Goal: Task Accomplishment & Management: Manage account settings

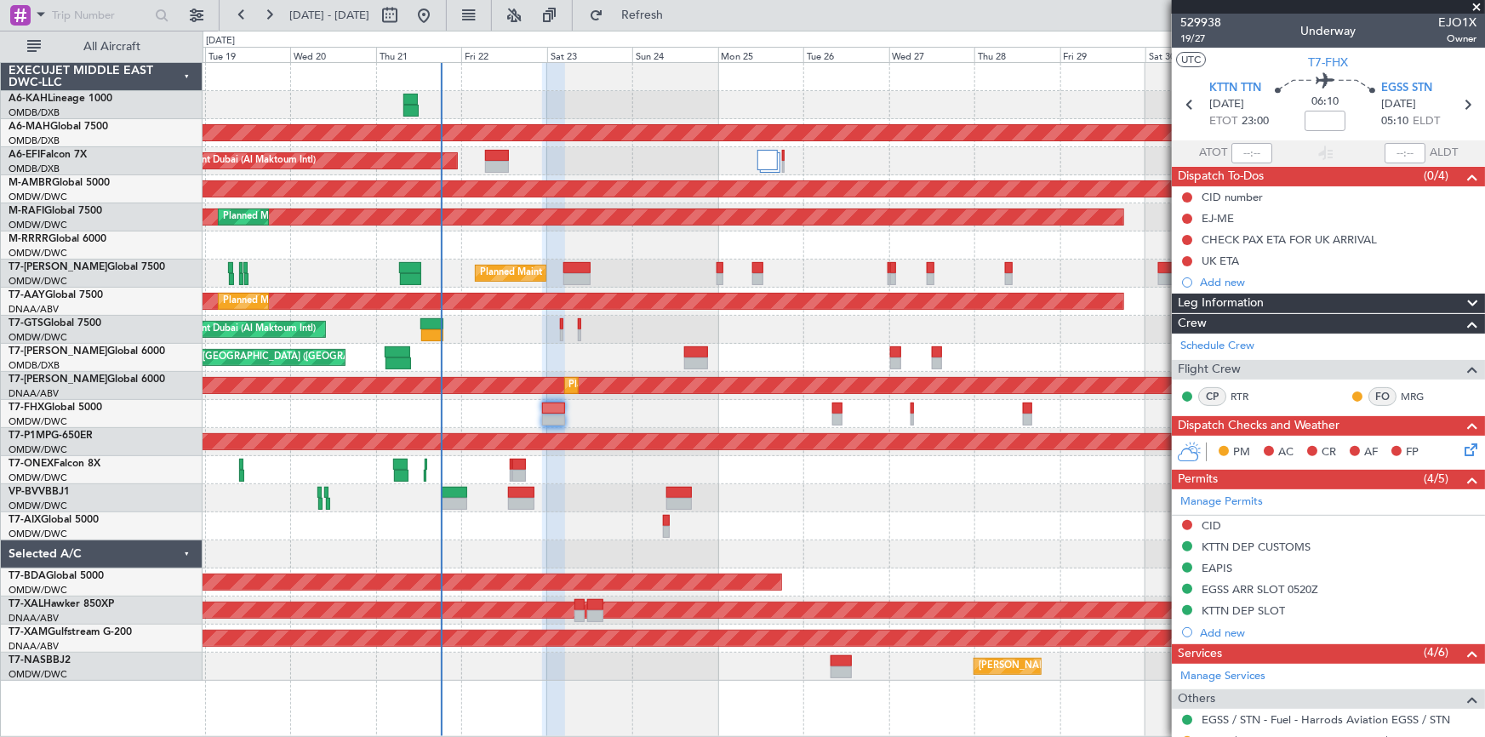
click at [611, 170] on div "Planned Maint Dubai (Al Maktoum Intl)" at bounding box center [843, 161] width 1282 height 28
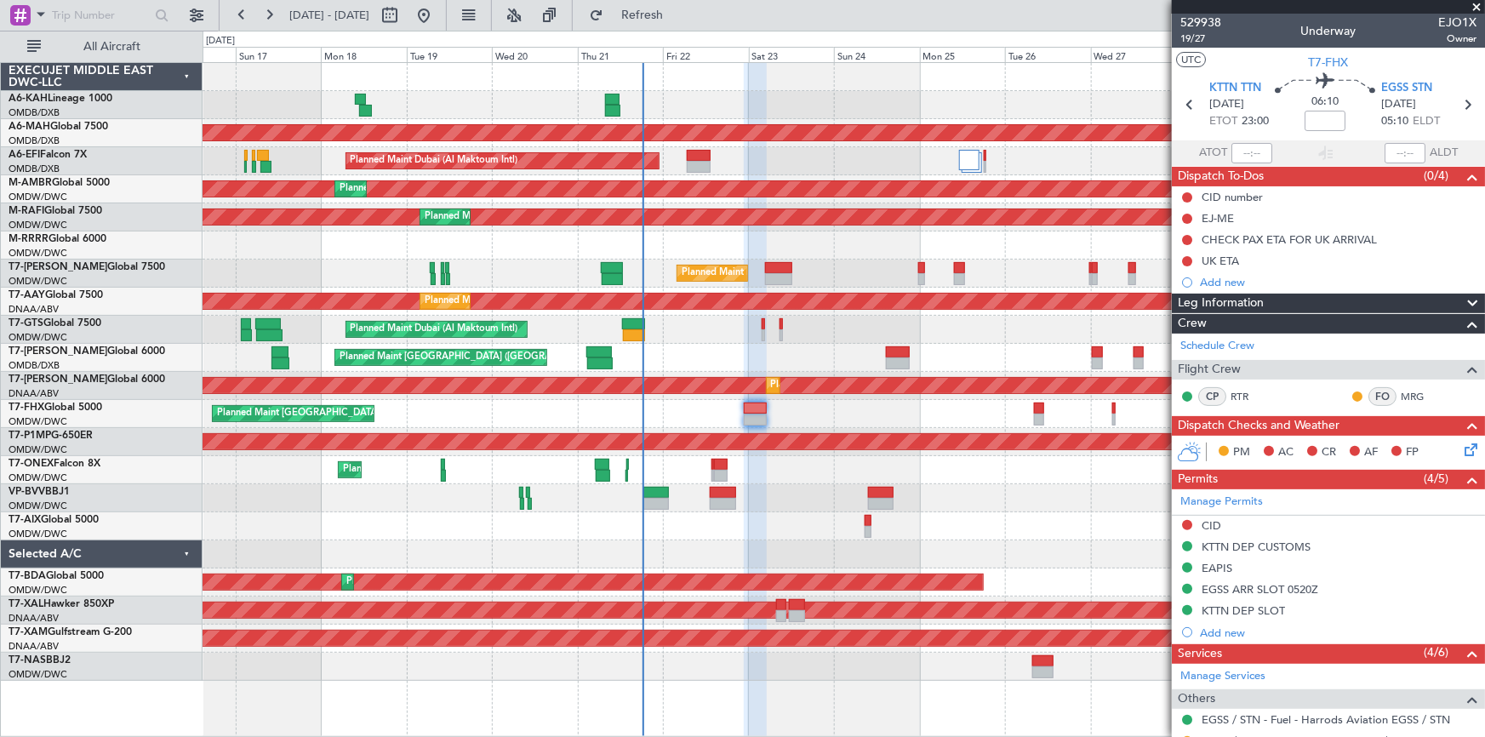
click at [710, 108] on div "Unplanned Maint Budapest ([PERSON_NAME] Intl)" at bounding box center [843, 105] width 1282 height 28
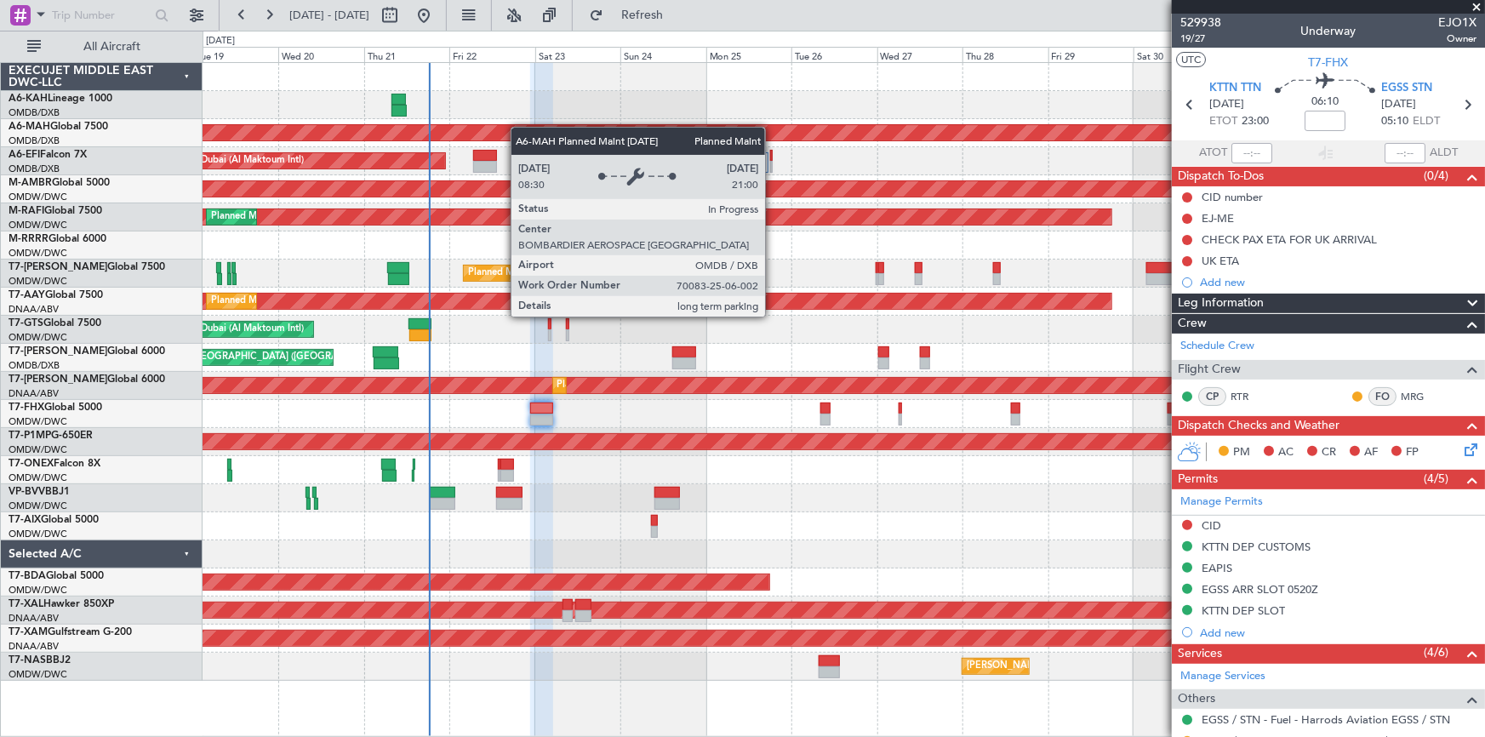
click at [496, 127] on div "Unplanned Maint Budapest ([PERSON_NAME] Intl) Planned Maint [GEOGRAPHIC_DATA] (…" at bounding box center [843, 372] width 1282 height 618
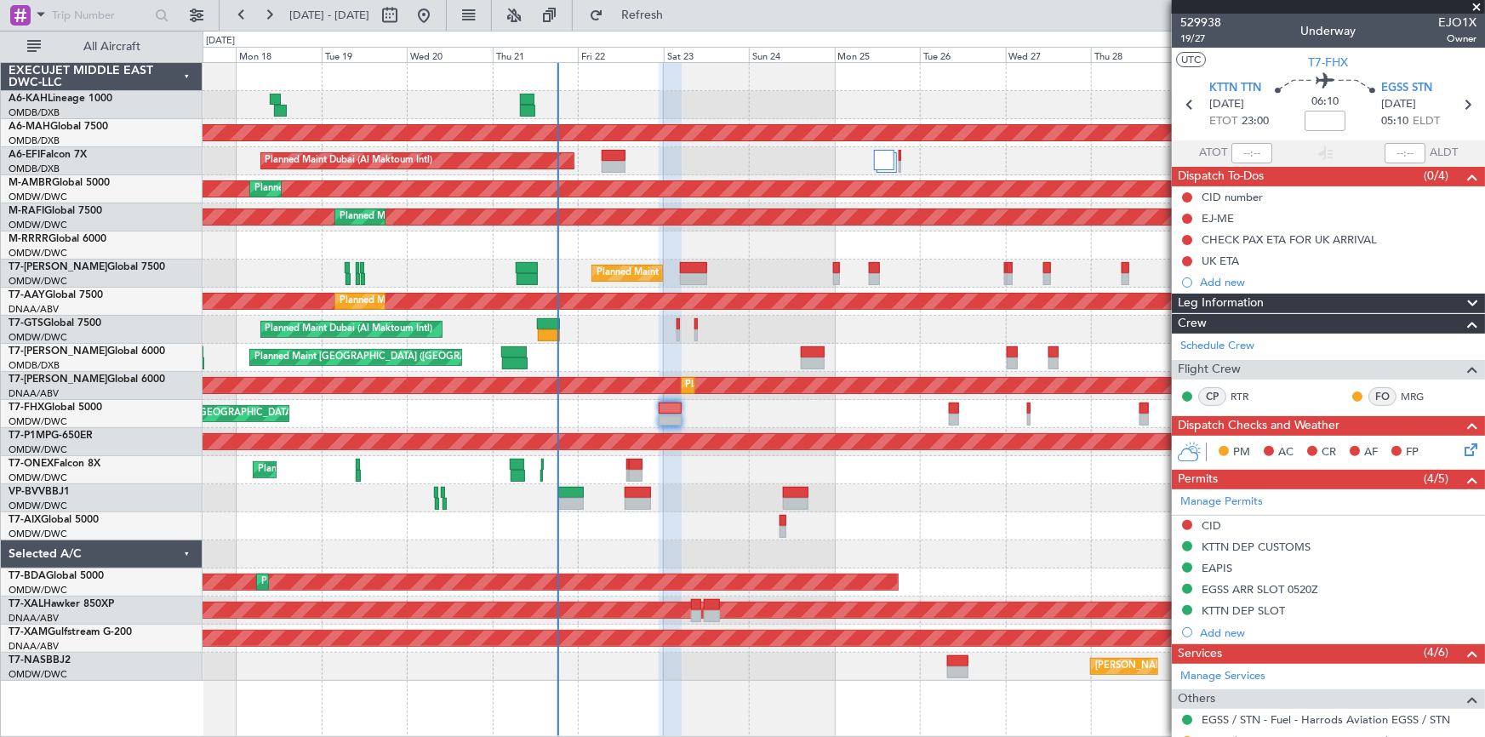
click at [665, 111] on div "Unplanned Maint Budapest ([PERSON_NAME] Intl)" at bounding box center [843, 105] width 1282 height 28
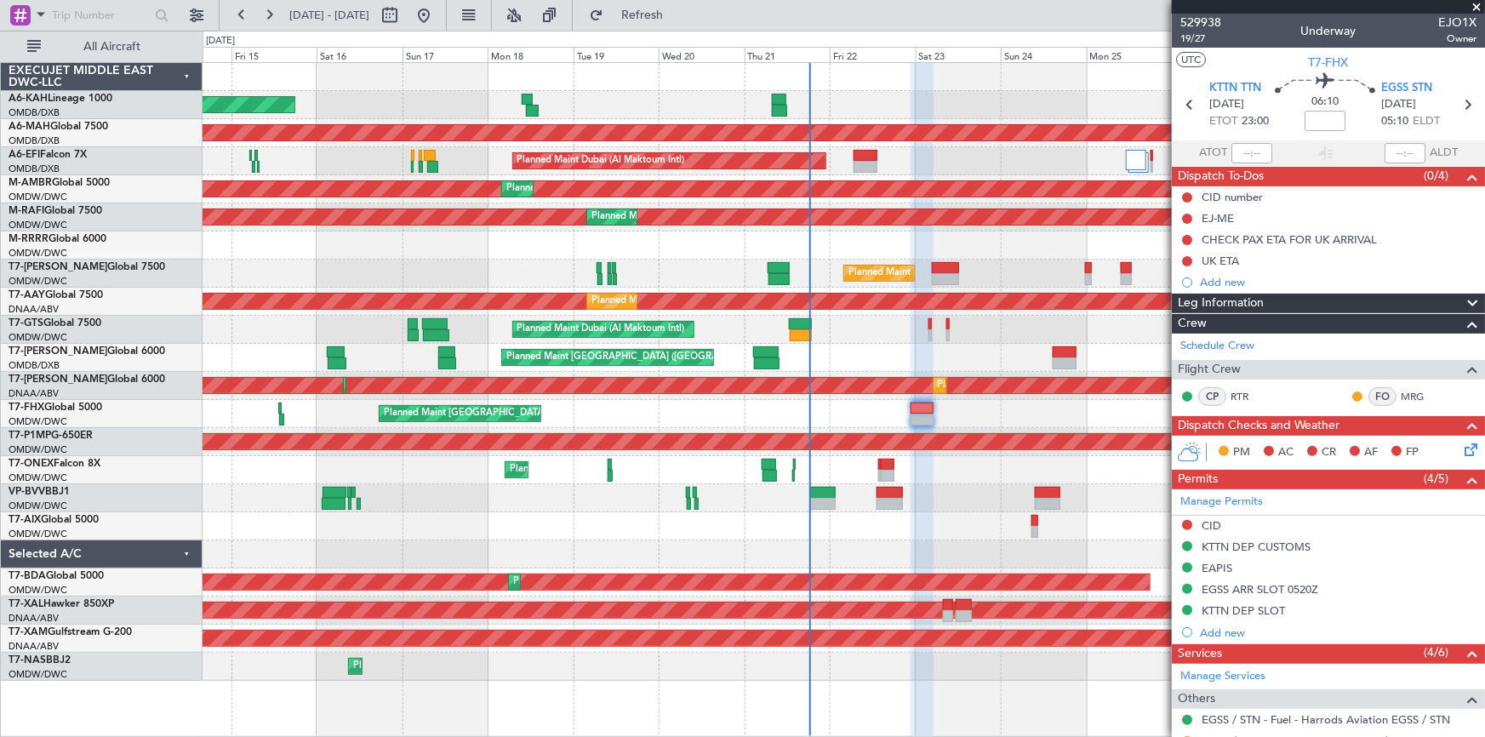
click at [689, 172] on div "Planned Maint Dubai (Al Maktoum Intl)" at bounding box center [843, 161] width 1282 height 28
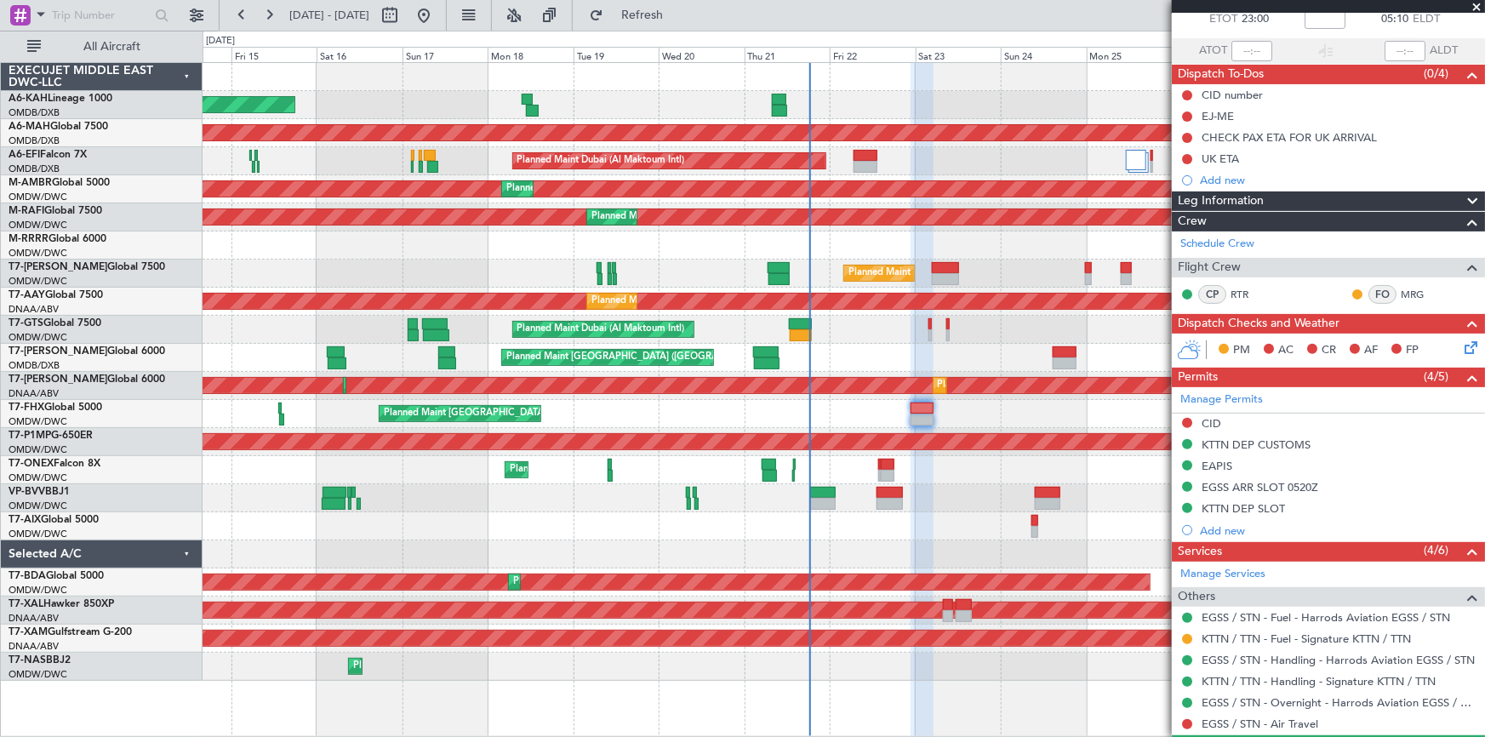
scroll to position [222, 0]
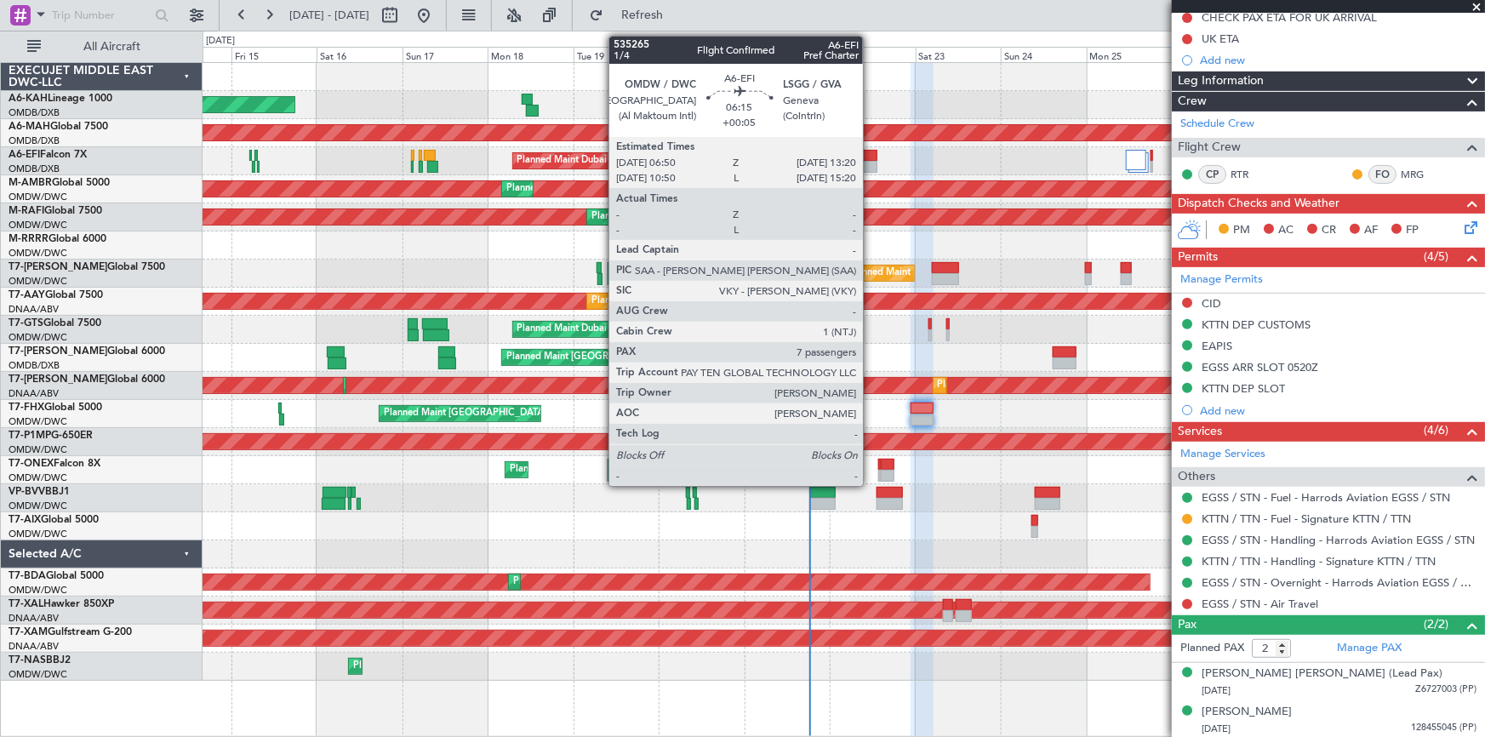
click at [870, 161] on div at bounding box center [865, 167] width 24 height 12
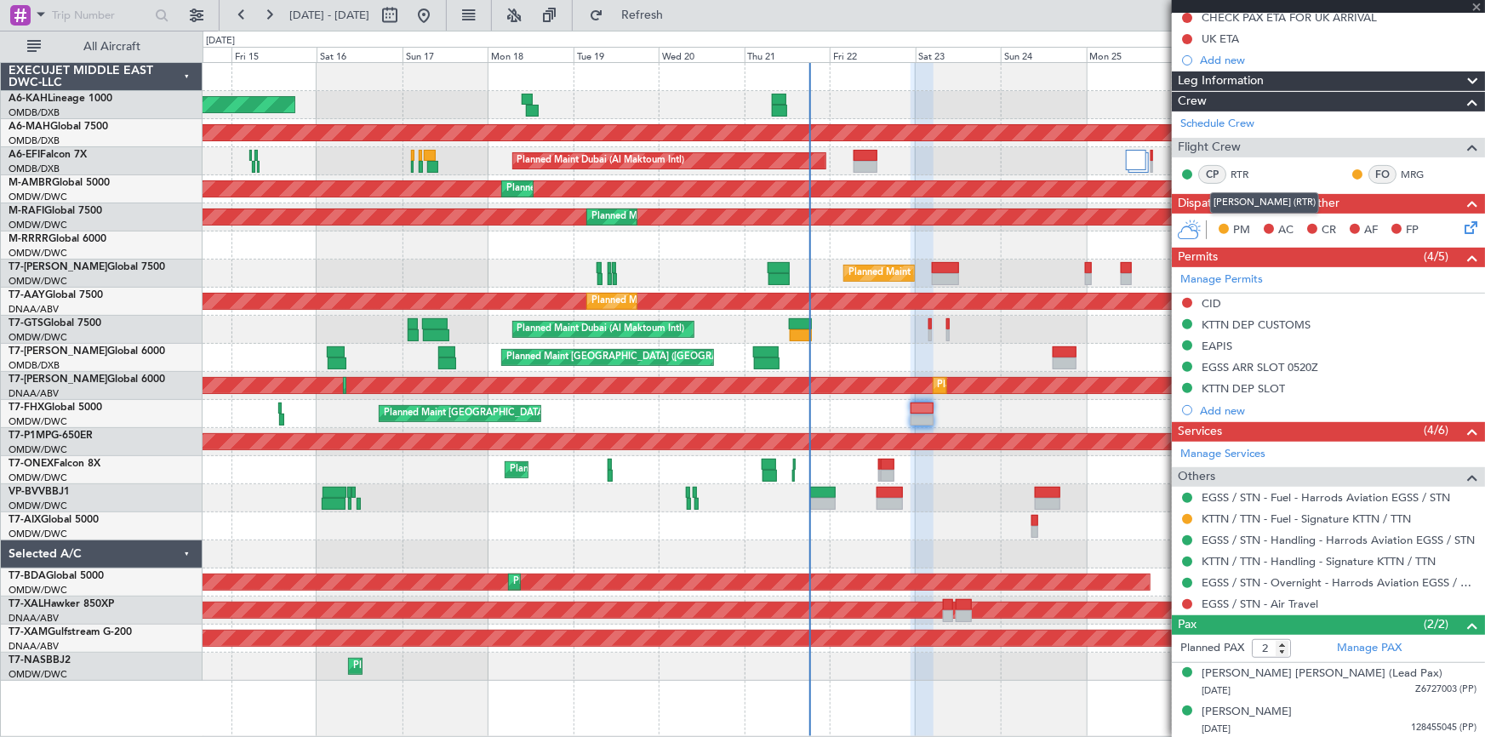
type input "+00:05"
type input "7"
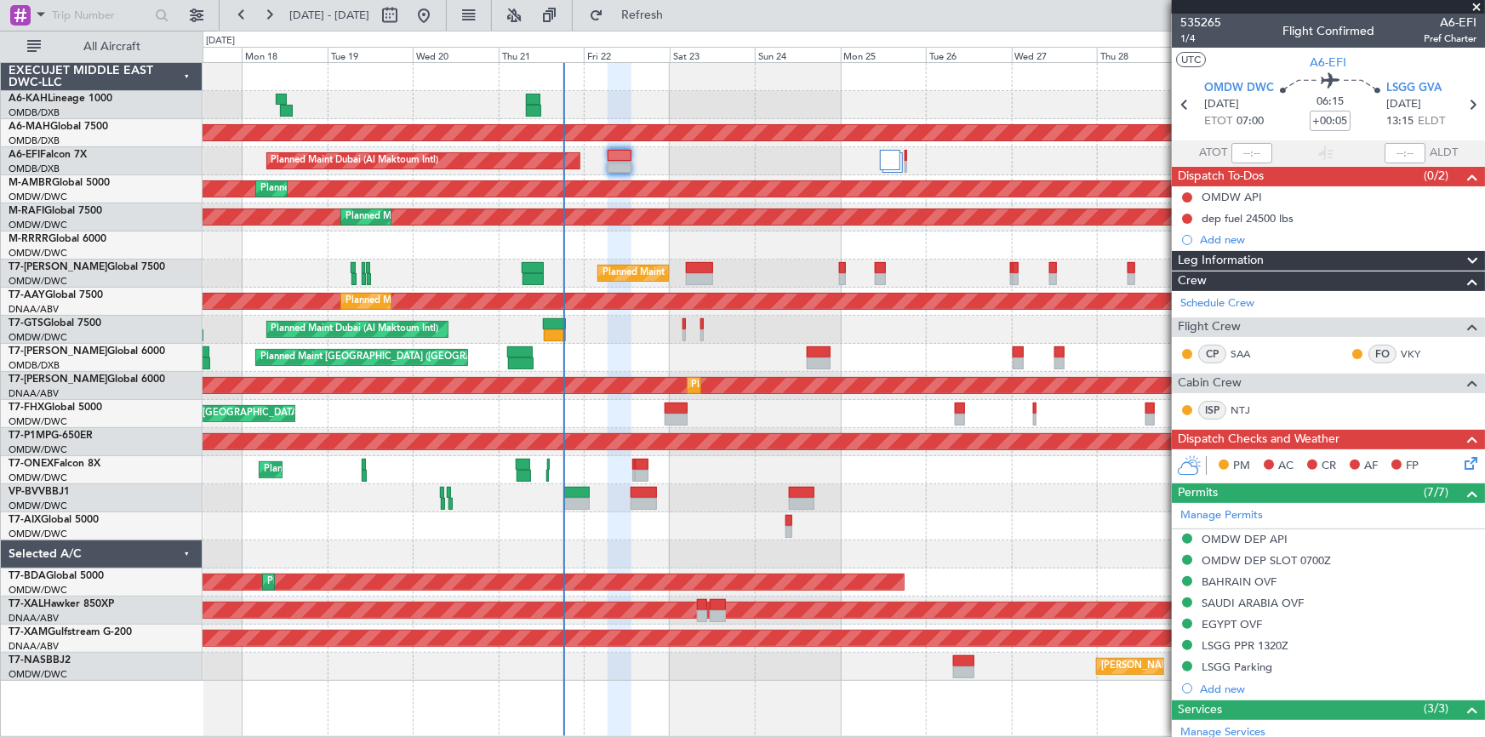
click at [814, 147] on div "Planned Maint Dubai (Al Maktoum Intl)" at bounding box center [843, 161] width 1282 height 28
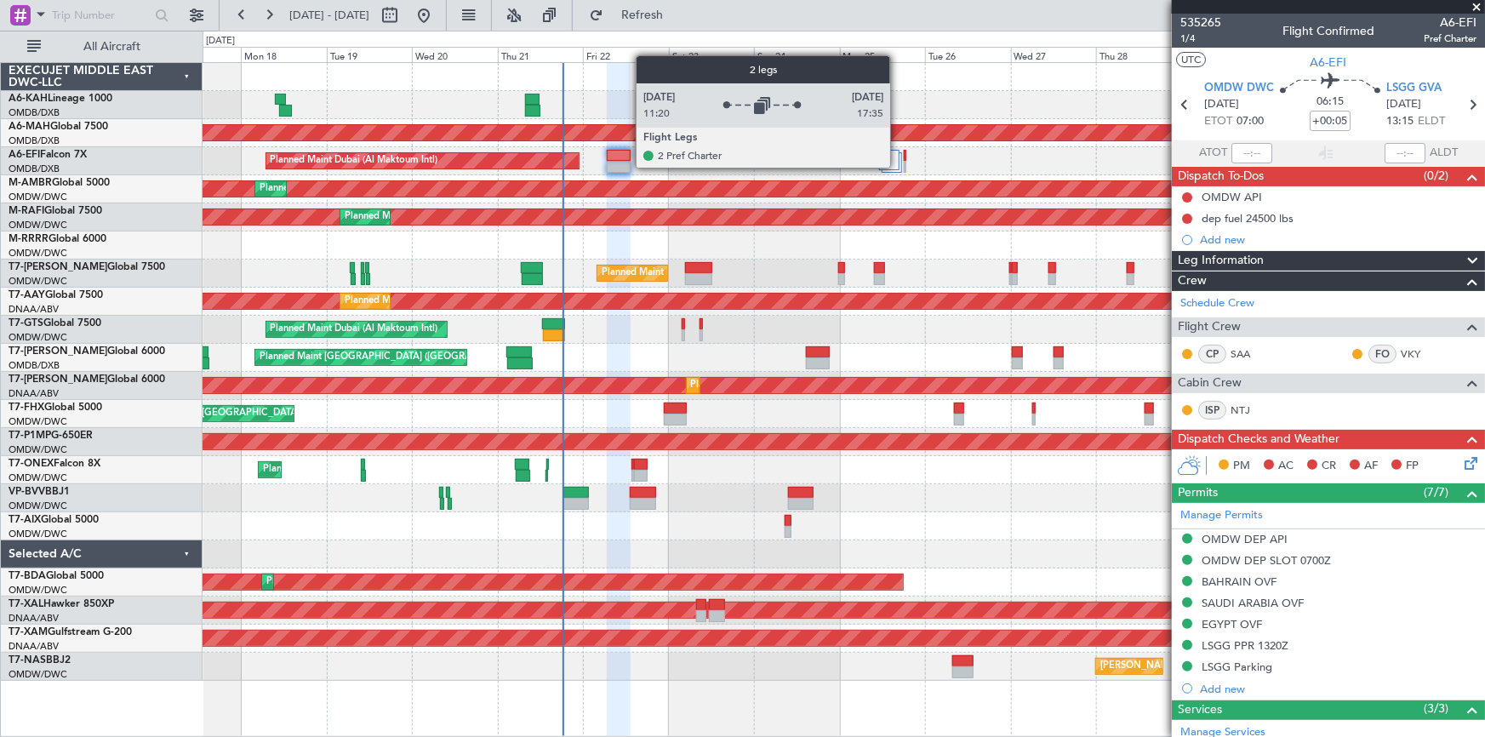
click at [897, 166] on div at bounding box center [889, 160] width 20 height 20
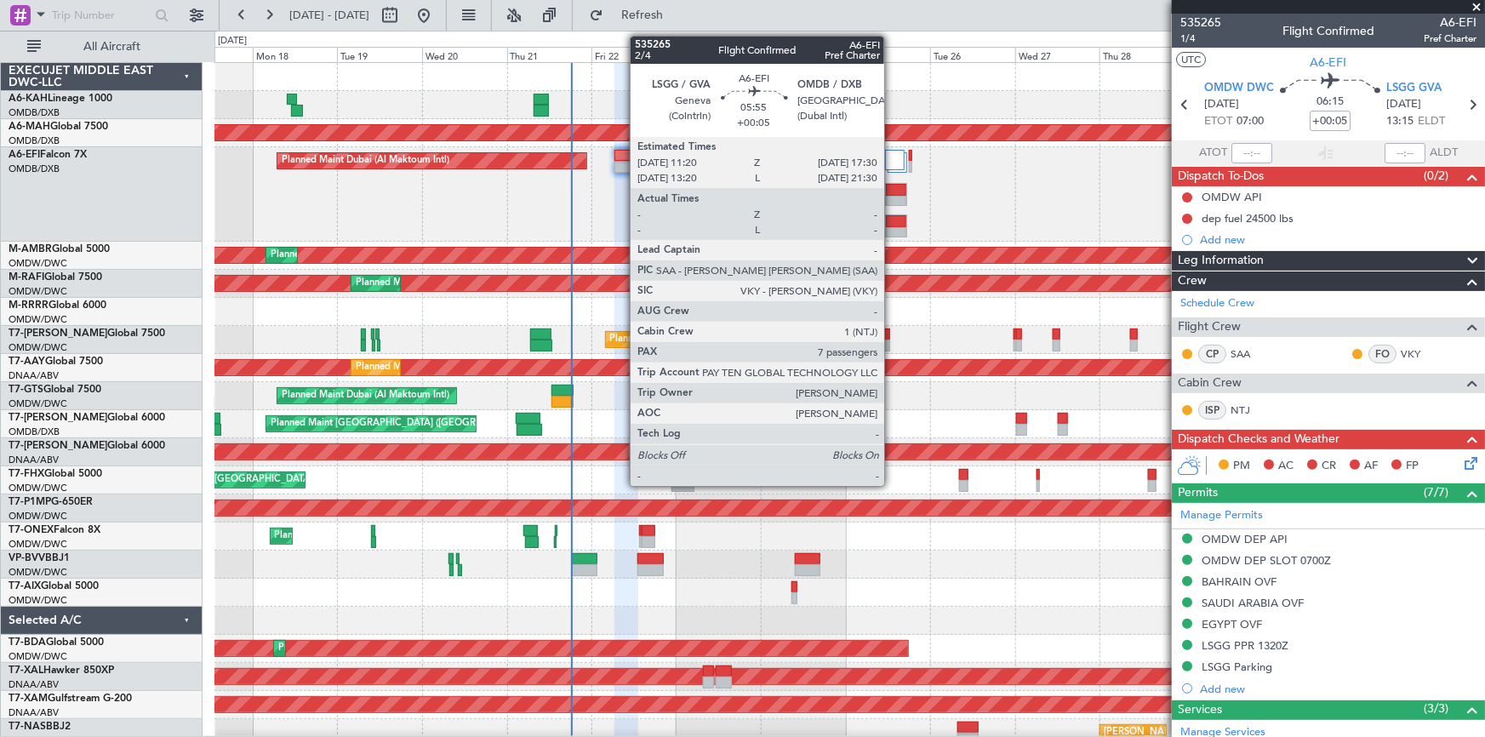
click at [892, 191] on div at bounding box center [896, 190] width 20 height 12
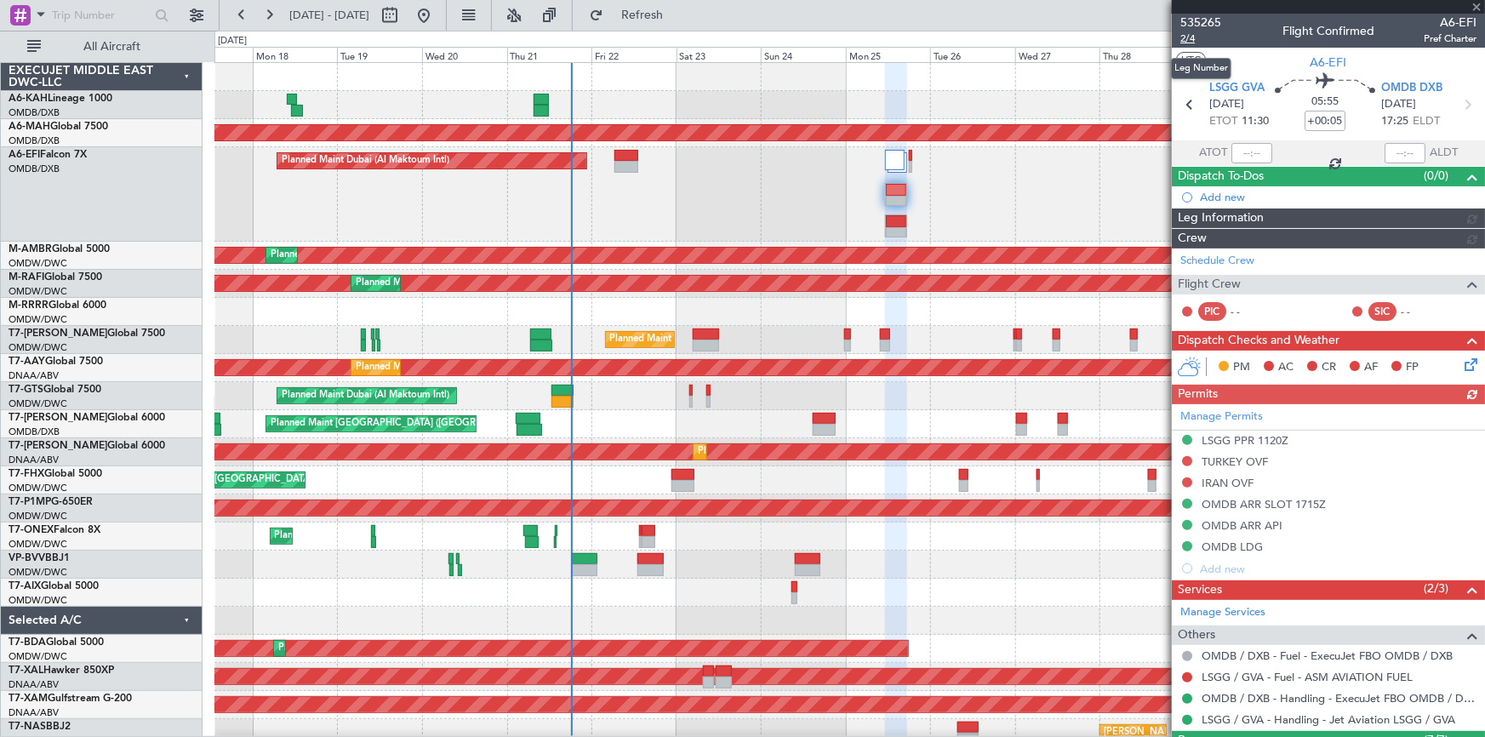
click at [1189, 37] on span "2/4" at bounding box center [1200, 38] width 41 height 14
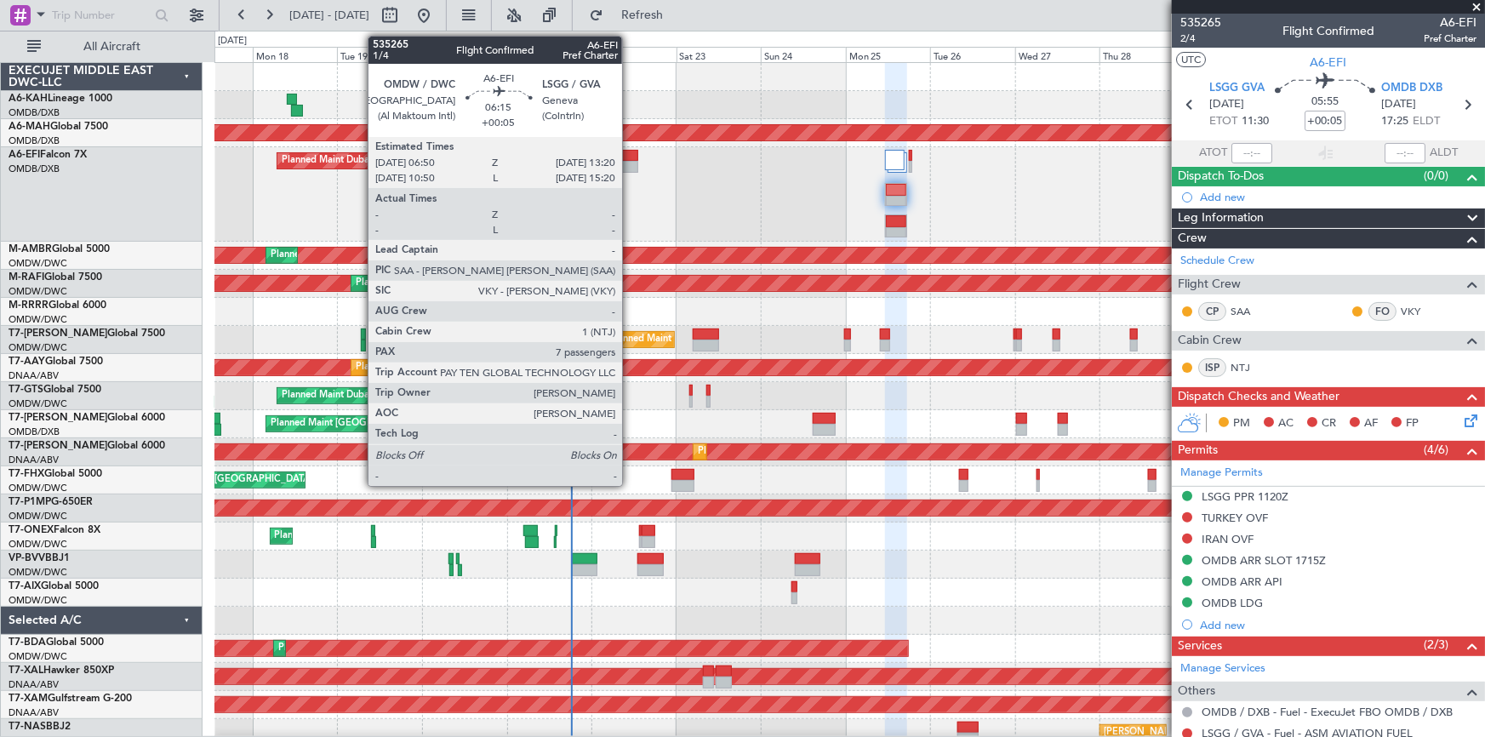
click at [630, 156] on div at bounding box center [625, 156] width 23 height 12
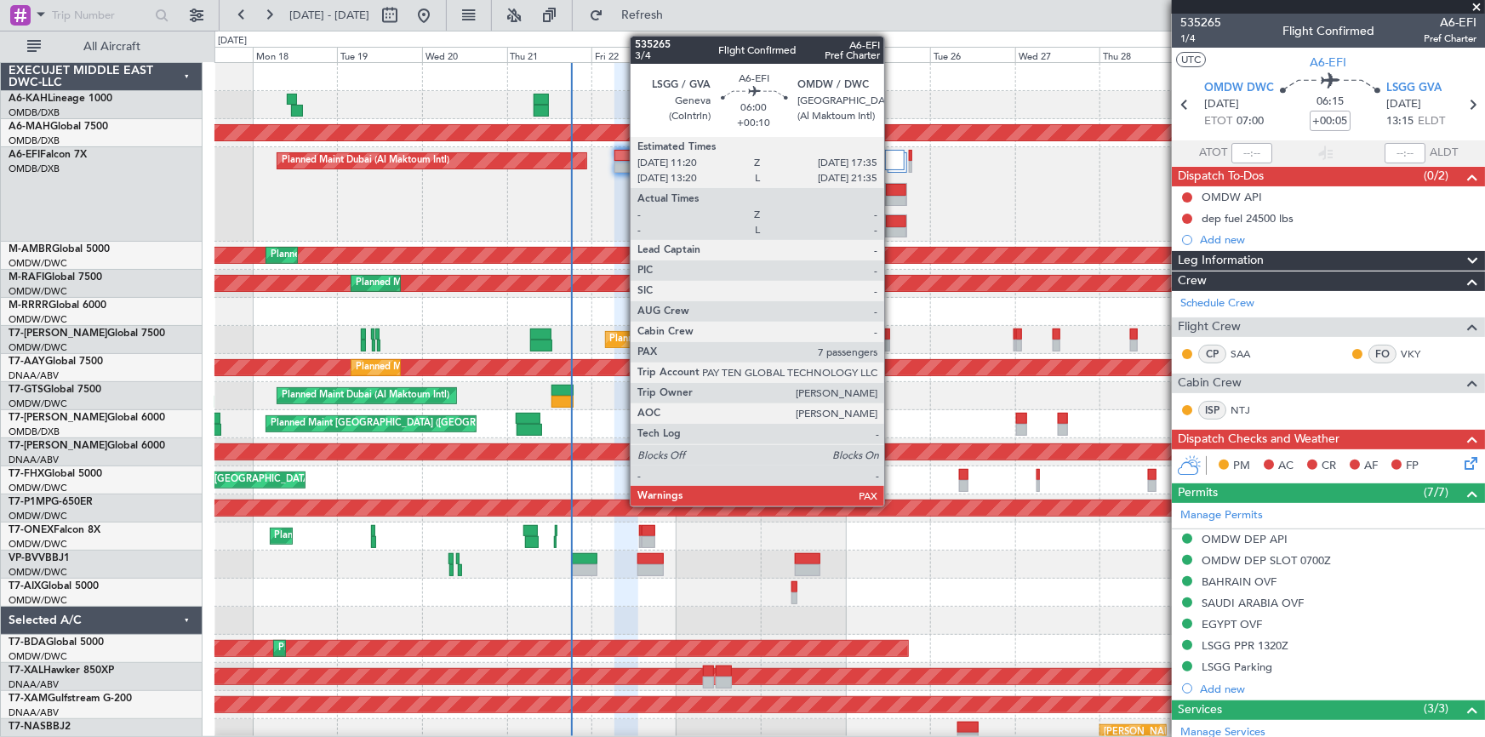
click at [892, 220] on div at bounding box center [896, 221] width 20 height 12
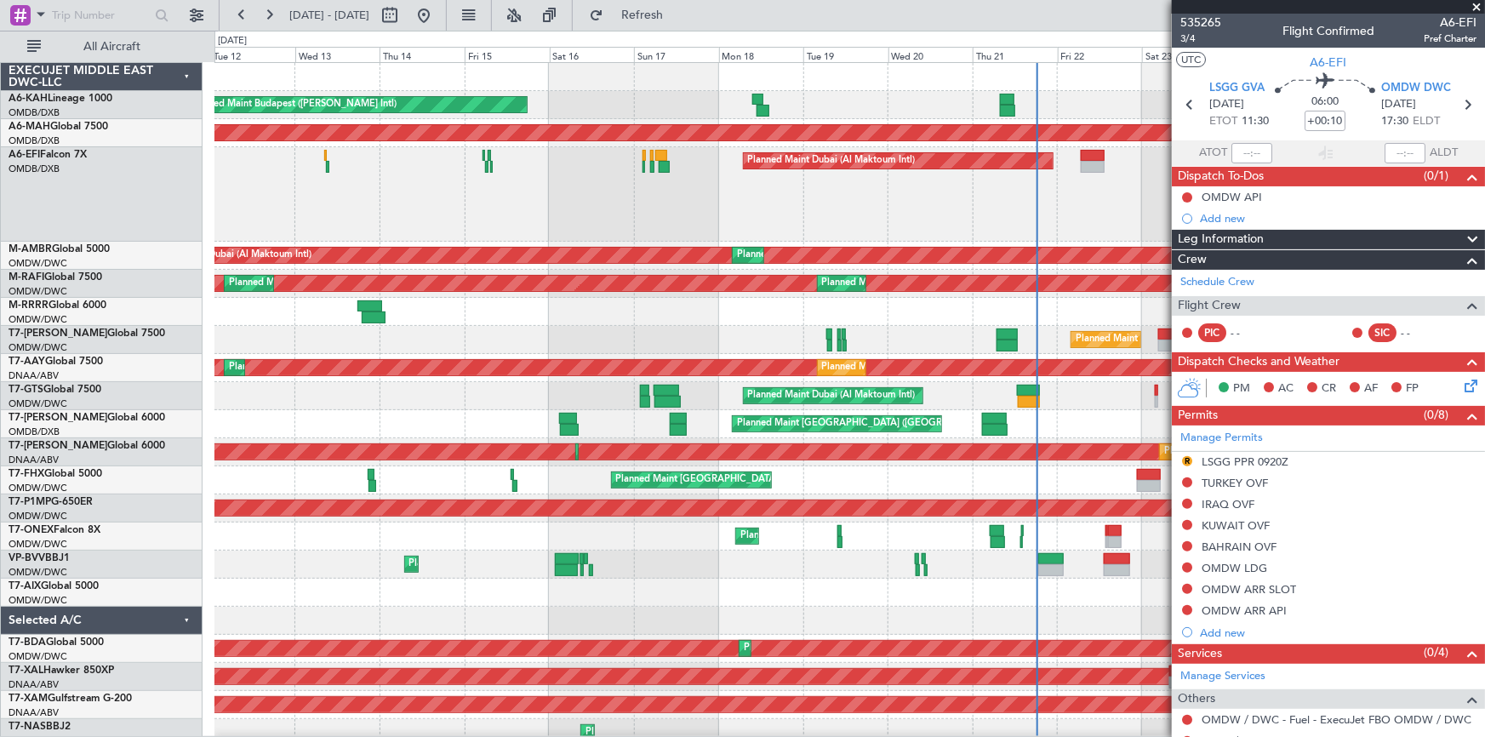
click at [761, 348] on div "Planned Maint Dubai (Al Maktoum Intl)" at bounding box center [848, 340] width 1269 height 28
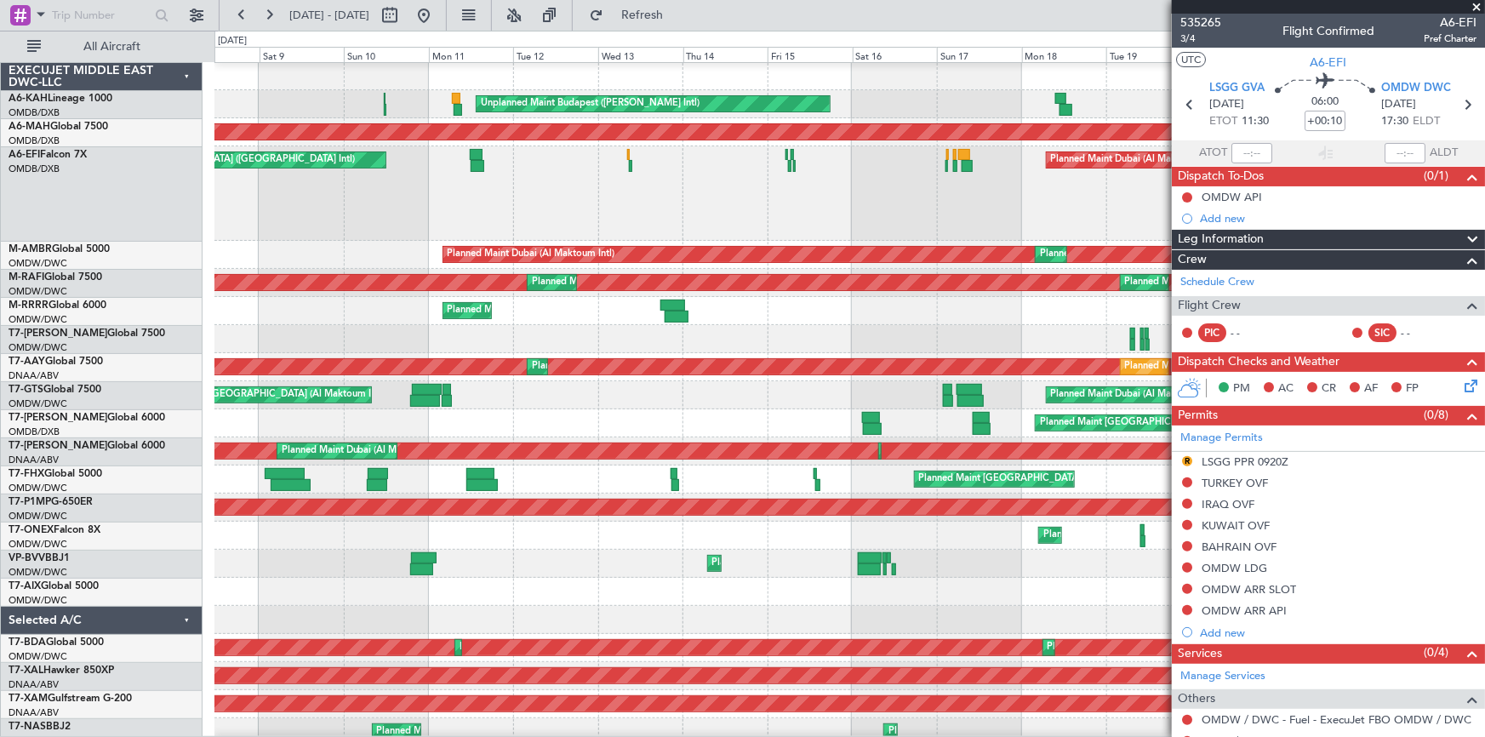
click at [617, 301] on div "Planned Maint Southend" at bounding box center [848, 311] width 1269 height 28
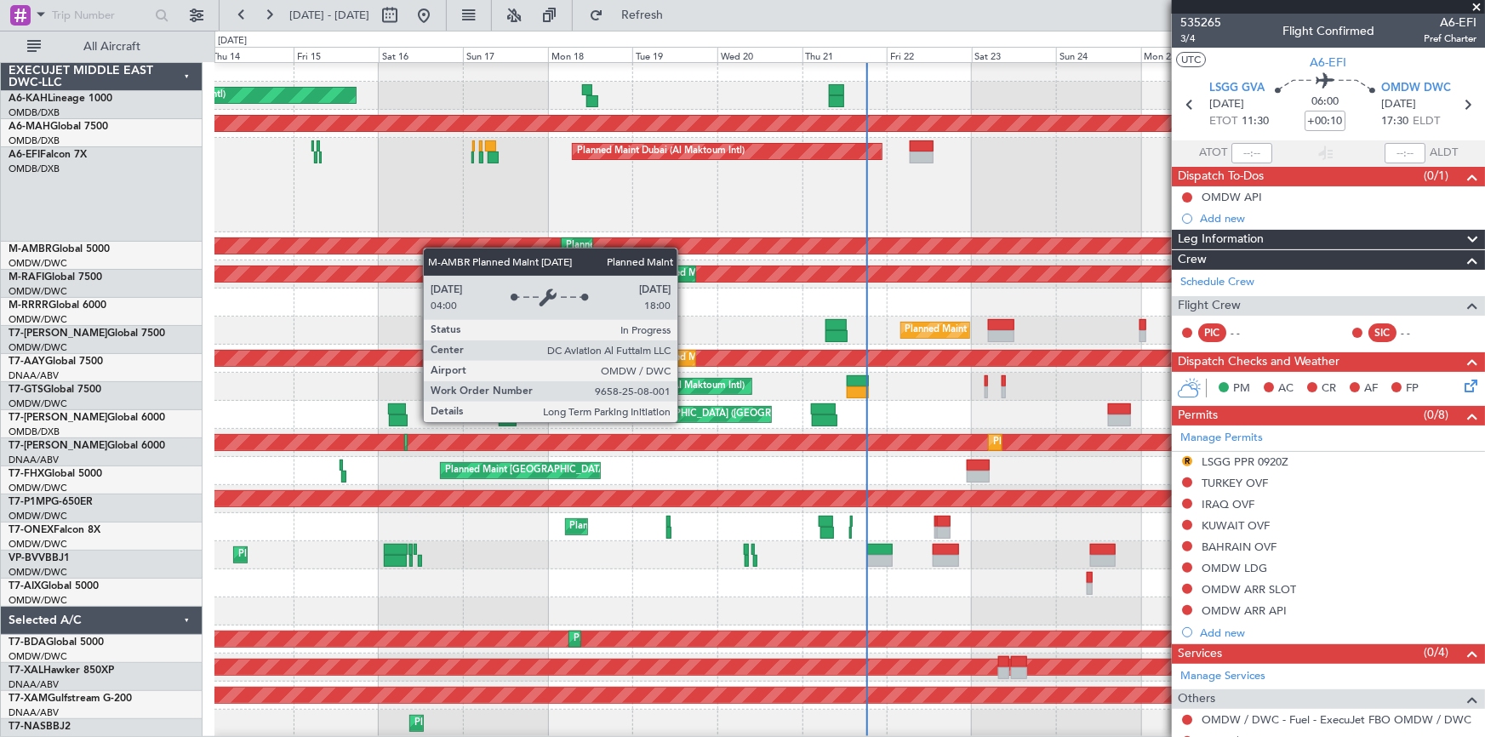
scroll to position [9, 0]
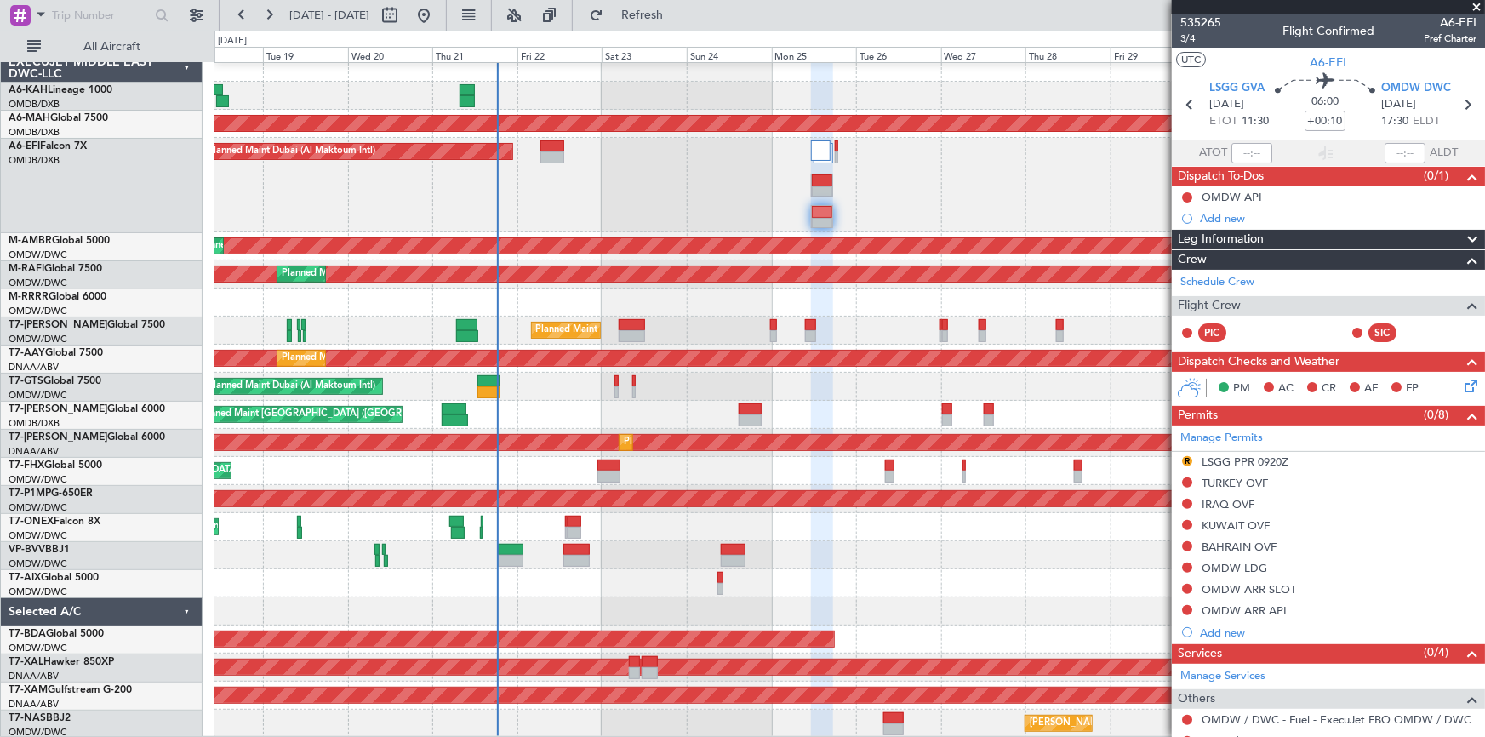
click at [619, 284] on div "Unplanned Maint Budapest ([PERSON_NAME] Intl) Planned Maint [GEOGRAPHIC_DATA] (…" at bounding box center [849, 396] width 1270 height 684
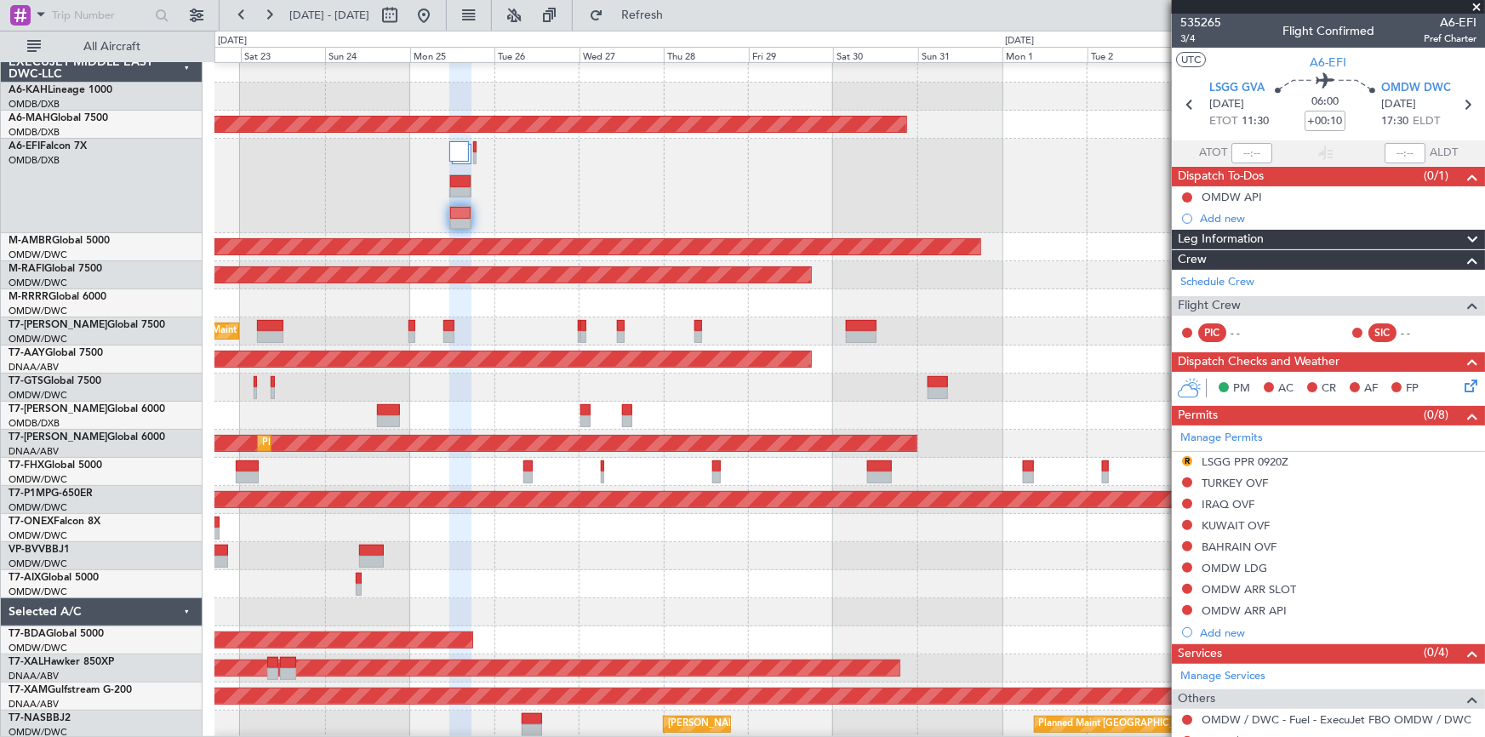
click at [664, 329] on div "Planned Maint Dubai (Al Maktoum Intl)" at bounding box center [848, 331] width 1269 height 28
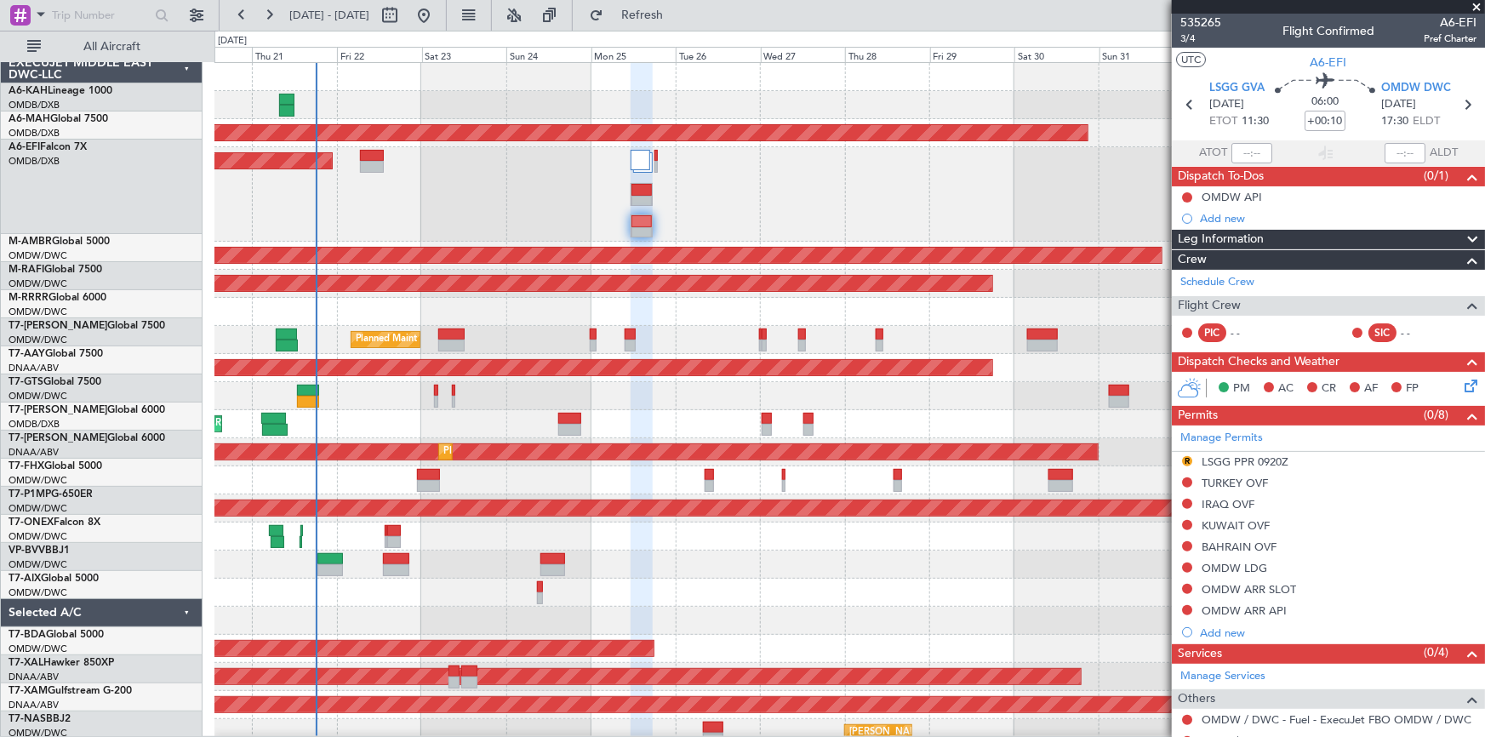
scroll to position [0, 0]
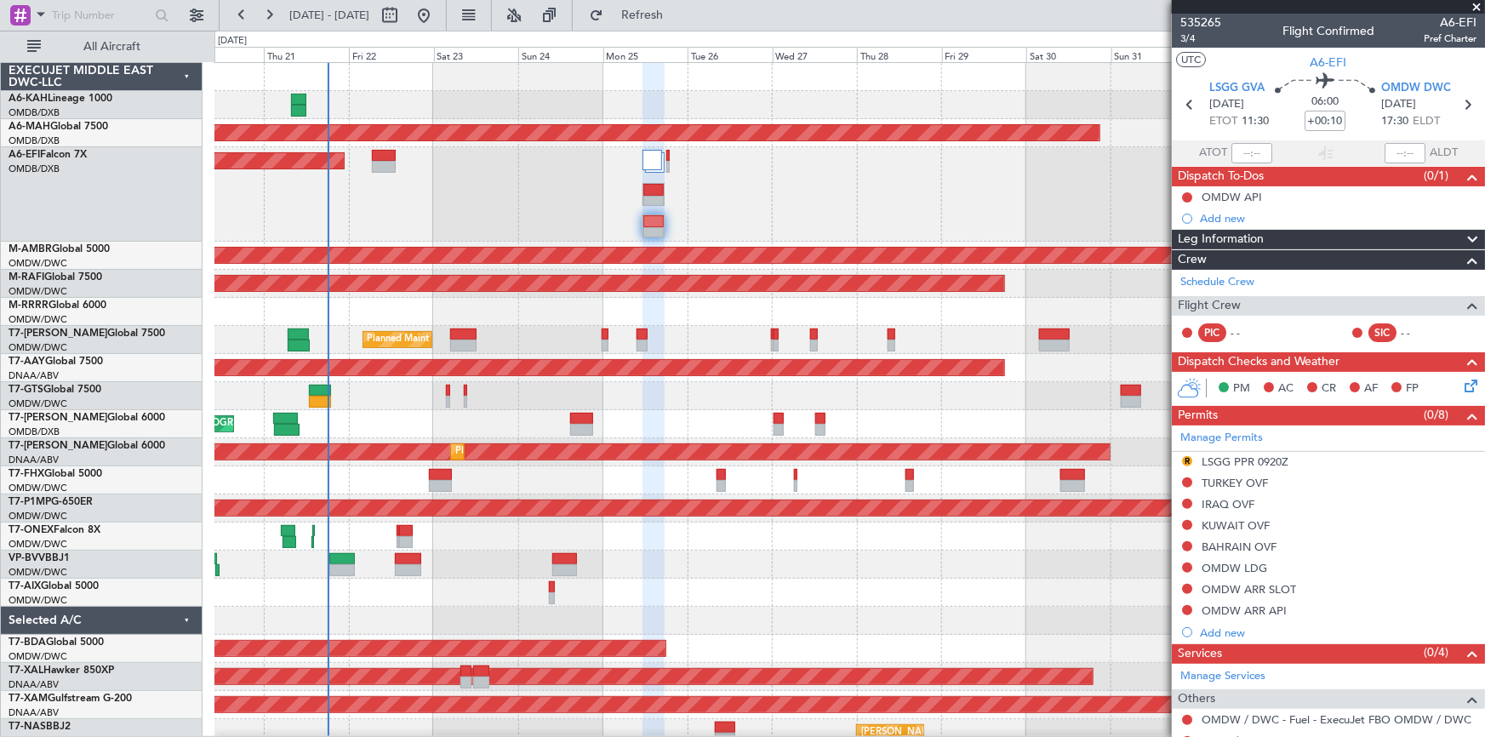
click at [699, 356] on div "Planned Maint [GEOGRAPHIC_DATA] ([GEOGRAPHIC_DATA] Intl) Planned Maint [GEOGRAP…" at bounding box center [848, 405] width 1269 height 684
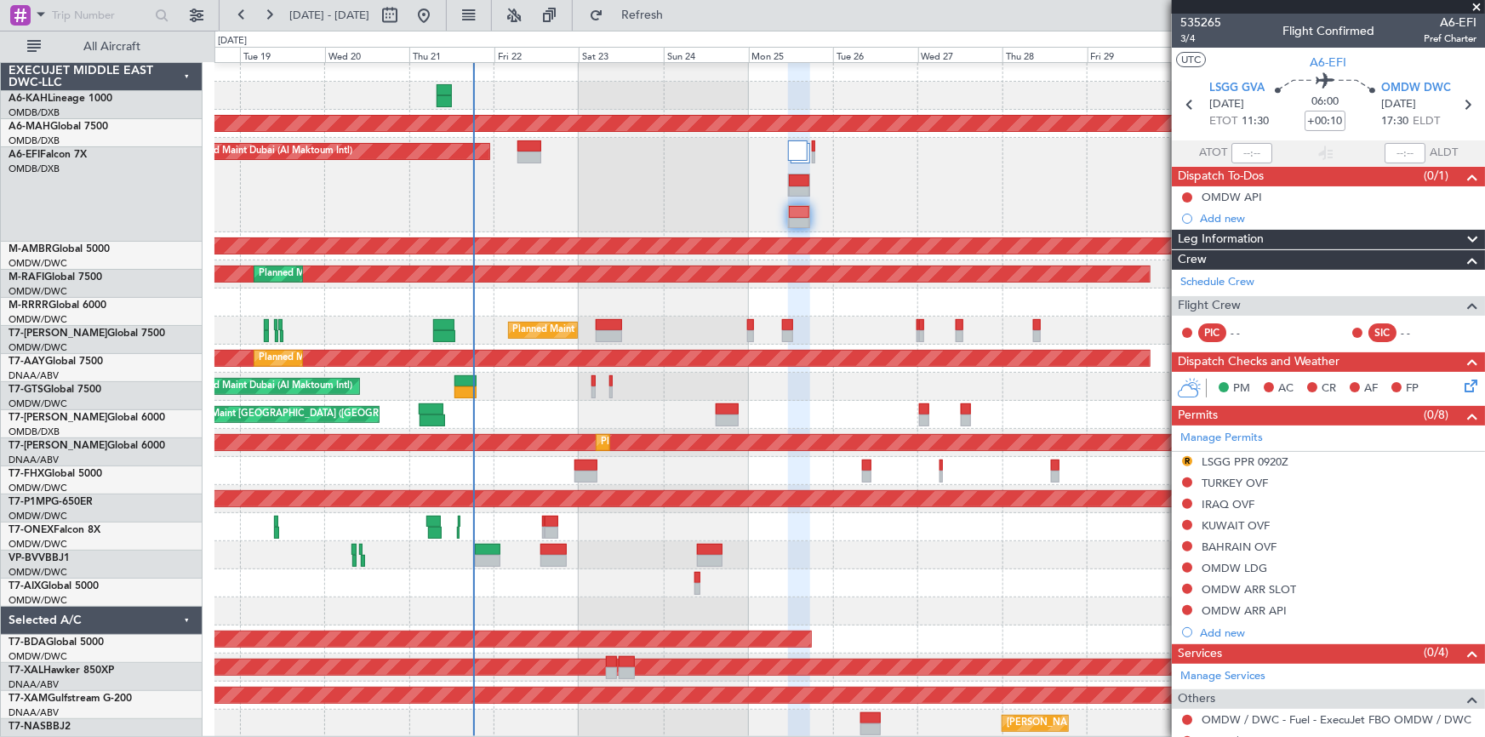
scroll to position [9, 0]
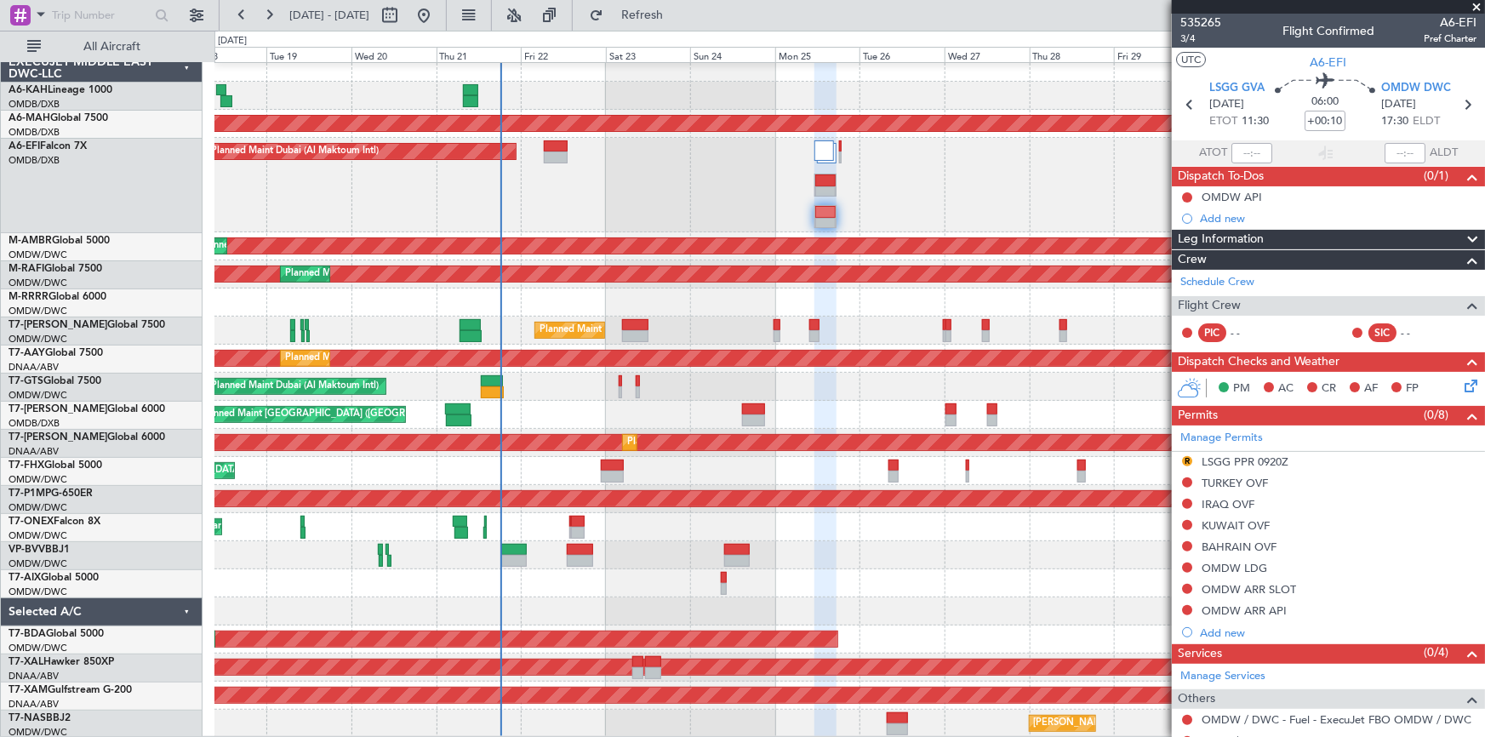
click at [671, 327] on div "Planned Maint Dubai (Al Maktoum Intl)" at bounding box center [849, 331] width 1270 height 28
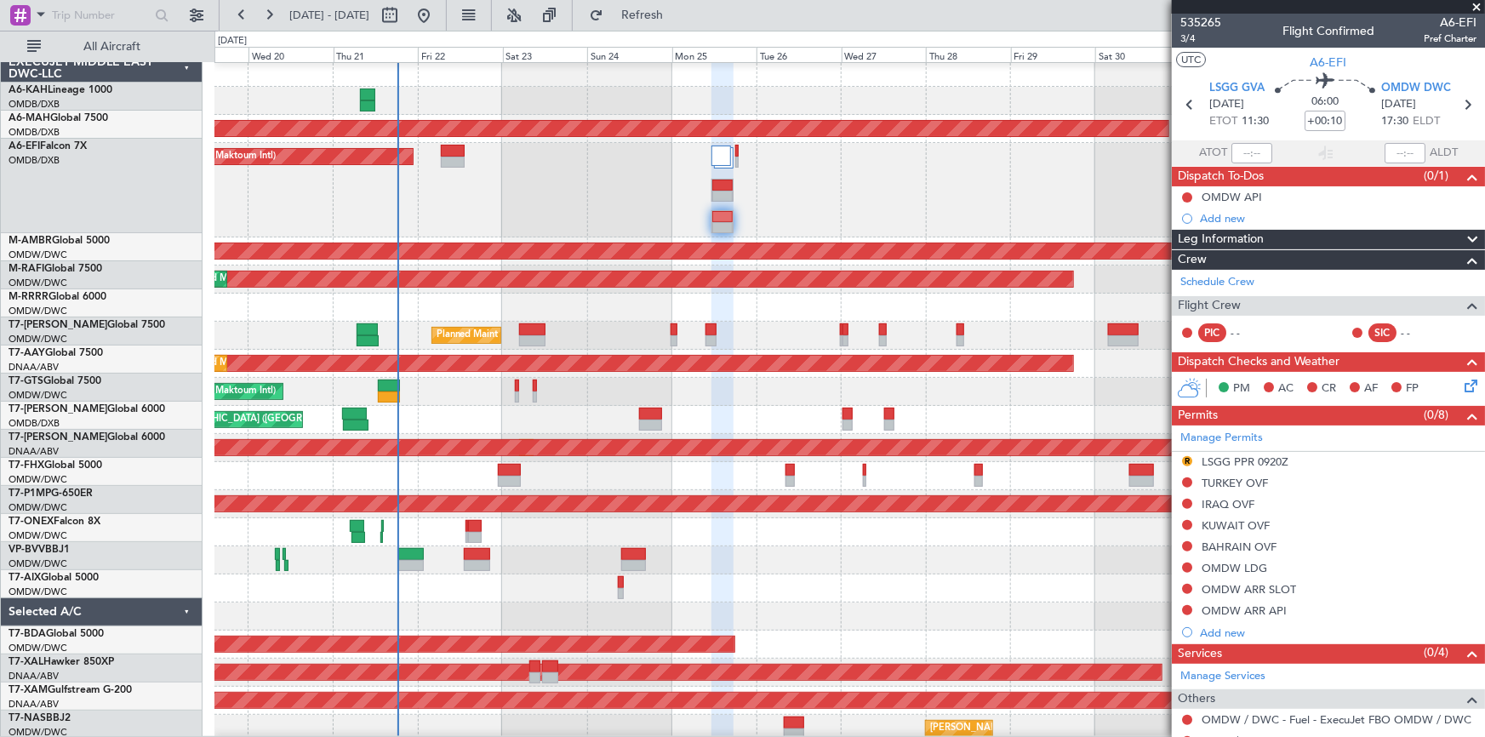
scroll to position [4, 0]
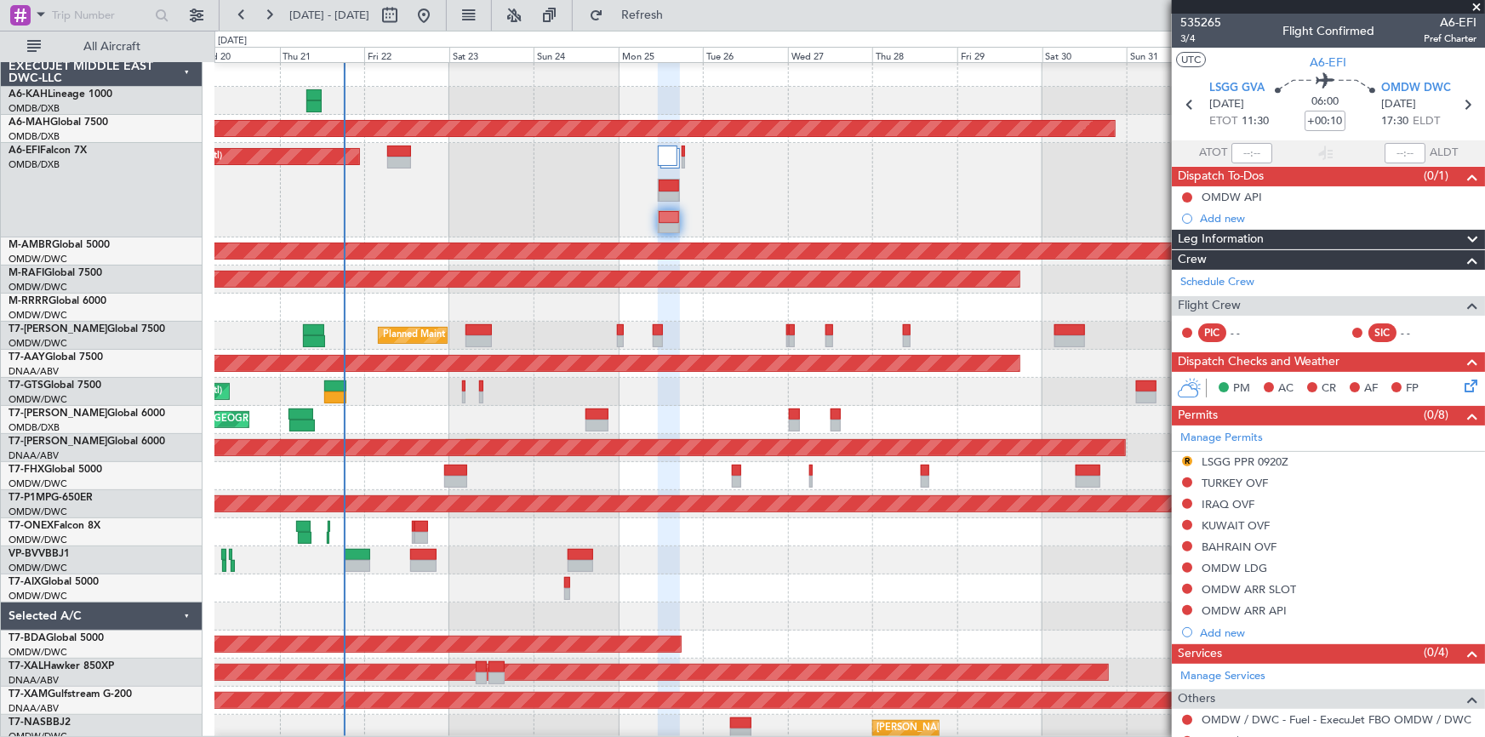
click at [619, 301] on div at bounding box center [849, 308] width 1270 height 28
click at [391, 391] on div "Planned Maint Dubai (Al Maktoum Intl)" at bounding box center [849, 392] width 1270 height 28
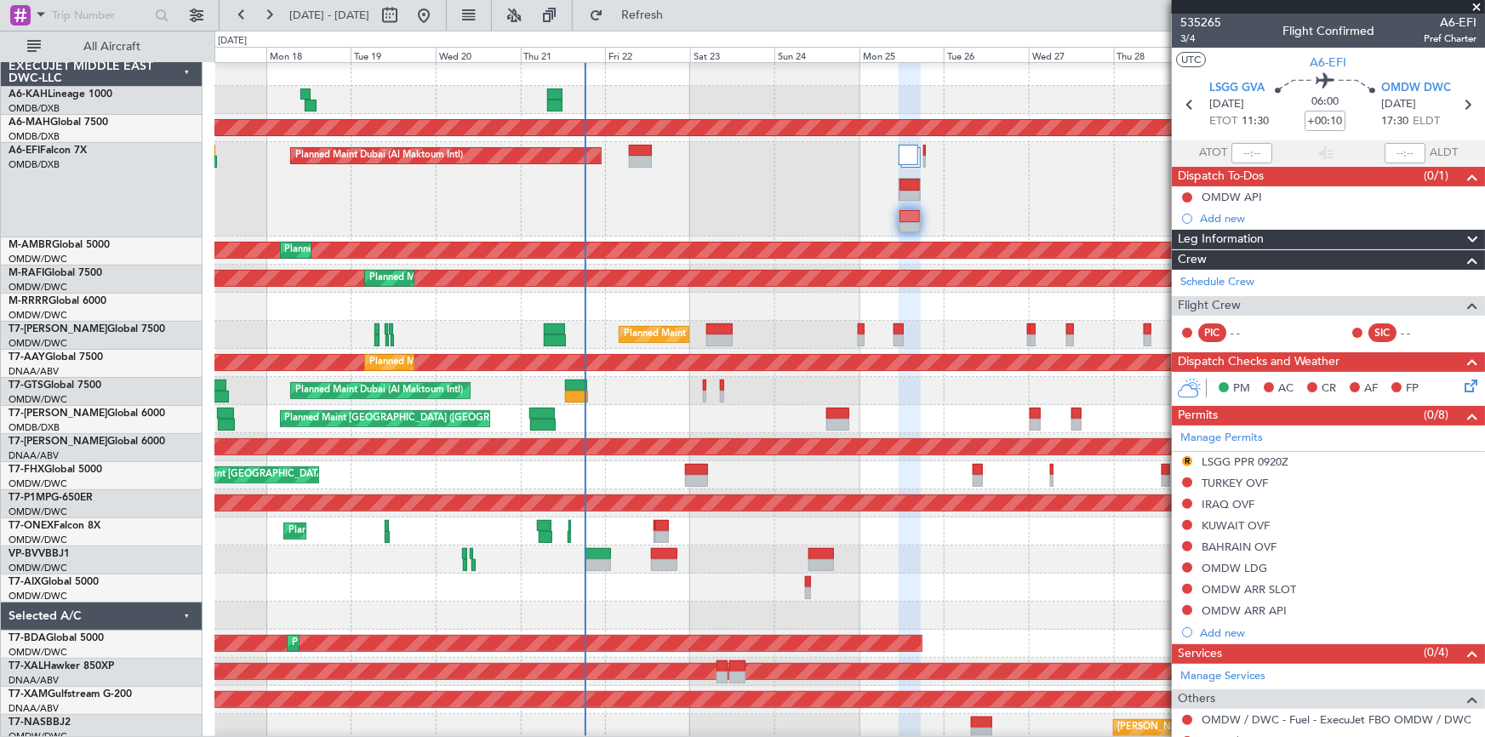
scroll to position [5, 0]
click at [637, 383] on div "Planned Maint Dubai (Al Maktoum Intl)" at bounding box center [849, 391] width 1270 height 28
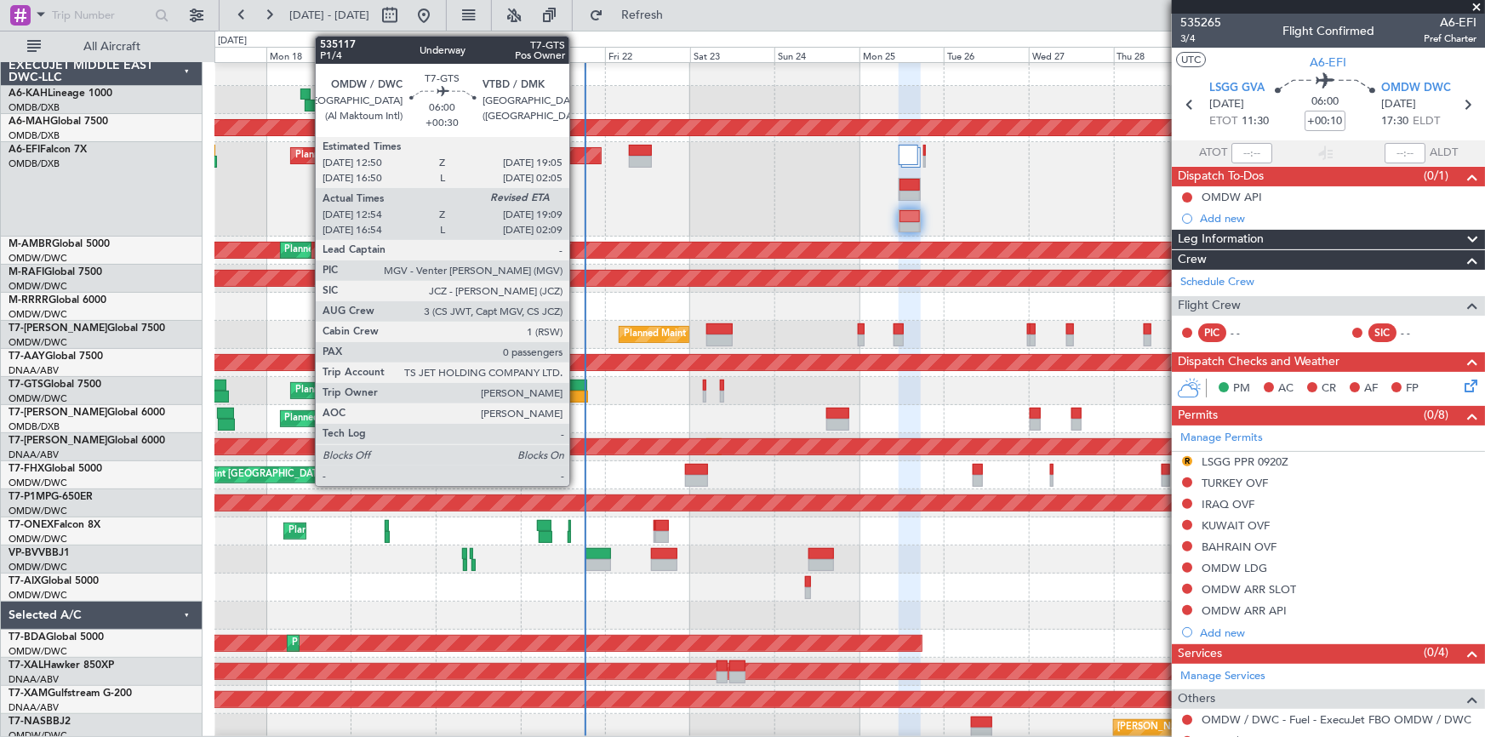
click at [577, 383] on div at bounding box center [576, 385] width 22 height 12
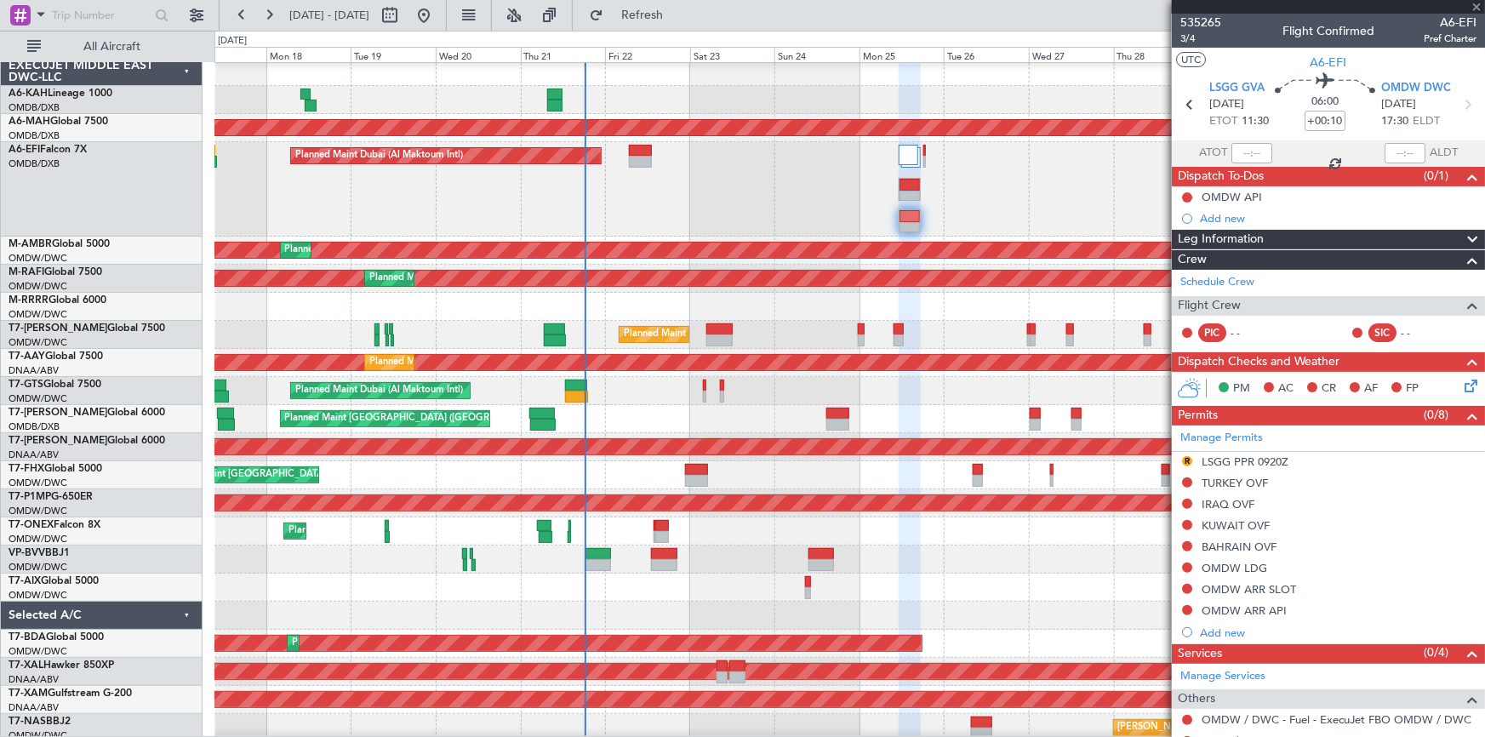
type input "+00:30"
type input "13:04"
type input "0"
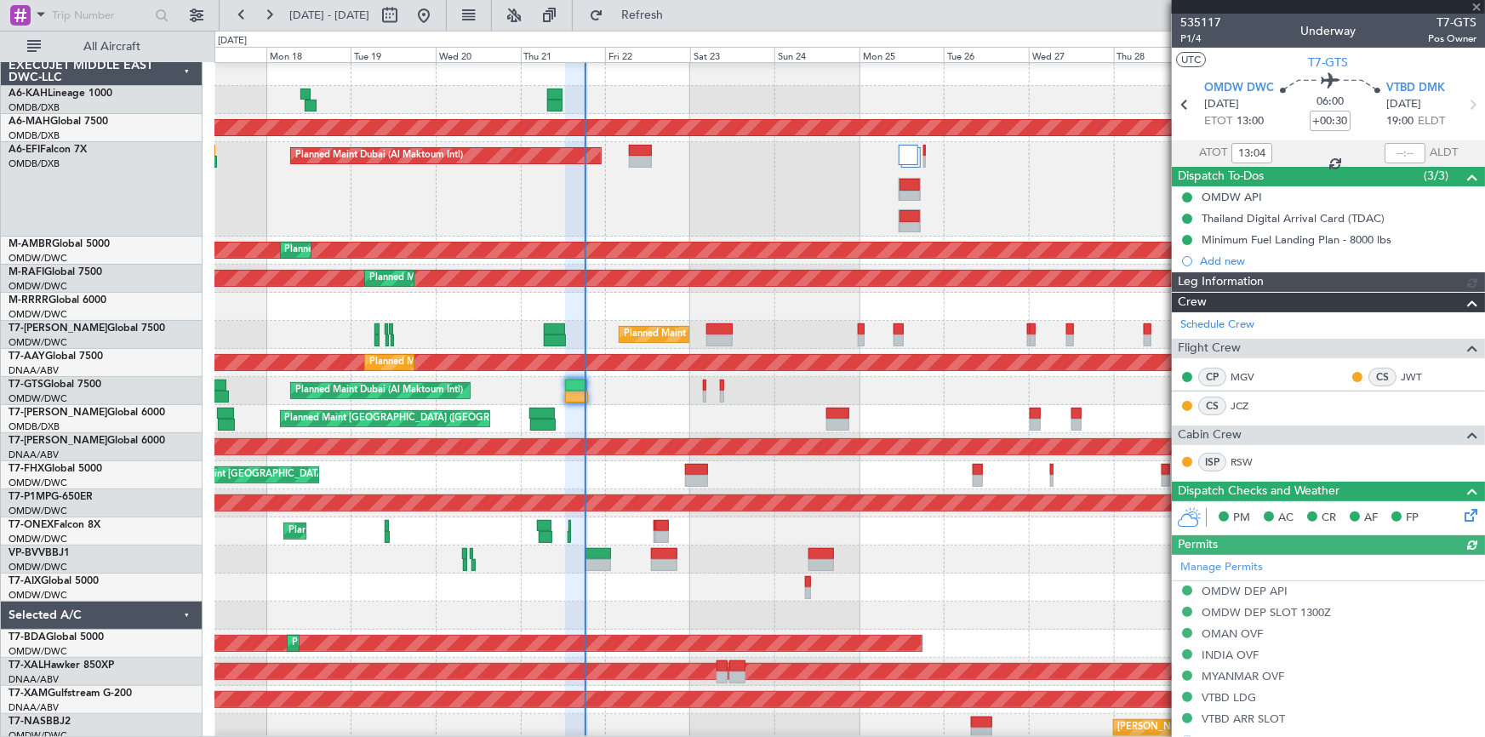
type input "[PERSON_NAME] ([PERSON_NAME])"
type input "7047"
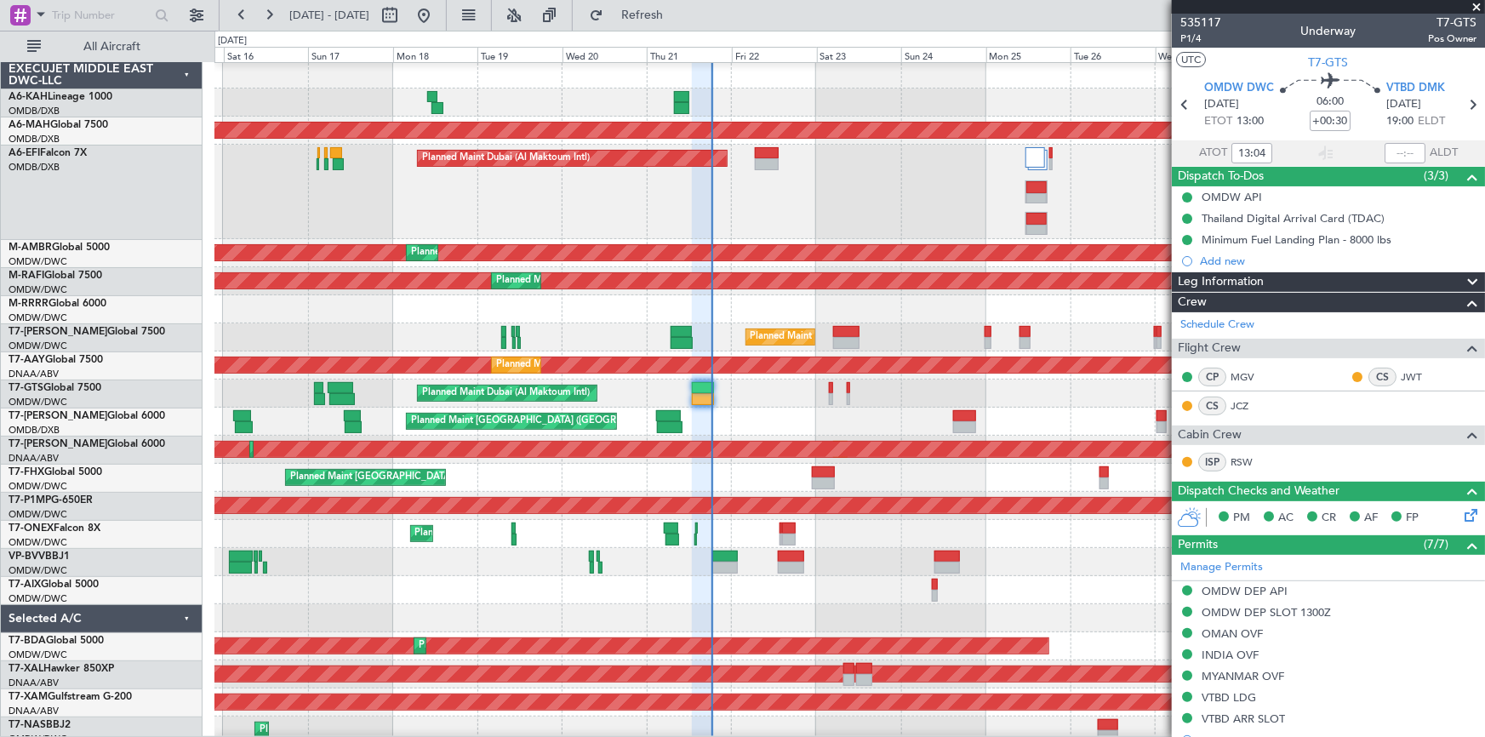
click at [751, 419] on div "Planned Maint [GEOGRAPHIC_DATA] ([GEOGRAPHIC_DATA] Intl)" at bounding box center [848, 422] width 1269 height 28
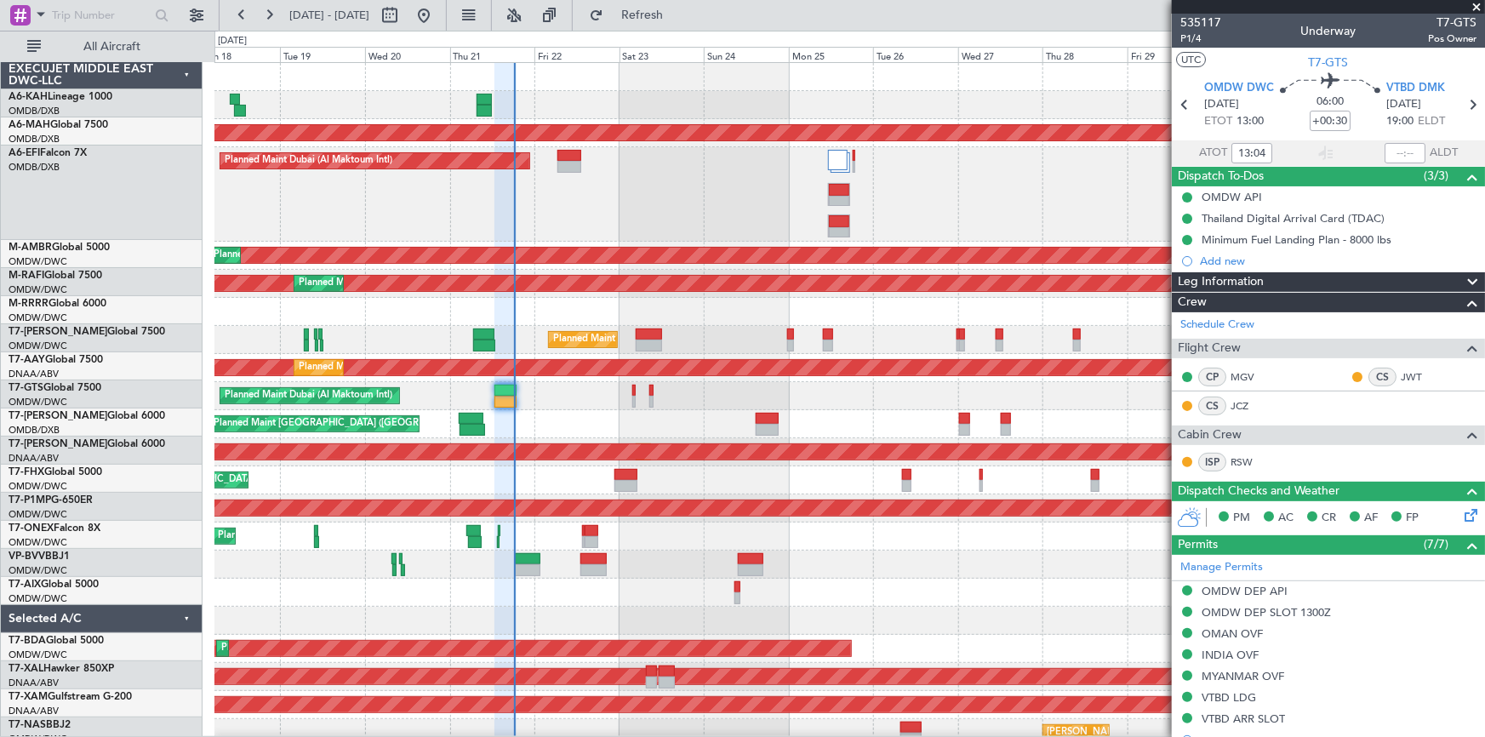
scroll to position [0, 0]
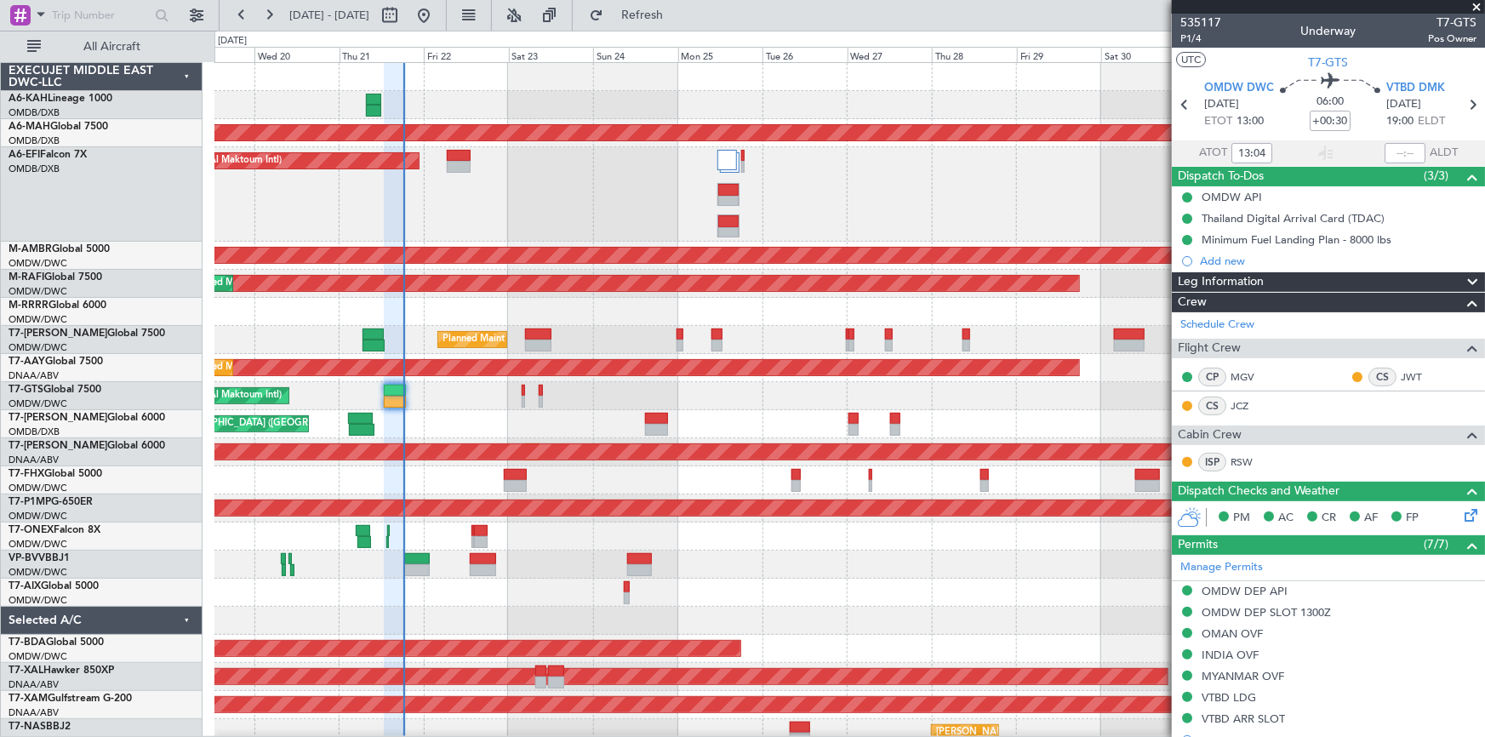
click at [698, 422] on div "Planned Maint [GEOGRAPHIC_DATA] ([GEOGRAPHIC_DATA] Intl)" at bounding box center [848, 424] width 1269 height 28
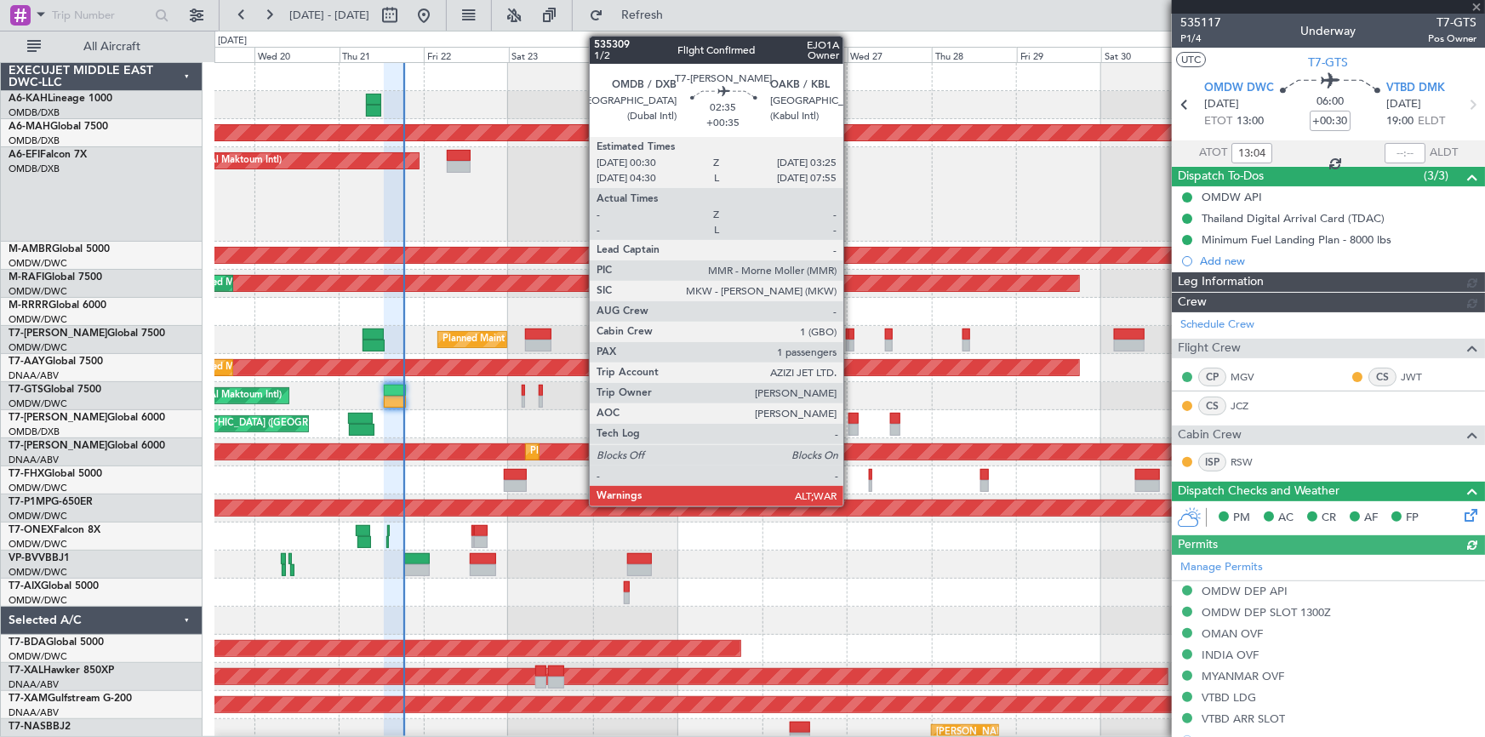
type input "[PERSON_NAME] ([PERSON_NAME])"
type input "7047"
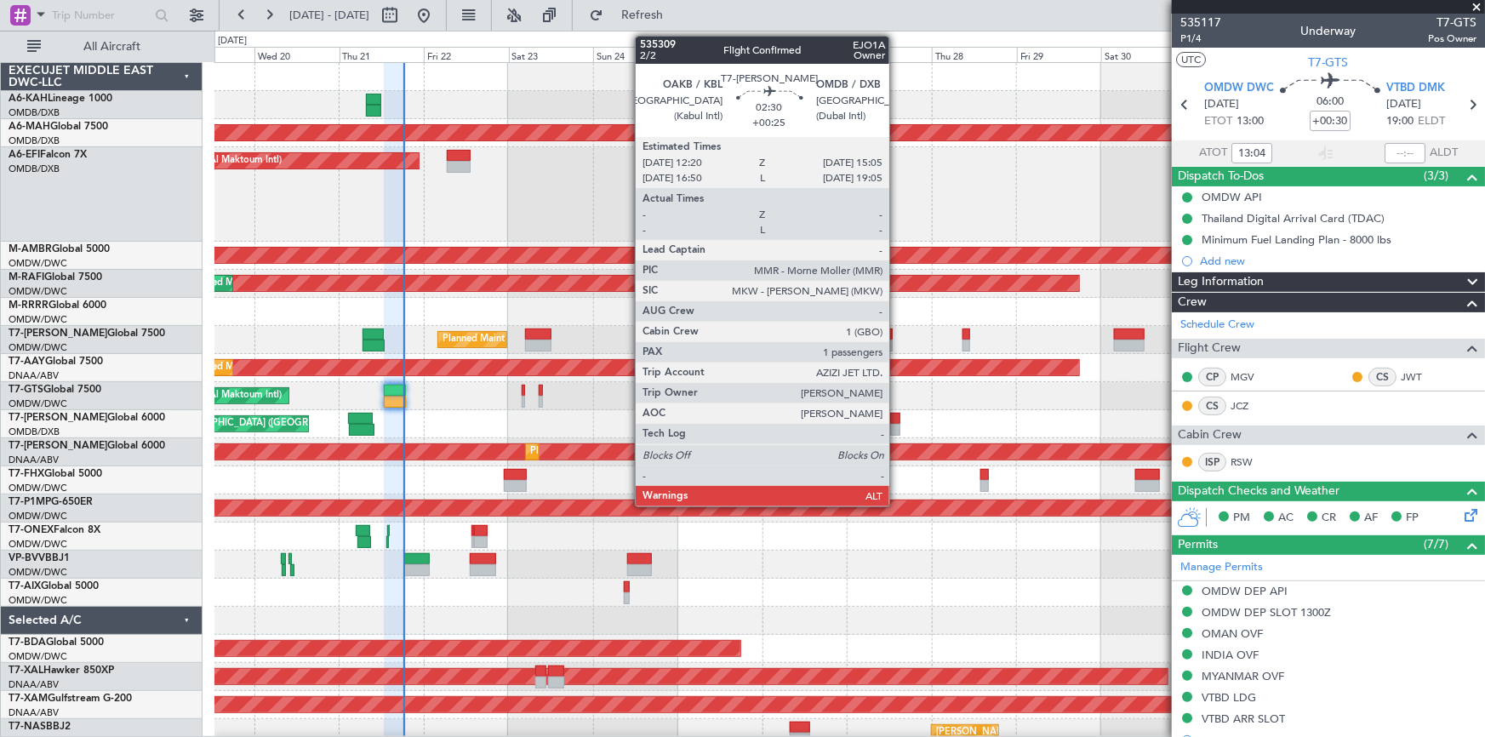
click at [897, 414] on div at bounding box center [895, 419] width 10 height 12
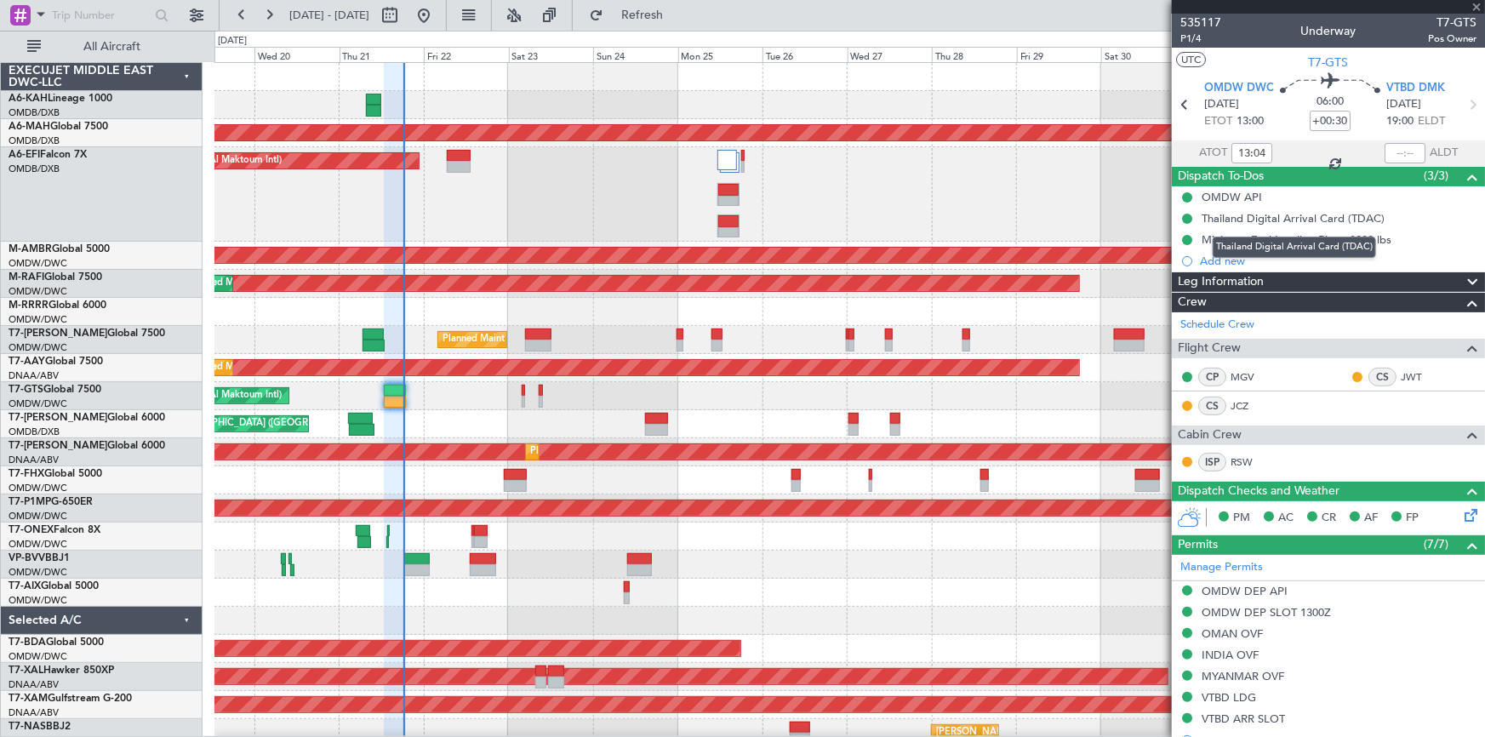
type input "+00:25"
type input "1"
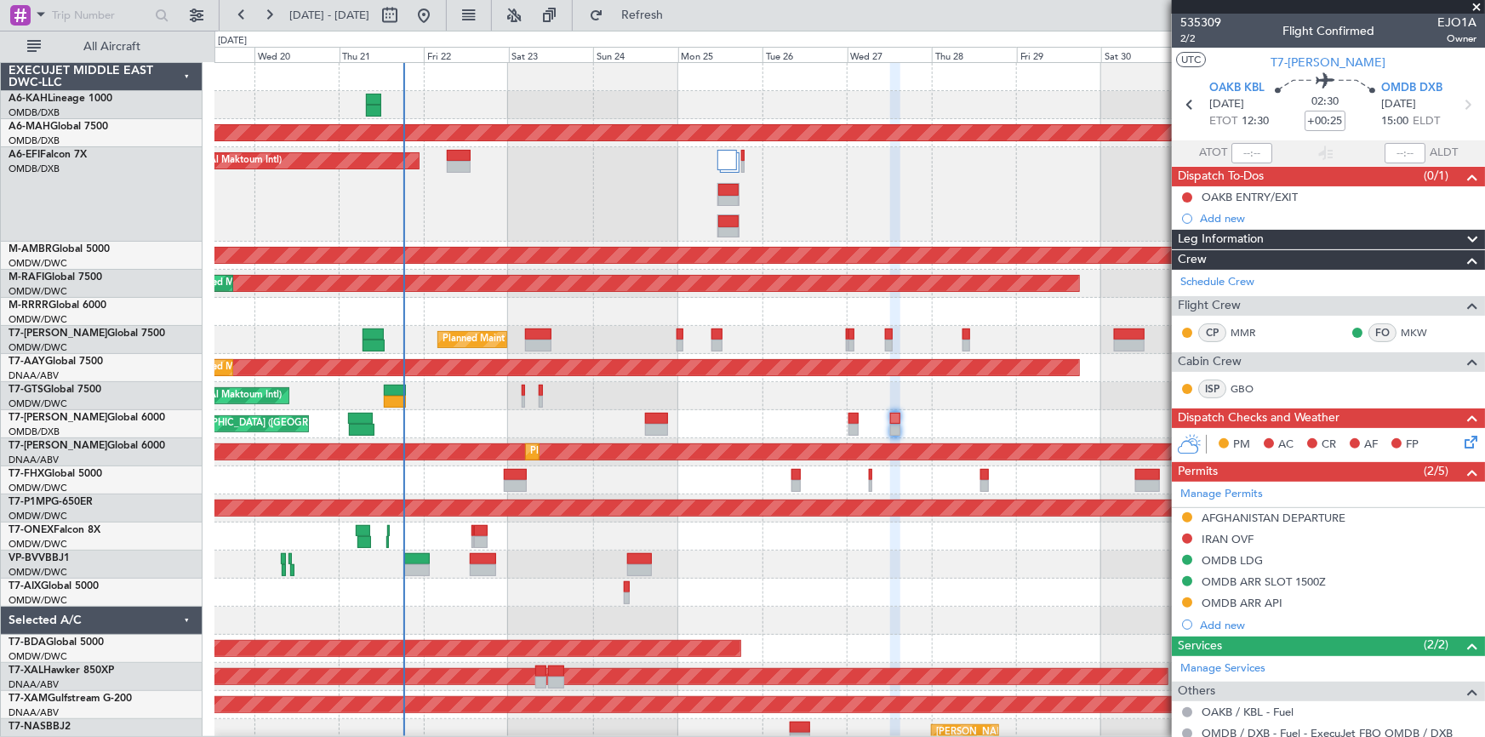
scroll to position [9, 0]
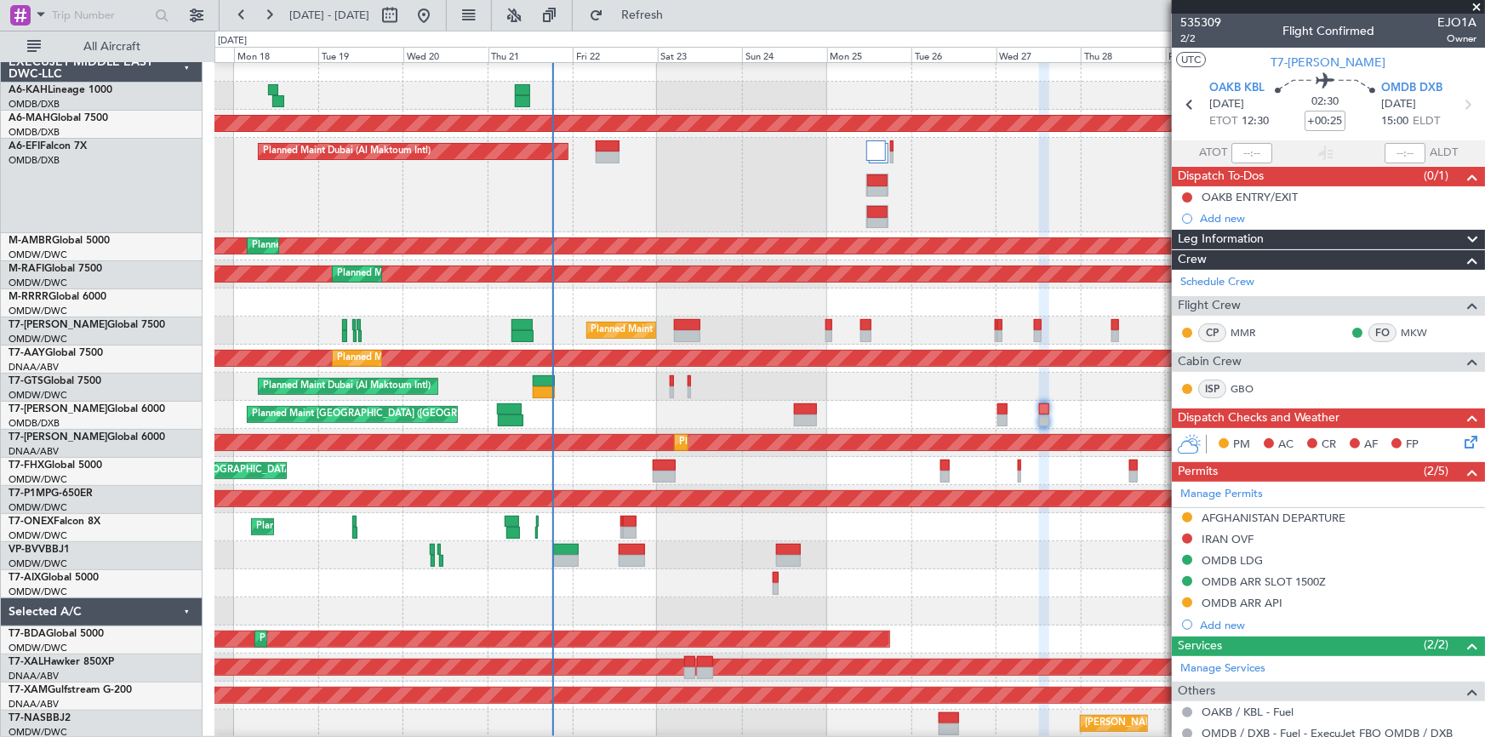
click at [895, 419] on div "Planned Maint [GEOGRAPHIC_DATA] ([GEOGRAPHIC_DATA] Intl)" at bounding box center [848, 415] width 1269 height 28
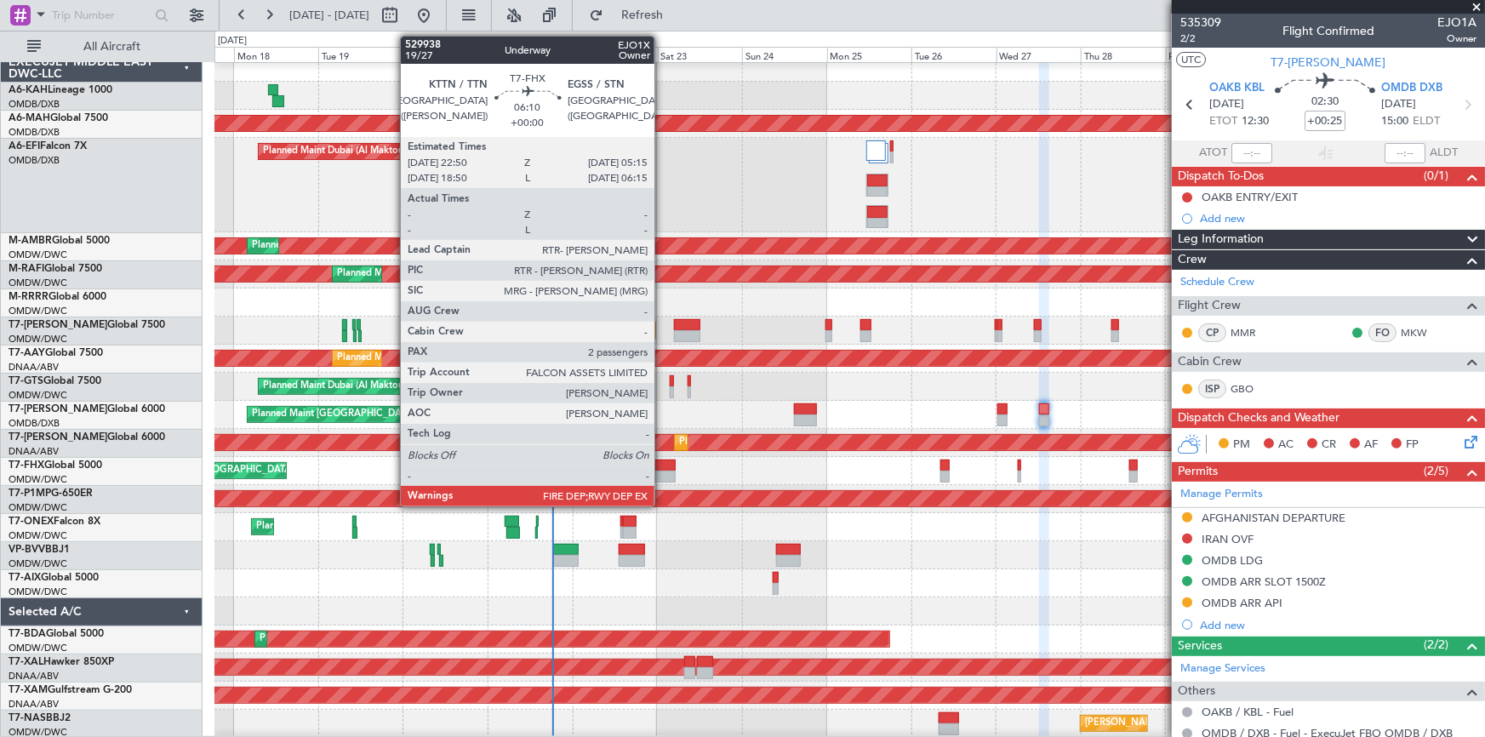
click at [662, 465] on div at bounding box center [664, 465] width 23 height 12
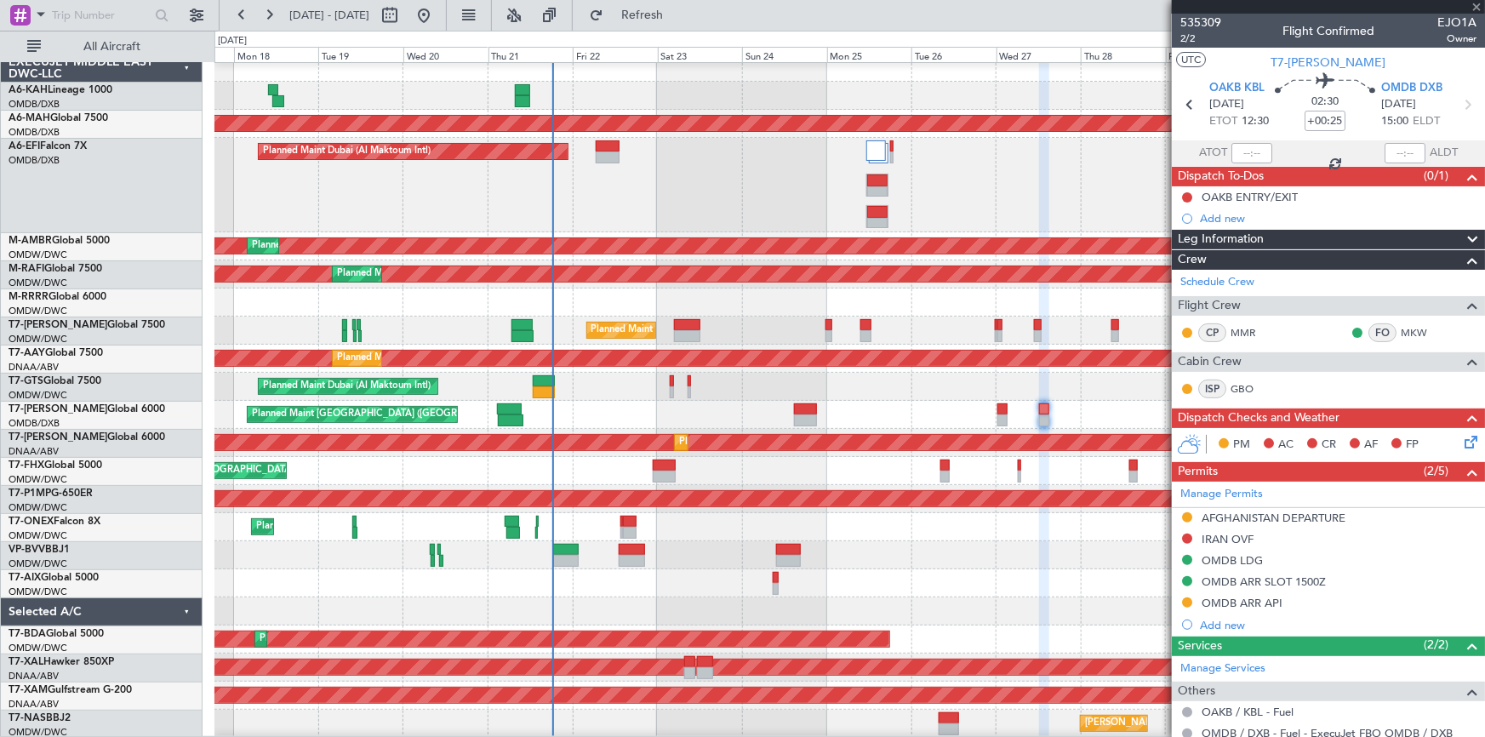
type input "2"
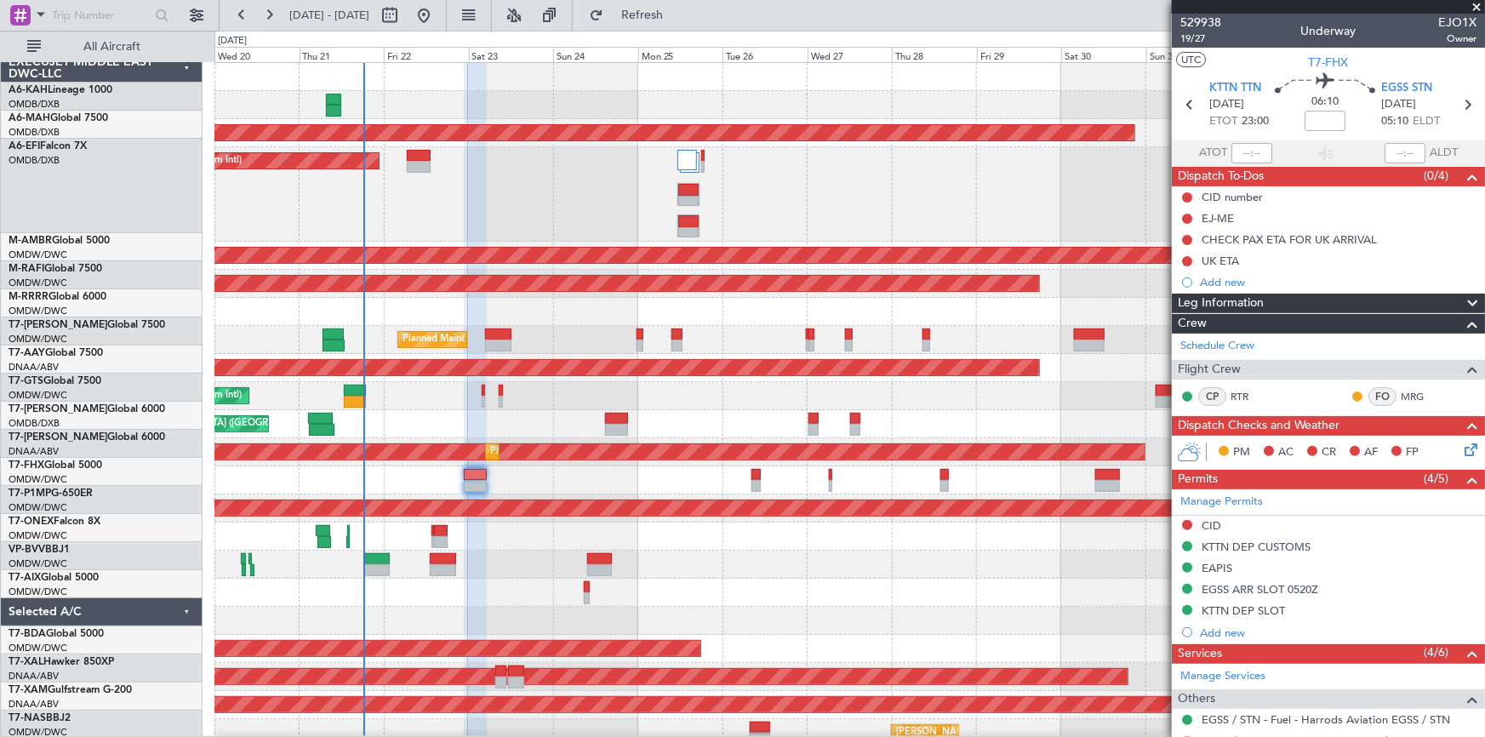
scroll to position [0, 0]
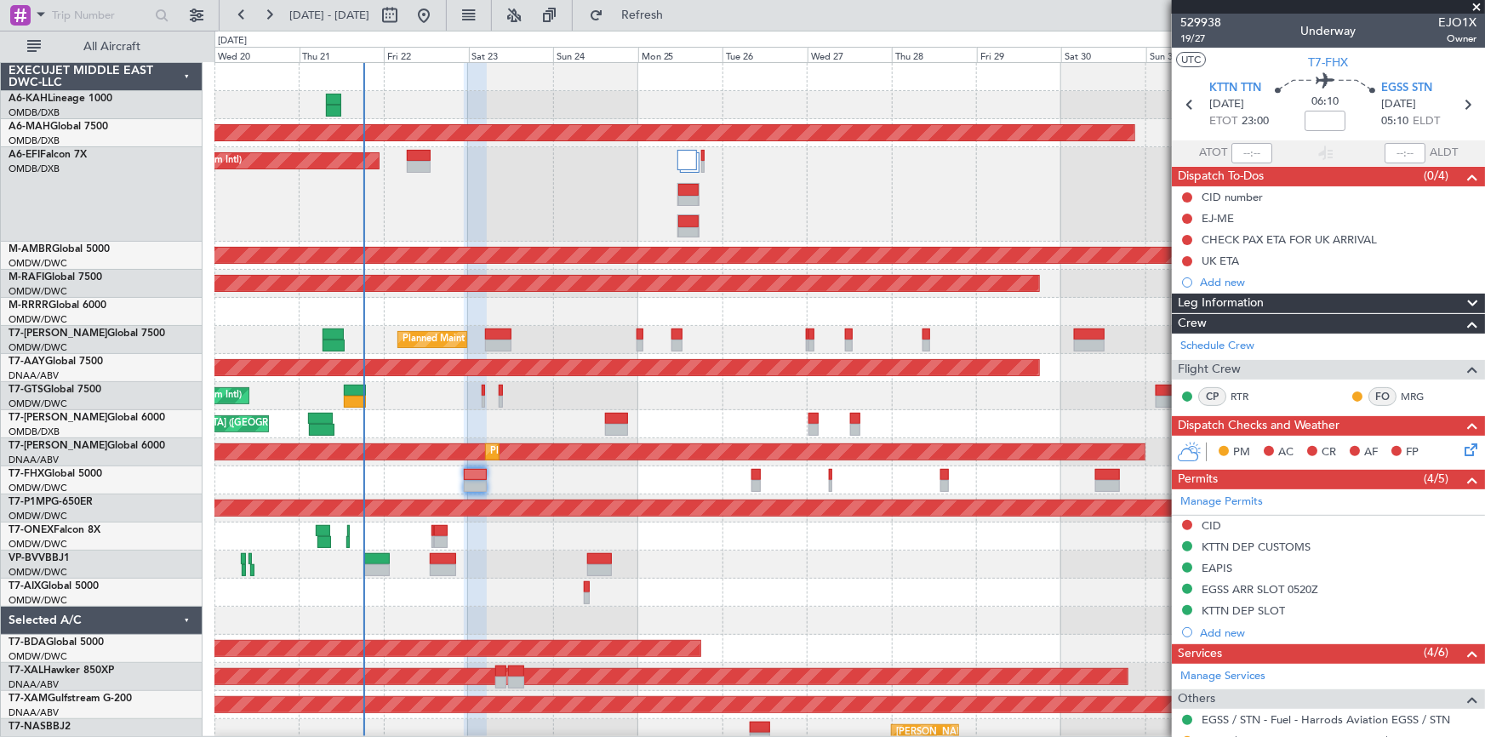
click at [647, 481] on div "Planned Maint [GEOGRAPHIC_DATA] ([GEOGRAPHIC_DATA][PERSON_NAME]) Planned Maint …" at bounding box center [848, 480] width 1269 height 28
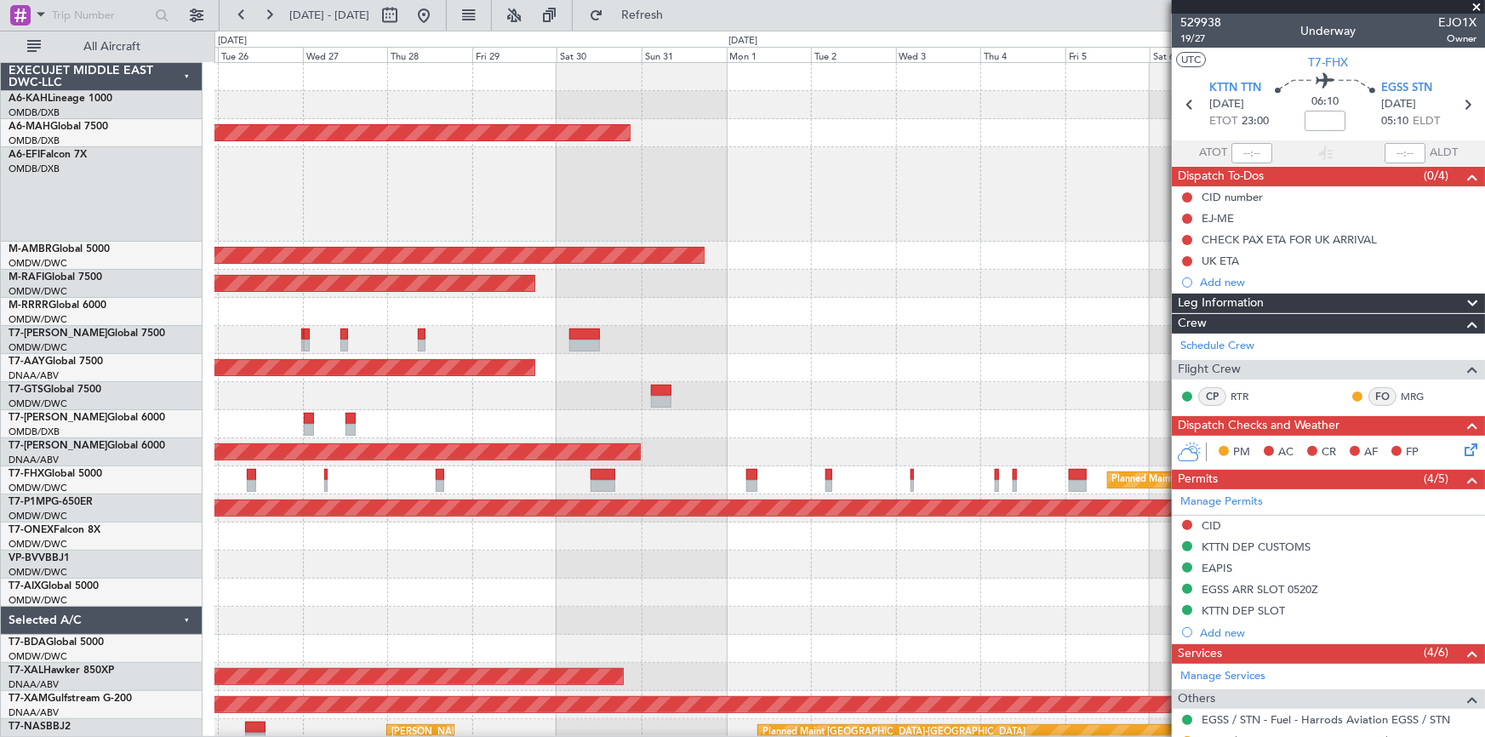
click at [646, 477] on div "Planned Maint [GEOGRAPHIC_DATA] ([GEOGRAPHIC_DATA])" at bounding box center [849, 480] width 1270 height 28
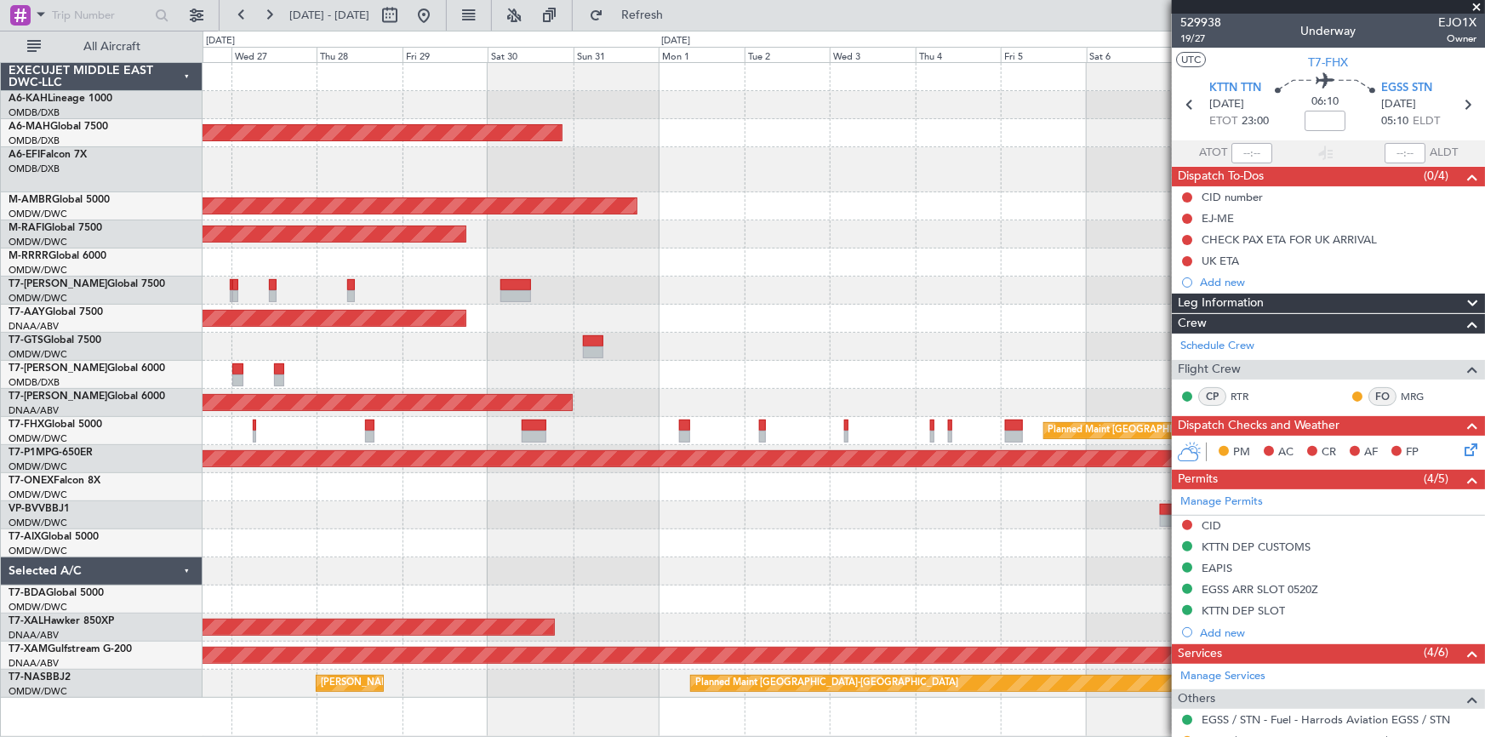
click at [945, 503] on div "Planned Maint [GEOGRAPHIC_DATA] ([GEOGRAPHIC_DATA] Intl) Planned Maint [GEOGRAP…" at bounding box center [843, 380] width 1282 height 635
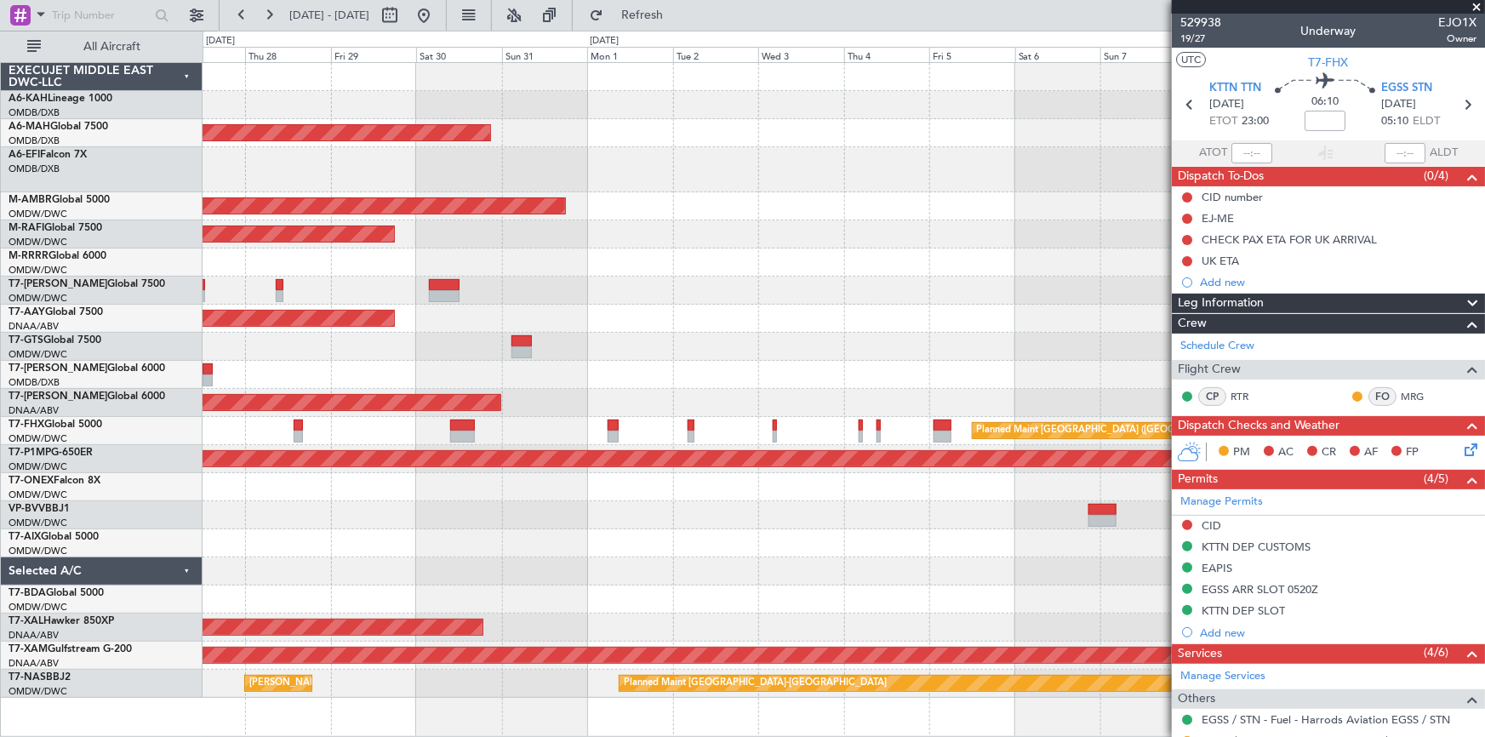
click at [576, 503] on div "Planned Maint [GEOGRAPHIC_DATA] ([GEOGRAPHIC_DATA] Intl) Planned Maint [GEOGRAP…" at bounding box center [843, 380] width 1282 height 635
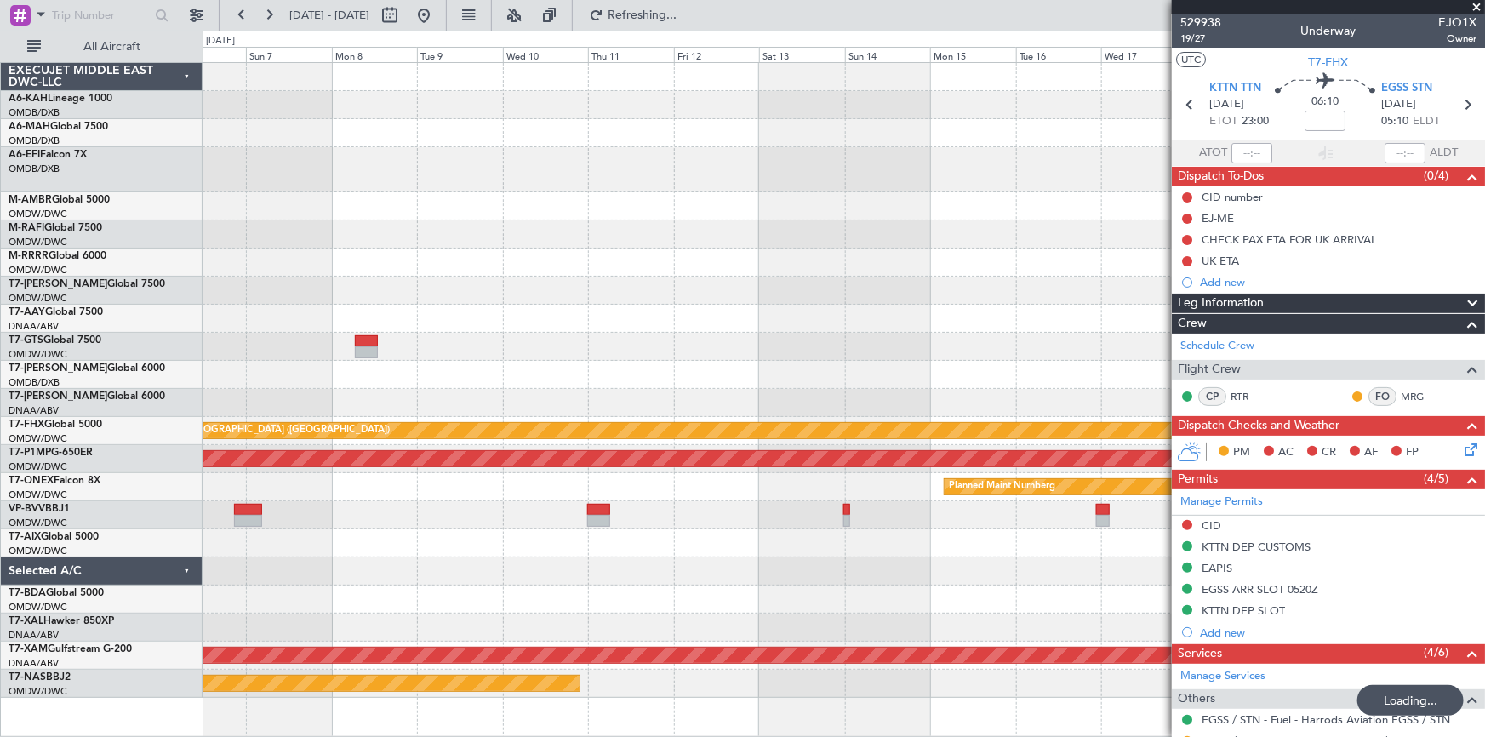
click at [585, 325] on div "Planned Maint [GEOGRAPHIC_DATA] ([GEOGRAPHIC_DATA]) Planned Maint Savannah ([GE…" at bounding box center [843, 380] width 1282 height 635
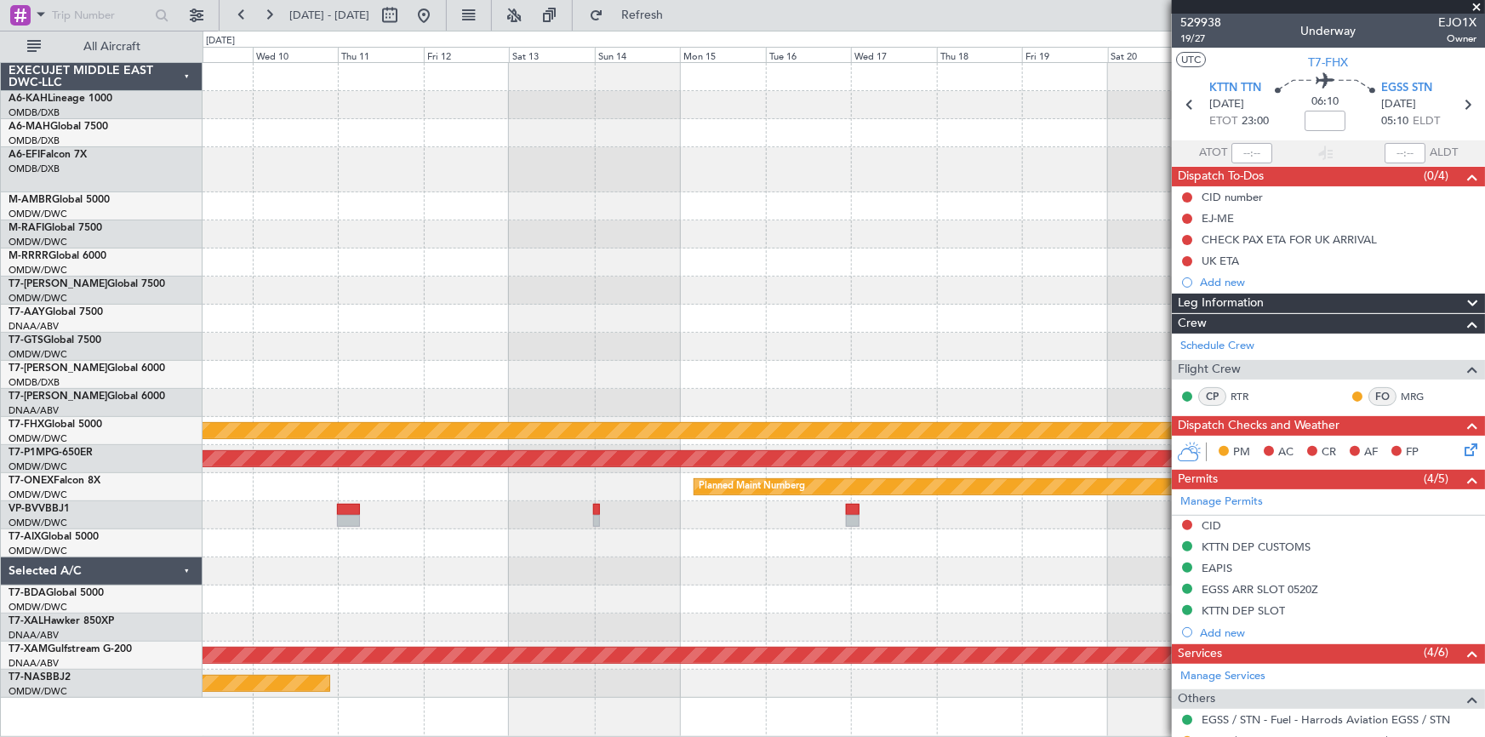
click at [306, 362] on div "Planned Maint [GEOGRAPHIC_DATA] ([GEOGRAPHIC_DATA]) Planned Maint Savannah ([GE…" at bounding box center [843, 380] width 1282 height 635
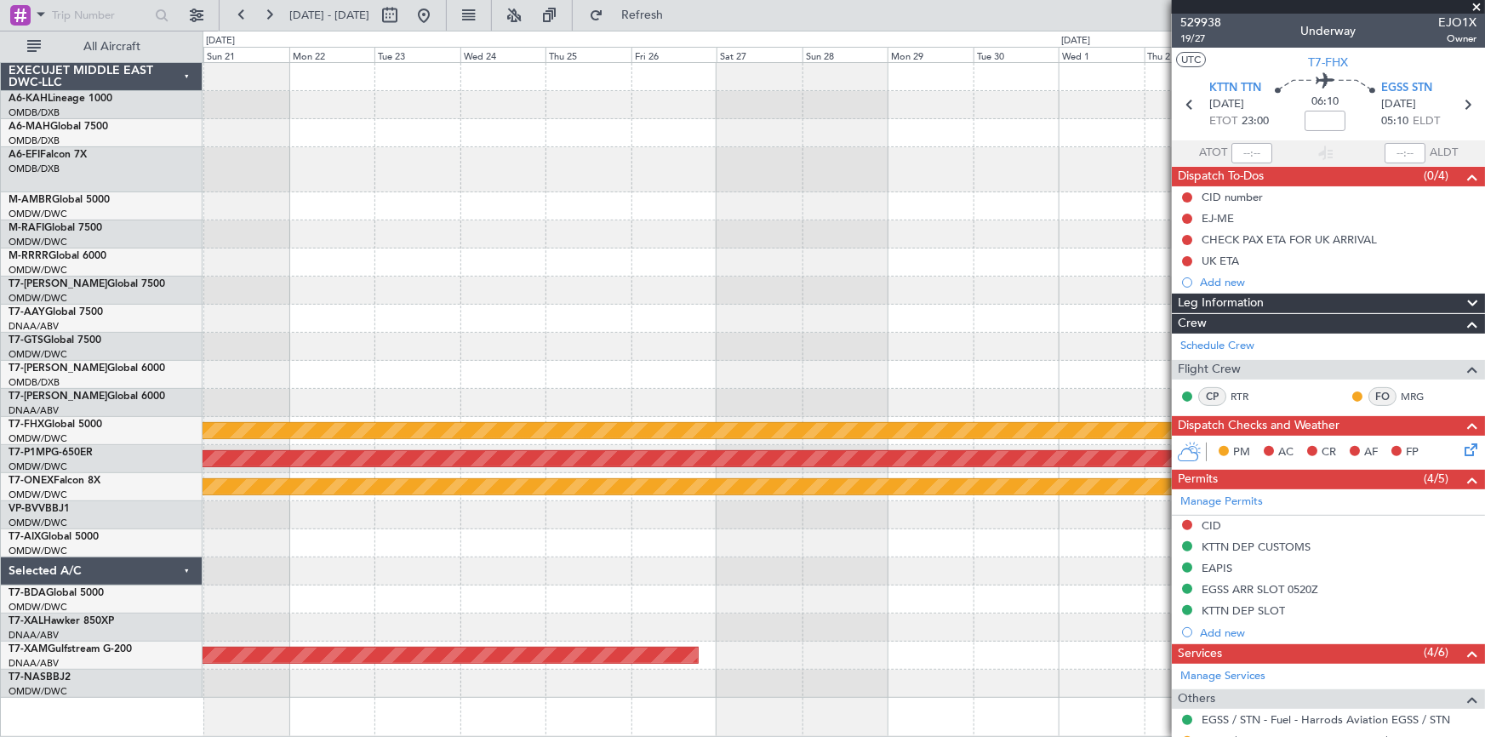
click at [541, 263] on div at bounding box center [843, 262] width 1282 height 28
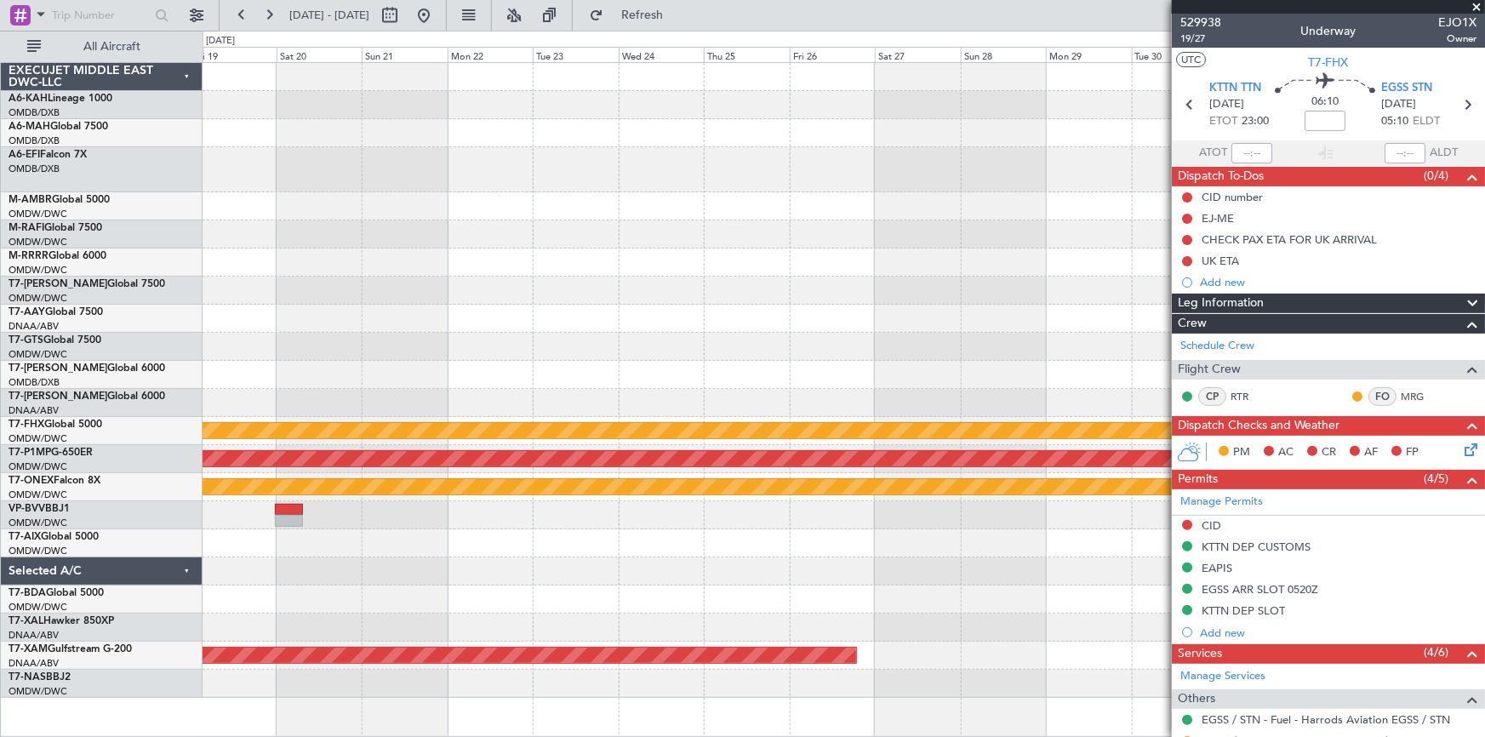
click at [1157, 289] on div at bounding box center [843, 291] width 1282 height 28
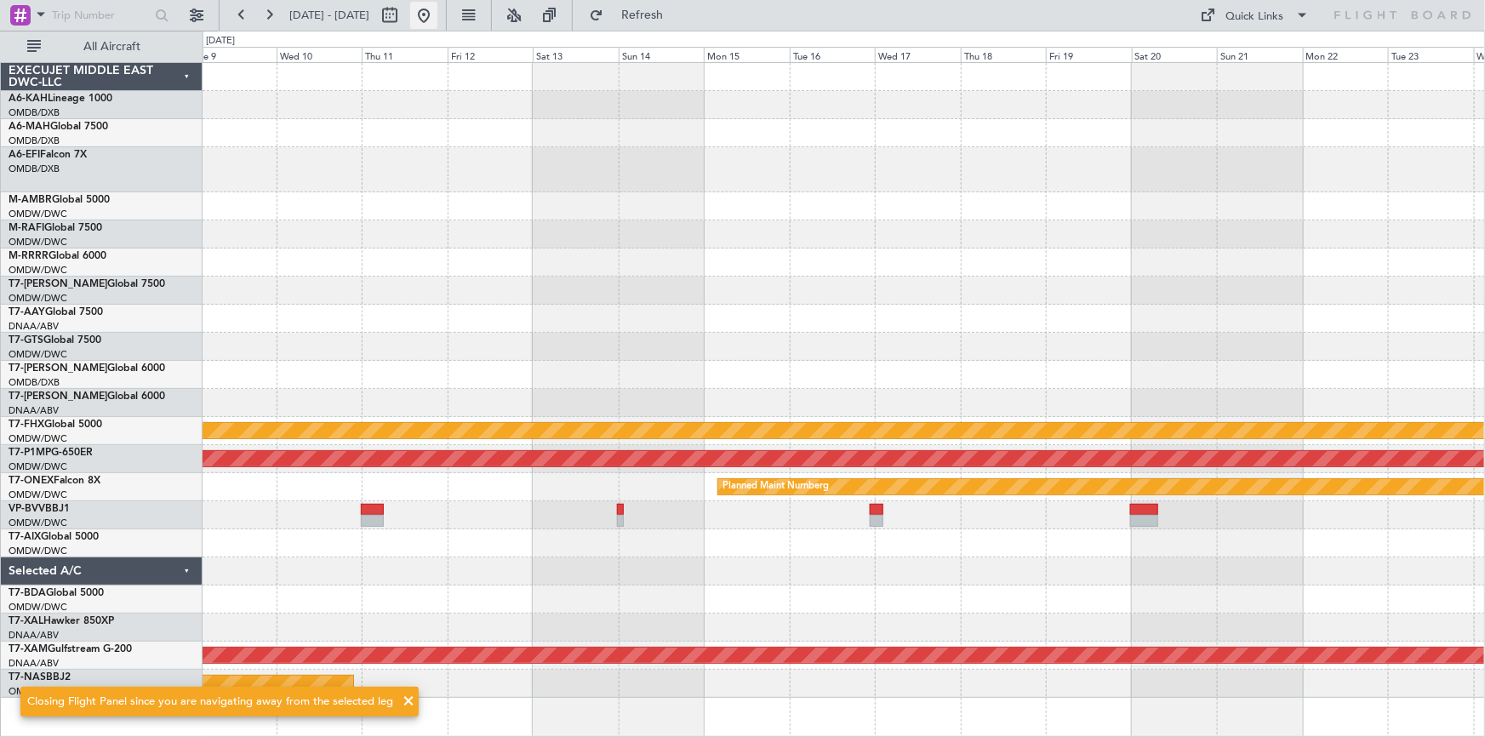
click at [437, 13] on button at bounding box center [423, 15] width 27 height 27
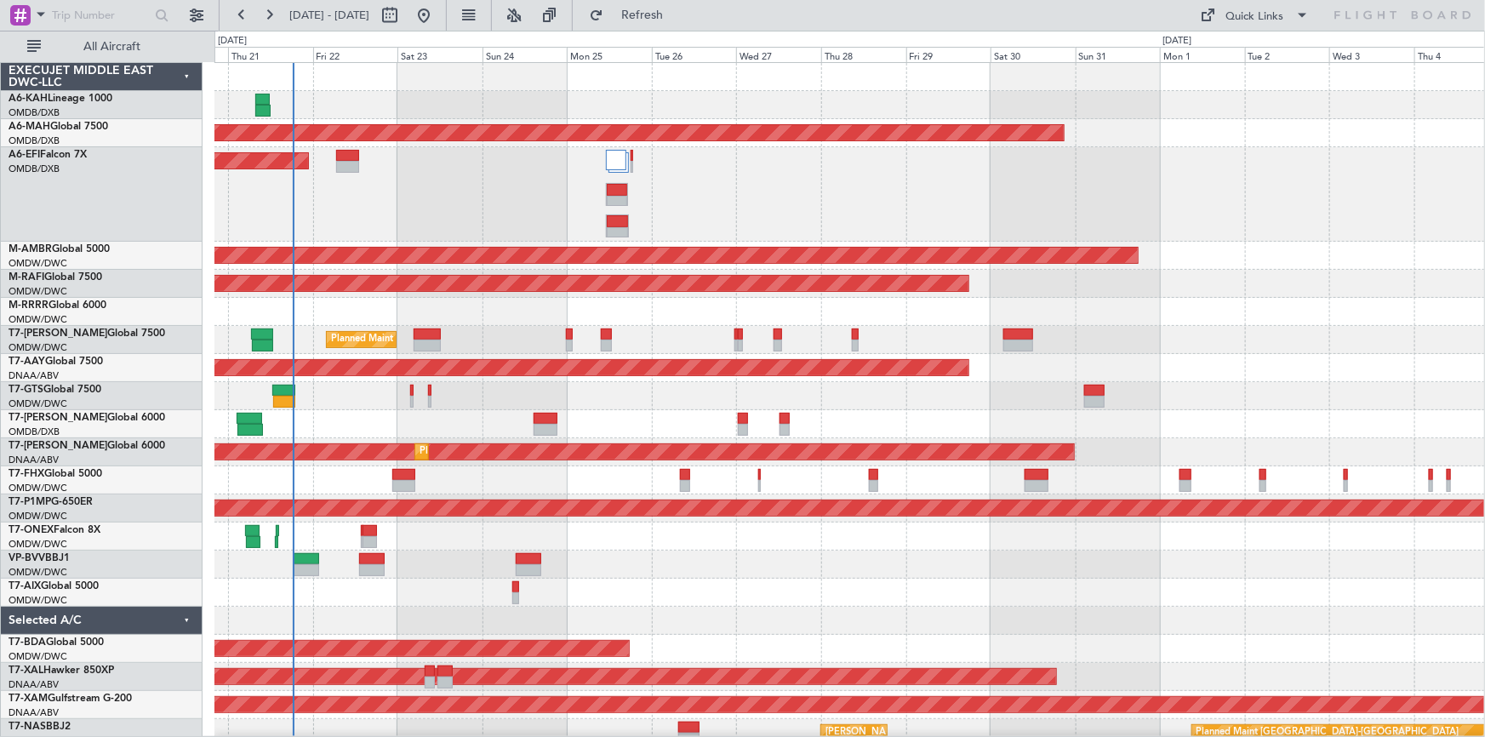
click at [892, 482] on div "Planned Maint [GEOGRAPHIC_DATA] ([GEOGRAPHIC_DATA]) Planned Maint [GEOGRAPHIC_D…" at bounding box center [849, 480] width 1270 height 28
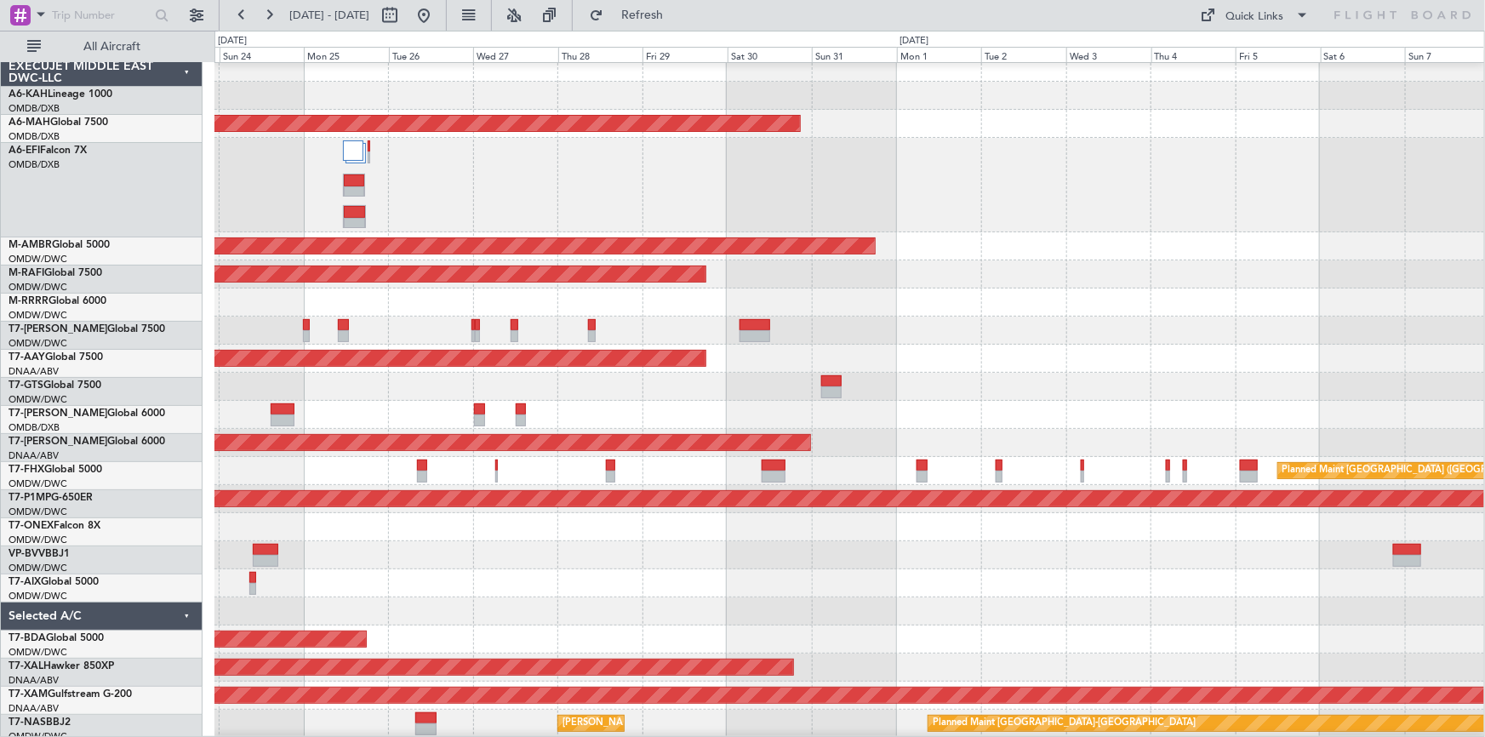
scroll to position [9, 0]
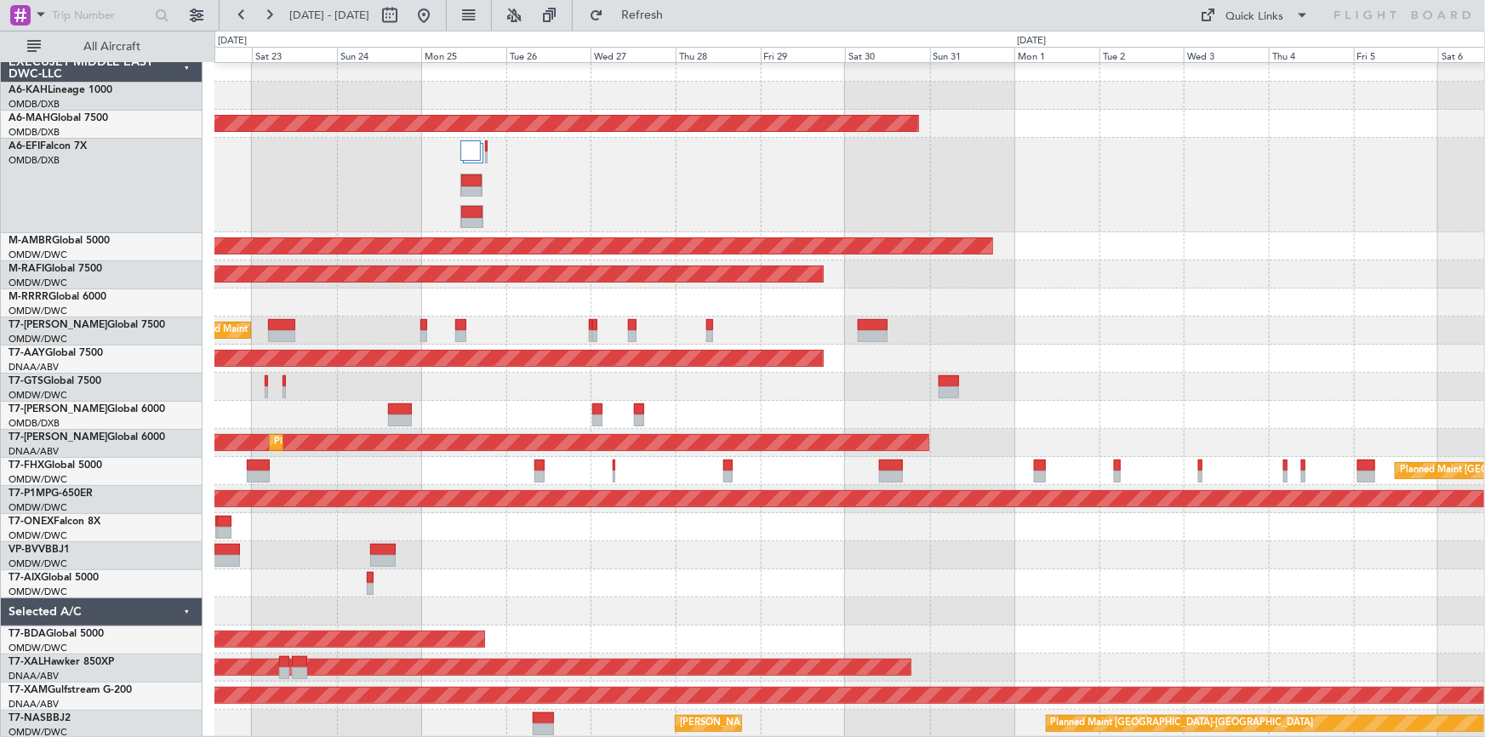
click at [558, 534] on div "Planned Maint [GEOGRAPHIC_DATA] ([GEOGRAPHIC_DATA] Intl) Planned Maint [GEOGRAP…" at bounding box center [849, 396] width 1270 height 684
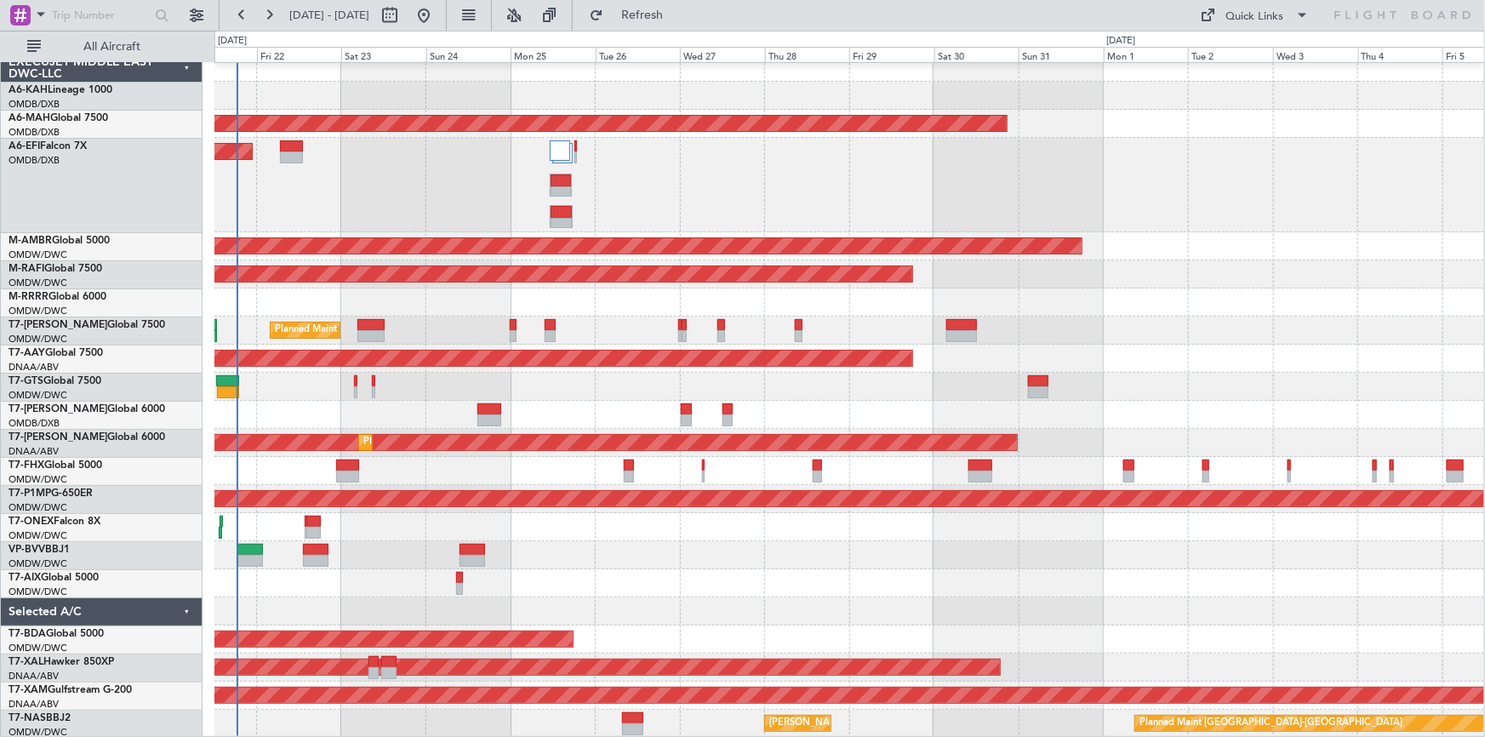
click at [350, 525] on div "Planned Maint Geneva (Cointrin)" at bounding box center [848, 527] width 1269 height 28
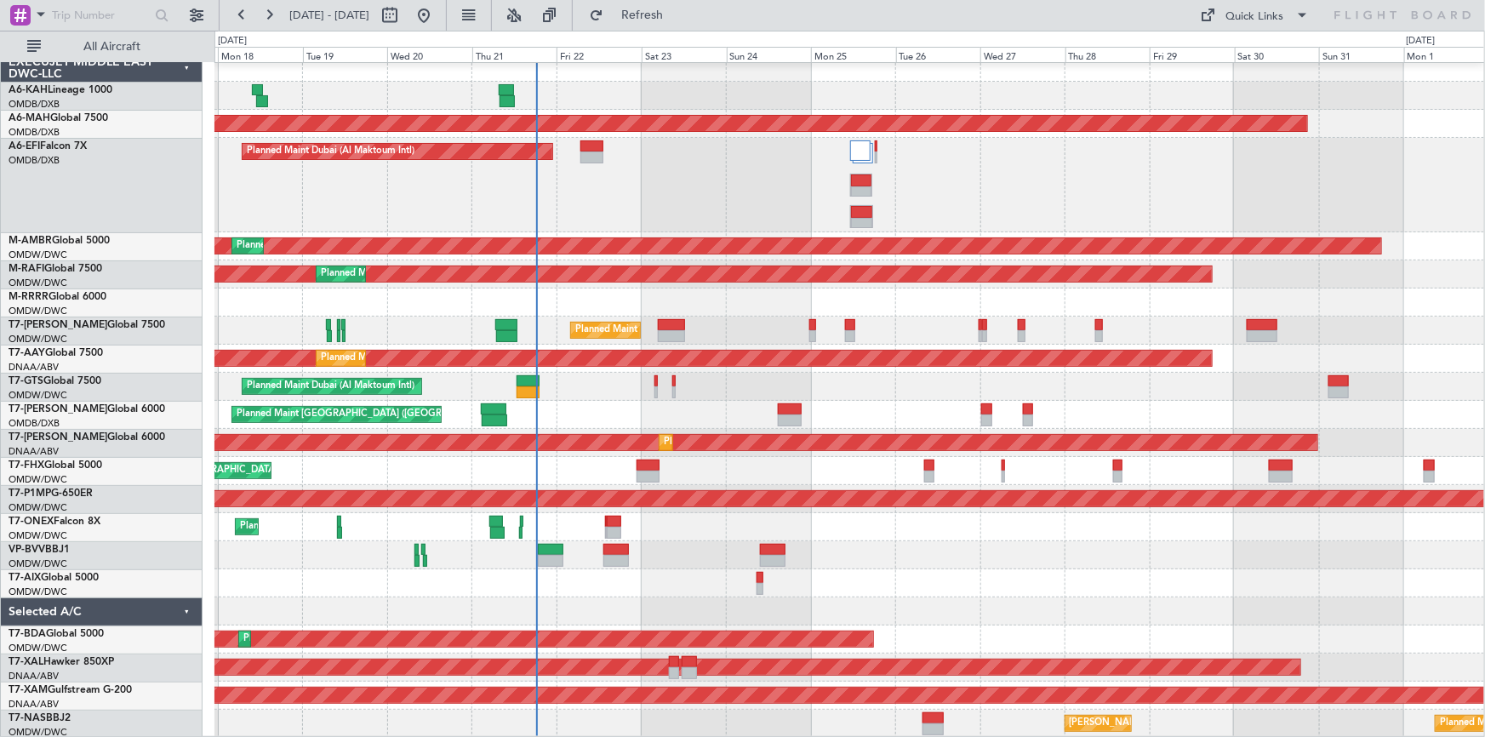
click at [679, 483] on div "Unplanned Maint Budapest ([PERSON_NAME] Intl) Planned Maint [GEOGRAPHIC_DATA] (…" at bounding box center [848, 396] width 1269 height 684
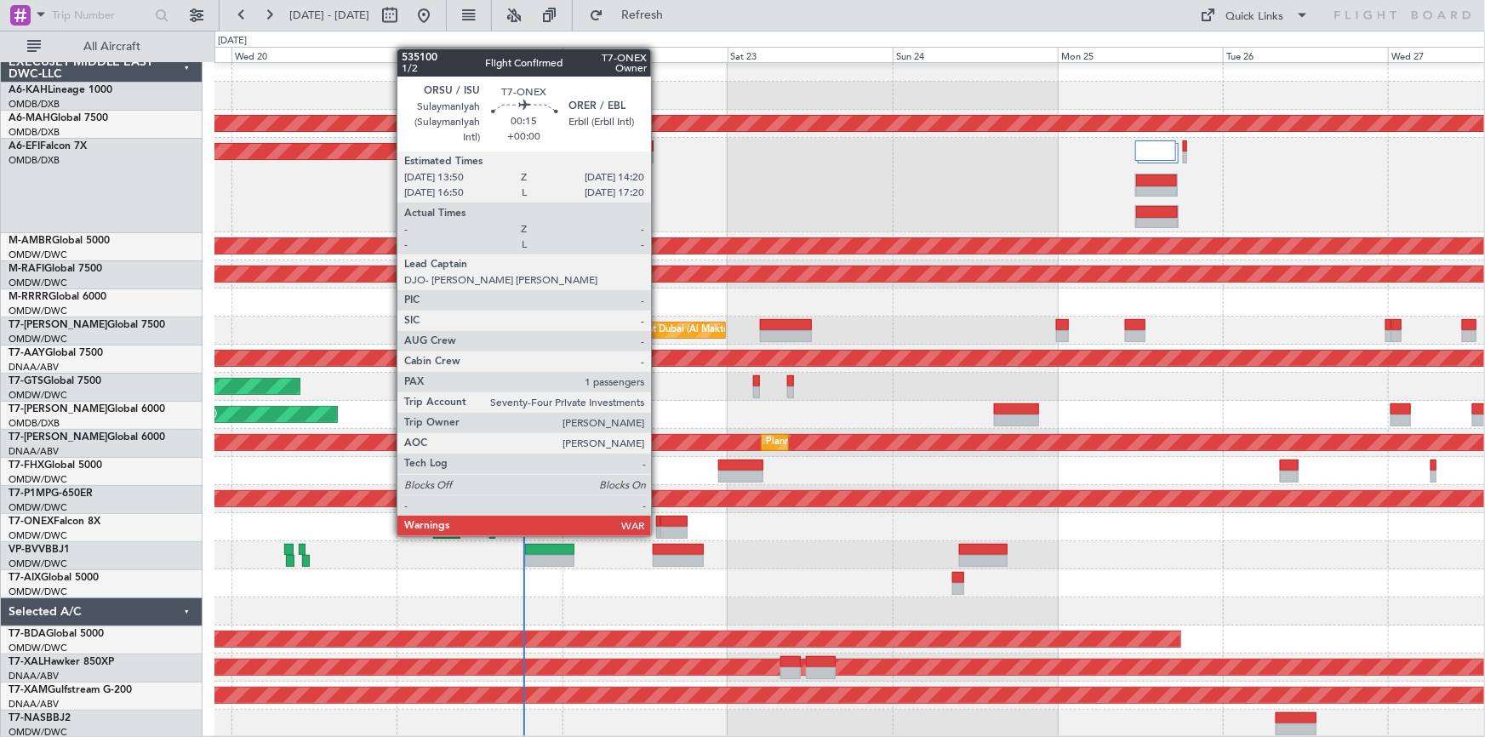
click at [659, 519] on div at bounding box center [658, 522] width 4 height 12
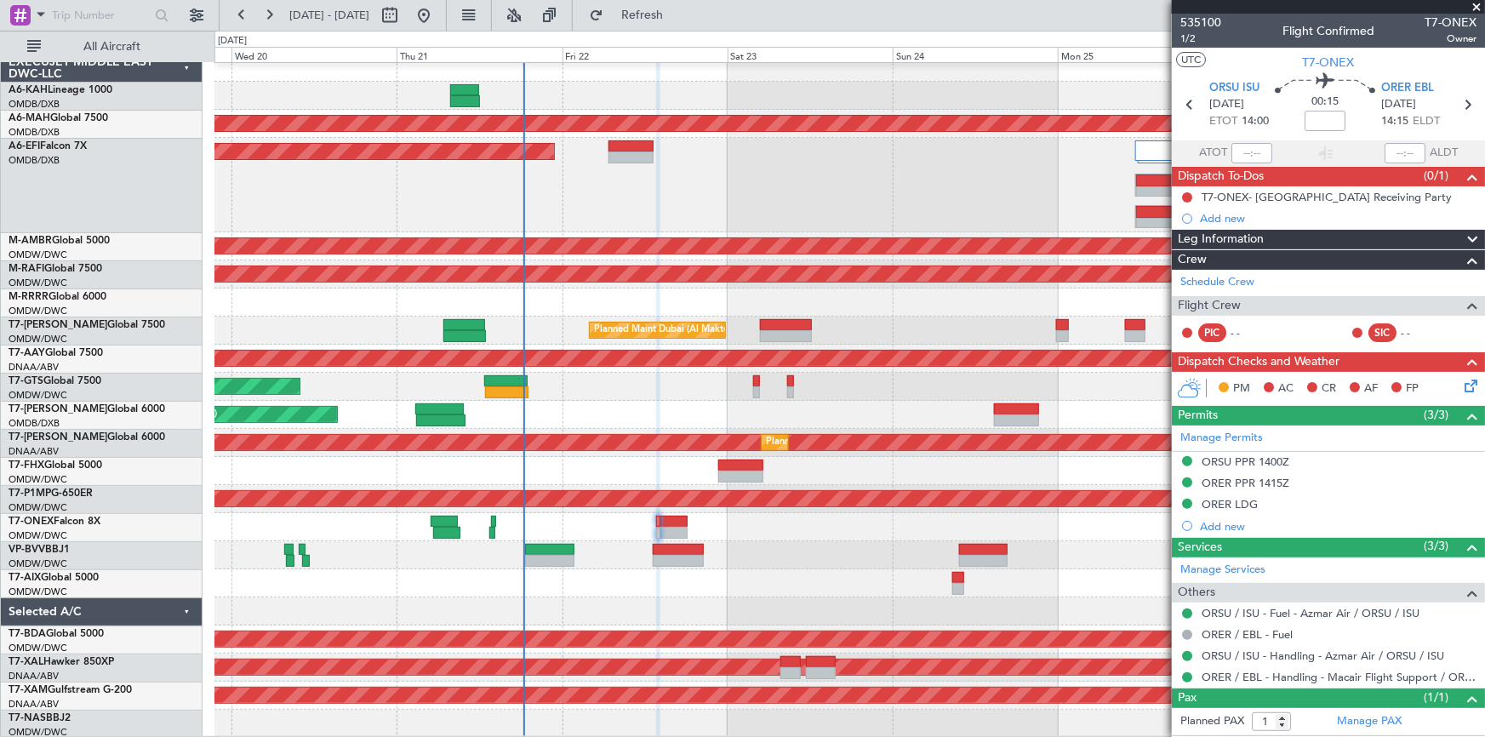
scroll to position [0, 0]
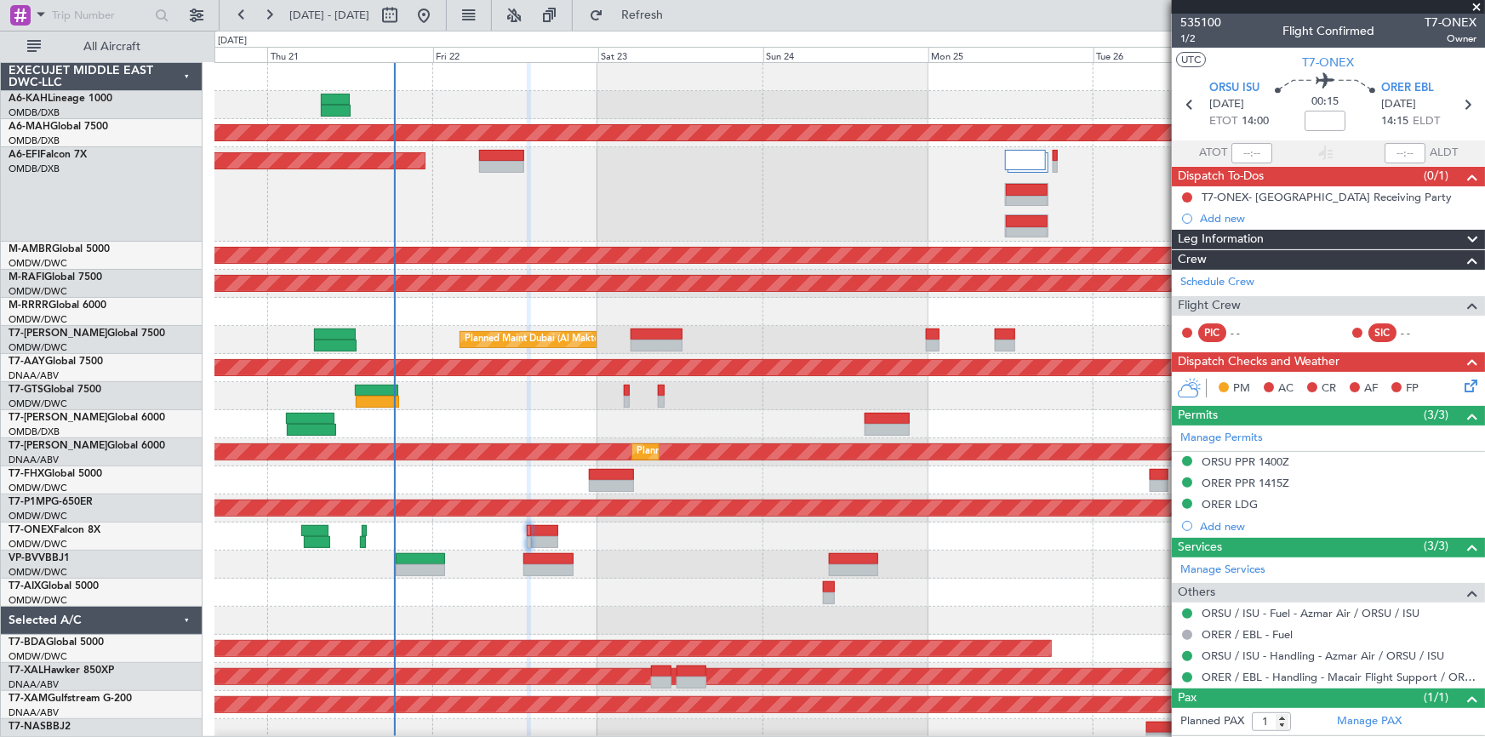
click at [904, 549] on div at bounding box center [848, 536] width 1269 height 28
click at [1457, 106] on icon at bounding box center [1467, 105] width 22 height 22
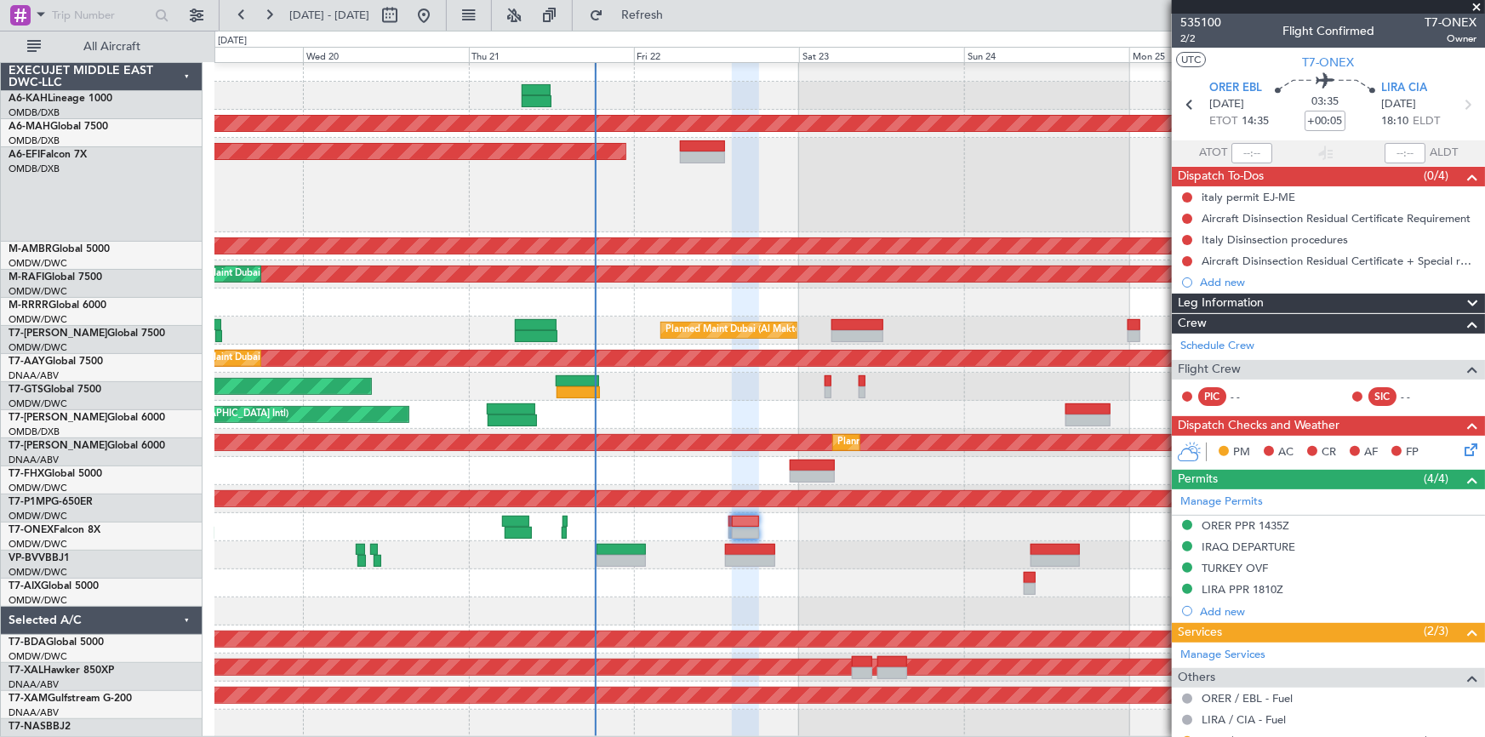
scroll to position [9, 0]
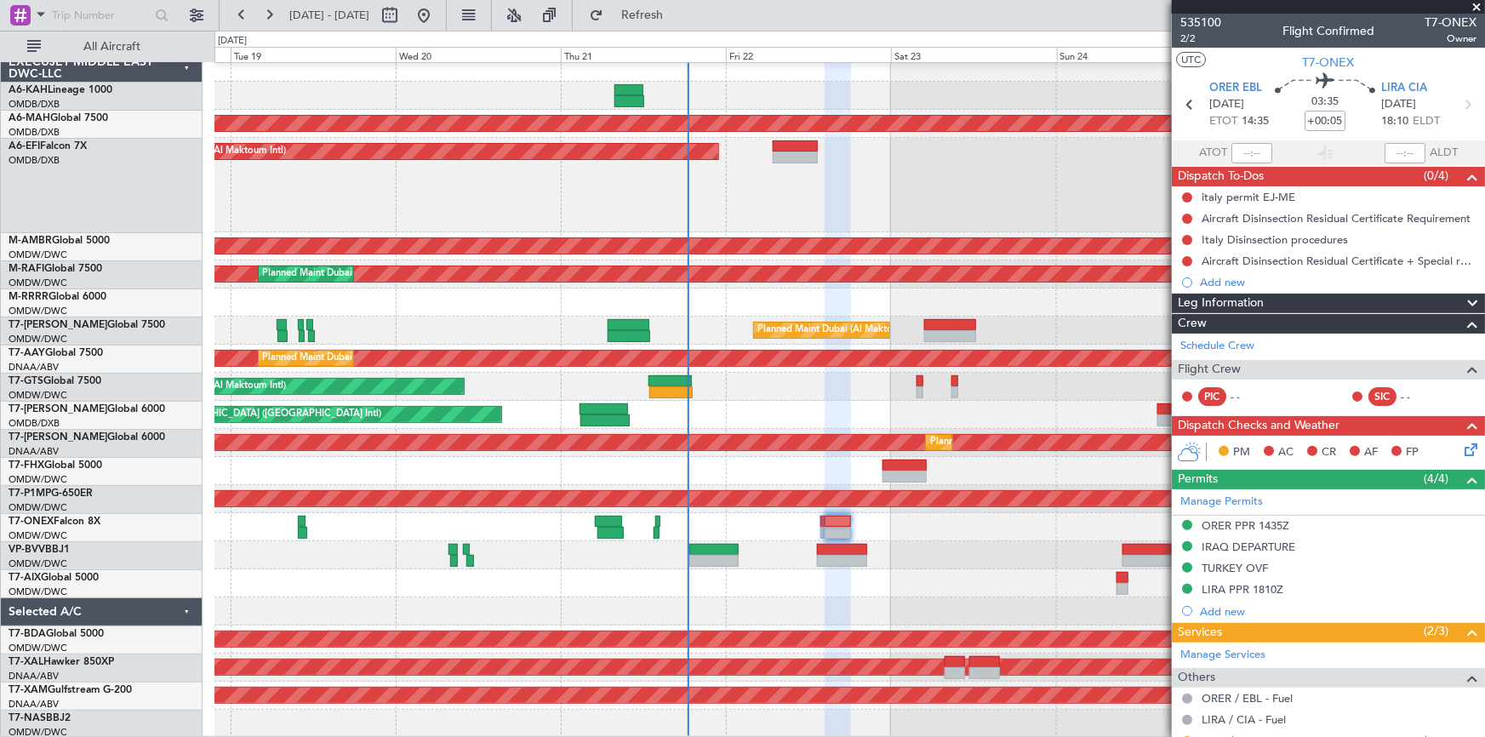
click at [937, 537] on div "Planned Maint [GEOGRAPHIC_DATA] ([GEOGRAPHIC_DATA] Intl) Planned Maint [GEOGRAP…" at bounding box center [848, 396] width 1269 height 684
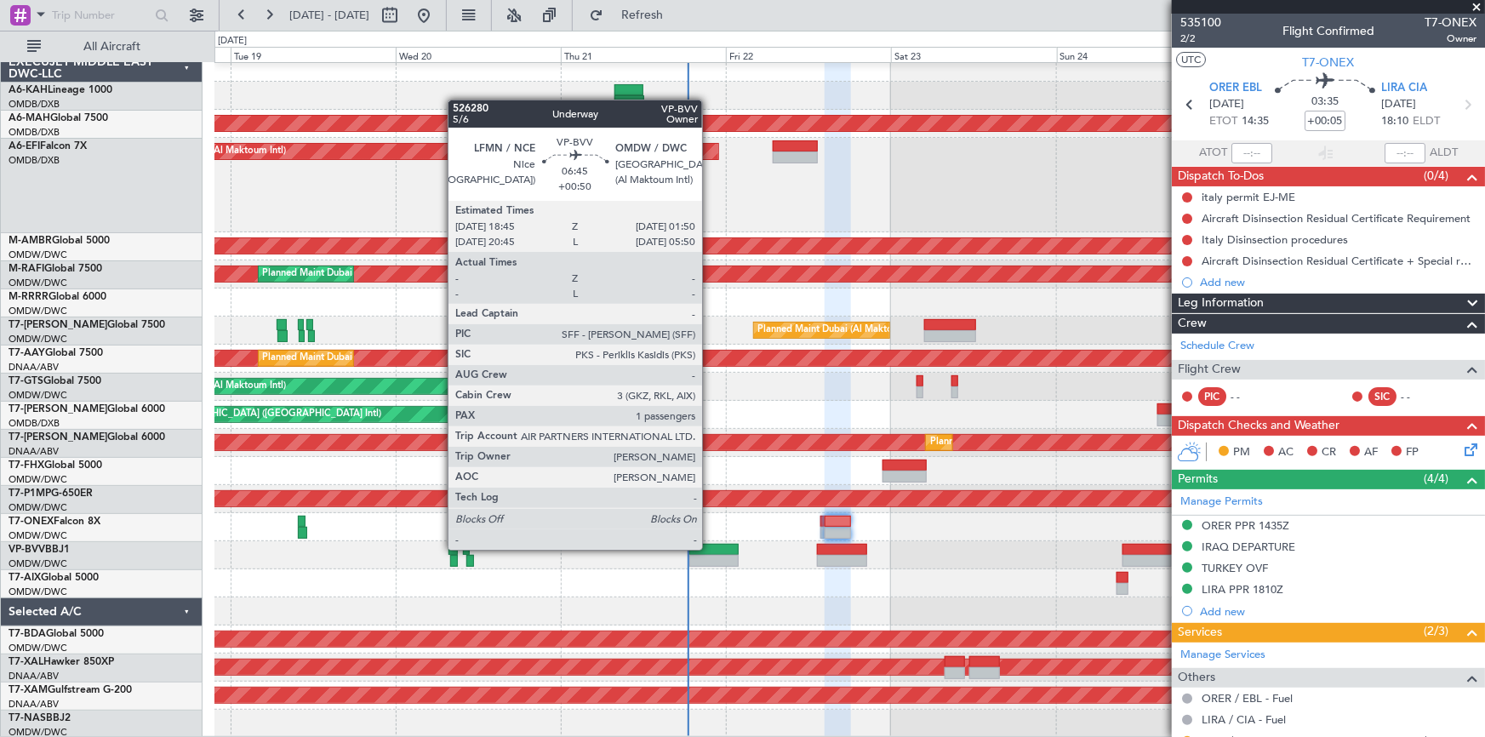
click at [710, 548] on div at bounding box center [713, 550] width 49 height 12
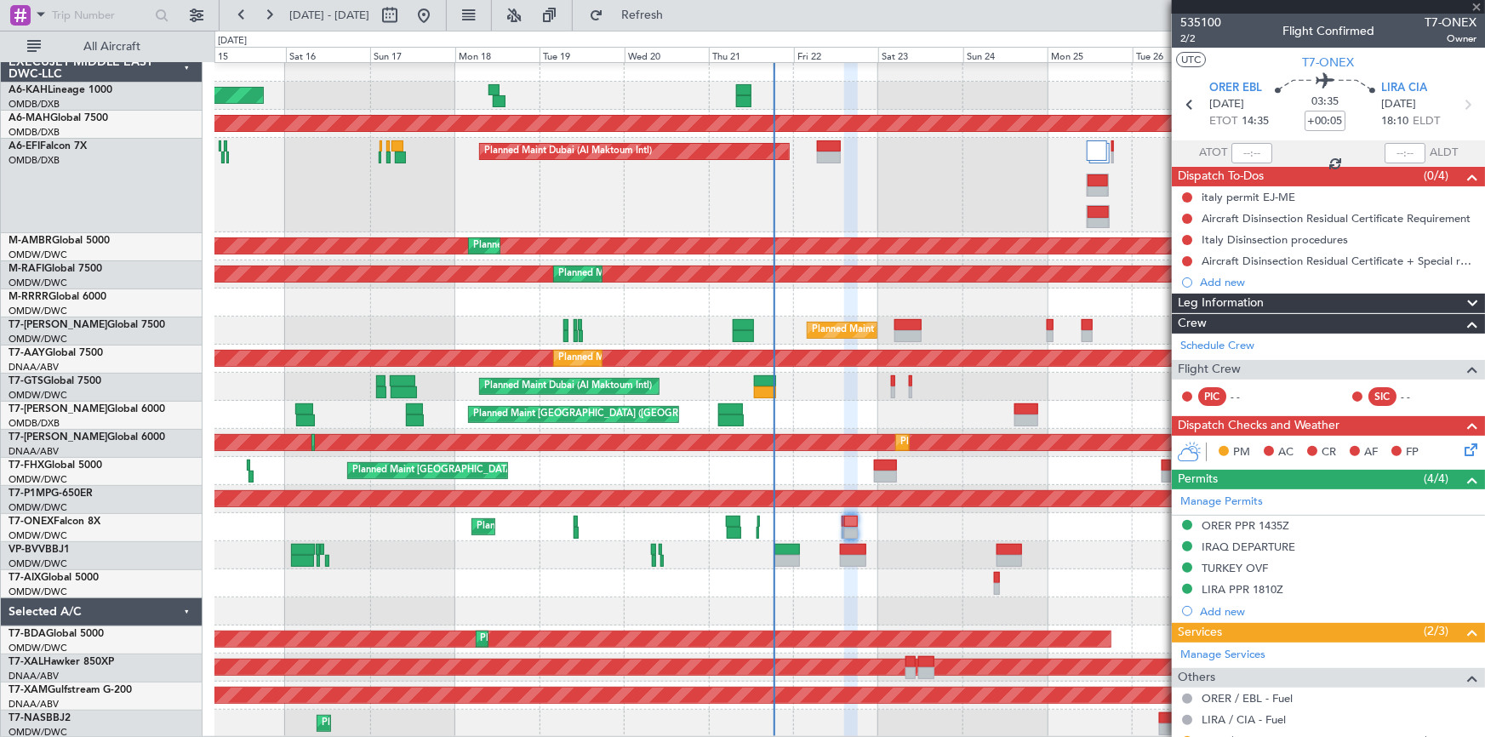
type input "+00:50"
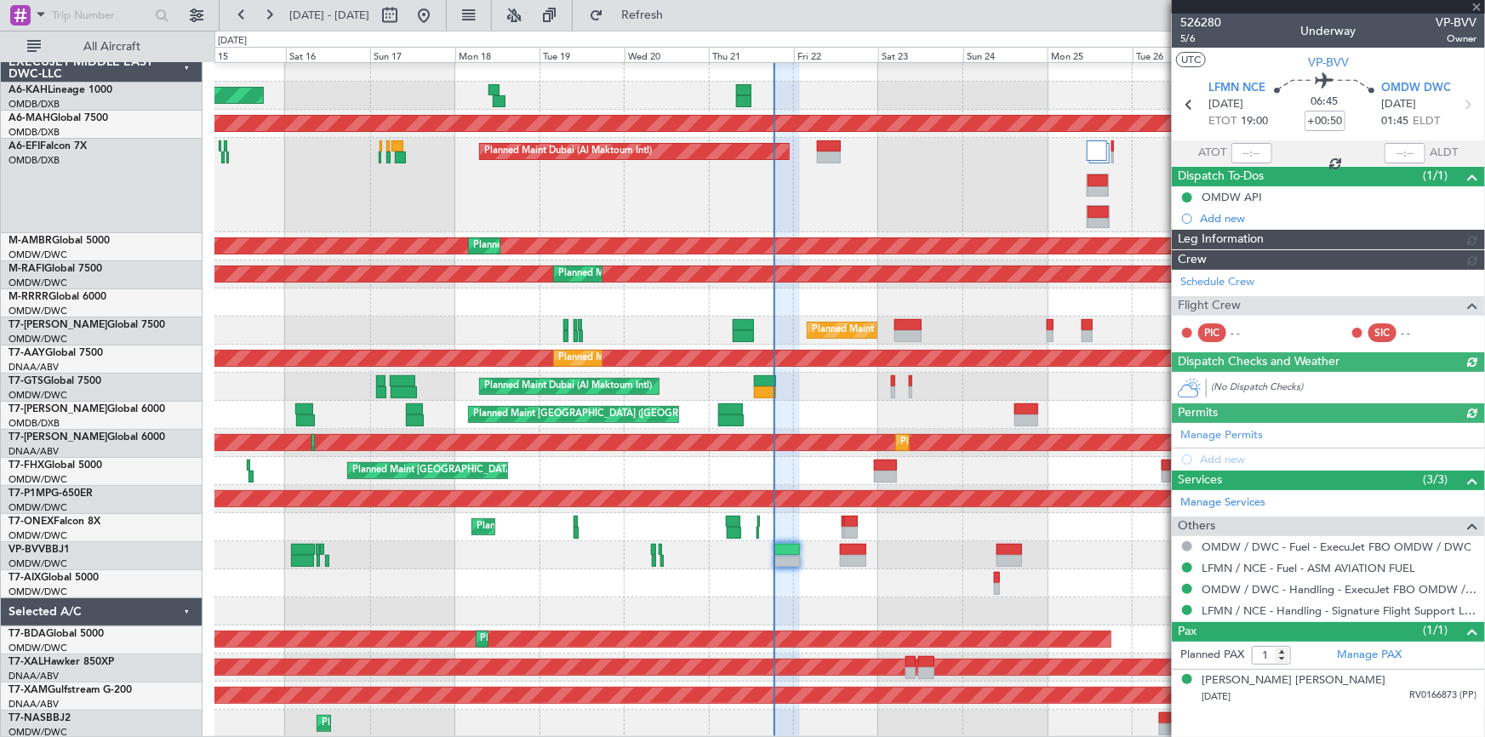
type input "Dherander Fithani (DHF)"
type input "7091"
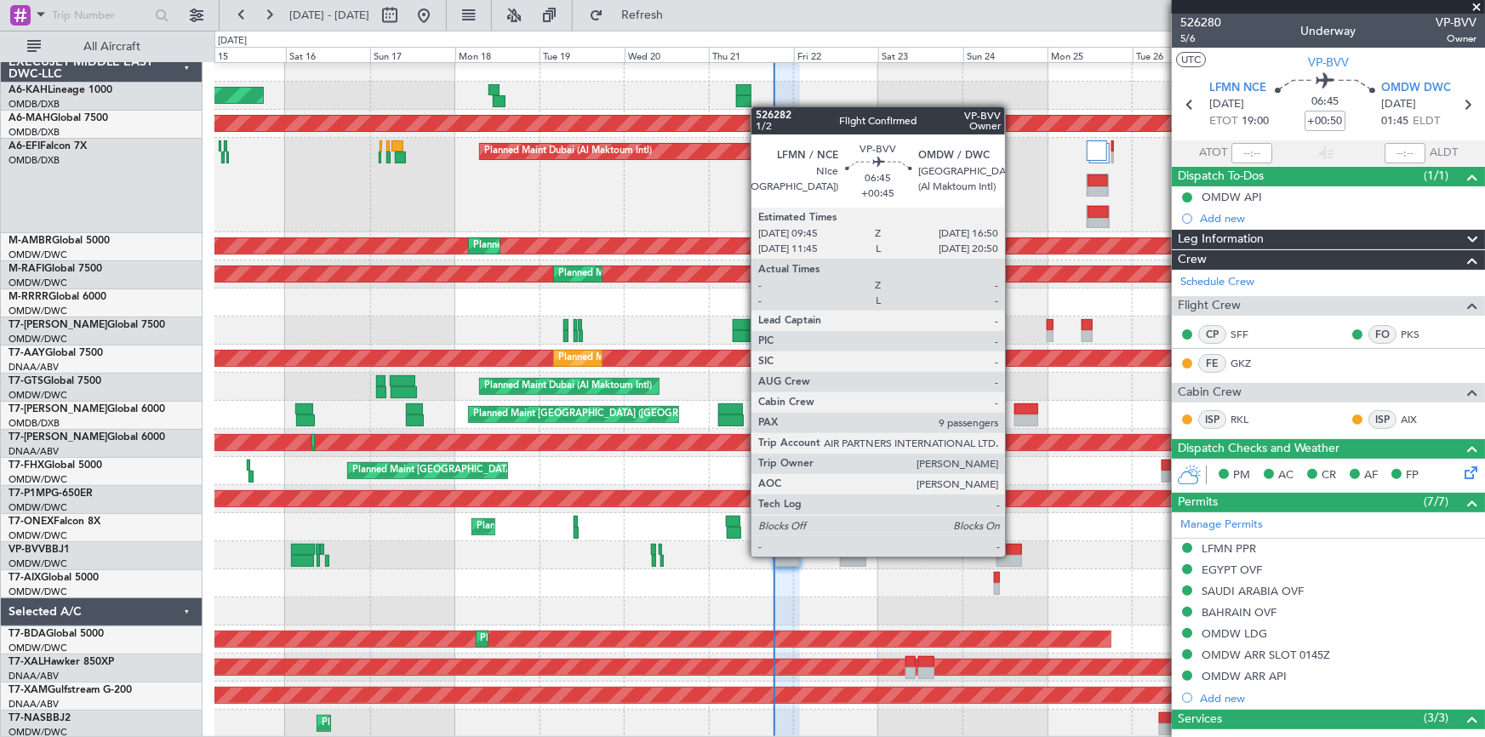
click at [1012, 555] on div at bounding box center [1009, 561] width 26 height 12
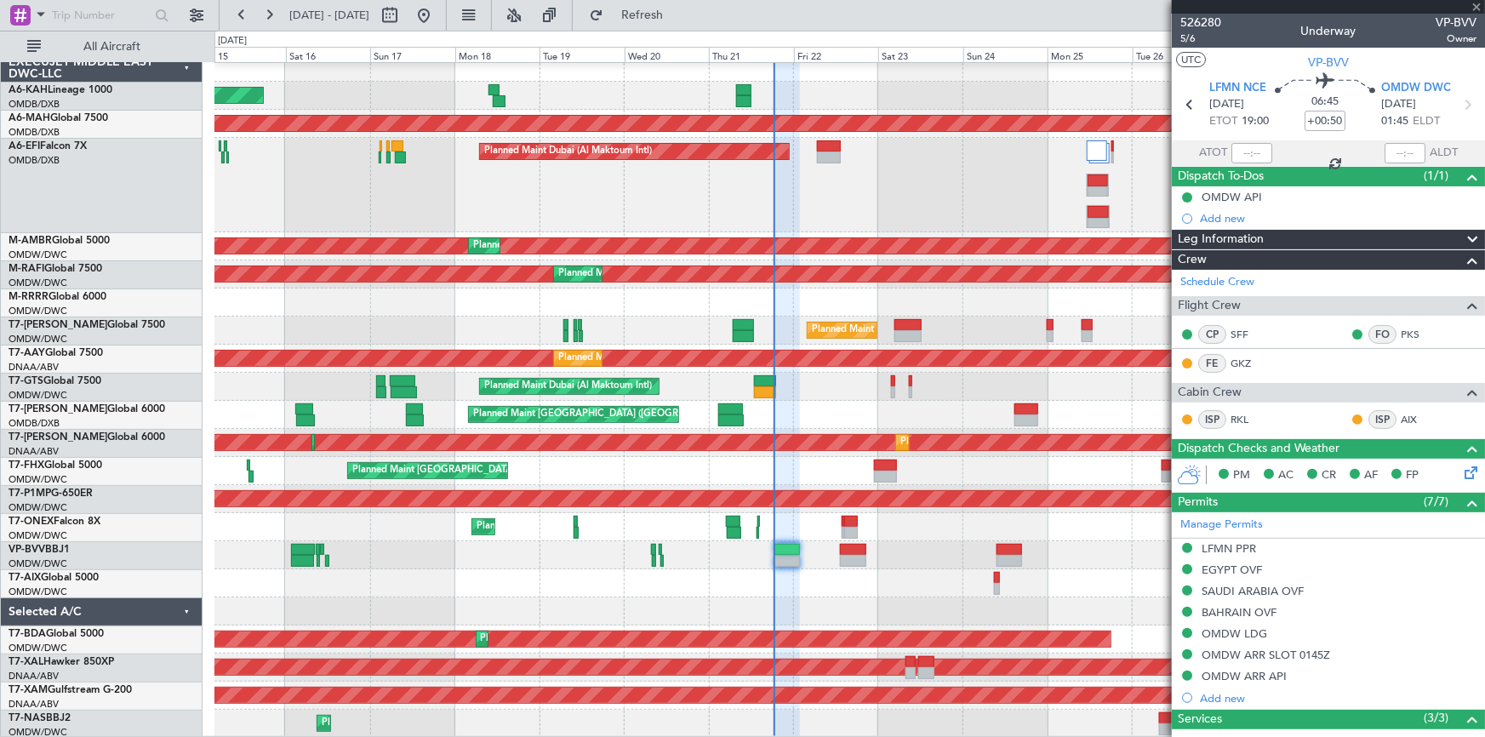
type input "+00:45"
type input "9"
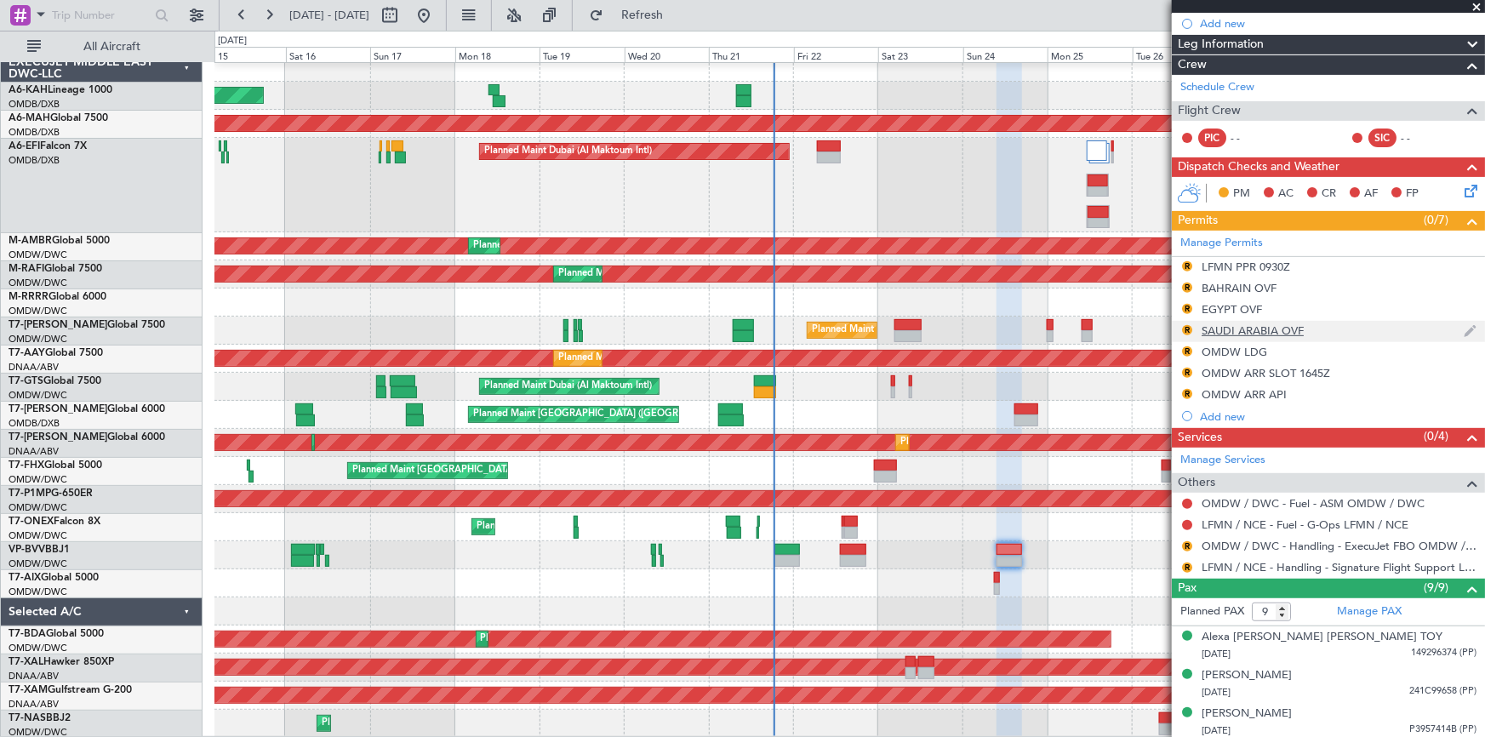
scroll to position [0, 0]
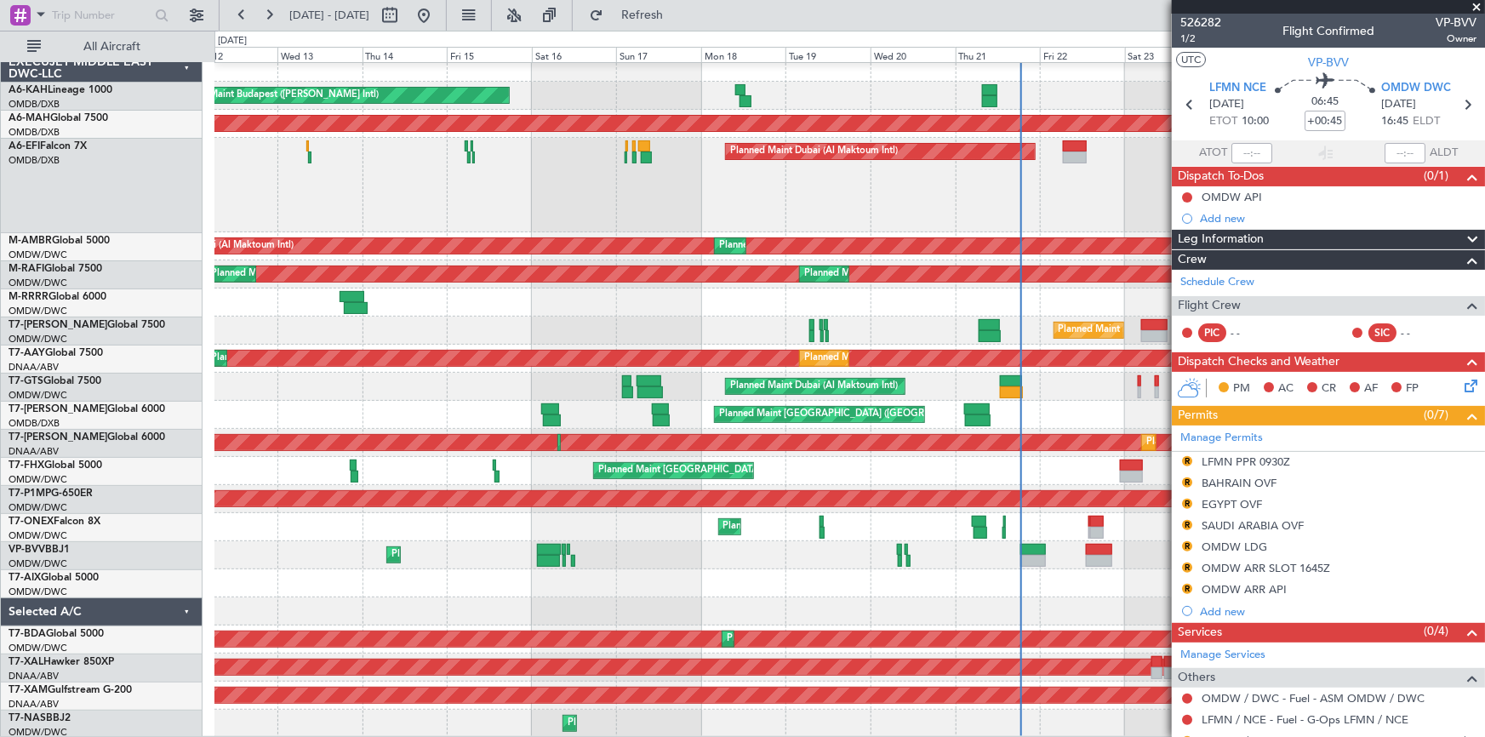
click at [807, 518] on div "Unplanned Maint Budapest ([PERSON_NAME] Intl) Planned Maint [GEOGRAPHIC_DATA] (…" at bounding box center [849, 396] width 1270 height 684
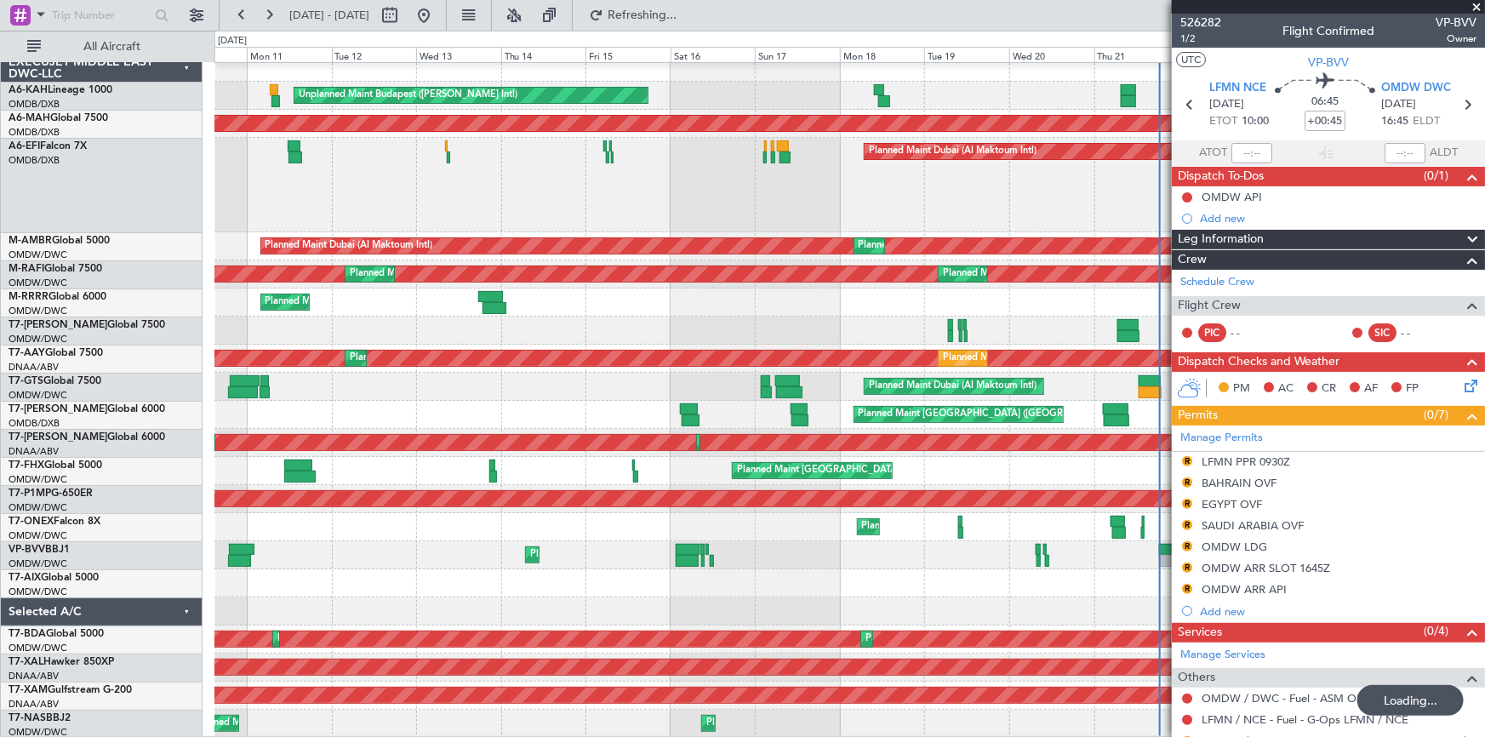
click at [750, 542] on div "Planned Maint Dubai (Al Maktoum Intl)" at bounding box center [849, 555] width 1270 height 28
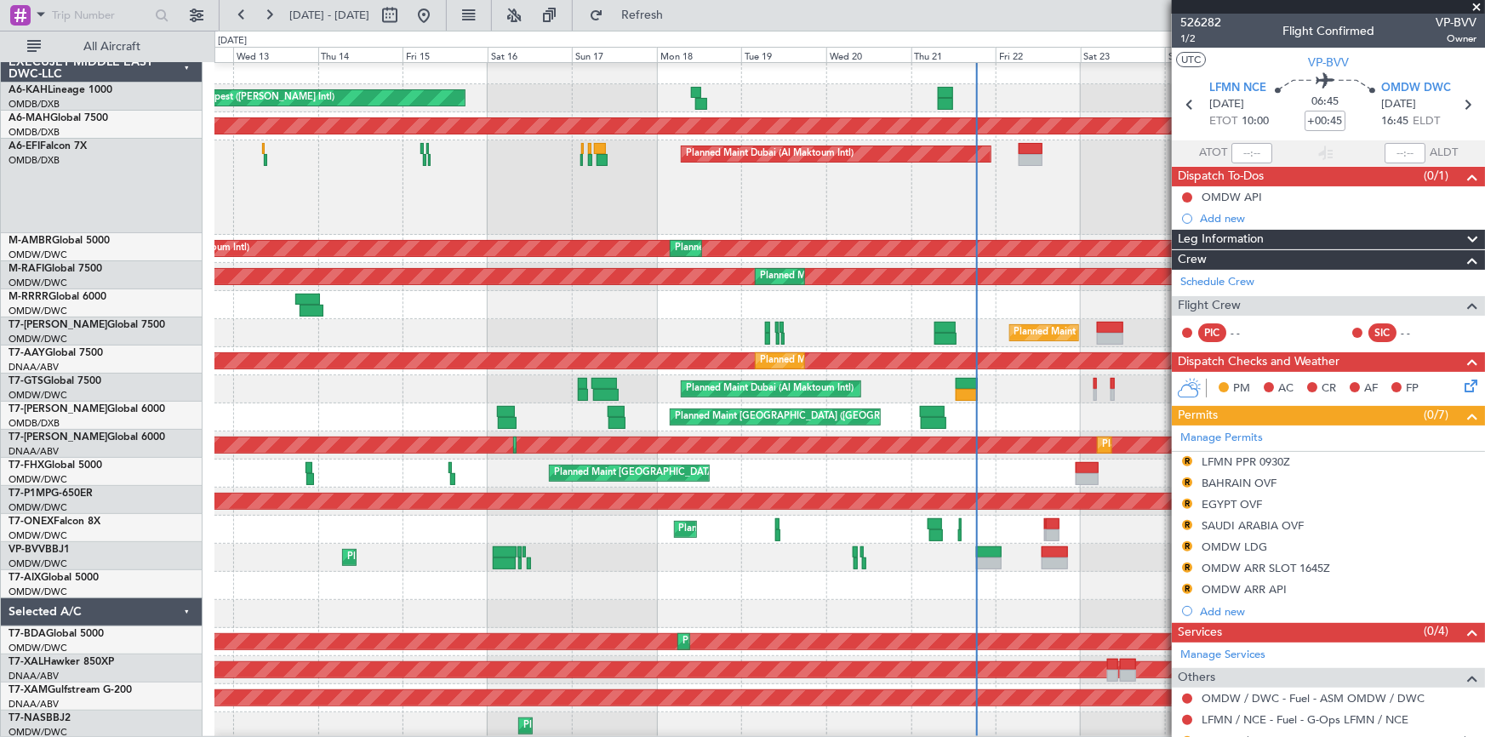
scroll to position [7, 0]
click at [607, 555] on div "Planned Maint Dubai (Al Maktoum Intl)" at bounding box center [848, 558] width 1269 height 28
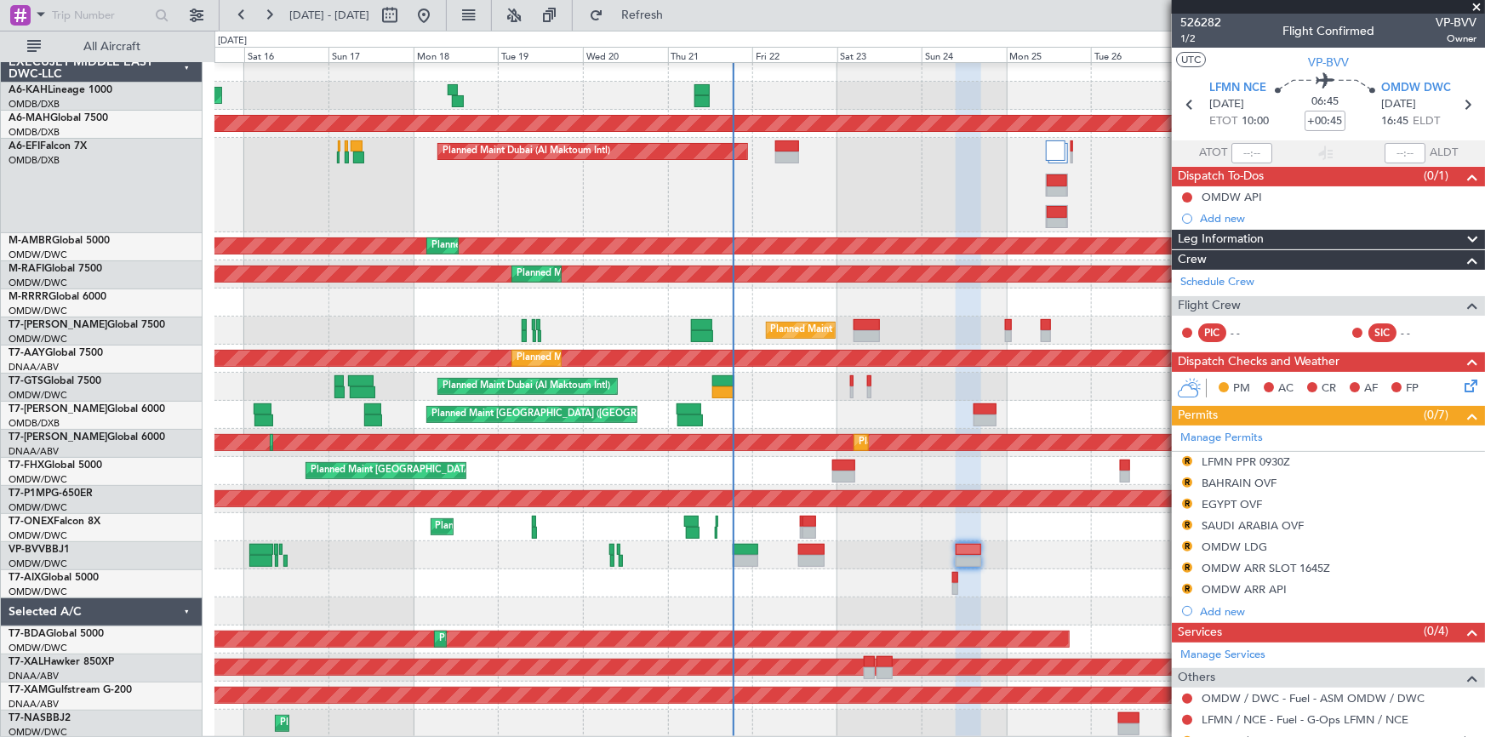
click at [639, 536] on div "Unplanned Maint Budapest ([PERSON_NAME] Intl) Planned Maint [GEOGRAPHIC_DATA] (…" at bounding box center [849, 396] width 1270 height 684
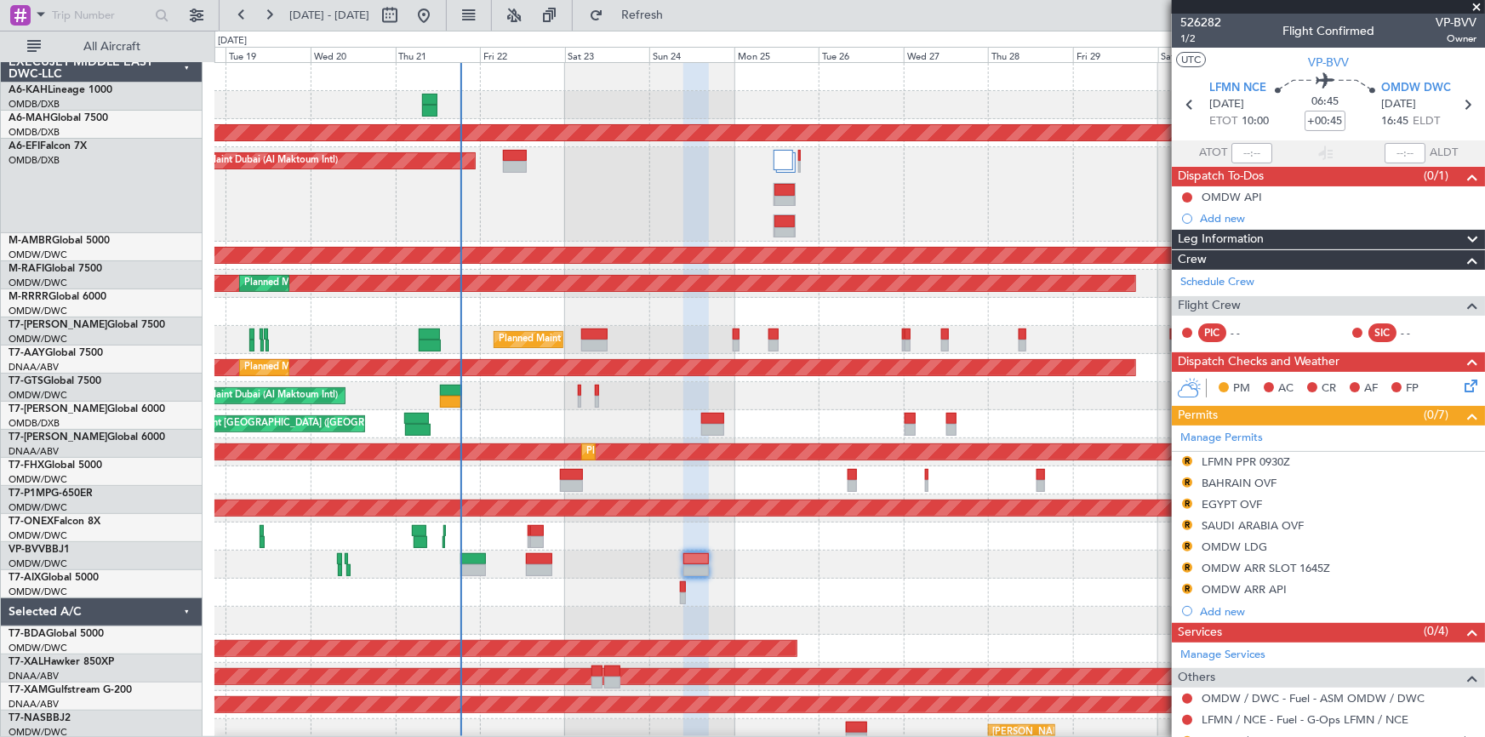
scroll to position [0, 0]
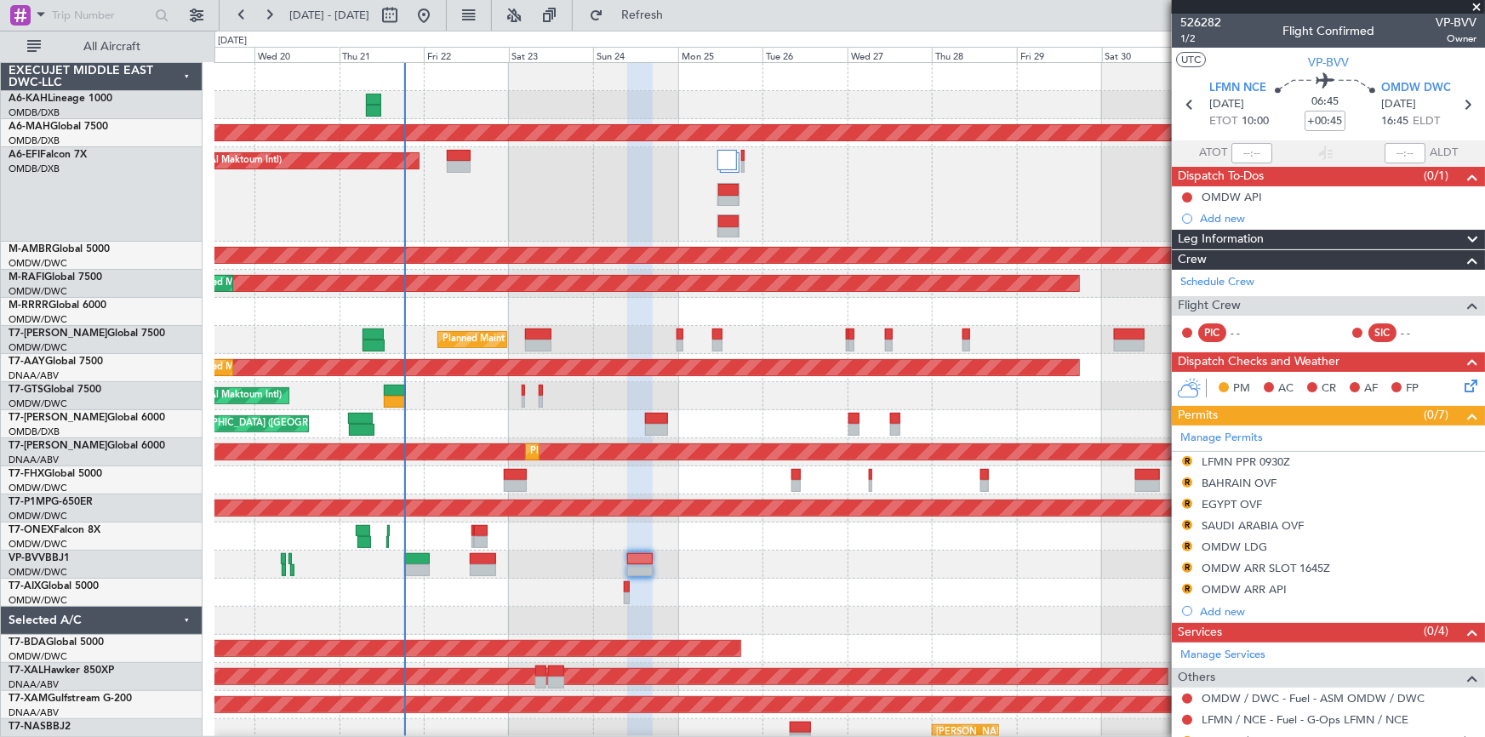
click at [756, 556] on div at bounding box center [849, 564] width 1270 height 28
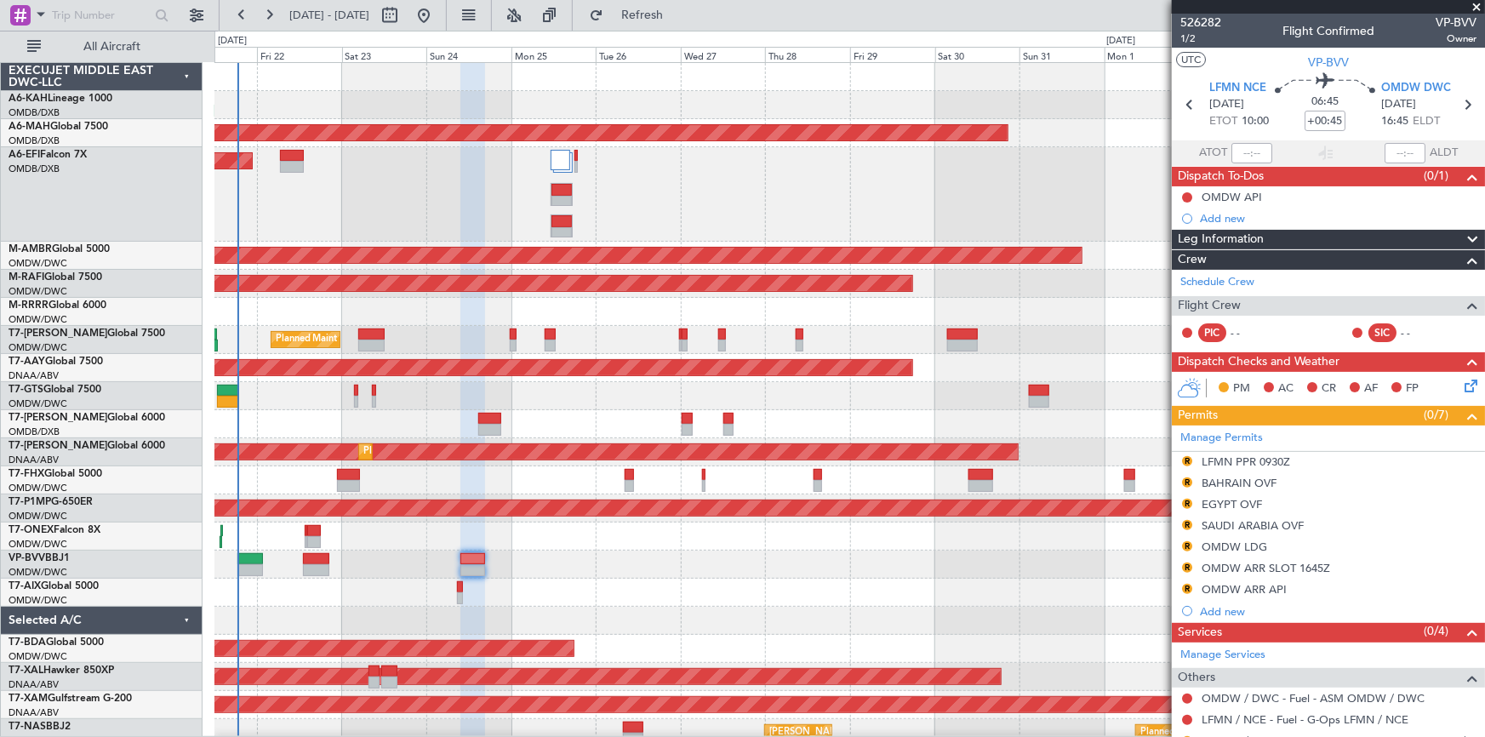
click at [710, 570] on div at bounding box center [849, 564] width 1270 height 28
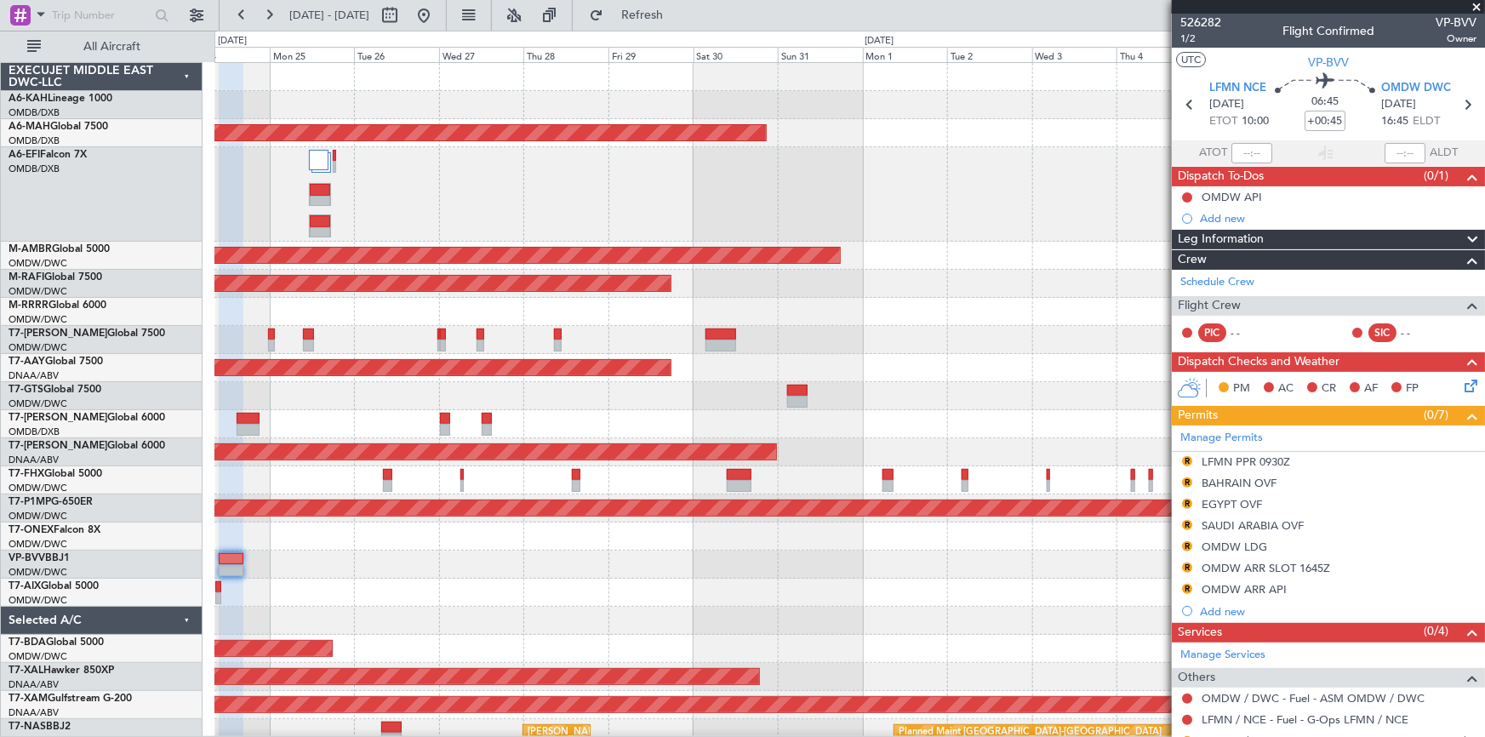
click at [708, 564] on div "Planned Maint [GEOGRAPHIC_DATA] ([GEOGRAPHIC_DATA] Intl) Planned Maint [GEOGRAP…" at bounding box center [849, 405] width 1270 height 684
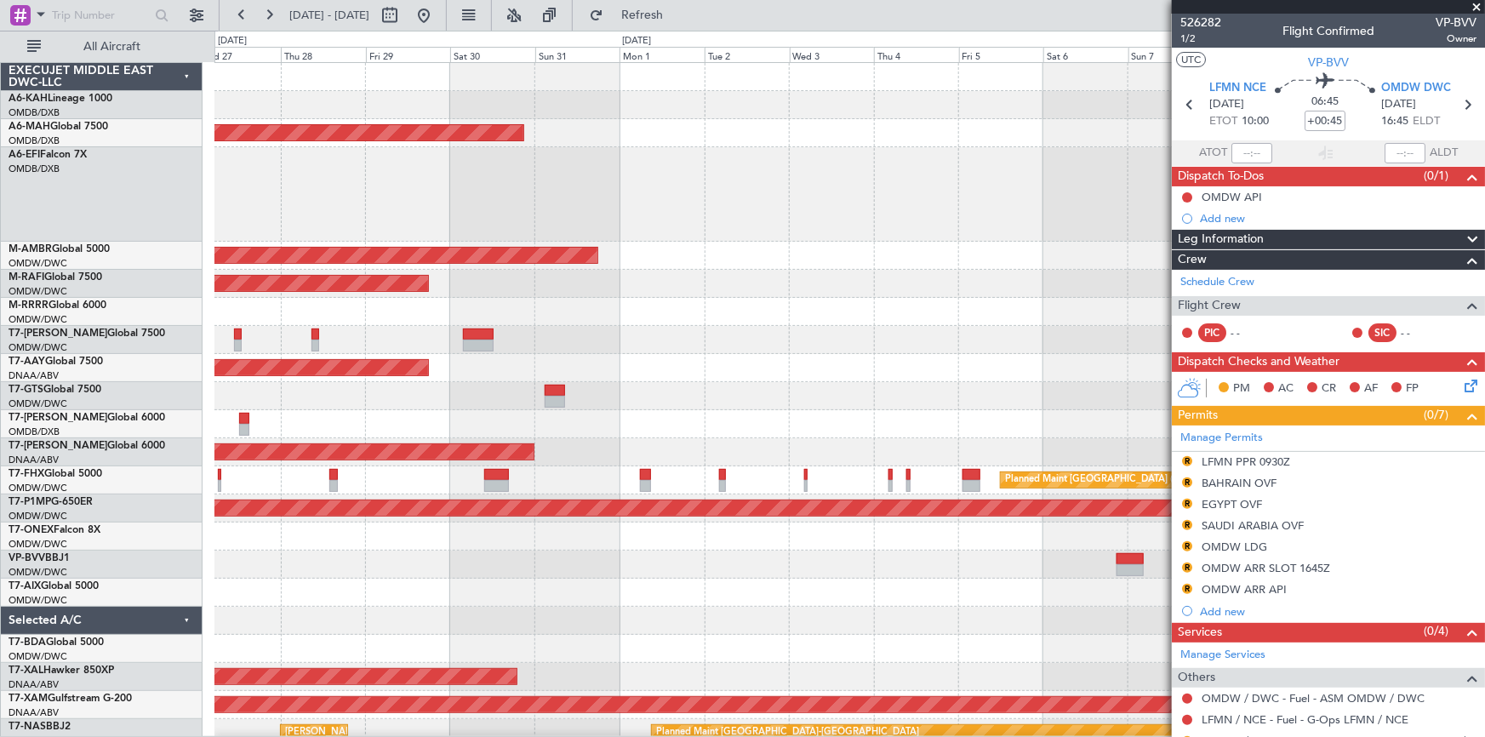
click at [672, 563] on div at bounding box center [848, 564] width 1269 height 28
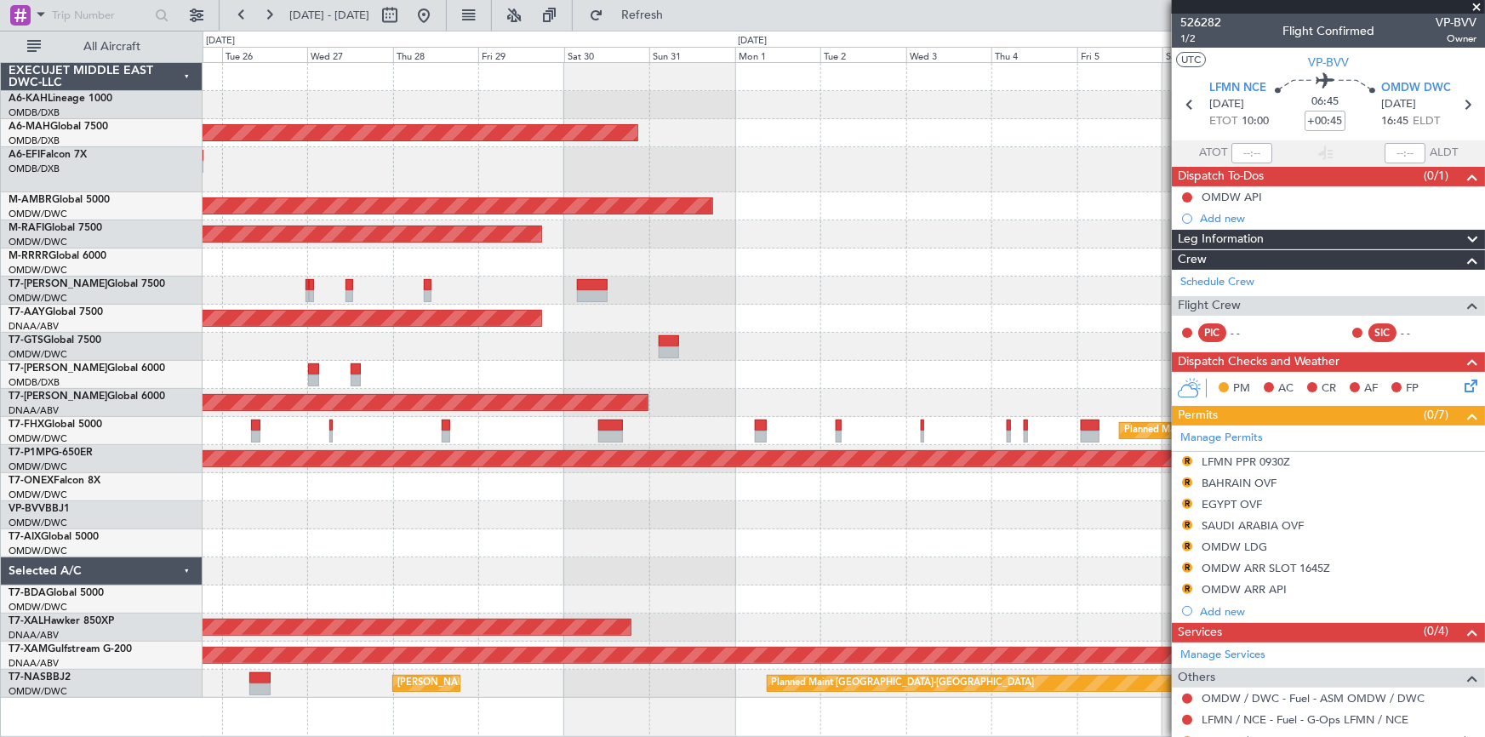
click at [1025, 530] on div "Planned Maint [GEOGRAPHIC_DATA] ([GEOGRAPHIC_DATA] Intl) Planned Maint [GEOGRAP…" at bounding box center [843, 380] width 1282 height 635
click at [437, 19] on button at bounding box center [423, 15] width 27 height 27
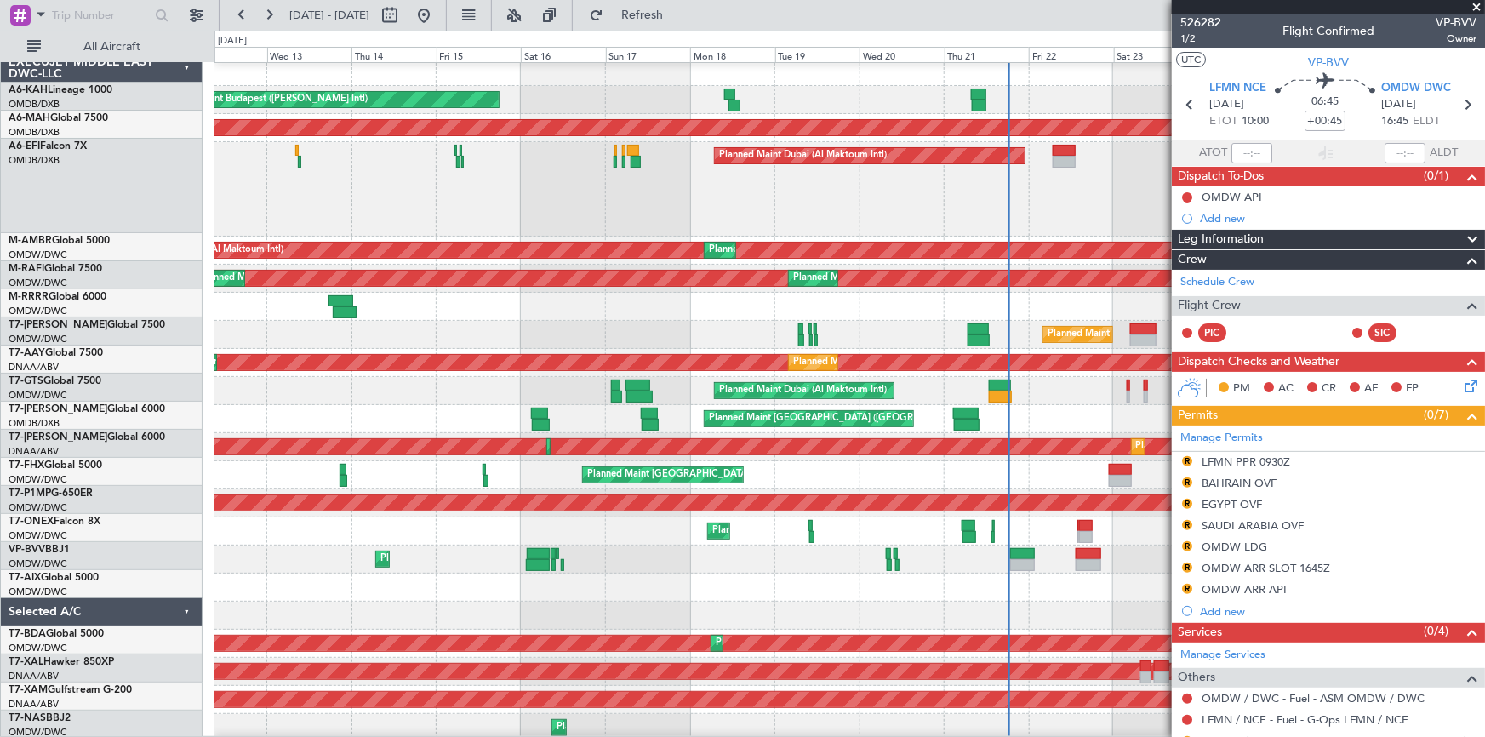
scroll to position [4, 0]
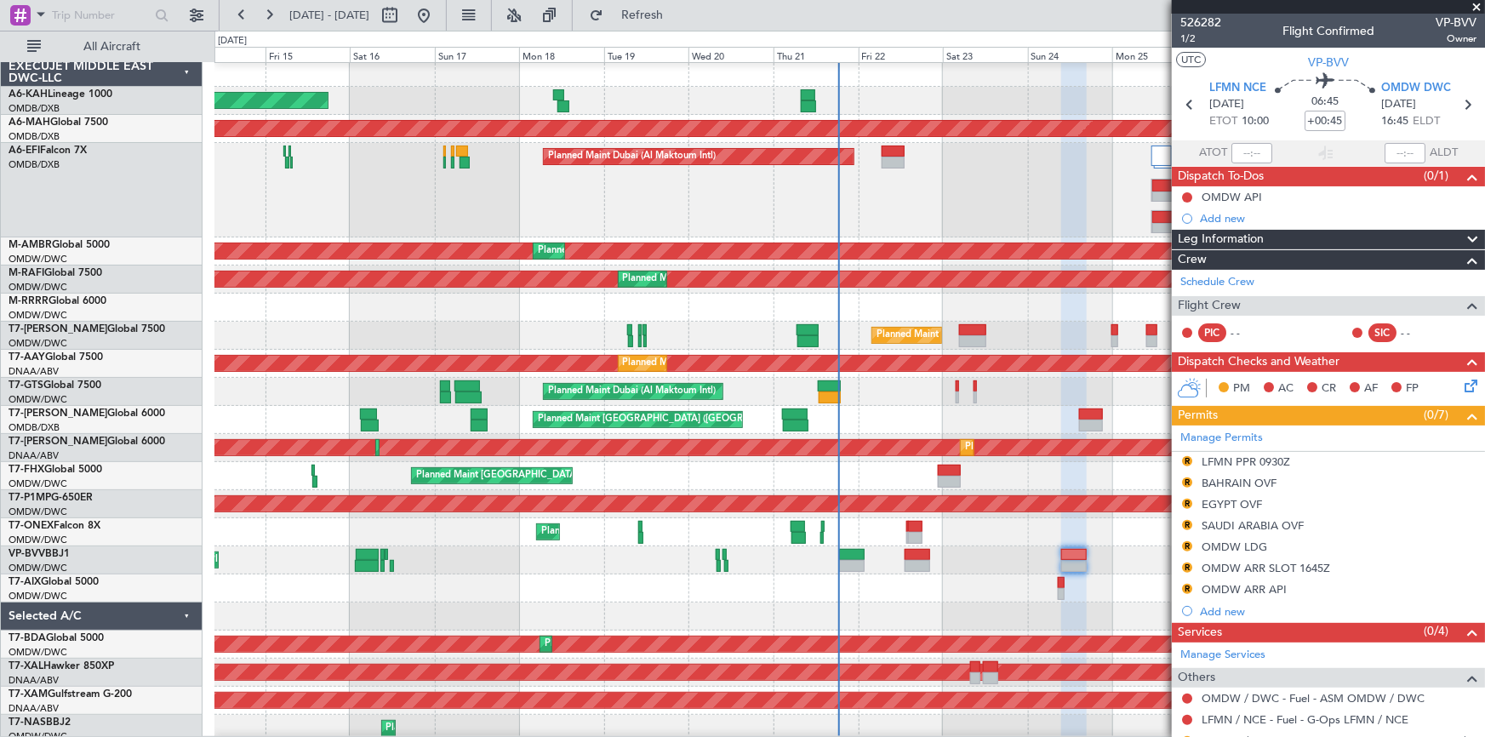
click at [547, 590] on div at bounding box center [849, 588] width 1270 height 28
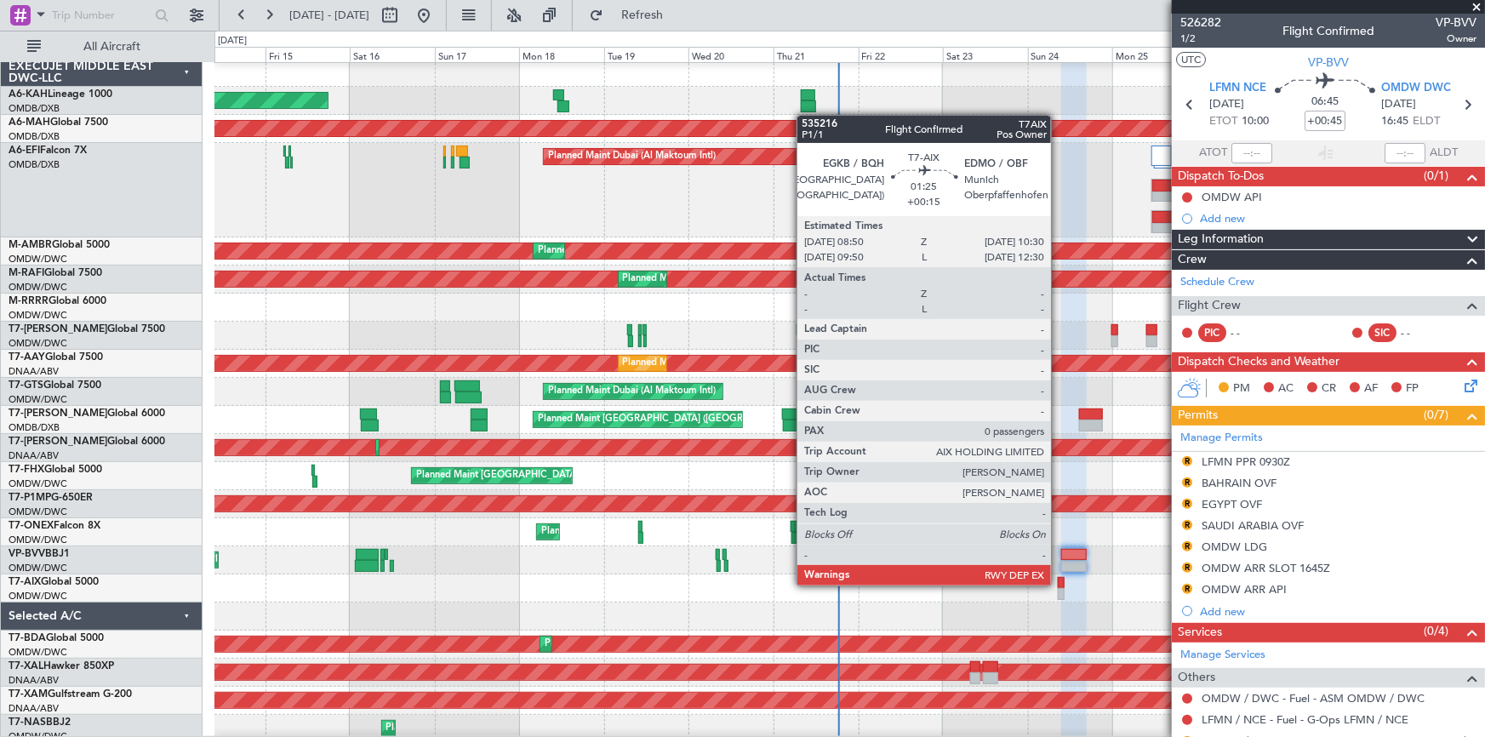
click at [1058, 584] on div at bounding box center [1061, 583] width 6 height 12
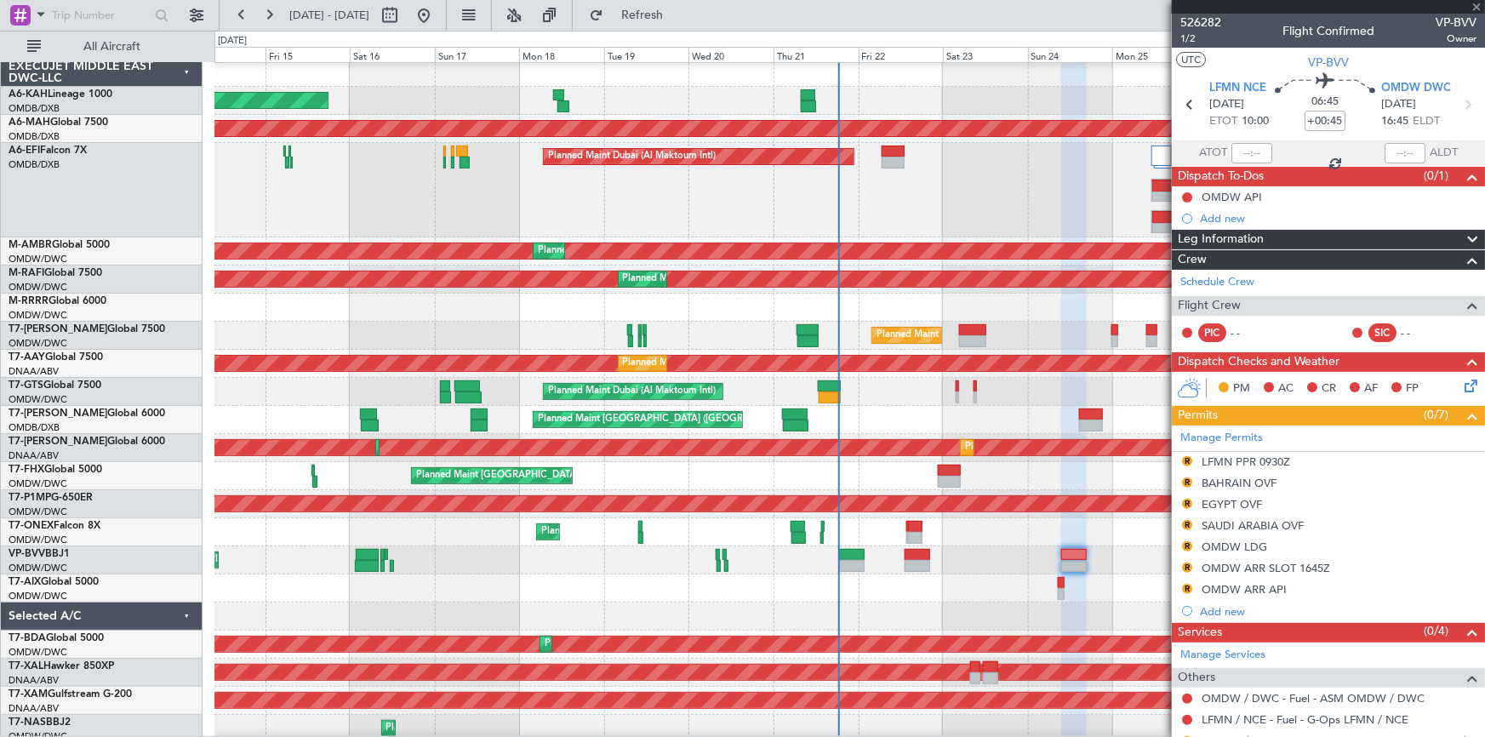
type input "+00:15"
type input "0"
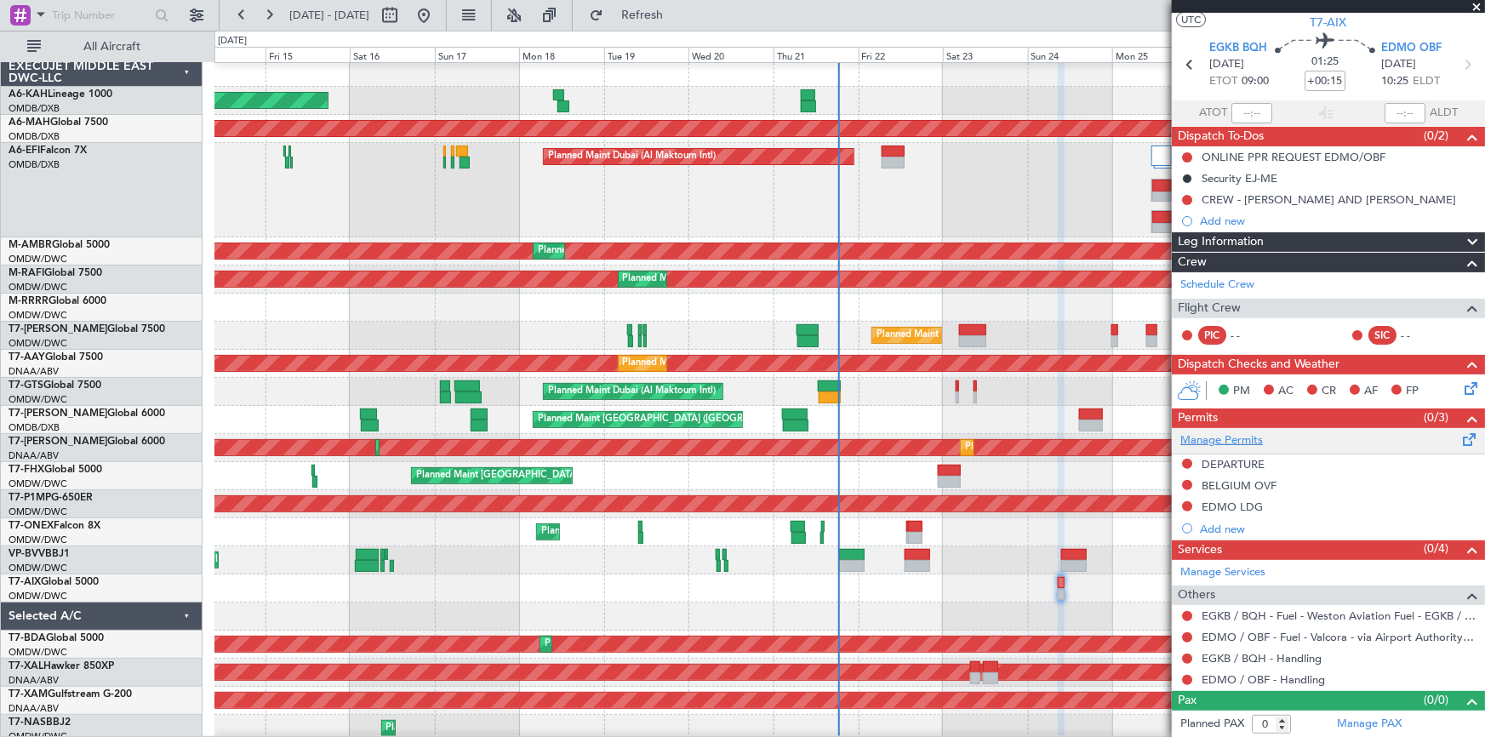
scroll to position [0, 0]
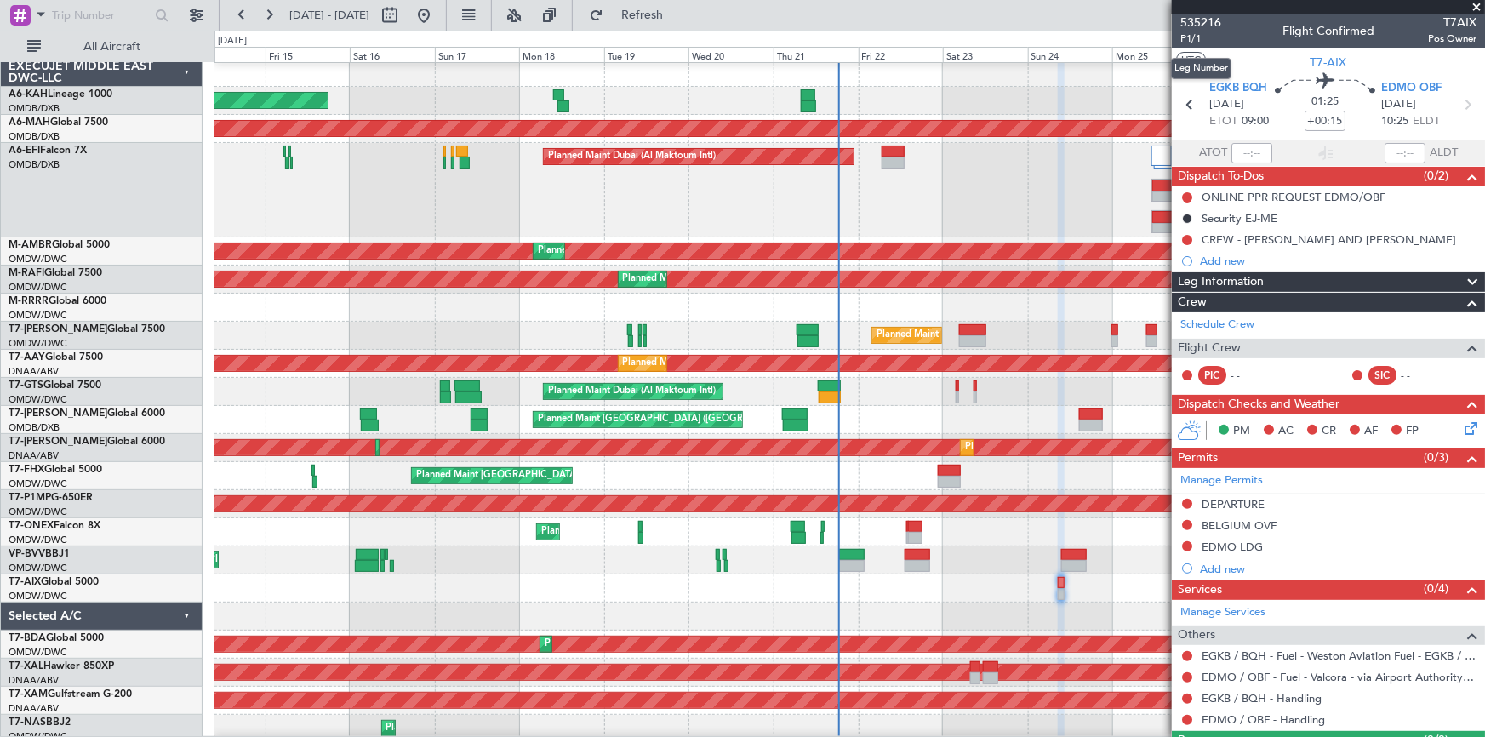
click at [1189, 39] on span "P1/1" at bounding box center [1200, 38] width 41 height 14
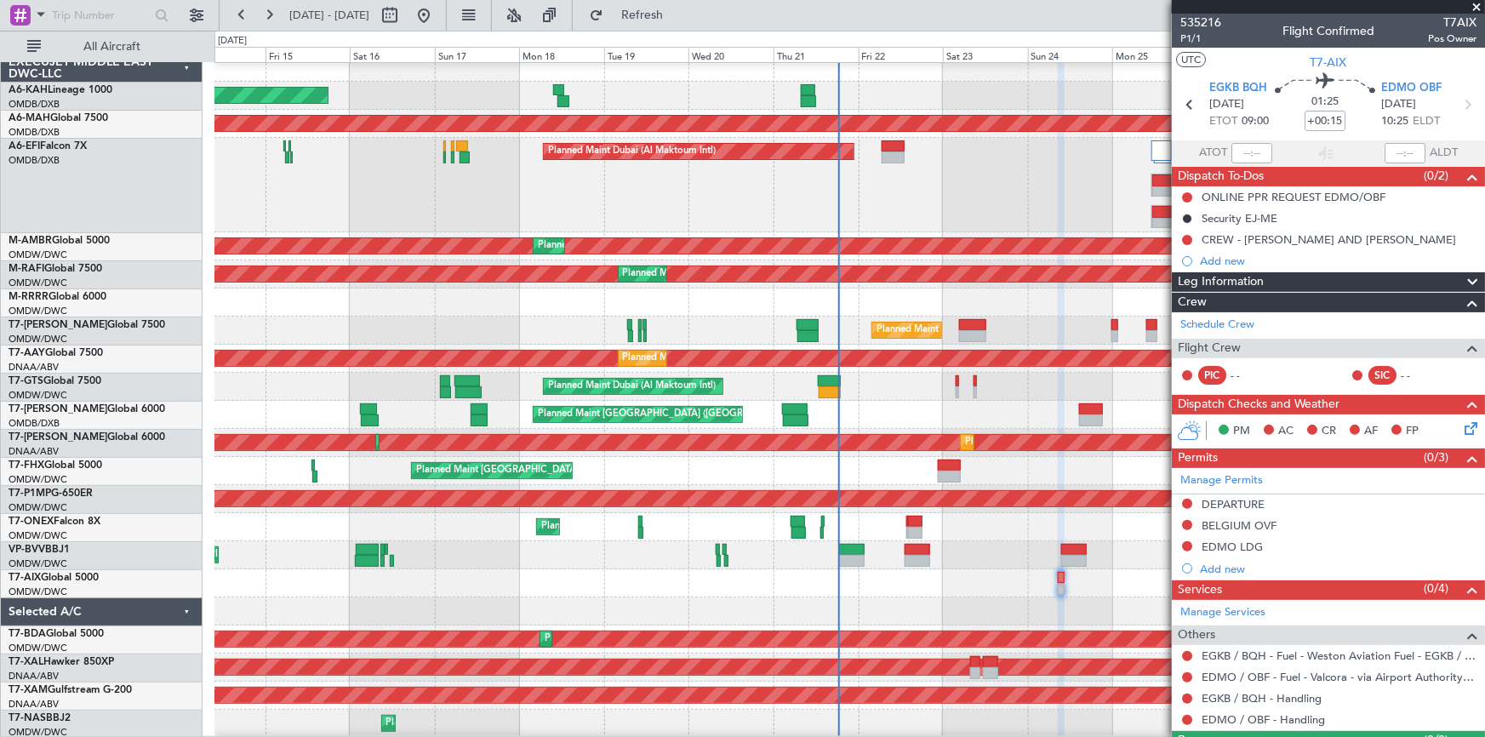
scroll to position [9, 0]
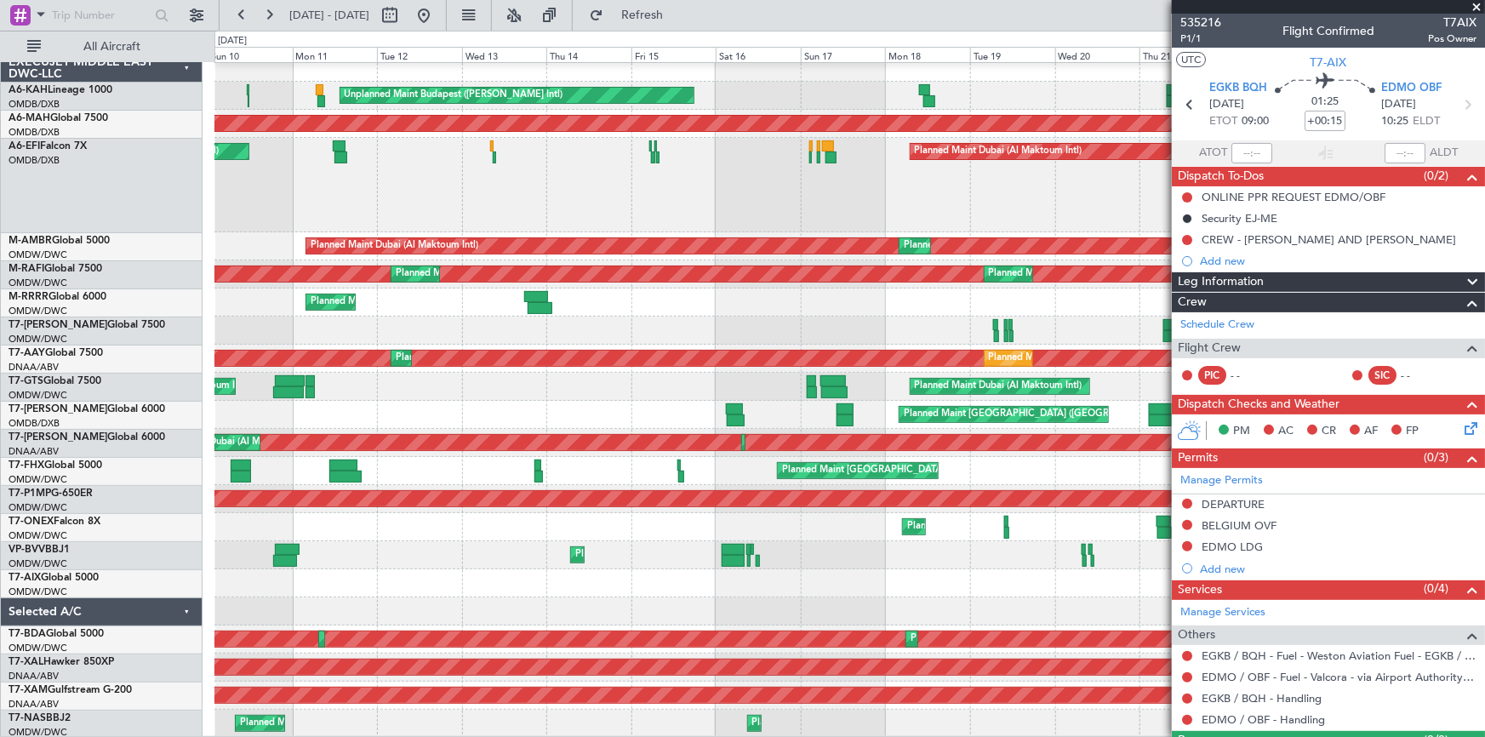
click at [833, 561] on div "Unplanned Maint Budapest ([PERSON_NAME] Intl) Planned Maint [GEOGRAPHIC_DATA] (…" at bounding box center [849, 396] width 1270 height 684
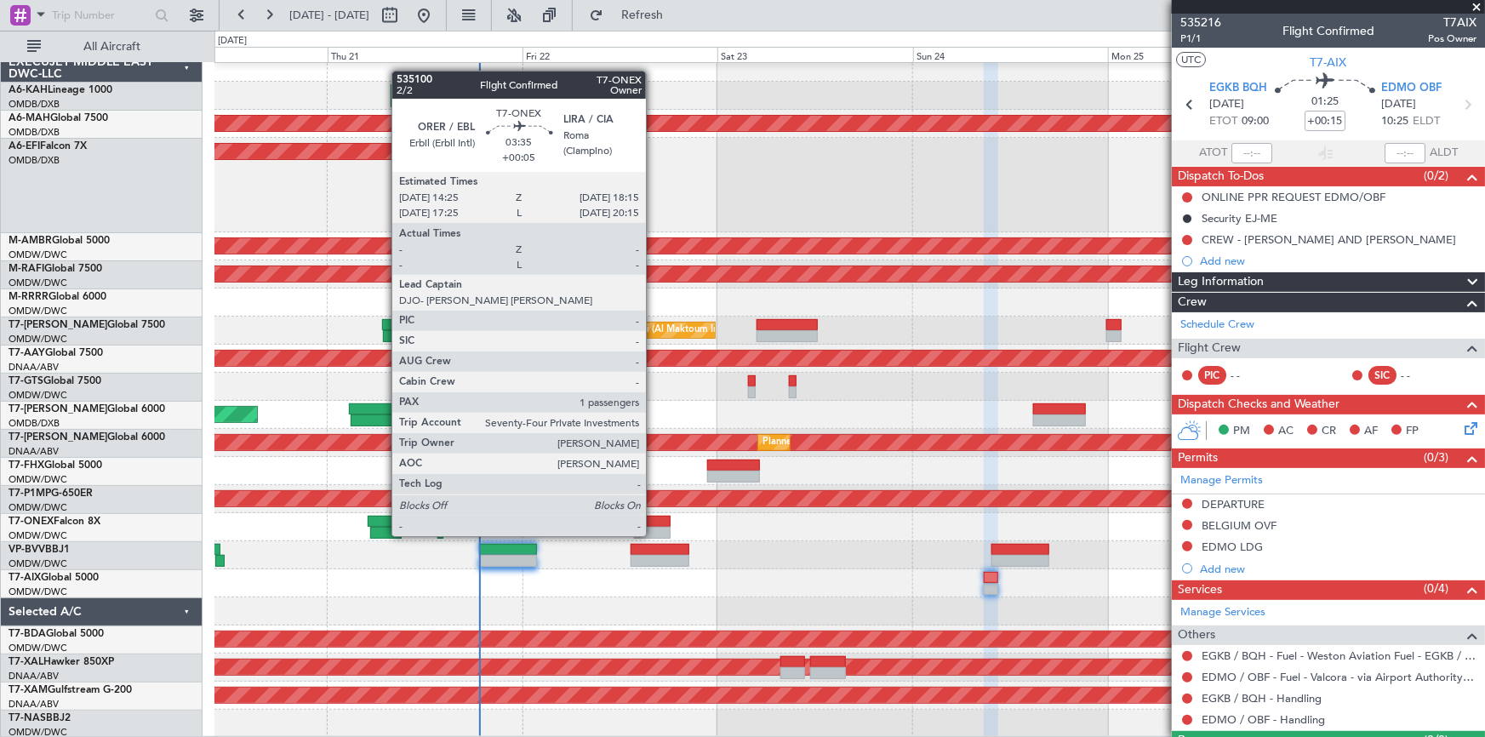
click at [653, 519] on div at bounding box center [654, 522] width 31 height 12
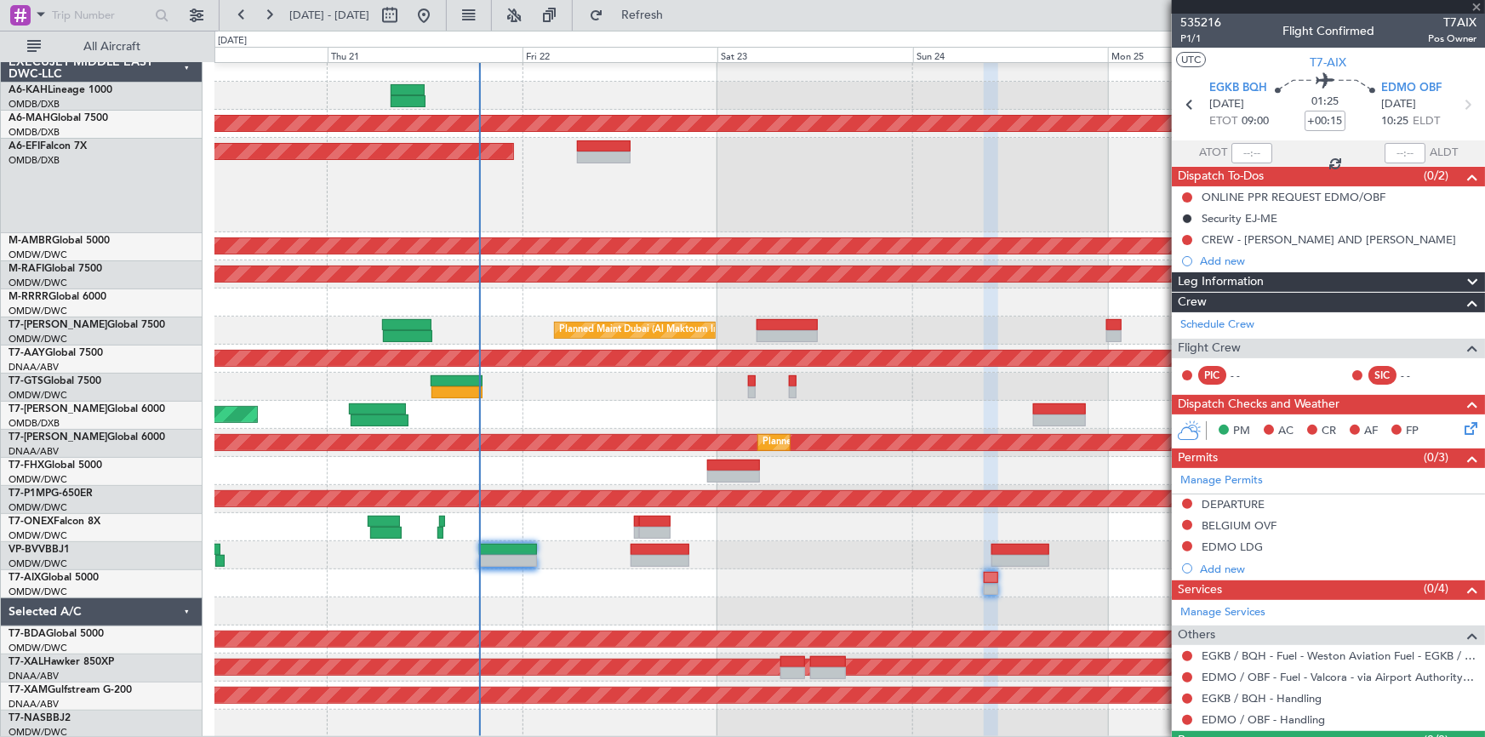
type input "+00:05"
type input "1"
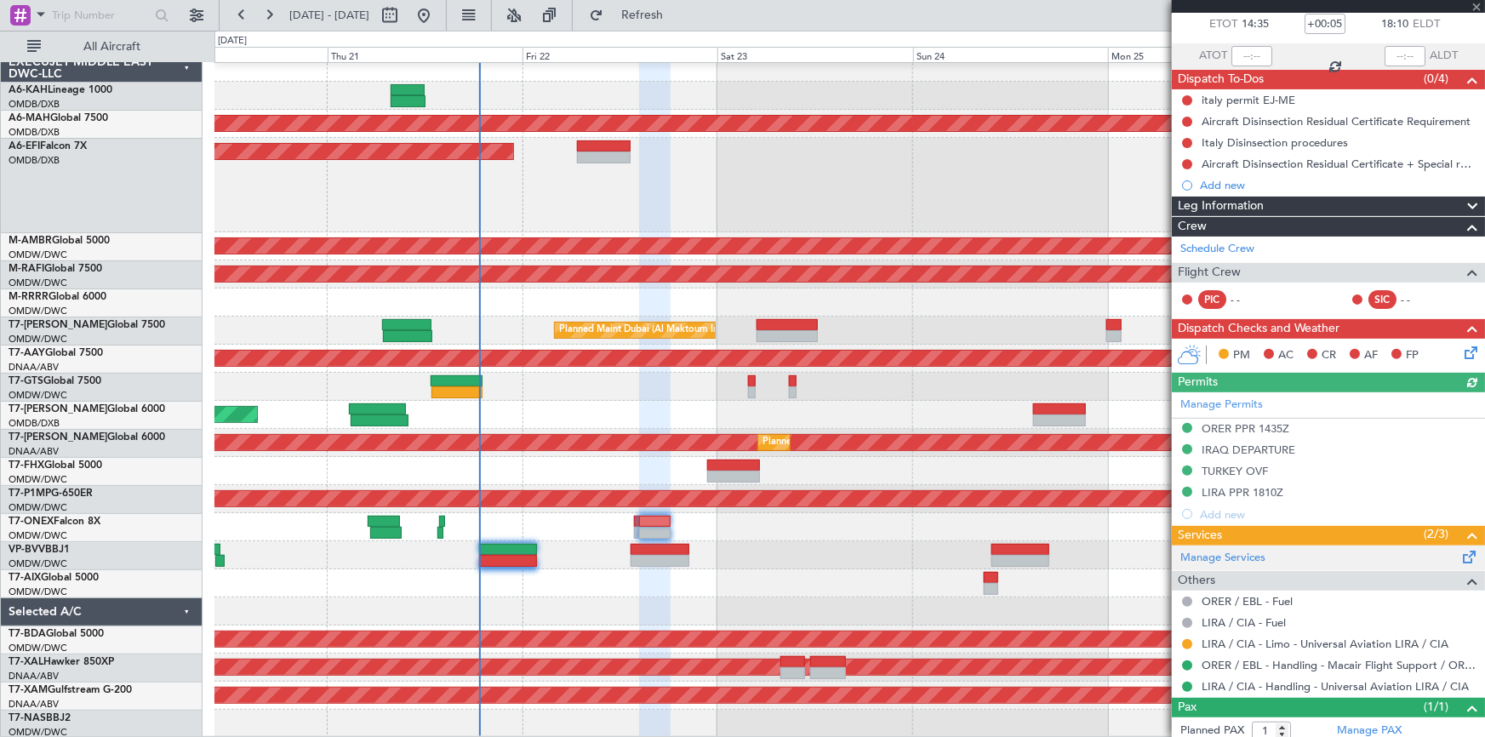
scroll to position [141, 0]
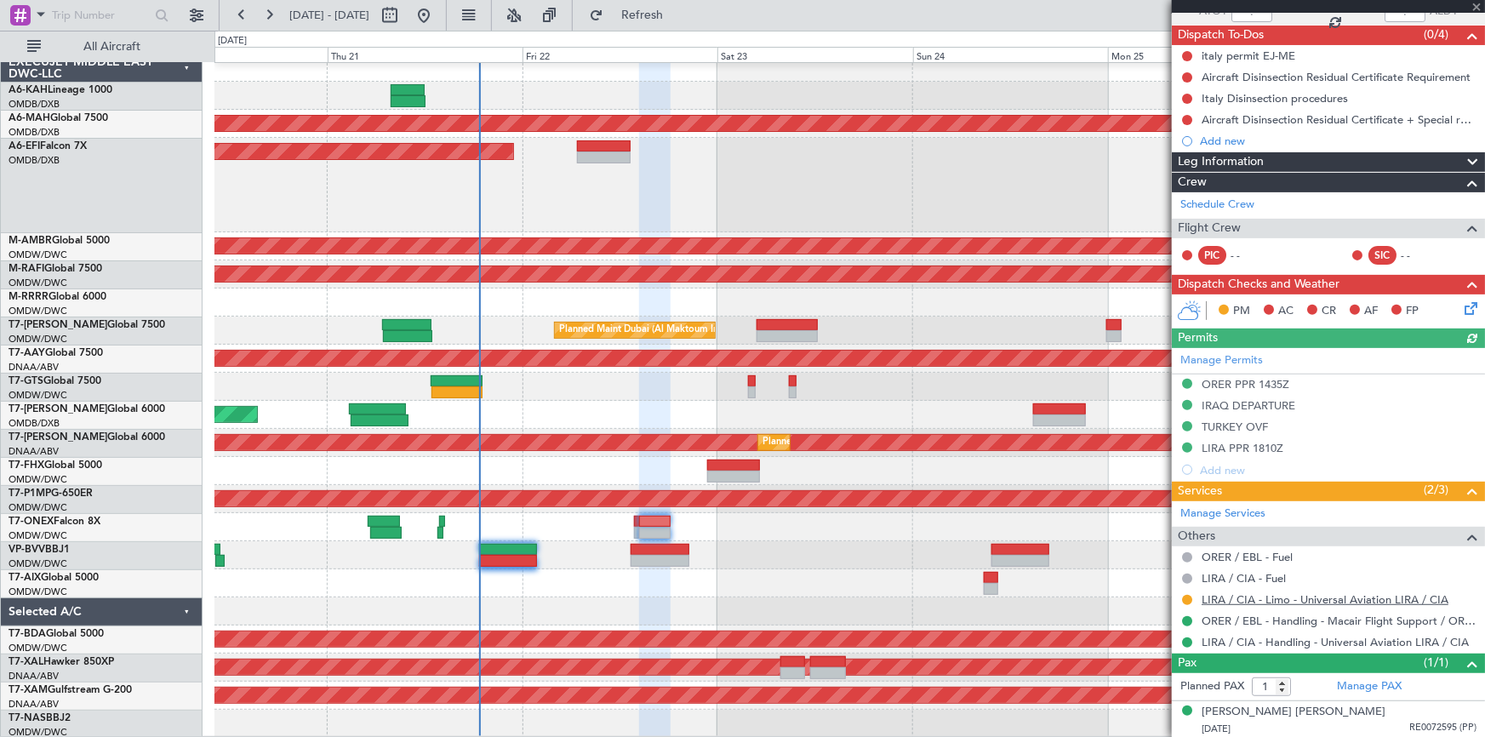
click at [1299, 596] on link "LIRA / CIA - Limo - Universal Aviation LIRA / CIA" at bounding box center [1324, 599] width 247 height 14
click at [675, 11] on span "Refresh" at bounding box center [642, 15] width 71 height 12
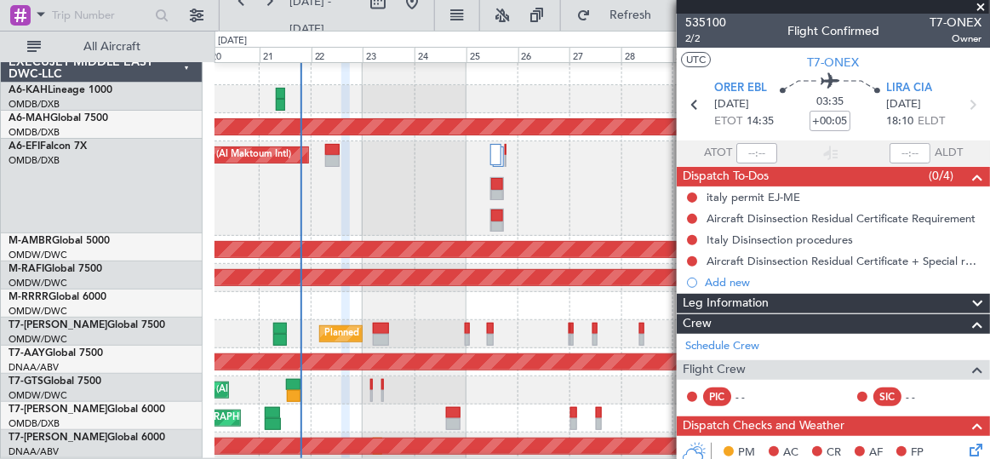
scroll to position [3, 0]
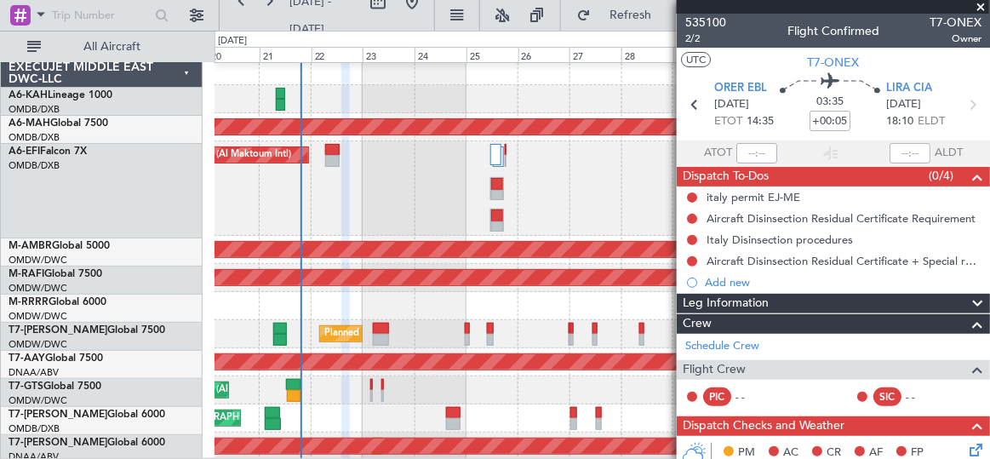
click at [530, 172] on div "Planned Maint Dubai (Al Maktoum Intl)" at bounding box center [601, 188] width 774 height 94
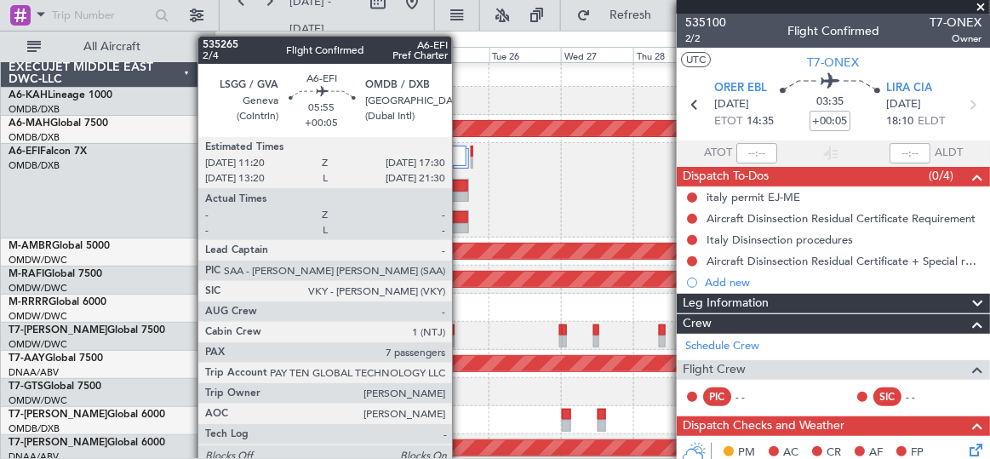
click at [460, 186] on div at bounding box center [459, 186] width 17 height 12
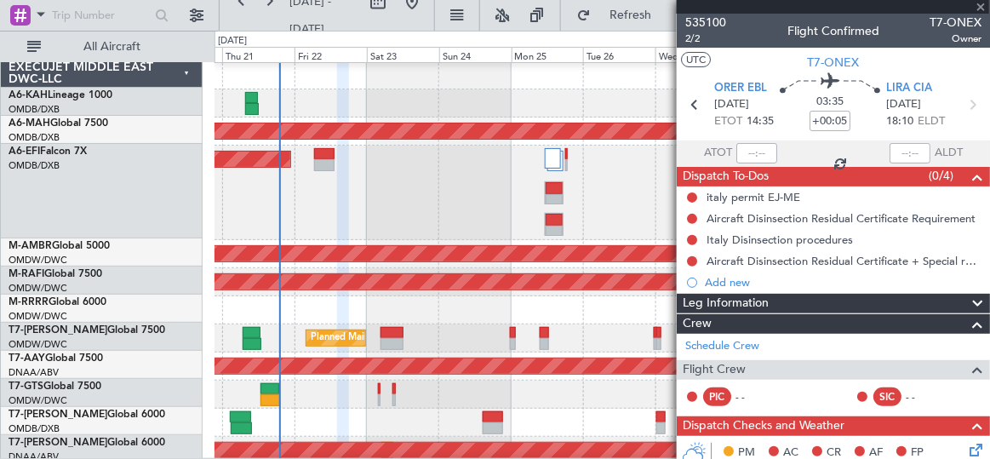
type input "7"
click at [503, 181] on div "Planned Maint Dubai (Al Maktoum Intl)" at bounding box center [601, 192] width 774 height 94
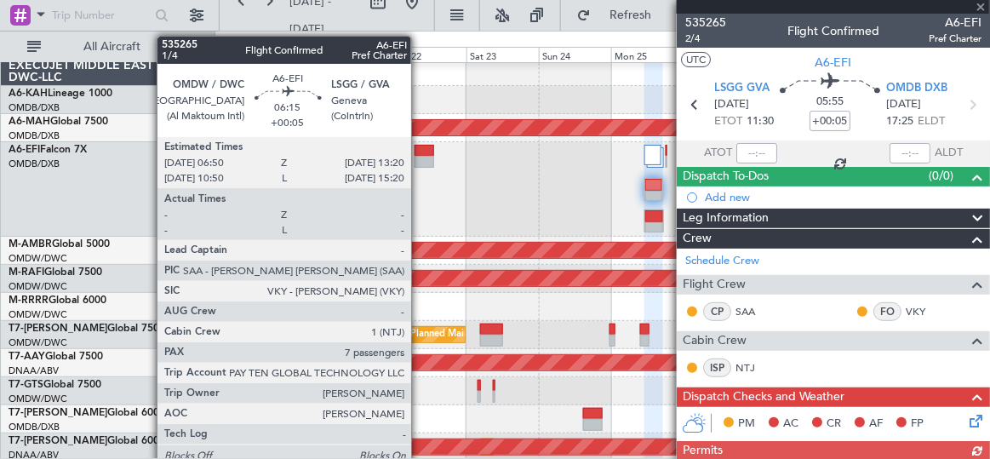
click at [420, 151] on div at bounding box center [424, 151] width 20 height 12
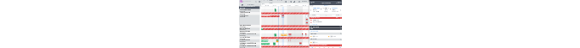
scroll to position [0, 0]
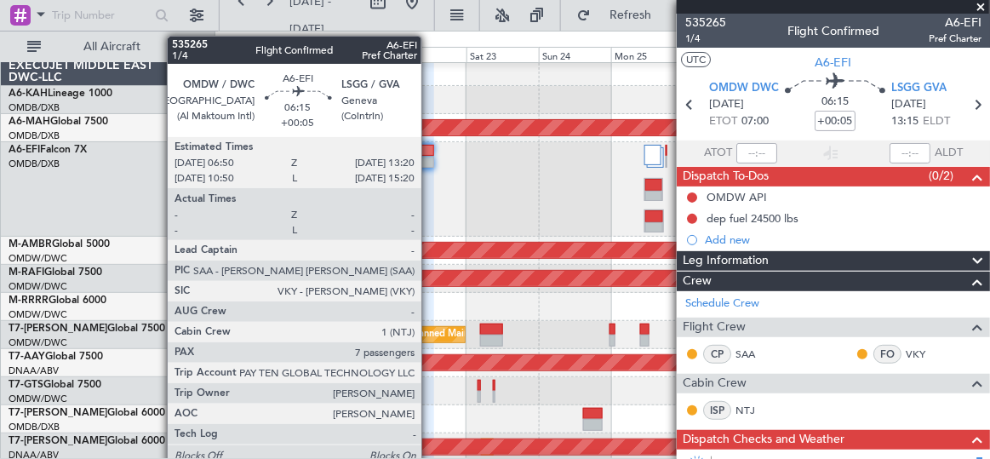
click at [430, 147] on div at bounding box center [424, 151] width 20 height 12
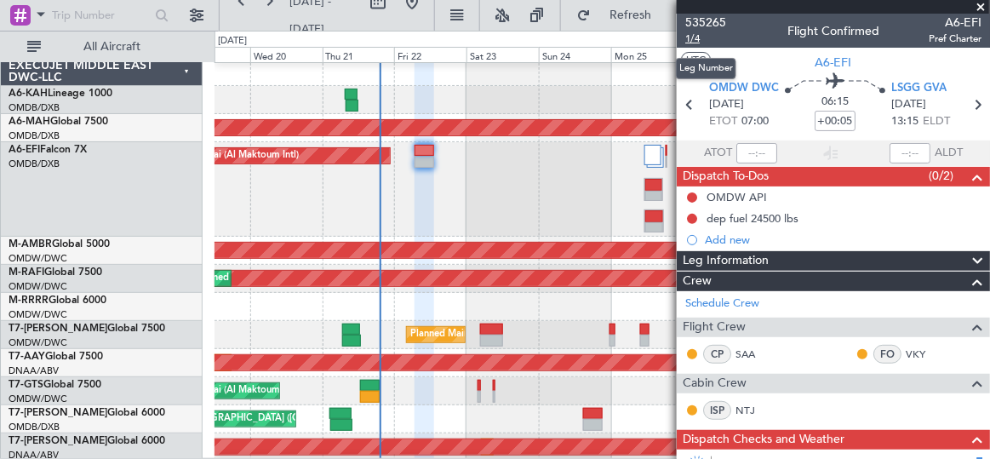
click at [692, 37] on span "1/4" at bounding box center [705, 38] width 41 height 14
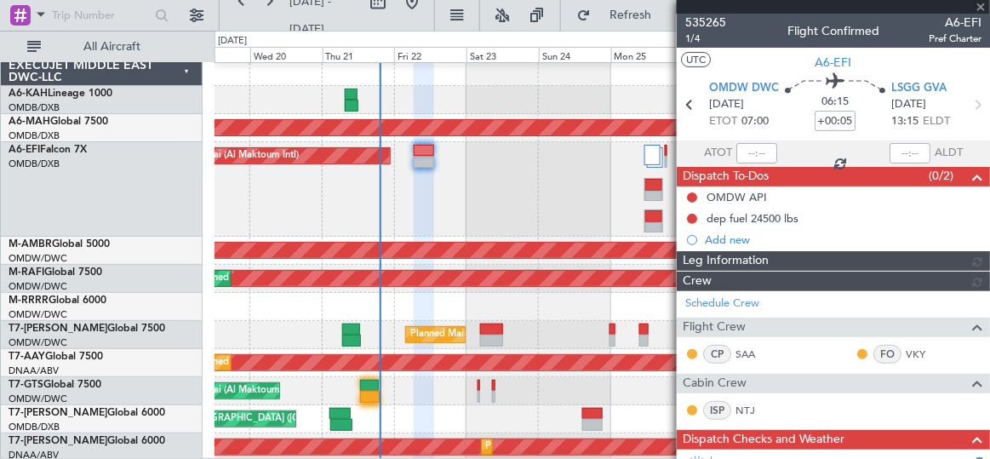
type input "Dherander Fithani (DHF)"
type input "7093"
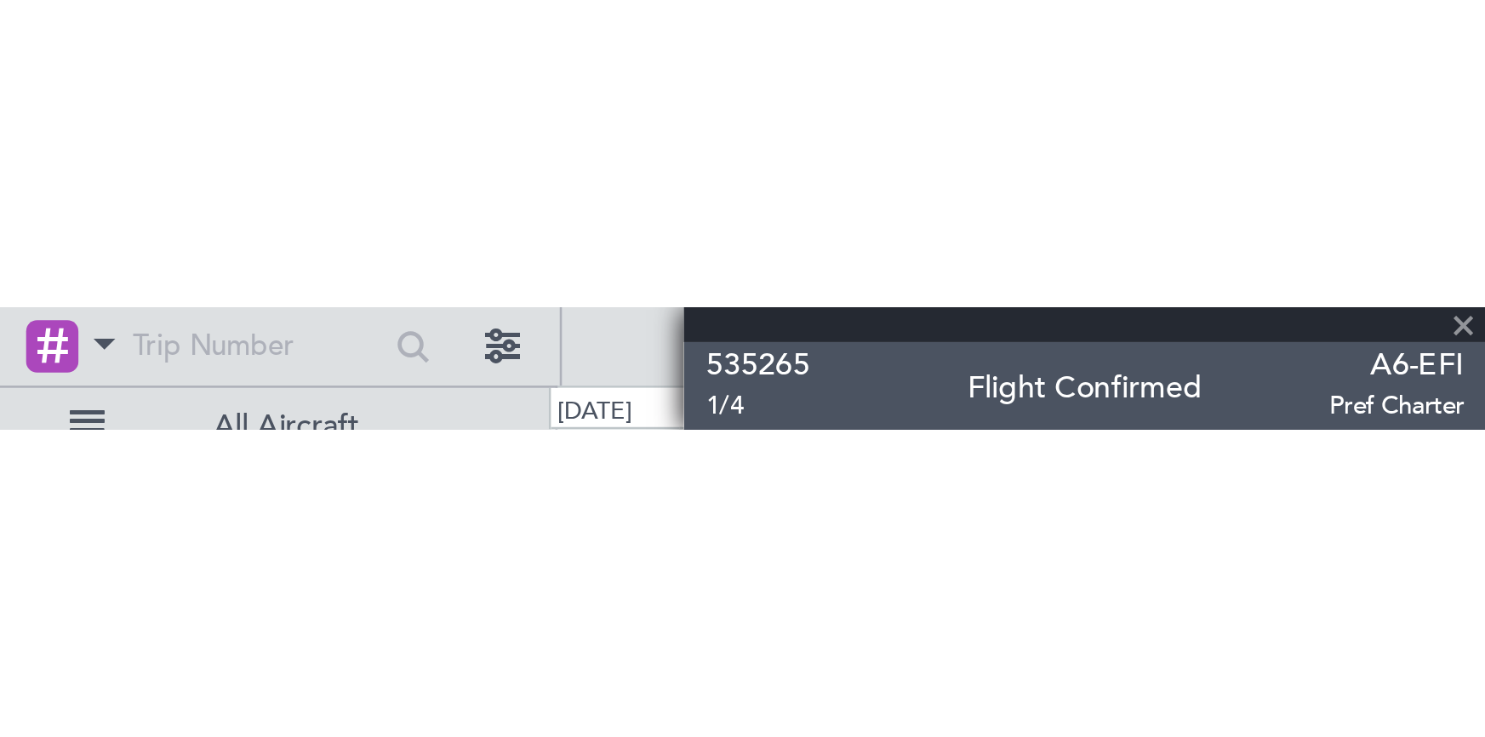
scroll to position [5, 0]
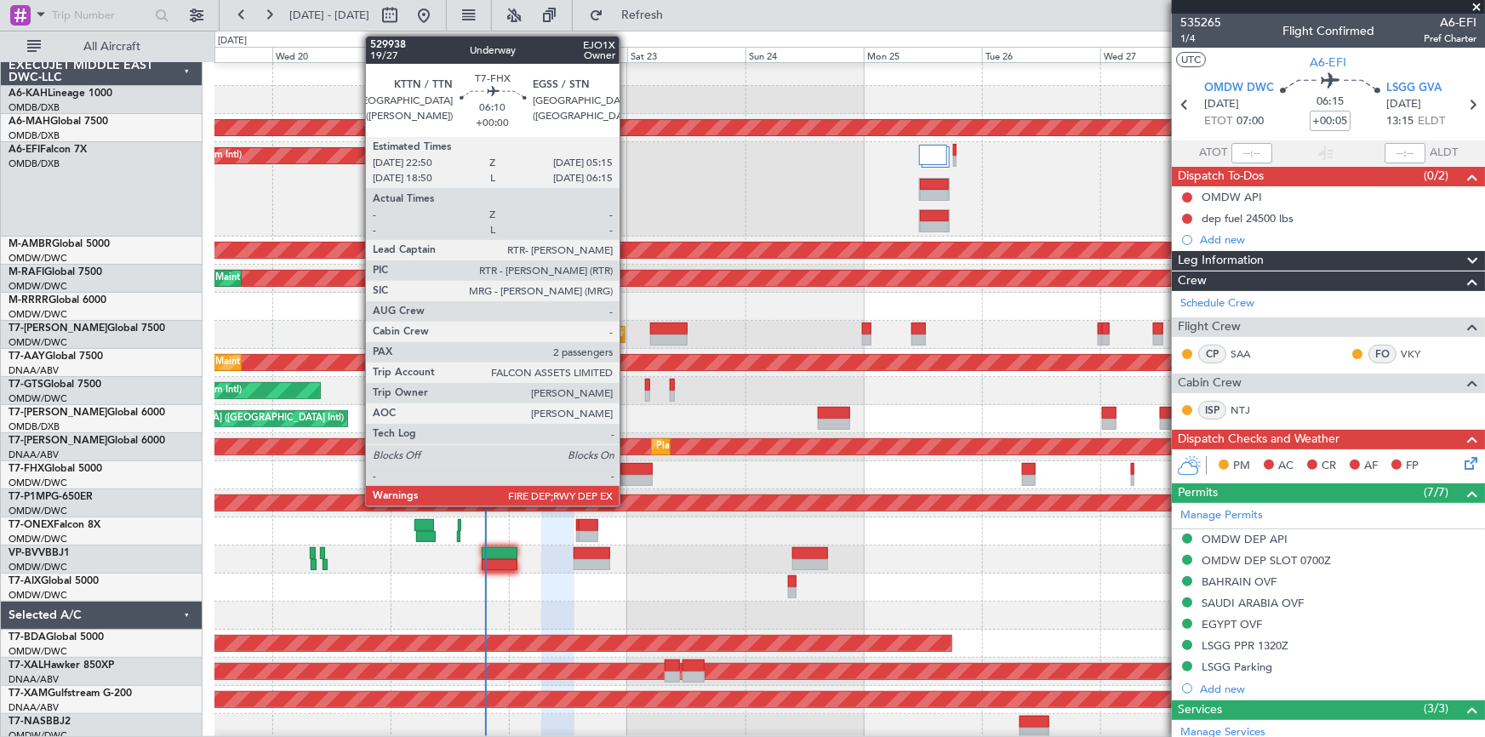
click at [627, 475] on div at bounding box center [636, 481] width 32 height 12
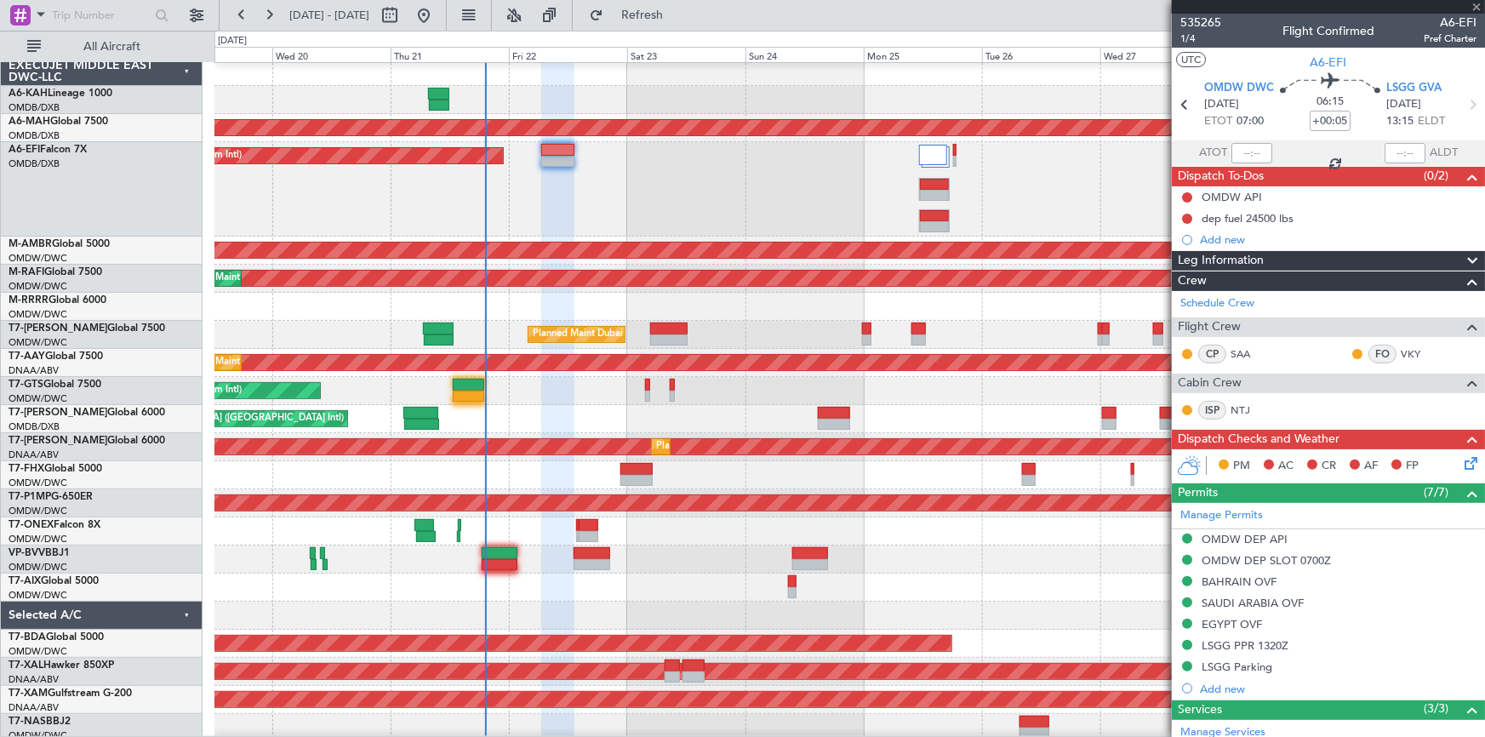
type input "2"
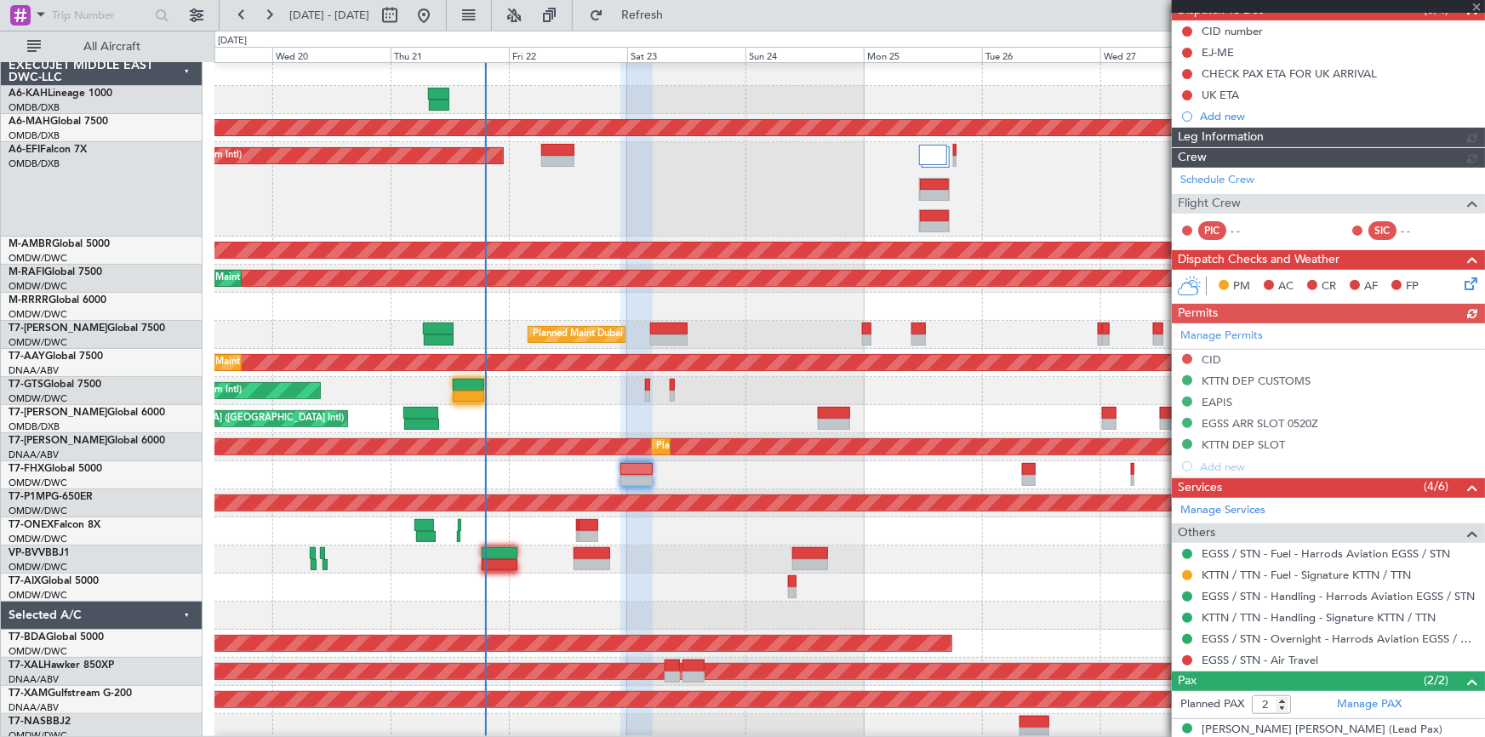
scroll to position [222, 0]
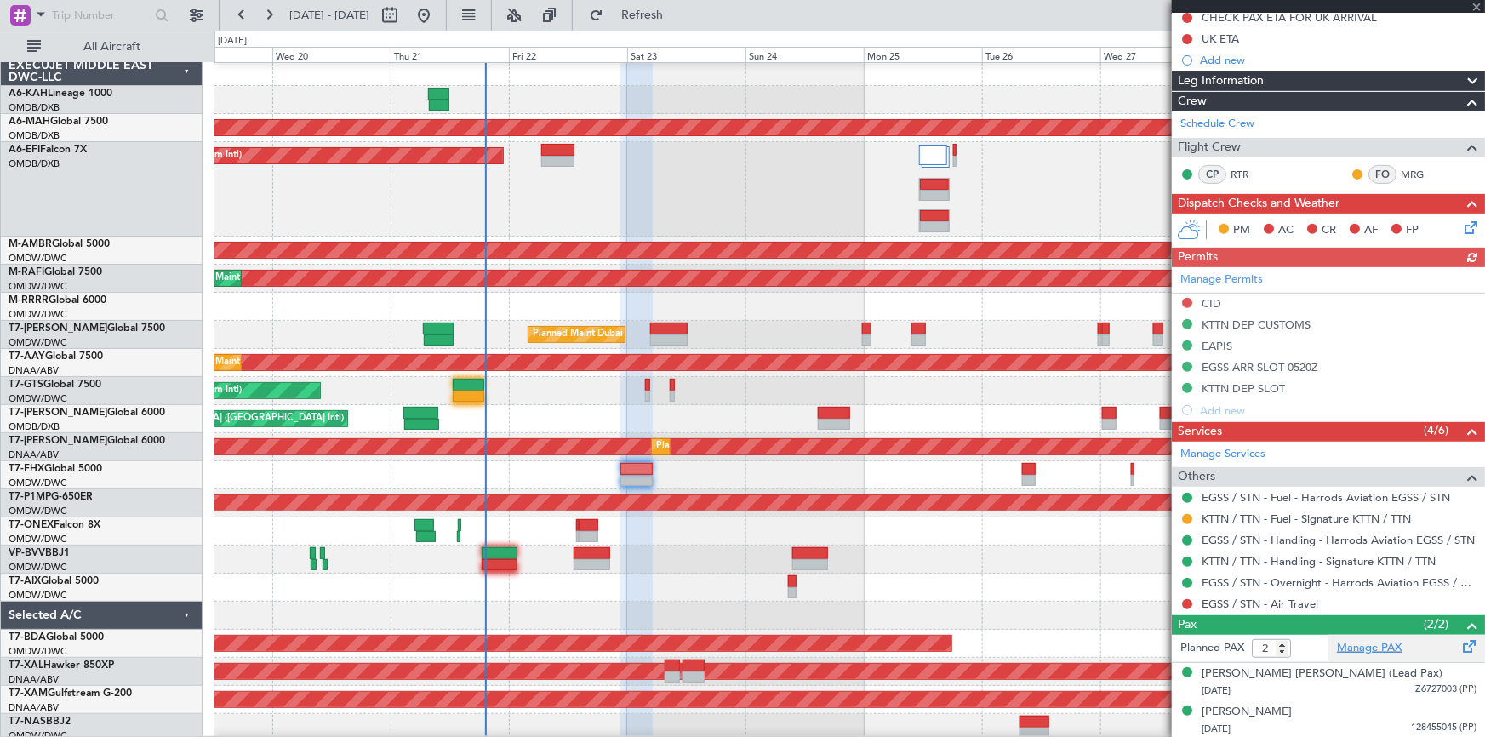
click at [1353, 646] on link "Manage PAX" at bounding box center [1369, 648] width 65 height 17
click at [675, 15] on span "Refresh" at bounding box center [642, 15] width 71 height 12
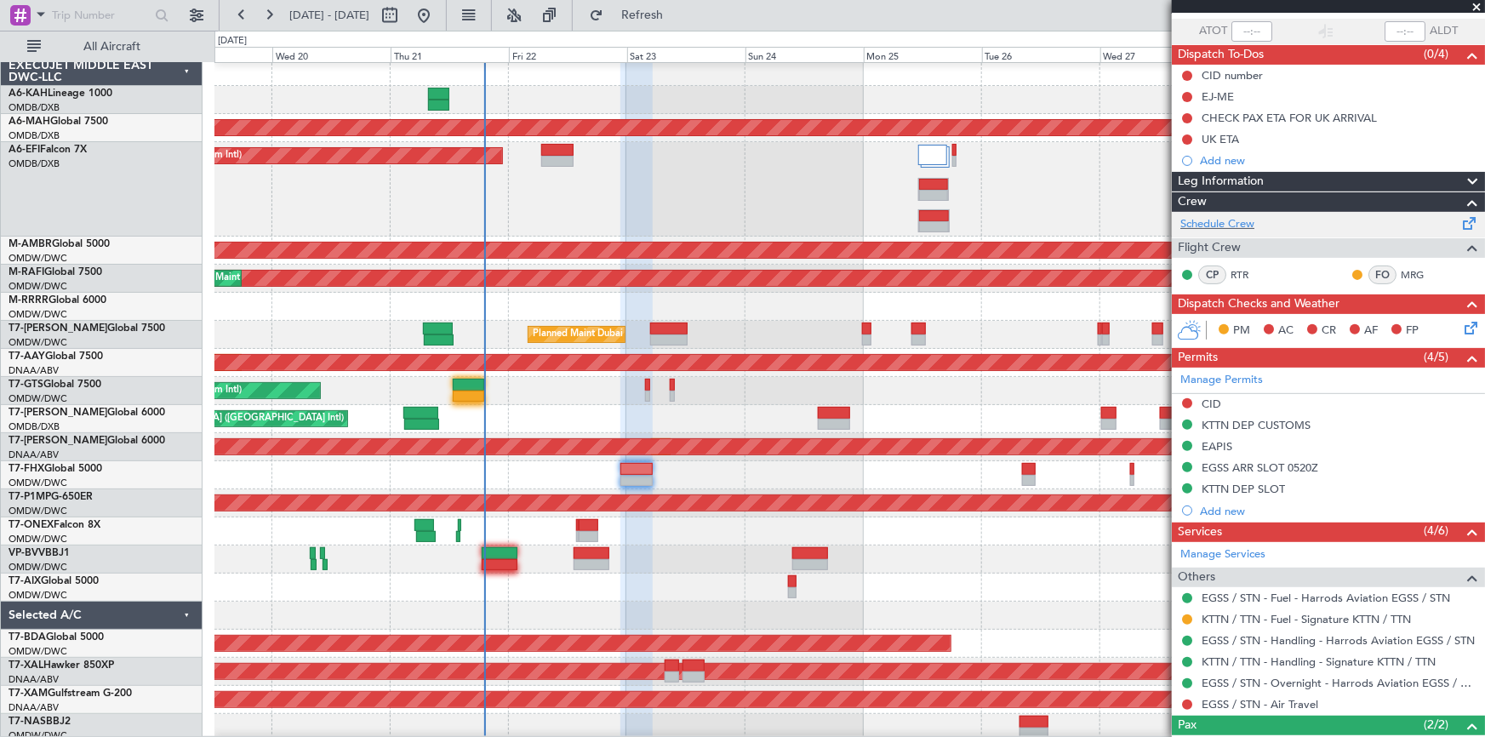
scroll to position [0, 0]
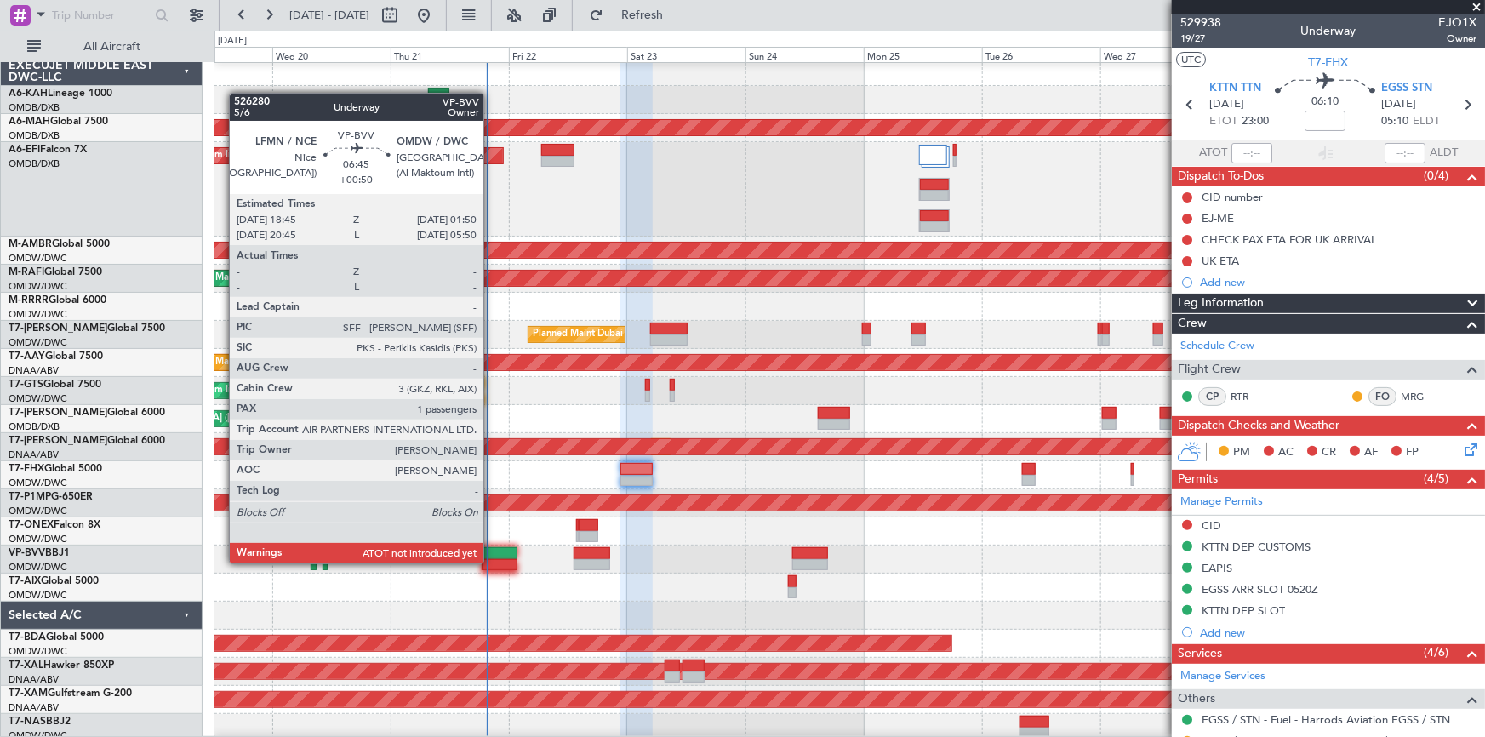
click at [491, 562] on div at bounding box center [500, 565] width 36 height 12
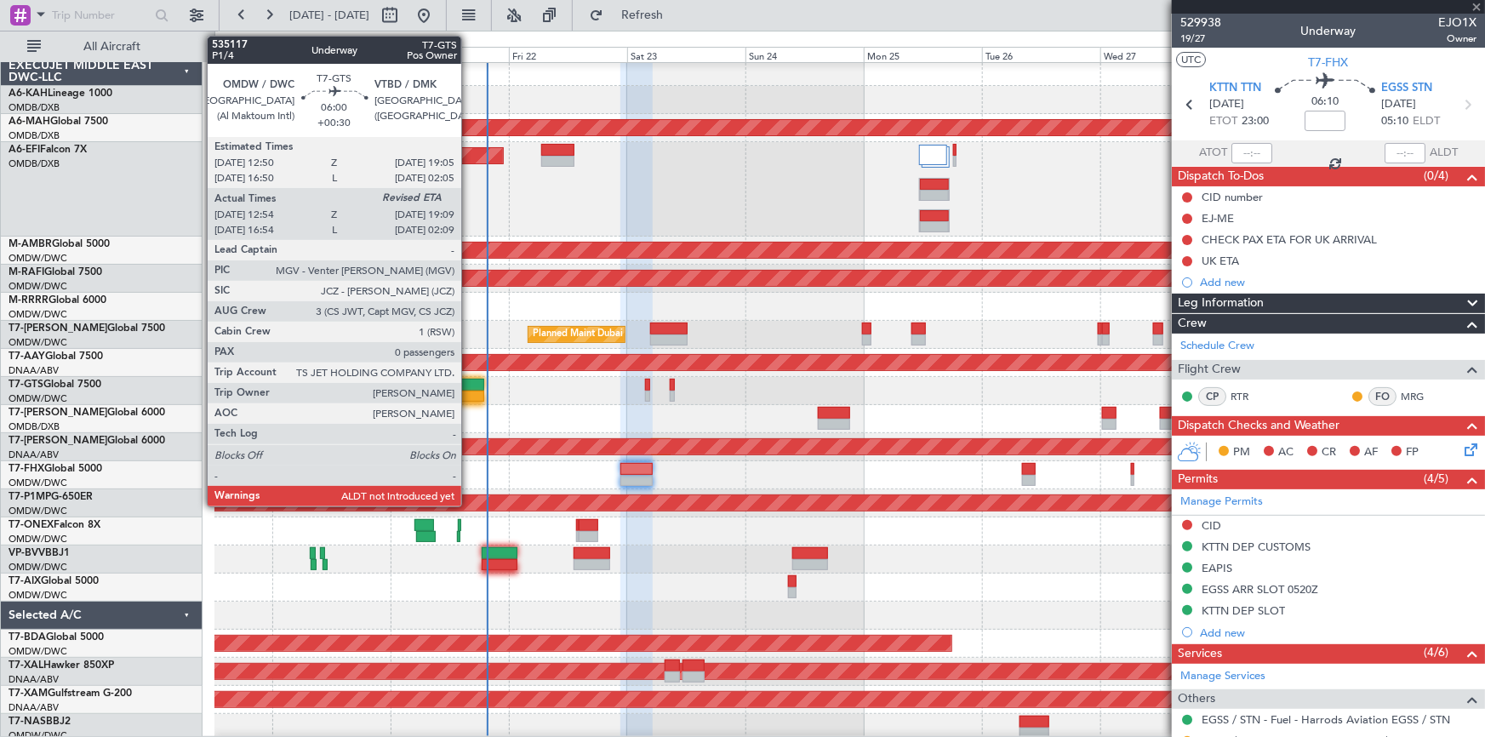
type input "+00:50"
type input "1"
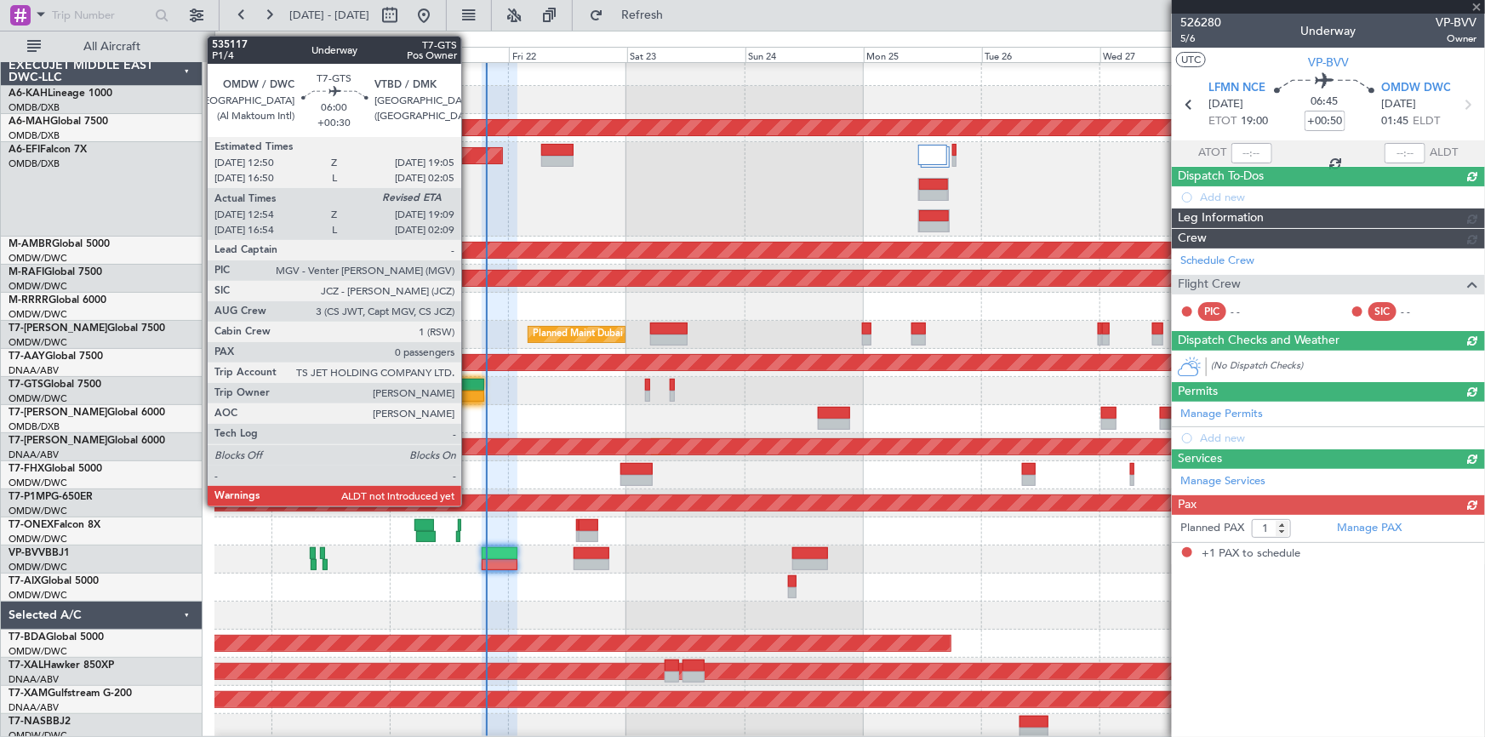
click at [469, 391] on div at bounding box center [468, 397] width 31 height 12
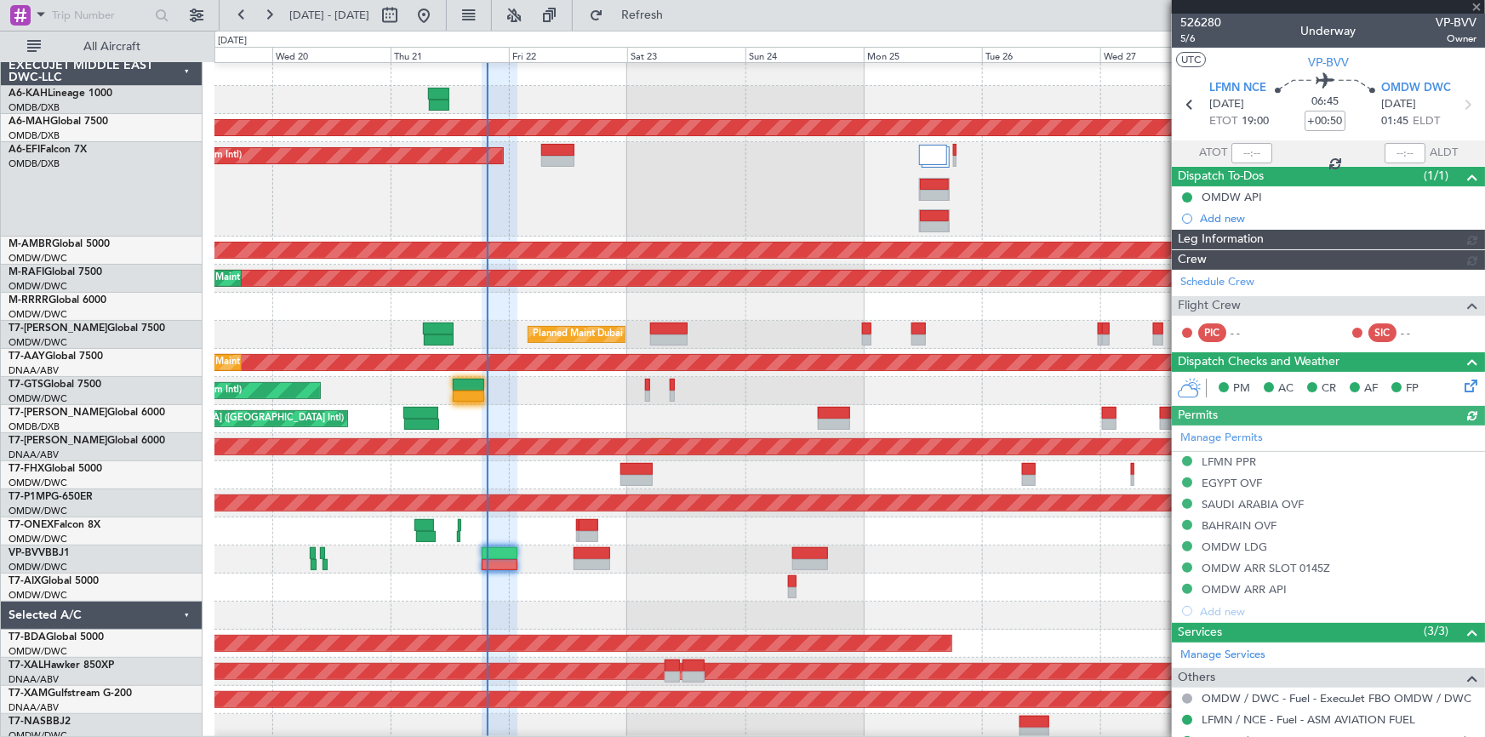
type input "Dherander Fithani (DHF)"
type input "7091"
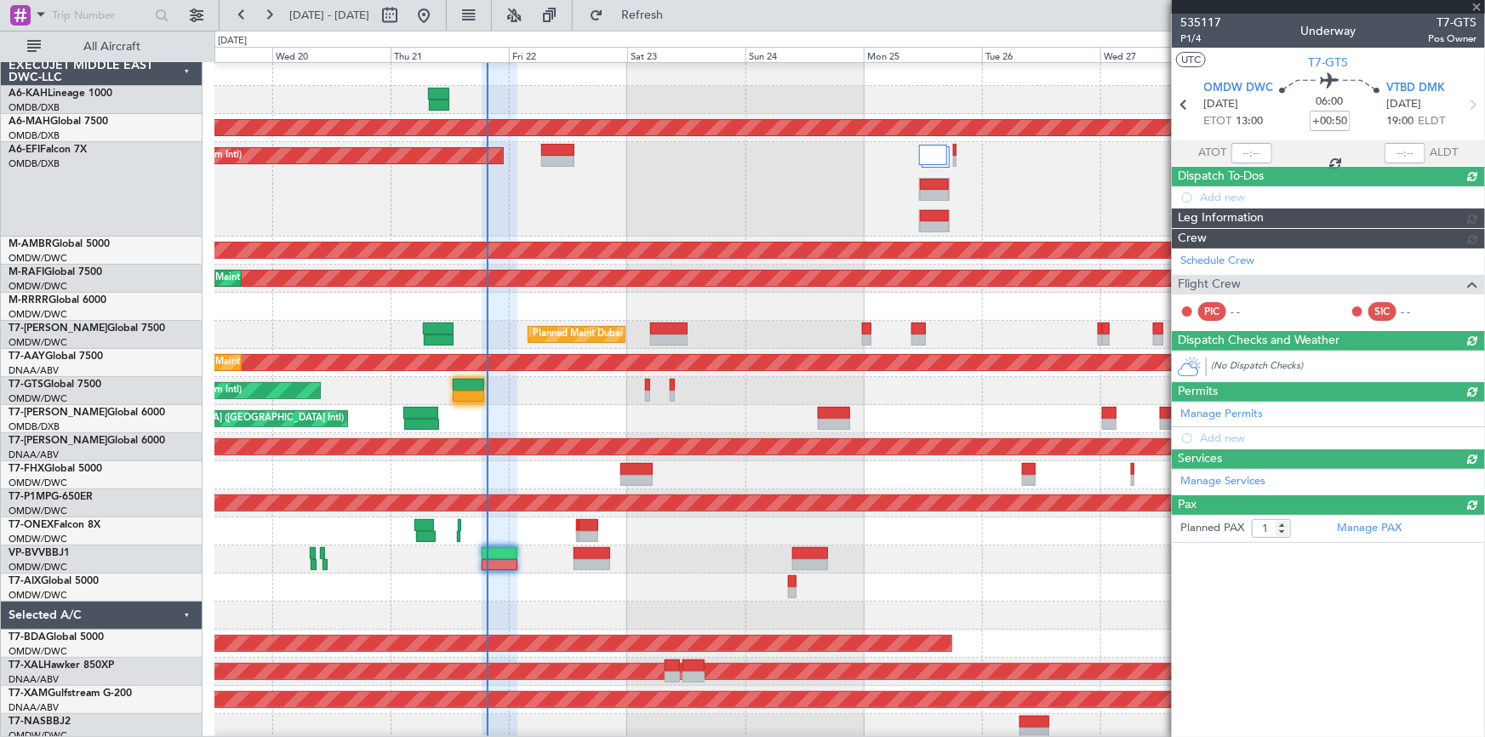
type input "+00:30"
type input "13:04"
type input "0"
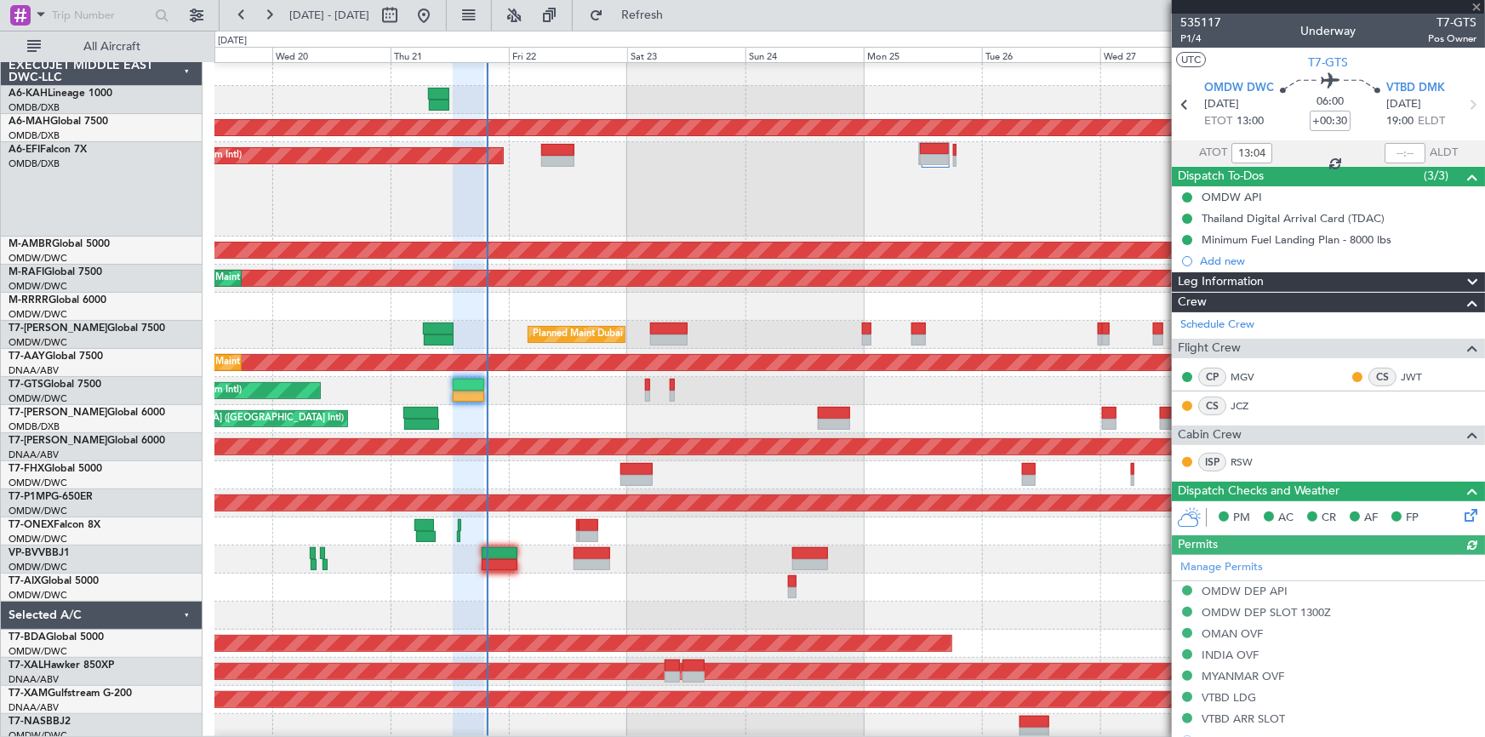
type input "[PERSON_NAME] ([PERSON_NAME])"
type input "7047"
click at [1386, 152] on input "text" at bounding box center [1404, 153] width 41 height 20
click at [1308, 135] on mat-tooltip-component "Flight Time Correction" at bounding box center [1326, 157] width 127 height 45
type input "19:15"
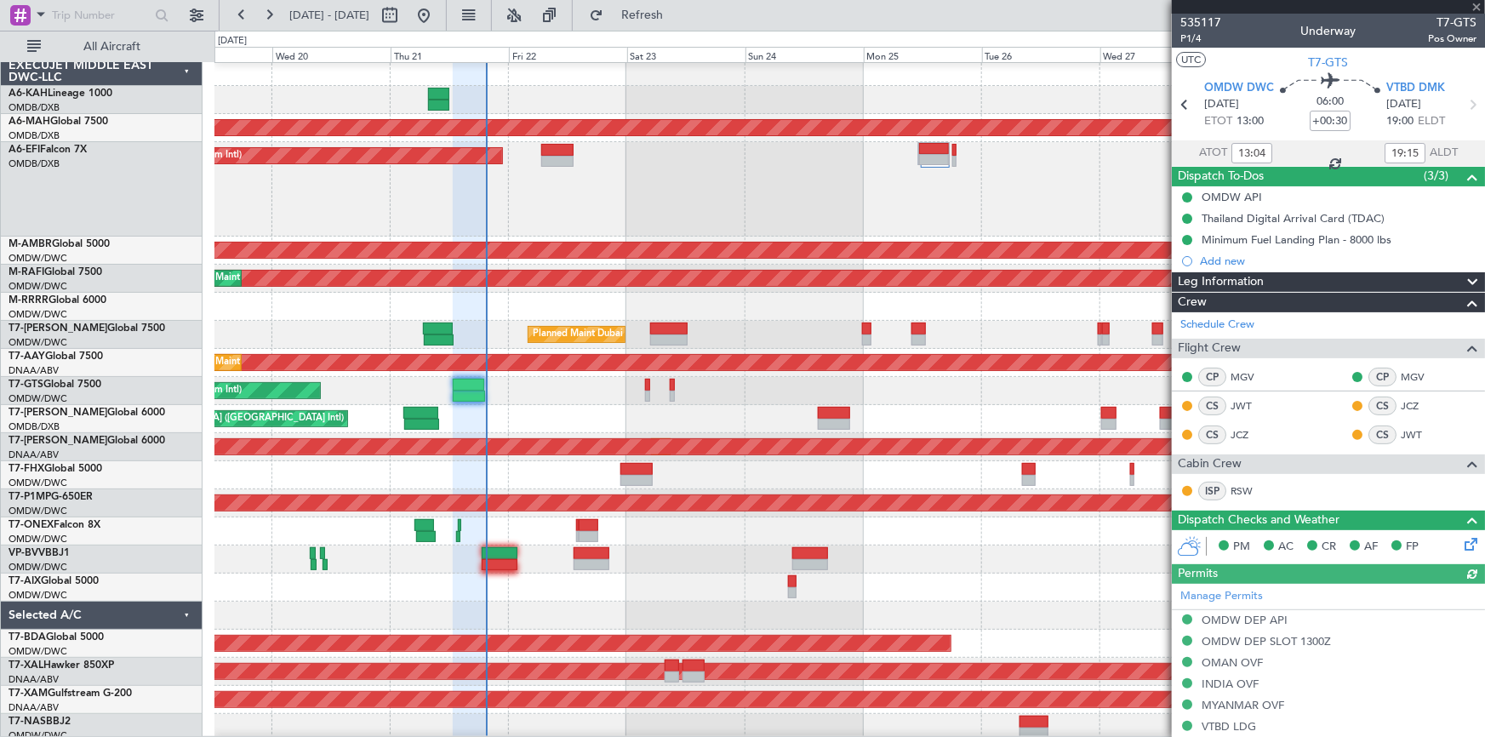
type input "[PERSON_NAME] ([PERSON_NAME])"
type input "7047"
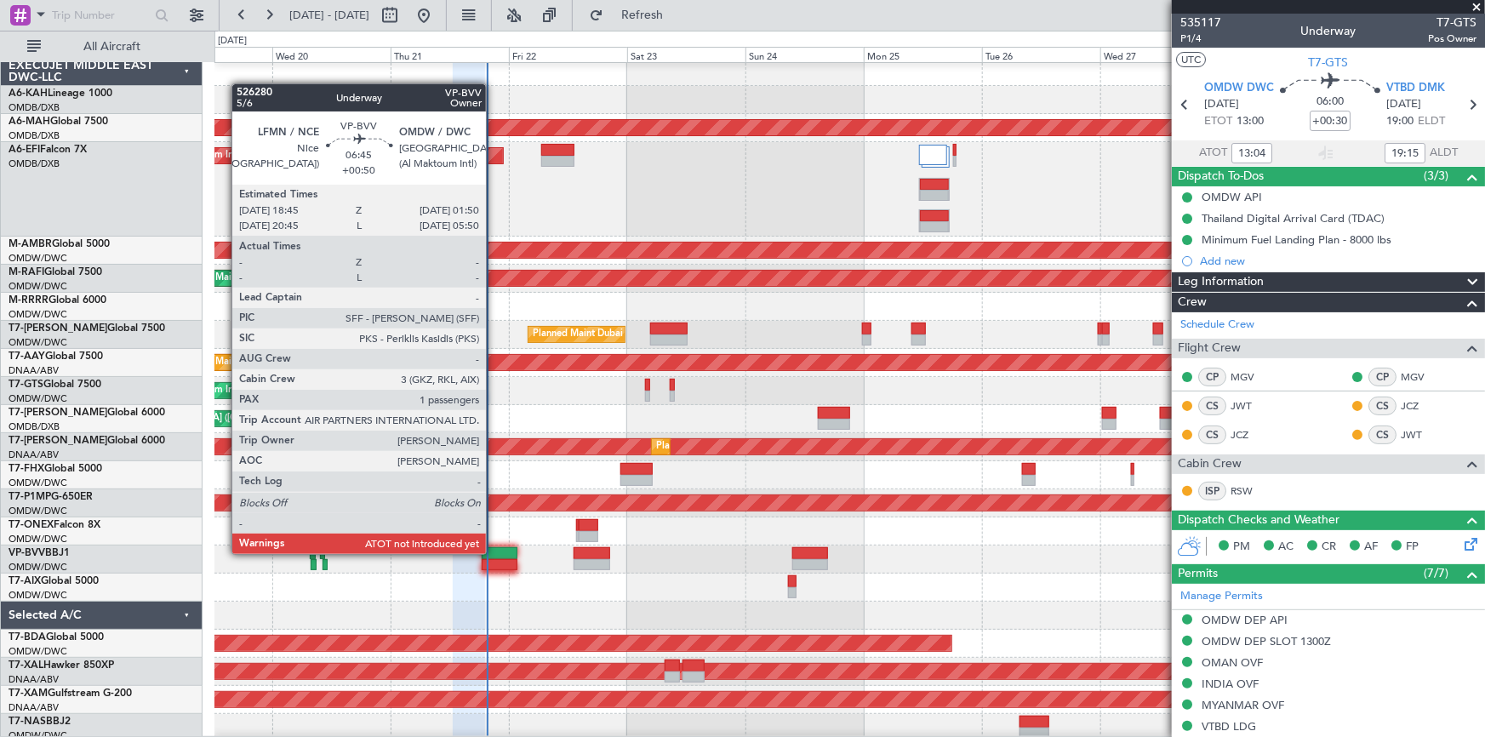
click at [493, 552] on div at bounding box center [500, 553] width 36 height 12
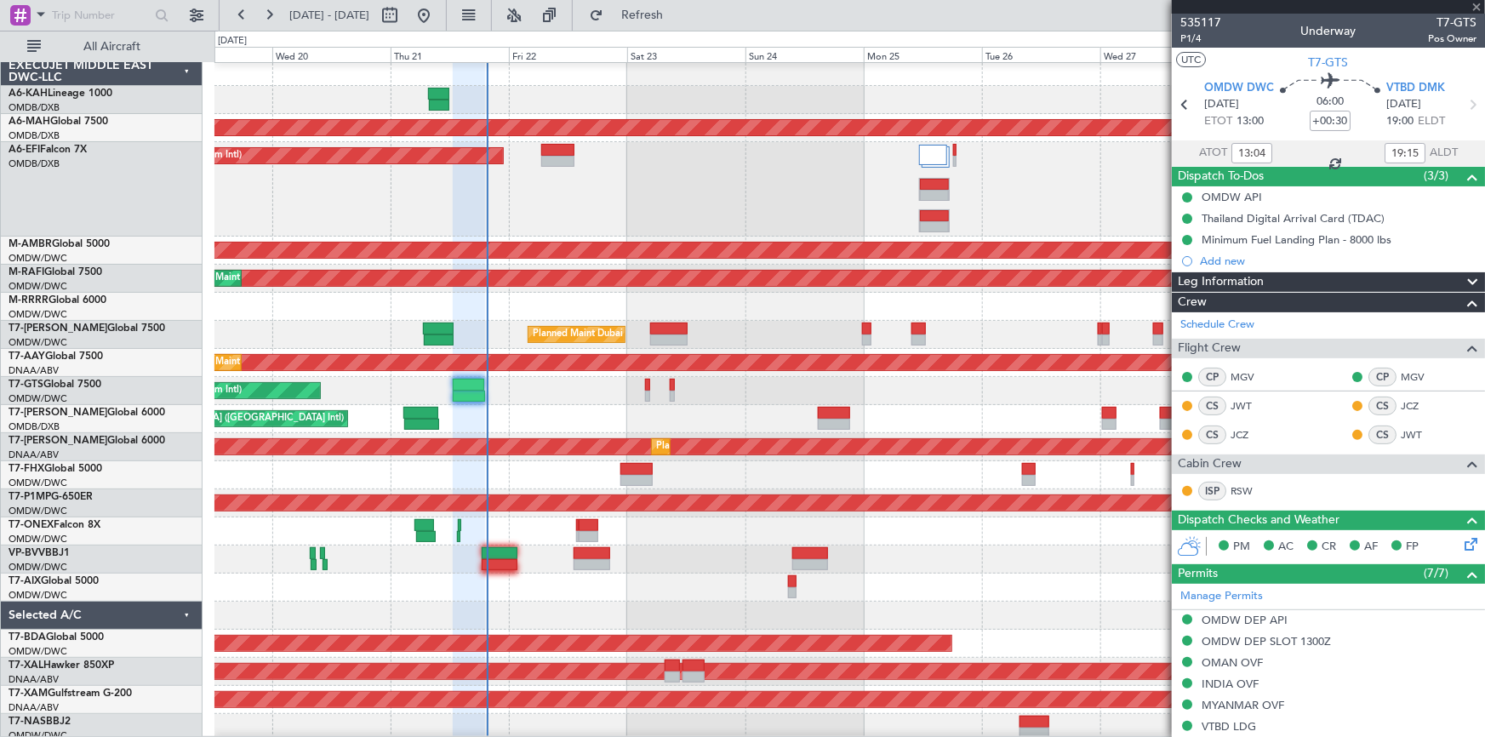
type input "+00:50"
type input "1"
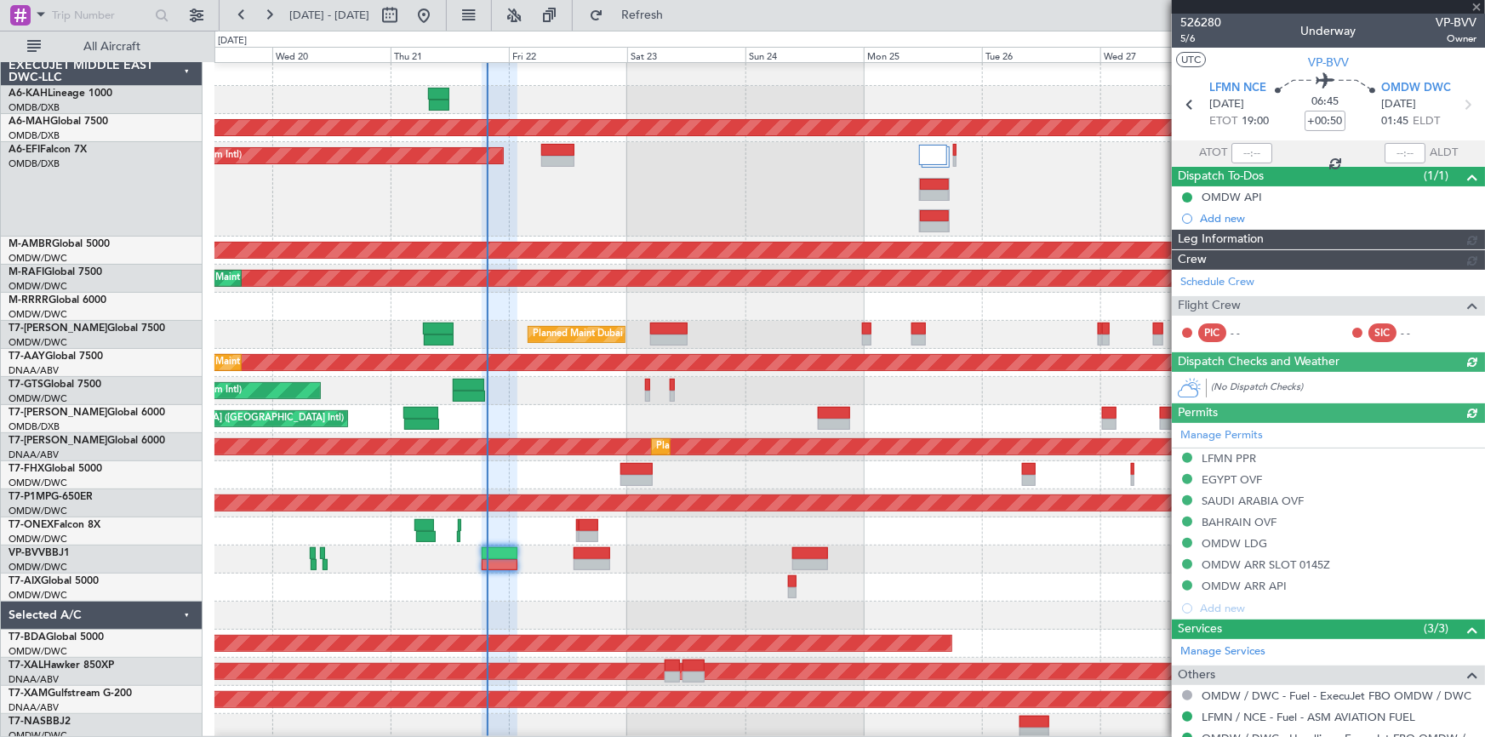
type input "Dherander Fithani (DHF)"
type input "7091"
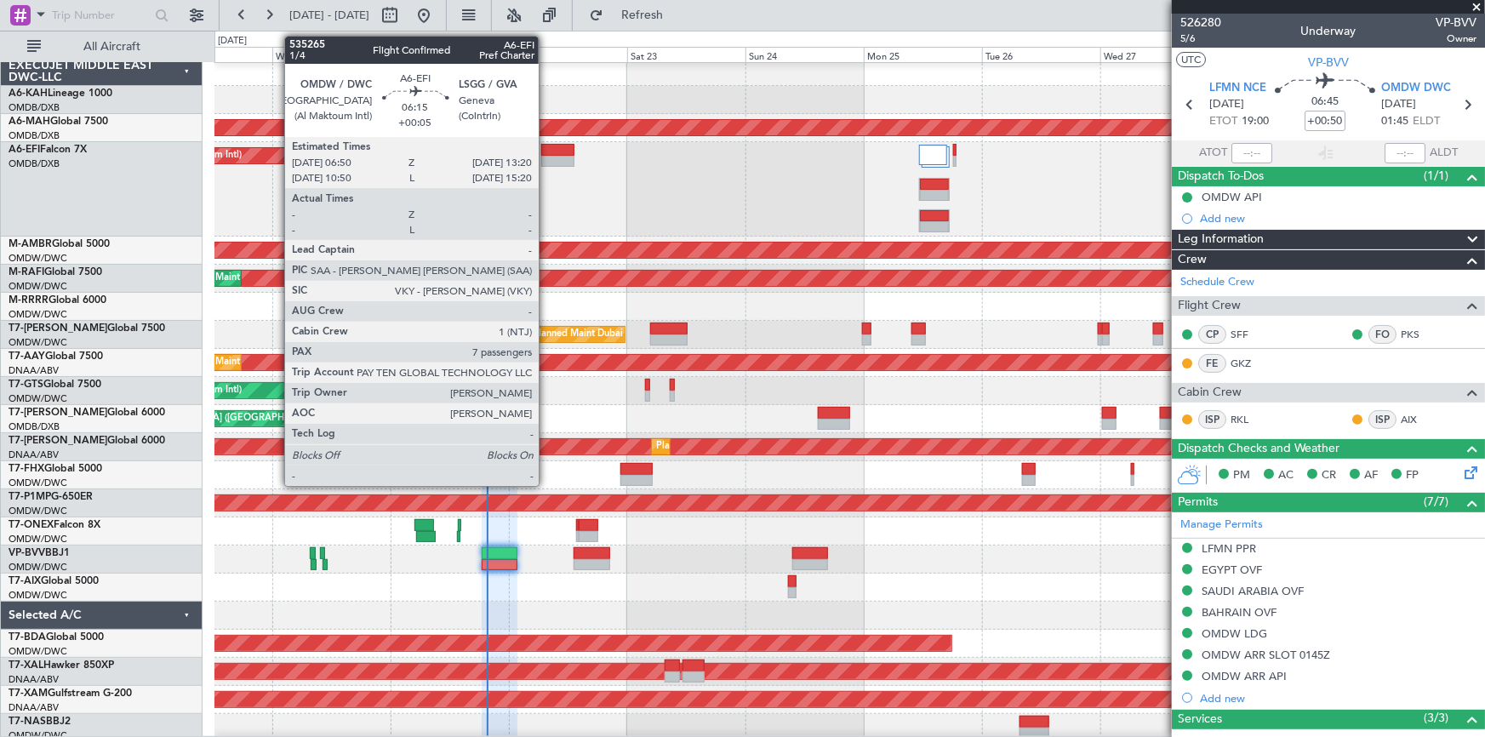
click at [546, 153] on div at bounding box center [557, 150] width 32 height 12
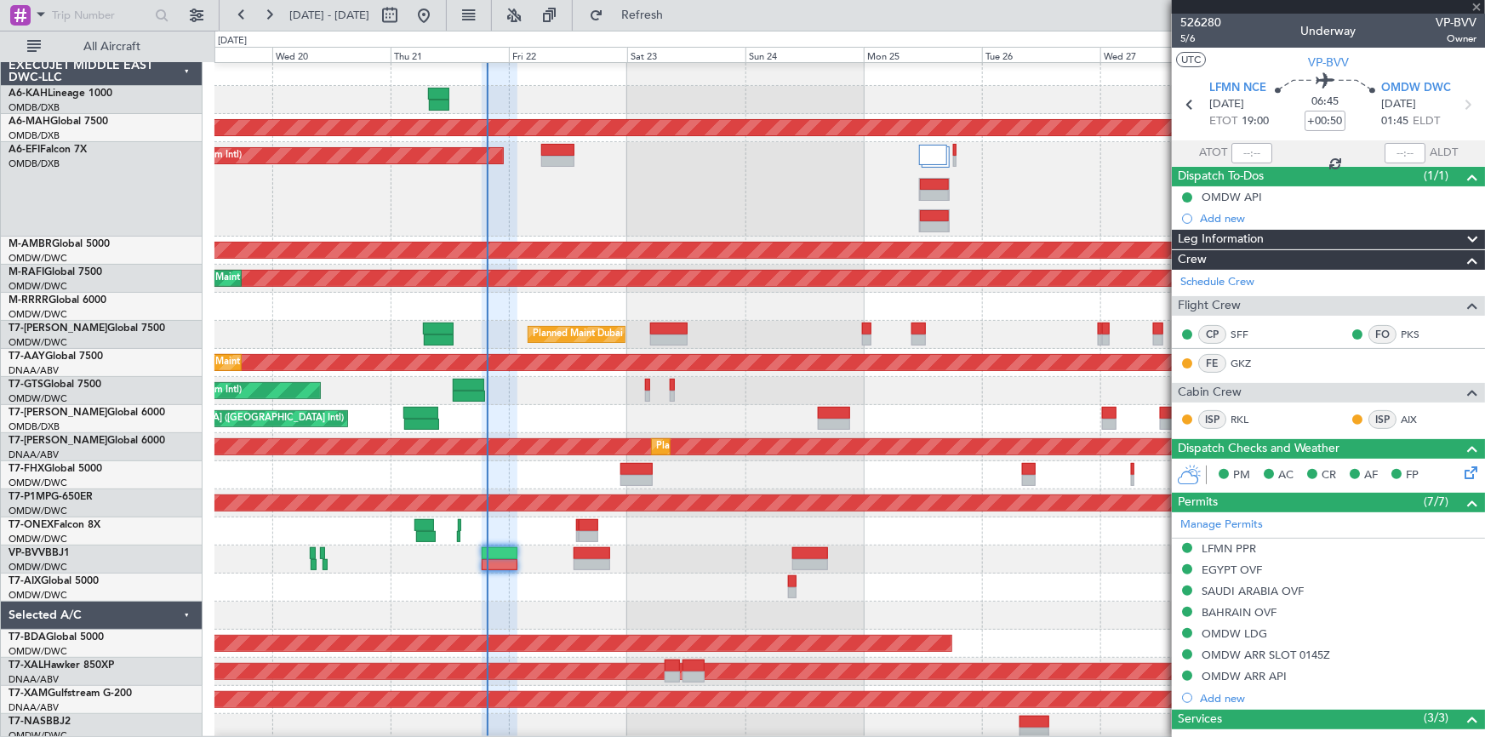
type input "+00:05"
type input "7"
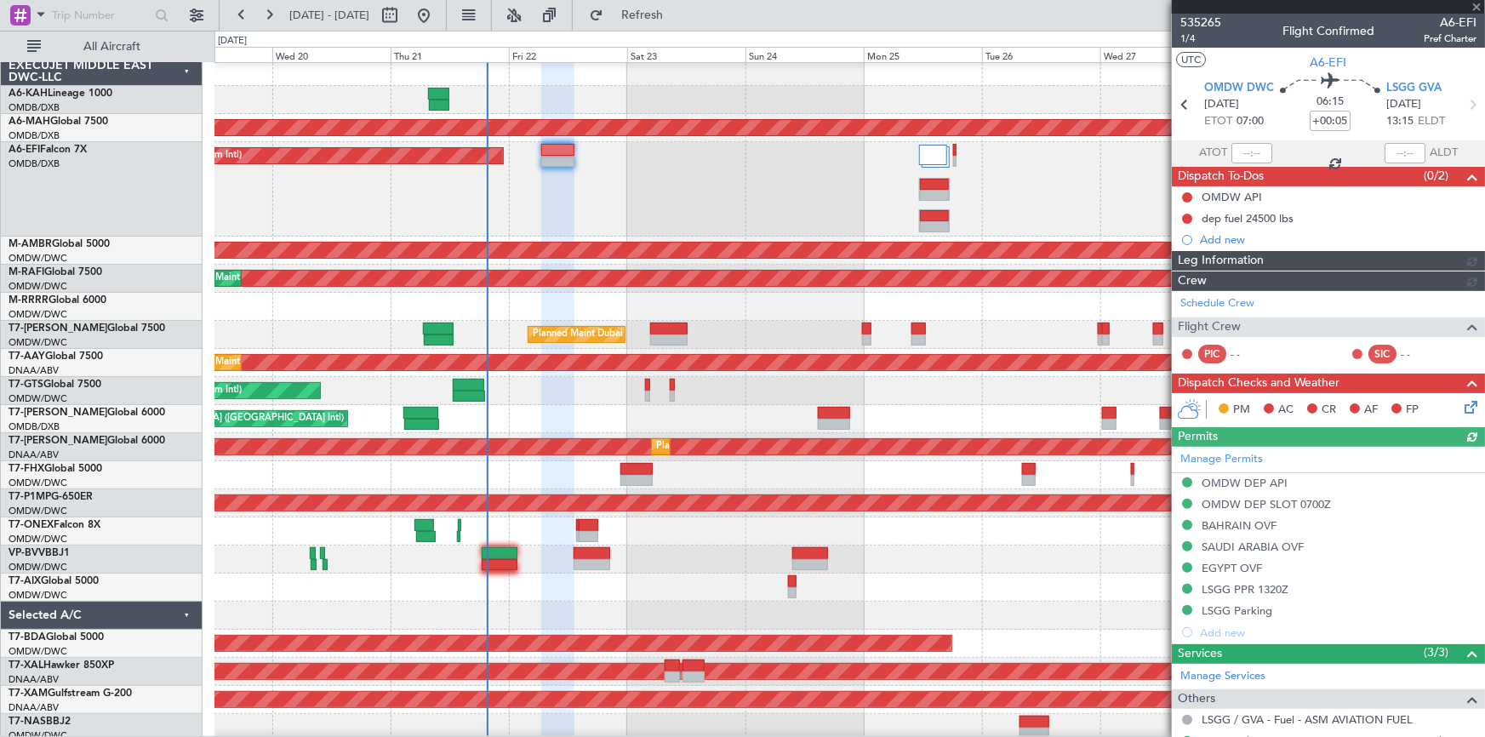
type input "Dherander Fithani (DHF)"
type input "7093"
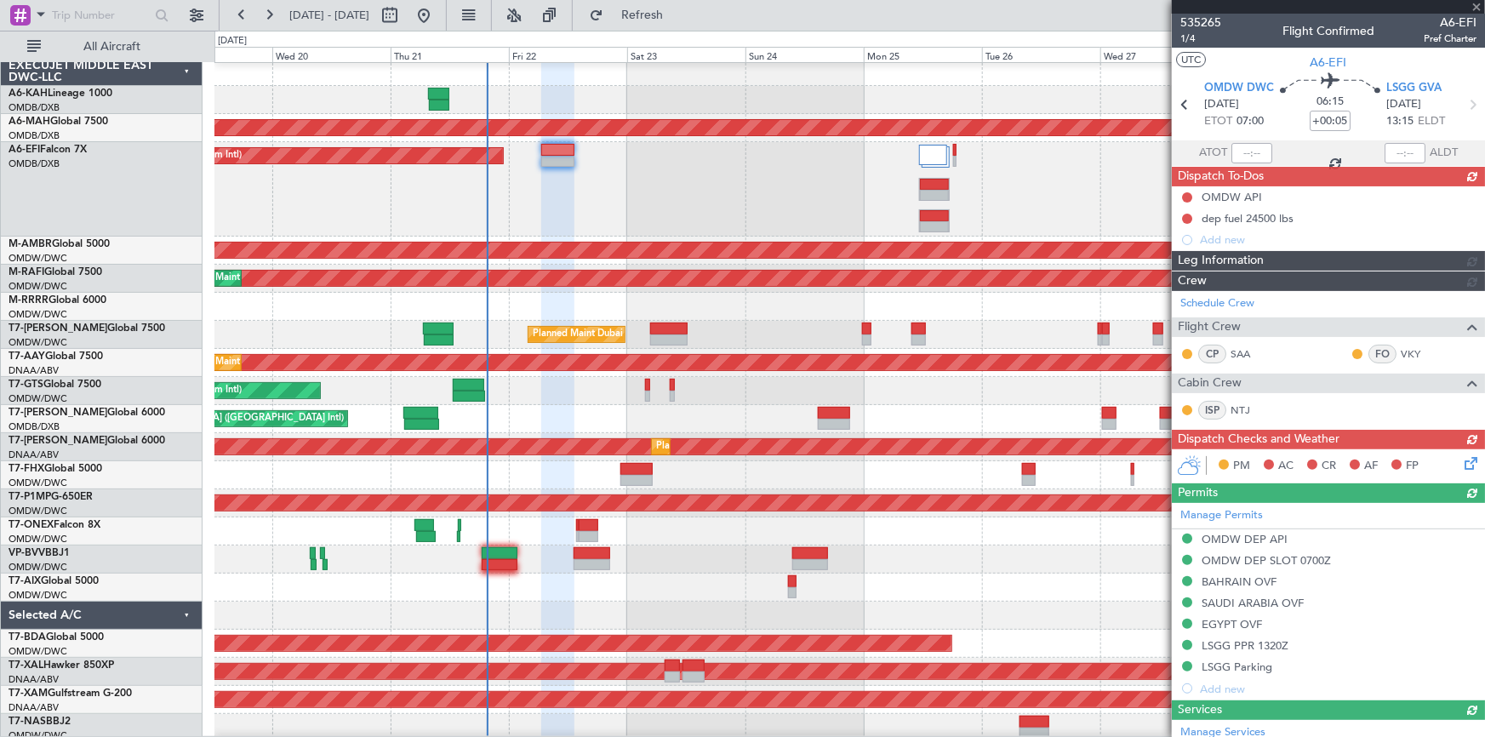
type input "Dherander Fithani (DHF)"
type input "7093"
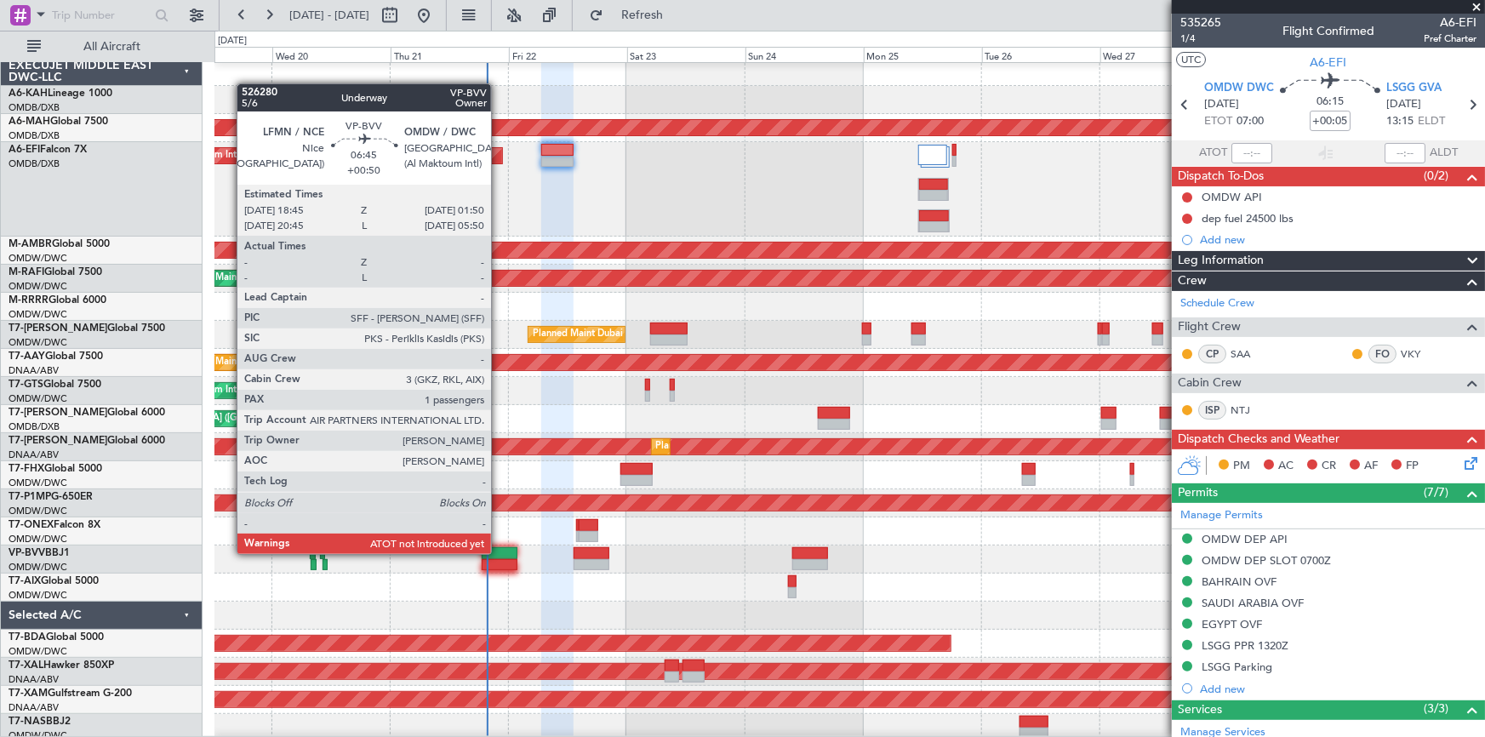
click at [499, 552] on div at bounding box center [500, 553] width 36 height 12
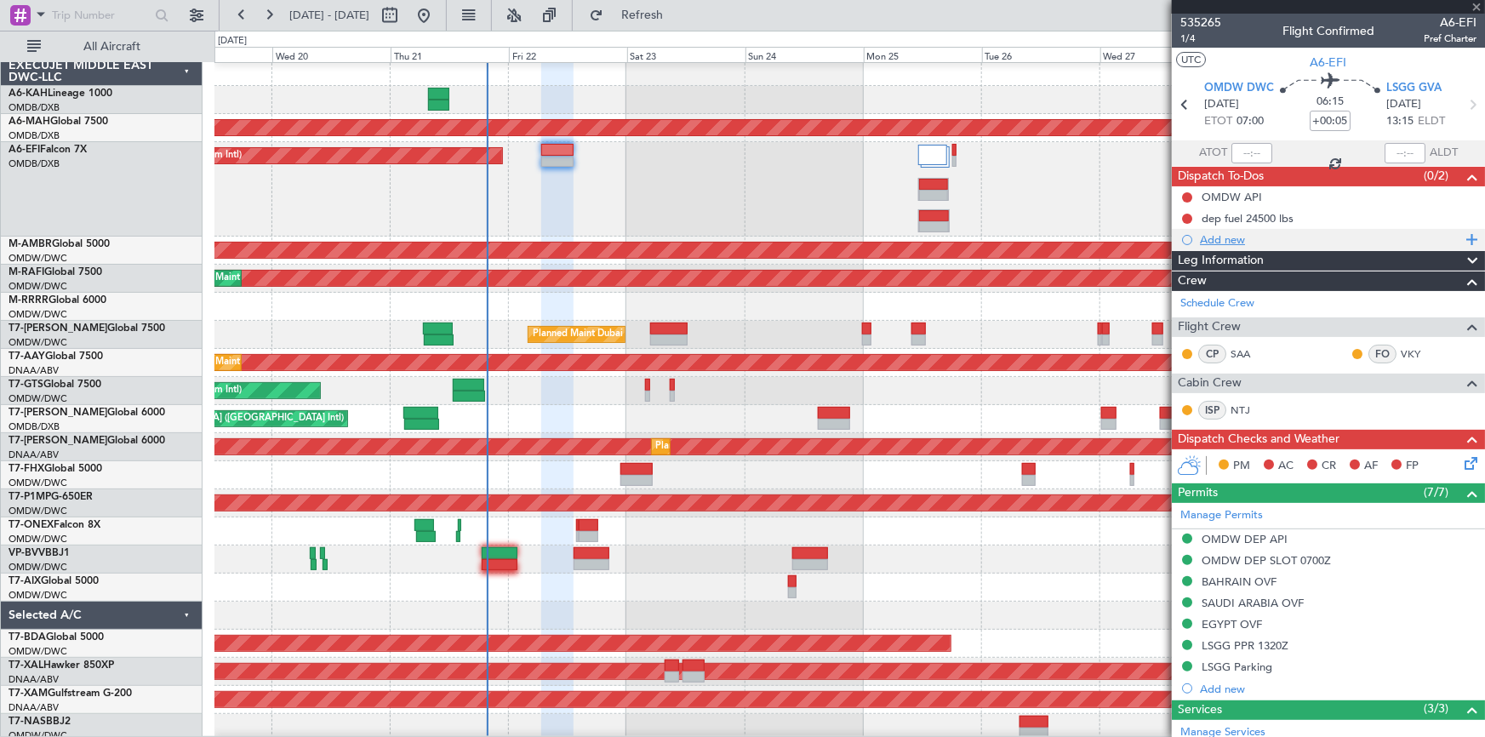
type input "+00:50"
type input "1"
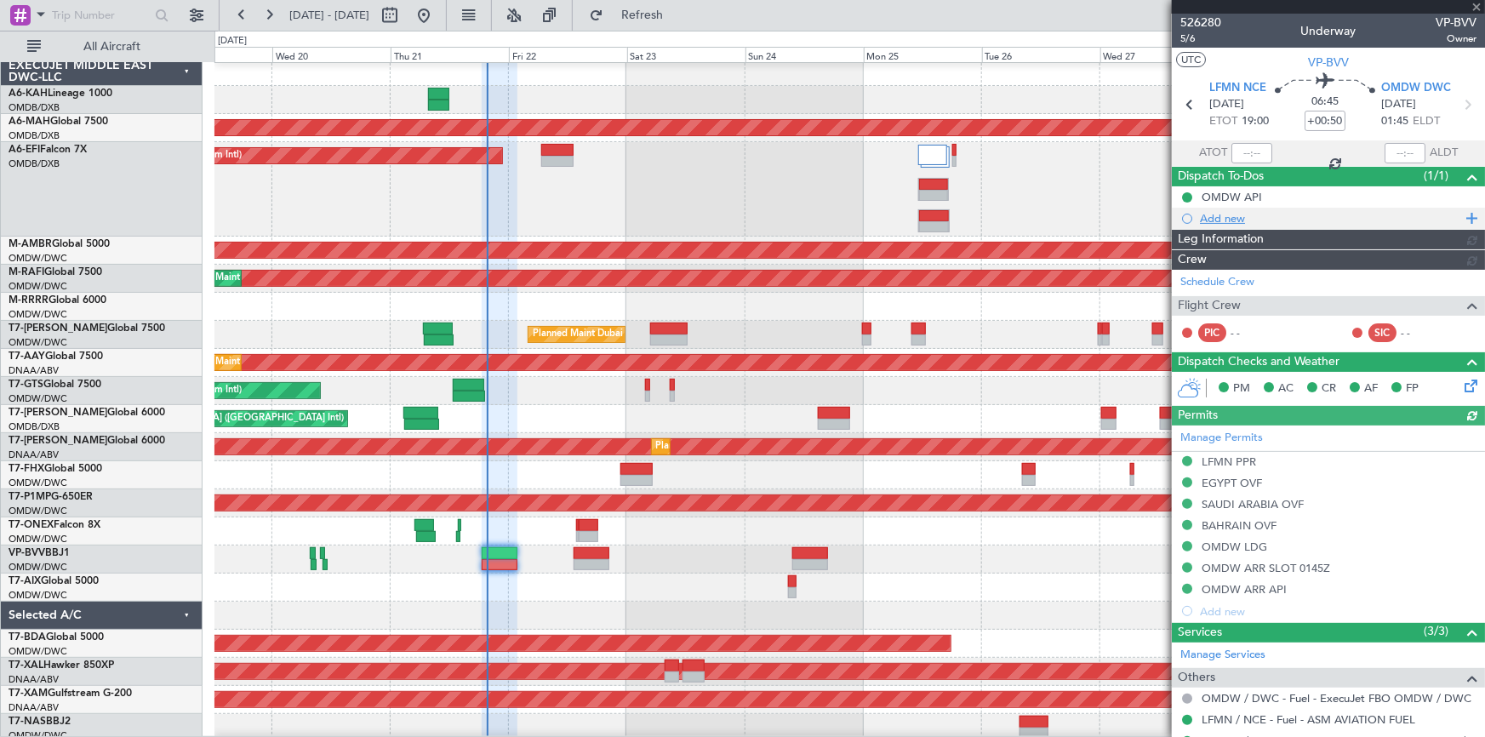
type input "Dherander Fithani (DHF)"
type input "7091"
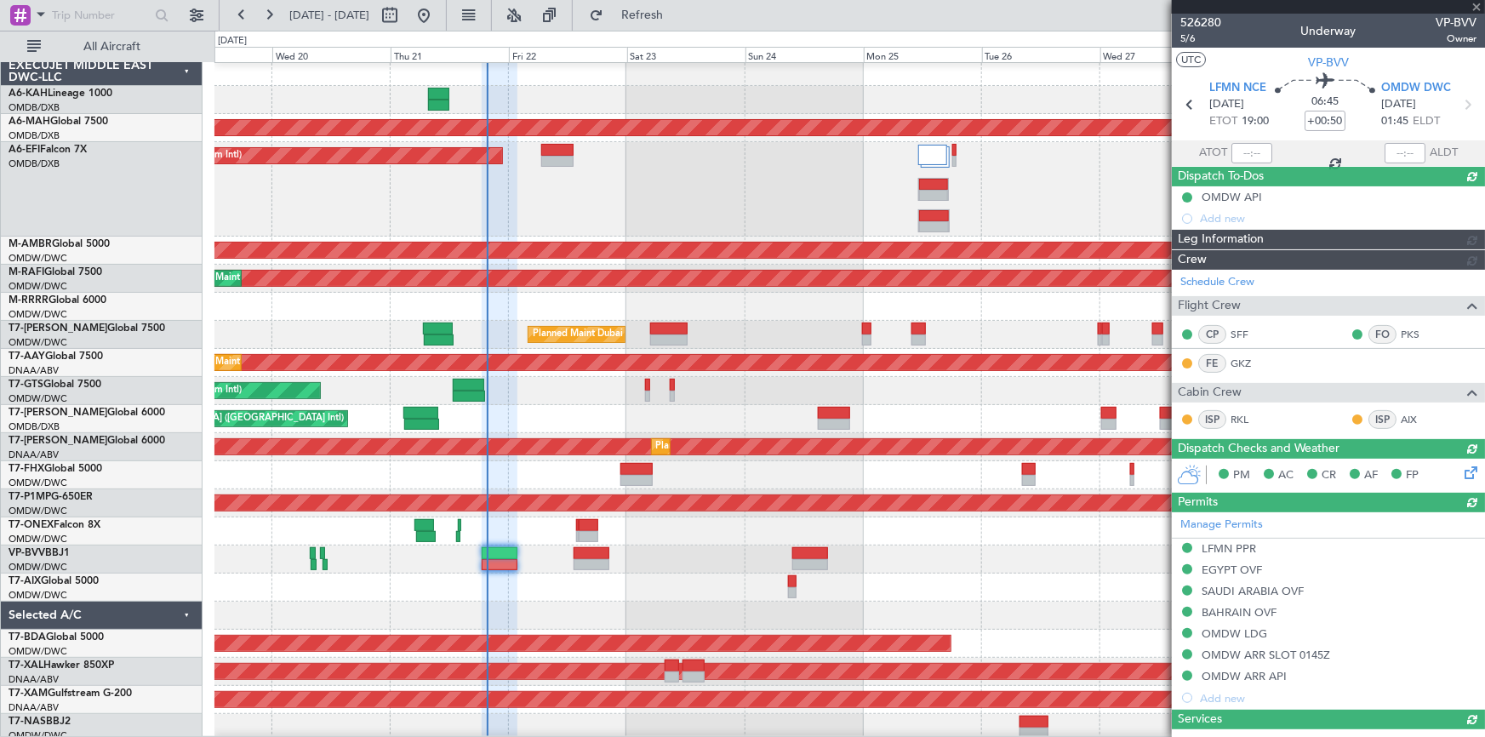
type input "Dherander Fithani (DHF)"
type input "7091"
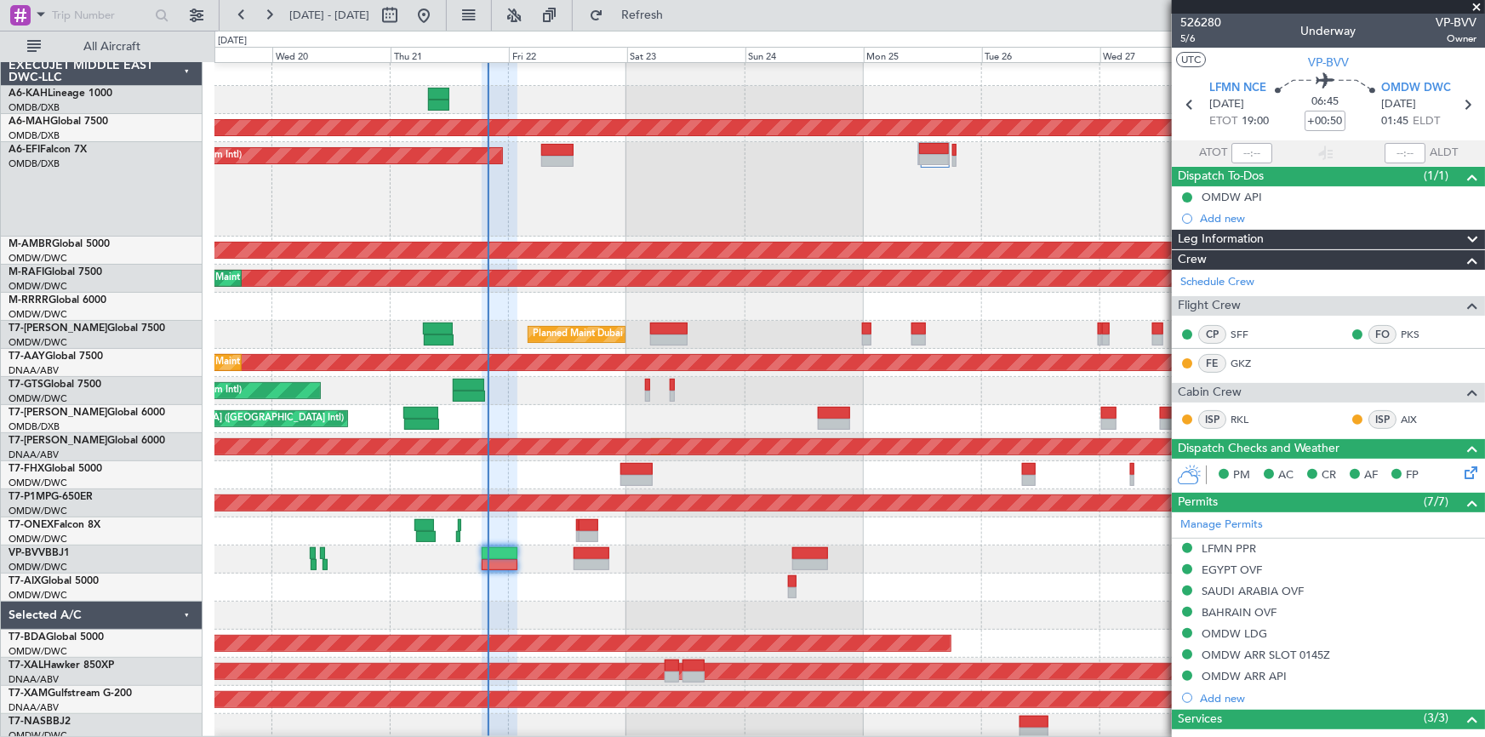
type input "Dherander Fithani (DHF)"
type input "7091"
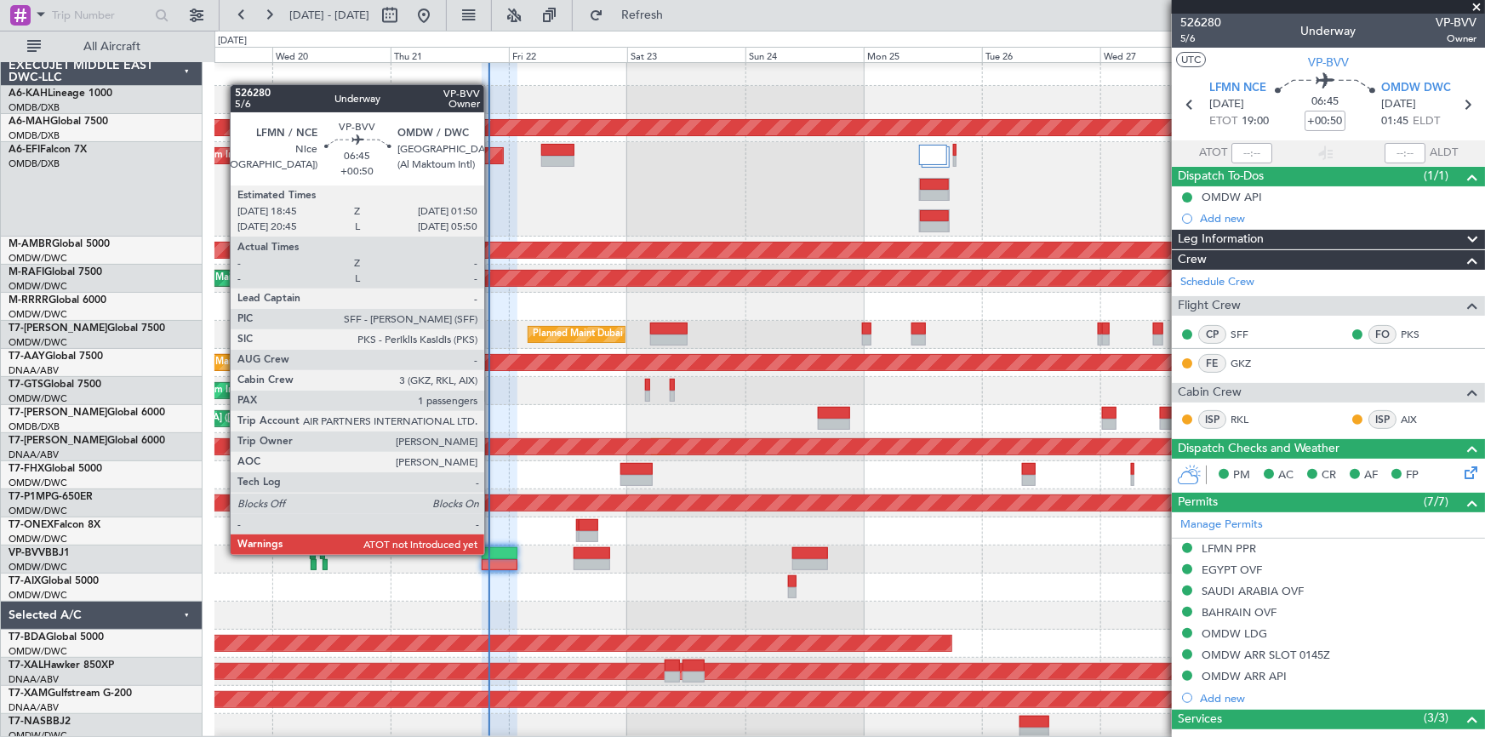
click at [492, 553] on div at bounding box center [500, 553] width 36 height 12
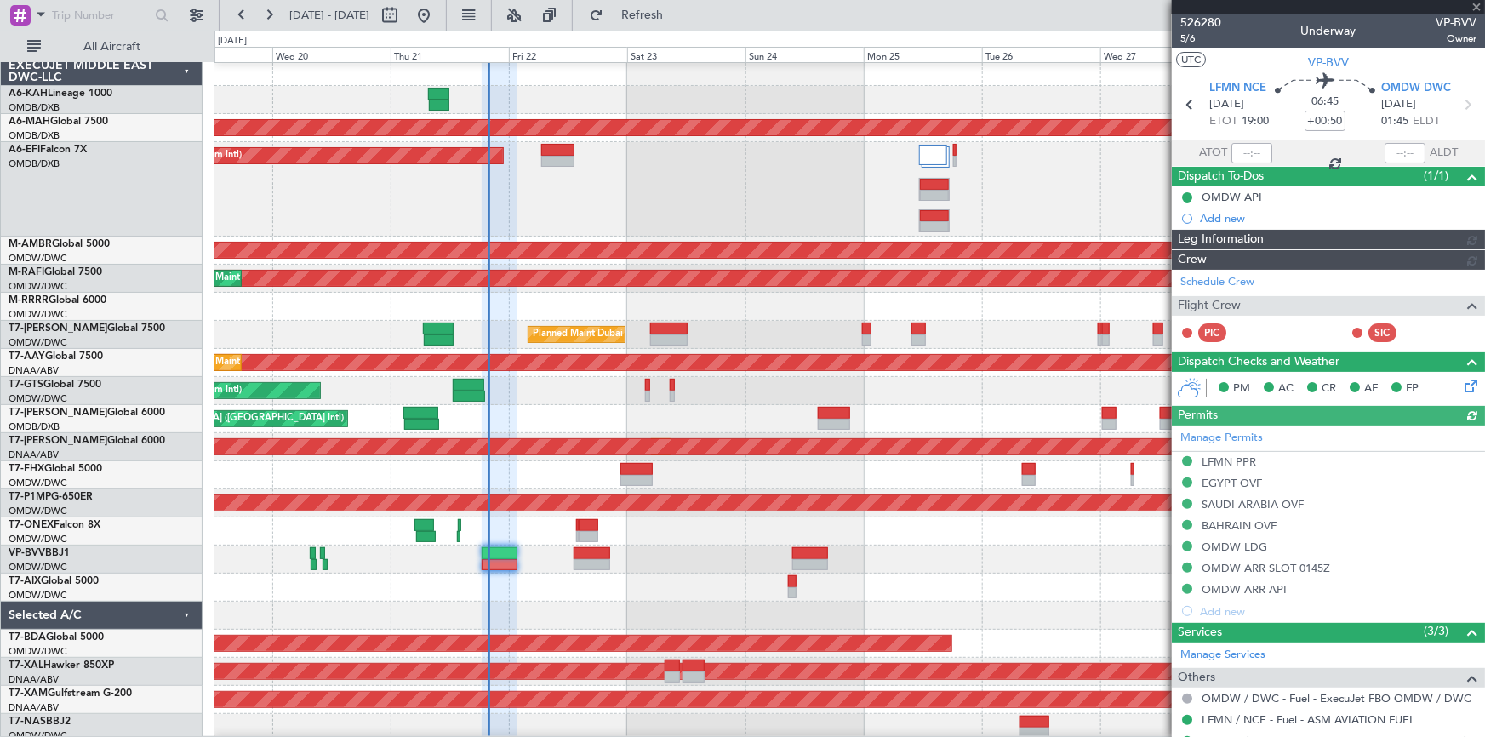
type input "Dherander Fithani (DHF)"
type input "7091"
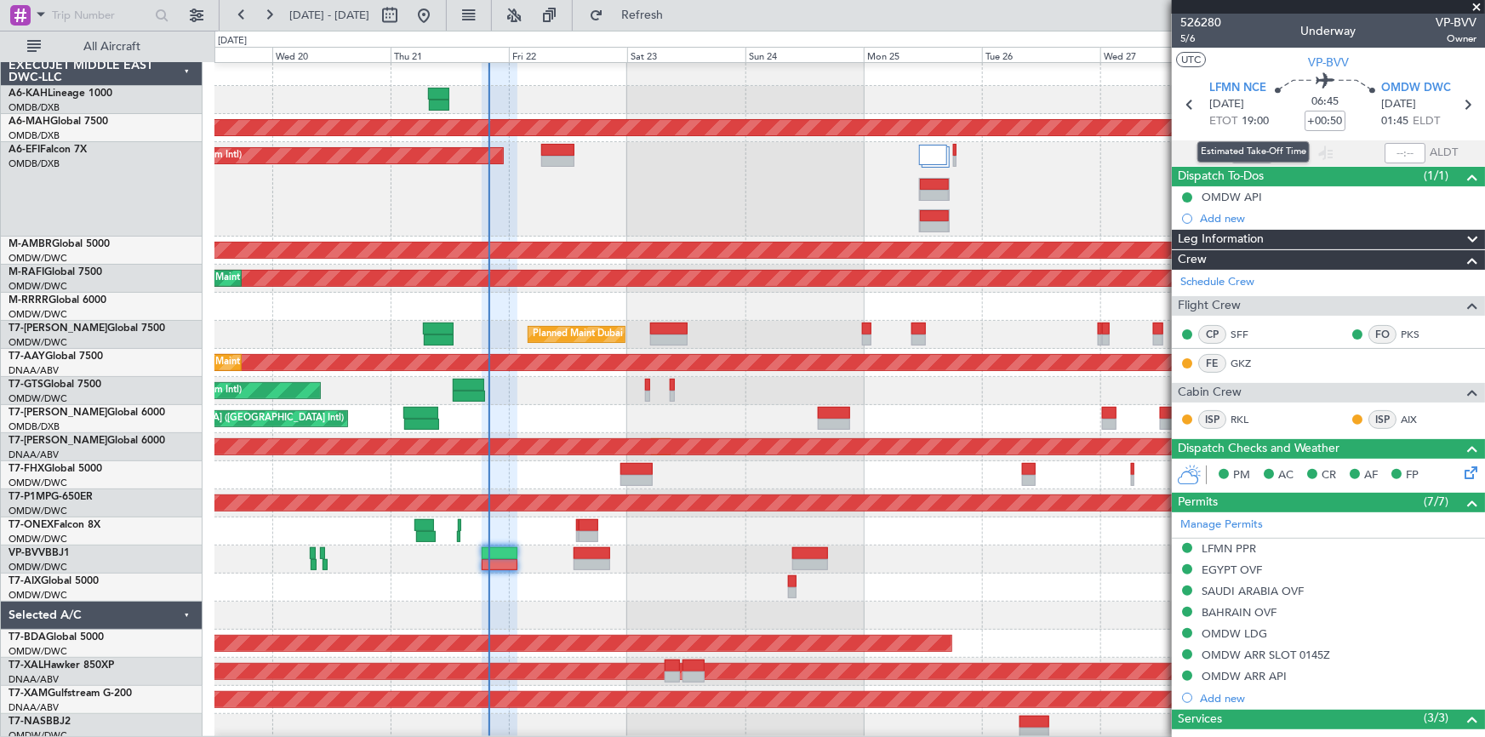
click at [1248, 147] on mat-tooltip-component "Estimated Take-Off Time" at bounding box center [1253, 151] width 136 height 45
click at [1241, 152] on input "text" at bounding box center [1251, 153] width 41 height 20
click at [1198, 129] on section "LFMN NCE 21/08/2025 ETOT 19:00 06:45 +00:50 OMDW DWC 22/08/2025 01:45 ELDT" at bounding box center [1328, 106] width 313 height 67
type input "19:38"
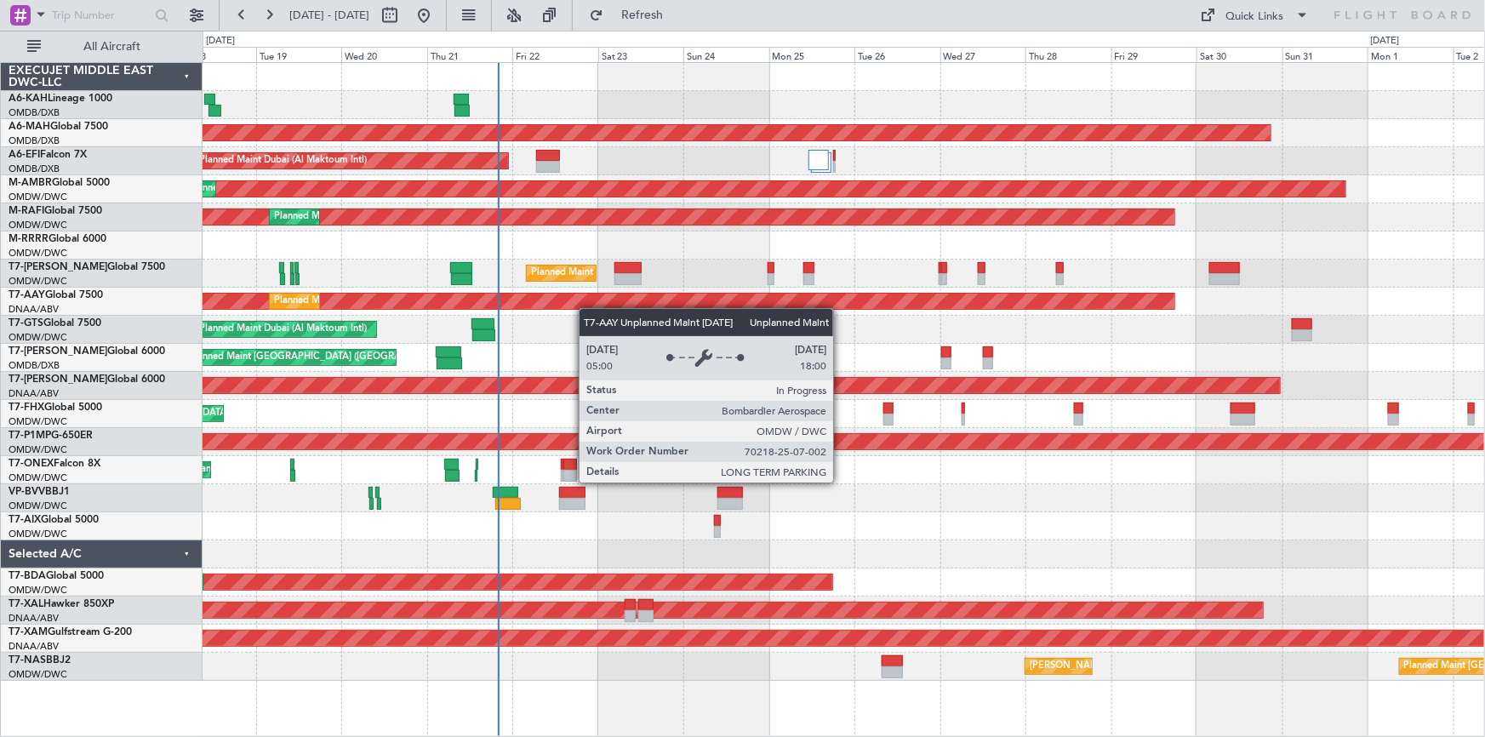
click at [553, 305] on div "Unplanned Maint Budapest (Ferenc Liszt Intl) Planned Maint Dubai (Dubai Intl) P…" at bounding box center [843, 372] width 1282 height 618
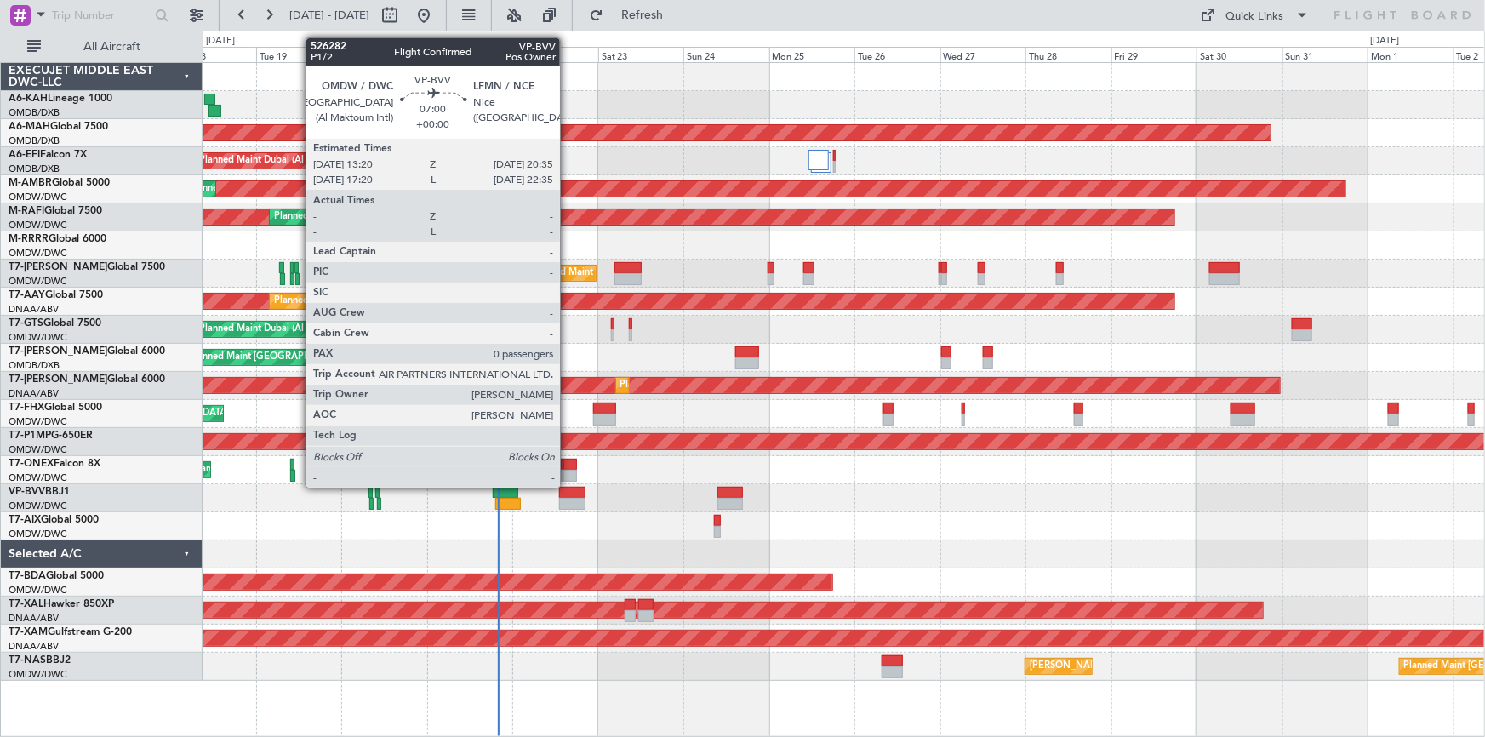
click at [567, 487] on div at bounding box center [572, 493] width 26 height 12
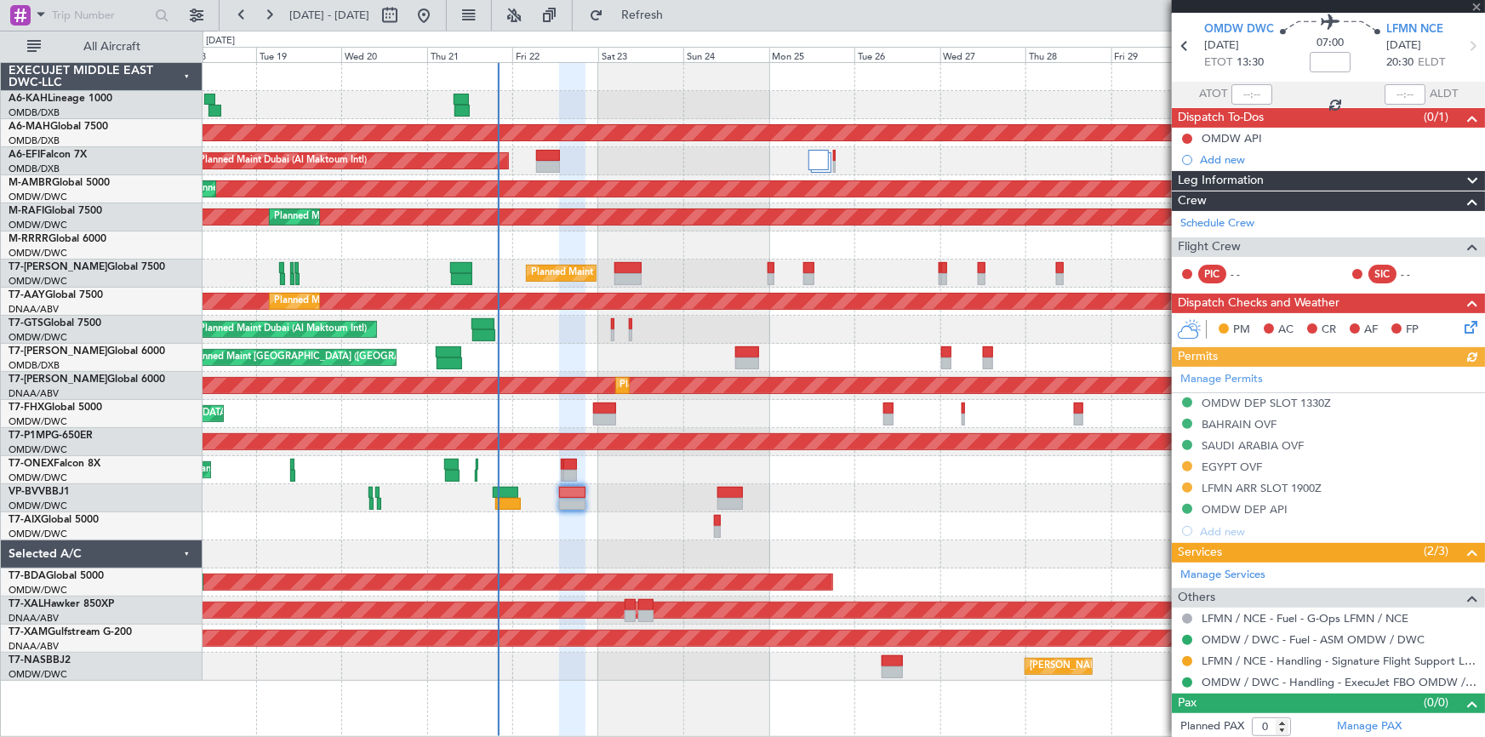
scroll to position [60, 0]
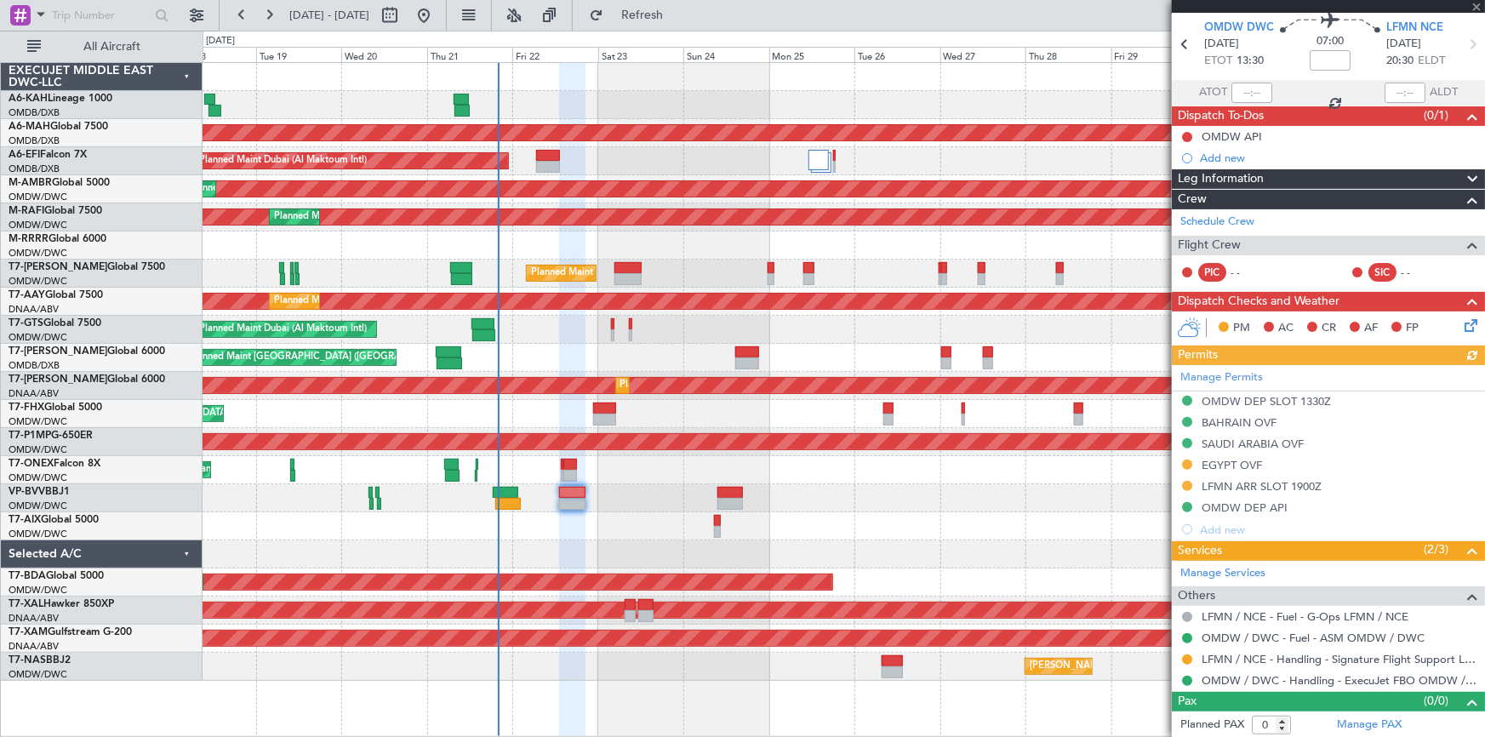
click at [1222, 465] on div "Manage Permits OMDW DEP SLOT 1330Z BAHRAIN OVF SAUDI ARABIA OVF EGYPT OVF LFMN …" at bounding box center [1328, 452] width 313 height 175
click at [1232, 459] on div "Manage Permits OMDW DEP SLOT 1330Z BAHRAIN OVF SAUDI ARABIA OVF EGYPT OVF LFMN …" at bounding box center [1328, 452] width 313 height 175
click at [1237, 462] on div "Manage Permits OMDW DEP SLOT 1330Z BAHRAIN OVF SAUDI ARABIA OVF EGYPT OVF LFMN …" at bounding box center [1328, 452] width 313 height 175
click at [1235, 463] on div "EGYPT OVF" at bounding box center [1231, 465] width 60 height 14
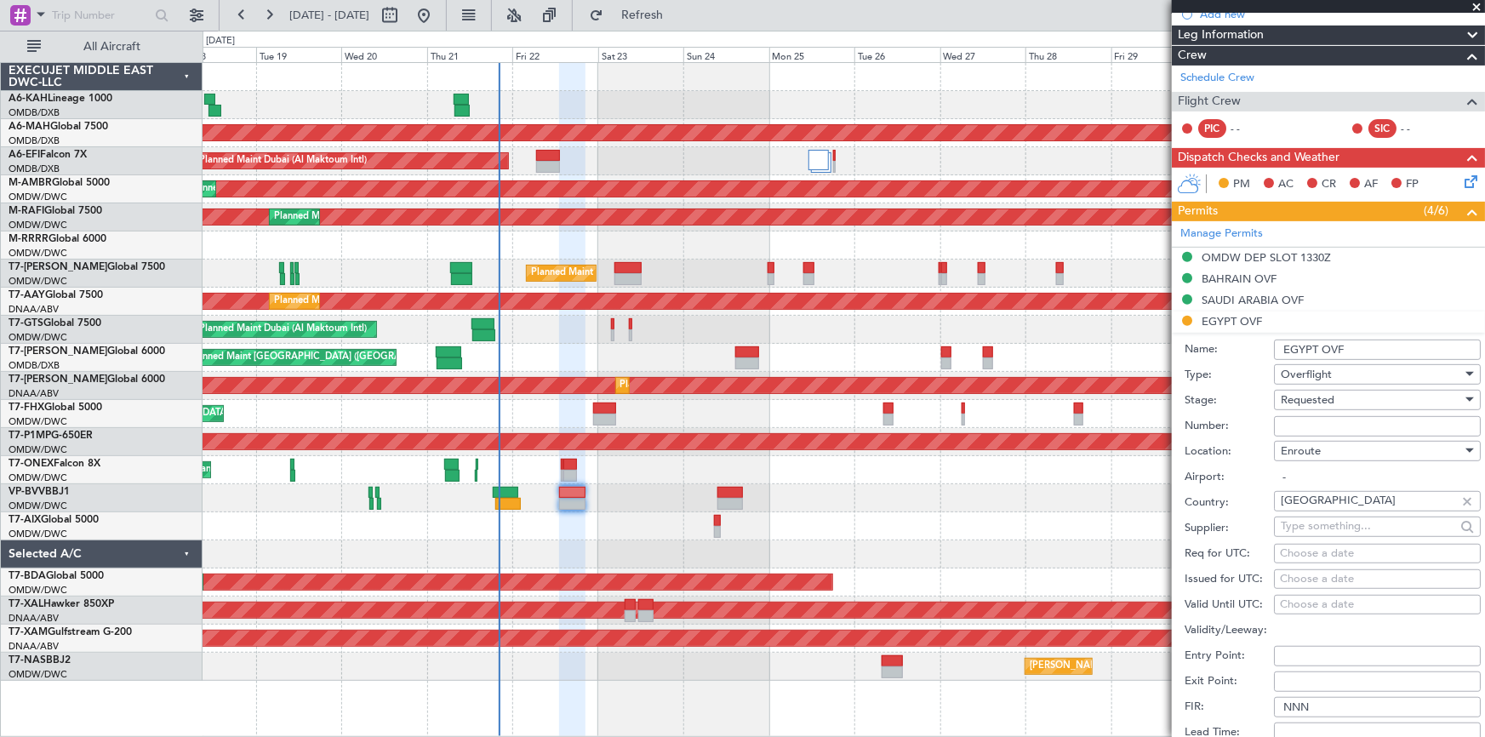
scroll to position [370, 0]
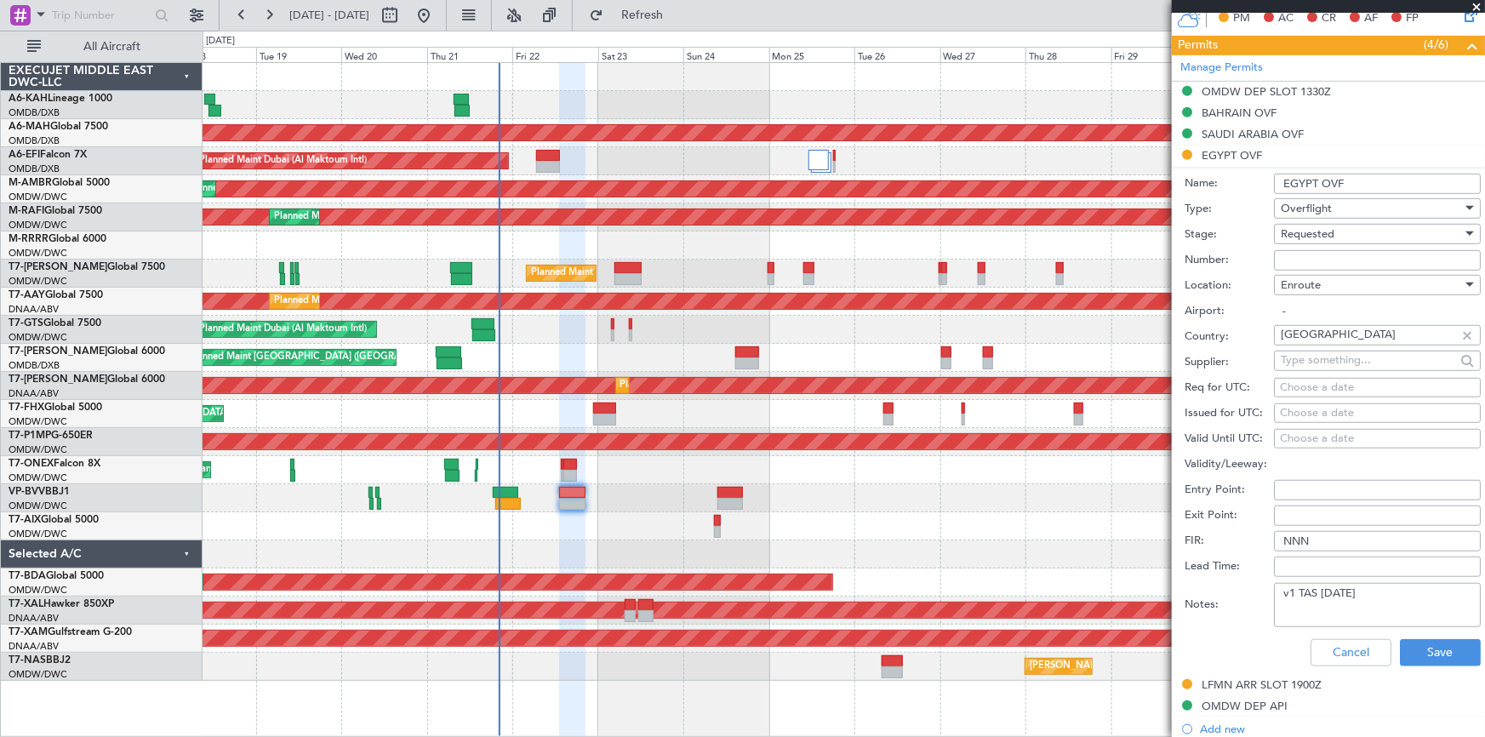
click at [1310, 257] on input "Number:" at bounding box center [1377, 260] width 207 height 20
paste input "AP9610"
type input "AP9610"
click at [1306, 231] on span "Requested" at bounding box center [1307, 233] width 54 height 15
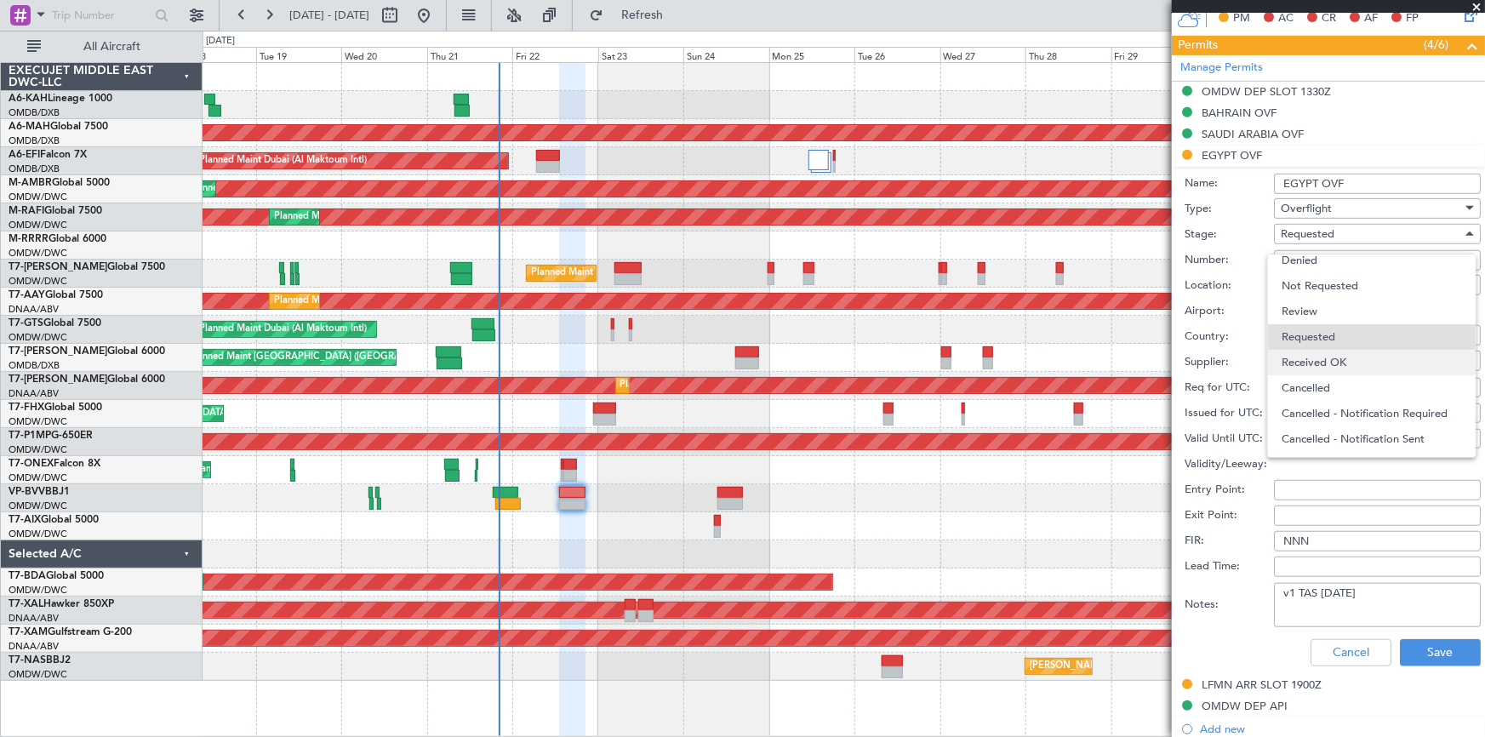
click at [1317, 366] on span "Received OK" at bounding box center [1371, 363] width 180 height 26
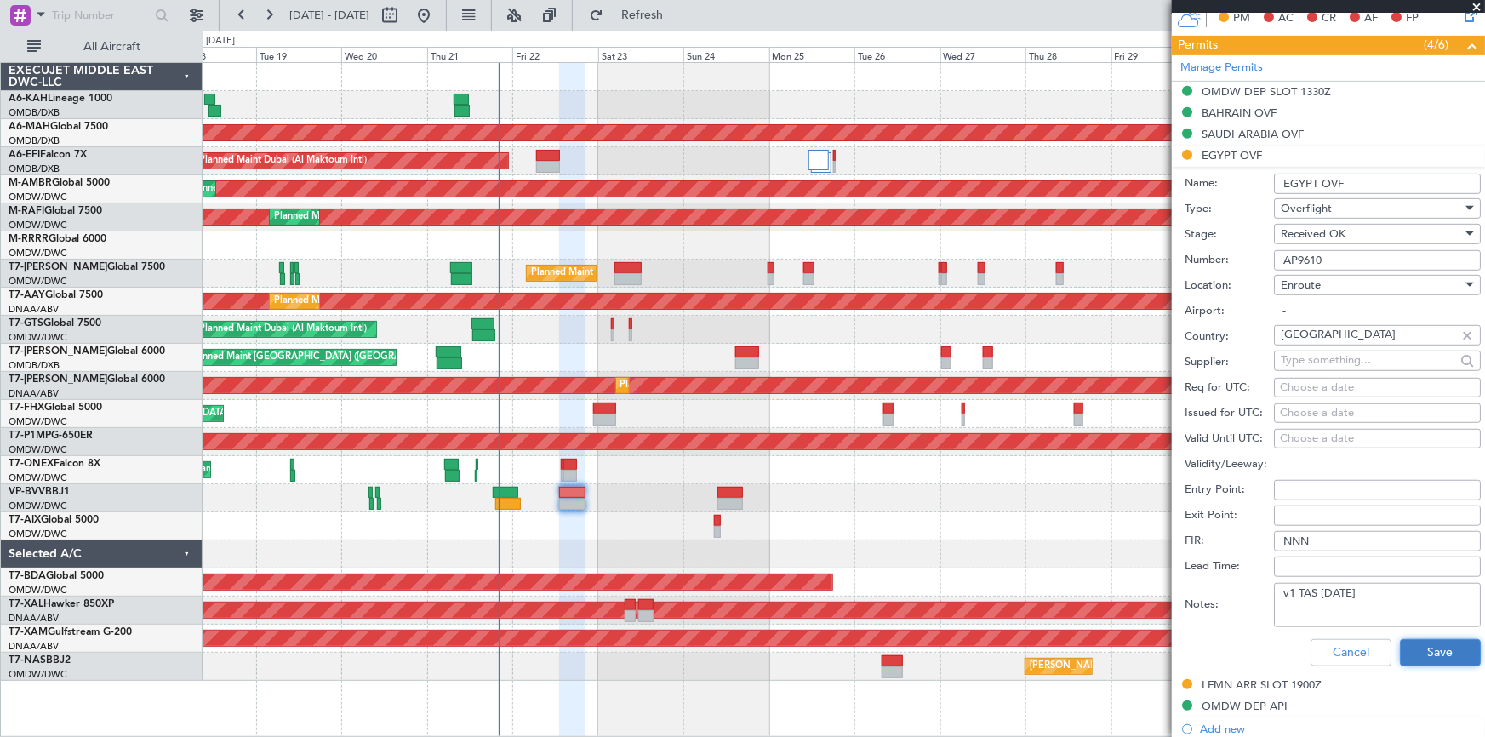
click at [1418, 644] on button "Save" at bounding box center [1440, 652] width 81 height 27
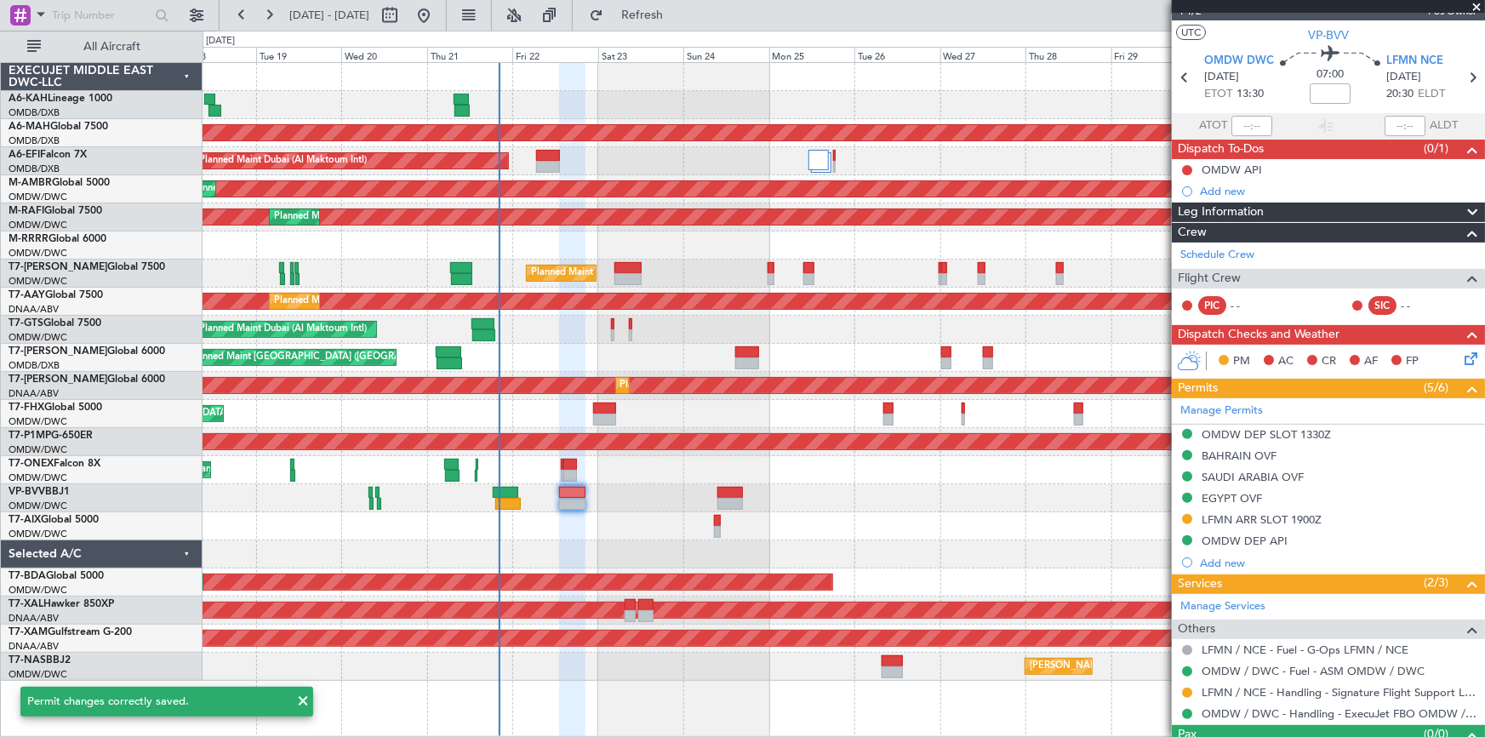
scroll to position [0, 0]
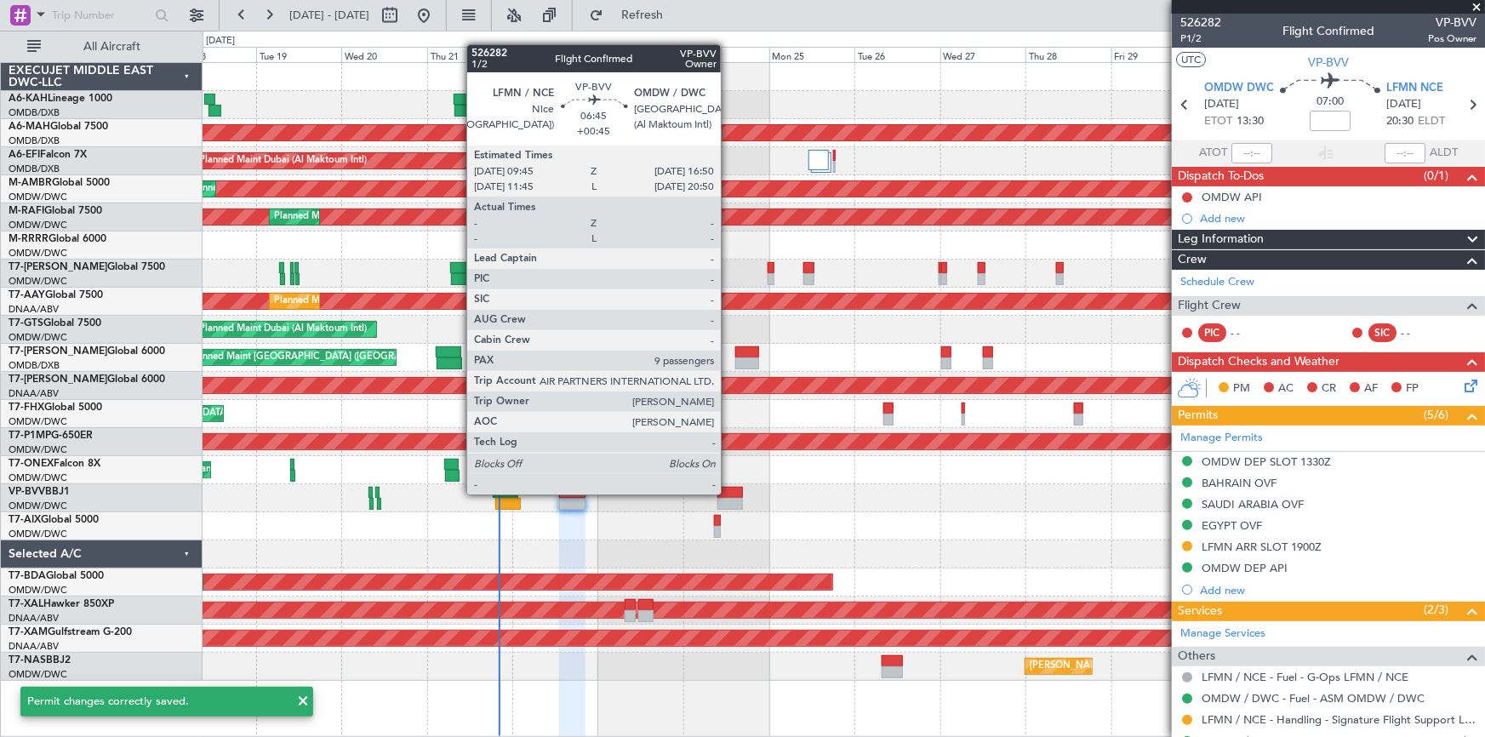
click at [728, 493] on div at bounding box center [730, 493] width 26 height 12
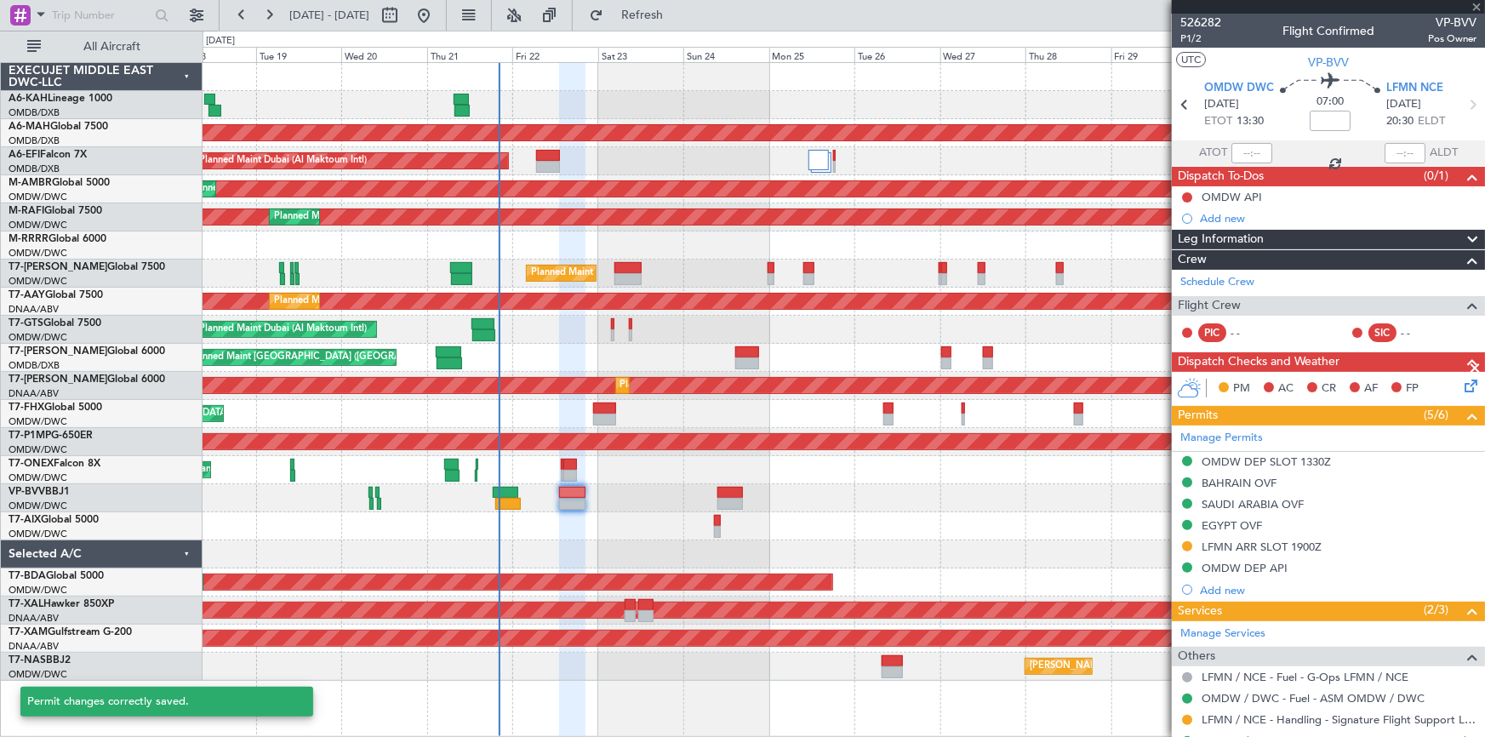
type input "+00:45"
type input "9"
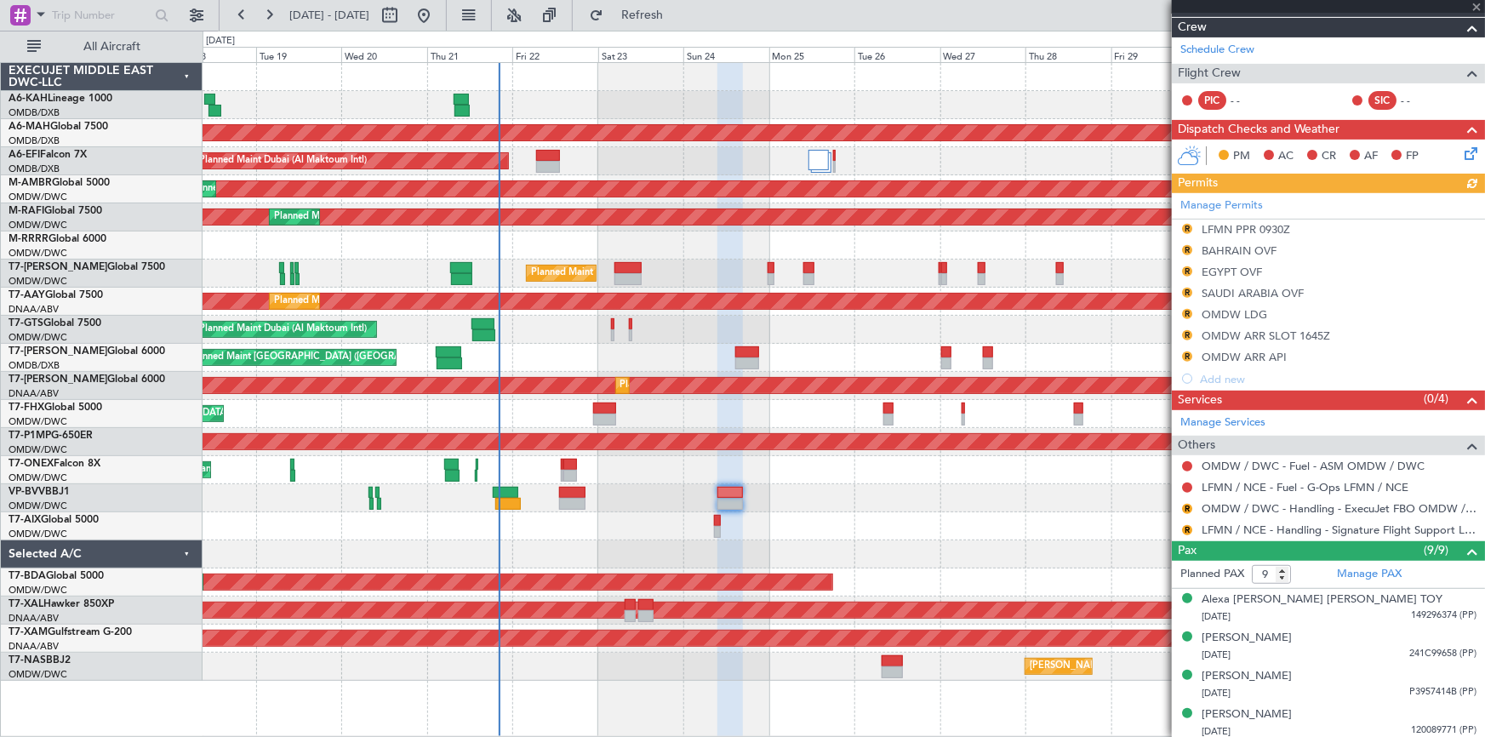
scroll to position [309, 0]
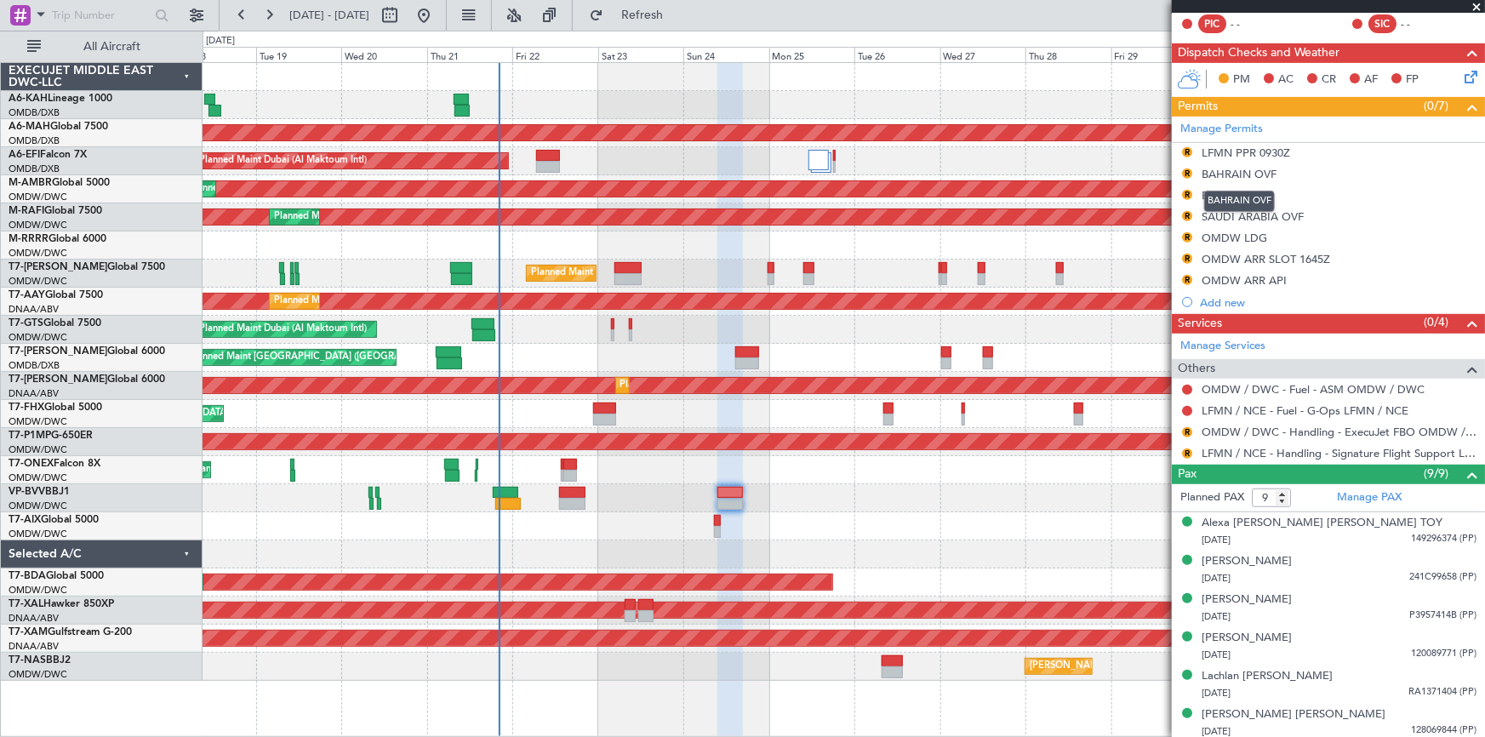
click at [1227, 190] on mat-tooltip-component "BAHRAIN OVF" at bounding box center [1239, 201] width 94 height 45
click at [1234, 190] on div "EGYPT OVF" at bounding box center [1231, 195] width 60 height 14
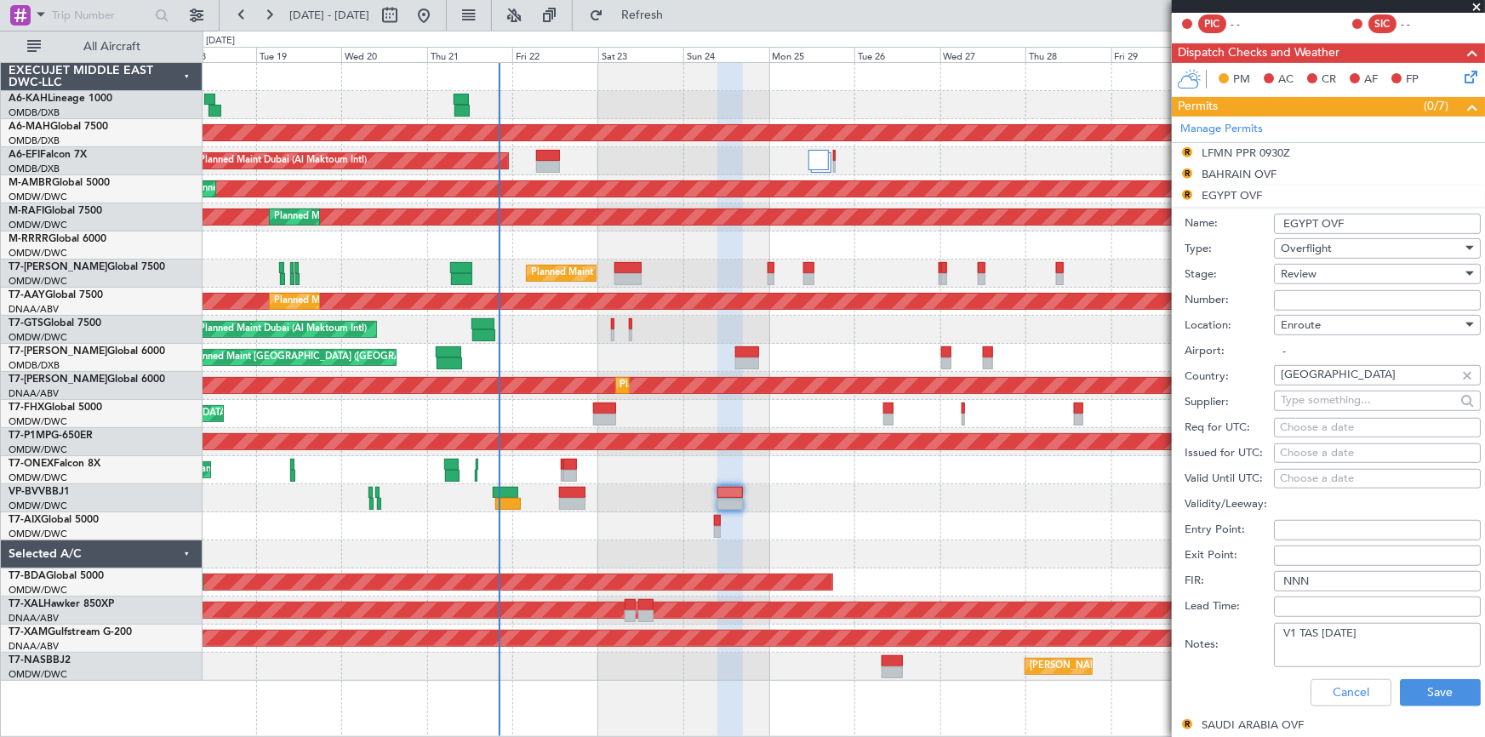
click at [1310, 270] on span "Review" at bounding box center [1298, 273] width 36 height 15
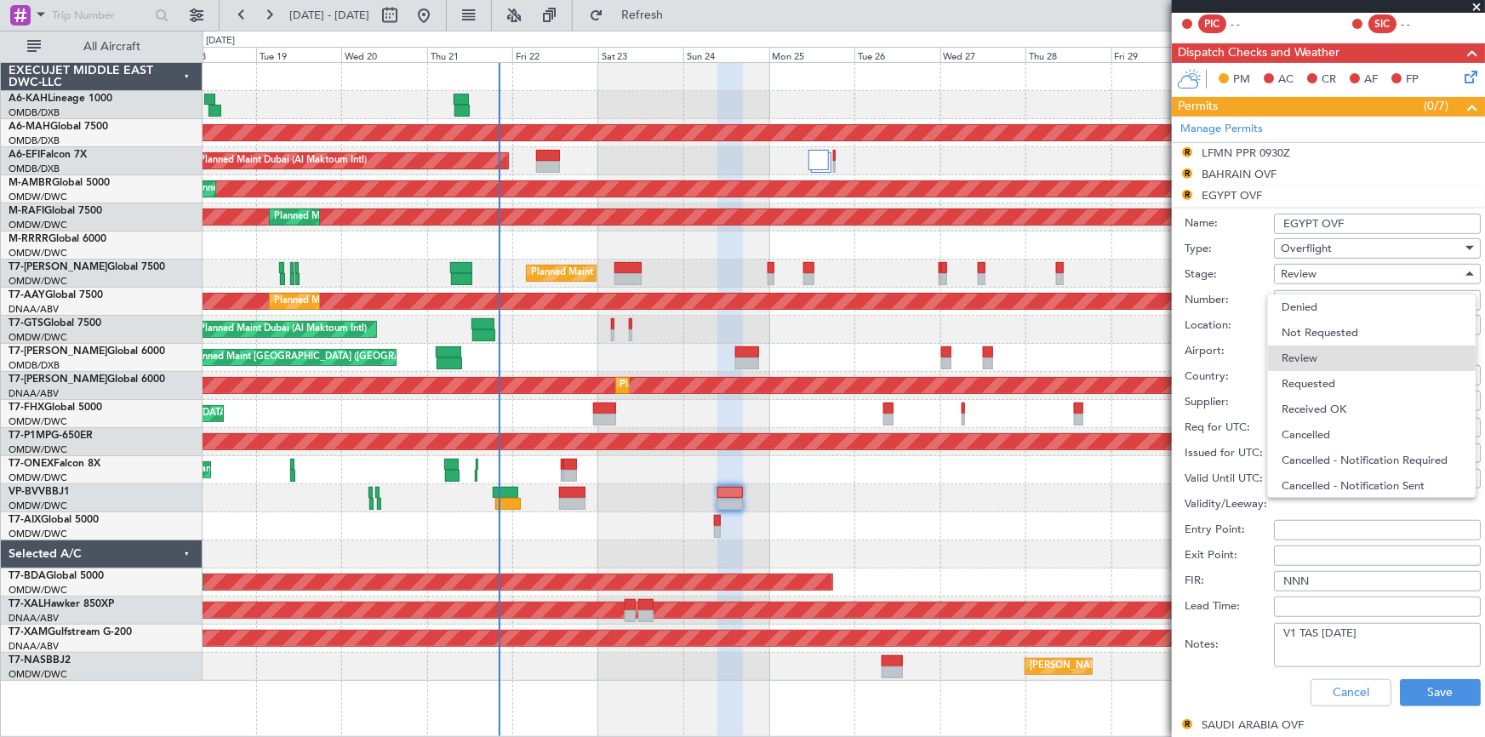
drag, startPoint x: 1326, startPoint y: 404, endPoint x: 1331, endPoint y: 337, distance: 67.3
click at [1327, 404] on span "Received OK" at bounding box center [1371, 409] width 180 height 26
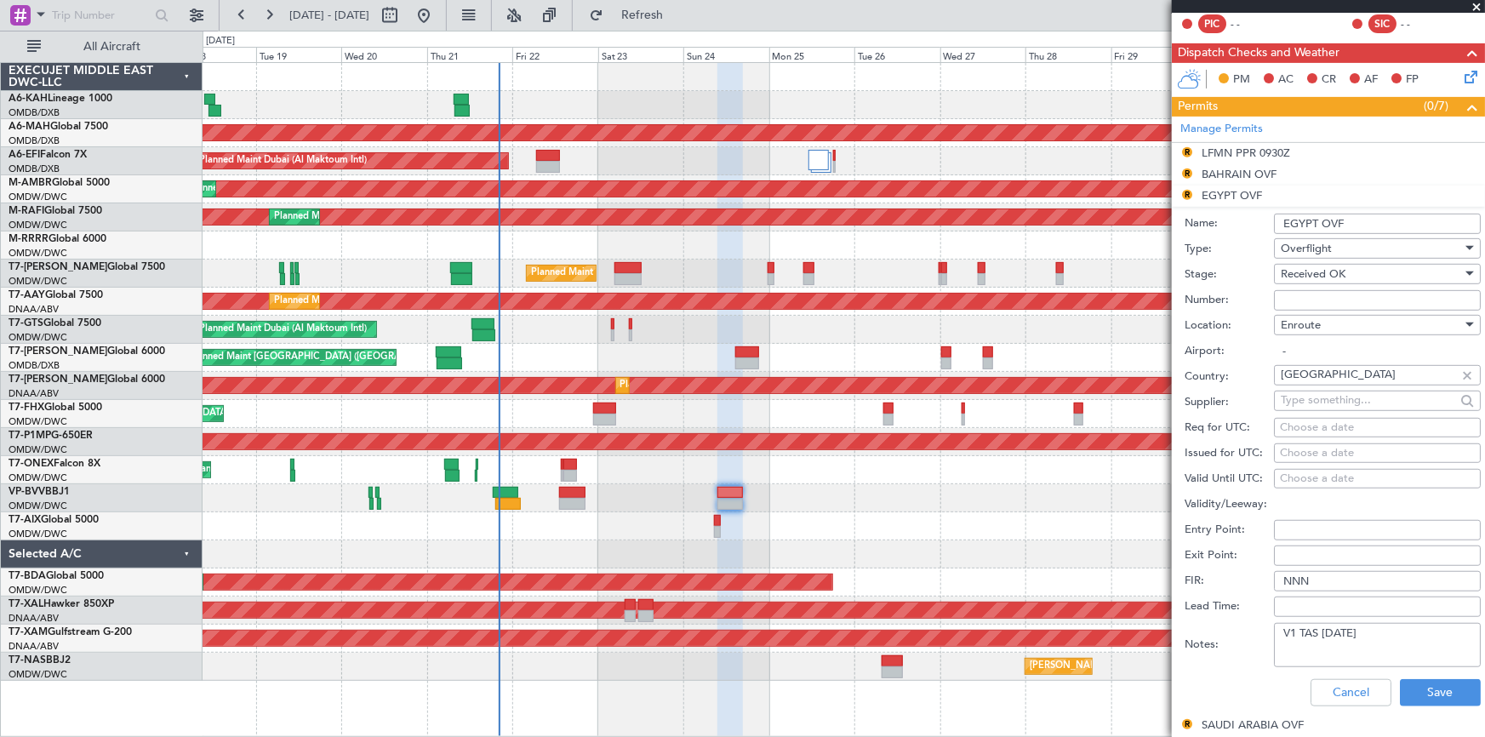
click at [1314, 294] on input "Number:" at bounding box center [1377, 300] width 207 height 20
paste input "AP9610"
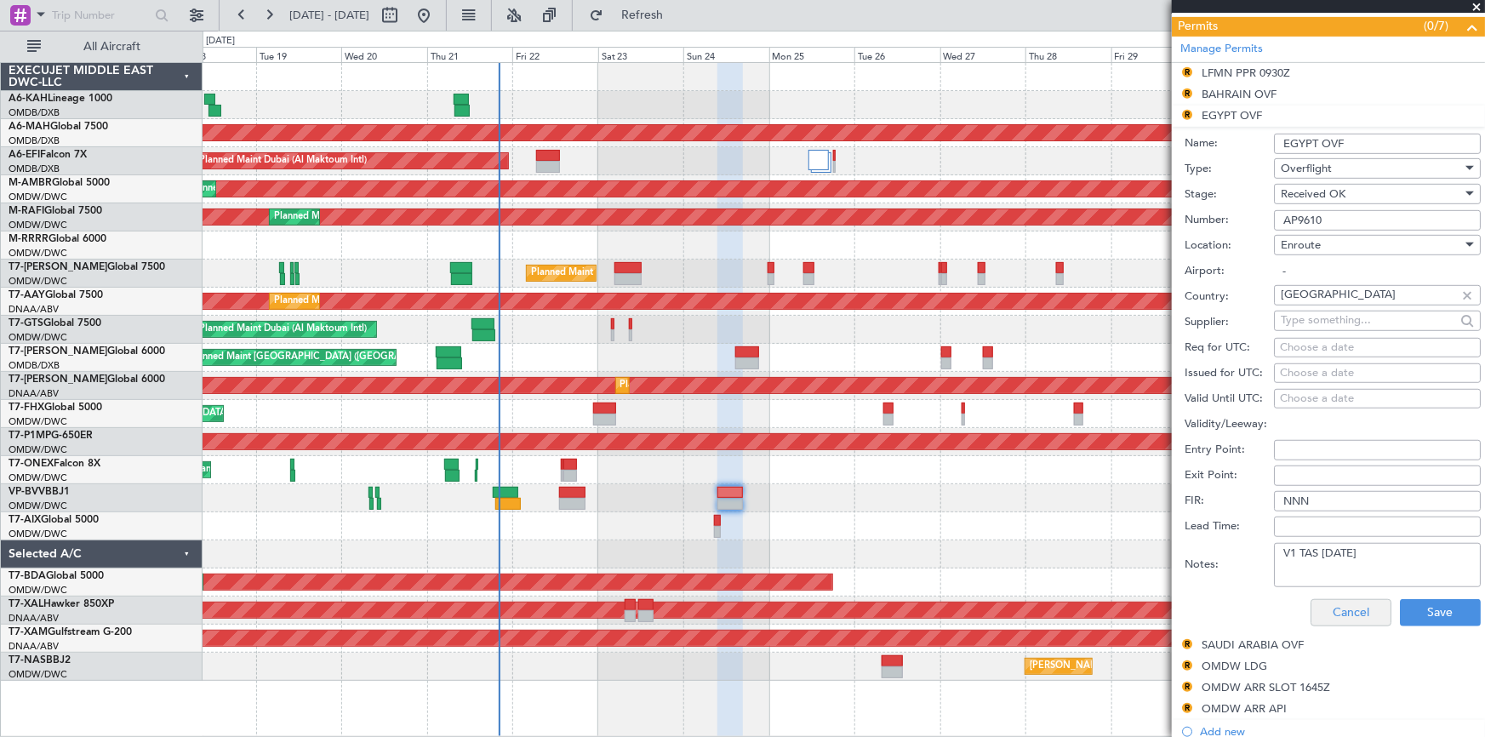
scroll to position [464, 0]
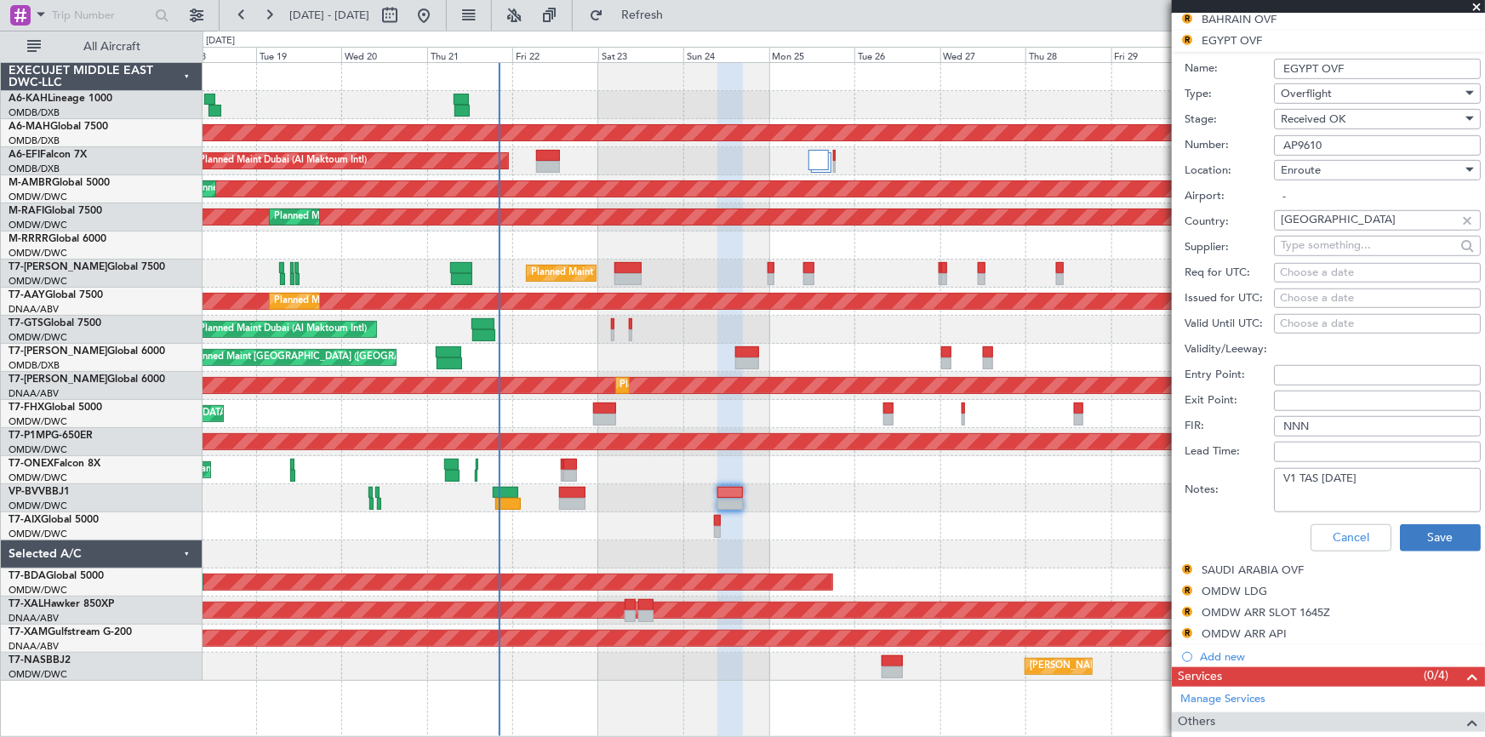
type input "AP9610"
click at [1414, 528] on button "Save" at bounding box center [1440, 537] width 81 height 27
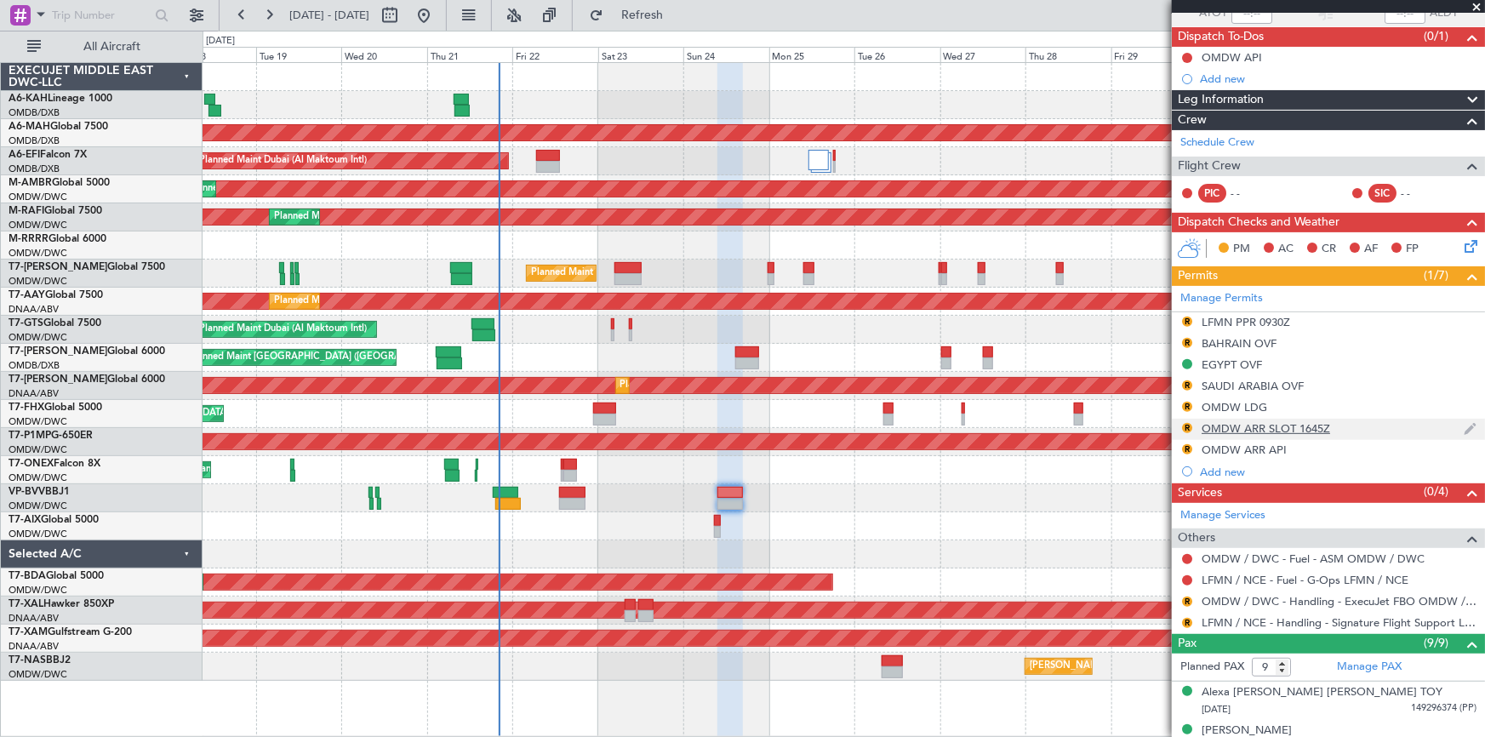
scroll to position [195, 0]
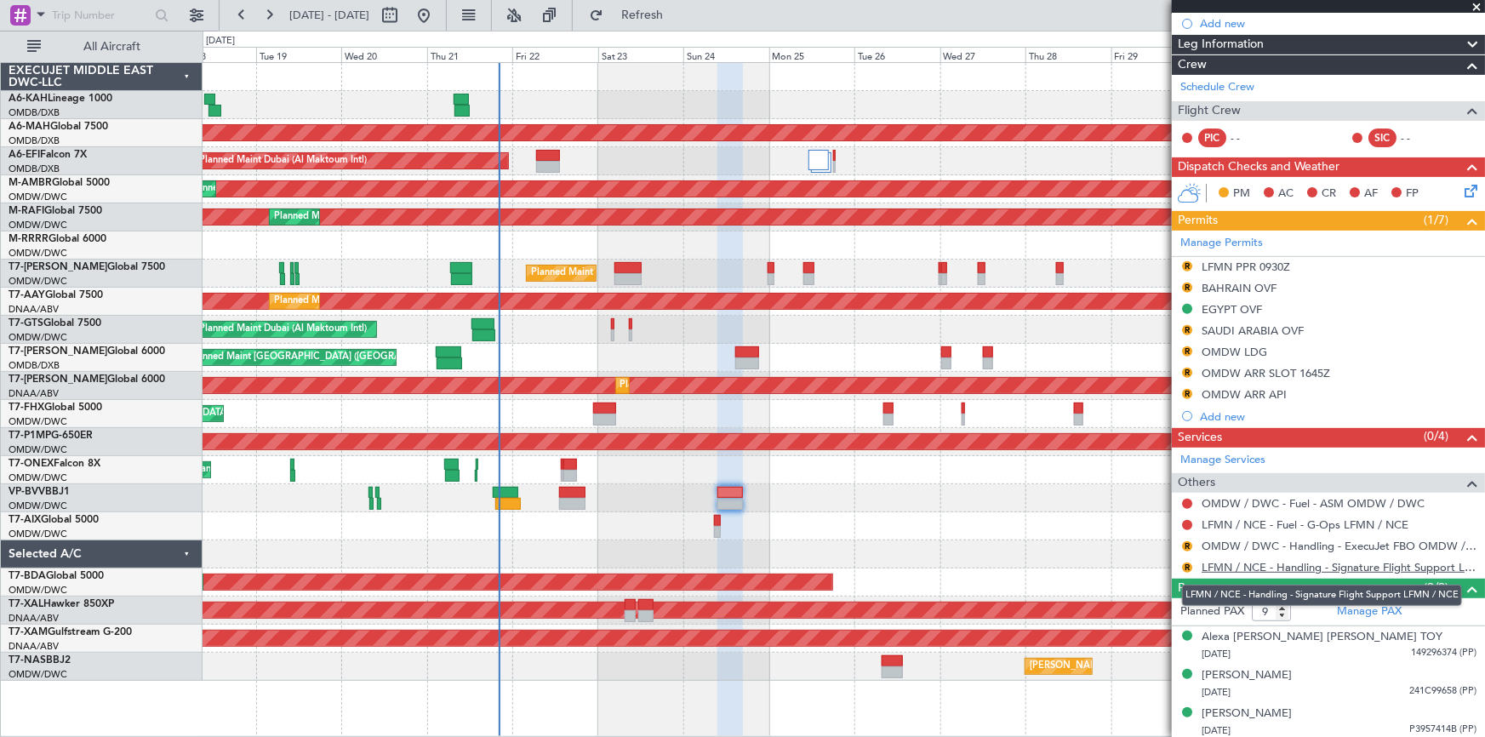
click at [1262, 563] on link "LFMN / NCE - Handling - Signature Flight Support LFMN / NCE" at bounding box center [1338, 567] width 275 height 14
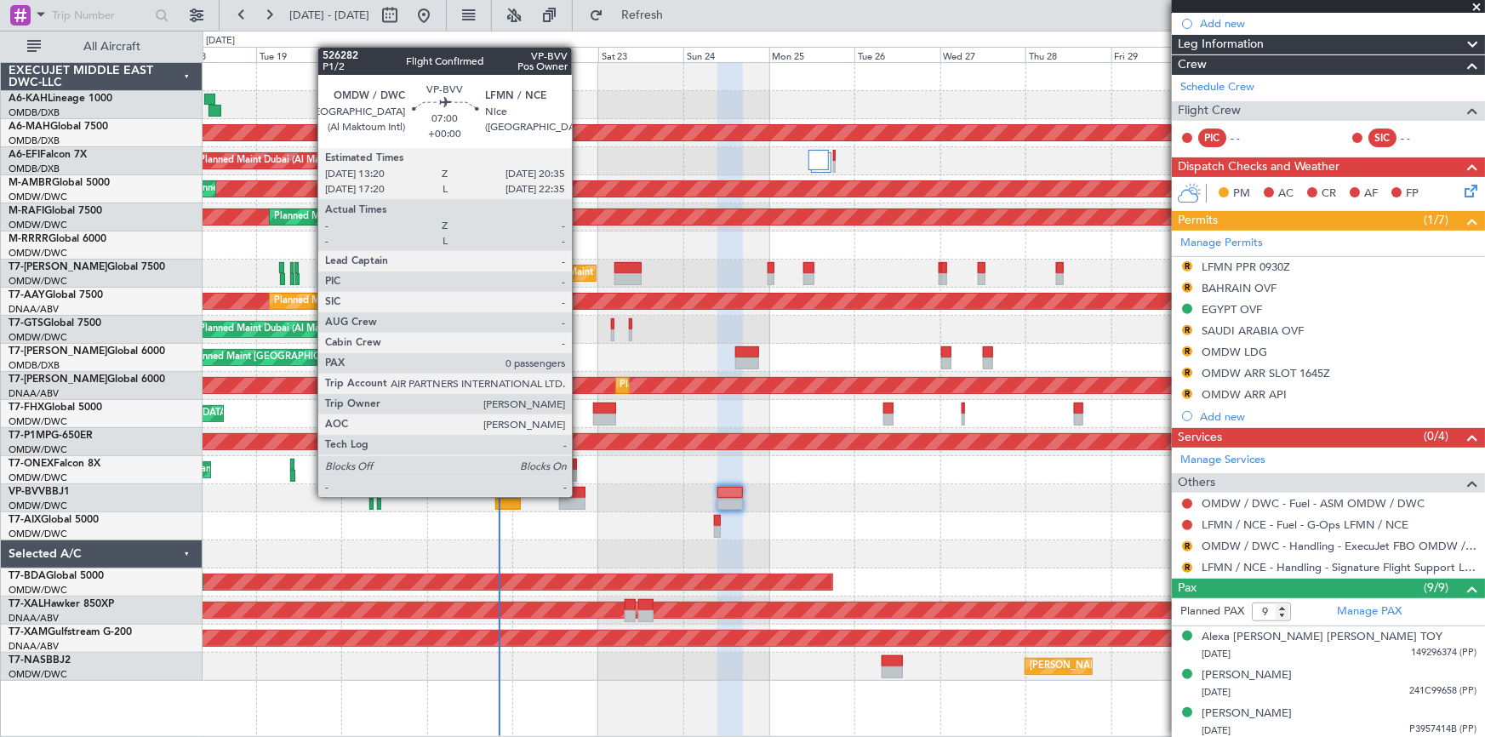
click at [579, 494] on div at bounding box center [572, 493] width 26 height 12
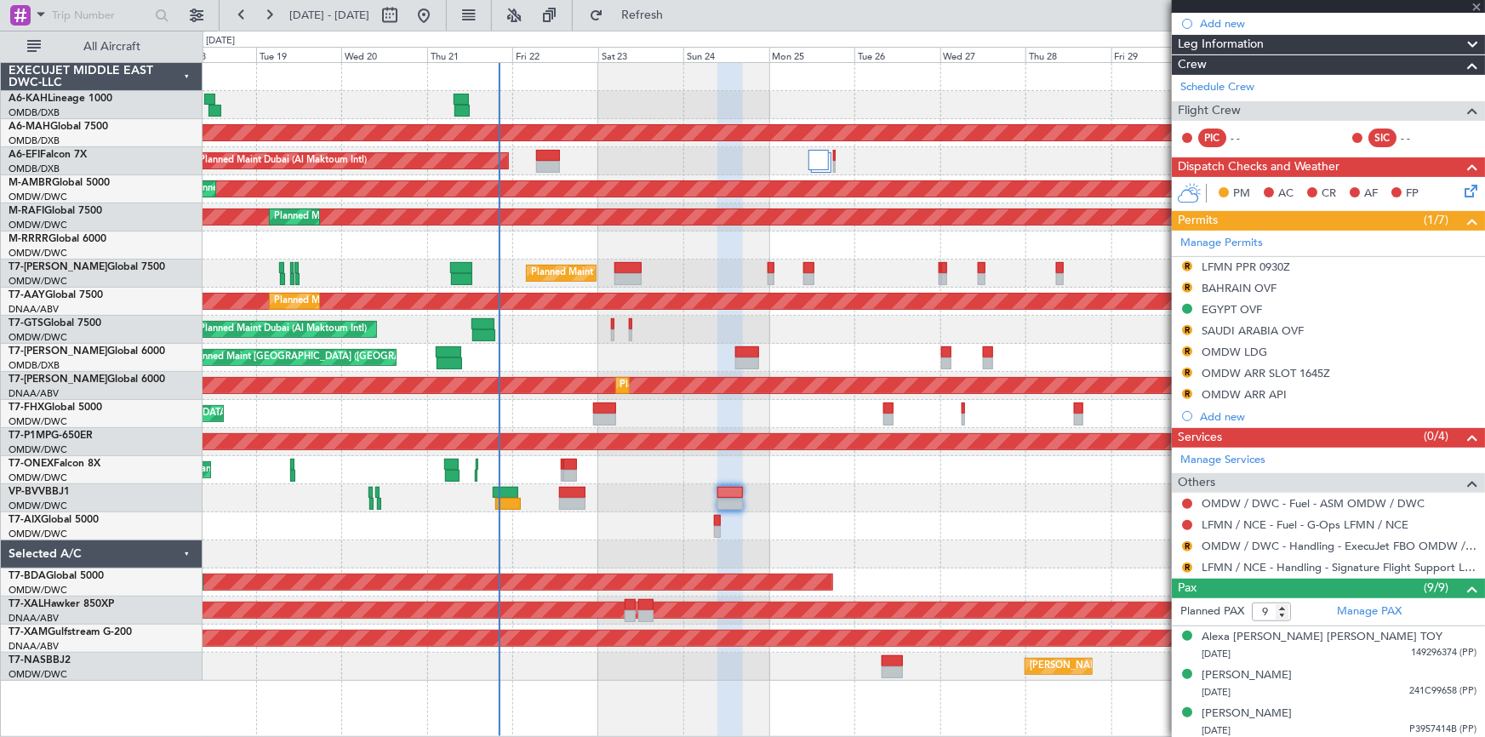
type input "0"
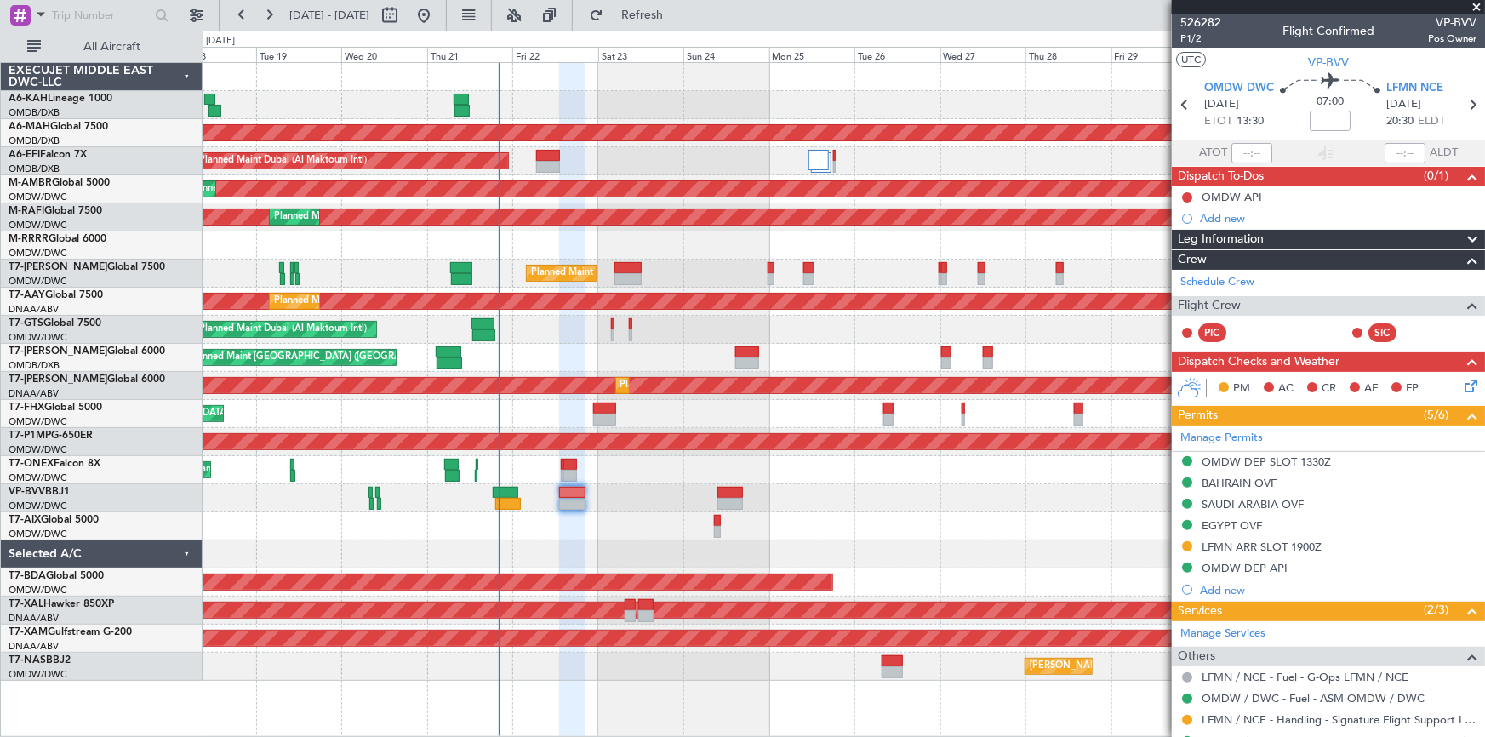
click at [1201, 37] on span "P1/2" at bounding box center [1200, 38] width 41 height 14
click at [671, 6] on button "Refresh" at bounding box center [632, 15] width 102 height 27
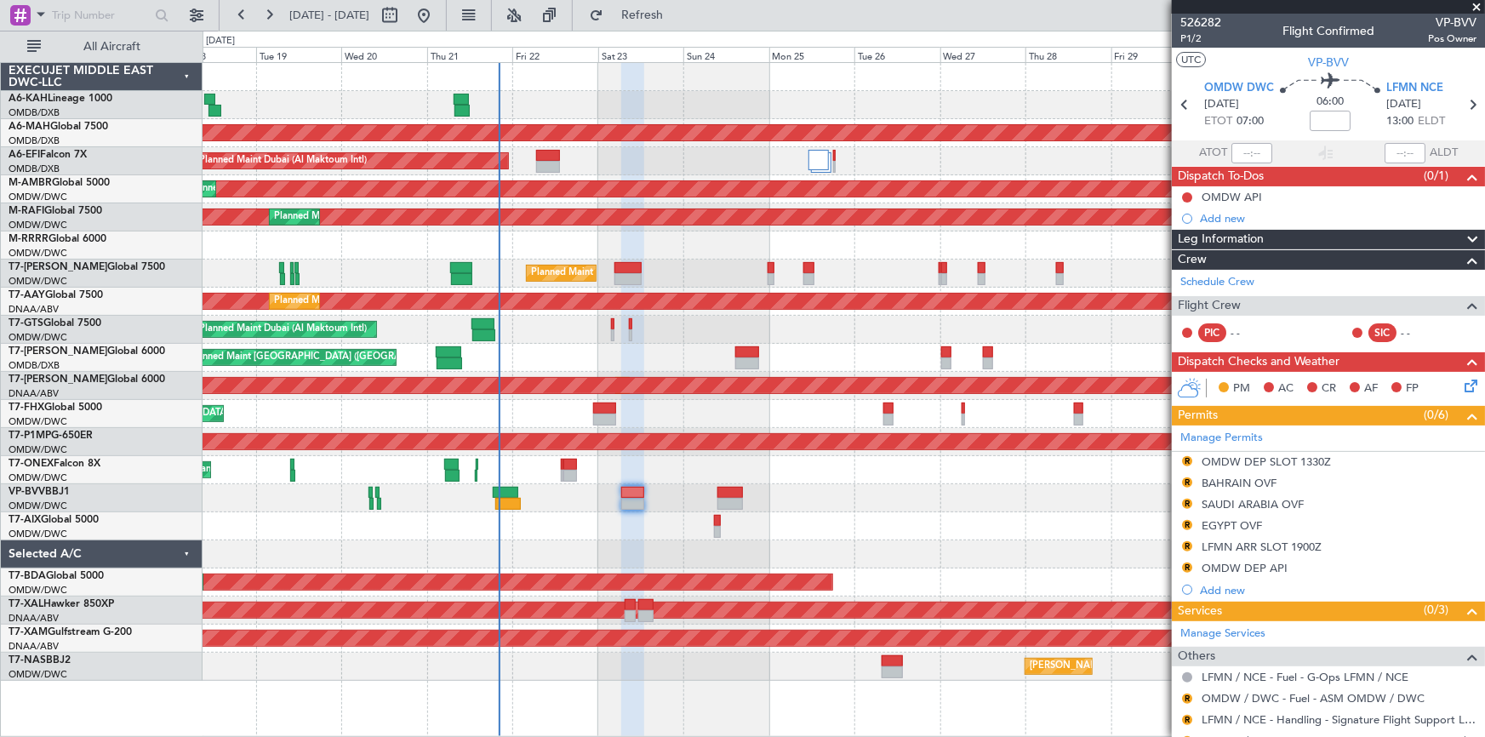
click at [656, 13] on button "Refresh" at bounding box center [632, 15] width 102 height 27
click at [1223, 280] on link "Schedule Crew" at bounding box center [1217, 282] width 74 height 17
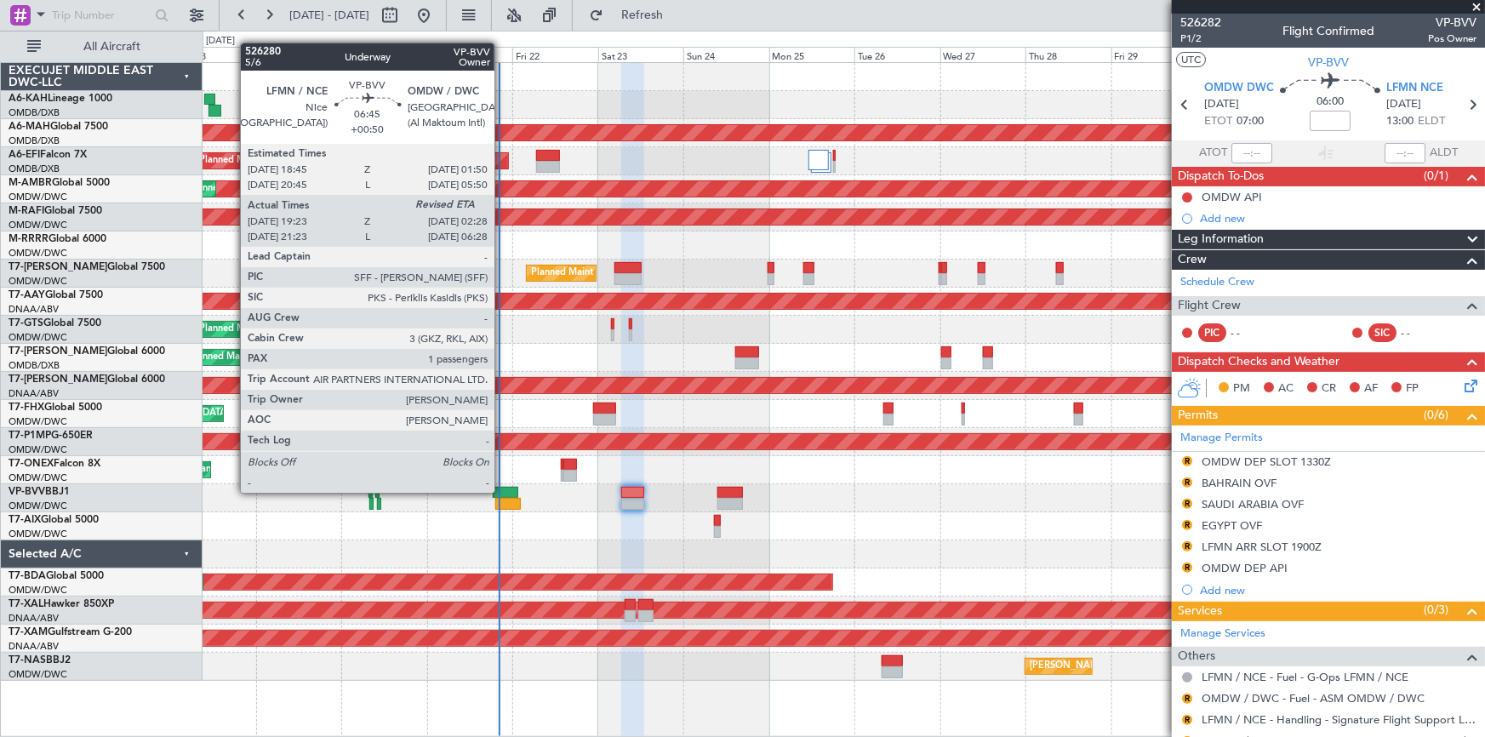
click at [502, 491] on div at bounding box center [506, 493] width 26 height 12
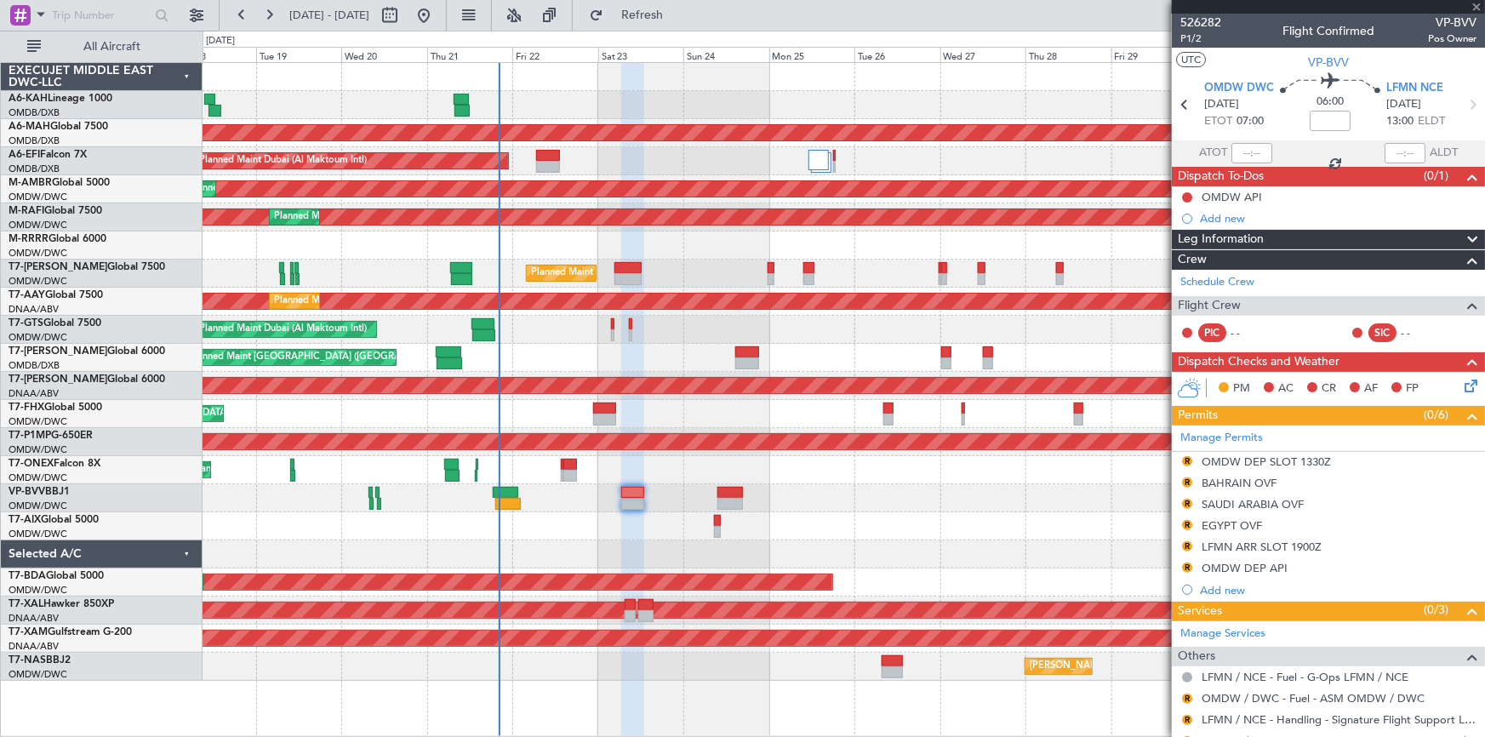
type input "+00:50"
type input "19:38"
type input "1"
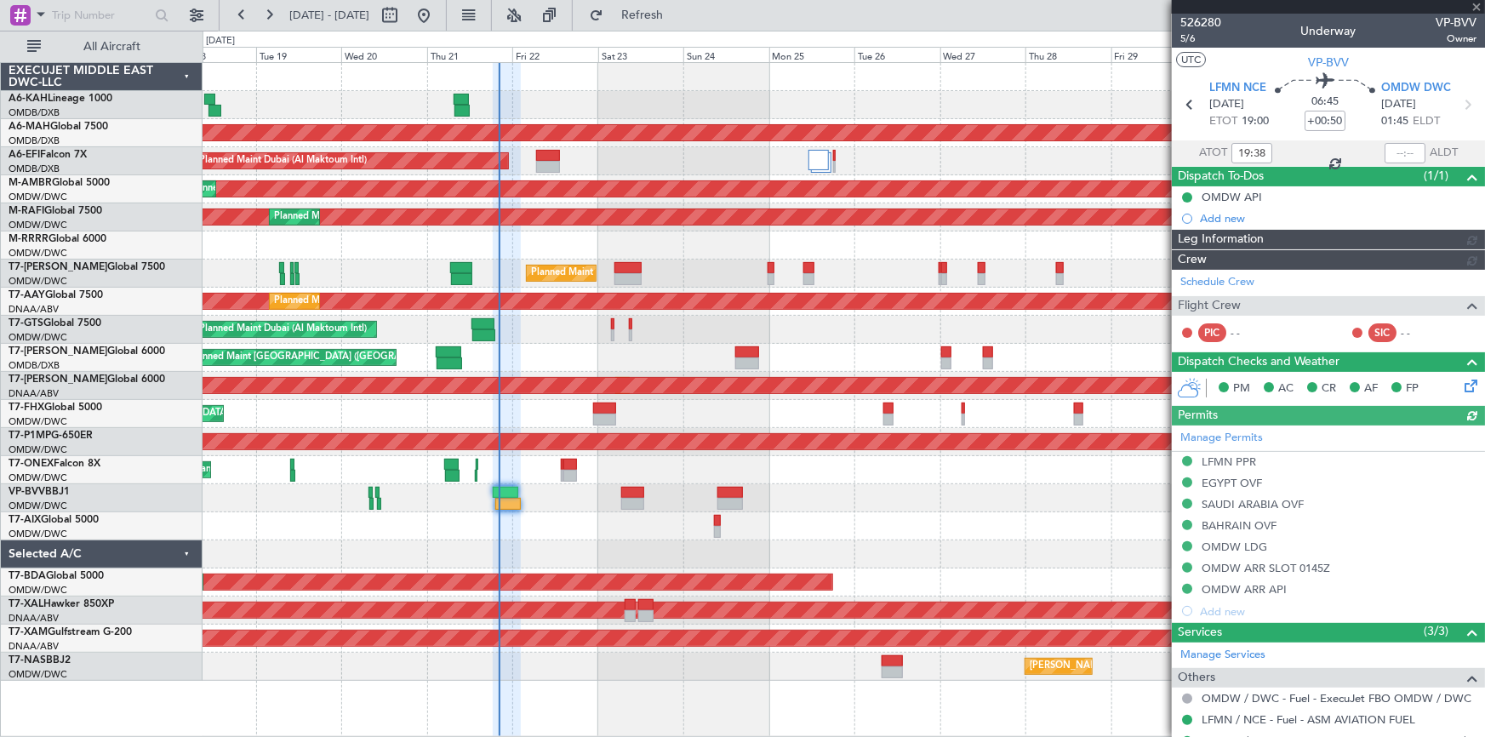
type input "Dherander Fithani (DHF)"
type input "7091"
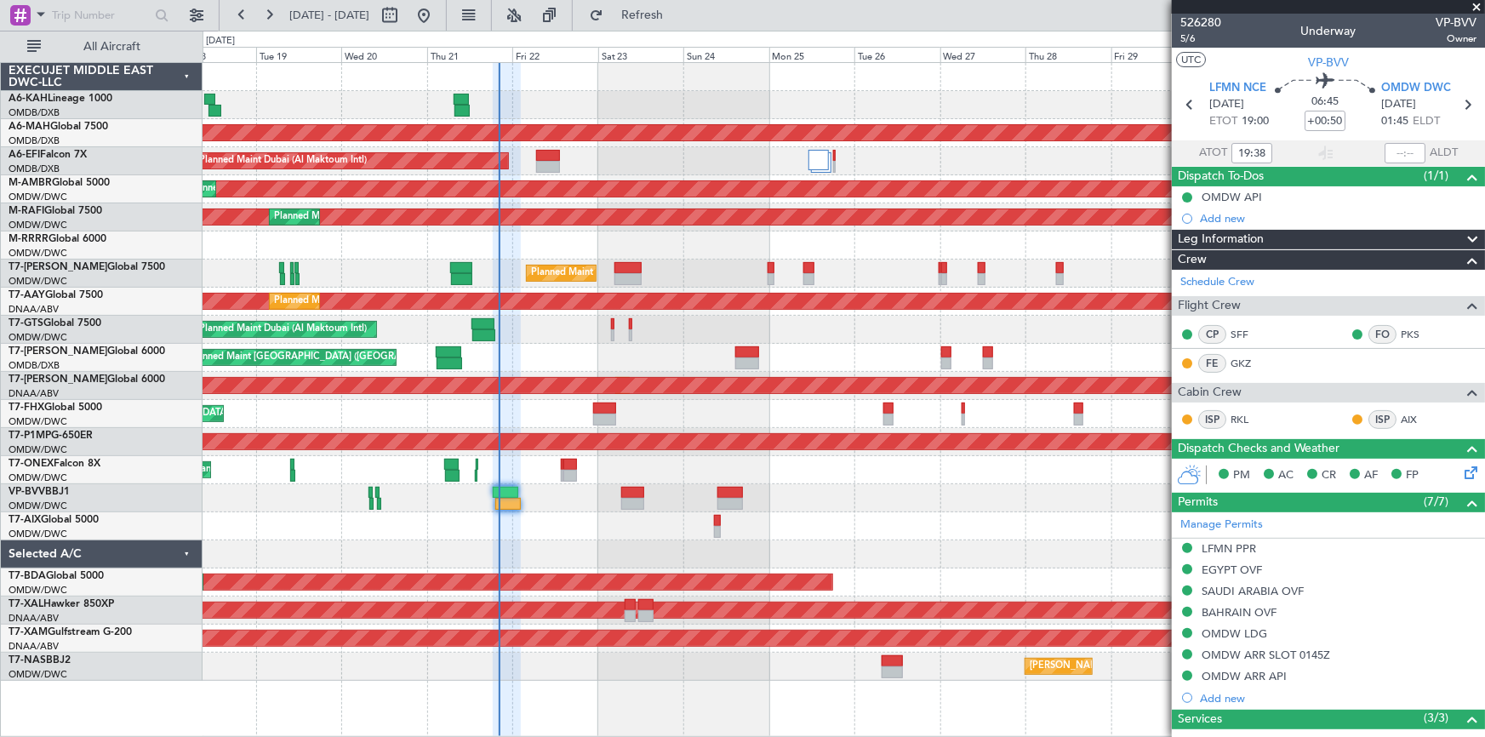
type input "Dherander Fithani (DHF)"
type input "7091"
click at [678, 14] on span "Refresh" at bounding box center [642, 15] width 71 height 12
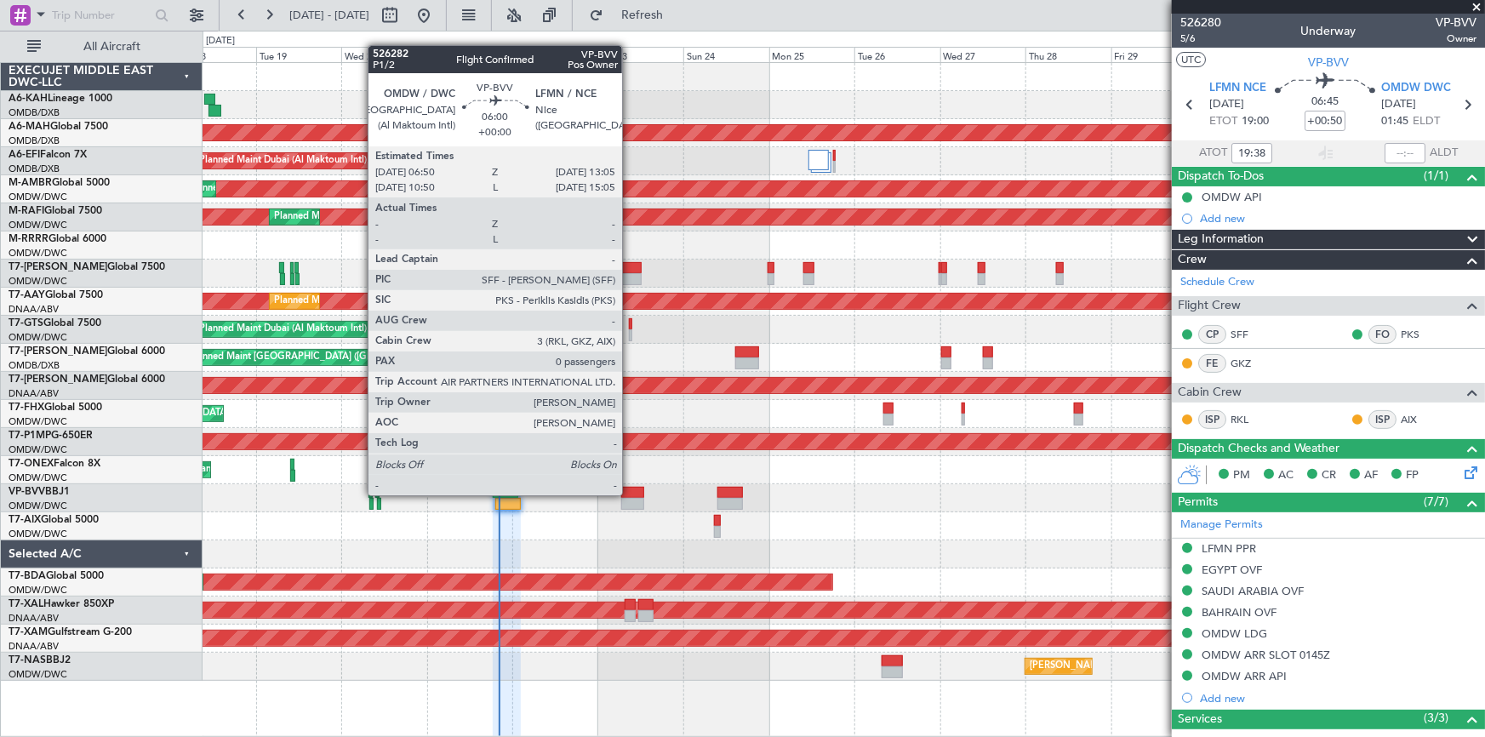
click at [630, 493] on div at bounding box center [632, 493] width 23 height 12
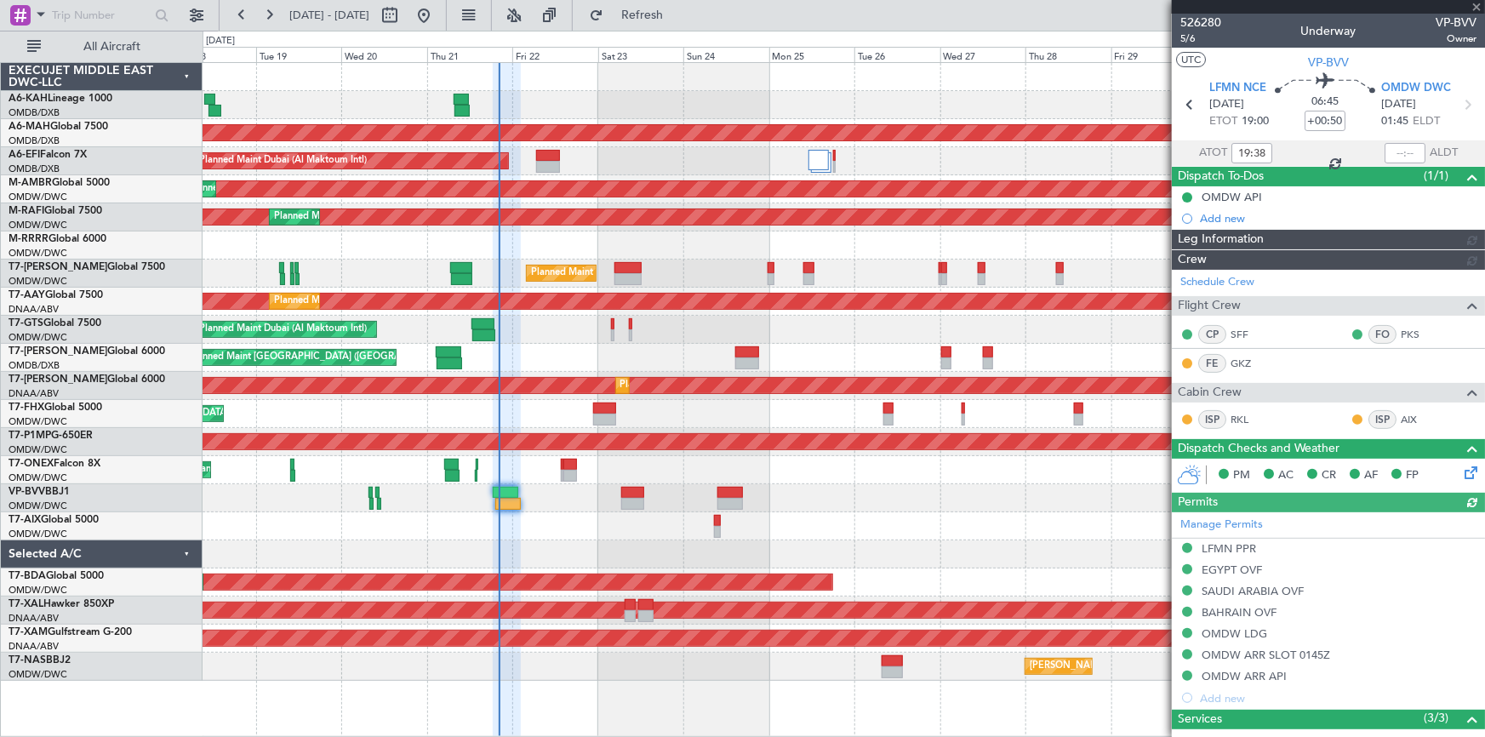
type input "Dherander Fithani (DHF)"
type input "7091"
type input "0"
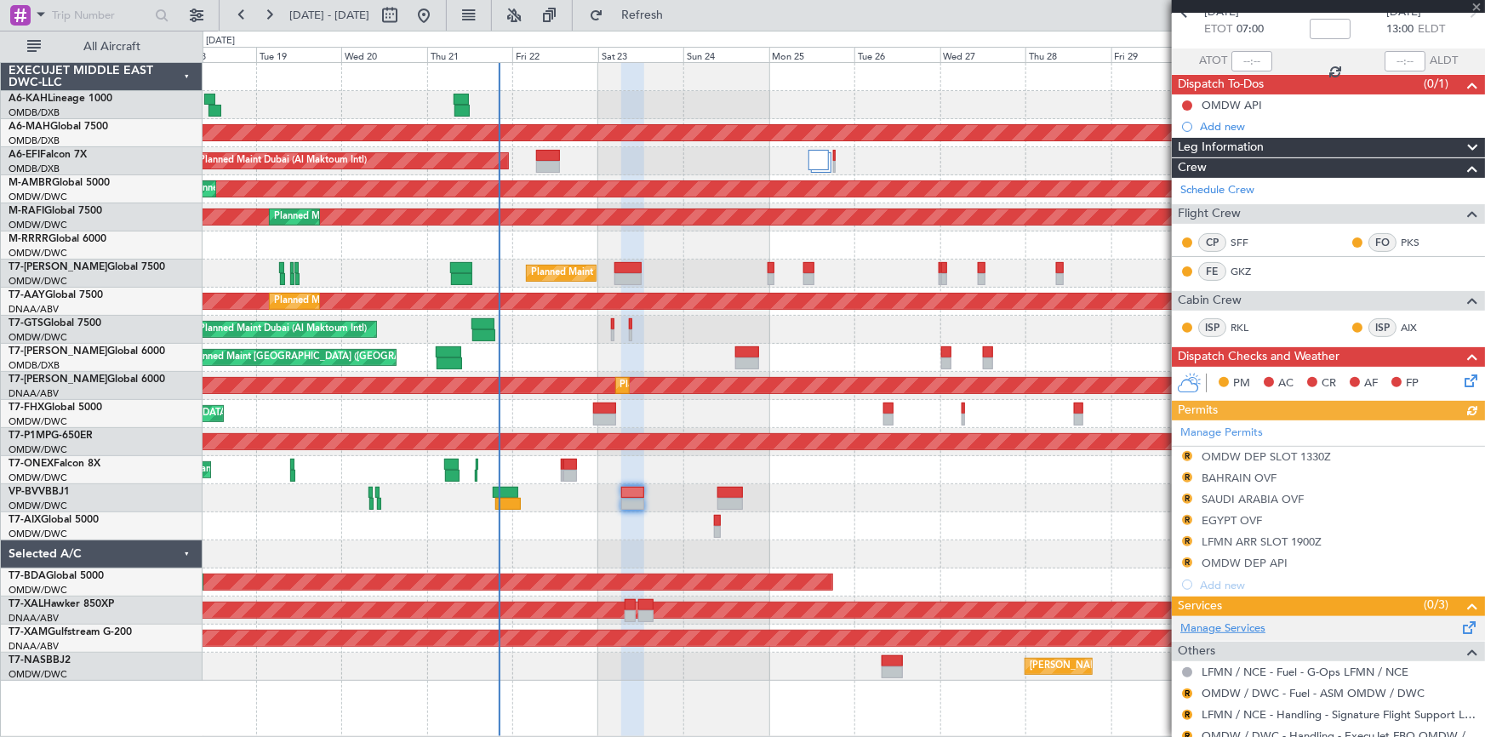
scroll to position [147, 0]
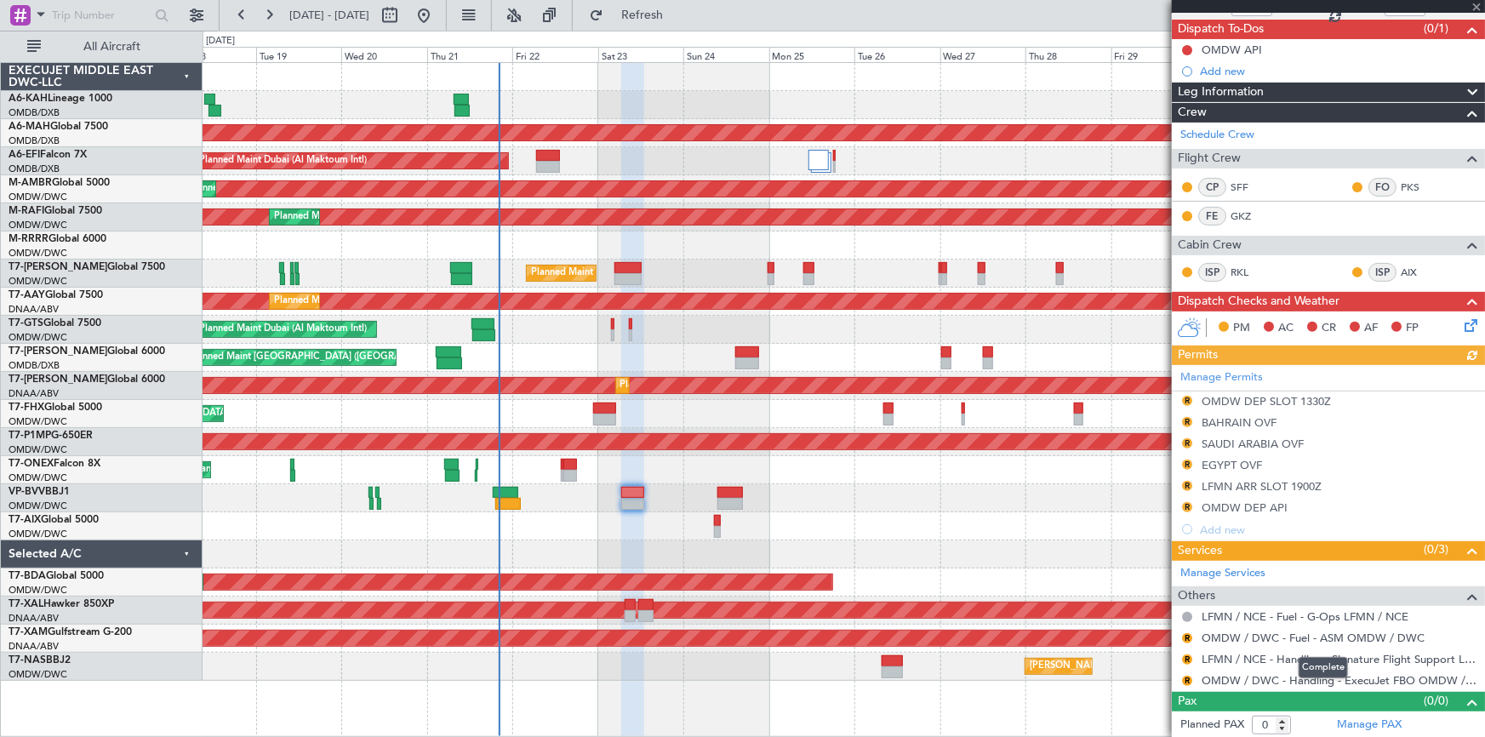
click at [1304, 655] on mat-tooltip-component "Complete" at bounding box center [1322, 667] width 73 height 45
click at [1246, 659] on link "LFMN / NCE - Handling - Signature Flight Support LFMN / NCE" at bounding box center [1338, 659] width 275 height 14
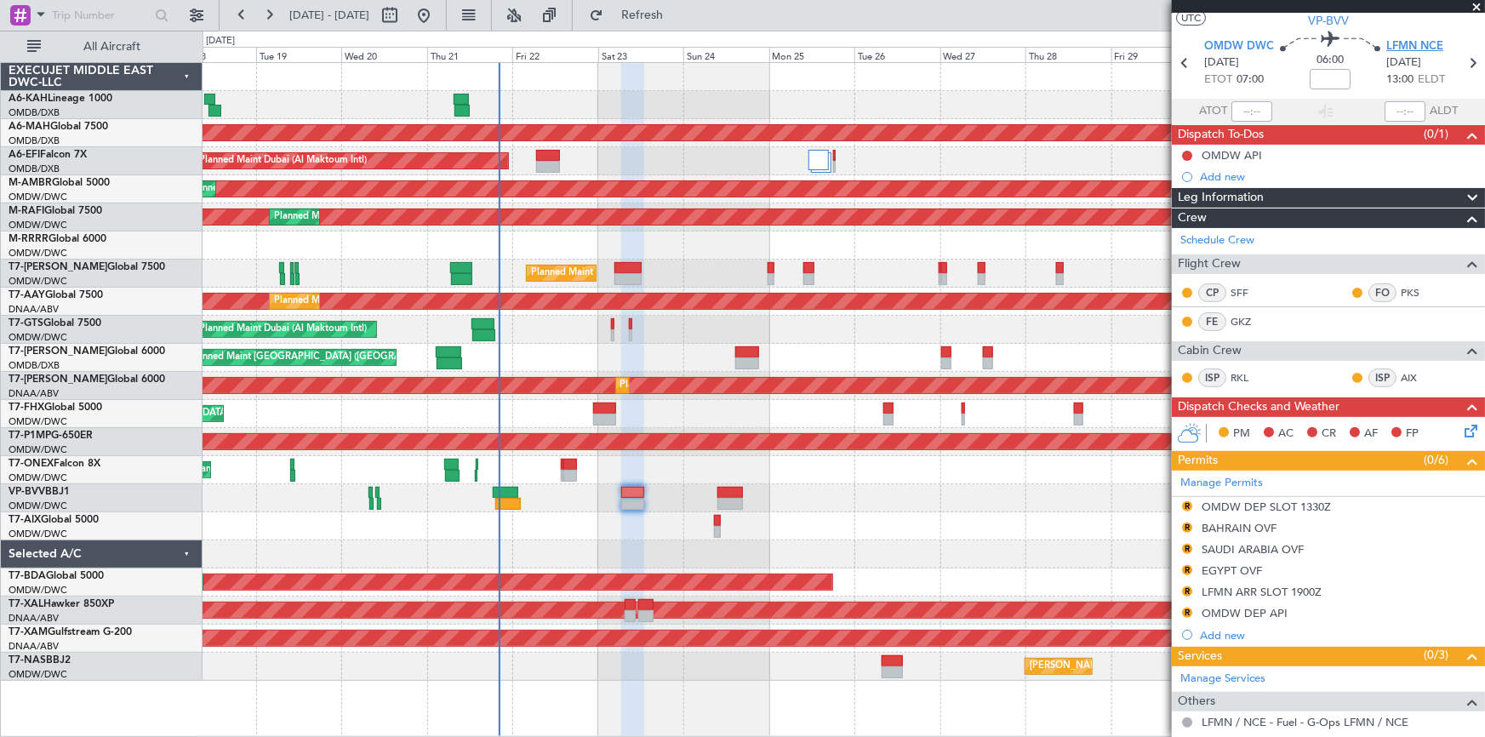
scroll to position [0, 0]
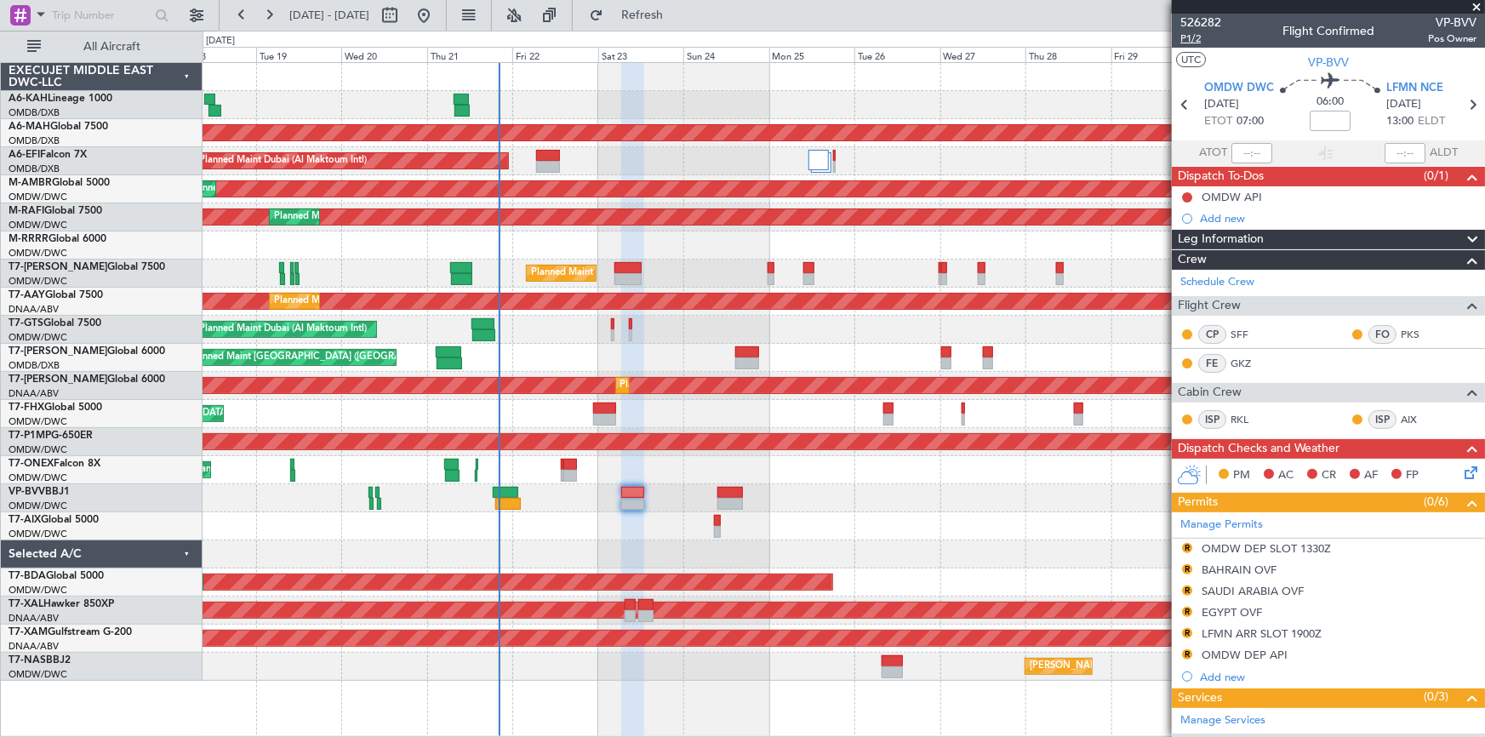
click at [1184, 35] on span "P1/2" at bounding box center [1200, 38] width 41 height 14
click at [1199, 36] on mat-tooltip-component "Trip Number" at bounding box center [1200, 53] width 84 height 45
click at [1464, 105] on icon at bounding box center [1472, 105] width 22 height 22
type input "+00:45"
type input "9"
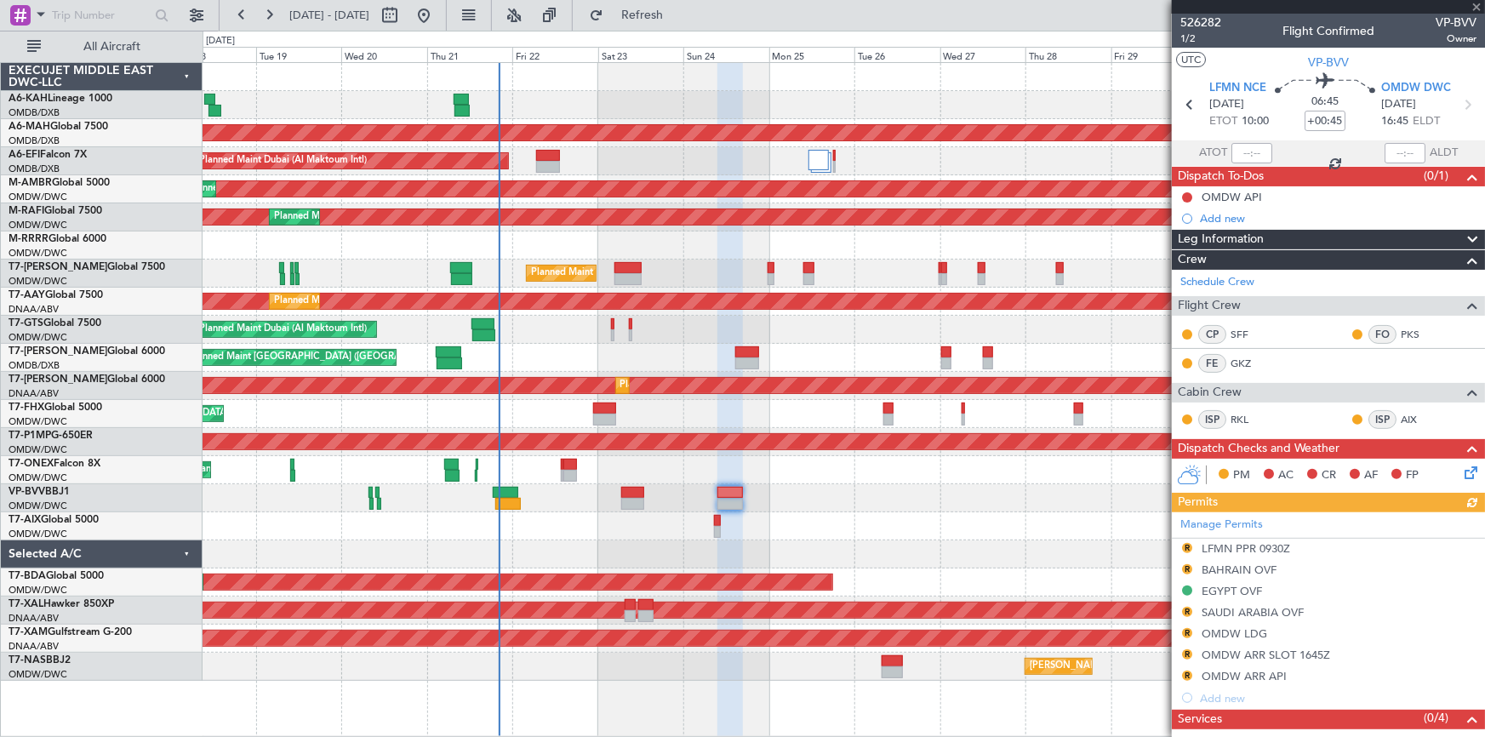
click at [1188, 37] on mat-tooltip-component "Trip Number" at bounding box center [1200, 53] width 84 height 45
click at [1195, 37] on span "1/2" at bounding box center [1200, 38] width 41 height 14
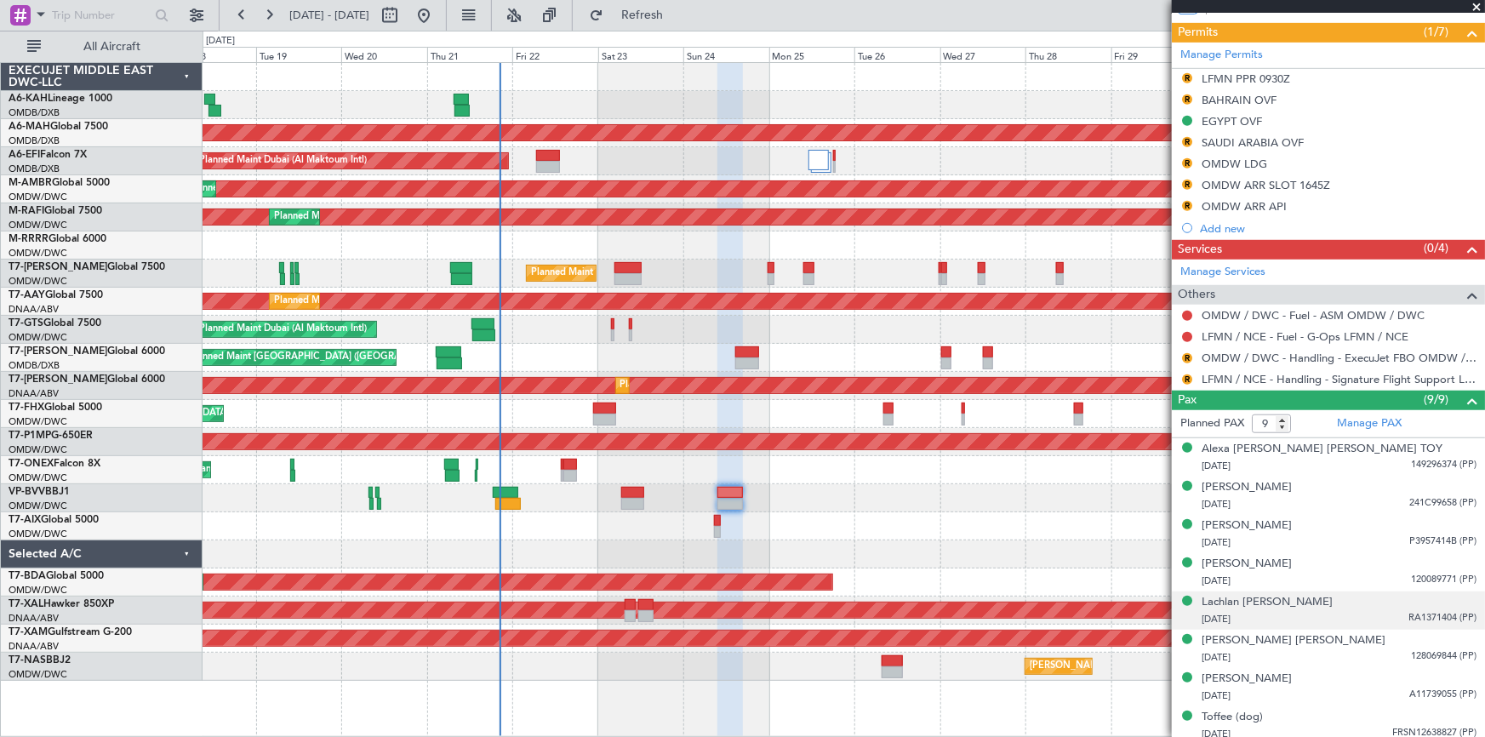
scroll to position [513, 0]
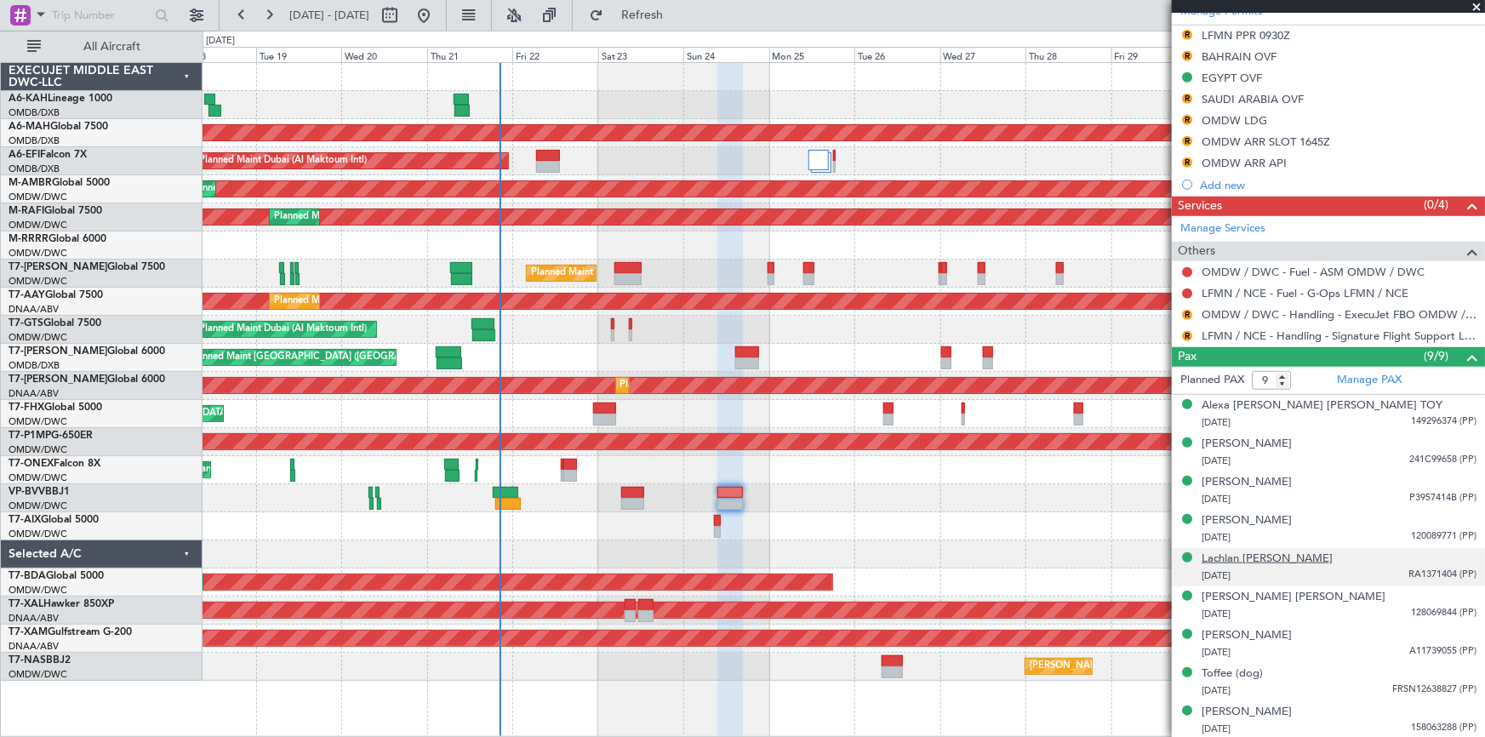
click at [1251, 558] on div "Lachlan [PERSON_NAME]" at bounding box center [1266, 558] width 131 height 17
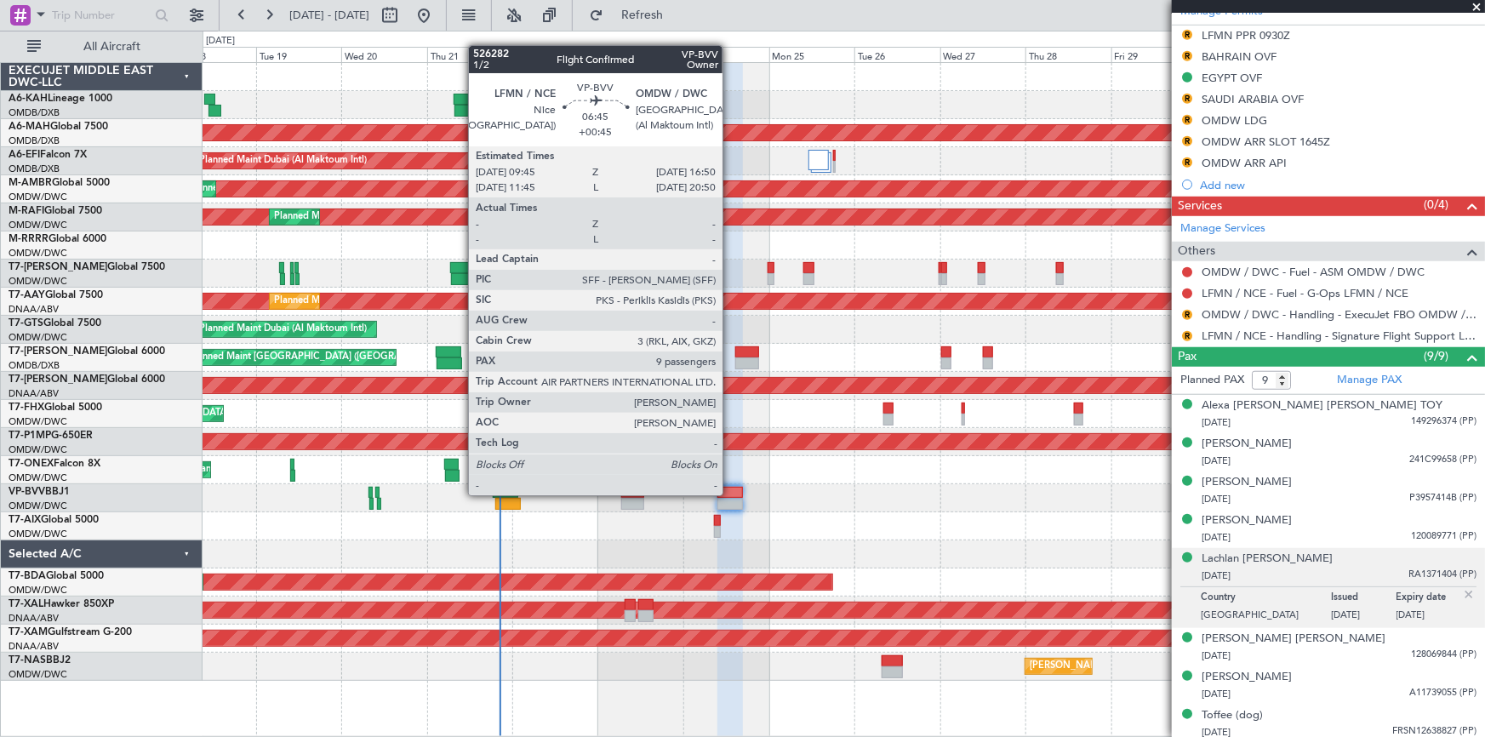
click at [732, 494] on div at bounding box center [730, 493] width 26 height 12
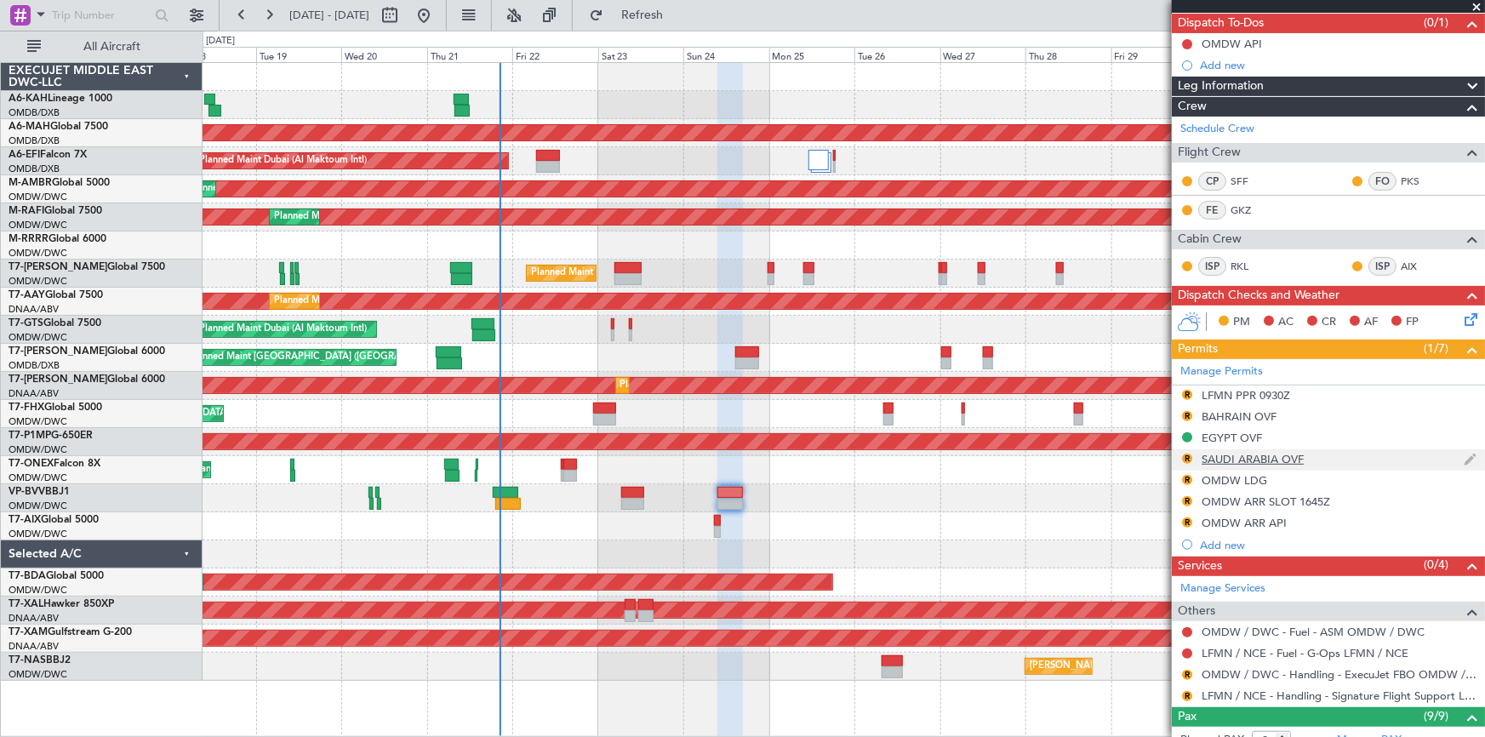
scroll to position [154, 0]
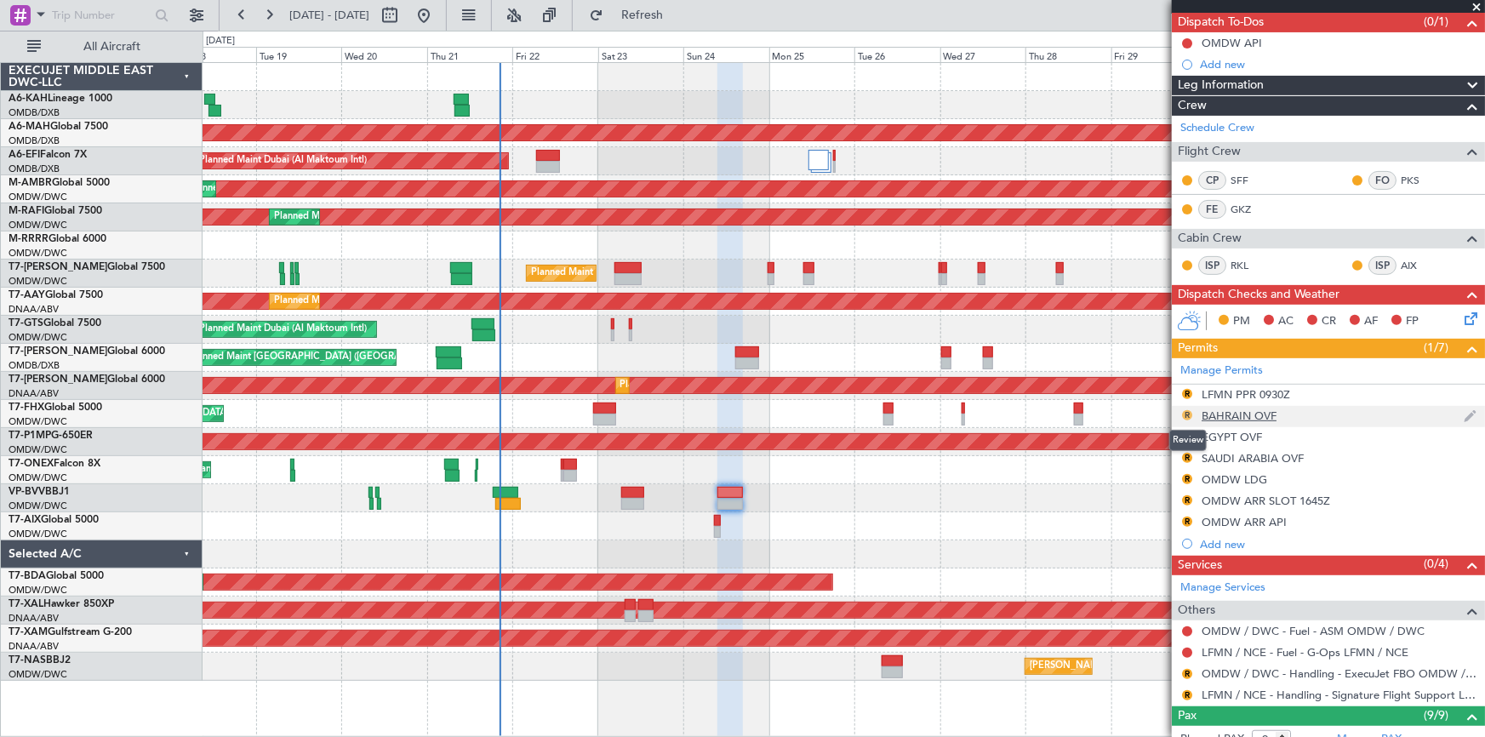
click at [1188, 412] on button "R" at bounding box center [1187, 415] width 10 height 10
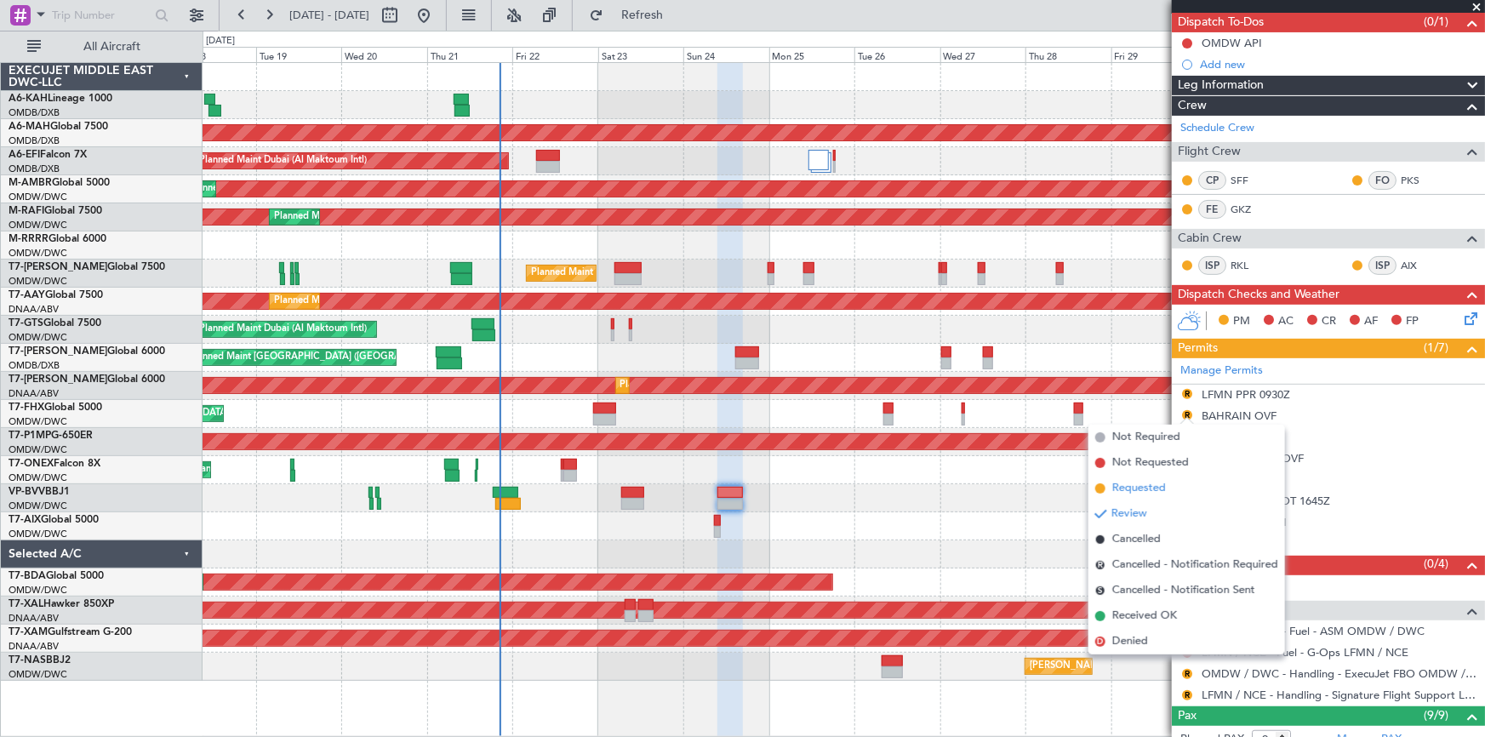
click at [1127, 488] on span "Requested" at bounding box center [1139, 488] width 54 height 17
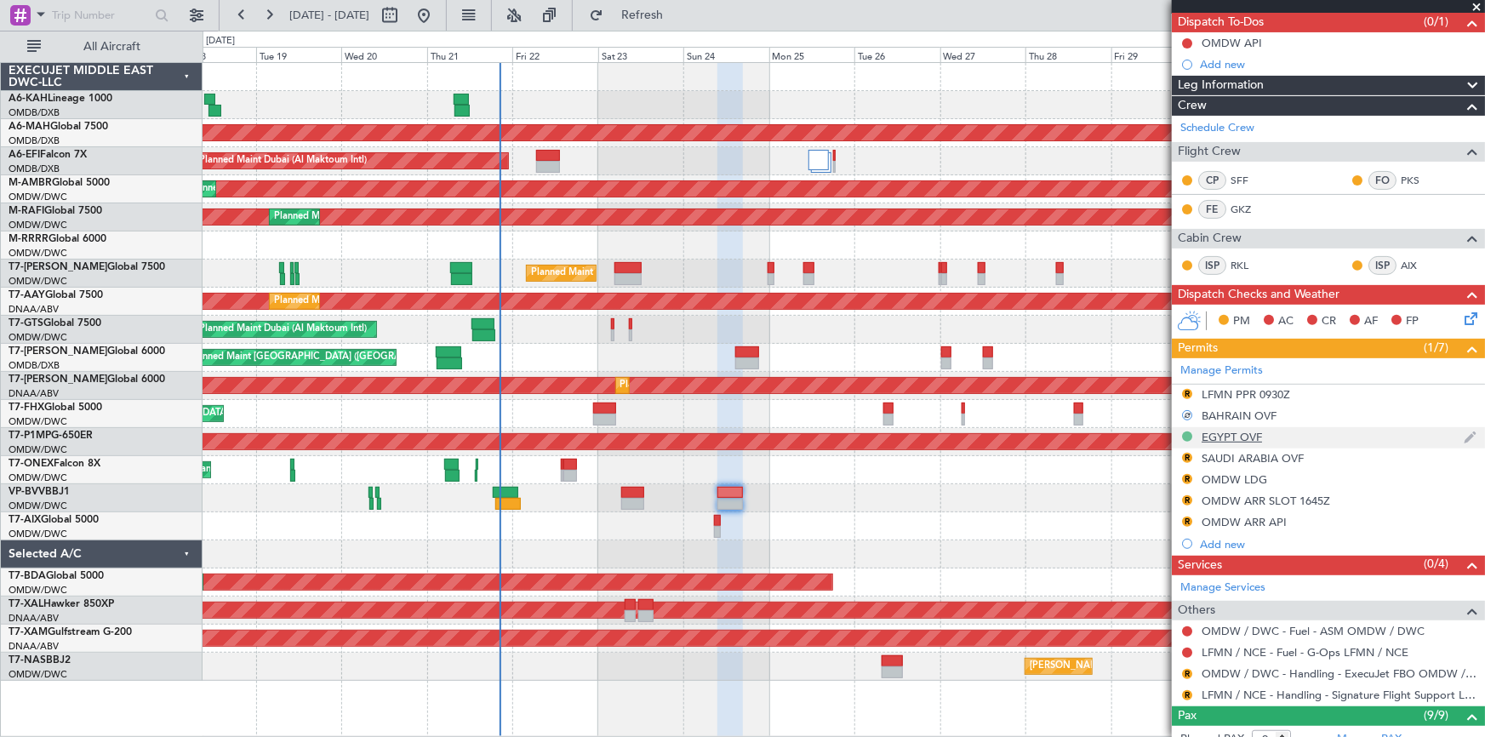
click at [1187, 433] on button at bounding box center [1187, 436] width 10 height 10
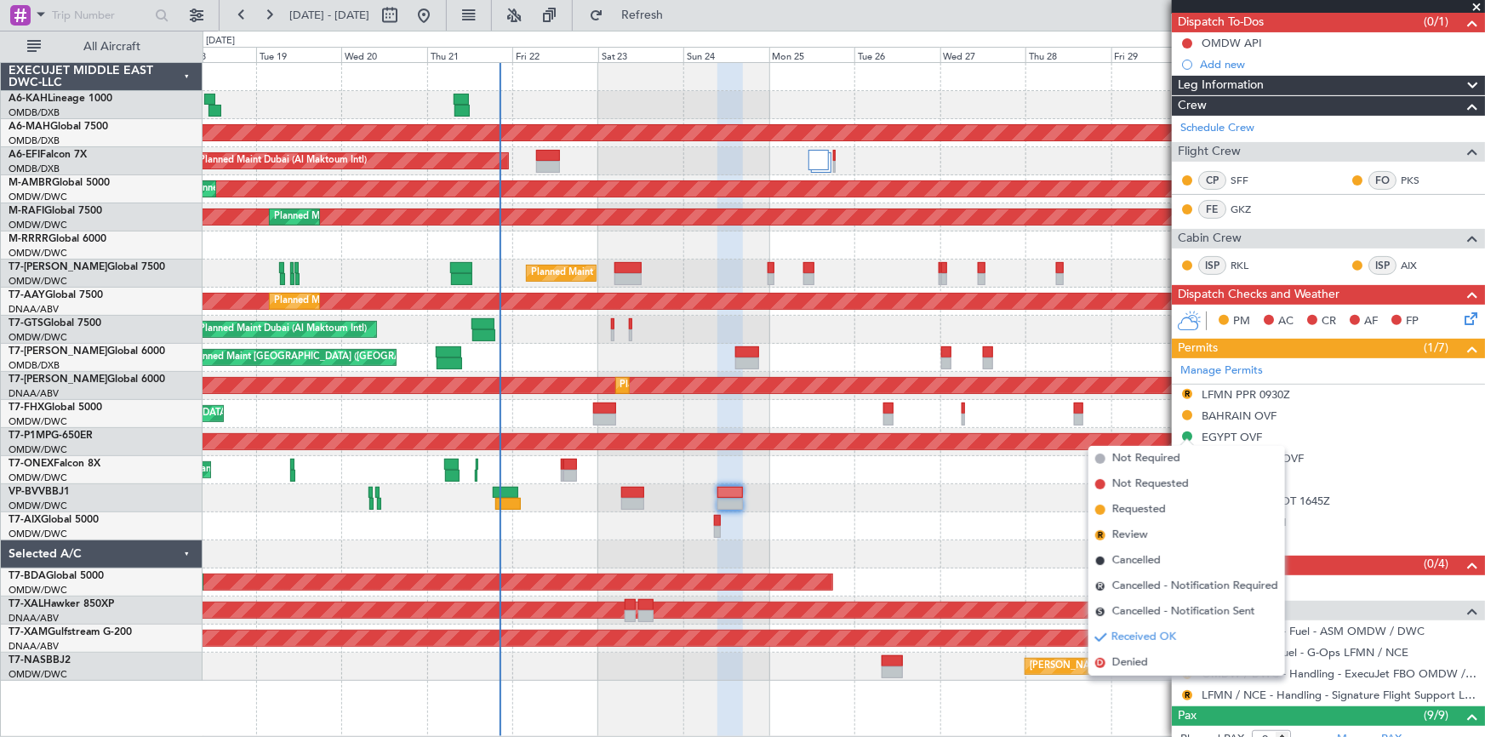
drag, startPoint x: 1224, startPoint y: 408, endPoint x: 1362, endPoint y: 414, distance: 138.0
click at [1225, 408] on div "BAHRAIN OVF" at bounding box center [1238, 415] width 75 height 14
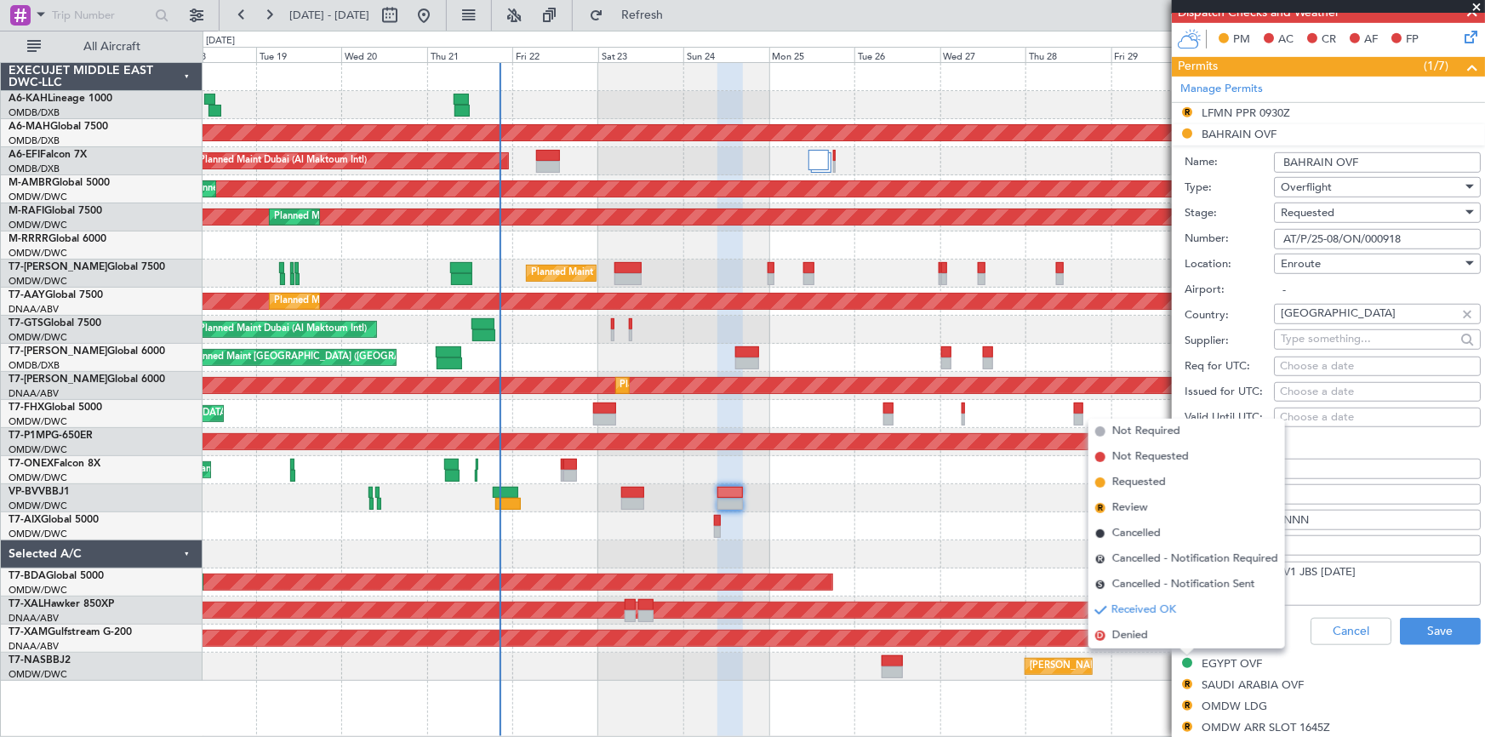
scroll to position [464, 0]
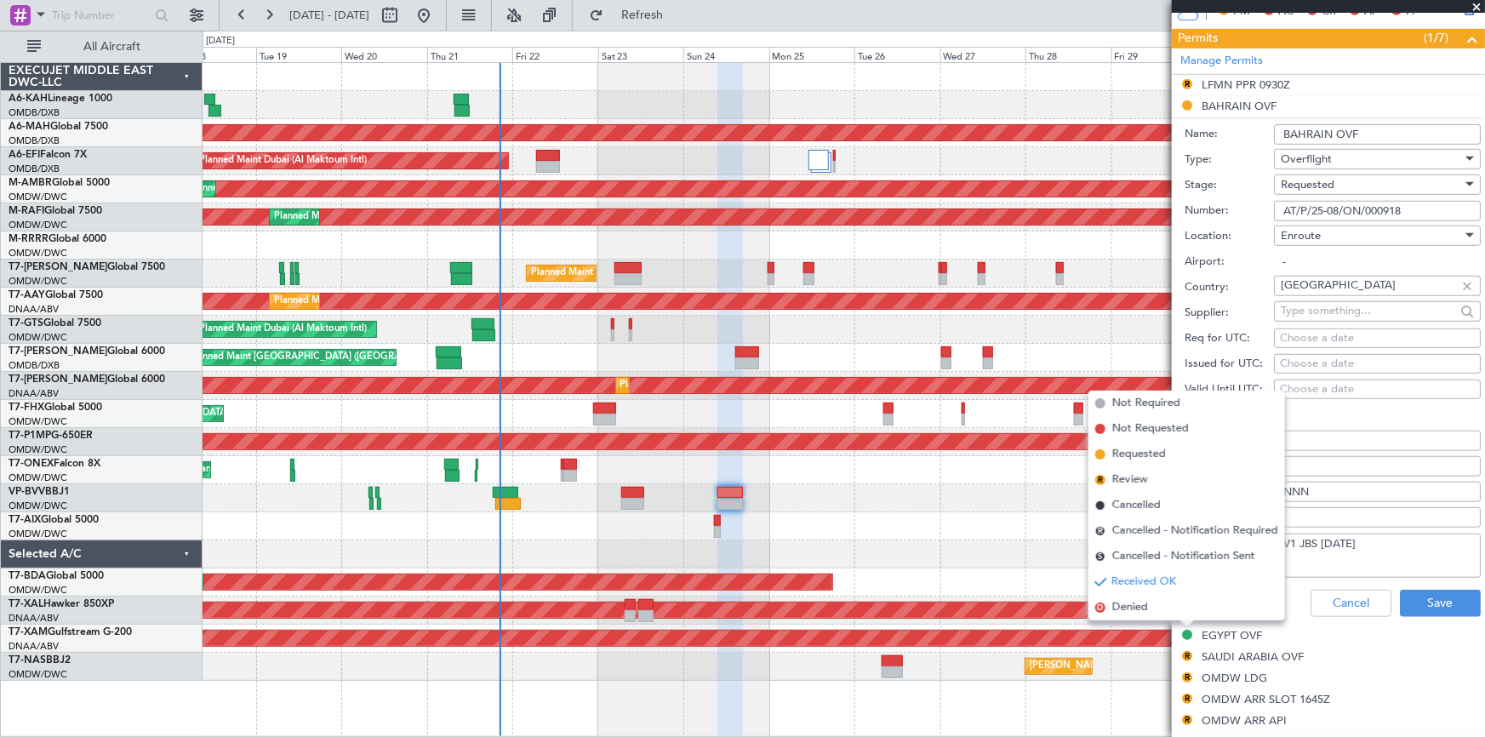
click at [1363, 549] on textarea "V1 JBS 23AUG" at bounding box center [1377, 555] width 207 height 44
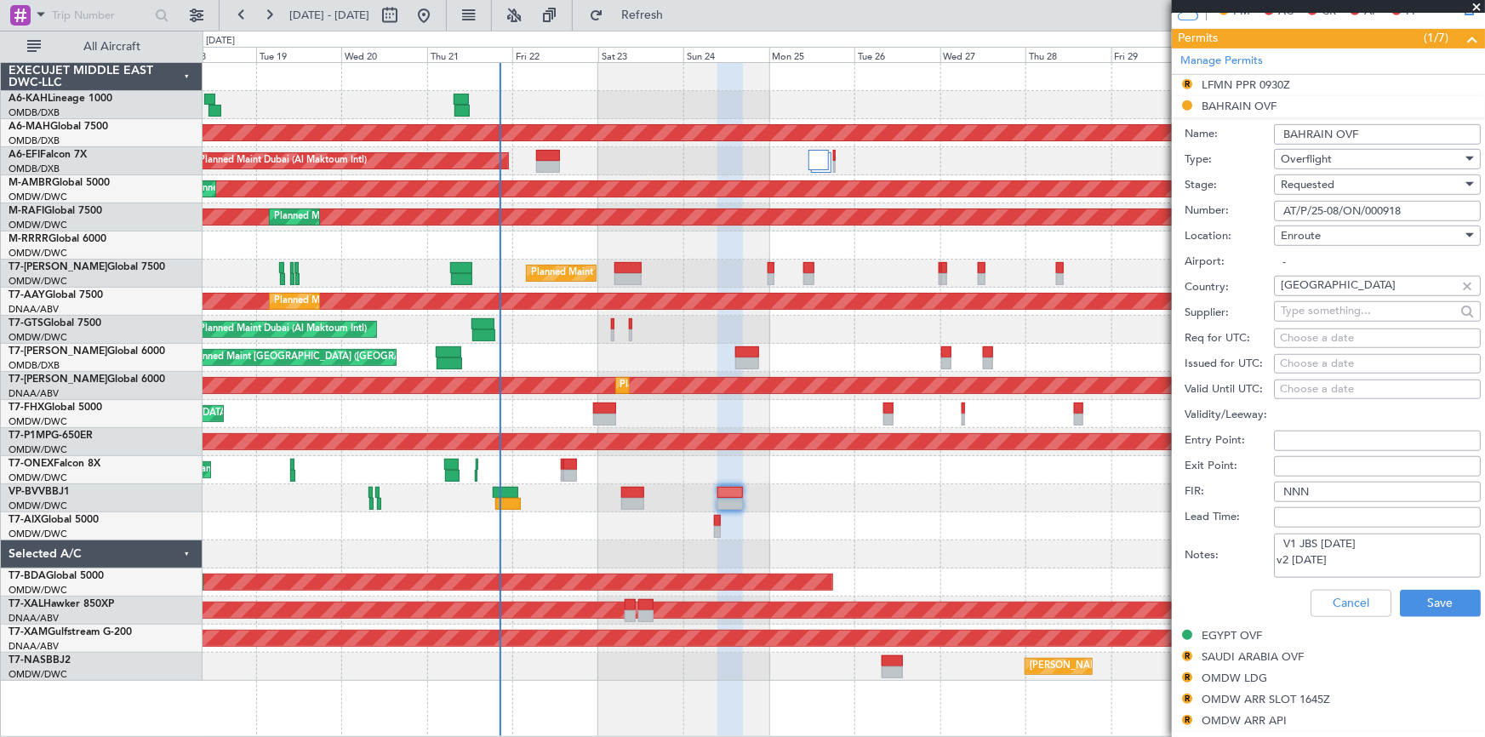
drag, startPoint x: 1328, startPoint y: 561, endPoint x: 1241, endPoint y: 553, distance: 88.0
click at [1241, 553] on div "Notes: V1 JBS 23AUG v2 24AUG" at bounding box center [1332, 555] width 296 height 51
type textarea "V1 JBS 23AUG v2 24AUG"
click at [1421, 590] on button "Save" at bounding box center [1440, 603] width 81 height 27
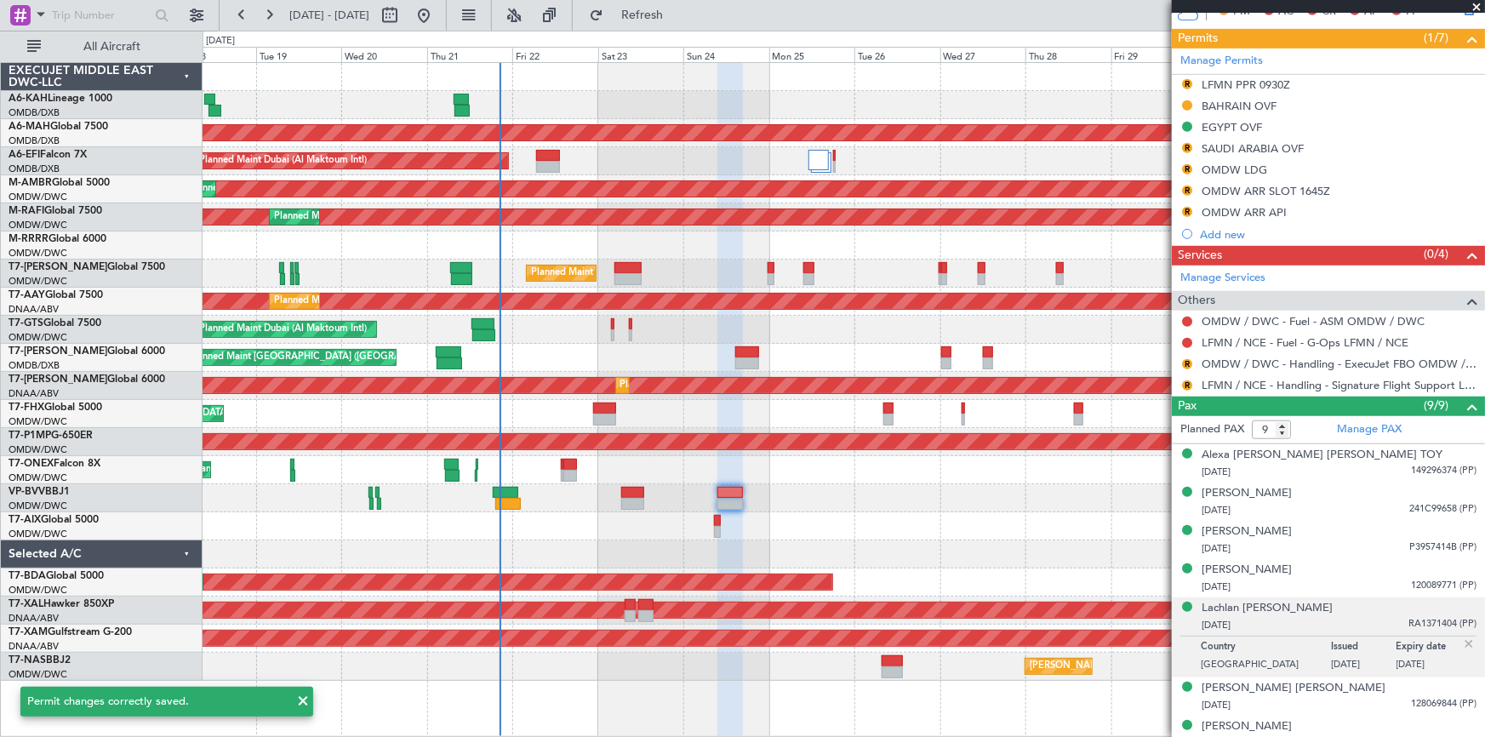
scroll to position [309, 0]
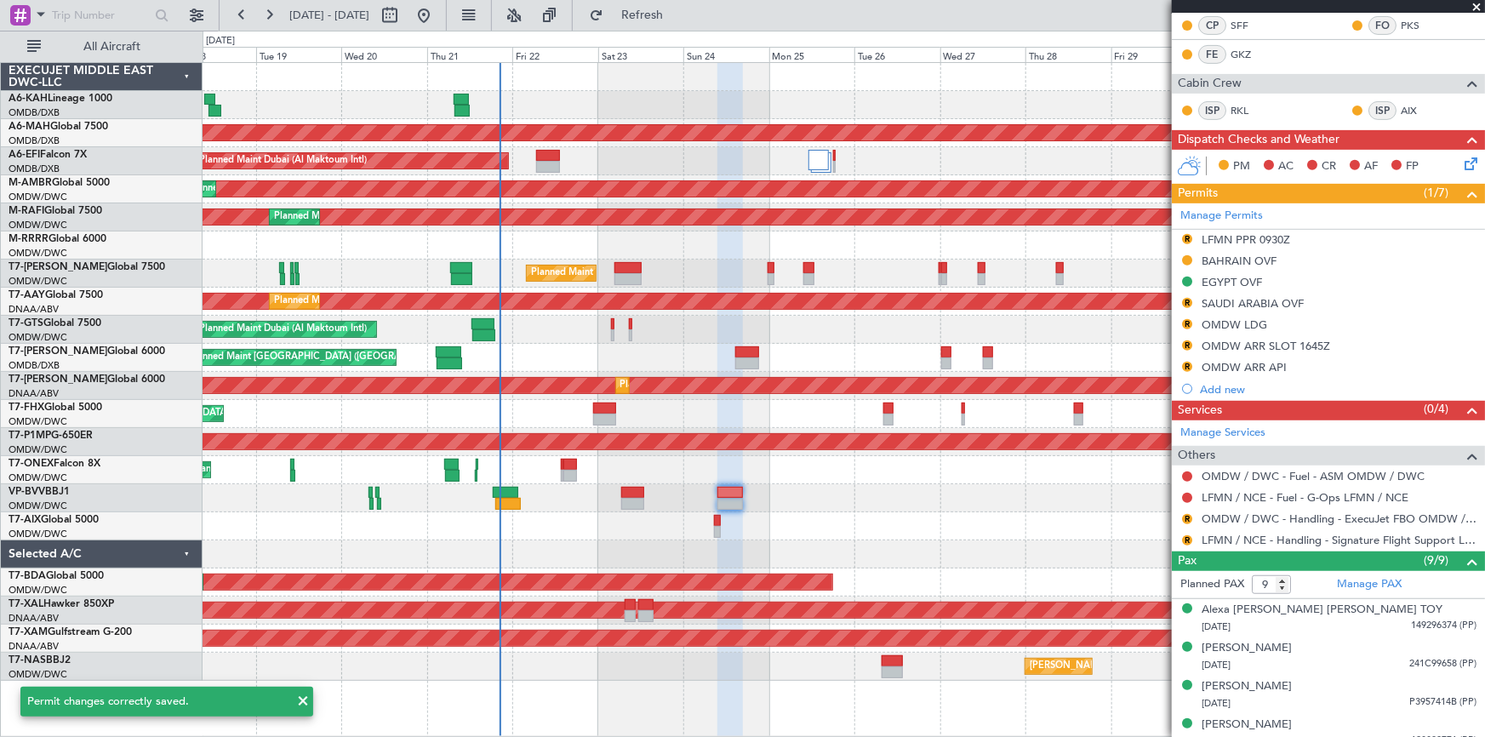
click at [1222, 279] on div "EGYPT OVF" at bounding box center [1231, 282] width 60 height 14
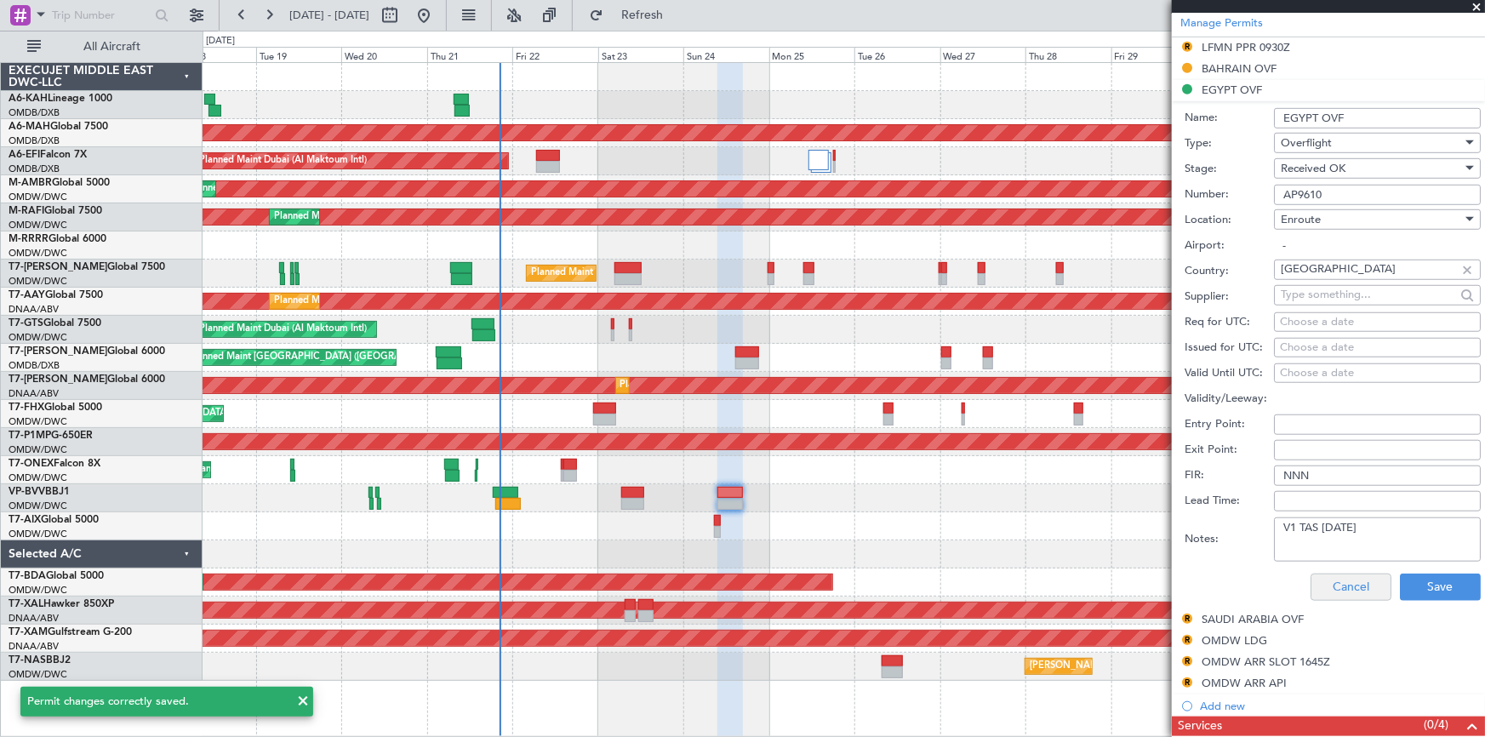
scroll to position [541, 0]
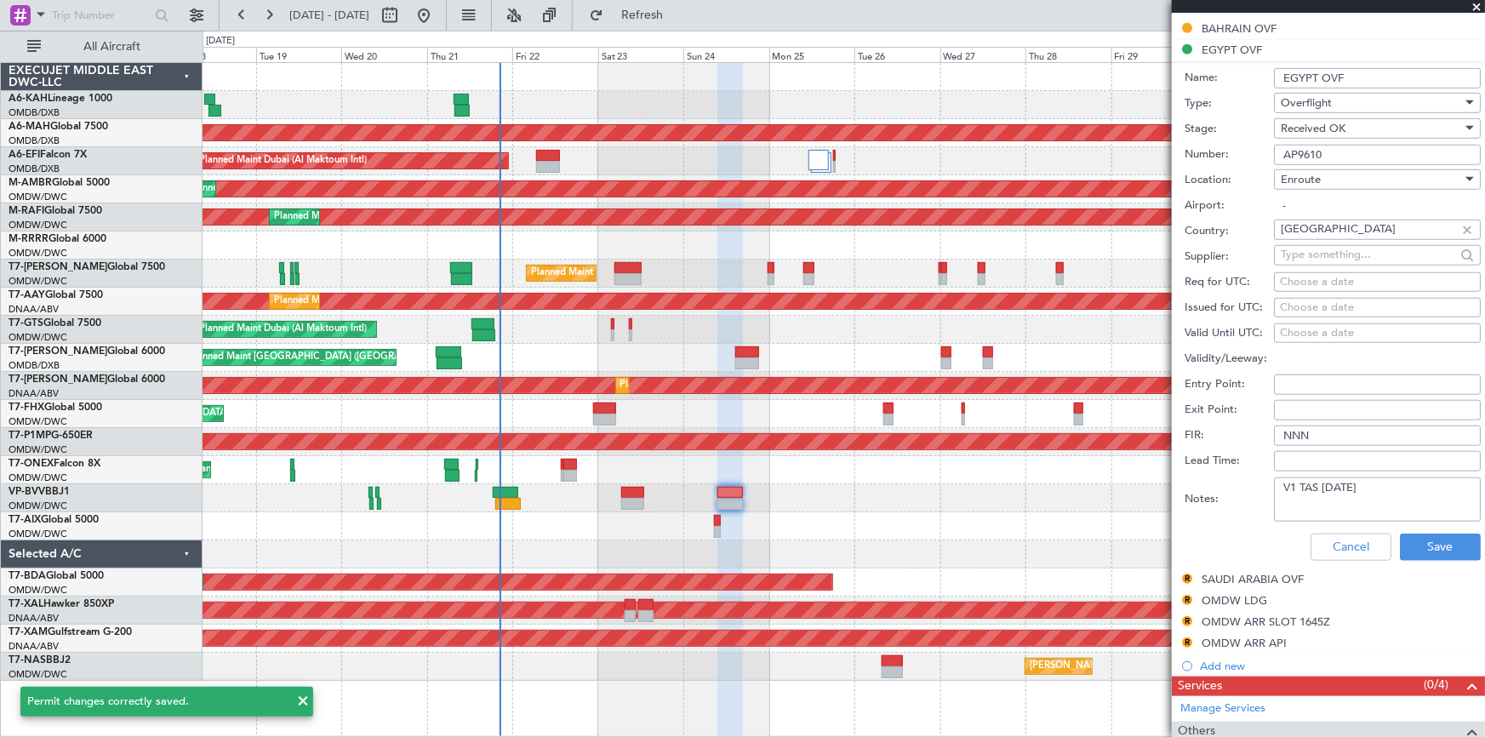
click at [1367, 488] on textarea "V1 TAS 23AUG" at bounding box center [1377, 499] width 207 height 44
paste textarea "v2 24AUG"
type textarea "V1 TAS 23AUG v2 24AUG"
click at [1419, 549] on button "Save" at bounding box center [1440, 546] width 81 height 27
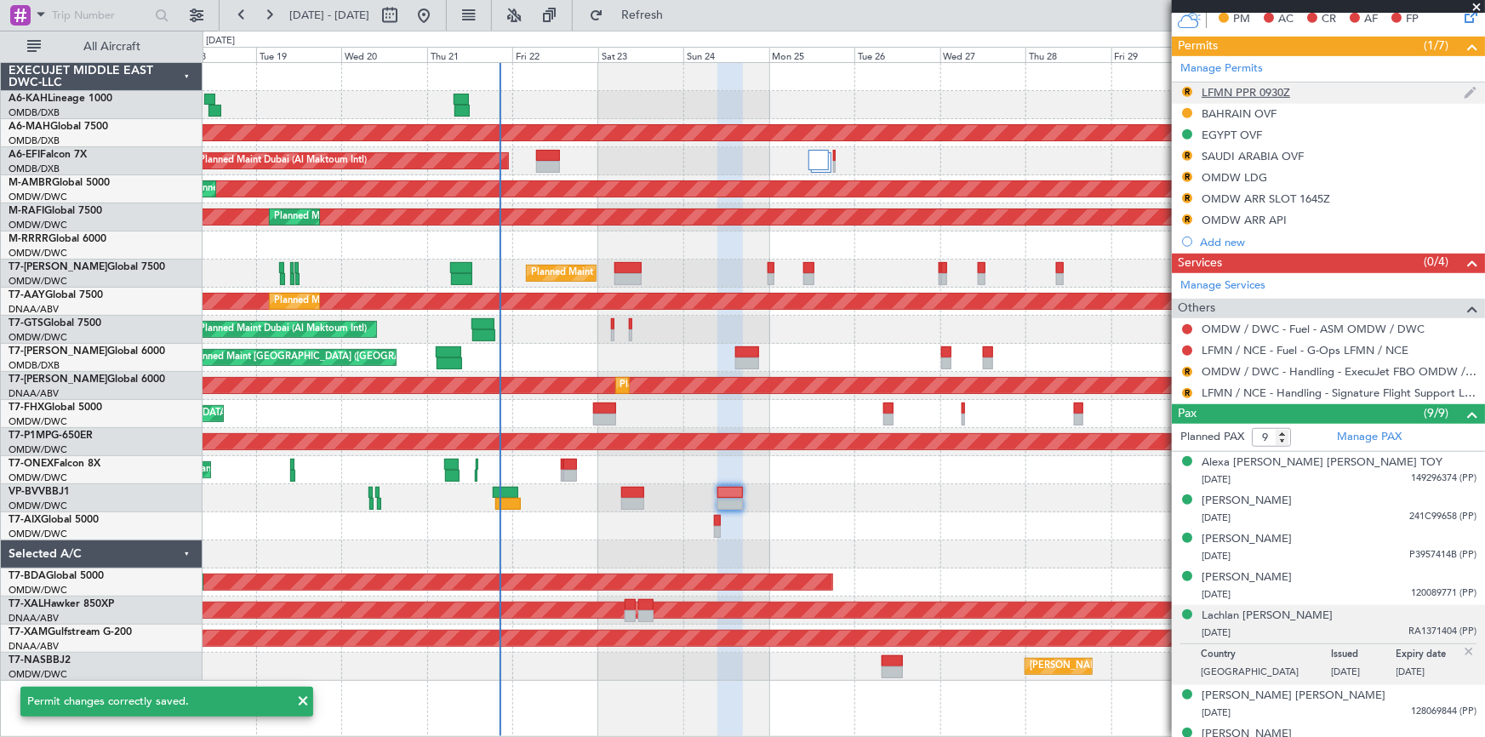
scroll to position [386, 0]
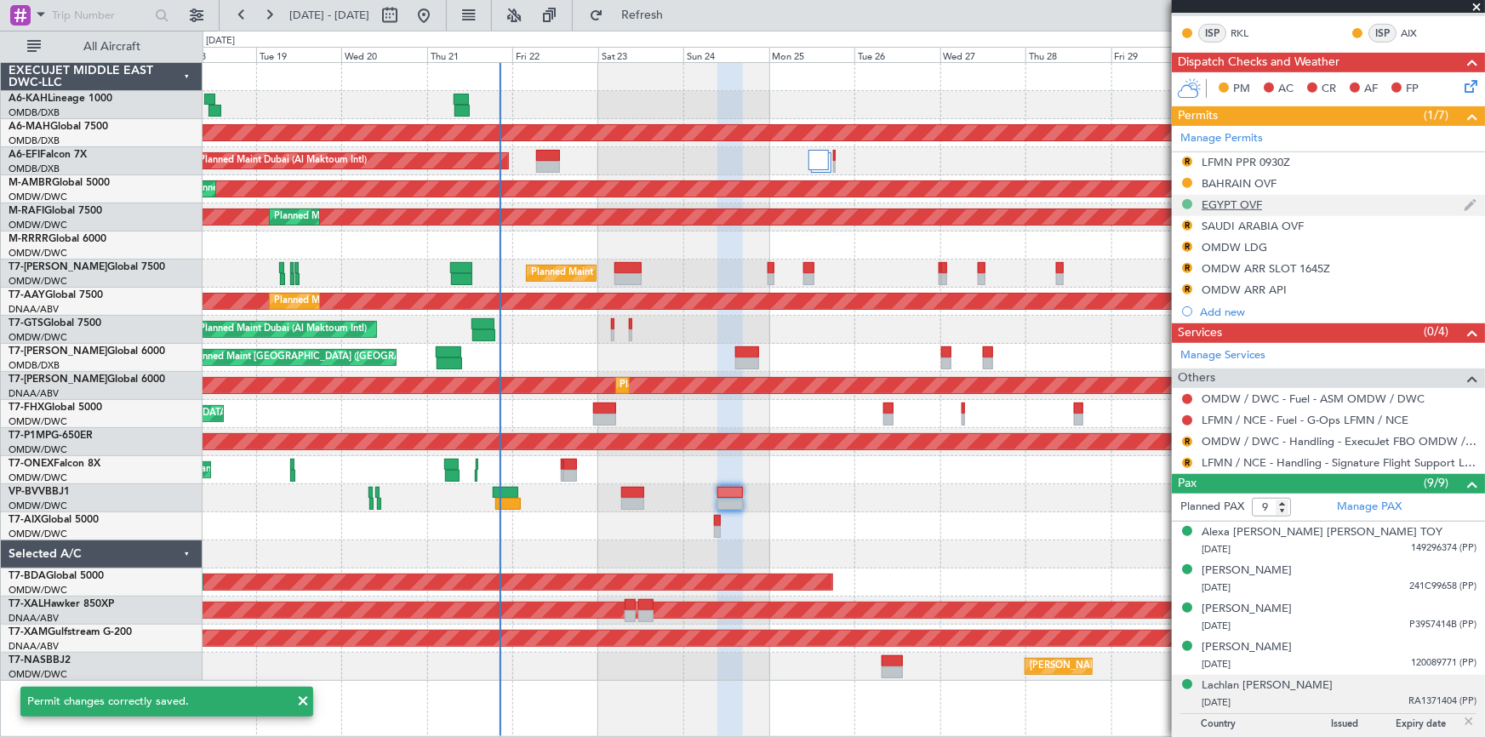
click at [1191, 201] on button at bounding box center [1187, 204] width 10 height 10
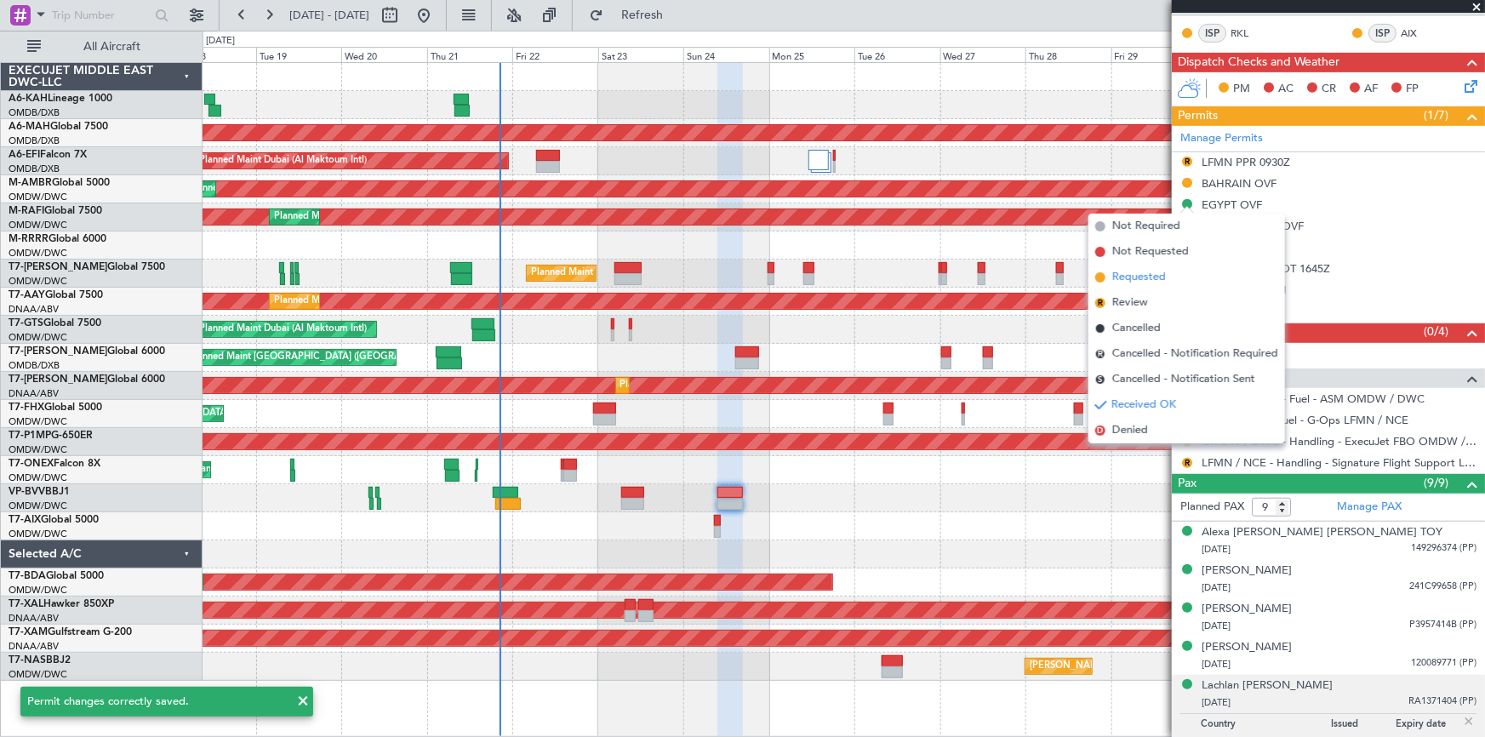
click at [1138, 277] on span "Requested" at bounding box center [1139, 277] width 54 height 17
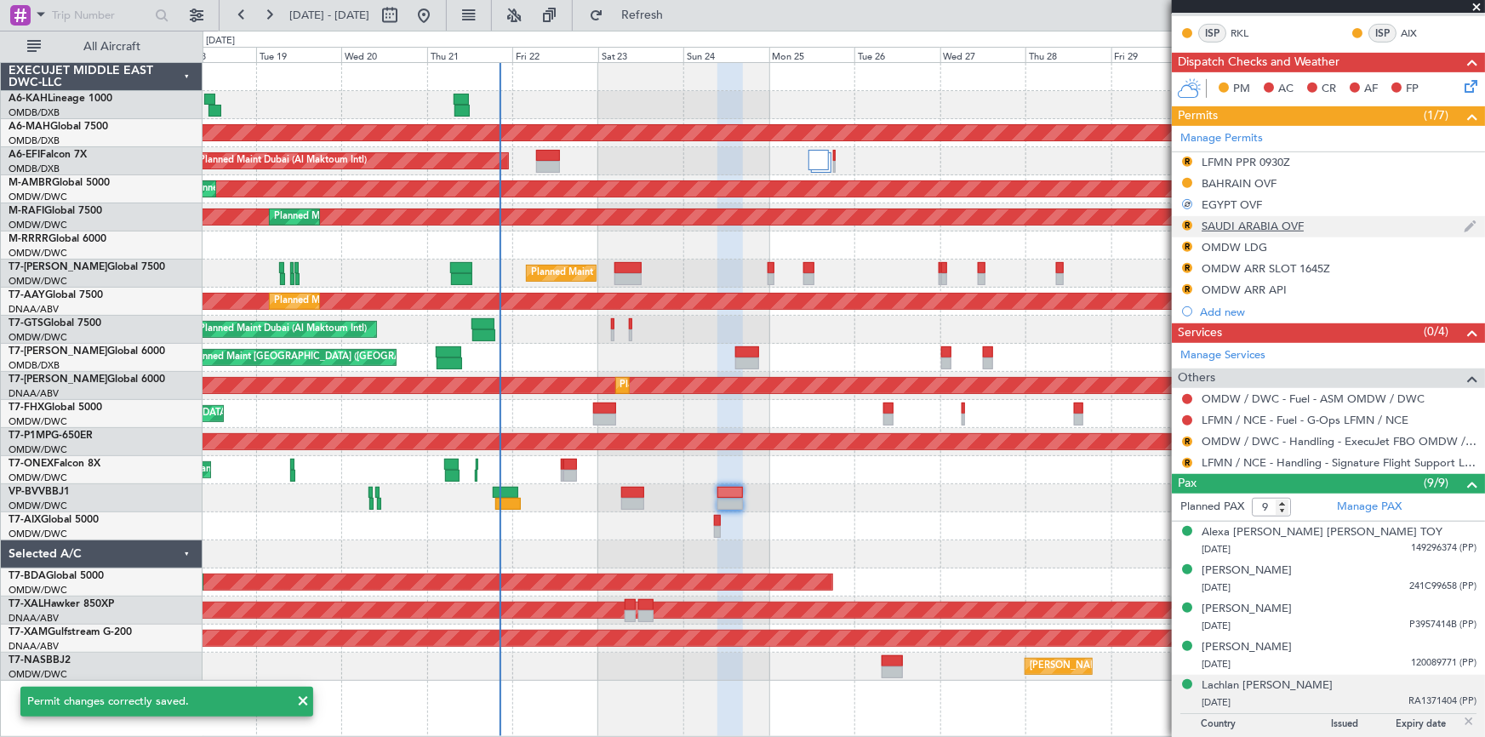
click at [1229, 227] on div "SAUDI ARABIA OVF" at bounding box center [1252, 226] width 102 height 14
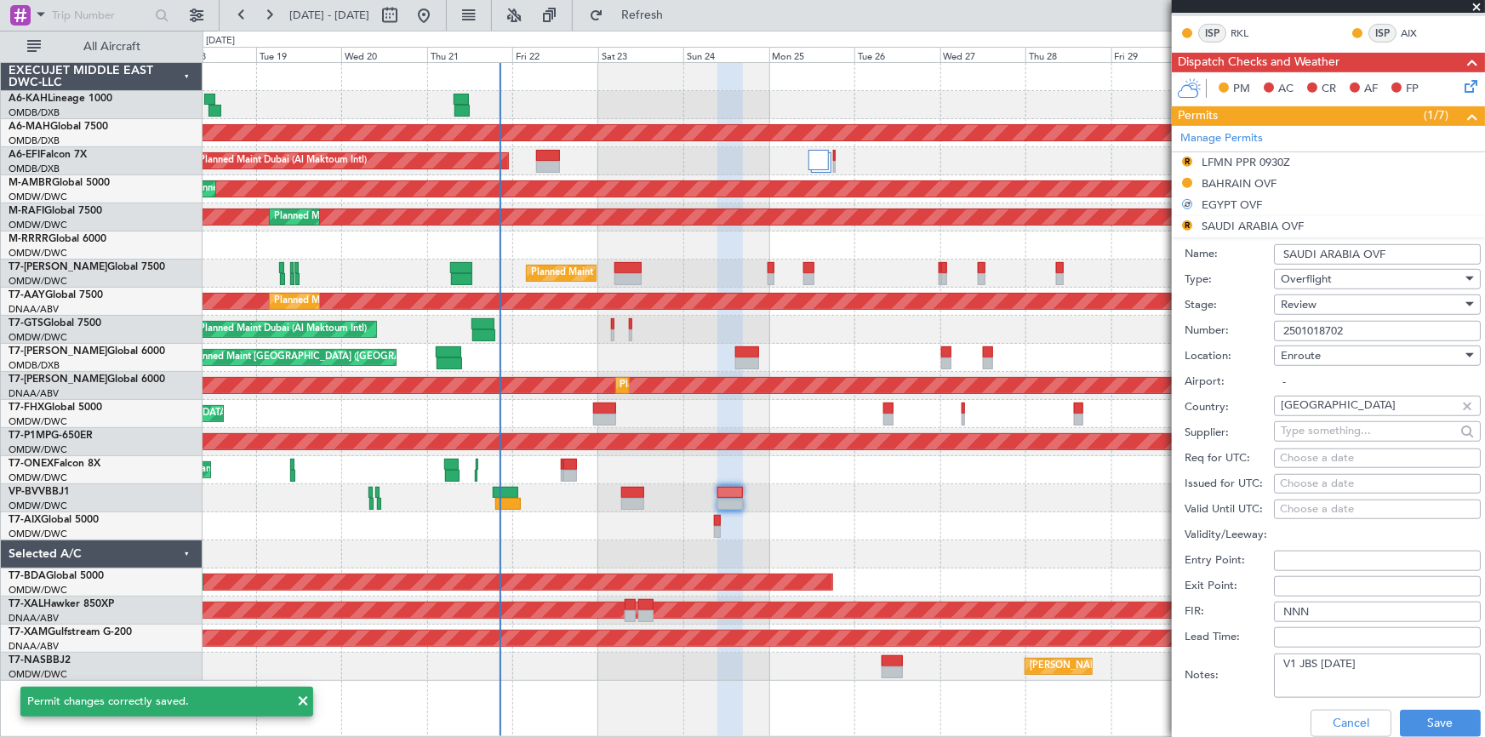
scroll to position [541, 0]
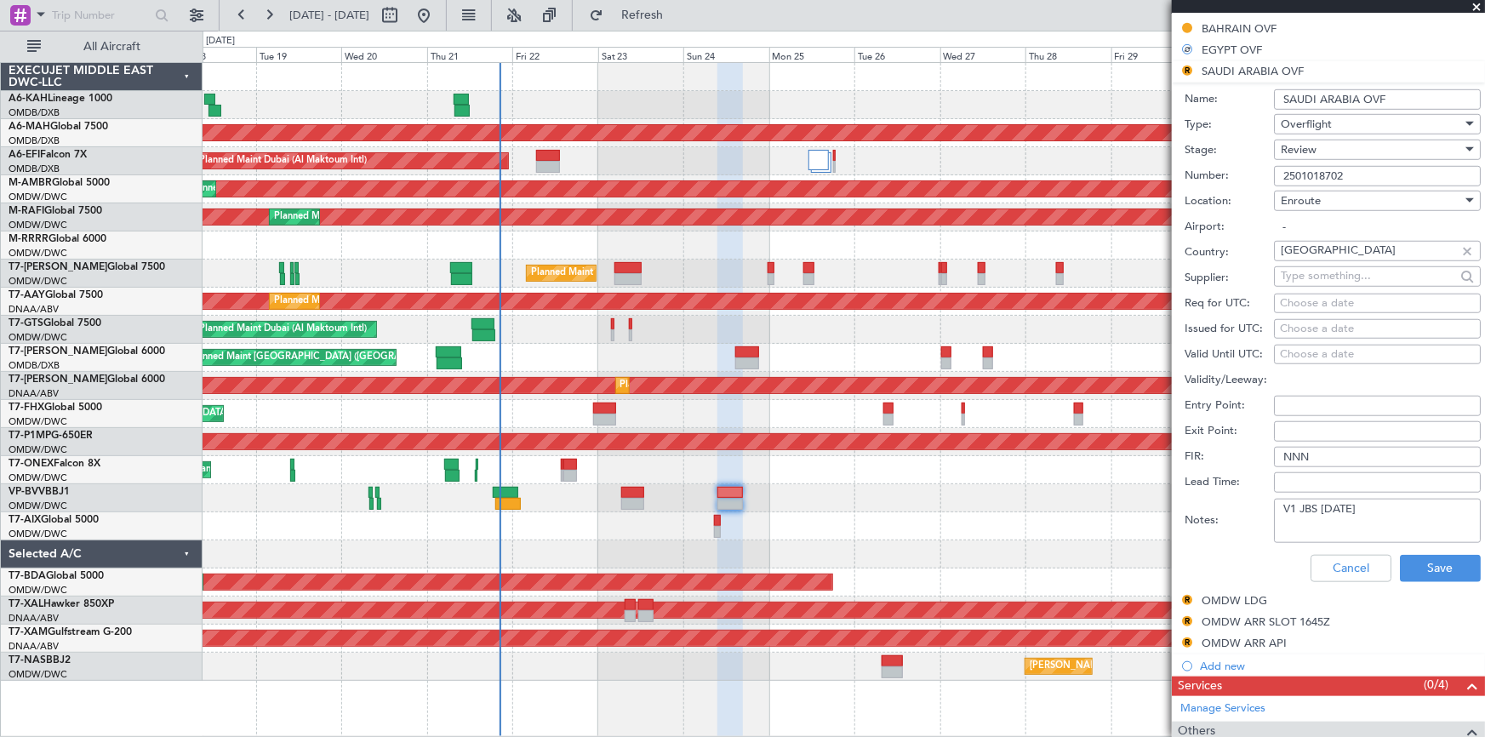
click at [1325, 145] on div "Review" at bounding box center [1370, 150] width 181 height 26
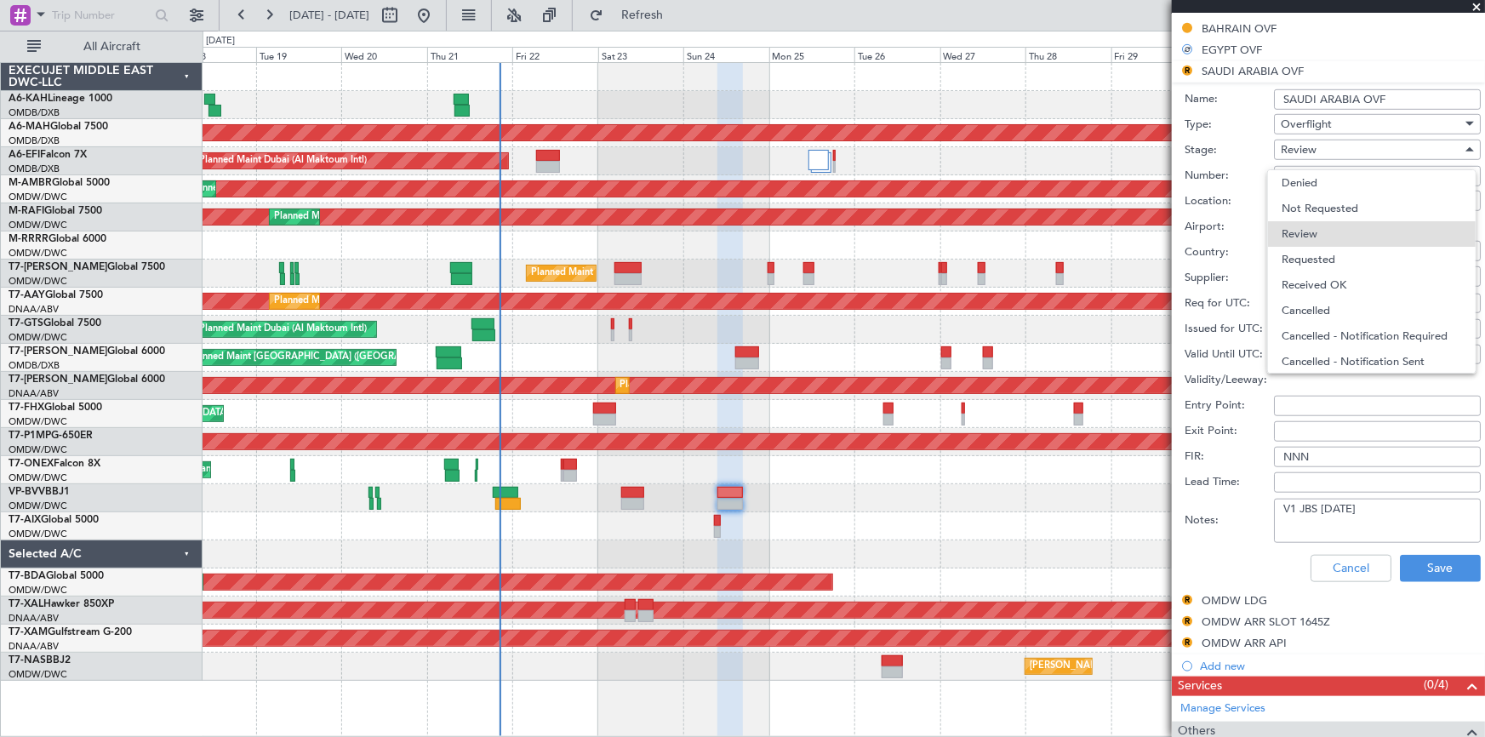
click at [1303, 258] on span "Requested" at bounding box center [1371, 260] width 180 height 26
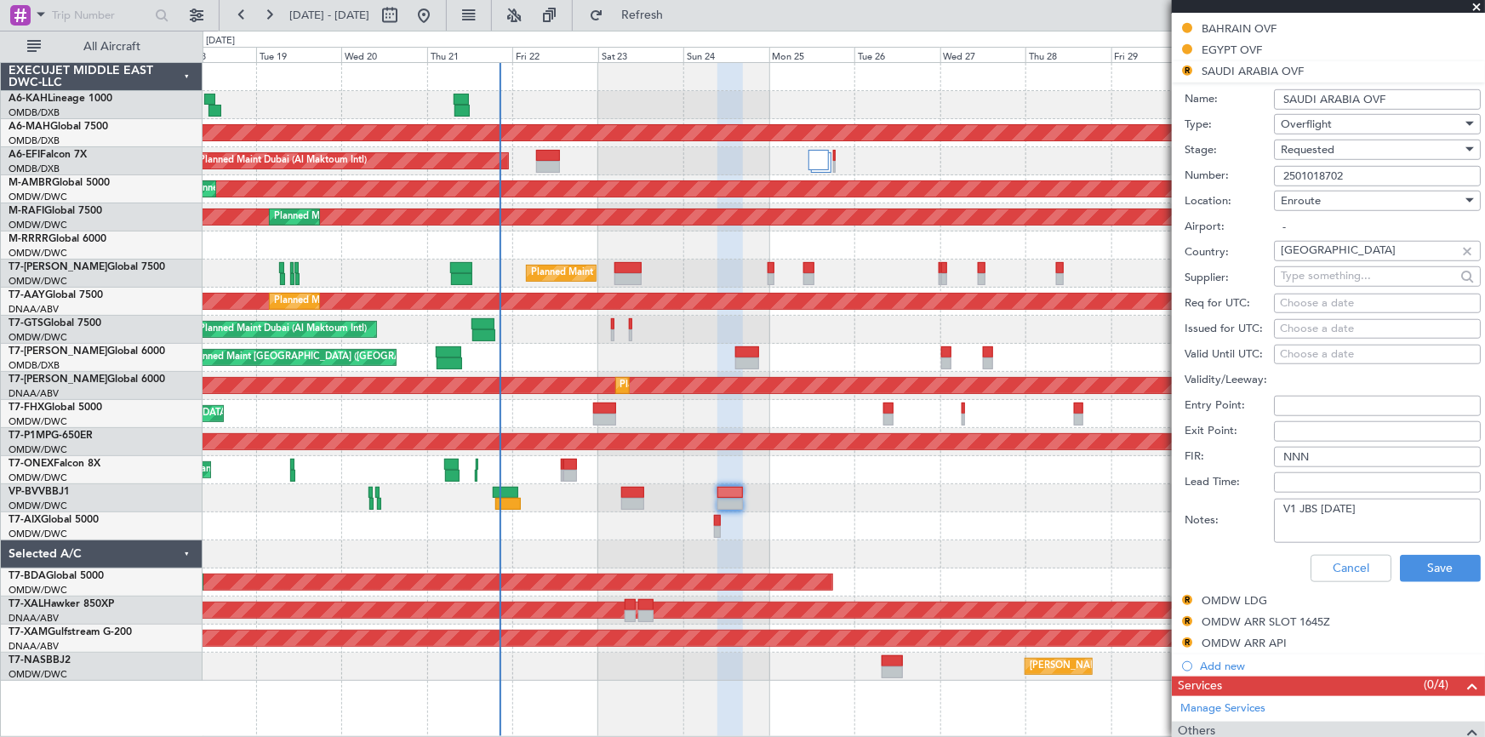
click at [1358, 508] on textarea "V1 JBS 23AUG" at bounding box center [1377, 521] width 207 height 44
paste textarea "v2 24AUG"
type textarea "V1 JBS 23AUG v2 24AUG"
click at [1418, 579] on button "Save" at bounding box center [1440, 568] width 81 height 27
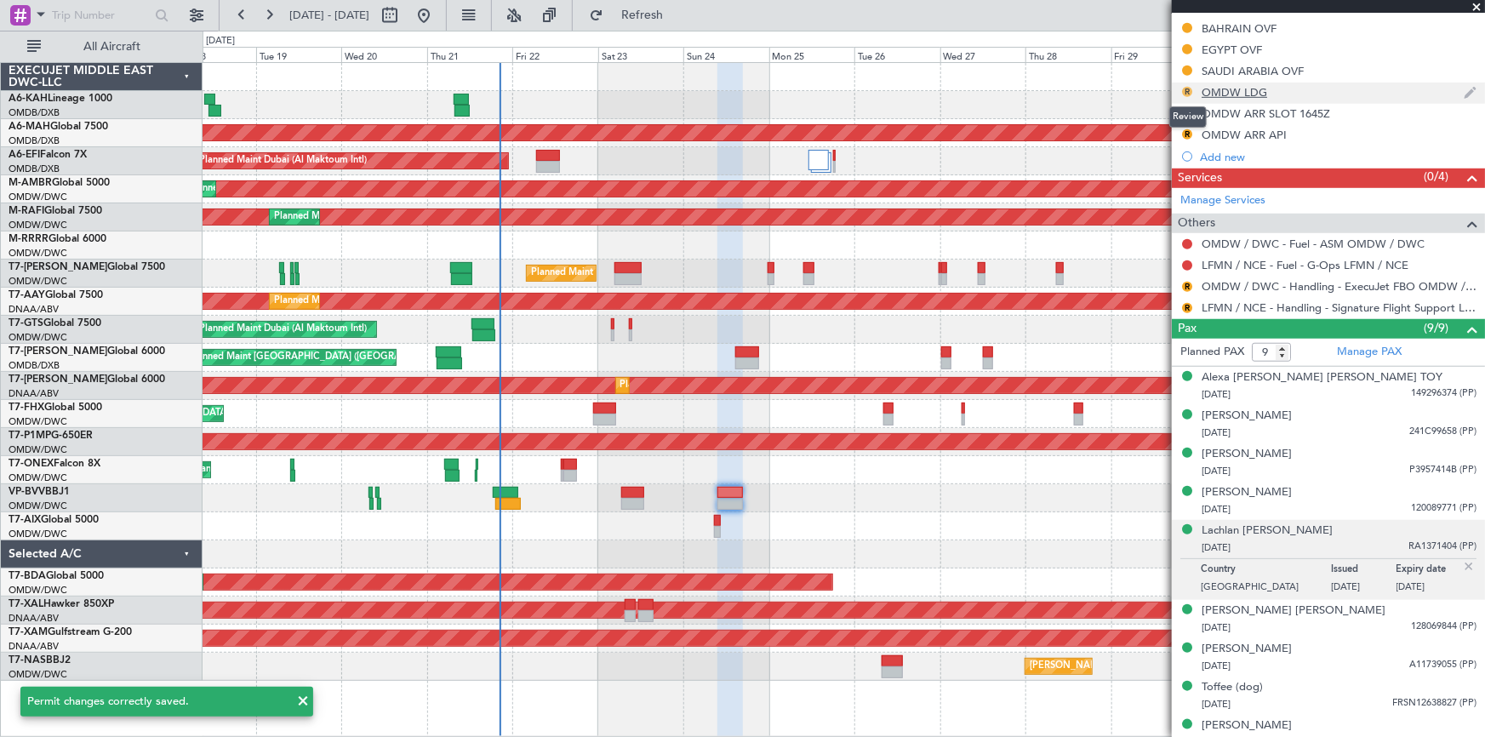
click at [1186, 89] on button "R" at bounding box center [1187, 92] width 10 height 10
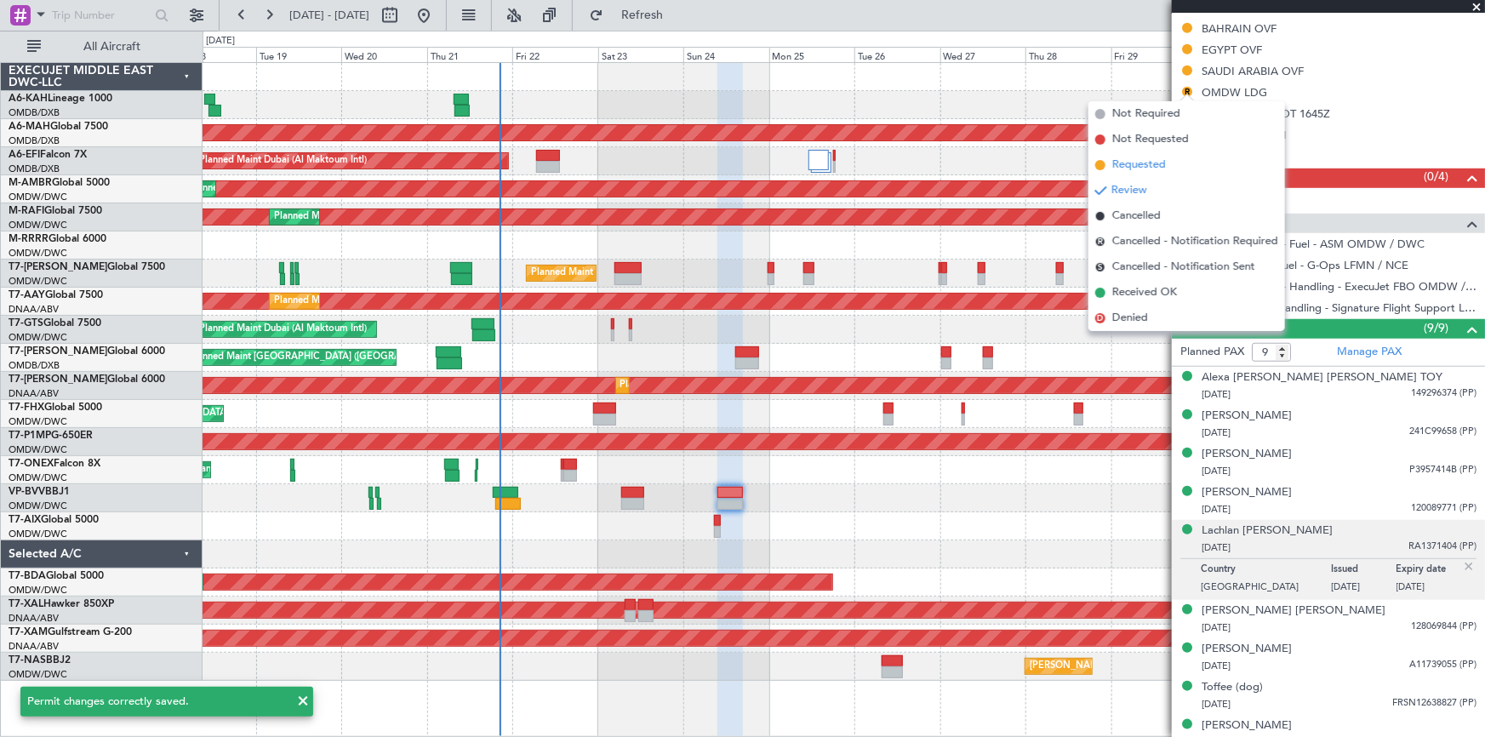
click at [1149, 159] on span "Requested" at bounding box center [1139, 165] width 54 height 17
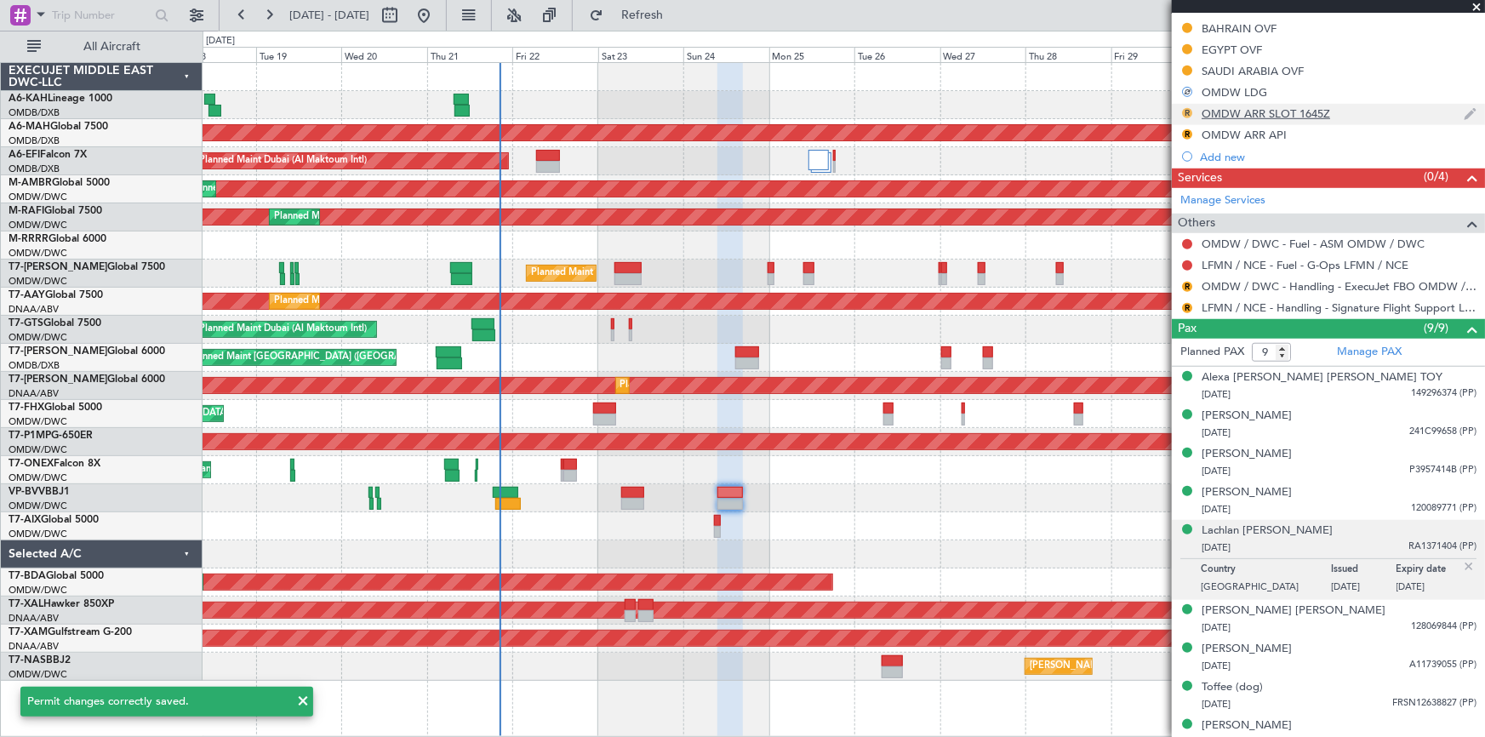
click at [1187, 111] on button "R" at bounding box center [1187, 113] width 10 height 10
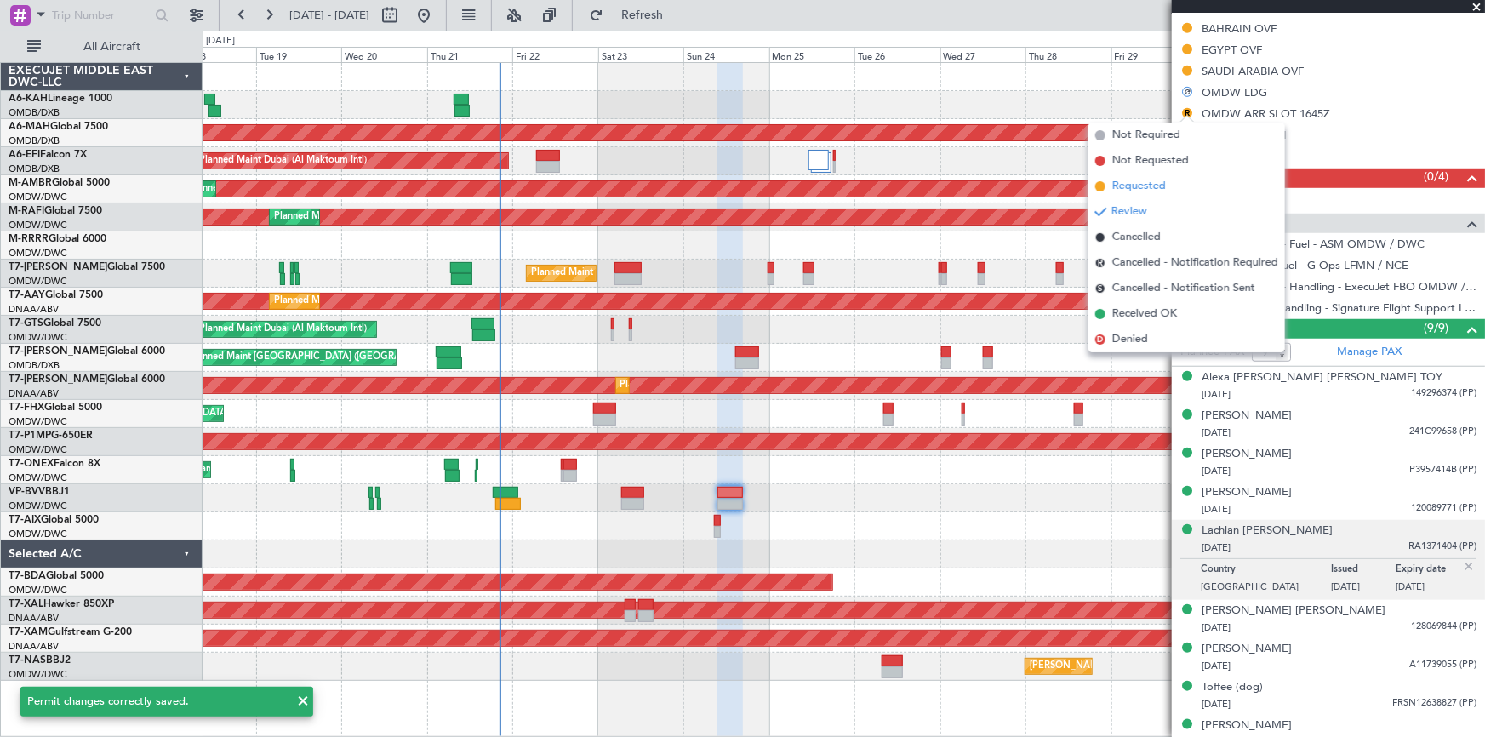
click at [1142, 185] on span "Requested" at bounding box center [1139, 186] width 54 height 17
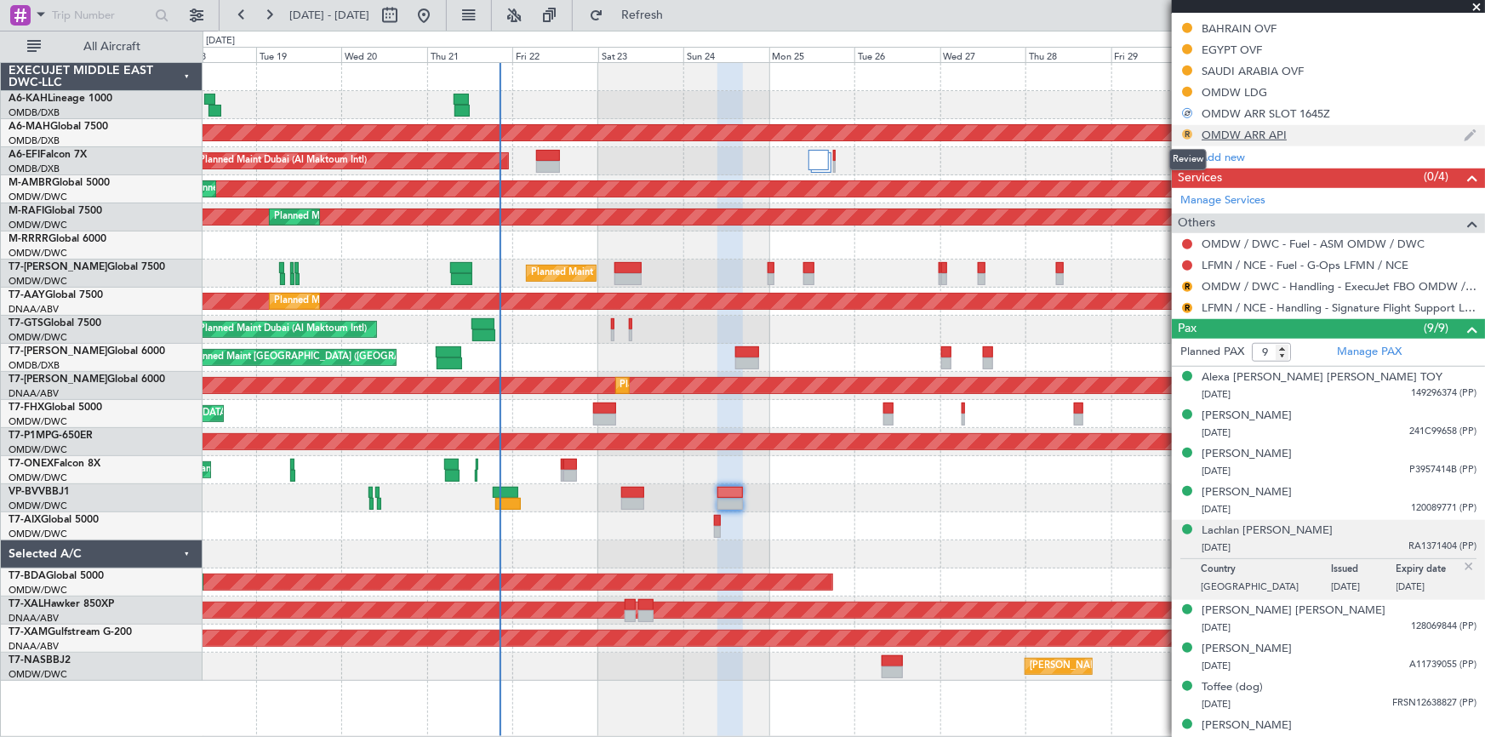
click at [1183, 131] on button "R" at bounding box center [1187, 134] width 10 height 10
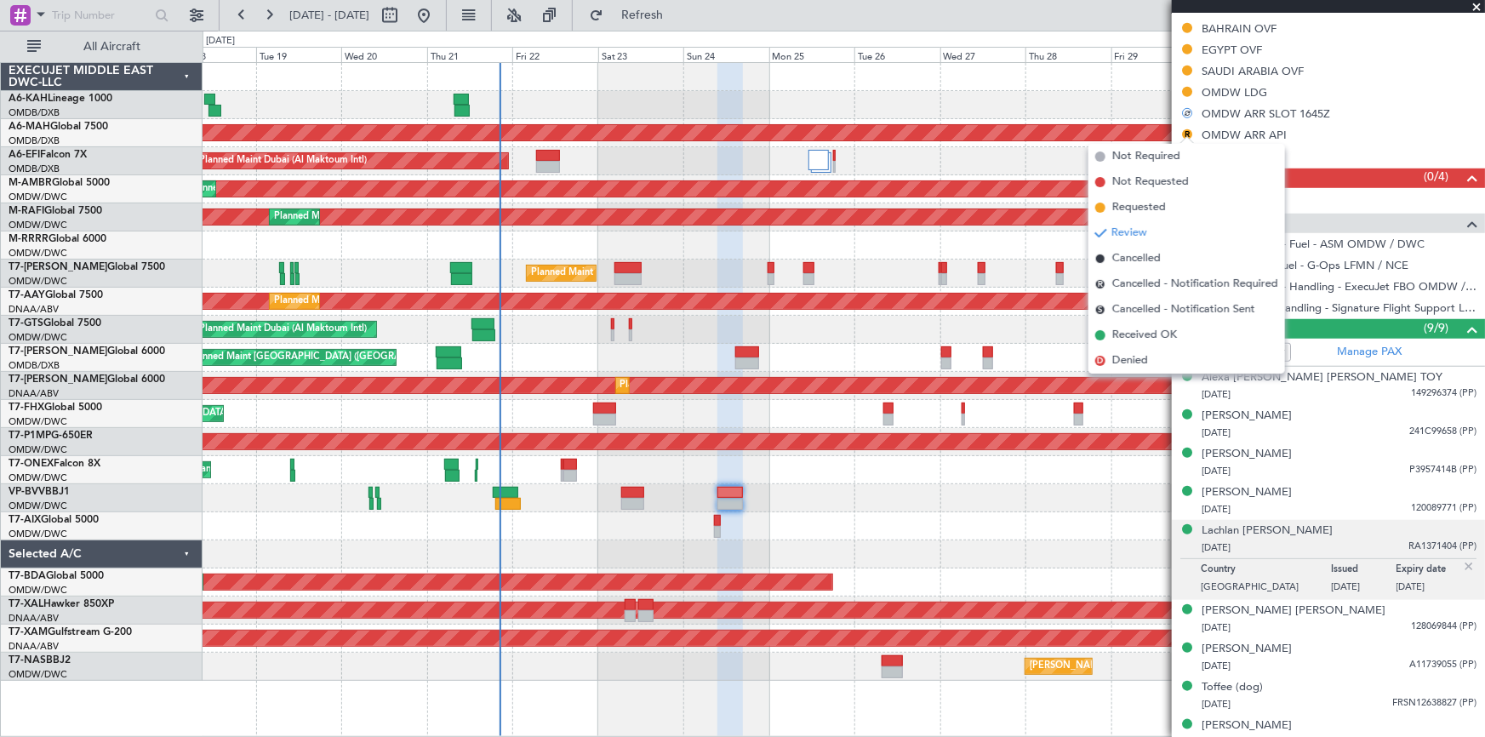
click at [1150, 197] on li "Requested" at bounding box center [1186, 208] width 197 height 26
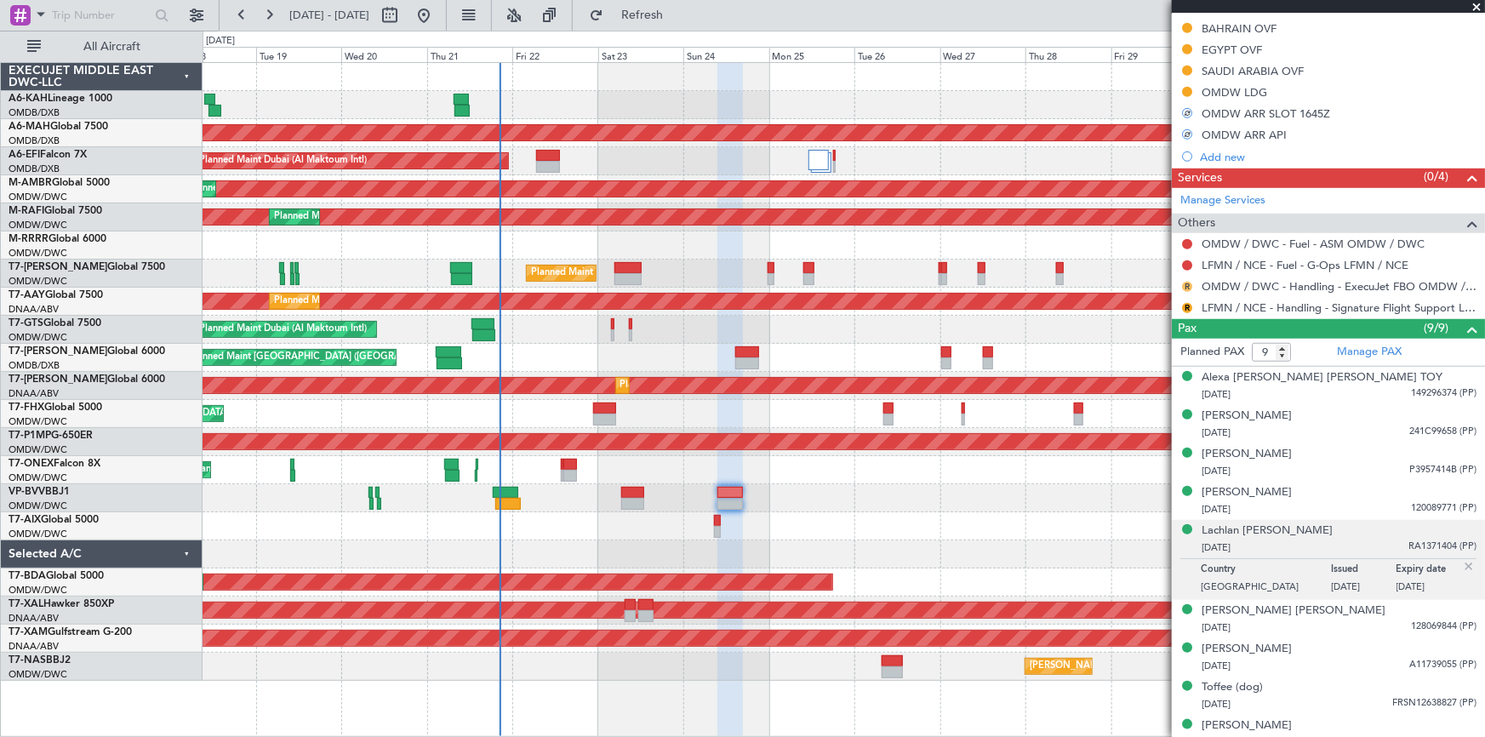
click at [1187, 284] on button "R" at bounding box center [1187, 287] width 10 height 10
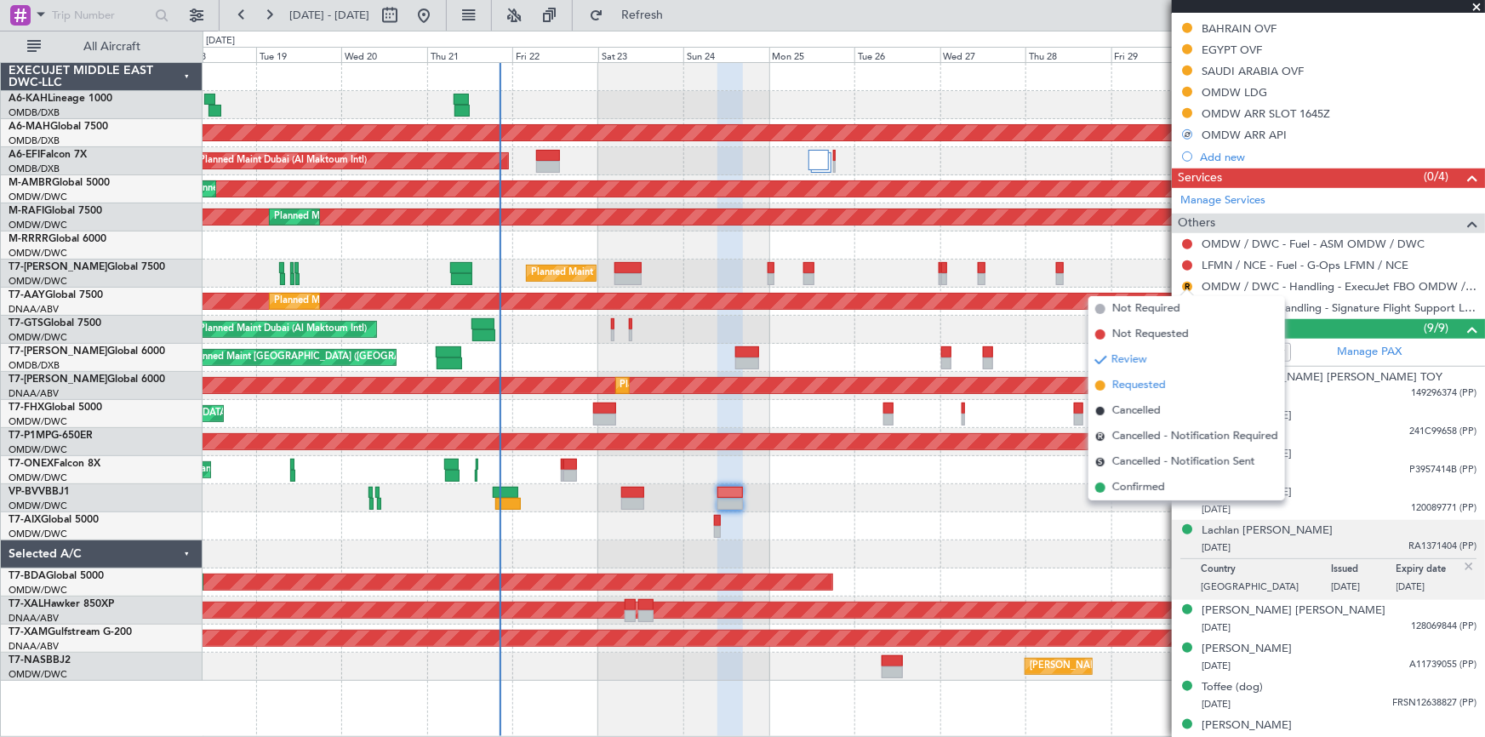
click at [1128, 383] on span "Requested" at bounding box center [1139, 385] width 54 height 17
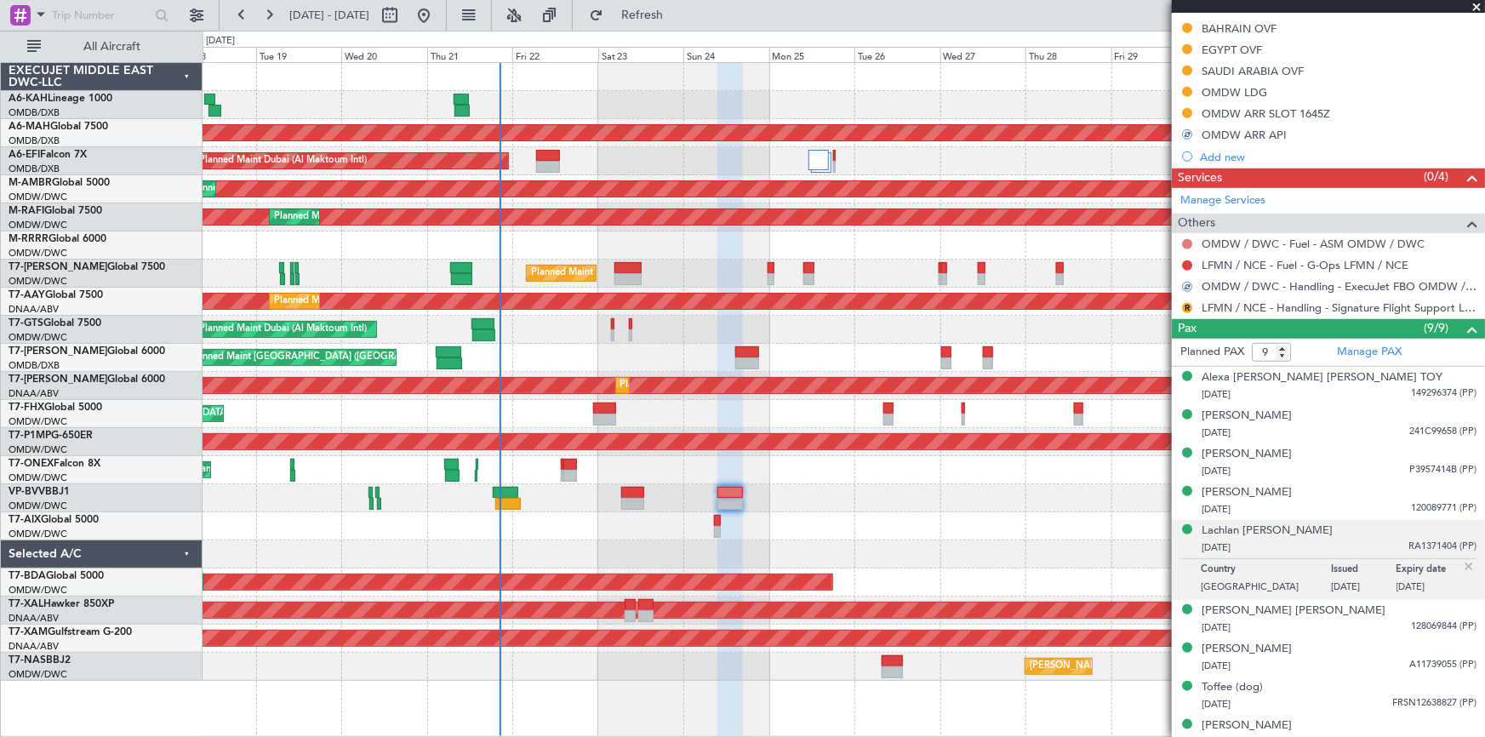
click at [1189, 242] on button at bounding box center [1187, 244] width 10 height 10
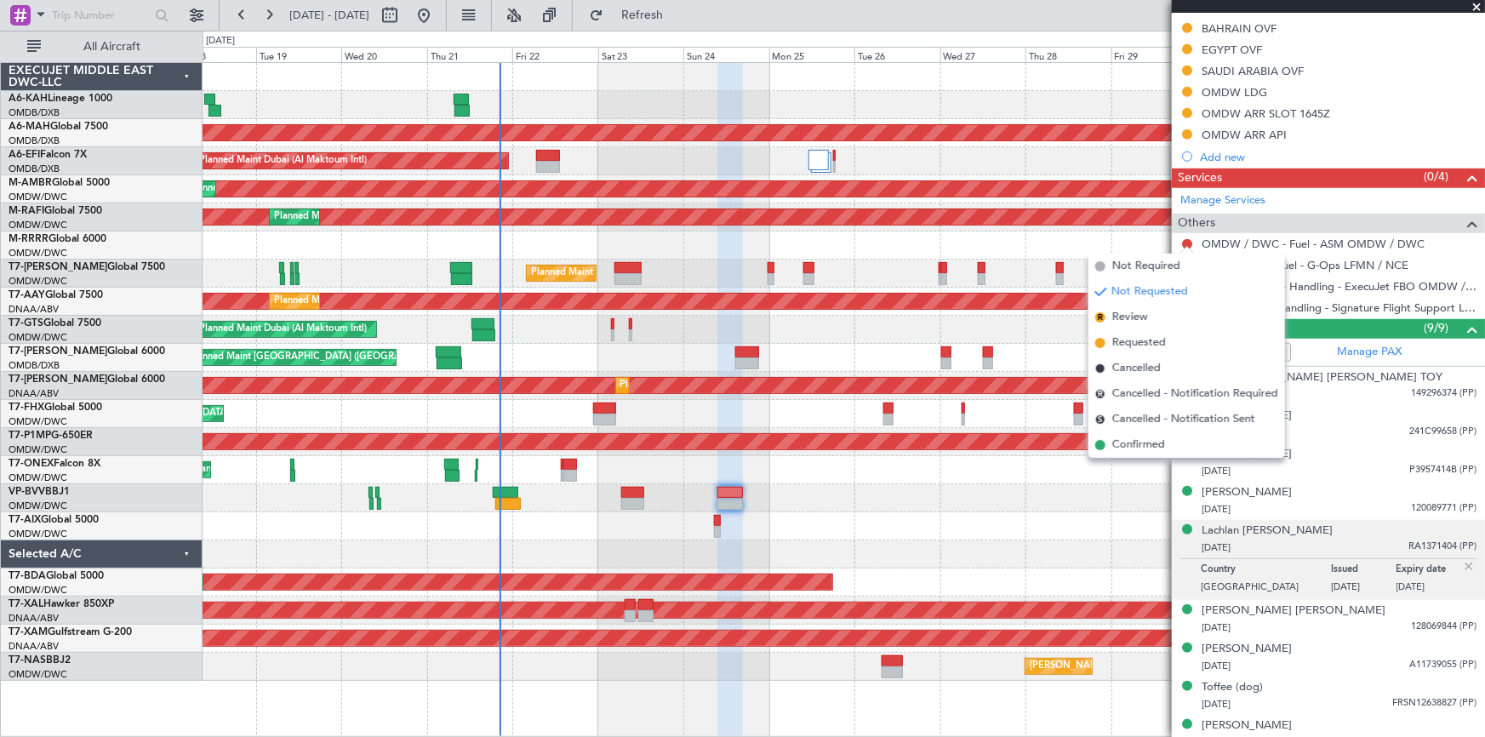
click at [1000, 15] on div "18 Aug 2025 - 02 Sep 2025 Refresh Quick Links All Aircraft" at bounding box center [742, 15] width 1485 height 31
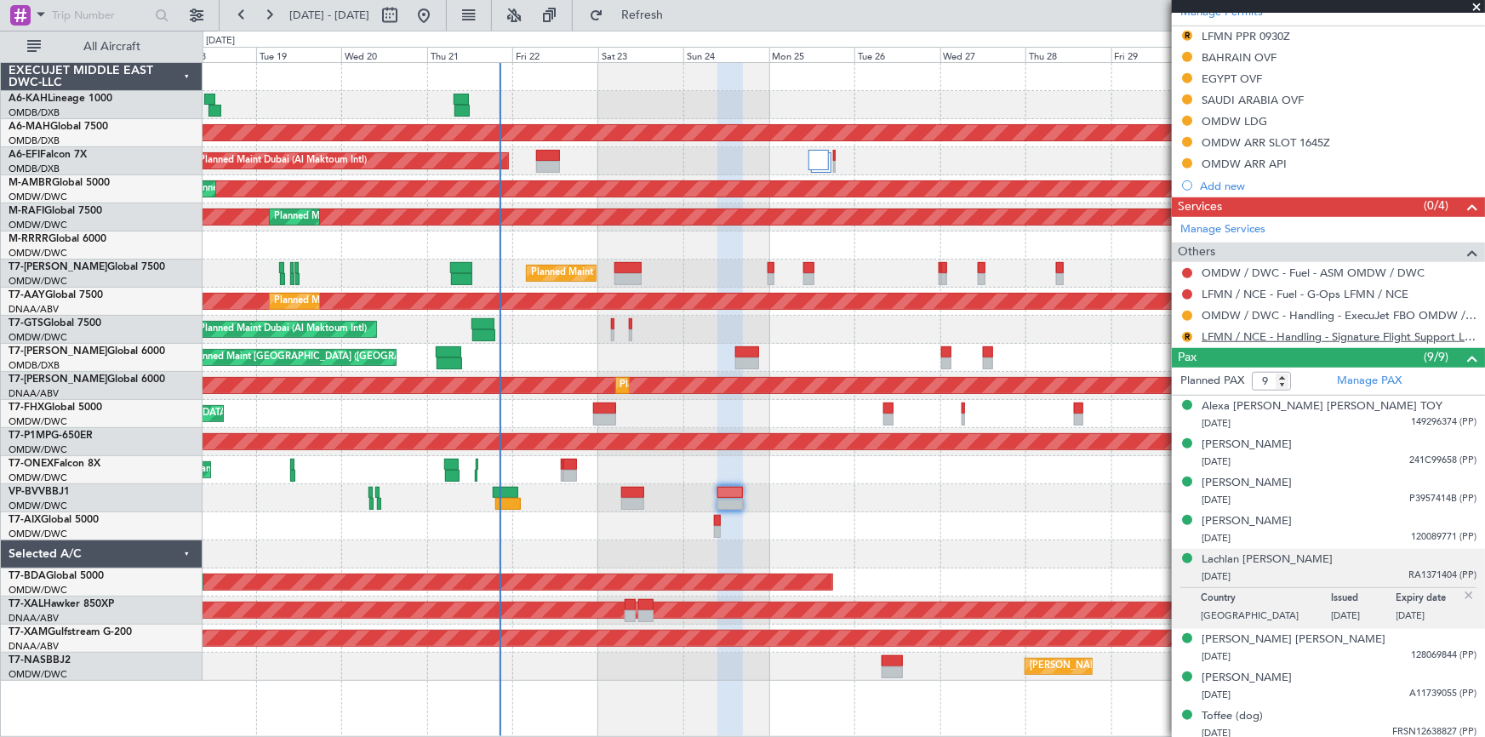
scroll to position [554, 0]
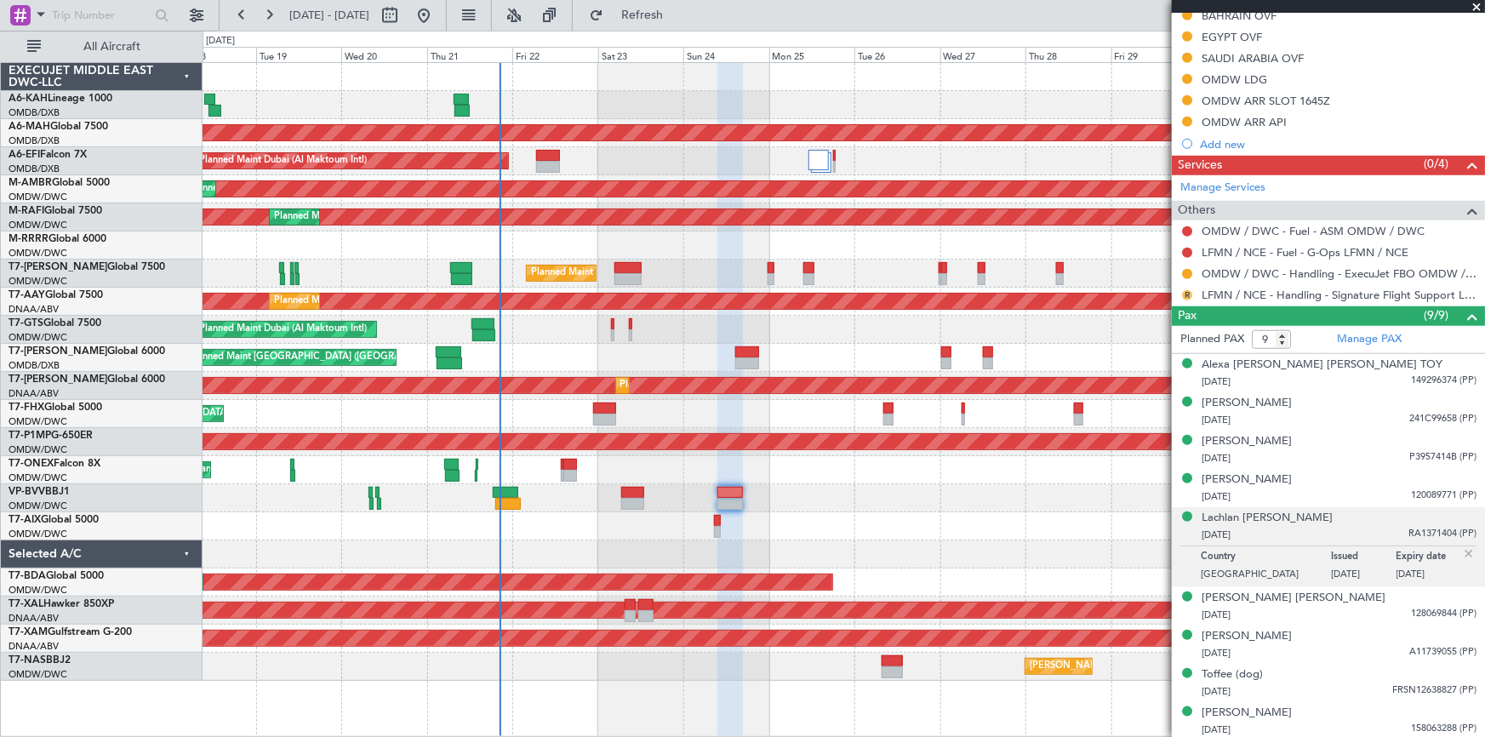
click at [1188, 291] on button "R" at bounding box center [1187, 295] width 10 height 10
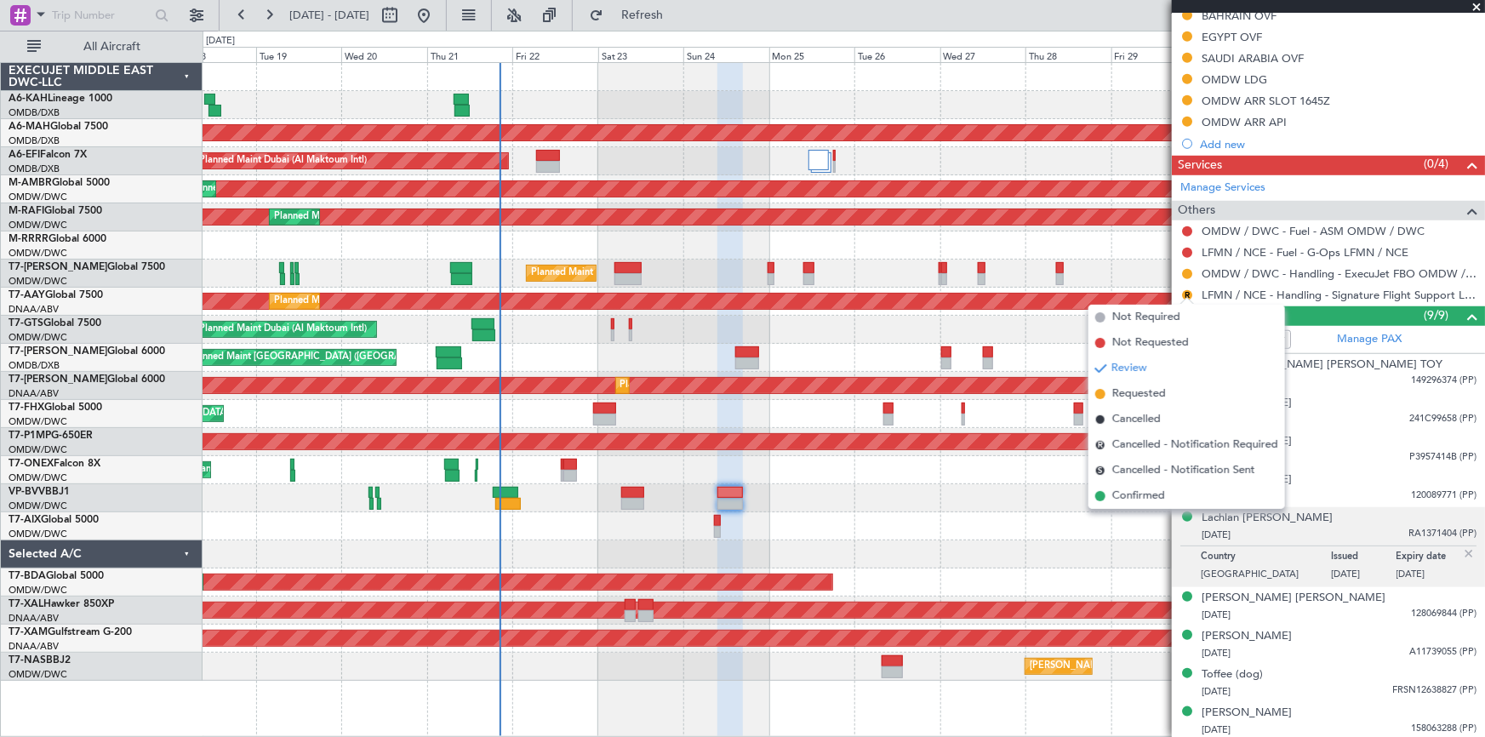
click at [1125, 398] on span "Requested" at bounding box center [1139, 393] width 54 height 17
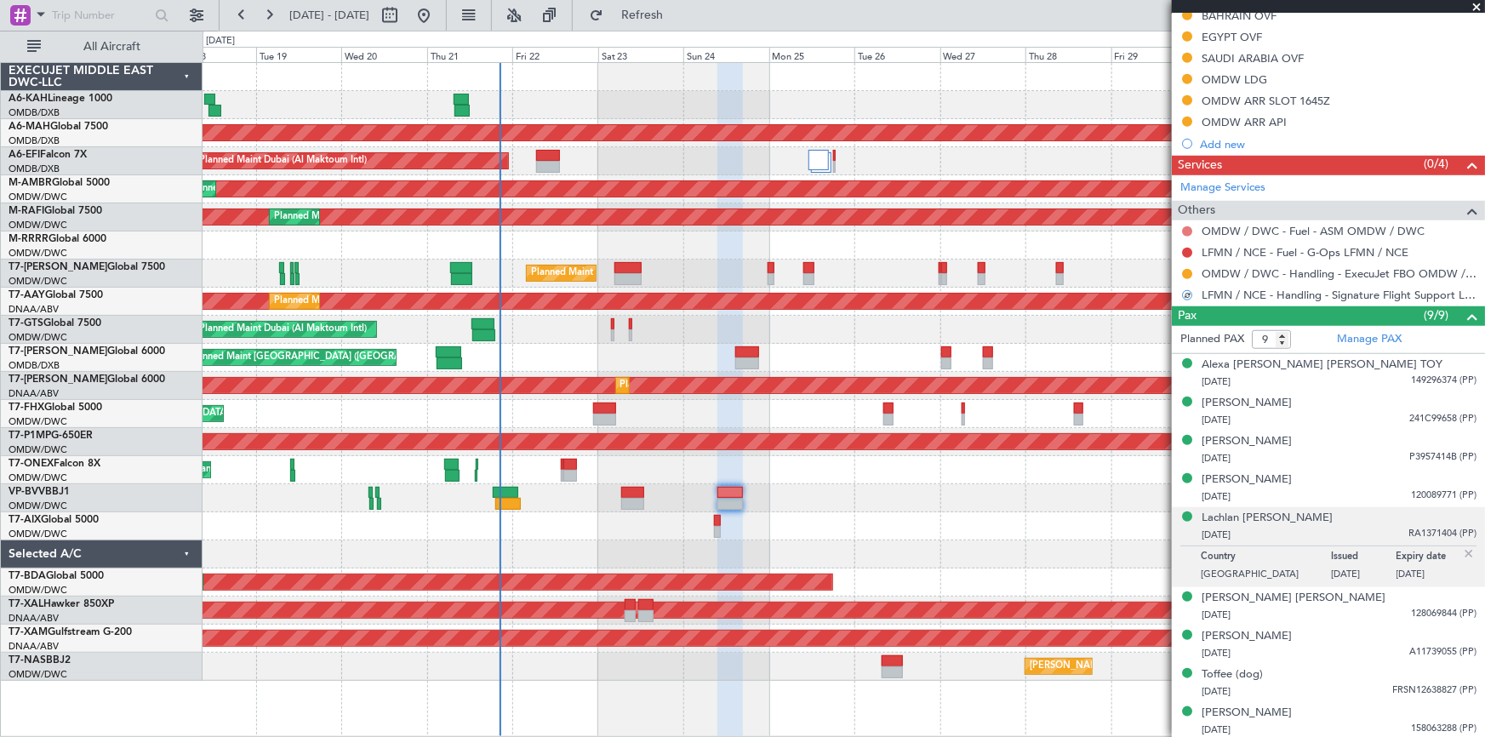
click at [1189, 227] on button at bounding box center [1187, 231] width 10 height 10
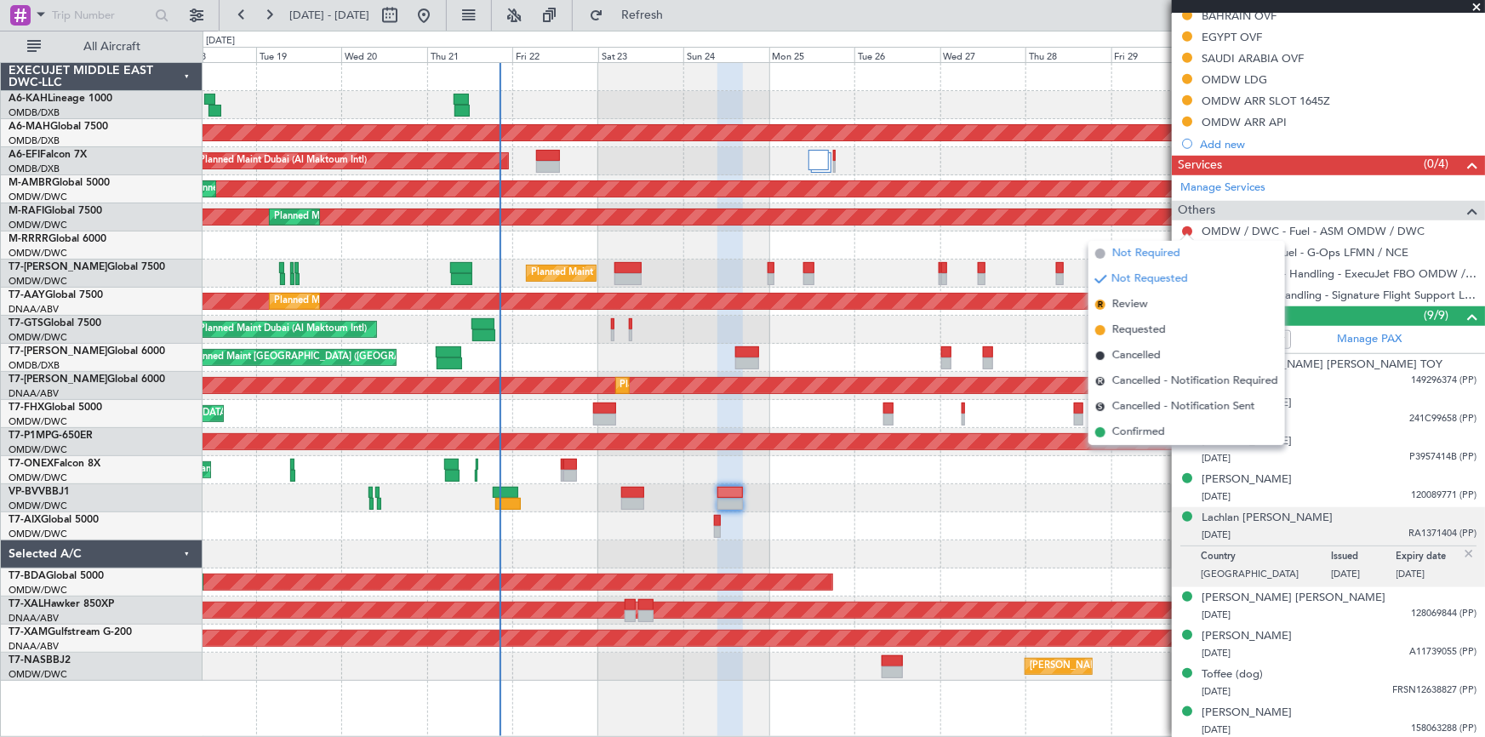
click at [1127, 250] on span "Not Required" at bounding box center [1146, 253] width 68 height 17
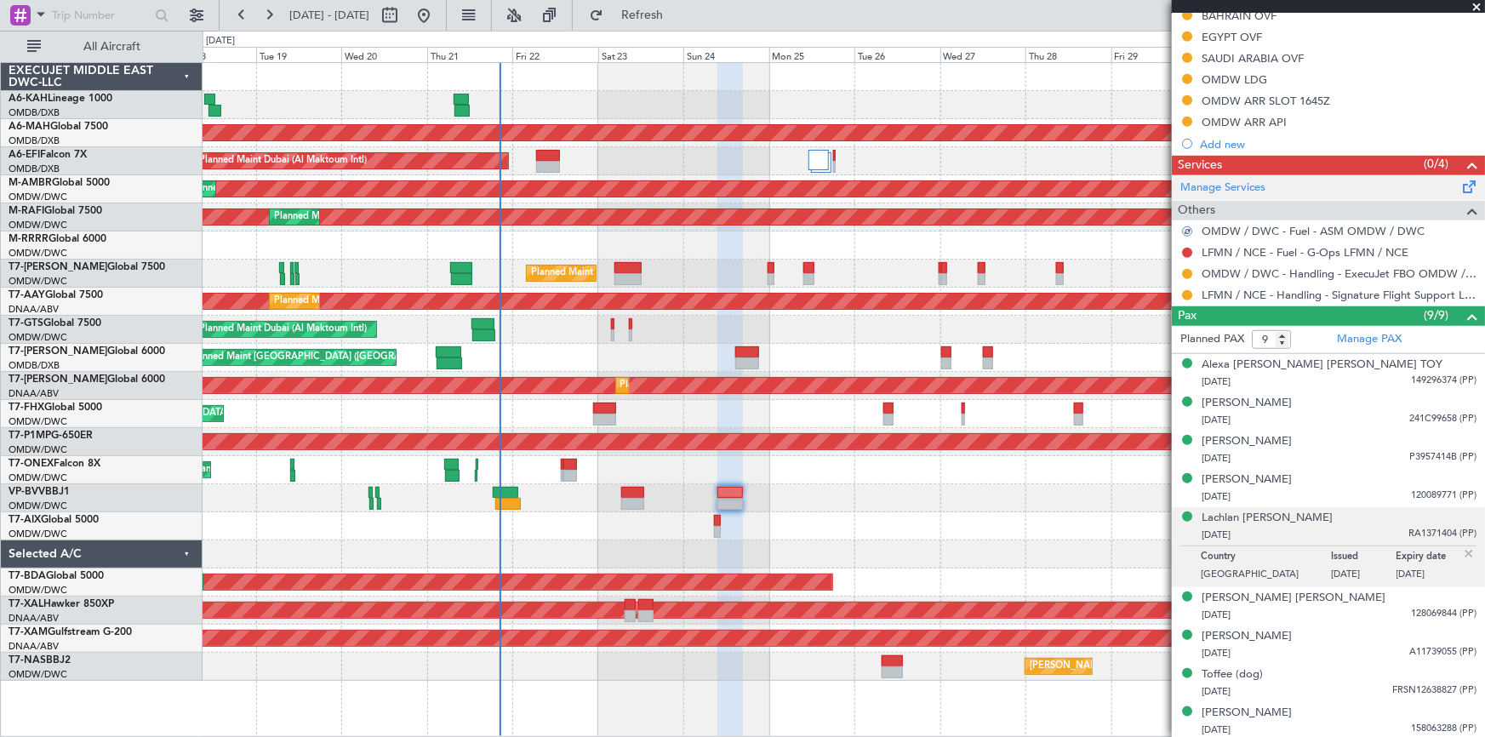
scroll to position [476, 0]
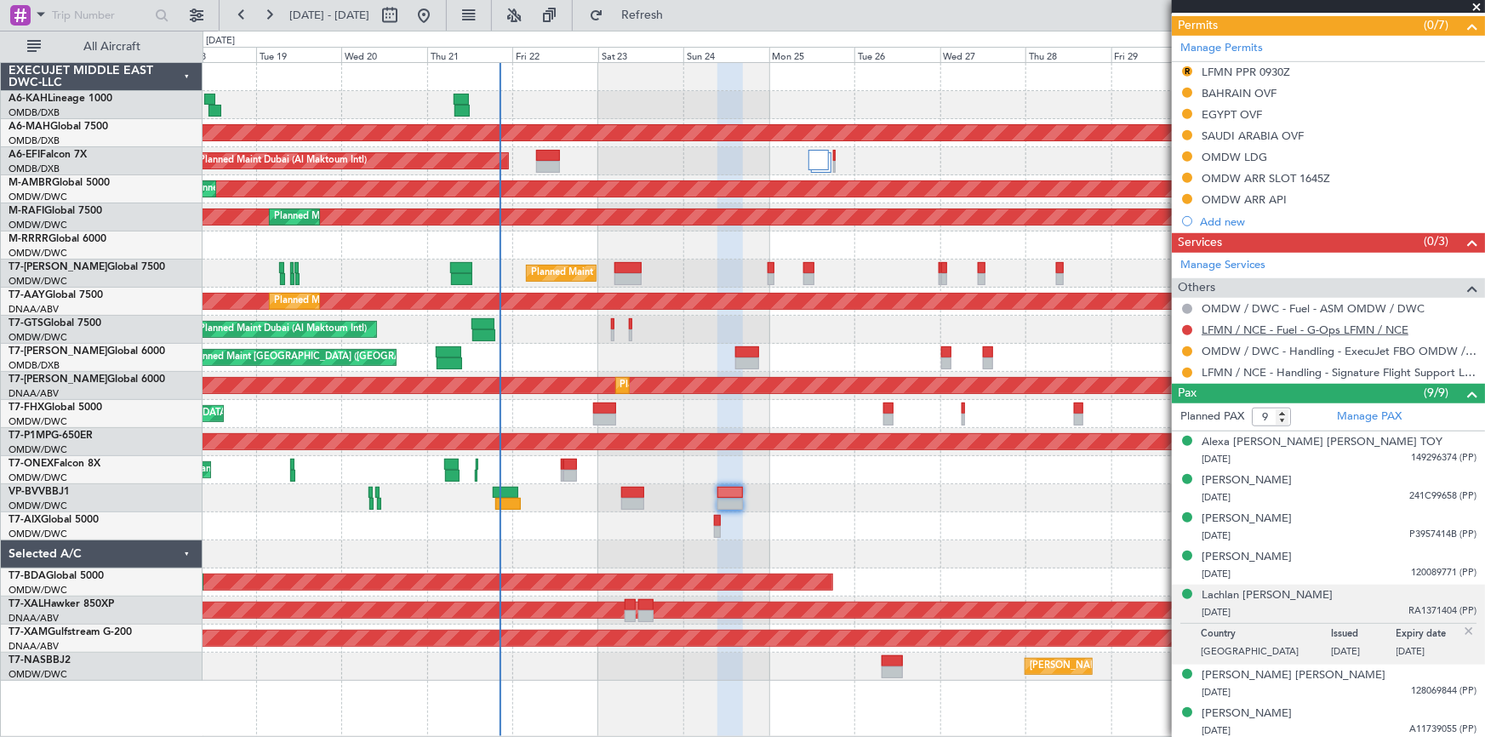
click at [1248, 328] on link "LFMN / NCE - Fuel - G-Ops LFMN / NCE" at bounding box center [1304, 329] width 207 height 14
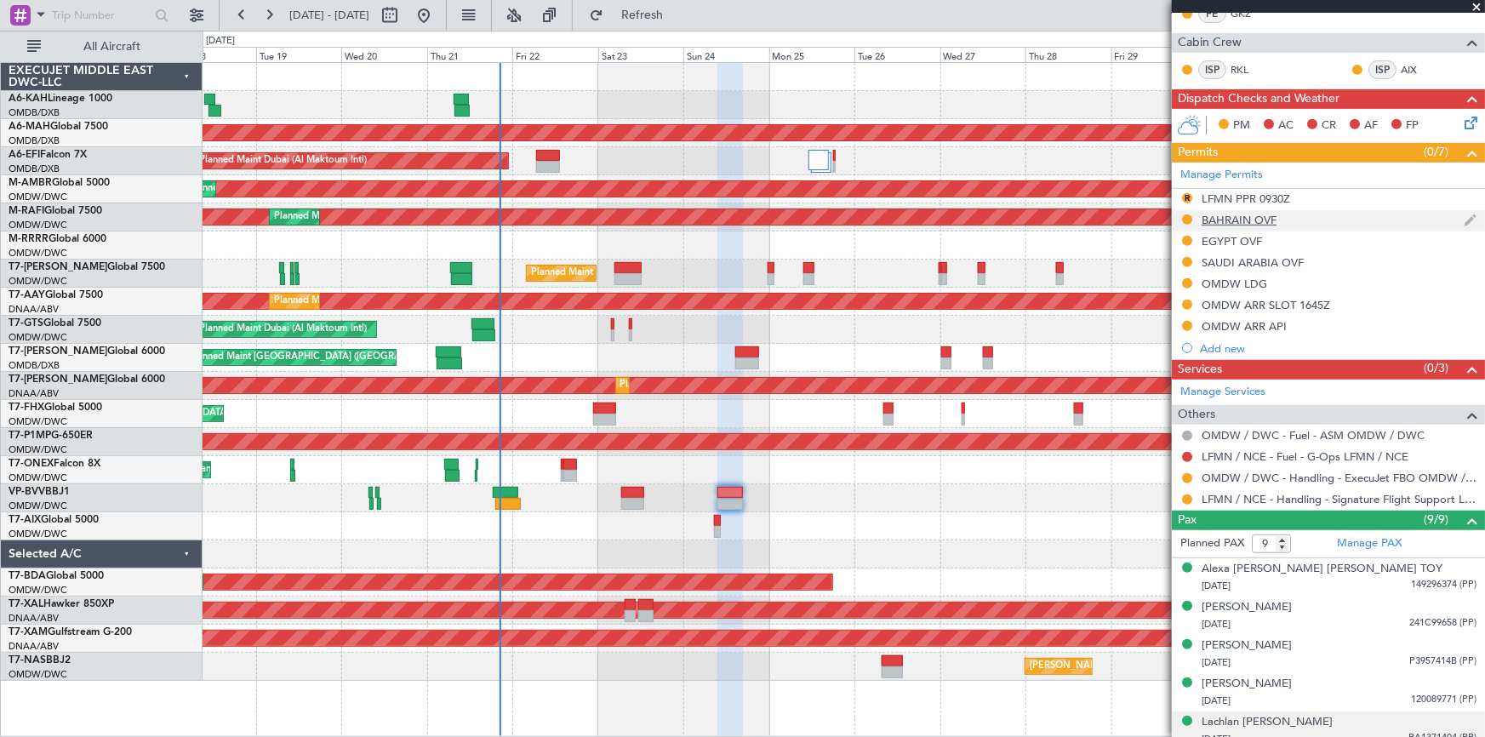
scroll to position [322, 0]
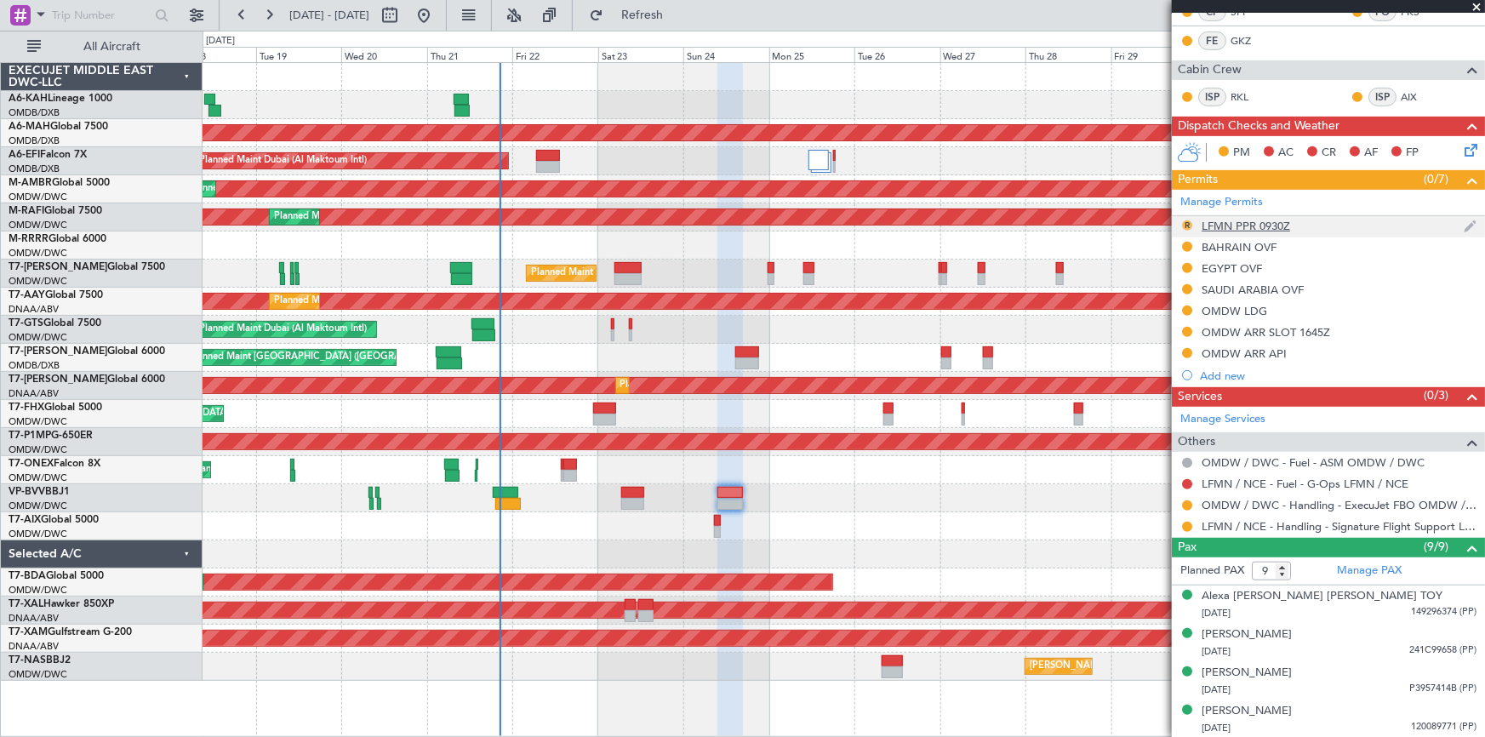
click at [1187, 222] on button "R" at bounding box center [1187, 225] width 10 height 10
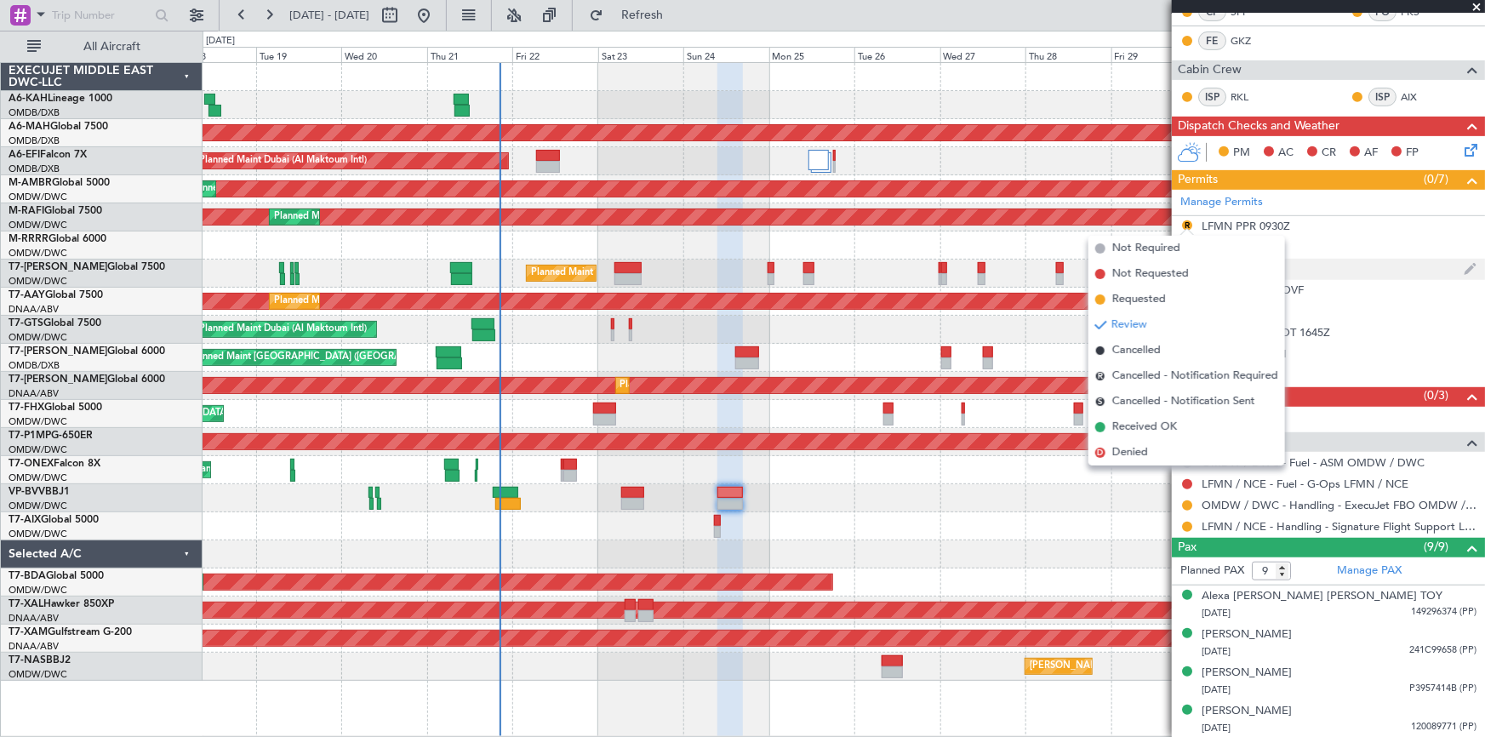
click at [1151, 298] on span "Requested" at bounding box center [1139, 299] width 54 height 17
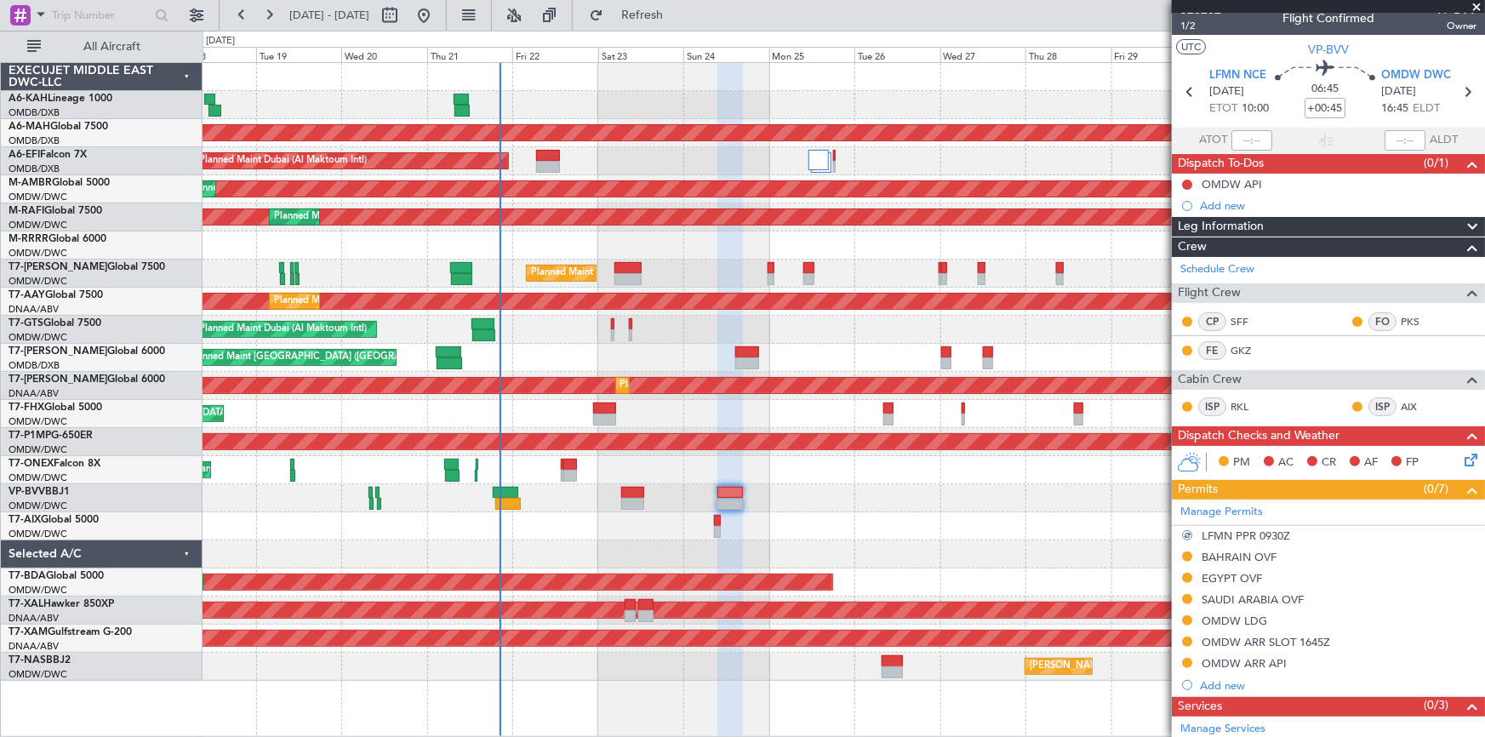
scroll to position [0, 0]
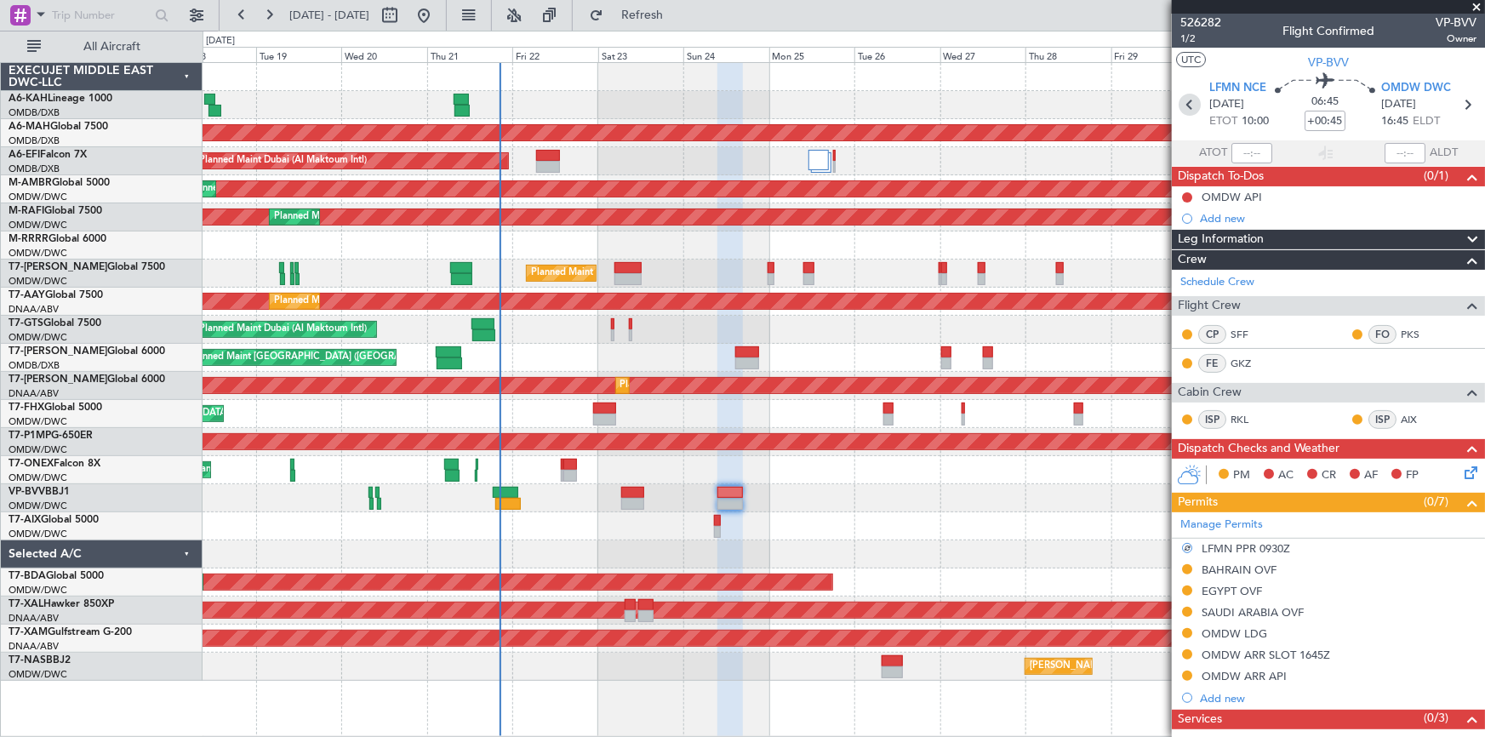
click at [1186, 103] on icon at bounding box center [1189, 105] width 22 height 22
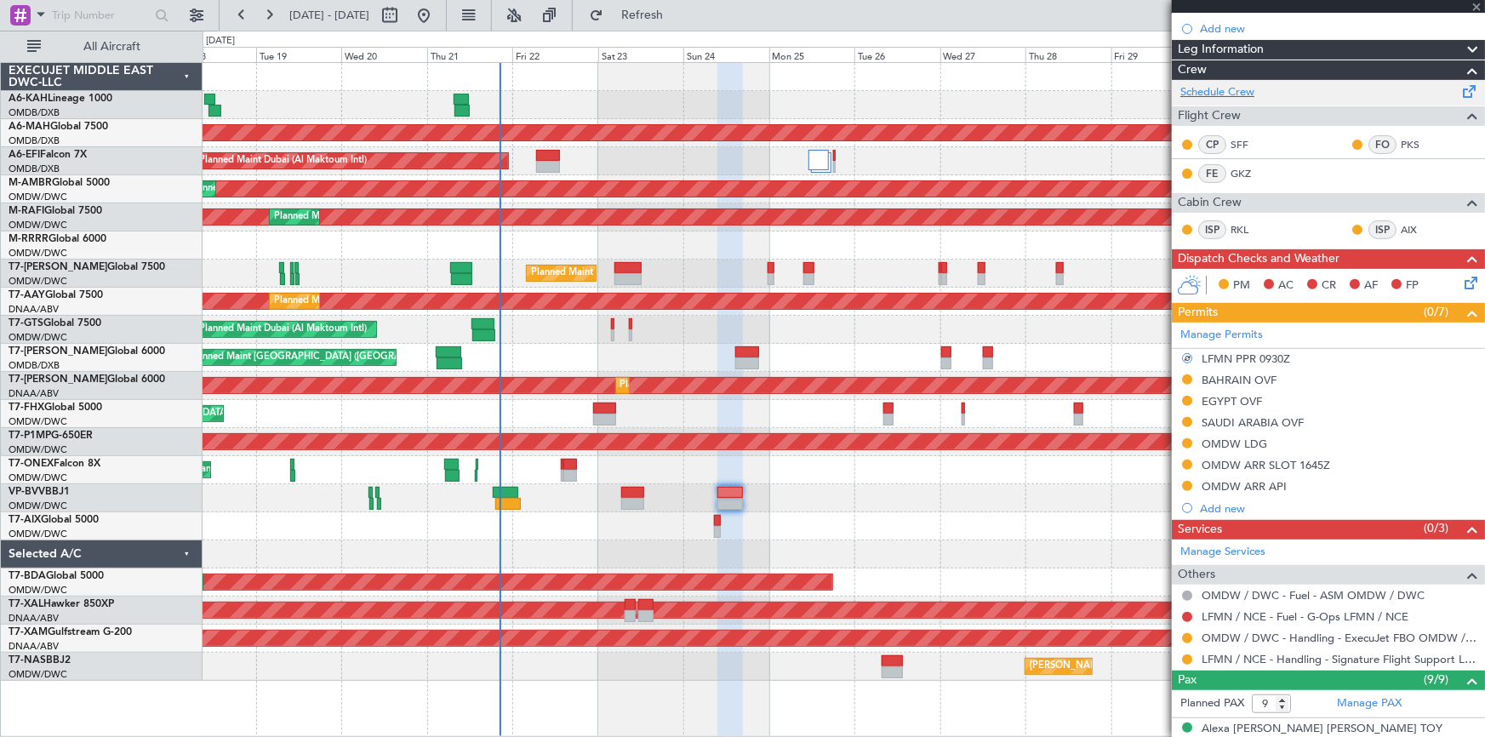
scroll to position [231, 0]
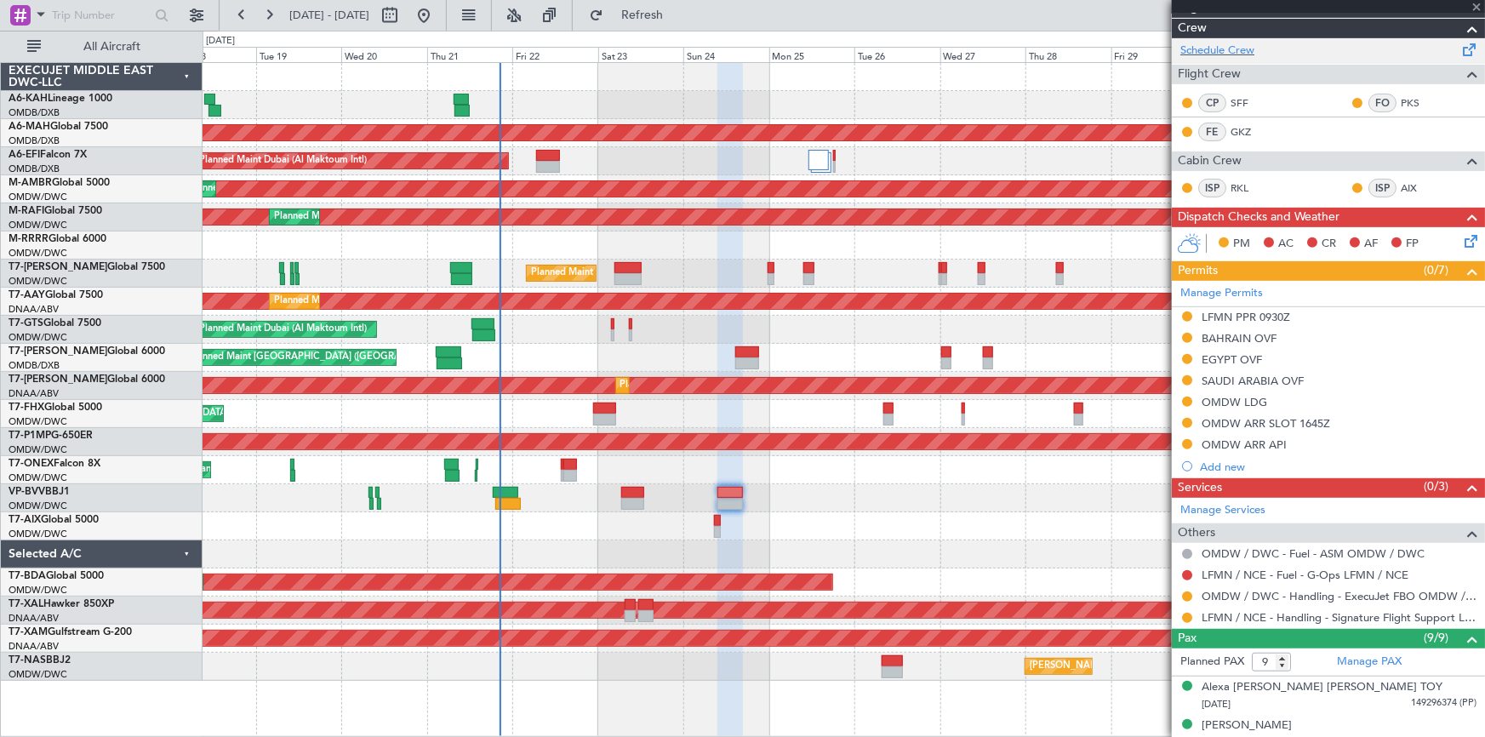
type input "0"
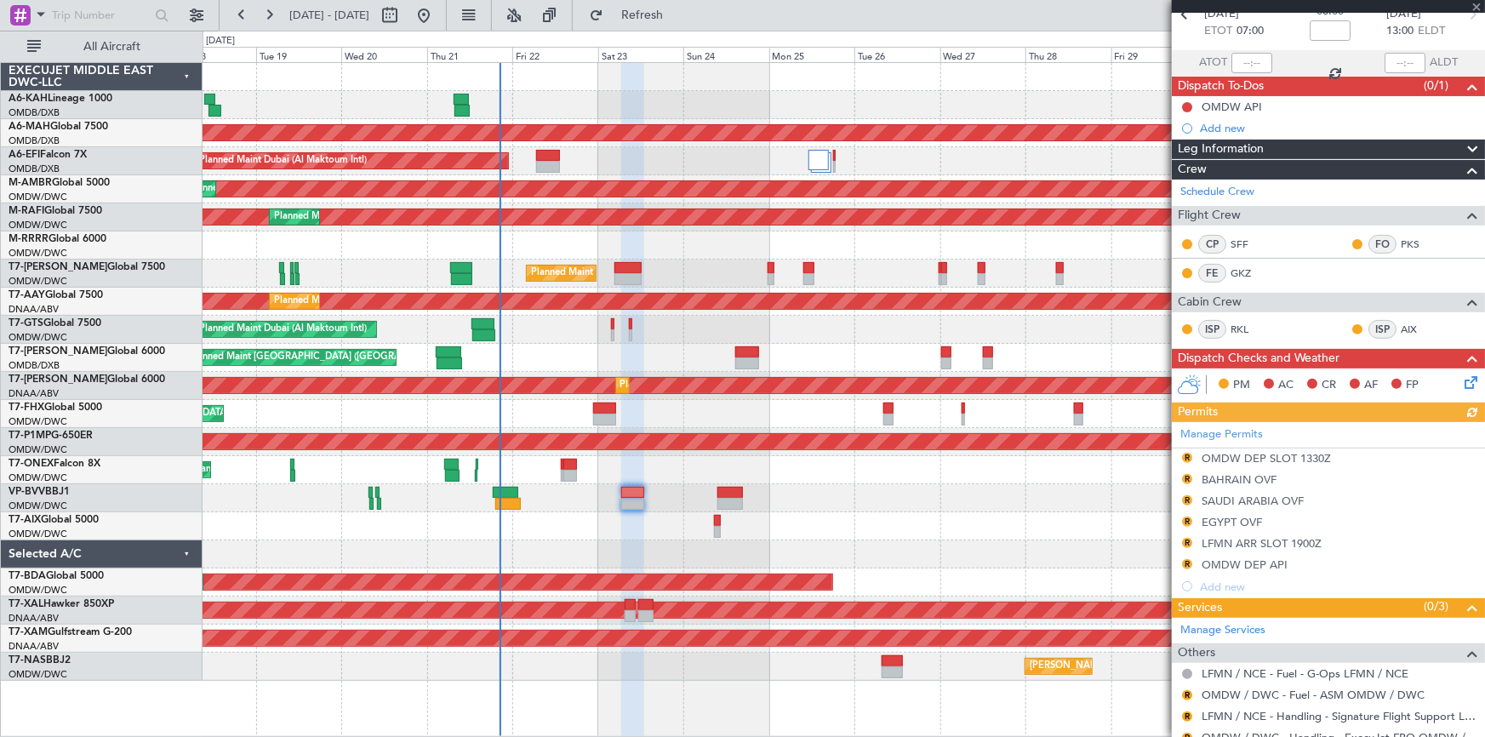
scroll to position [147, 0]
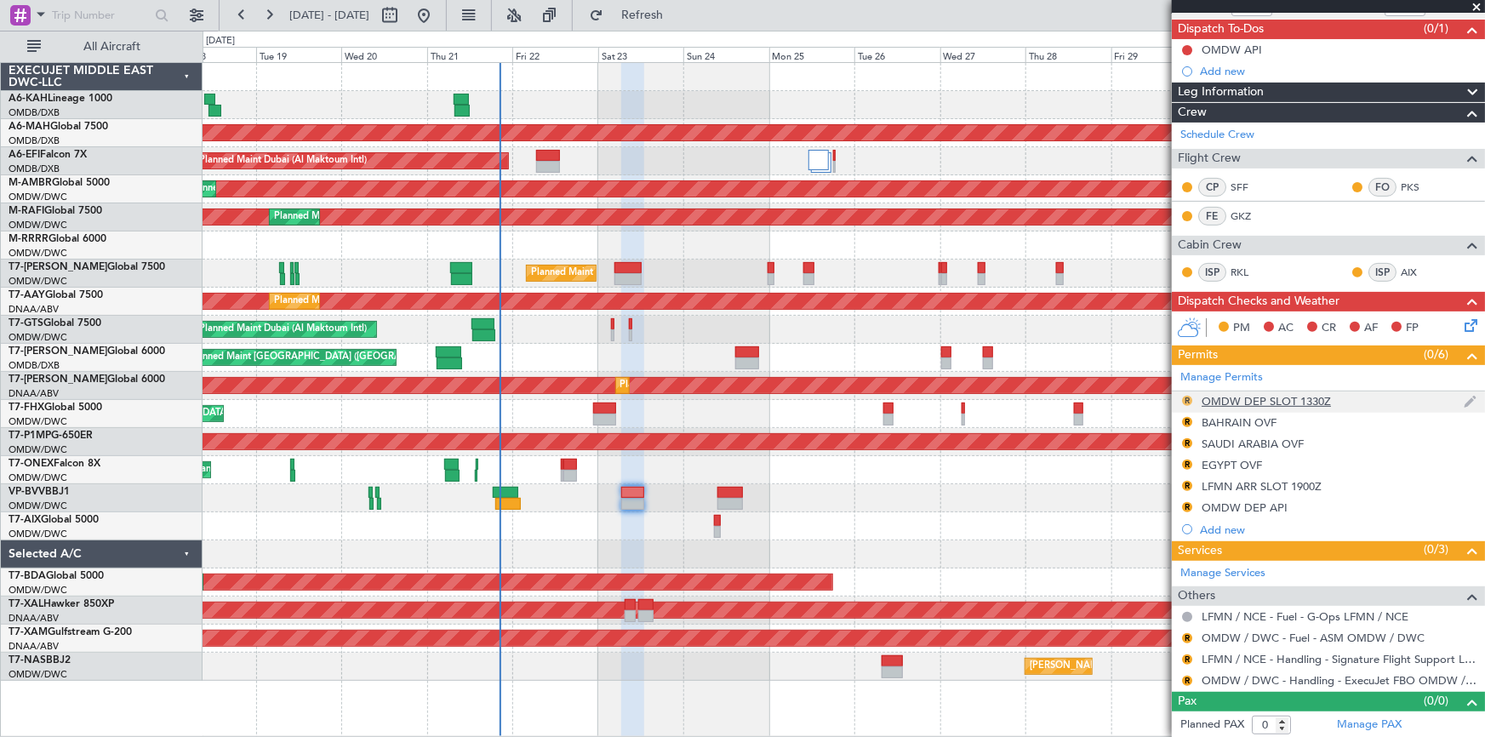
click at [1188, 399] on button "R" at bounding box center [1187, 401] width 10 height 10
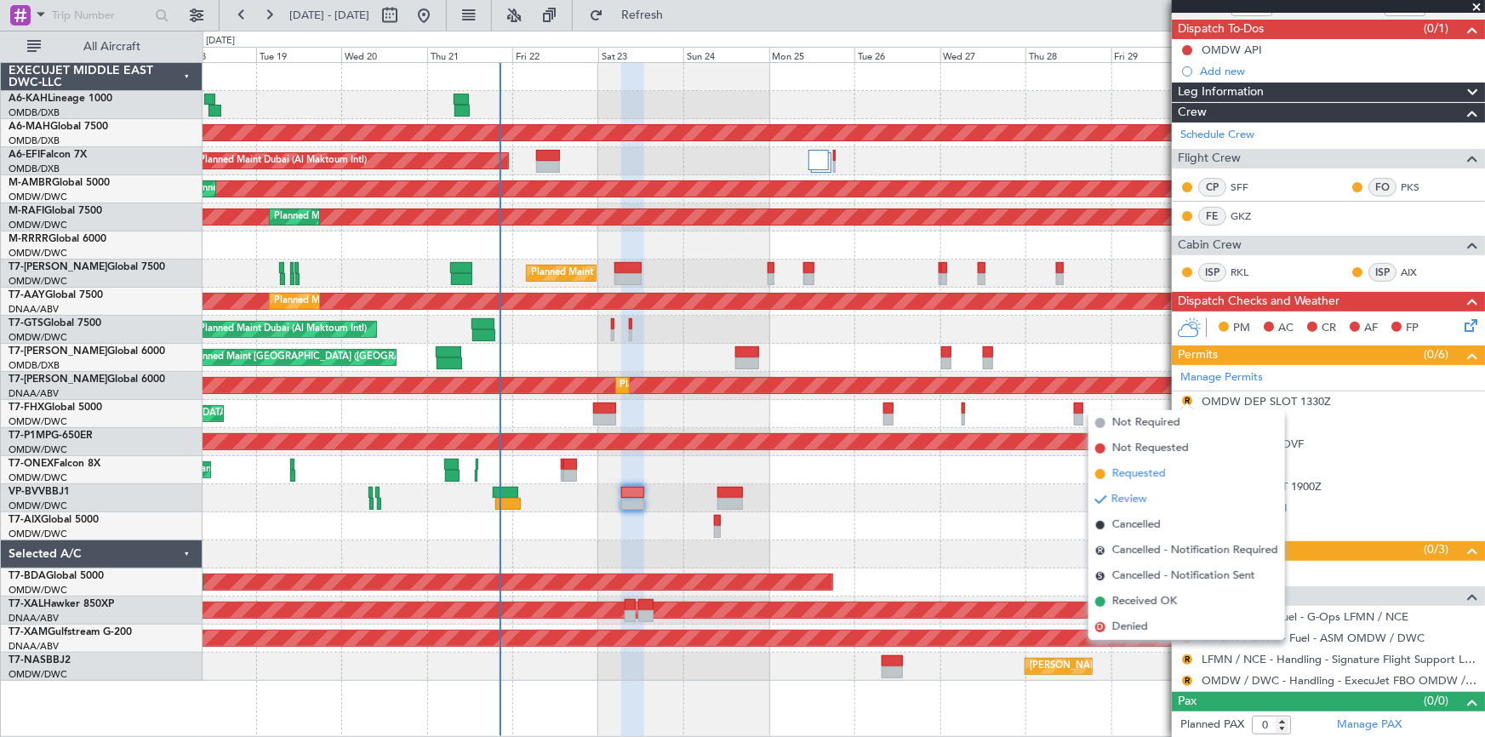
click at [1144, 471] on span "Requested" at bounding box center [1139, 473] width 54 height 17
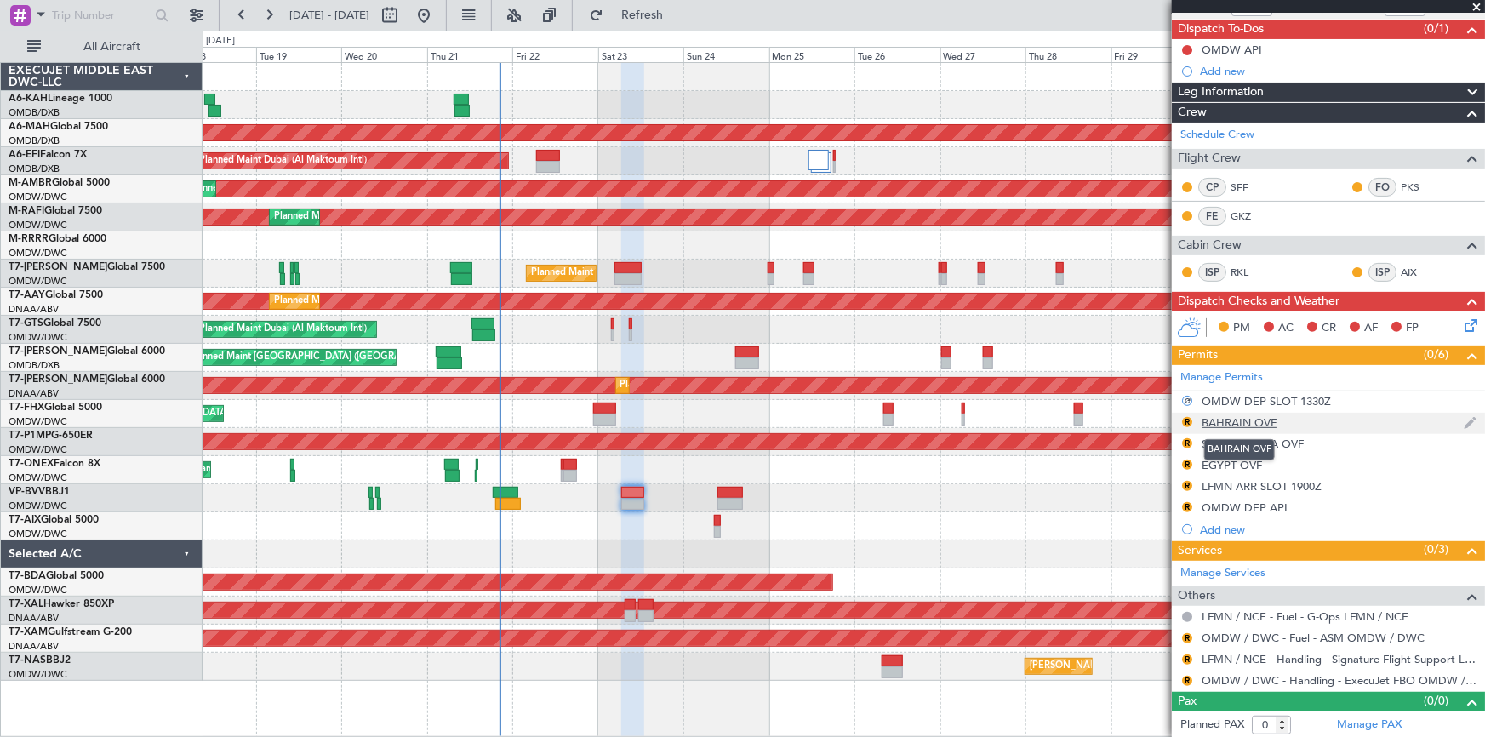
click at [1229, 418] on div "BAHRAIN OVF" at bounding box center [1238, 422] width 75 height 14
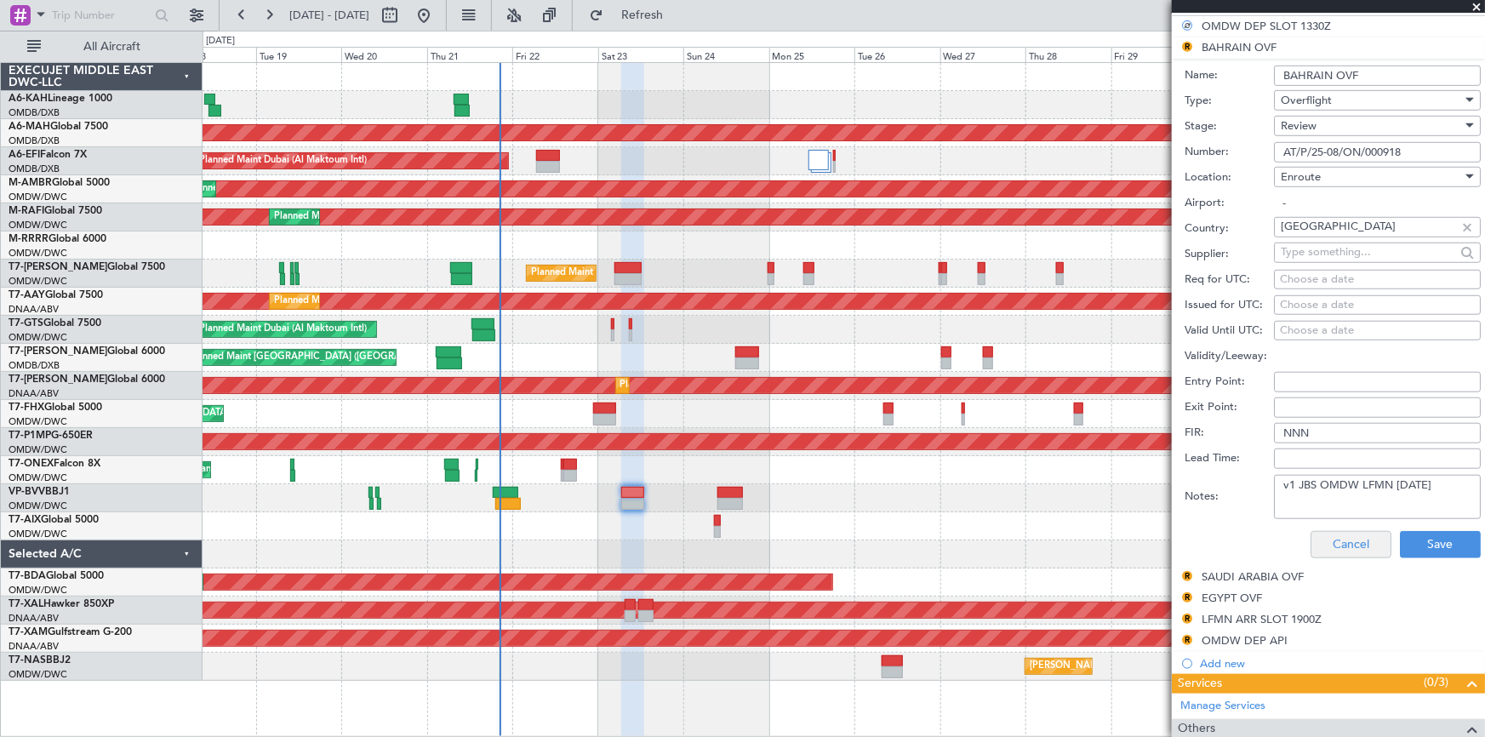
scroll to position [534, 0]
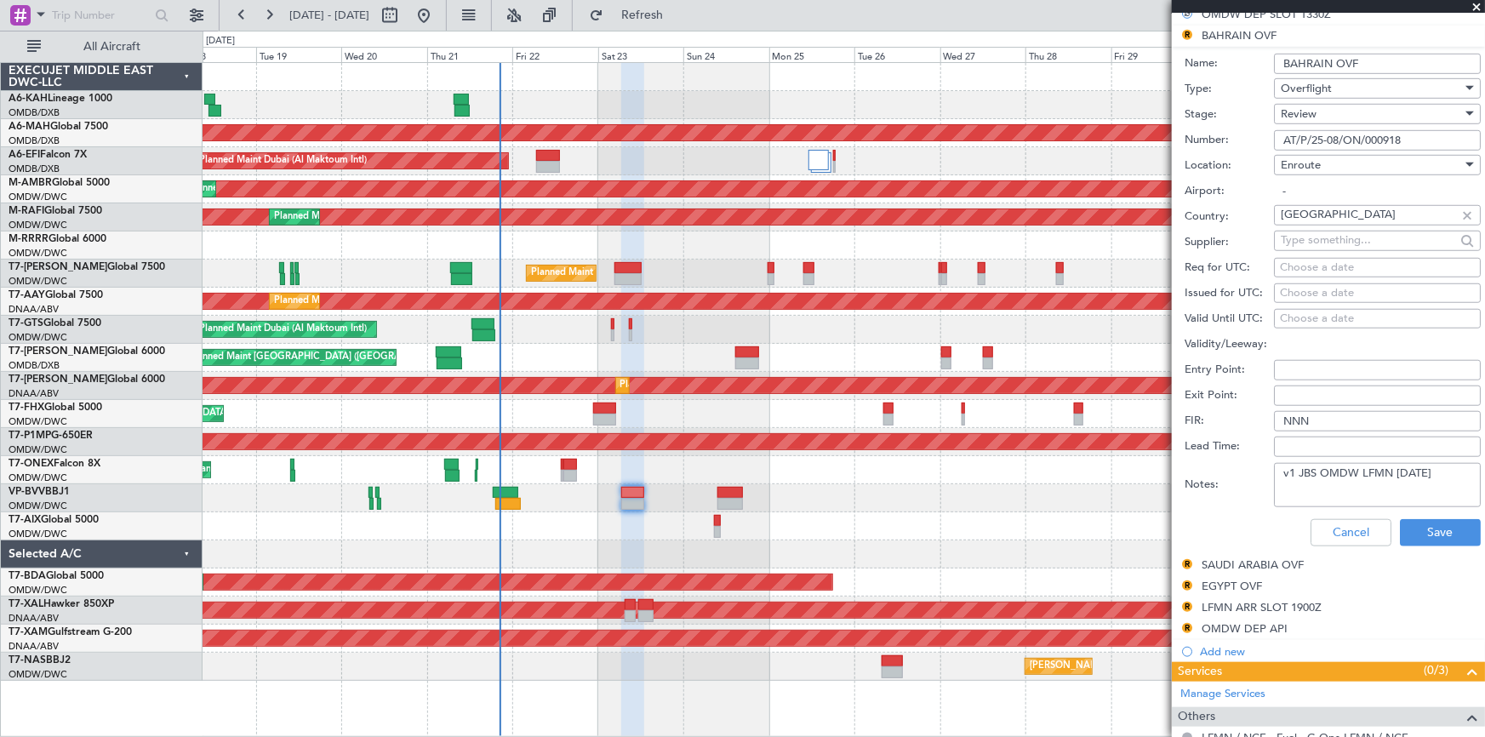
click at [1431, 474] on textarea "v1 JBS OMDW LFMN 22aug" at bounding box center [1377, 485] width 207 height 44
click at [1256, 492] on div "Notes: v1 JBS OMDW LFMN 22aug V2 23AUG" at bounding box center [1332, 484] width 296 height 51
type textarea "v1 JBS OMDW LFMN 22aug V2 23AUG"
click at [1416, 533] on button "Save" at bounding box center [1440, 532] width 81 height 27
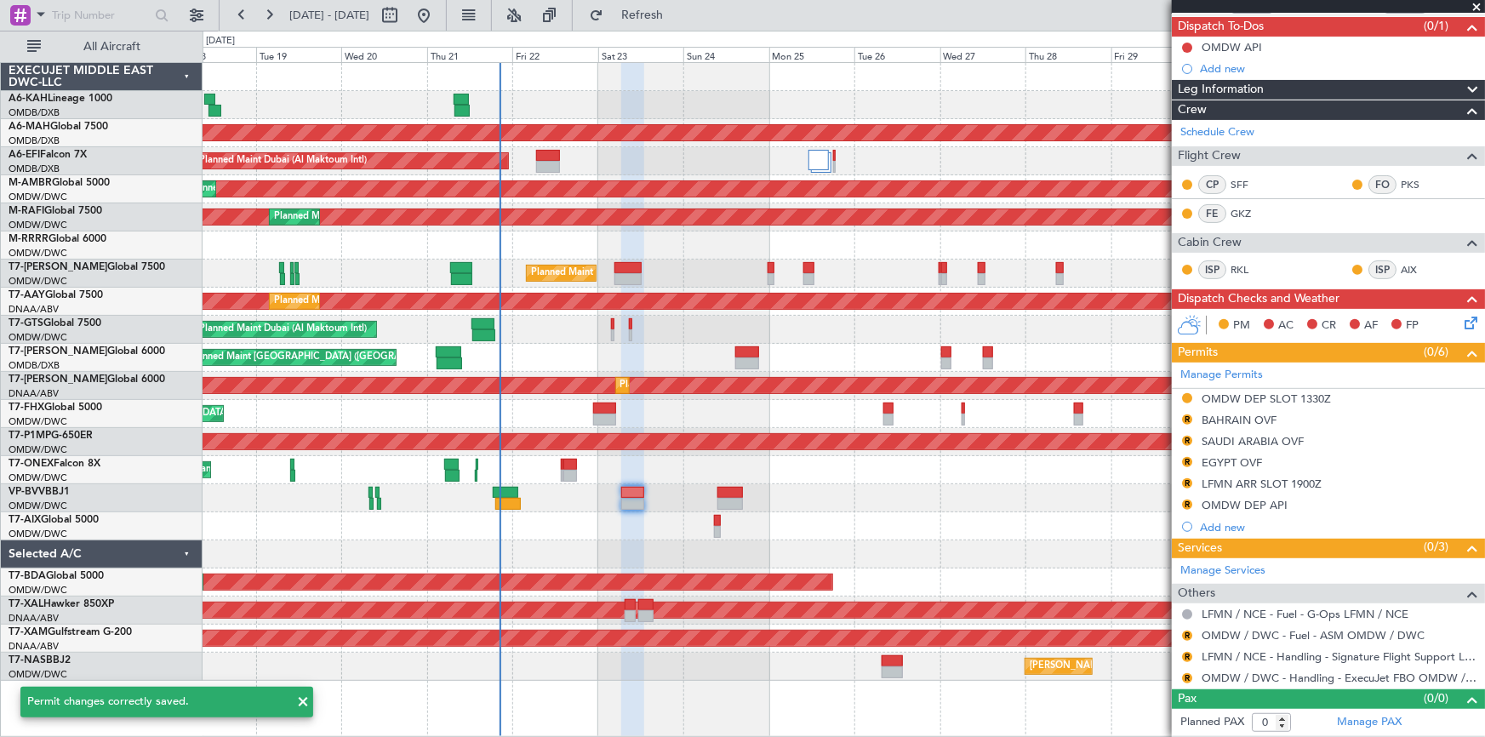
scroll to position [147, 0]
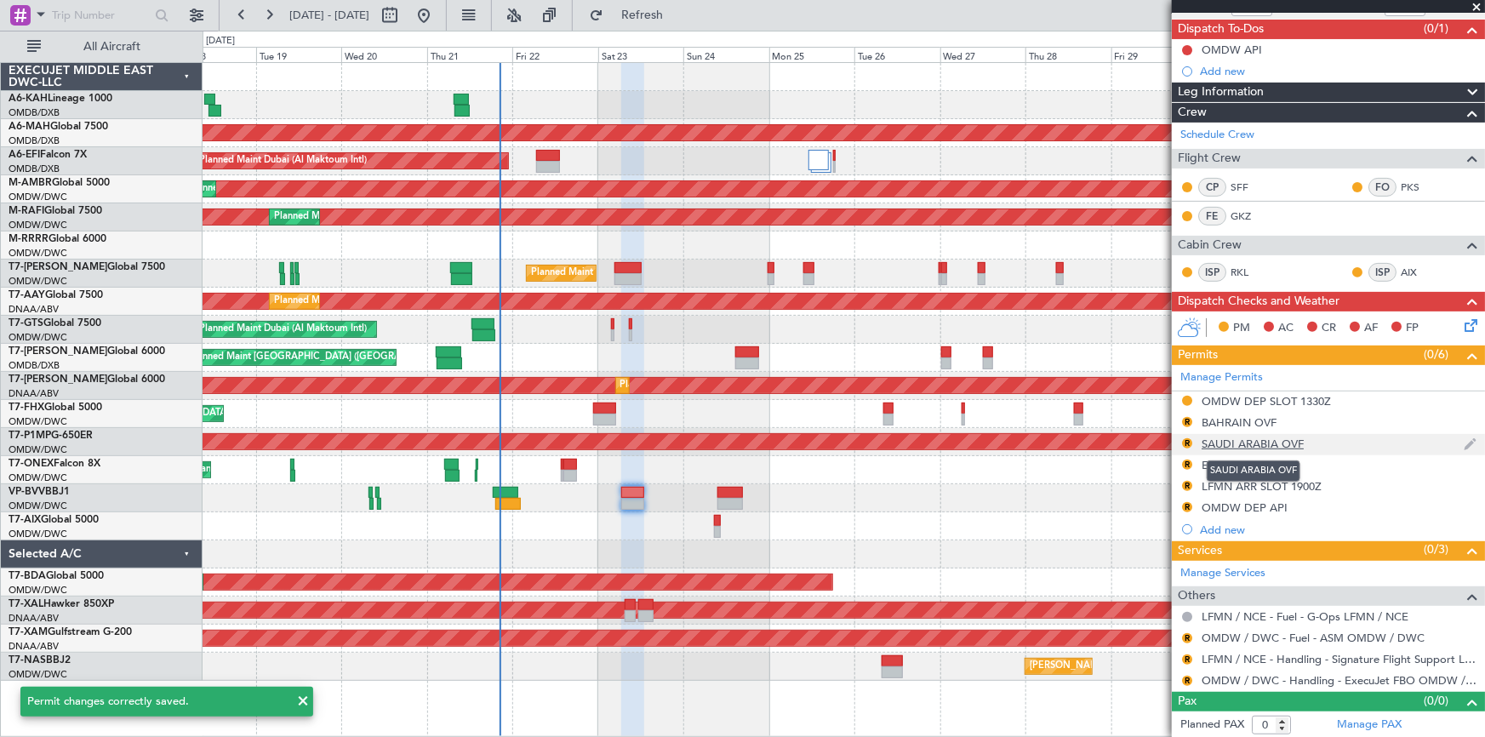
click at [1261, 439] on div "SAUDI ARABIA OVF" at bounding box center [1252, 443] width 102 height 14
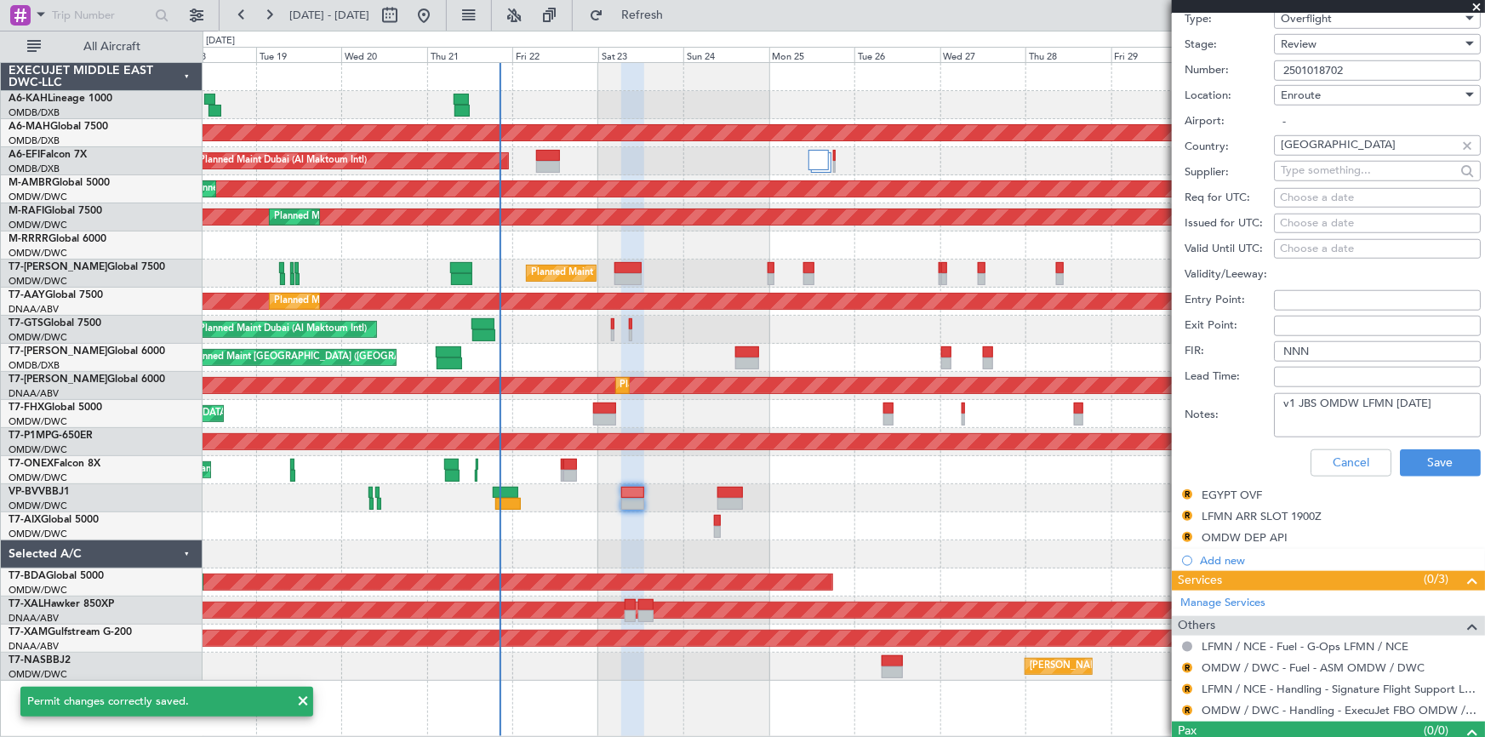
scroll to position [655, 0]
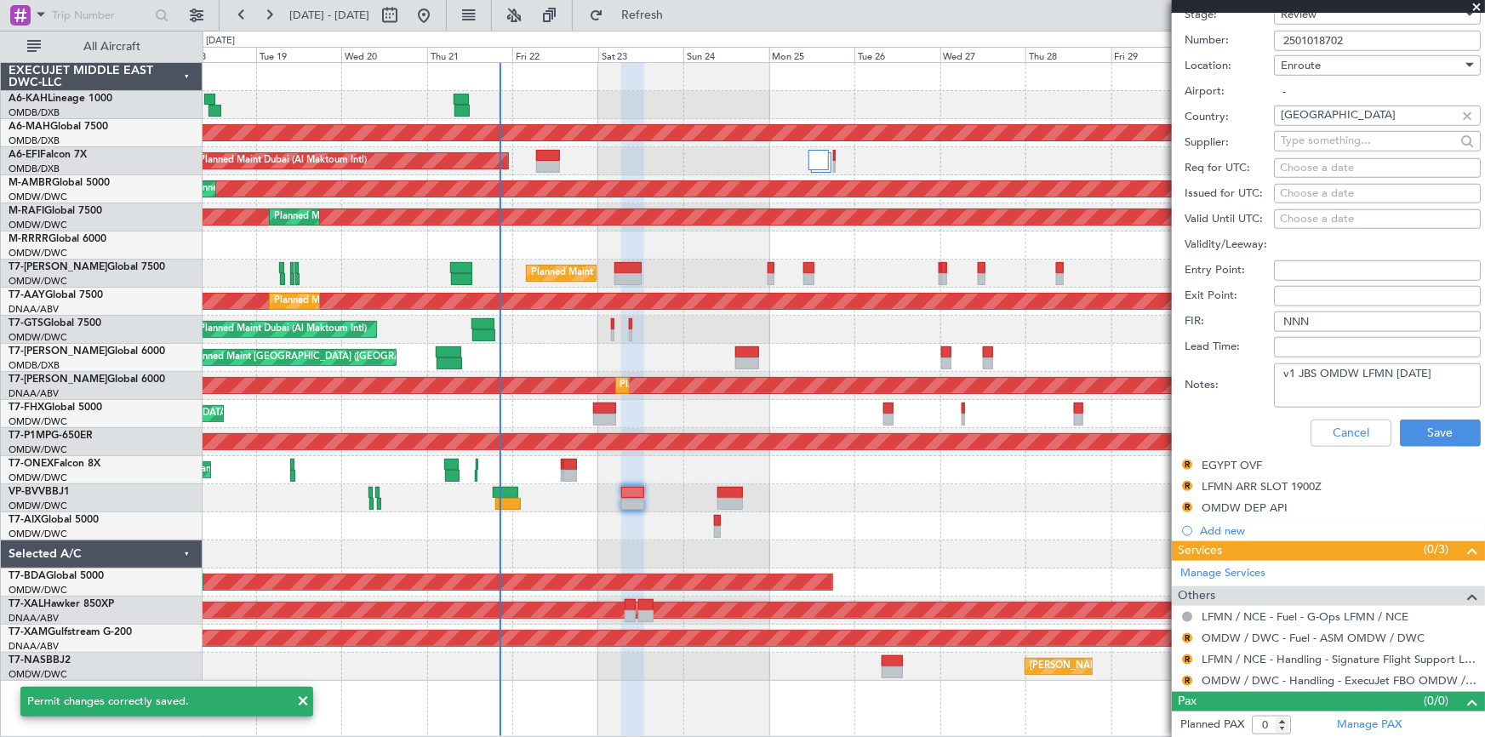
click at [1426, 373] on textarea "v1 JBS OMDW LFMN 22aug" at bounding box center [1377, 385] width 207 height 44
paste textarea "V2 23AUG"
type textarea "v1 JBS OMDW LFMN 22aug V2 23AUG"
click at [1434, 436] on button "Save" at bounding box center [1440, 432] width 81 height 27
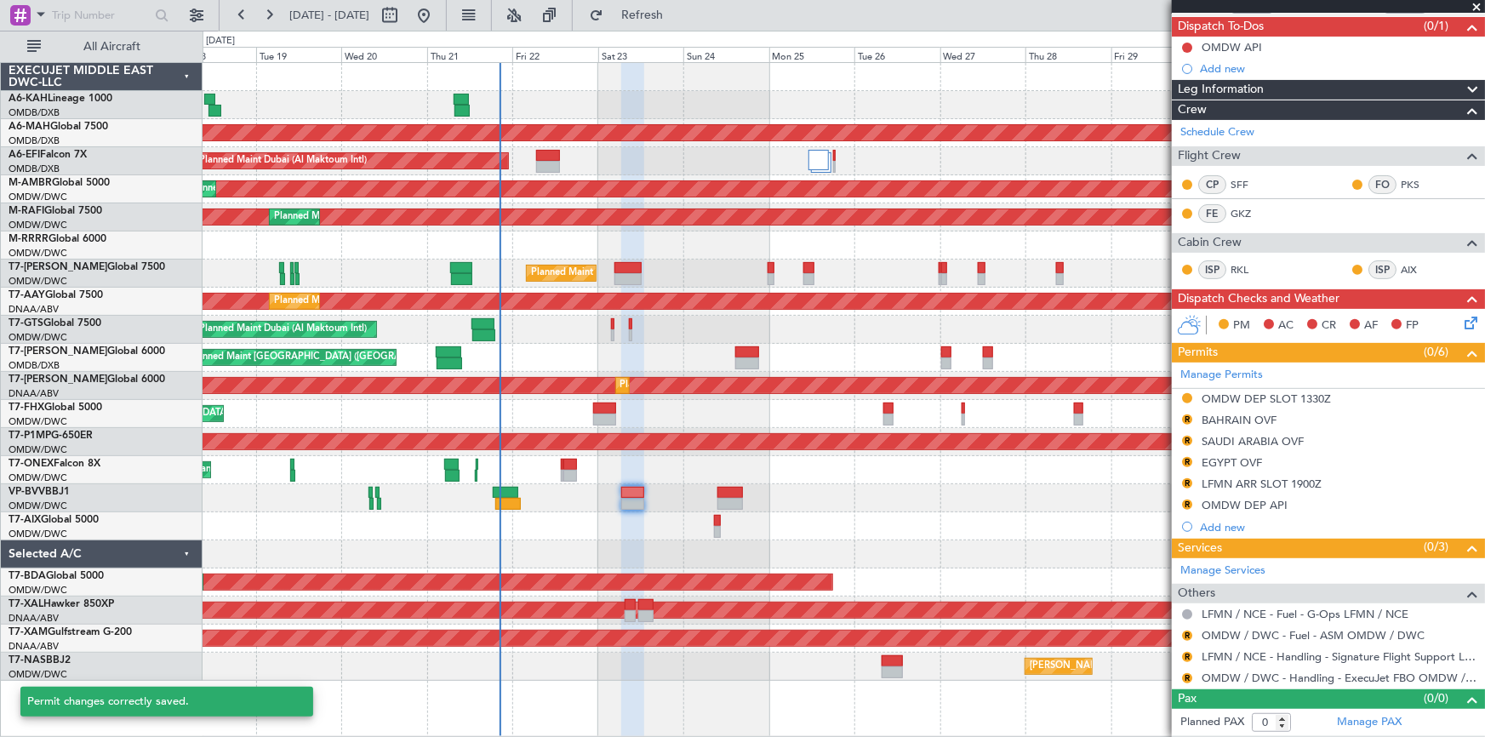
scroll to position [147, 0]
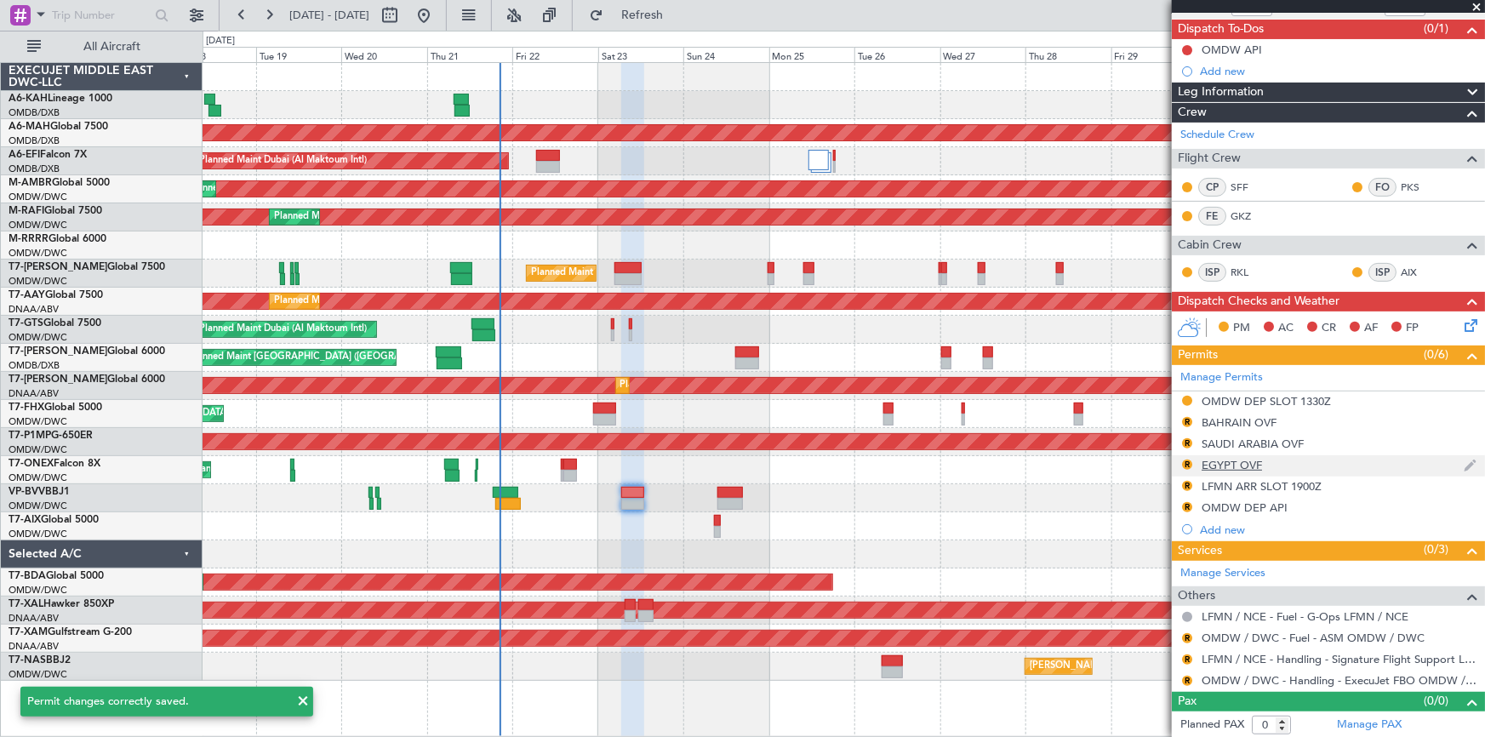
click at [1215, 466] on div "EGYPT OVF" at bounding box center [1231, 465] width 60 height 14
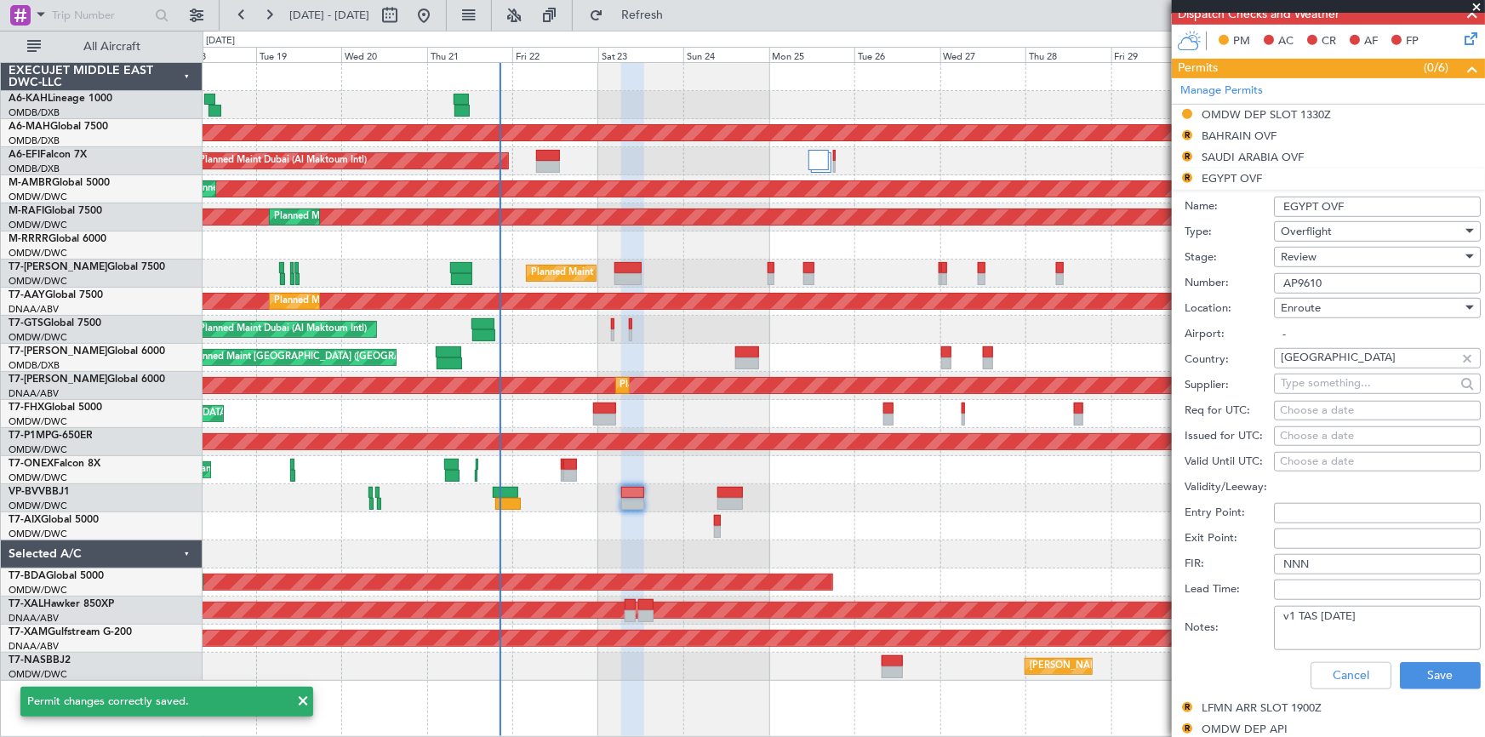
scroll to position [458, 0]
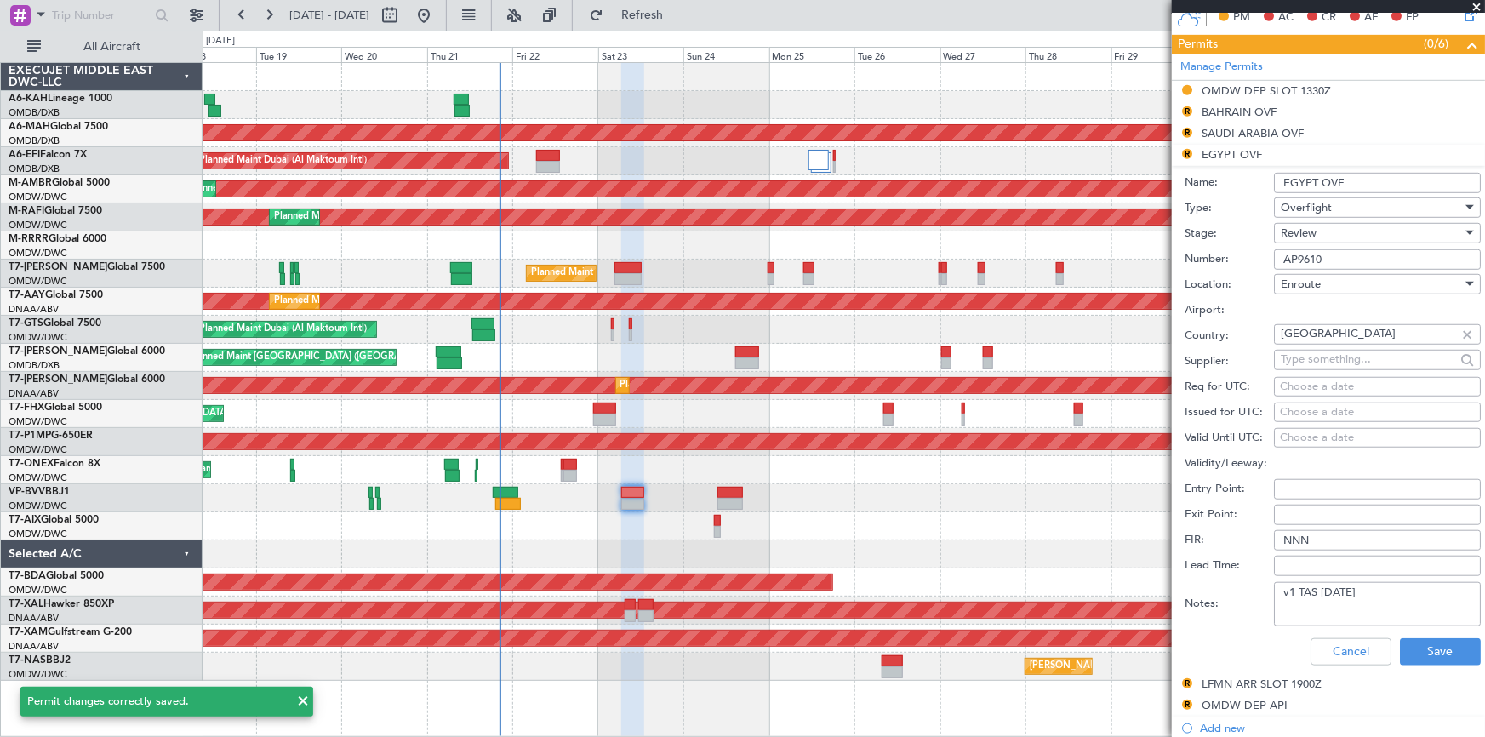
drag, startPoint x: 1370, startPoint y: 585, endPoint x: 1381, endPoint y: 599, distance: 17.5
click at [1381, 599] on textarea "v1 TAS 22AUG" at bounding box center [1377, 604] width 207 height 44
paste textarea "V2 23AUG"
type textarea "v1 TAS 22AUG V2 23AUG"
click at [1414, 643] on button "Save" at bounding box center [1440, 651] width 81 height 27
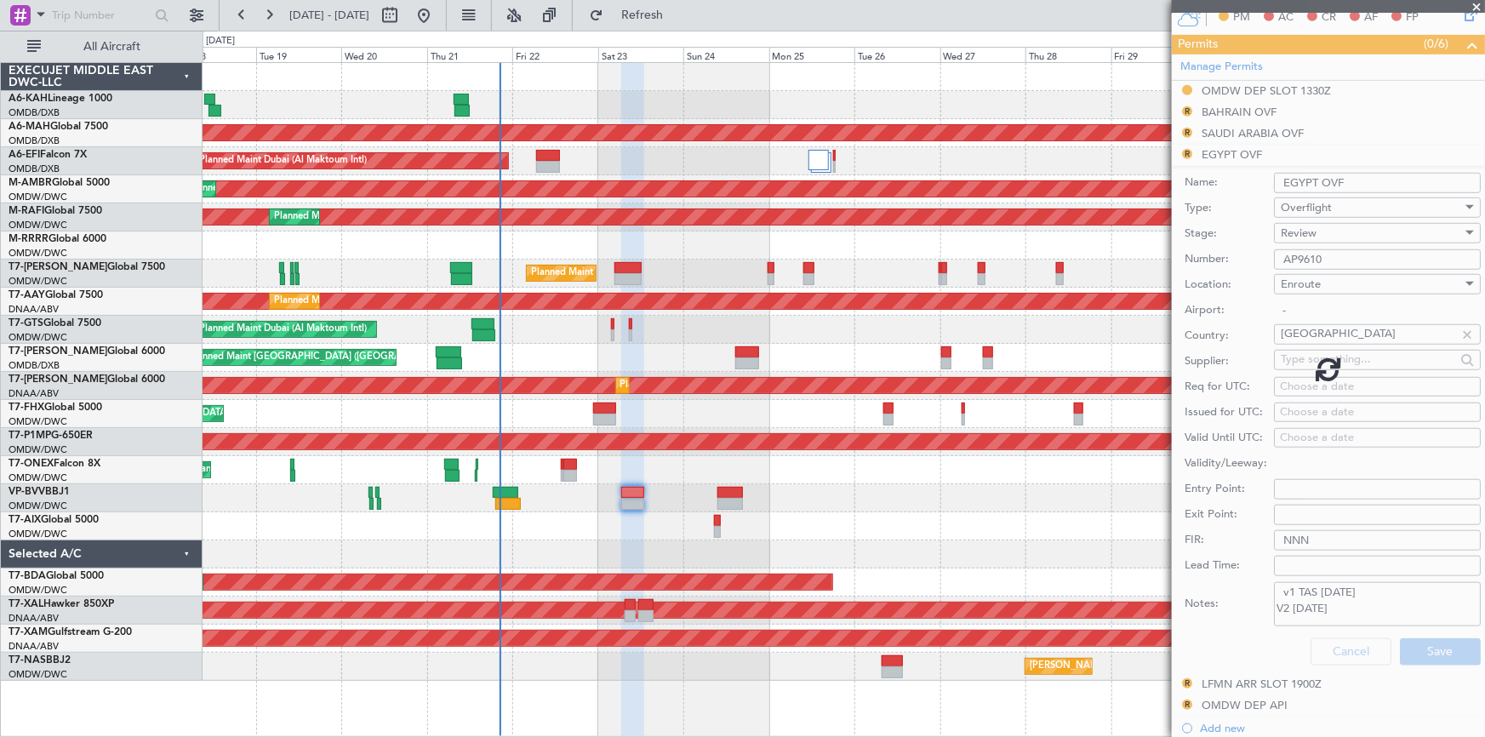
scroll to position [147, 0]
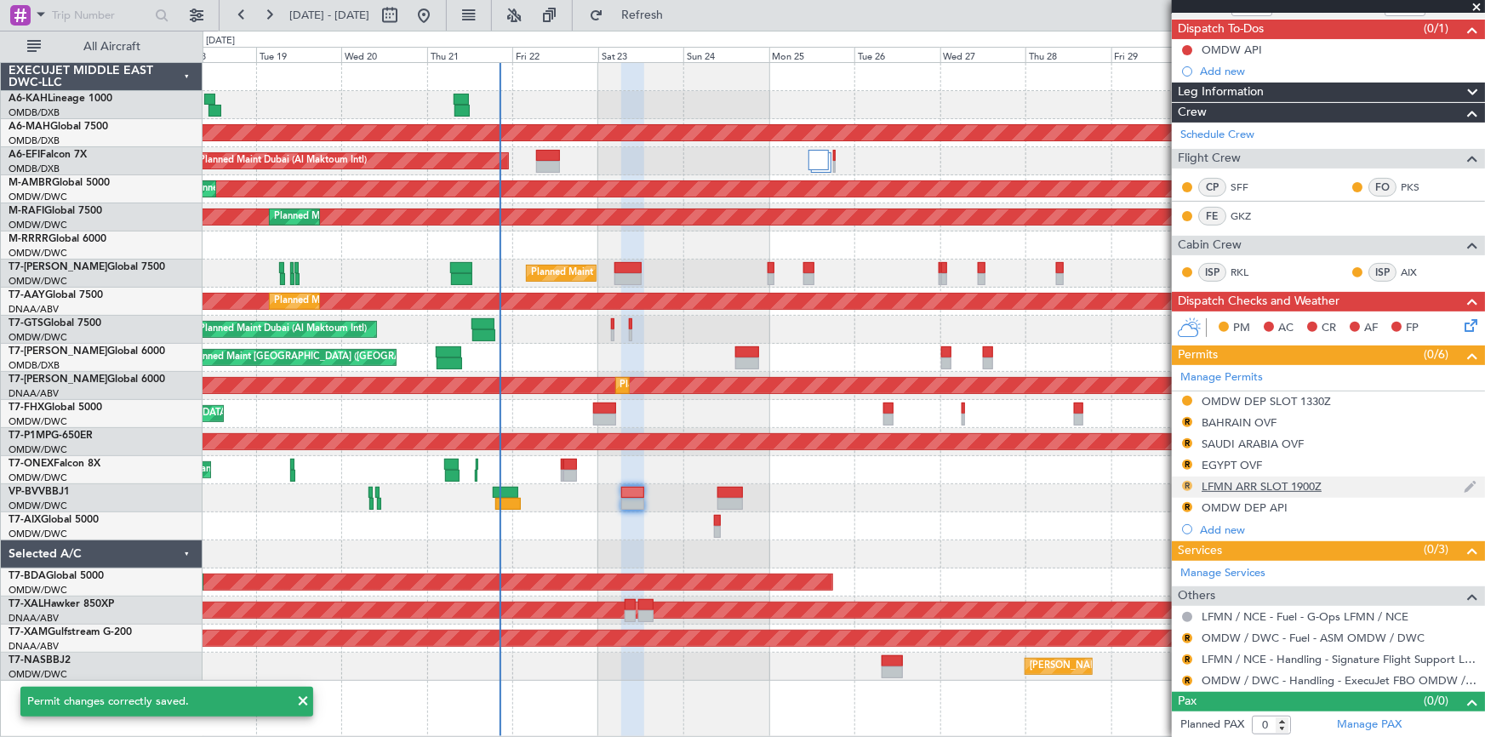
click at [1184, 483] on button "R" at bounding box center [1187, 486] width 10 height 10
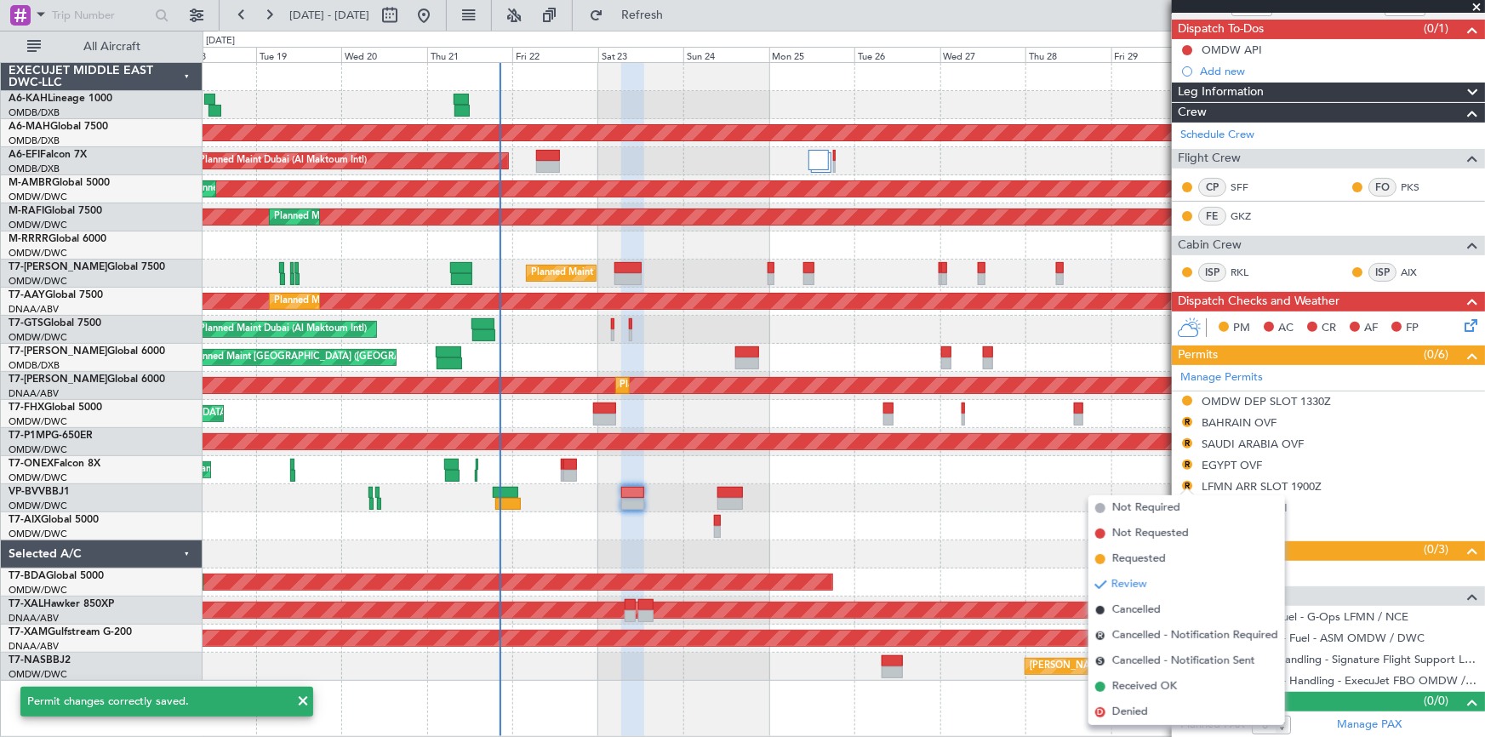
click at [1136, 564] on span "Requested" at bounding box center [1139, 558] width 54 height 17
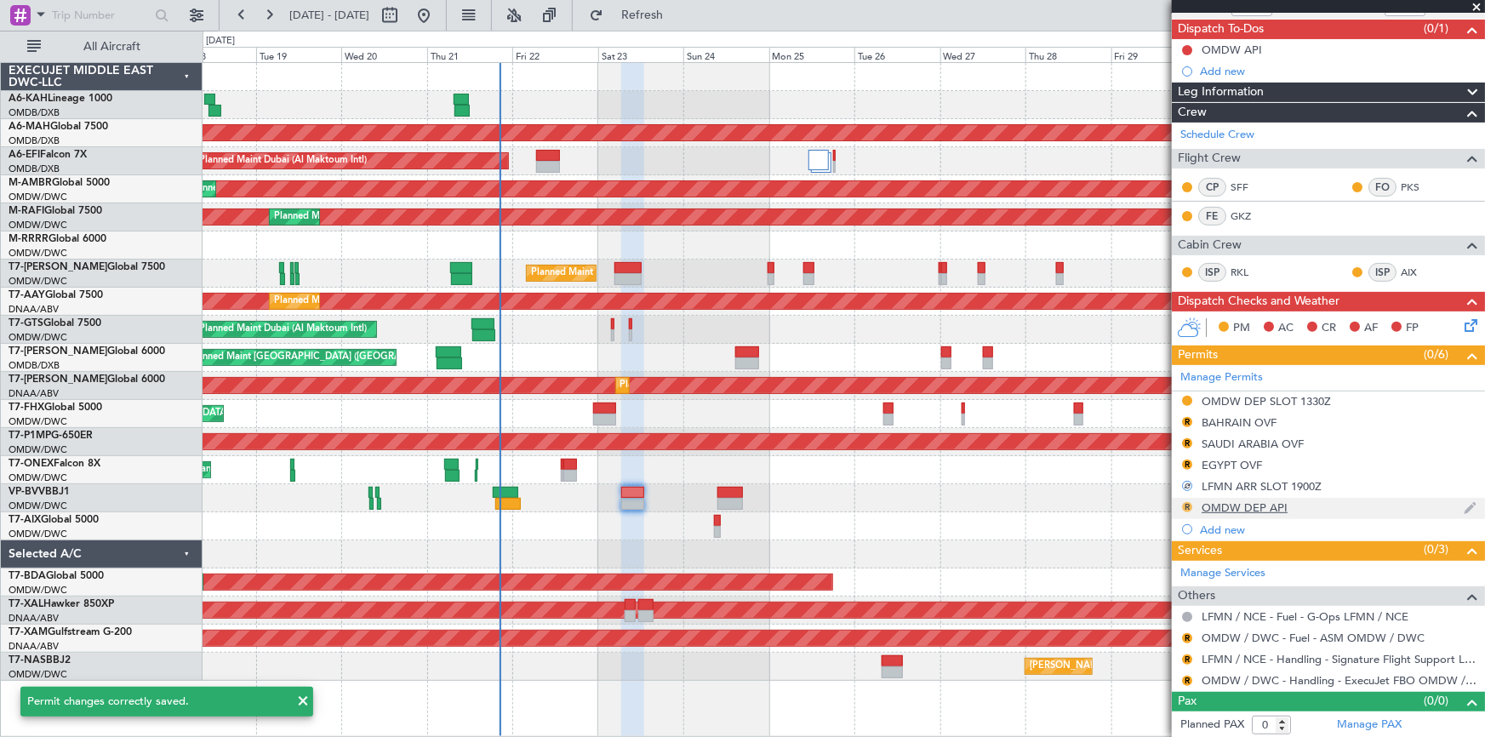
click at [1191, 504] on button "R" at bounding box center [1187, 507] width 10 height 10
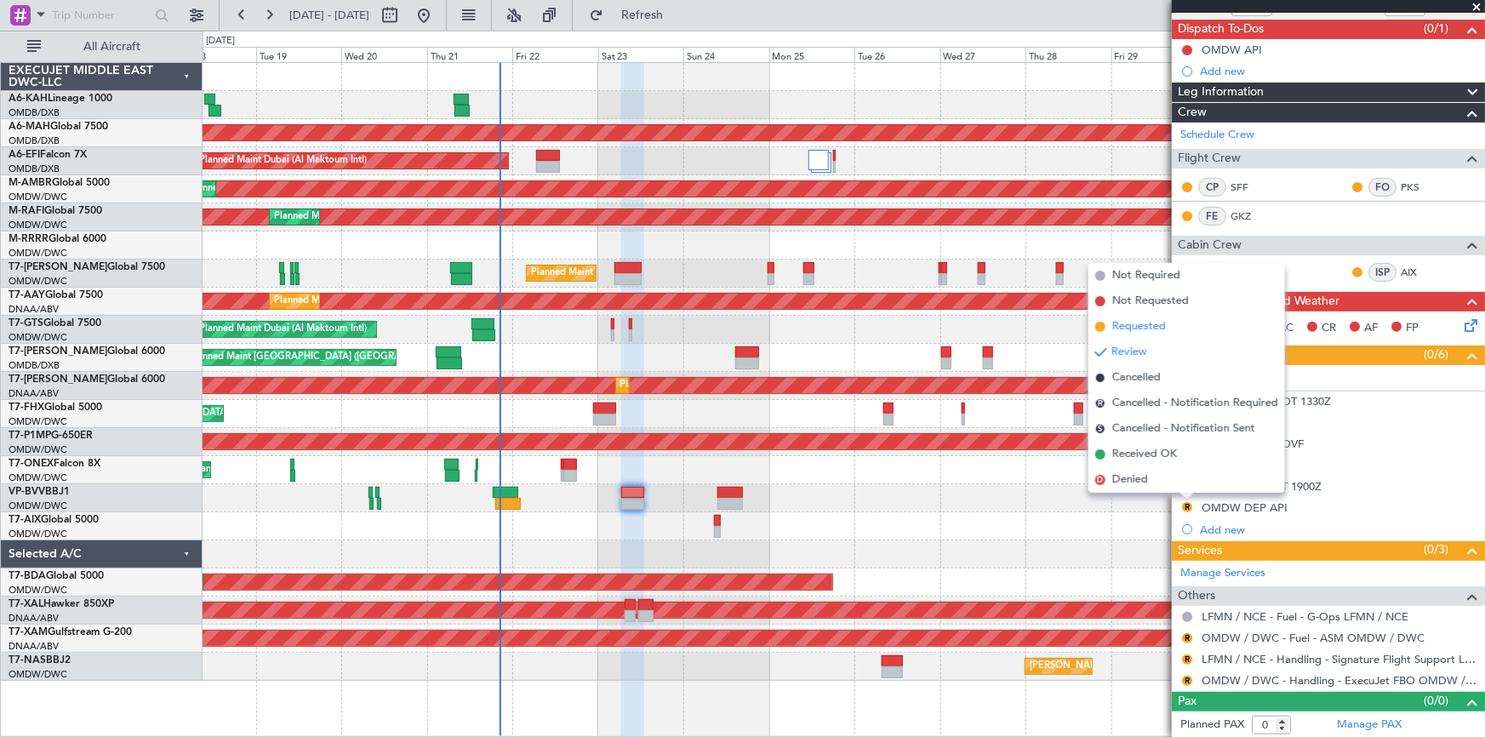
click at [1135, 327] on span "Requested" at bounding box center [1139, 326] width 54 height 17
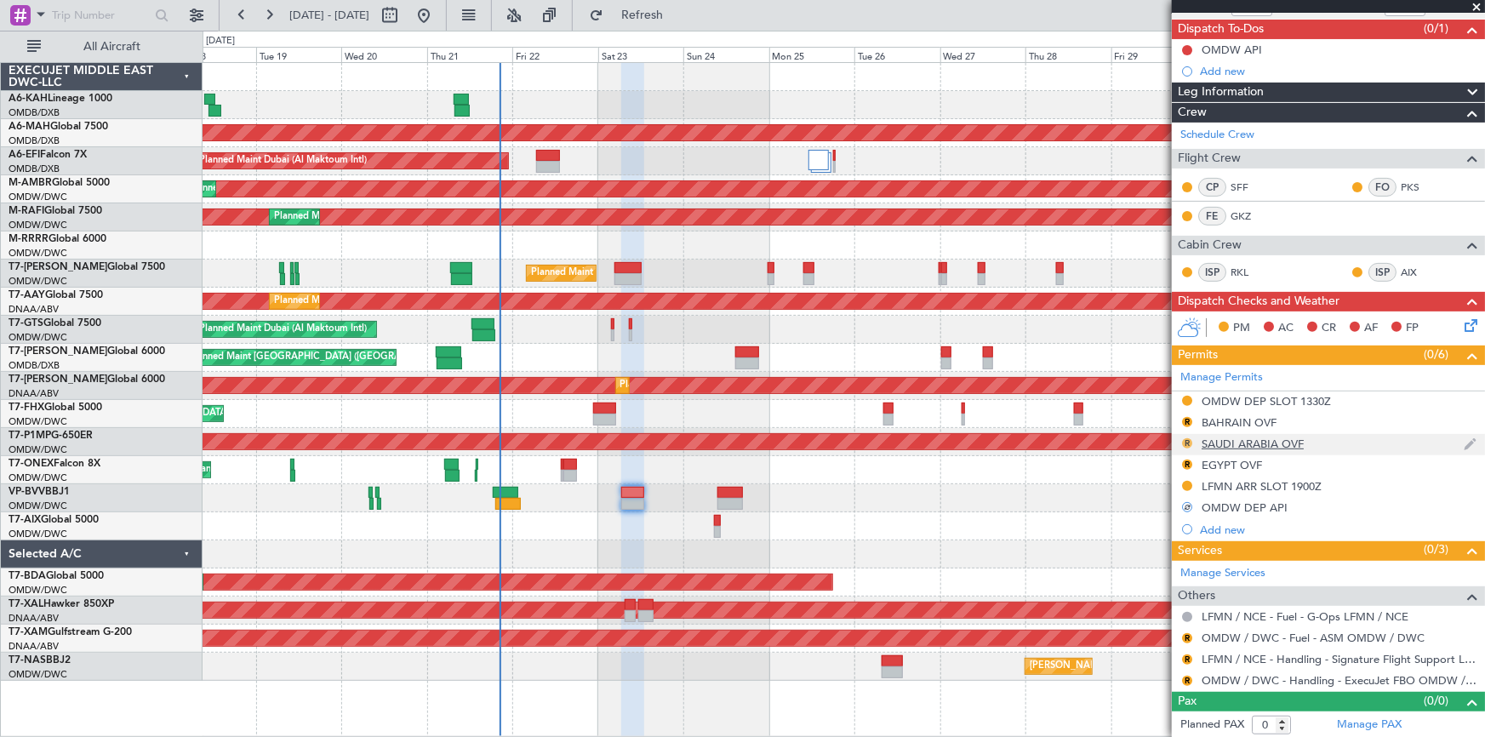
click at [1186, 441] on button "R" at bounding box center [1187, 443] width 10 height 10
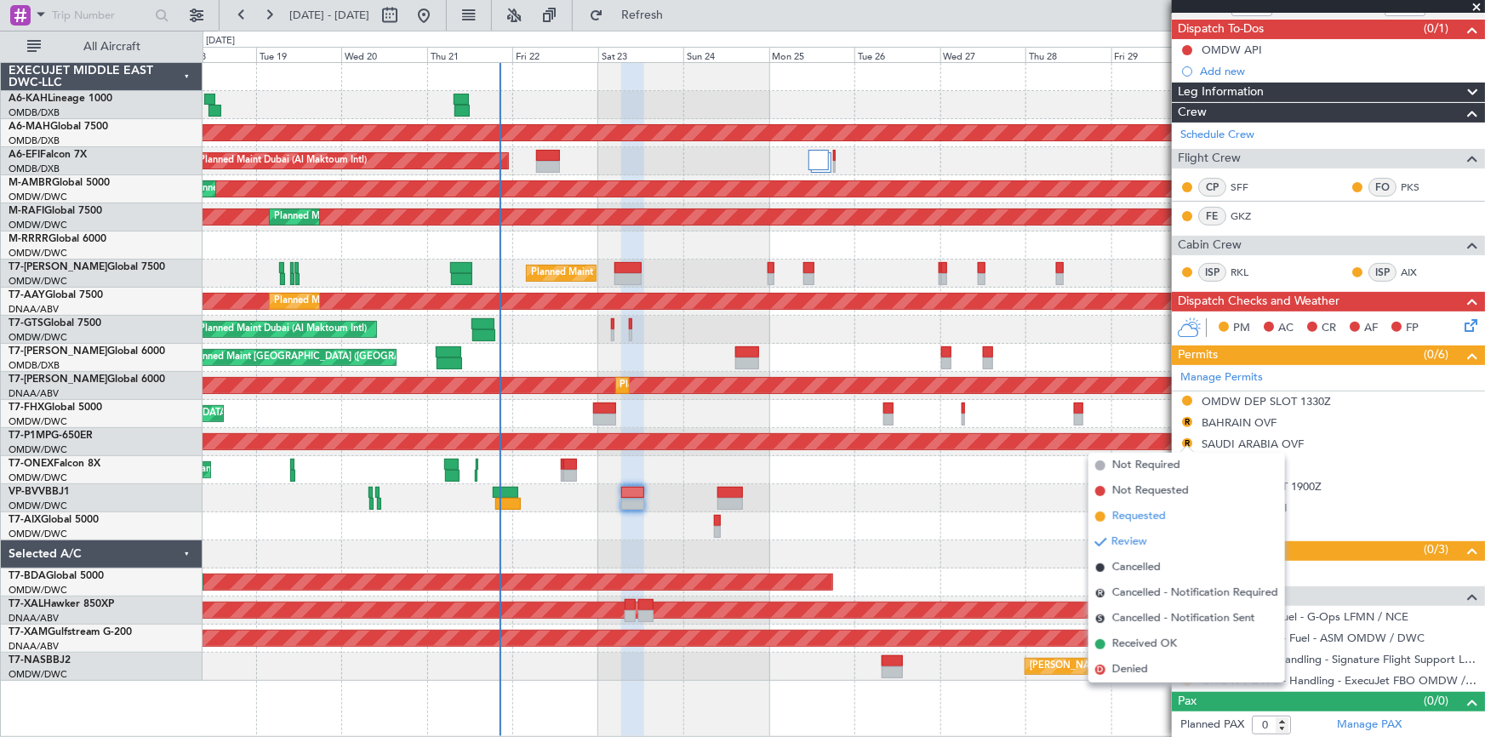
click at [1117, 510] on span "Requested" at bounding box center [1139, 516] width 54 height 17
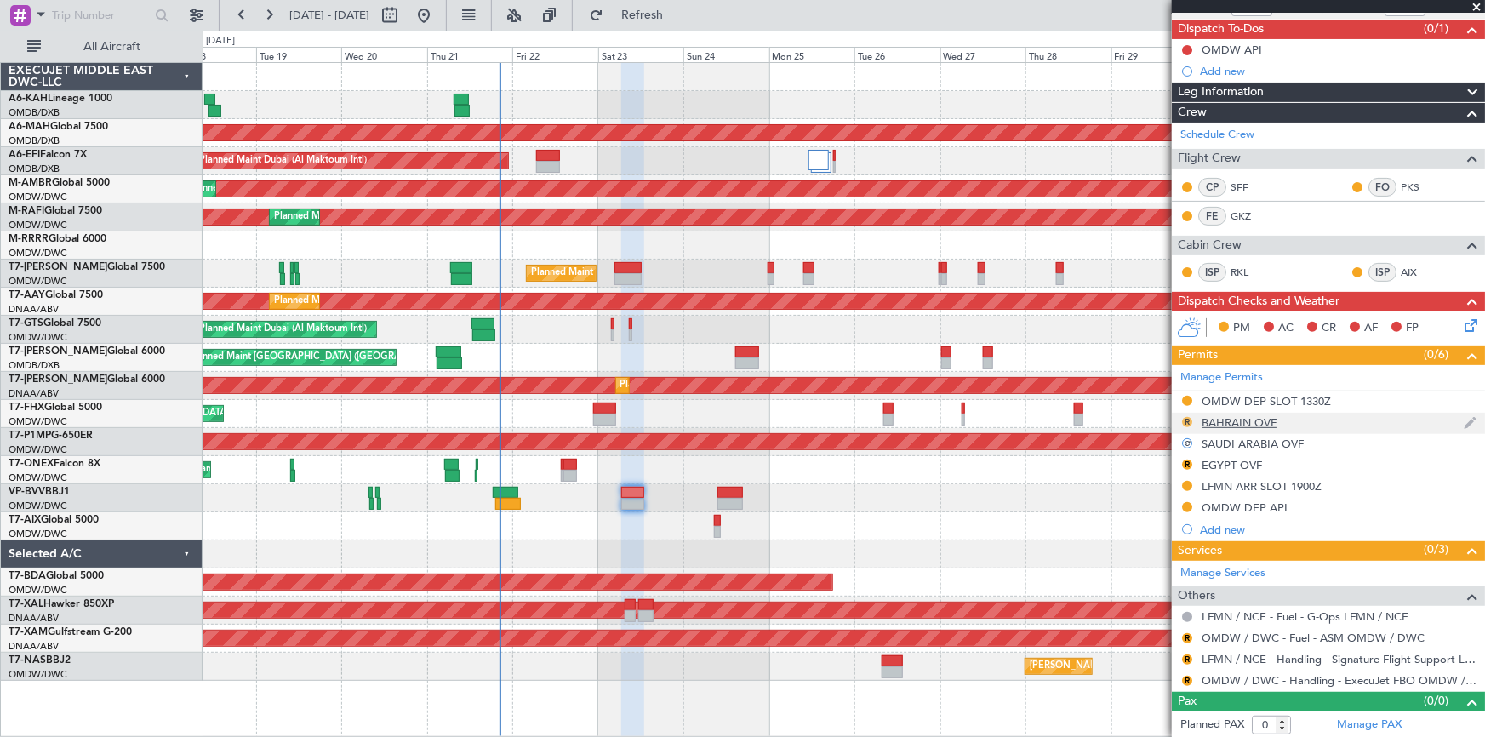
click at [1190, 418] on button "R" at bounding box center [1187, 422] width 10 height 10
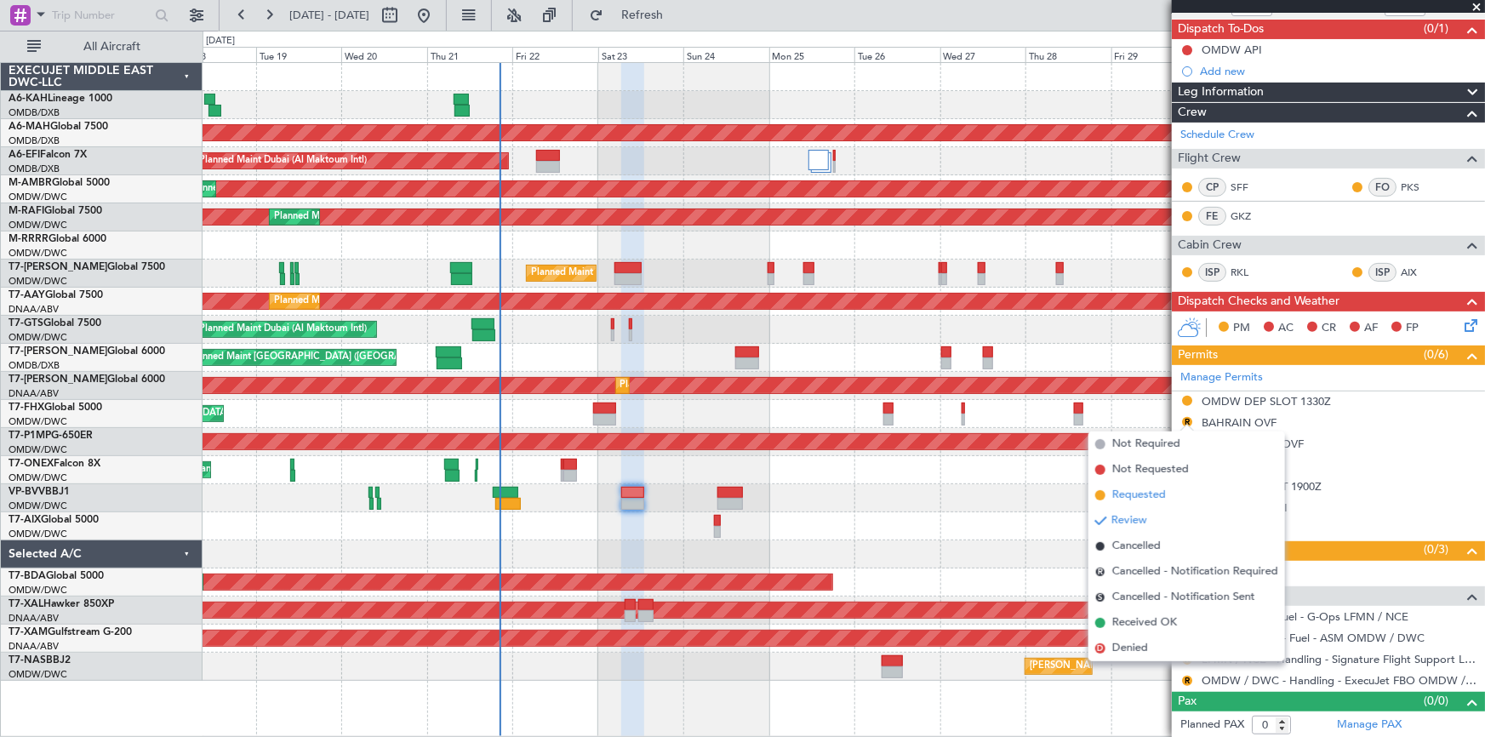
click at [1129, 489] on span "Requested" at bounding box center [1139, 495] width 54 height 17
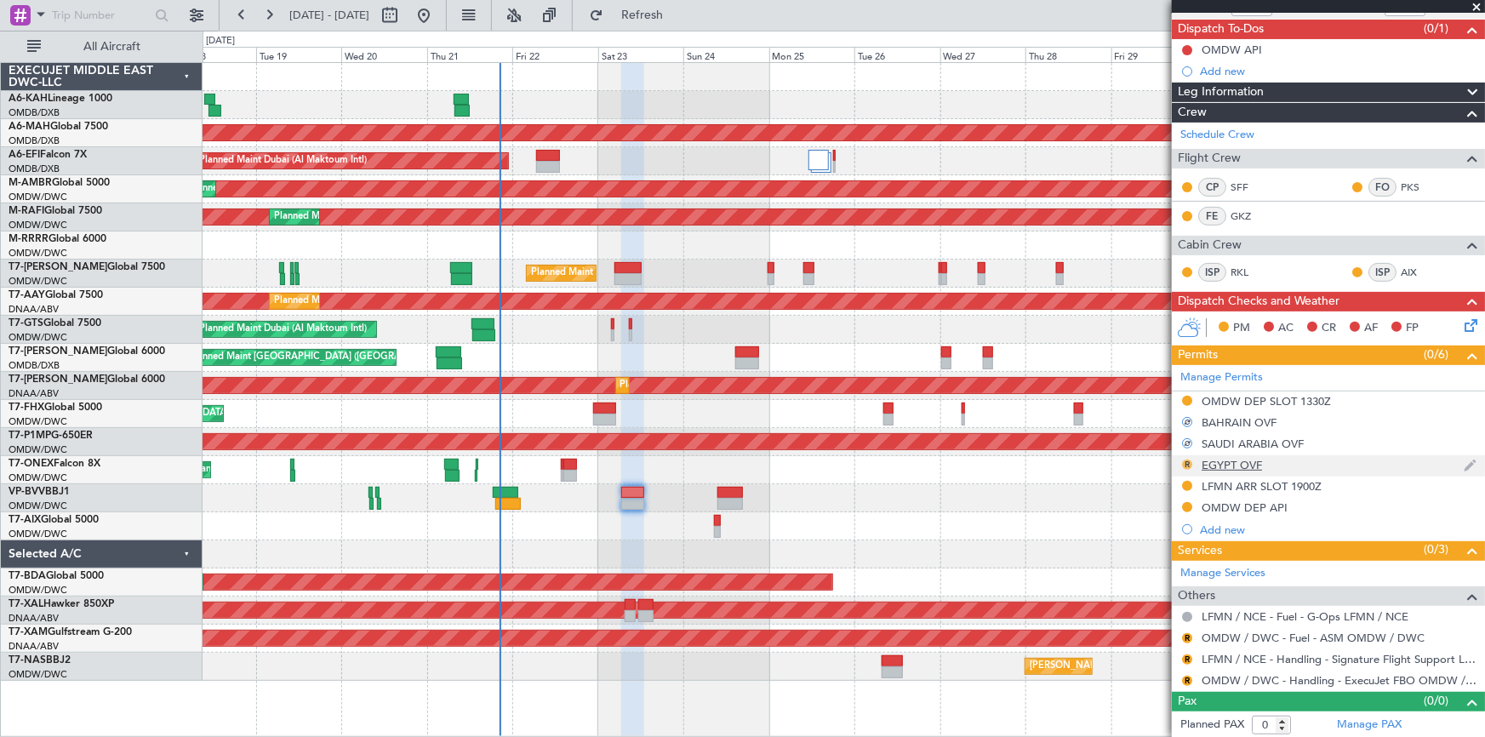
click at [1186, 459] on button "R" at bounding box center [1187, 464] width 10 height 10
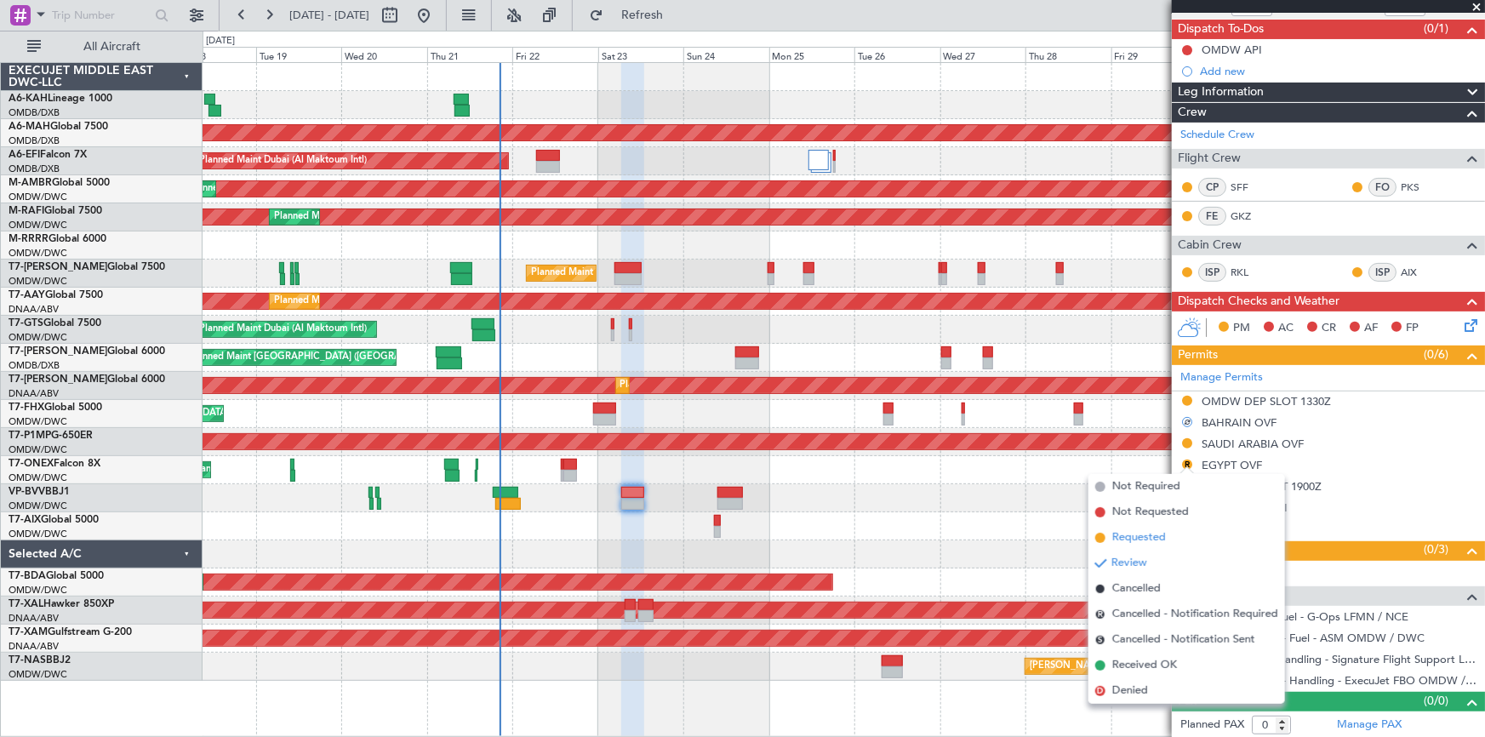
click at [1138, 537] on span "Requested" at bounding box center [1139, 537] width 54 height 17
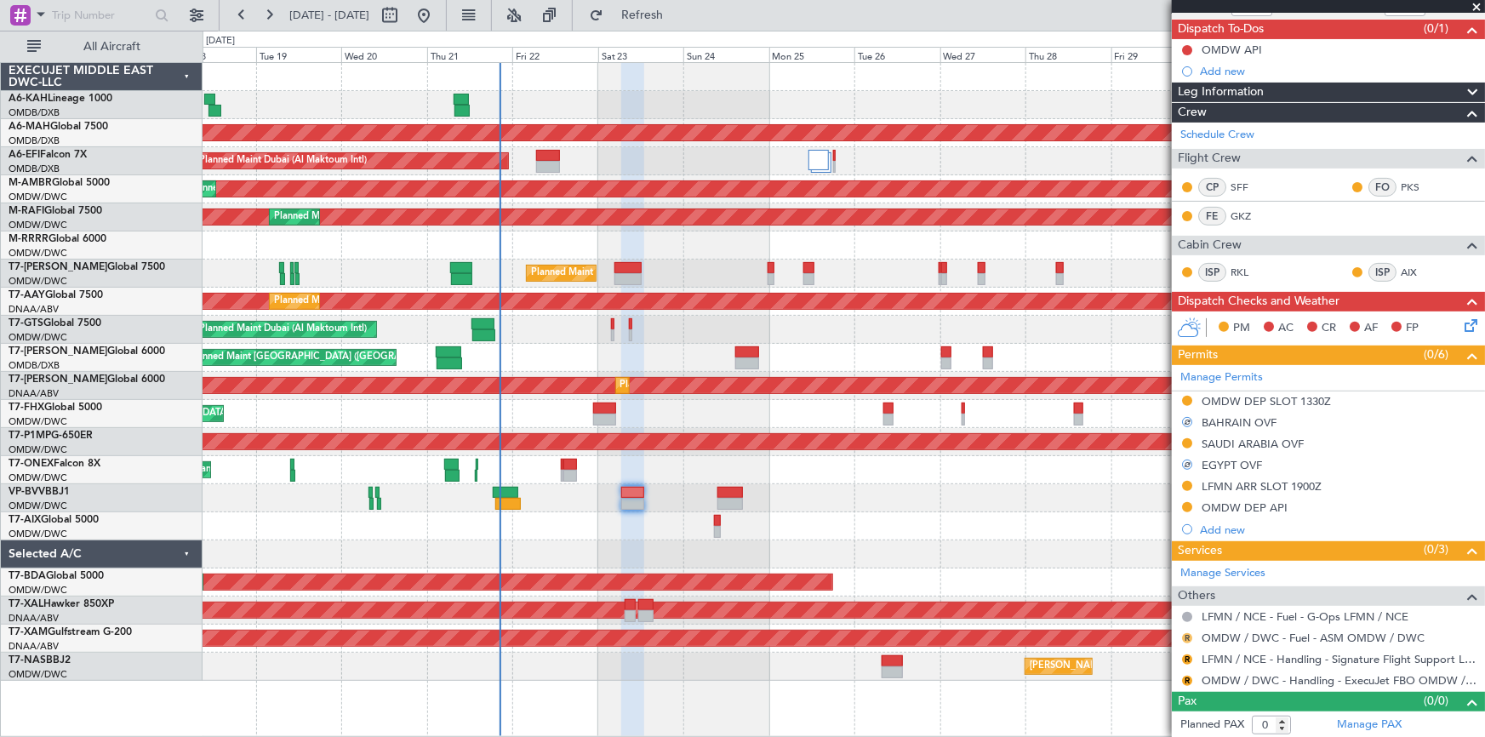
click at [1186, 633] on button "R" at bounding box center [1187, 638] width 10 height 10
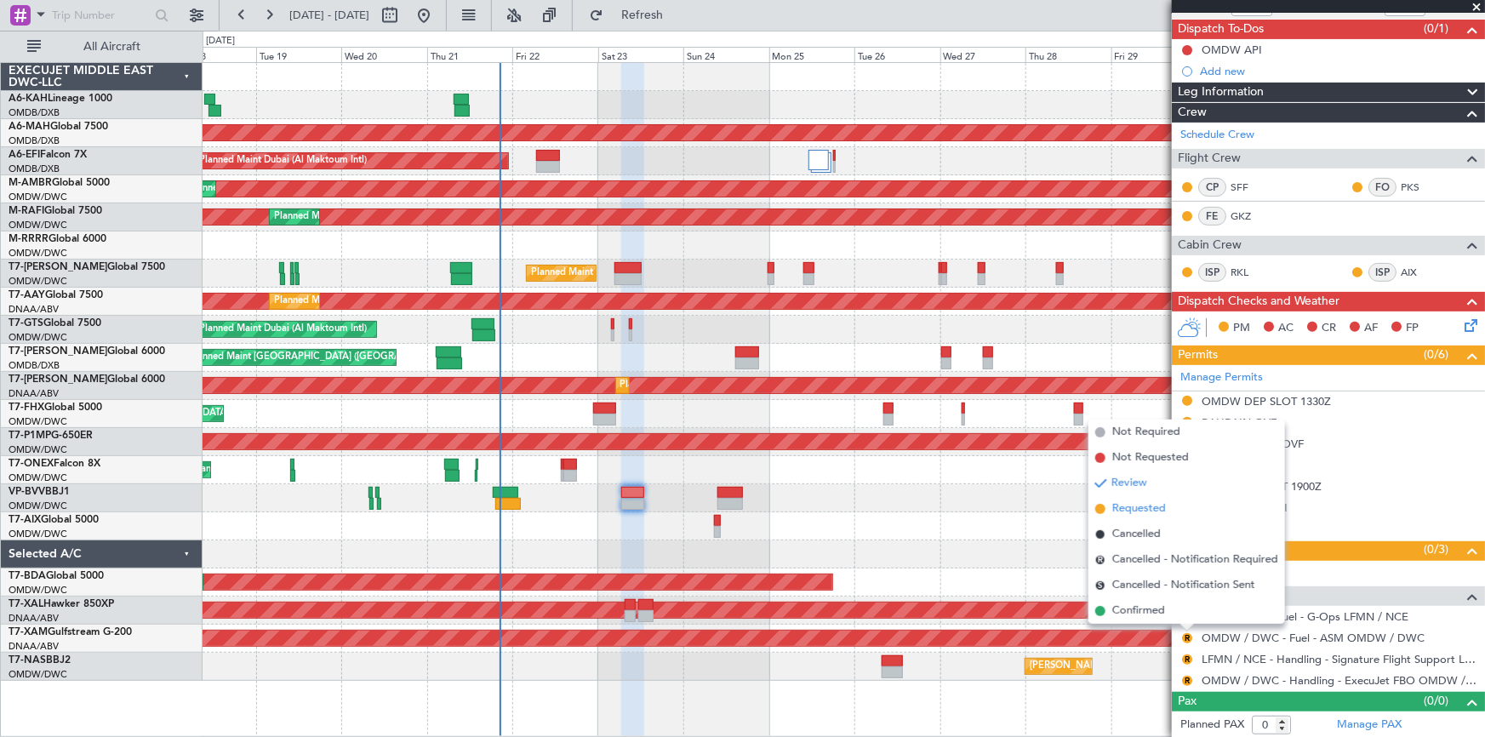
click at [1131, 507] on span "Requested" at bounding box center [1139, 508] width 54 height 17
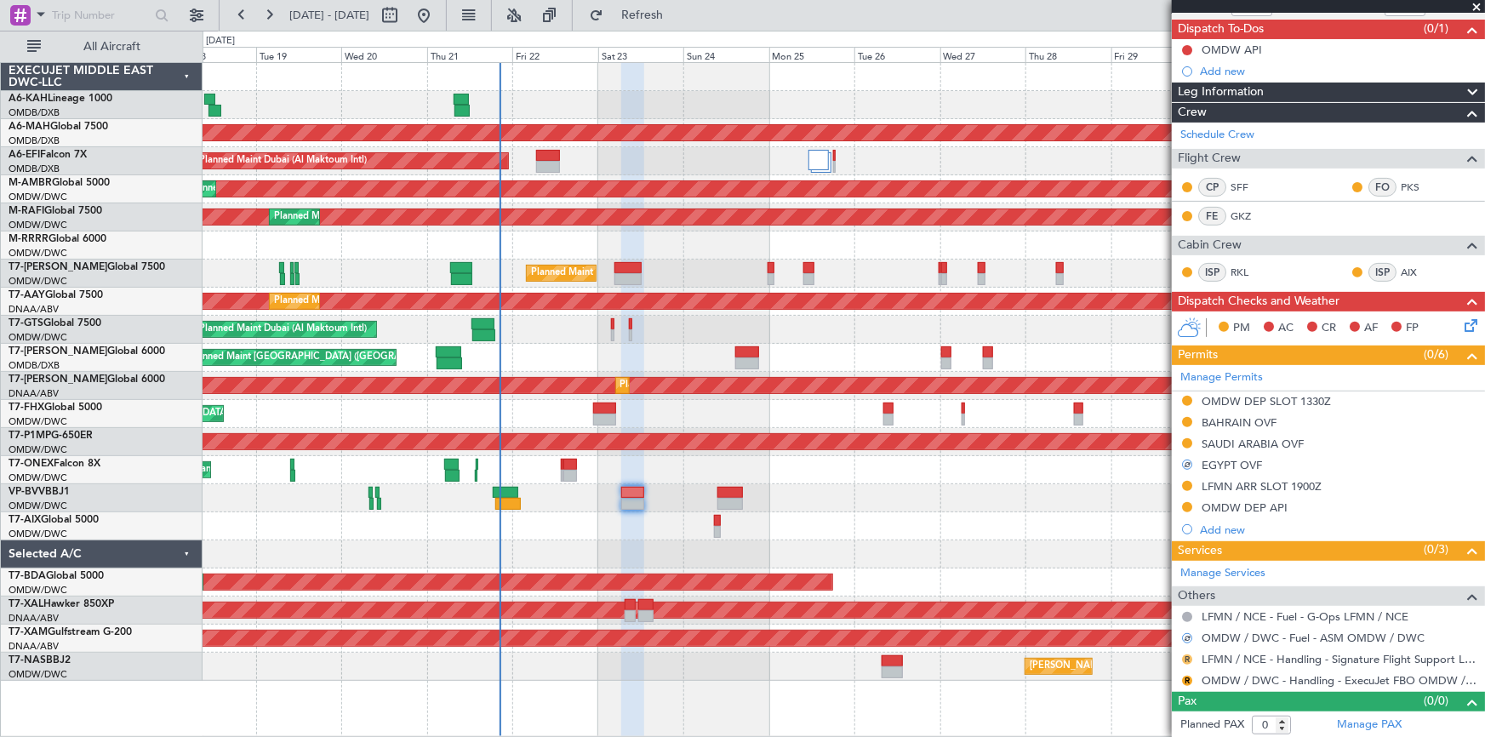
click at [1188, 656] on button "R" at bounding box center [1187, 659] width 10 height 10
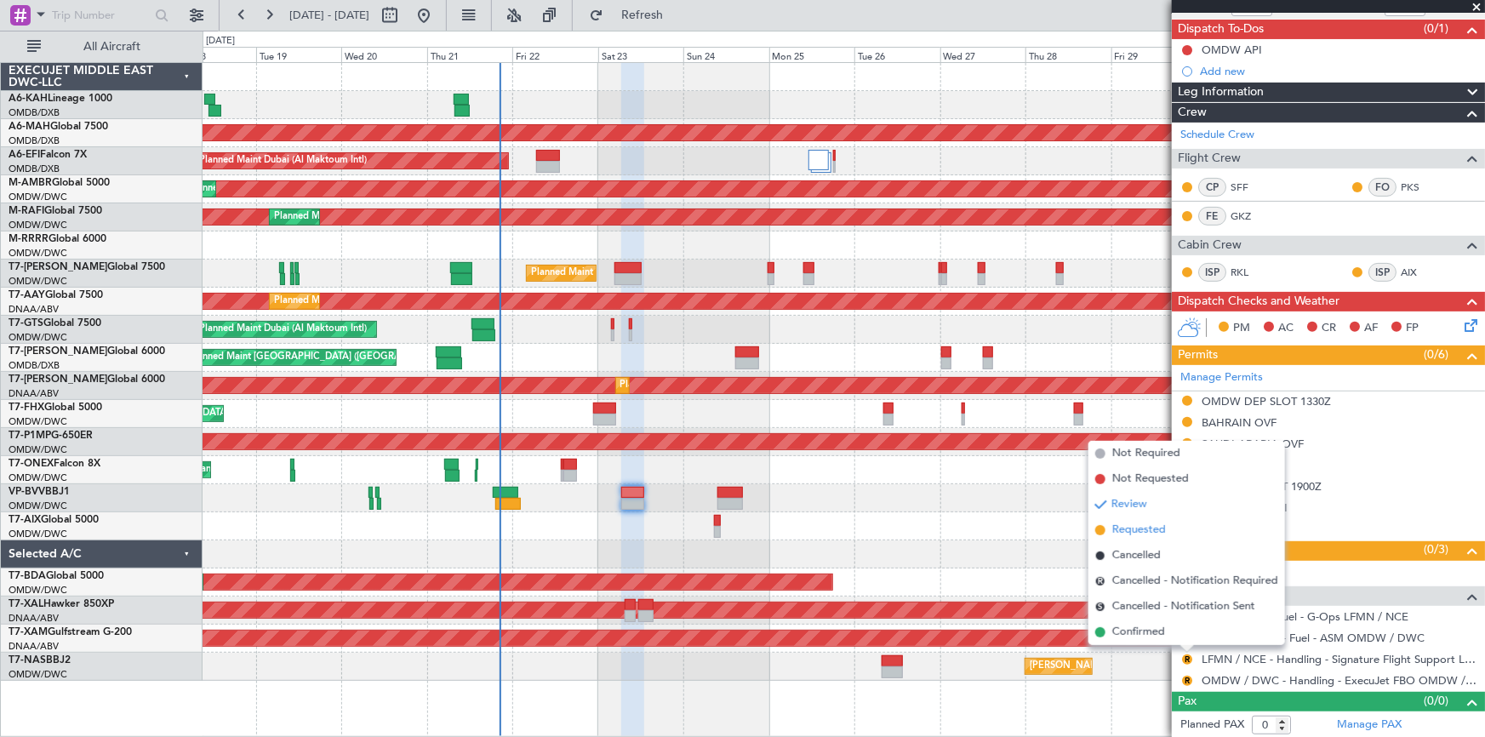
click at [1142, 529] on span "Requested" at bounding box center [1139, 530] width 54 height 17
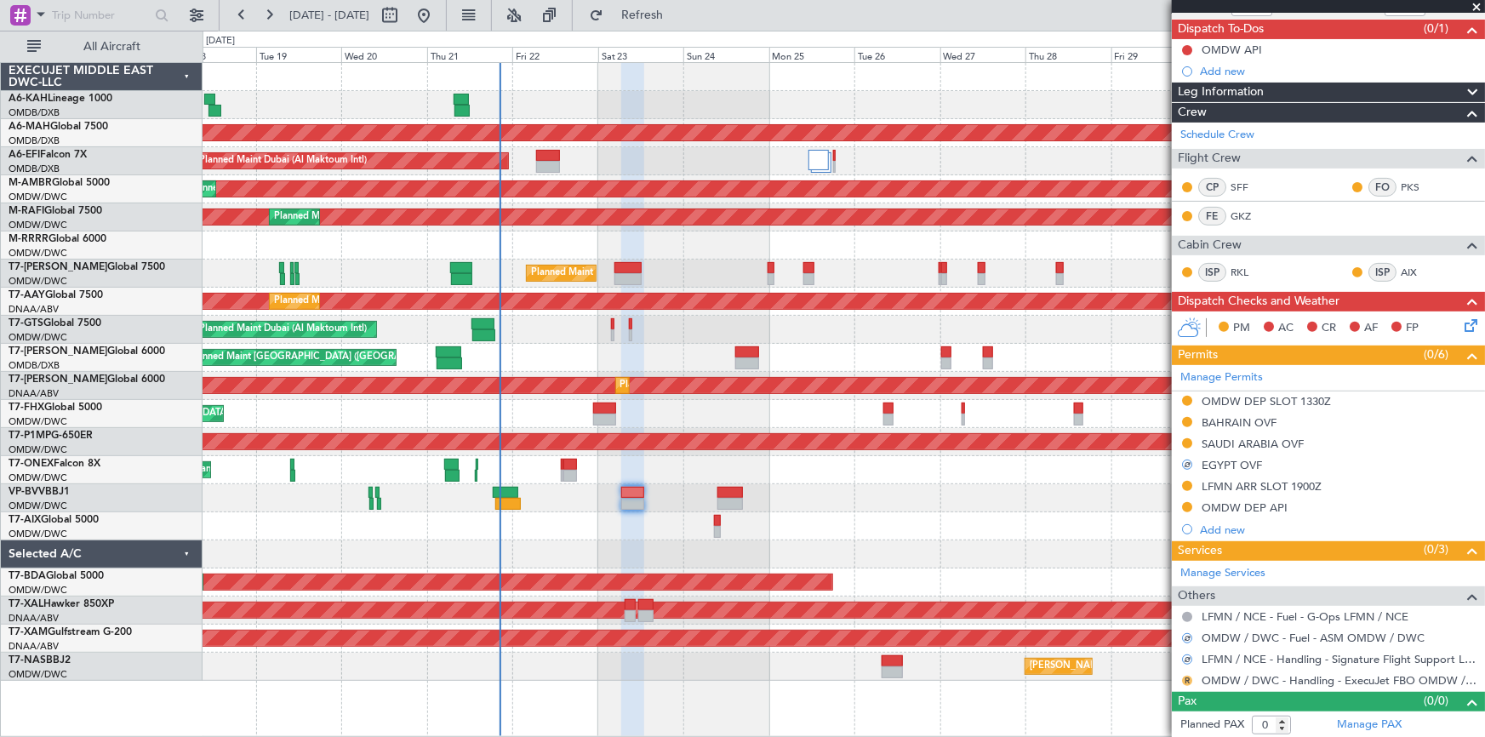
click at [1190, 677] on button "R" at bounding box center [1187, 681] width 10 height 10
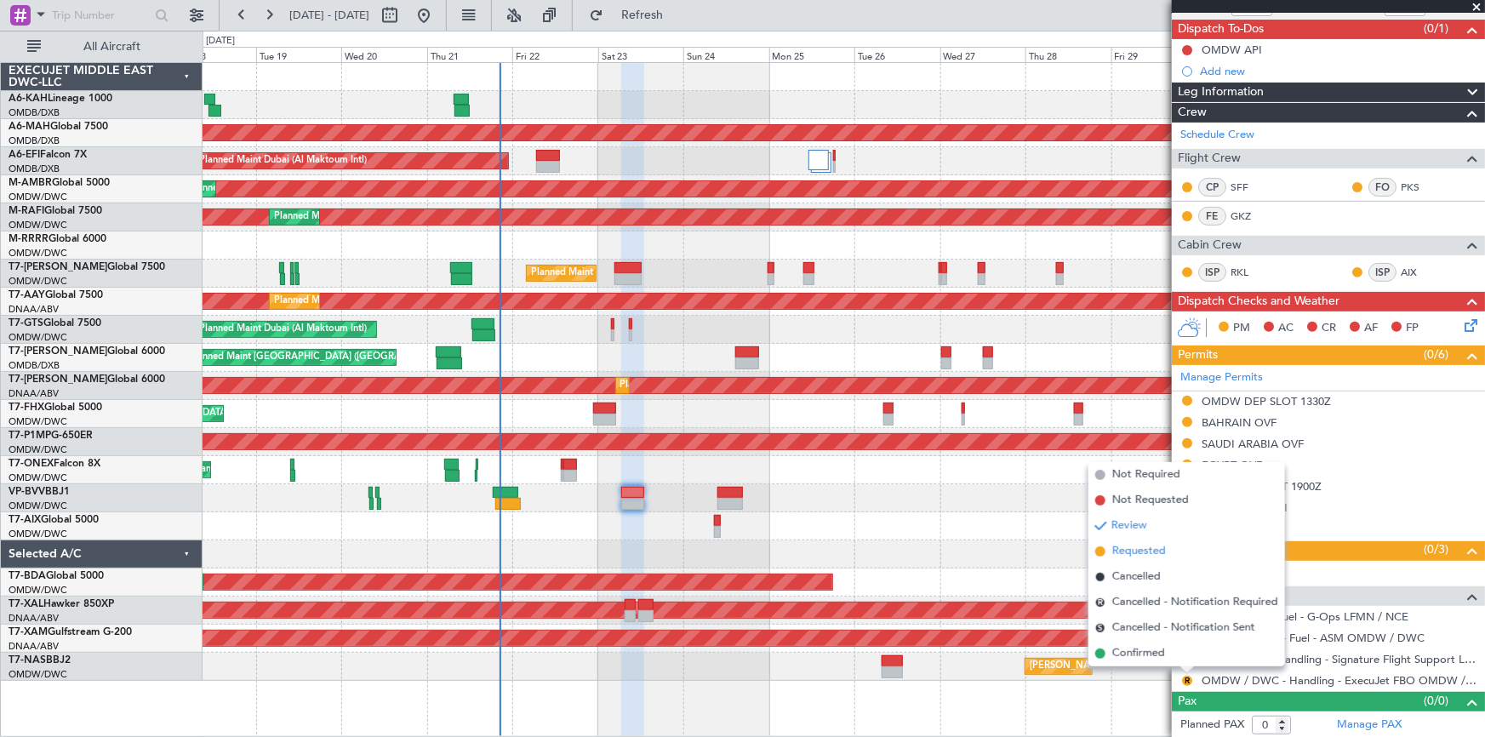
click at [1130, 553] on span "Requested" at bounding box center [1139, 551] width 54 height 17
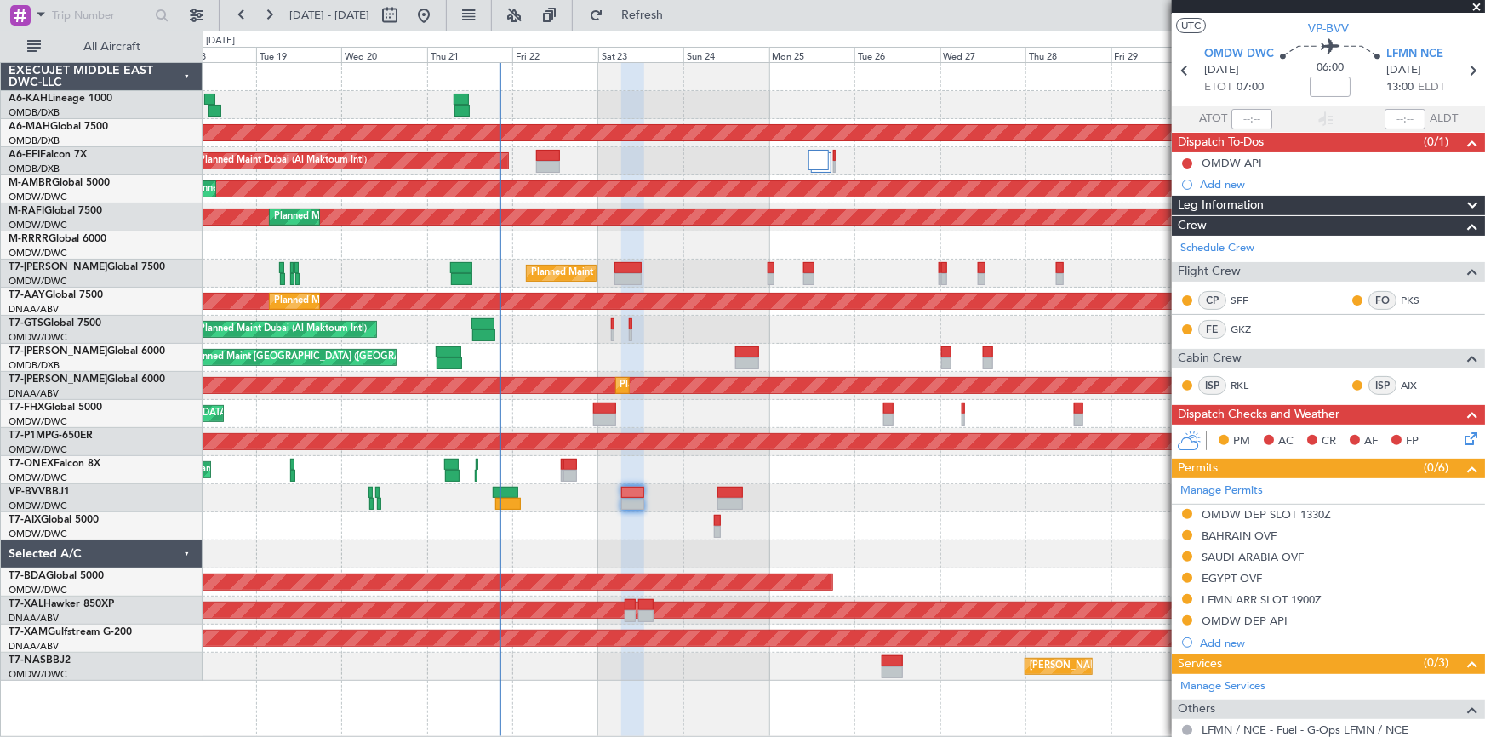
scroll to position [0, 0]
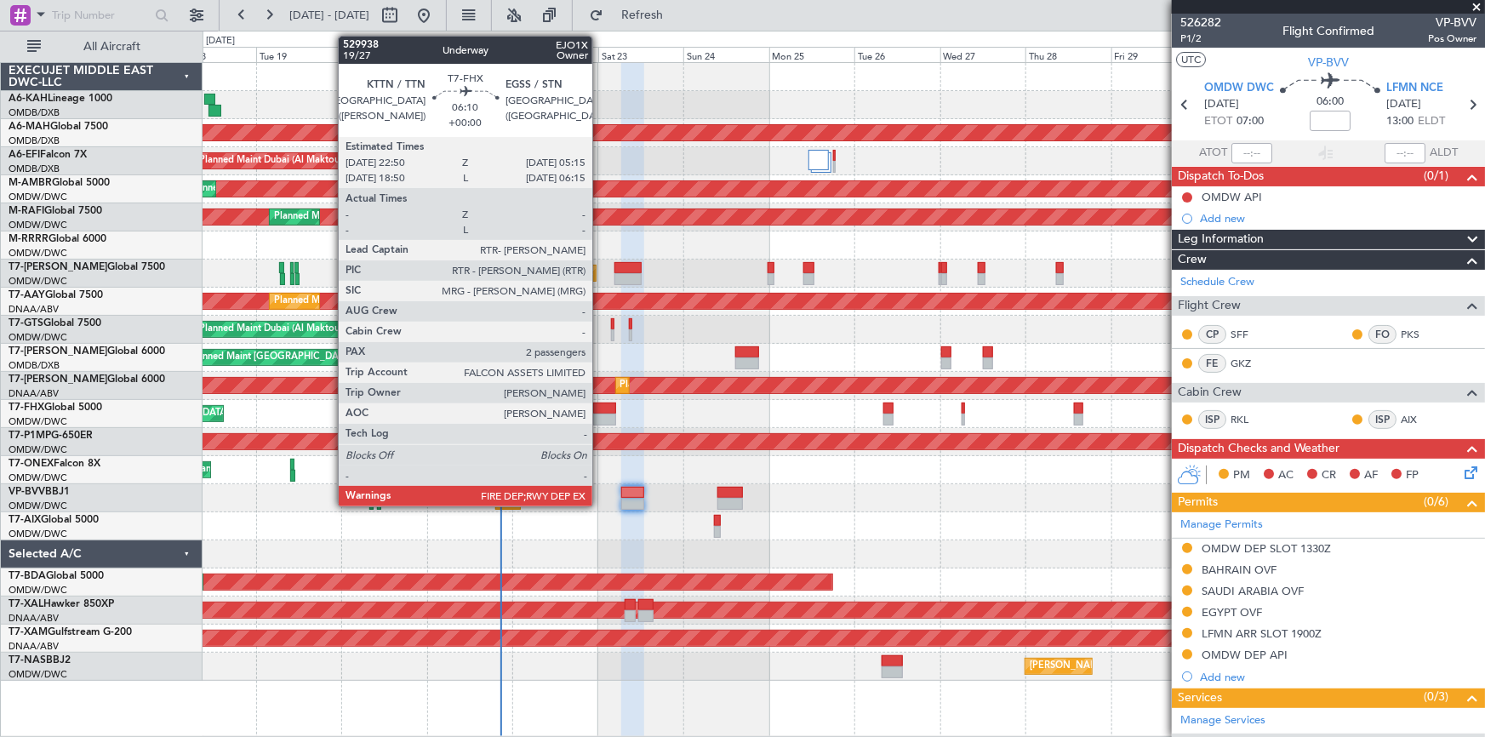
click at [600, 414] on div at bounding box center [604, 420] width 23 height 12
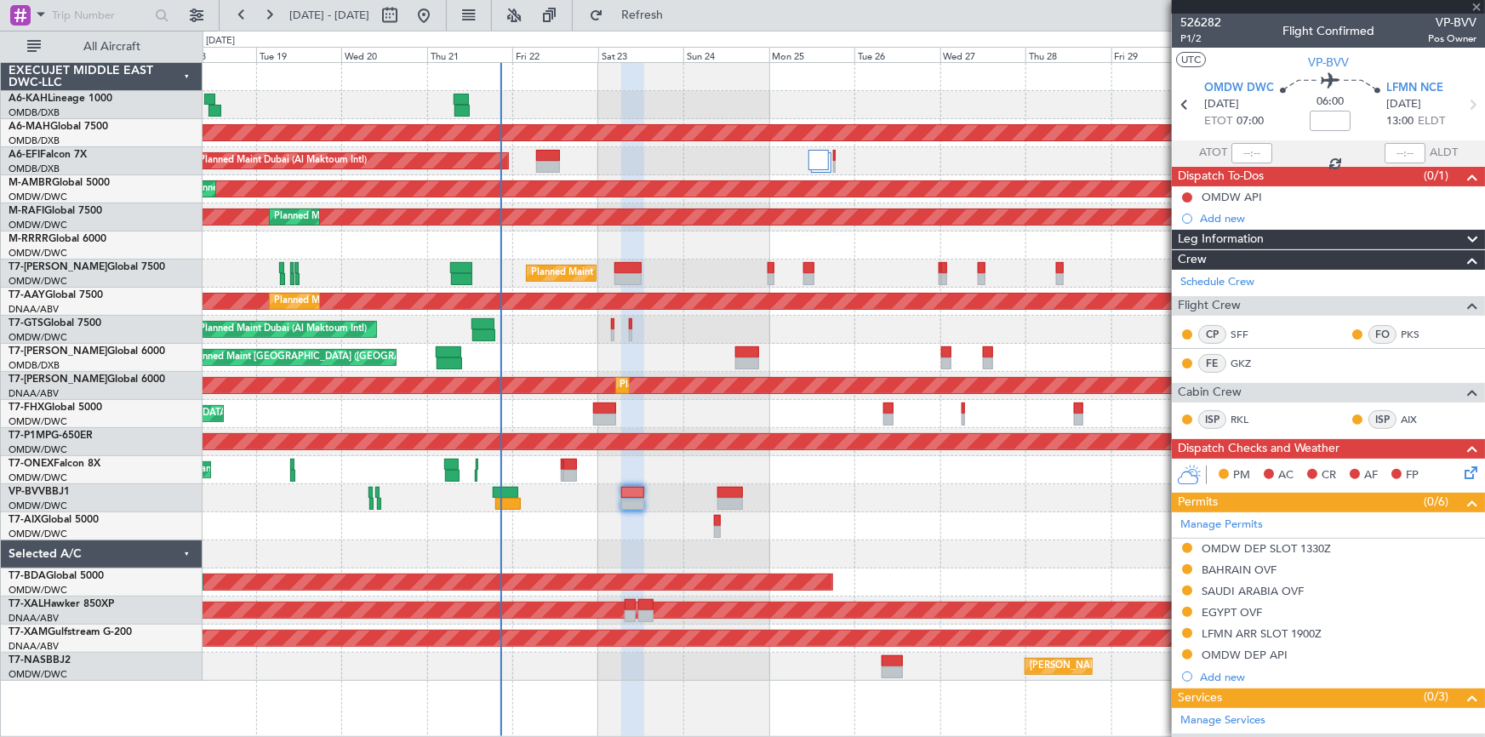
type input "2"
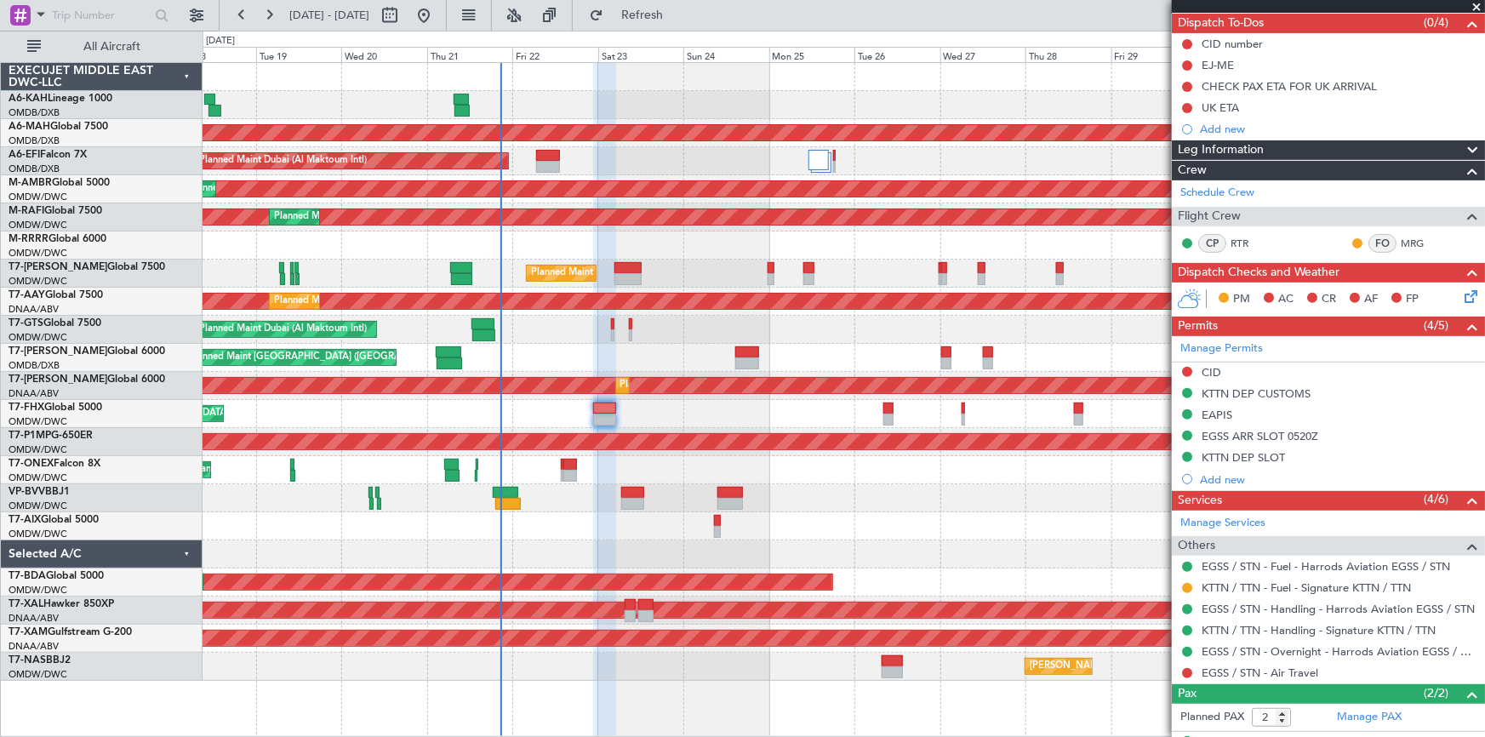
scroll to position [222, 0]
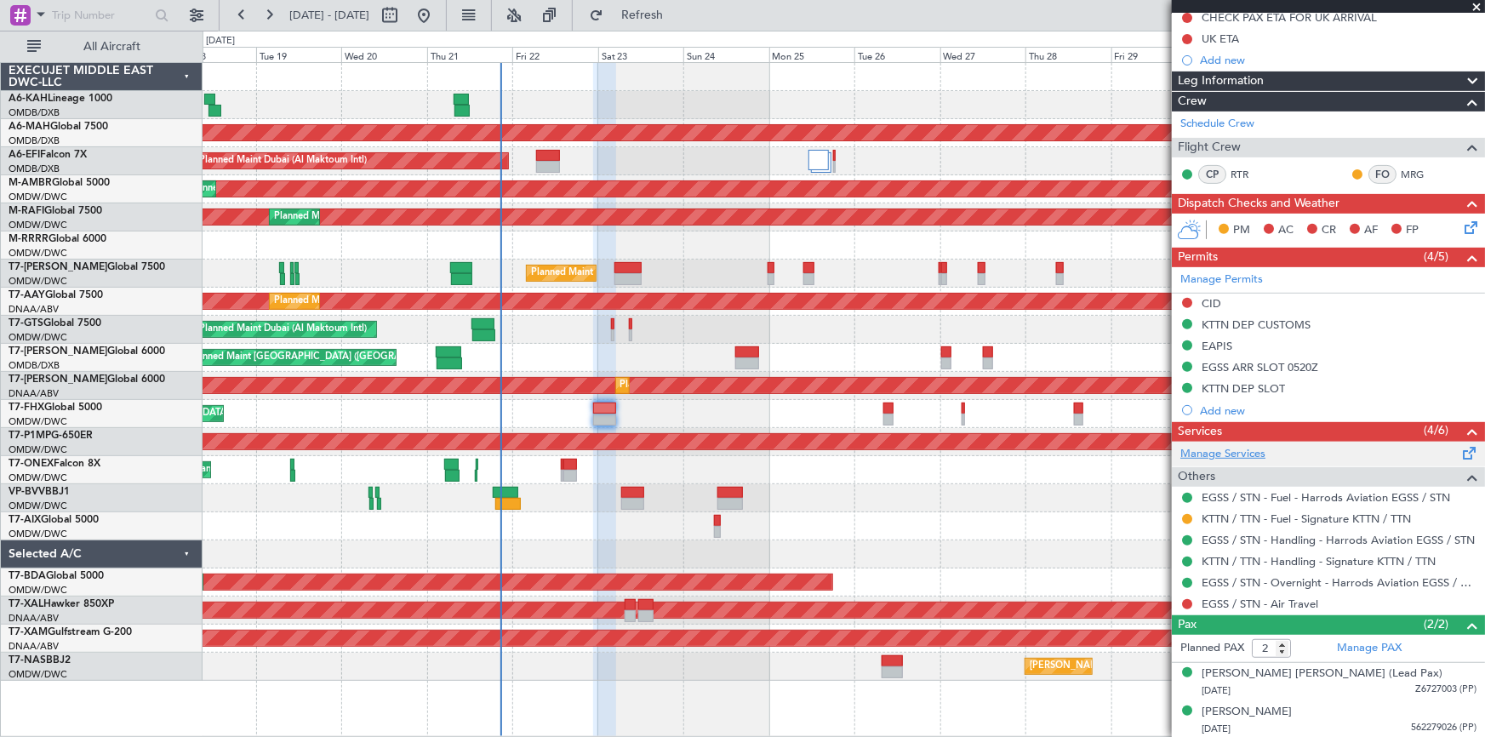
click at [1220, 451] on link "Manage Services" at bounding box center [1222, 454] width 85 height 17
click at [676, 9] on span "Refresh" at bounding box center [642, 15] width 71 height 12
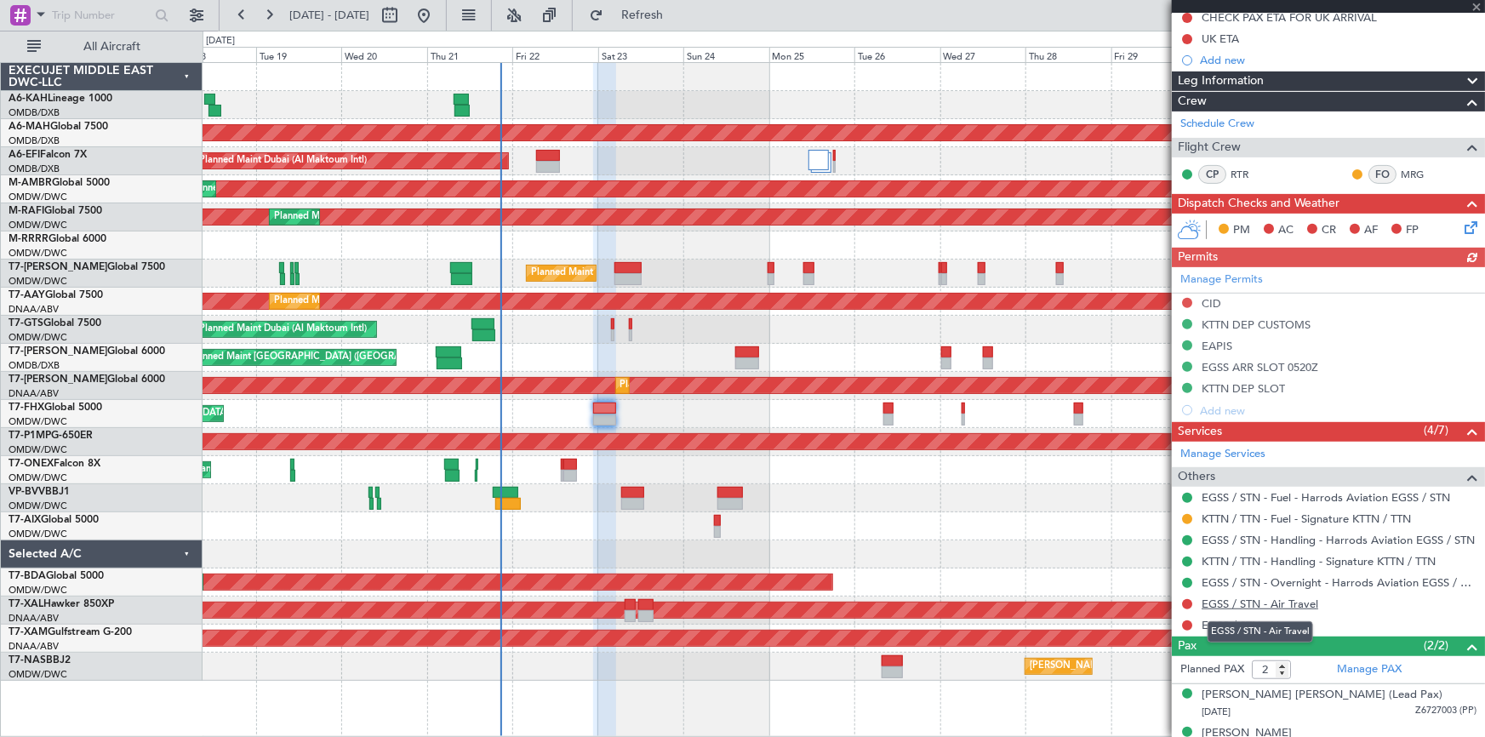
click at [1275, 600] on link "EGSS / STN - Air Travel" at bounding box center [1259, 603] width 117 height 14
click at [1257, 624] on link "EGSS / STN - Limo" at bounding box center [1248, 625] width 94 height 14
drag, startPoint x: 685, startPoint y: 17, endPoint x: 1078, endPoint y: 402, distance: 549.9
click at [678, 18] on span "Refresh" at bounding box center [642, 15] width 71 height 12
click at [1187, 622] on button at bounding box center [1187, 625] width 10 height 10
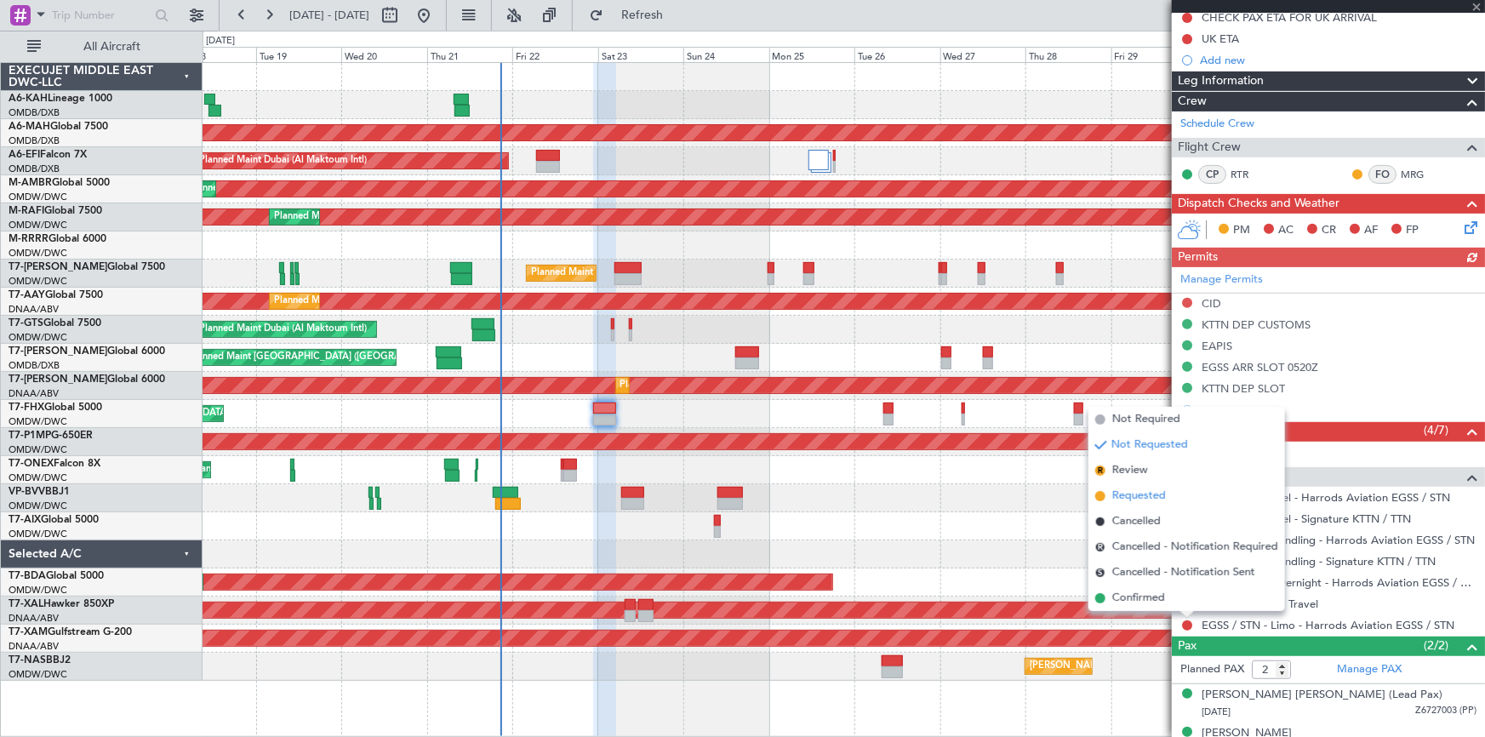
click at [1128, 496] on span "Requested" at bounding box center [1139, 496] width 54 height 17
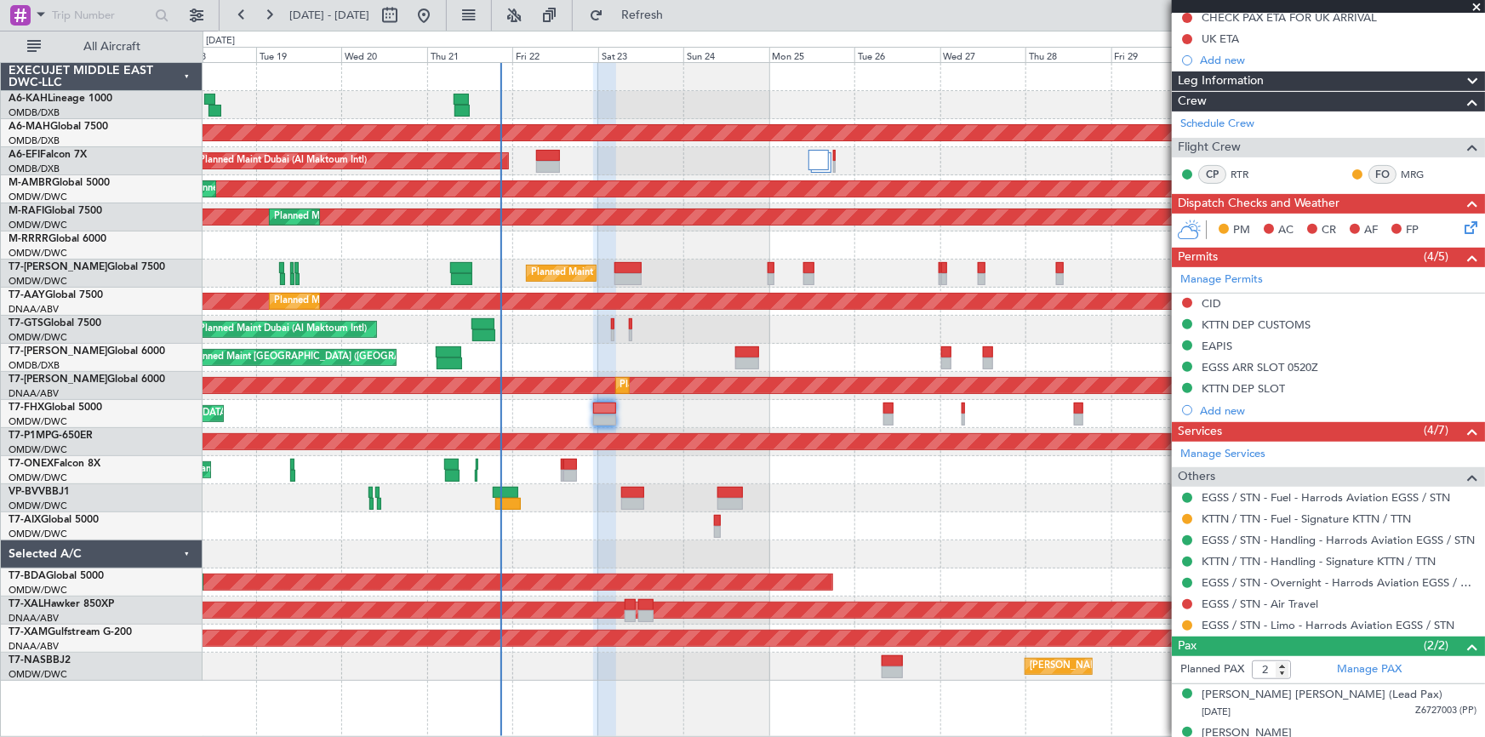
scroll to position [243, 0]
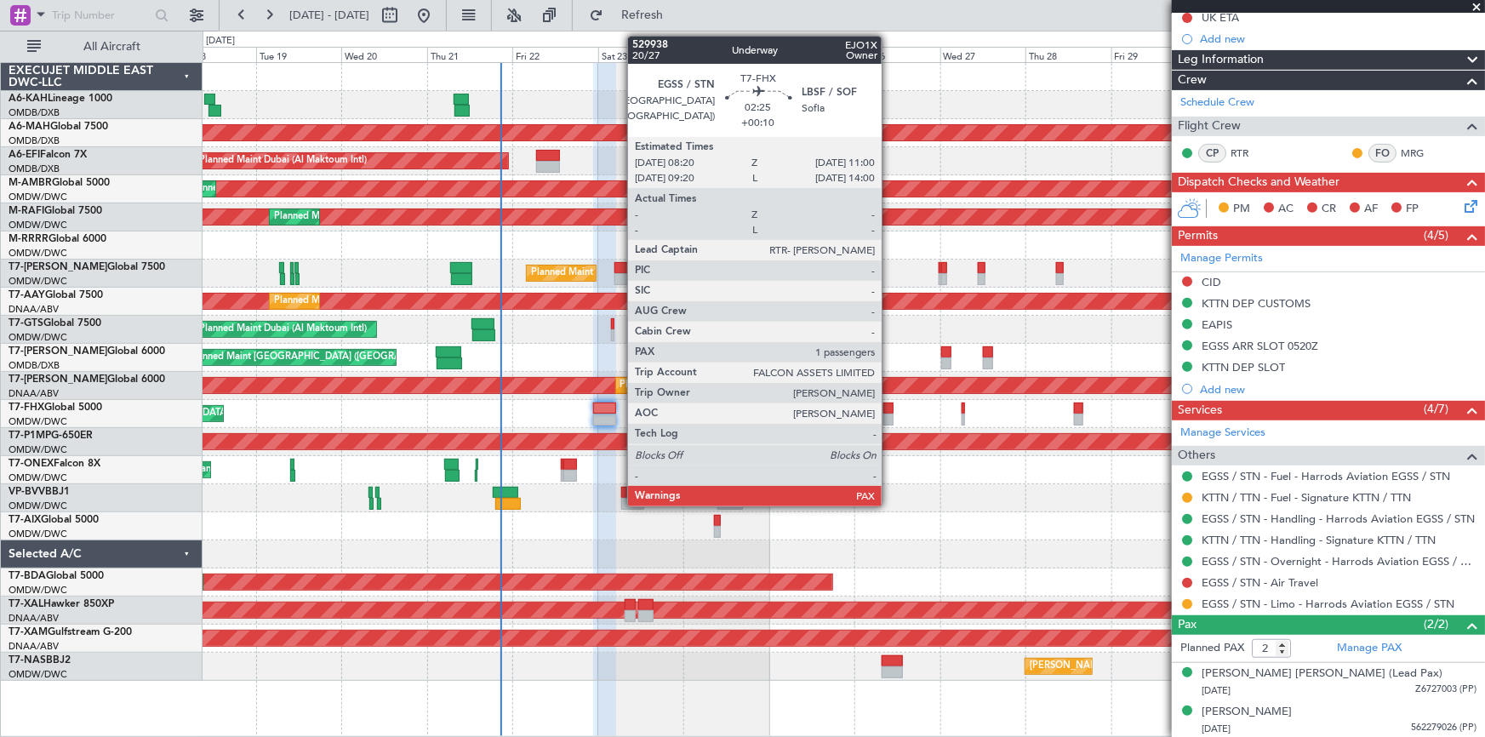
click at [889, 403] on div at bounding box center [888, 408] width 10 height 12
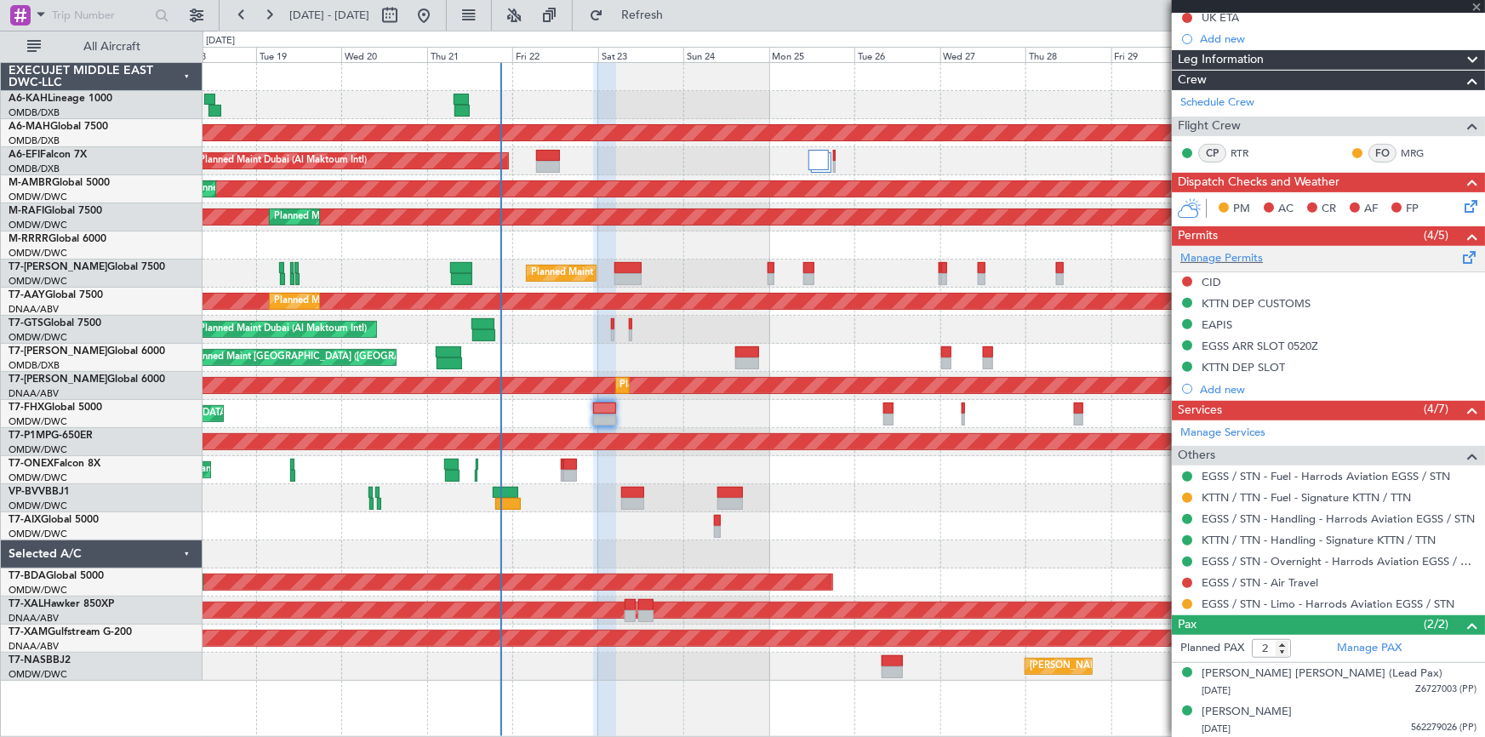
type input "+00:10"
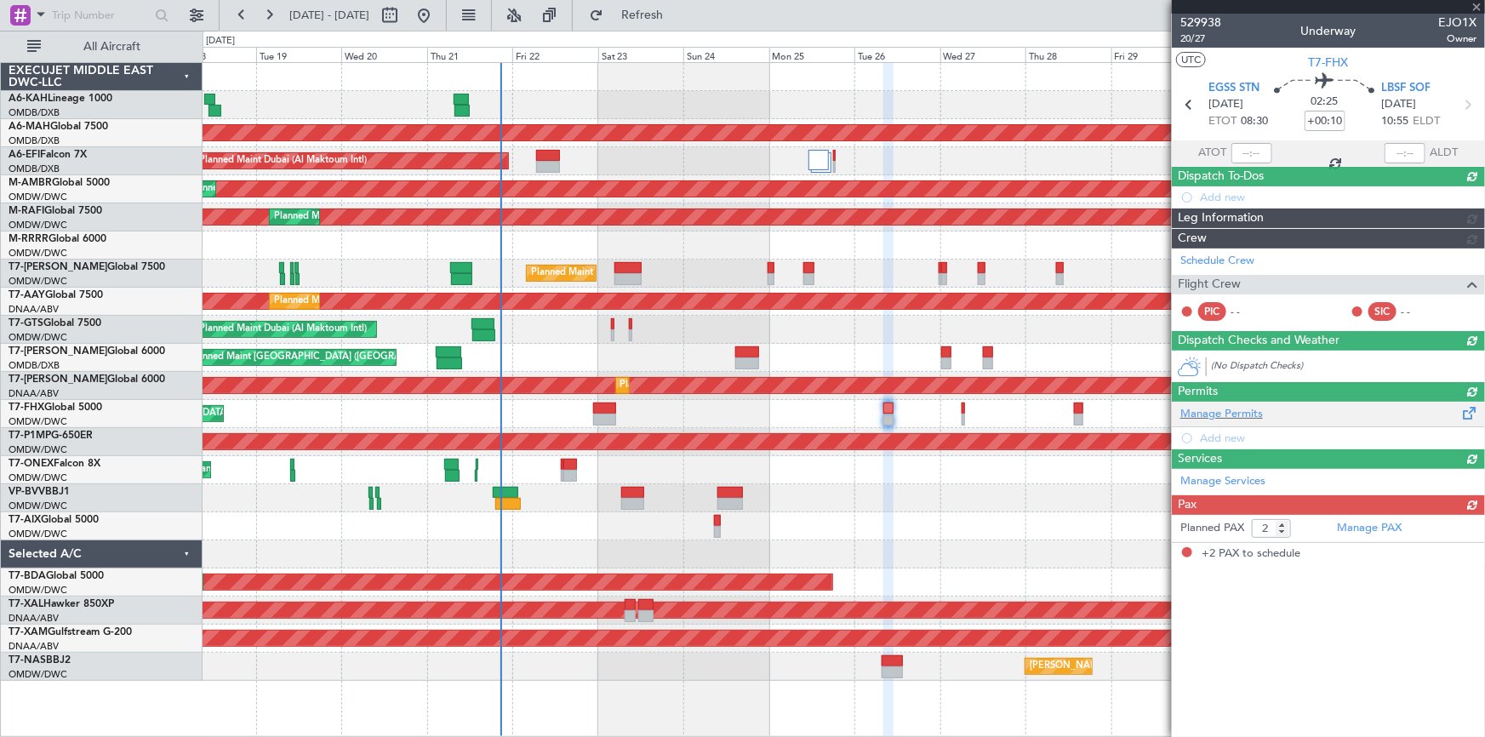
scroll to position [0, 0]
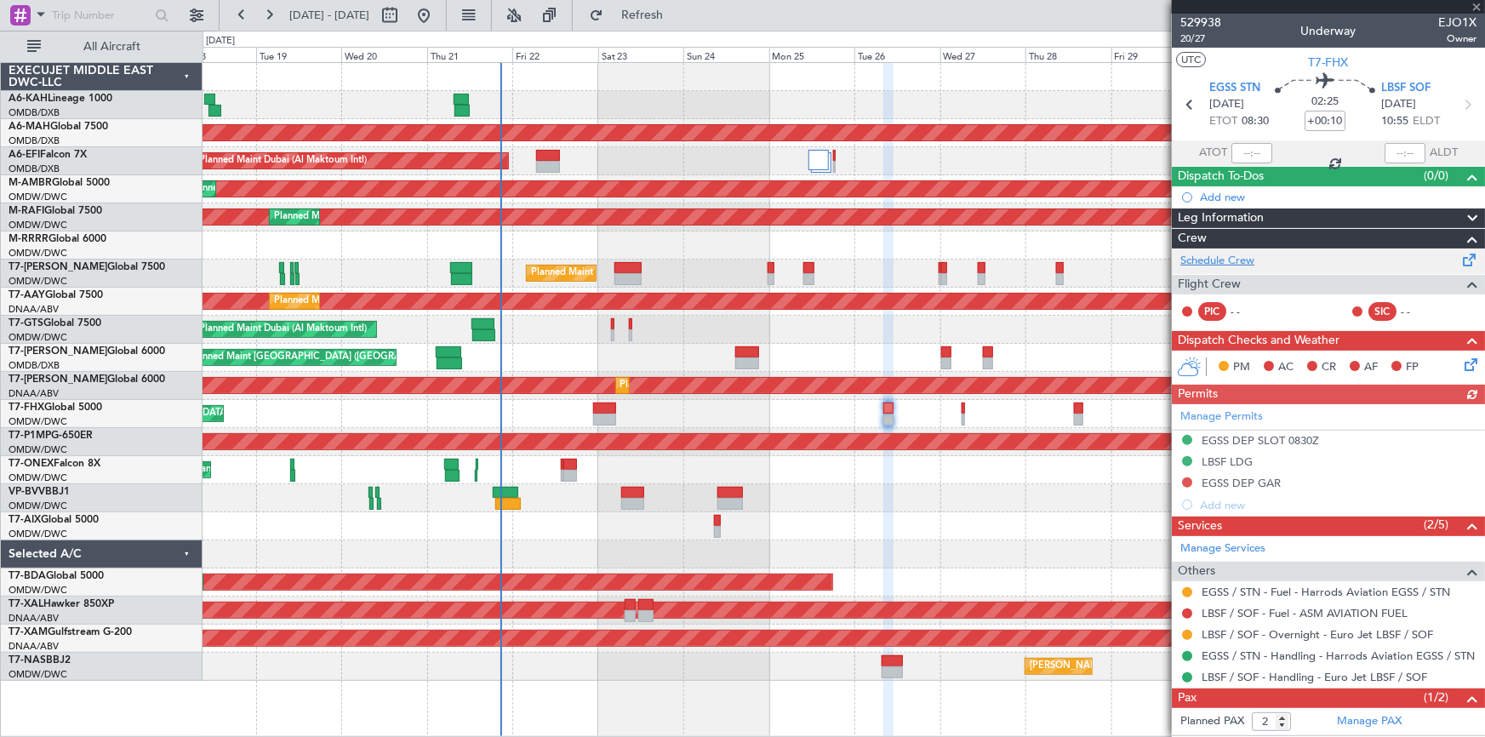
click at [1239, 254] on link "Schedule Crew" at bounding box center [1217, 261] width 74 height 17
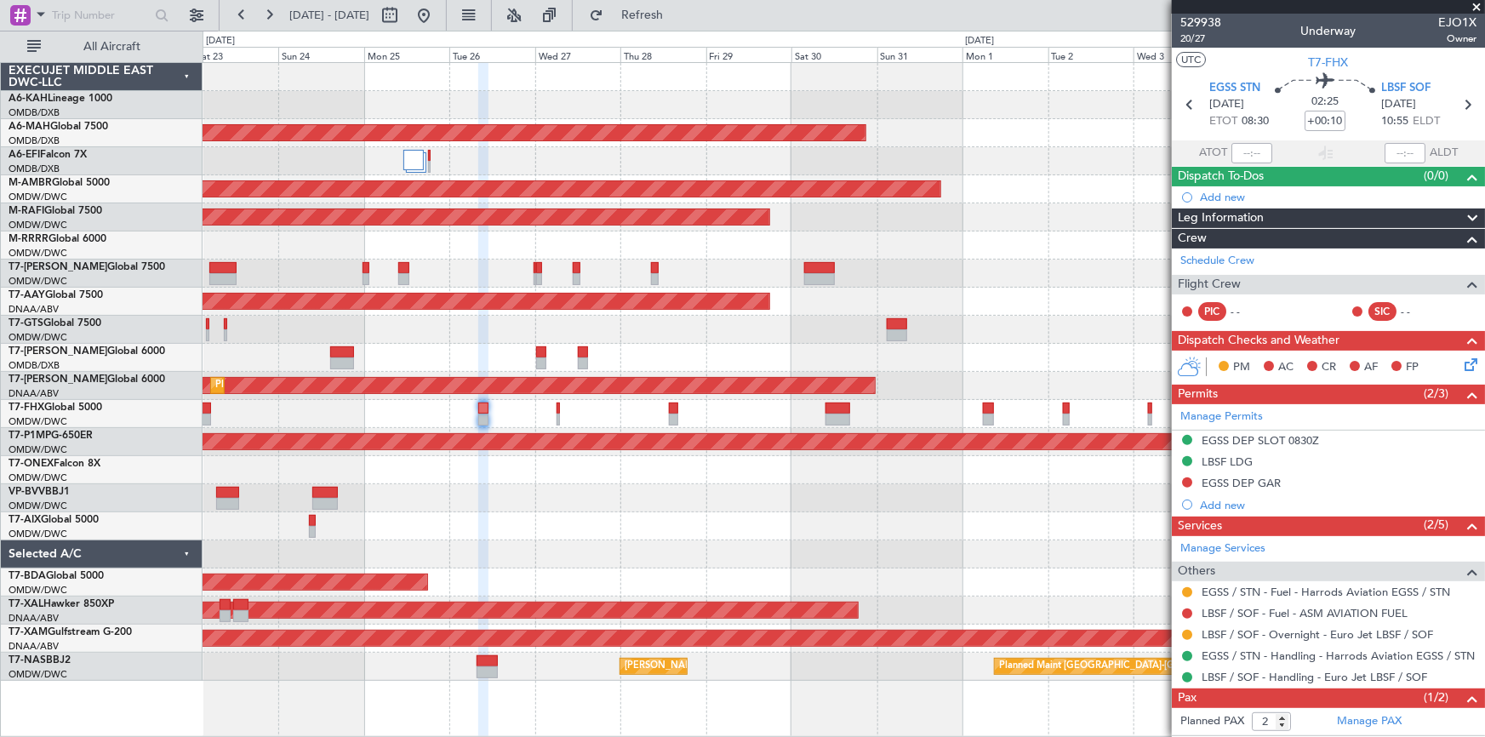
click at [362, 453] on div "Planned Maint Dubai (Dubai Intl) Planned Maint Dubai (Al Maktoum Intl) Planned …" at bounding box center [843, 372] width 1282 height 618
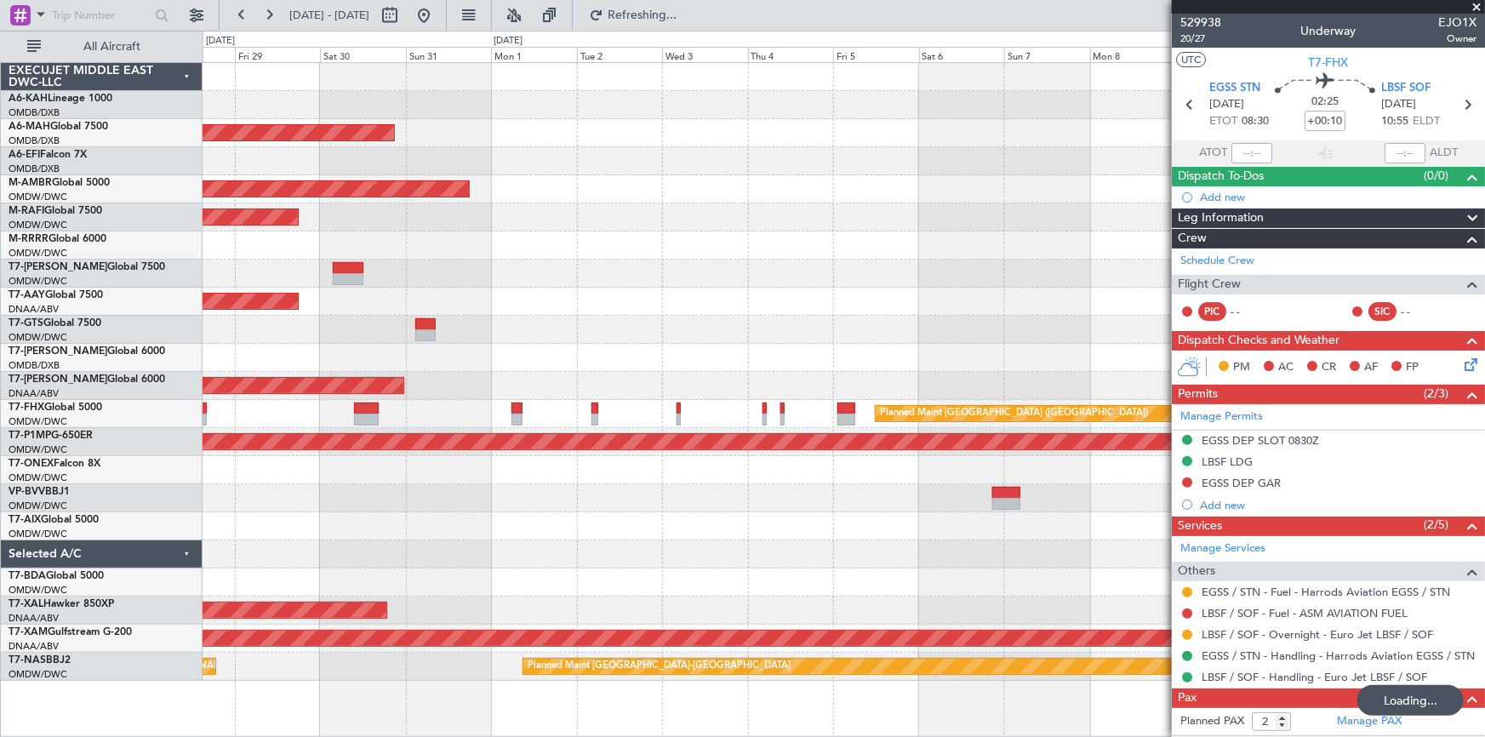
click at [419, 501] on div at bounding box center [843, 498] width 1282 height 28
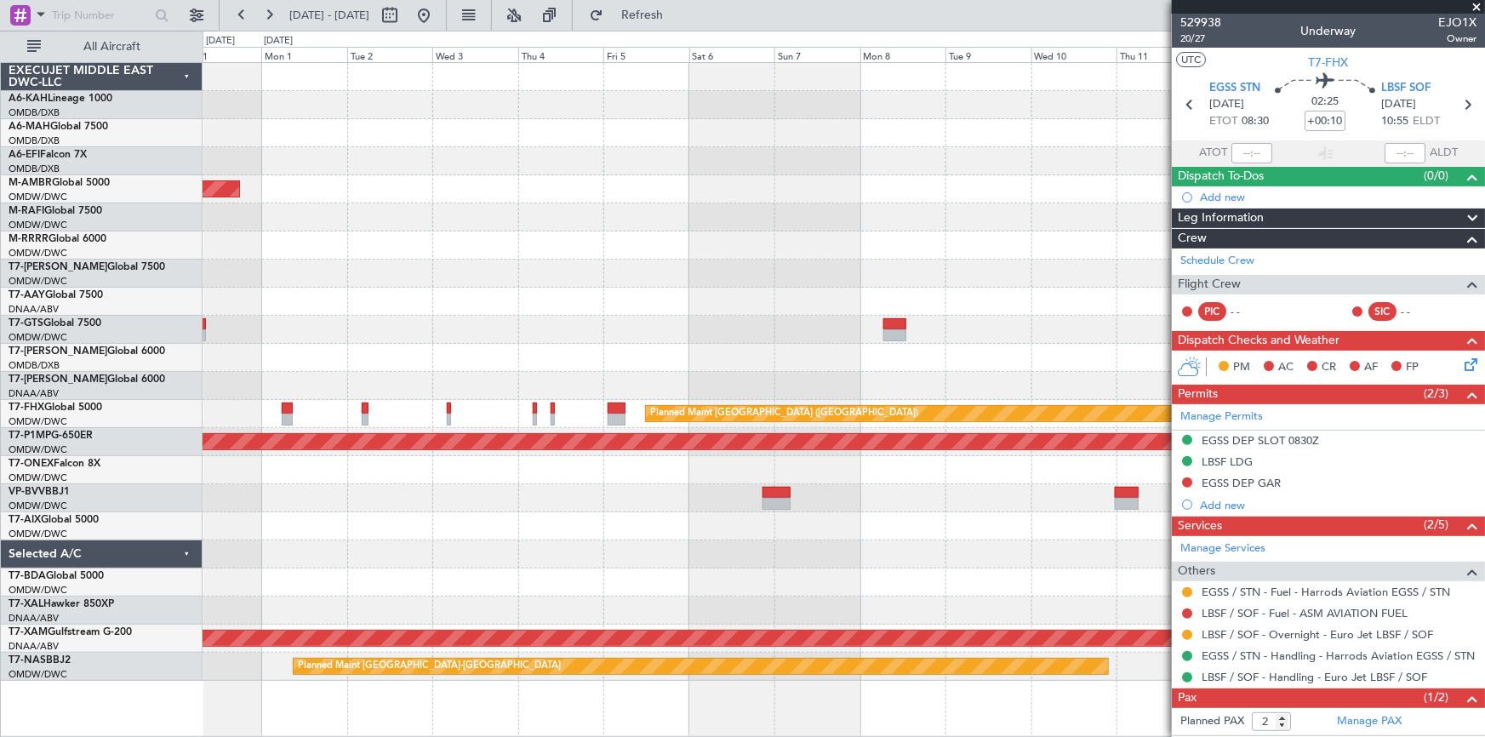
click at [579, 500] on div at bounding box center [843, 498] width 1282 height 28
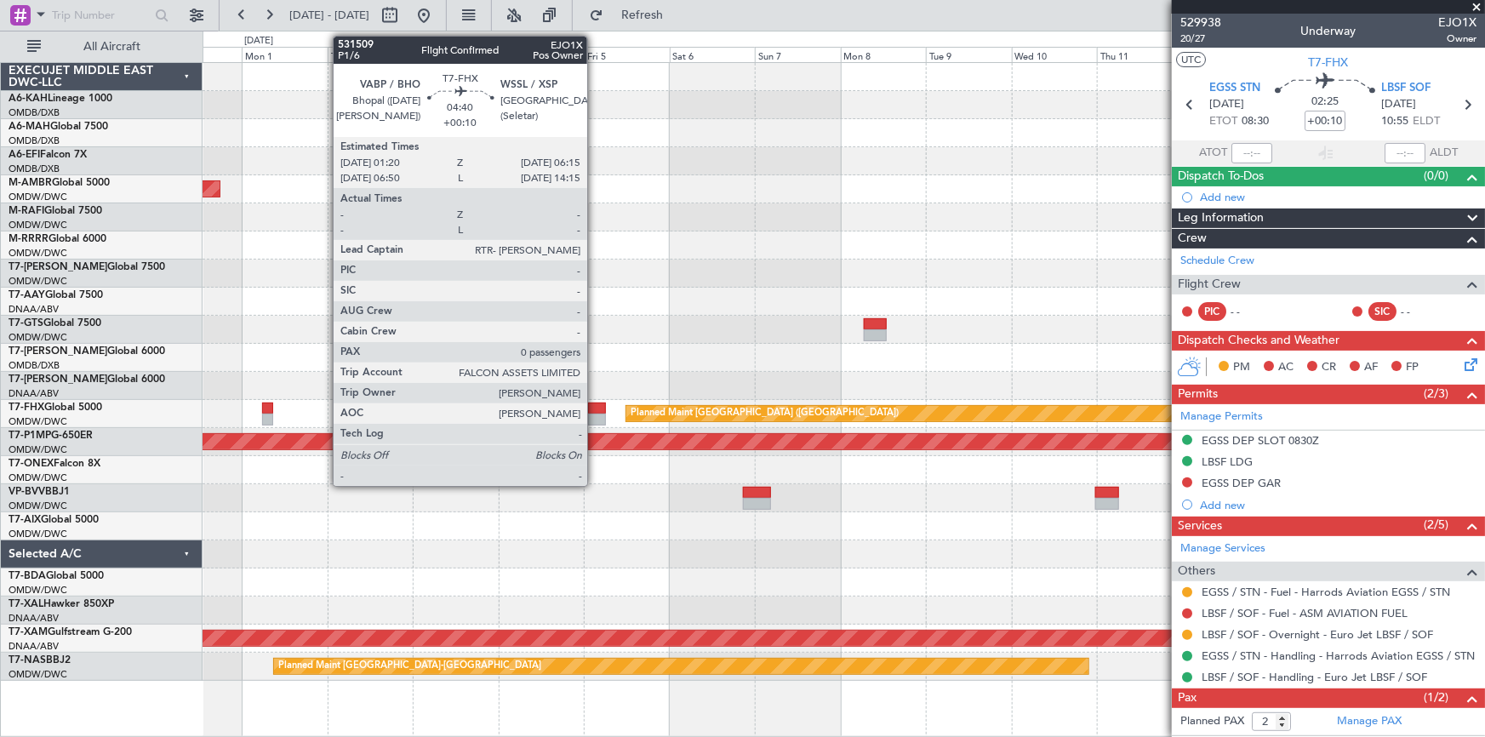
click at [595, 408] on div at bounding box center [597, 408] width 18 height 12
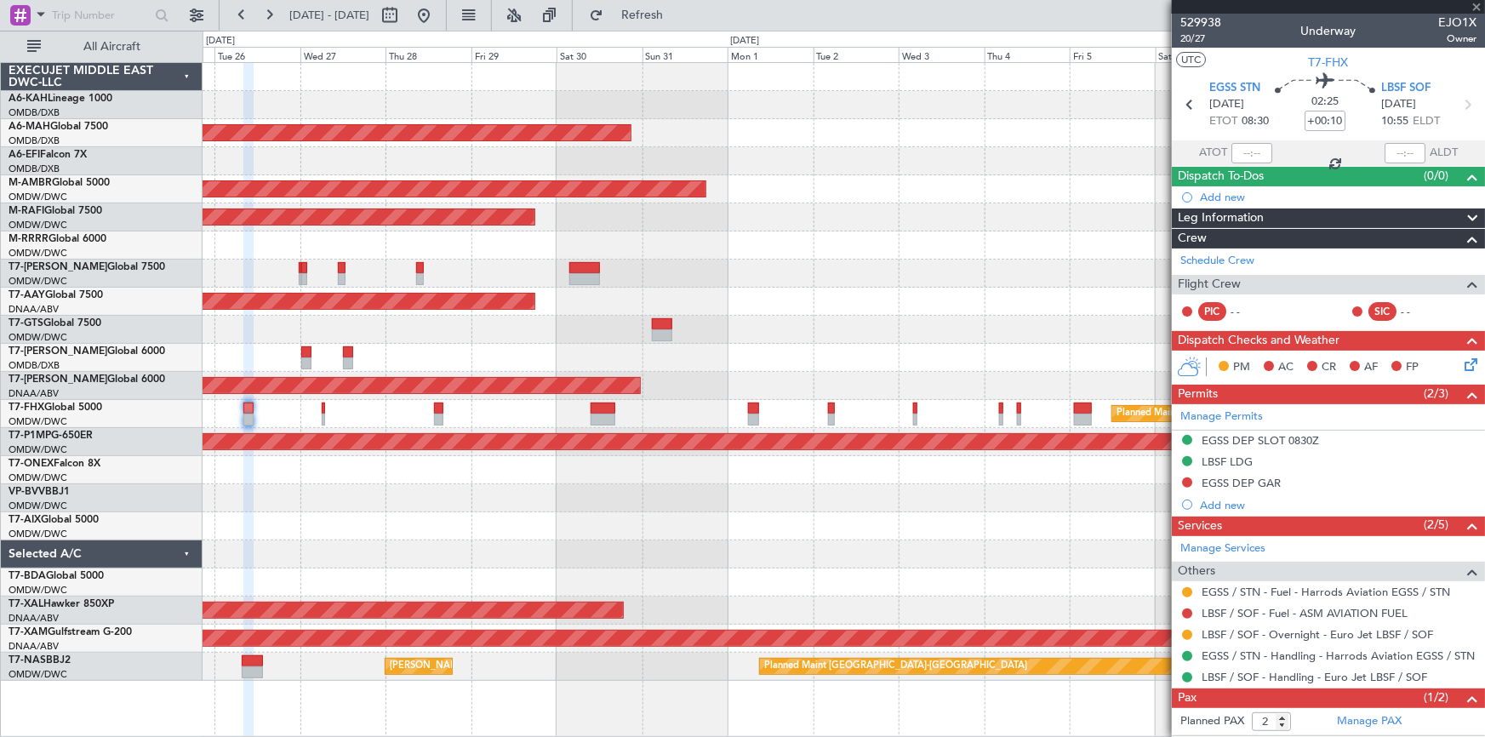
click at [899, 493] on div at bounding box center [843, 498] width 1282 height 28
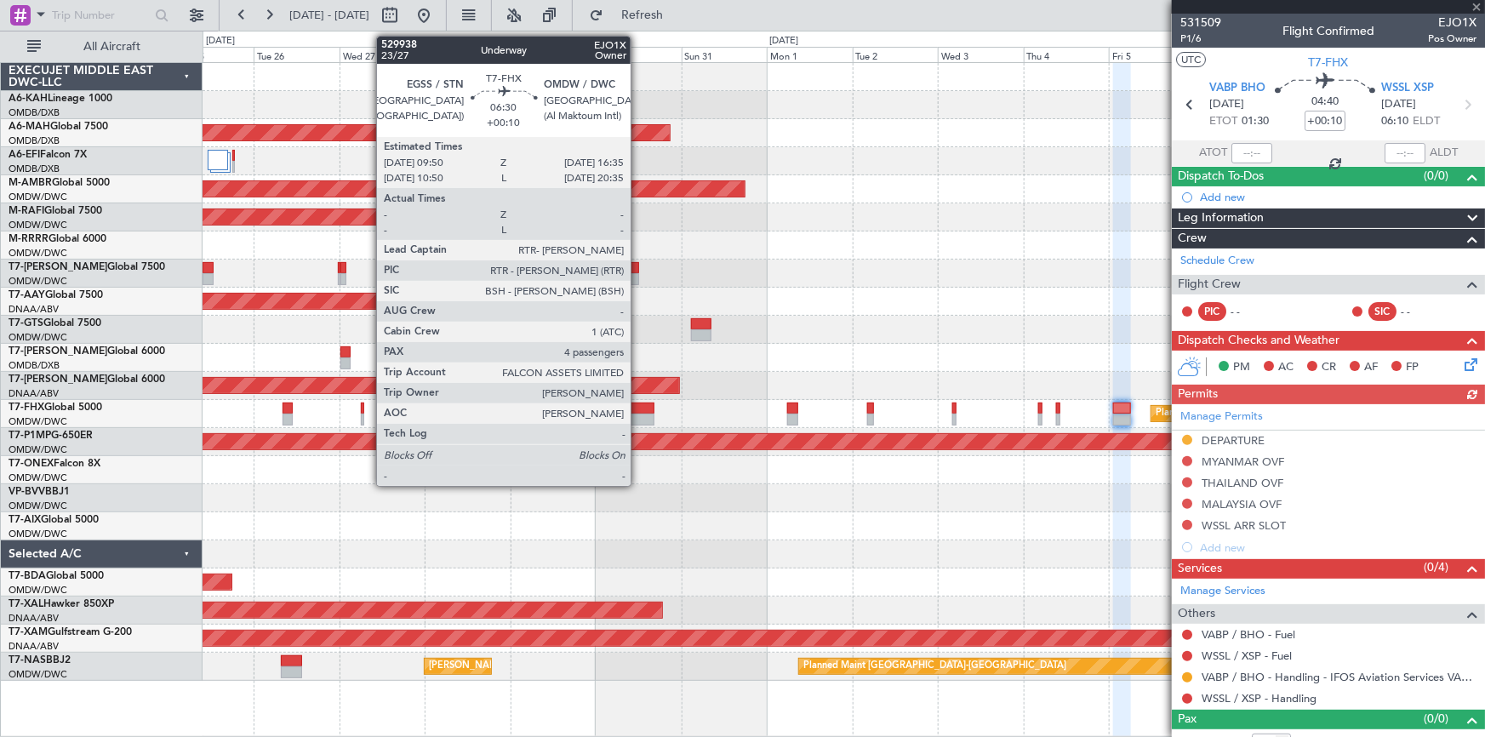
click at [638, 406] on div at bounding box center [642, 408] width 25 height 12
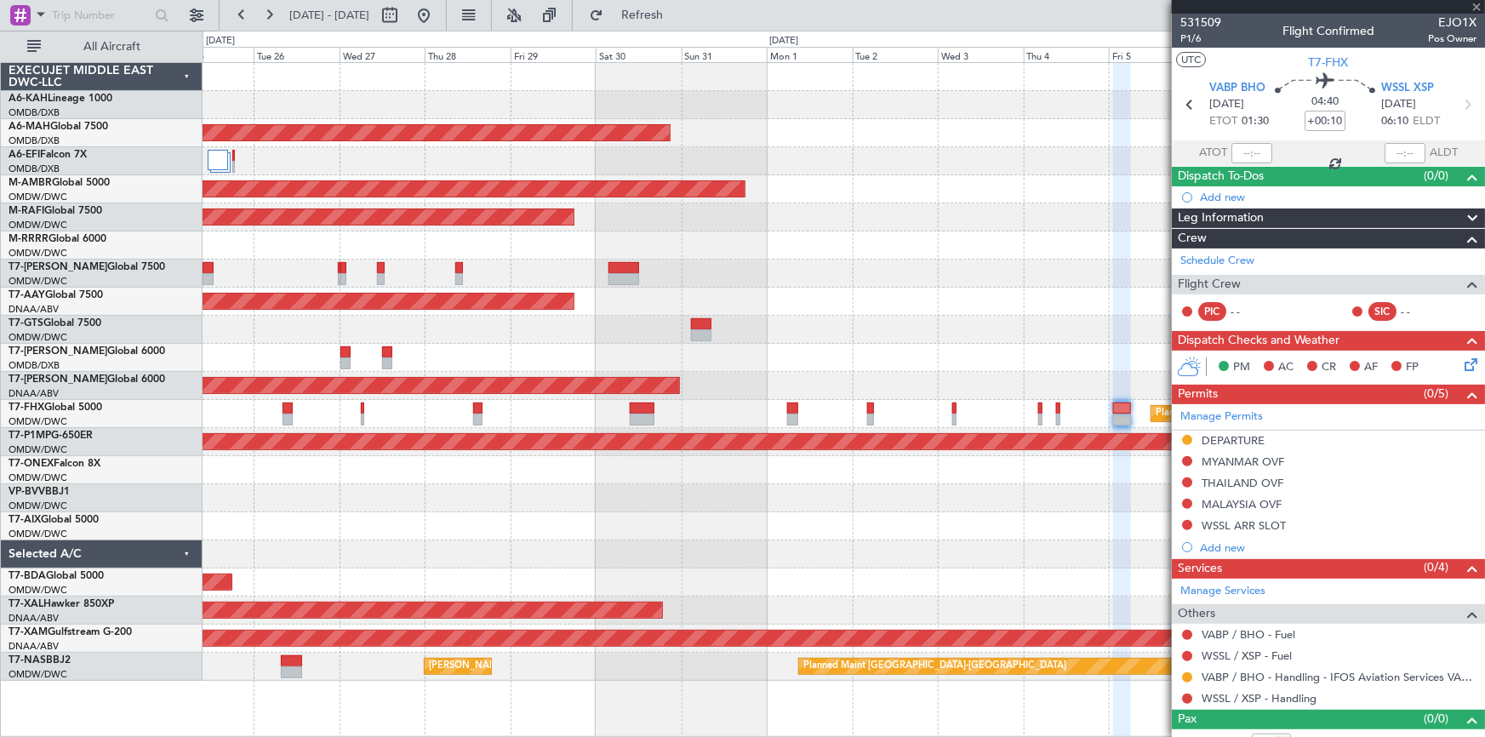
type input "4"
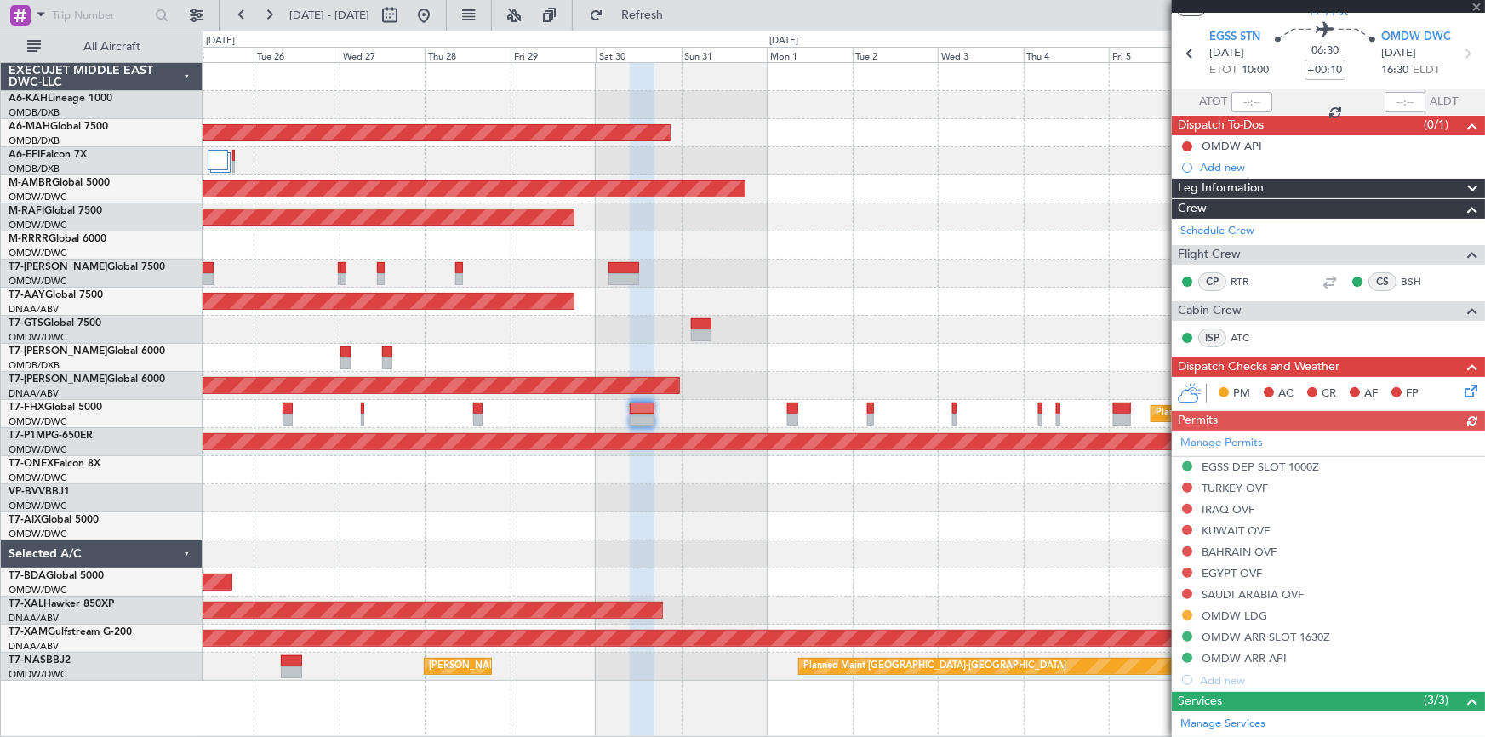
scroll to position [77, 0]
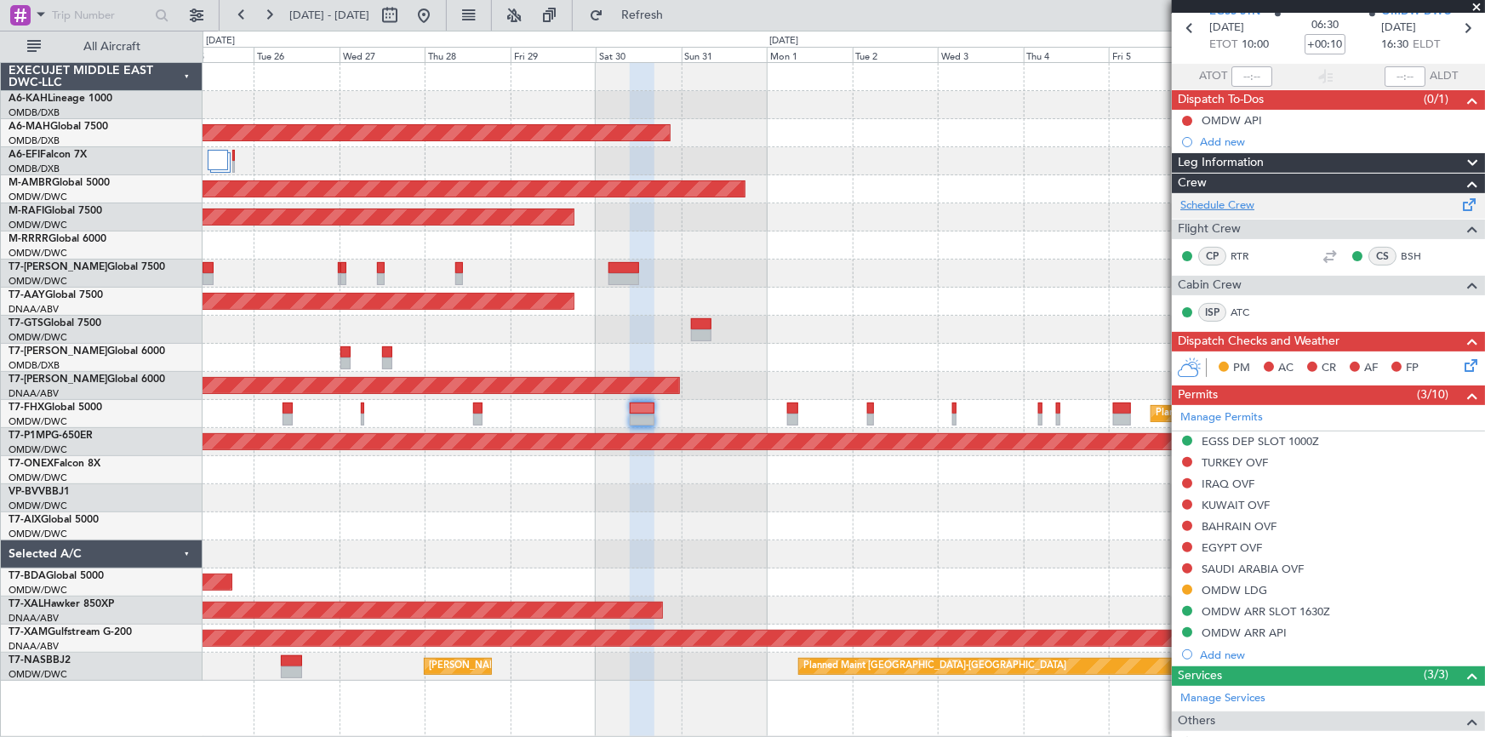
click at [1215, 202] on link "Schedule Crew" at bounding box center [1217, 205] width 74 height 17
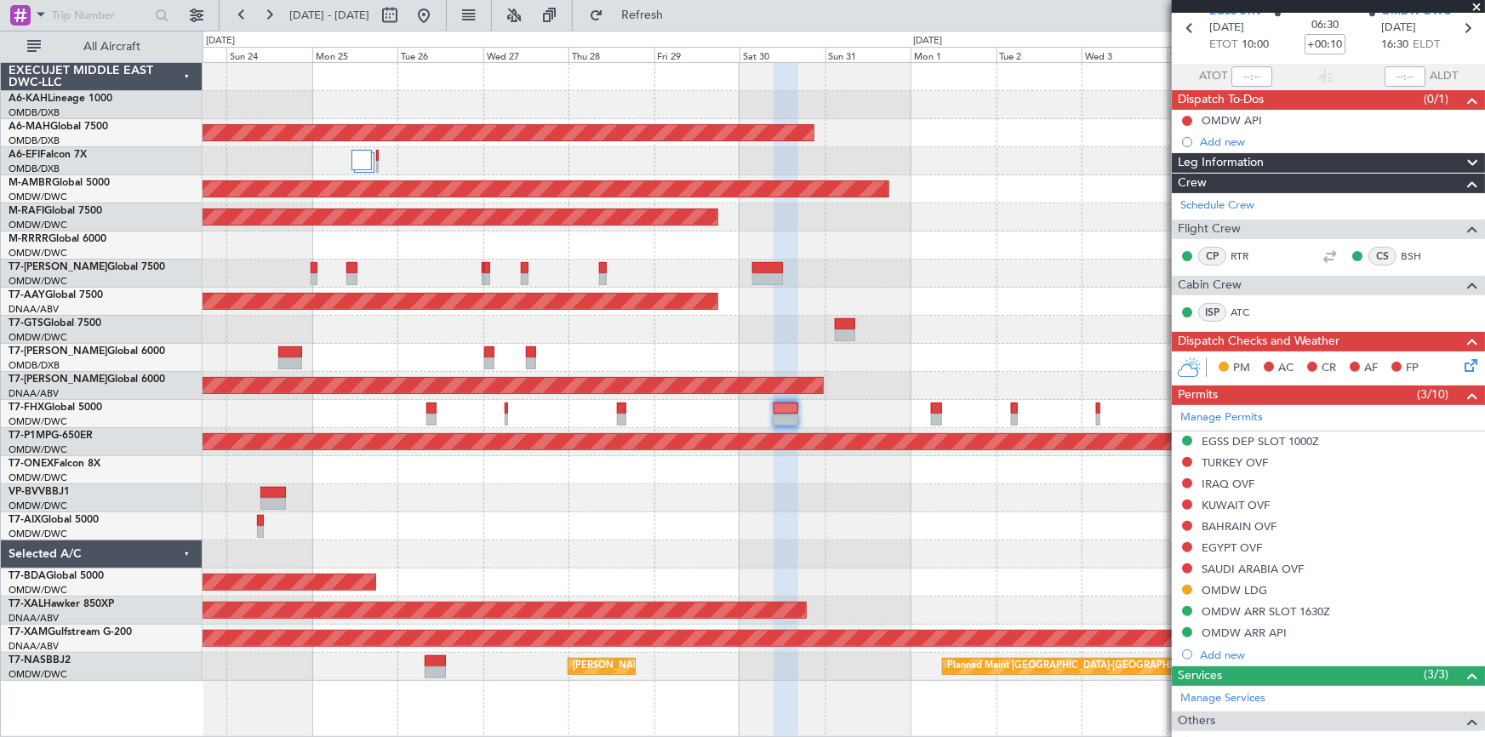
click at [786, 520] on div at bounding box center [843, 526] width 1282 height 28
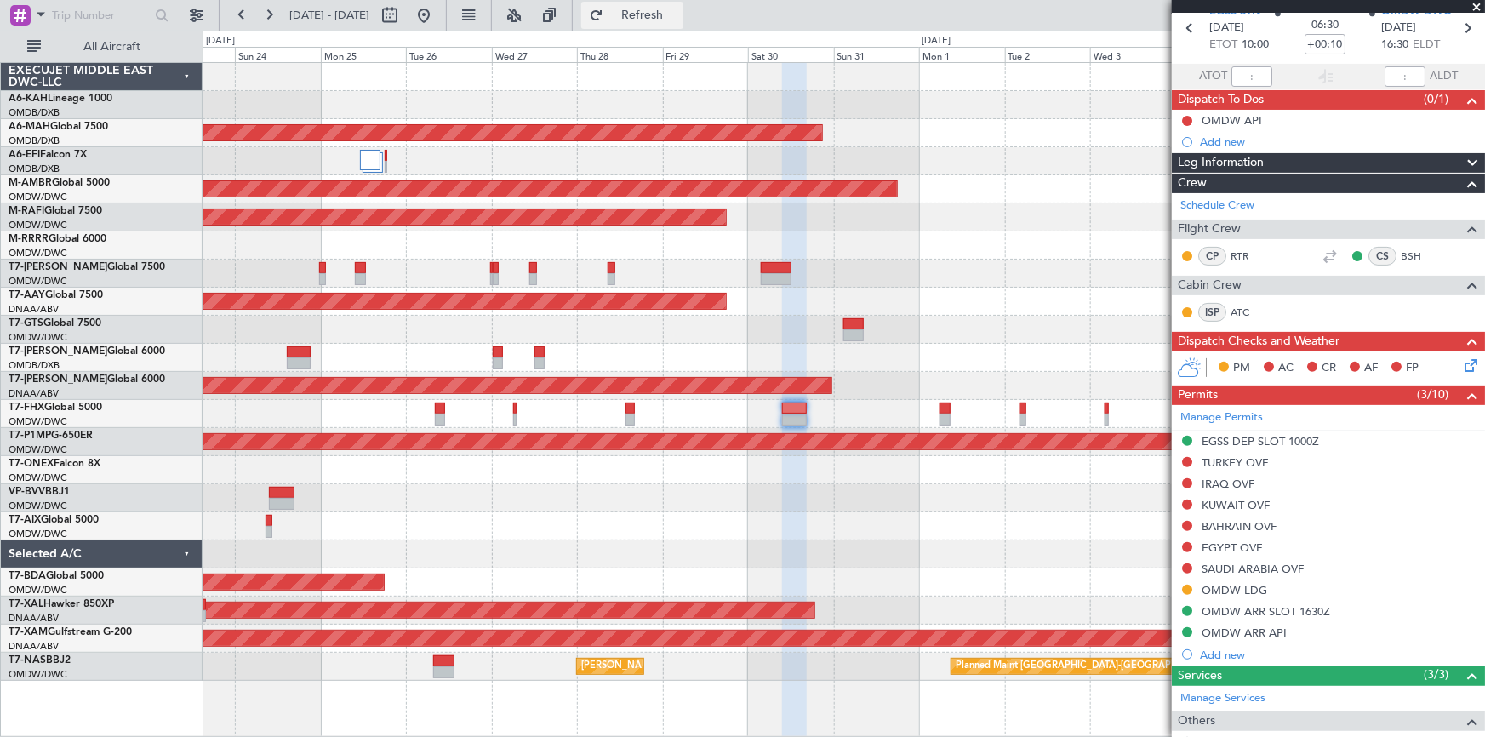
click at [660, 11] on button "Refresh" at bounding box center [632, 15] width 102 height 27
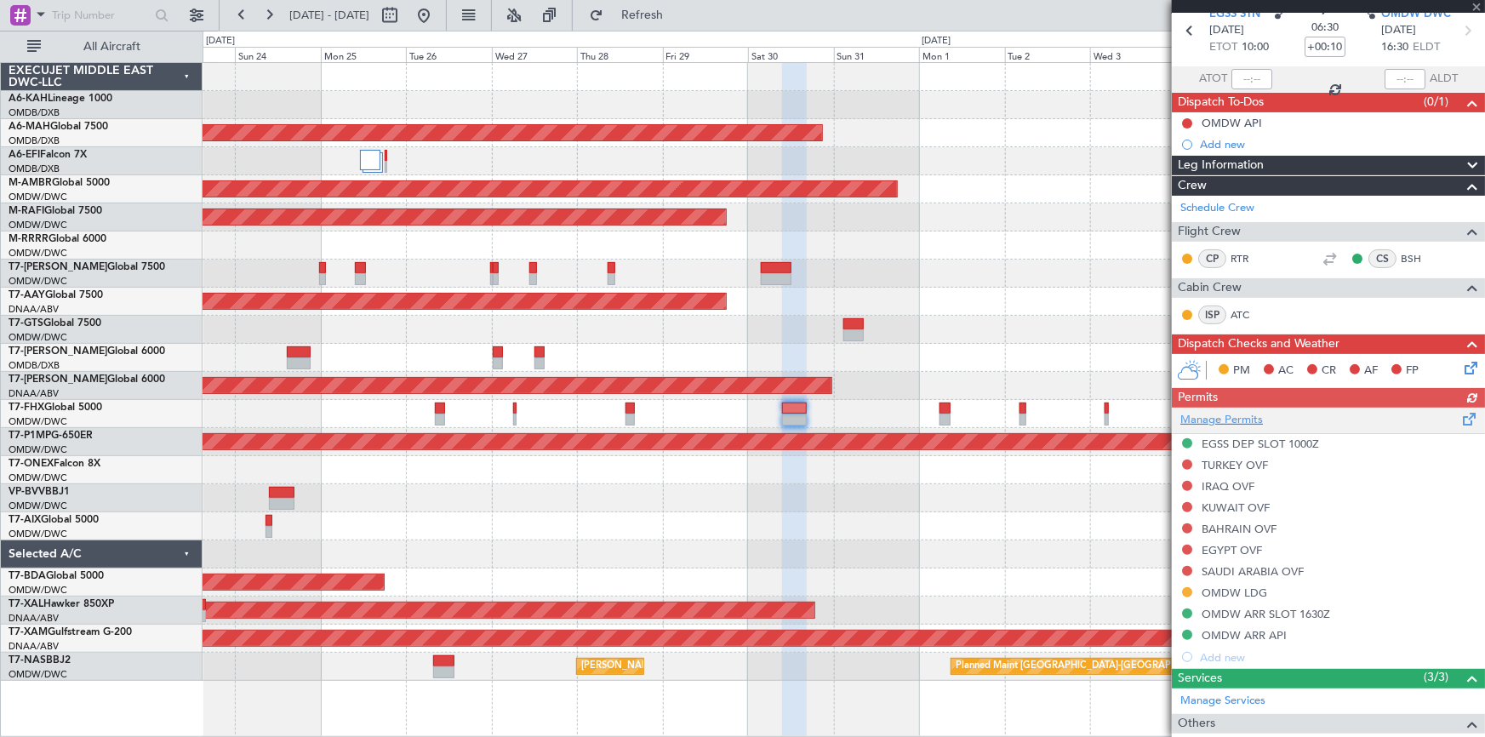
scroll to position [154, 0]
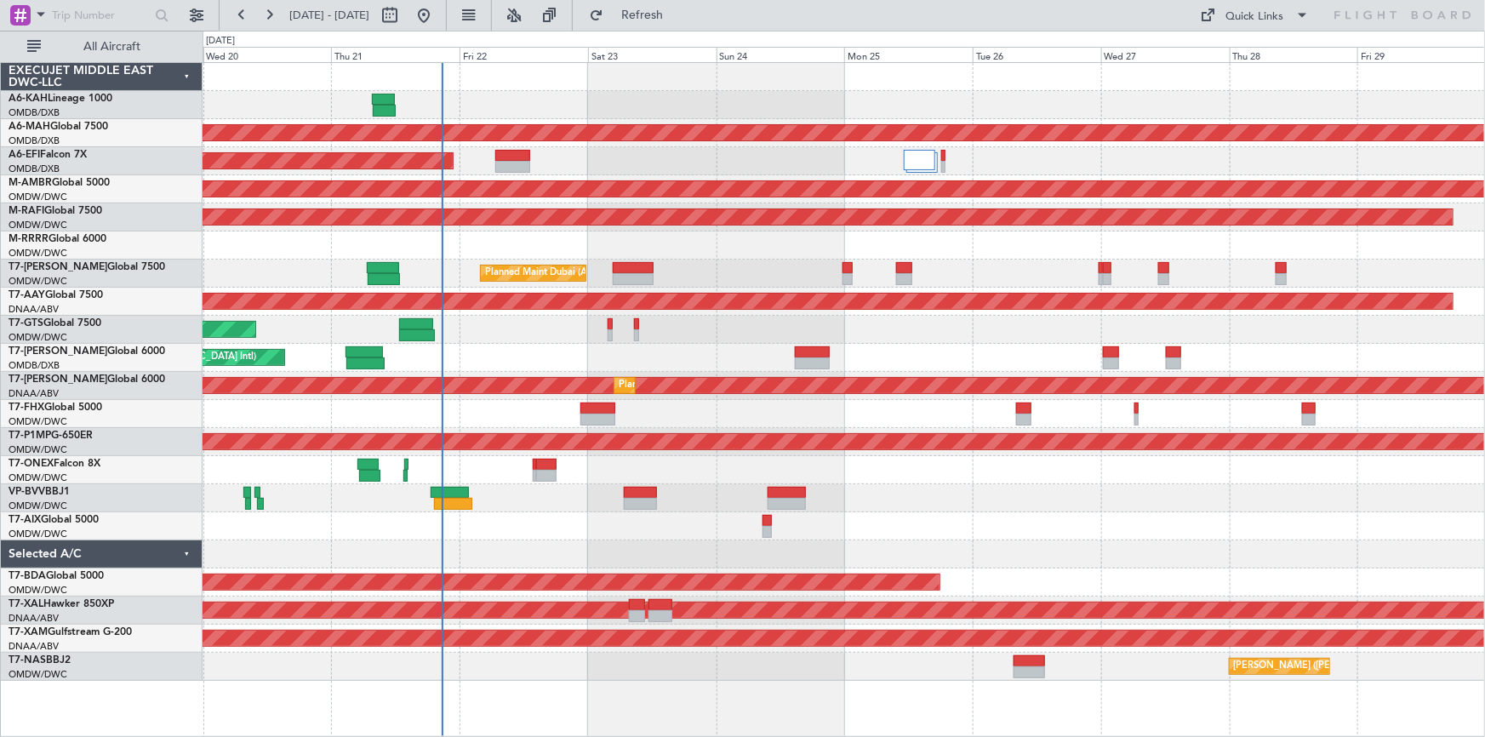
click at [510, 525] on div at bounding box center [843, 526] width 1282 height 28
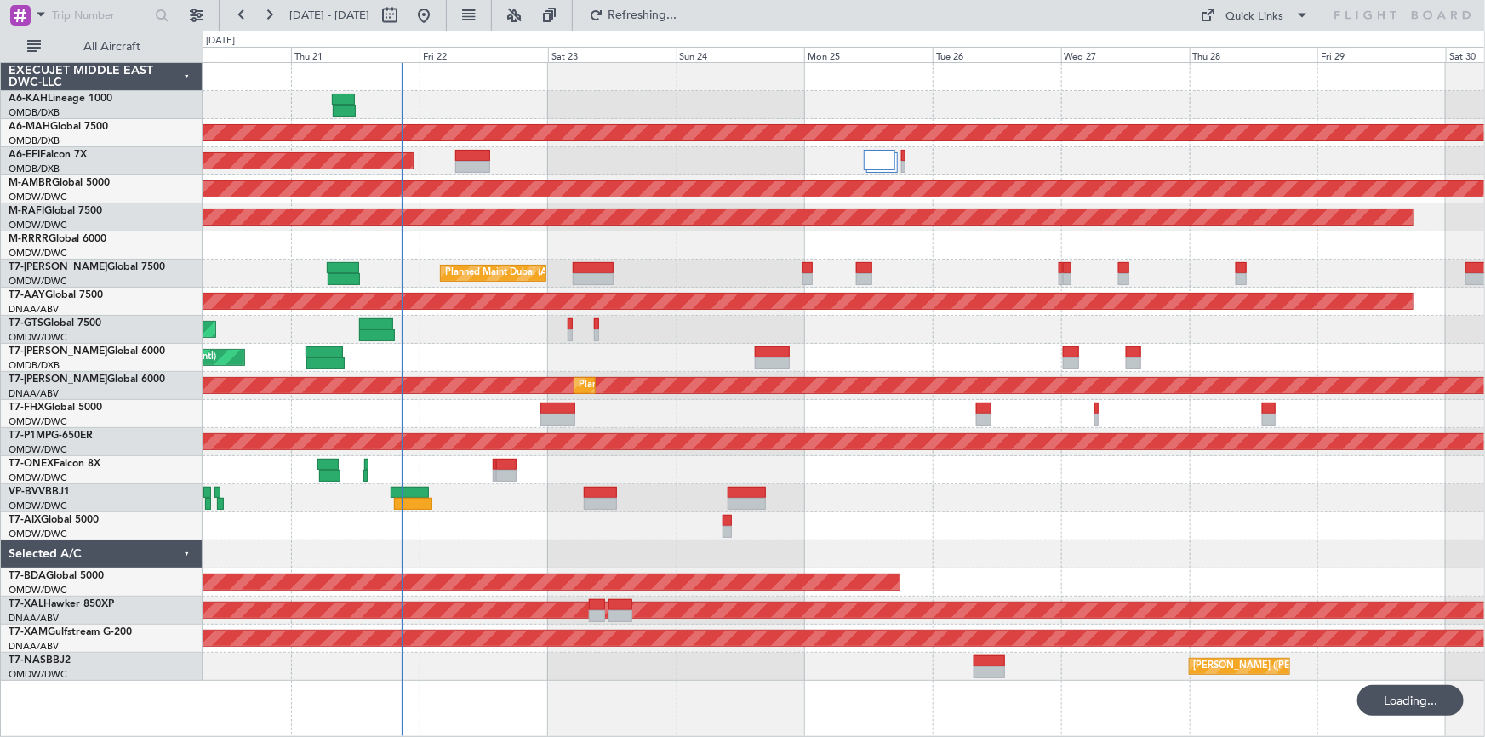
click at [710, 493] on div at bounding box center [843, 498] width 1282 height 28
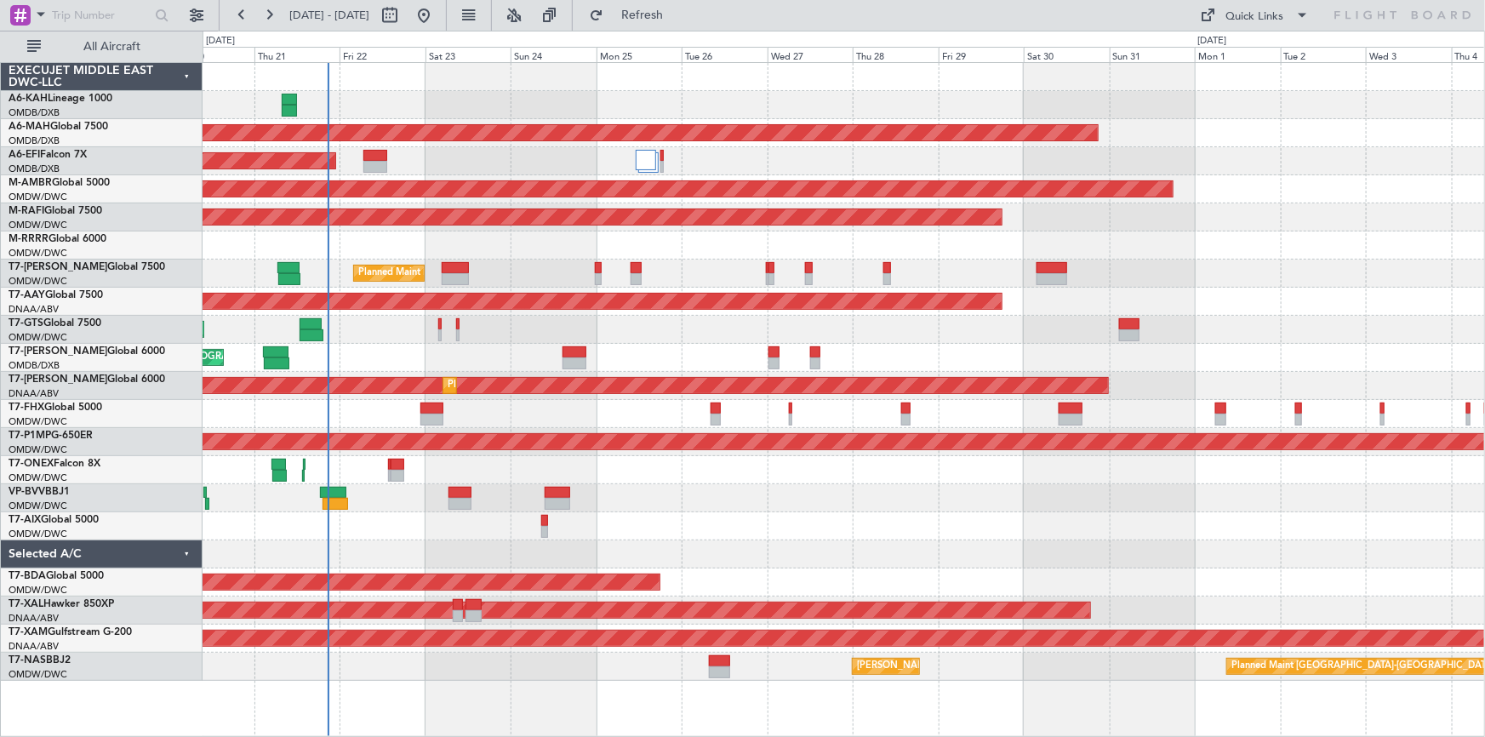
click at [715, 528] on div "Planned Maint [GEOGRAPHIC_DATA] ([GEOGRAPHIC_DATA] Intl) Planned Maint [GEOGRAP…" at bounding box center [843, 372] width 1282 height 618
drag, startPoint x: 691, startPoint y: 4, endPoint x: 319, endPoint y: 426, distance: 562.4
click at [683, 10] on button "Refresh" at bounding box center [632, 15] width 102 height 27
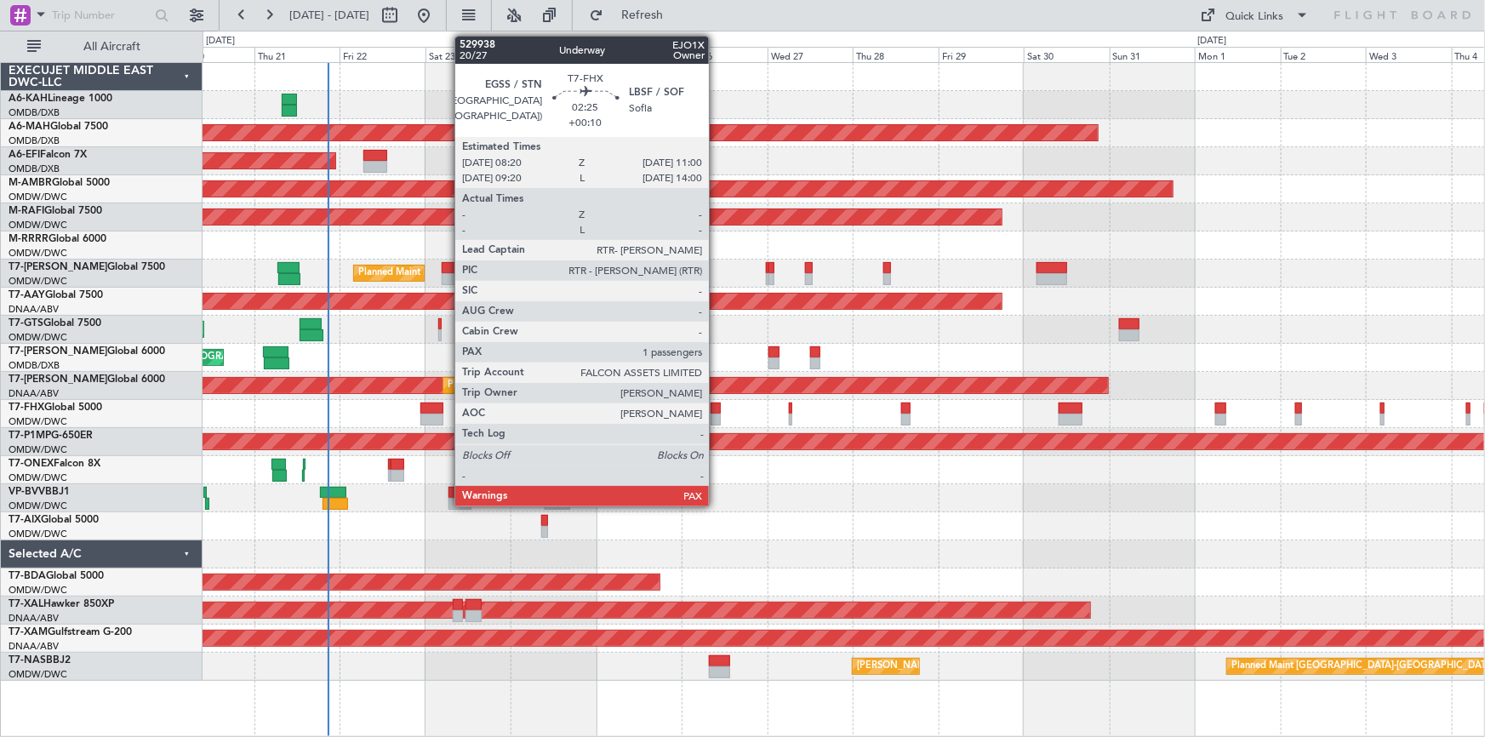
click at [716, 406] on div at bounding box center [715, 408] width 10 height 12
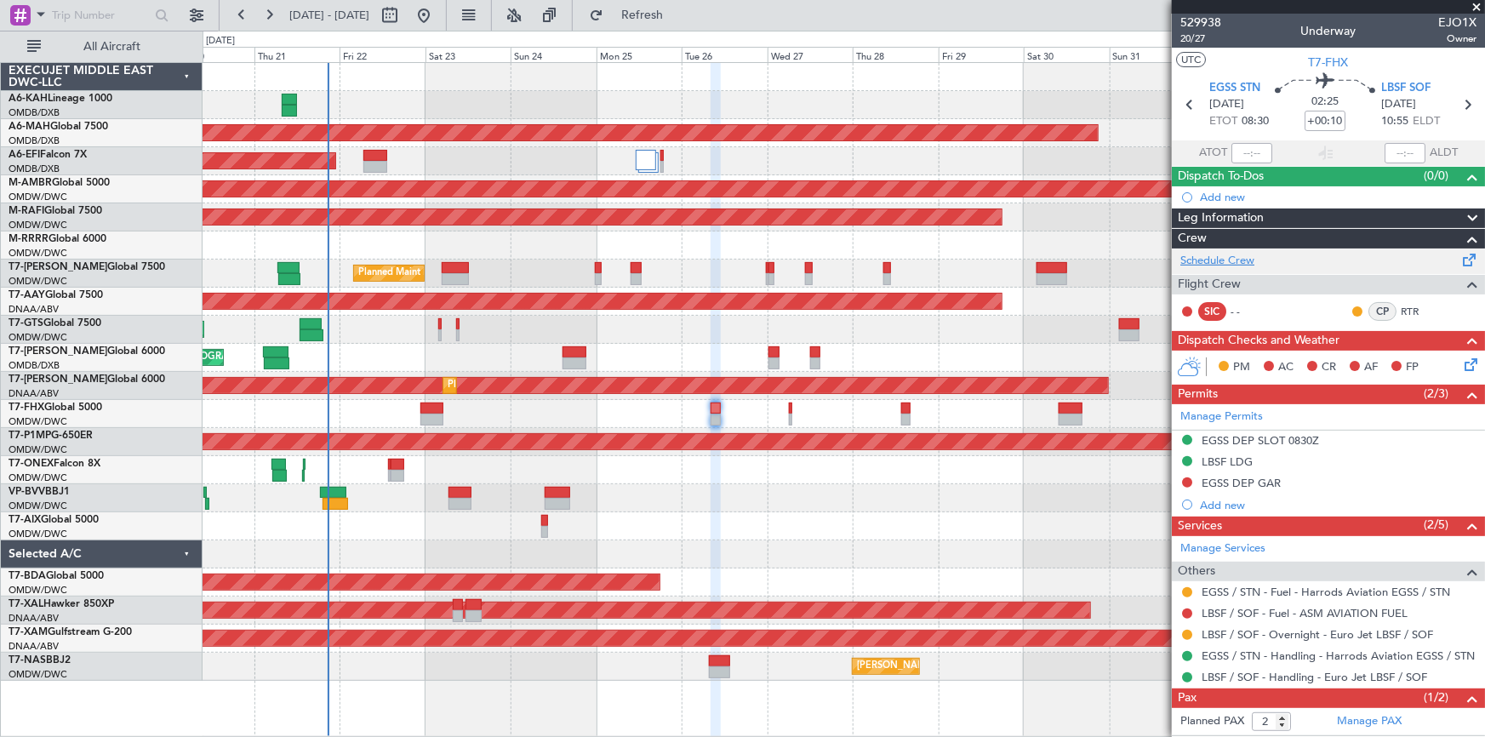
click at [1222, 256] on link "Schedule Crew" at bounding box center [1217, 261] width 74 height 17
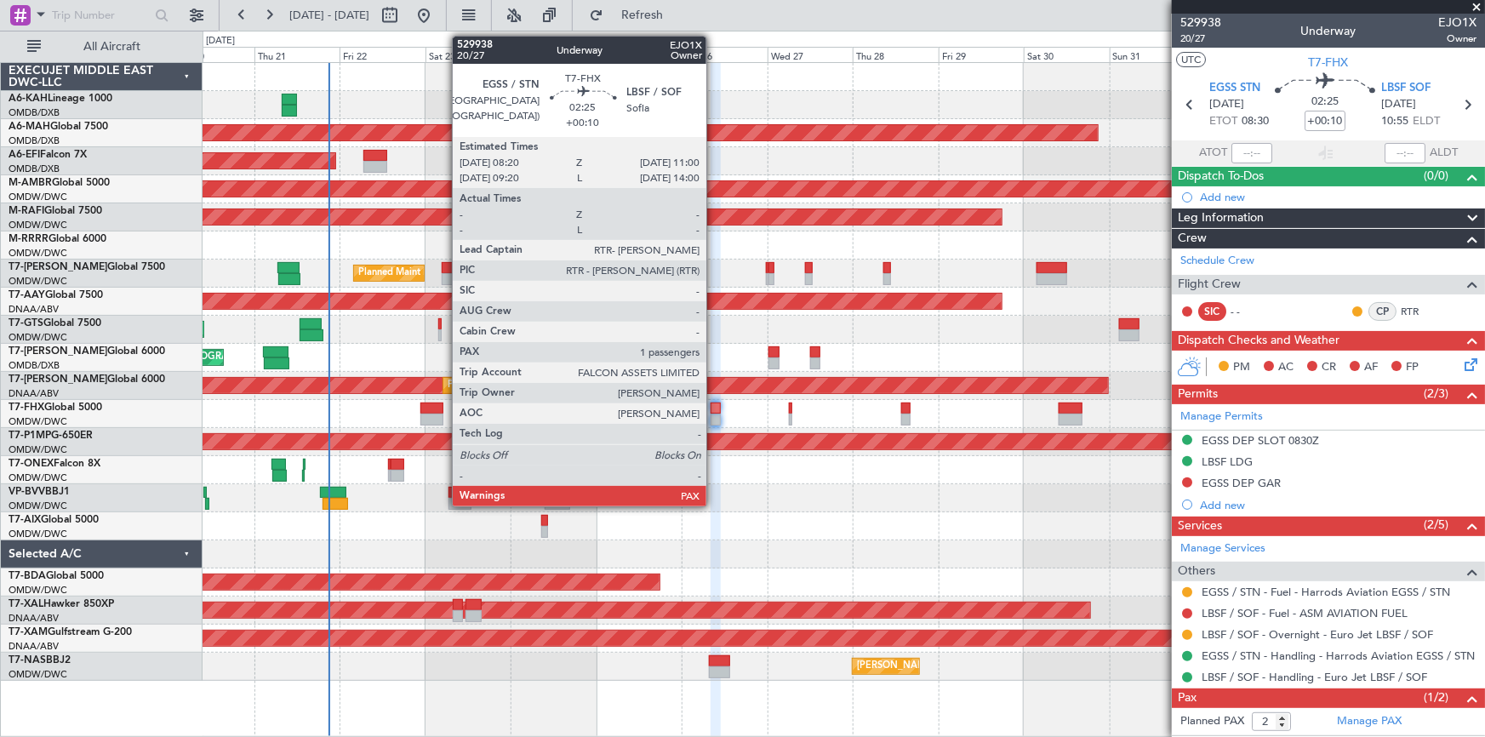
click at [714, 407] on div at bounding box center [715, 408] width 10 height 12
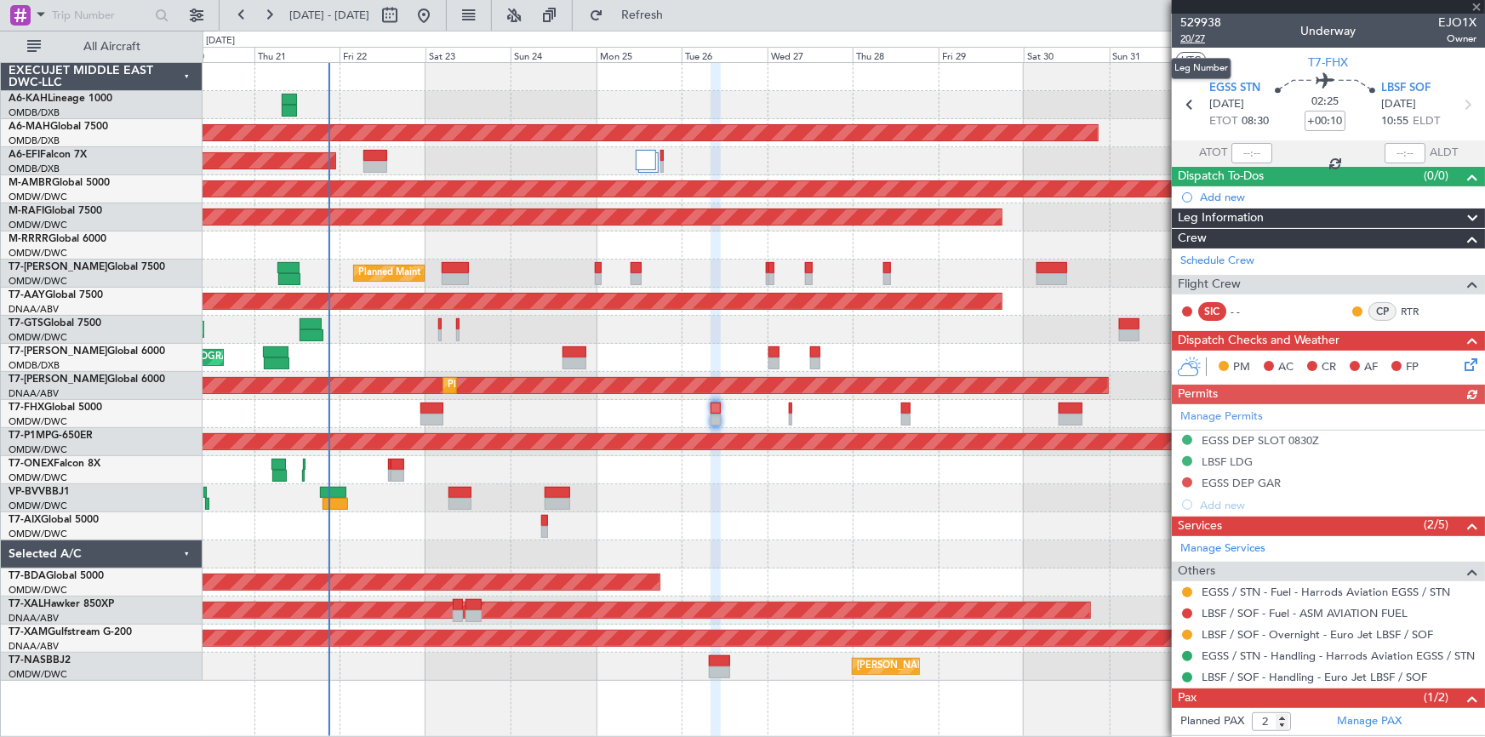
click at [1196, 36] on span "20/27" at bounding box center [1200, 38] width 41 height 14
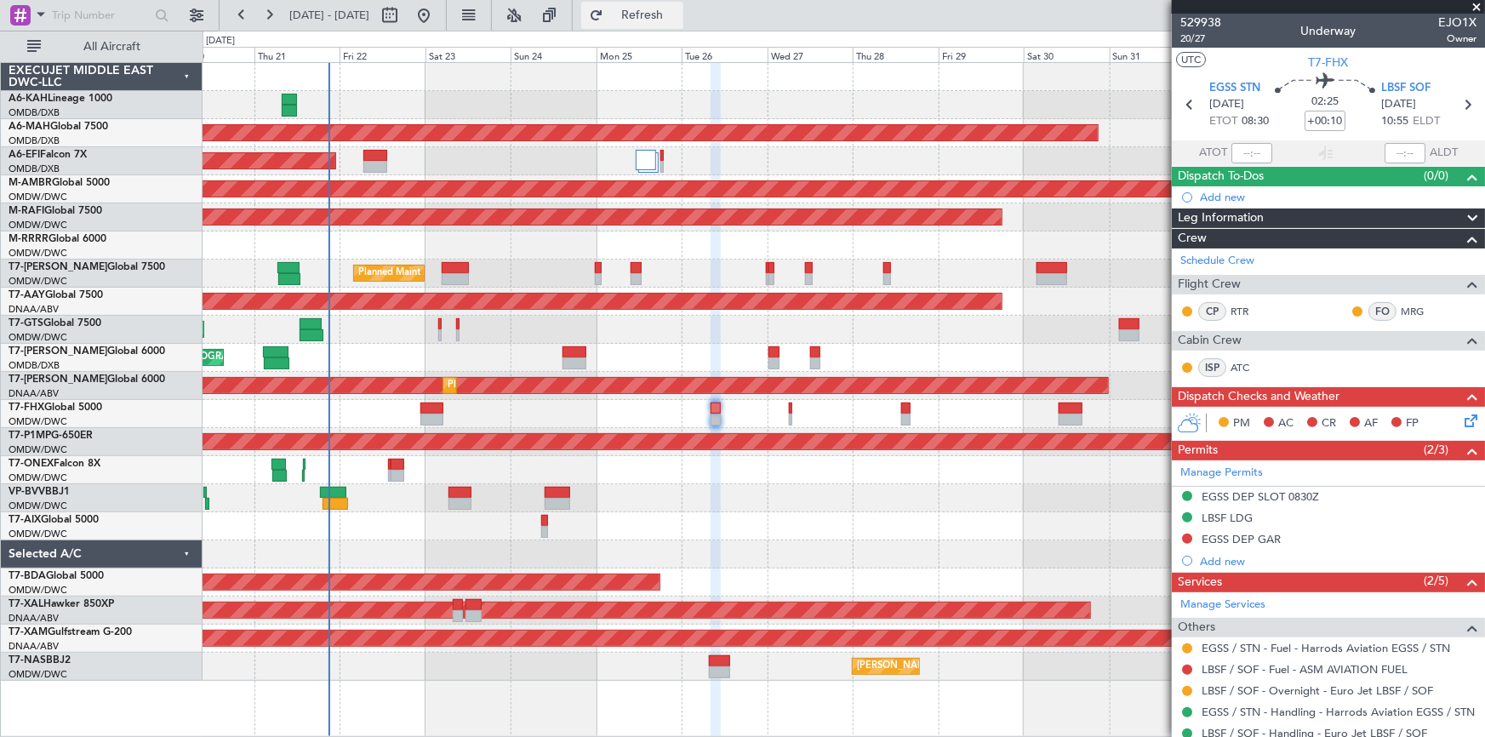
click at [666, 7] on button "Refresh" at bounding box center [632, 15] width 102 height 27
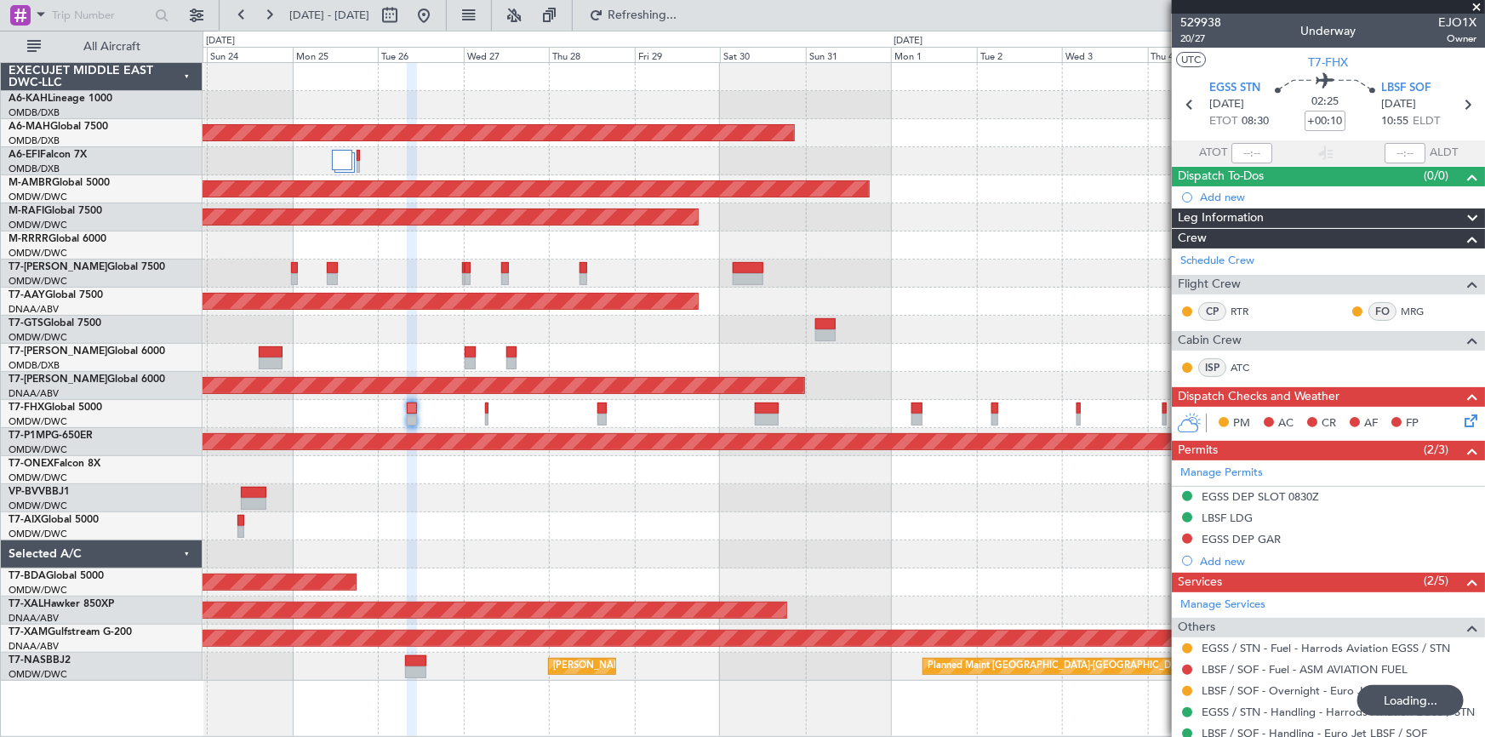
click at [606, 502] on div at bounding box center [843, 498] width 1282 height 28
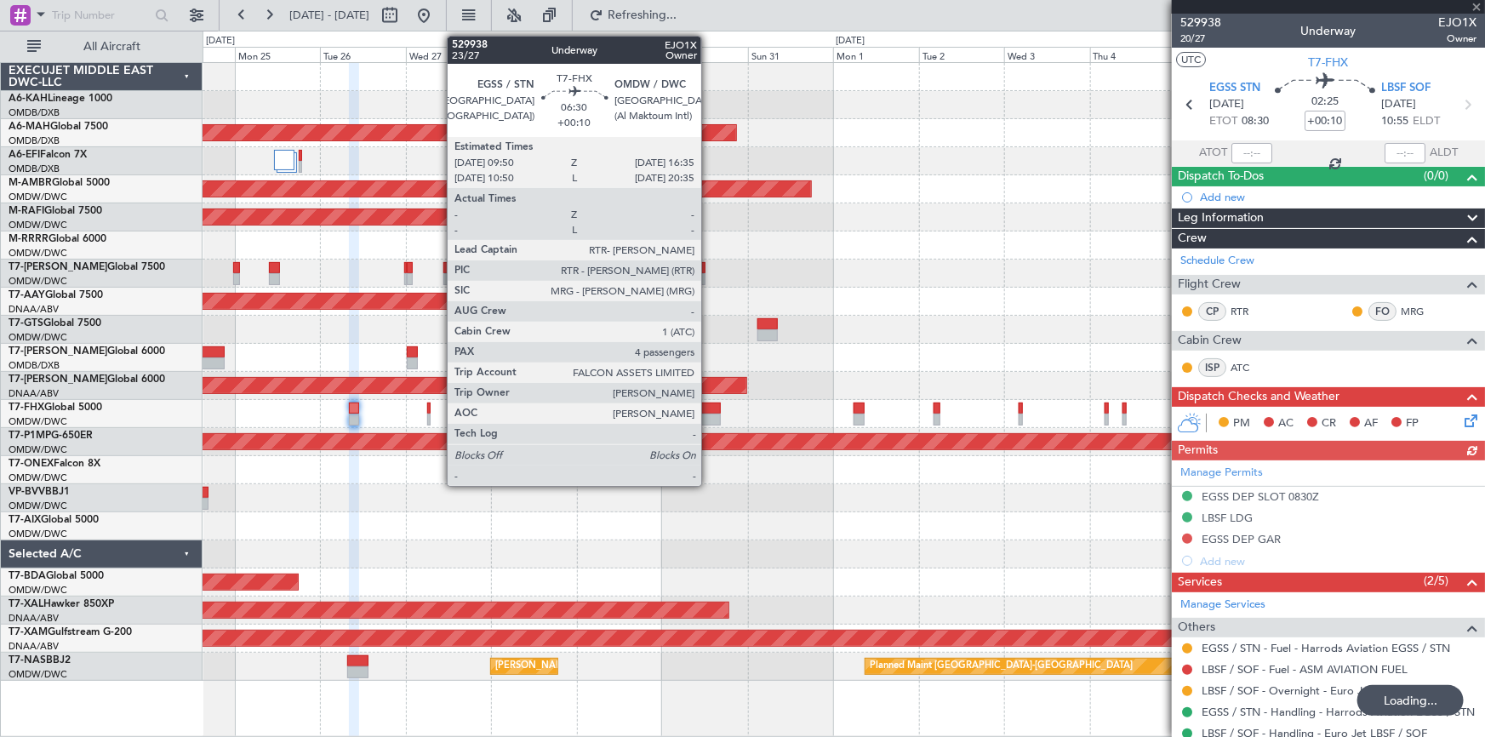
click at [709, 409] on div at bounding box center [709, 408] width 25 height 12
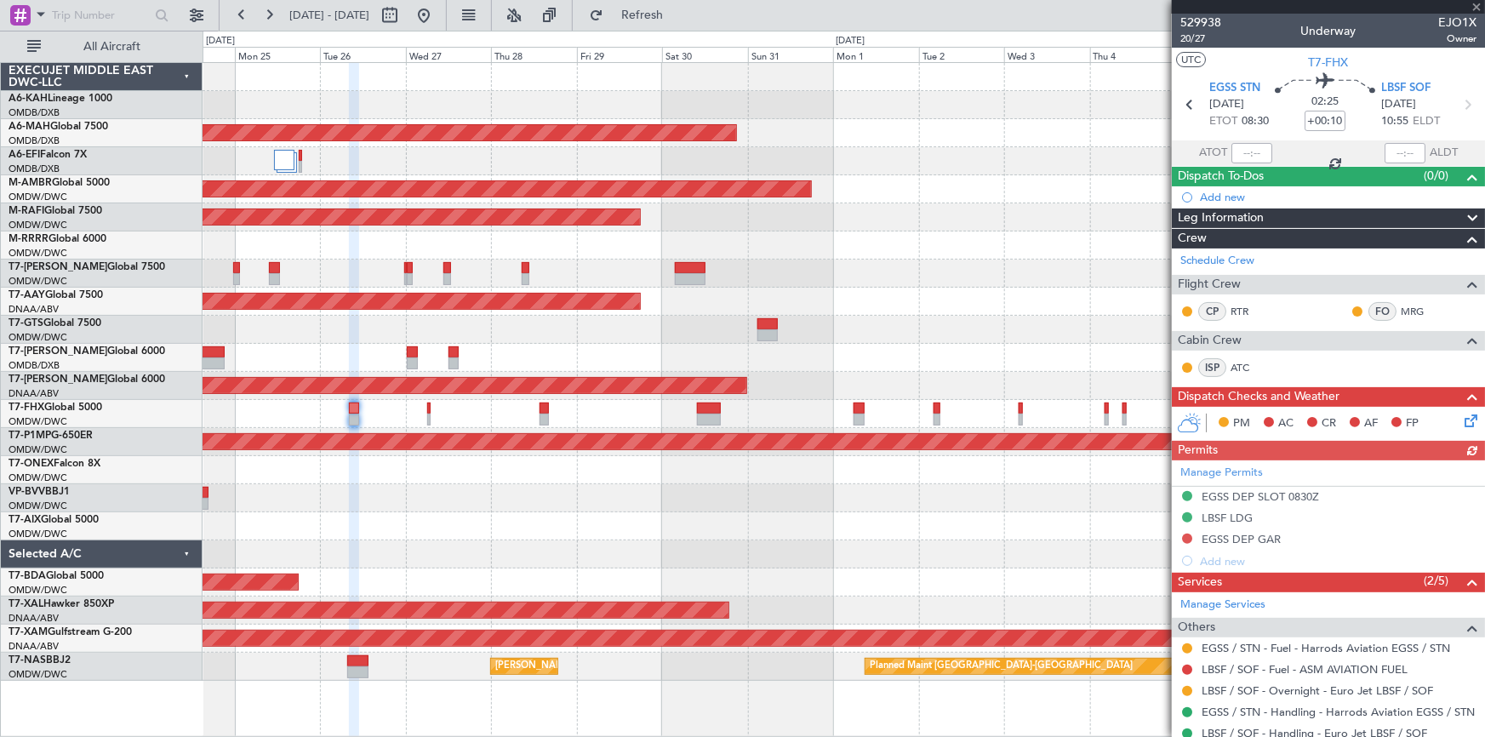
type input "4"
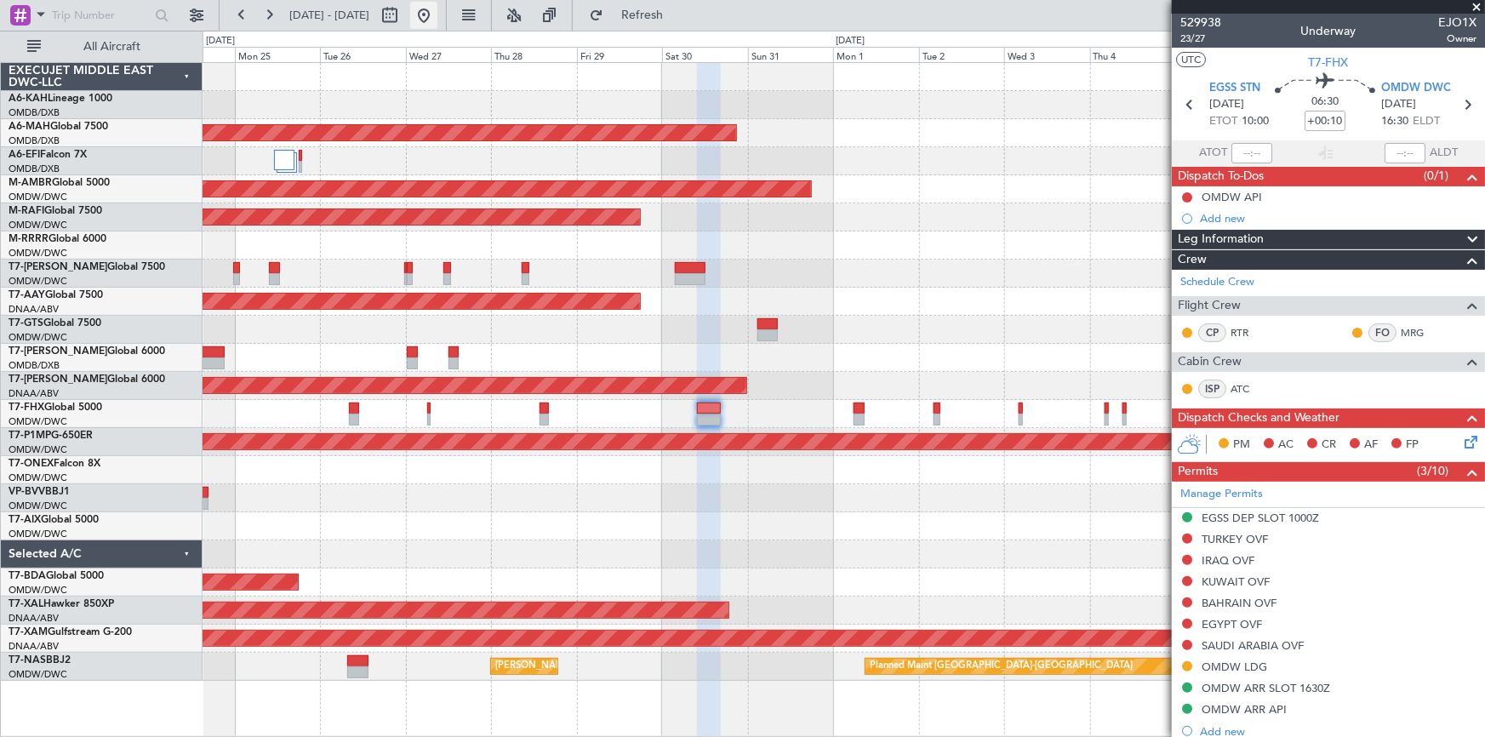
click at [437, 10] on button at bounding box center [423, 15] width 27 height 27
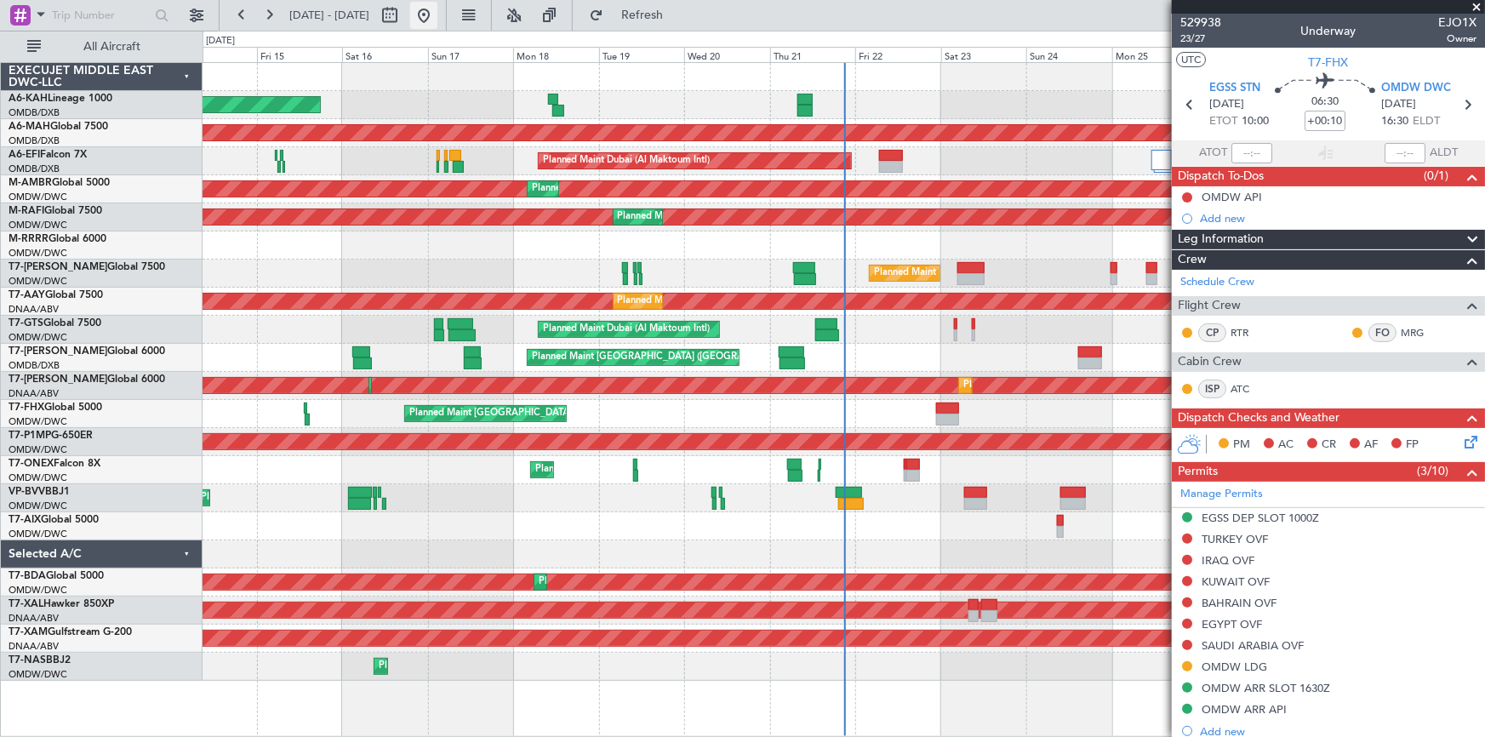
click at [437, 9] on button at bounding box center [423, 15] width 27 height 27
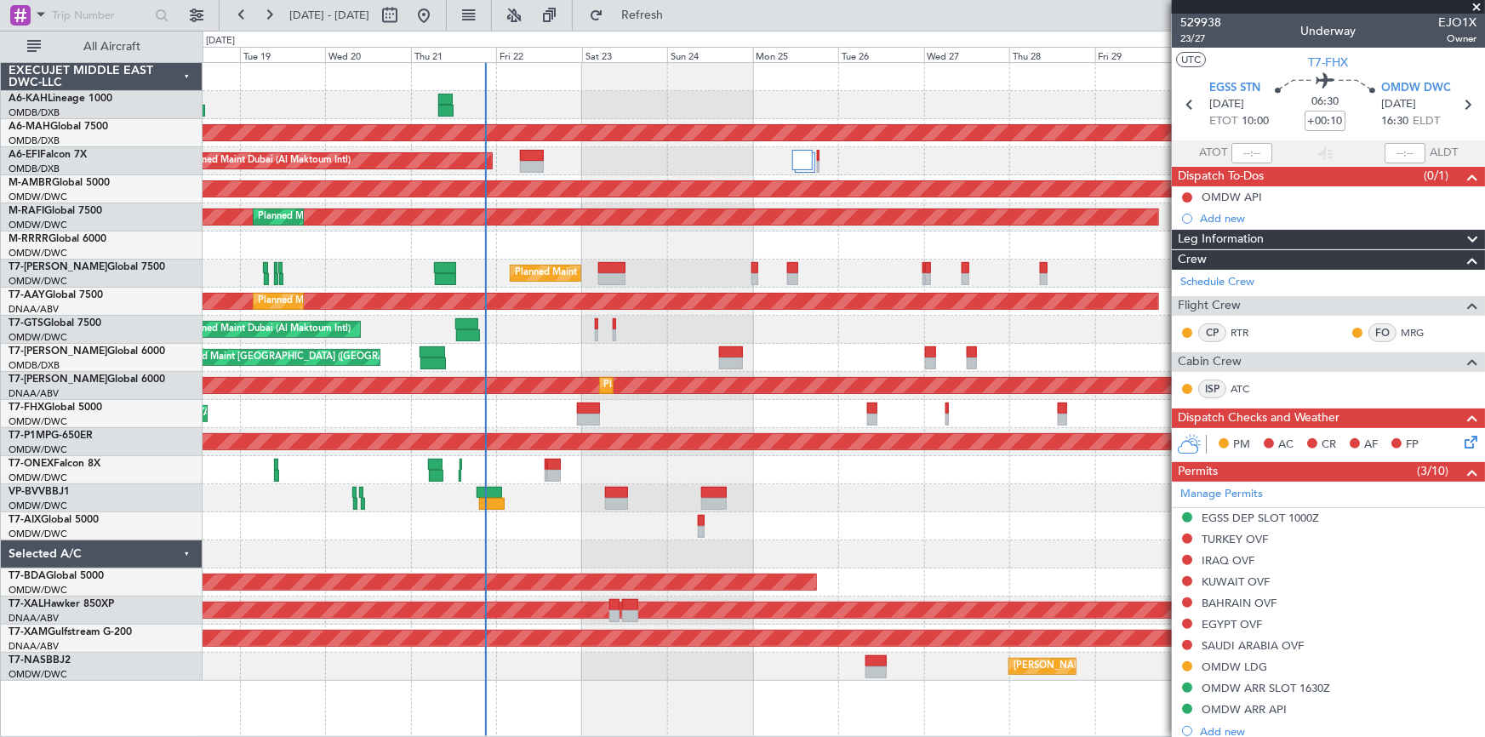
click at [595, 365] on div "Planned Maint [GEOGRAPHIC_DATA] ([GEOGRAPHIC_DATA] Intl)" at bounding box center [843, 358] width 1282 height 28
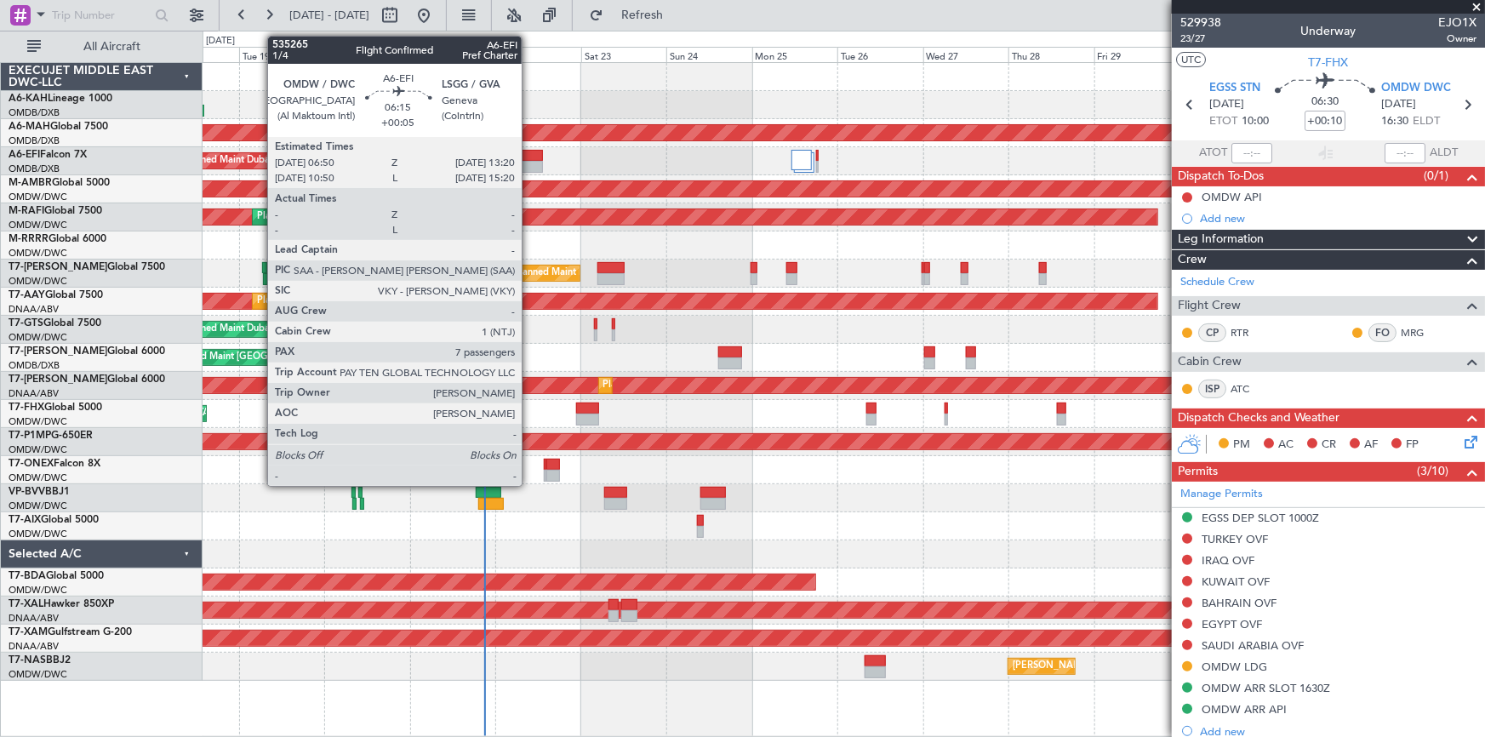
click at [529, 153] on div at bounding box center [531, 156] width 24 height 12
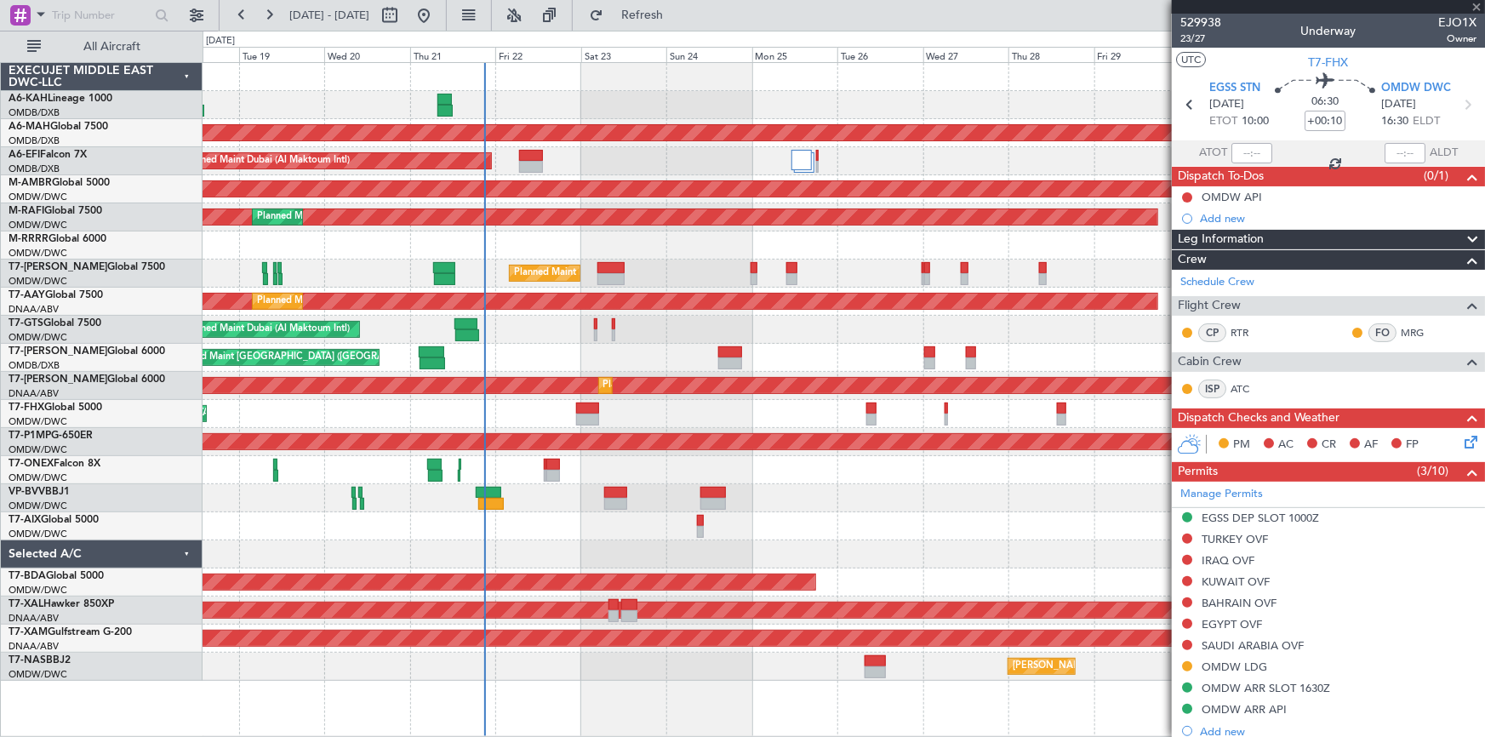
type input "+00:05"
type input "7"
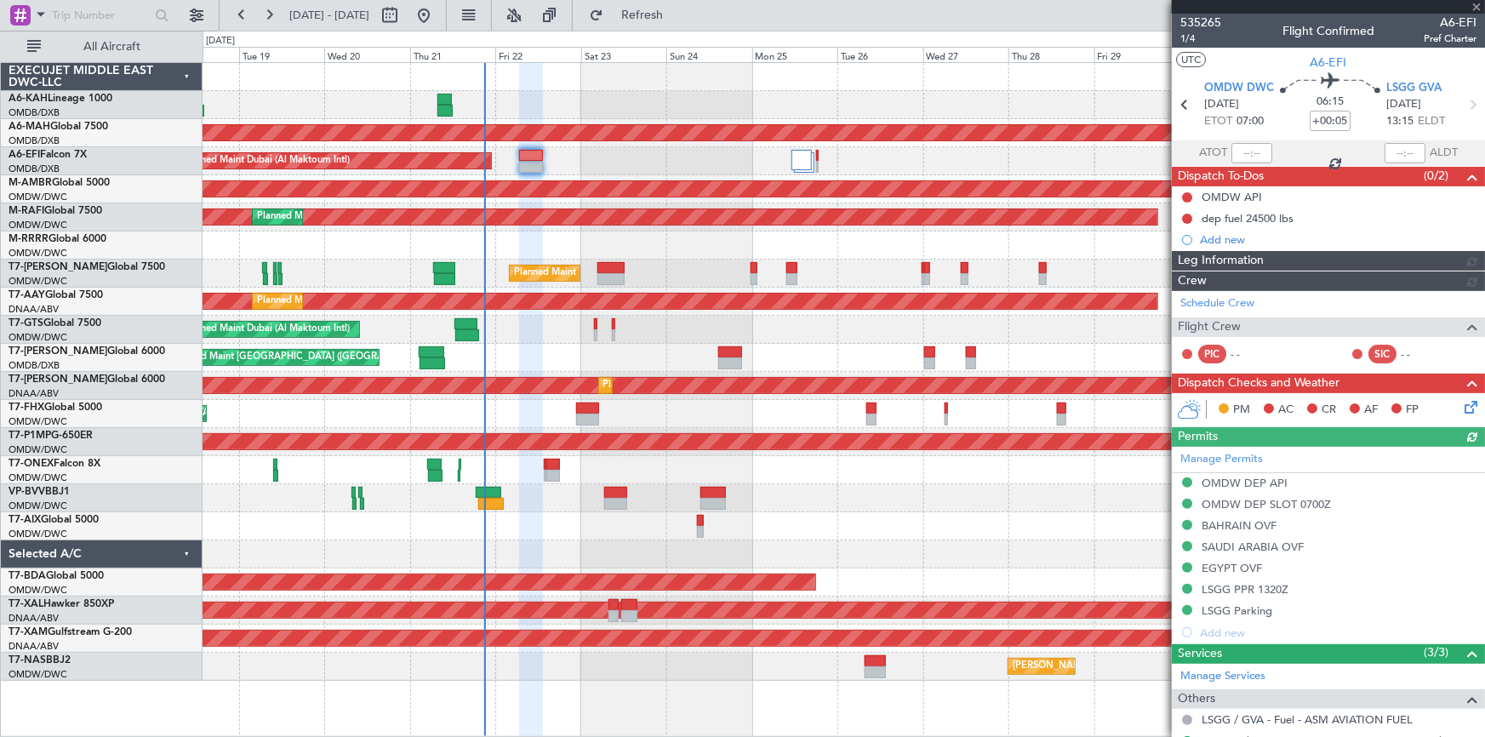
type input "Dherander Fithani (DHF)"
type input "7093"
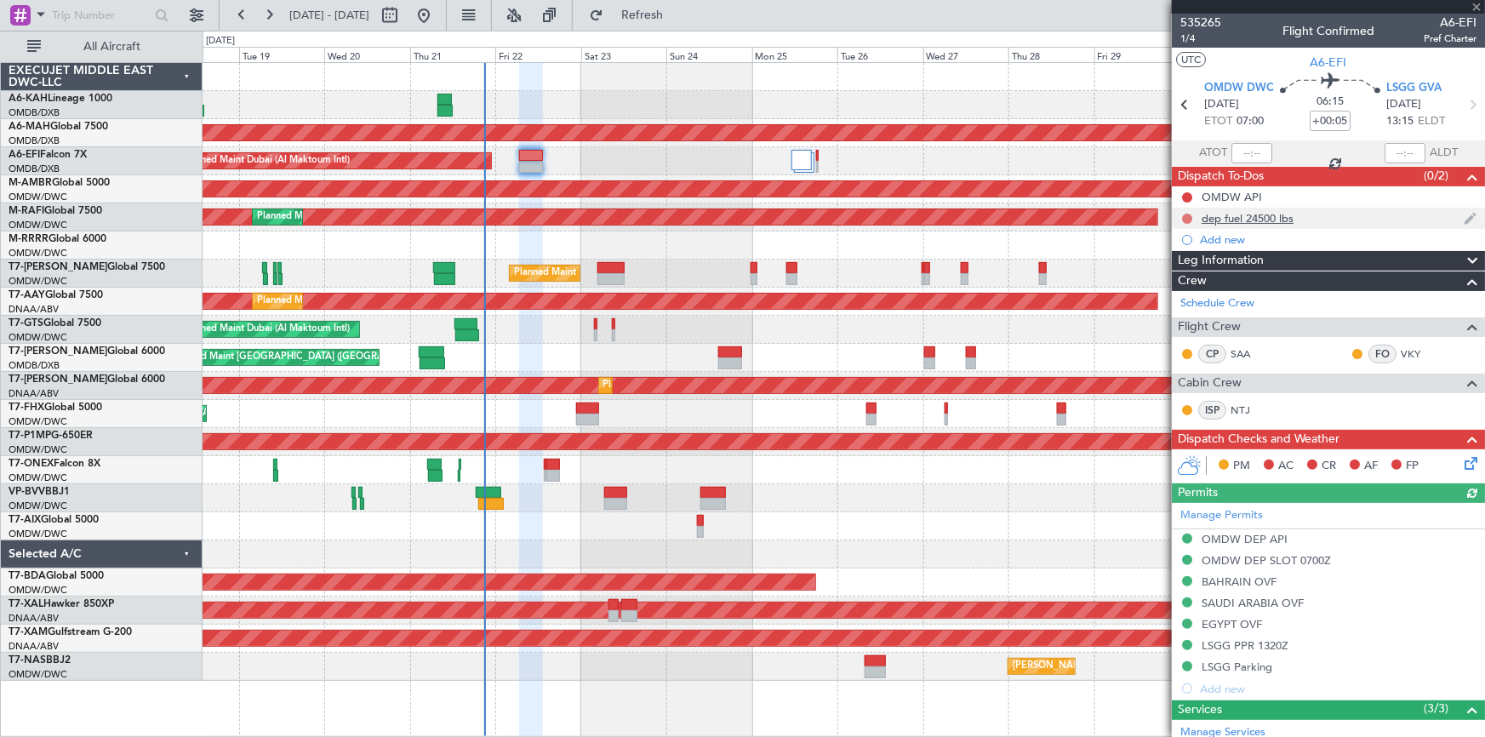
click at [1191, 217] on button at bounding box center [1187, 219] width 10 height 10
drag, startPoint x: 1188, startPoint y: 289, endPoint x: 1191, endPoint y: 271, distance: 19.0
click at [1188, 286] on span "Completed" at bounding box center [1194, 293] width 56 height 17
click at [1191, 191] on div at bounding box center [1187, 198] width 14 height 14
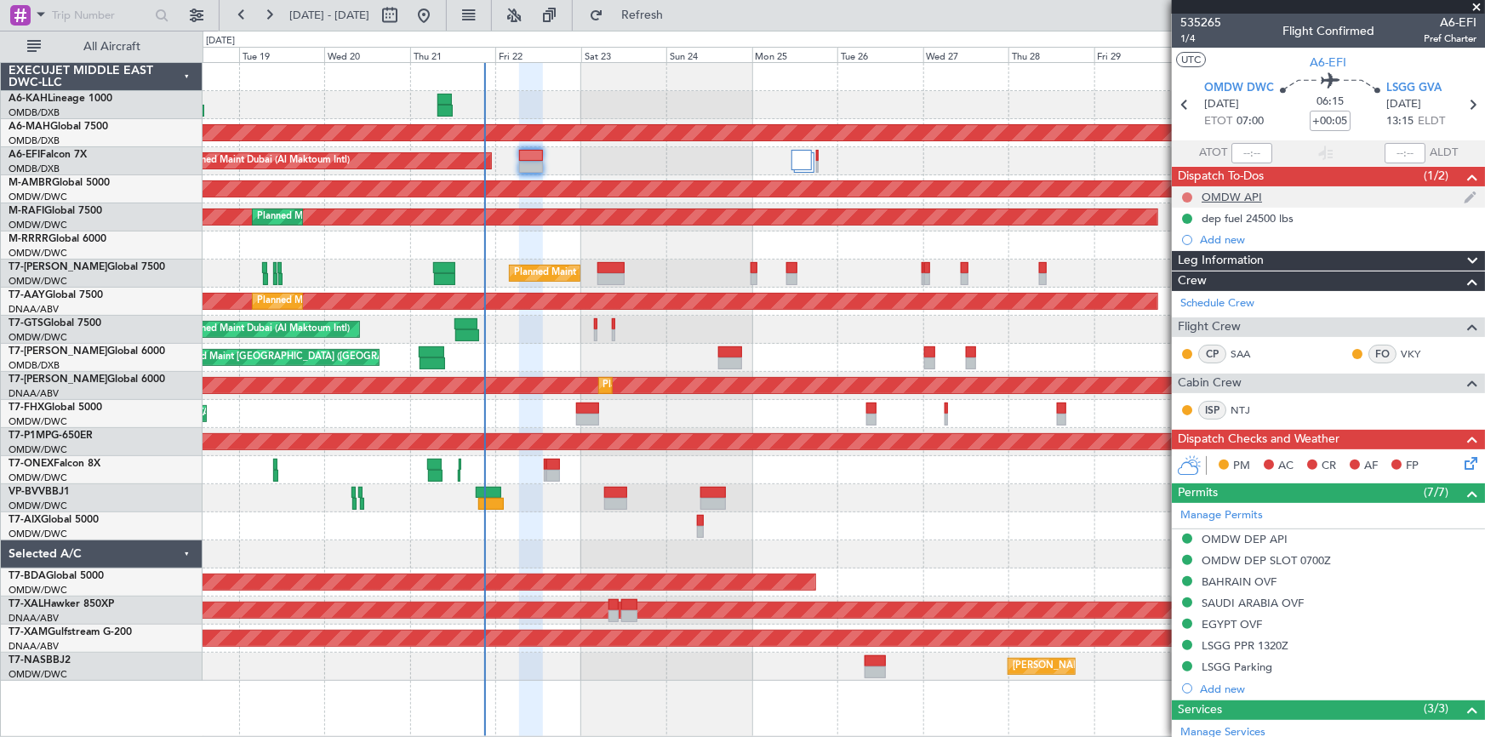
click at [1186, 195] on button at bounding box center [1187, 197] width 10 height 10
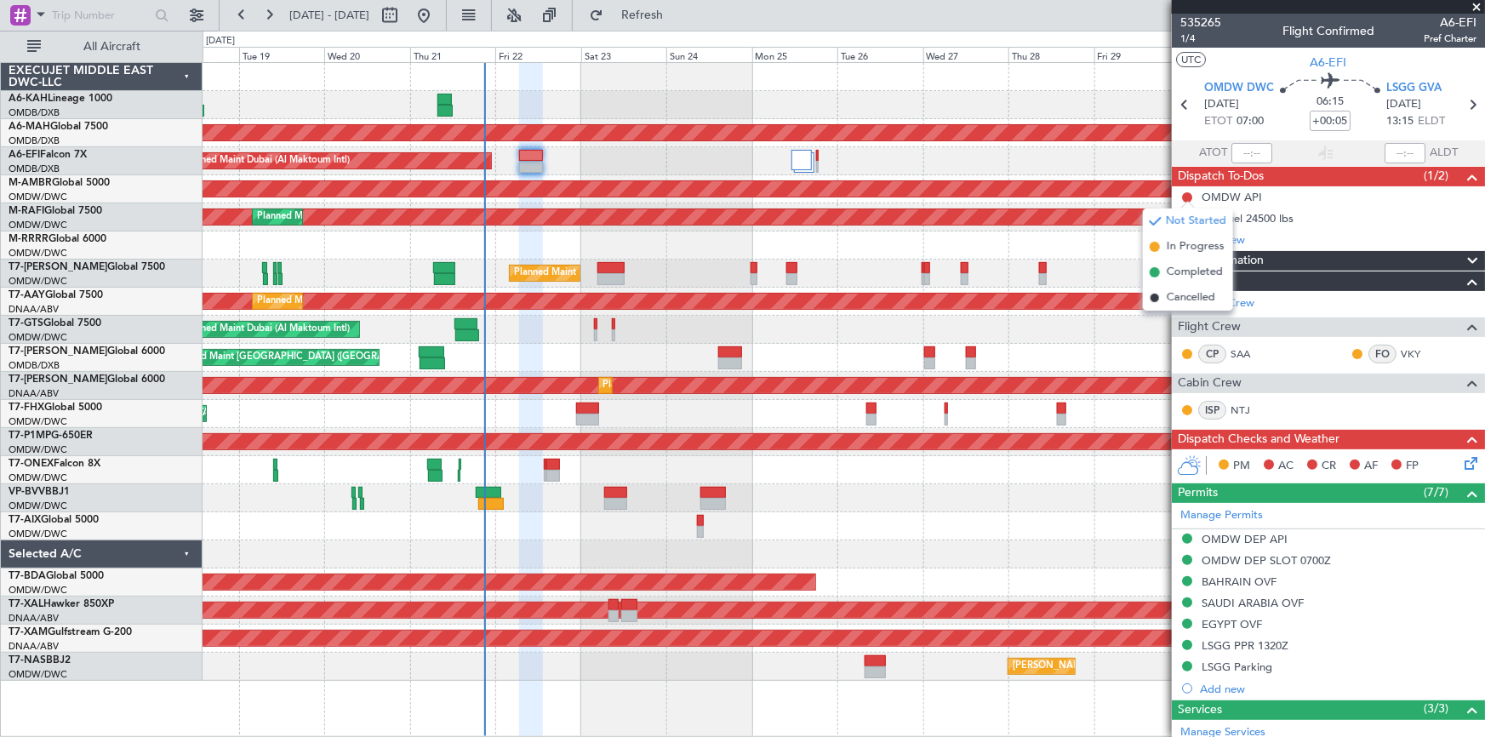
click at [1183, 274] on span "Completed" at bounding box center [1194, 272] width 56 height 17
click at [1461, 459] on icon at bounding box center [1468, 460] width 14 height 14
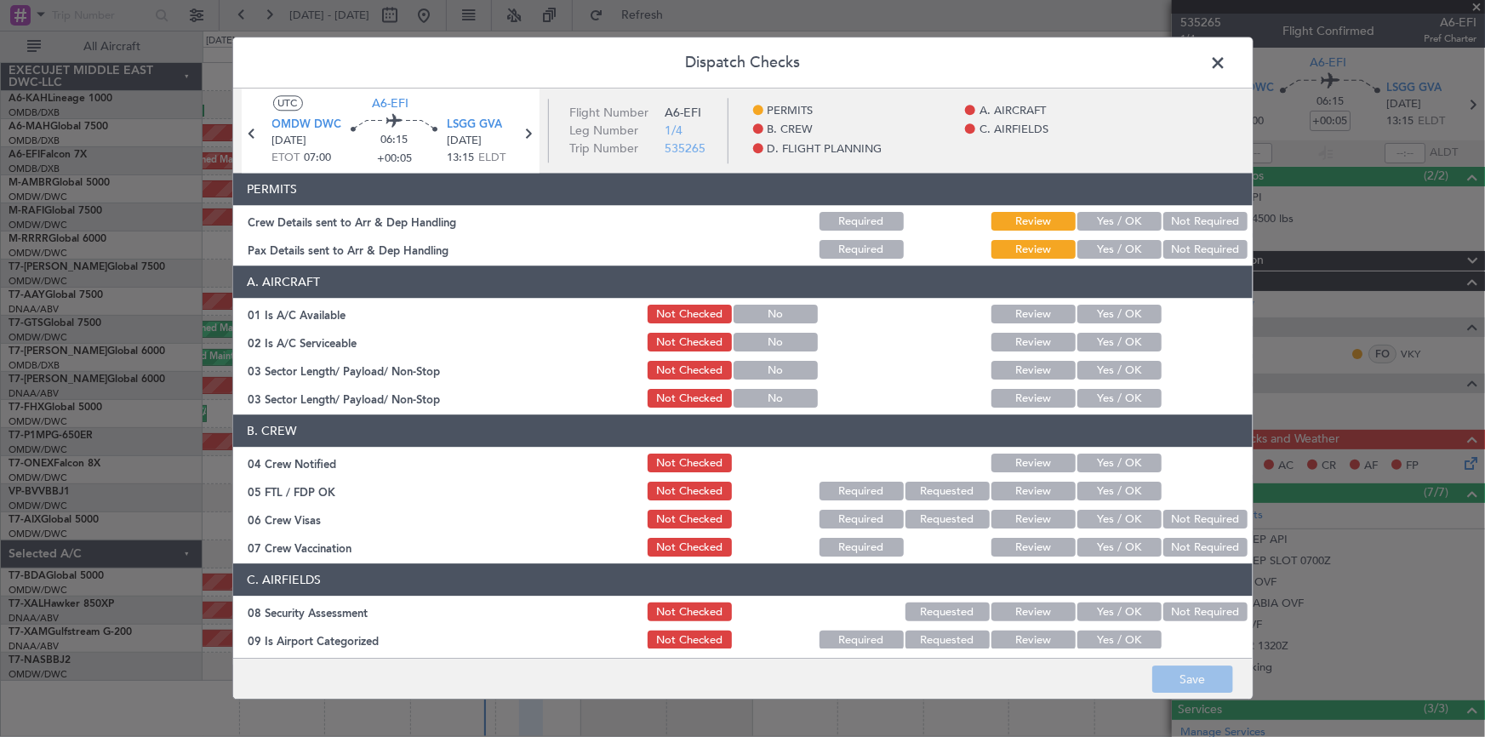
click at [1121, 222] on button "Yes / OK" at bounding box center [1119, 222] width 84 height 19
click at [1121, 241] on button "Yes / OK" at bounding box center [1119, 250] width 84 height 19
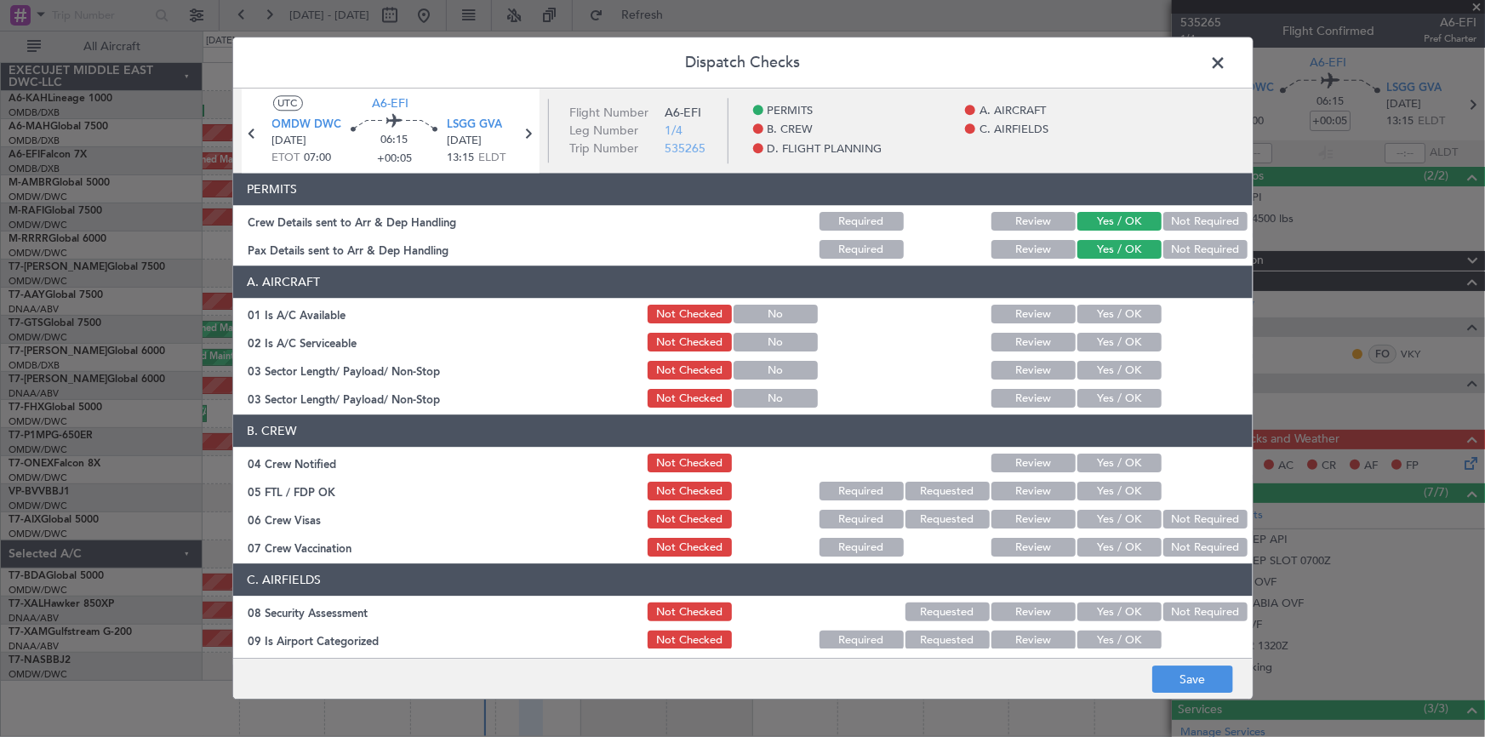
click at [1104, 306] on button "Yes / OK" at bounding box center [1119, 314] width 84 height 19
click at [1117, 340] on button "Yes / OK" at bounding box center [1119, 343] width 84 height 19
click at [1115, 382] on div "Yes / OK" at bounding box center [1118, 371] width 86 height 24
click at [1112, 362] on button "Yes / OK" at bounding box center [1119, 371] width 84 height 19
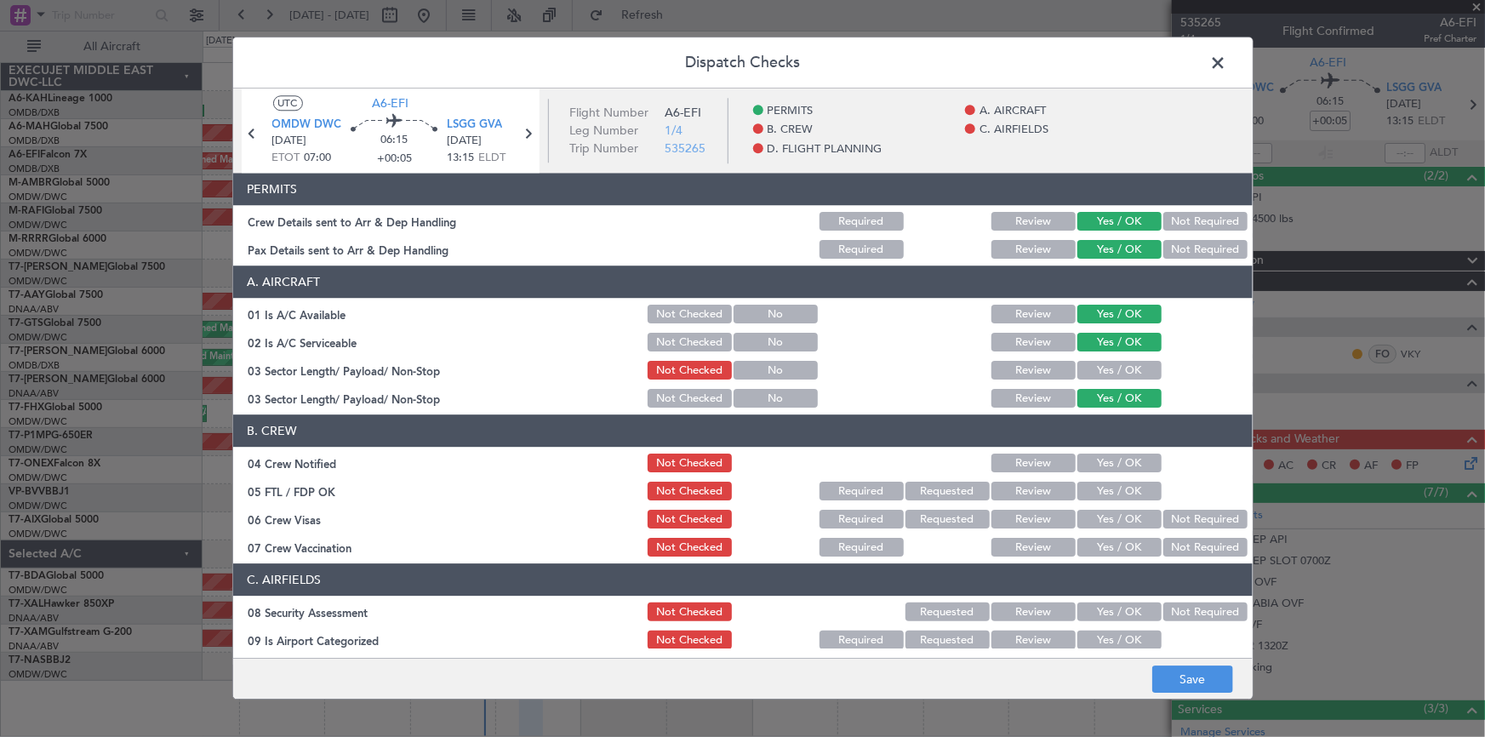
click at [1111, 407] on button "Yes / OK" at bounding box center [1119, 399] width 84 height 19
click at [1106, 367] on button "Yes / OK" at bounding box center [1119, 371] width 84 height 19
click at [1013, 334] on button "Review" at bounding box center [1033, 343] width 84 height 19
click at [1088, 461] on button "Yes / OK" at bounding box center [1119, 463] width 84 height 19
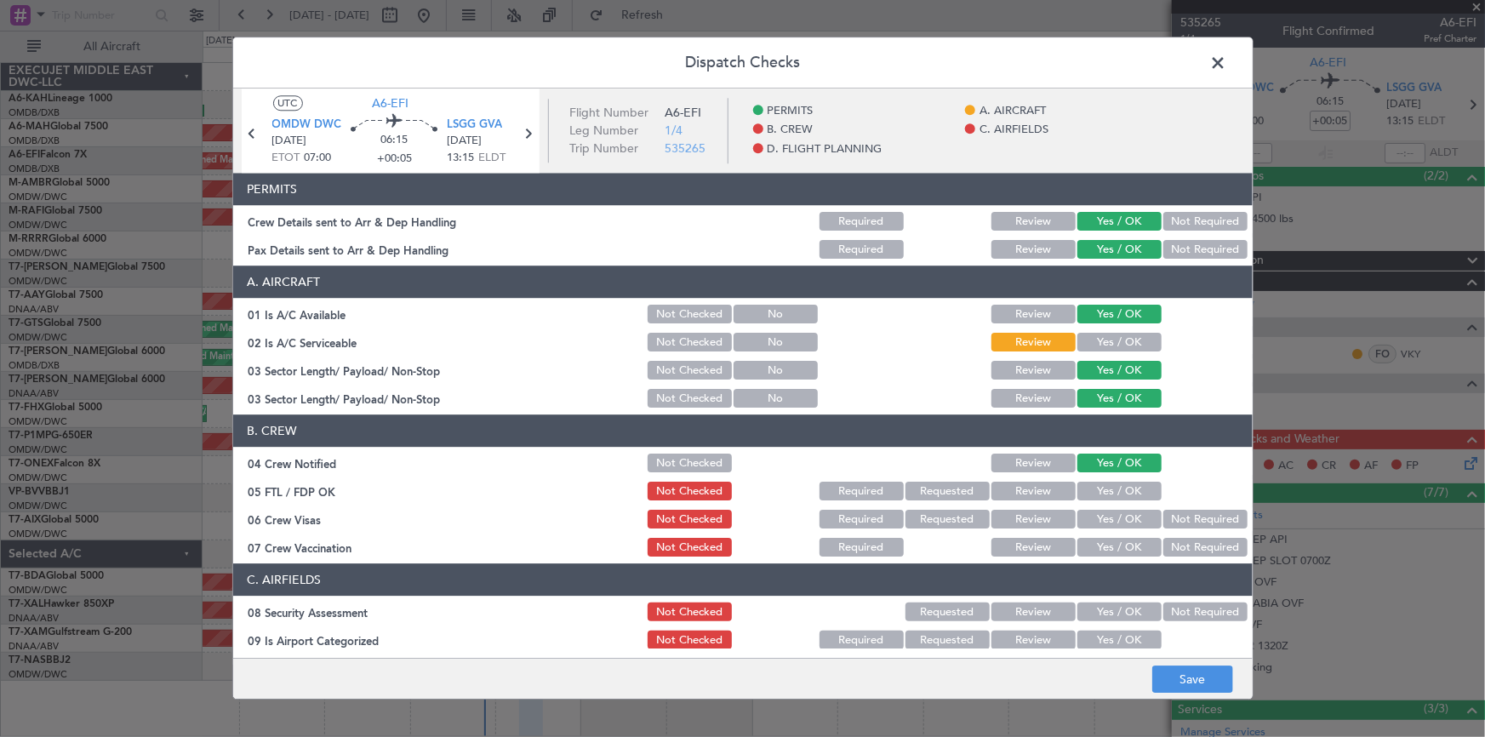
click at [1101, 493] on button "Yes / OK" at bounding box center [1119, 491] width 84 height 19
click at [1104, 523] on button "Yes / OK" at bounding box center [1119, 519] width 84 height 19
click at [1097, 555] on button "Yes / OK" at bounding box center [1119, 548] width 84 height 19
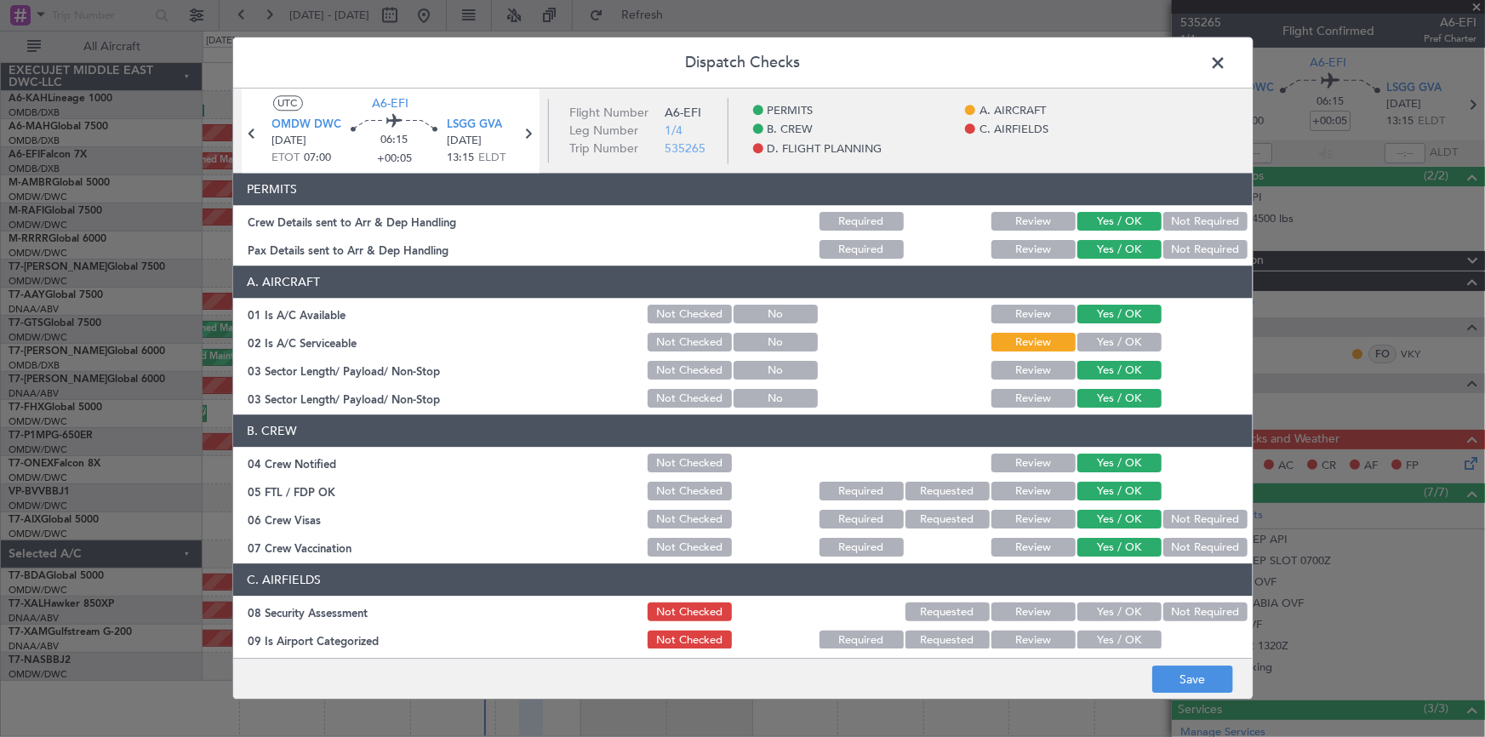
click at [1199, 549] on button "Not Required" at bounding box center [1205, 548] width 84 height 19
click at [1209, 607] on button "Not Required" at bounding box center [1205, 612] width 84 height 19
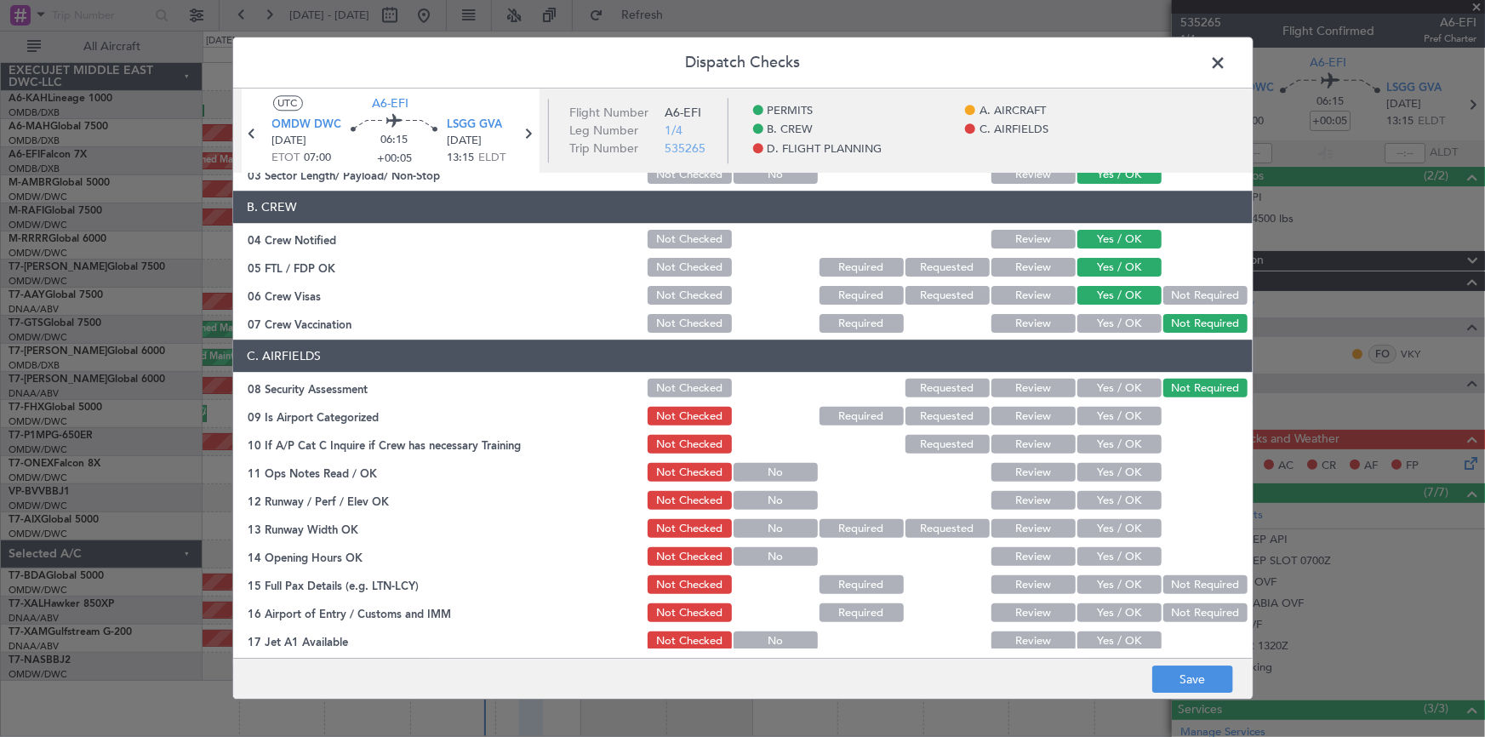
scroll to position [309, 0]
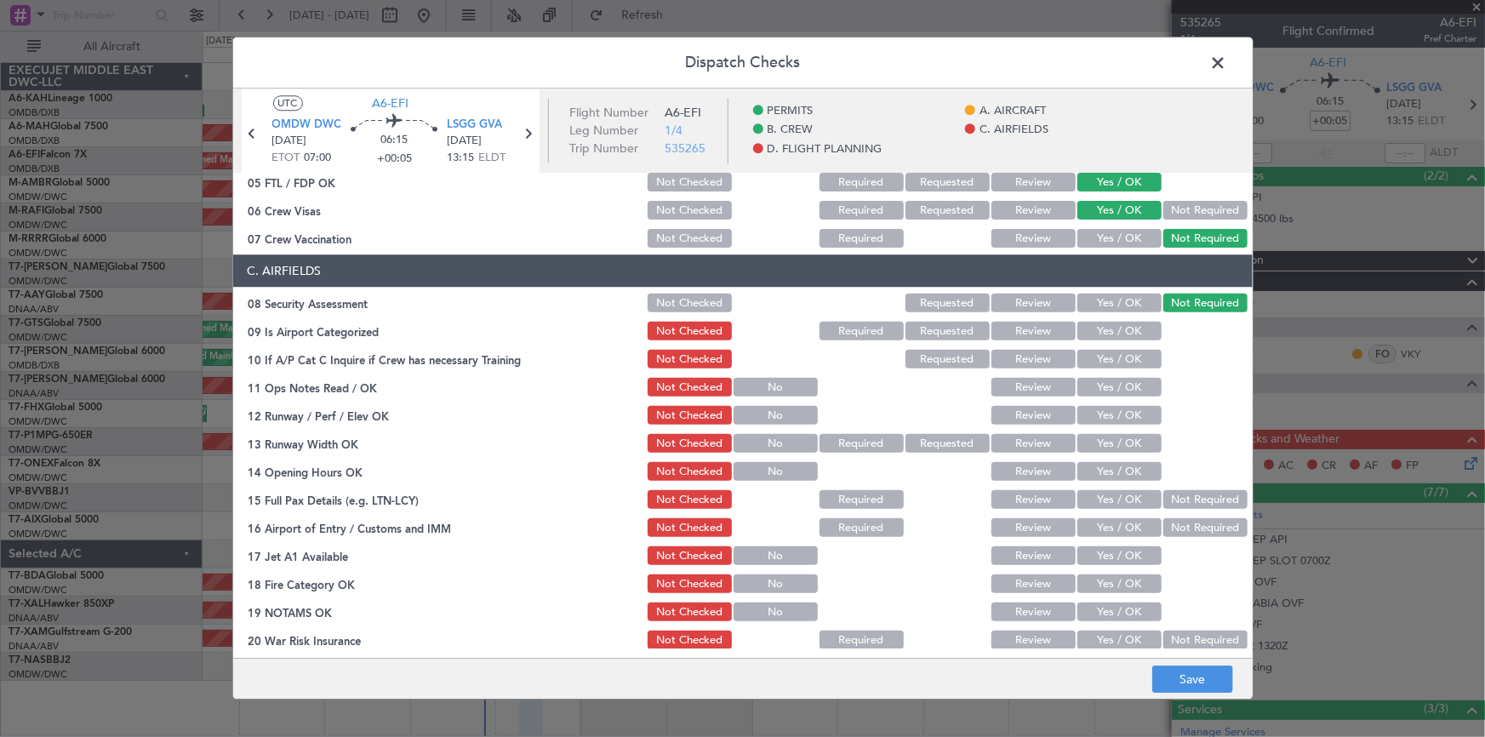
click at [1117, 323] on button "Yes / OK" at bounding box center [1119, 331] width 84 height 19
click at [1113, 366] on button "Yes / OK" at bounding box center [1119, 360] width 84 height 19
click at [1112, 394] on button "Yes / OK" at bounding box center [1119, 388] width 84 height 19
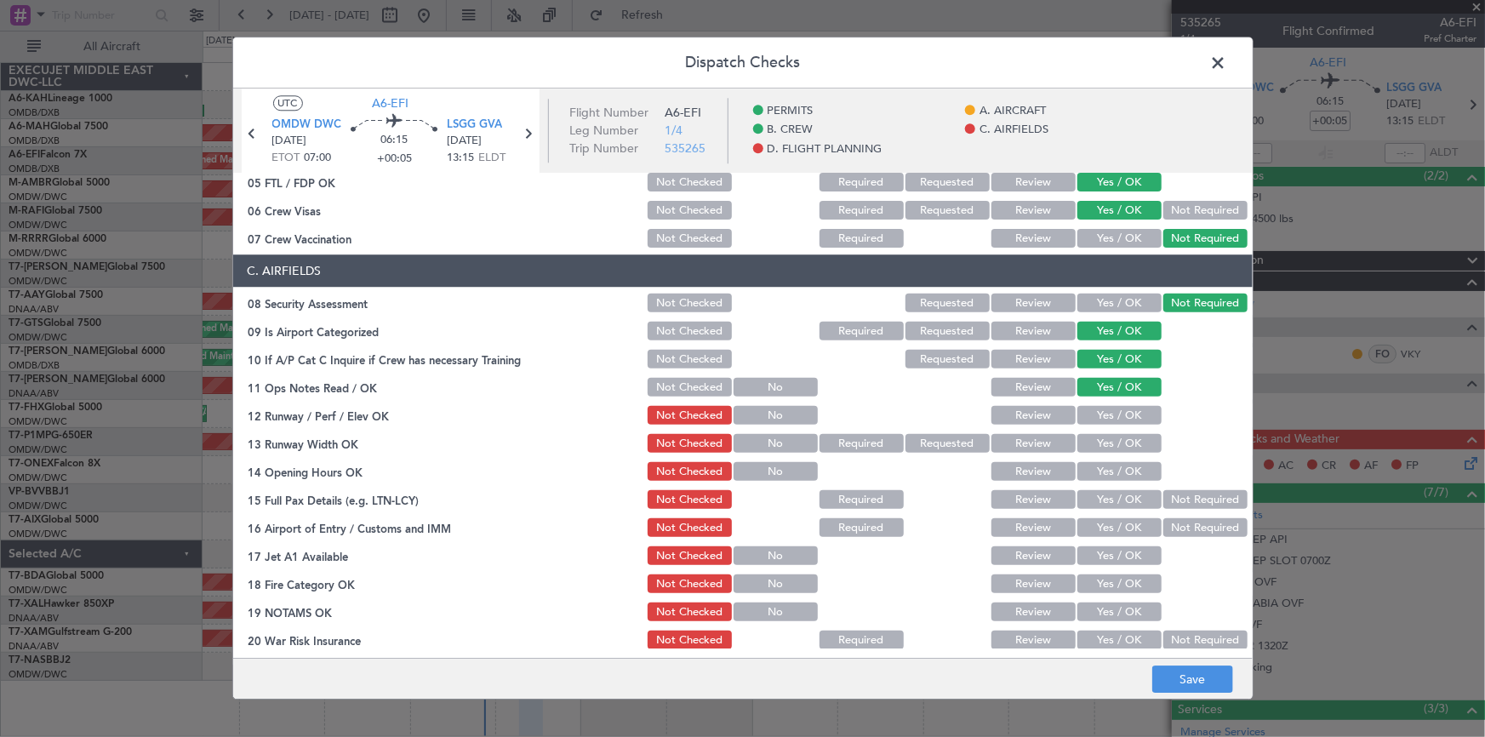
click at [1110, 418] on button "Yes / OK" at bounding box center [1119, 416] width 84 height 19
click at [1113, 439] on button "Yes / OK" at bounding box center [1119, 444] width 84 height 19
click at [1118, 472] on button "Yes / OK" at bounding box center [1119, 472] width 84 height 19
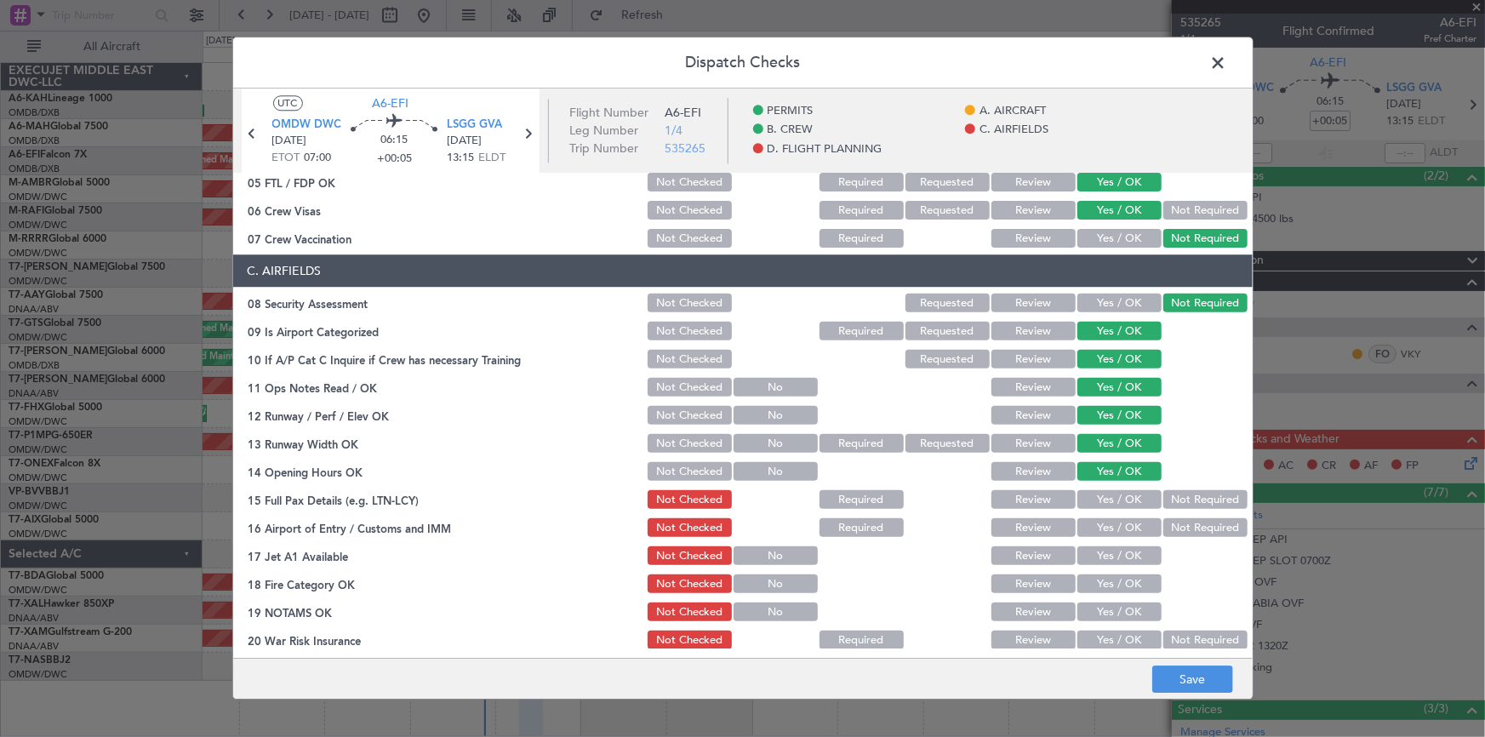
click at [1113, 493] on button "Yes / OK" at bounding box center [1119, 500] width 84 height 19
click at [1114, 524] on button "Yes / OK" at bounding box center [1119, 528] width 84 height 19
click at [1106, 556] on button "Yes / OK" at bounding box center [1119, 556] width 84 height 19
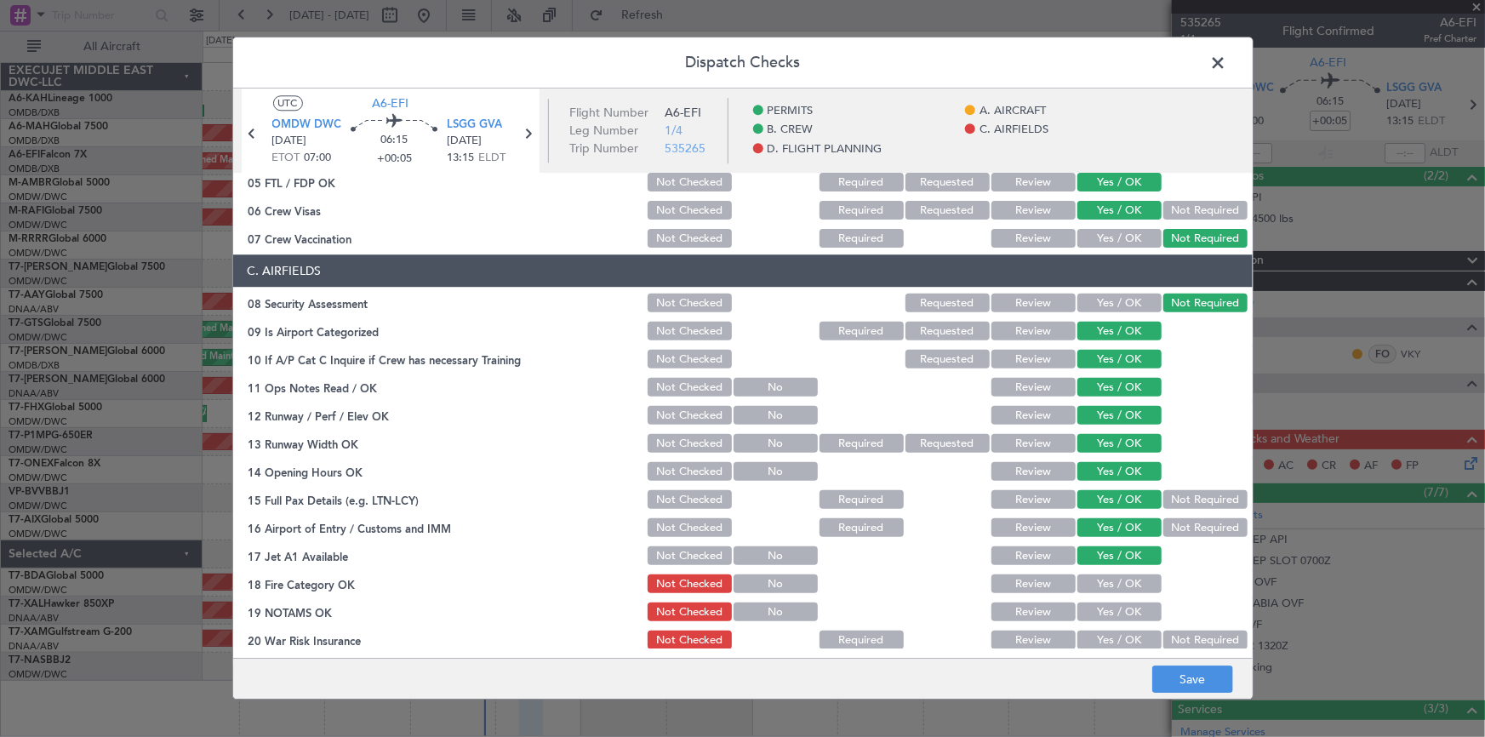
click at [1109, 585] on button "Yes / OK" at bounding box center [1119, 584] width 84 height 19
click at [1115, 610] on button "Yes / OK" at bounding box center [1119, 612] width 84 height 19
click at [1123, 629] on div "Yes / OK" at bounding box center [1118, 641] width 86 height 24
click at [1120, 633] on button "Yes / OK" at bounding box center [1119, 640] width 84 height 19
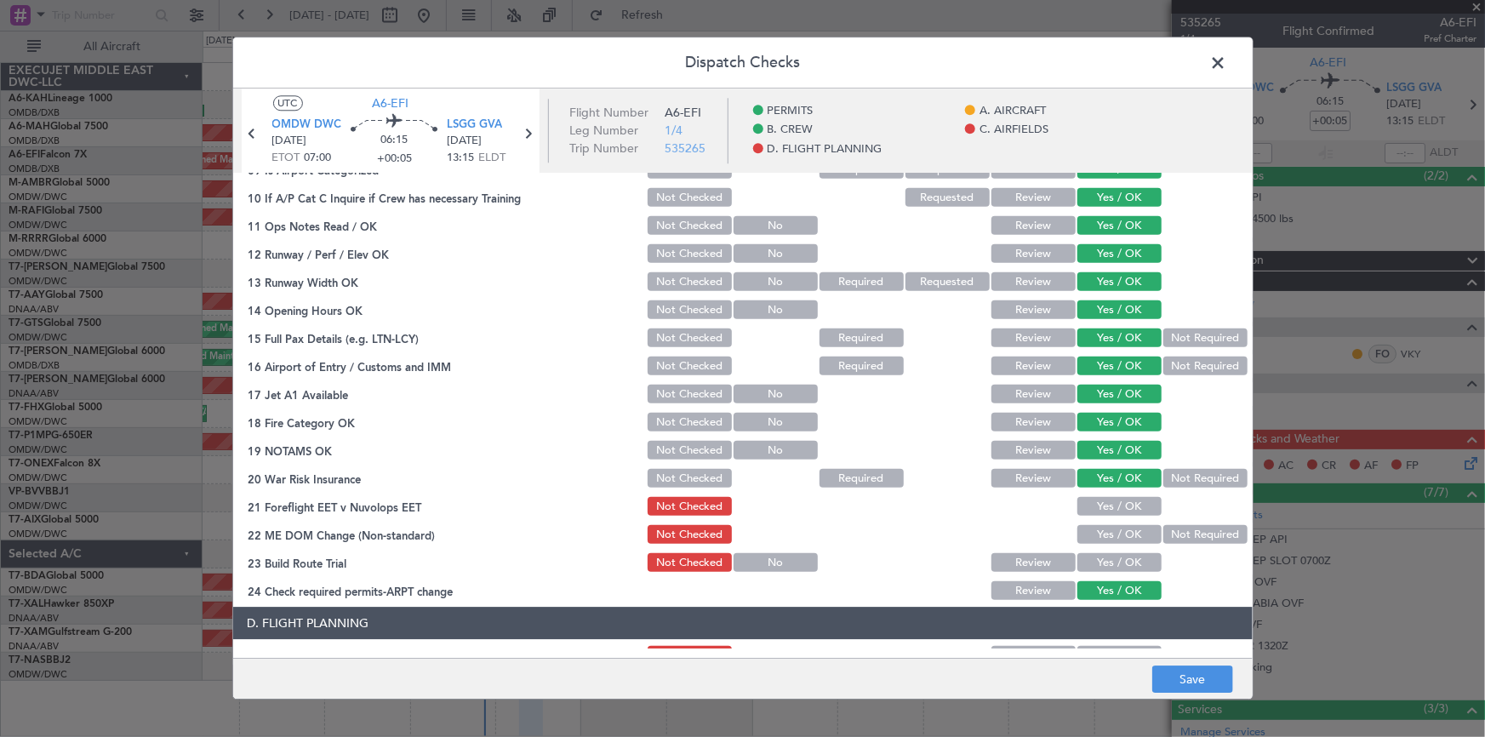
scroll to position [541, 0]
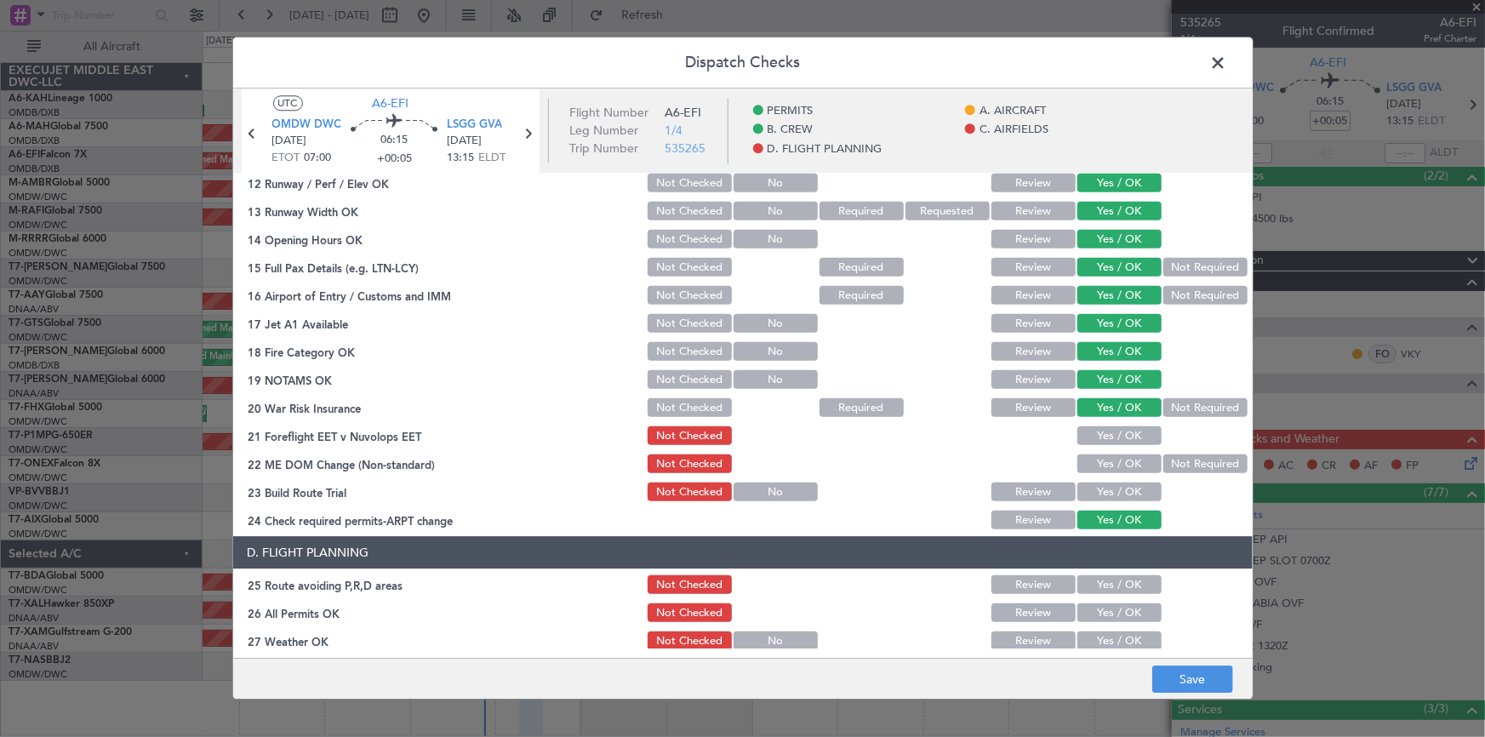
click at [1104, 428] on button "Yes / OK" at bounding box center [1119, 436] width 84 height 19
click at [1105, 462] on button "Yes / OK" at bounding box center [1119, 464] width 84 height 19
click at [1106, 488] on button "Yes / OK" at bounding box center [1119, 492] width 84 height 19
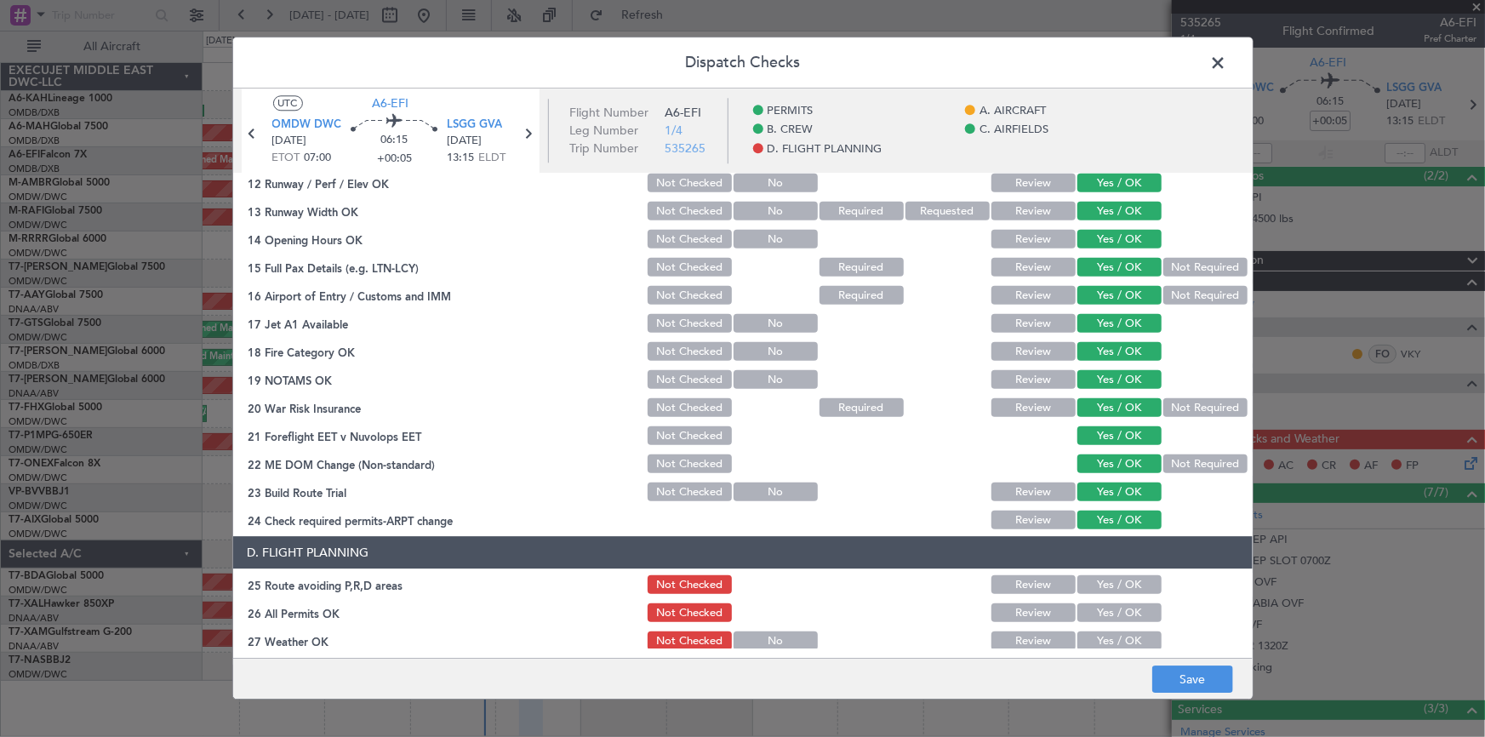
click at [1106, 577] on button "Yes / OK" at bounding box center [1119, 585] width 84 height 19
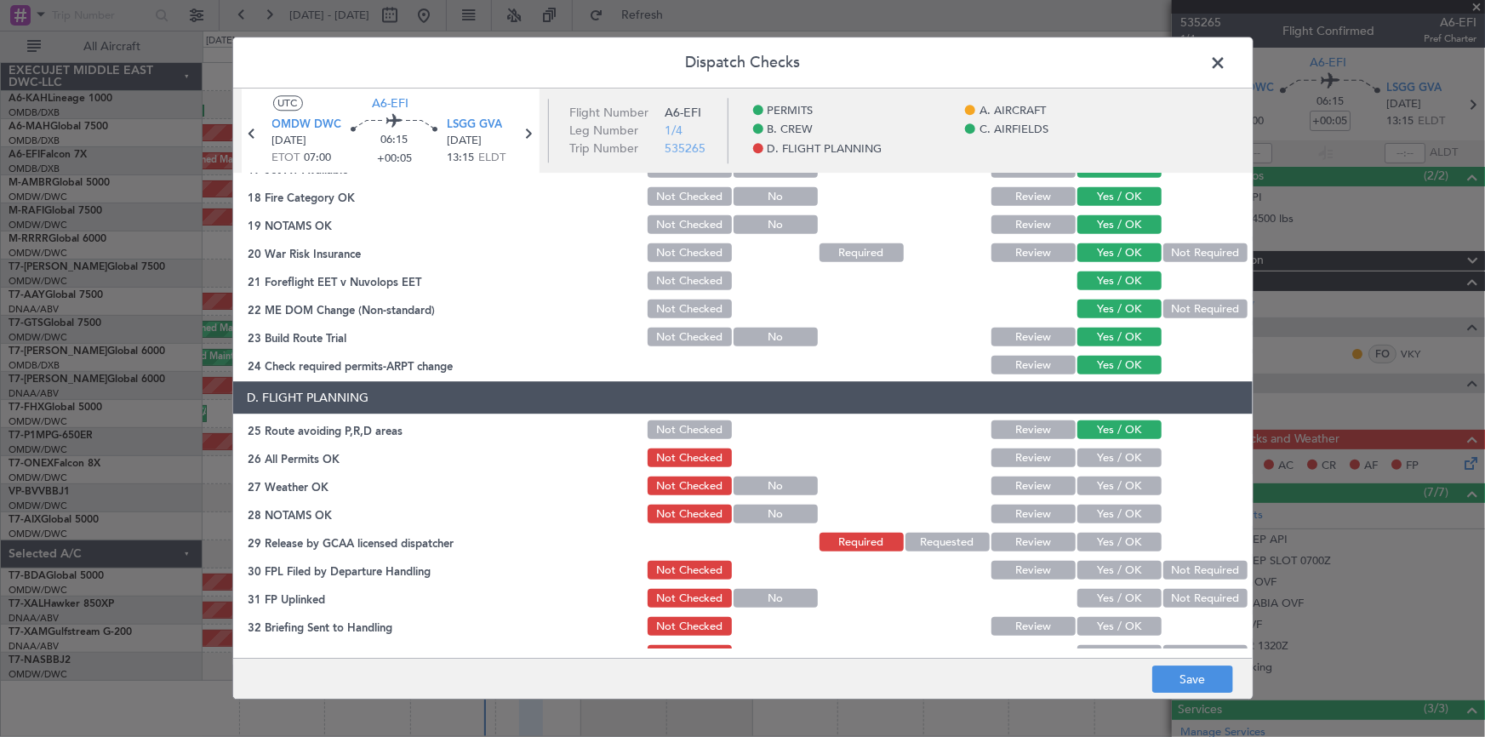
click at [1103, 457] on button "Yes / OK" at bounding box center [1119, 458] width 84 height 19
click at [1098, 506] on button "Yes / OK" at bounding box center [1119, 514] width 84 height 19
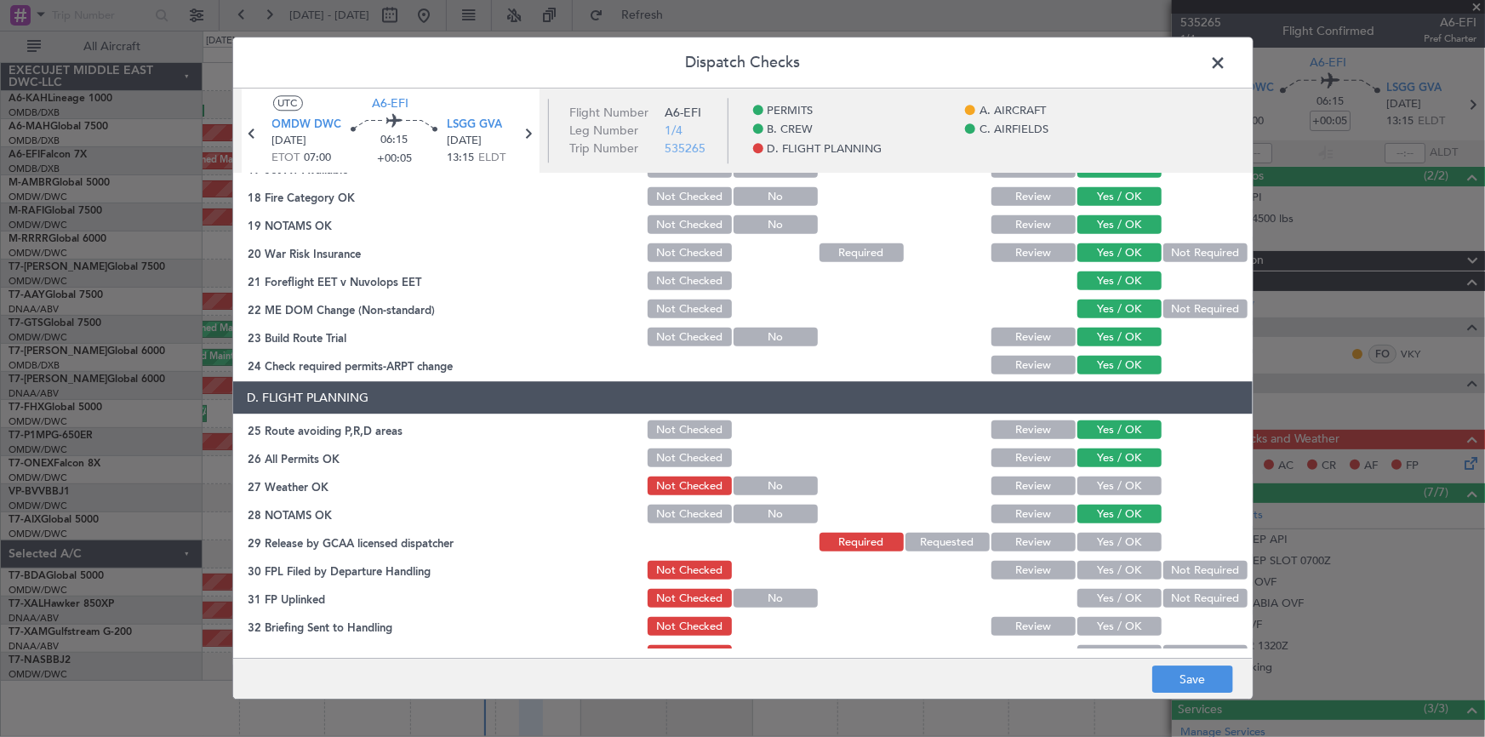
click at [1106, 525] on div "Yes / OK" at bounding box center [1118, 515] width 86 height 24
click at [1104, 490] on button "Yes / OK" at bounding box center [1119, 486] width 84 height 19
click at [1106, 544] on button "Yes / OK" at bounding box center [1119, 542] width 84 height 19
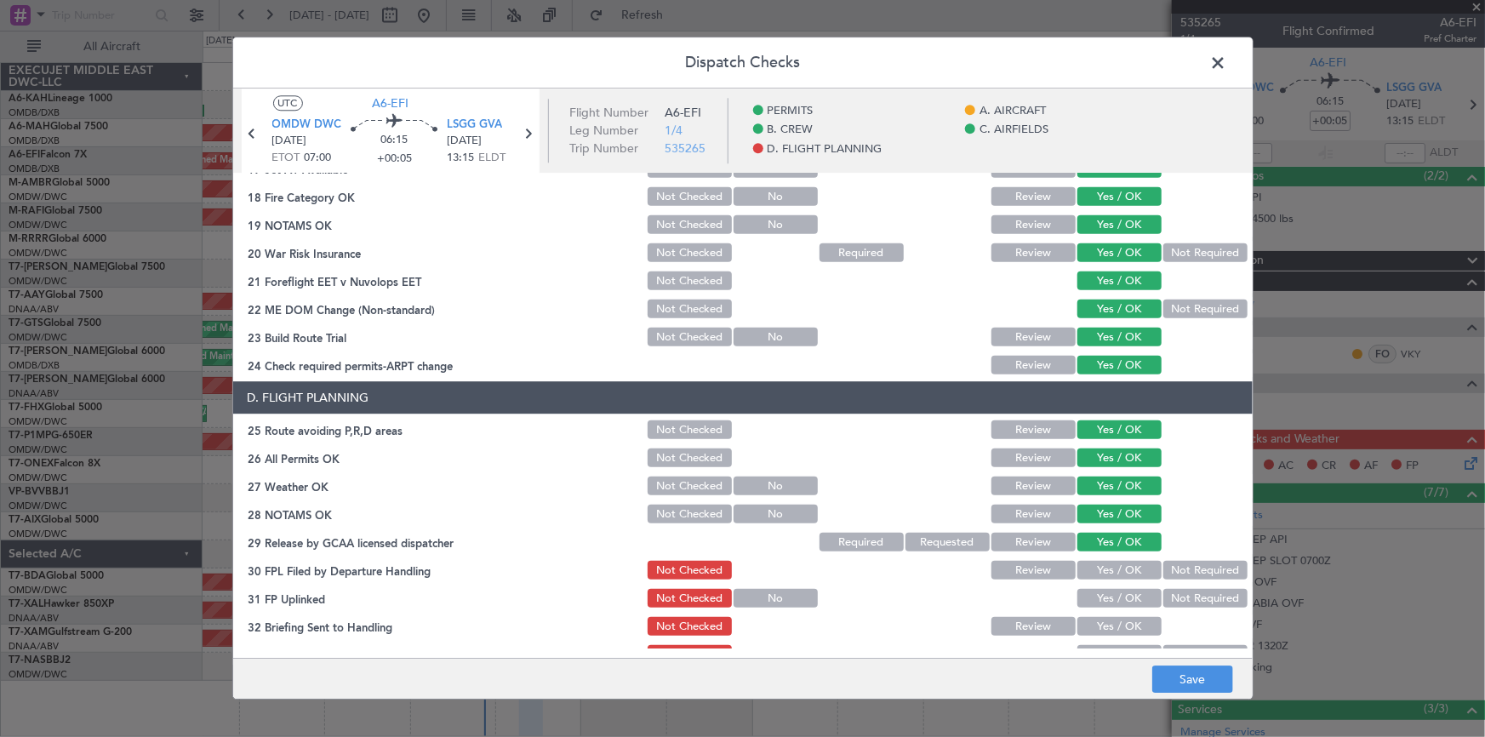
click at [1102, 576] on button "Yes / OK" at bounding box center [1119, 571] width 84 height 19
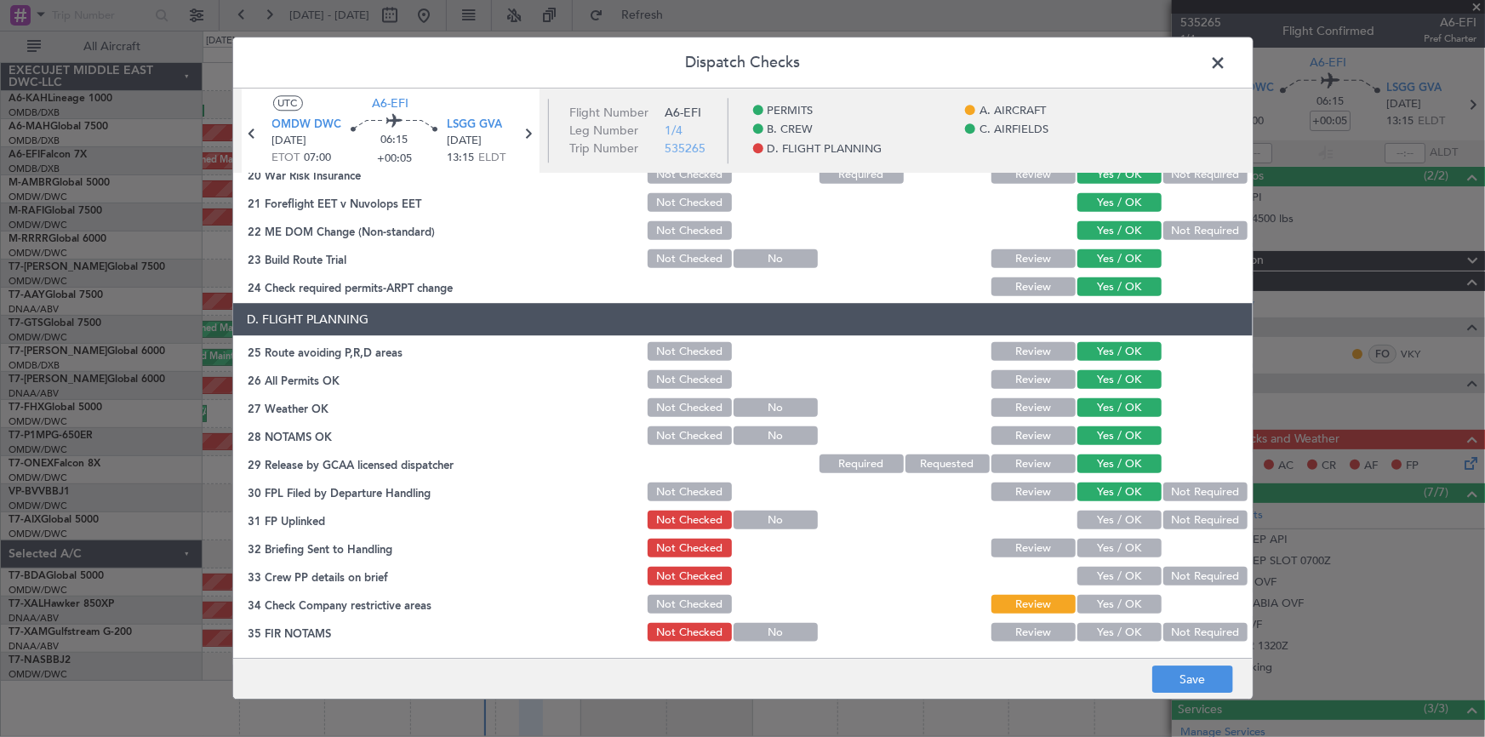
click at [1104, 519] on button "Yes / OK" at bounding box center [1119, 520] width 84 height 19
click at [1109, 545] on button "Yes / OK" at bounding box center [1119, 548] width 84 height 19
click at [1114, 580] on button "Yes / OK" at bounding box center [1119, 576] width 84 height 19
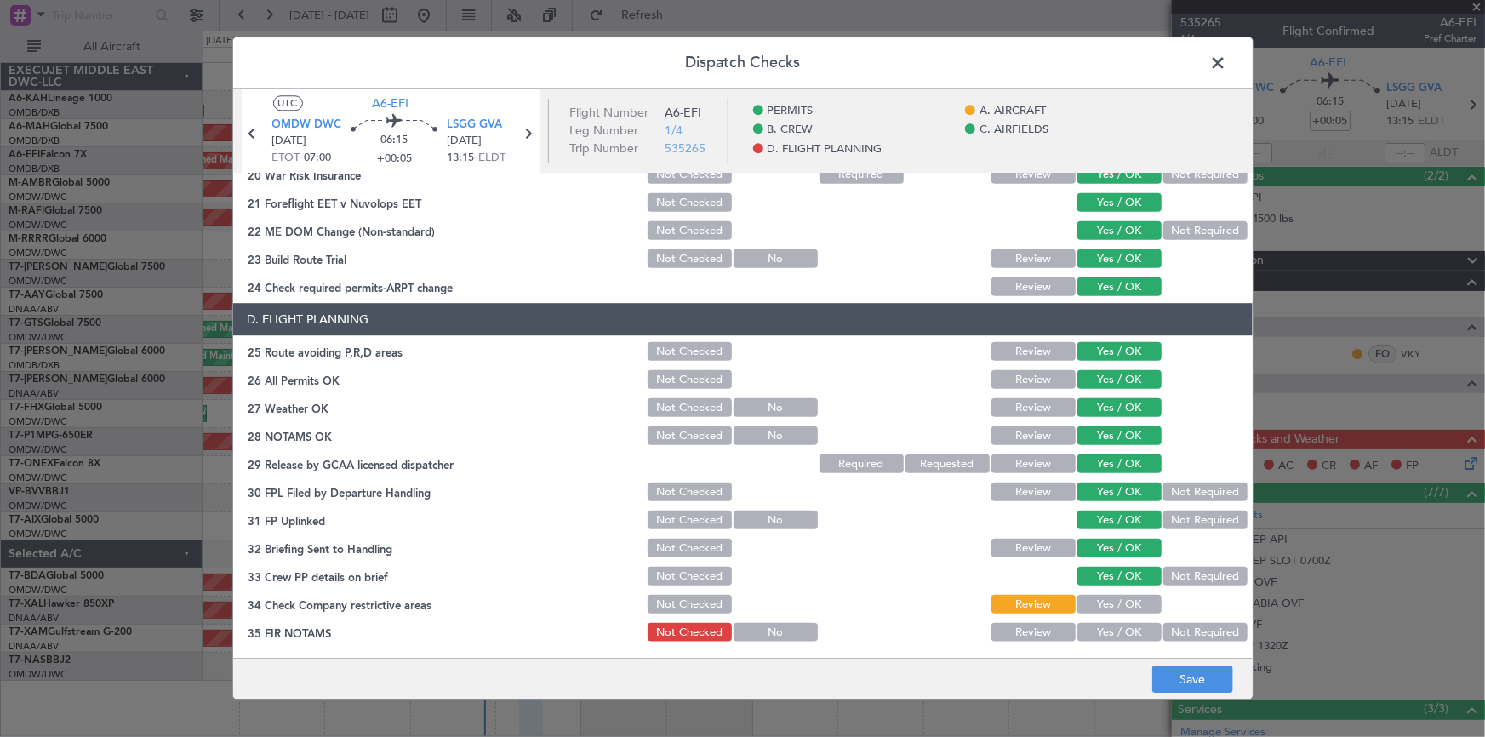
click at [1111, 597] on button "Yes / OK" at bounding box center [1119, 605] width 84 height 19
click at [1105, 630] on button "Yes / OK" at bounding box center [1119, 633] width 84 height 19
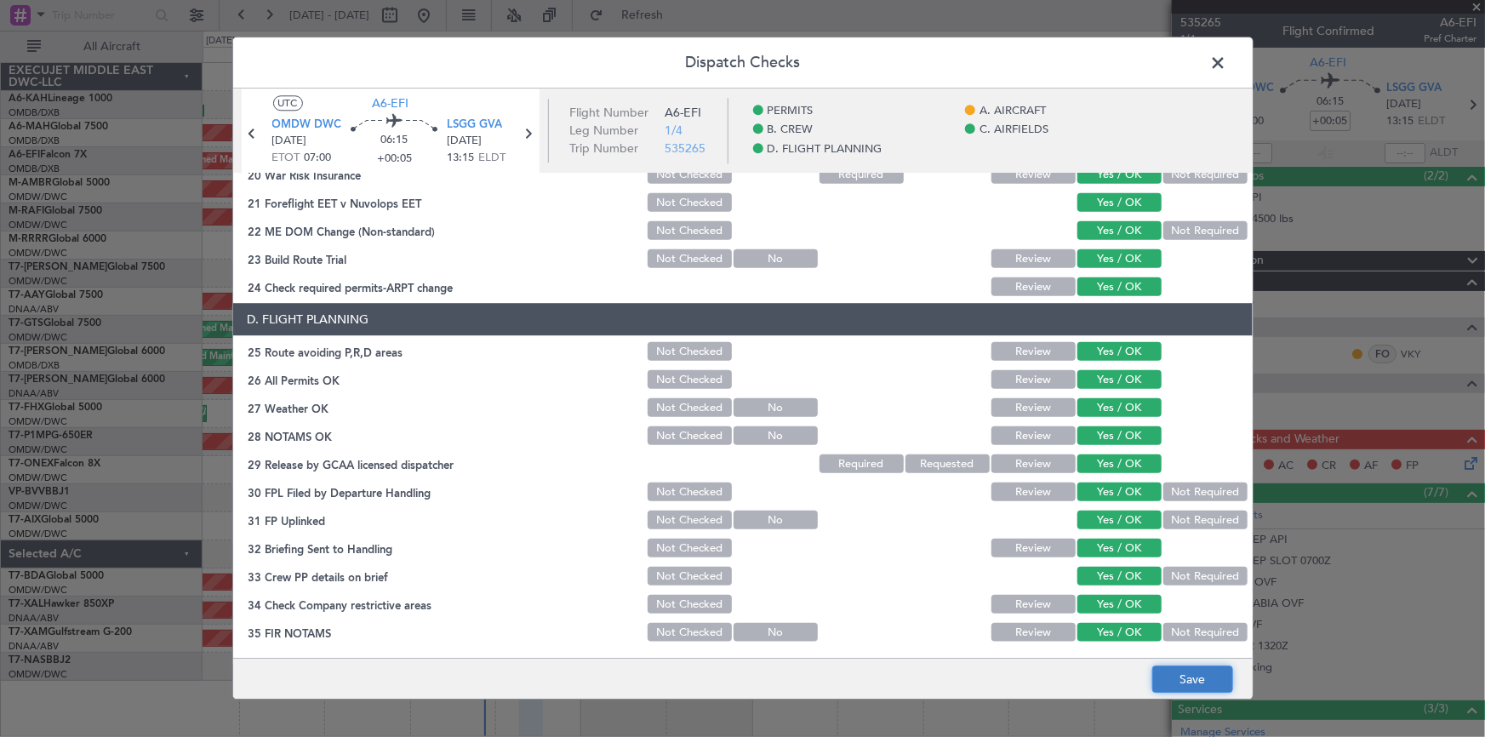
click at [1183, 678] on button "Save" at bounding box center [1192, 679] width 81 height 27
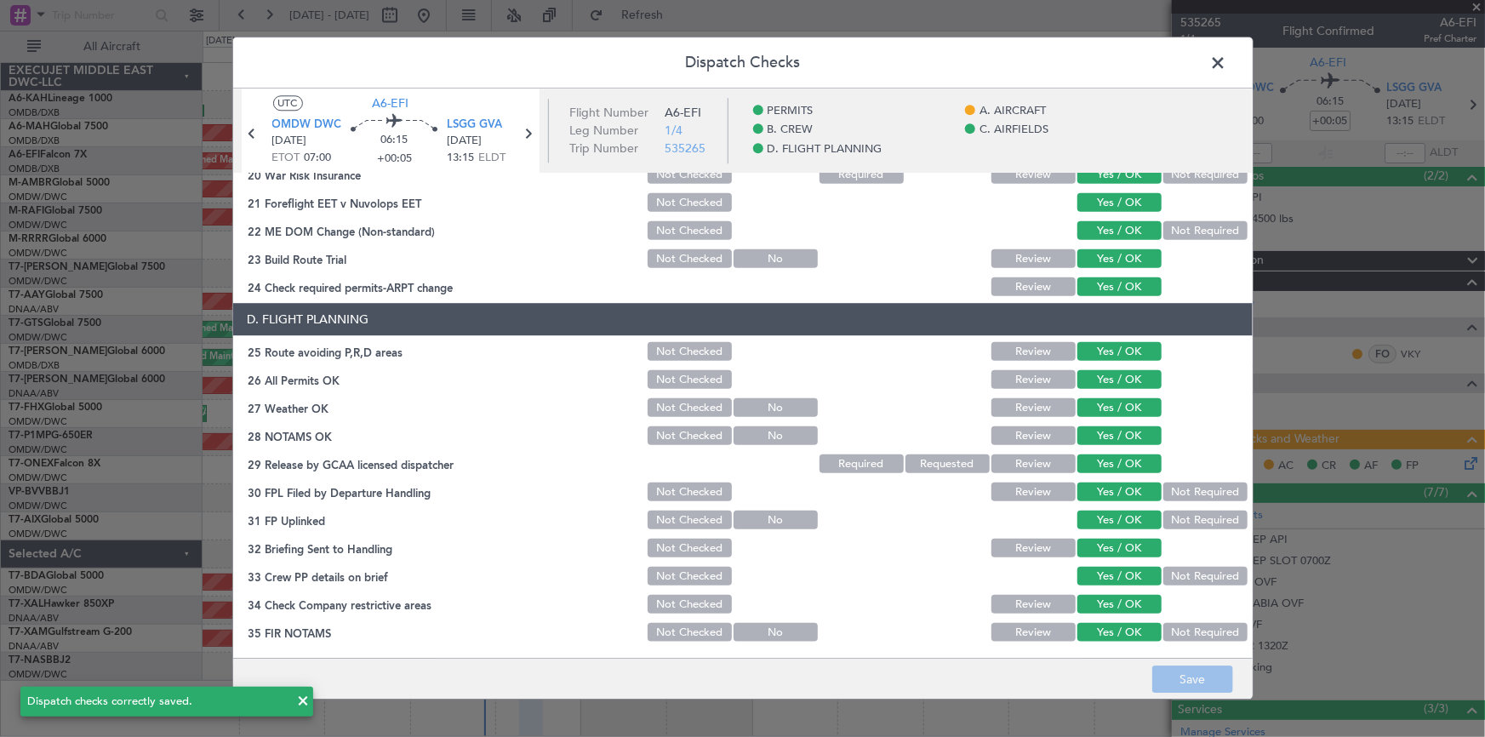
click at [1227, 60] on span at bounding box center [1227, 67] width 0 height 34
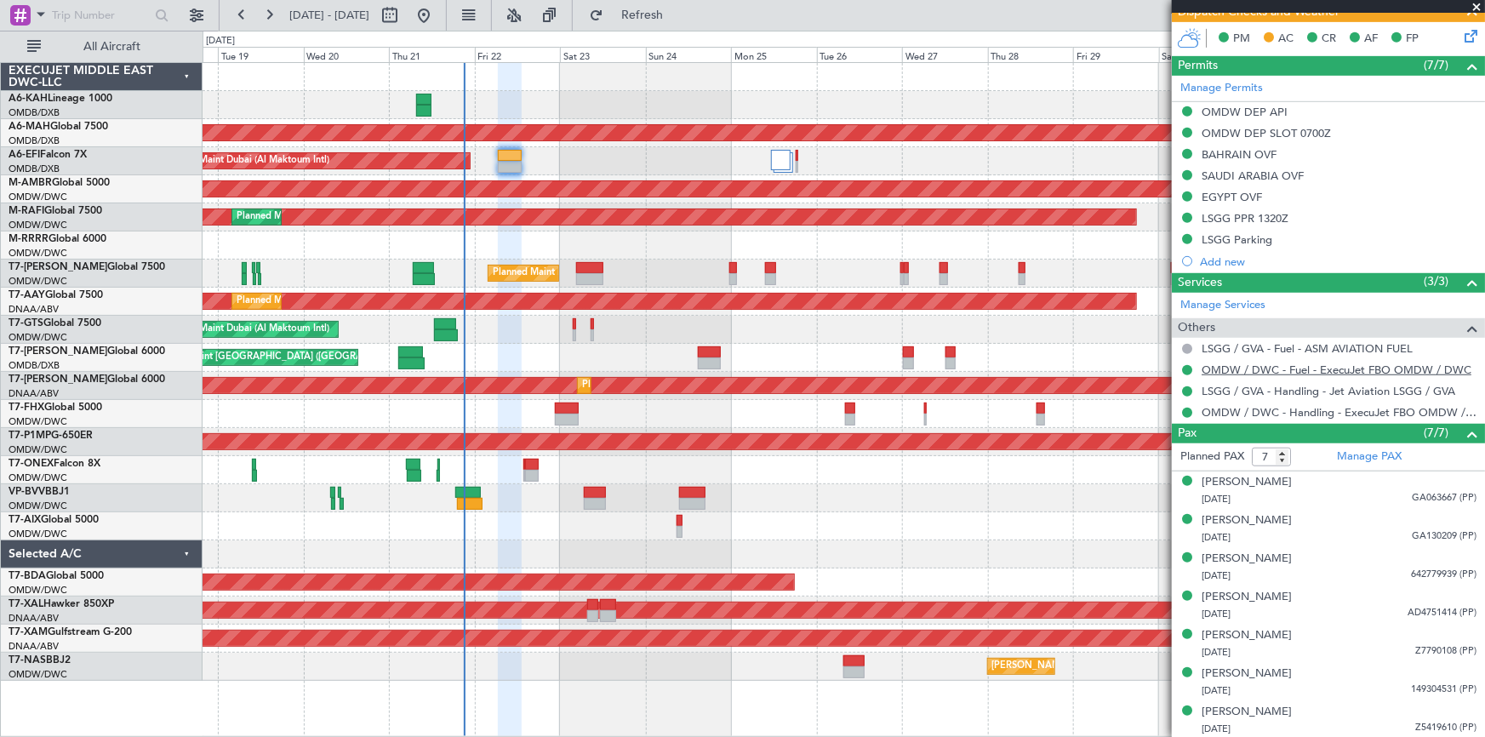
scroll to position [0, 0]
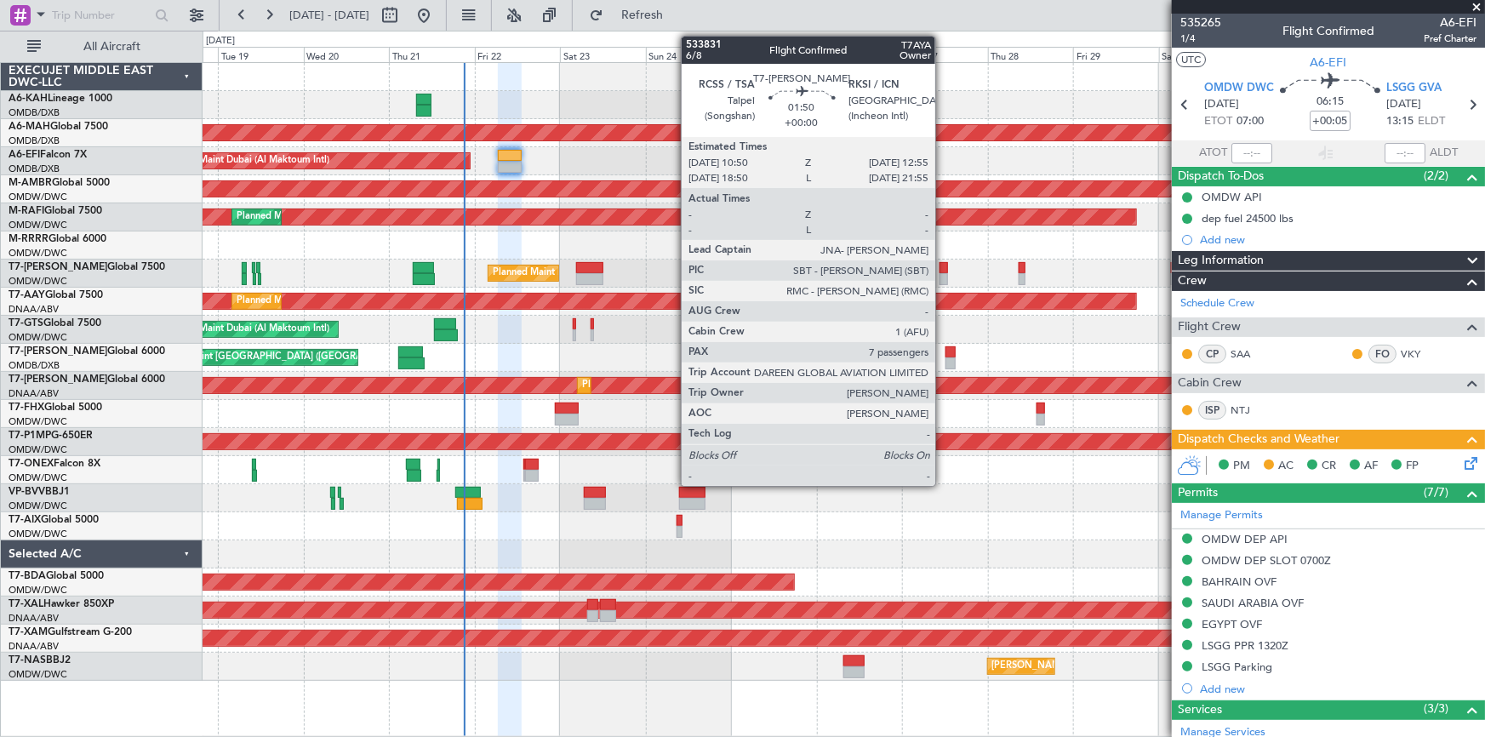
click at [943, 266] on div at bounding box center [943, 268] width 8 height 12
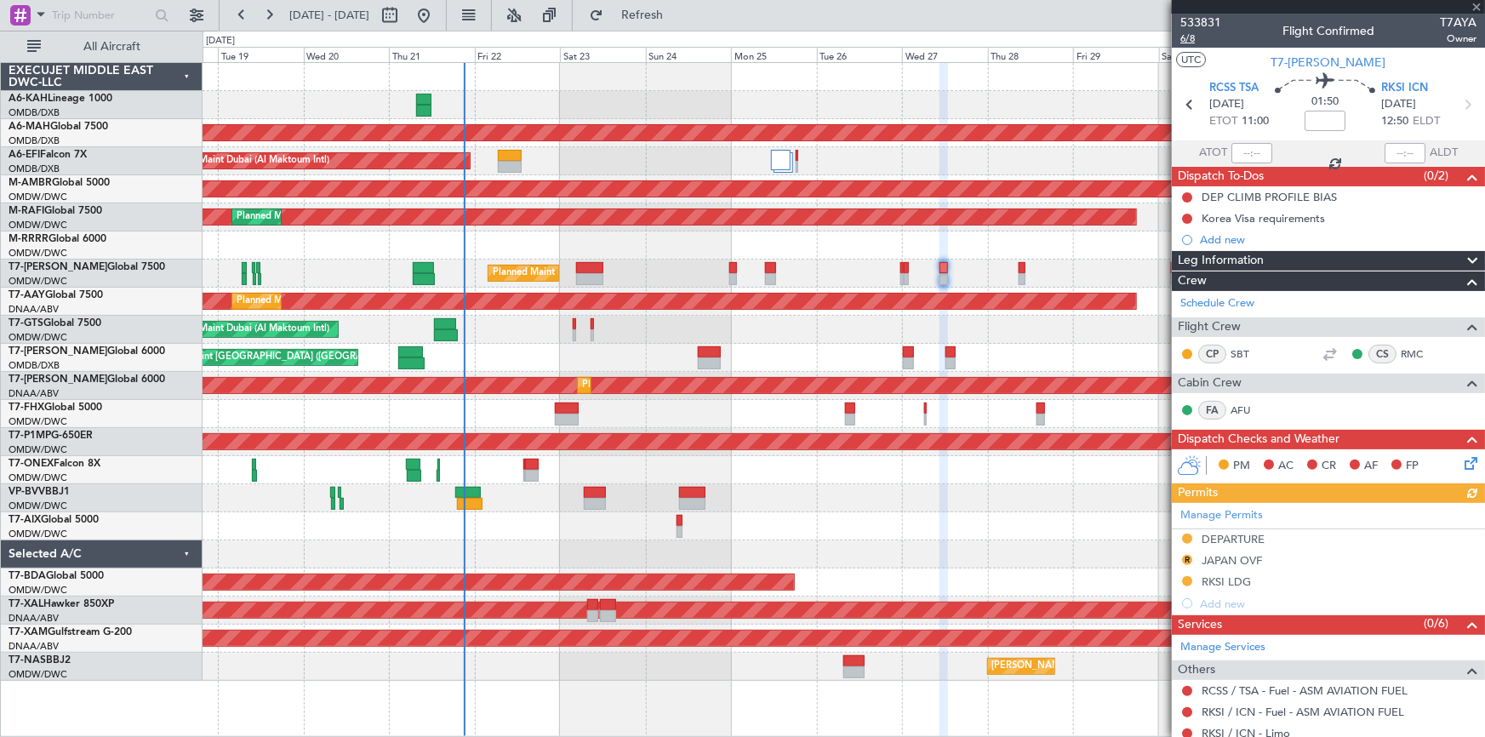
click at [1190, 37] on span "6/8" at bounding box center [1200, 38] width 41 height 14
click at [1462, 102] on icon at bounding box center [1467, 105] width 22 height 22
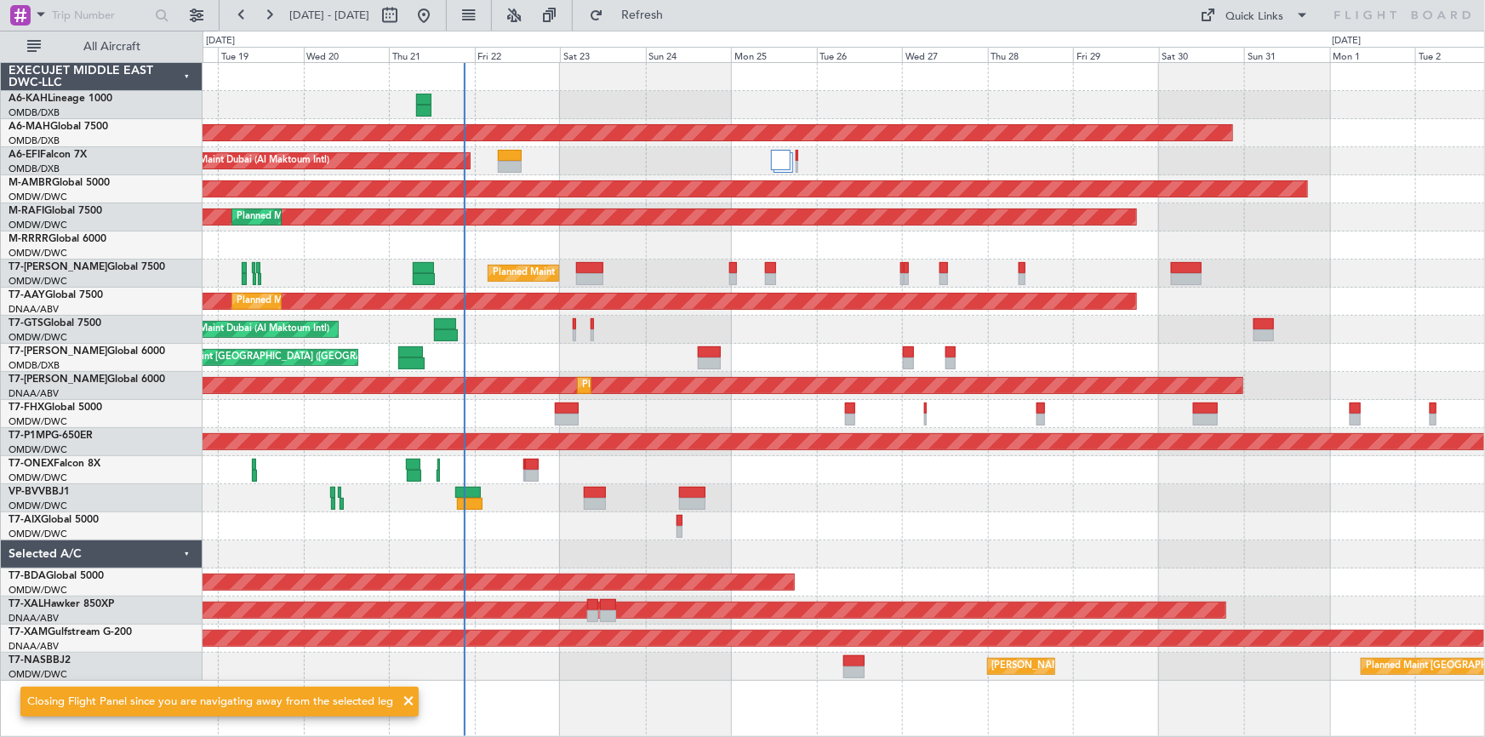
click at [402, 699] on span at bounding box center [408, 701] width 20 height 20
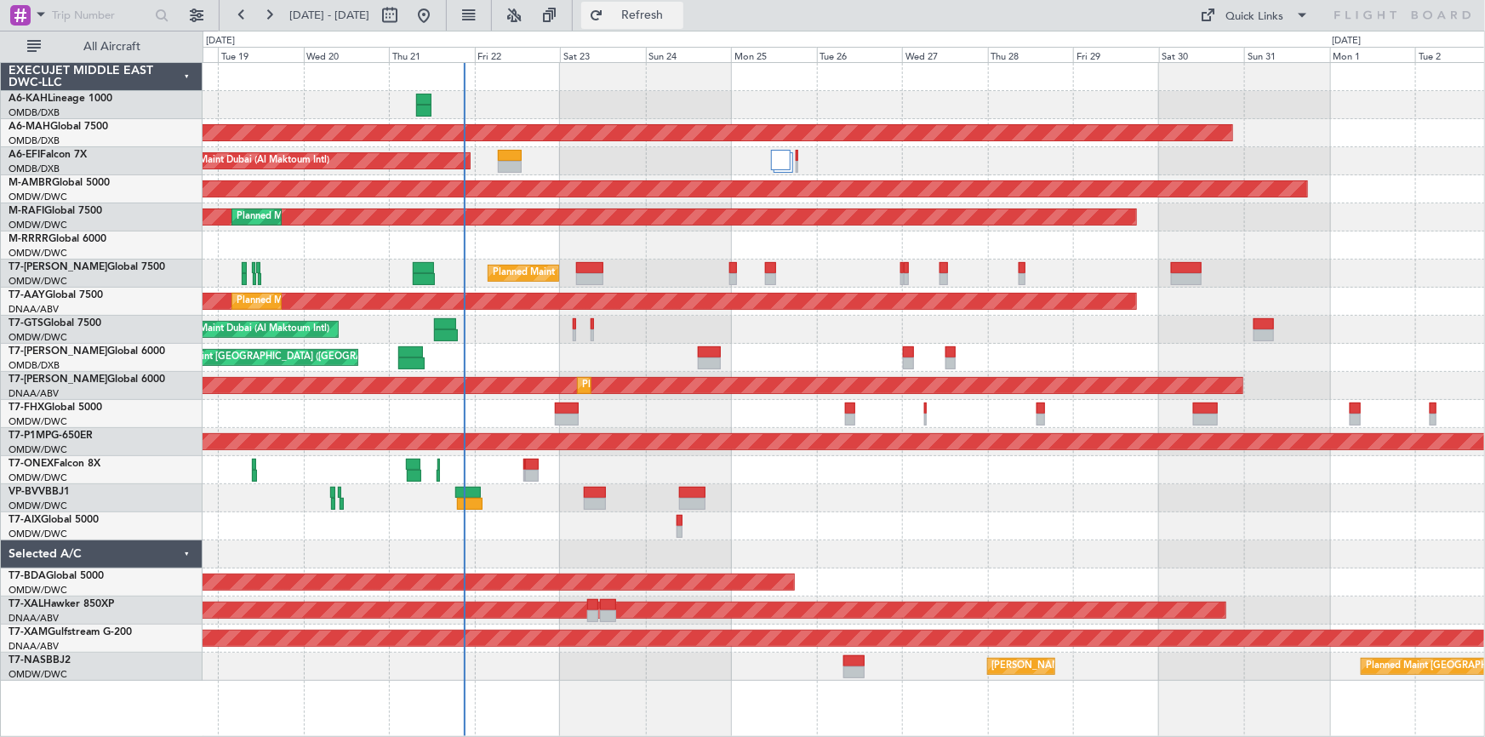
click at [676, 14] on span "Refresh" at bounding box center [642, 15] width 71 height 12
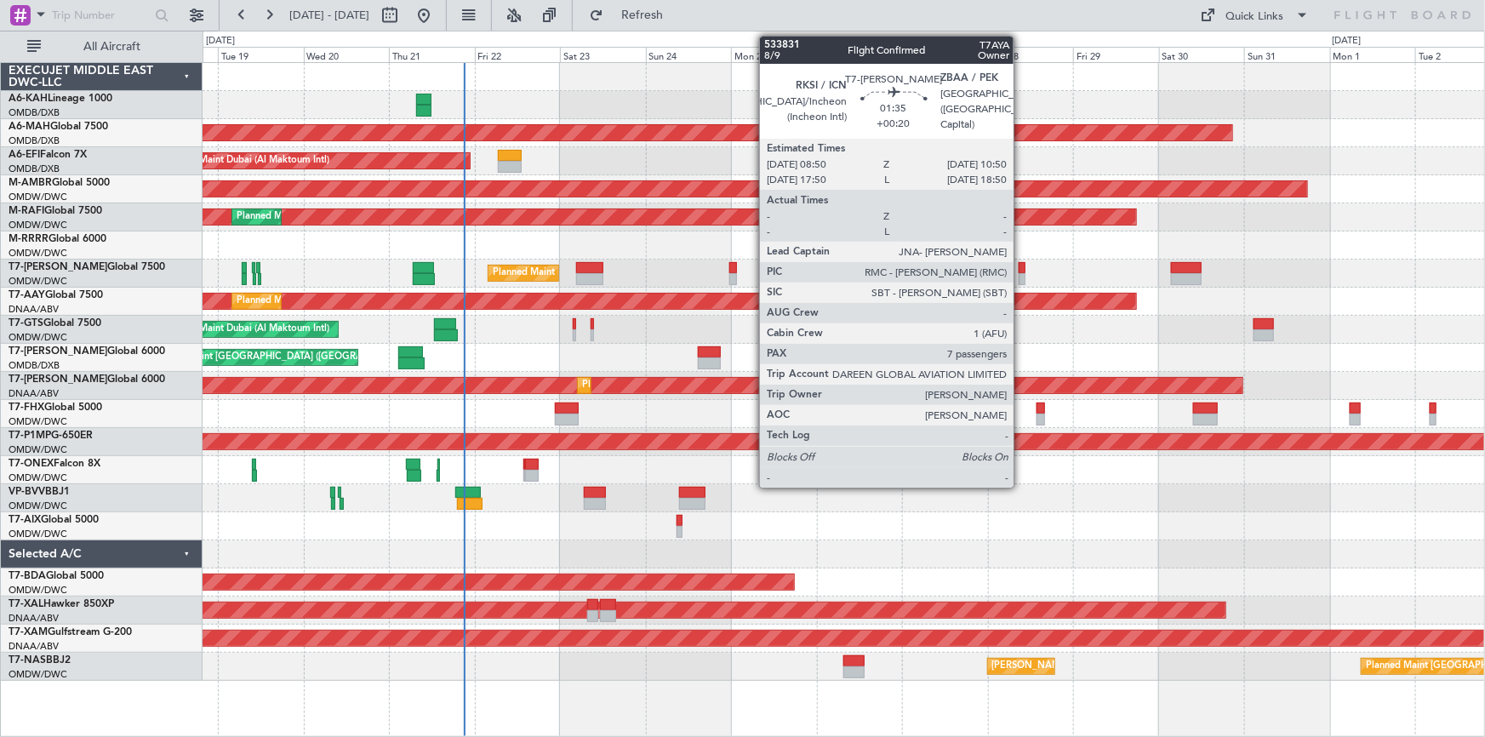
click at [1021, 268] on div at bounding box center [1022, 268] width 8 height 12
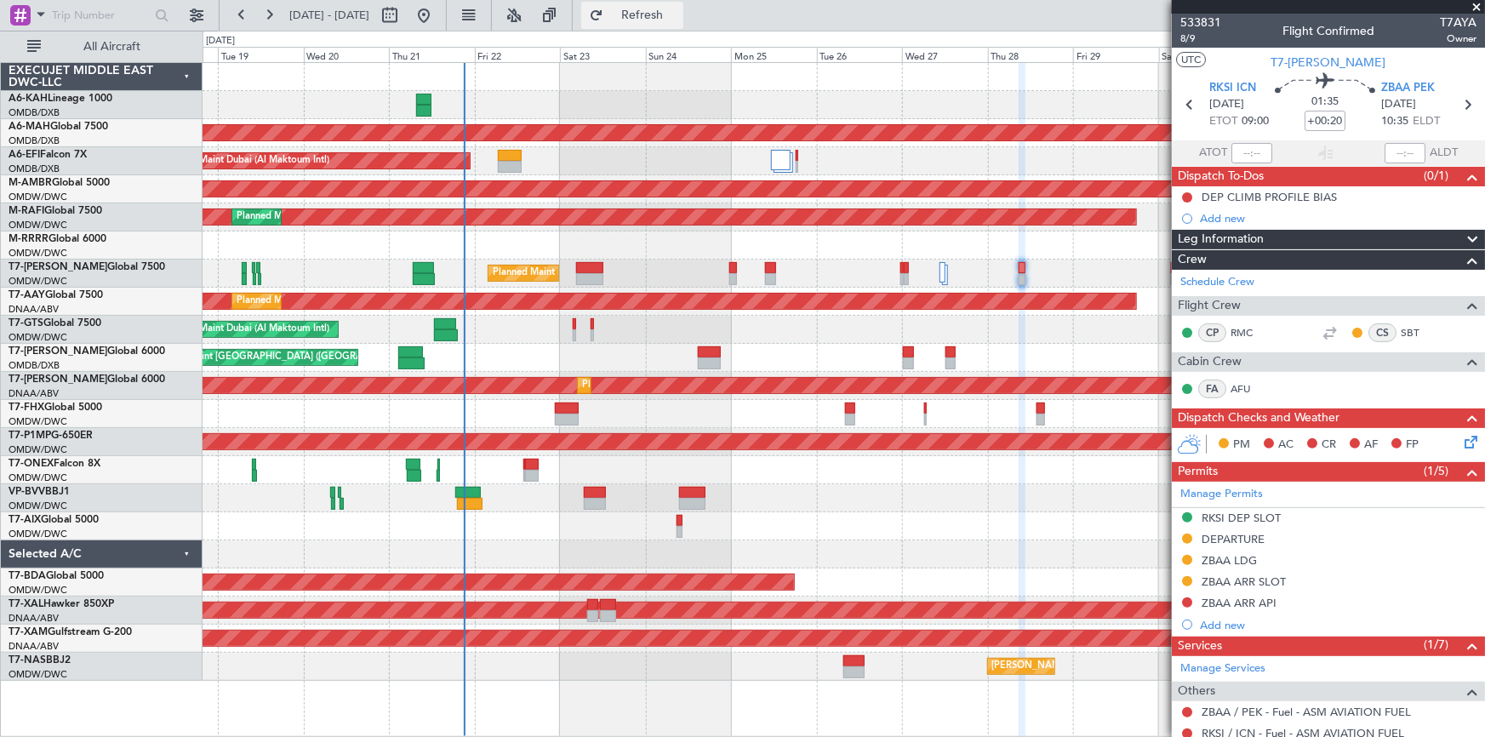
click at [665, 14] on span "Refresh" at bounding box center [642, 15] width 71 height 12
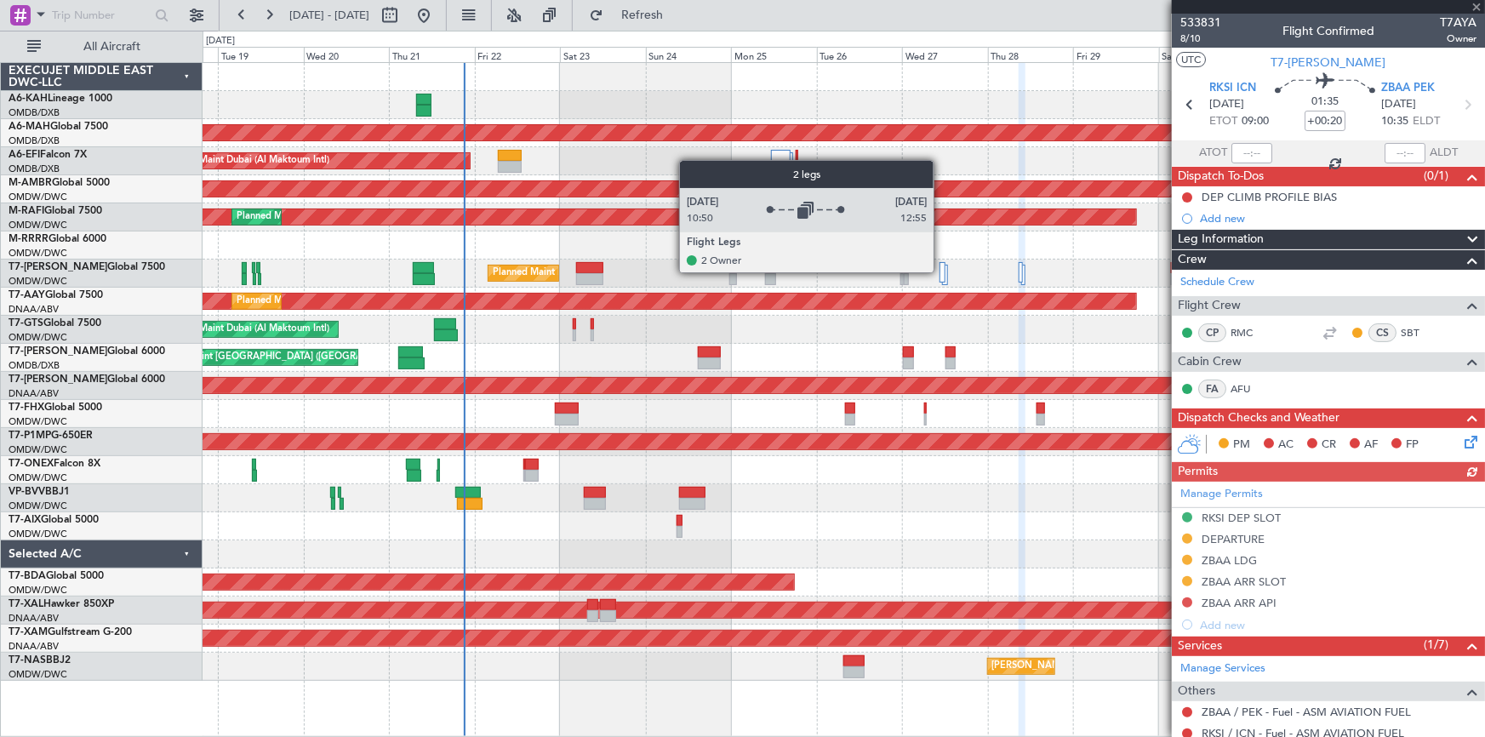
click at [941, 271] on div at bounding box center [941, 272] width 5 height 20
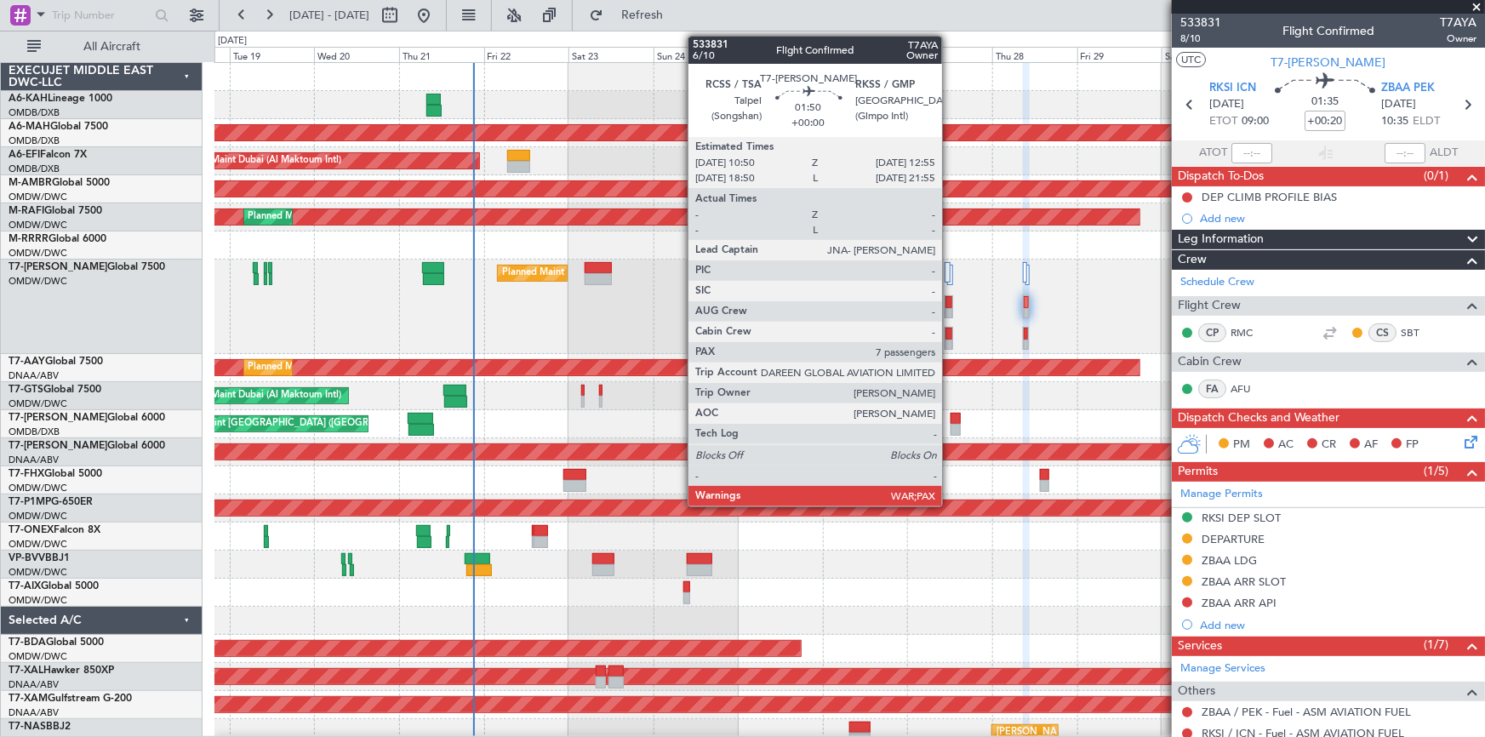
click at [950, 332] on div at bounding box center [948, 334] width 6 height 12
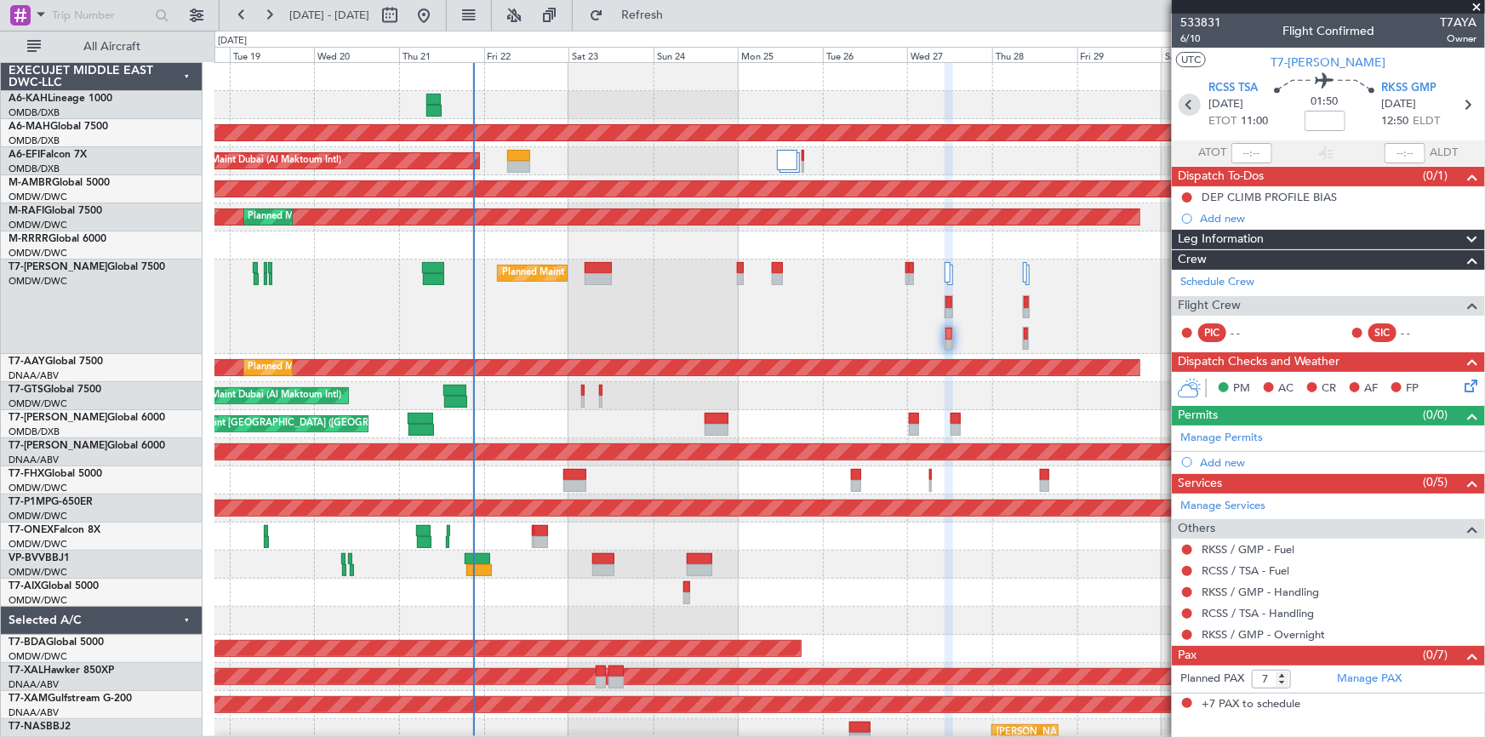
click at [1185, 104] on icon at bounding box center [1189, 105] width 22 height 22
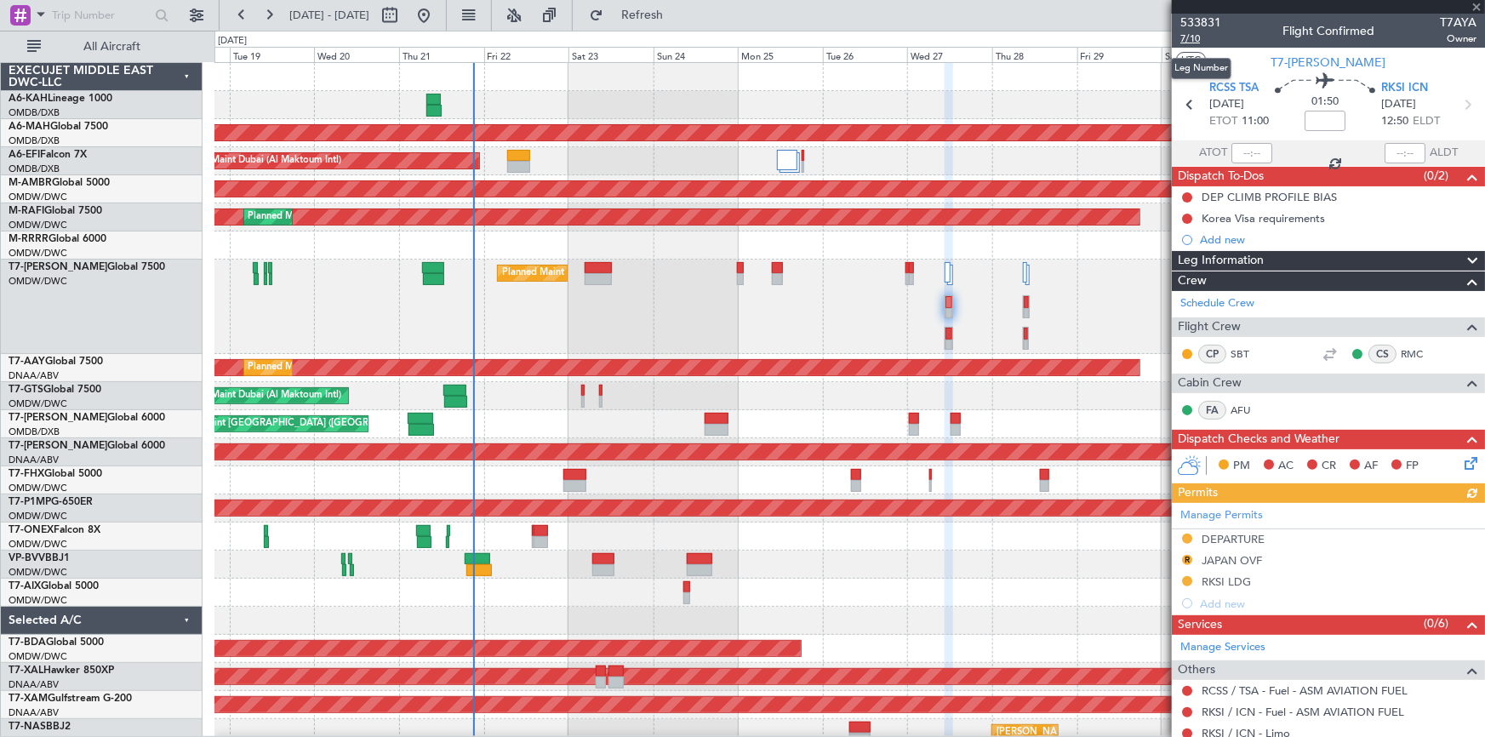
click at [1191, 34] on span "7/10" at bounding box center [1200, 38] width 41 height 14
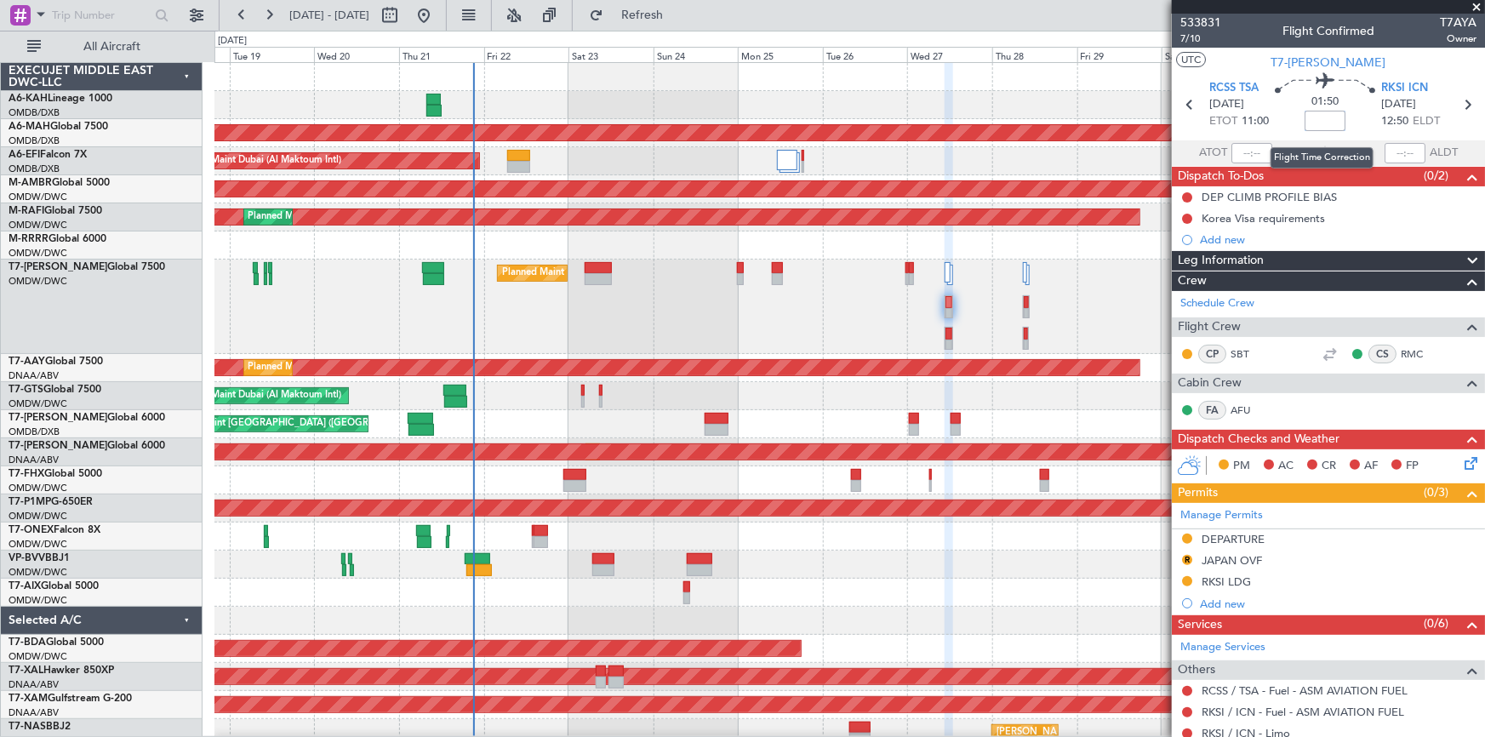
click at [1329, 122] on input at bounding box center [1324, 121] width 41 height 20
type input "+00:15"
click at [1465, 106] on icon at bounding box center [1467, 105] width 22 height 22
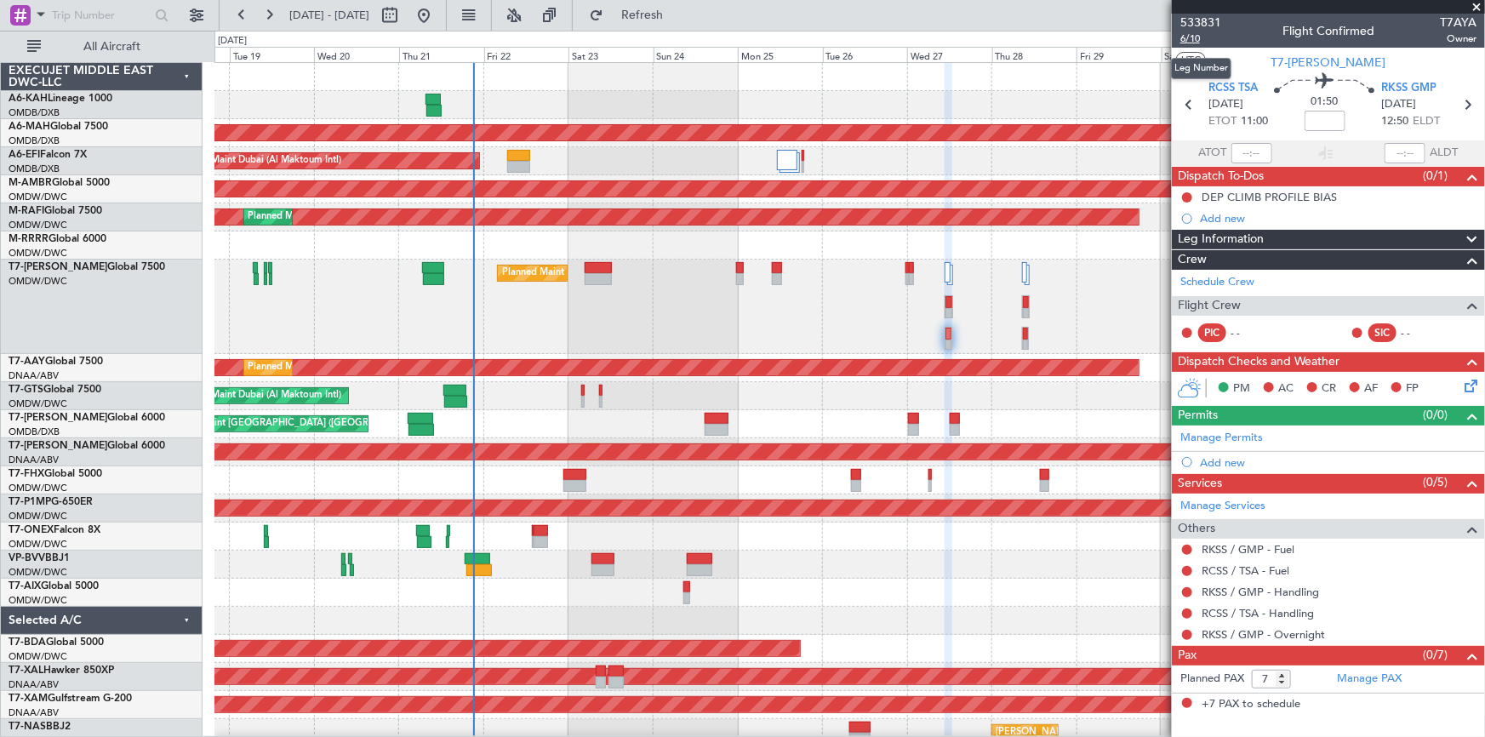
click at [1194, 34] on span "6/10" at bounding box center [1200, 38] width 41 height 14
click at [1328, 117] on input at bounding box center [1324, 121] width 41 height 20
type input "+15"
click at [1339, 154] on section "ATOT ALDT" at bounding box center [1328, 153] width 313 height 26
type input "+00:15"
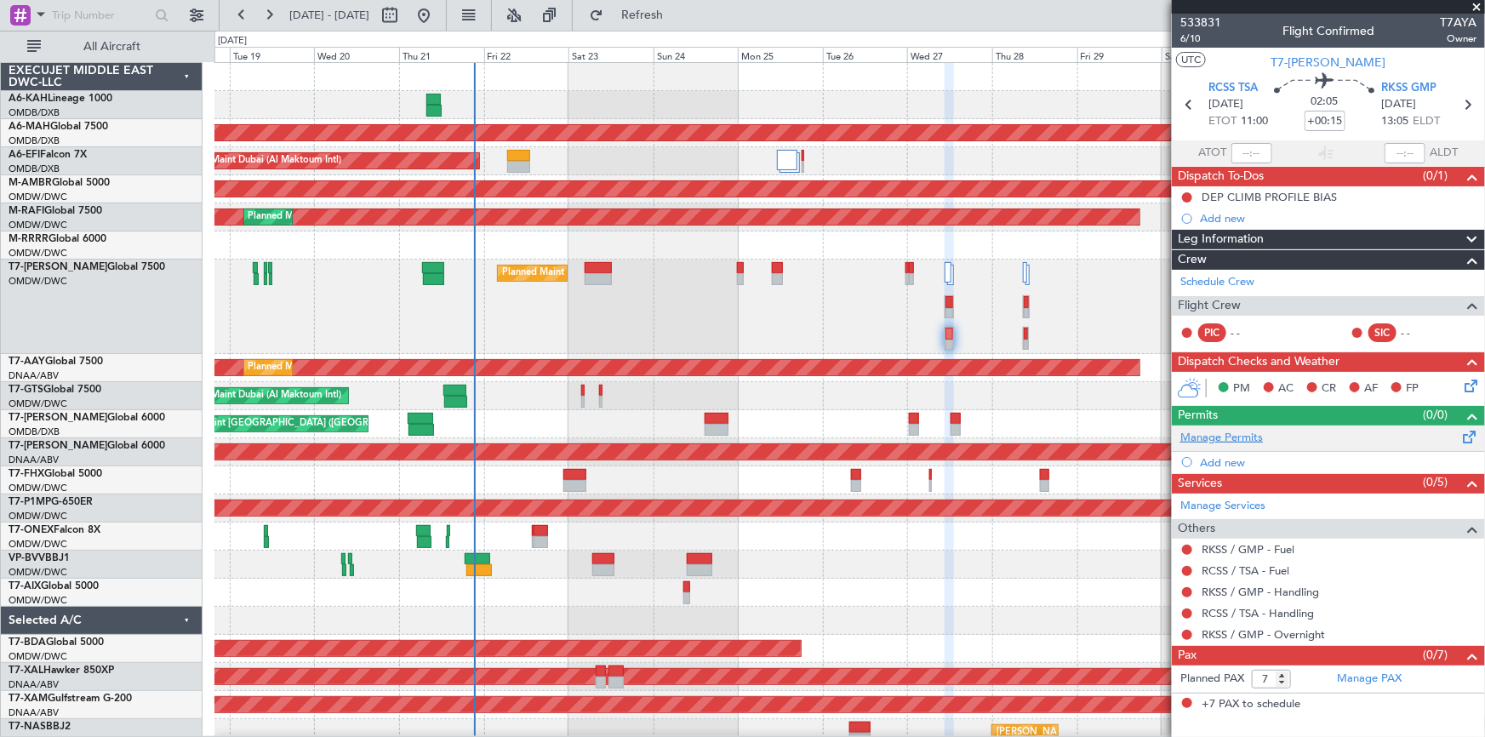
click at [1215, 436] on link "Manage Permits" at bounding box center [1221, 438] width 83 height 17
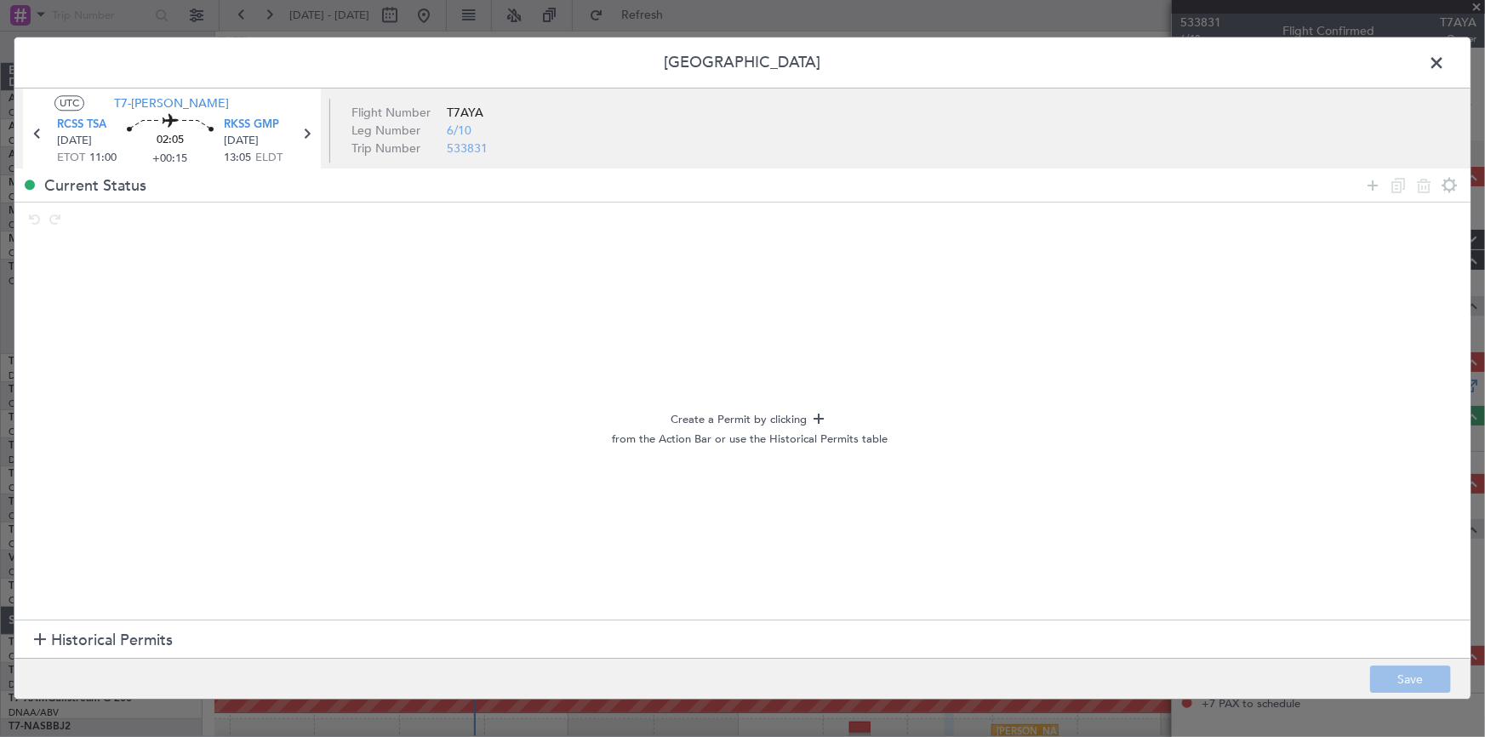
click at [126, 644] on span "Historical Permits" at bounding box center [112, 640] width 122 height 23
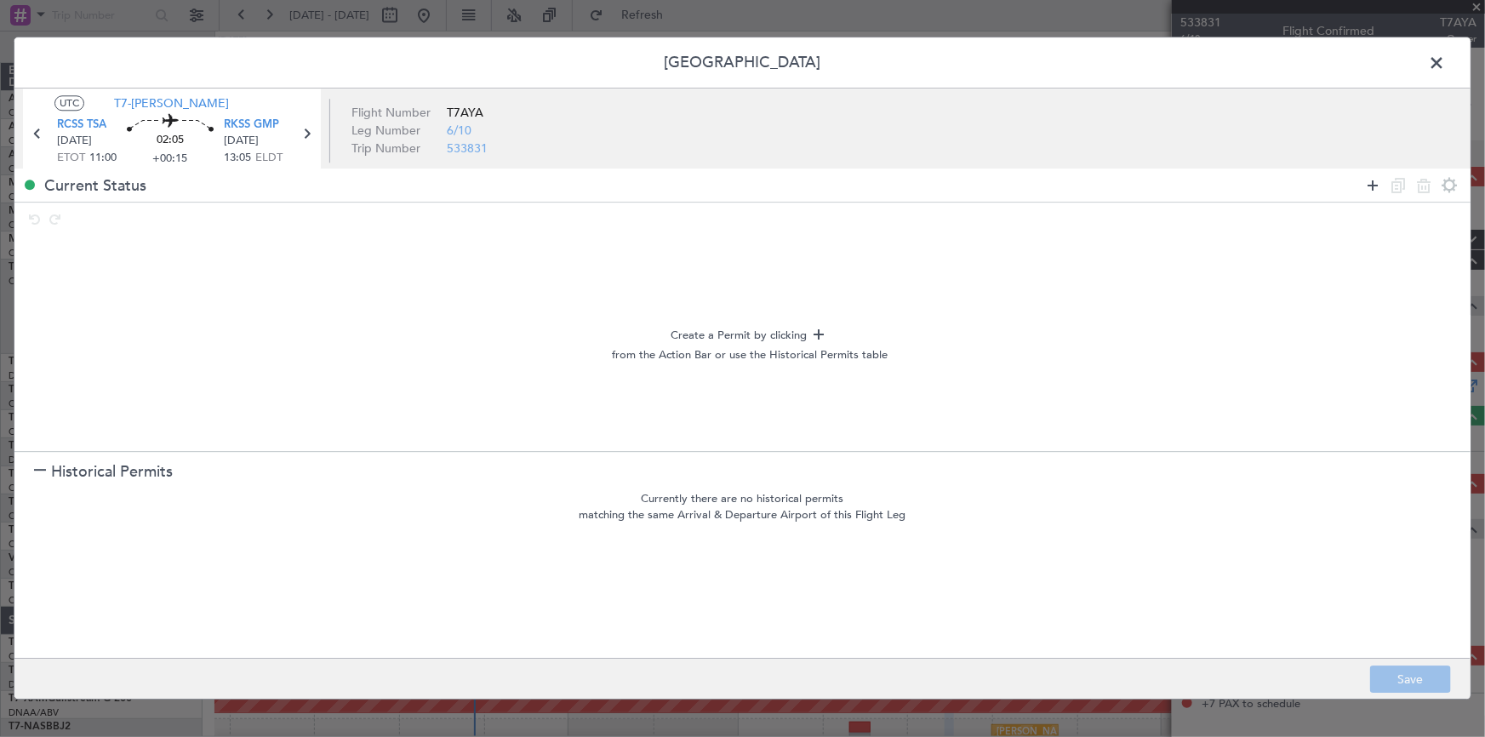
click at [1377, 185] on icon at bounding box center [1372, 185] width 20 height 20
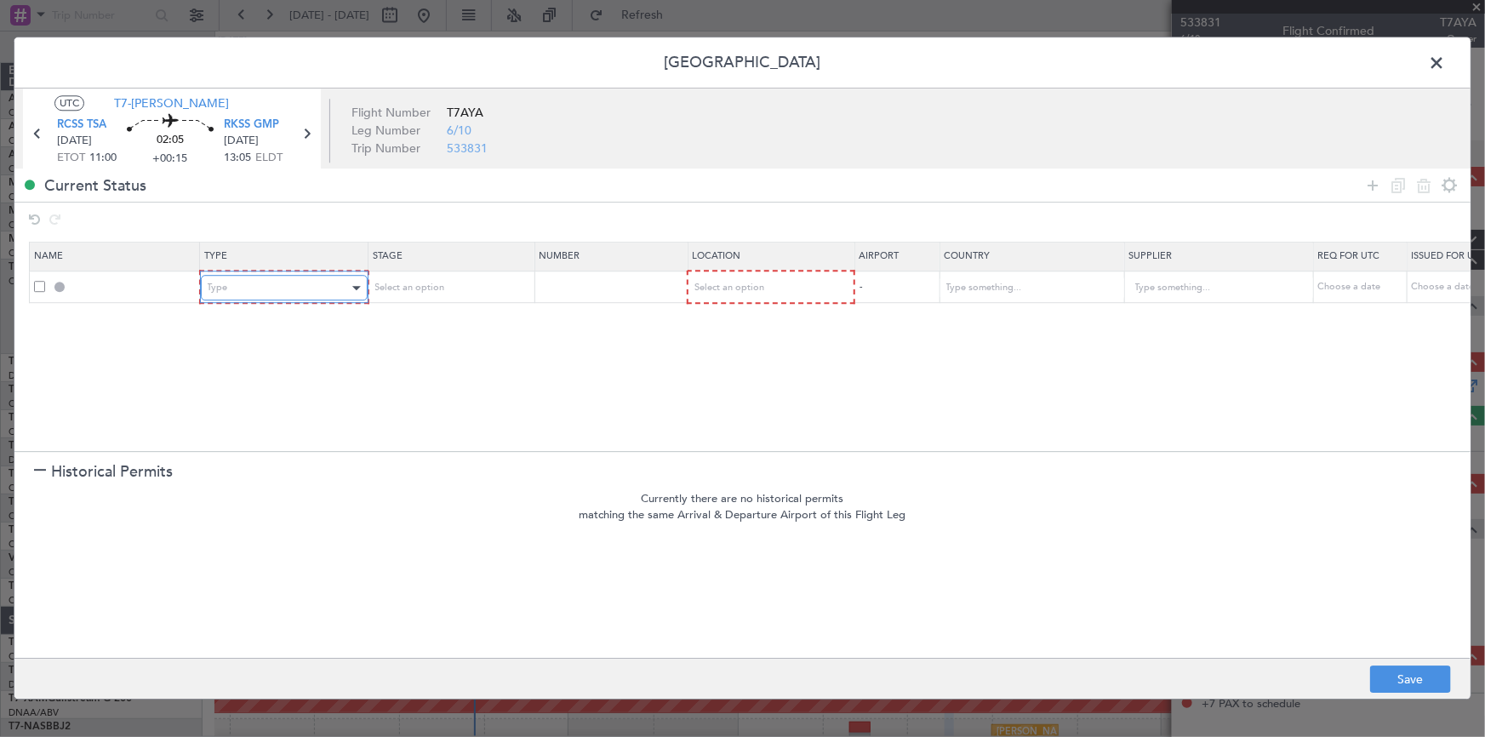
click at [254, 297] on div "Type" at bounding box center [278, 289] width 141 height 26
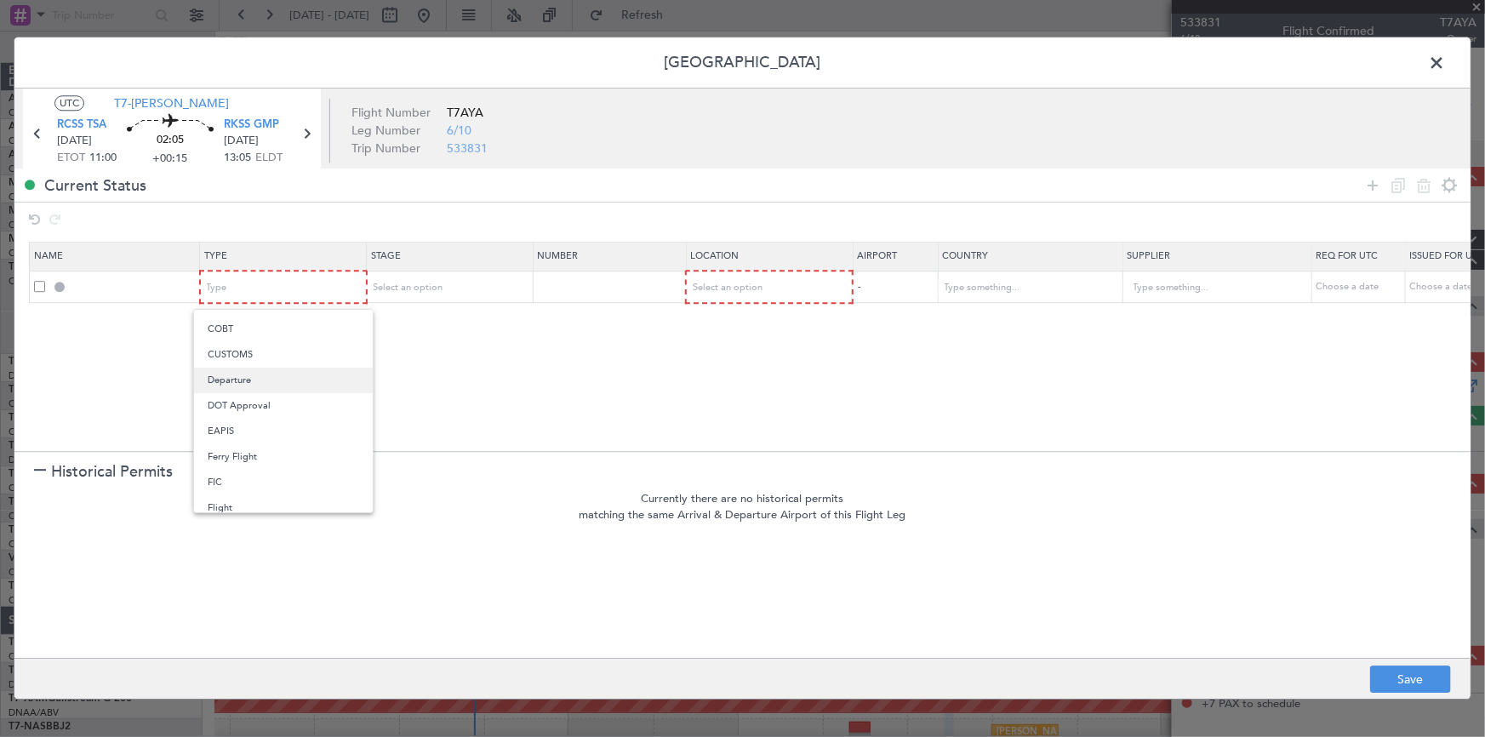
click at [242, 379] on span "Departure" at bounding box center [283, 381] width 151 height 26
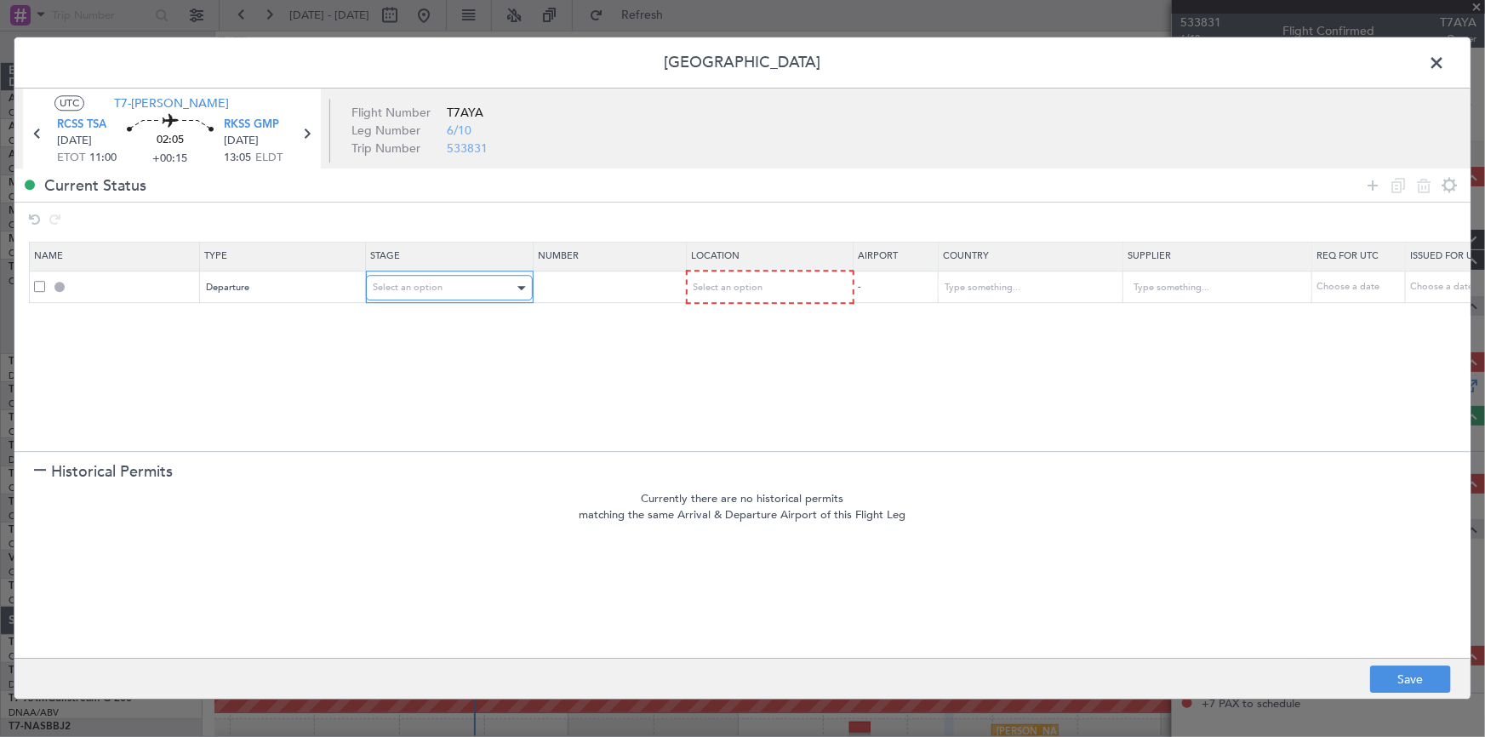
click at [446, 285] on div "Select an option" at bounding box center [443, 289] width 141 height 26
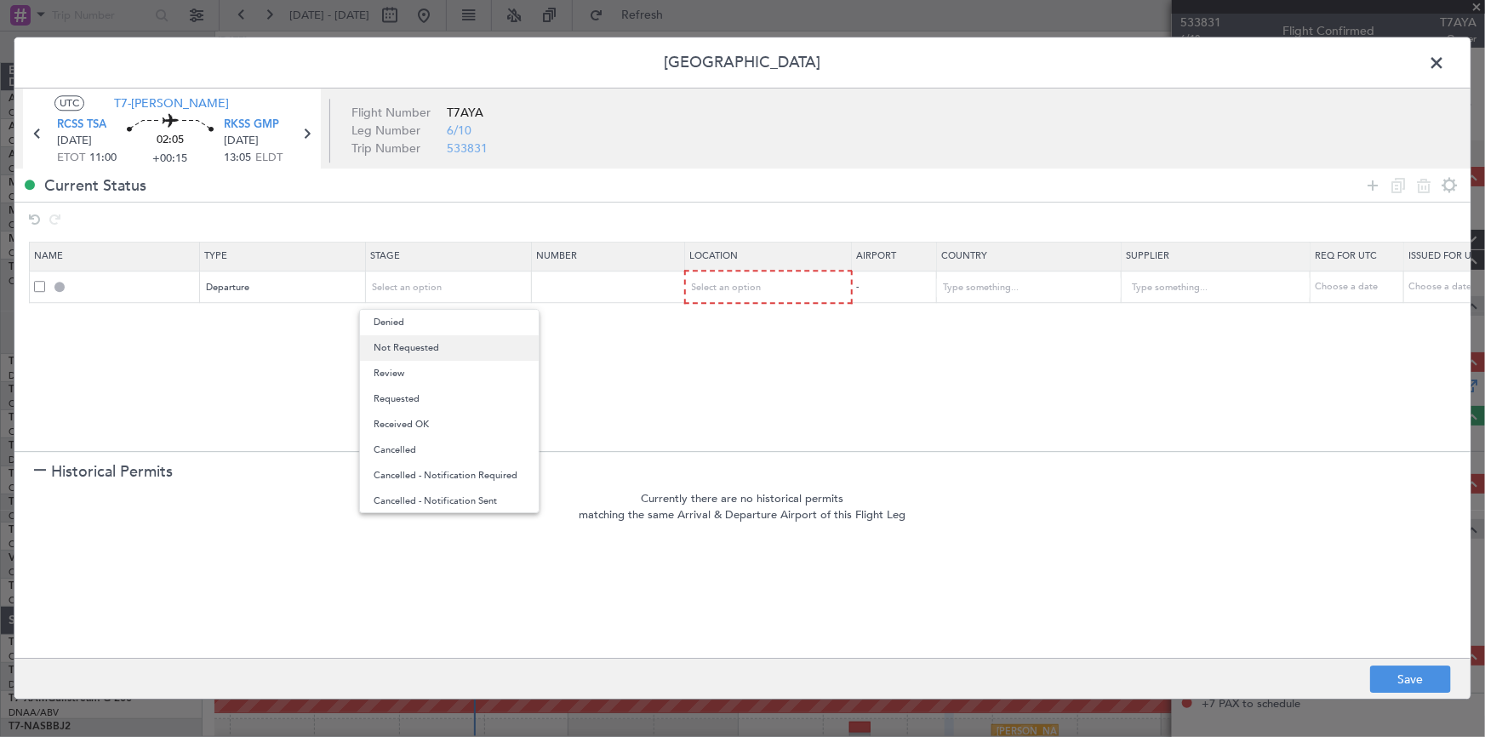
click at [423, 348] on span "Not Requested" at bounding box center [449, 348] width 151 height 26
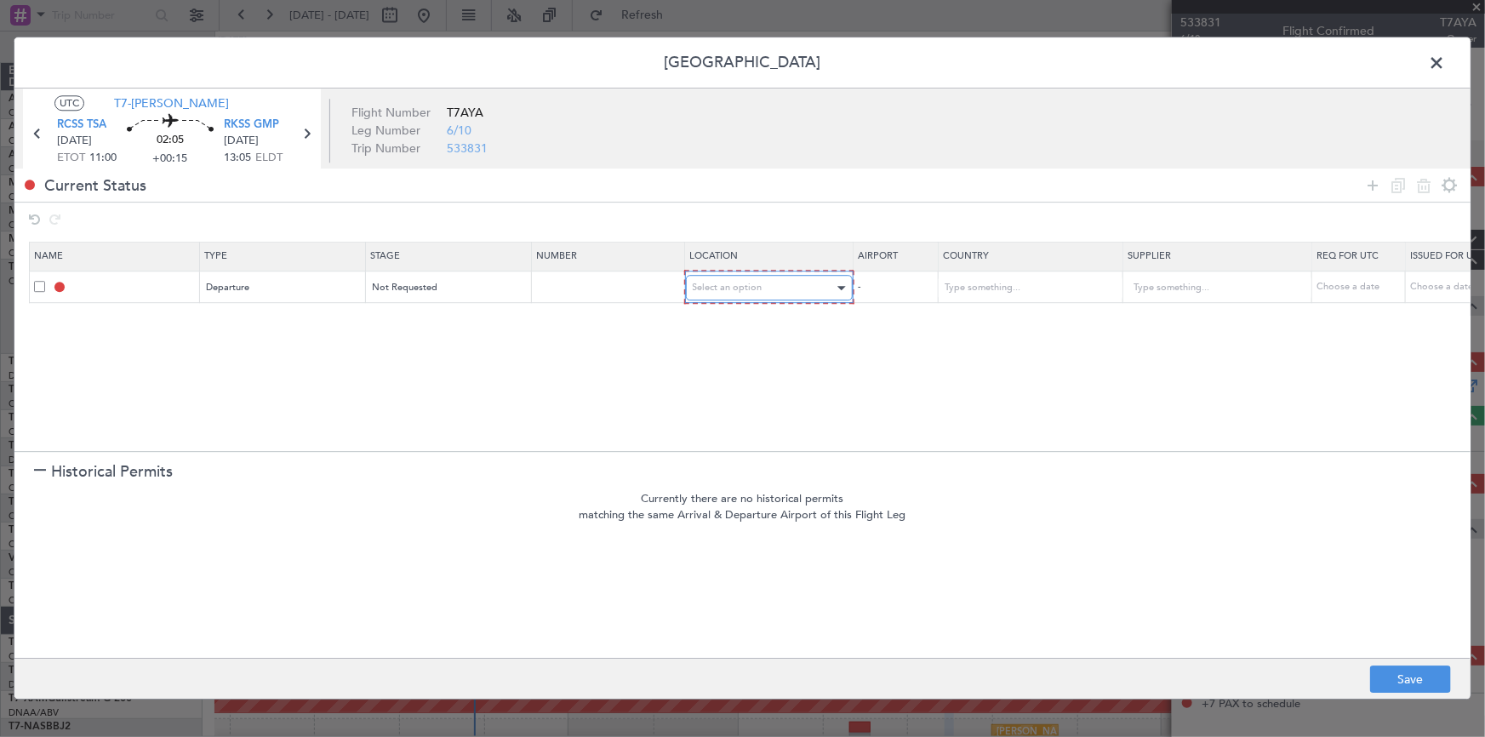
click at [751, 282] on span "Select an option" at bounding box center [728, 288] width 70 height 13
click at [729, 321] on span "Departure" at bounding box center [768, 323] width 151 height 26
click at [1372, 185] on icon at bounding box center [1372, 185] width 20 height 20
click at [740, 320] on span "Select an option" at bounding box center [728, 319] width 70 height 13
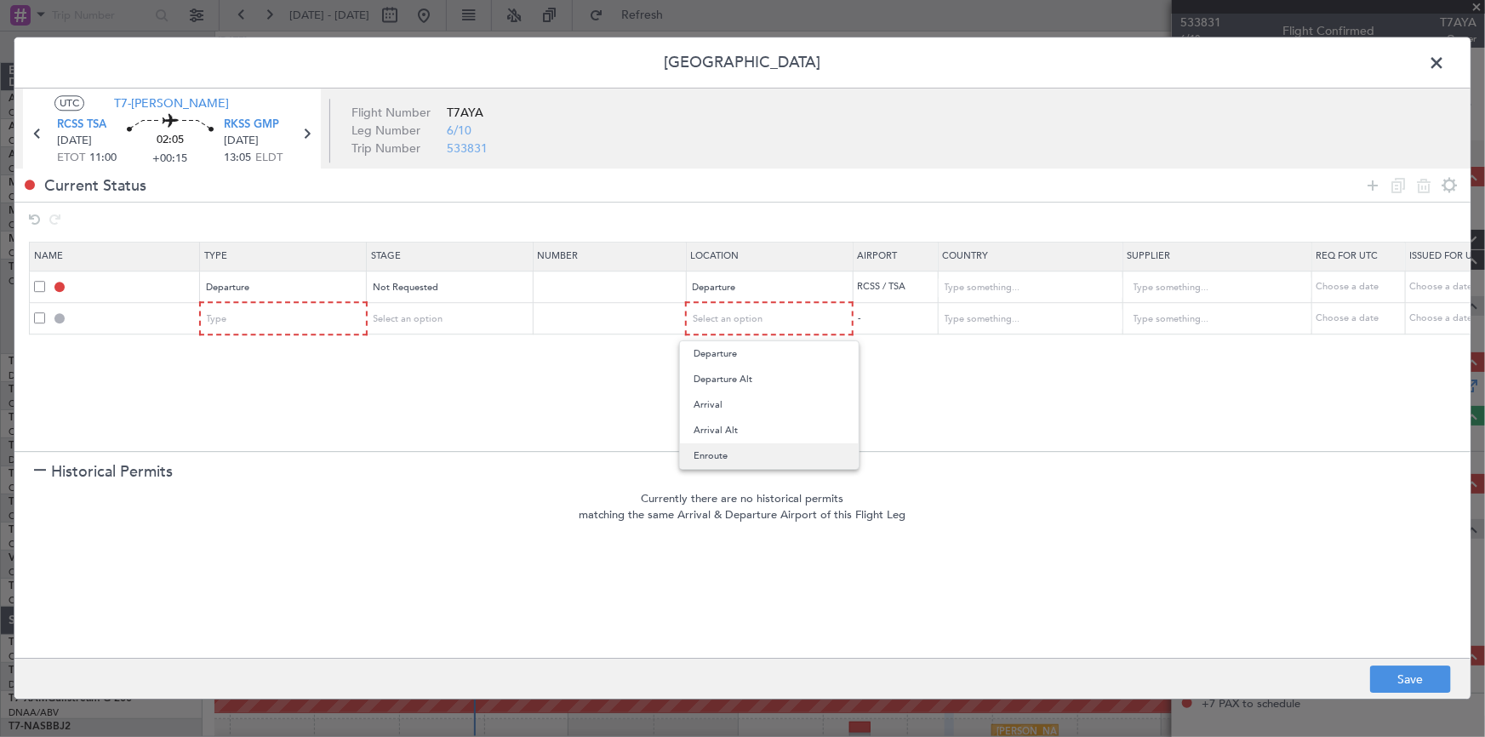
click at [720, 459] on span "Enroute" at bounding box center [768, 456] width 151 height 26
click at [913, 311] on td "-" at bounding box center [894, 319] width 85 height 32
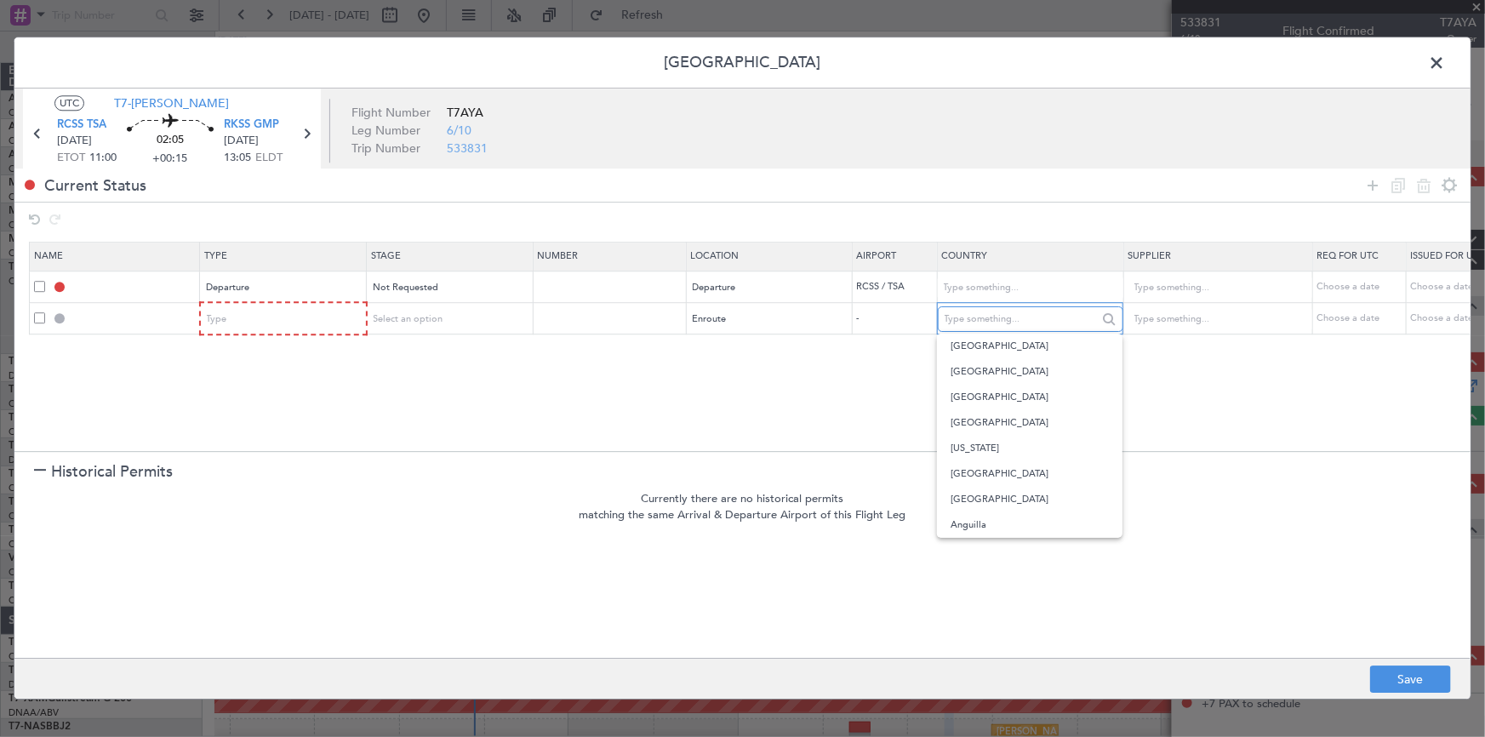
click at [967, 315] on input "text" at bounding box center [1020, 319] width 153 height 26
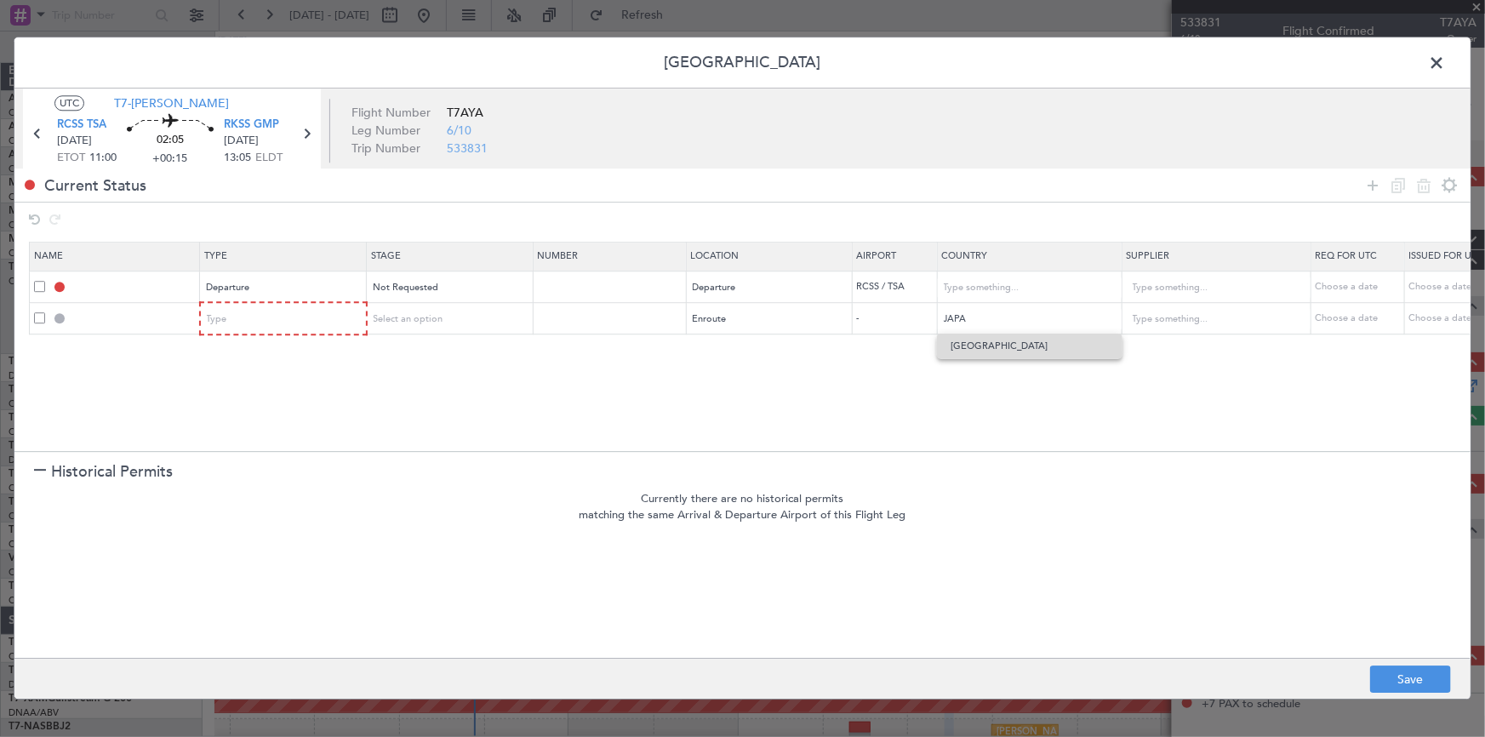
drag, startPoint x: 963, startPoint y: 349, endPoint x: 1246, endPoint y: 255, distance: 298.4
click at [963, 349] on span "Japan" at bounding box center [1029, 347] width 158 height 26
type input "Japan"
click at [1374, 181] on icon at bounding box center [1372, 185] width 20 height 20
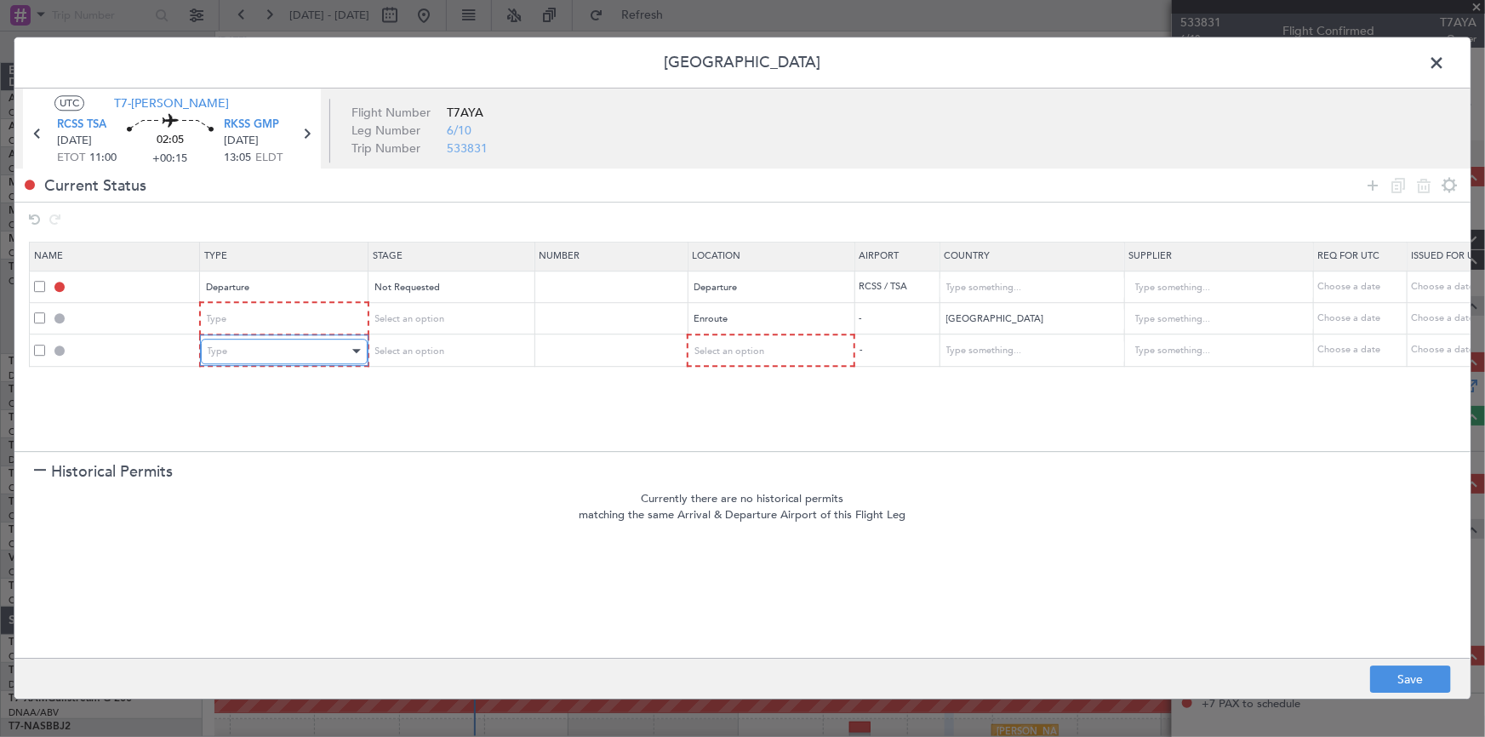
click at [297, 356] on div "Type" at bounding box center [278, 352] width 141 height 26
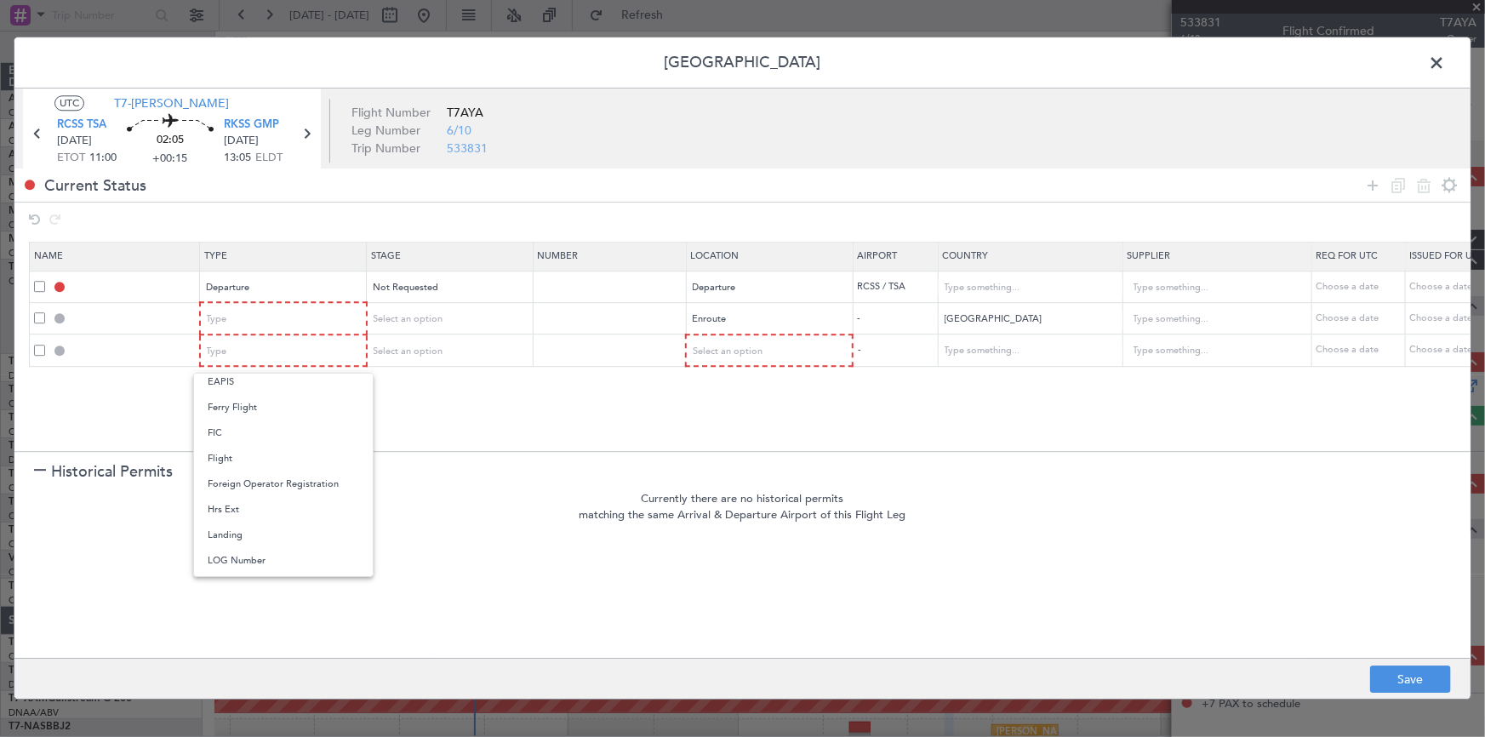
click at [247, 530] on span "Landing" at bounding box center [283, 535] width 151 height 26
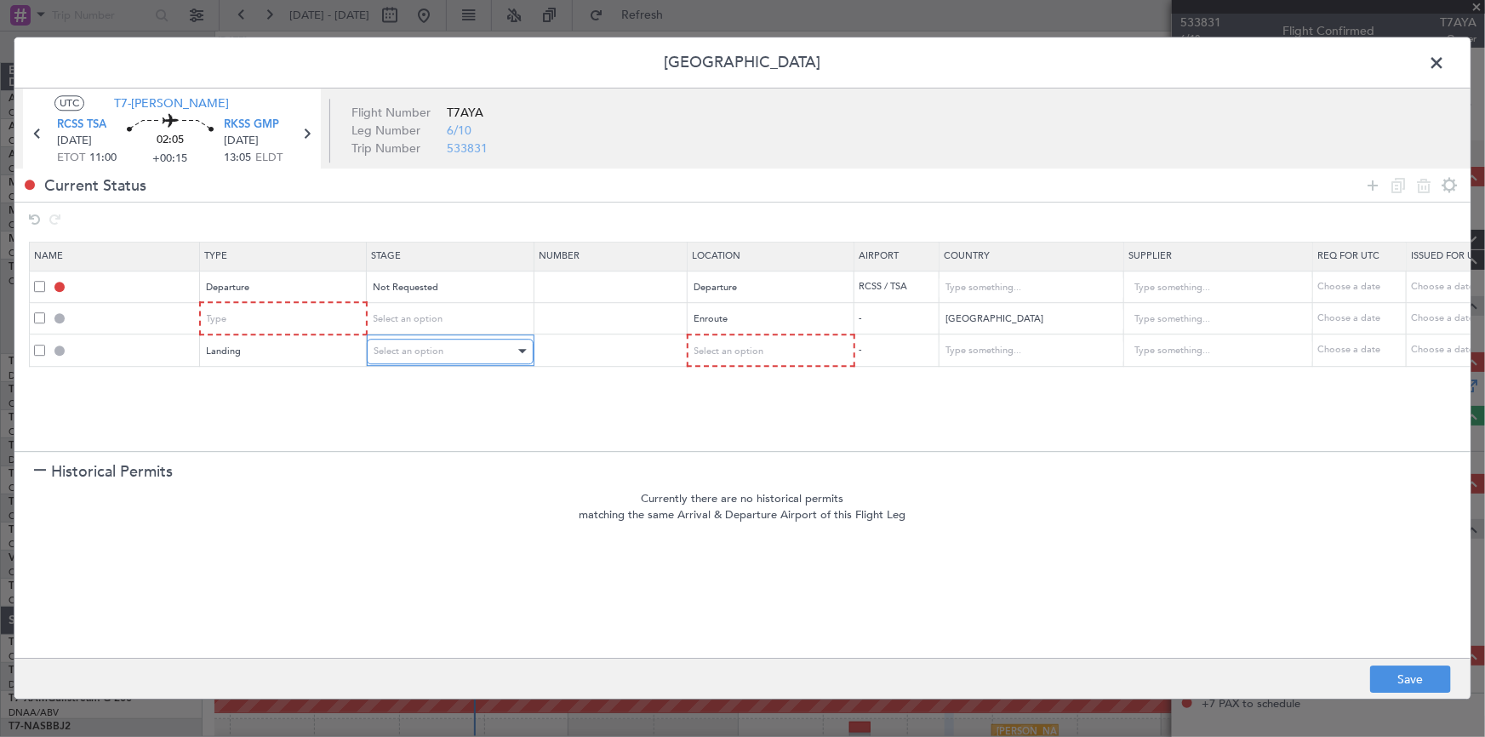
click at [427, 345] on span "Select an option" at bounding box center [409, 351] width 70 height 13
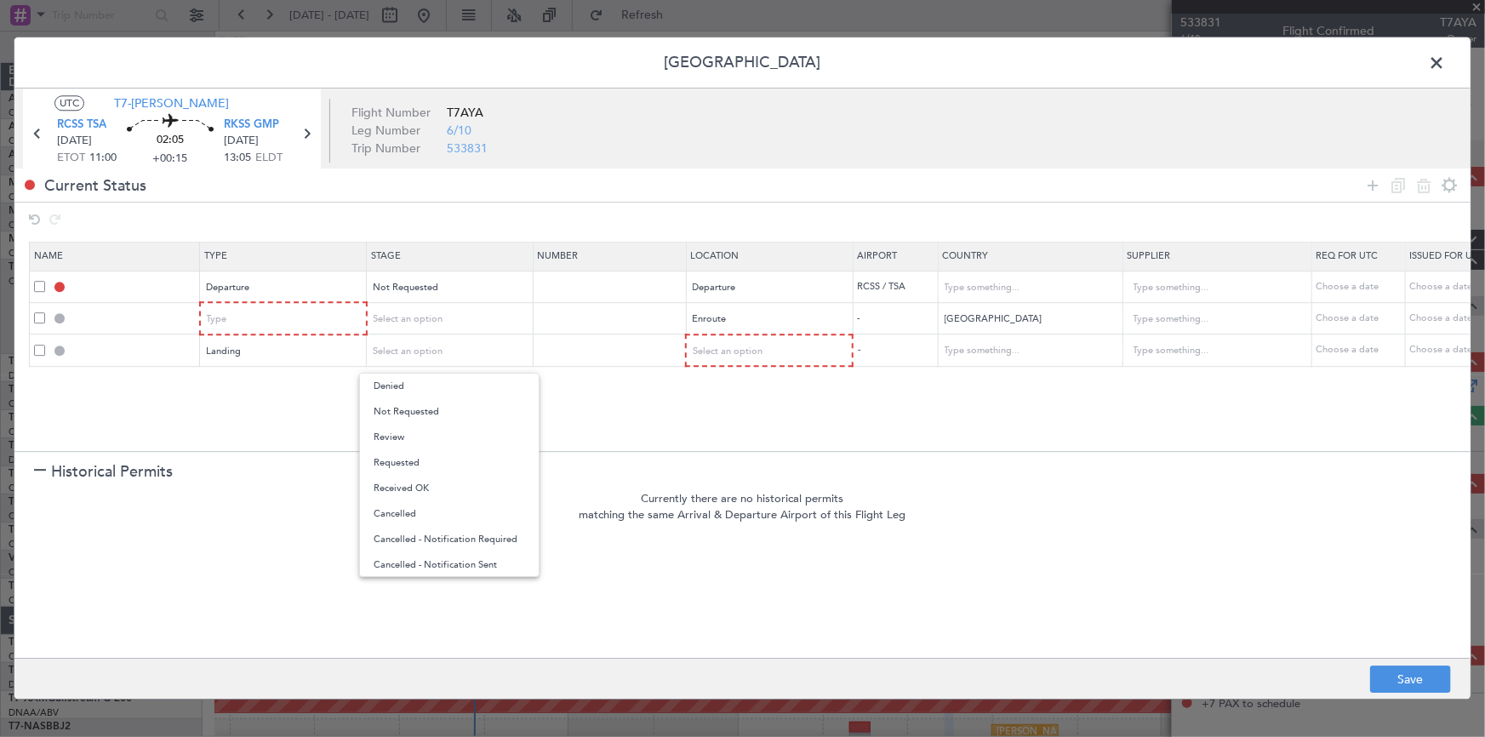
click at [407, 410] on span "Not Requested" at bounding box center [449, 412] width 151 height 26
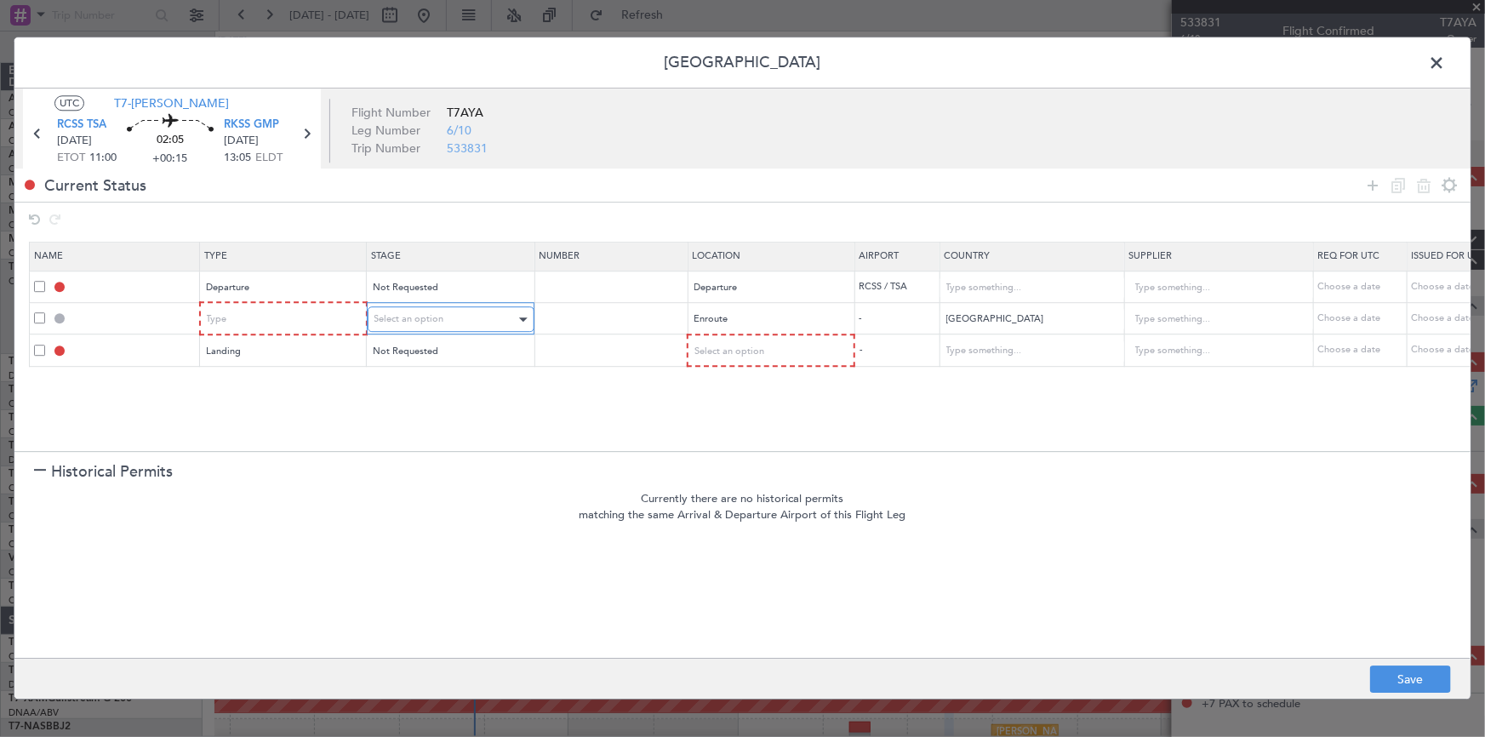
click at [422, 322] on span "Select an option" at bounding box center [409, 319] width 70 height 13
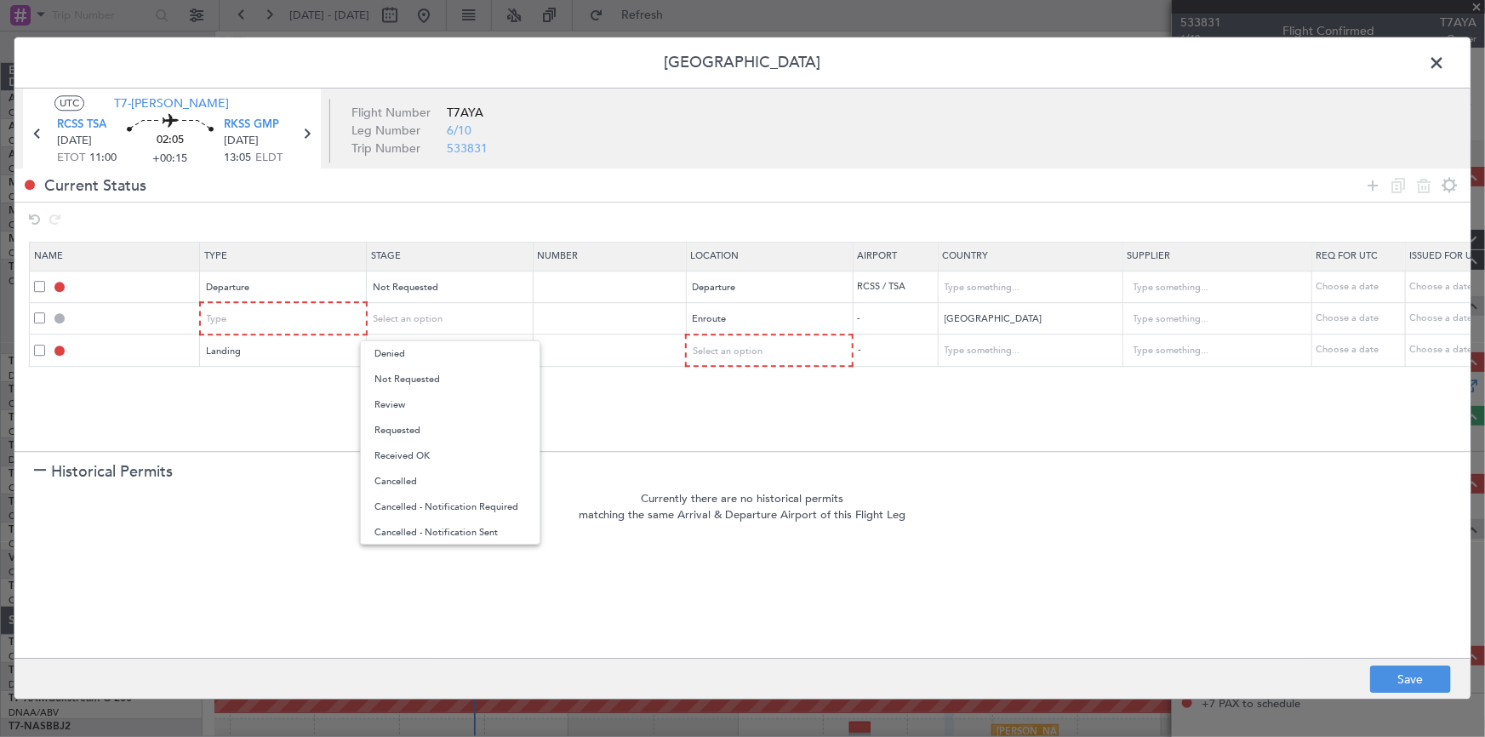
drag, startPoint x: 420, startPoint y: 374, endPoint x: 790, endPoint y: 389, distance: 370.4
click at [420, 374] on span "Not Requested" at bounding box center [449, 380] width 151 height 26
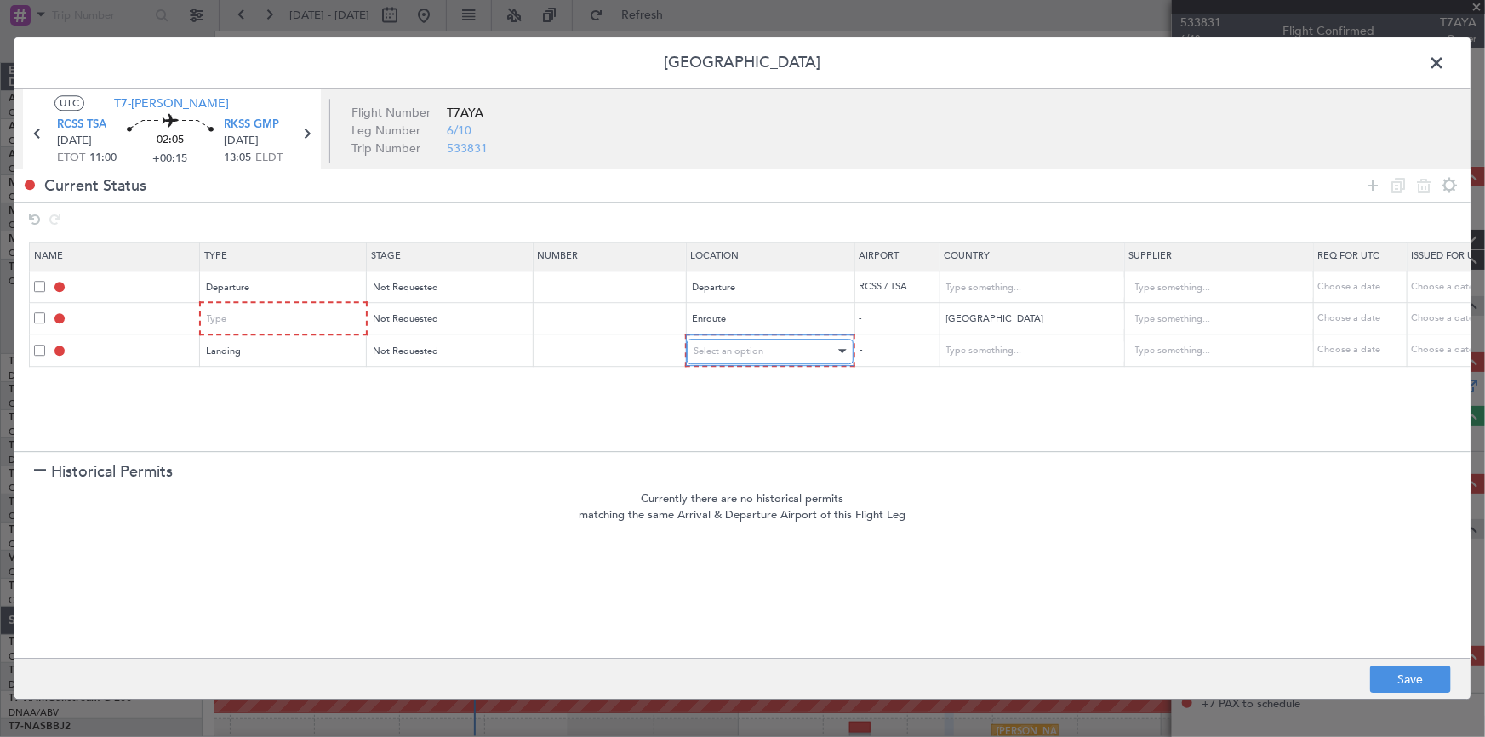
click at [762, 349] on div "Select an option" at bounding box center [763, 352] width 141 height 26
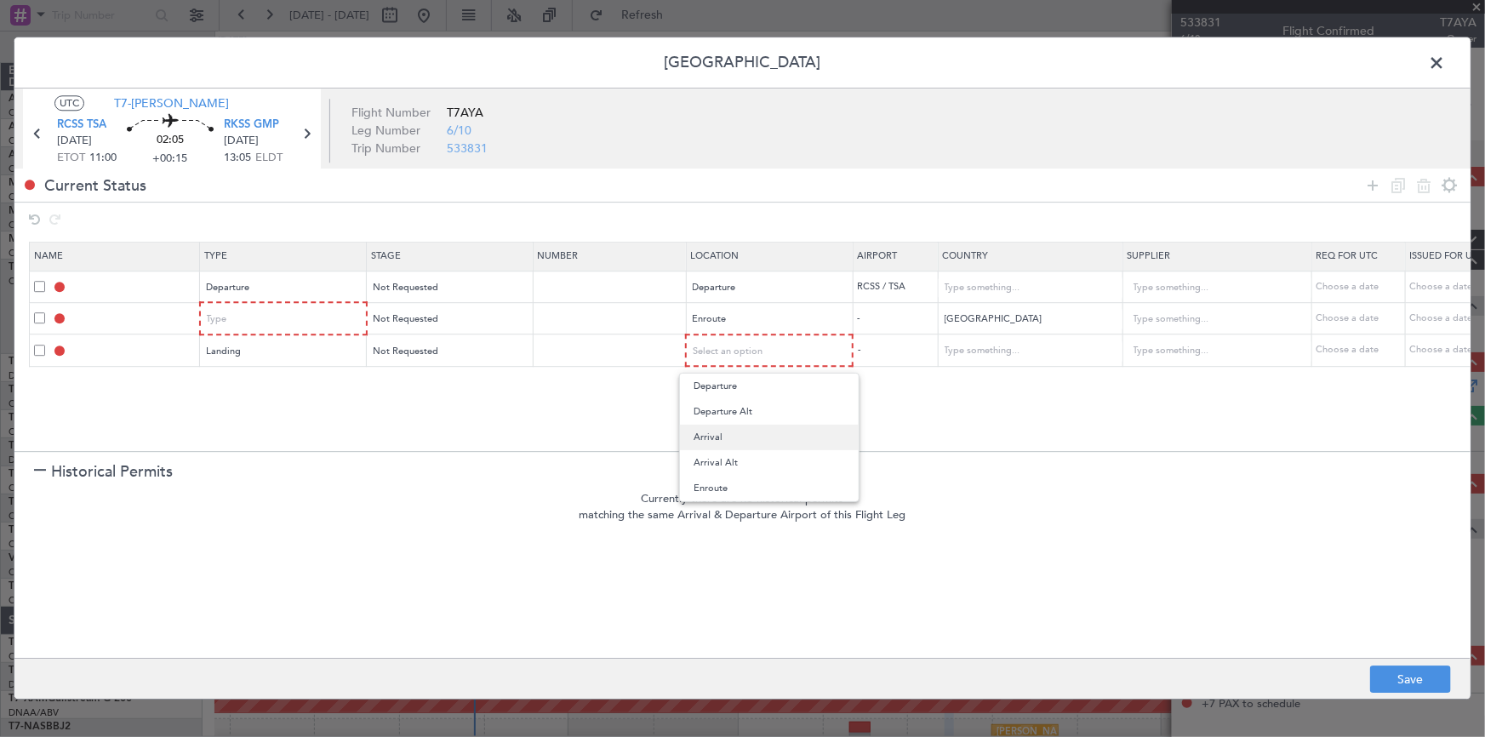
click at [725, 435] on span "Arrival" at bounding box center [768, 438] width 151 height 26
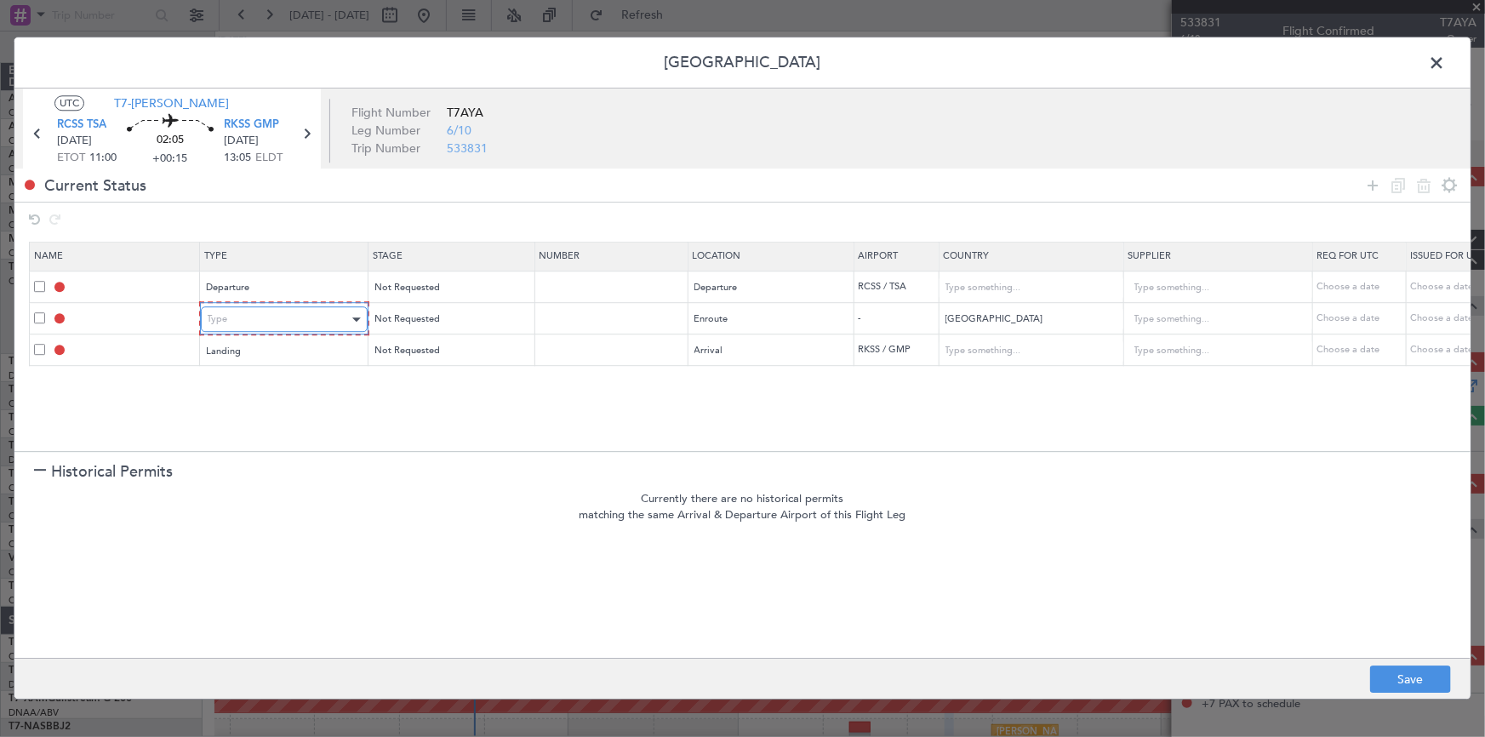
click at [279, 311] on div "Type" at bounding box center [278, 320] width 141 height 26
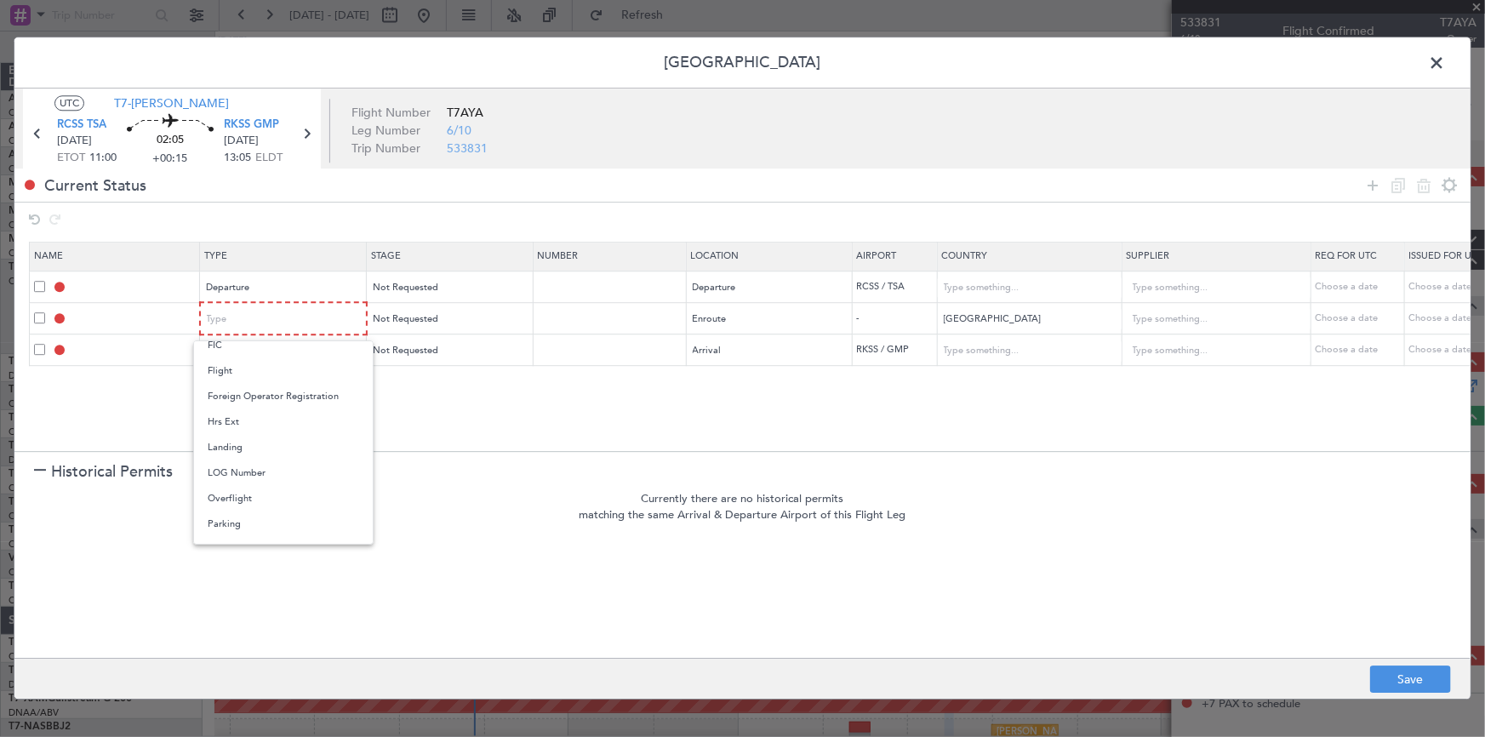
click at [241, 498] on span "Overflight" at bounding box center [283, 499] width 151 height 26
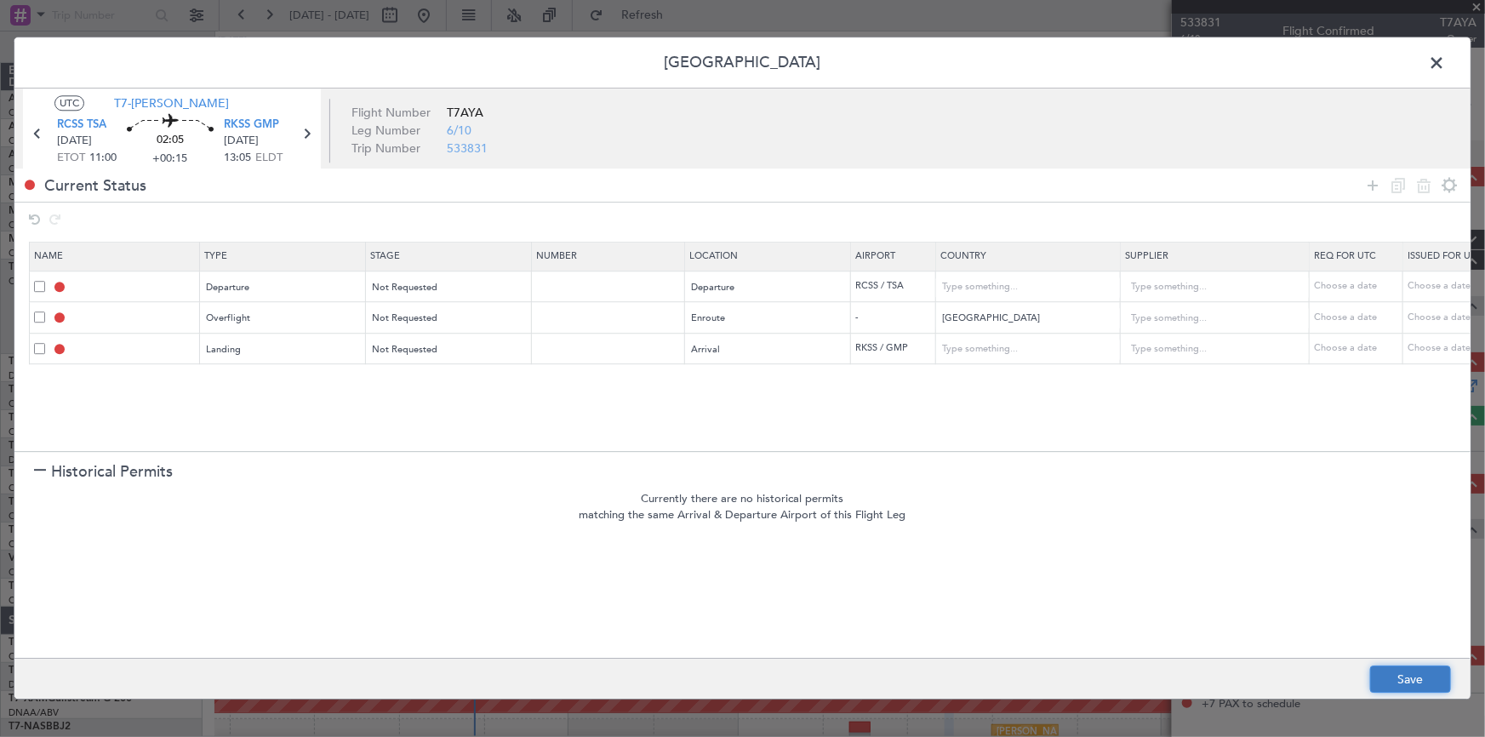
click at [1404, 677] on button "Save" at bounding box center [1410, 679] width 81 height 27
type input "DEPARTURE"
type input "Taiwan, Province of China"
type input "NNN"
type input "JAPAN OVF"
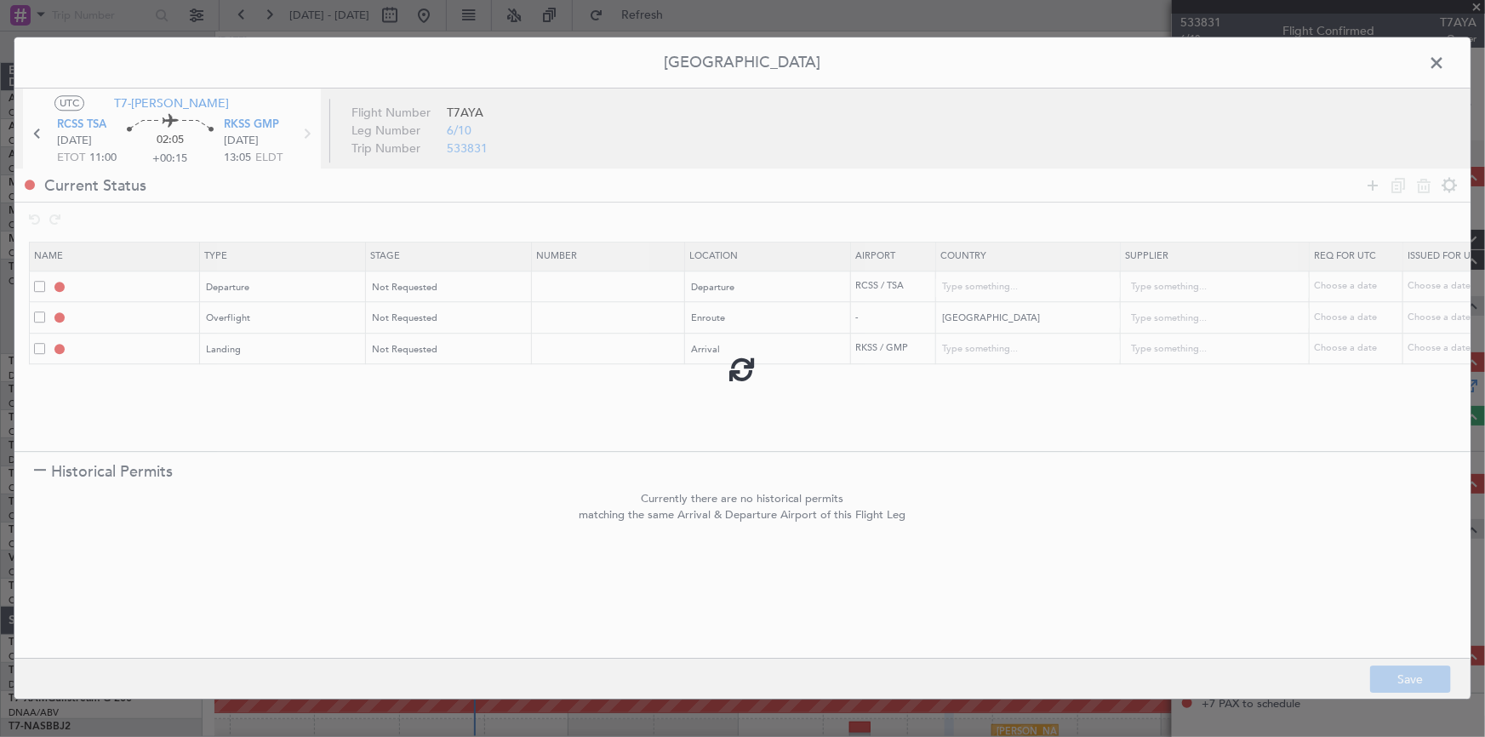
type input "NNN"
type input "RKSS LDG"
type input "Korea, Republic of"
type input "NNN"
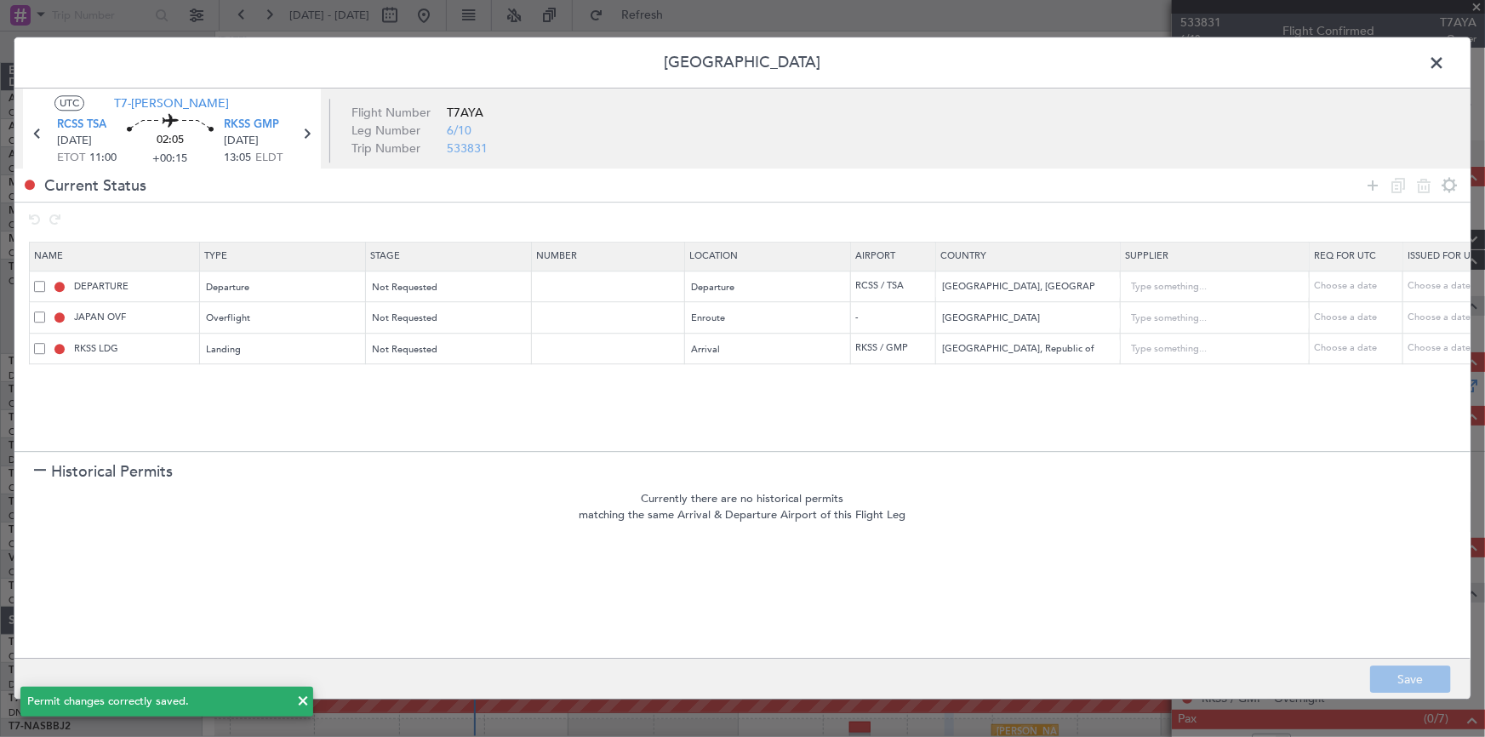
click at [1445, 60] on span at bounding box center [1445, 67] width 0 height 34
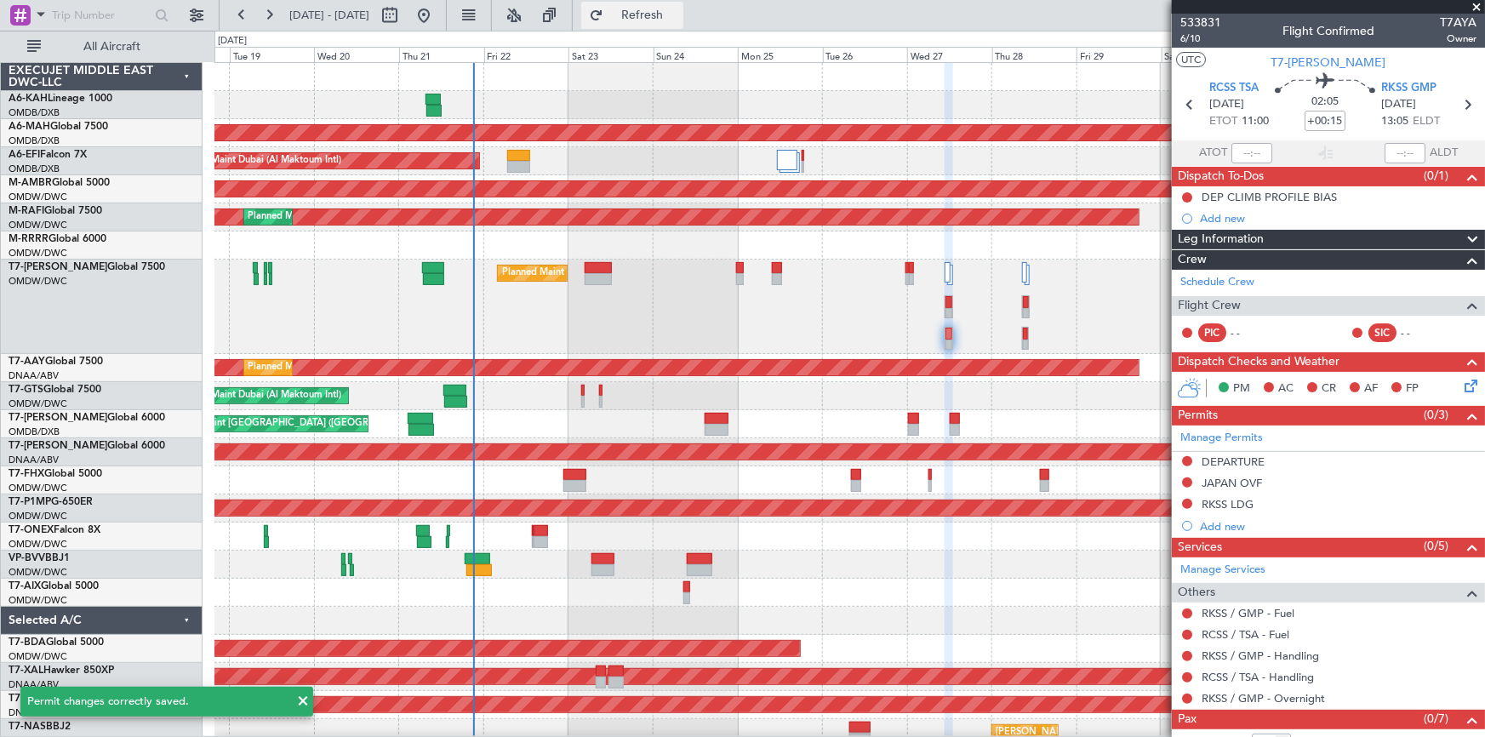
click at [678, 17] on span "Refresh" at bounding box center [642, 15] width 71 height 12
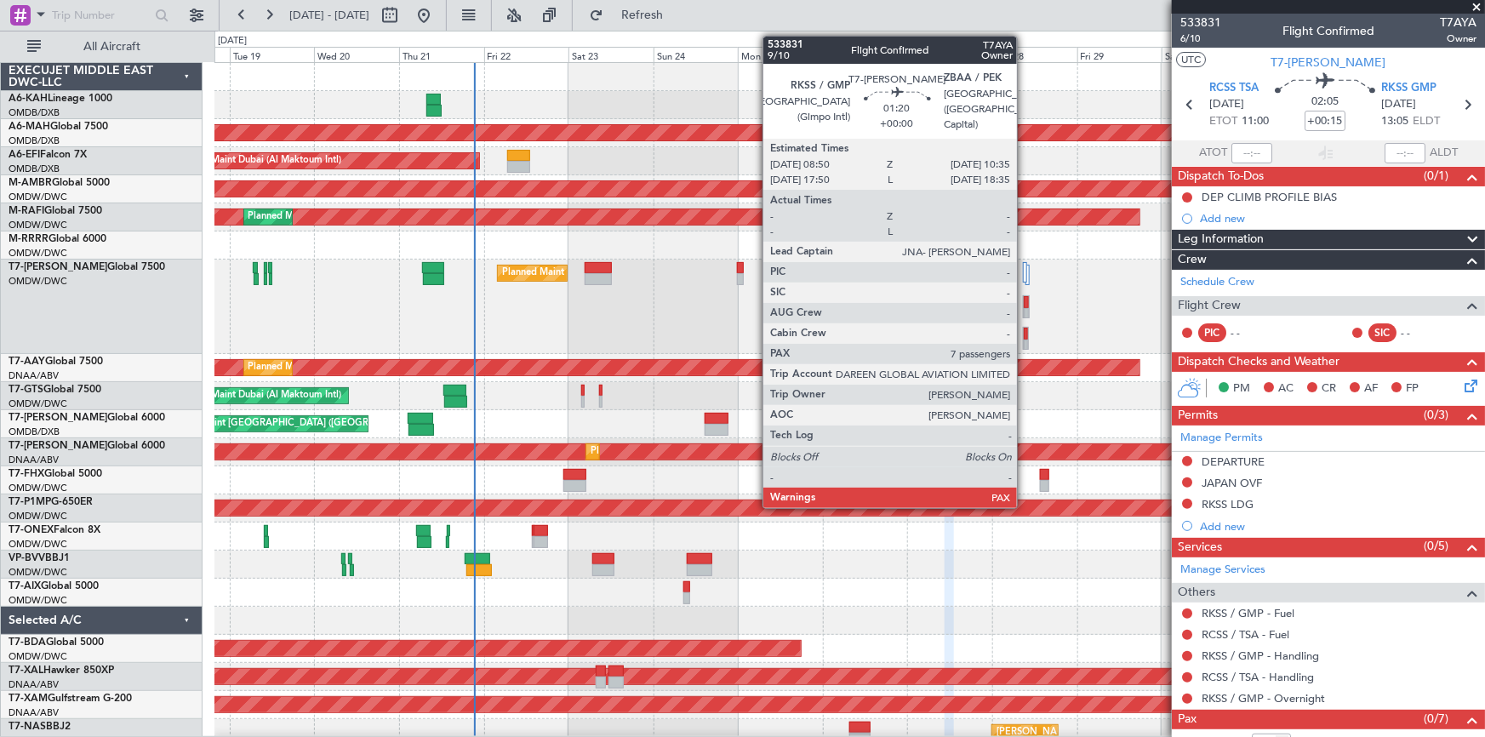
click at [1024, 334] on div at bounding box center [1026, 334] width 5 height 12
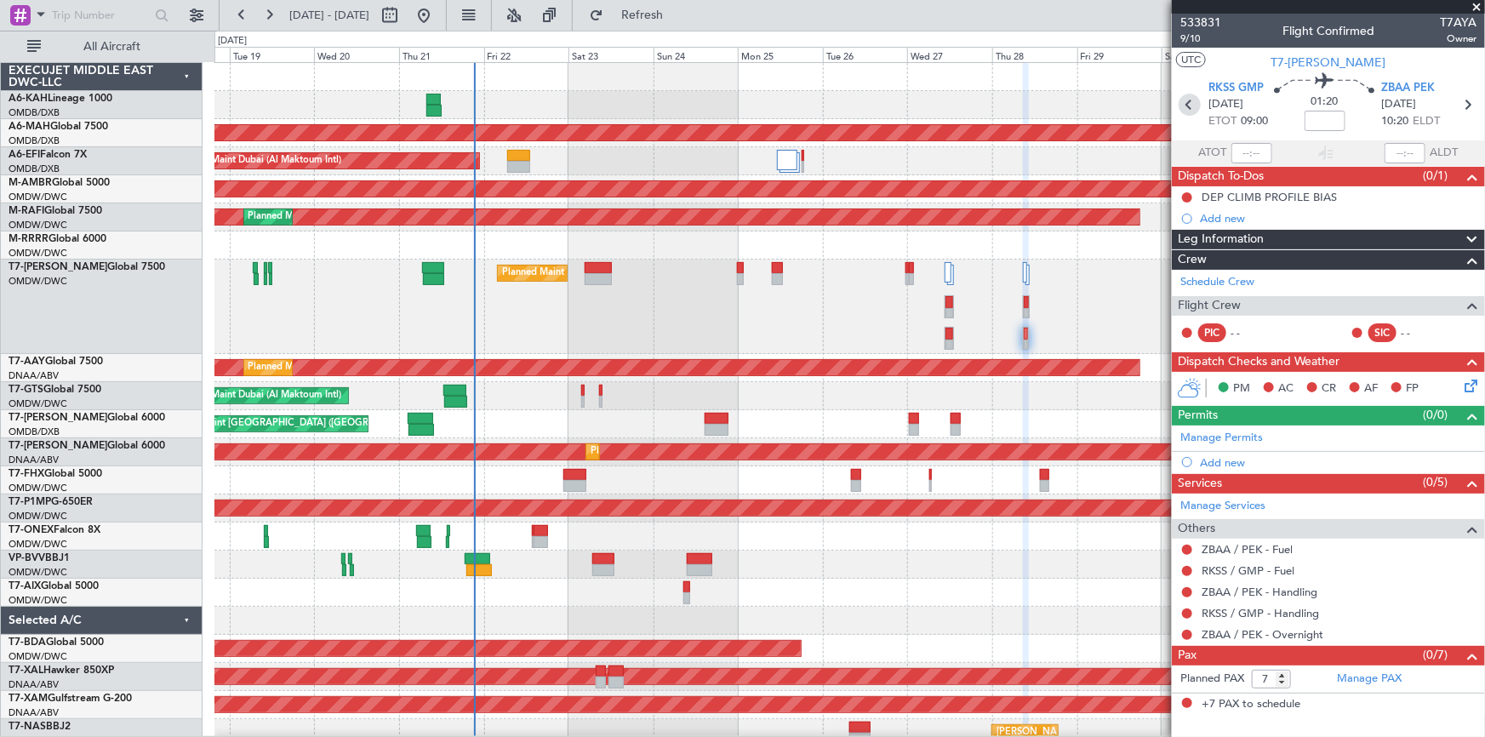
click at [1186, 98] on icon at bounding box center [1189, 105] width 22 height 22
type input "+00:20"
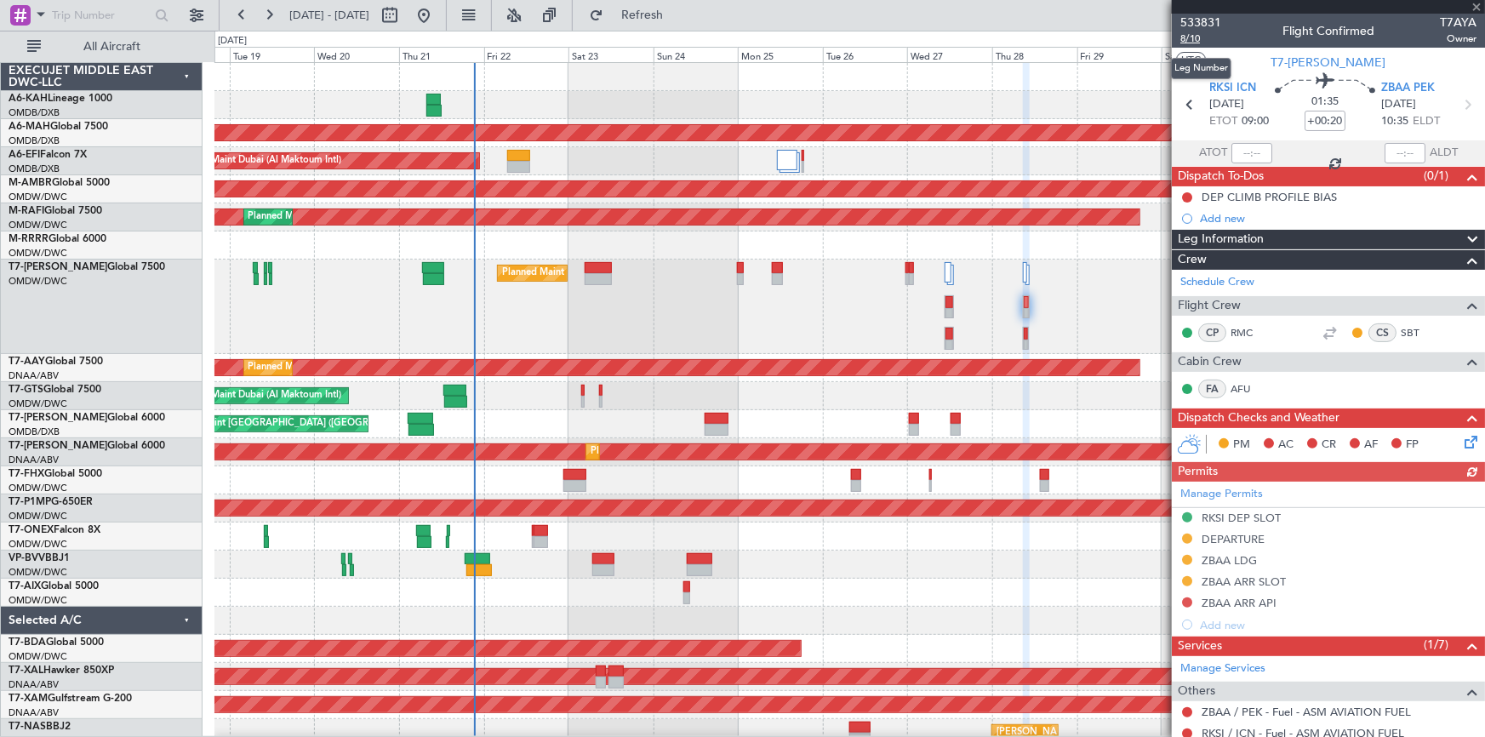
click at [1191, 34] on span "8/10" at bounding box center [1200, 38] width 41 height 14
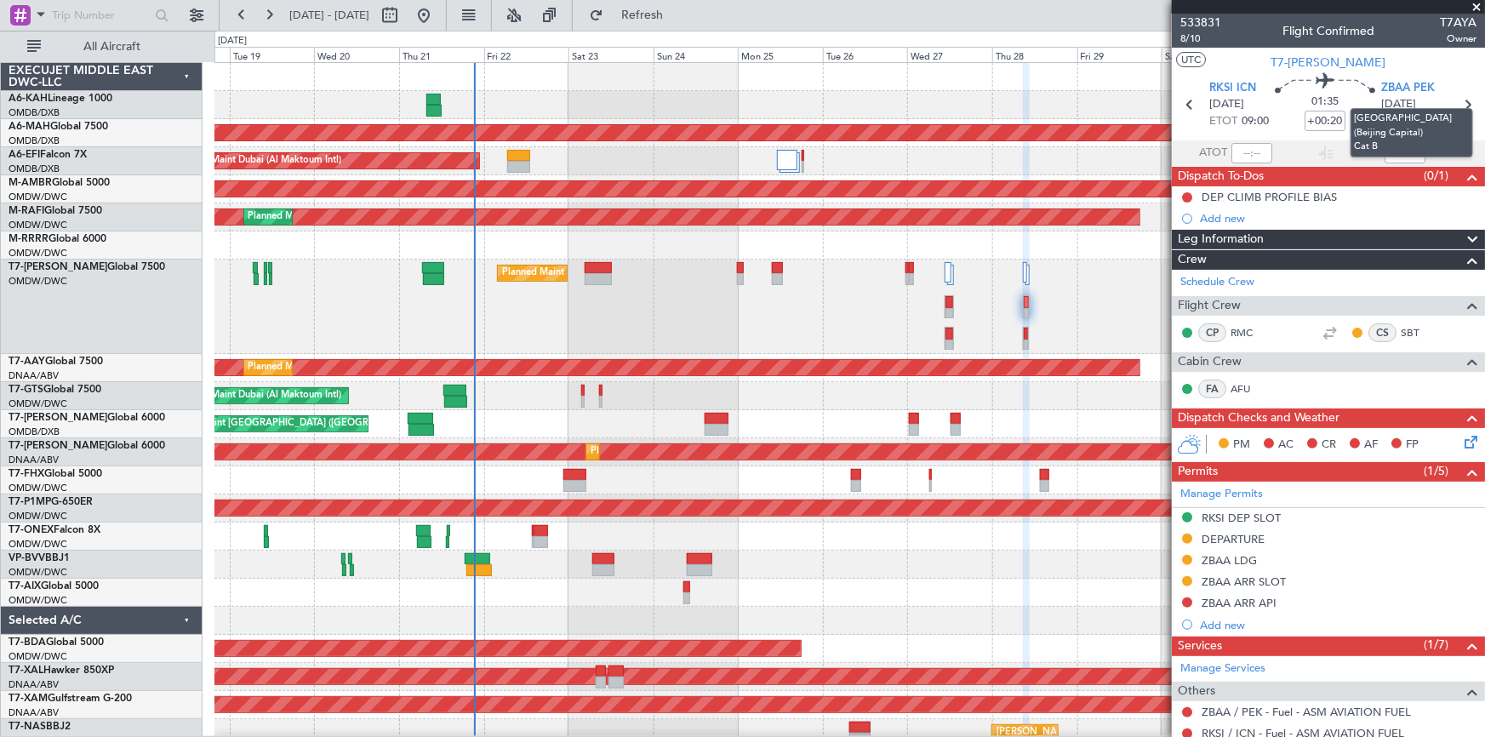
click at [1455, 104] on mat-tooltip-component "Beijing (Beijing Capital) Cat B" at bounding box center [1411, 132] width 146 height 73
click at [1460, 99] on mat-tooltip-component "Beijing (Beijing Capital) Cat B" at bounding box center [1411, 132] width 146 height 73
click at [1461, 103] on icon at bounding box center [1467, 105] width 22 height 22
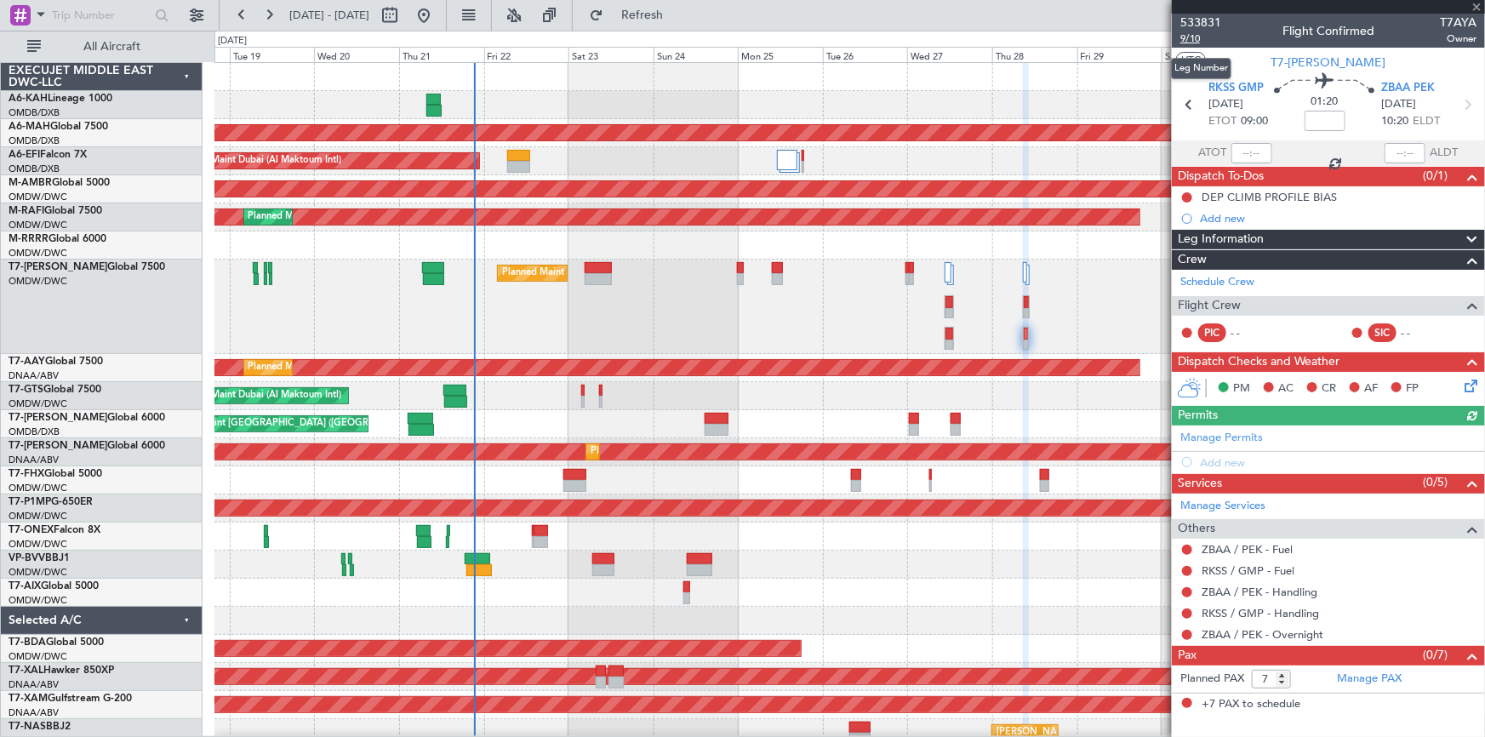
click at [1195, 36] on span "9/10" at bounding box center [1200, 38] width 41 height 14
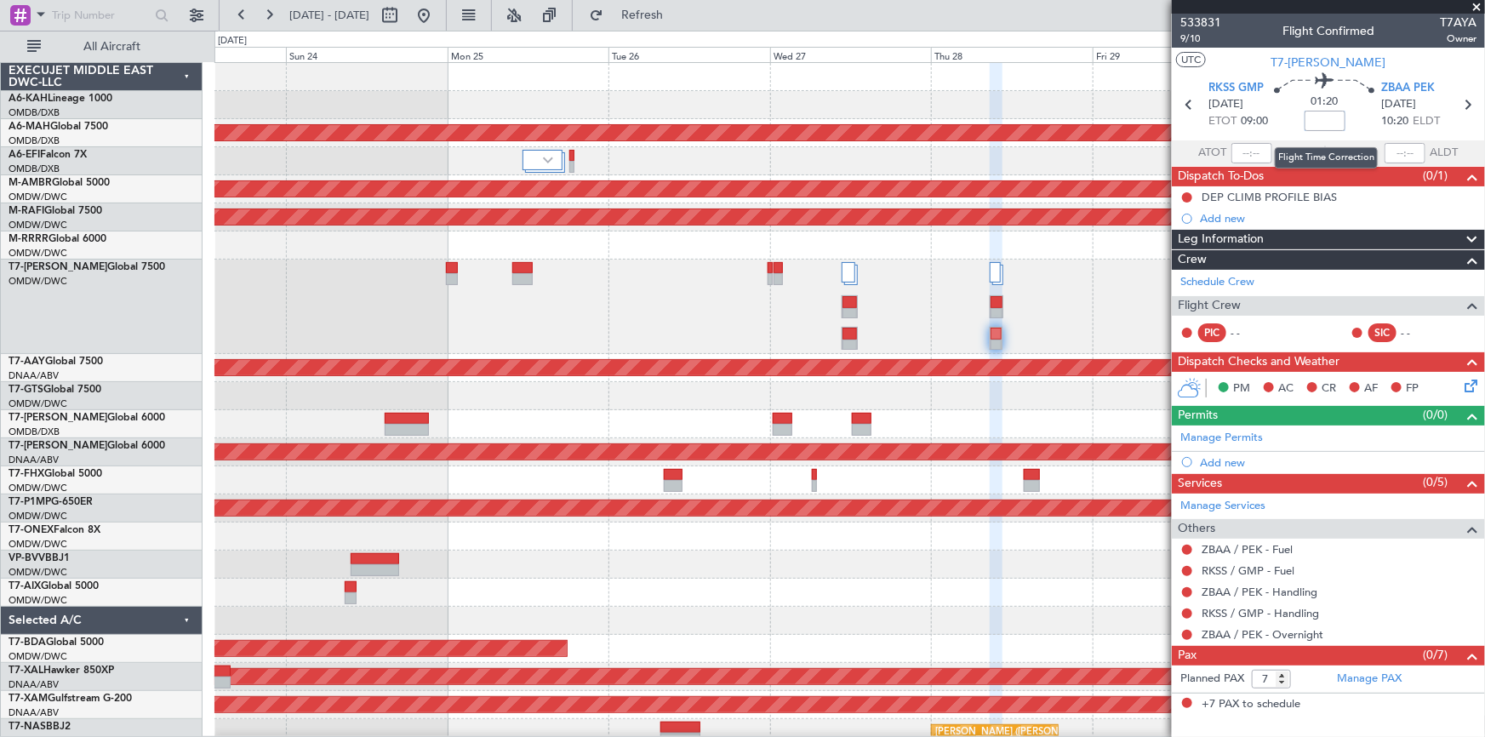
click at [1325, 121] on input at bounding box center [1324, 121] width 41 height 20
click at [1272, 136] on section "RKSS GMP 28/08/2025 ETOT 09:00 01:20 +10 ZBAA PEK 28/08/2025 10:20 ELDT" at bounding box center [1328, 106] width 313 height 67
click at [1186, 32] on span "9/10" at bounding box center [1200, 38] width 41 height 14
click at [1217, 437] on link "Manage Permits" at bounding box center [1221, 438] width 83 height 17
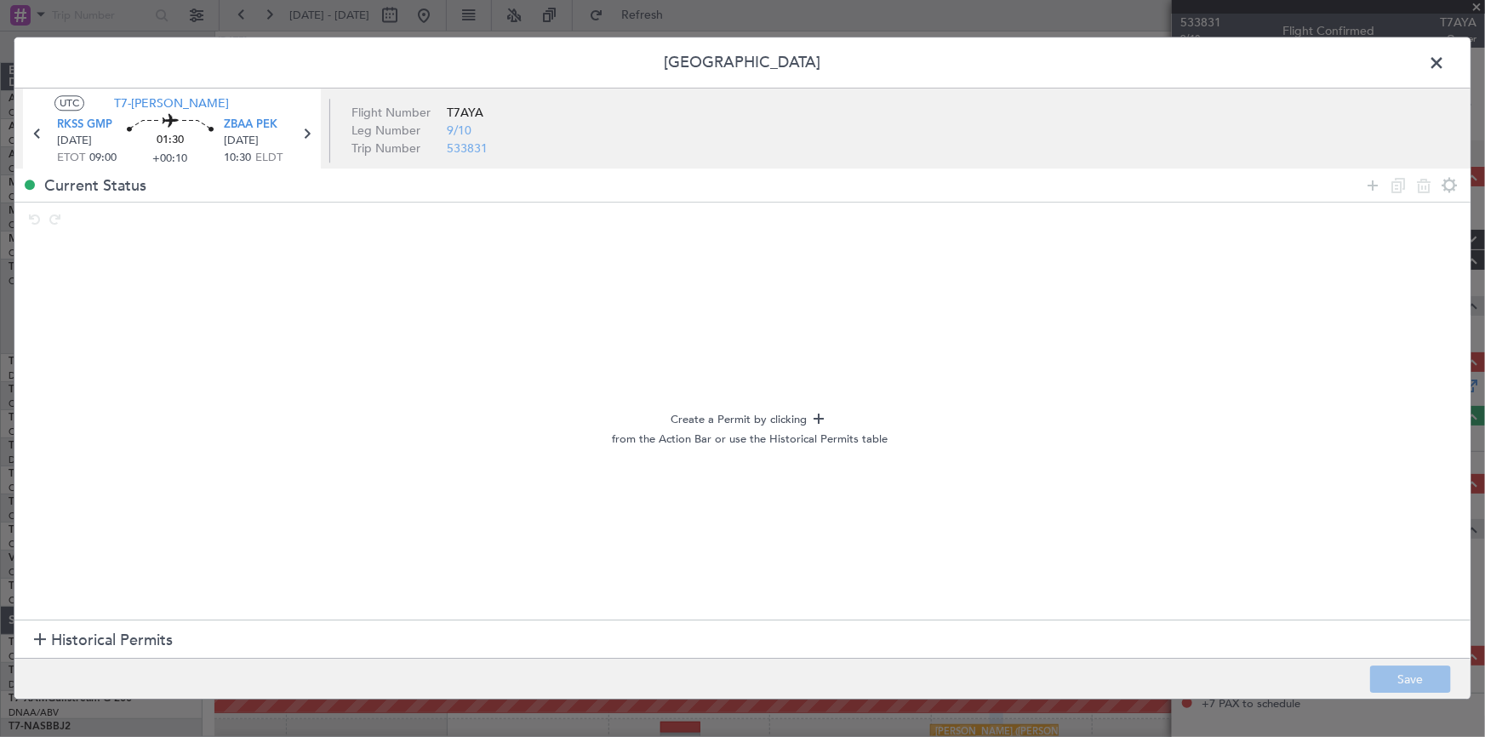
click at [94, 638] on span "Historical Permits" at bounding box center [112, 640] width 122 height 23
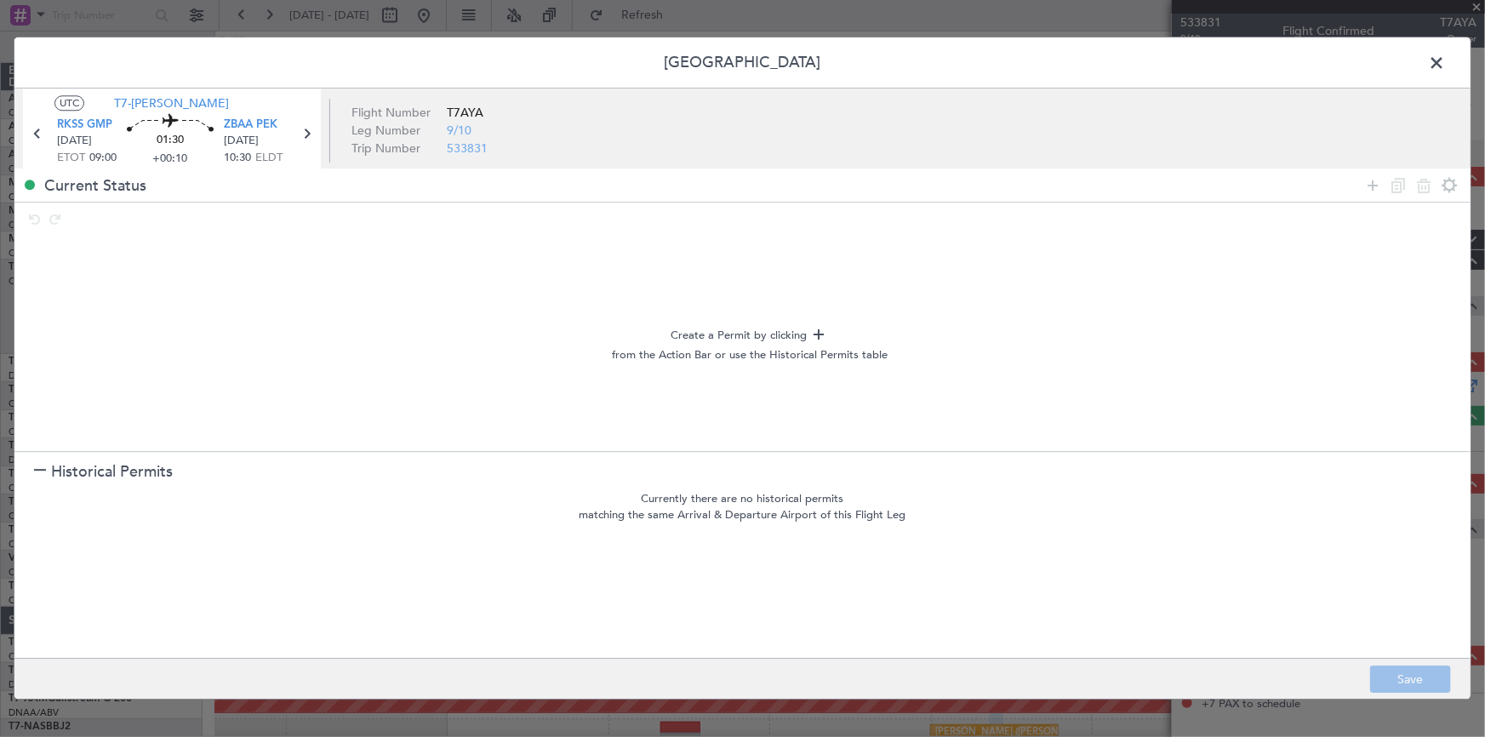
click at [1445, 65] on span at bounding box center [1445, 67] width 0 height 34
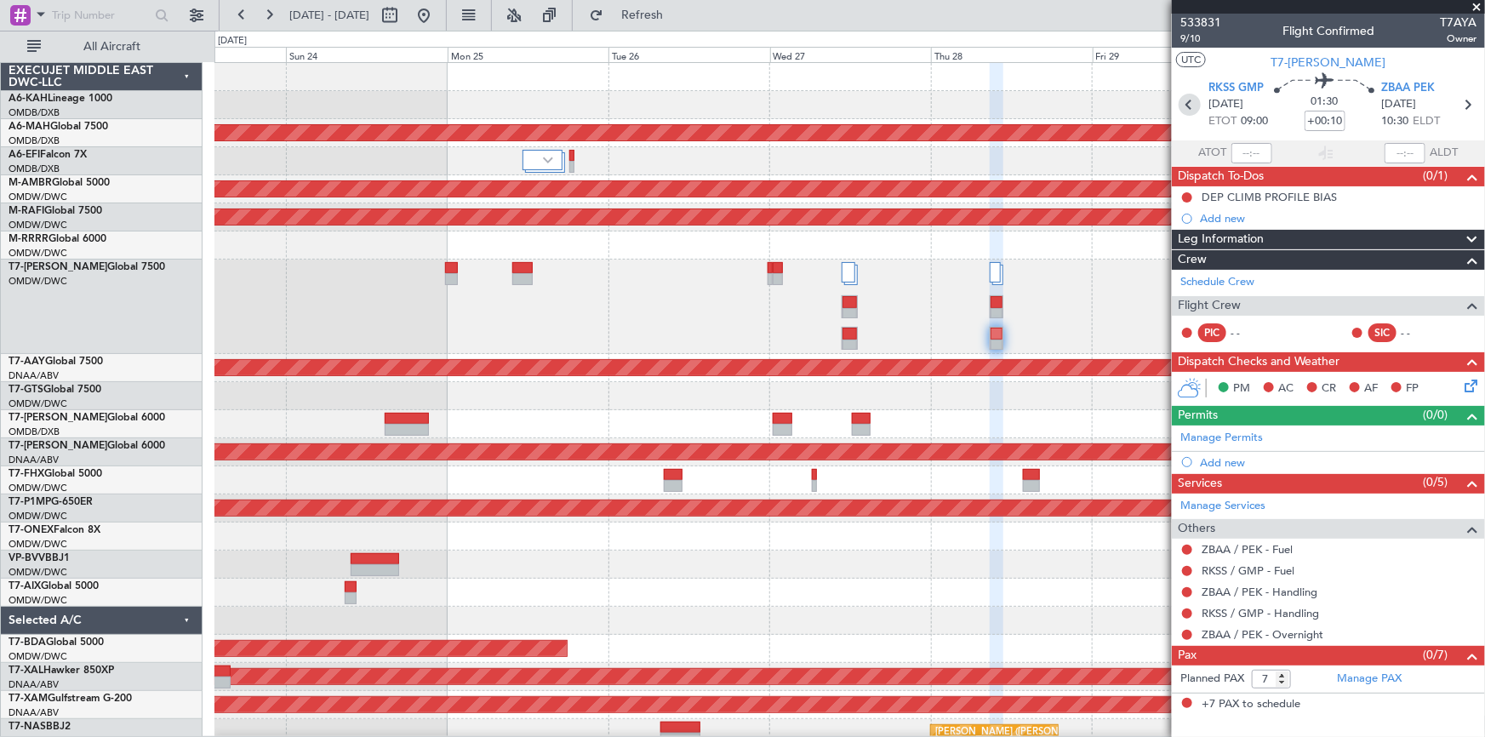
click at [1187, 106] on icon at bounding box center [1189, 105] width 22 height 22
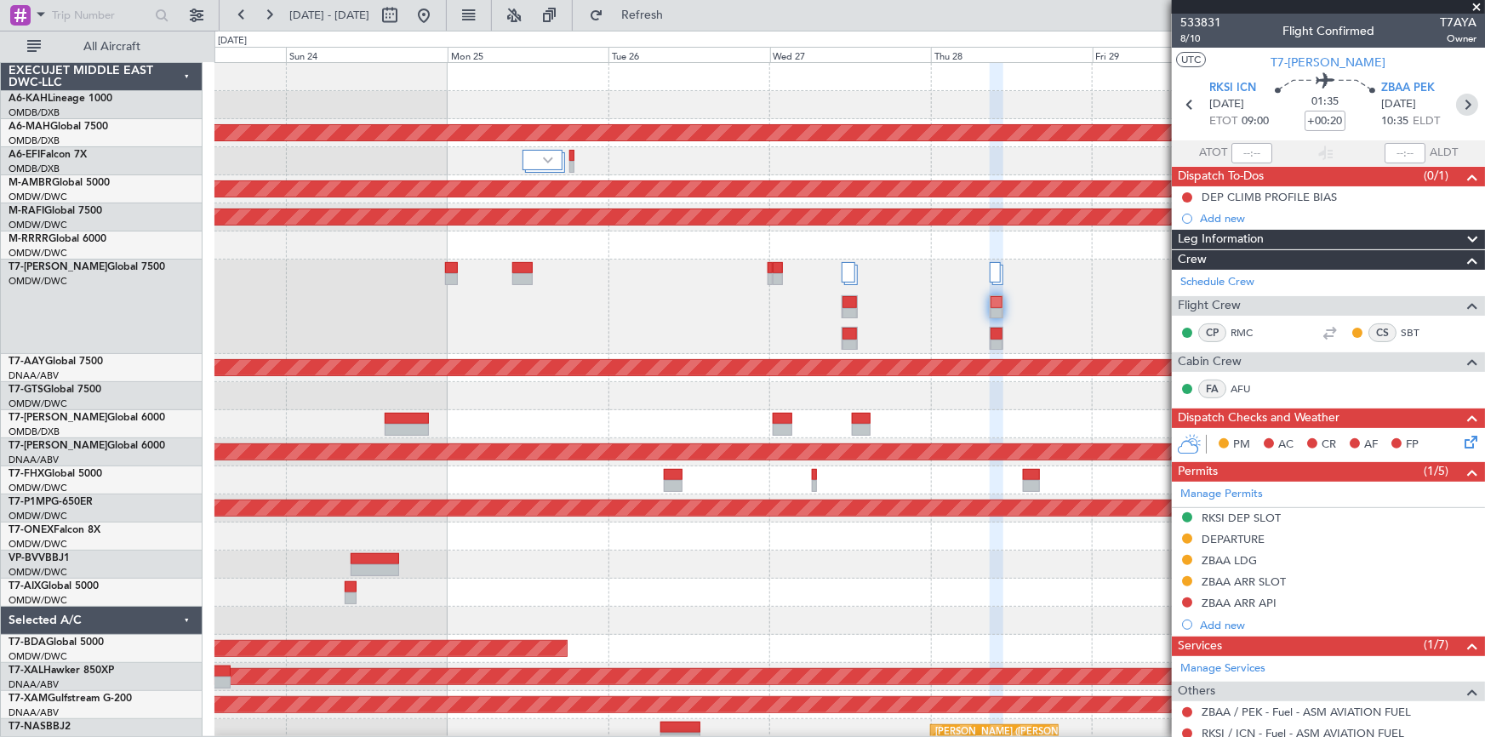
click at [1463, 101] on icon at bounding box center [1467, 105] width 22 height 22
type input "+00:10"
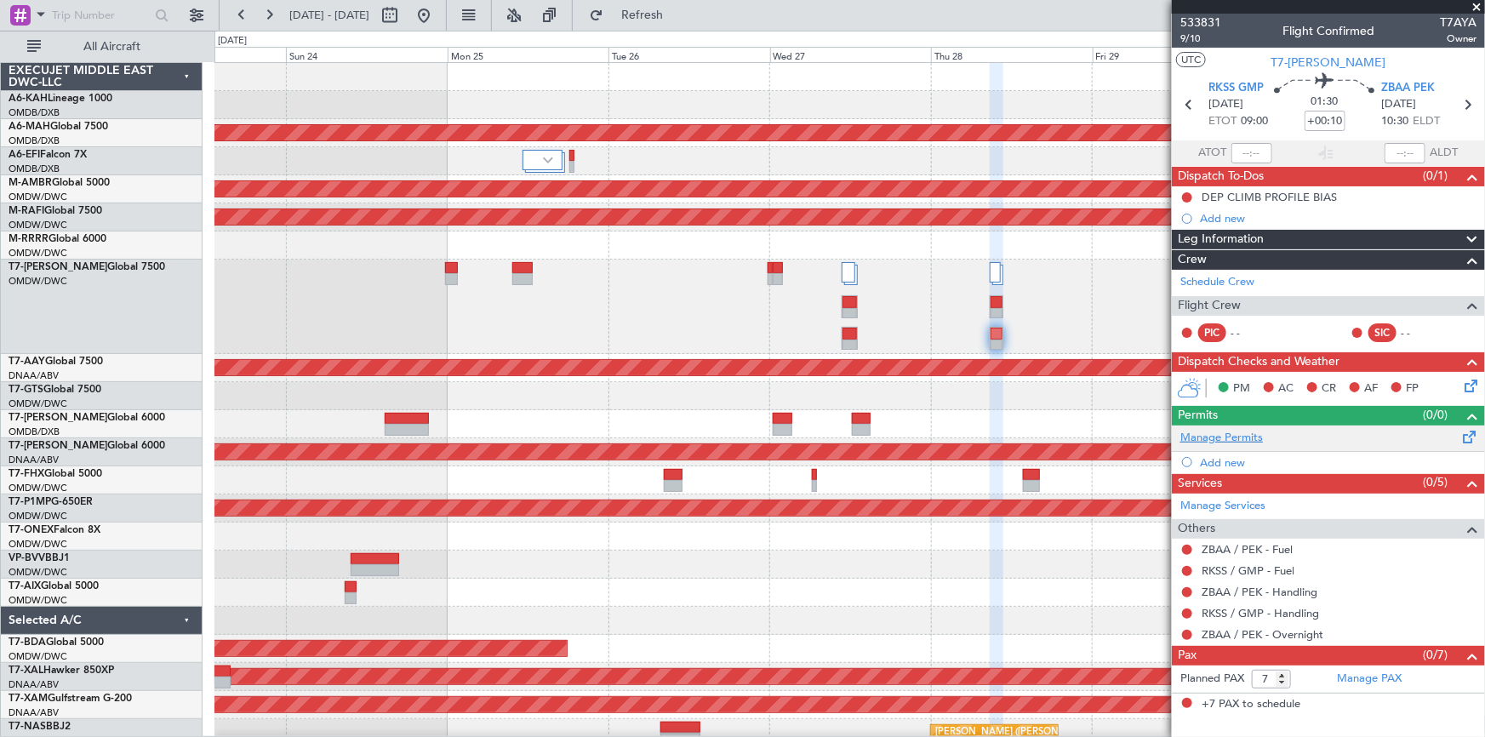
click at [1230, 437] on link "Manage Permits" at bounding box center [1221, 438] width 83 height 17
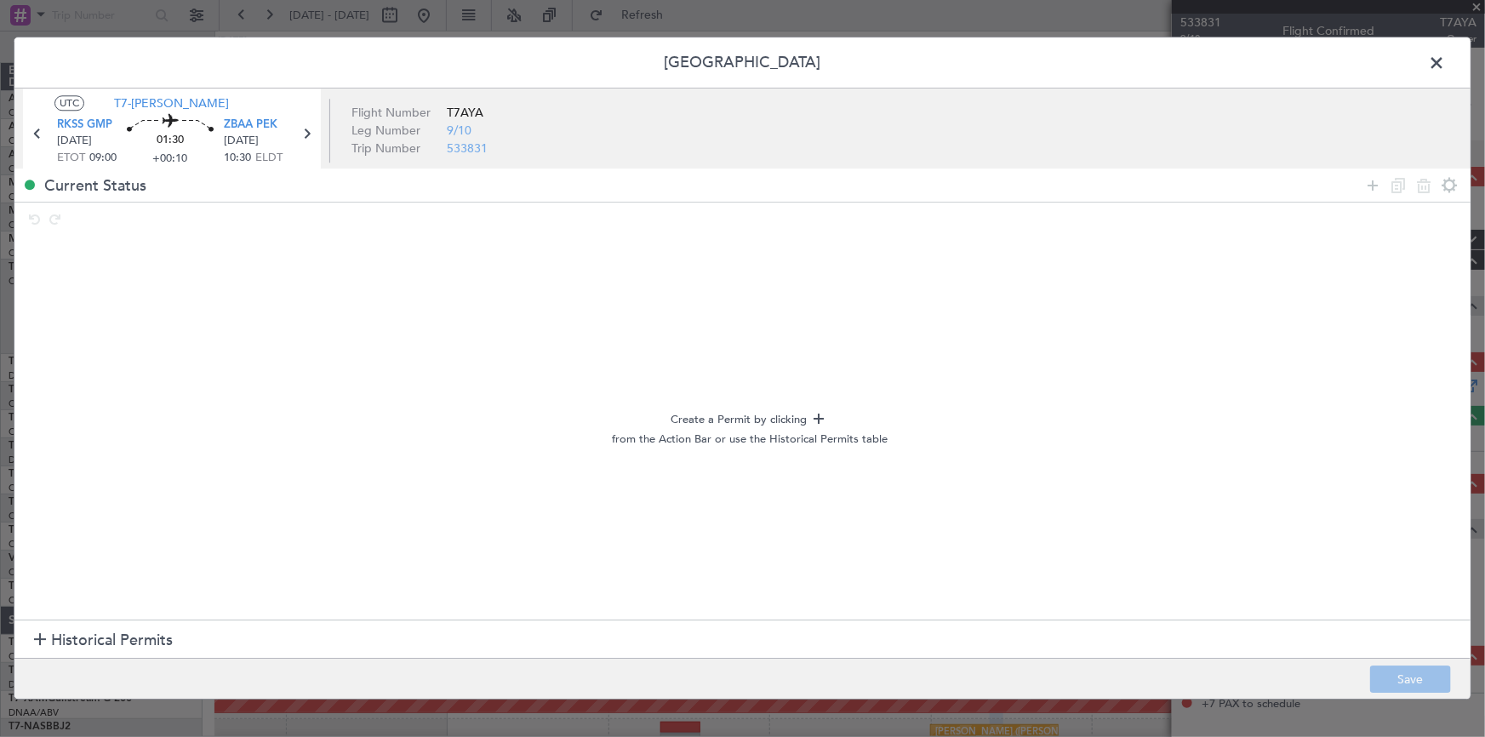
click at [94, 646] on span "Historical Permits" at bounding box center [112, 640] width 122 height 23
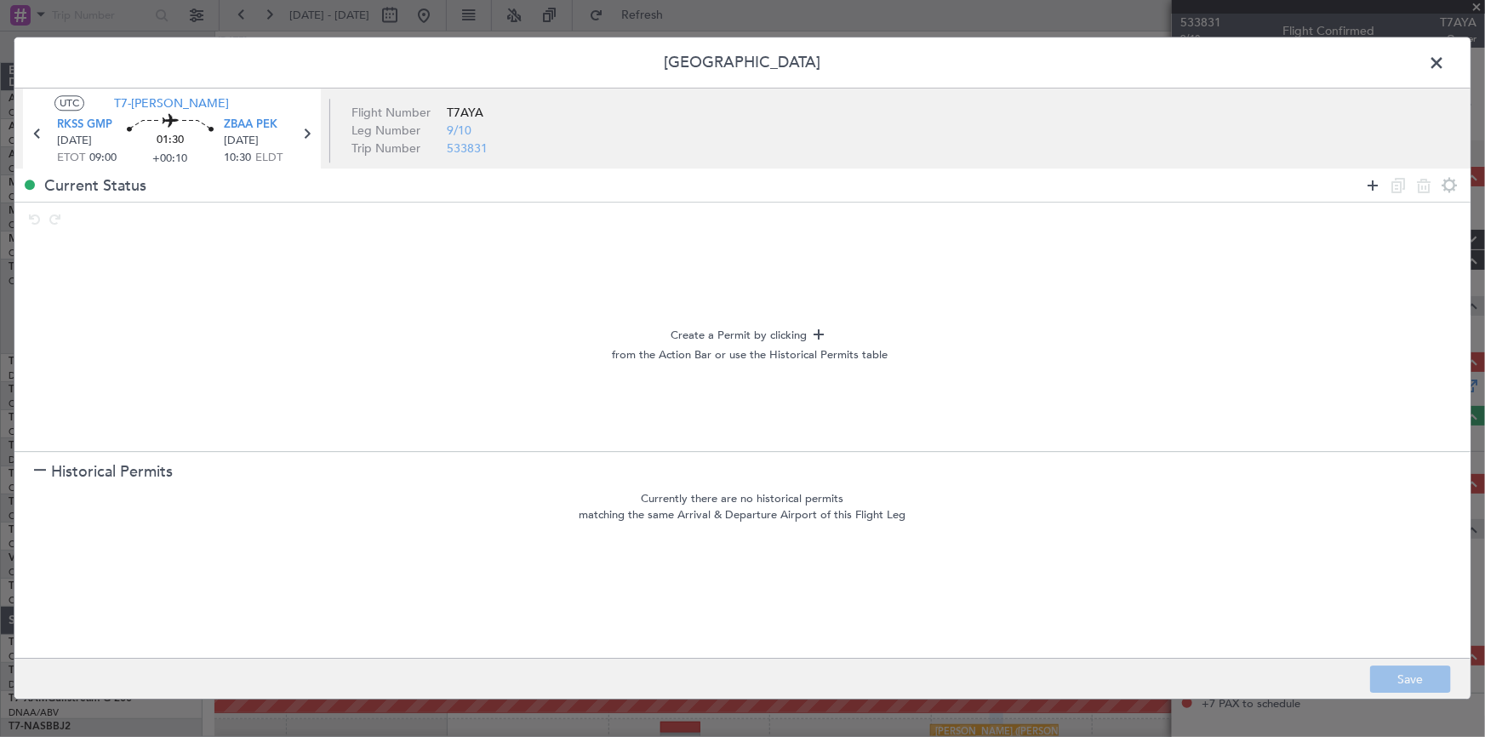
click at [1370, 182] on icon at bounding box center [1372, 185] width 20 height 20
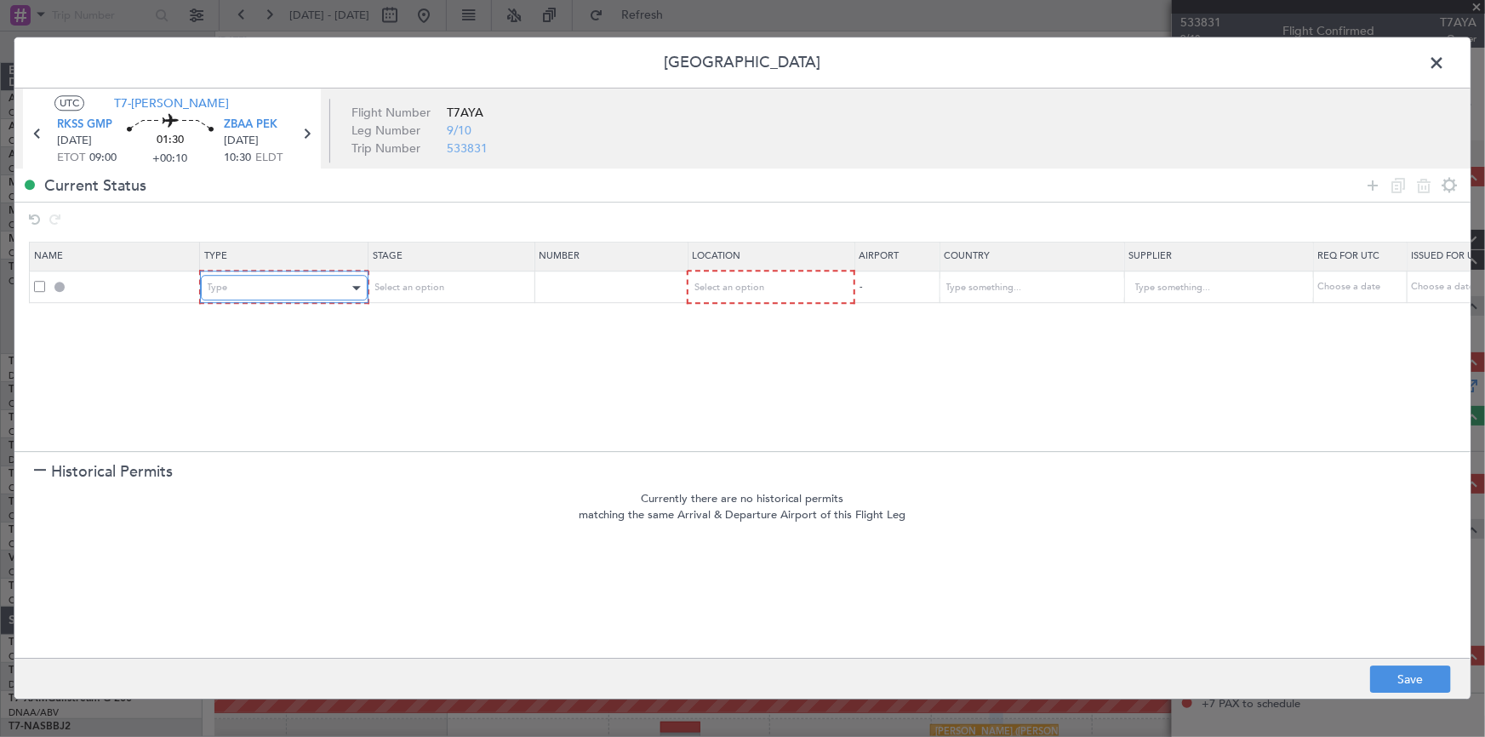
click at [287, 286] on div "Type" at bounding box center [278, 289] width 141 height 26
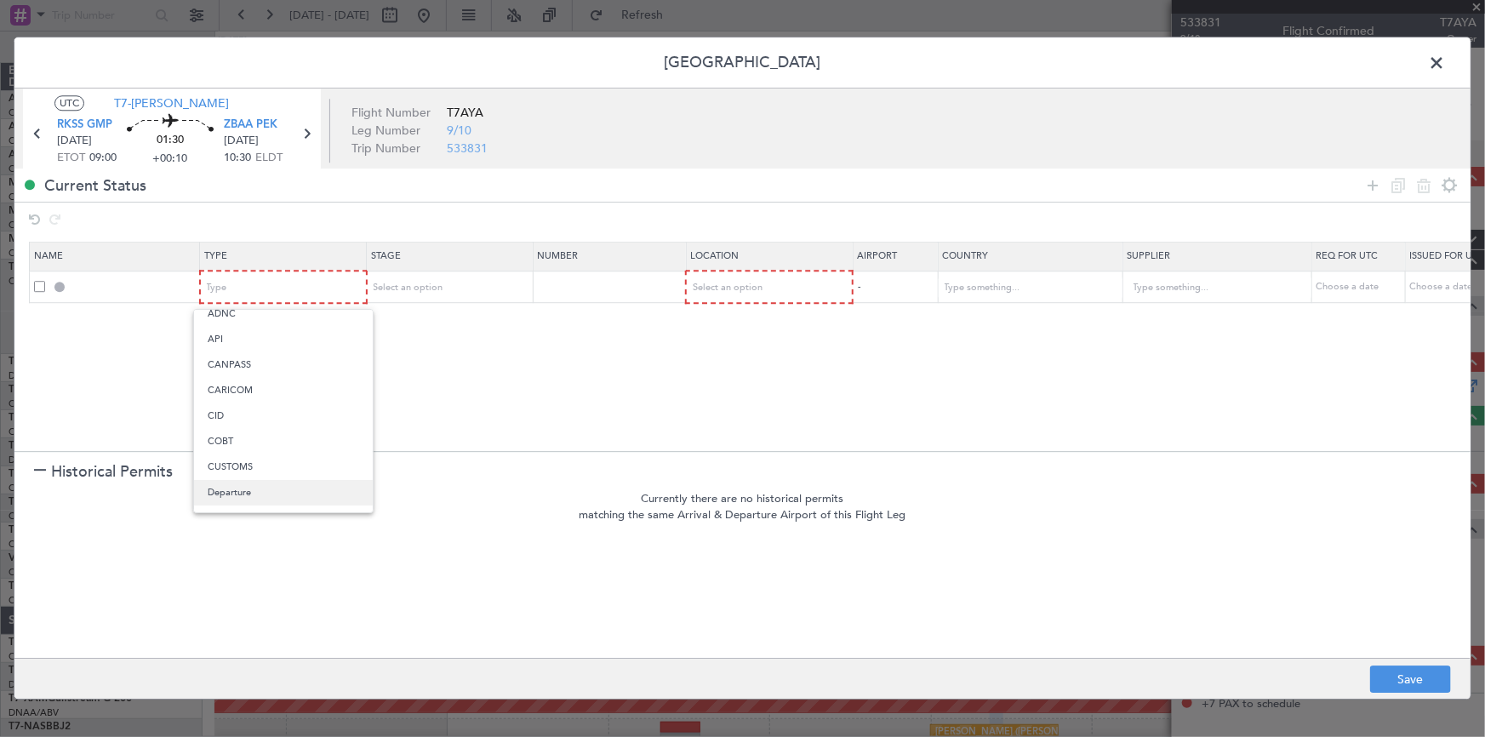
click at [251, 488] on span "Departure" at bounding box center [283, 493] width 151 height 26
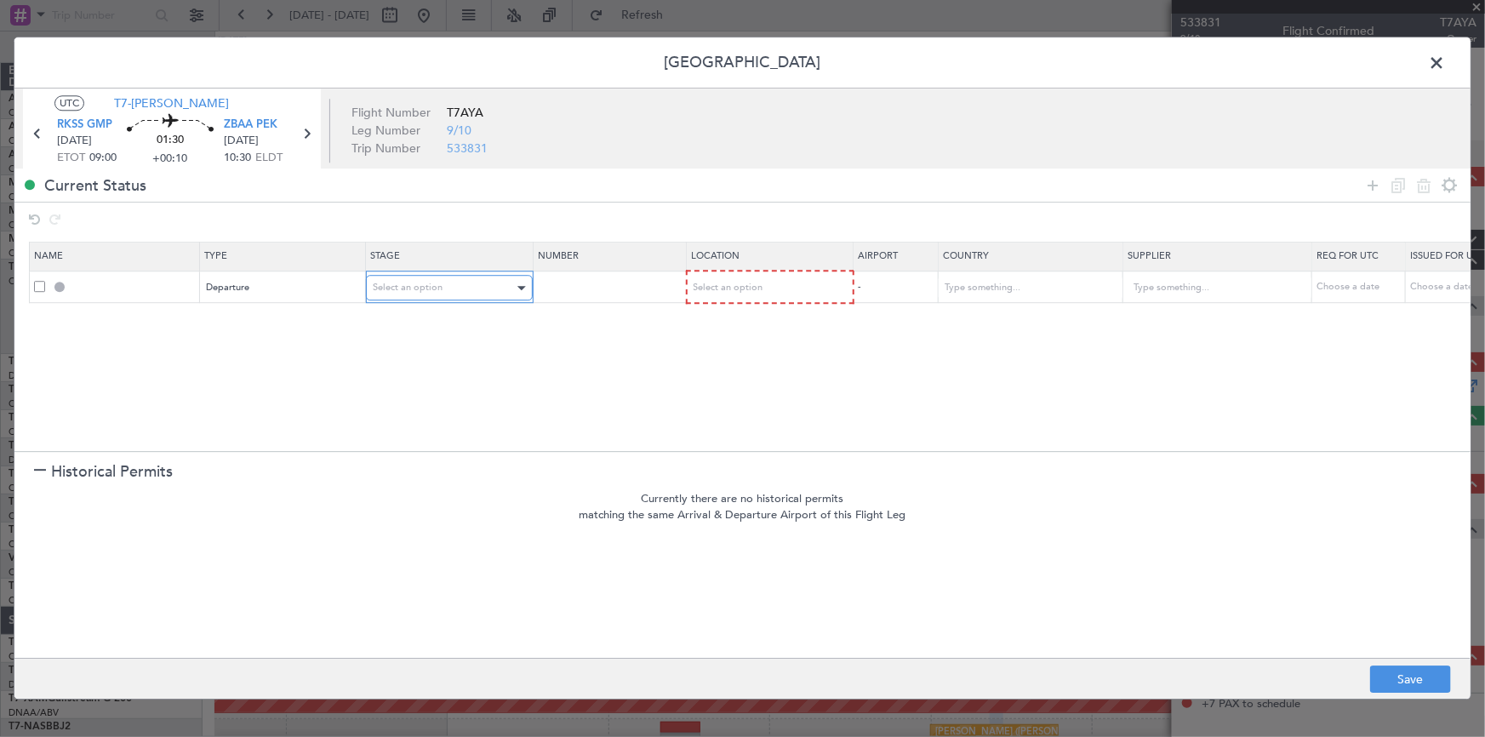
click at [444, 285] on div "Select an option" at bounding box center [443, 289] width 141 height 26
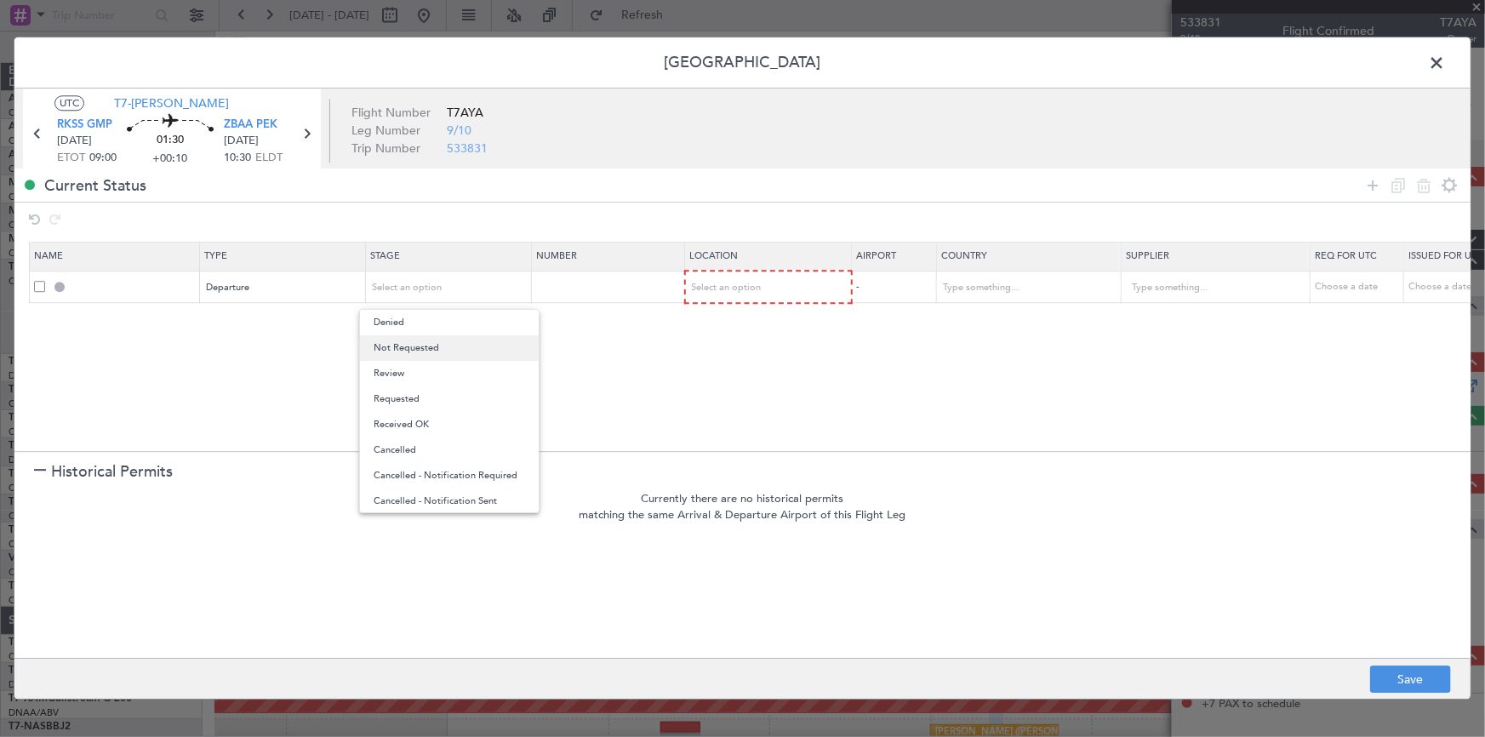
click at [438, 351] on span "Not Requested" at bounding box center [449, 348] width 151 height 26
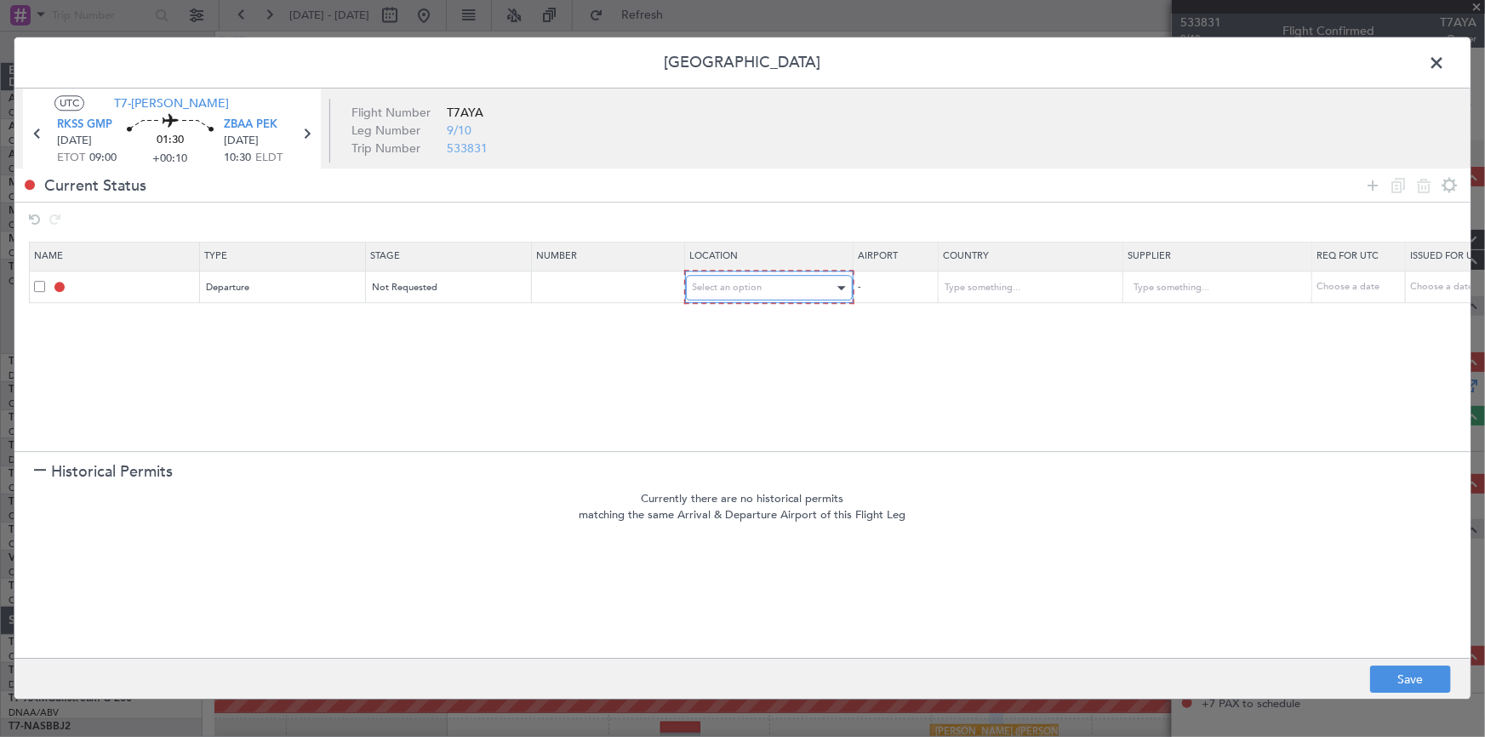
click at [811, 277] on div "Select an option" at bounding box center [763, 289] width 141 height 26
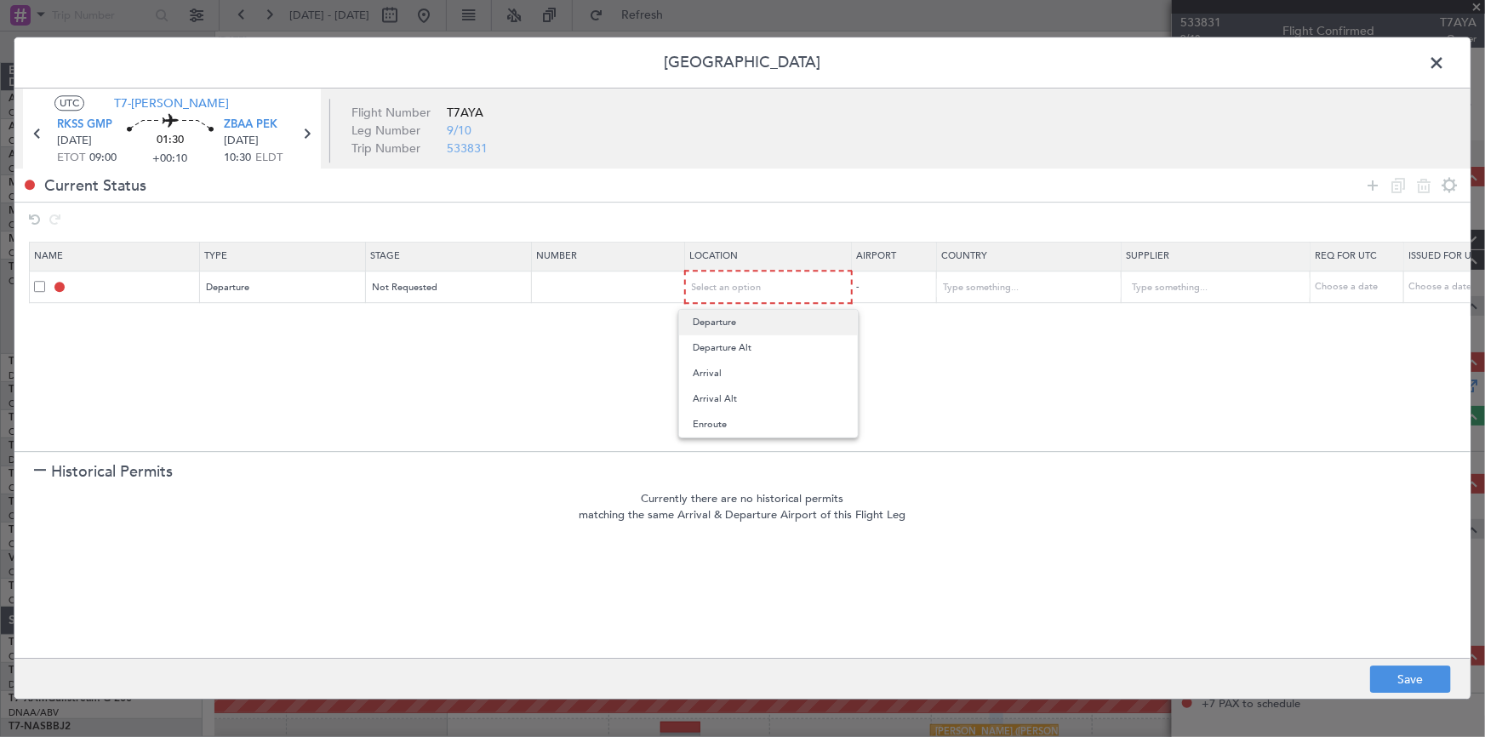
click at [745, 325] on span "Departure" at bounding box center [768, 323] width 151 height 26
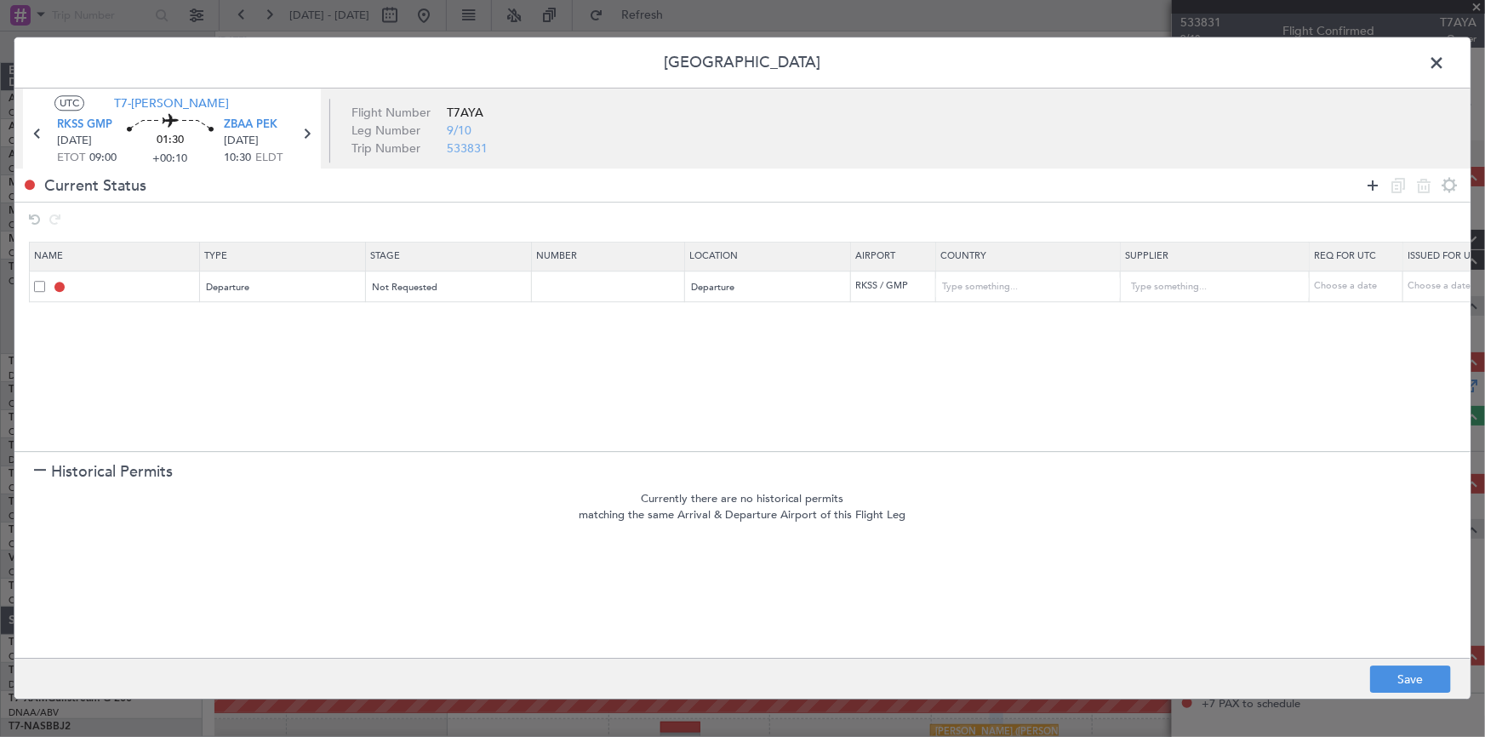
click at [1372, 185] on icon at bounding box center [1372, 185] width 20 height 20
click at [265, 319] on div "Type" at bounding box center [278, 320] width 141 height 26
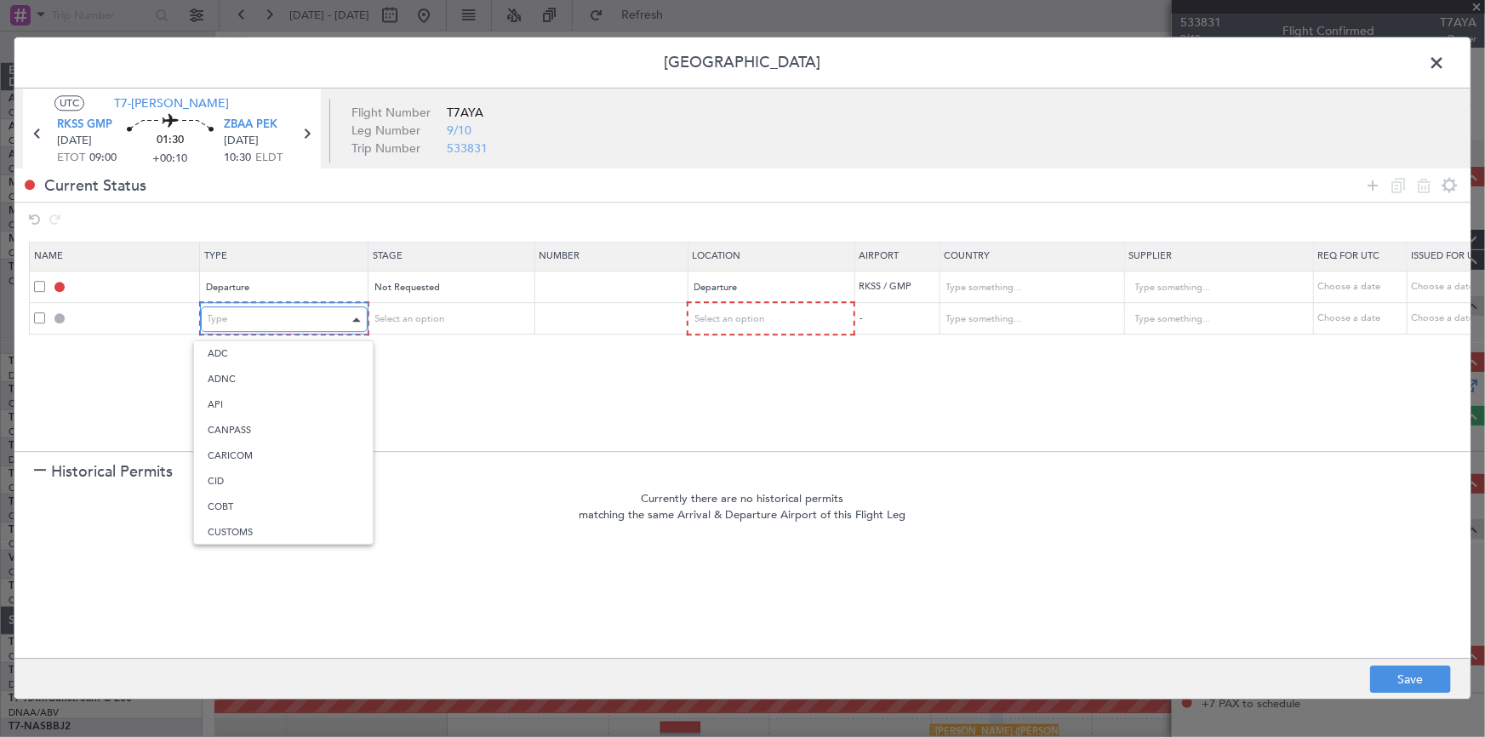
scroll to position [260, 0]
click at [242, 498] on span "Landing" at bounding box center [283, 503] width 151 height 26
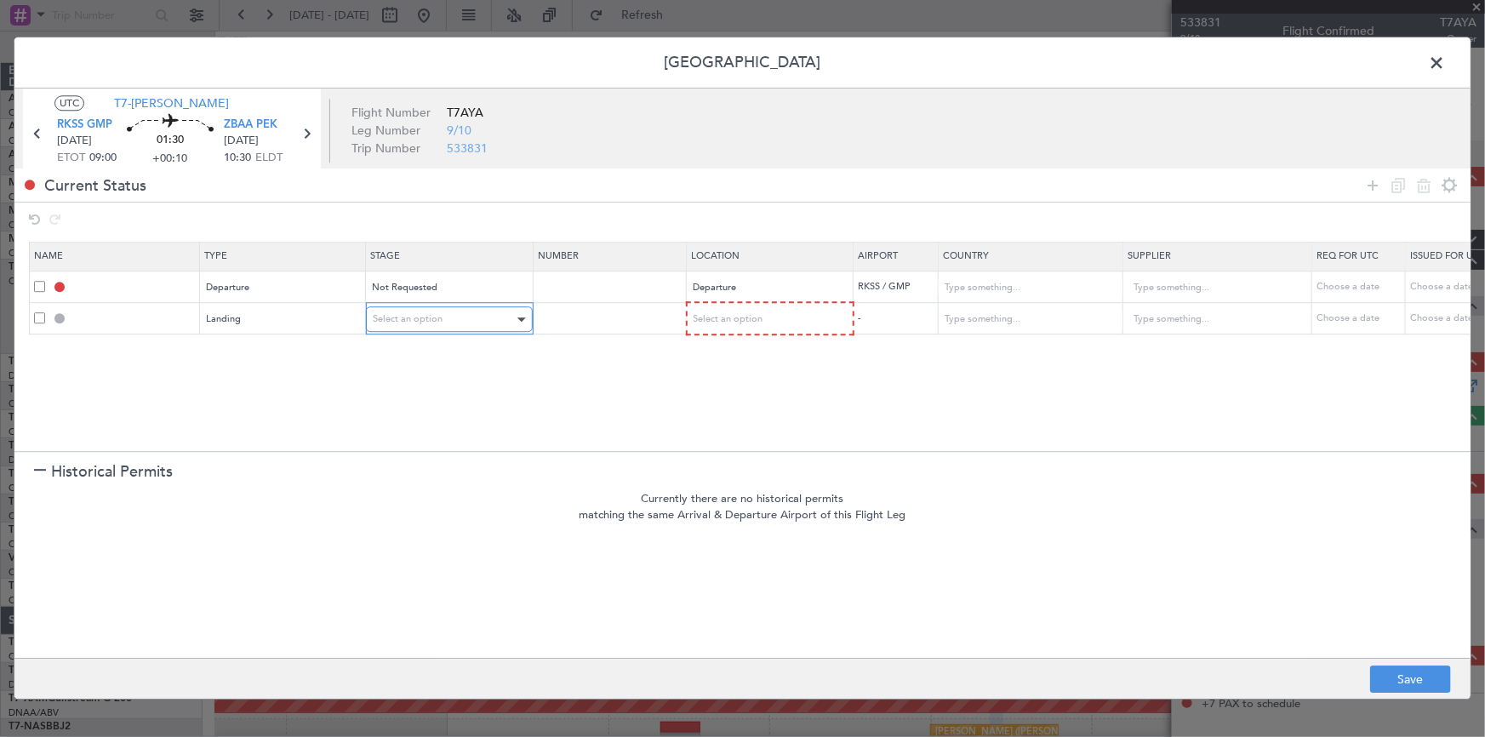
click at [468, 307] on div "Select an option" at bounding box center [443, 320] width 141 height 26
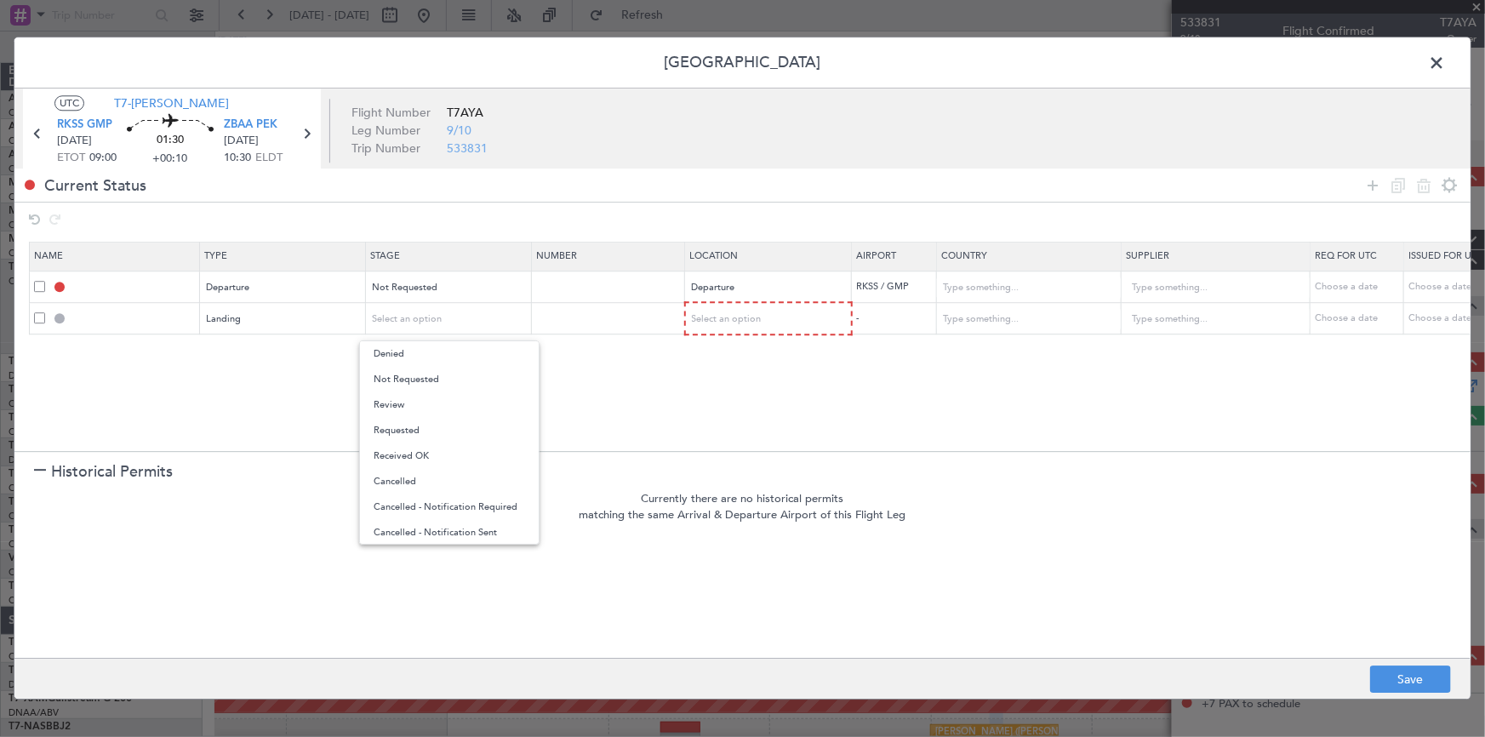
click at [423, 382] on span "Not Requested" at bounding box center [449, 380] width 151 height 26
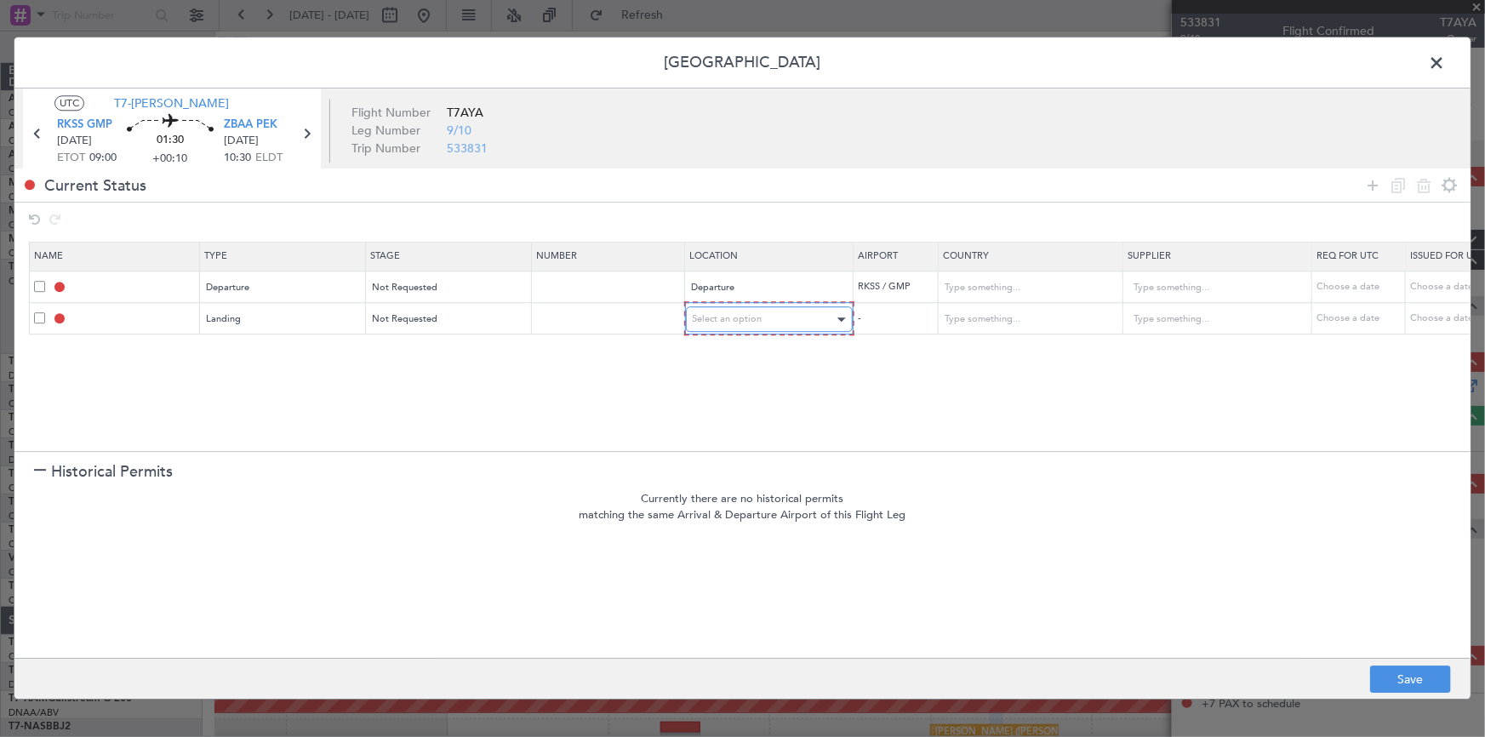
click at [715, 319] on span "Select an option" at bounding box center [728, 319] width 70 height 13
drag, startPoint x: 721, startPoint y: 402, endPoint x: 1221, endPoint y: 272, distance: 516.7
click at [721, 402] on span "Arrival" at bounding box center [768, 405] width 151 height 26
click at [1374, 186] on icon at bounding box center [1372, 185] width 20 height 20
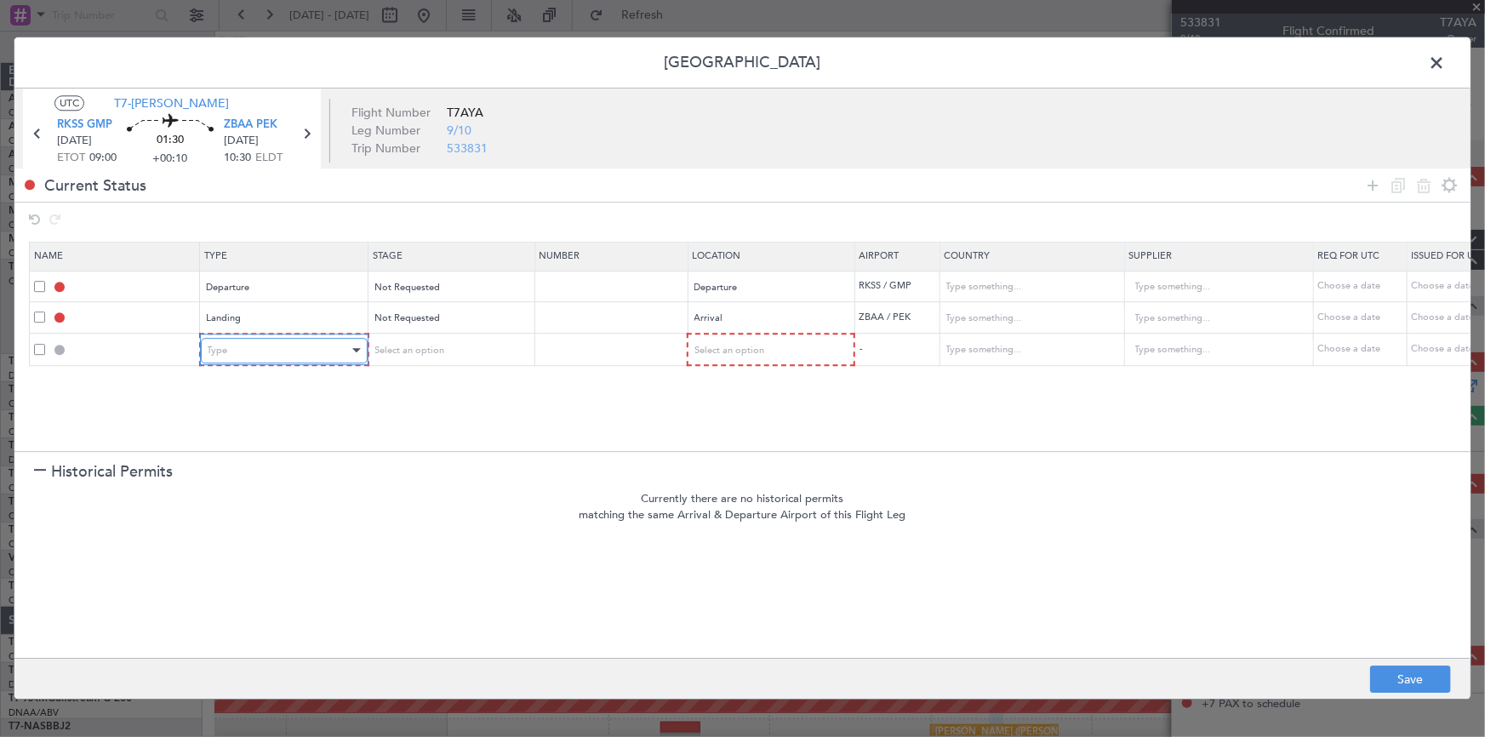
click at [260, 348] on div "Type" at bounding box center [278, 351] width 141 height 26
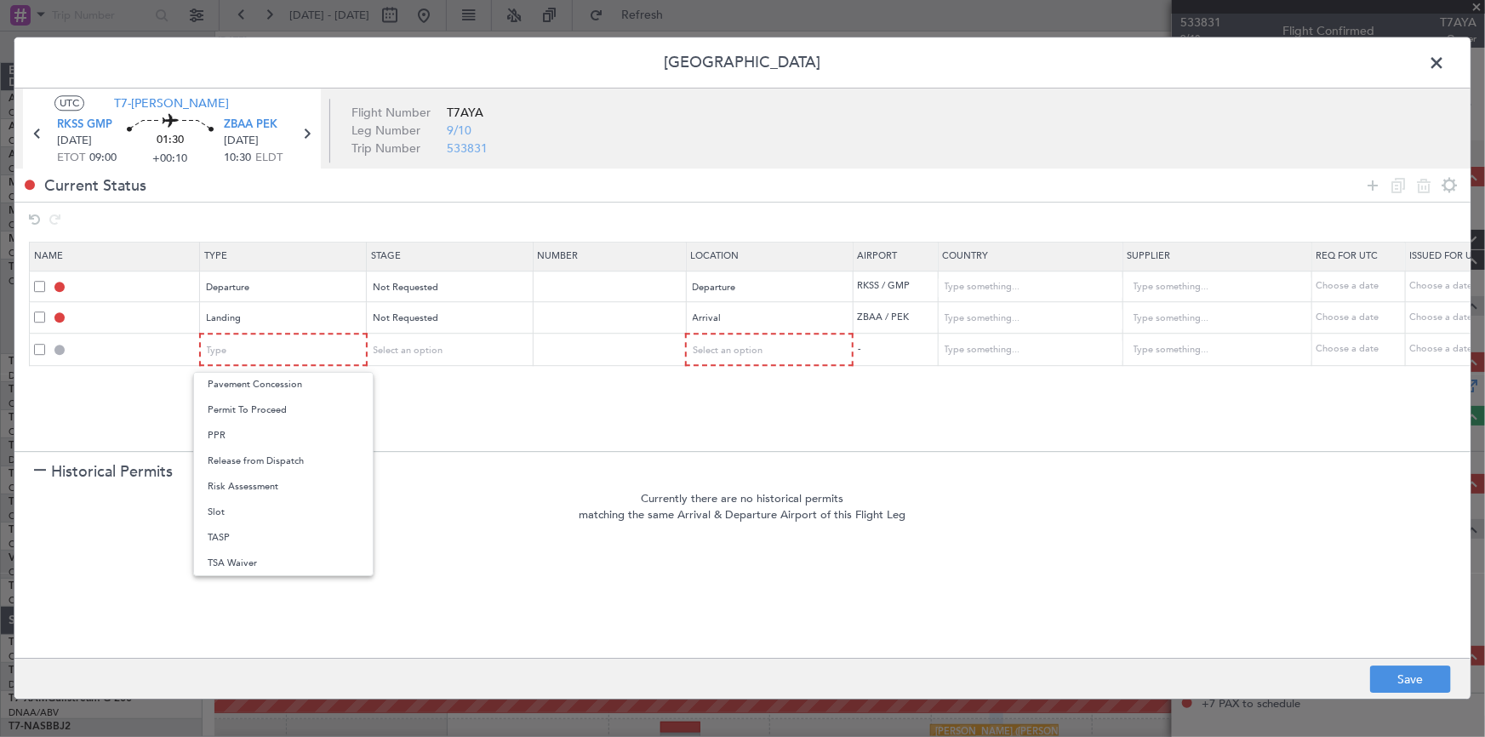
click at [239, 509] on span "Slot" at bounding box center [283, 512] width 151 height 26
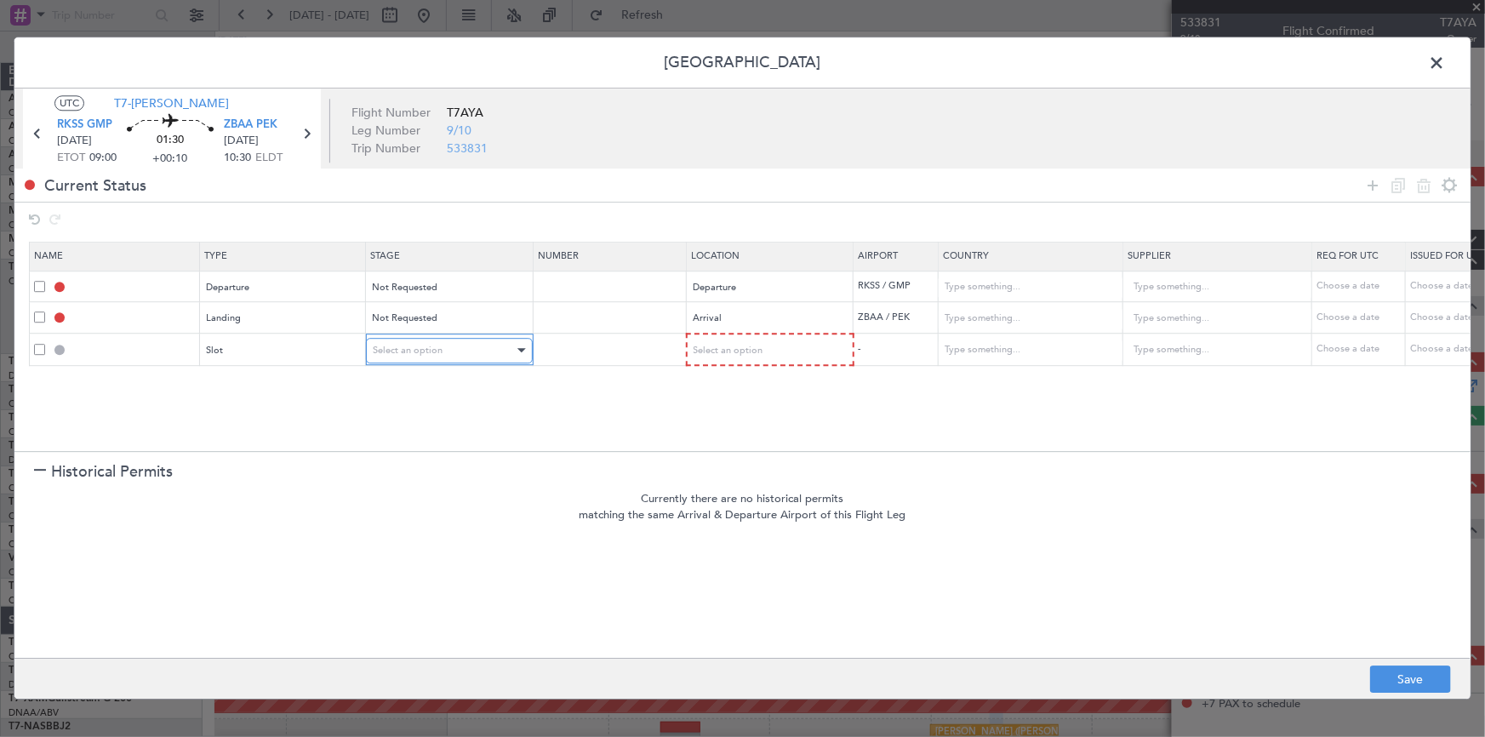
click at [456, 350] on div "Select an option" at bounding box center [443, 351] width 141 height 26
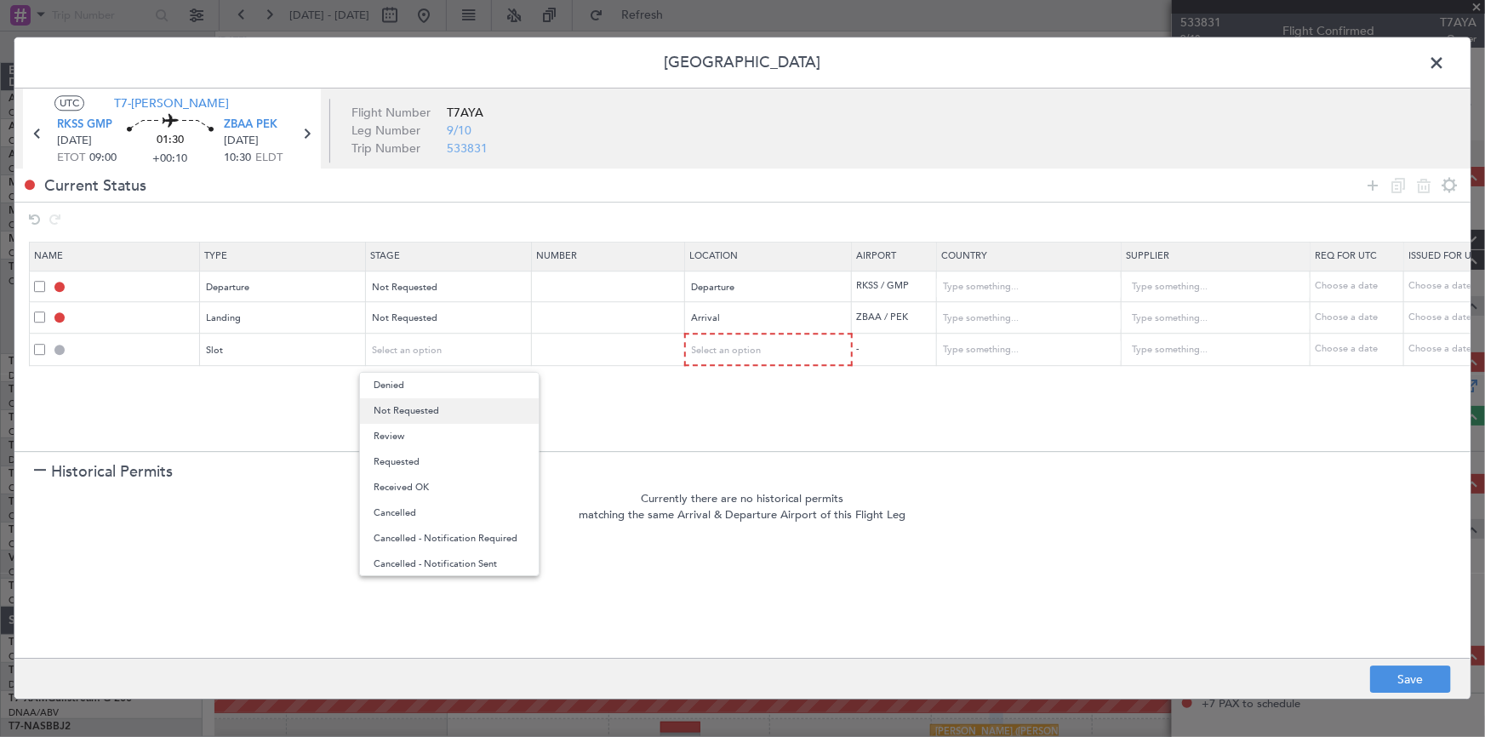
click at [436, 405] on span "Not Requested" at bounding box center [449, 411] width 151 height 26
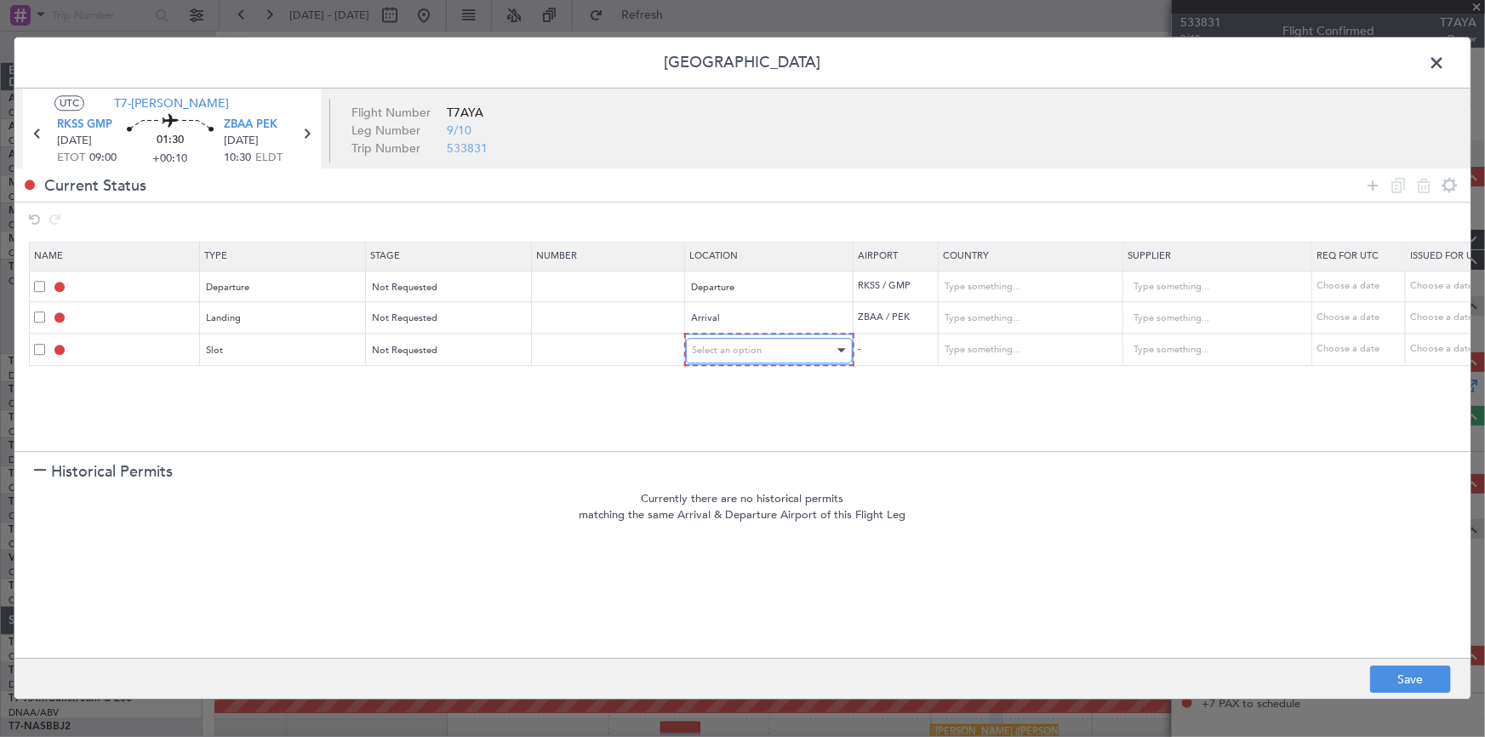
click at [761, 349] on div "Select an option" at bounding box center [763, 351] width 141 height 26
drag, startPoint x: 728, startPoint y: 433, endPoint x: 1054, endPoint y: 316, distance: 346.4
click at [729, 433] on span "Arrival" at bounding box center [768, 437] width 151 height 26
click at [1366, 185] on icon at bounding box center [1372, 185] width 20 height 20
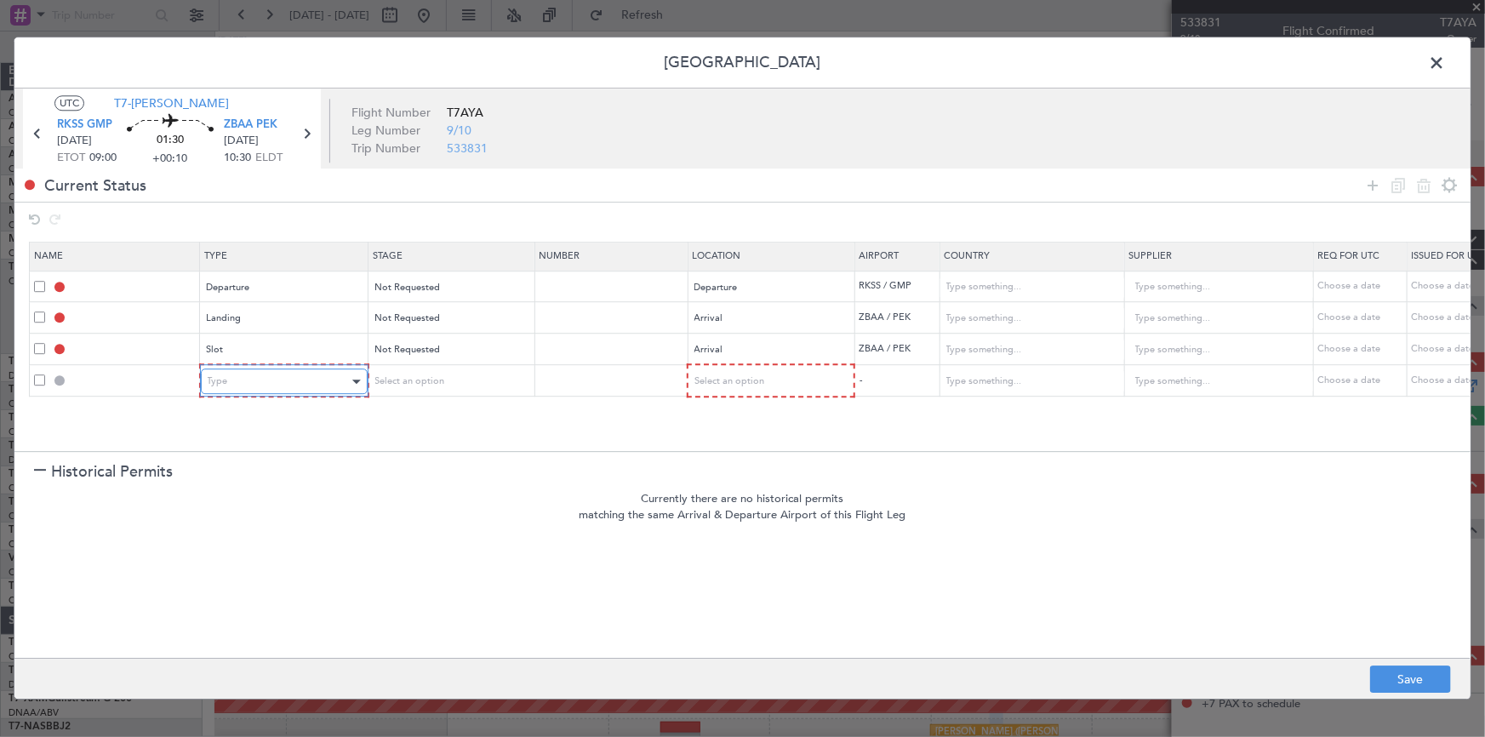
click at [245, 374] on div "Type" at bounding box center [278, 382] width 141 height 26
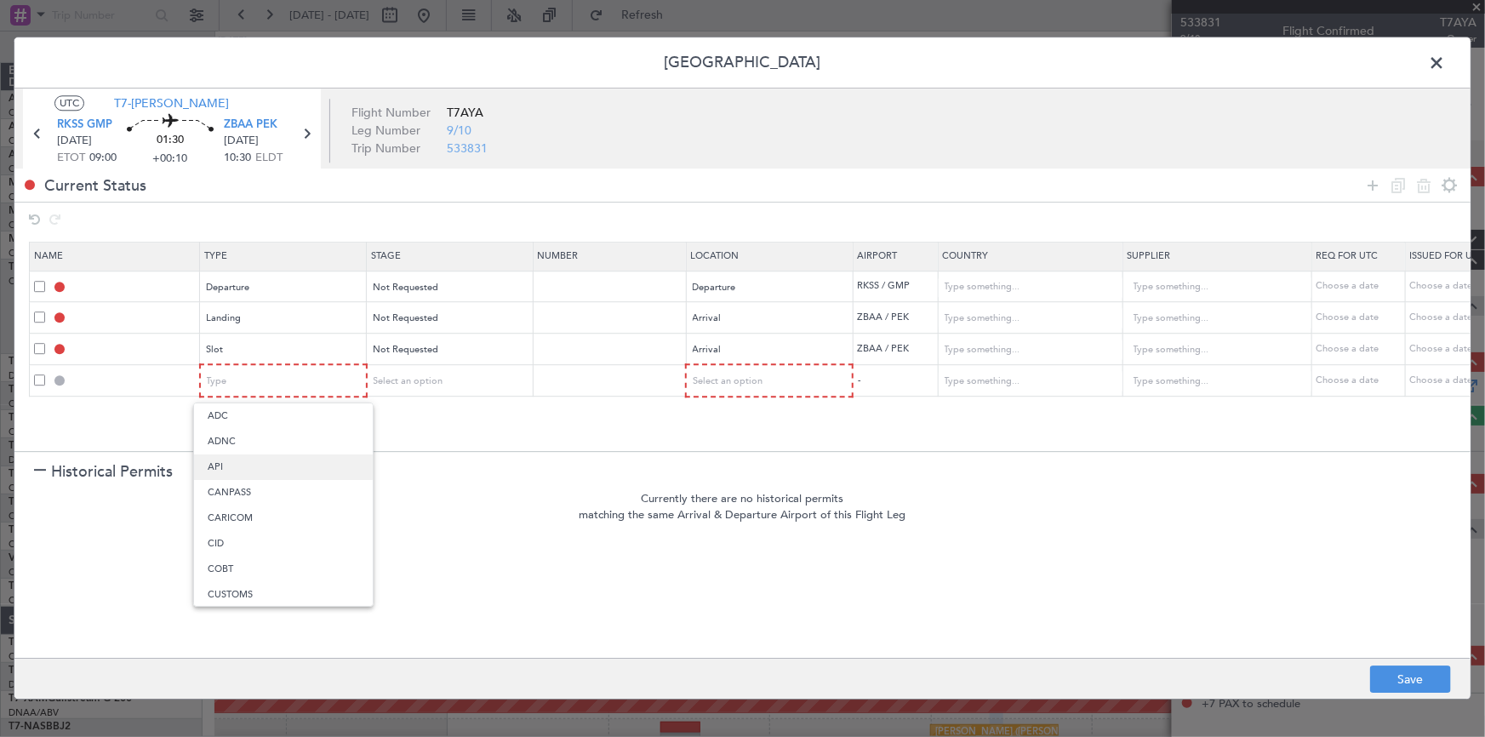
click at [232, 468] on span "API" at bounding box center [283, 467] width 151 height 26
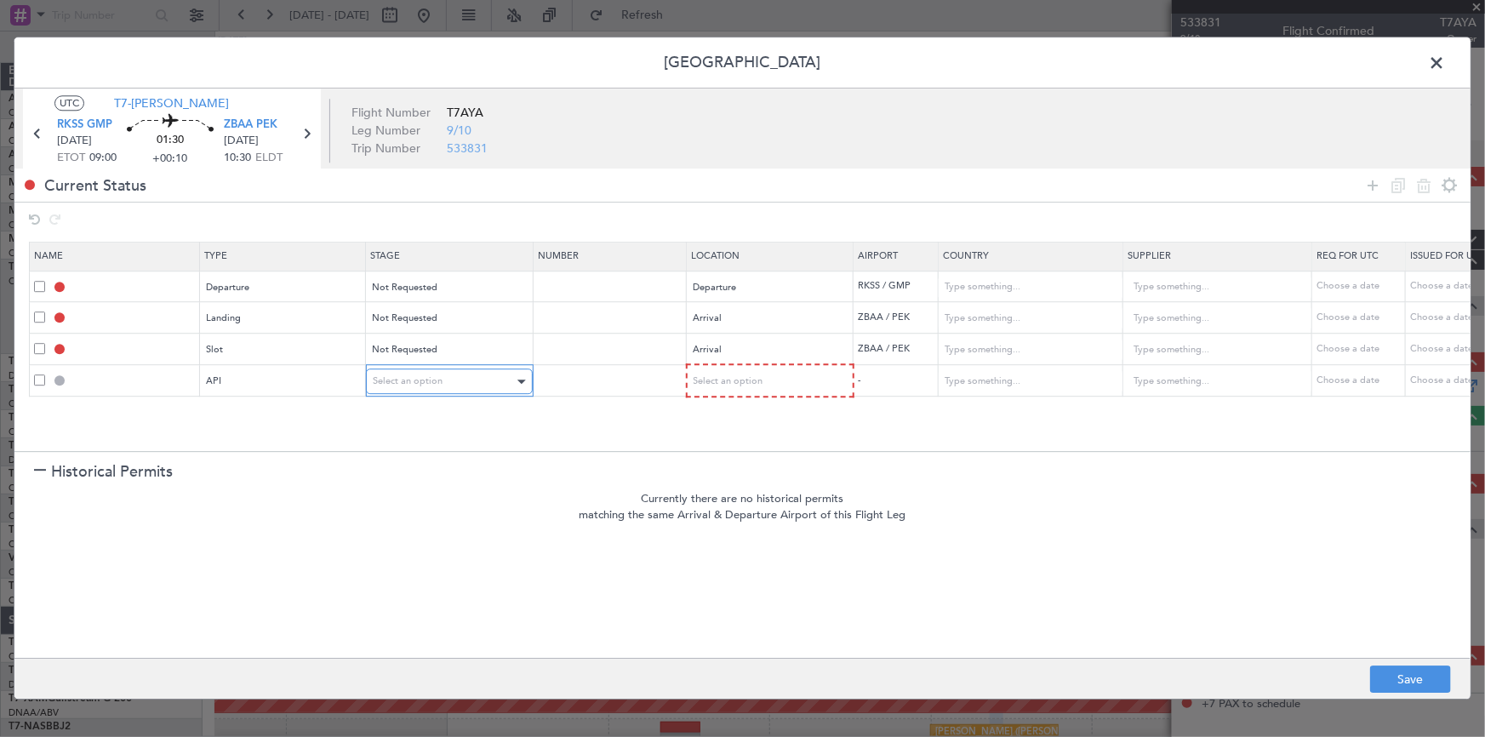
click at [453, 386] on div "Select an option" at bounding box center [443, 382] width 141 height 26
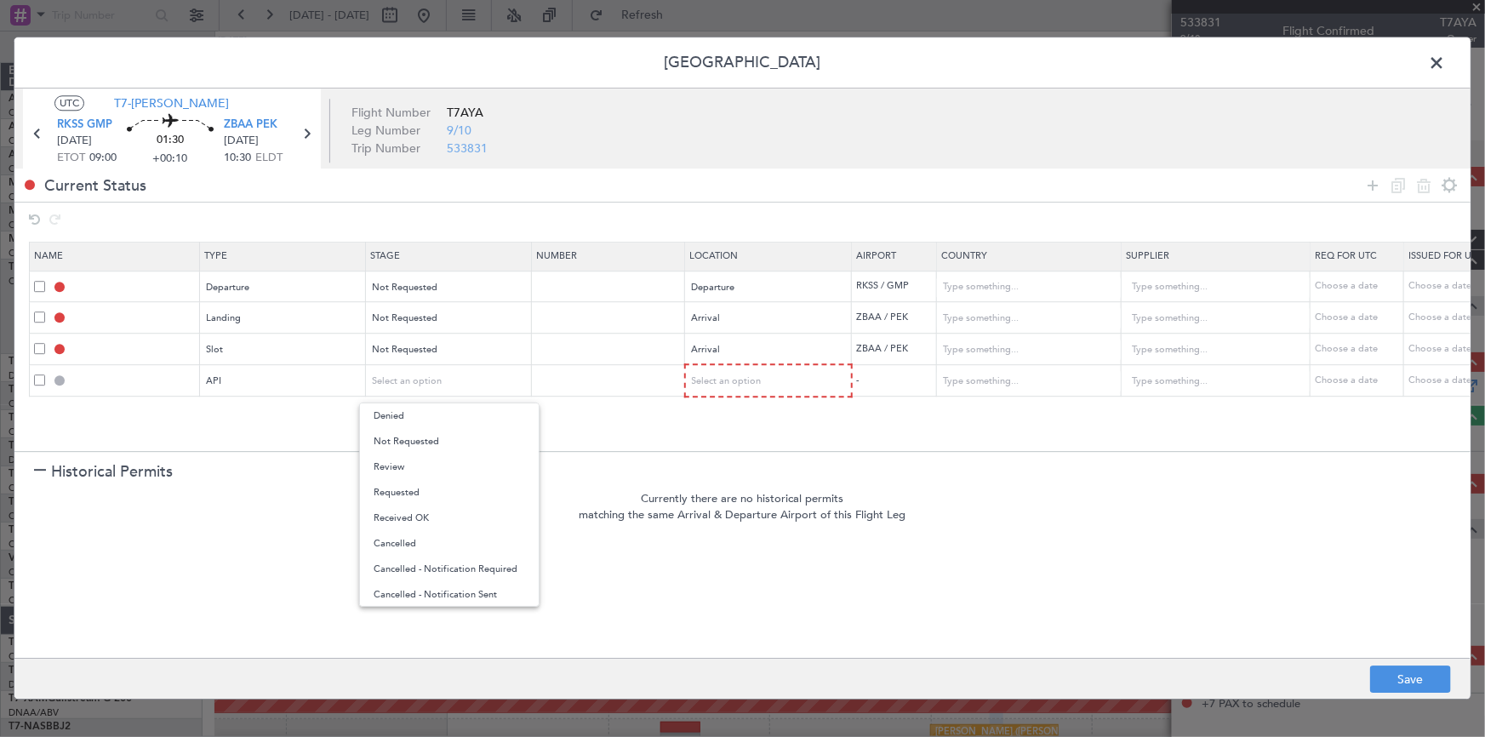
click at [433, 442] on span "Not Requested" at bounding box center [449, 442] width 151 height 26
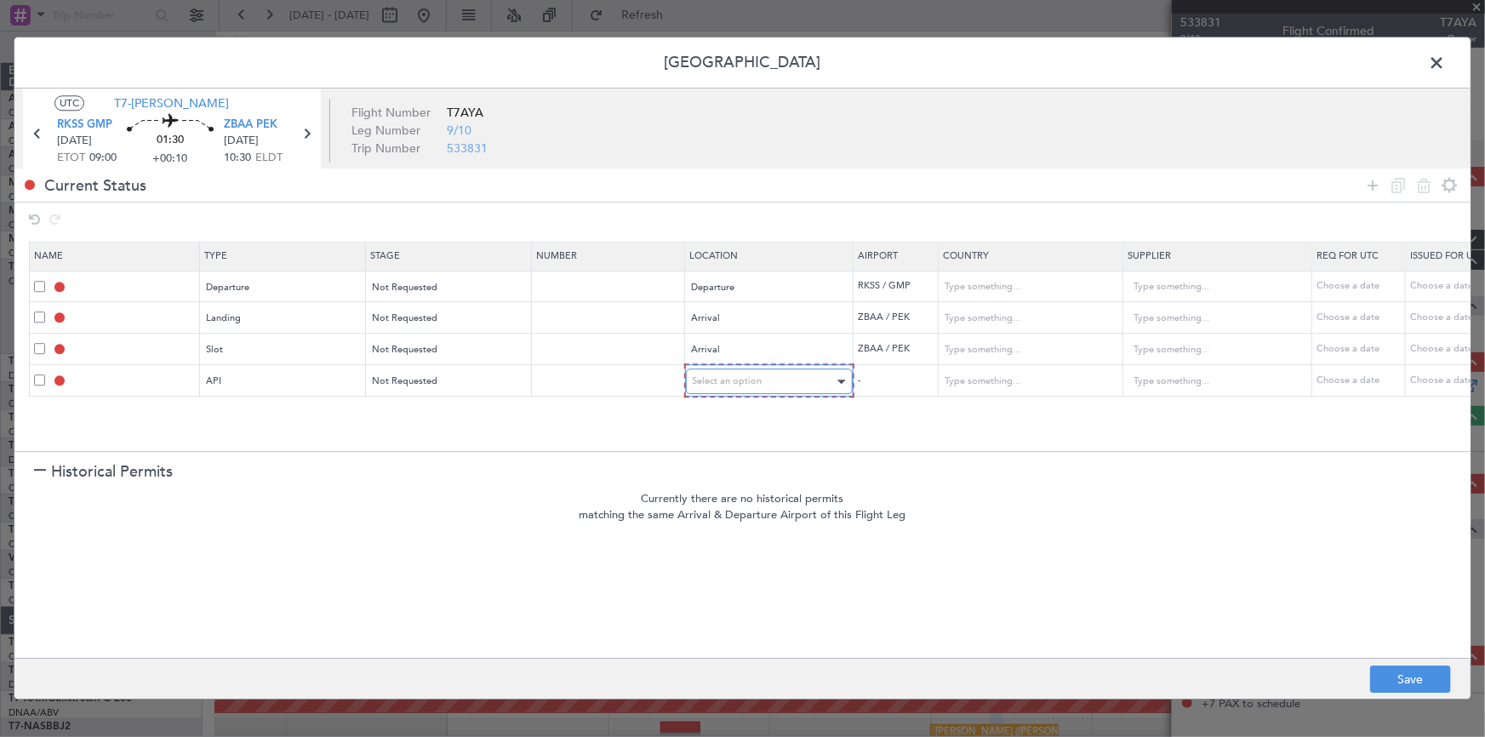
click at [745, 375] on span "Select an option" at bounding box center [728, 381] width 70 height 13
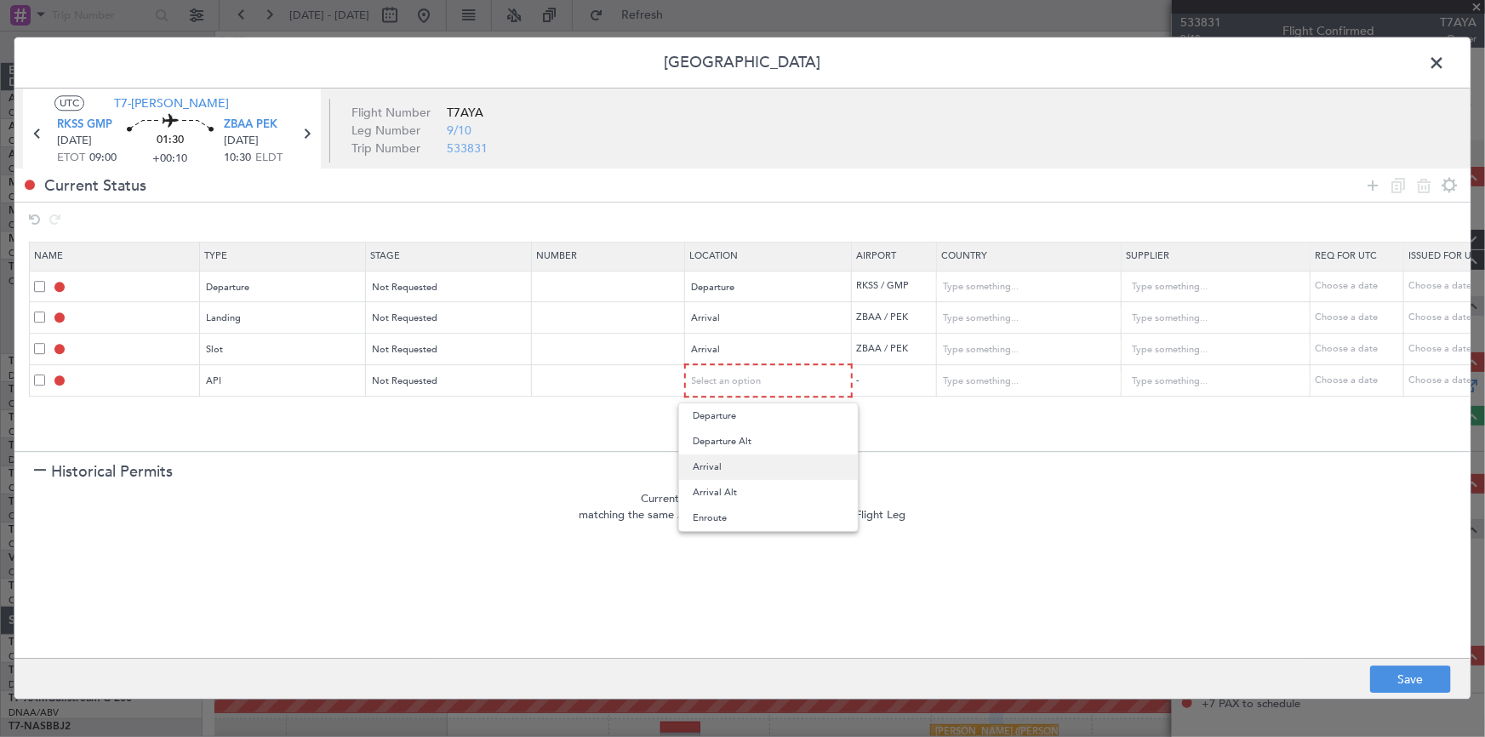
click at [717, 466] on span "Arrival" at bounding box center [768, 467] width 151 height 26
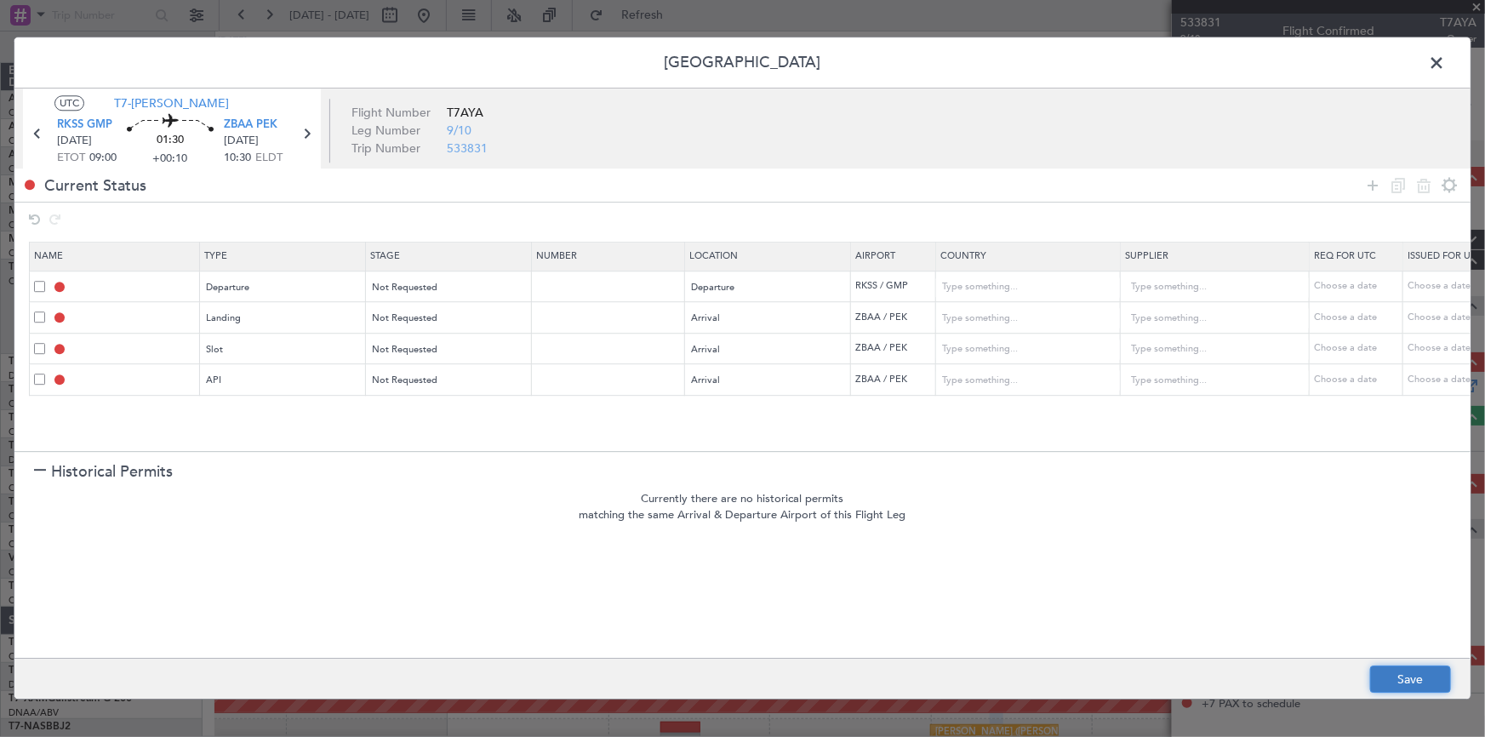
click at [1406, 676] on button "Save" at bounding box center [1410, 679] width 81 height 27
type input "DEPARTURE"
type input "Korea, Republic of"
type input "NNN"
type input "ZBAA LDG"
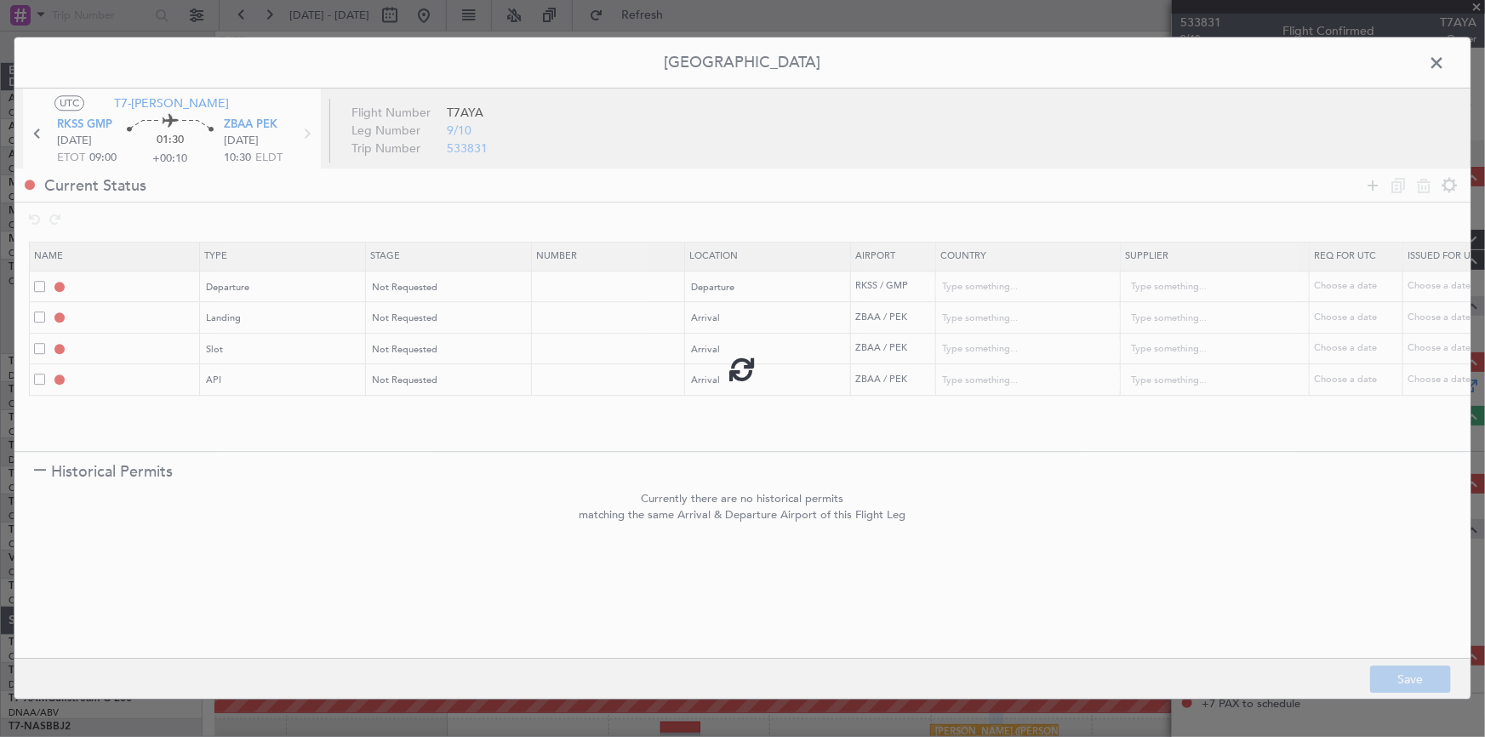
type input "China"
type input "NNN"
type input "3"
type input "ZBAA ARR SLOT"
type input "China"
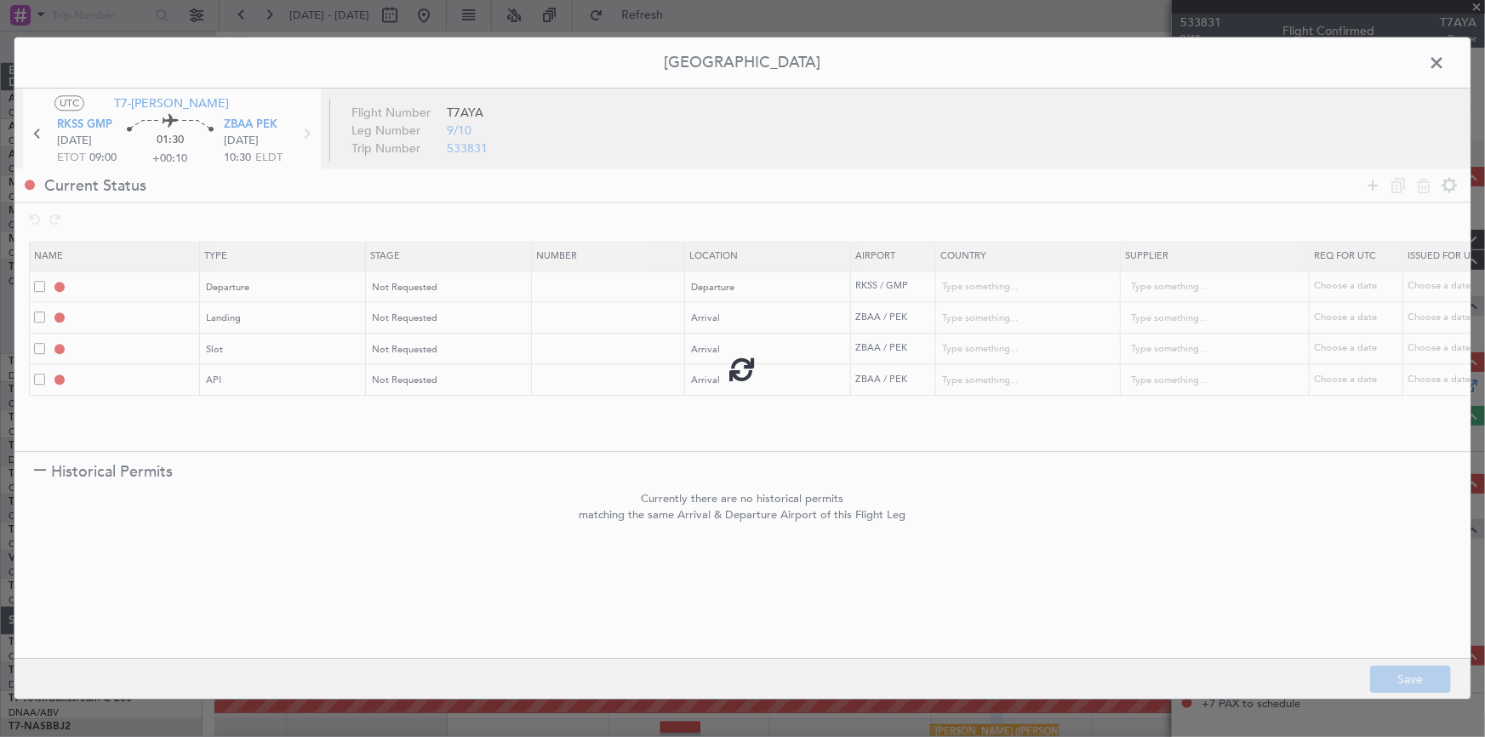
type input "NNN"
type input "3"
type input "ZBAA ARR API"
type input "China"
type input "NNN"
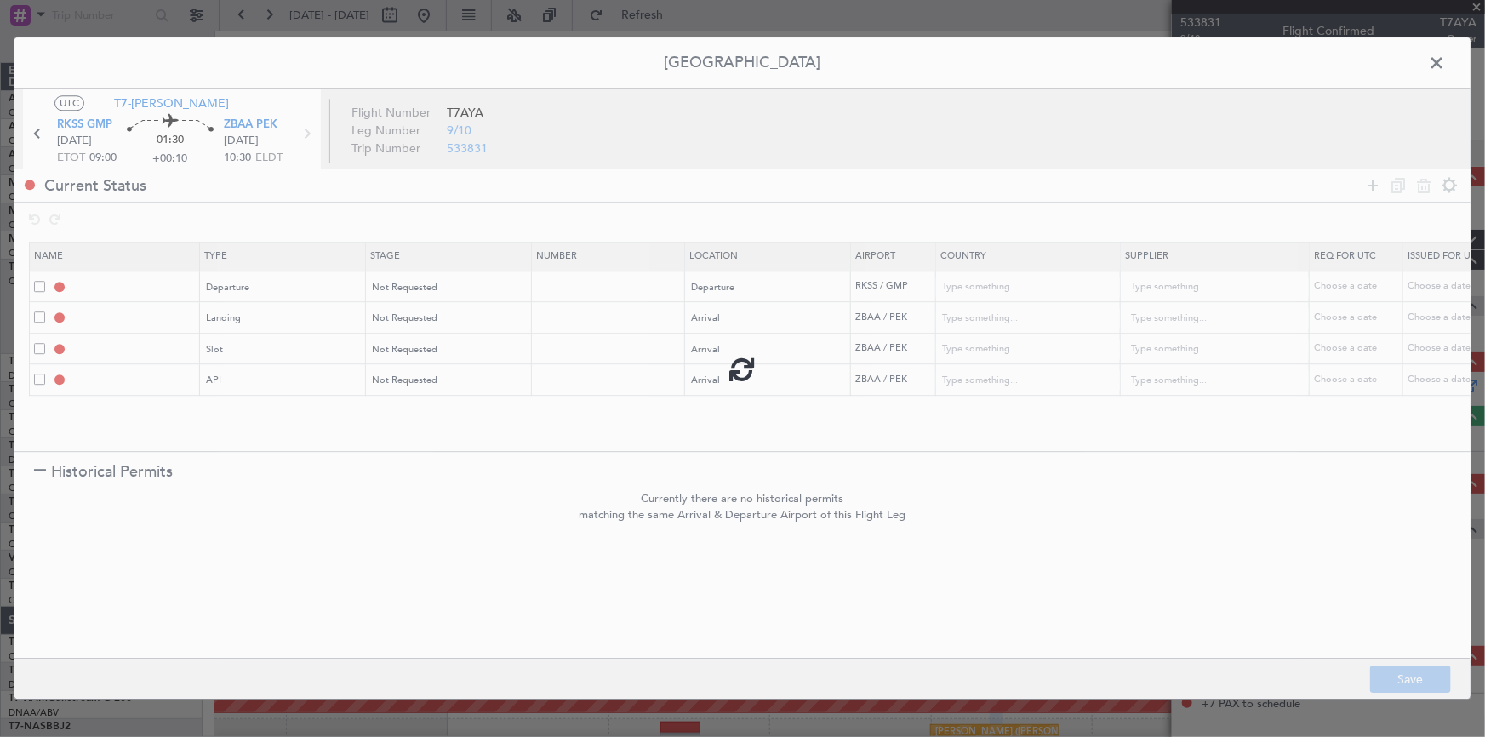
type input "3"
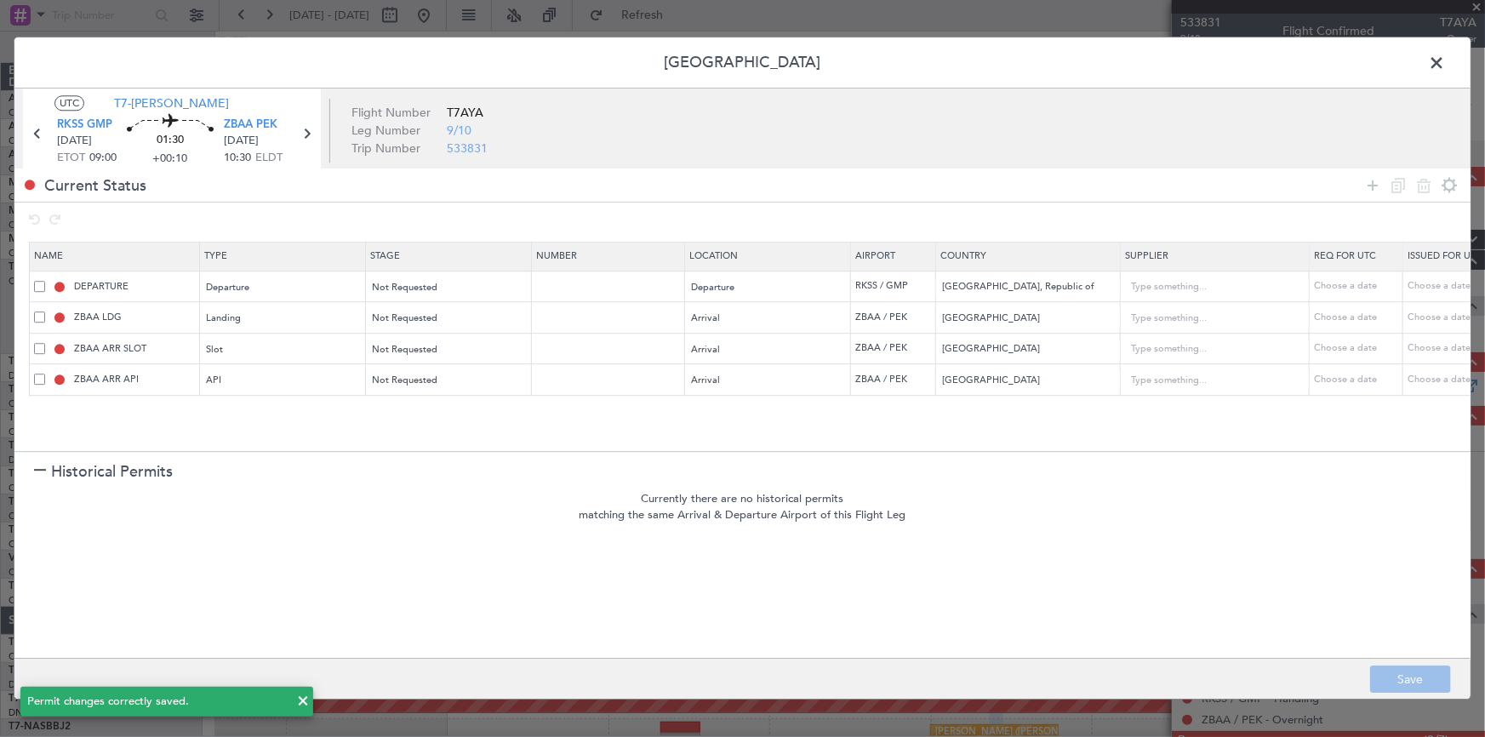
drag, startPoint x: 1435, startPoint y: 60, endPoint x: 1324, endPoint y: 97, distance: 117.6
click at [1445, 61] on span at bounding box center [1445, 67] width 0 height 34
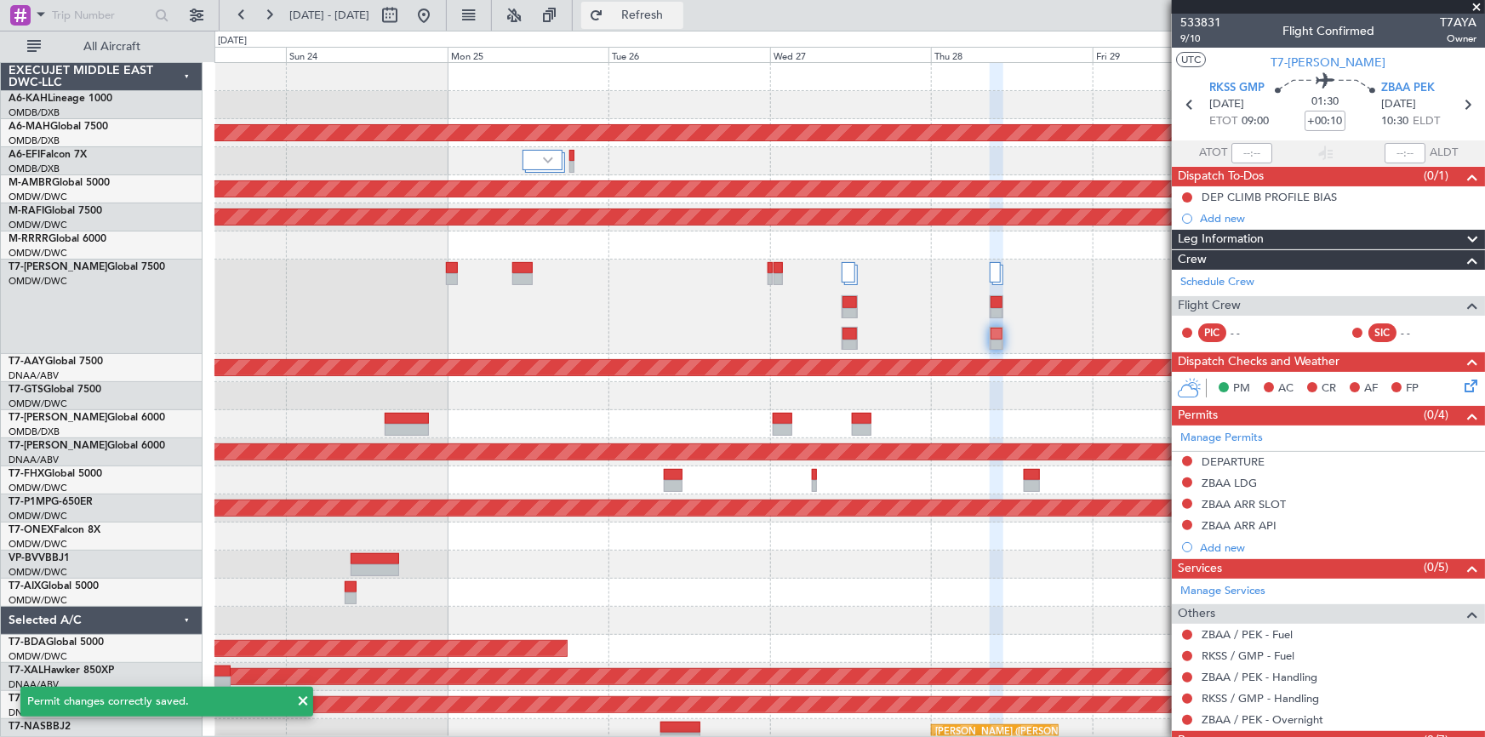
click at [670, 3] on button "Refresh" at bounding box center [632, 15] width 102 height 27
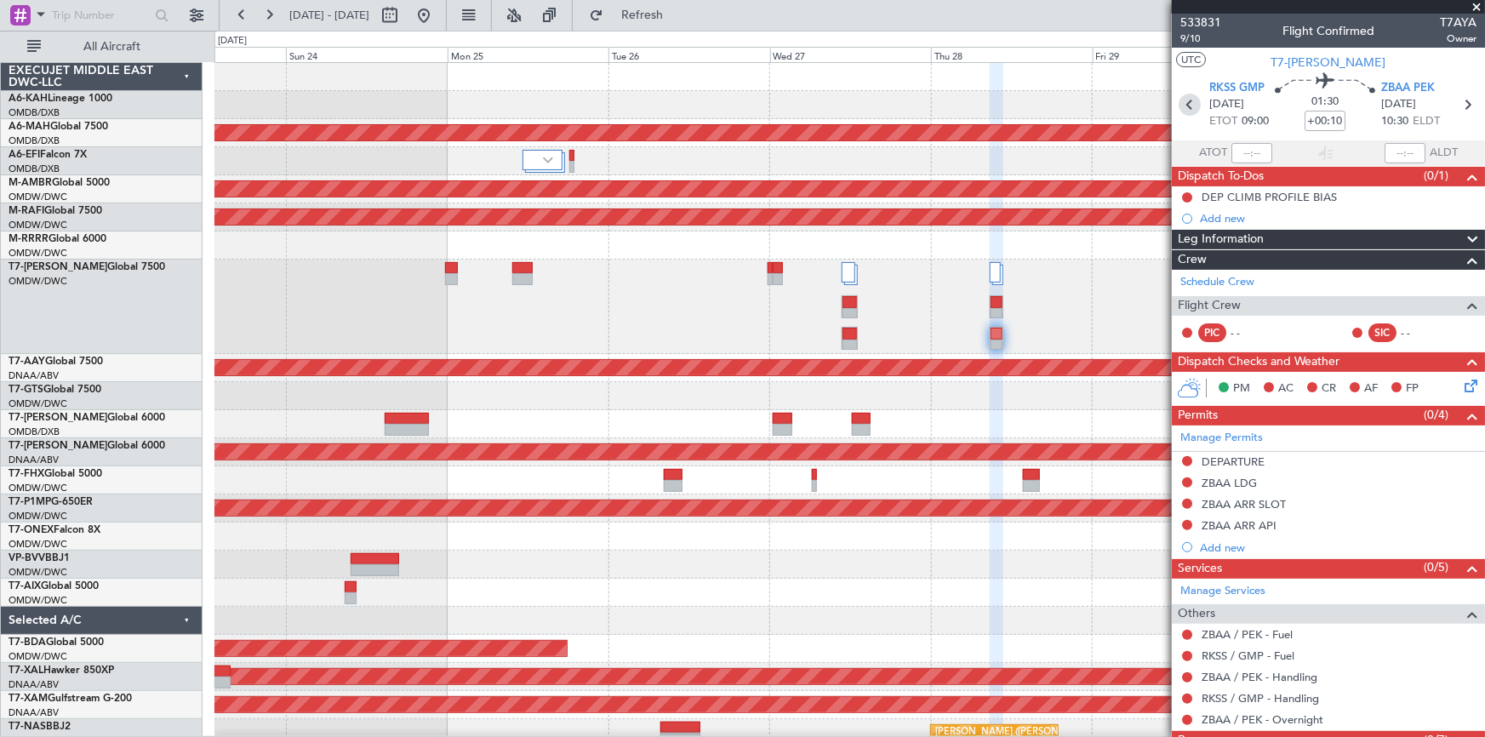
click at [1183, 102] on icon at bounding box center [1189, 105] width 22 height 22
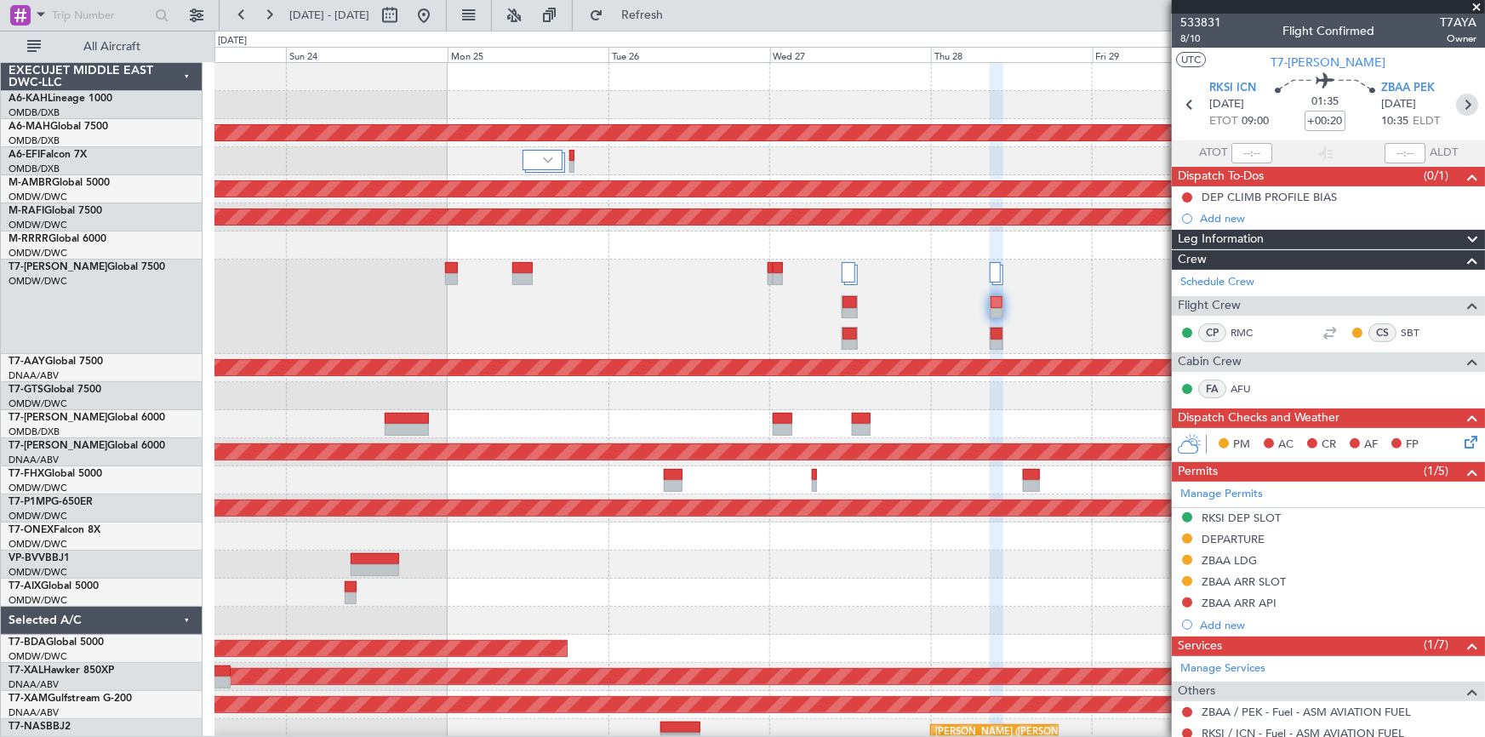
click at [1459, 105] on icon at bounding box center [1467, 105] width 22 height 22
type input "+00:10"
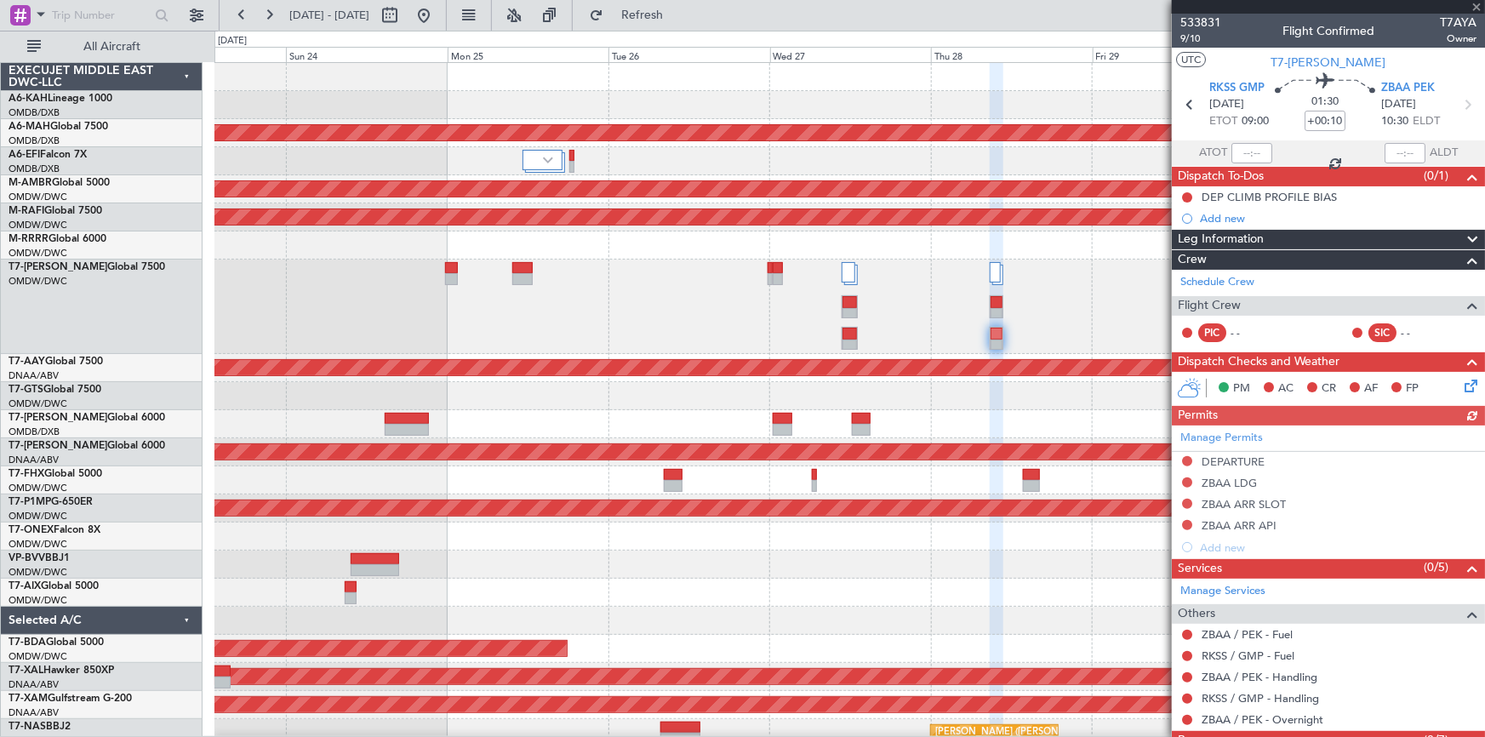
click at [1210, 435] on div "Manage Permits DEPARTURE ZBAA LDG ZBAA ARR SLOT ZBAA ARR API Add new" at bounding box center [1328, 491] width 313 height 133
click at [1225, 433] on link "Manage Permits" at bounding box center [1221, 438] width 83 height 17
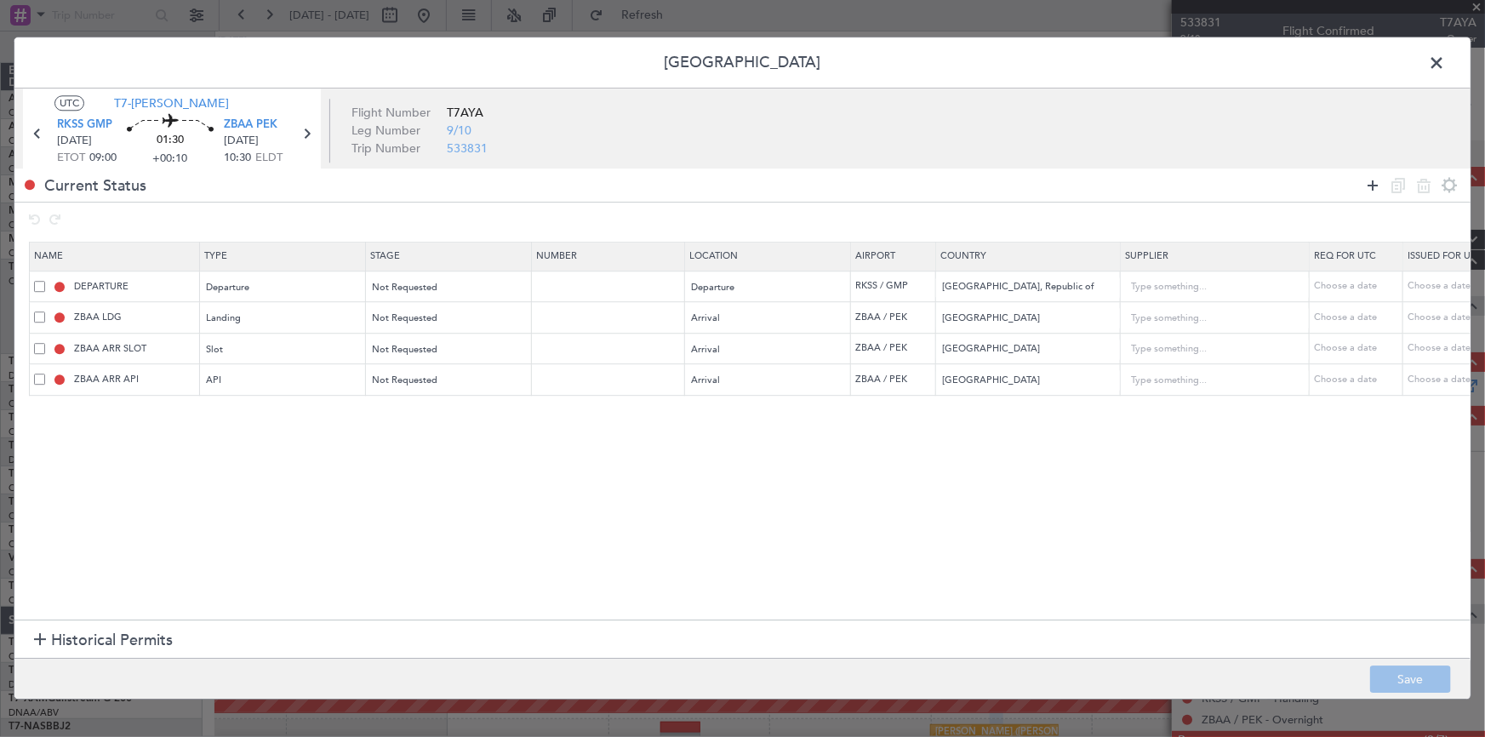
click at [1376, 179] on icon at bounding box center [1372, 185] width 20 height 20
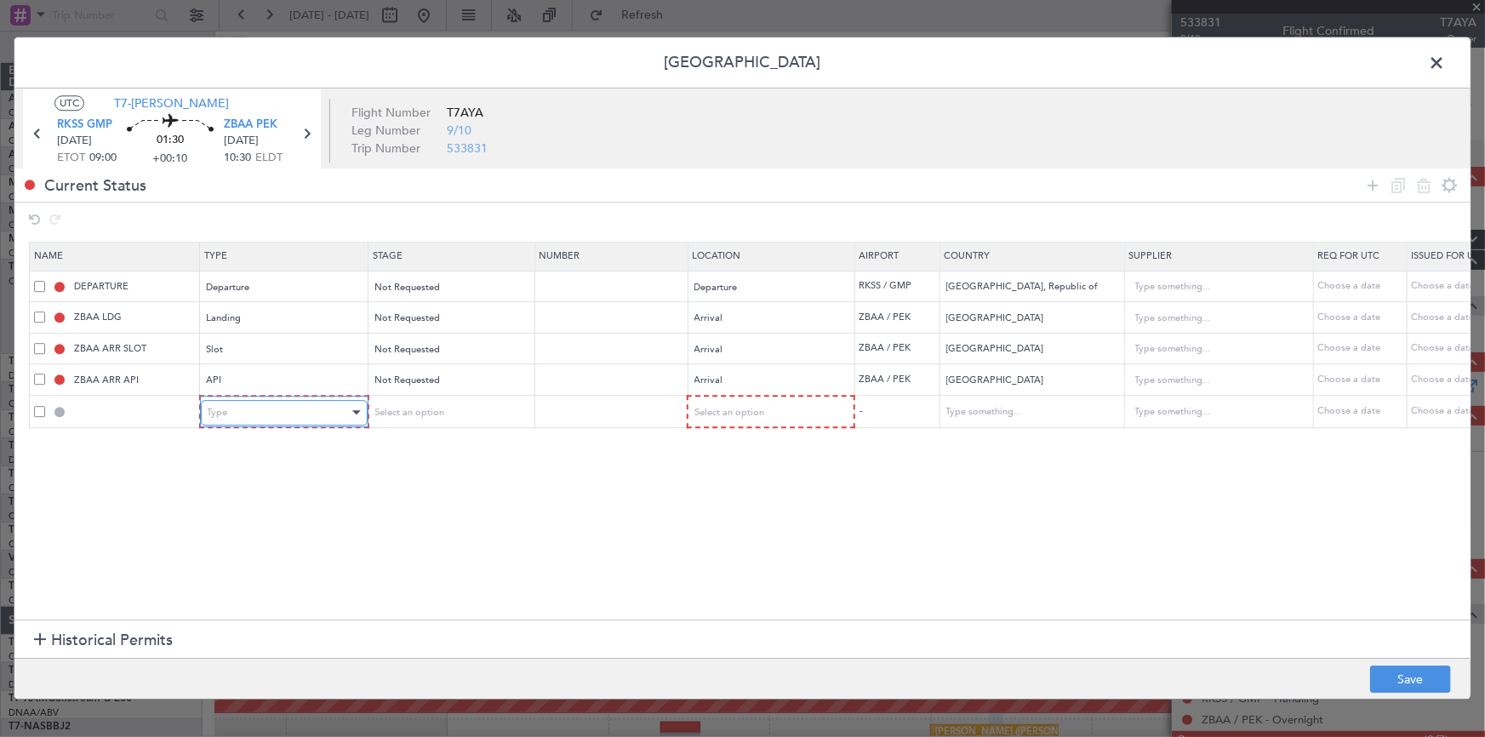
click at [282, 409] on div "Type" at bounding box center [278, 413] width 141 height 26
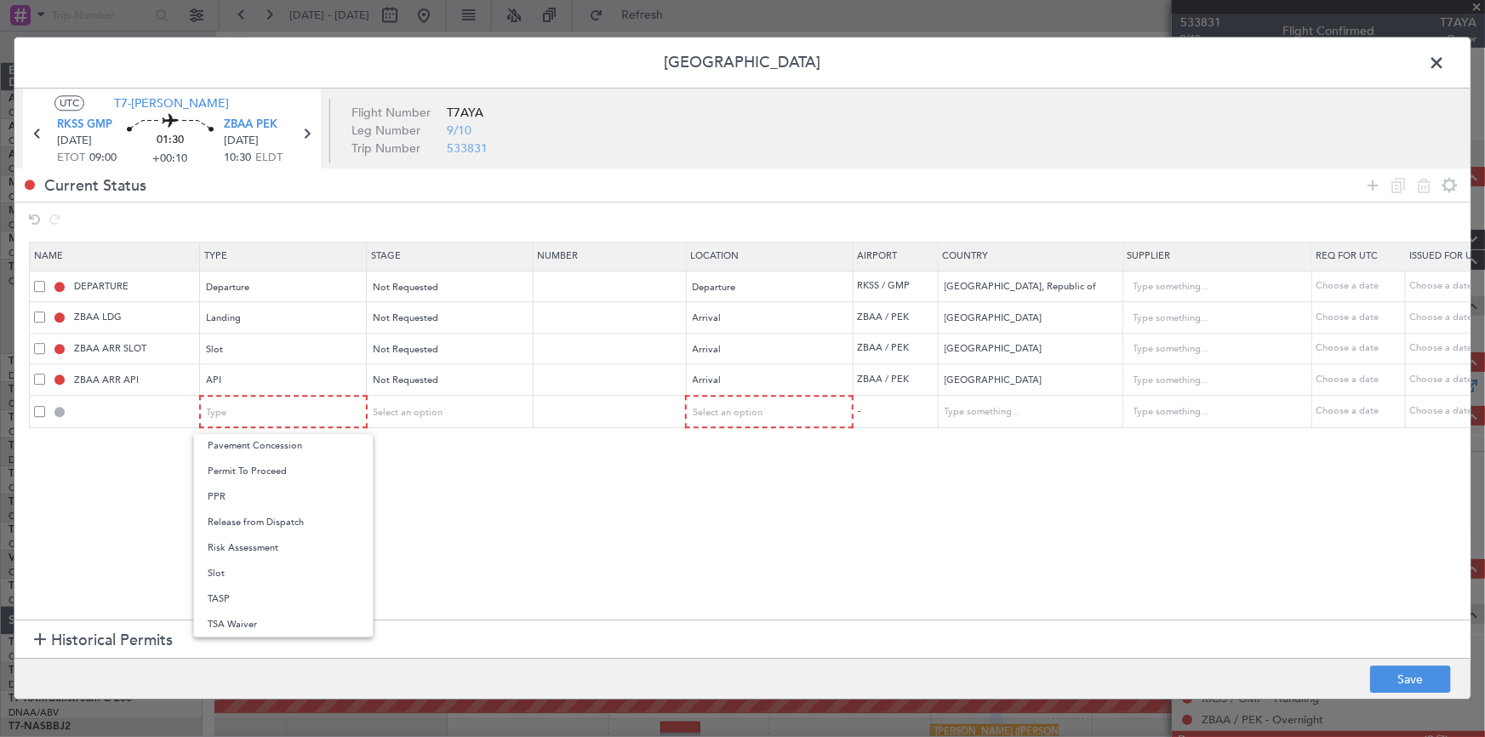
drag, startPoint x: 231, startPoint y: 570, endPoint x: 371, endPoint y: 510, distance: 151.7
click at [237, 567] on span "Slot" at bounding box center [283, 574] width 151 height 26
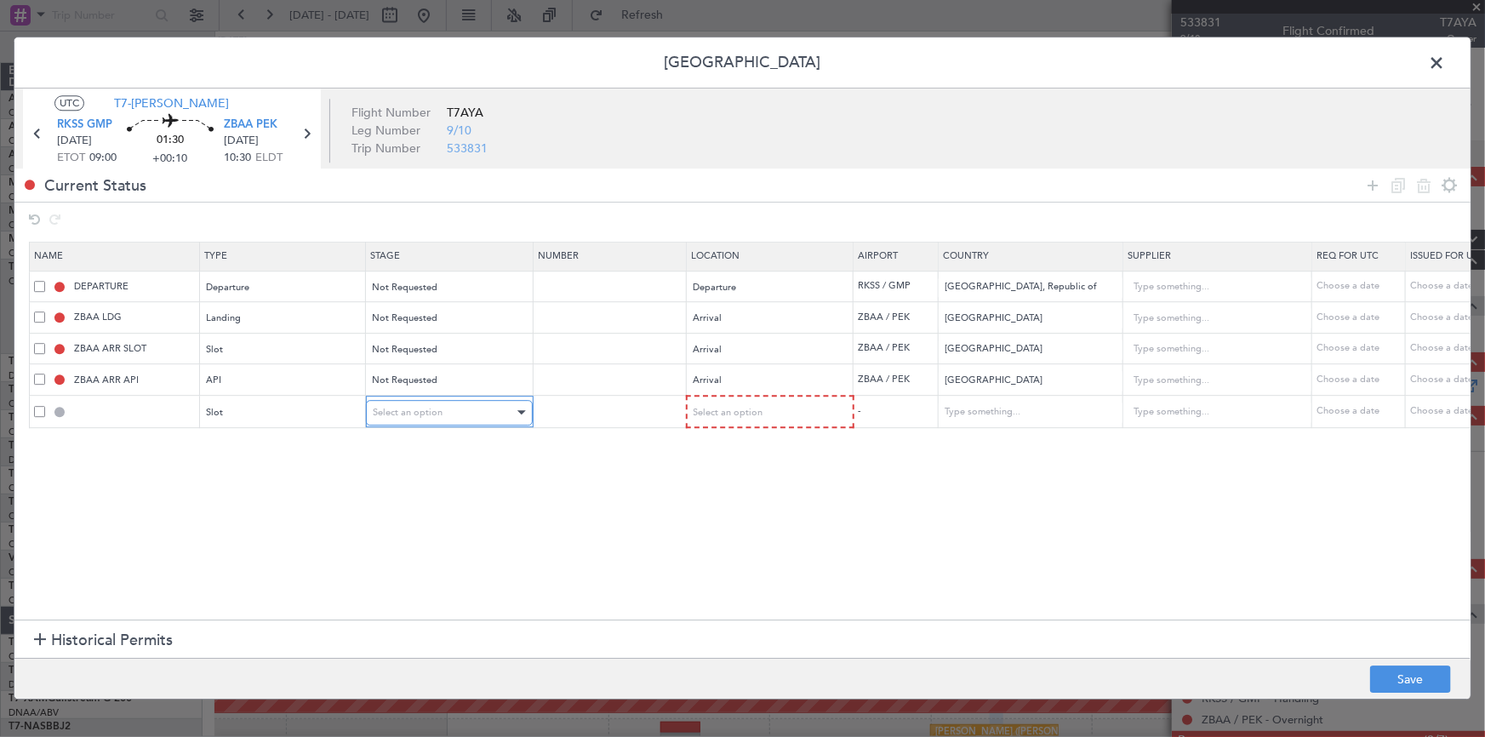
click at [459, 410] on div "Select an option" at bounding box center [443, 413] width 141 height 26
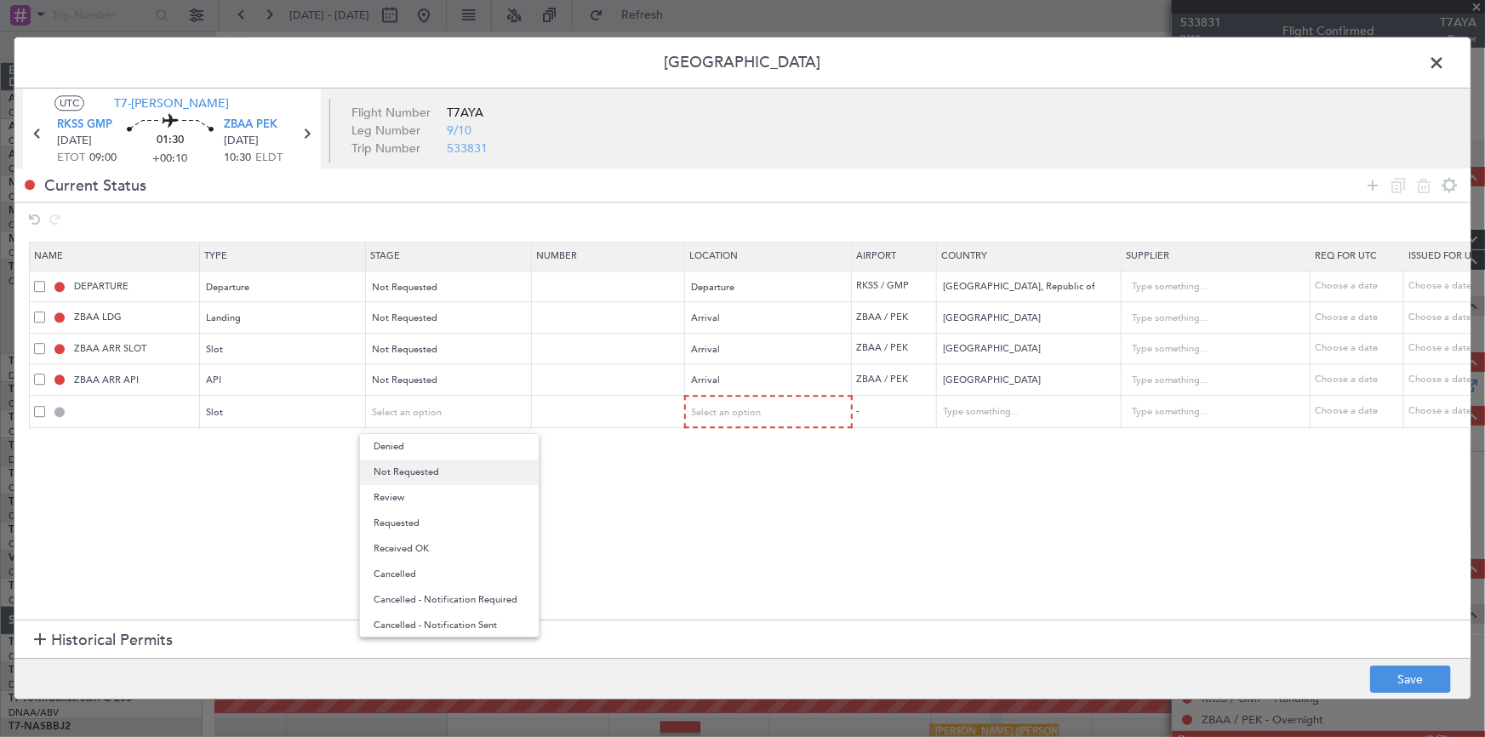
click at [442, 472] on span "Not Requested" at bounding box center [449, 472] width 151 height 26
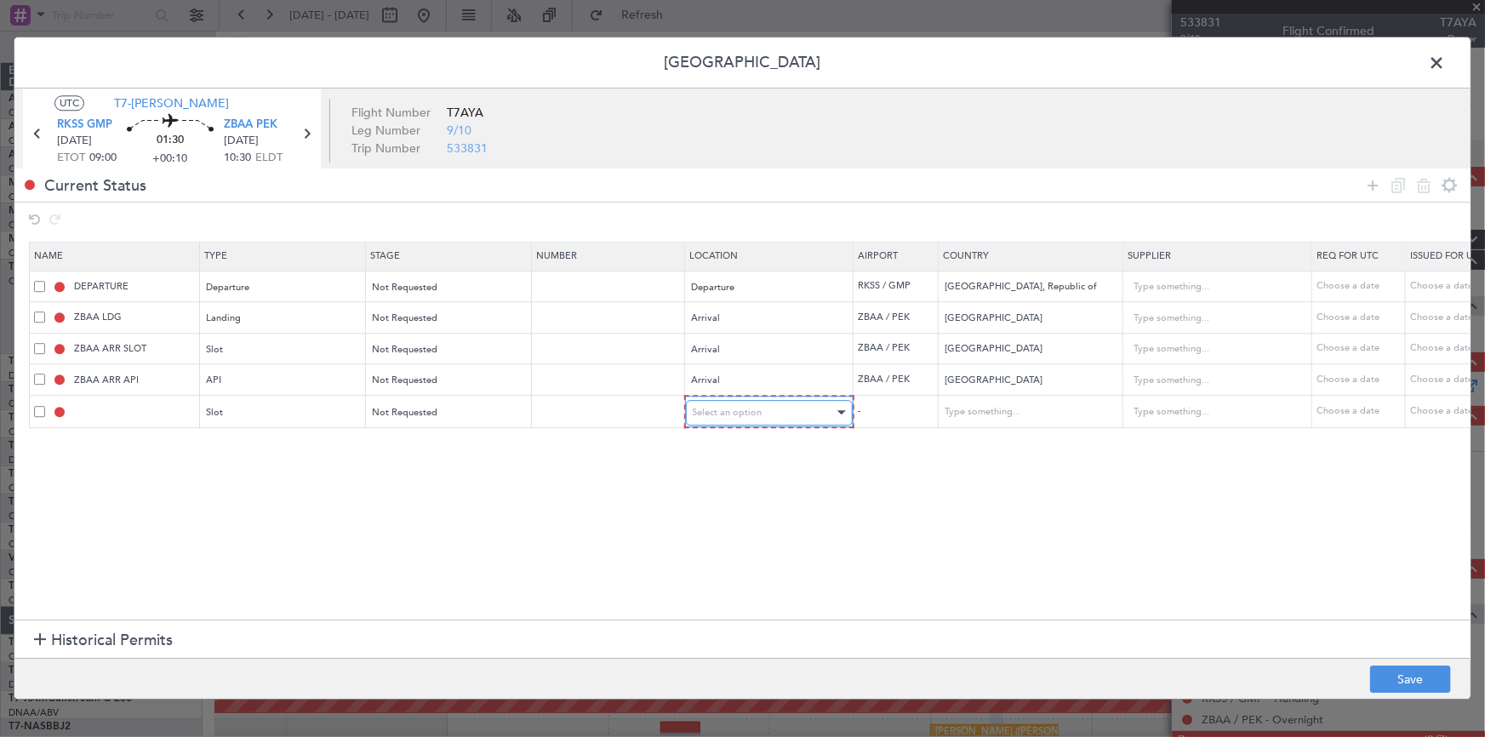
click at [737, 411] on span "Select an option" at bounding box center [728, 412] width 70 height 13
click at [721, 447] on span "Departure" at bounding box center [768, 447] width 151 height 26
click at [1401, 680] on button "Save" at bounding box center [1410, 679] width 81 height 27
type input "RKSS DEP SLOT"
type input "Korea, Republic of"
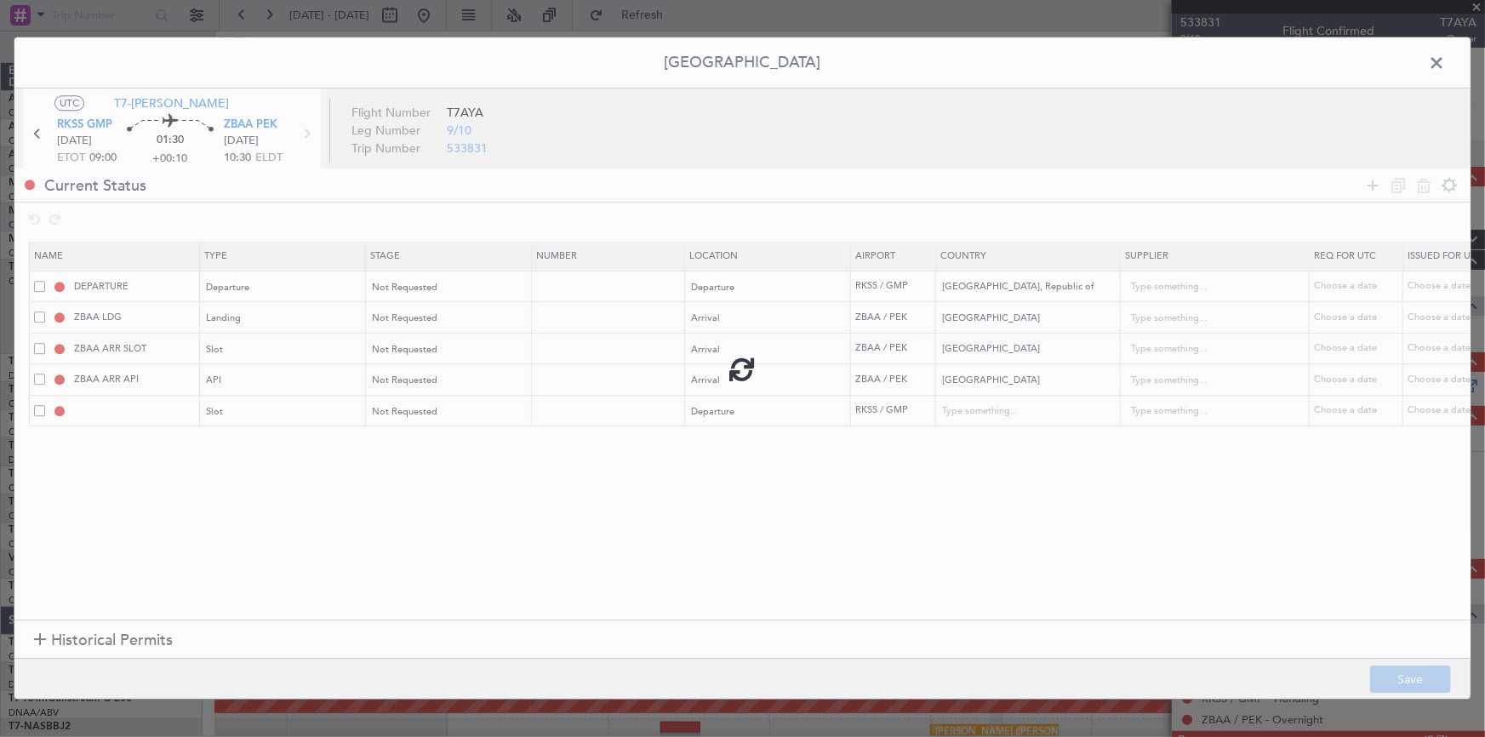
type input "NNN"
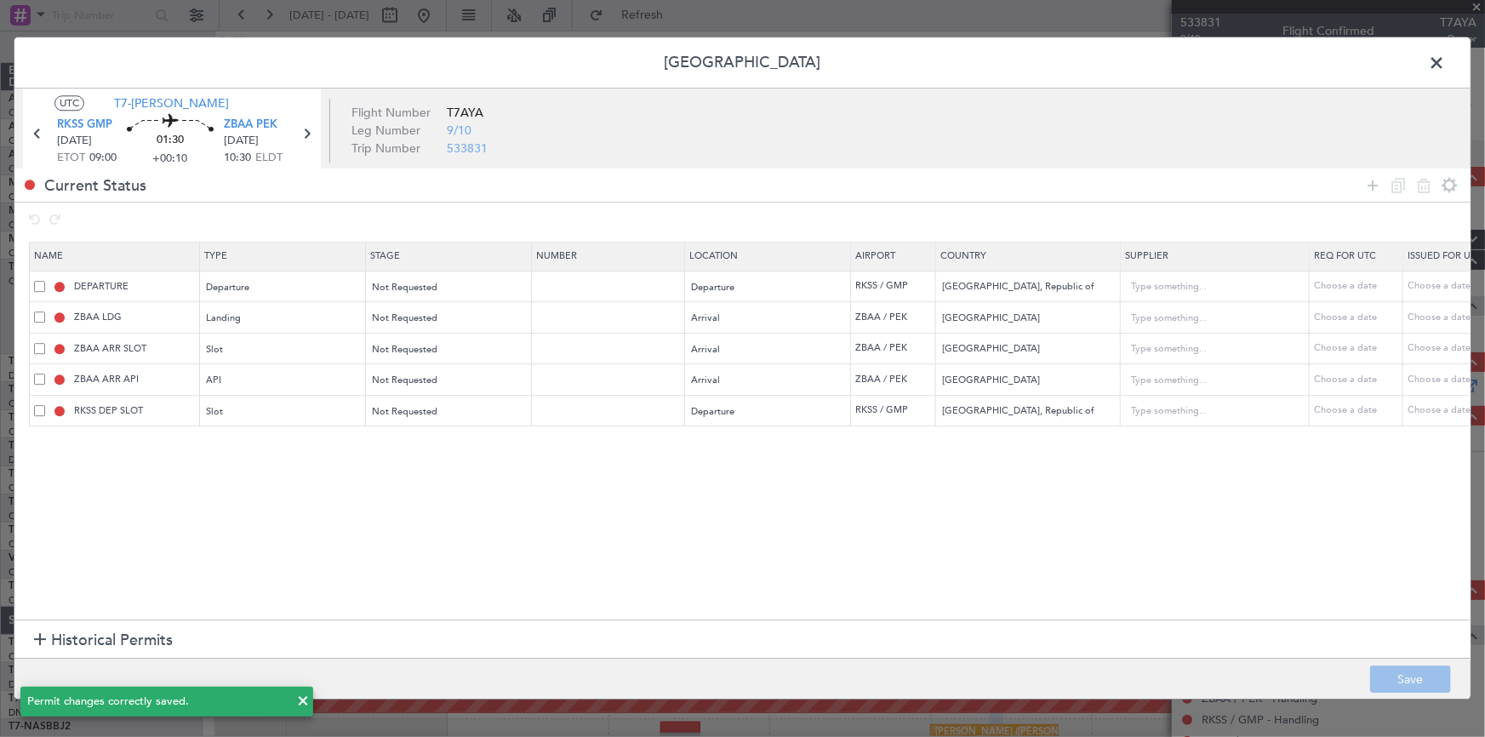
click at [1445, 60] on span at bounding box center [1445, 67] width 0 height 34
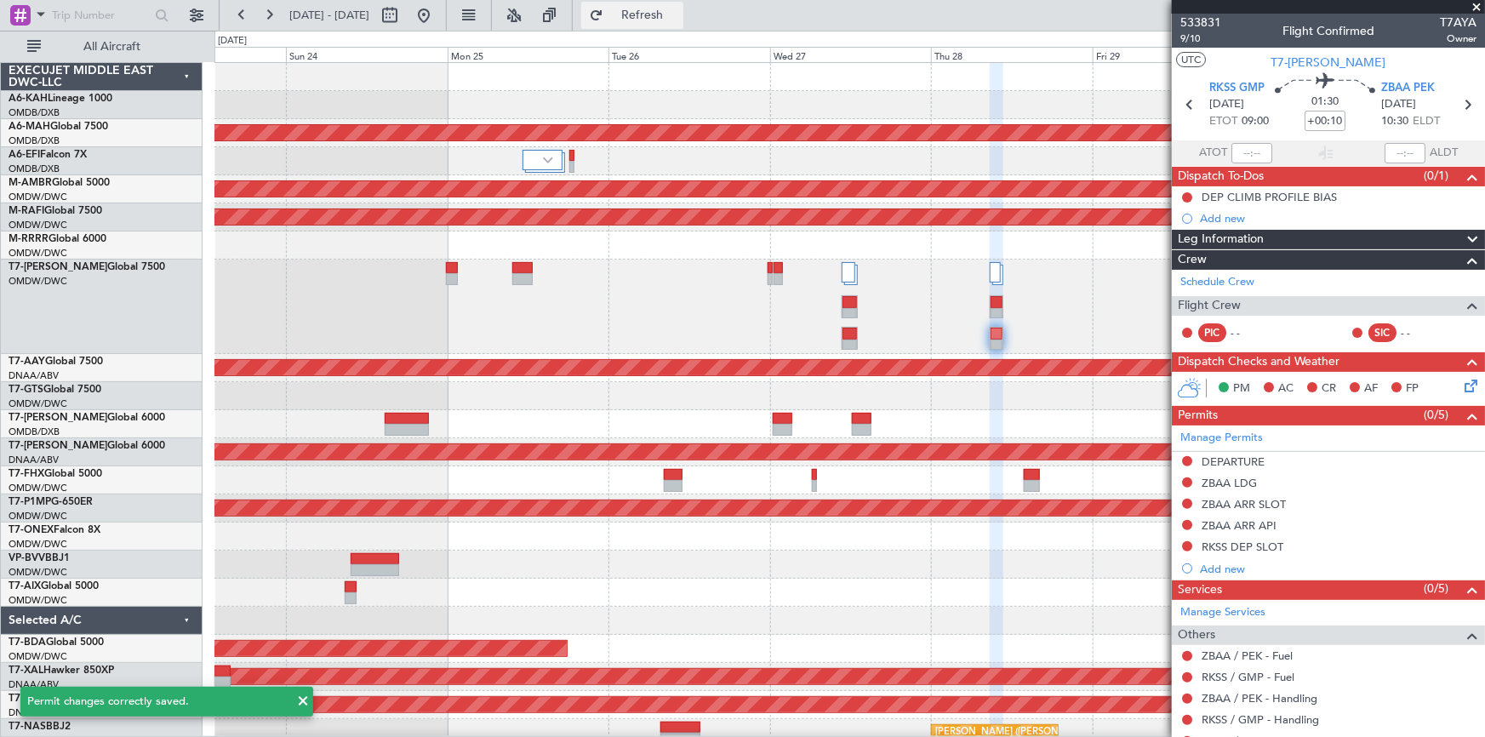
click at [678, 16] on span "Refresh" at bounding box center [642, 15] width 71 height 12
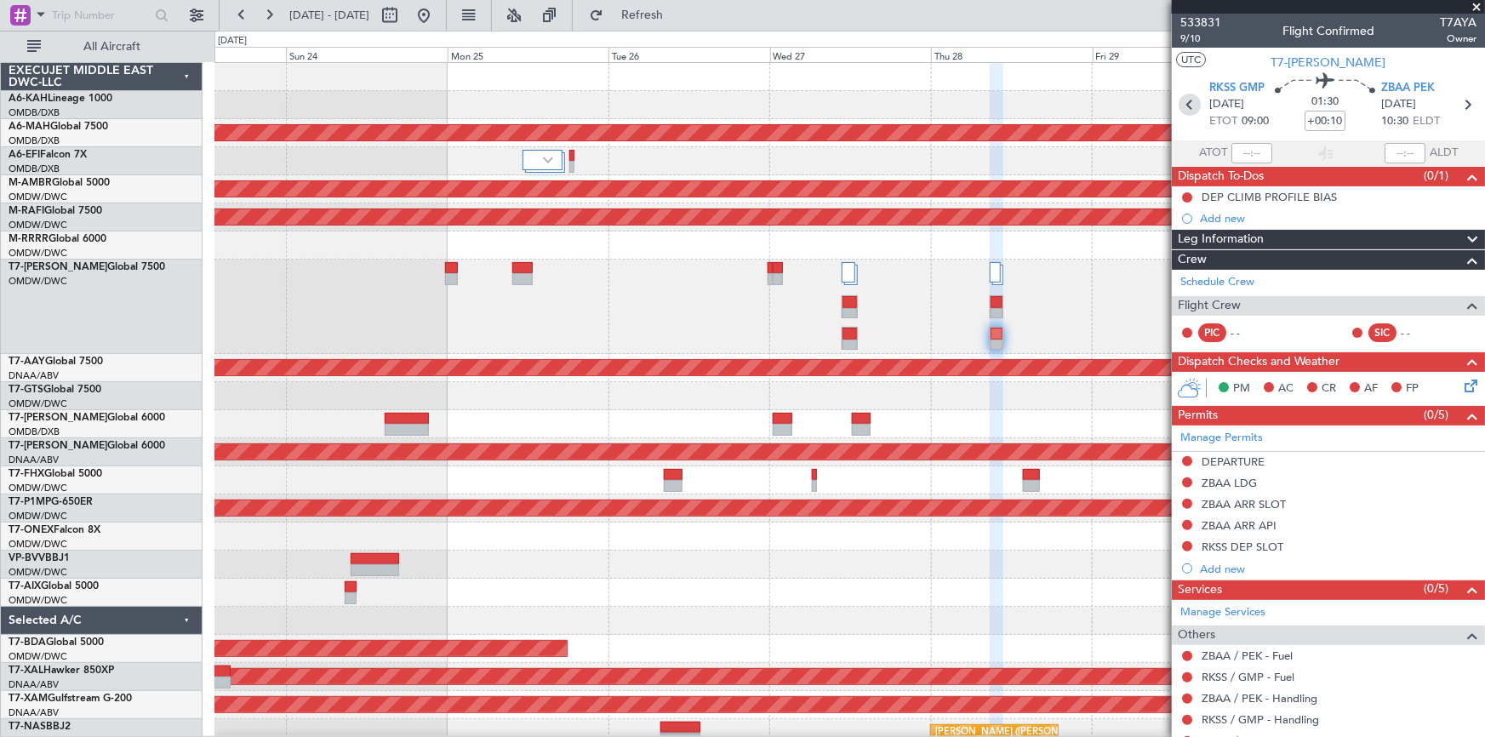
click at [1183, 99] on icon at bounding box center [1189, 105] width 22 height 22
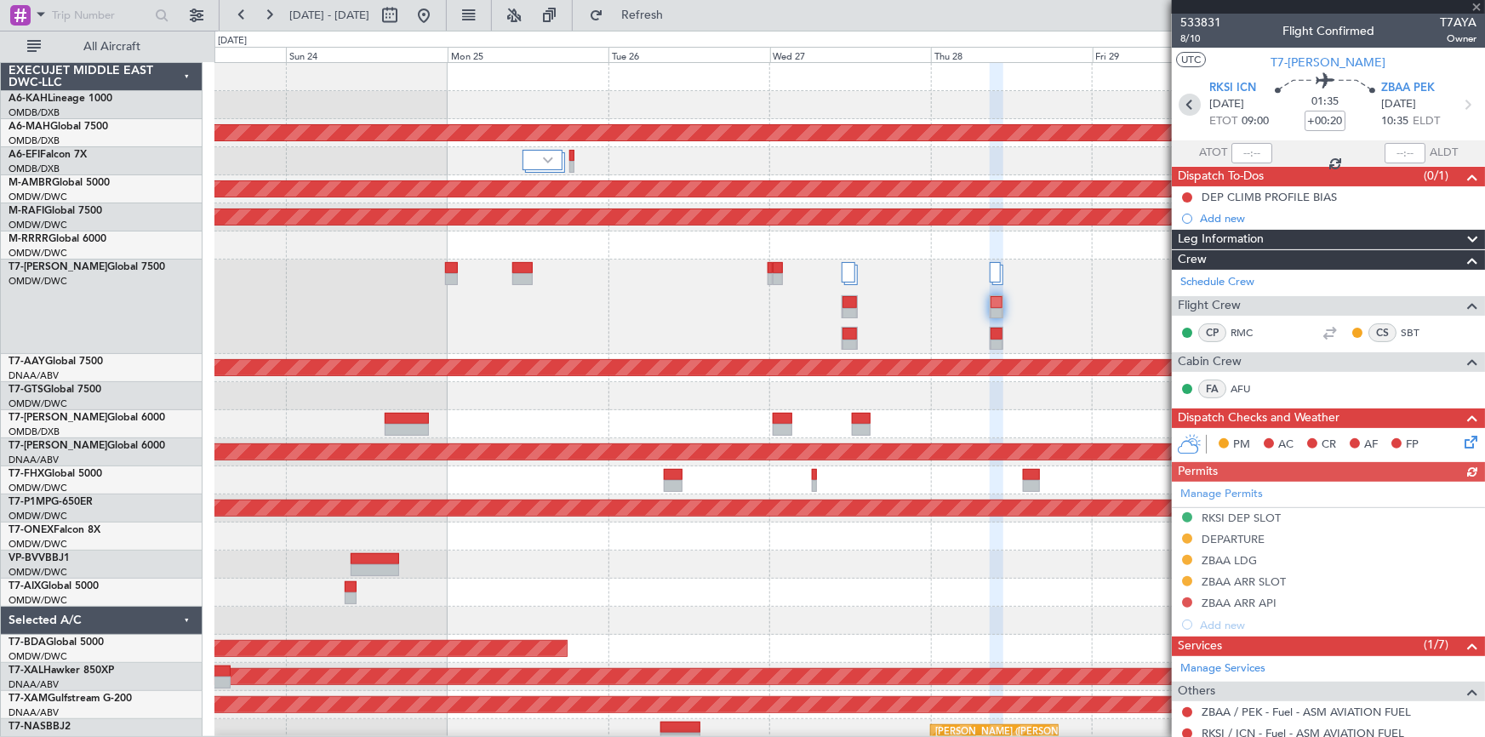
click at [1183, 100] on icon at bounding box center [1189, 105] width 22 height 22
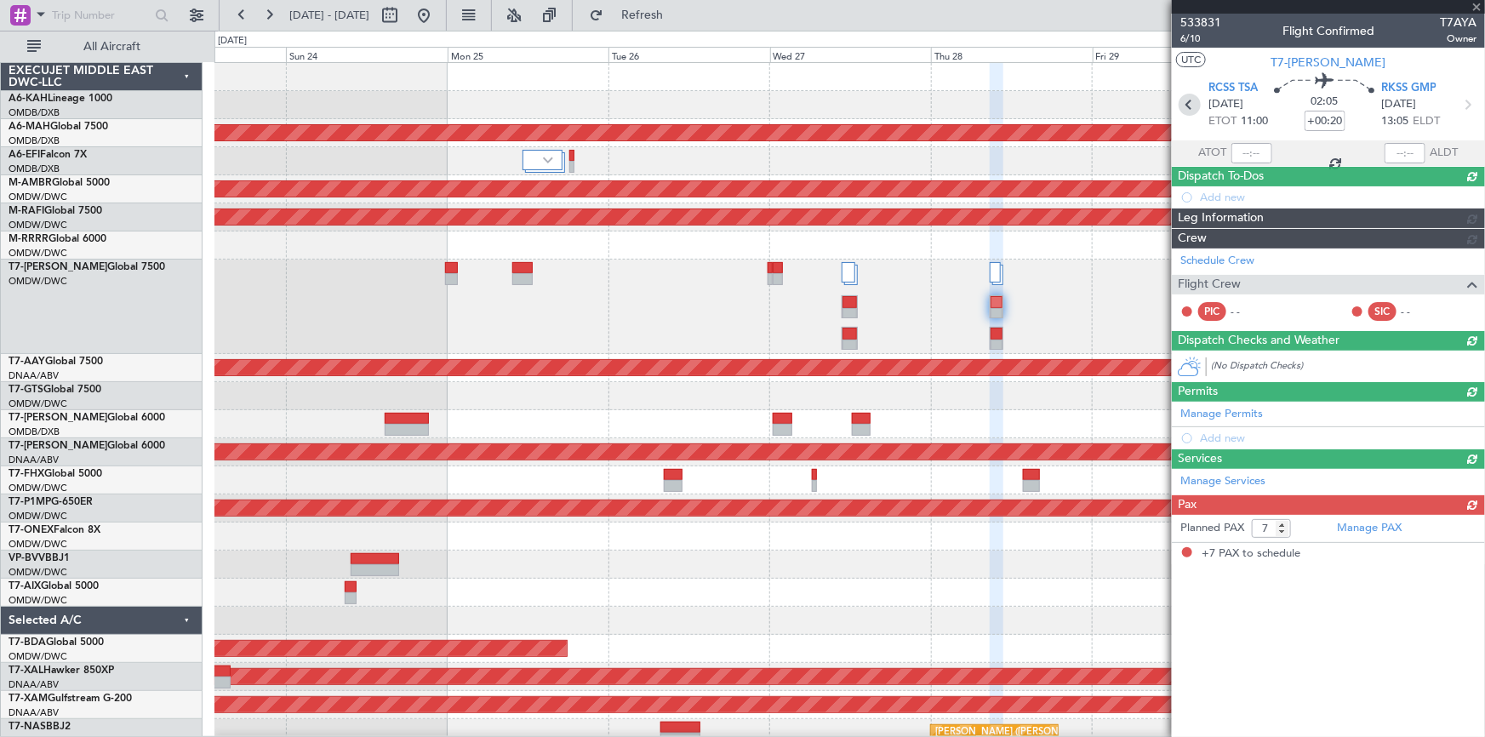
type input "+00:15"
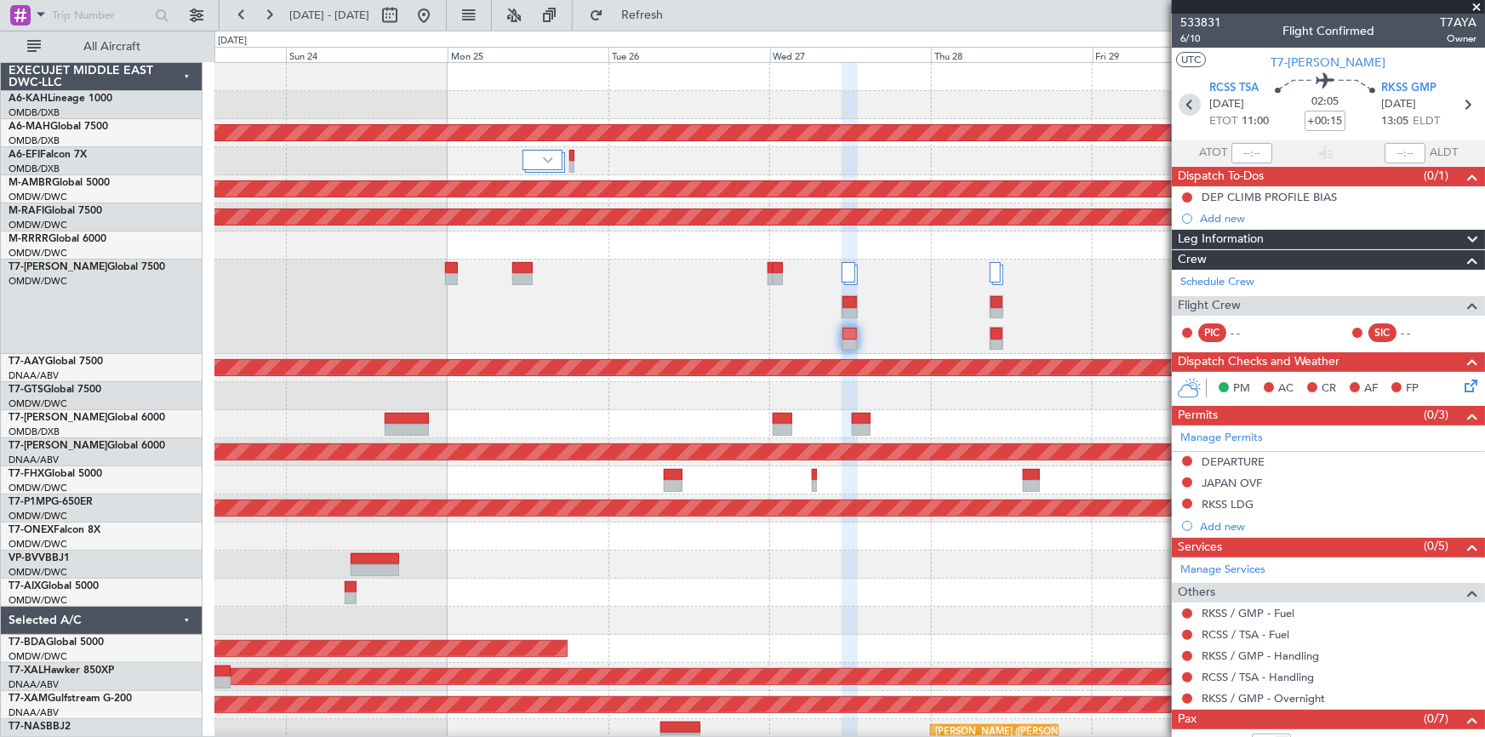
click at [1183, 100] on icon at bounding box center [1189, 105] width 22 height 22
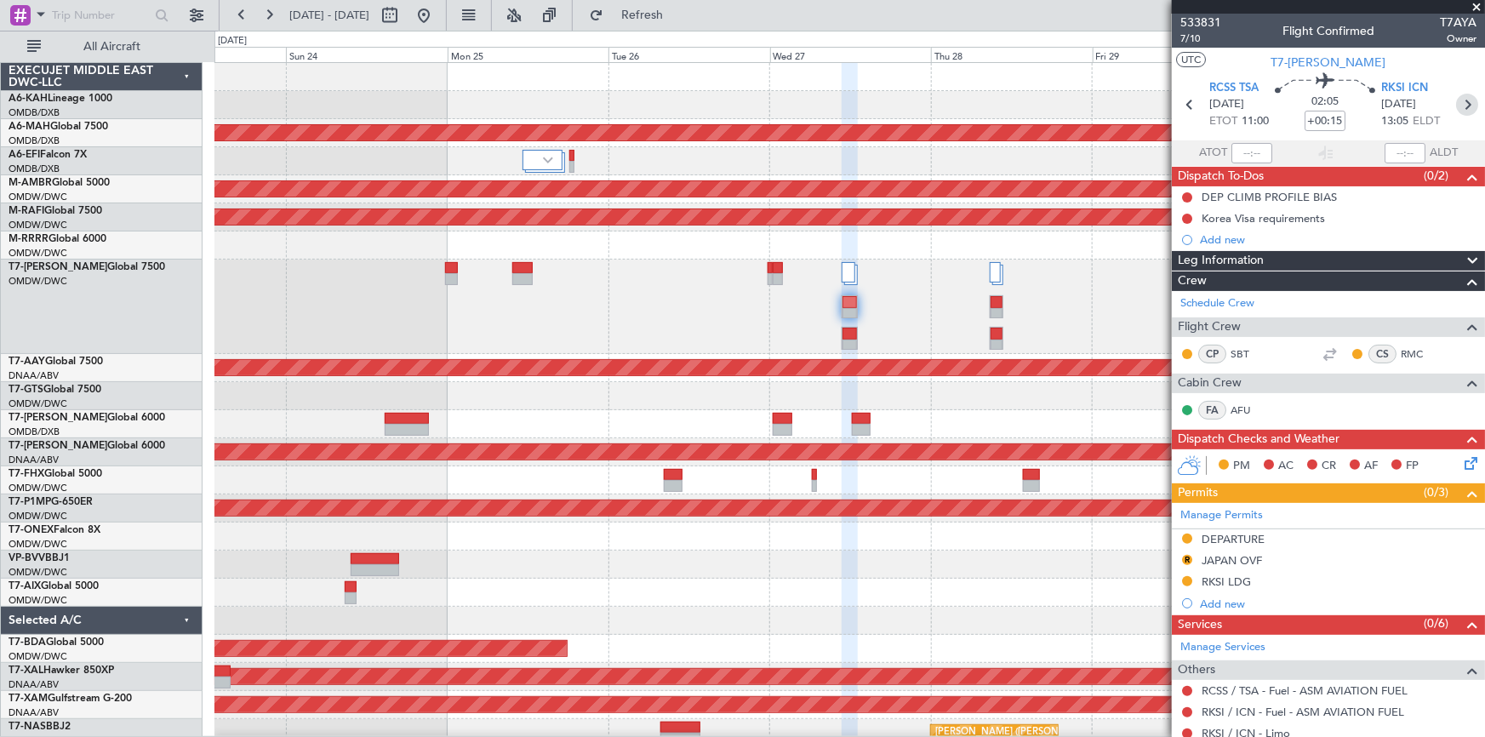
click at [1463, 107] on icon at bounding box center [1467, 105] width 22 height 22
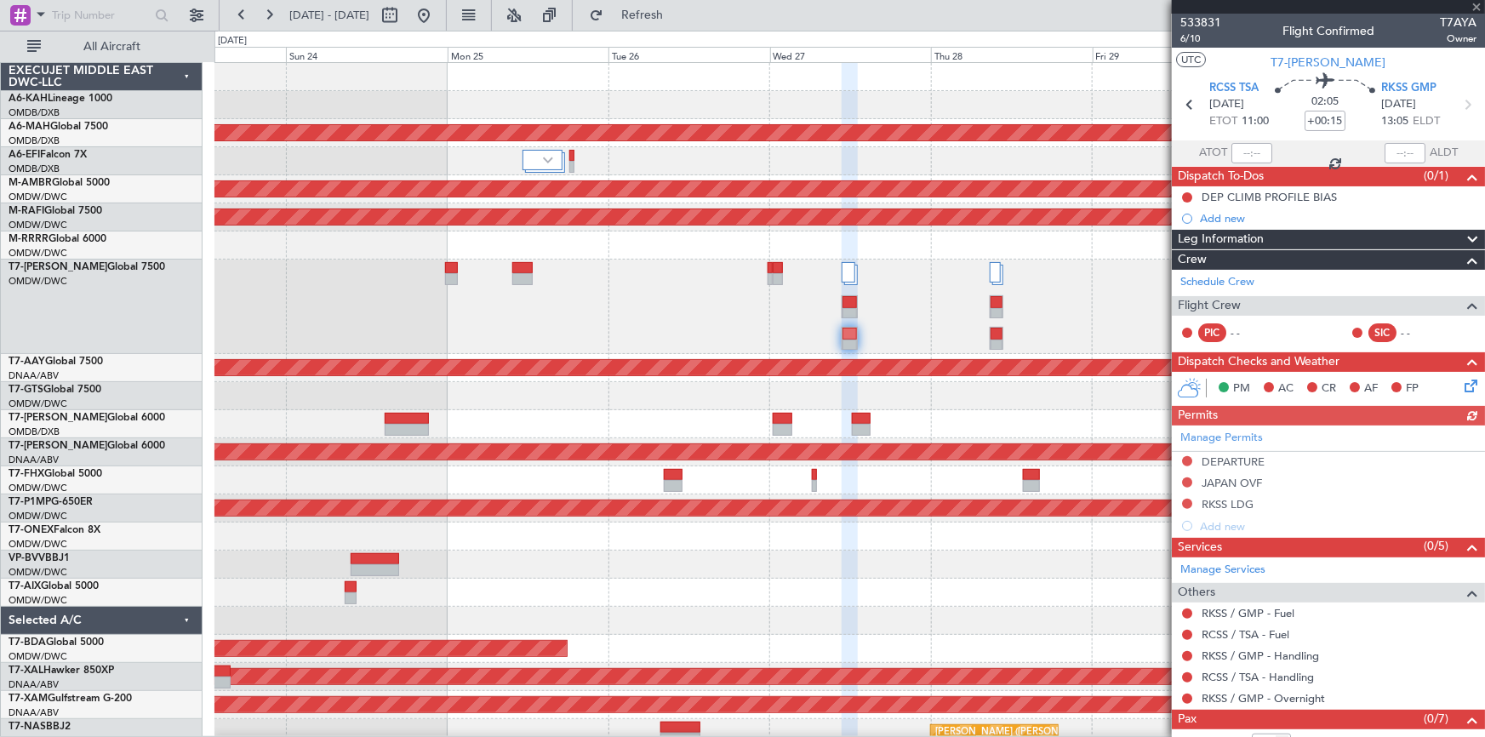
click at [1230, 435] on div "Manage Permits DEPARTURE JAPAN OVF RKSS LDG Add new" at bounding box center [1328, 480] width 313 height 111
click at [1210, 433] on link "Manage Permits" at bounding box center [1221, 438] width 83 height 17
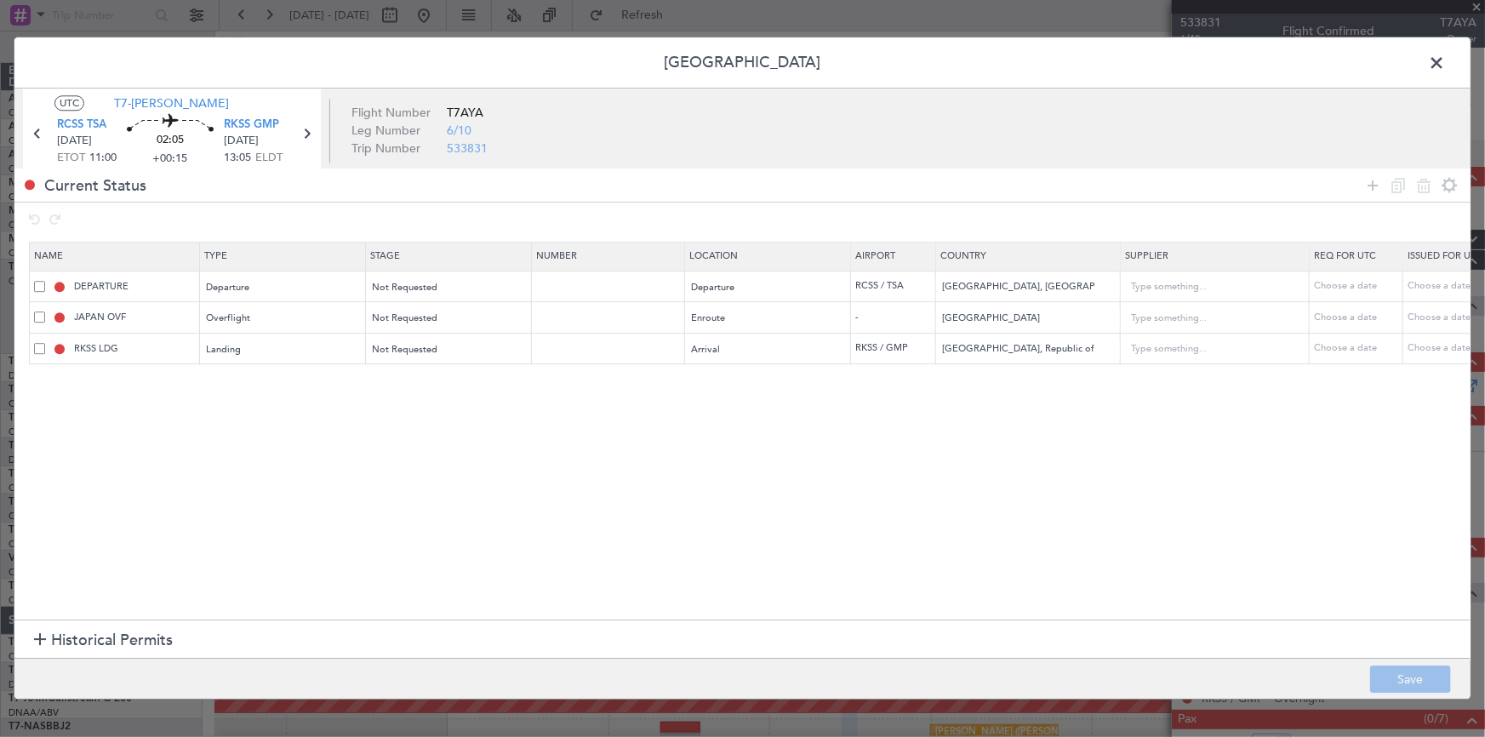
drag, startPoint x: 1368, startPoint y: 181, endPoint x: 302, endPoint y: 396, distance: 1087.4
click at [1367, 183] on icon at bounding box center [1372, 185] width 20 height 20
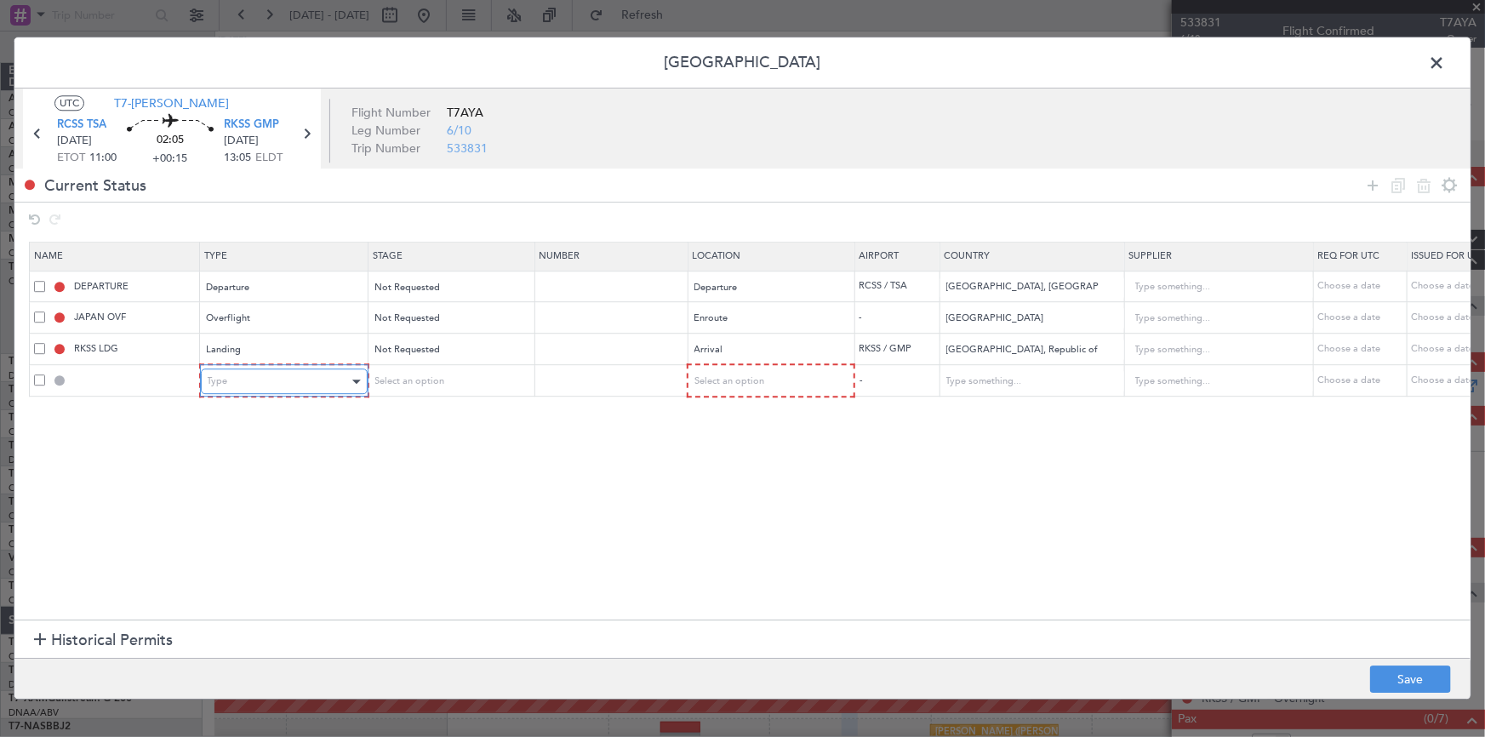
click at [244, 381] on div "Type" at bounding box center [278, 382] width 141 height 26
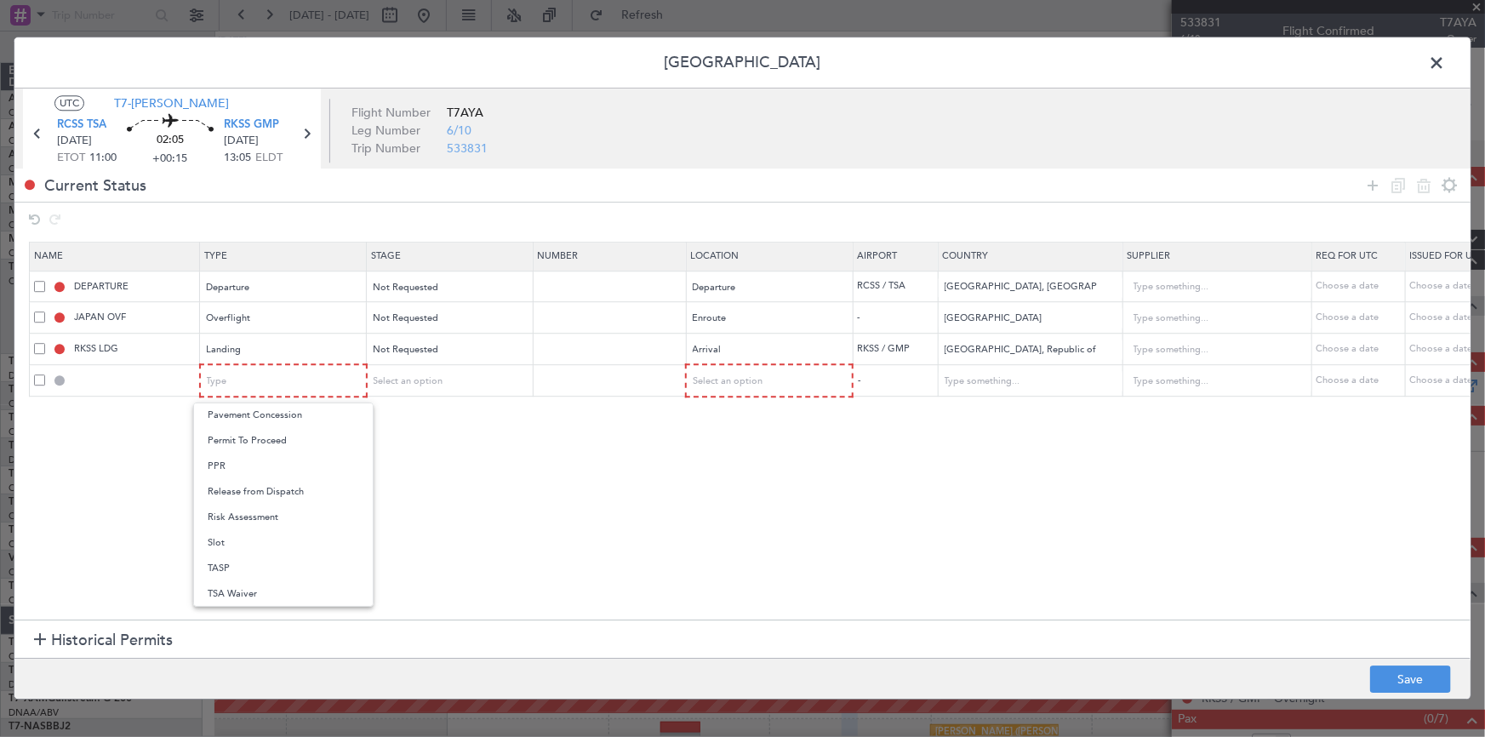
click at [238, 543] on span "Slot" at bounding box center [283, 543] width 151 height 26
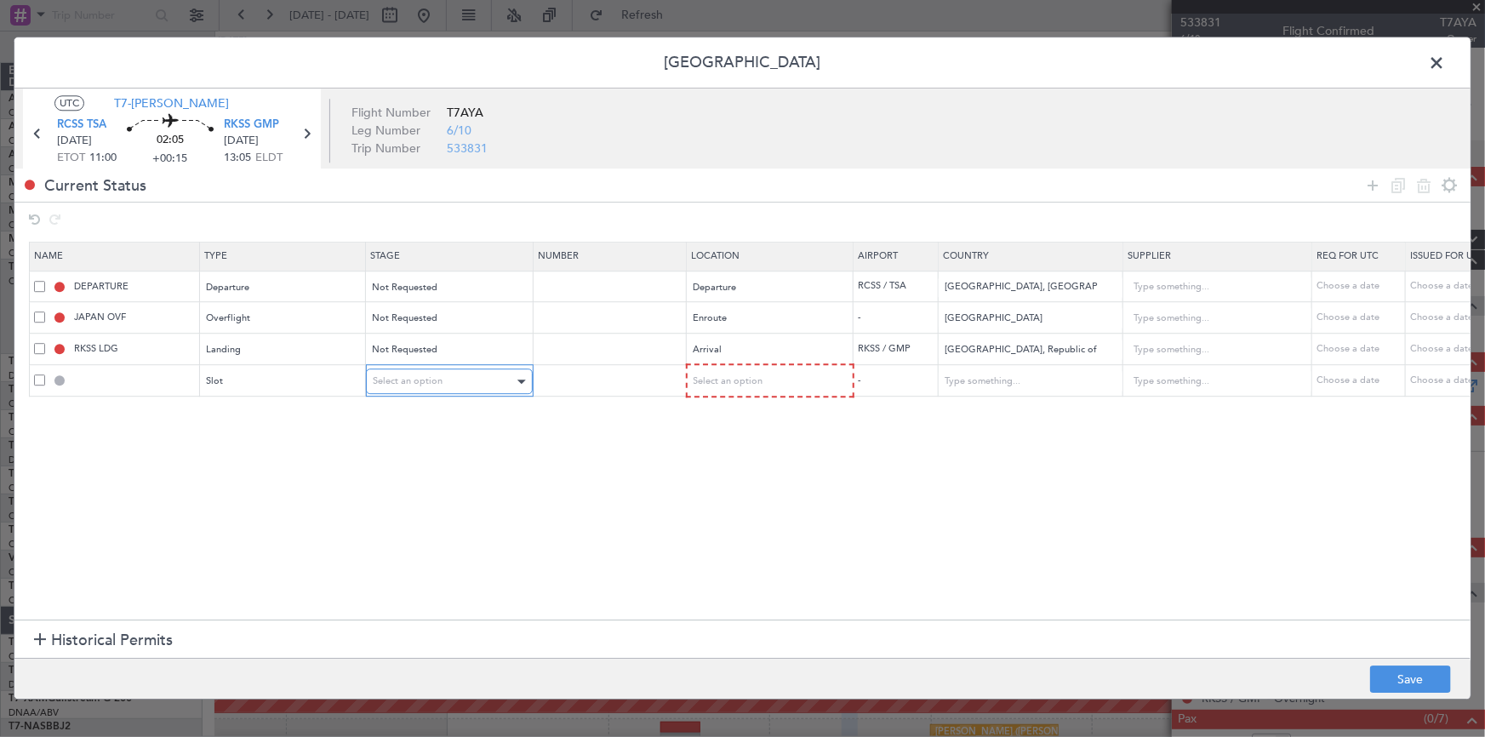
click at [417, 376] on span "Select an option" at bounding box center [408, 381] width 70 height 13
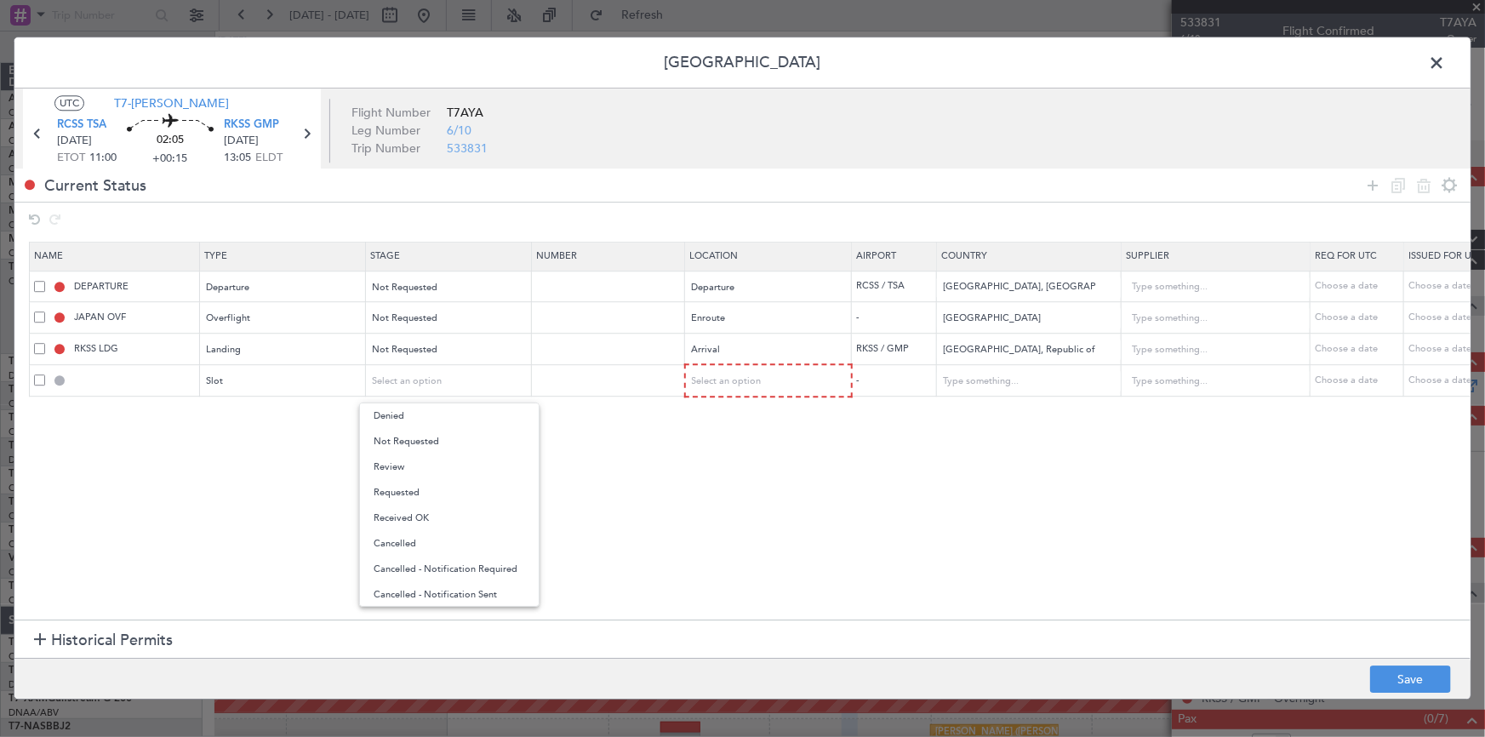
drag, startPoint x: 418, startPoint y: 442, endPoint x: 443, endPoint y: 442, distance: 25.5
click at [420, 442] on span "Not Requested" at bounding box center [449, 442] width 151 height 26
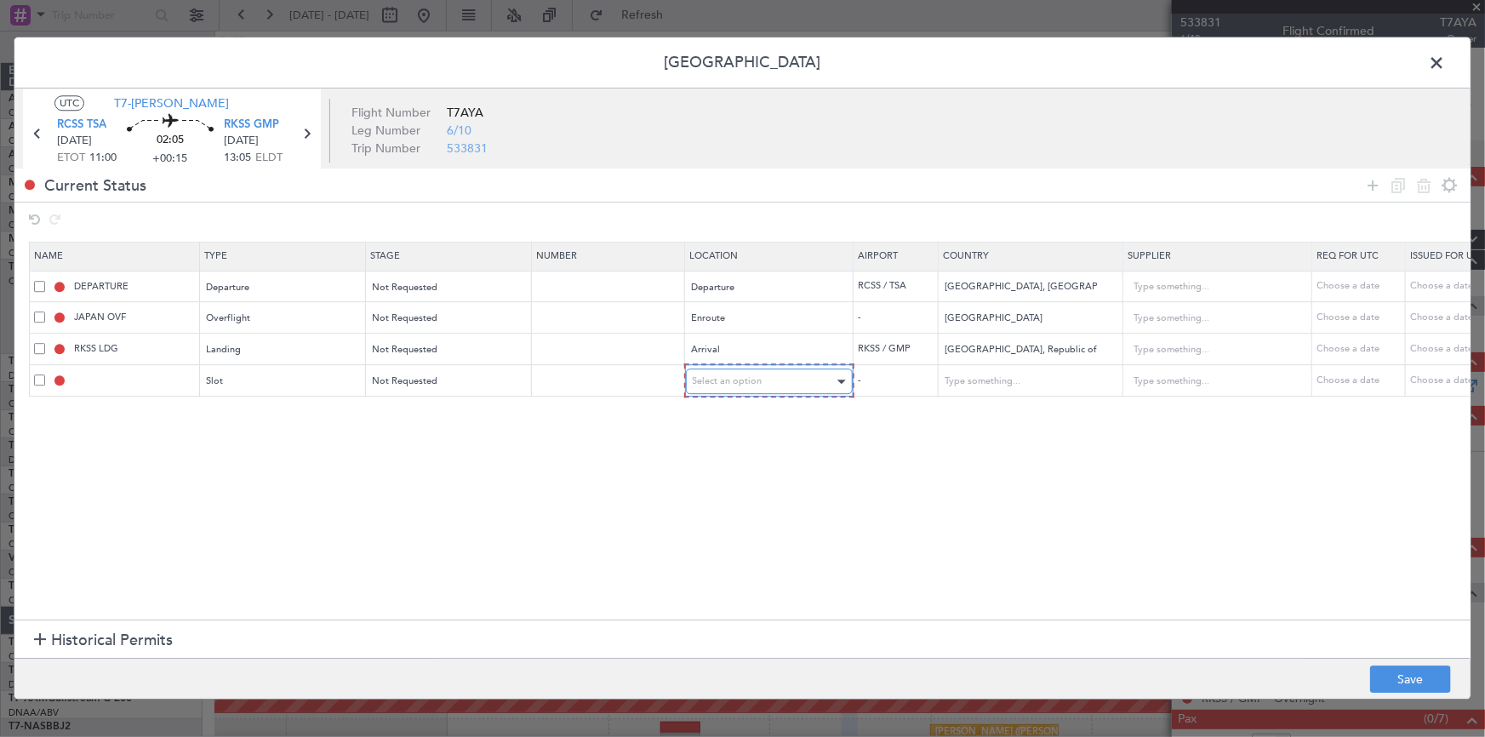
click at [736, 377] on span "Select an option" at bounding box center [728, 381] width 70 height 13
drag, startPoint x: 709, startPoint y: 464, endPoint x: 729, endPoint y: 470, distance: 21.3
click at [709, 465] on span "Arrival" at bounding box center [768, 467] width 151 height 26
click at [1401, 681] on button "Save" at bounding box center [1410, 679] width 81 height 27
type input "RKSS ARR SLOT"
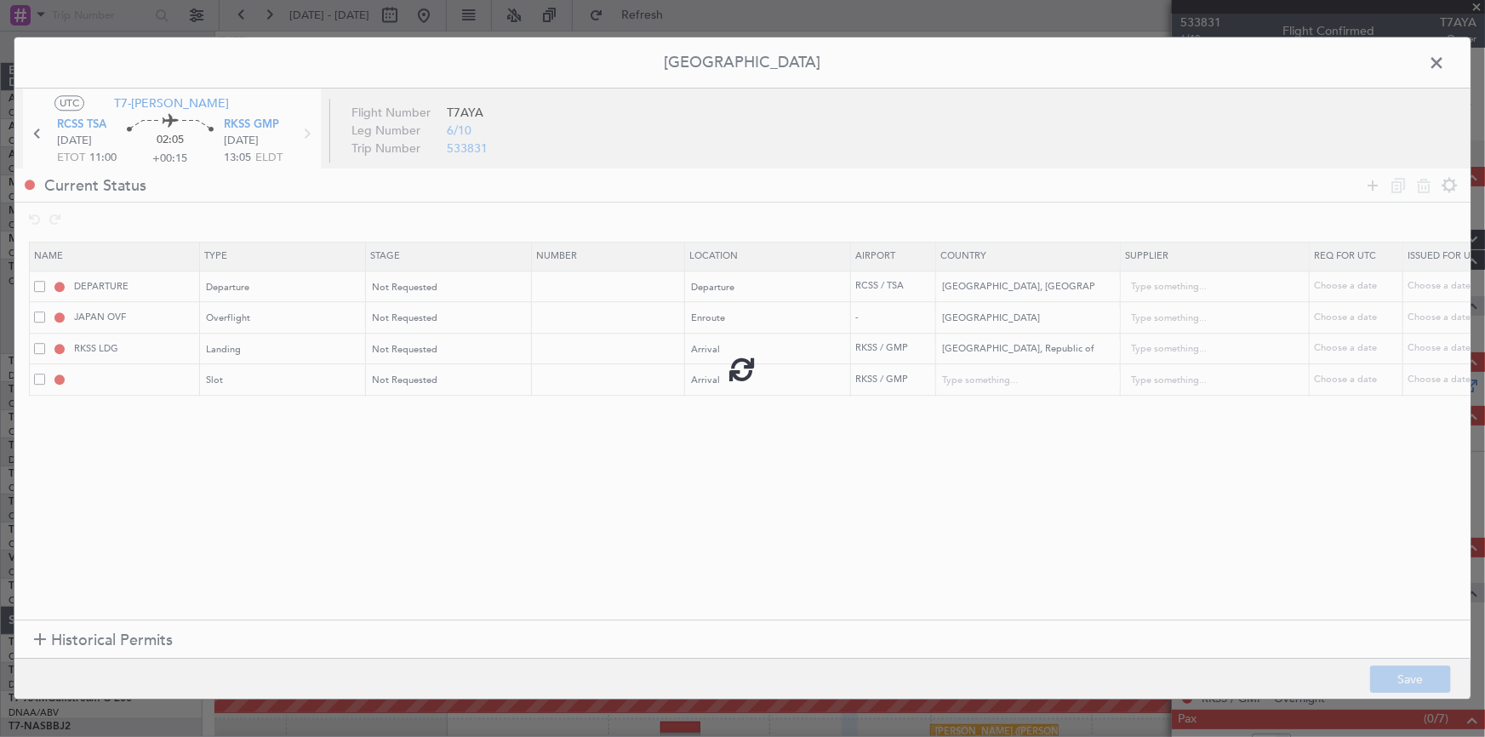
type input "Korea, Republic of"
type input "NNN"
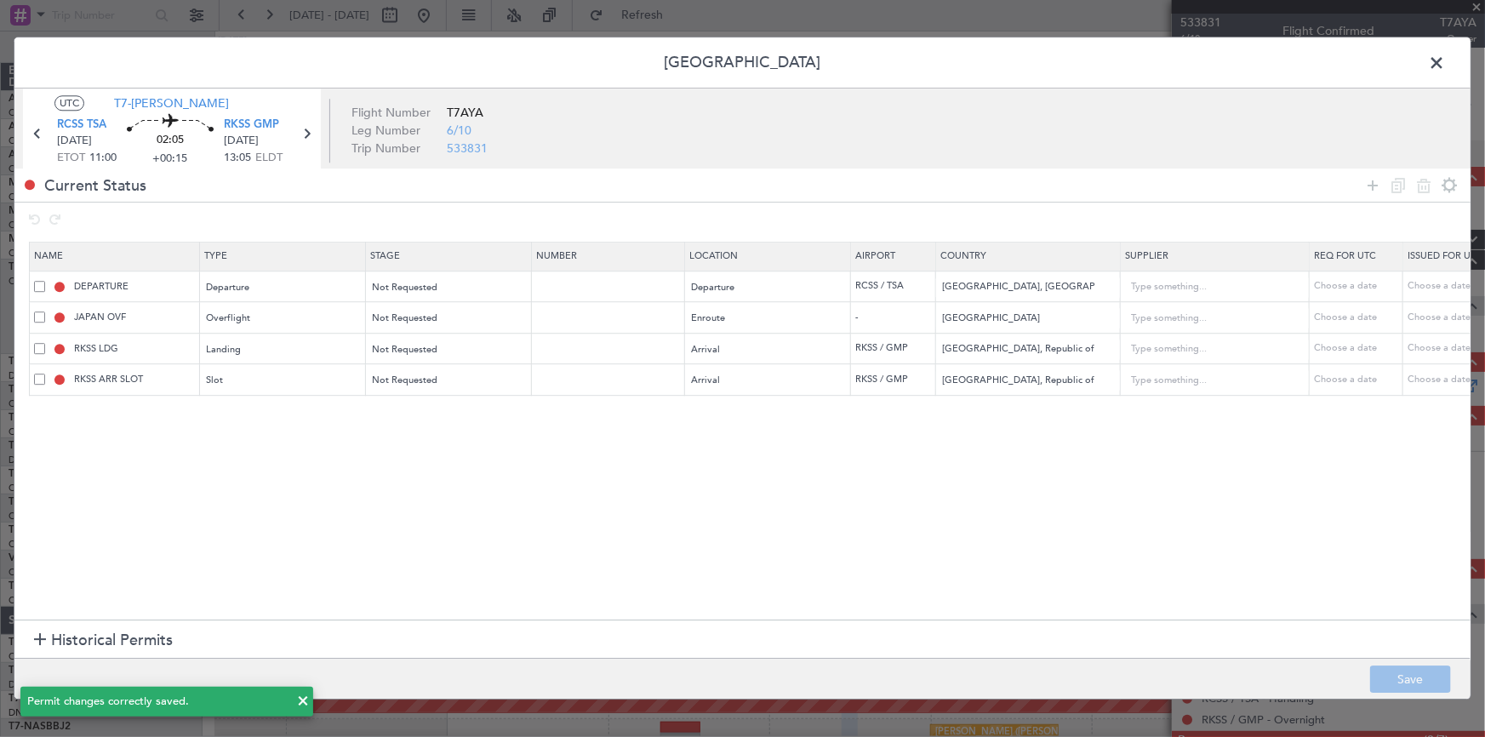
click at [1445, 59] on span at bounding box center [1445, 67] width 0 height 34
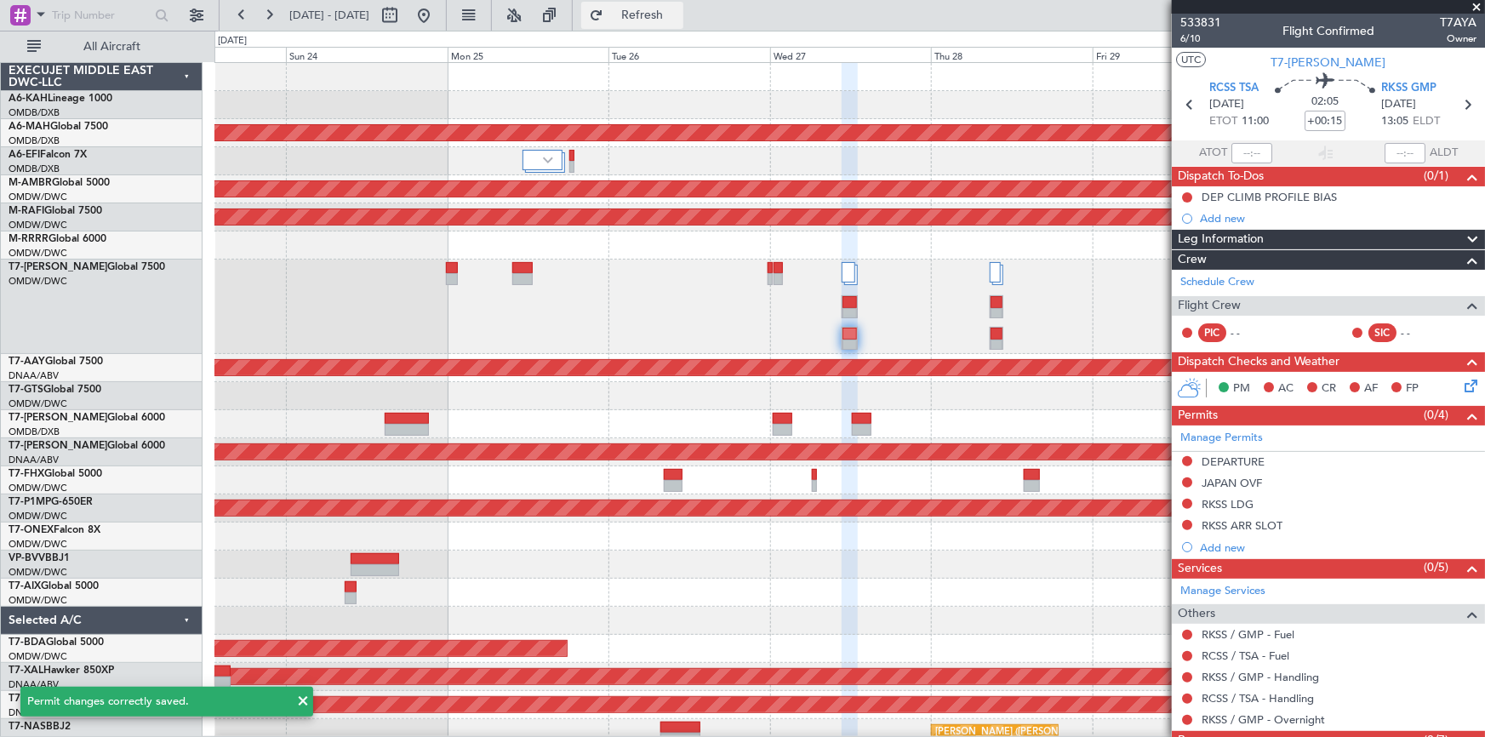
click at [675, 3] on button "Refresh" at bounding box center [632, 15] width 102 height 27
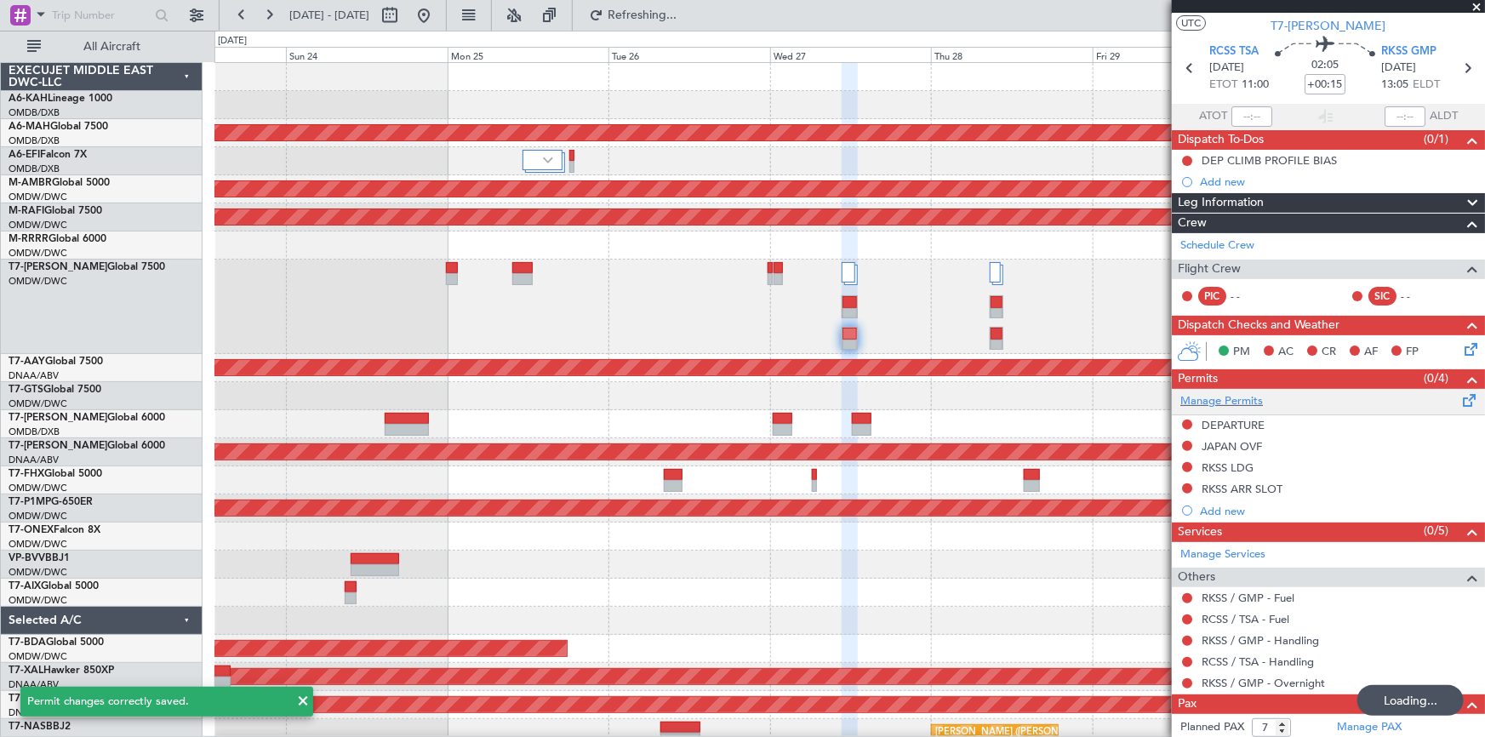
scroll to position [61, 0]
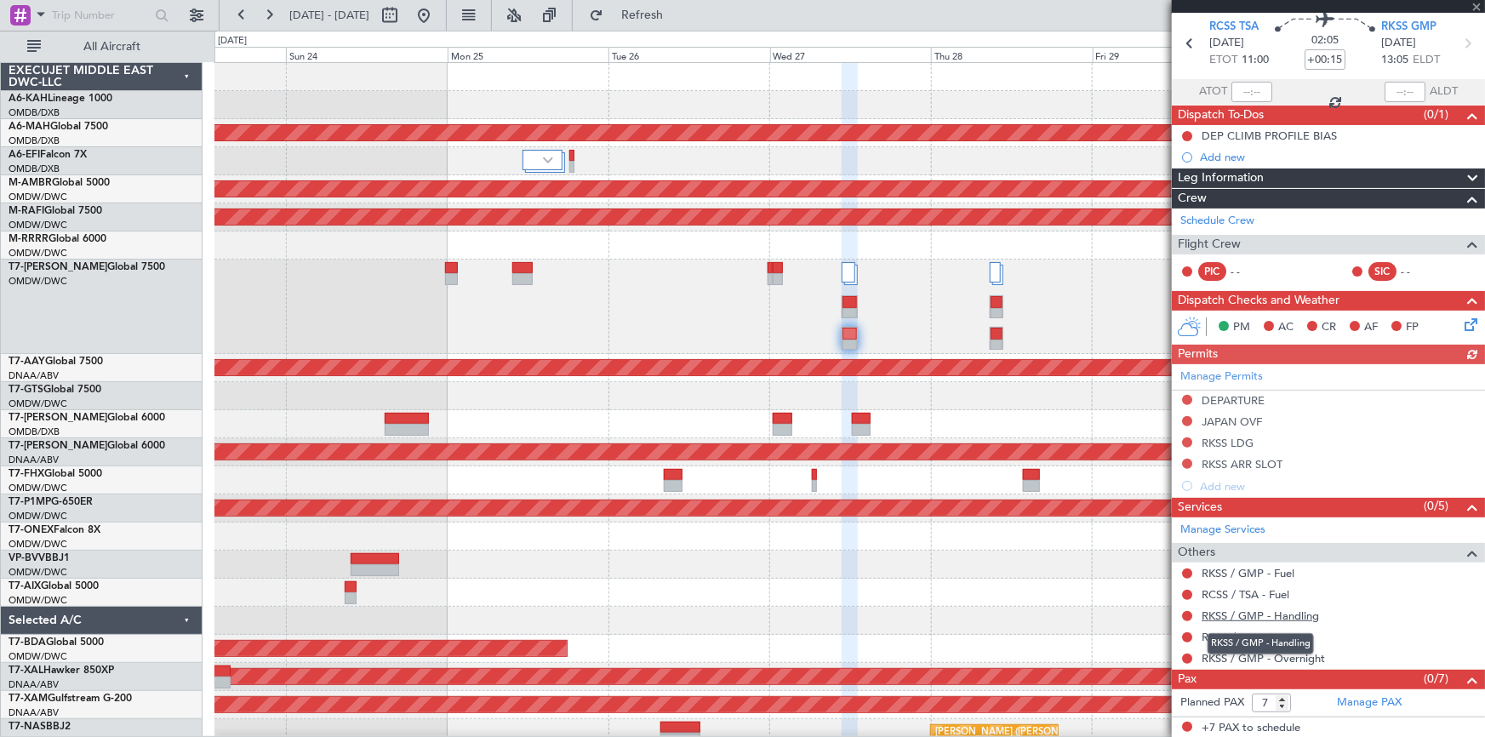
click at [1227, 616] on link "RKSS / GMP - Handling" at bounding box center [1259, 615] width 117 height 14
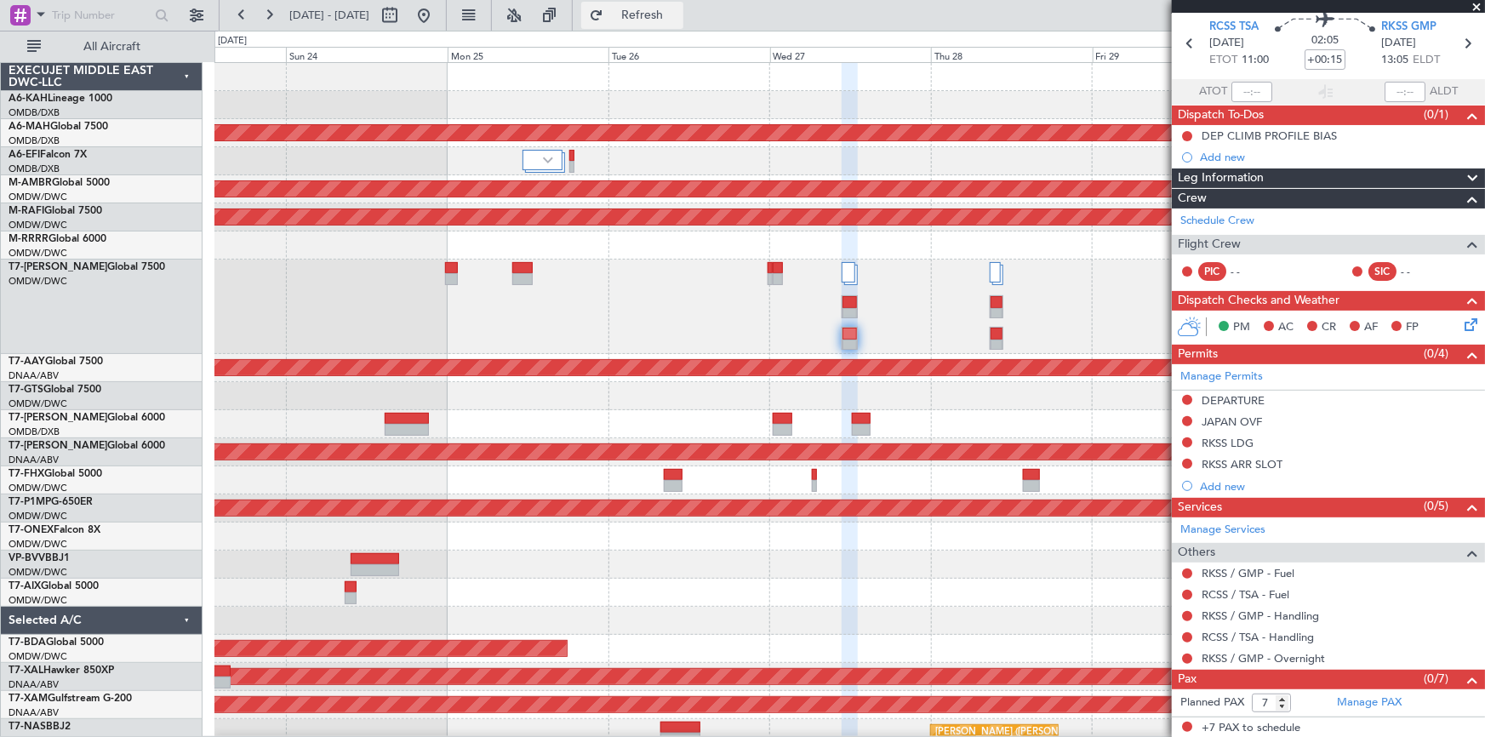
click at [675, 2] on button "Refresh" at bounding box center [632, 15] width 102 height 27
click at [1284, 633] on link "RCSS / TSA - Handling" at bounding box center [1257, 637] width 112 height 14
click at [678, 12] on span "Refresh" at bounding box center [642, 15] width 71 height 12
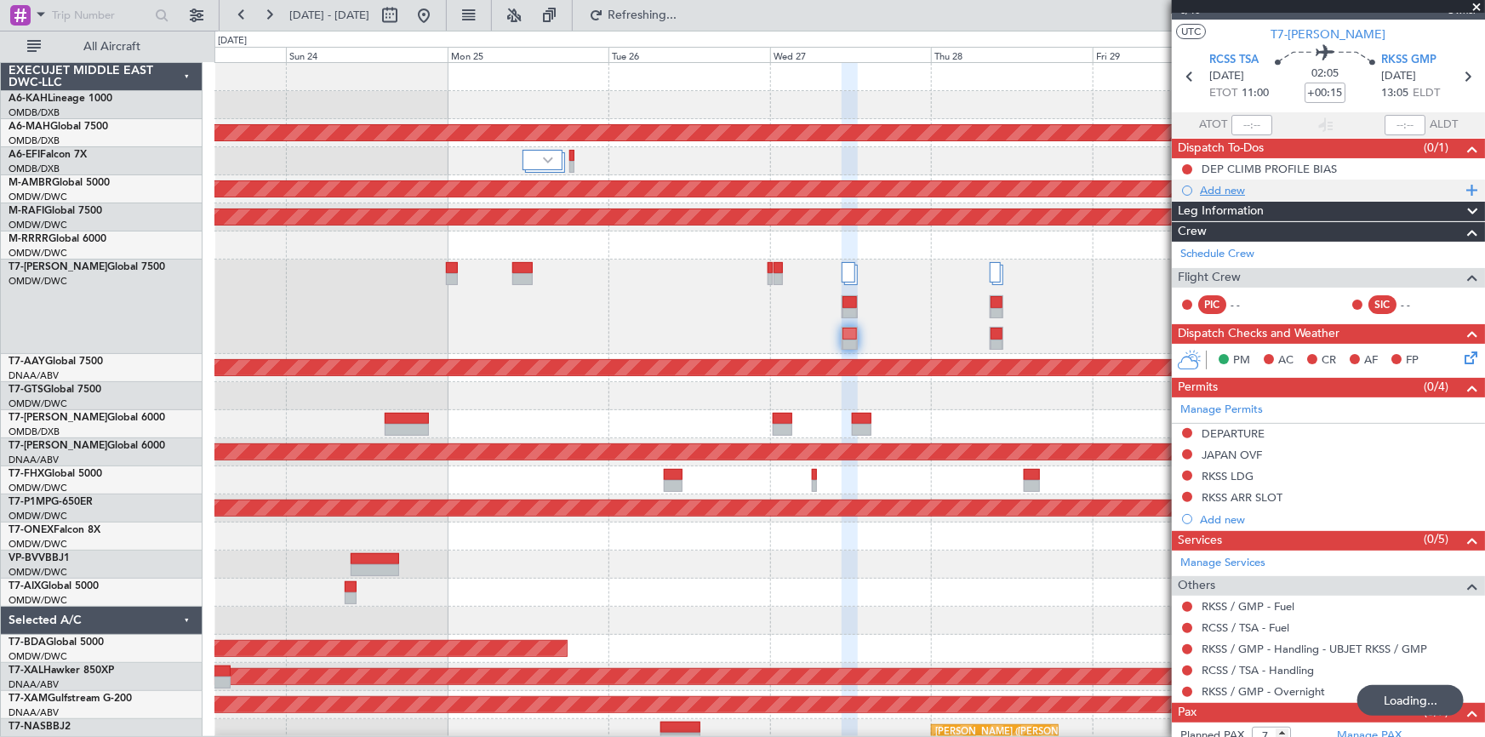
scroll to position [0, 0]
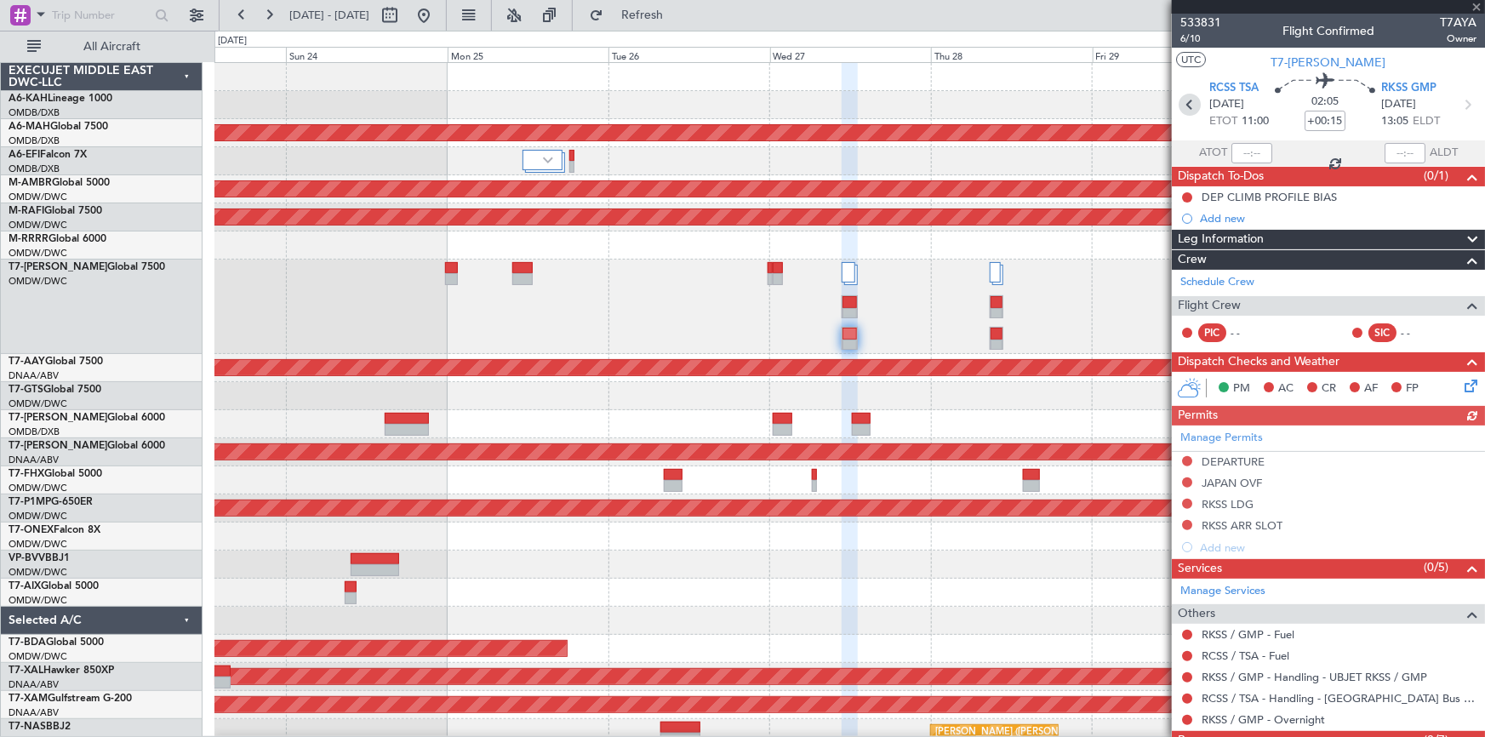
click at [1185, 106] on icon at bounding box center [1189, 105] width 22 height 22
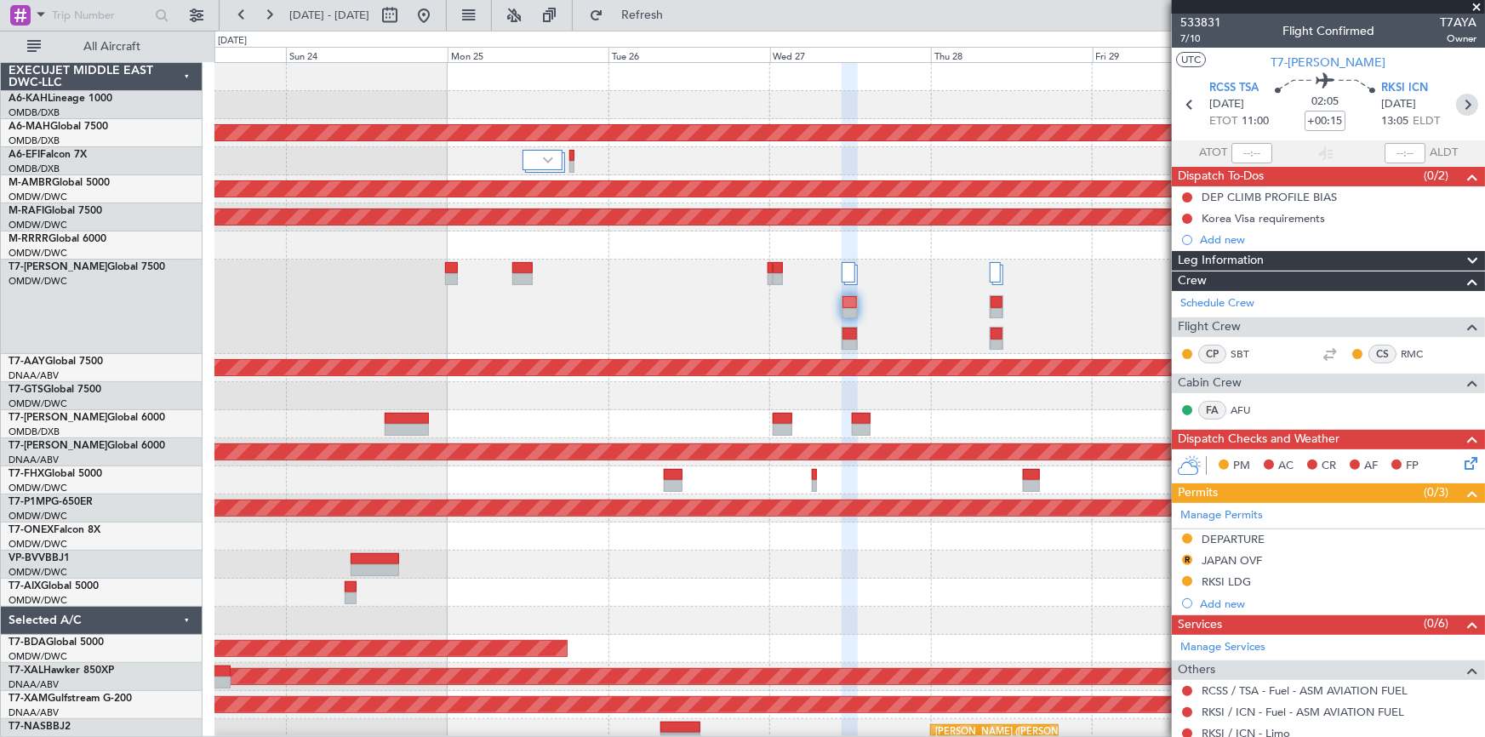
click at [1461, 101] on icon at bounding box center [1467, 105] width 22 height 22
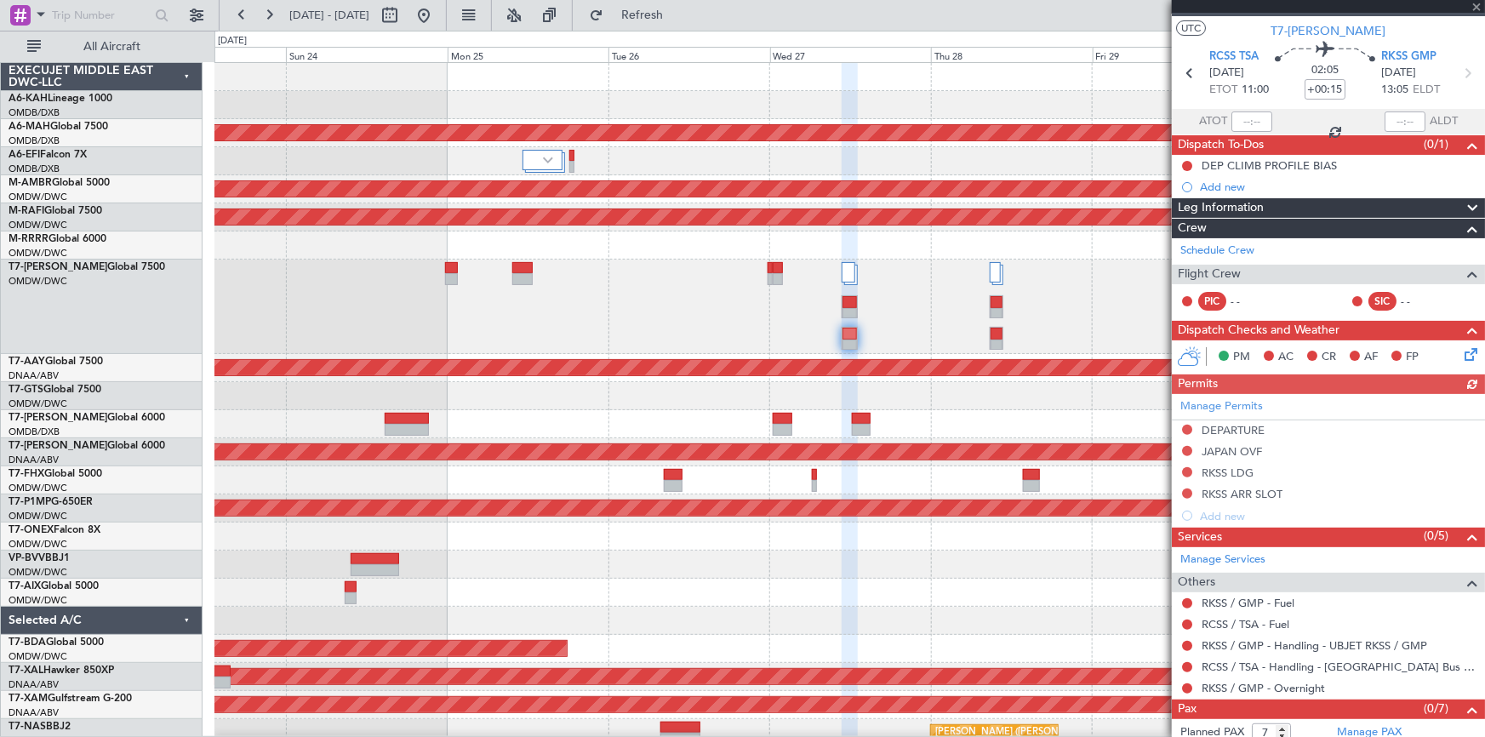
scroll to position [61, 0]
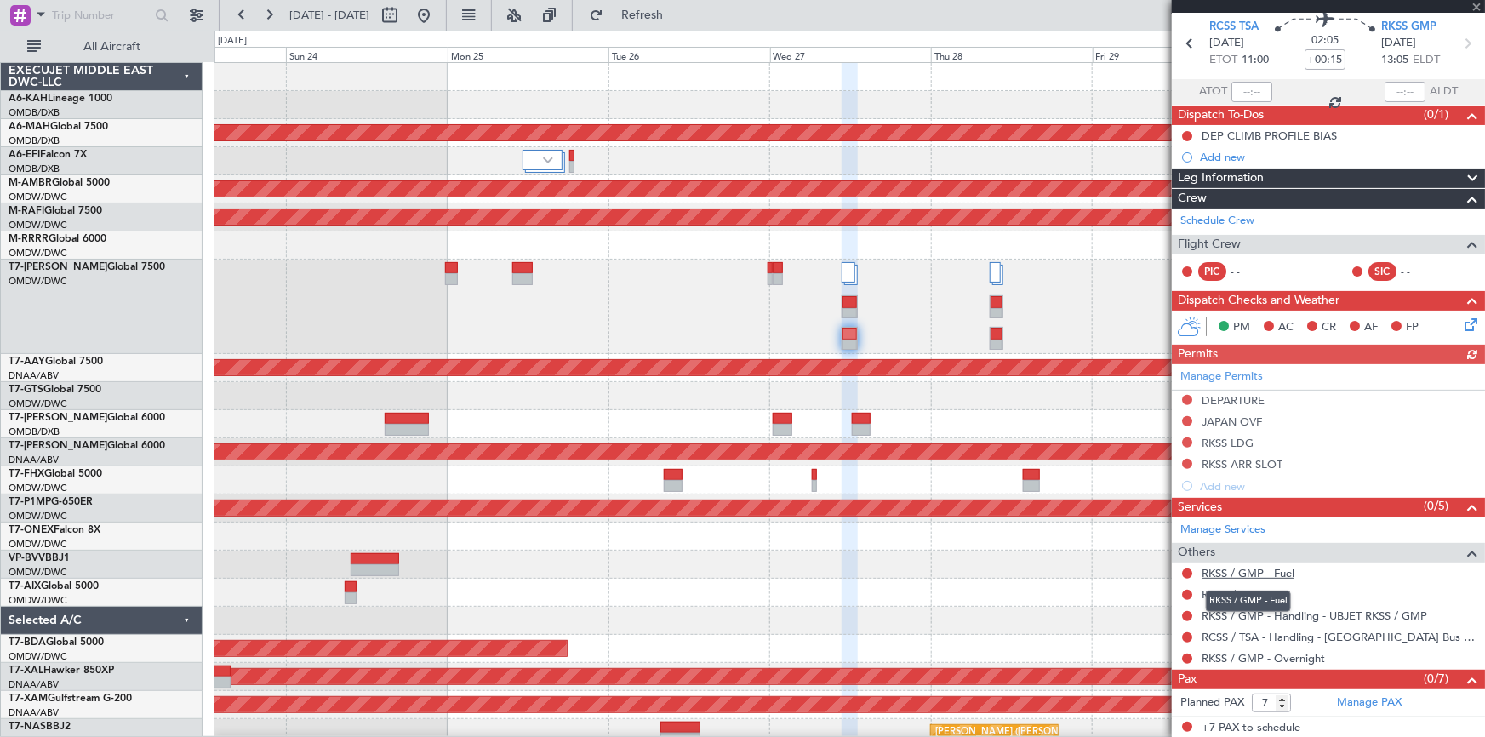
click at [1231, 572] on link "RKSS / GMP - Fuel" at bounding box center [1247, 573] width 93 height 14
click at [1236, 590] on link "RCSS / TSA - Fuel" at bounding box center [1245, 594] width 88 height 14
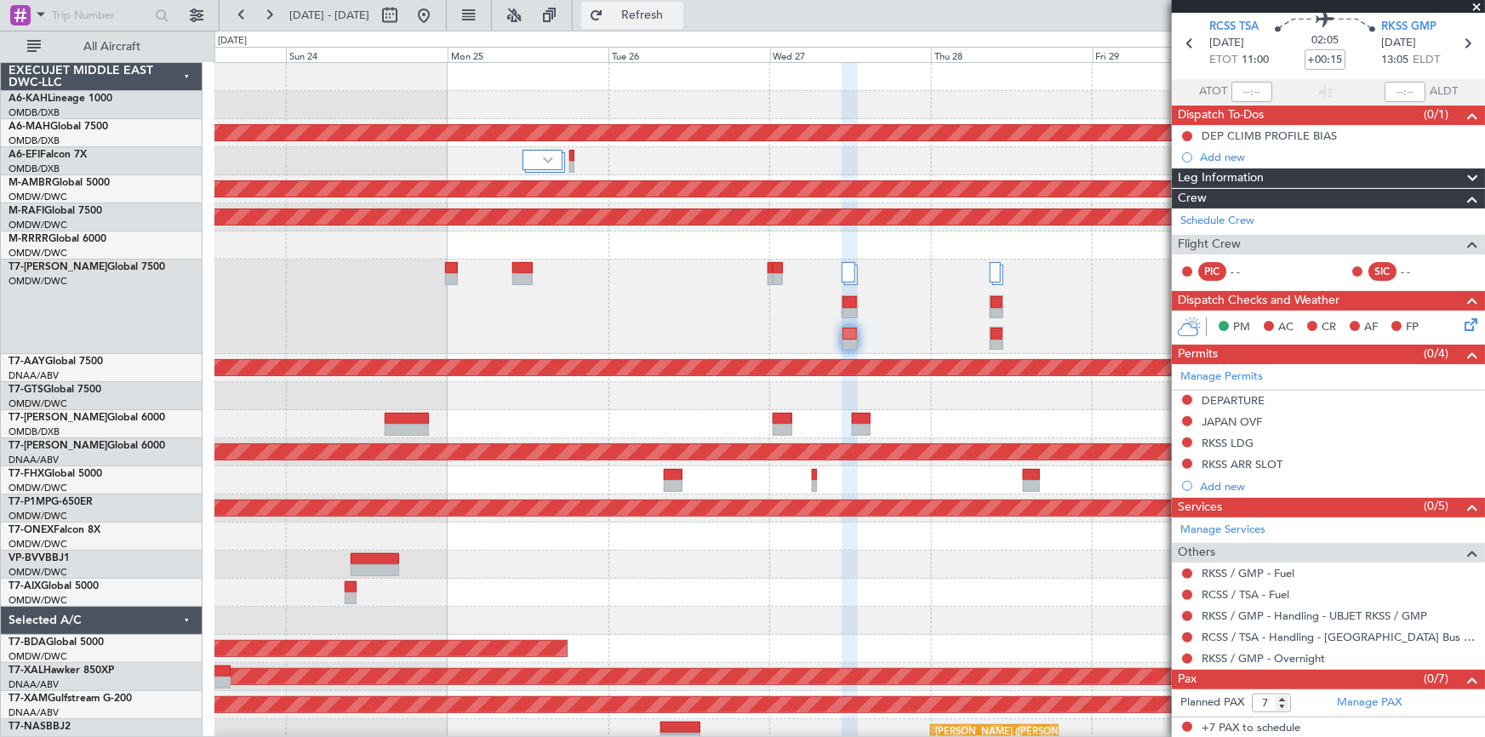
click at [678, 13] on span "Refresh" at bounding box center [642, 15] width 71 height 12
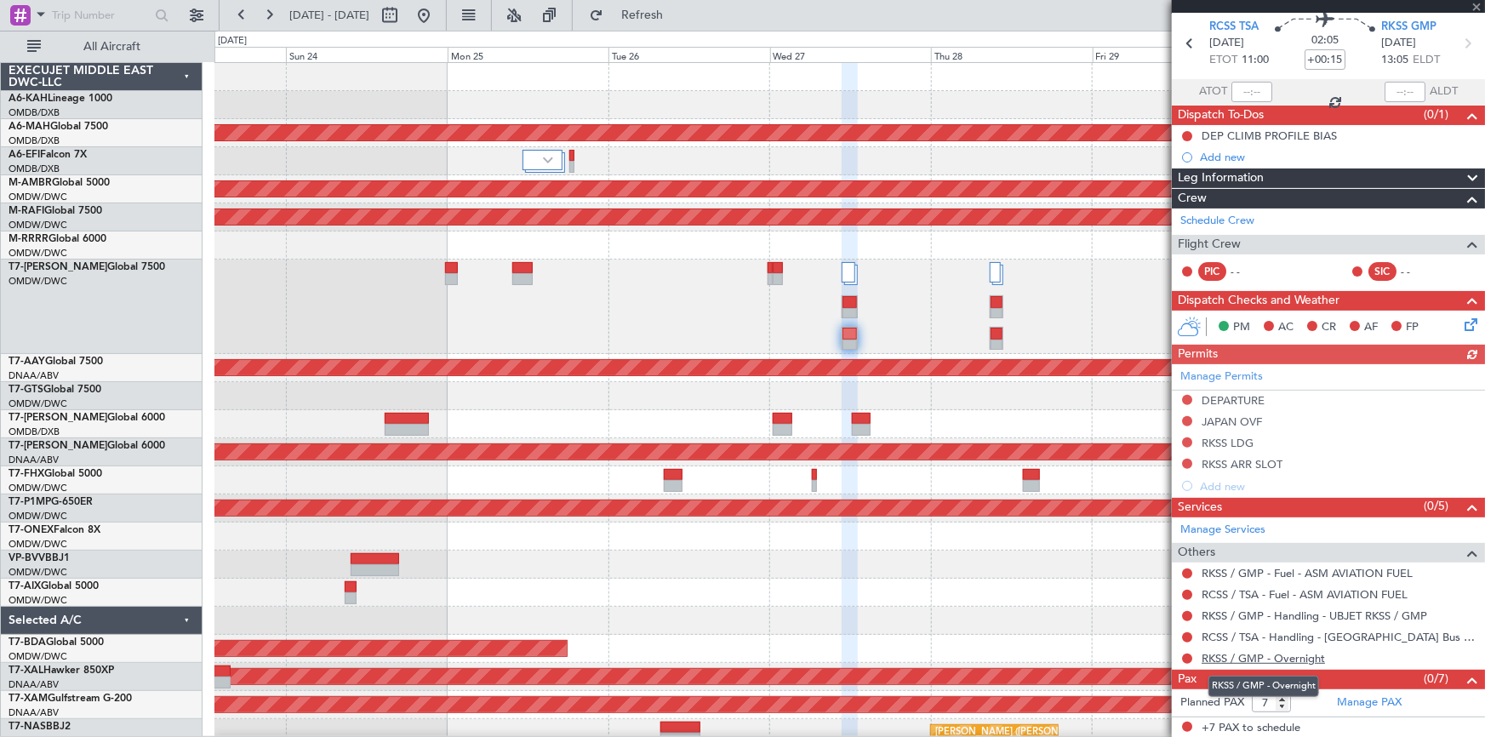
click at [1254, 657] on link "RKSS / GMP - Overnight" at bounding box center [1262, 658] width 123 height 14
drag, startPoint x: 671, startPoint y: 12, endPoint x: 613, endPoint y: 20, distance: 59.3
click at [670, 14] on span "Refresh" at bounding box center [642, 15] width 71 height 12
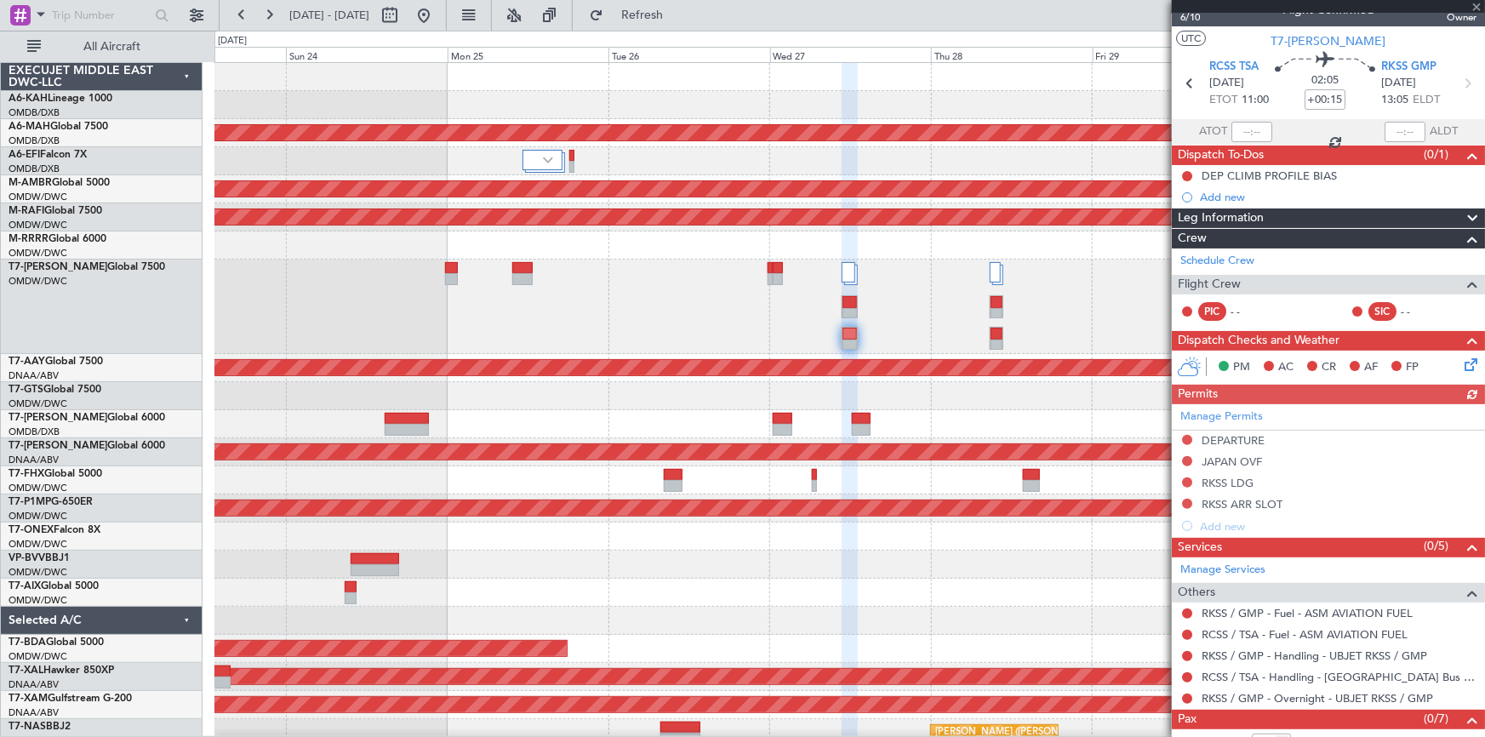
scroll to position [0, 0]
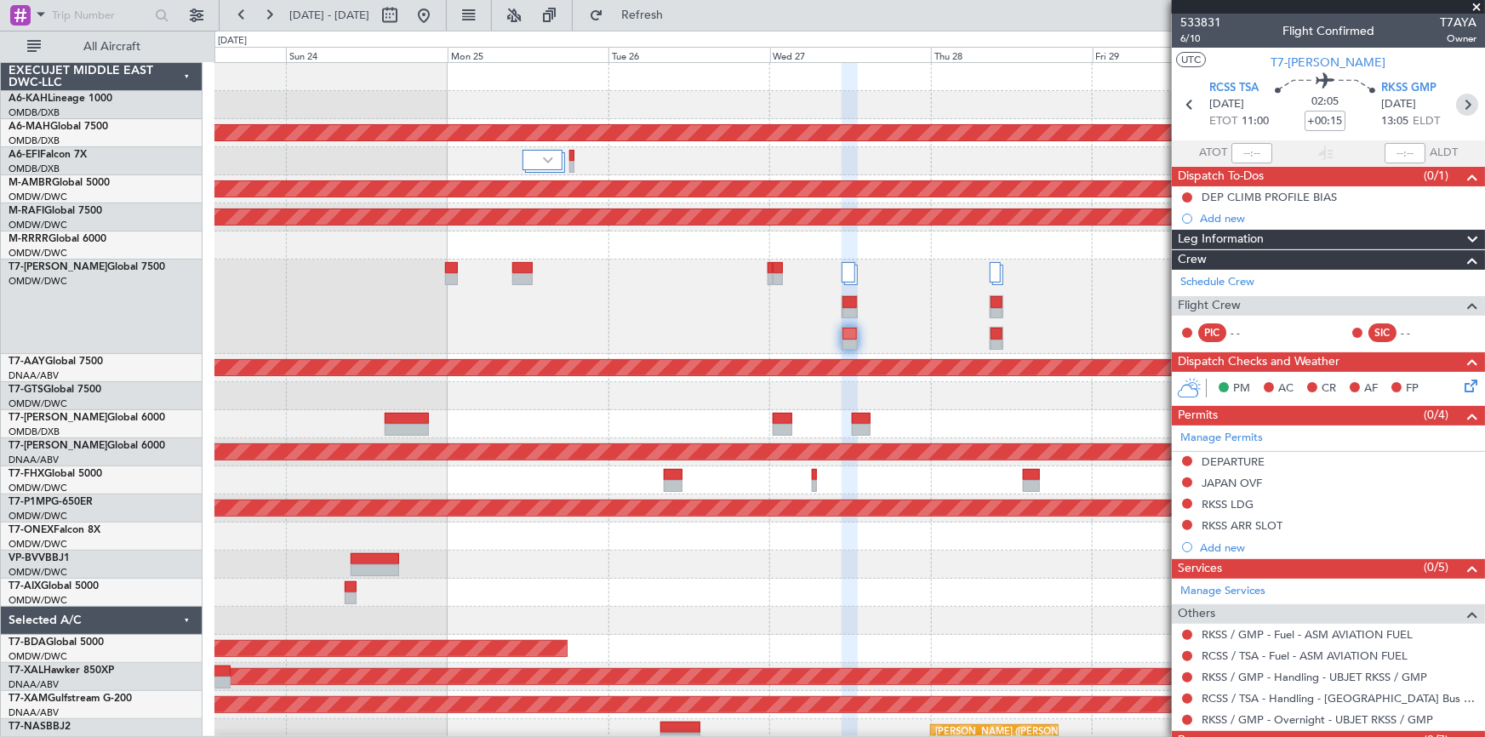
click at [1457, 104] on icon at bounding box center [1467, 105] width 22 height 22
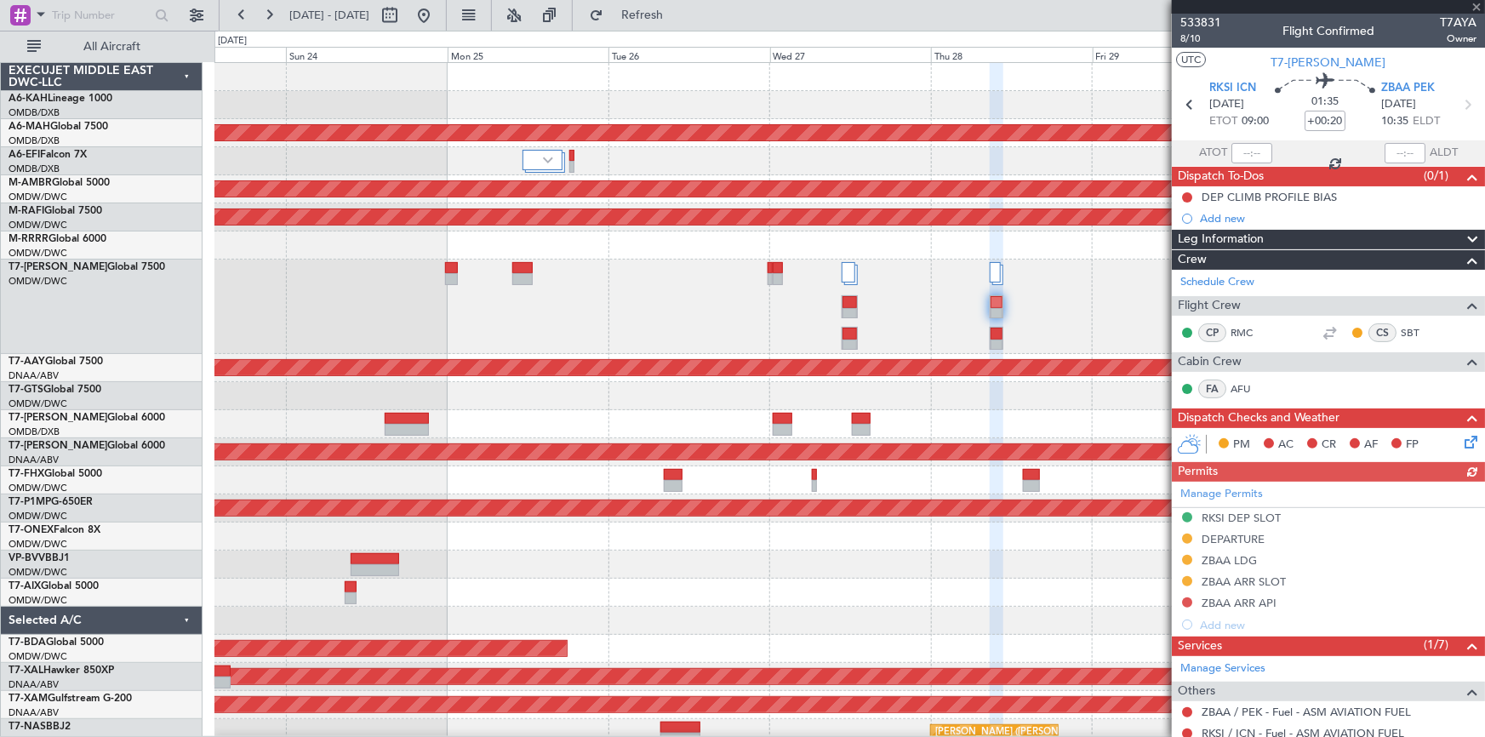
click at [1457, 105] on icon at bounding box center [1467, 105] width 22 height 22
click at [1457, 106] on icon at bounding box center [1467, 105] width 22 height 22
type input "+00:10"
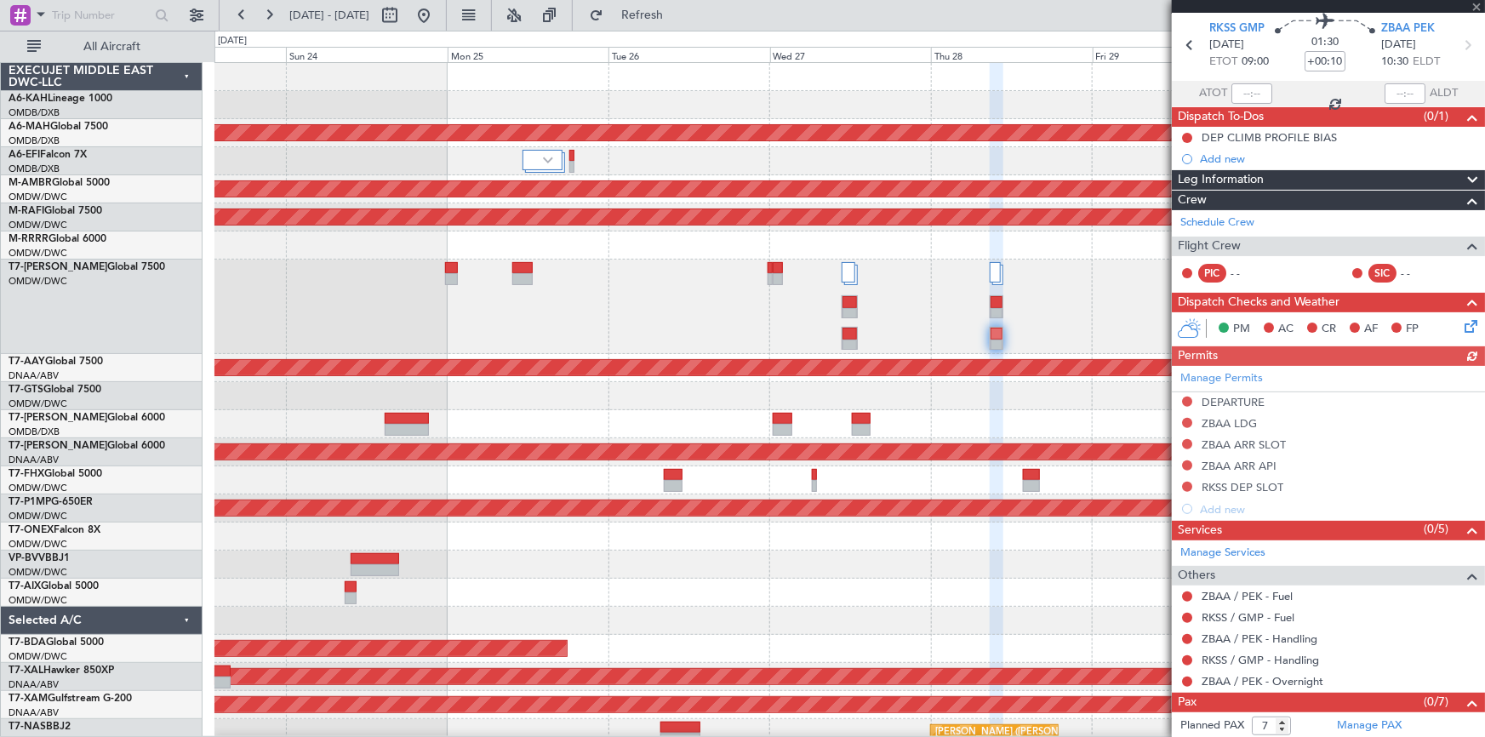
scroll to position [83, 0]
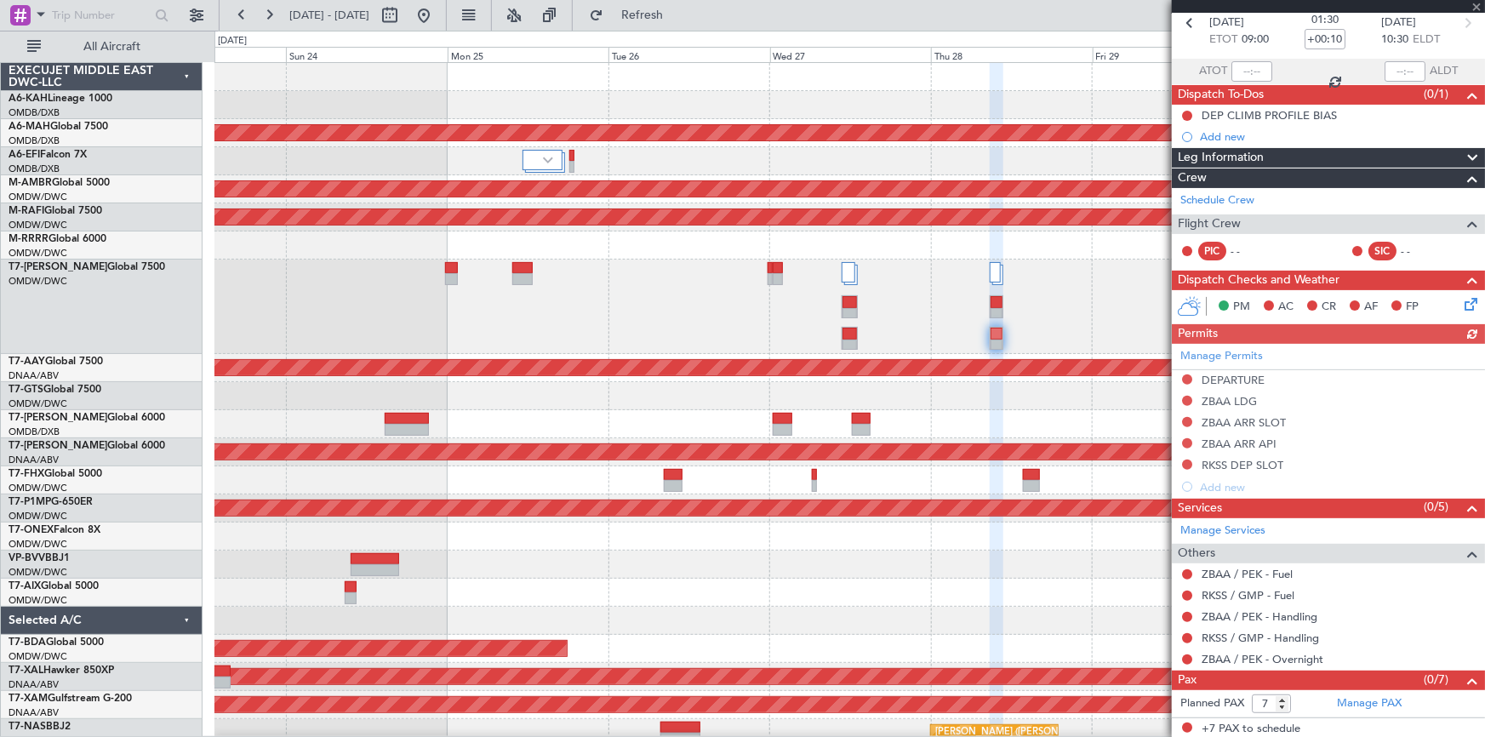
scroll to position [83, 0]
click at [1242, 569] on link "ZBAA / PEK - Fuel" at bounding box center [1246, 573] width 91 height 14
click at [1247, 592] on link "RKSS / GMP - Fuel" at bounding box center [1247, 594] width 93 height 14
click at [1229, 608] on link "ZBAA / PEK - Handling" at bounding box center [1259, 615] width 116 height 14
click at [678, 9] on span "Refresh" at bounding box center [642, 15] width 71 height 12
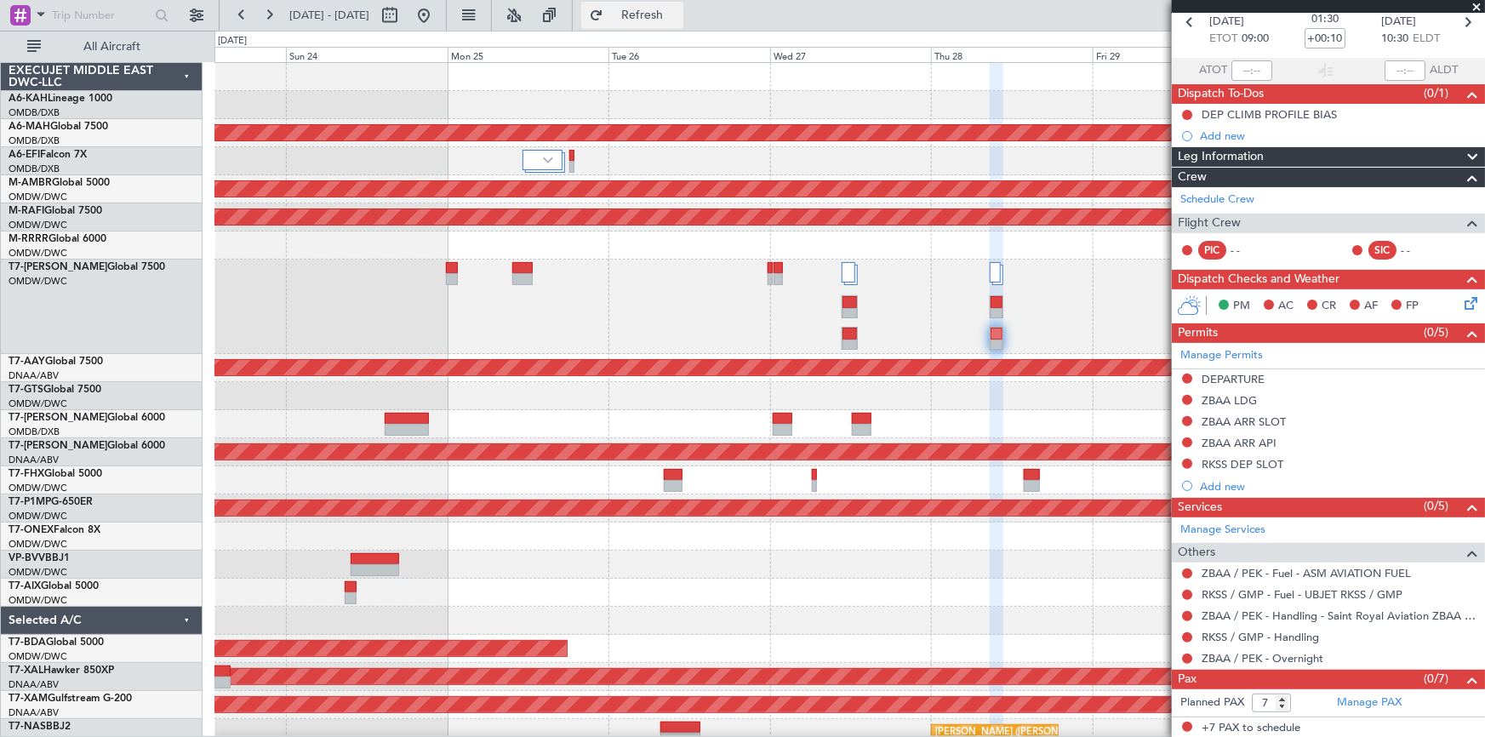
click at [678, 12] on span "Refresh" at bounding box center [642, 15] width 71 height 12
click at [1263, 636] on link "RKSS / GMP - Handling" at bounding box center [1259, 637] width 117 height 14
click at [678, 11] on span "Refresh" at bounding box center [642, 15] width 71 height 12
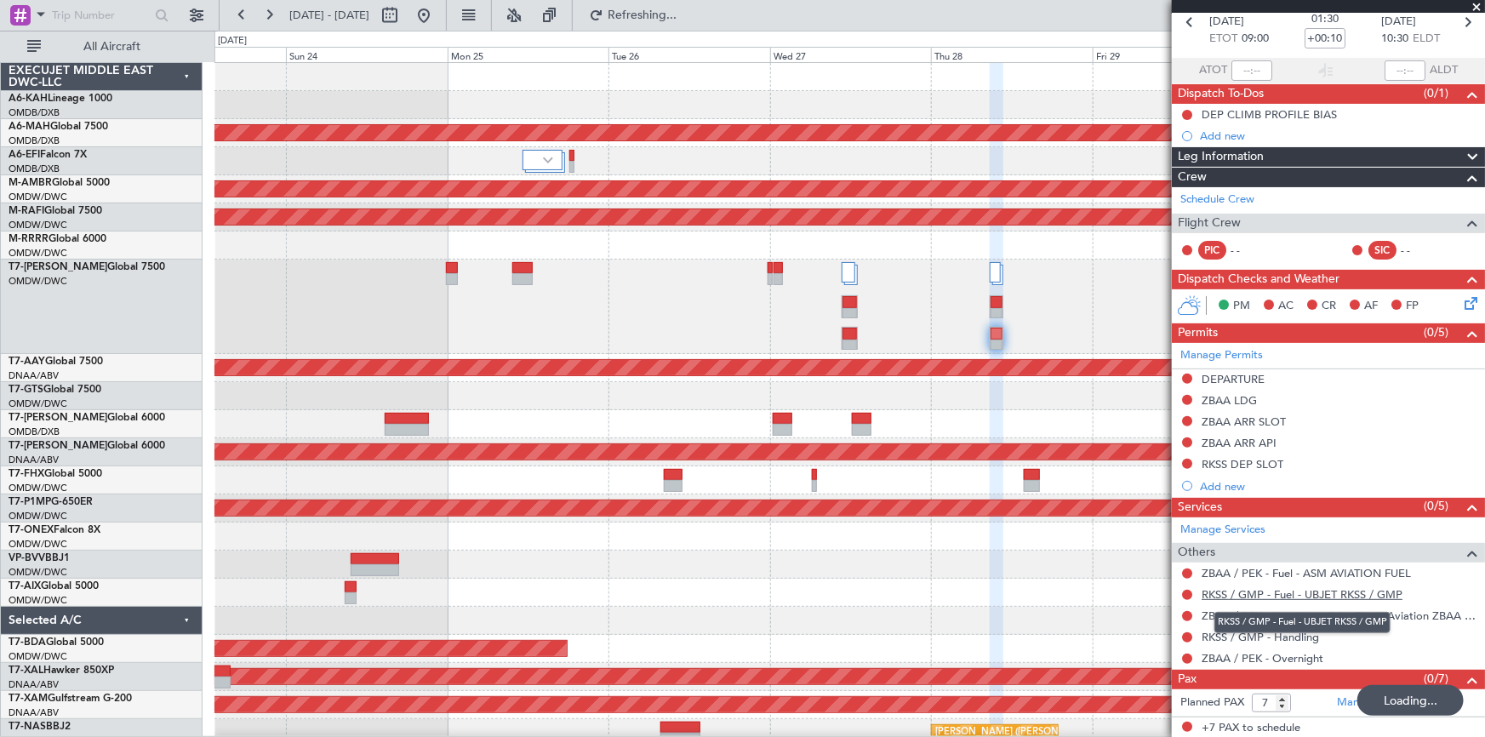
click at [1280, 589] on link "RKSS / GMP - Fuel - UBJET RKSS / GMP" at bounding box center [1301, 594] width 201 height 14
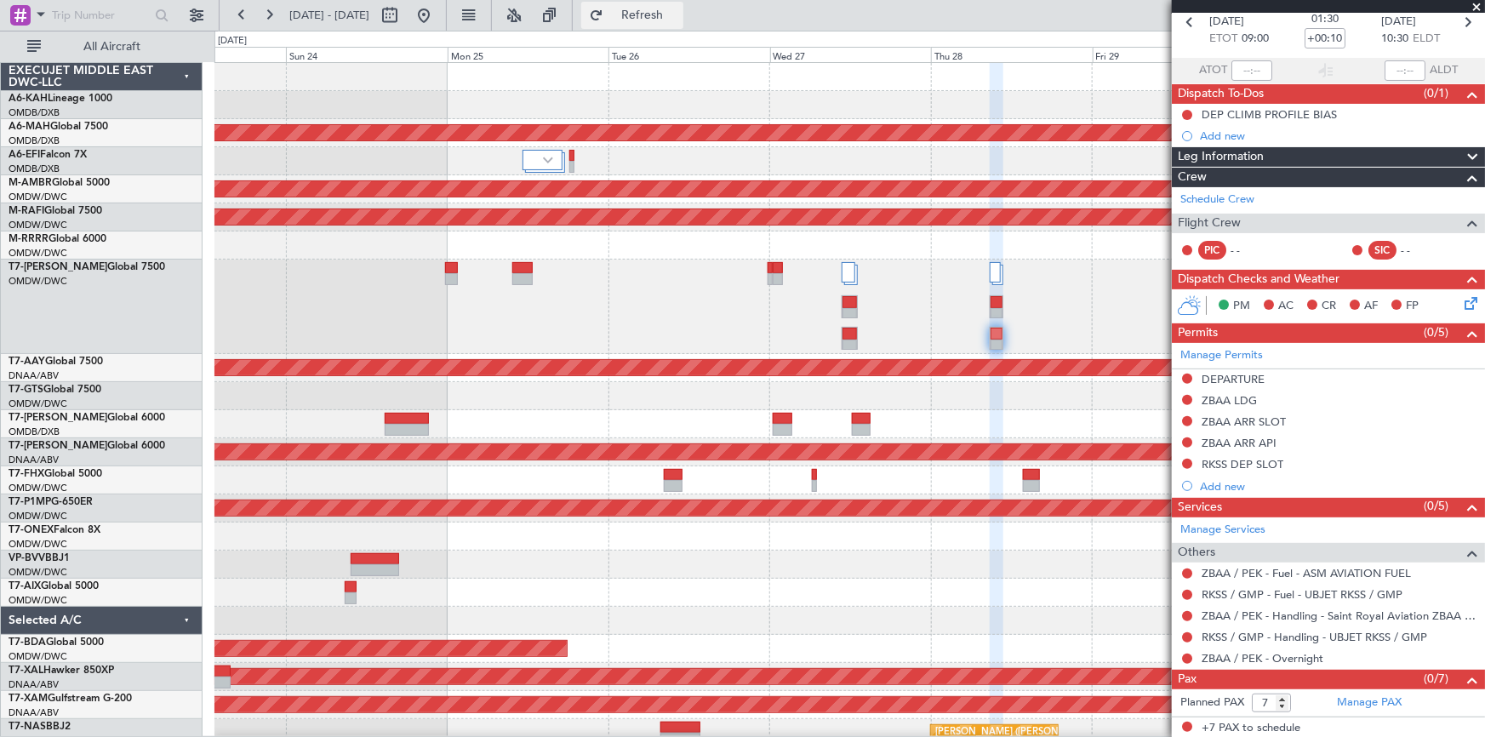
click at [660, 15] on button "Refresh" at bounding box center [632, 15] width 102 height 27
click at [1290, 655] on mat-tooltip-component "Incomplete" at bounding box center [1323, 646] width 78 height 45
click at [1246, 652] on link "ZBAA / PEK - Overnight" at bounding box center [1262, 658] width 122 height 14
click at [676, 12] on span "Refresh" at bounding box center [642, 15] width 71 height 12
click at [1353, 702] on link "Manage PAX" at bounding box center [1369, 702] width 65 height 17
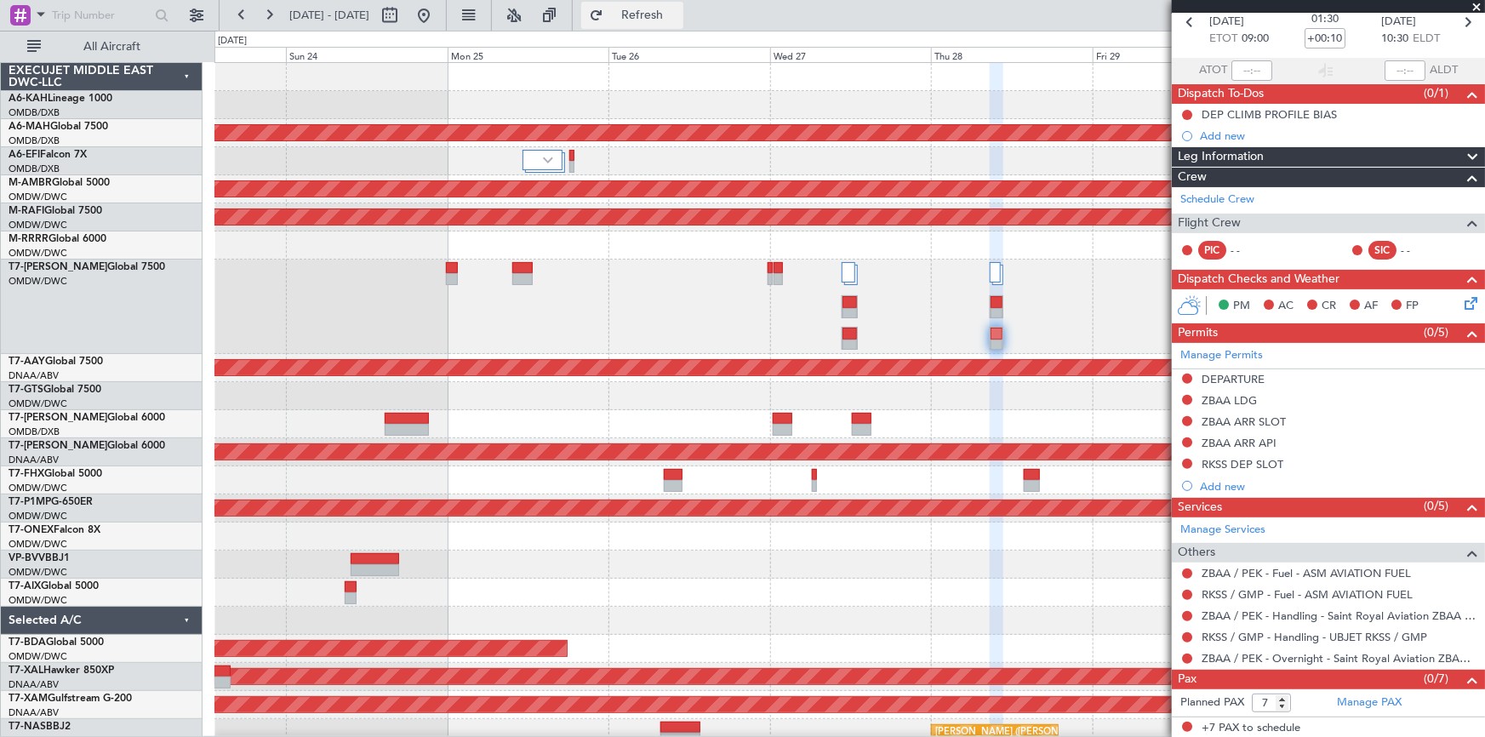
drag, startPoint x: 679, startPoint y: 8, endPoint x: 715, endPoint y: 21, distance: 38.2
click at [678, 9] on span "Refresh" at bounding box center [642, 15] width 71 height 12
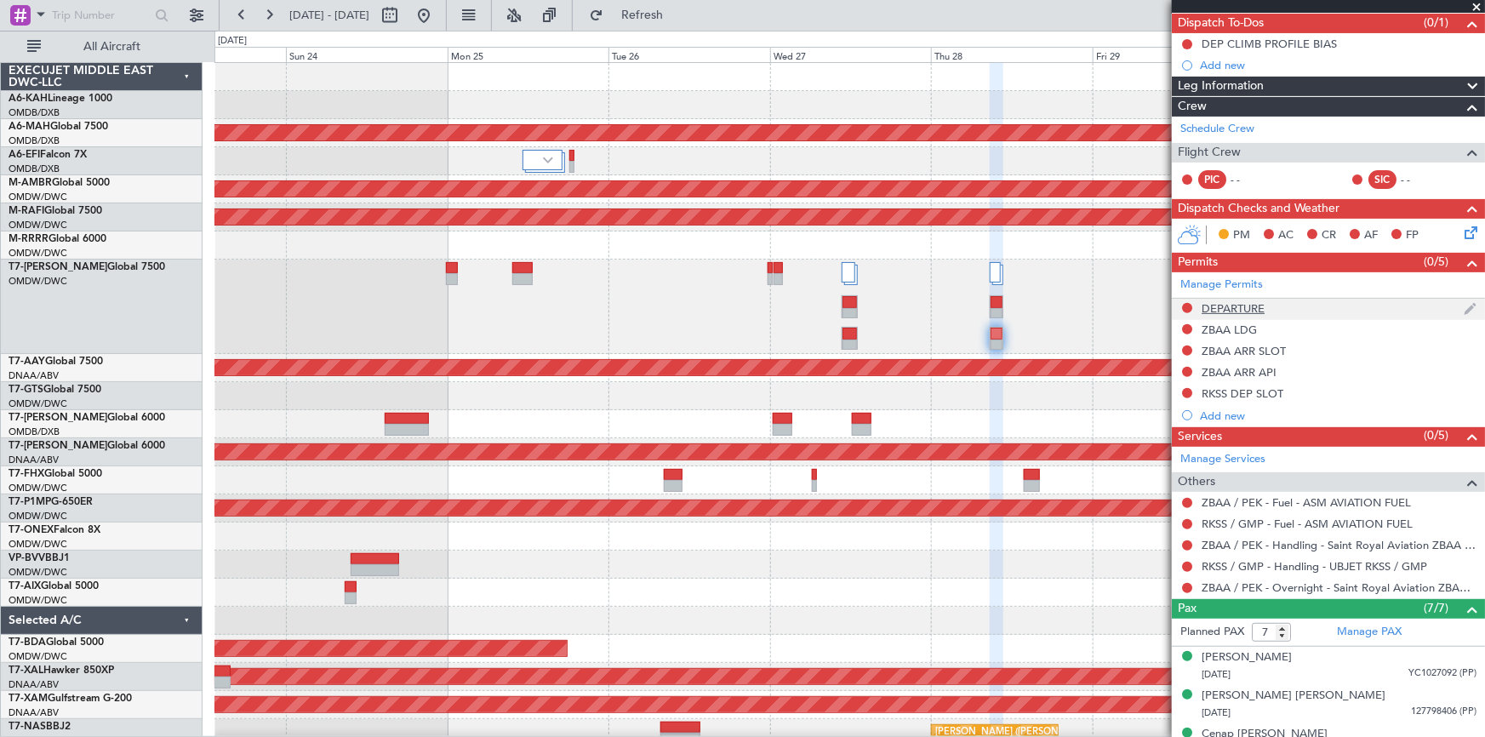
scroll to position [0, 0]
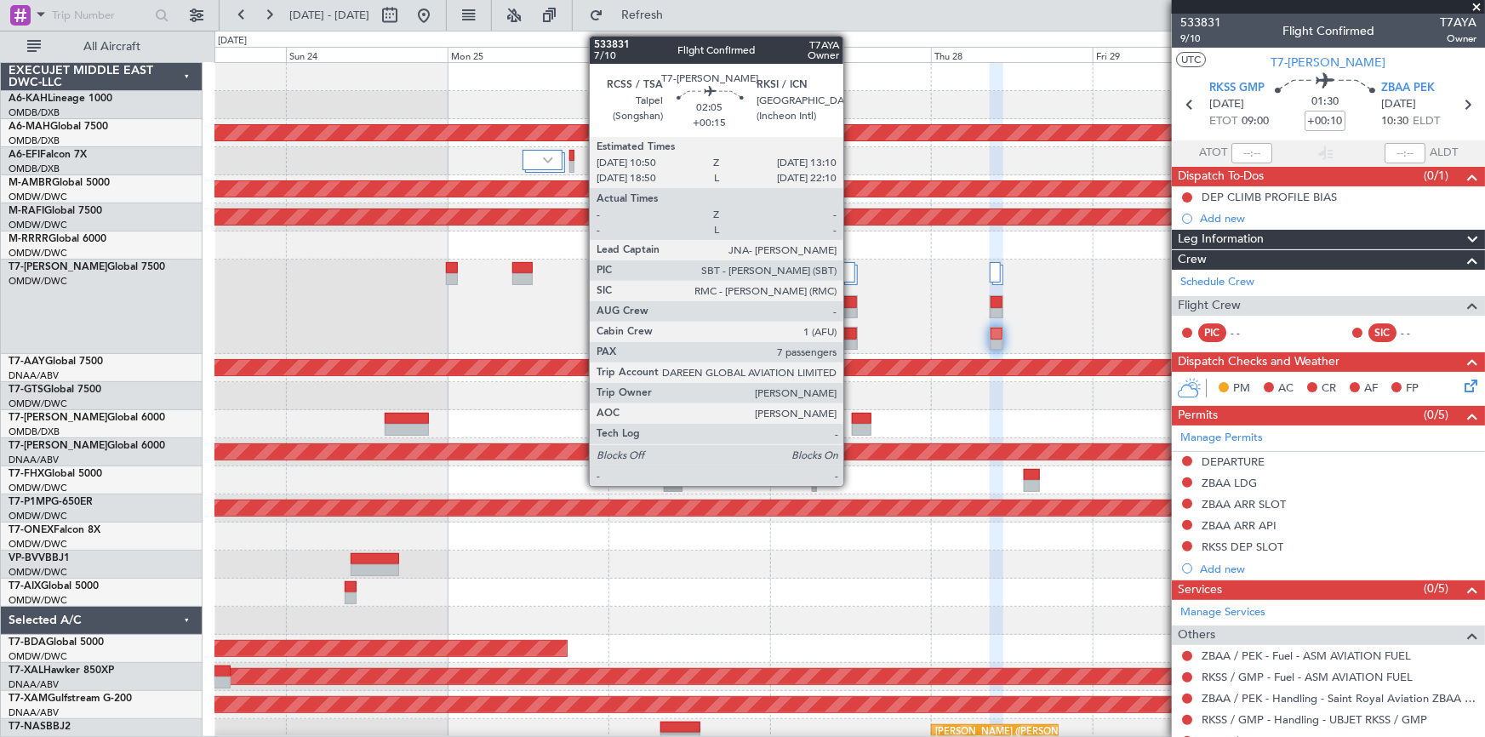
click at [851, 304] on div at bounding box center [849, 302] width 14 height 12
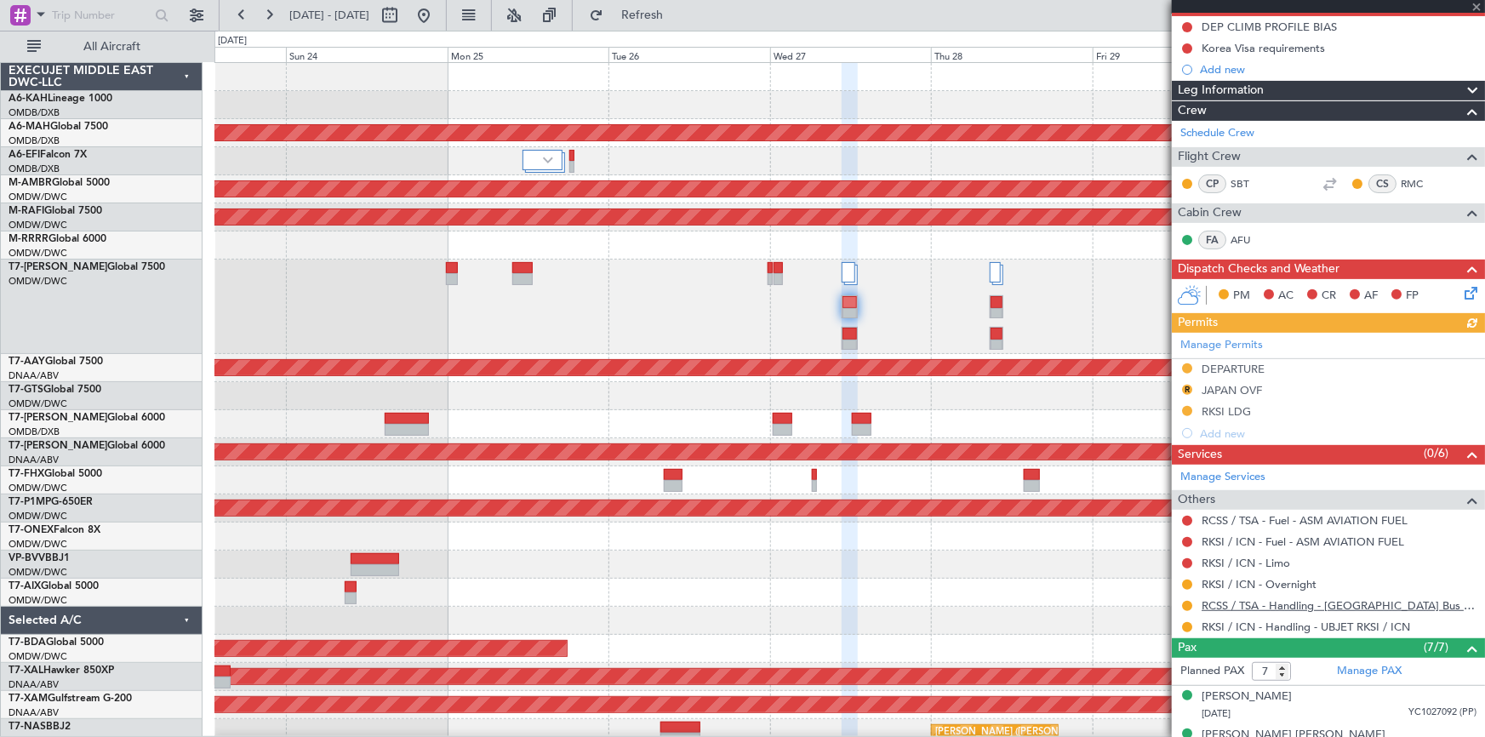
scroll to position [309, 0]
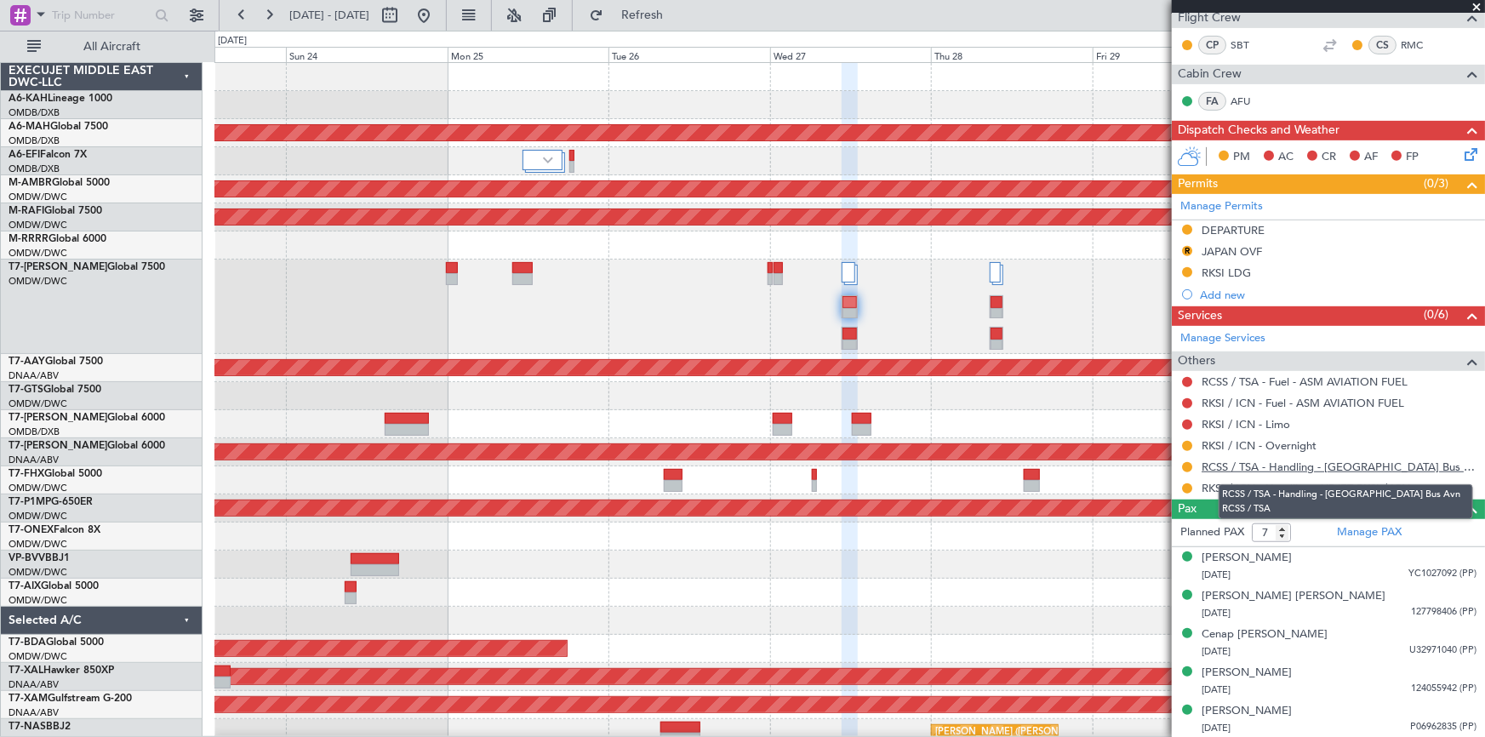
click at [1292, 465] on link "RCSS / TSA - Handling - Taiwan Bus Avn RCSS / TSA" at bounding box center [1338, 466] width 275 height 14
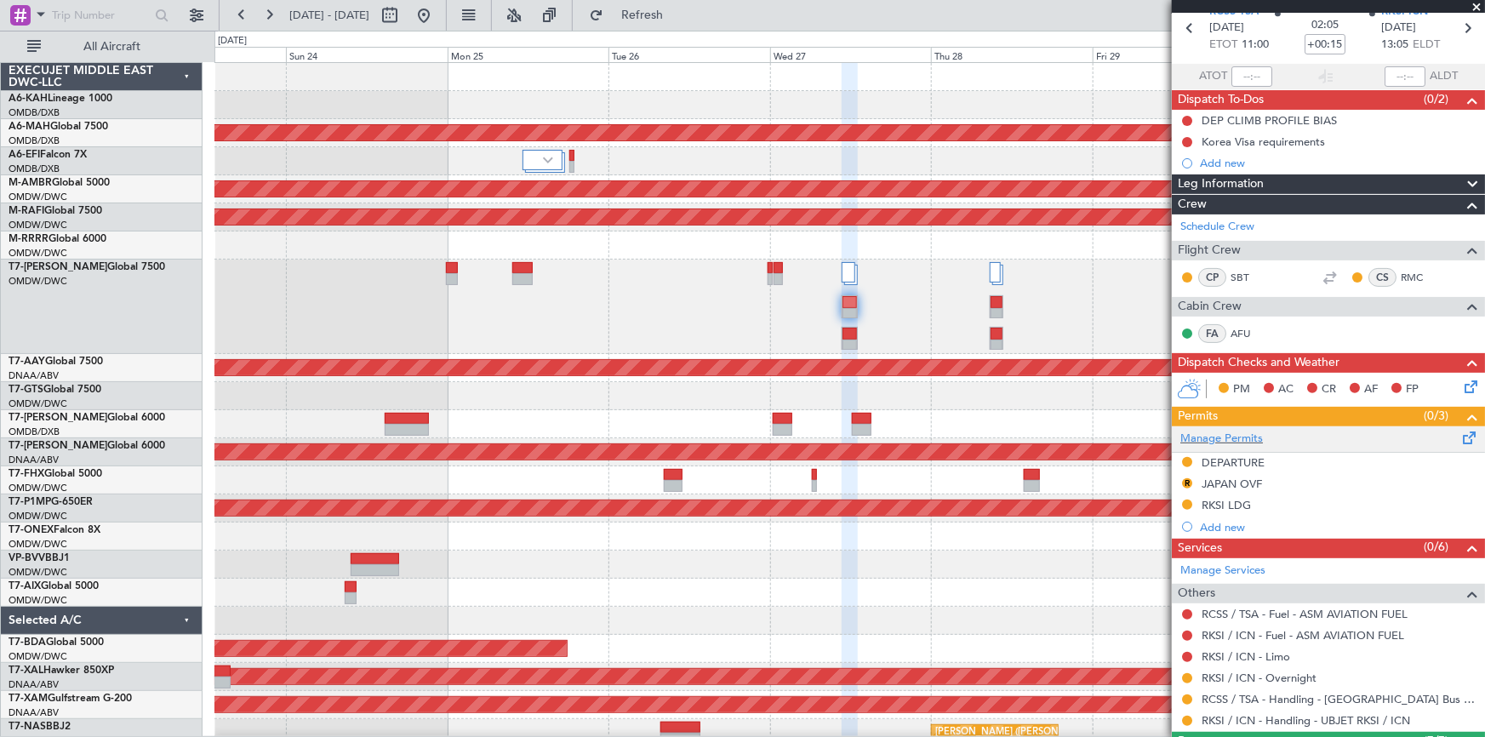
scroll to position [0, 0]
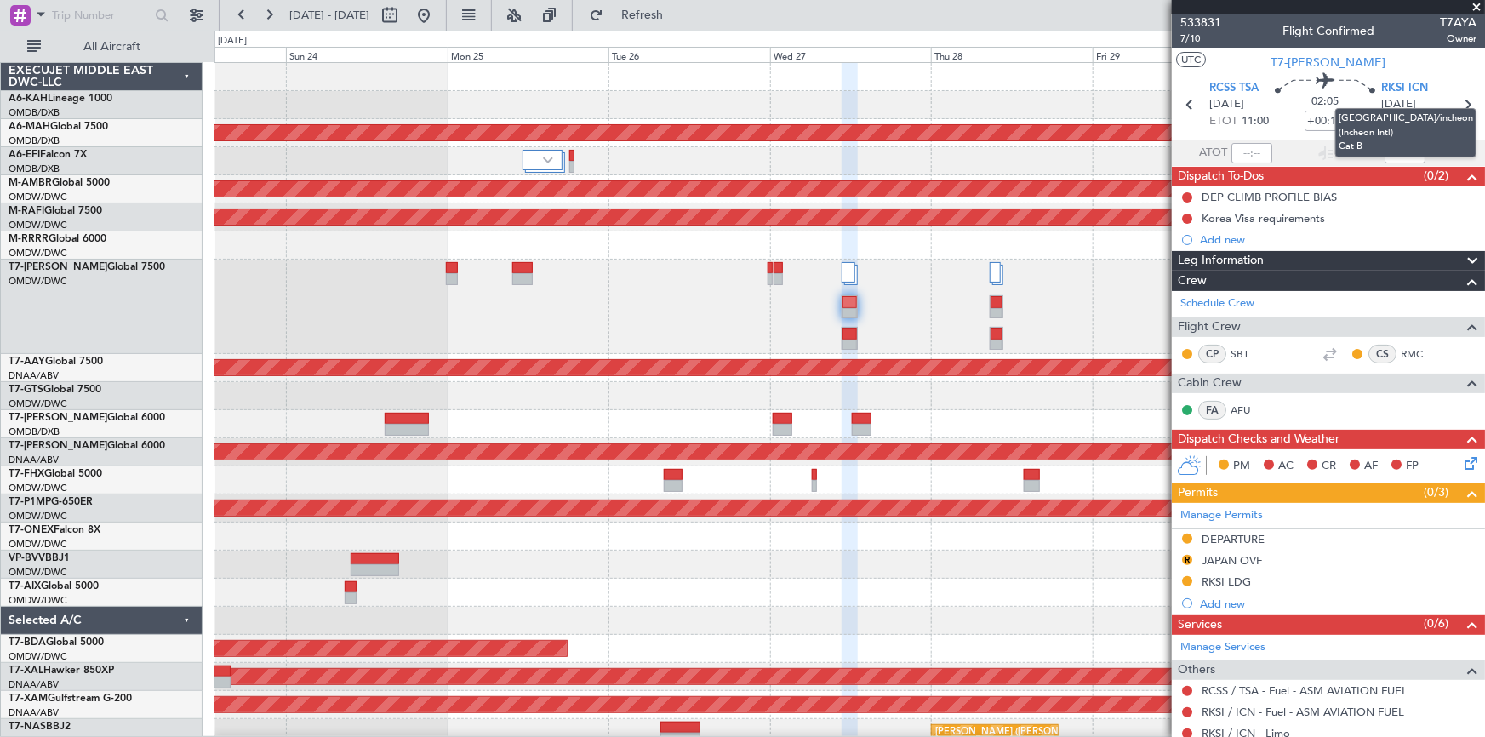
click at [1463, 104] on mat-tooltip-component "Seoul/incheon (Incheon Intl) Cat B" at bounding box center [1405, 132] width 165 height 73
click at [1460, 105] on icon at bounding box center [1467, 105] width 22 height 22
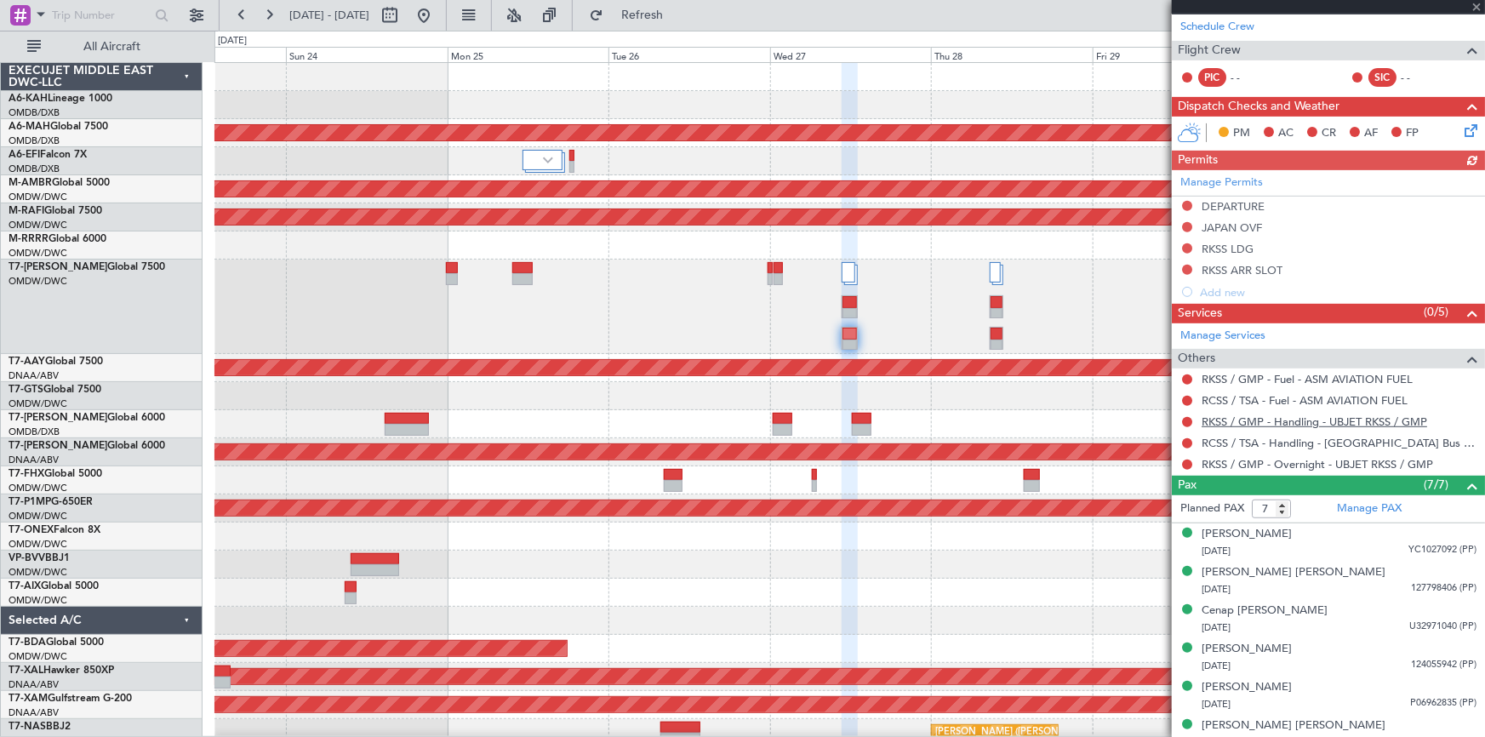
scroll to position [307, 0]
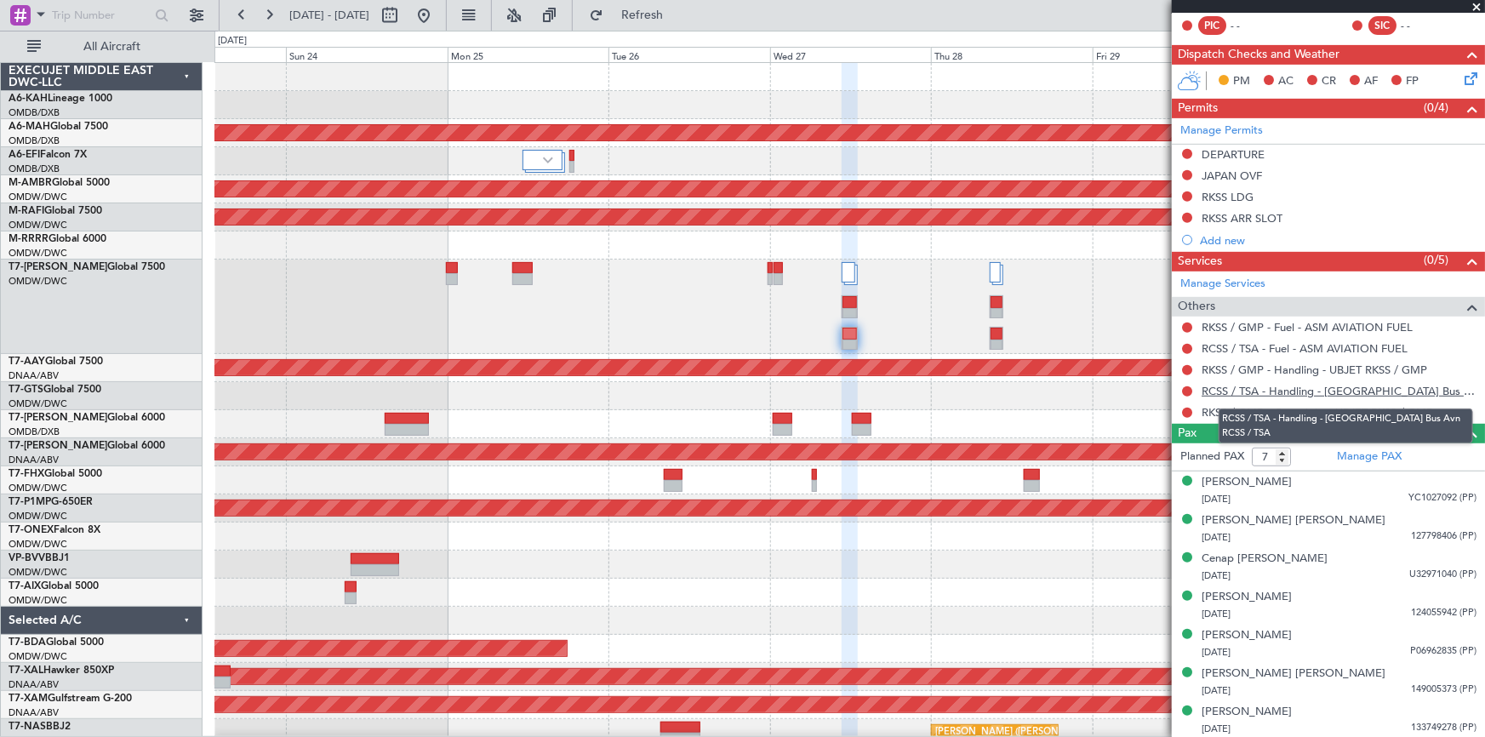
click at [1274, 384] on link "RCSS / TSA - Handling - Taiwan Bus Avn RCSS / TSA" at bounding box center [1338, 391] width 275 height 14
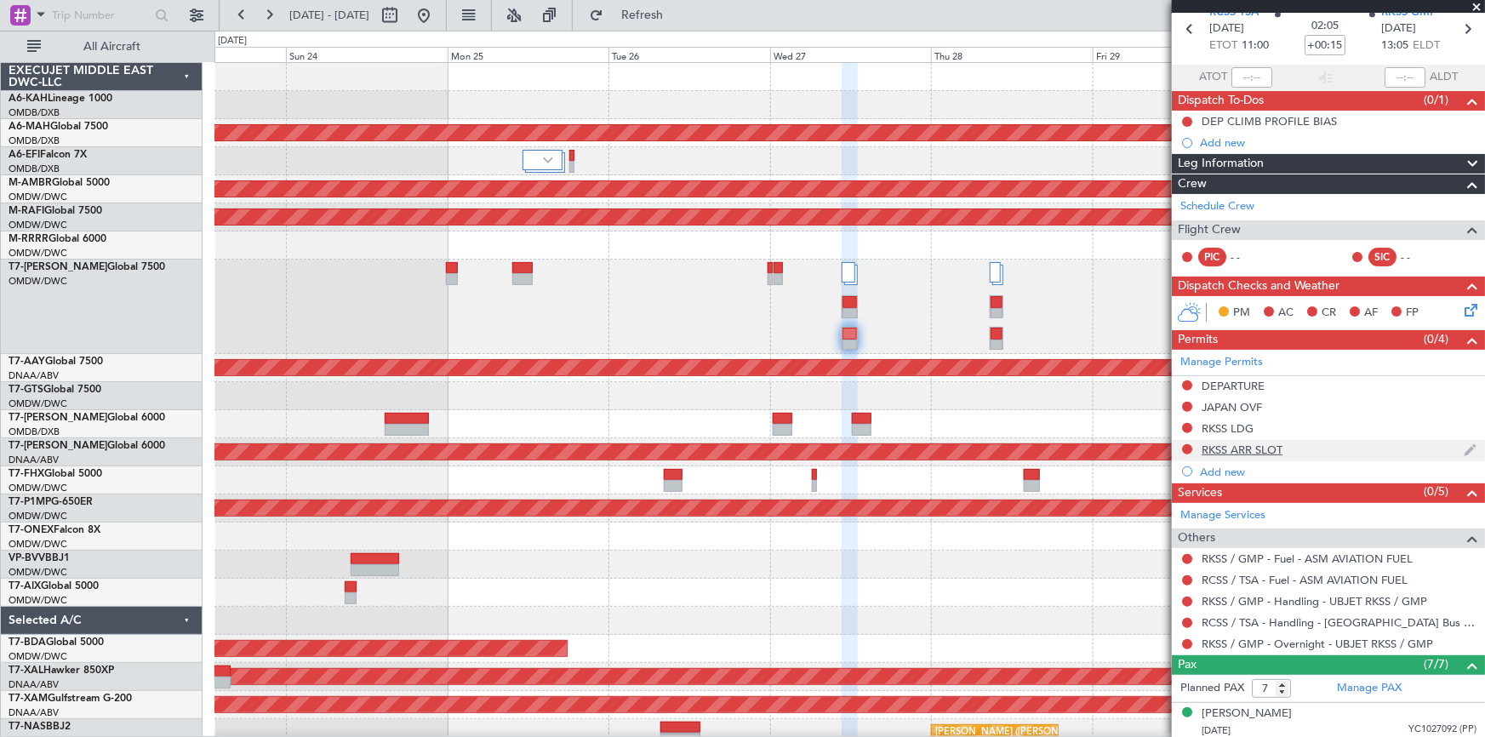
scroll to position [0, 0]
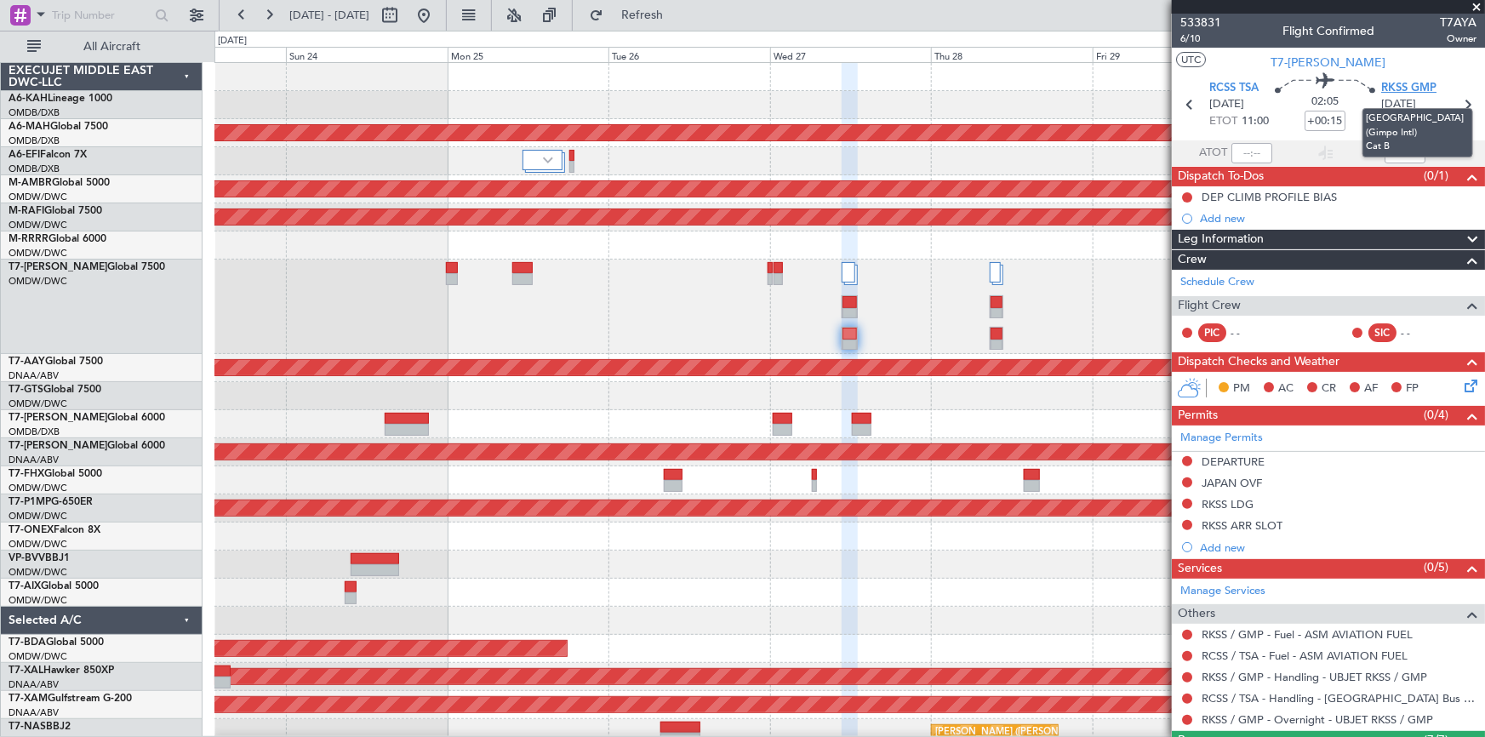
click at [1398, 83] on span "RKSS GMP" at bounding box center [1408, 88] width 55 height 17
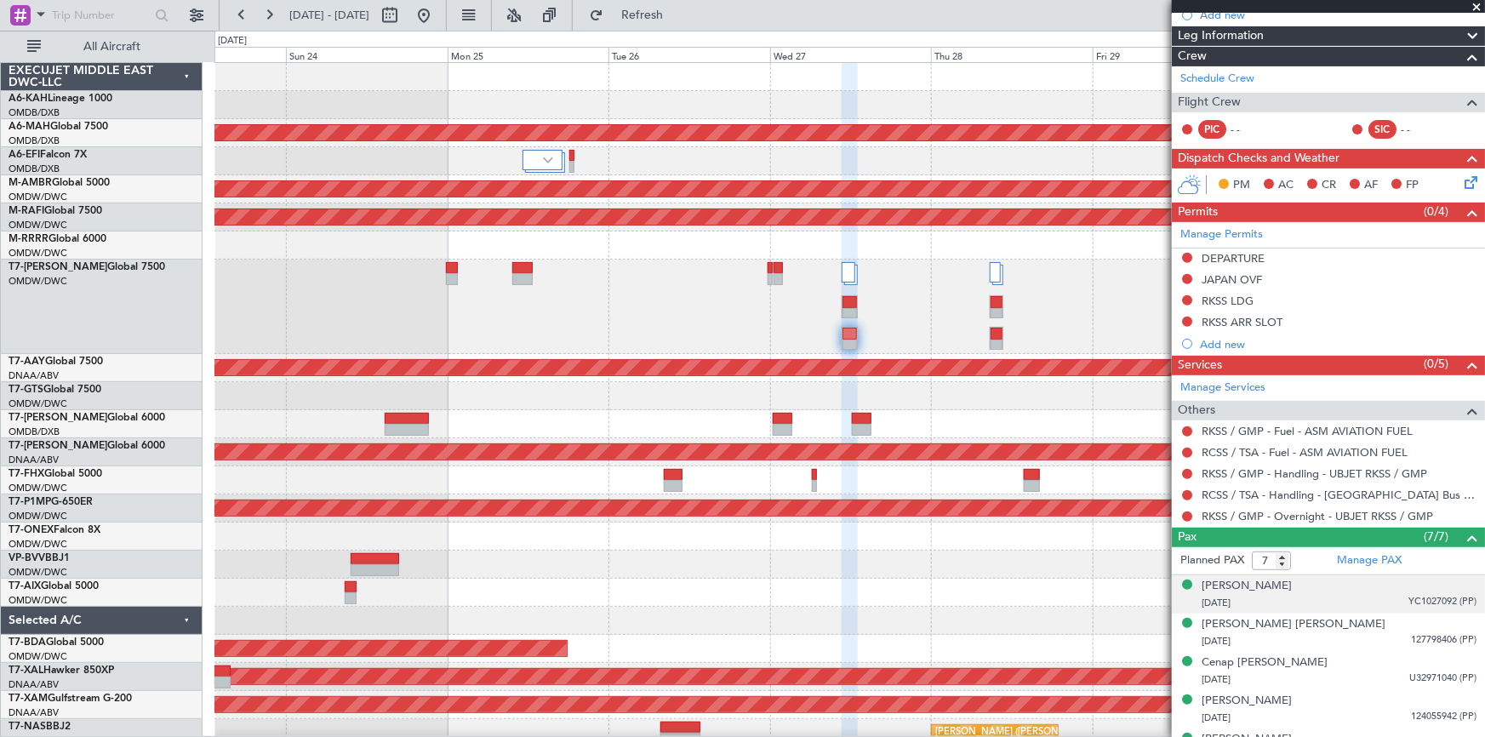
scroll to position [231, 0]
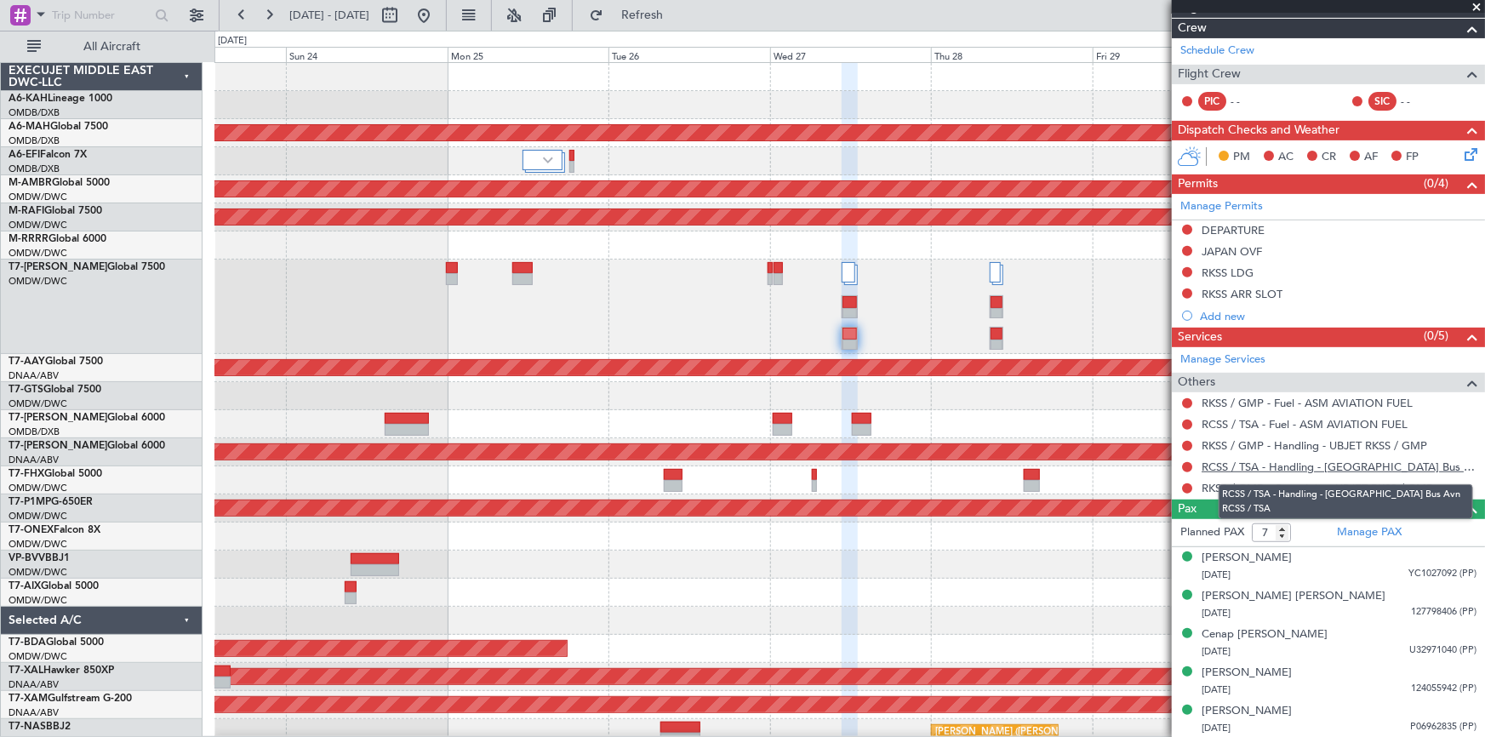
click at [1305, 459] on link "RCSS / TSA - Handling - Taiwan Bus Avn RCSS / TSA" at bounding box center [1338, 466] width 275 height 14
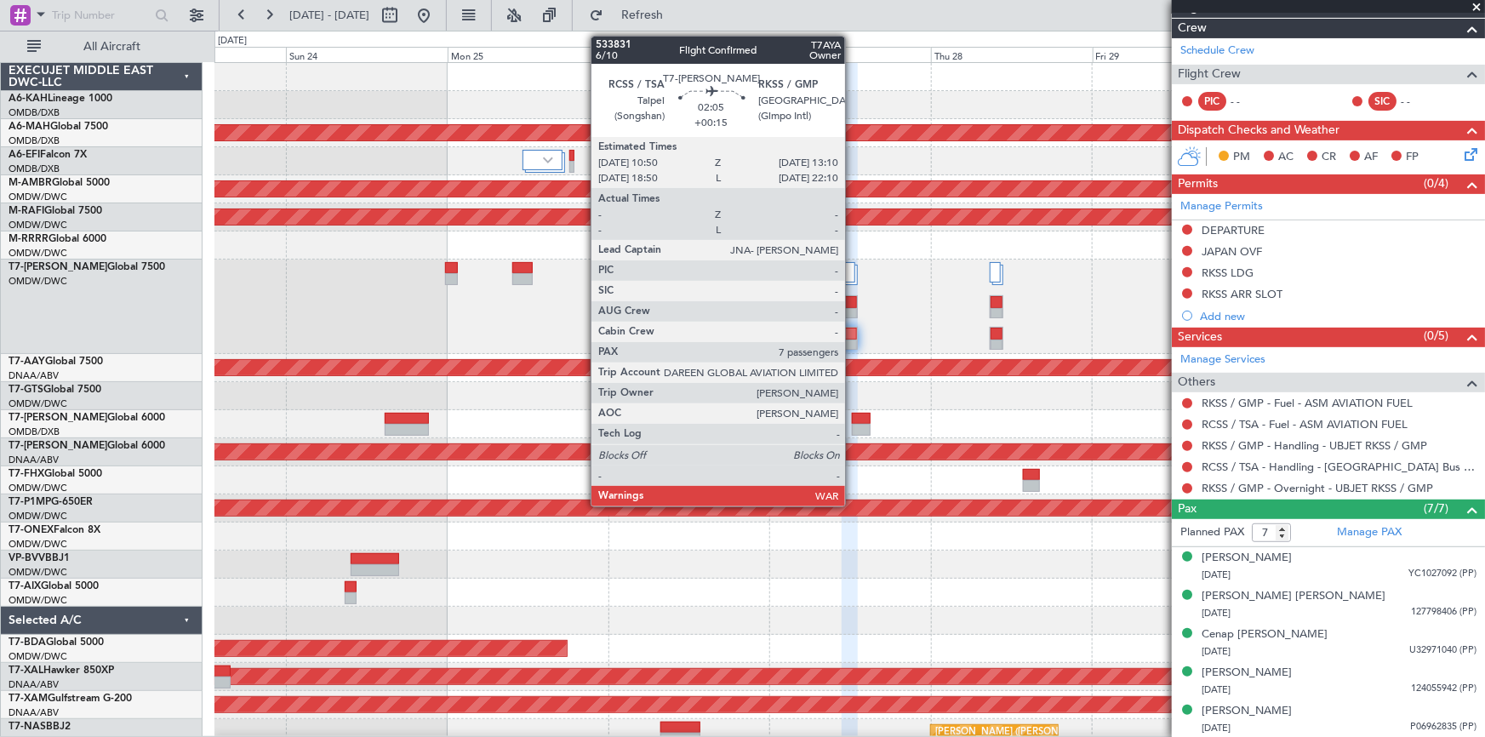
click at [853, 328] on div at bounding box center [849, 334] width 14 height 12
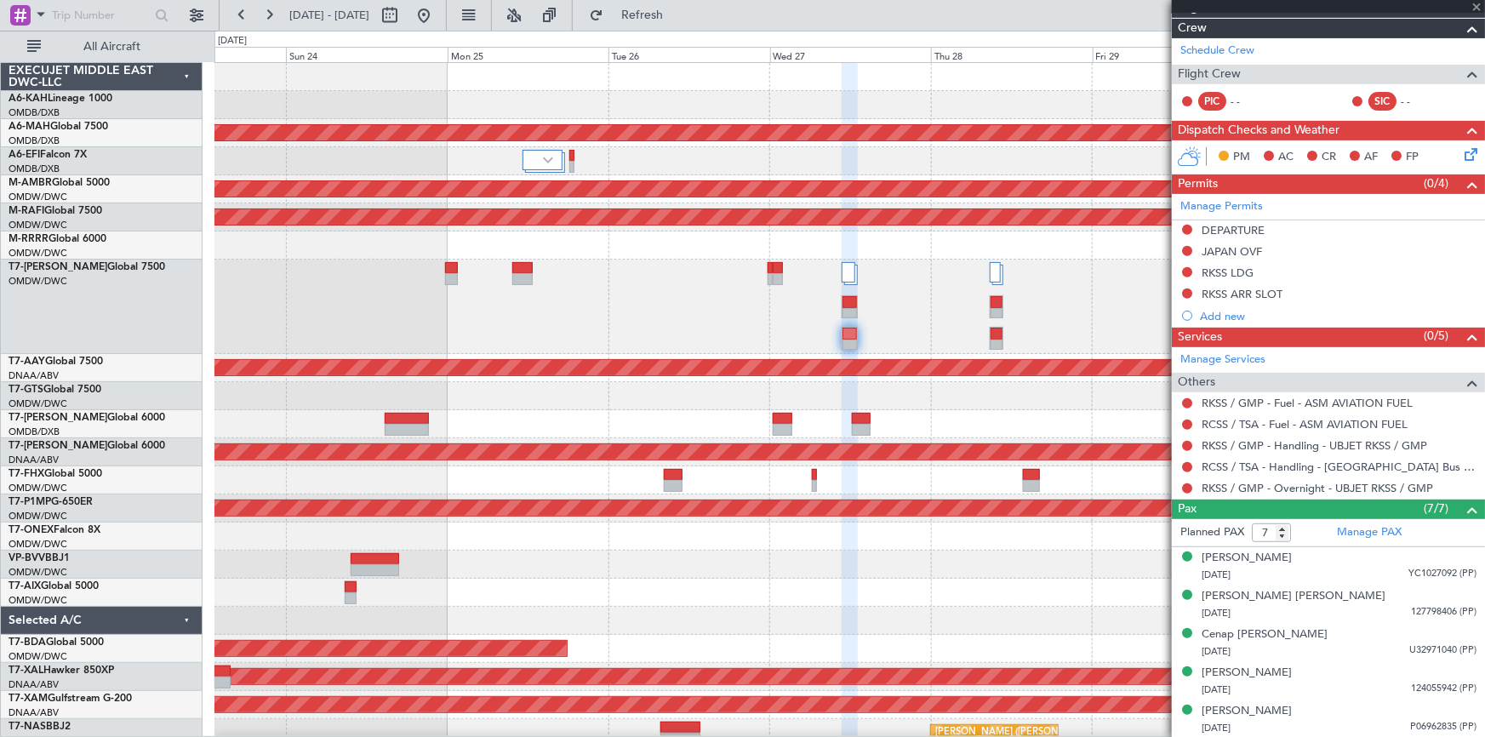
scroll to position [0, 0]
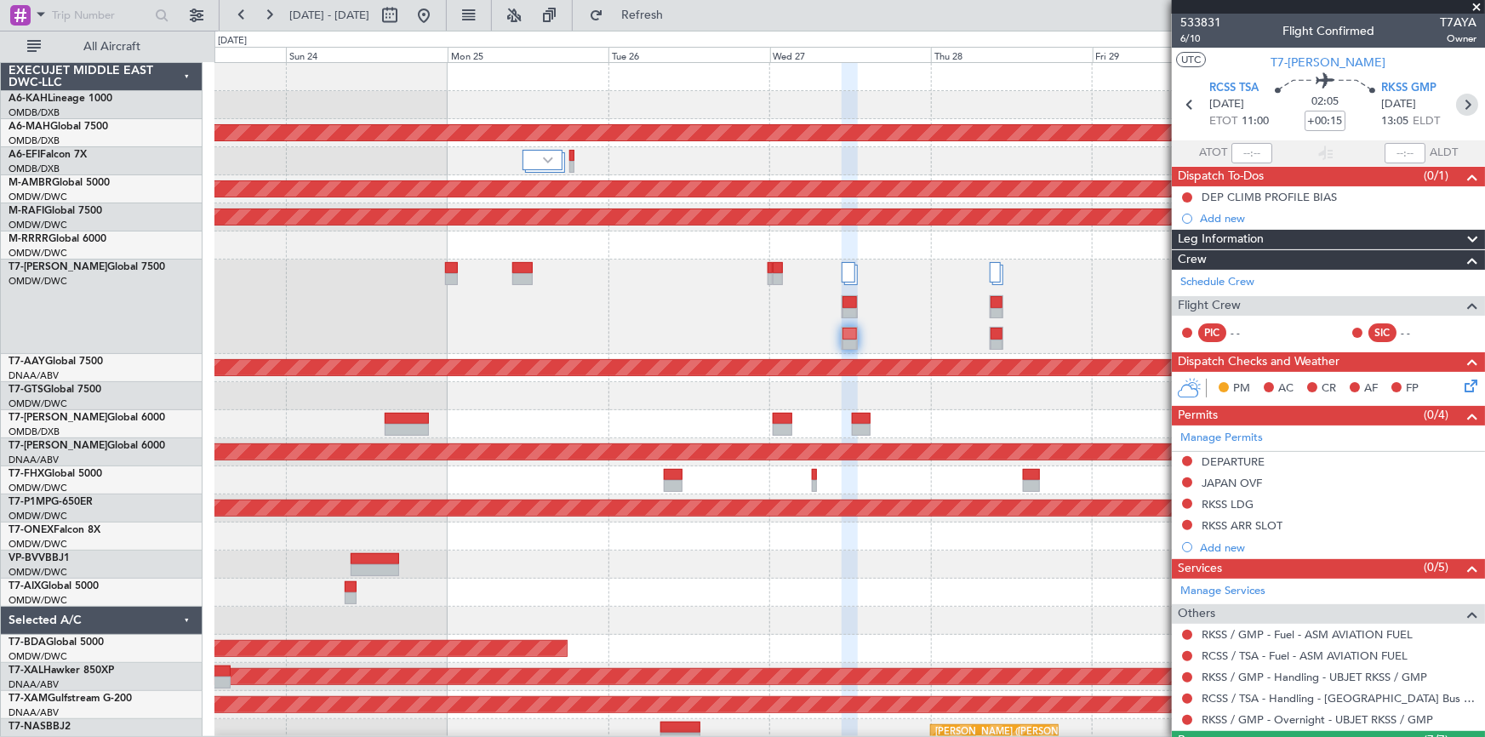
click at [1459, 102] on icon at bounding box center [1467, 105] width 22 height 22
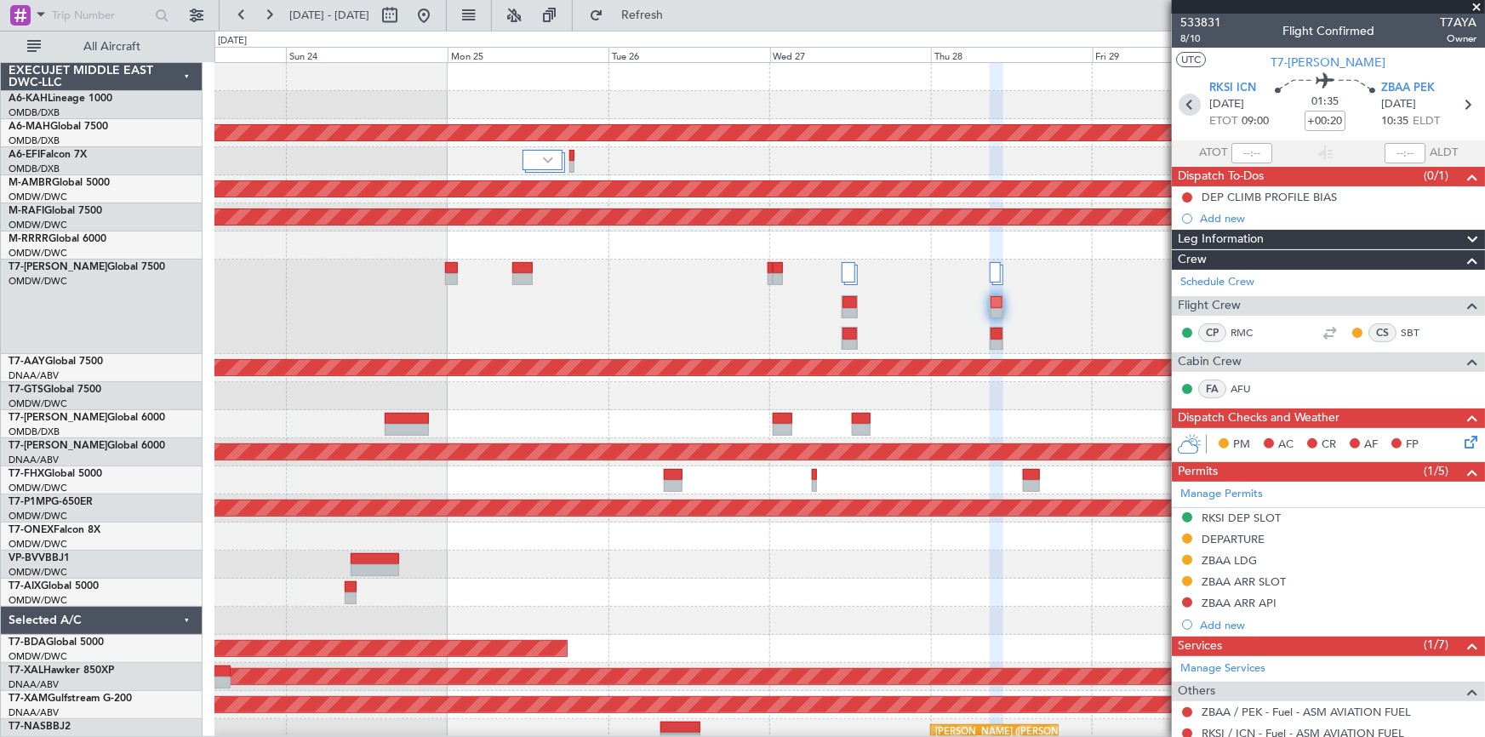
click at [1188, 106] on icon at bounding box center [1189, 105] width 22 height 22
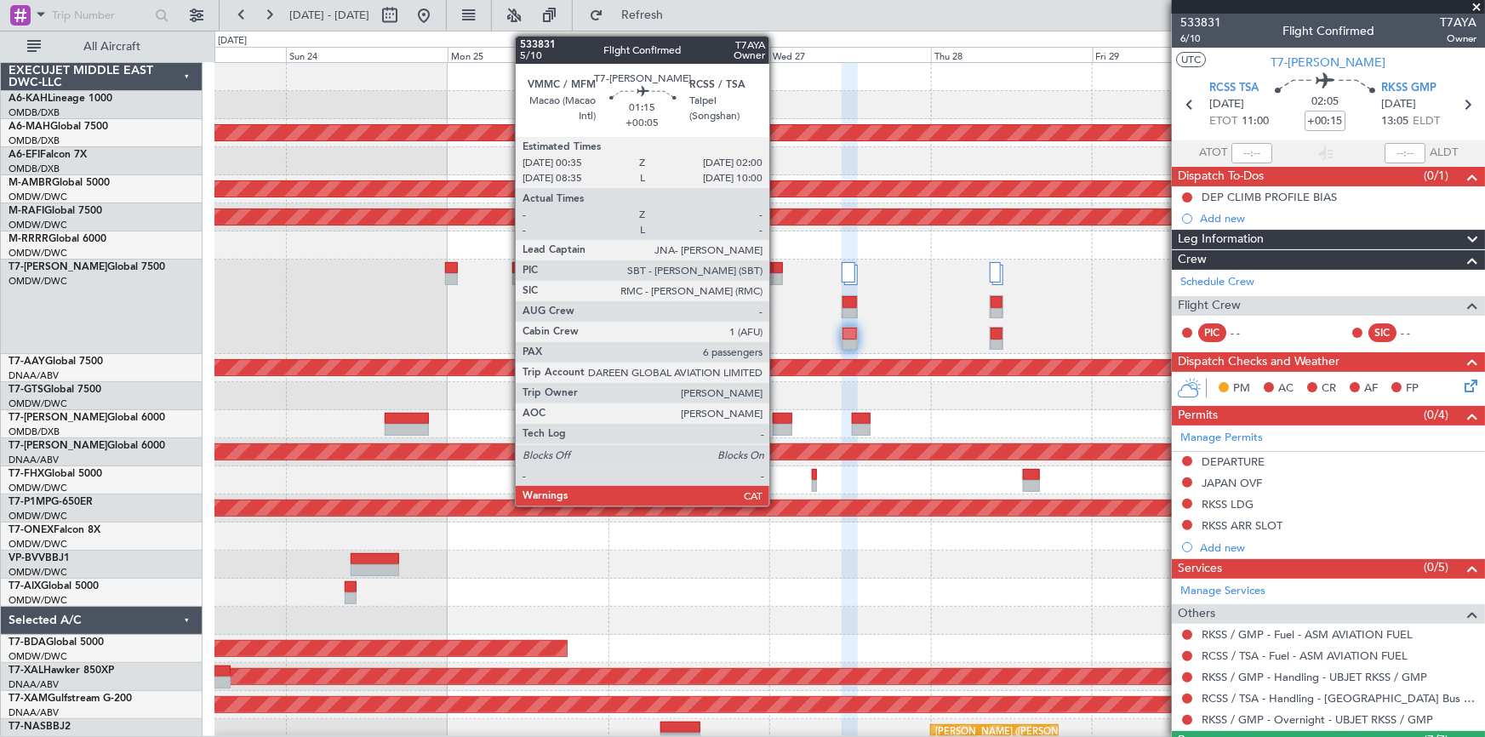
click at [777, 268] on div at bounding box center [778, 268] width 10 height 12
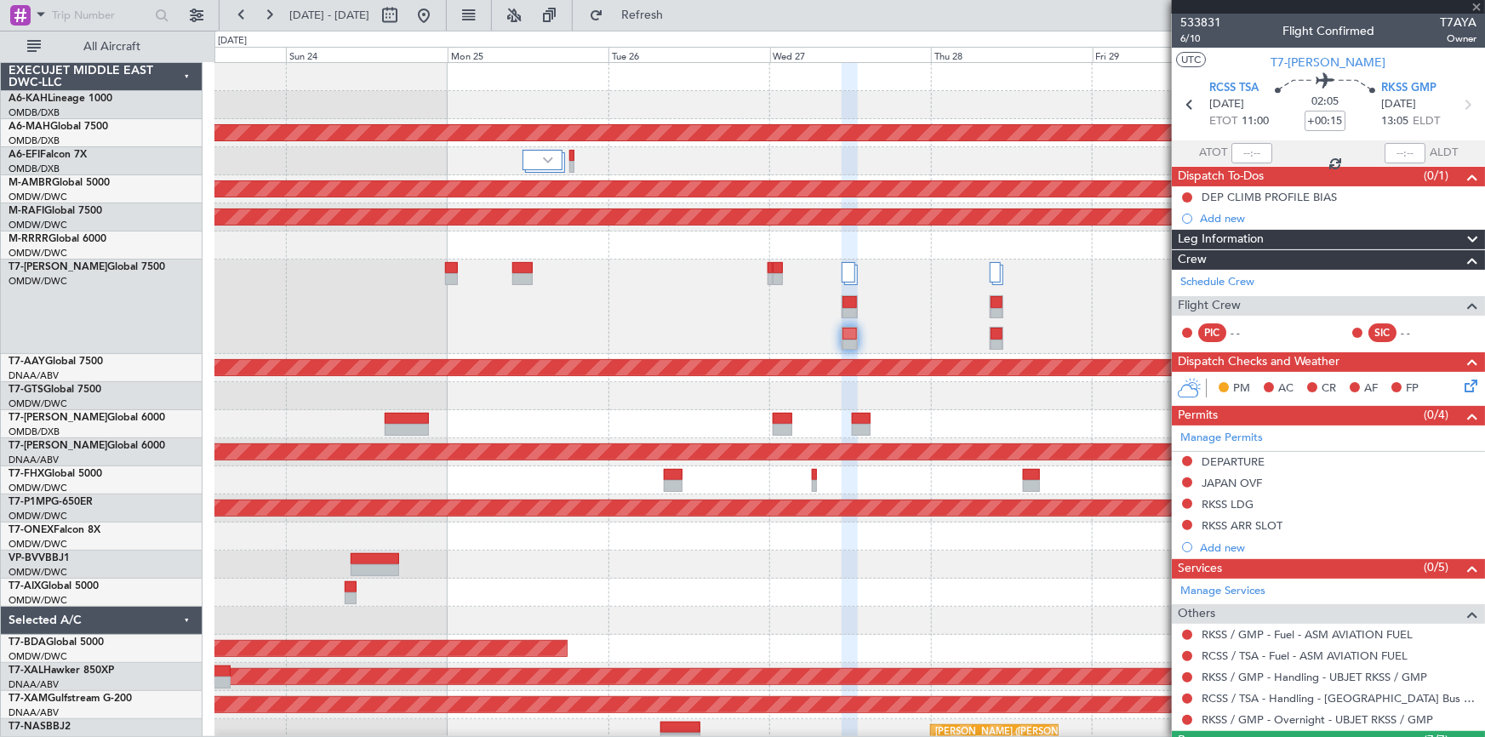
type input "+00:05"
type input "6"
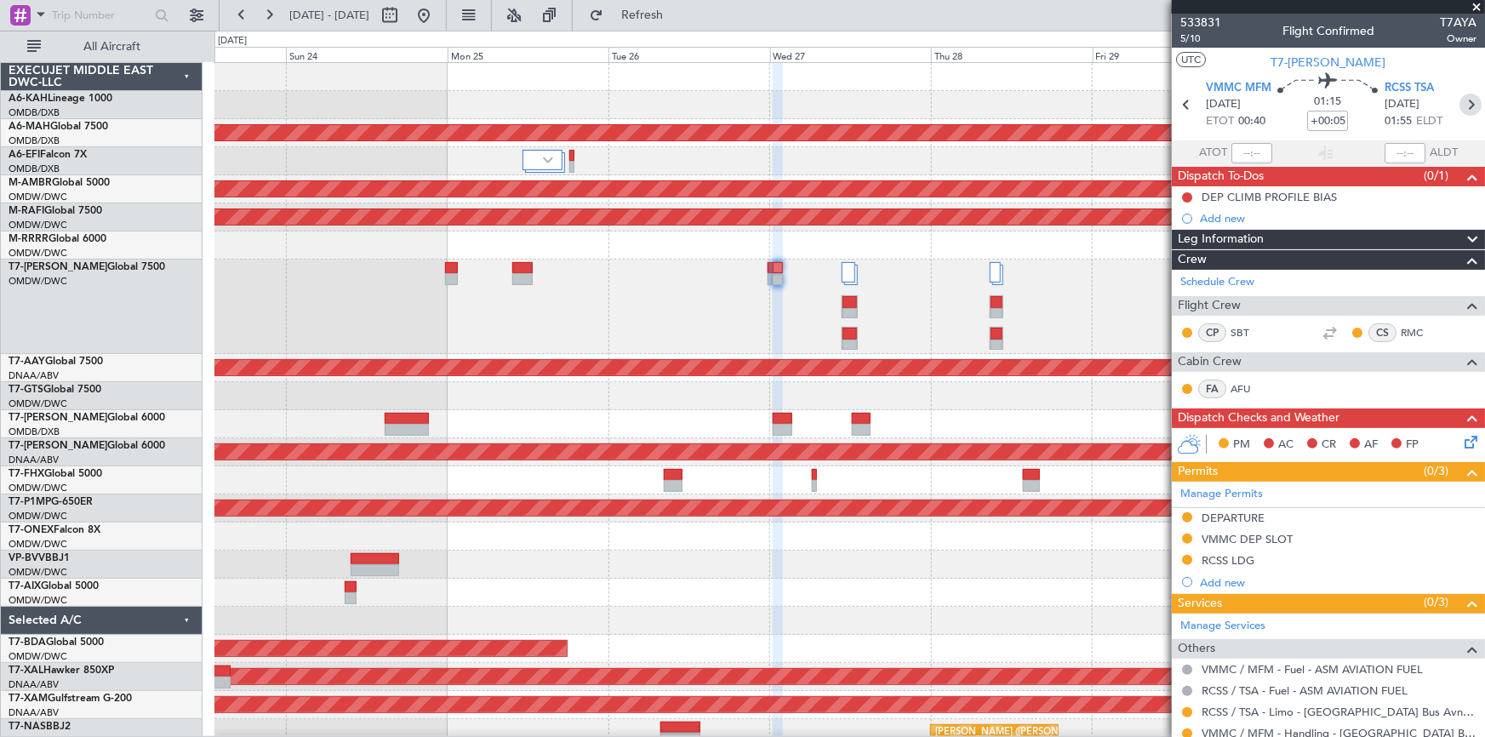
click at [1462, 104] on icon at bounding box center [1470, 105] width 22 height 22
type input "+00:15"
type input "7"
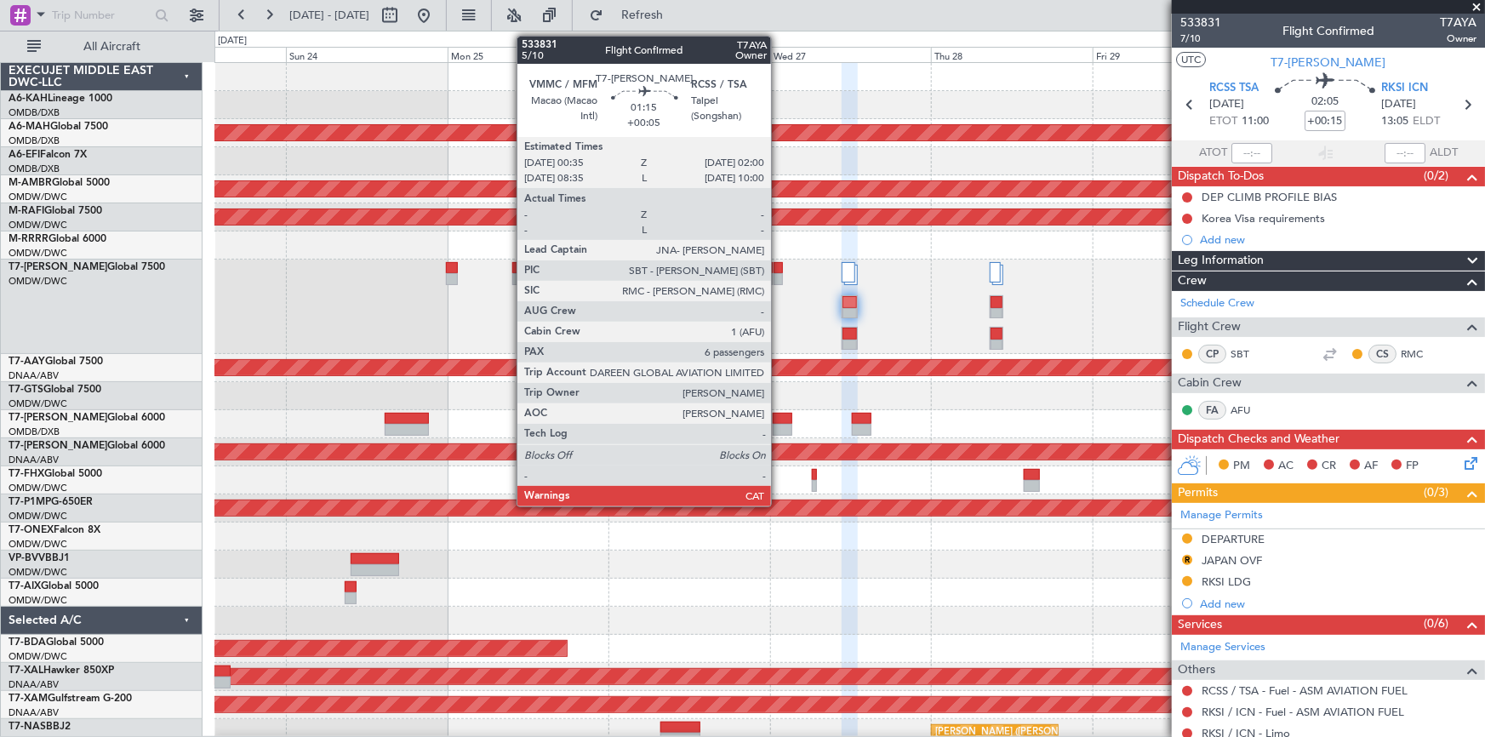
click at [779, 266] on div at bounding box center [778, 268] width 10 height 12
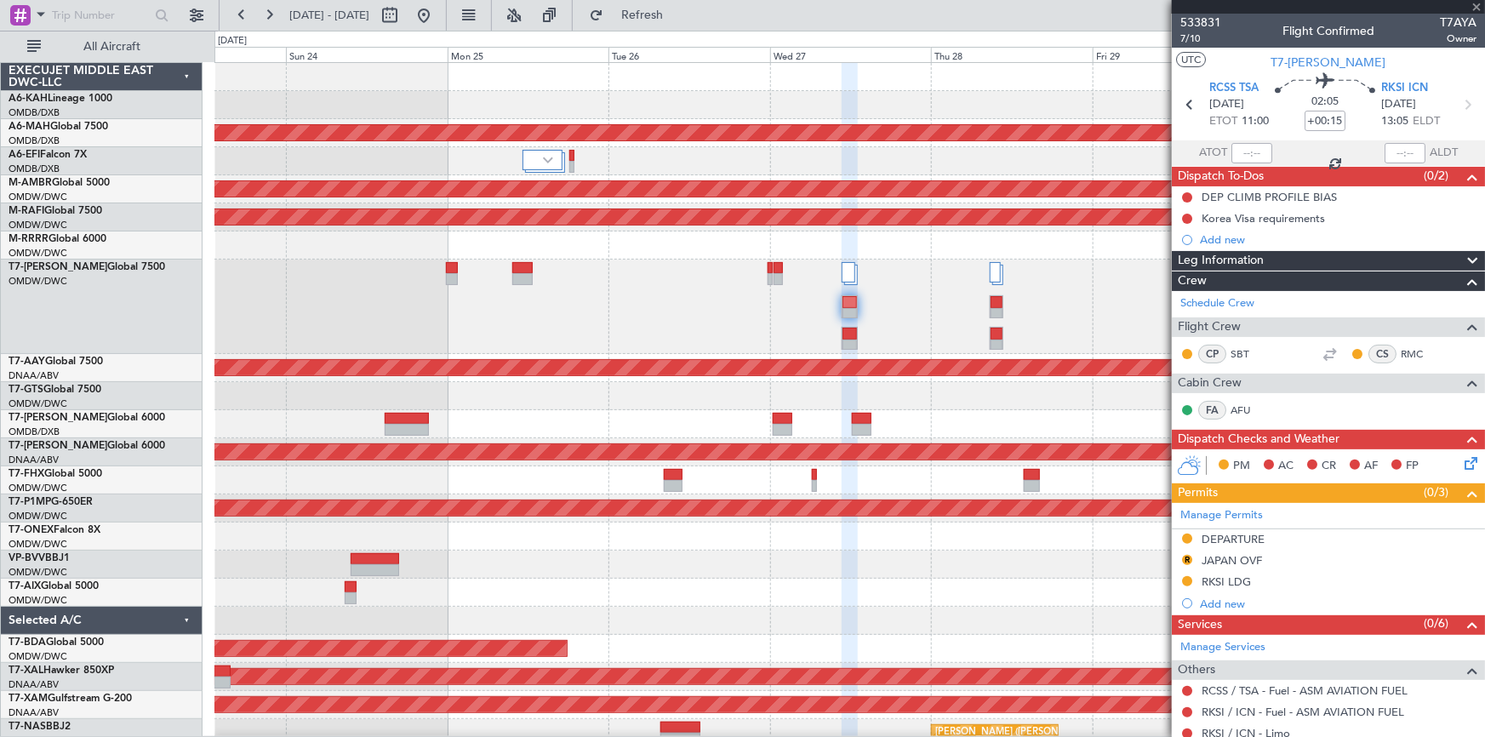
type input "+00:05"
type input "6"
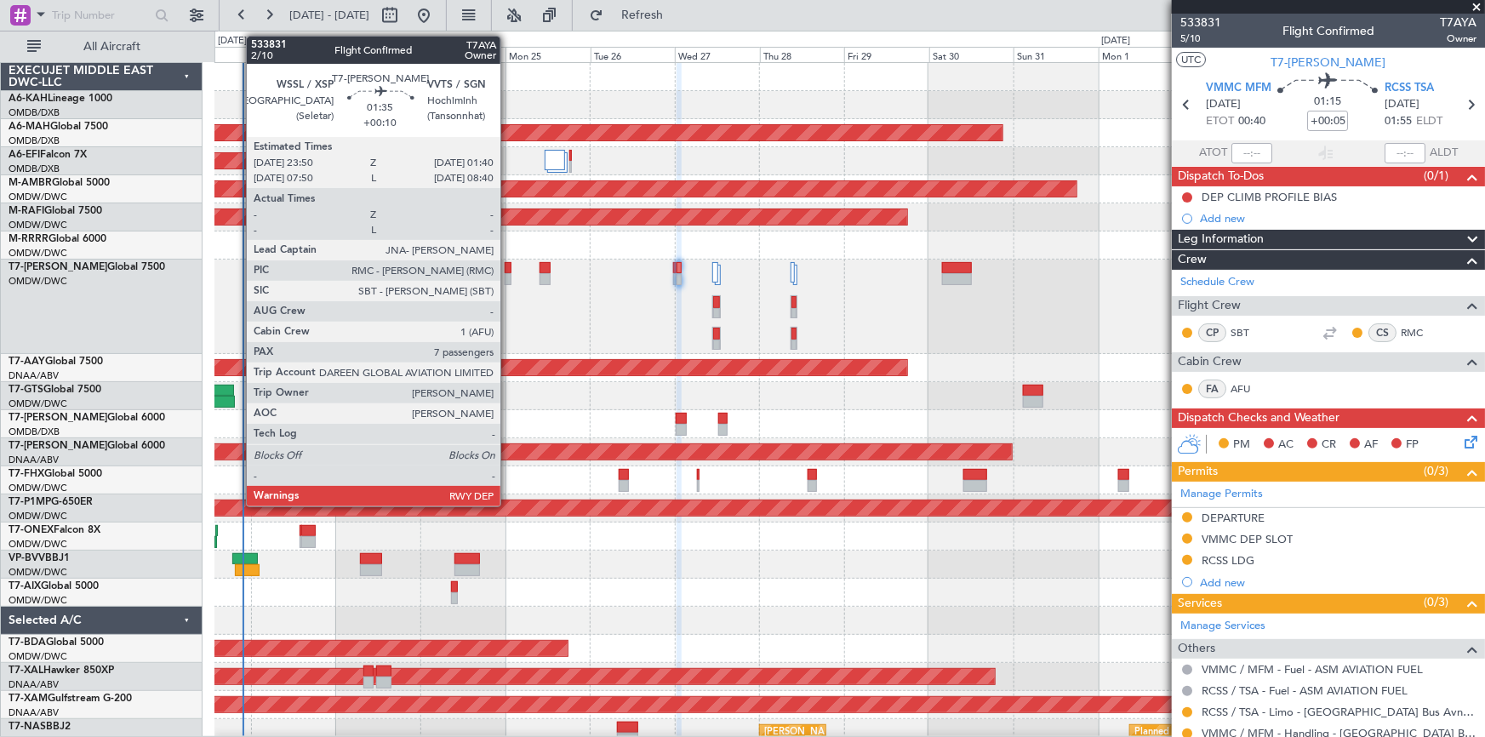
click at [508, 270] on div at bounding box center [508, 268] width 7 height 12
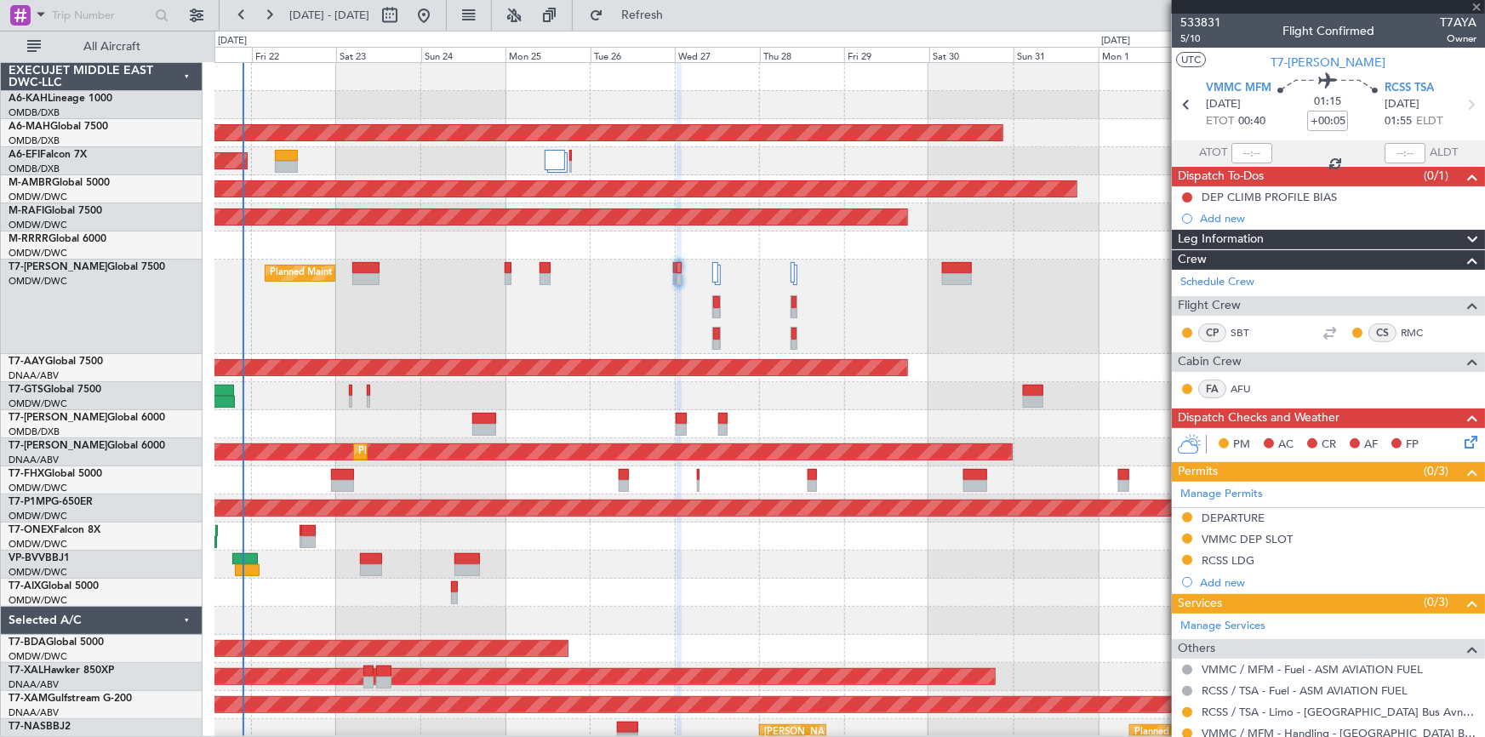
type input "+00:10"
type input "7"
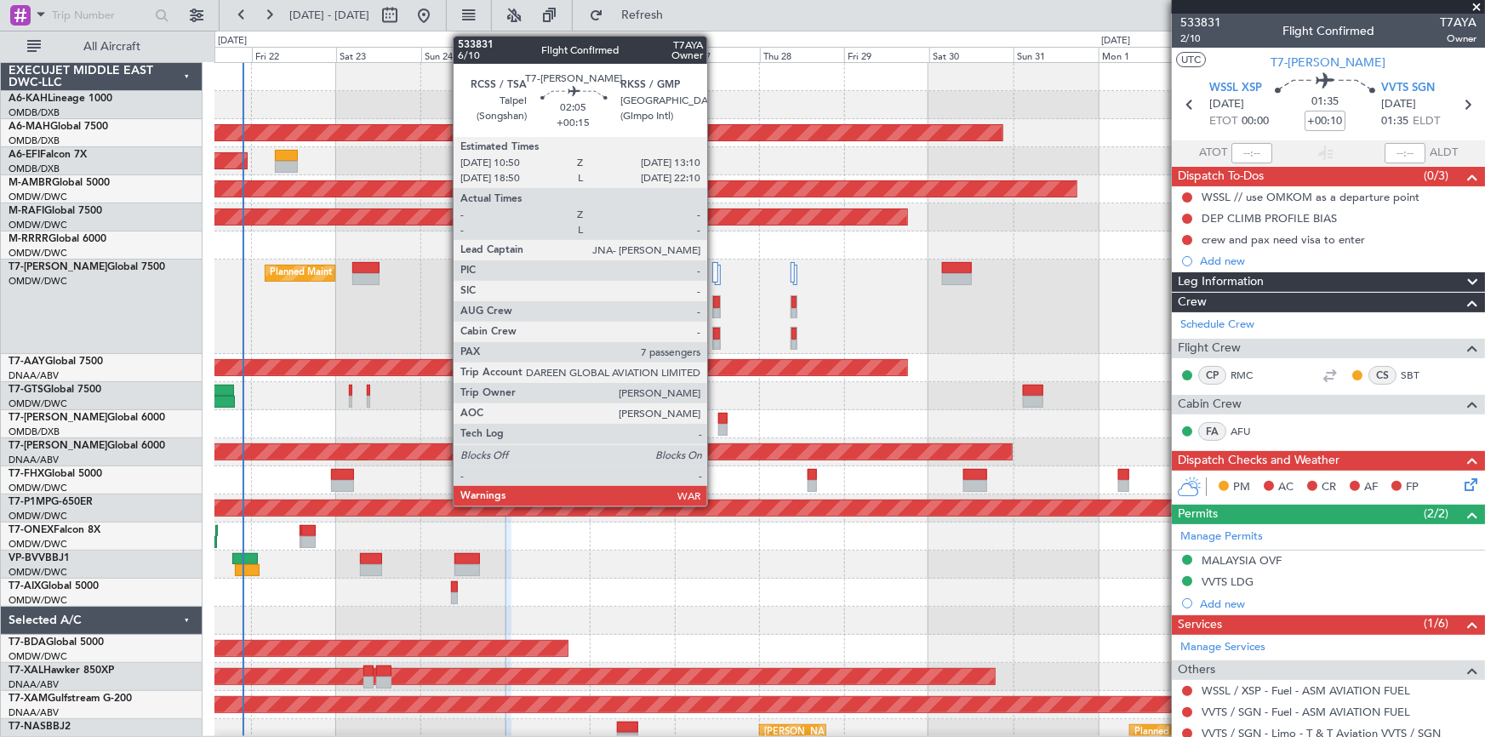
click at [715, 332] on div at bounding box center [716, 334] width 7 height 12
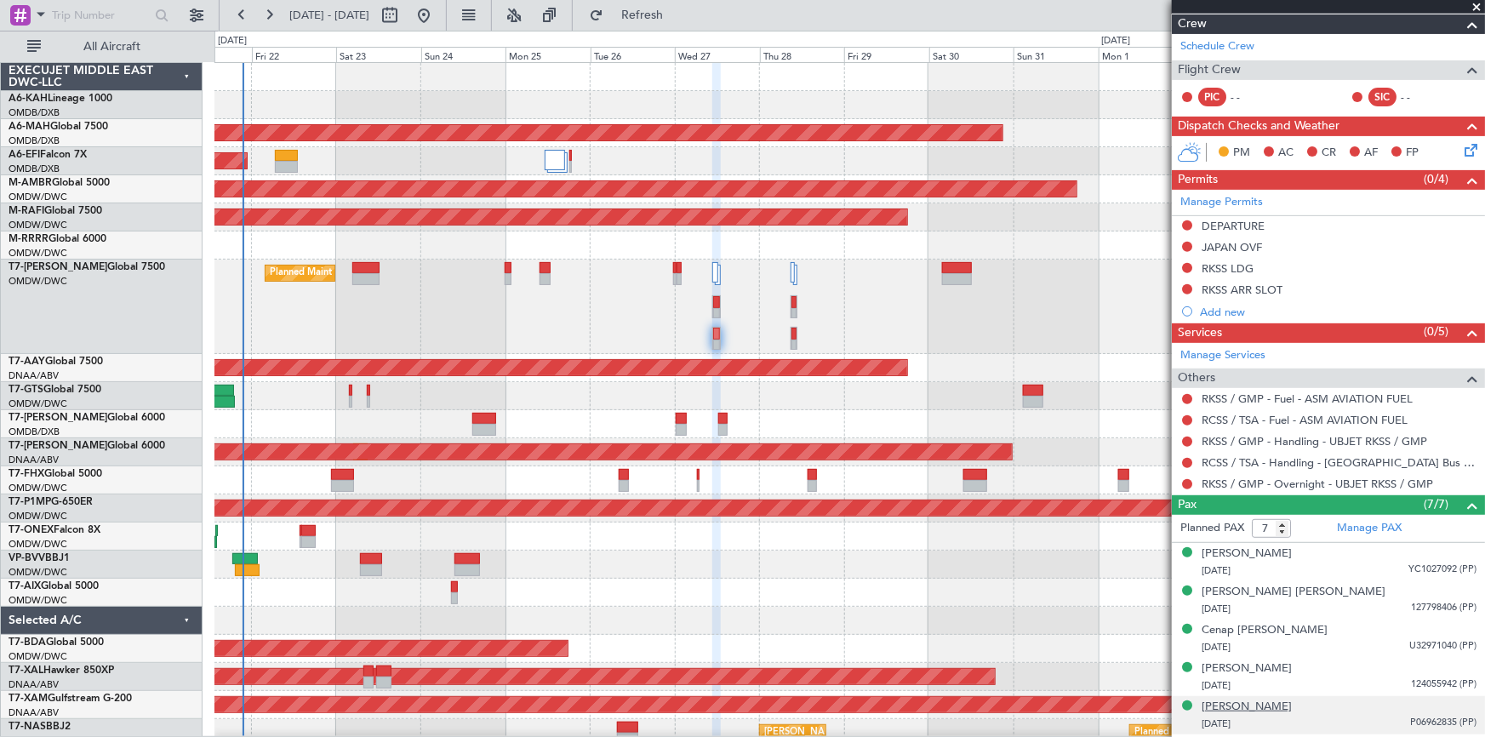
scroll to position [307, 0]
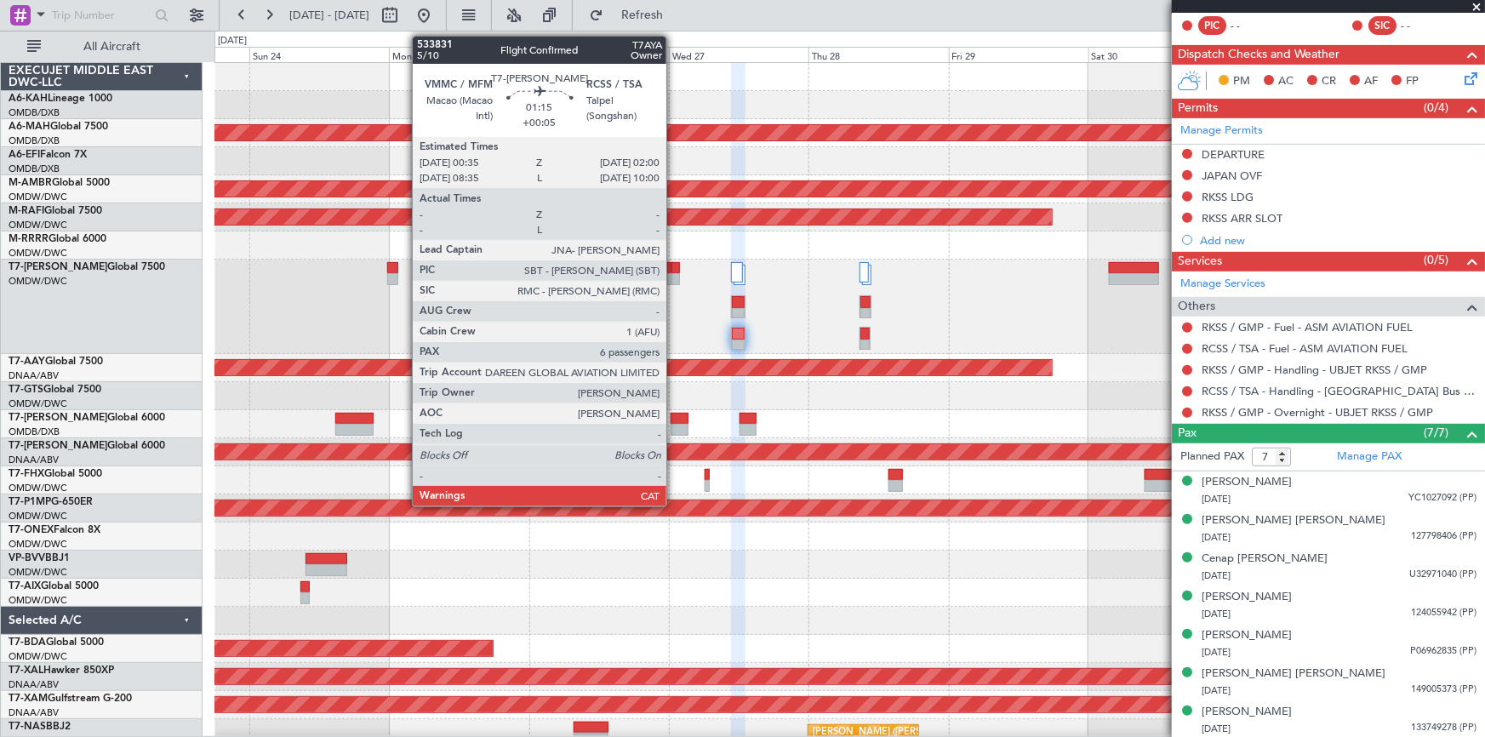
click at [674, 269] on div at bounding box center [675, 268] width 9 height 12
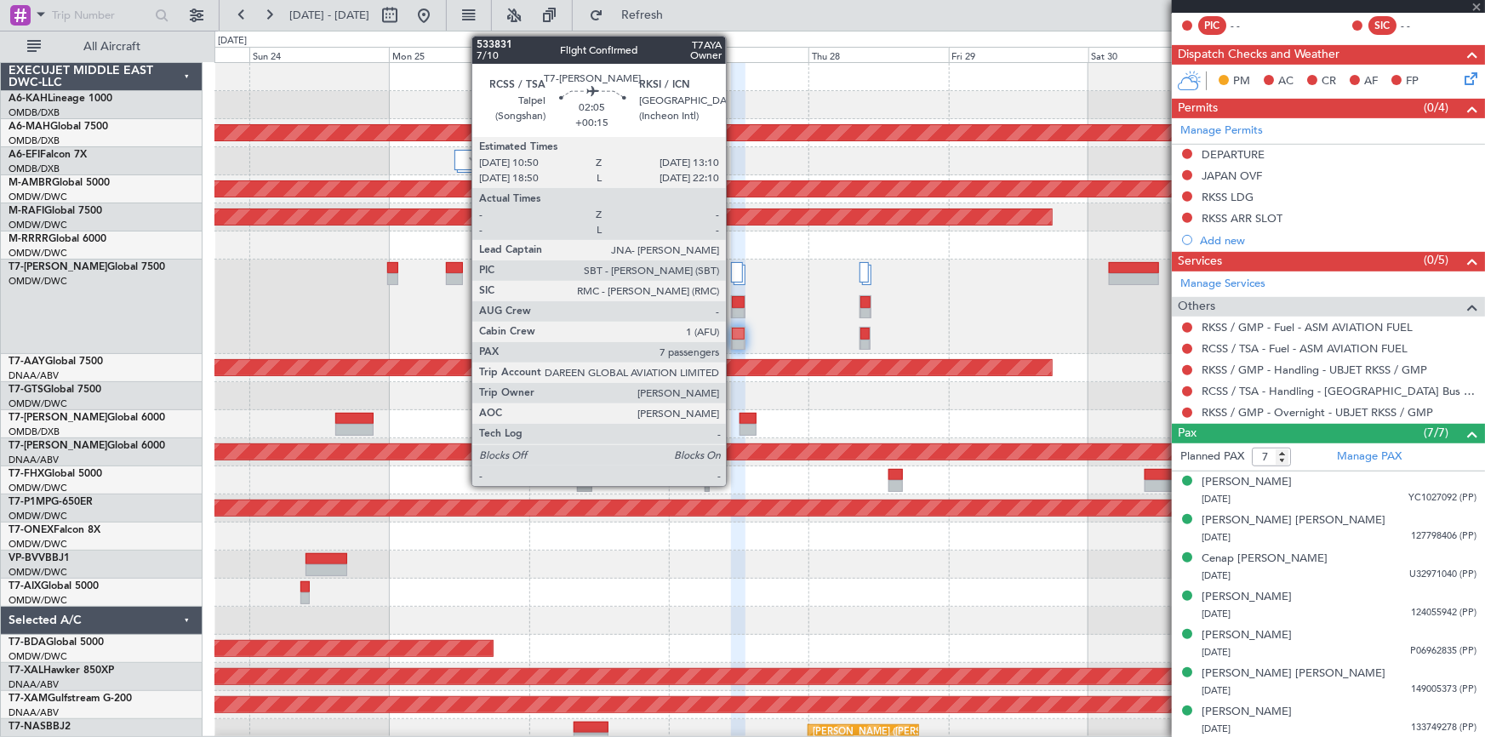
type input "+00:05"
type input "6"
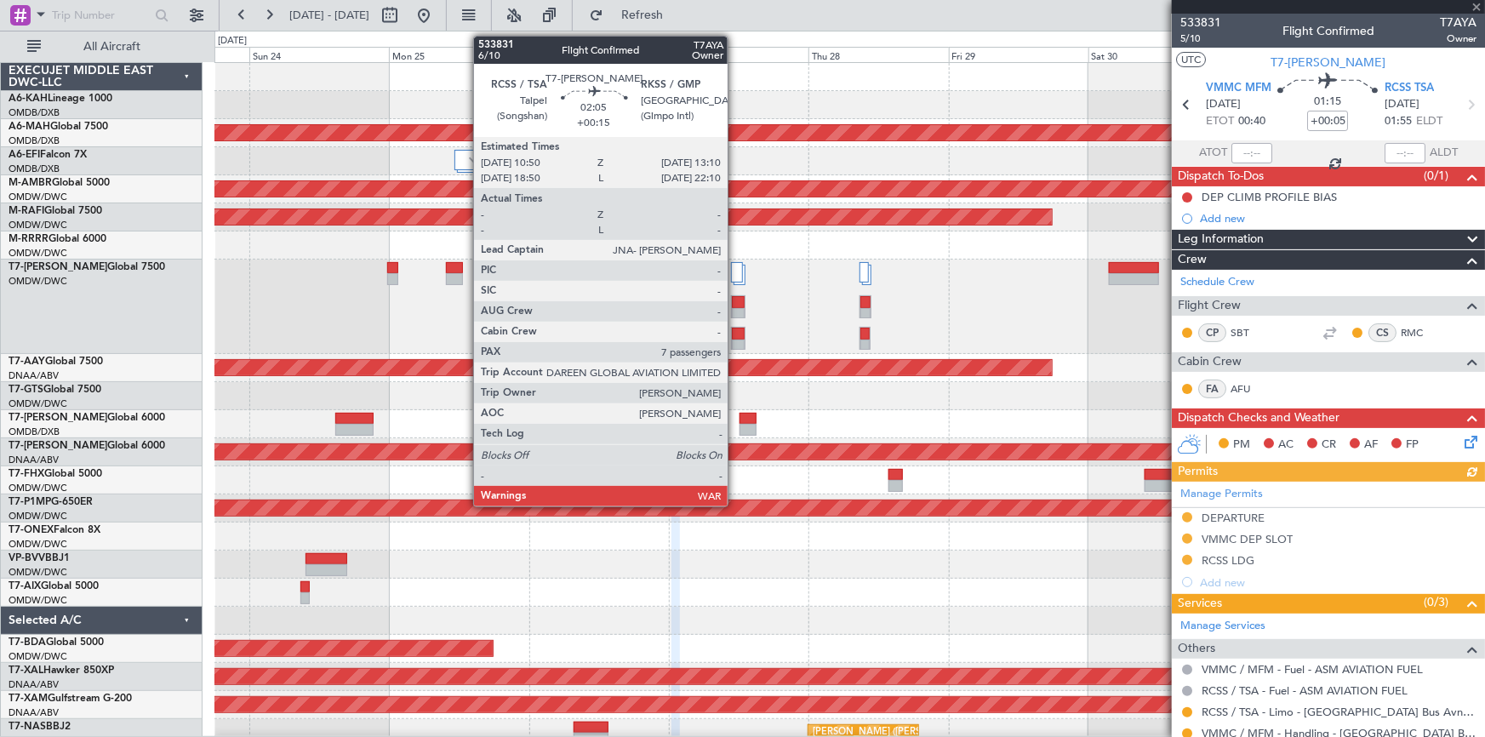
click at [735, 339] on div at bounding box center [738, 345] width 12 height 12
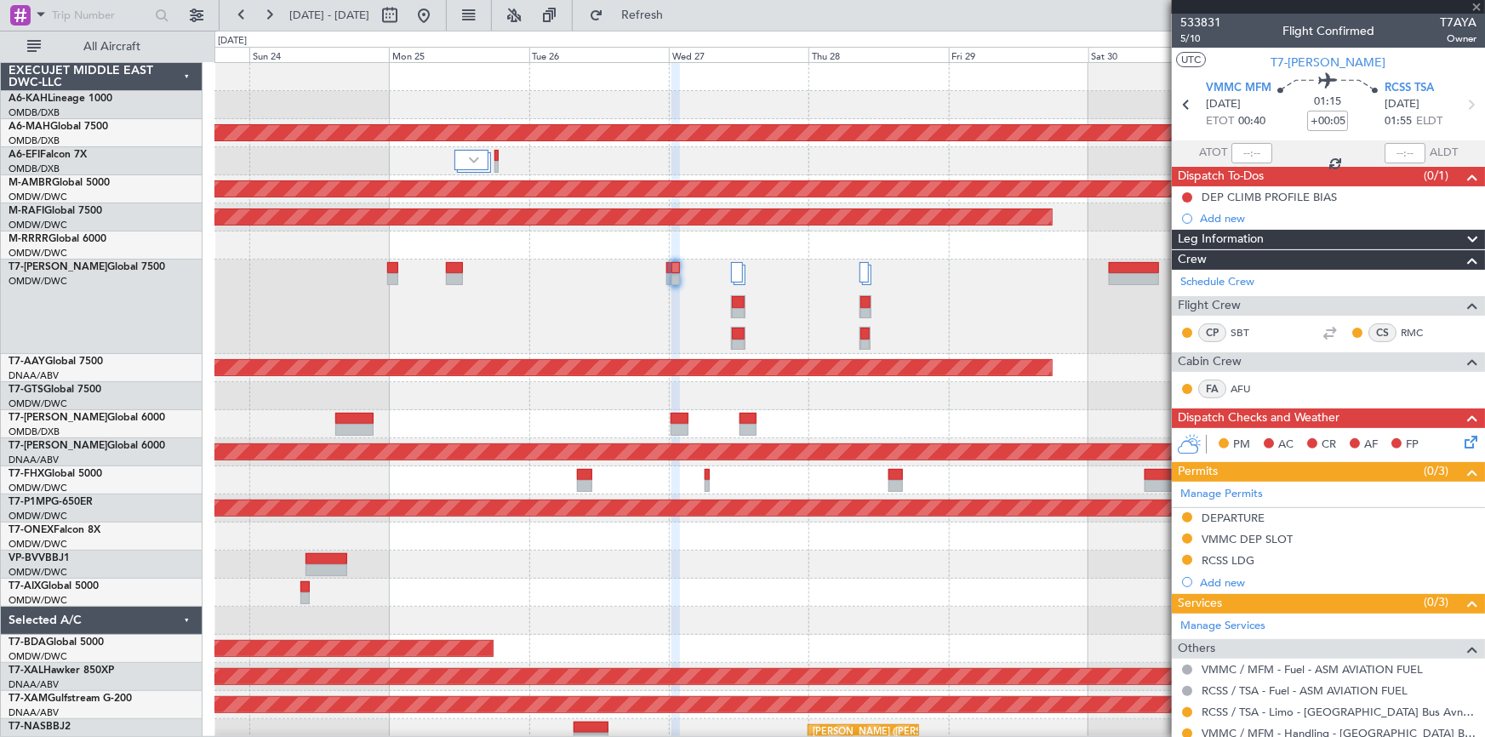
type input "+00:15"
type input "7"
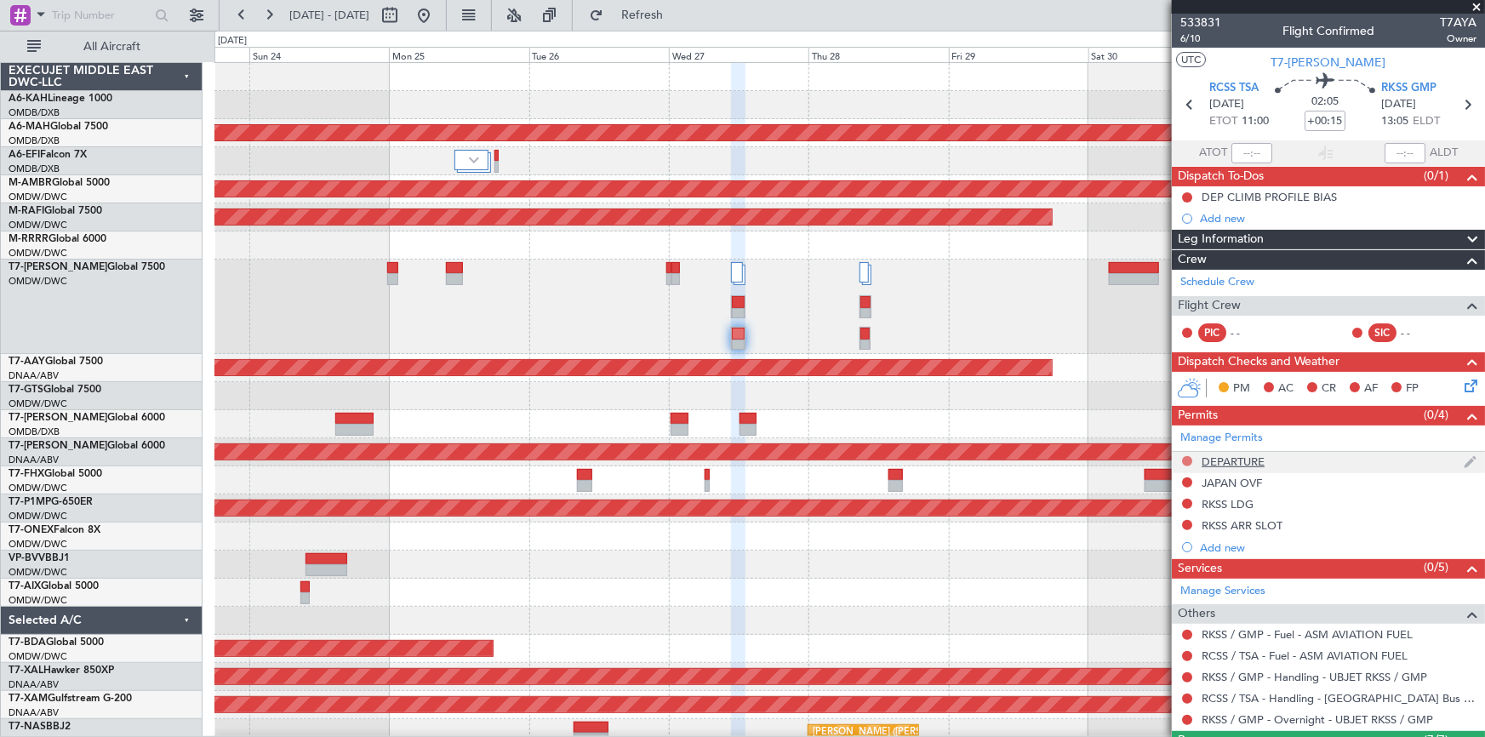
click at [1189, 458] on button at bounding box center [1187, 461] width 10 height 10
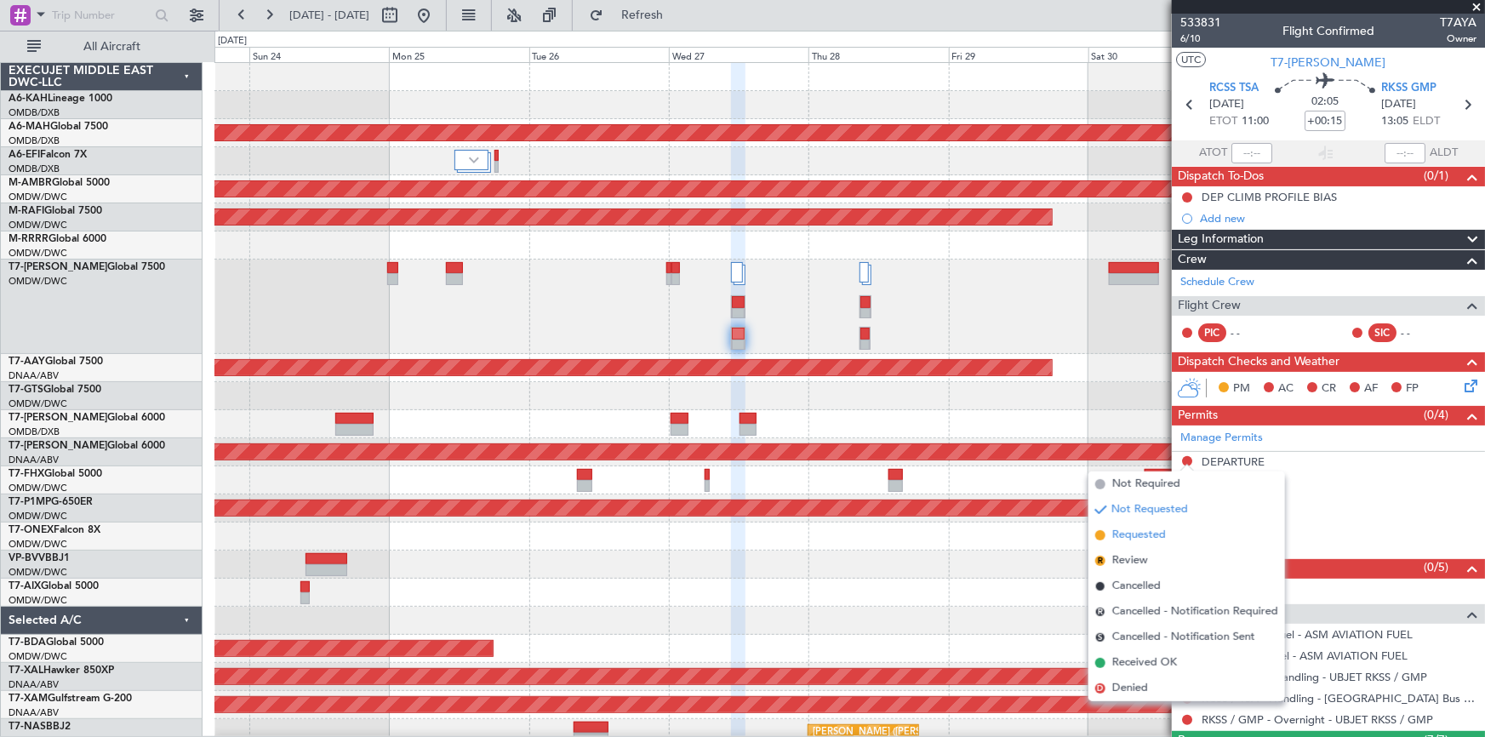
click at [1132, 534] on span "Requested" at bounding box center [1139, 535] width 54 height 17
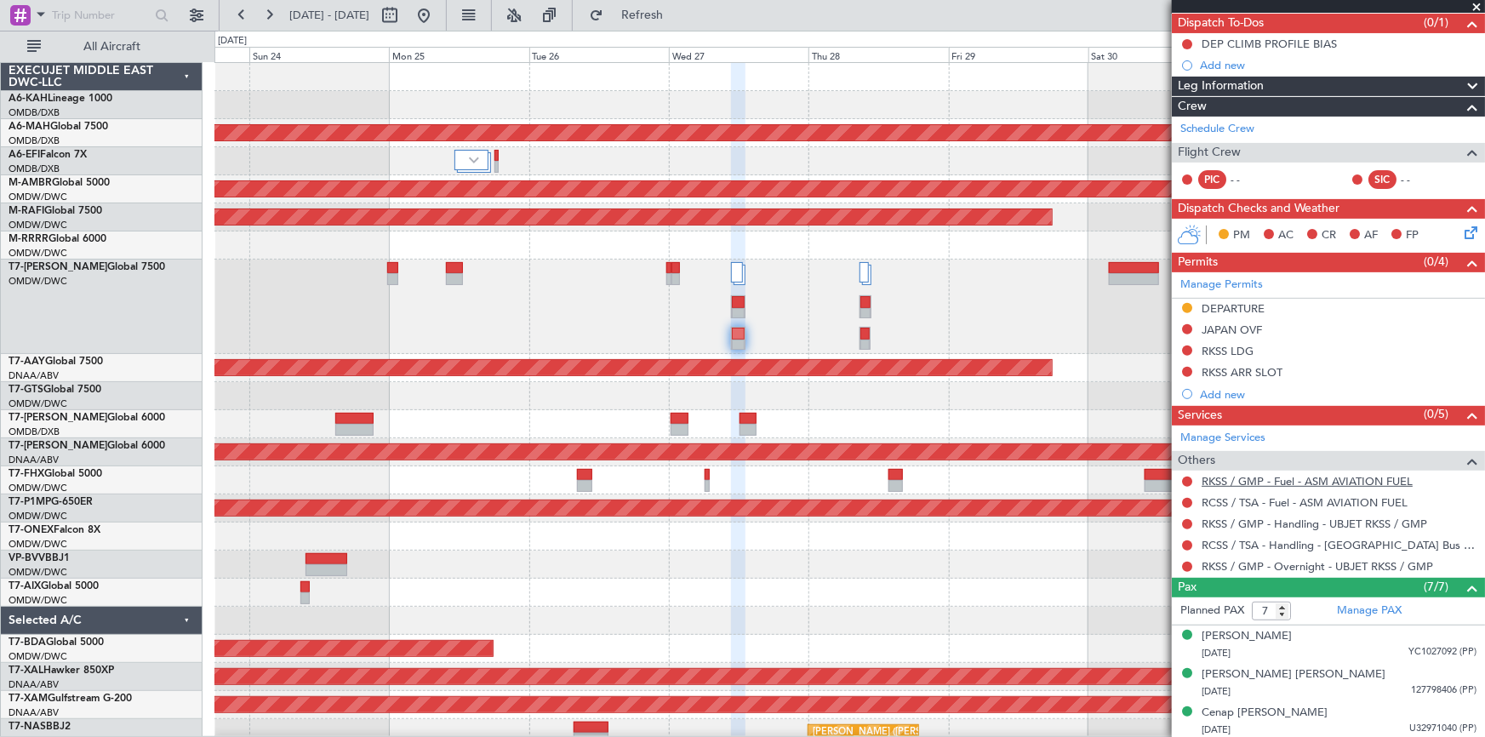
scroll to position [154, 0]
click at [1187, 544] on button at bounding box center [1187, 544] width 10 height 10
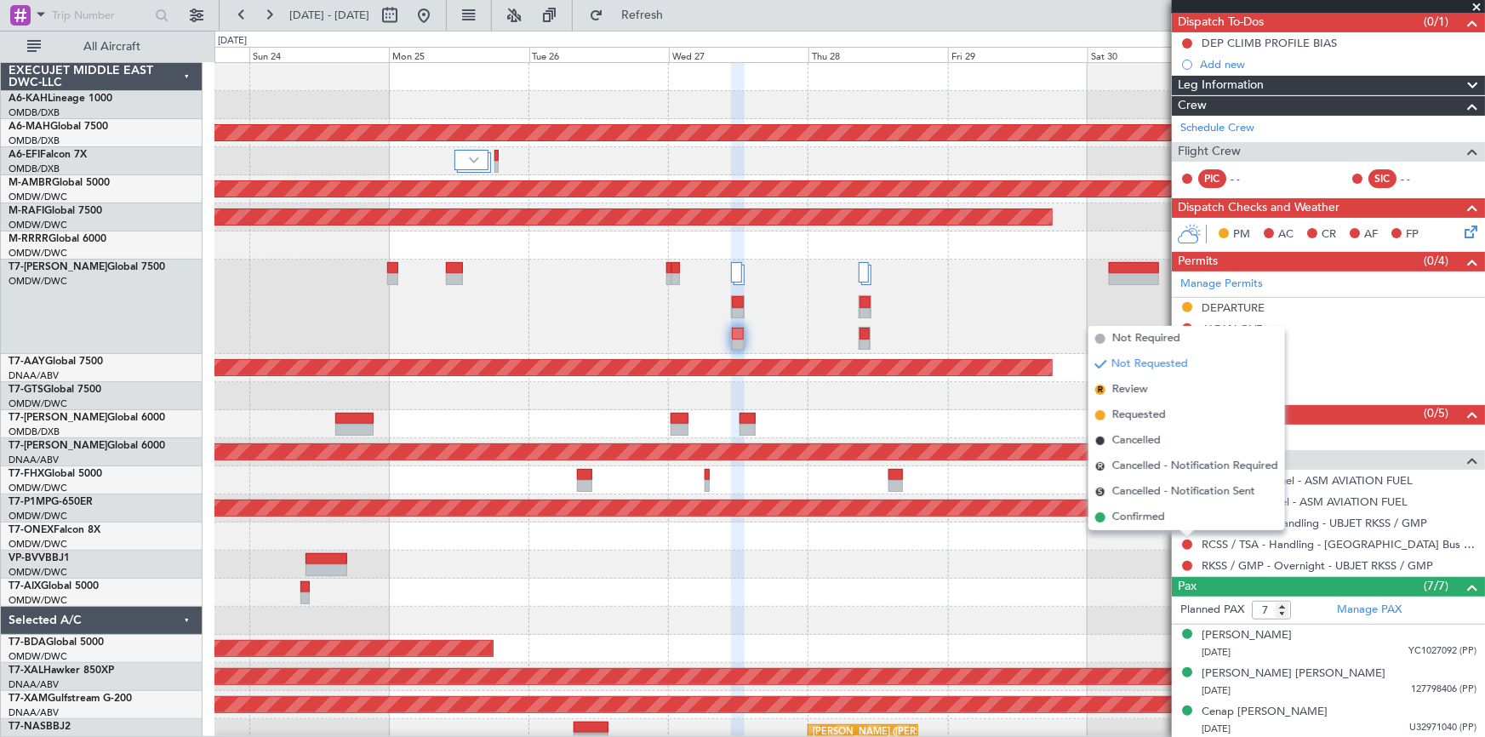
click at [1144, 416] on span "Requested" at bounding box center [1139, 415] width 54 height 17
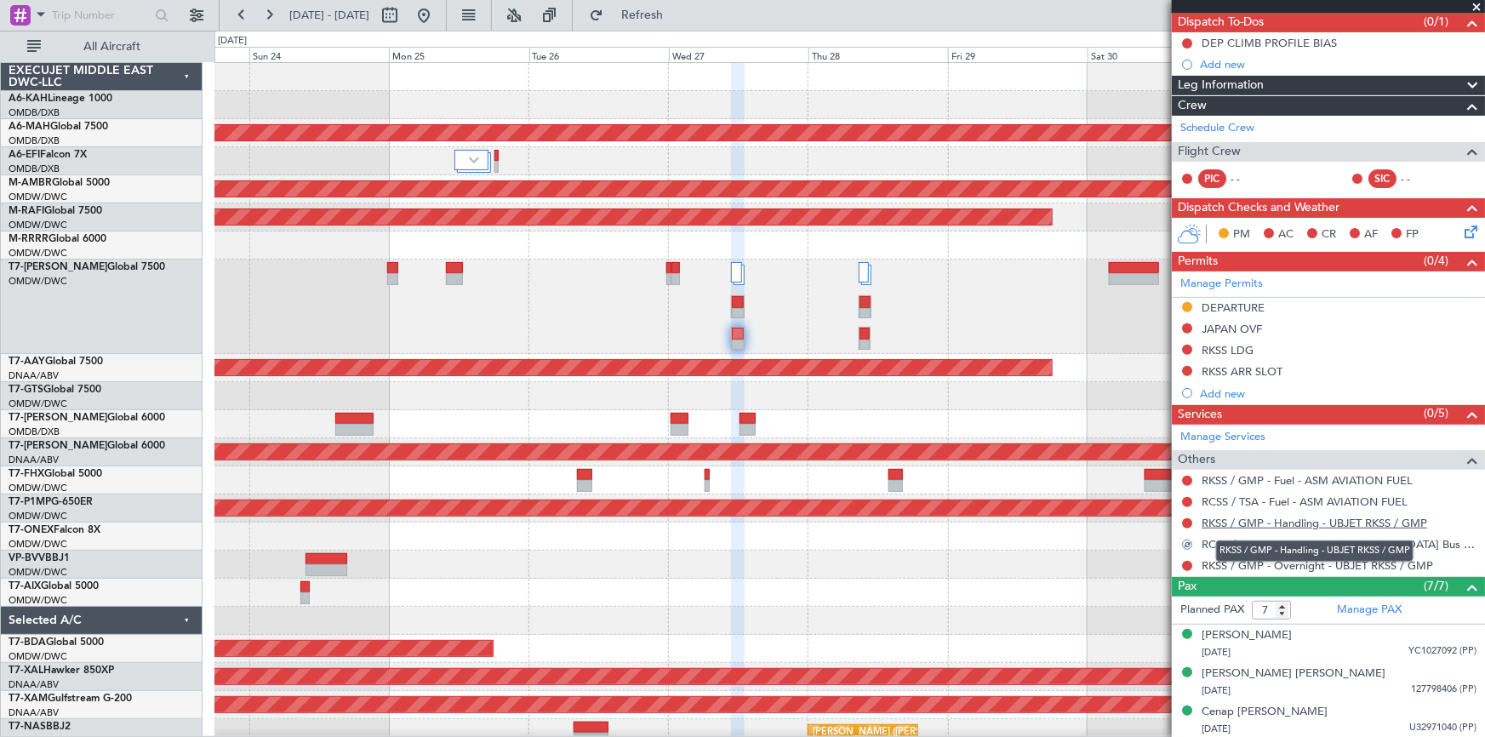
click at [1276, 519] on link "RKSS / GMP - Handling - UBJET RKSS / GMP" at bounding box center [1313, 523] width 225 height 14
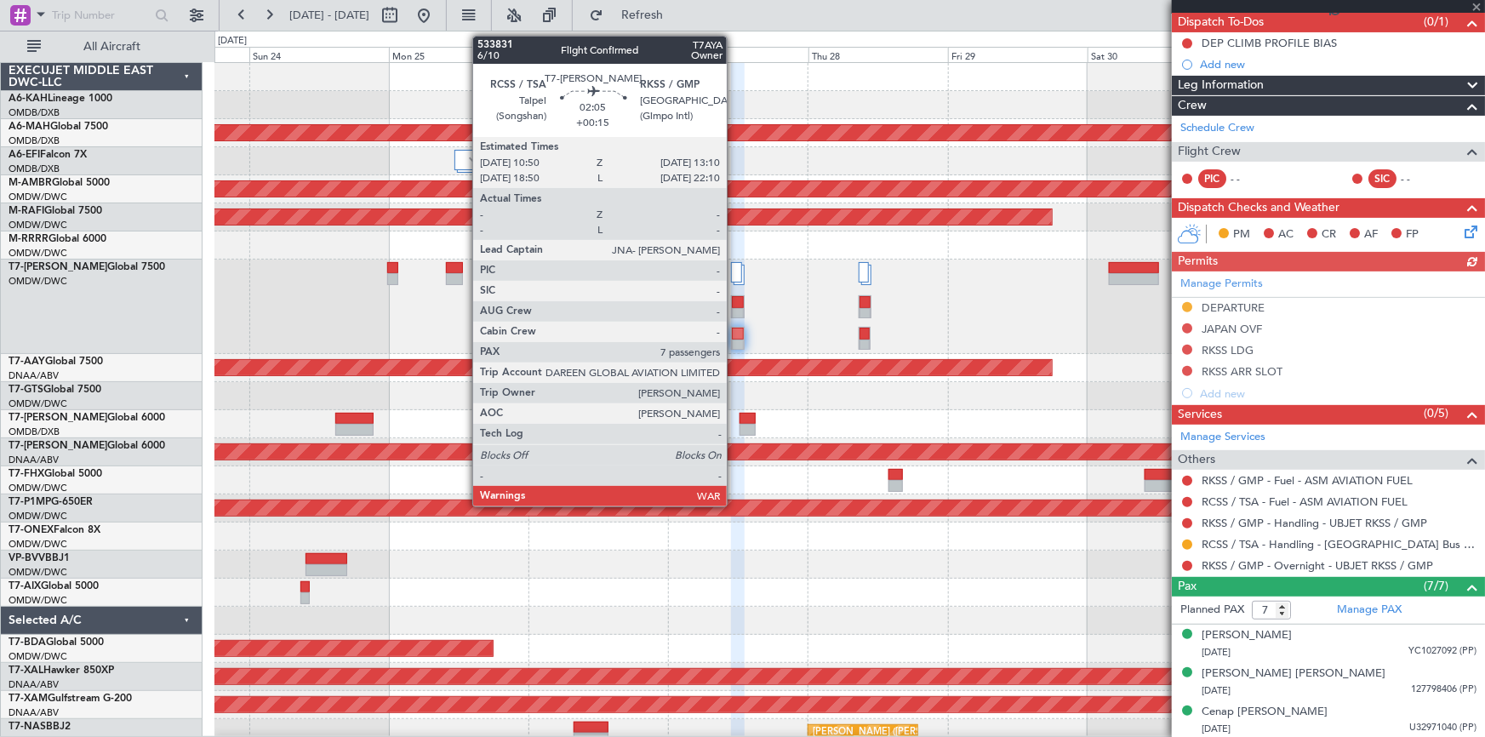
click at [734, 339] on div at bounding box center [738, 345] width 12 height 12
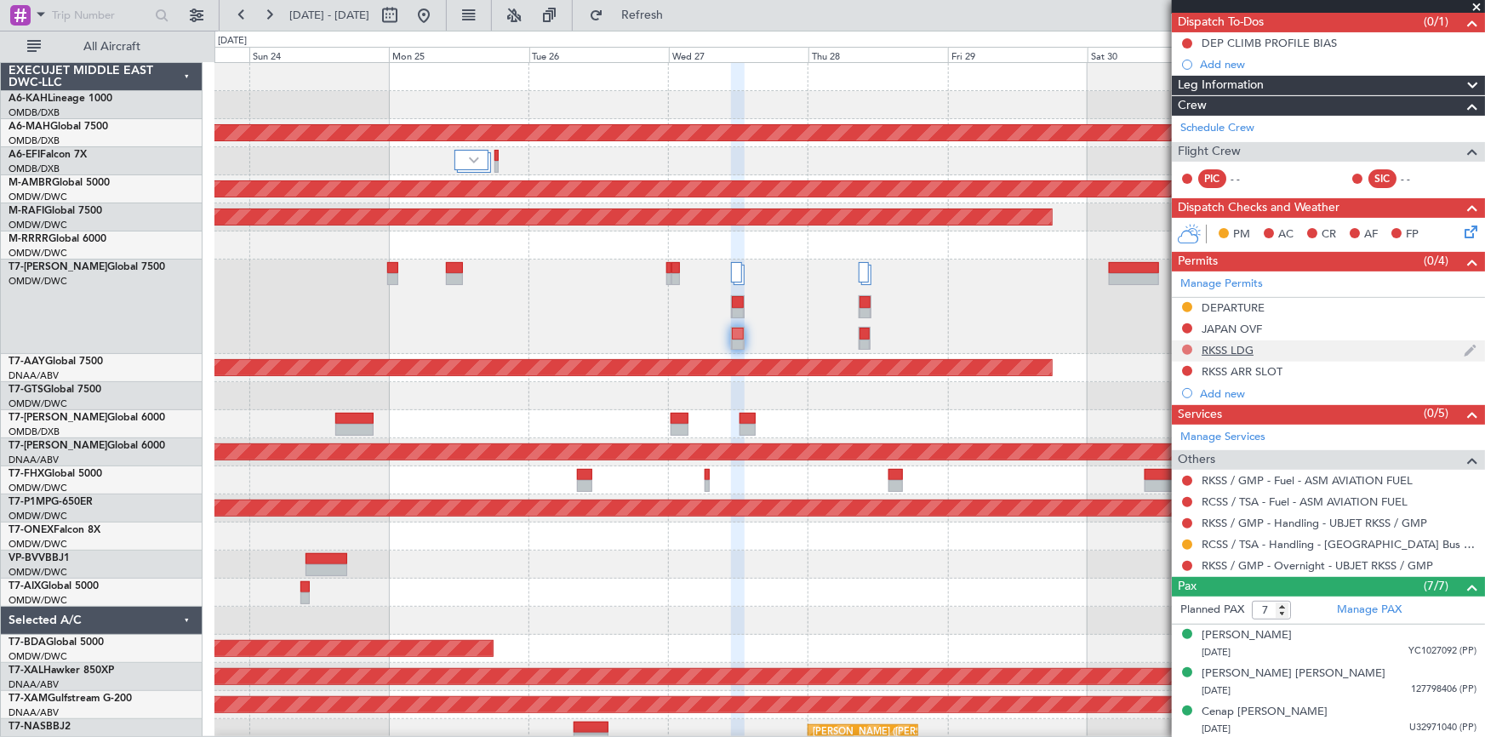
click at [1191, 347] on button at bounding box center [1187, 350] width 10 height 10
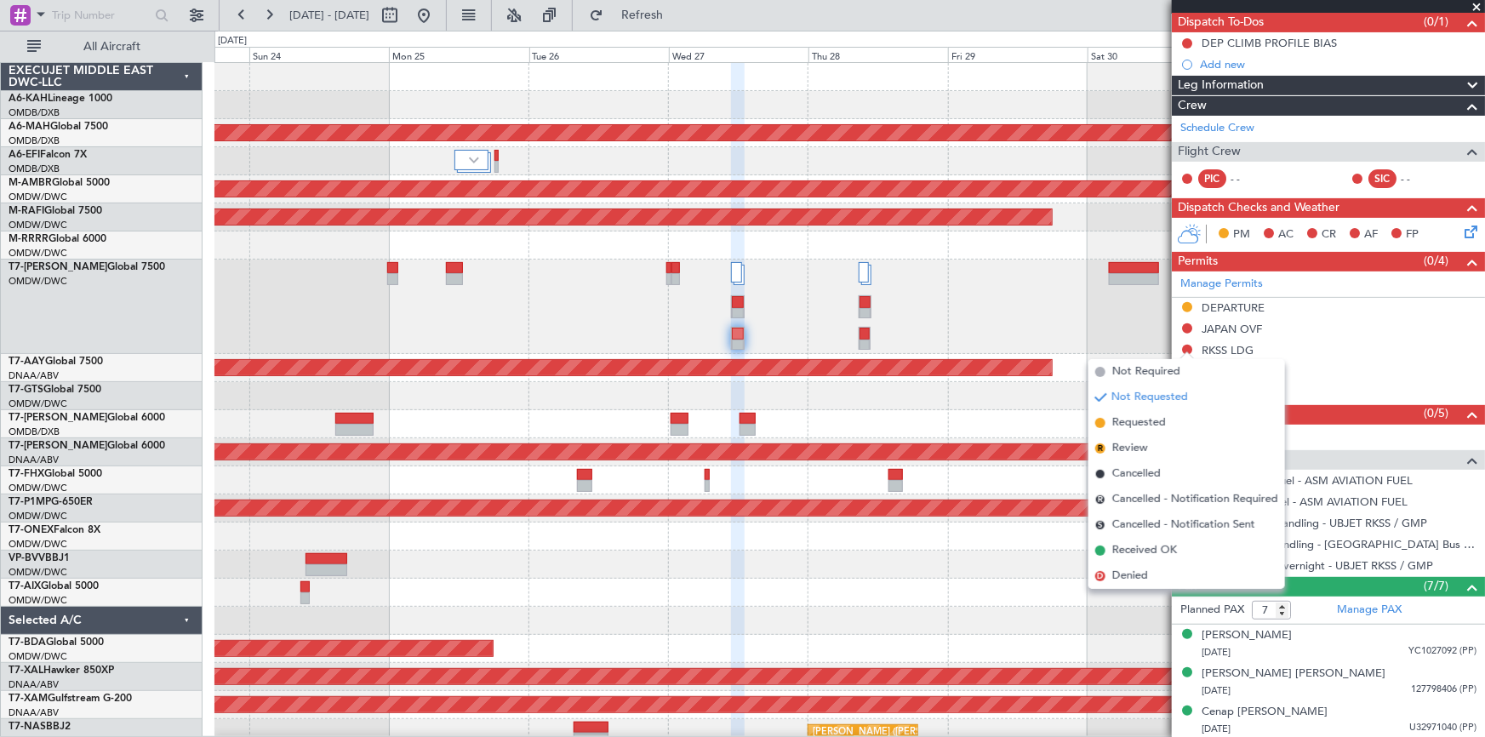
click at [1134, 421] on span "Requested" at bounding box center [1139, 422] width 54 height 17
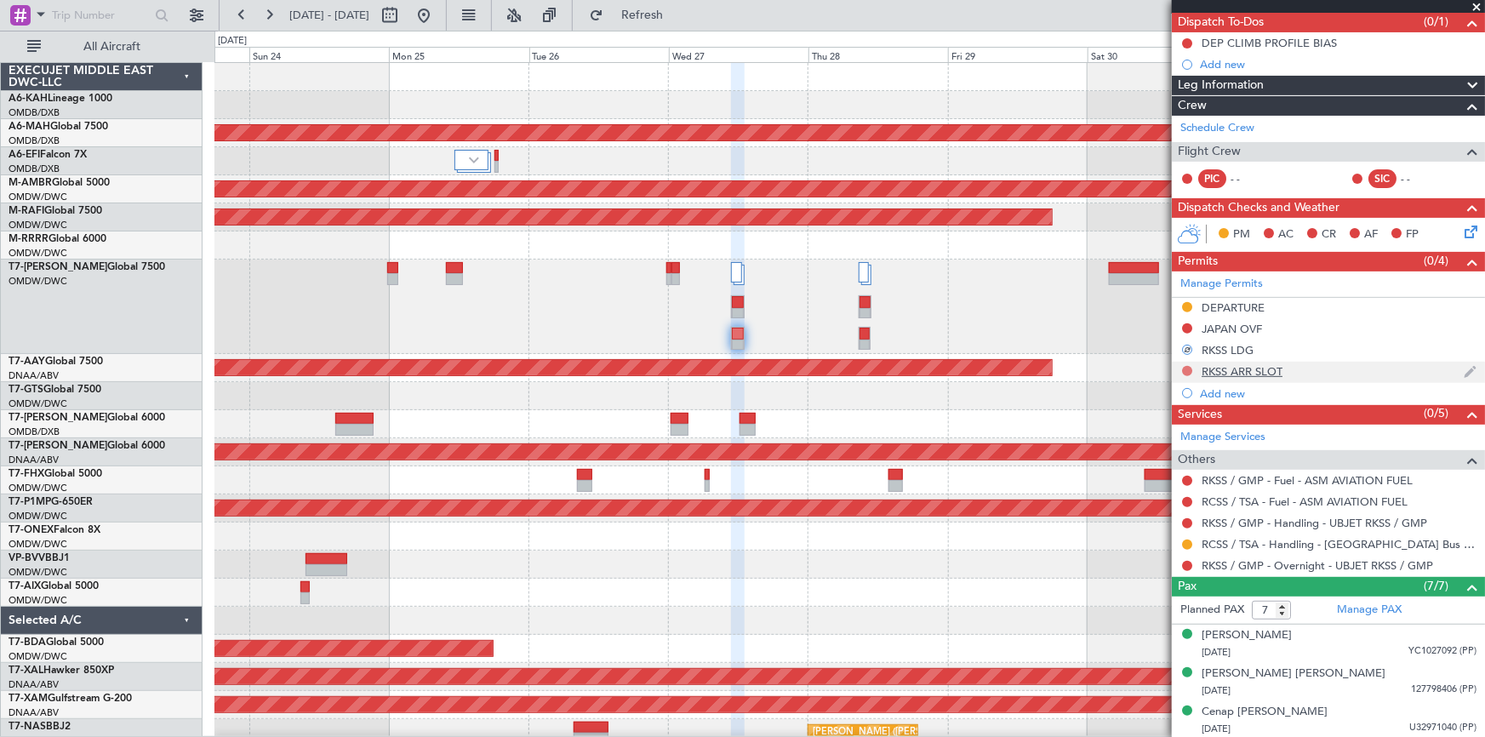
click at [1190, 368] on button at bounding box center [1187, 371] width 10 height 10
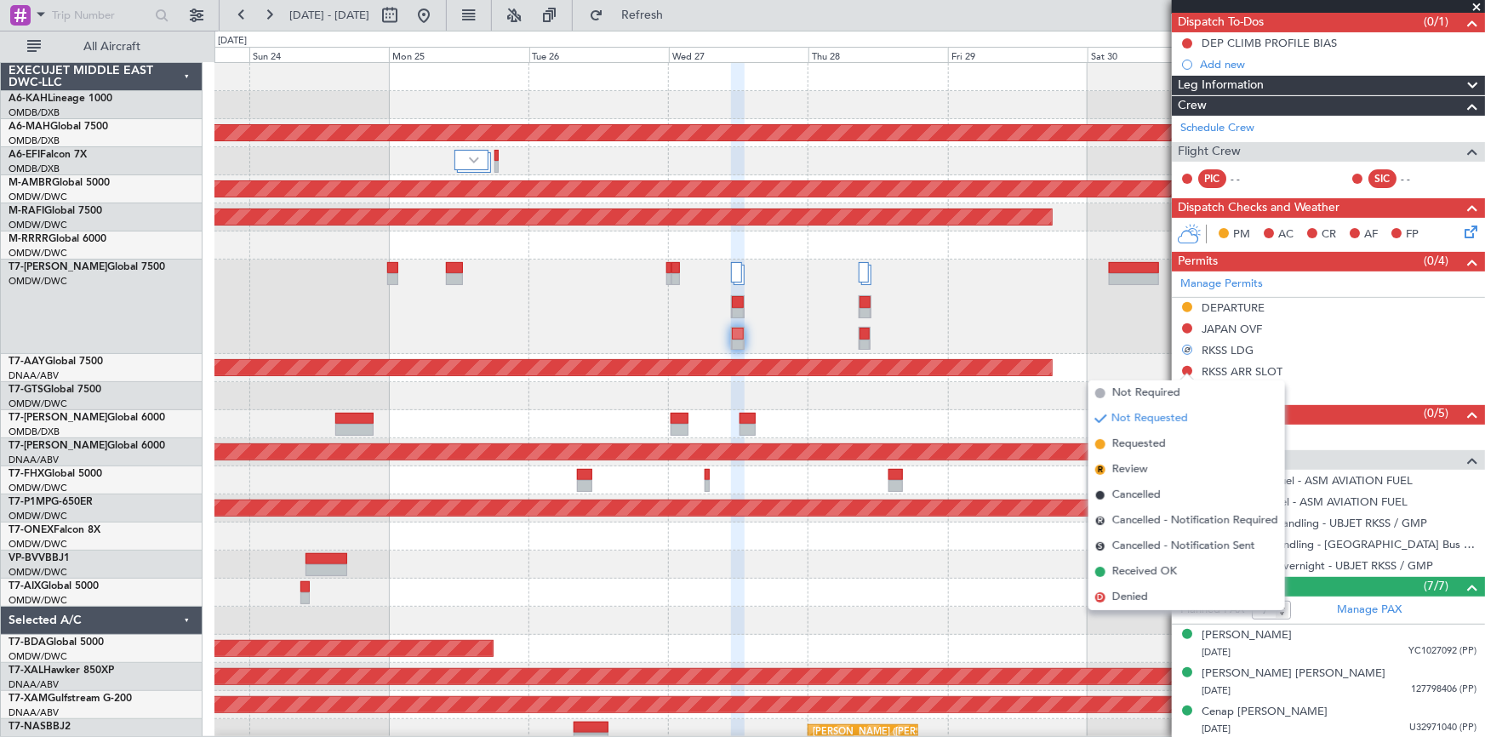
drag, startPoint x: 1139, startPoint y: 446, endPoint x: 1195, endPoint y: 485, distance: 68.4
click at [1140, 447] on span "Requested" at bounding box center [1139, 444] width 54 height 17
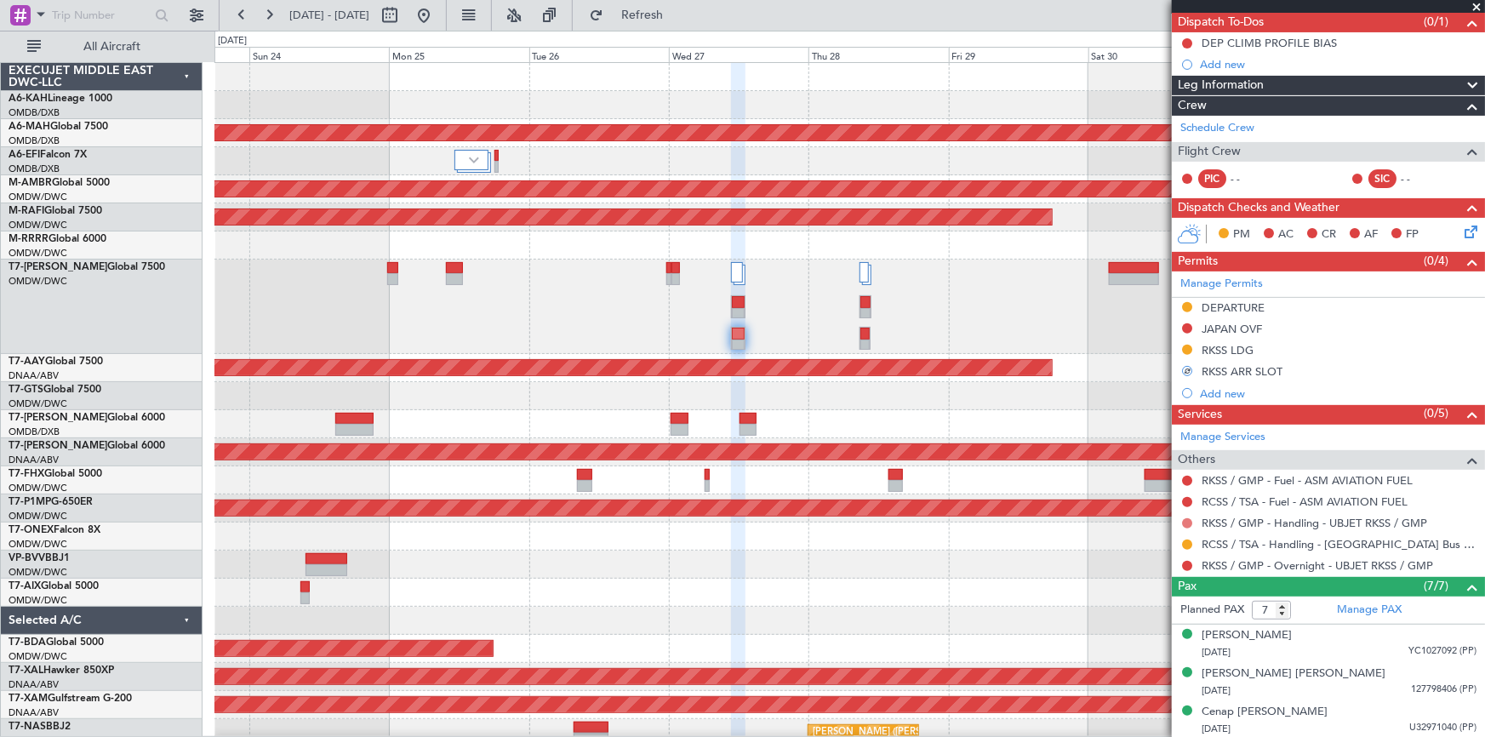
click at [1187, 518] on button at bounding box center [1187, 523] width 10 height 10
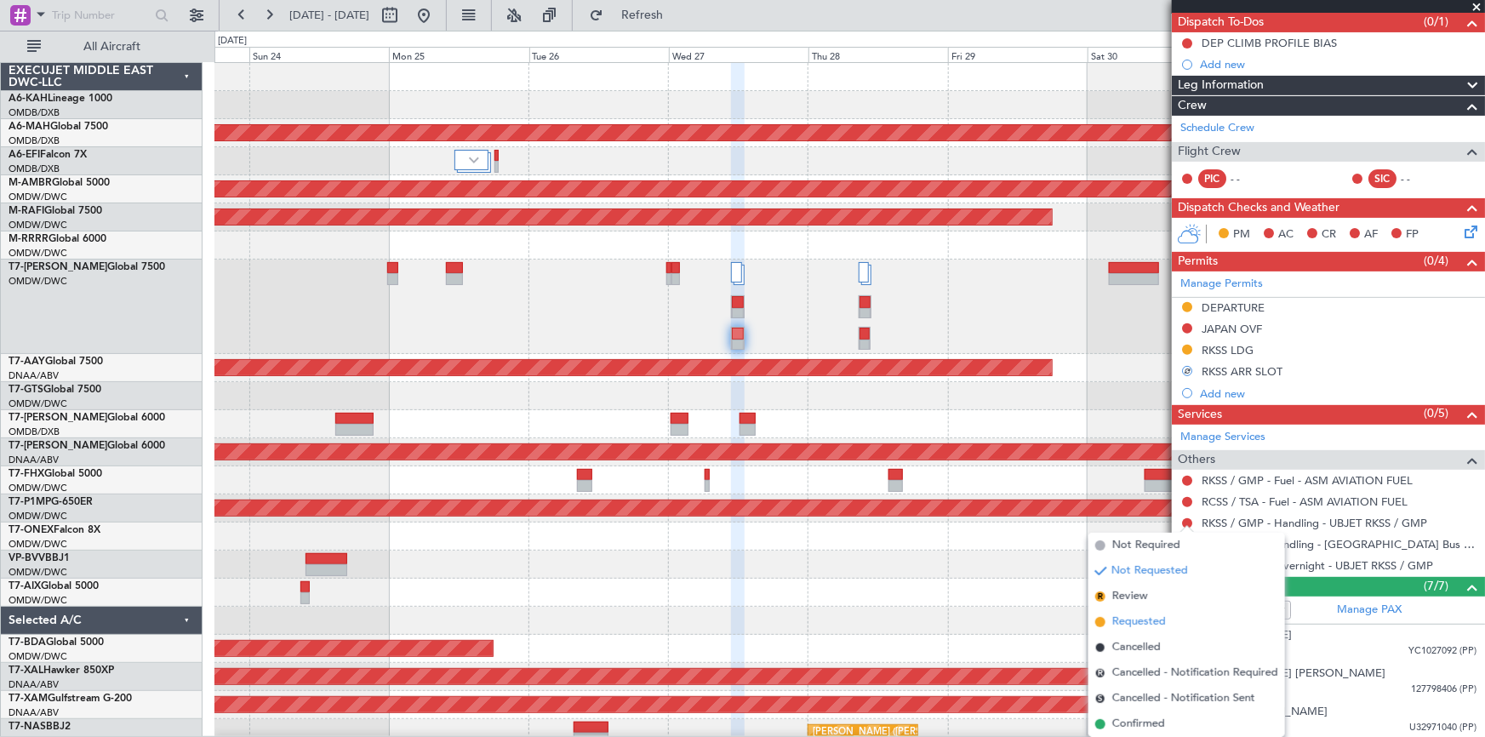
click at [1132, 618] on span "Requested" at bounding box center [1139, 621] width 54 height 17
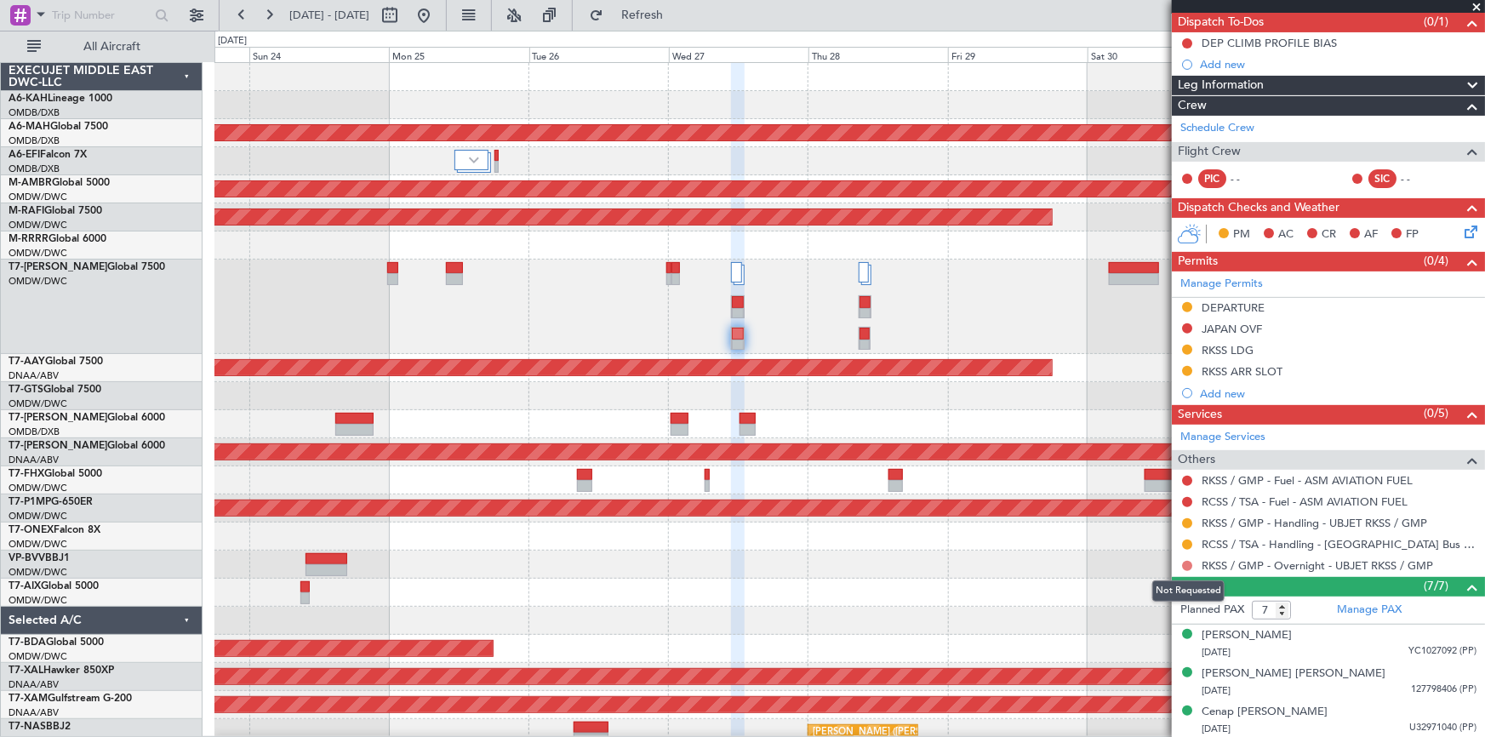
click at [1186, 562] on button at bounding box center [1187, 566] width 10 height 10
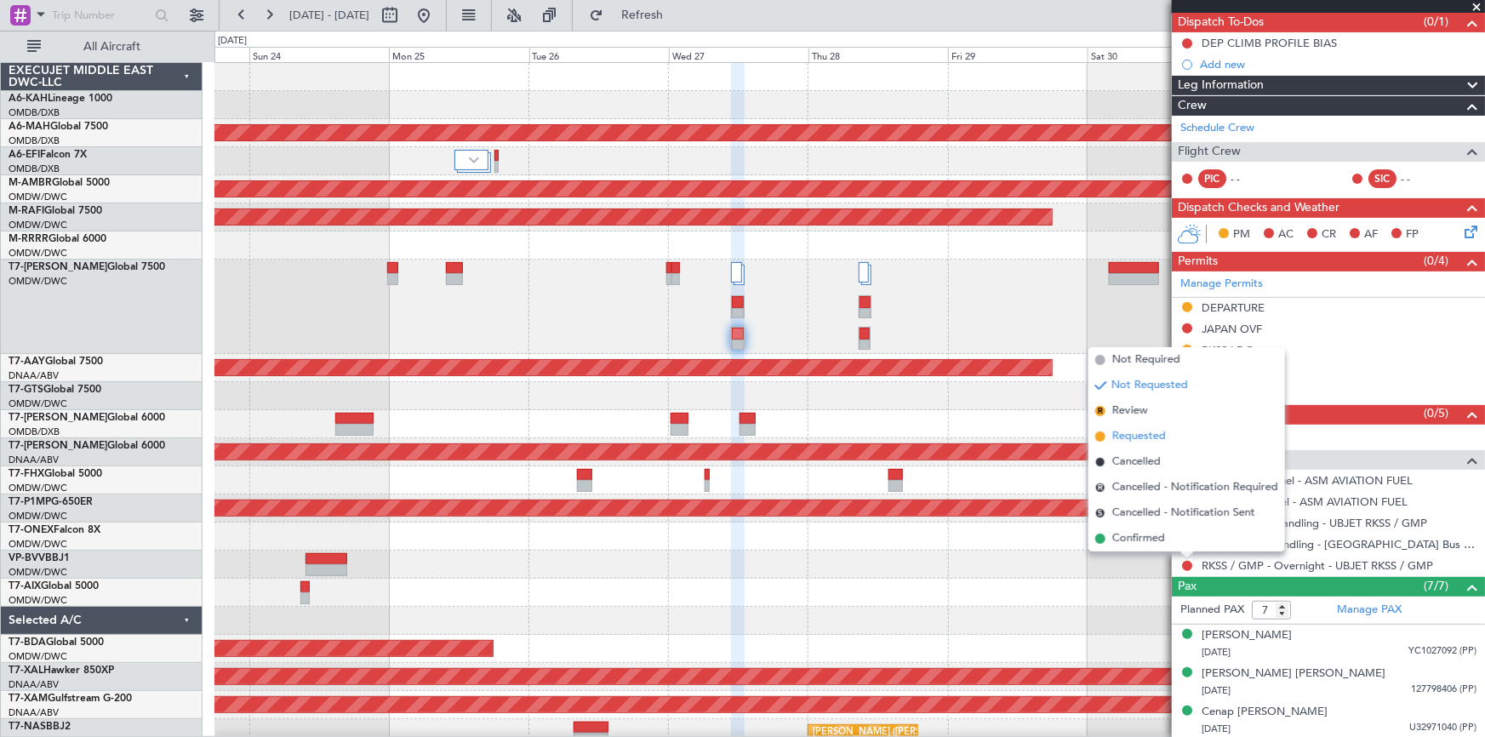
click at [1134, 436] on span "Requested" at bounding box center [1139, 436] width 54 height 17
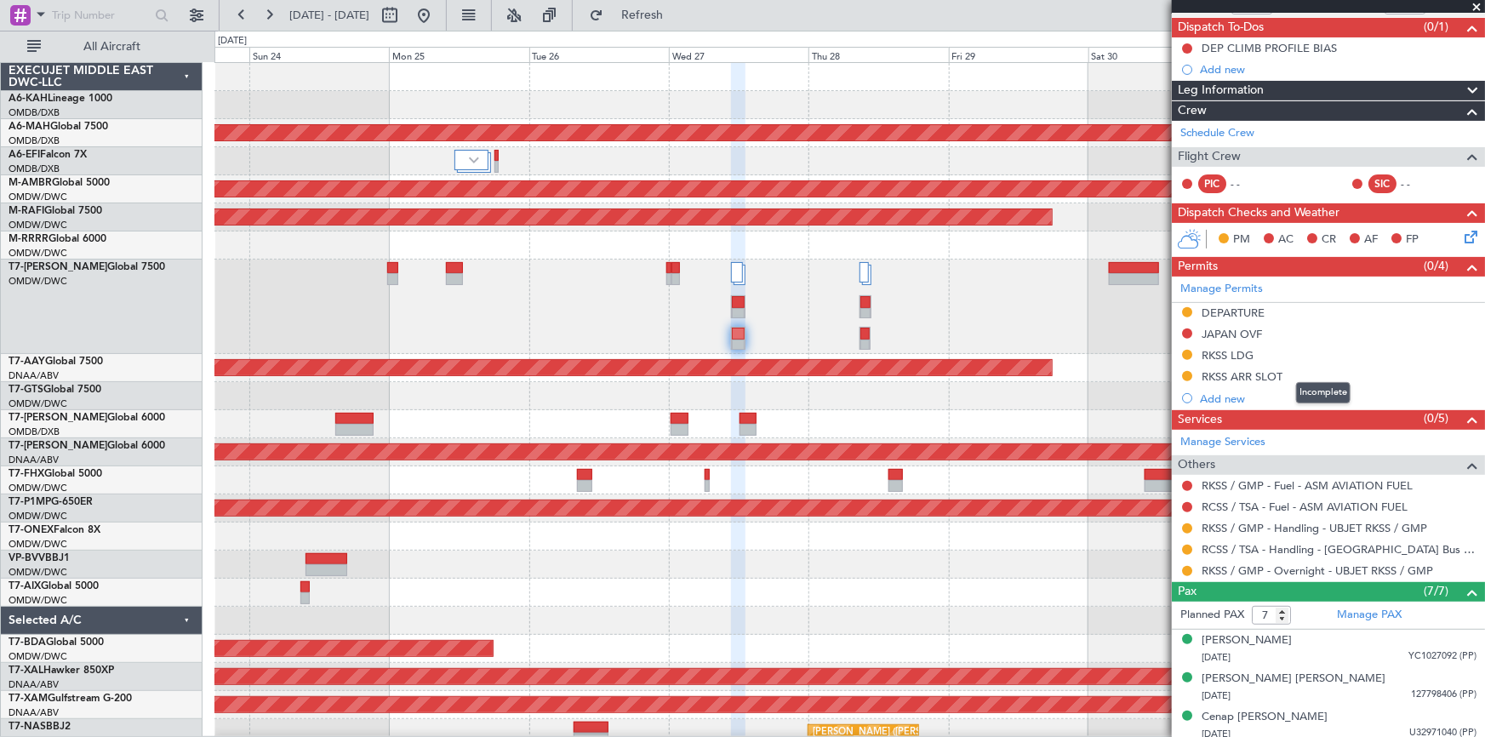
scroll to position [0, 0]
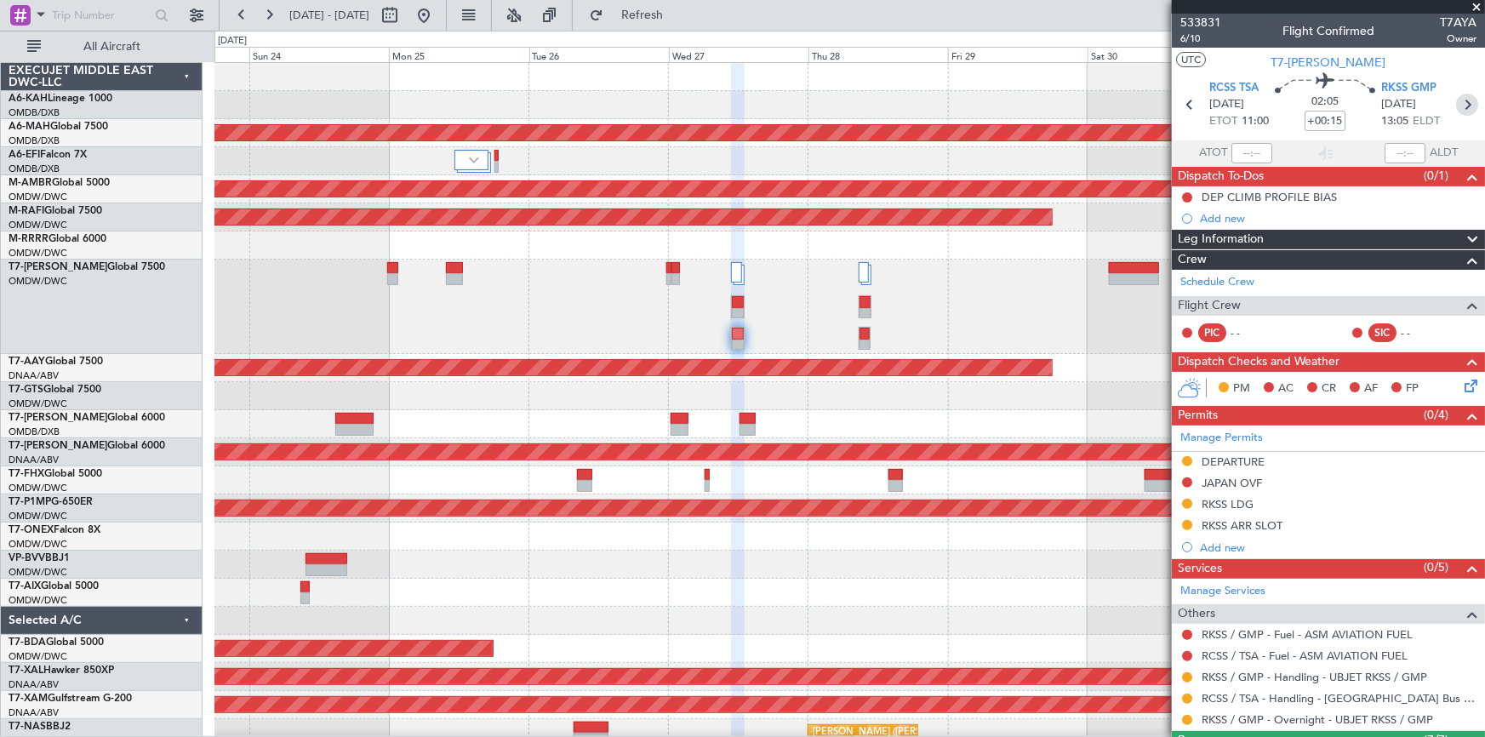
click at [1459, 101] on icon at bounding box center [1467, 105] width 22 height 22
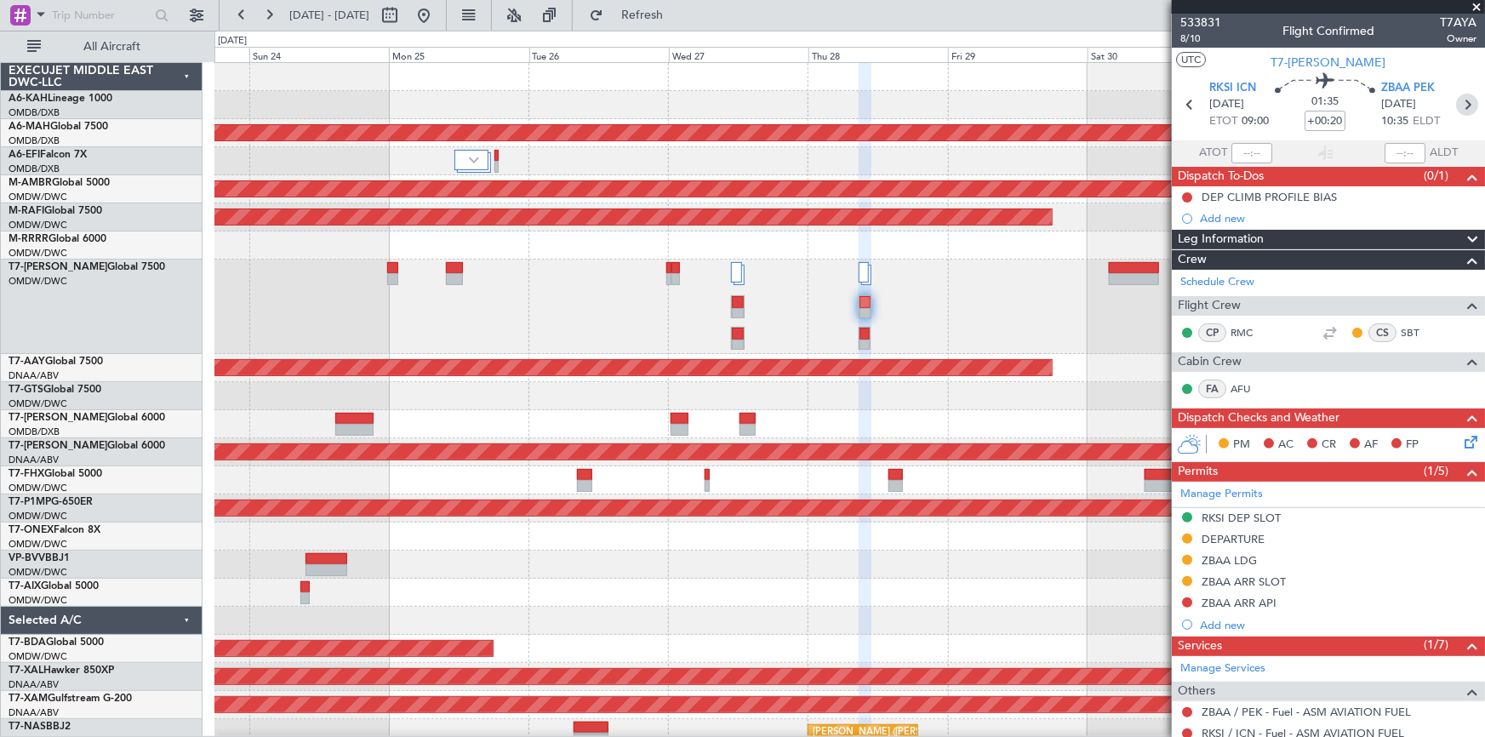
click at [1457, 105] on icon at bounding box center [1467, 105] width 22 height 22
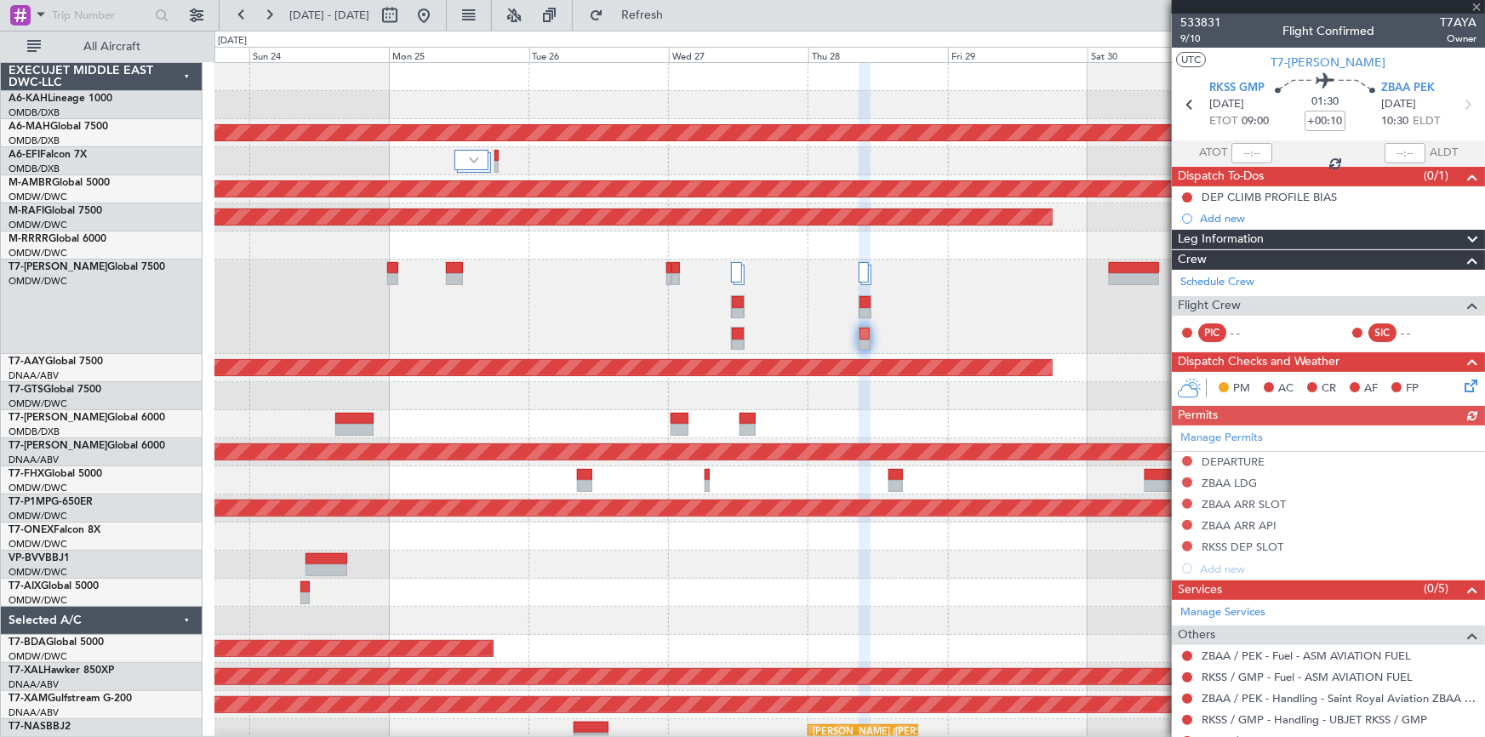
click at [1189, 459] on div "Manage Permits DEPARTURE ZBAA LDG ZBAA ARR SLOT ZBAA ARR API RKSS DEP SLOT Add …" at bounding box center [1328, 502] width 313 height 154
click at [1189, 457] on div "Manage Permits DEPARTURE ZBAA LDG ZBAA ARR SLOT ZBAA ARR API RKSS DEP SLOT Add …" at bounding box center [1328, 502] width 313 height 154
click at [1186, 460] on button at bounding box center [1187, 461] width 10 height 10
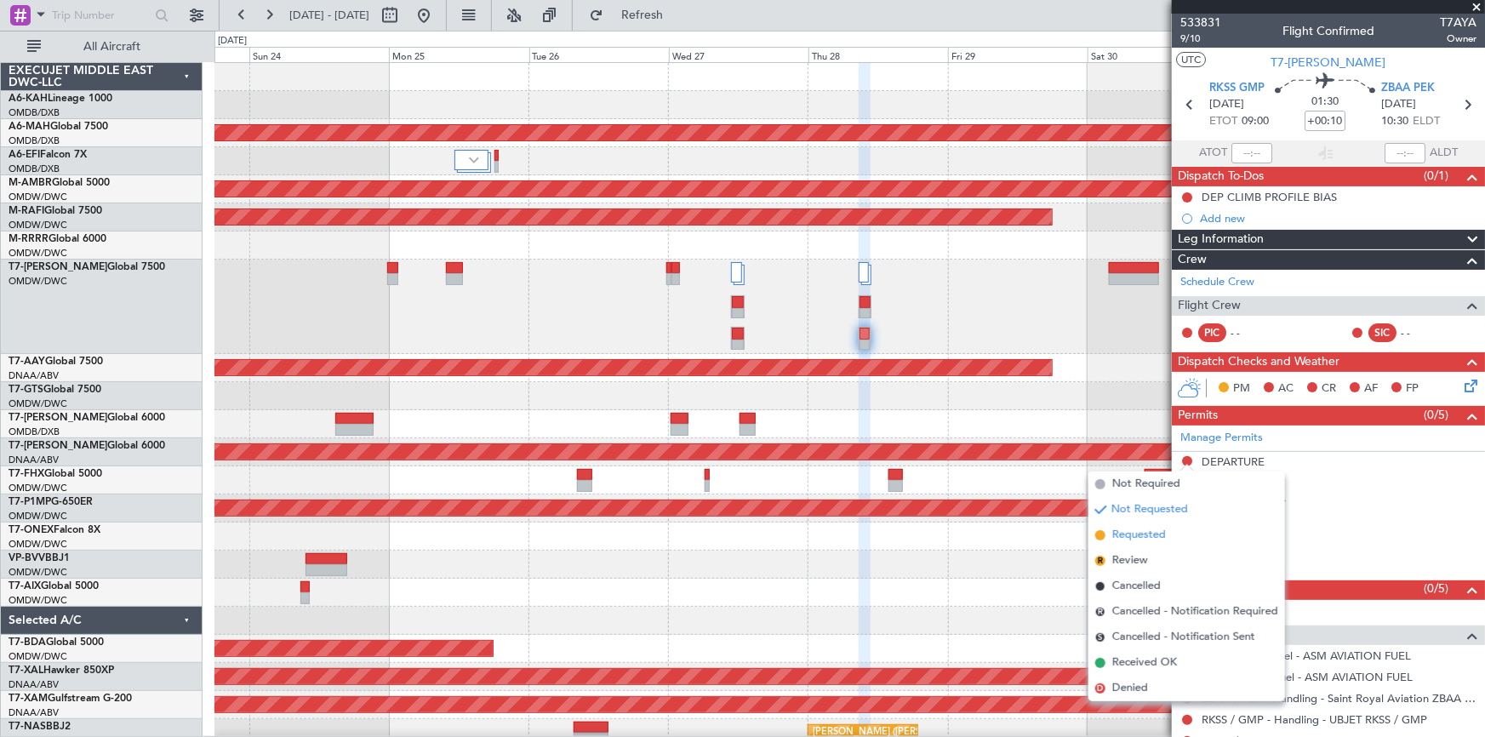
click at [1136, 539] on span "Requested" at bounding box center [1139, 535] width 54 height 17
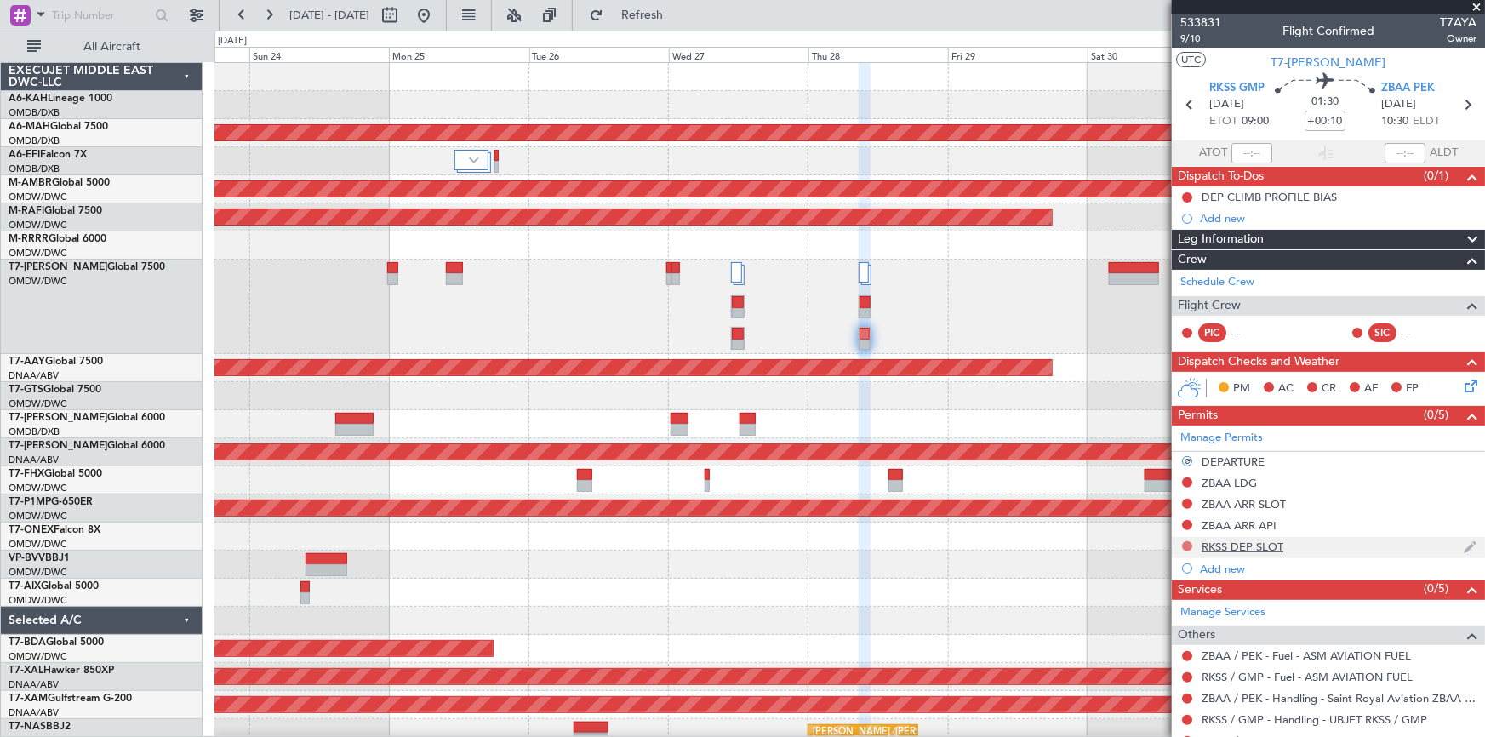
click at [1189, 545] on button at bounding box center [1187, 546] width 10 height 10
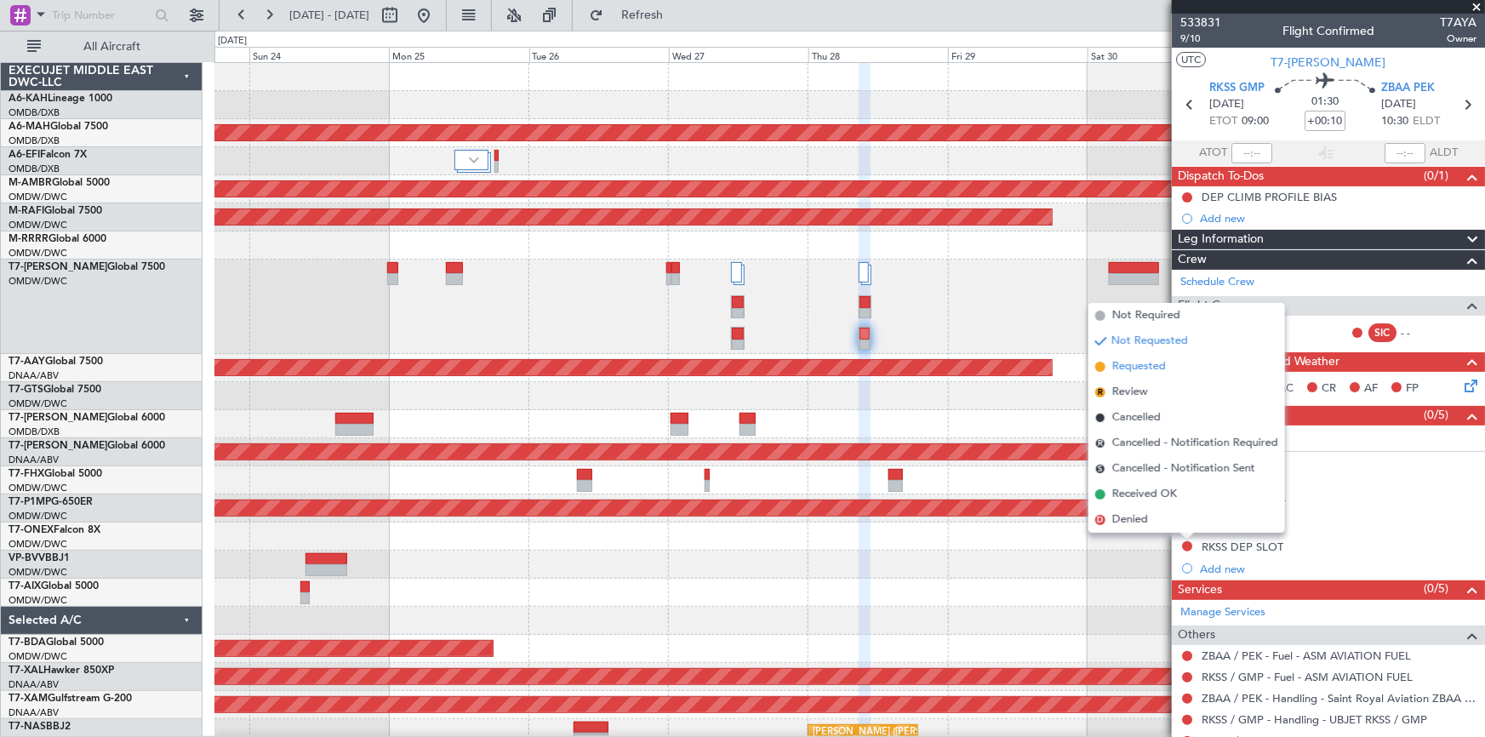
click at [1142, 365] on span "Requested" at bounding box center [1139, 366] width 54 height 17
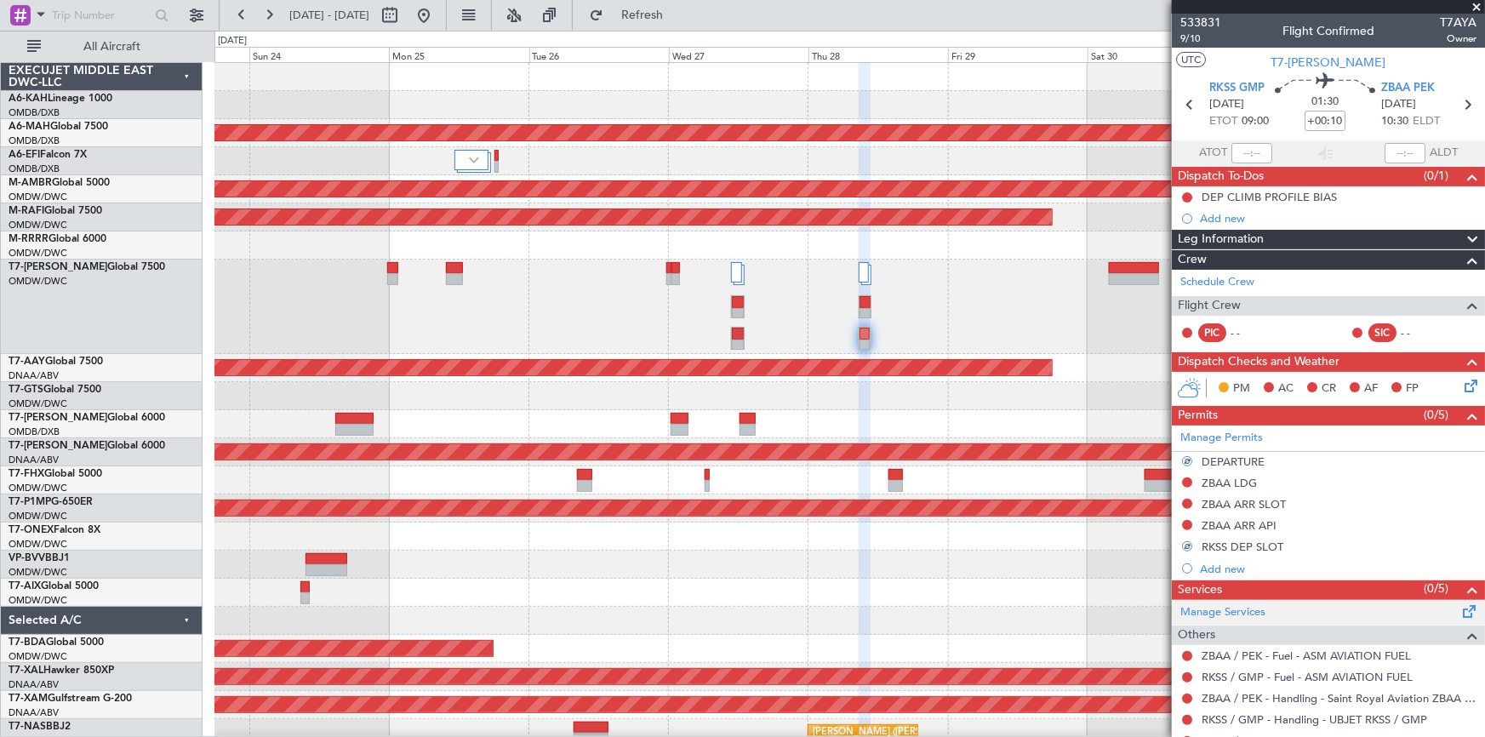
scroll to position [154, 0]
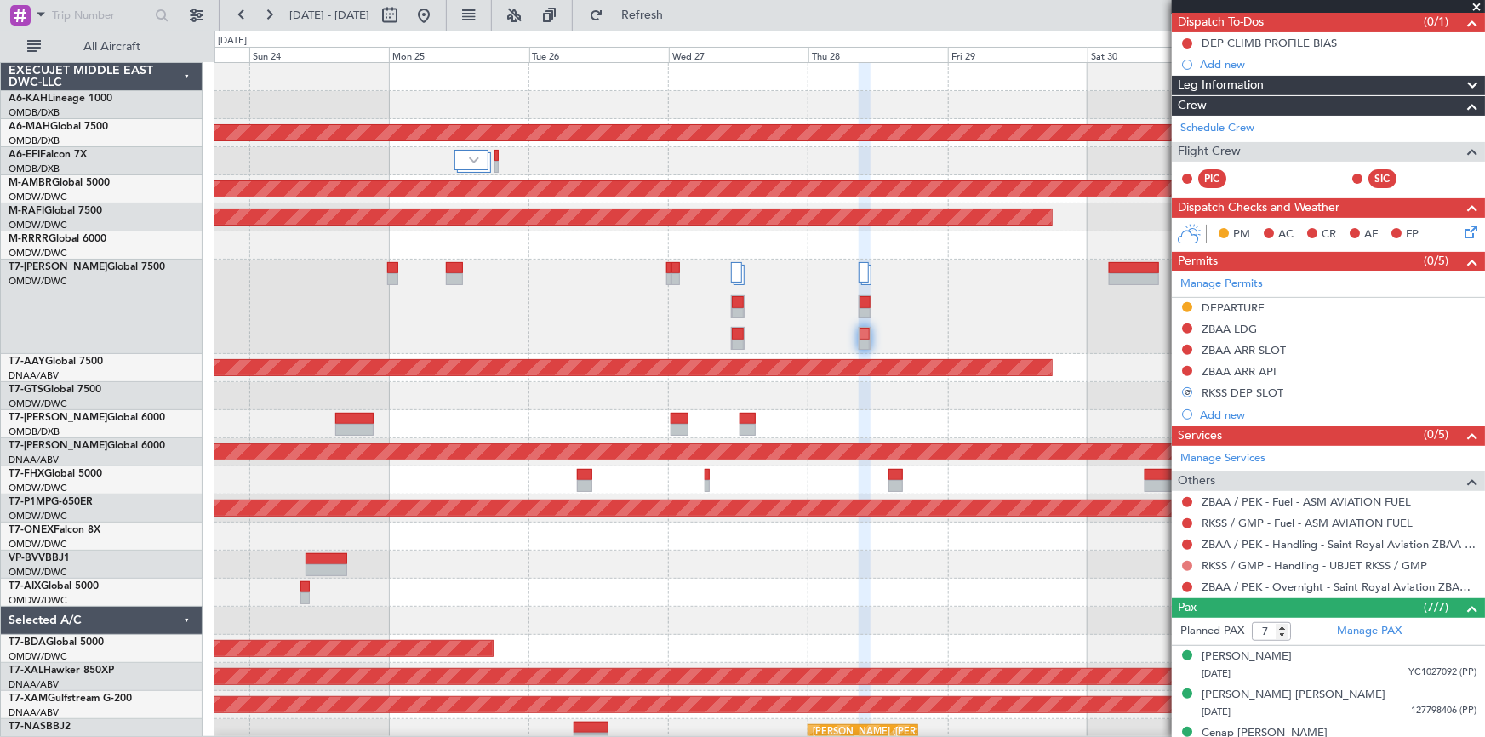
click at [1188, 562] on button at bounding box center [1187, 566] width 10 height 10
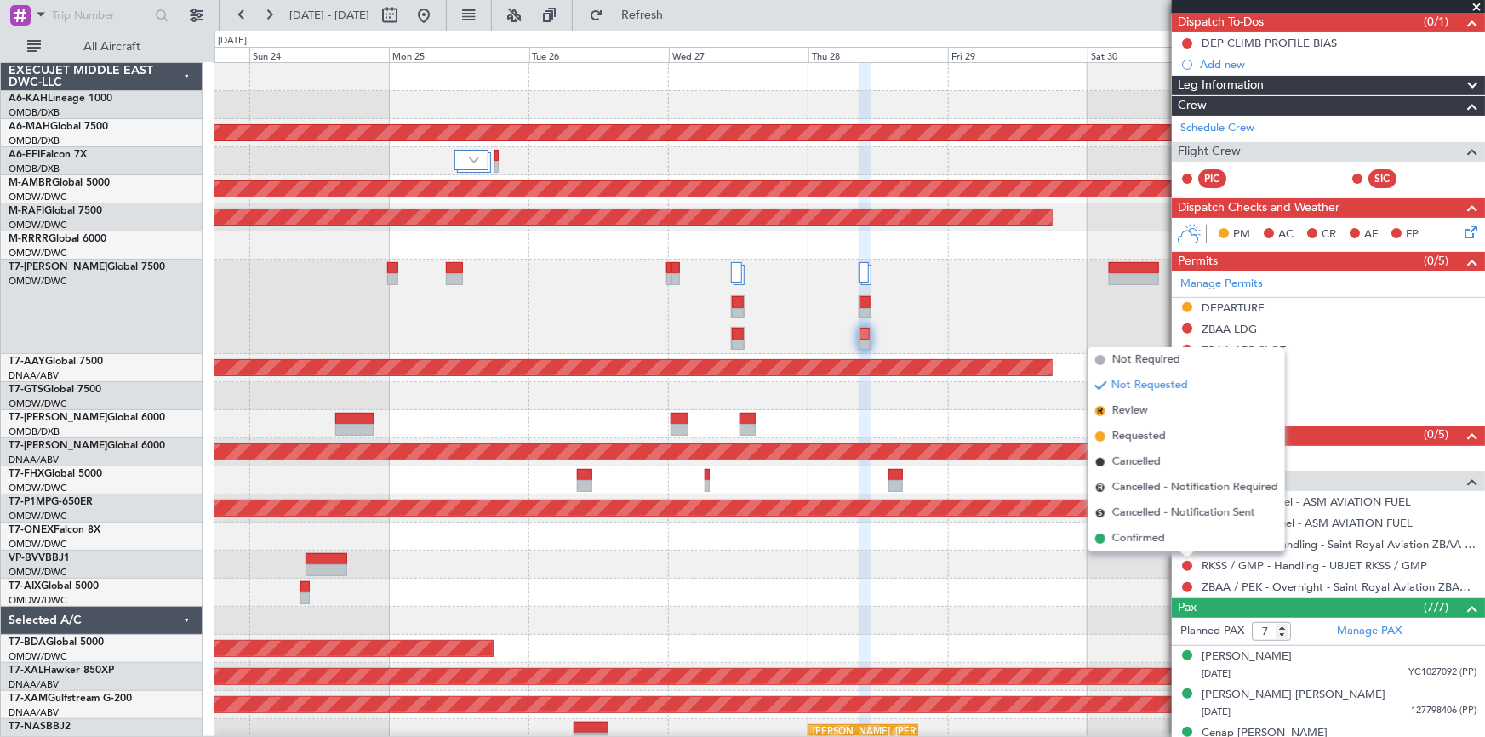
click at [1132, 435] on span "Requested" at bounding box center [1139, 436] width 54 height 17
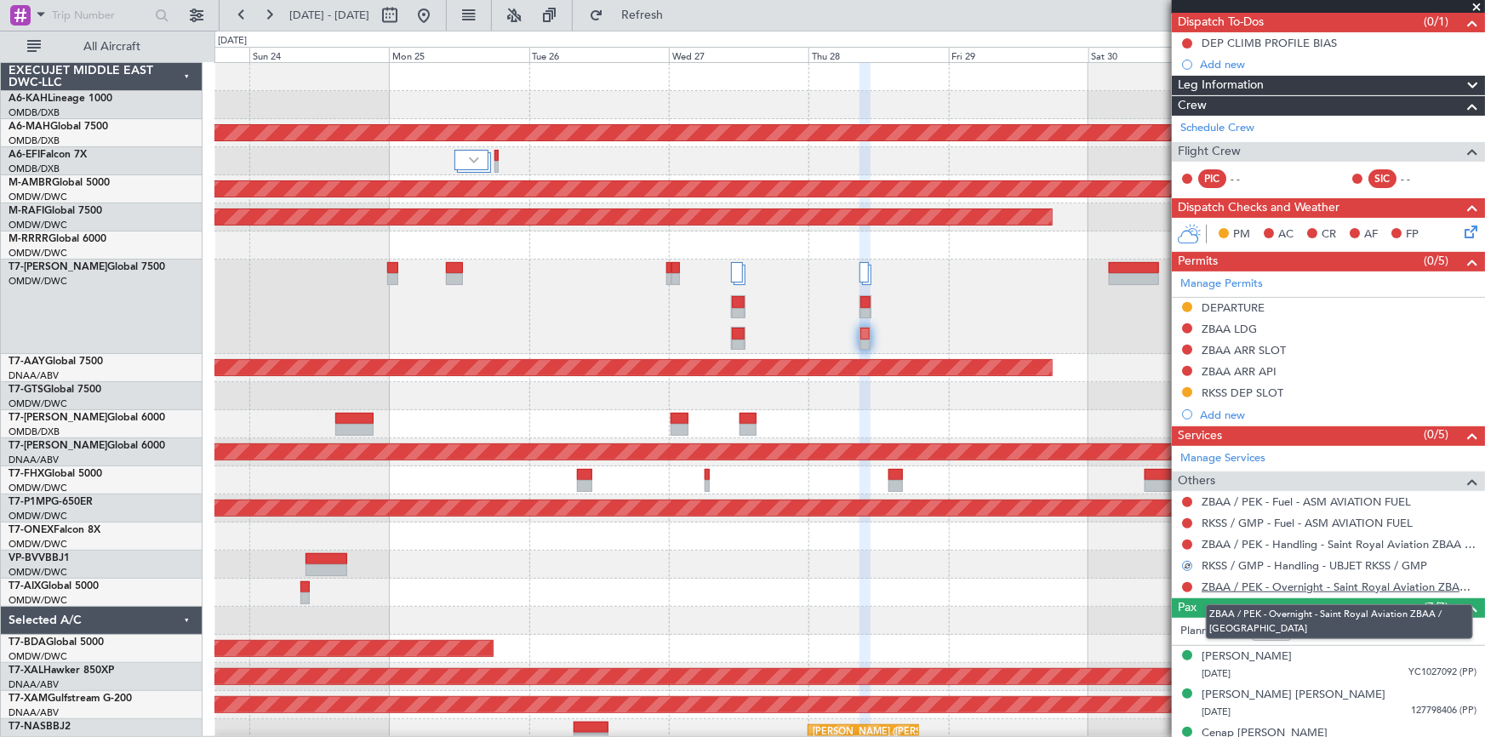
click at [1296, 585] on link "ZBAA / PEK - Overnight - Saint Royal Aviation ZBAA / PEK" at bounding box center [1338, 586] width 275 height 14
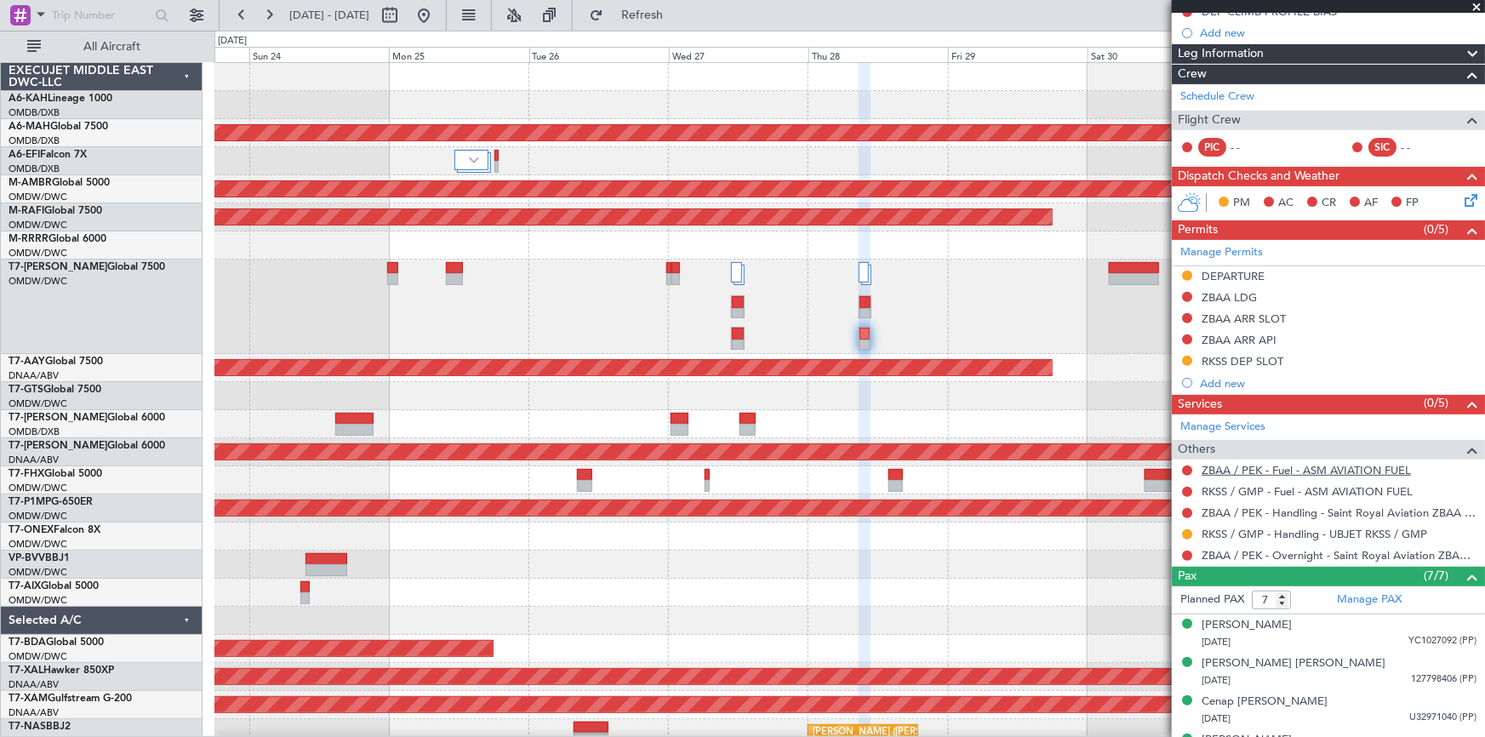
scroll to position [231, 0]
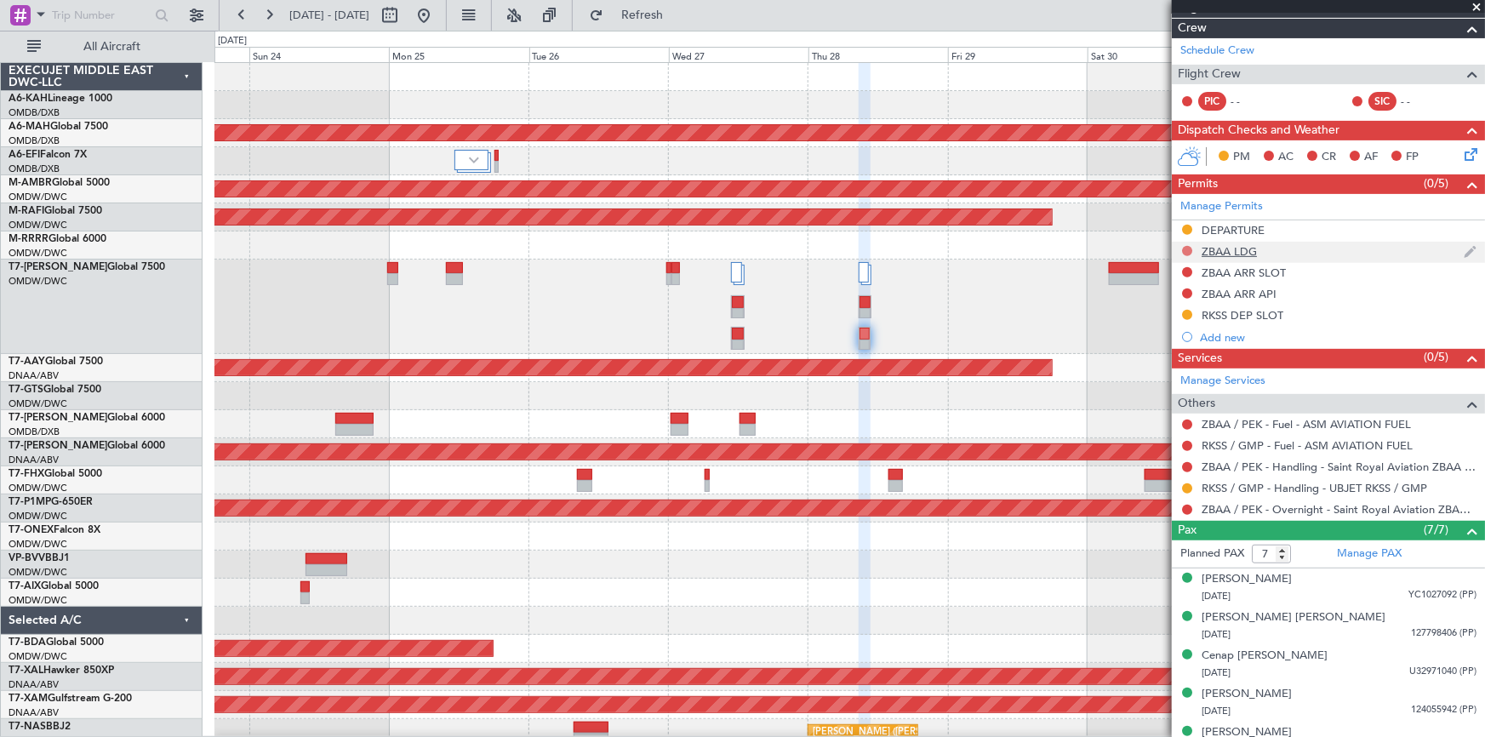
click at [1189, 249] on button at bounding box center [1187, 251] width 10 height 10
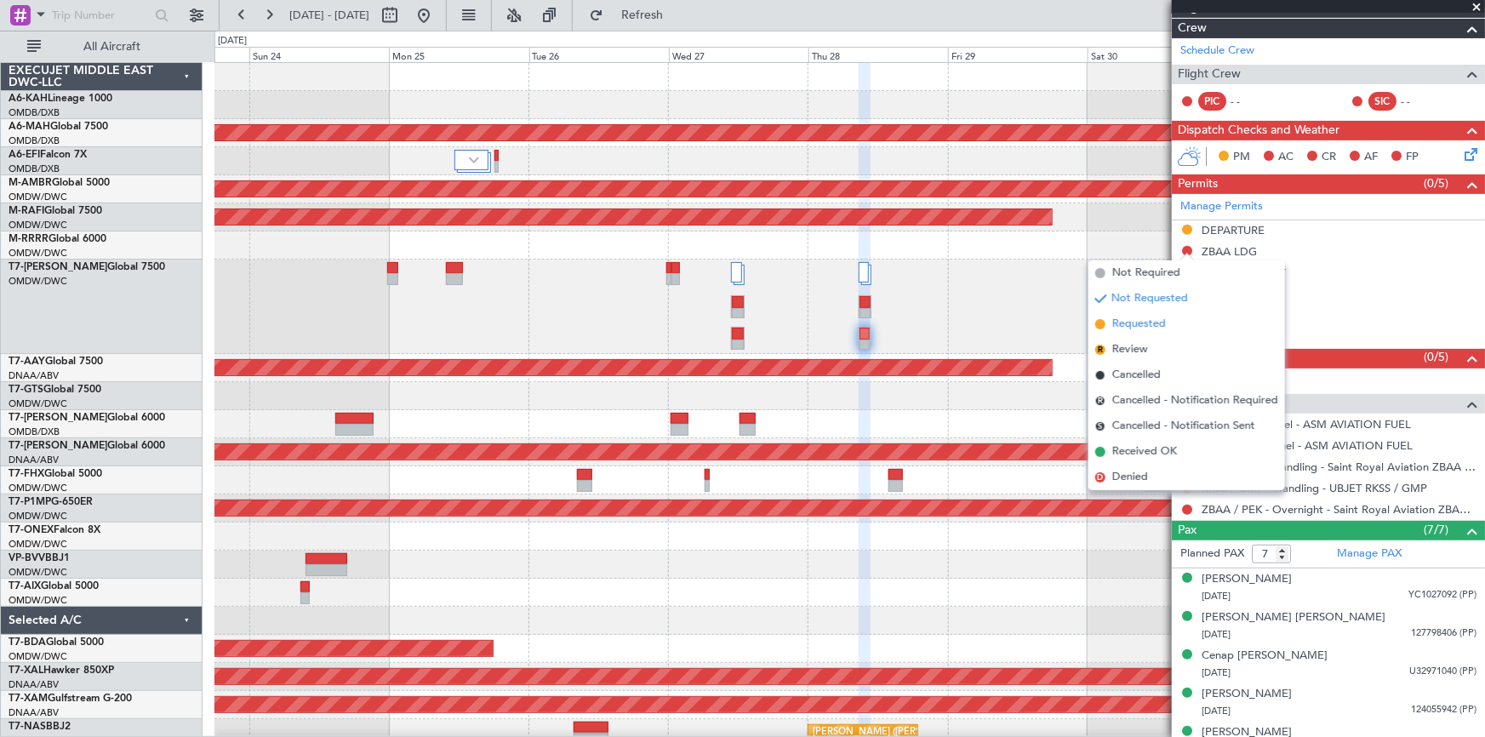
click at [1146, 328] on span "Requested" at bounding box center [1139, 324] width 54 height 17
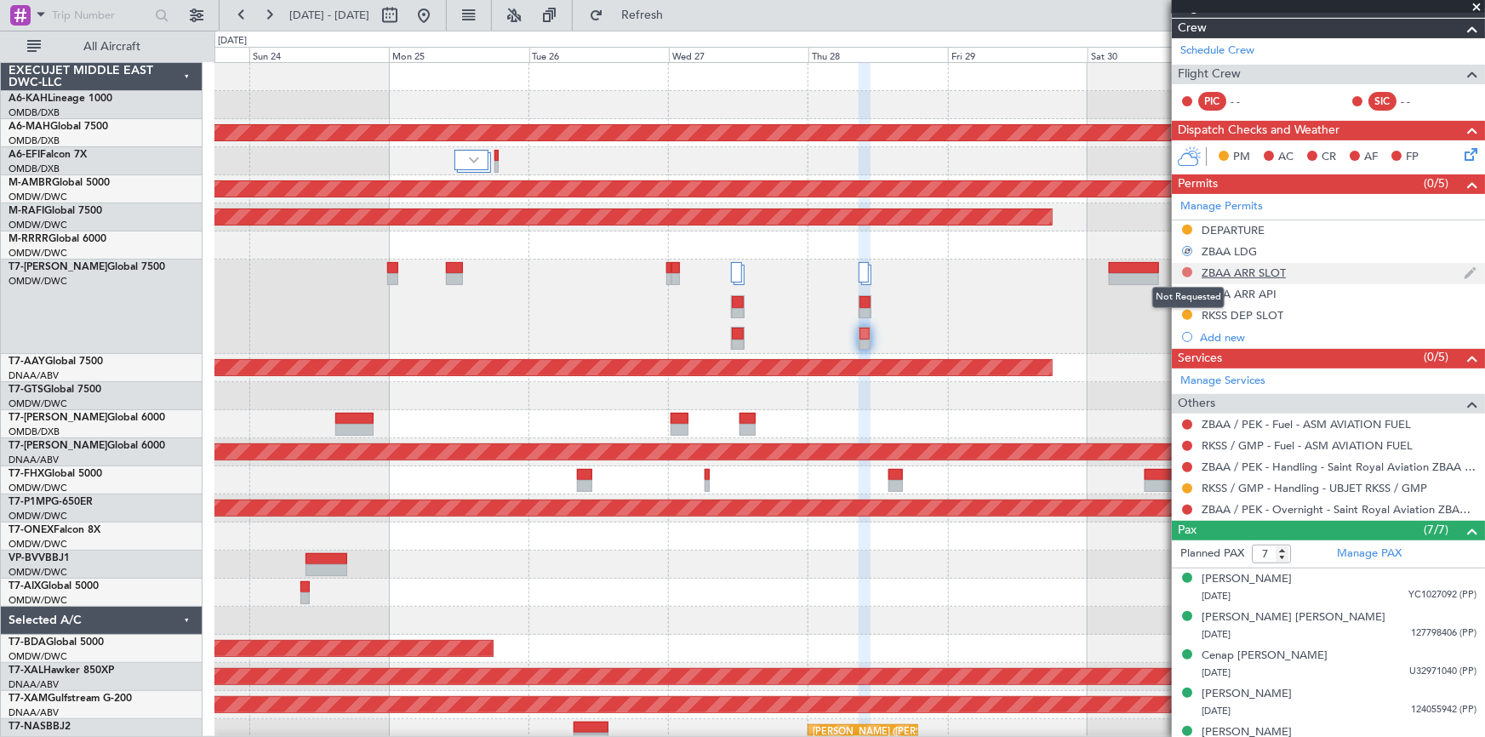
click at [1189, 269] on button at bounding box center [1187, 272] width 10 height 10
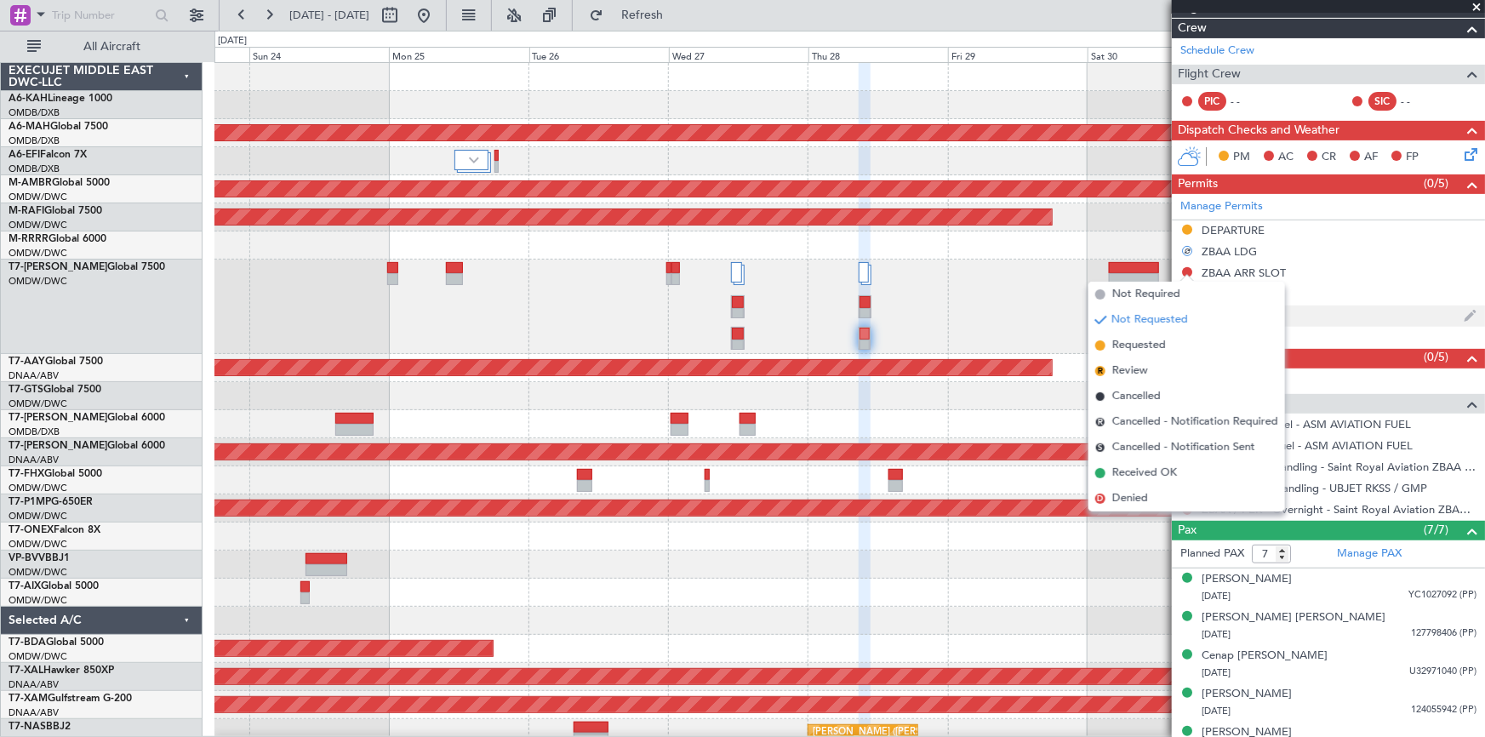
drag, startPoint x: 1133, startPoint y: 345, endPoint x: 1178, endPoint y: 308, distance: 58.1
click at [1135, 345] on span "Requested" at bounding box center [1139, 345] width 54 height 17
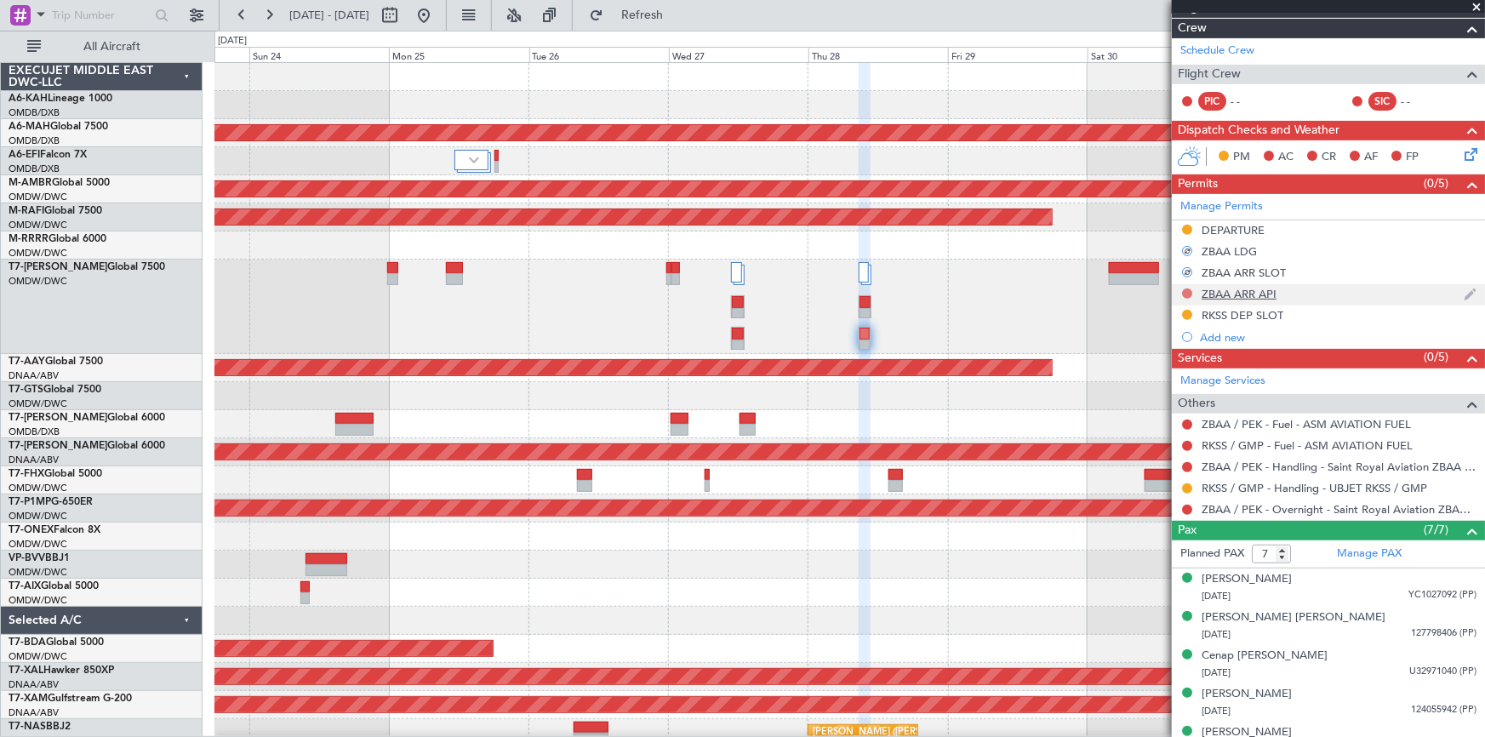
click at [1186, 293] on button at bounding box center [1187, 293] width 10 height 10
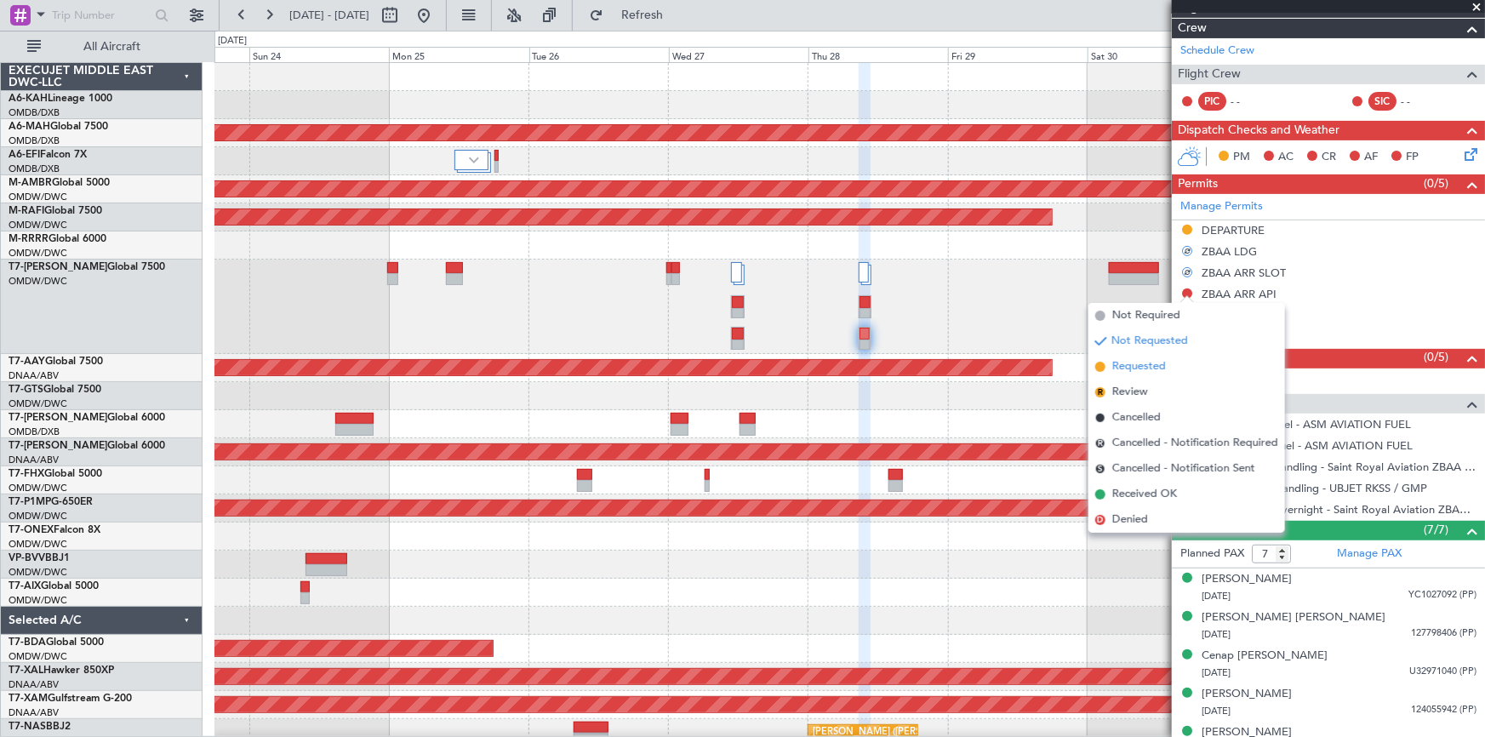
click at [1128, 368] on span "Requested" at bounding box center [1139, 366] width 54 height 17
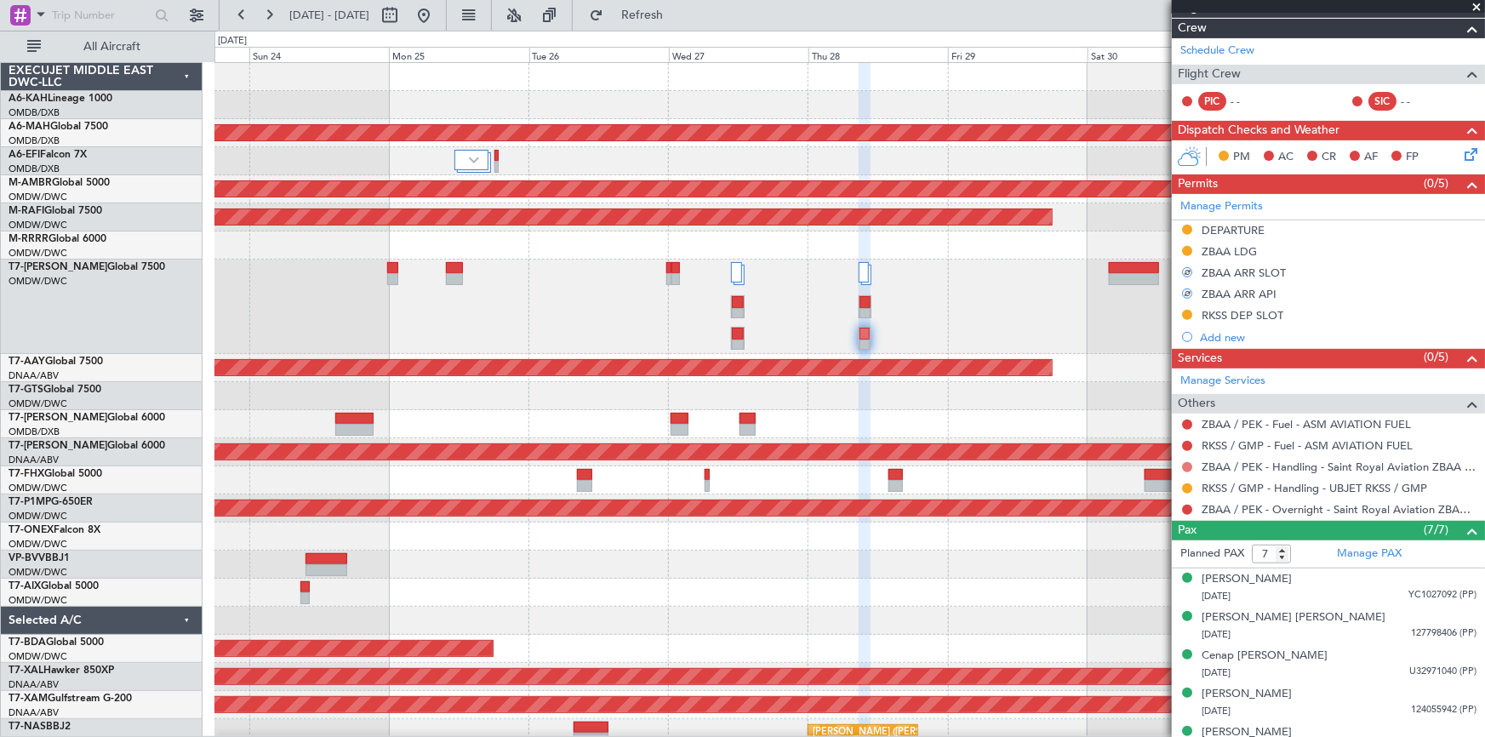
click at [1188, 465] on button at bounding box center [1187, 467] width 10 height 10
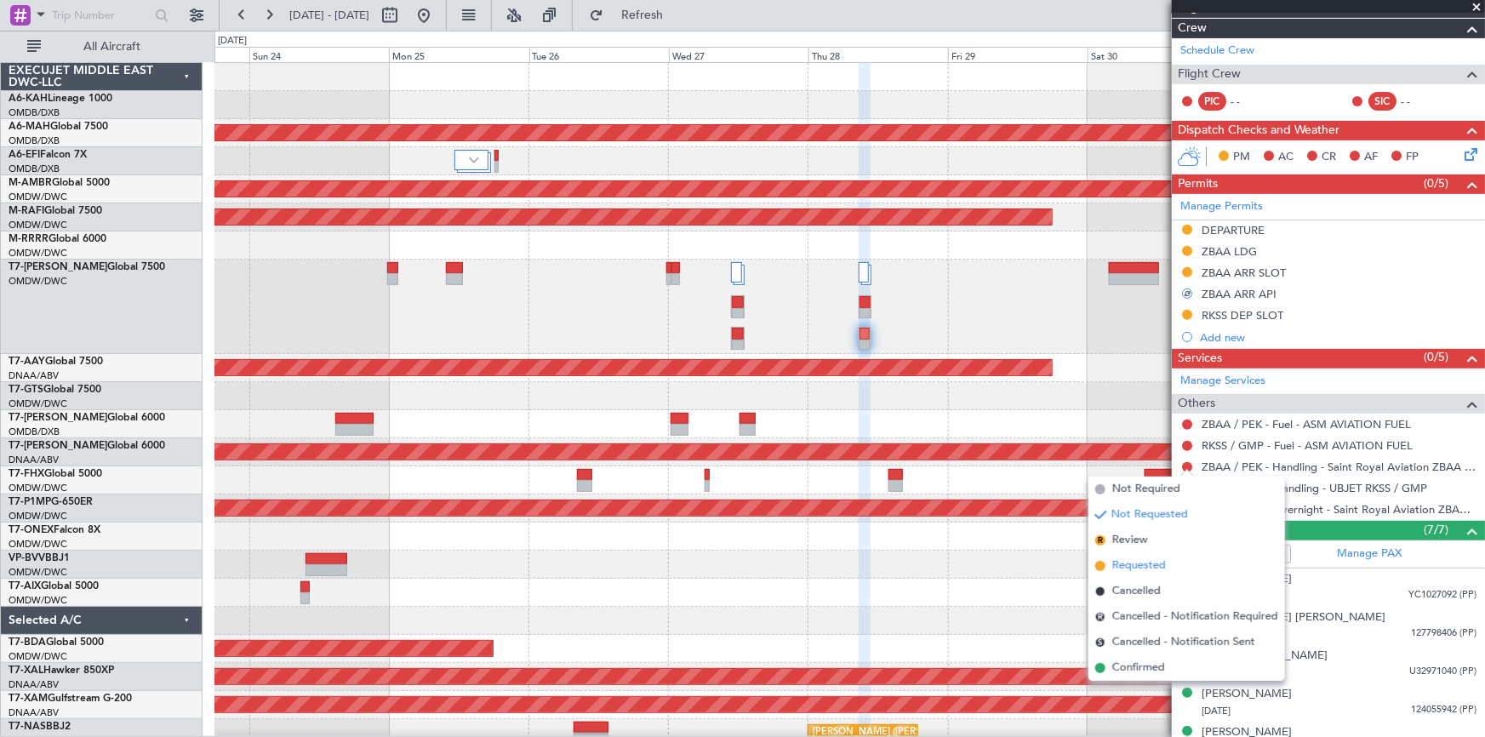
click at [1134, 562] on span "Requested" at bounding box center [1139, 565] width 54 height 17
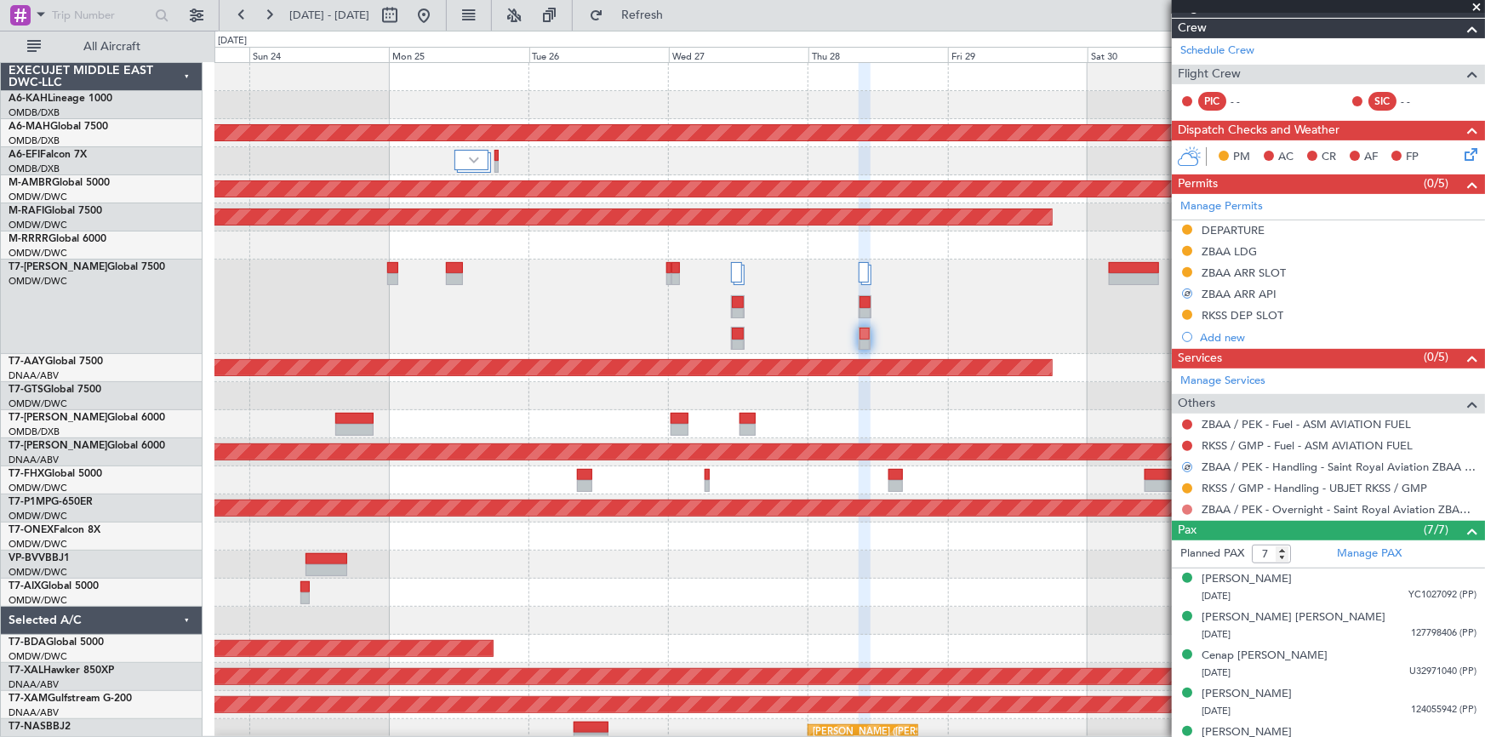
click at [1188, 508] on button at bounding box center [1187, 510] width 10 height 10
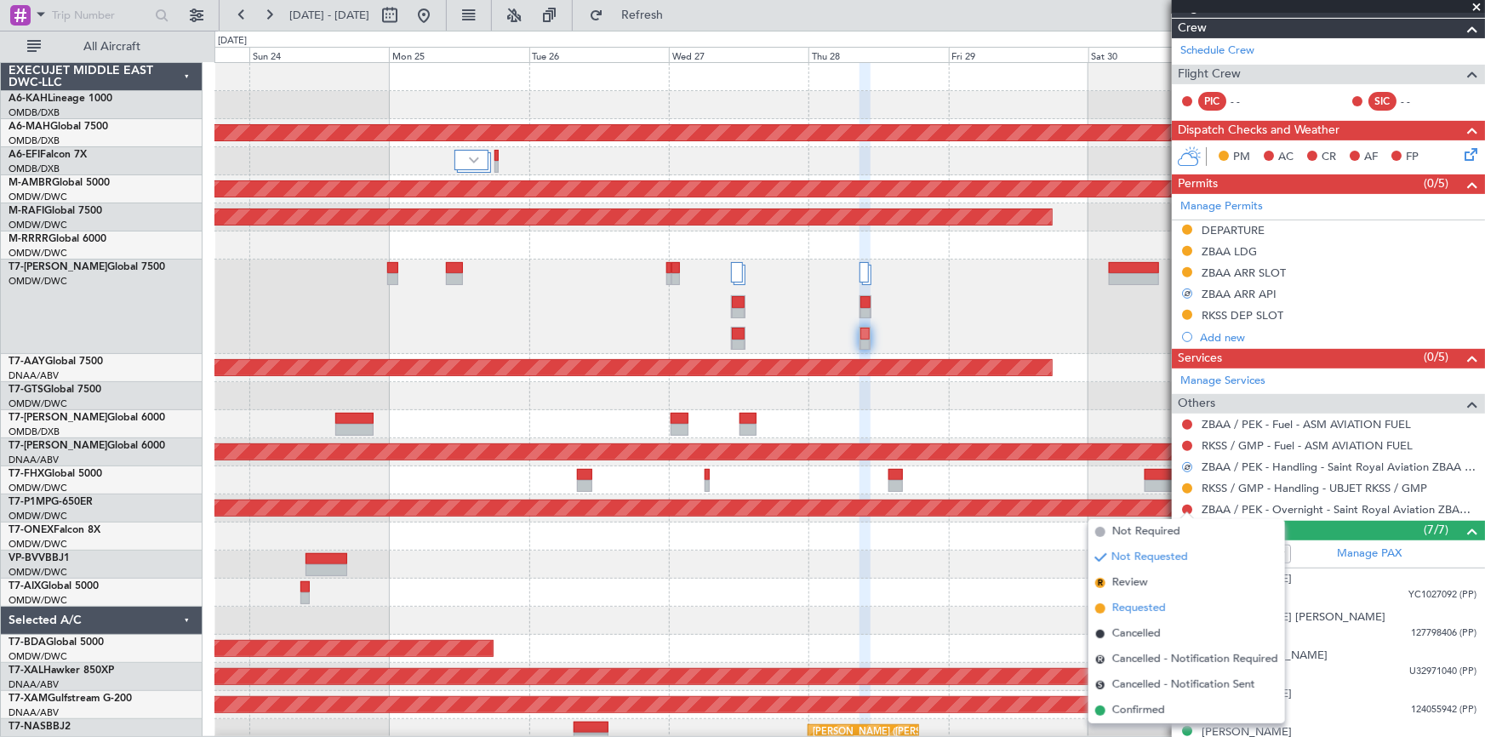
click at [1137, 607] on span "Requested" at bounding box center [1139, 608] width 54 height 17
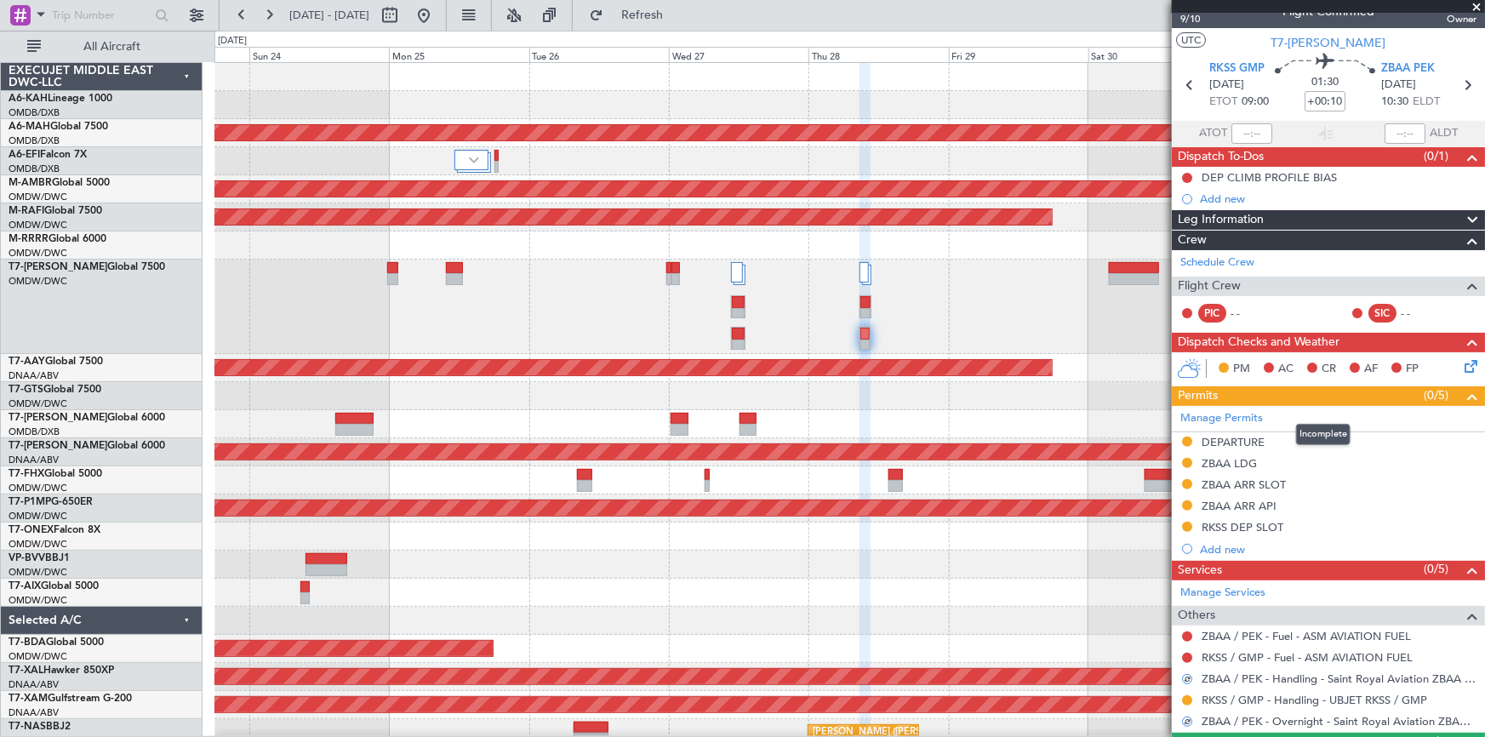
scroll to position [0, 0]
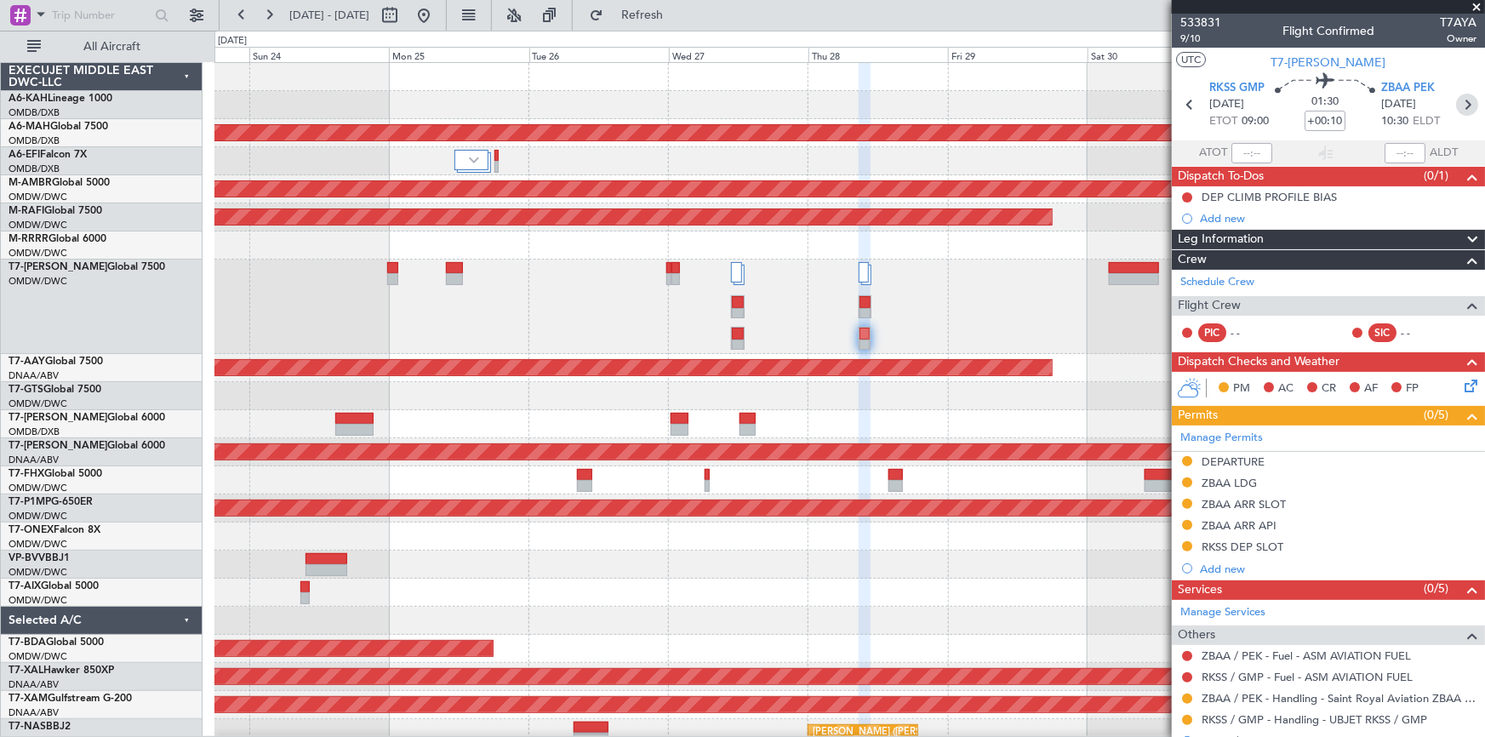
click at [1460, 111] on icon at bounding box center [1467, 105] width 22 height 22
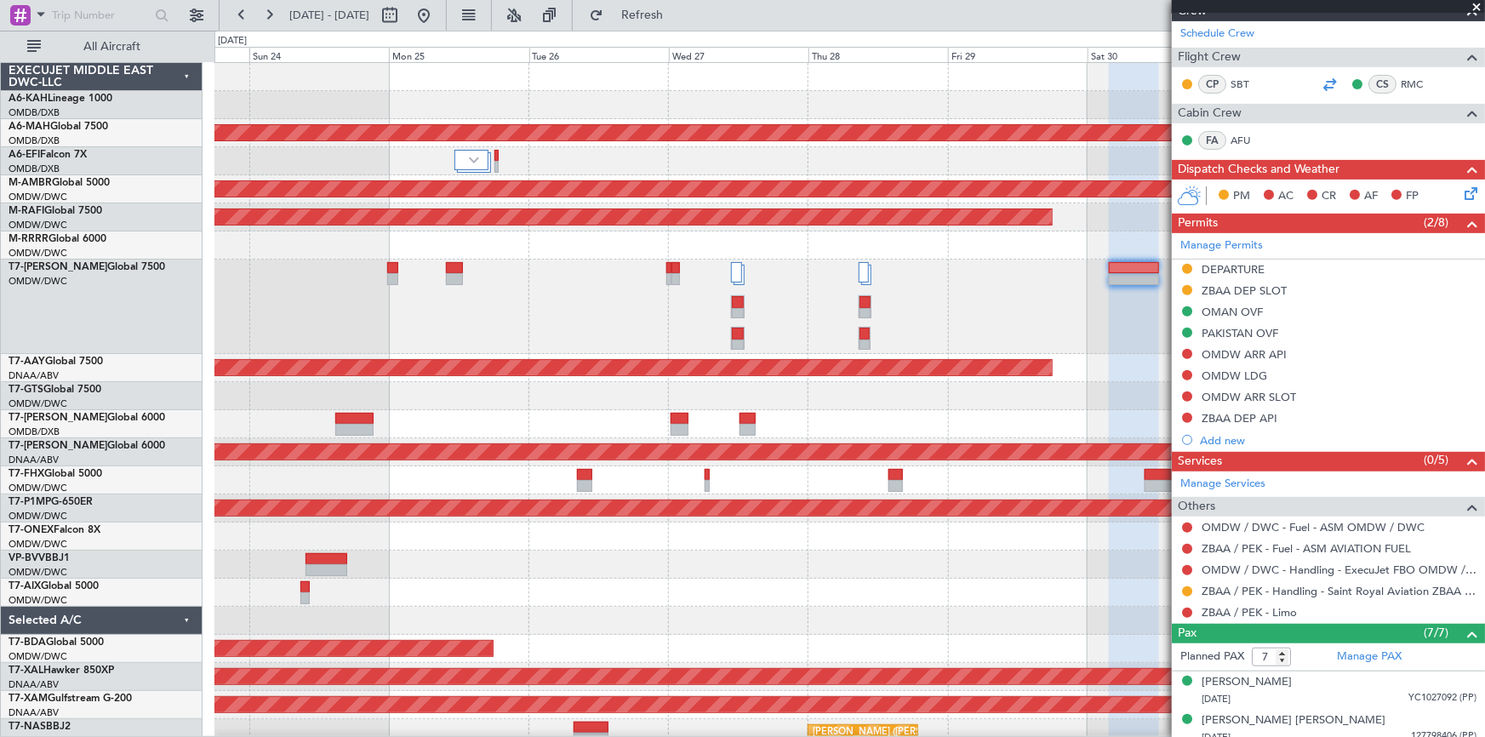
scroll to position [309, 0]
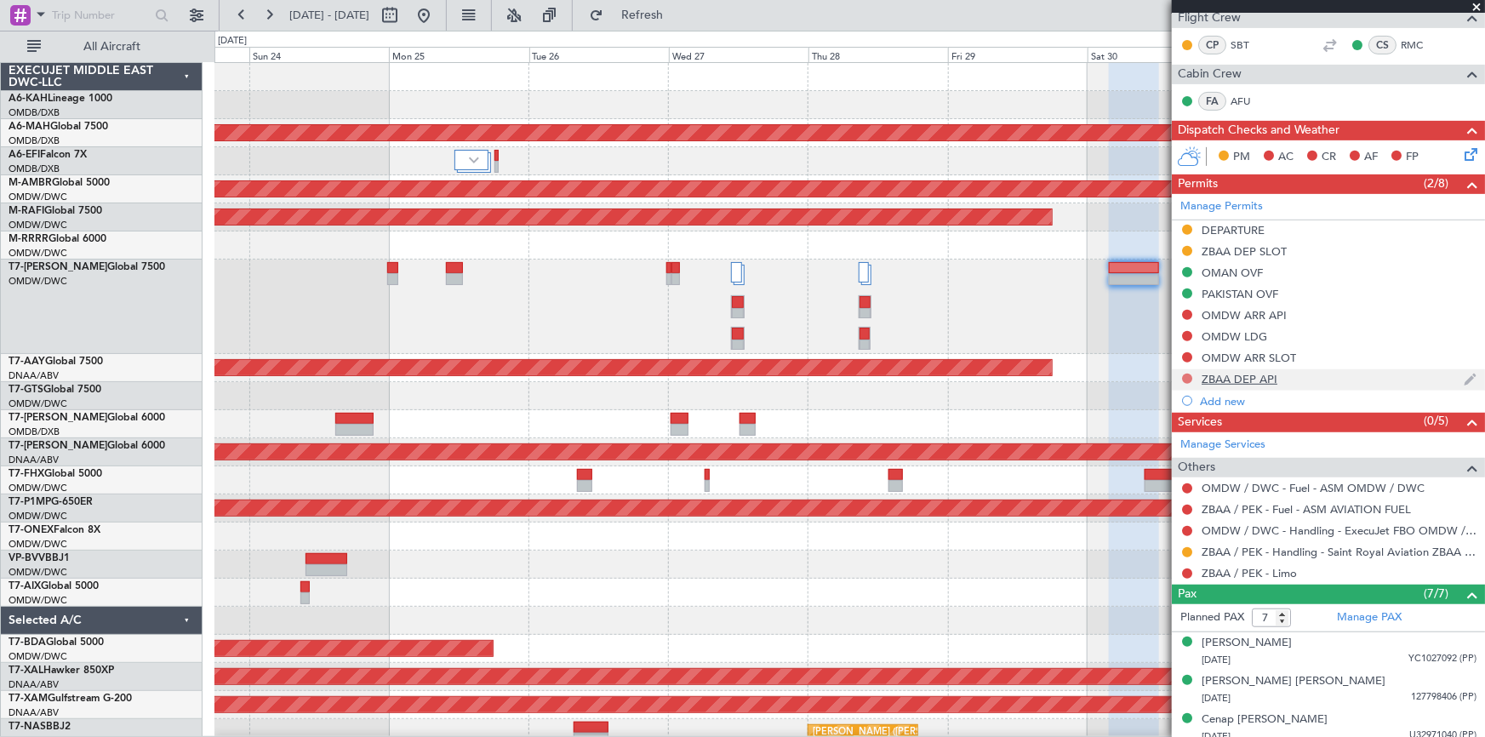
click at [1188, 374] on button at bounding box center [1187, 379] width 10 height 10
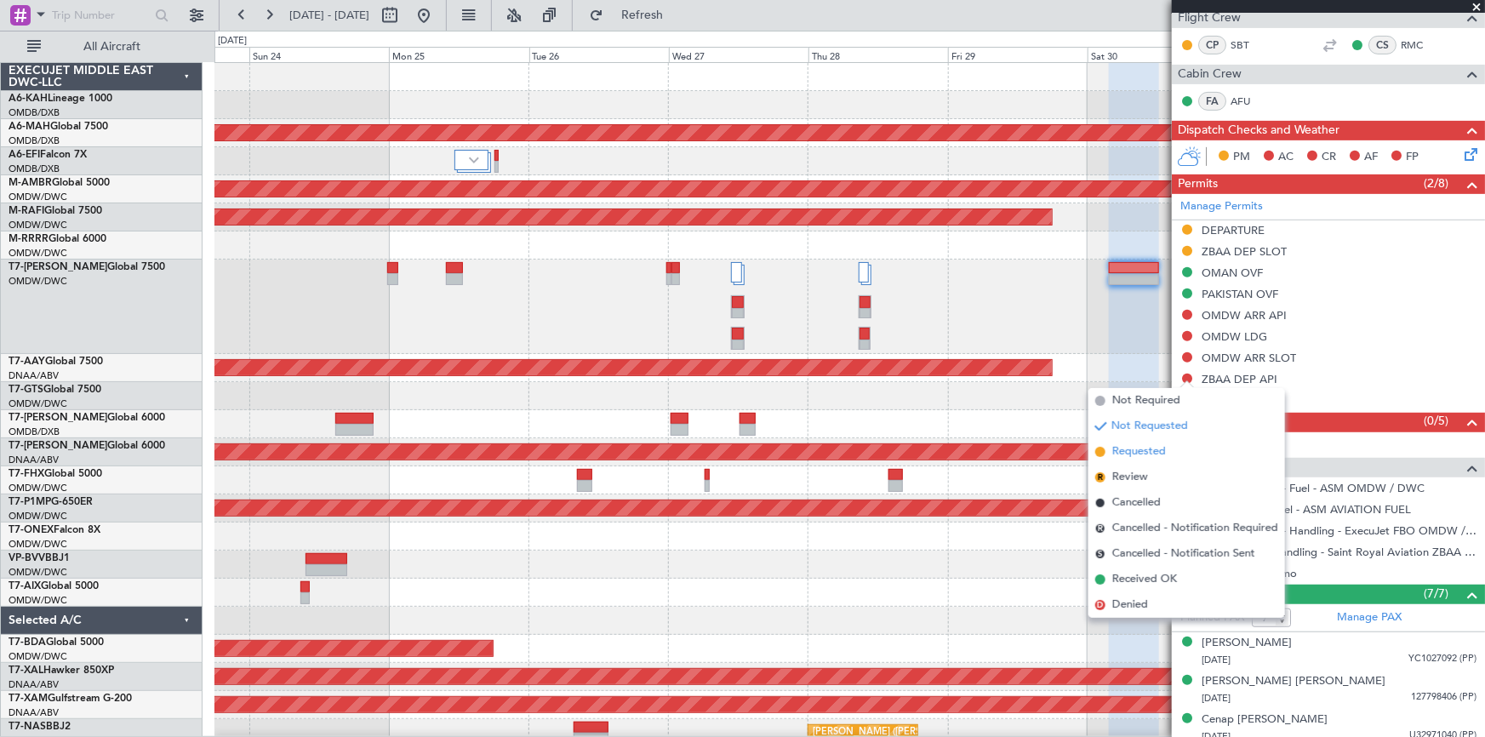
click at [1138, 451] on span "Requested" at bounding box center [1139, 451] width 54 height 17
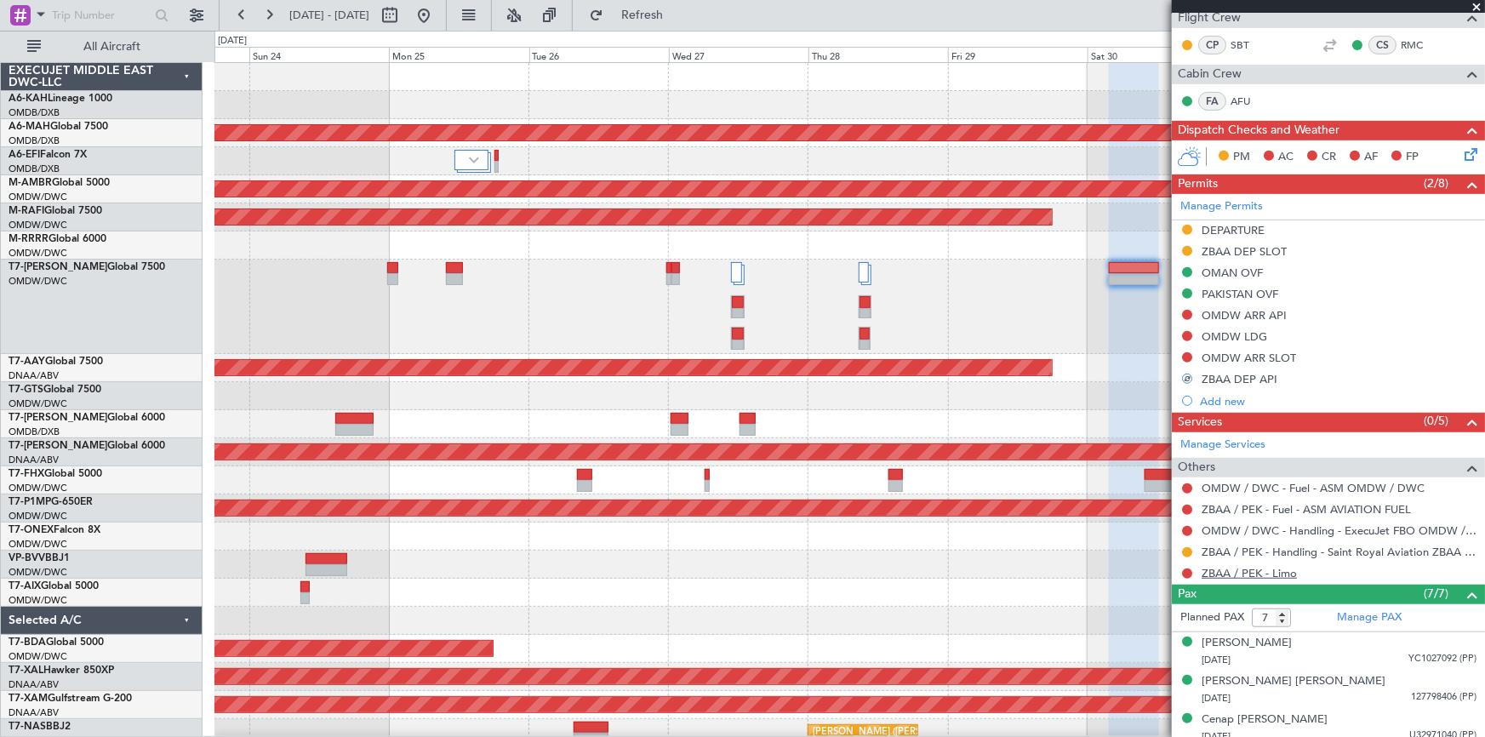
click at [1244, 574] on link "ZBAA / PEK - Limo" at bounding box center [1248, 573] width 95 height 14
click at [1274, 569] on link "ZBAA / PEK - Limo" at bounding box center [1248, 573] width 95 height 14
click at [678, 9] on span "Refresh" at bounding box center [642, 15] width 71 height 12
click at [1182, 570] on button at bounding box center [1187, 573] width 10 height 10
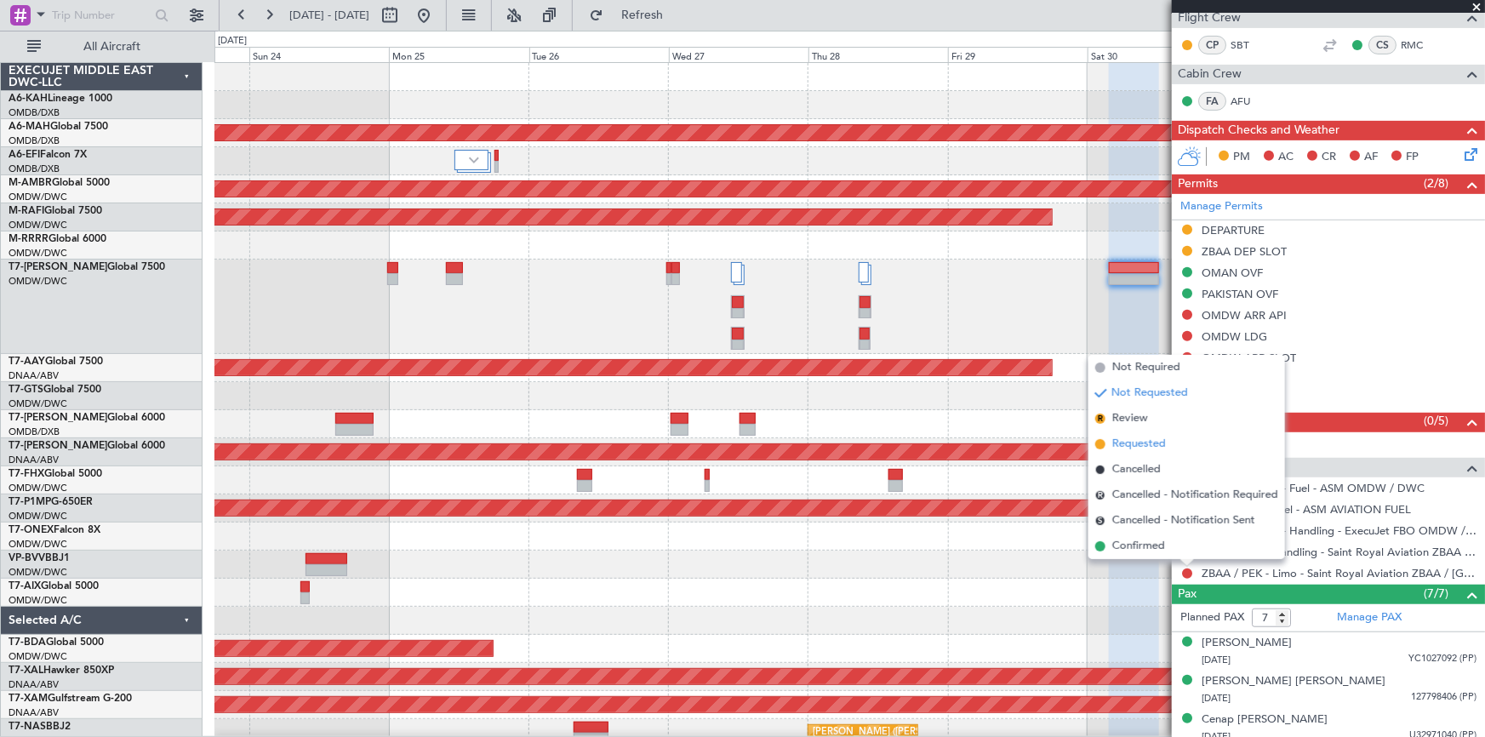
click at [1132, 442] on span "Requested" at bounding box center [1139, 444] width 54 height 17
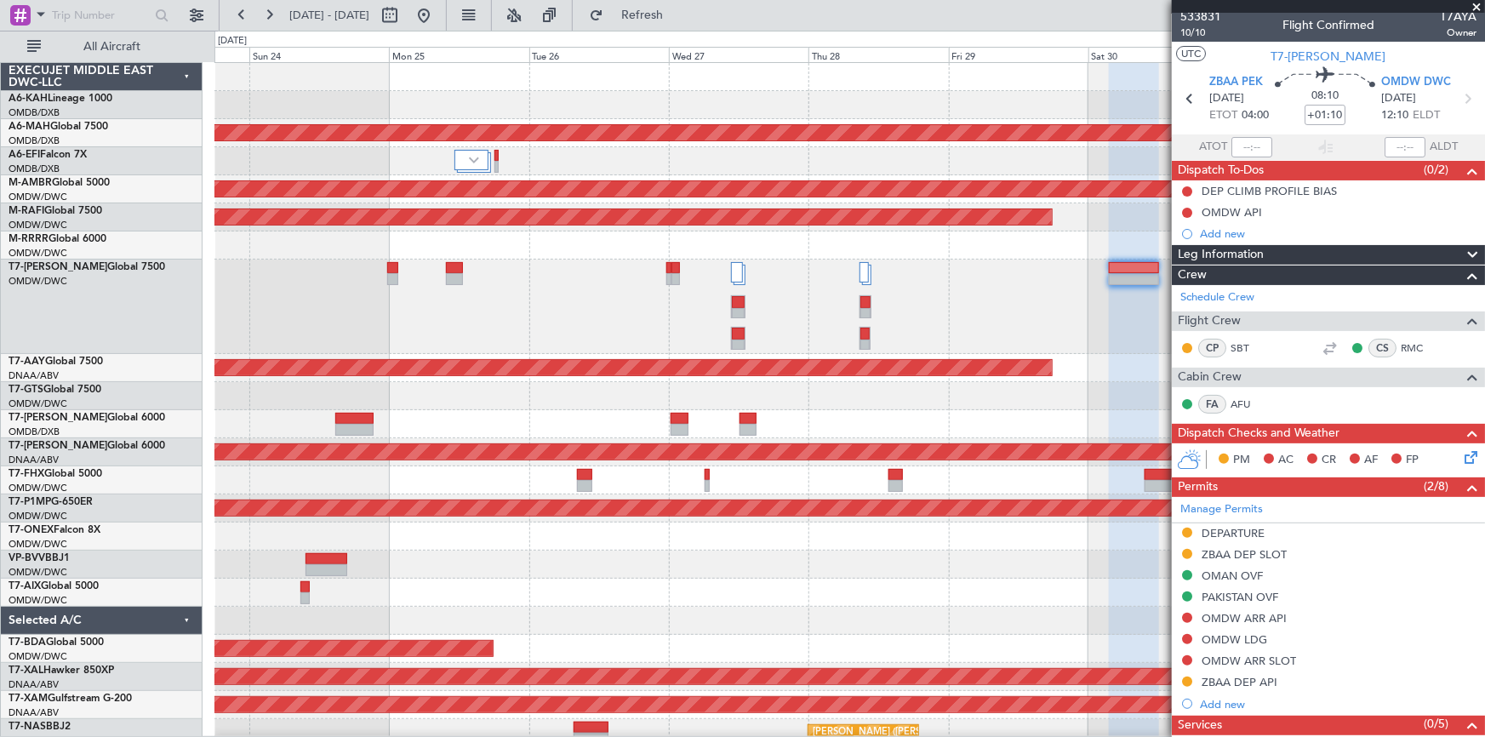
scroll to position [0, 0]
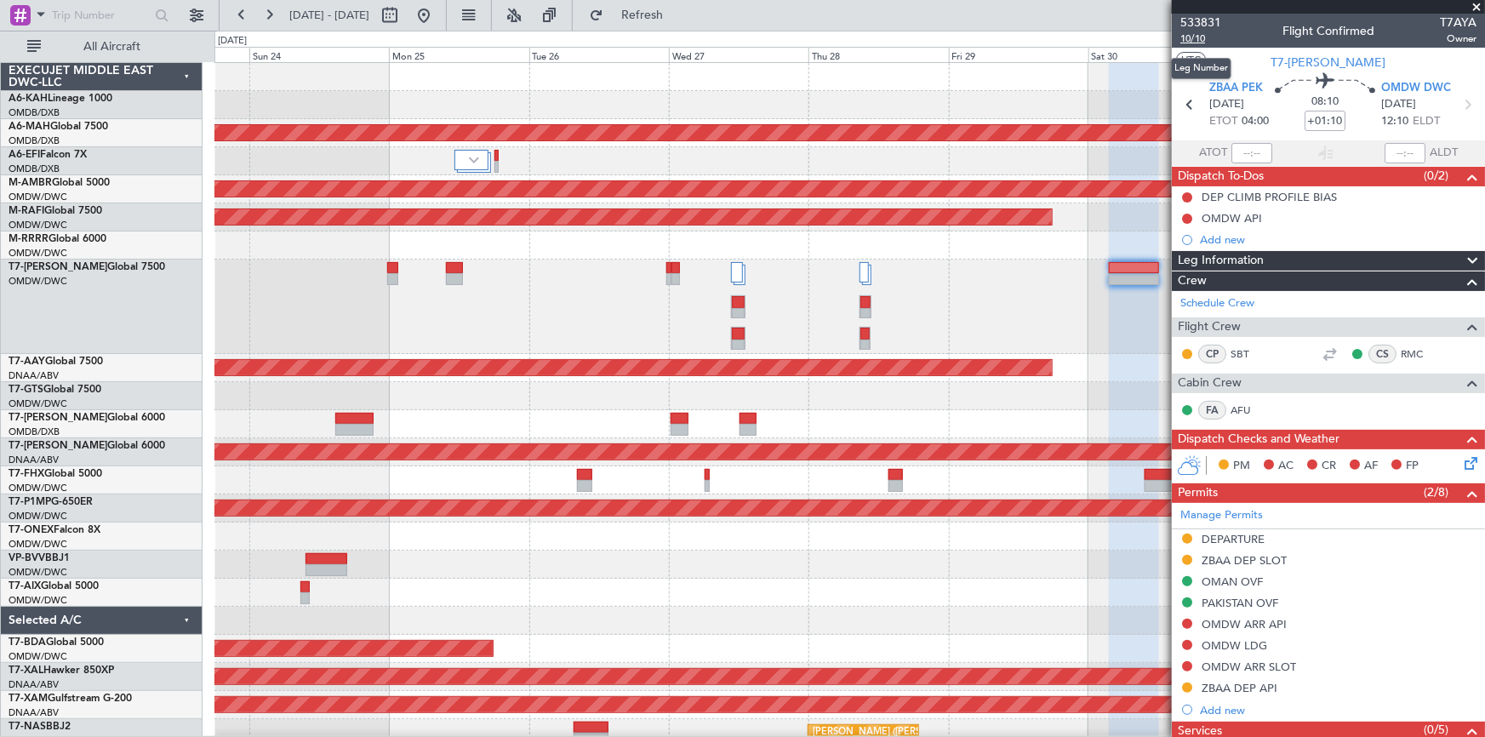
click at [1186, 37] on span "10/10" at bounding box center [1200, 38] width 41 height 14
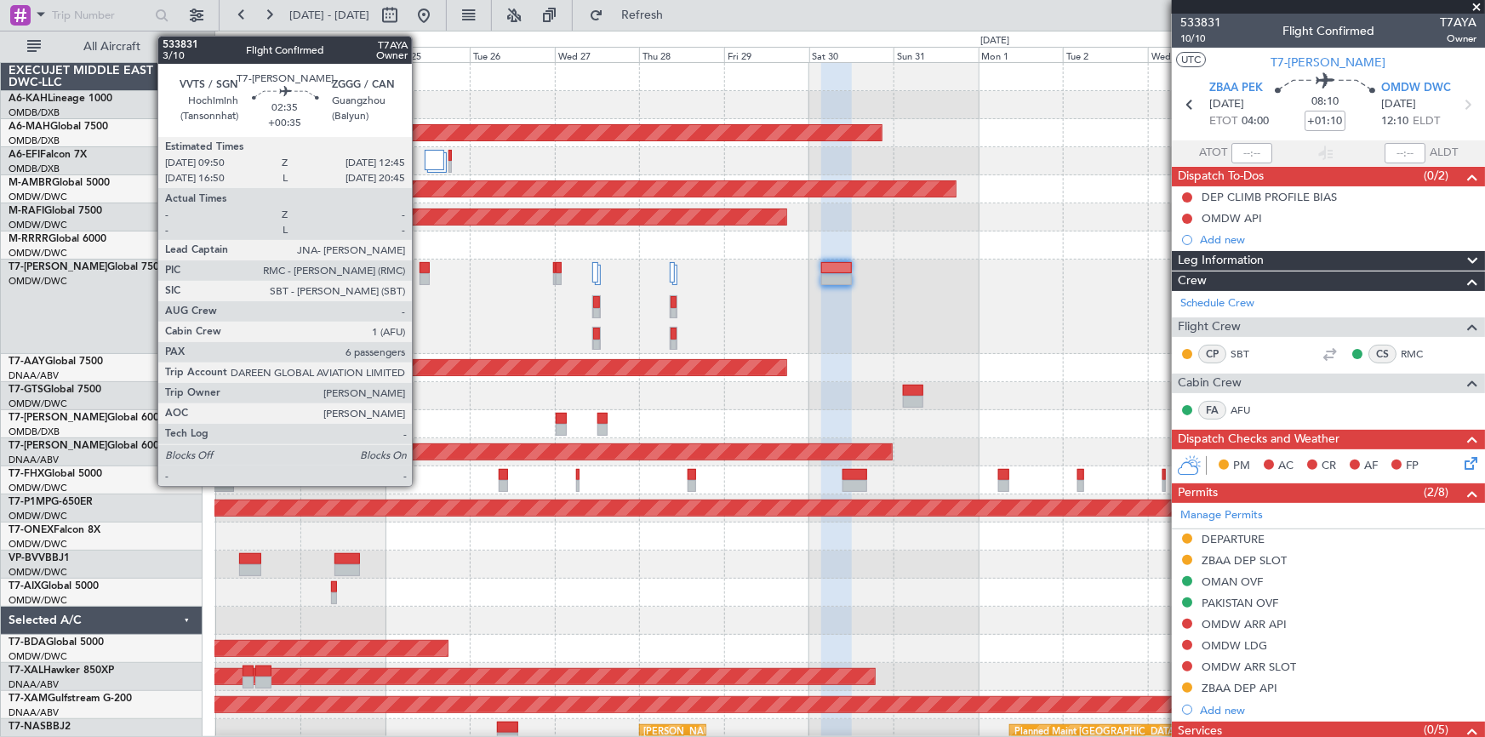
click at [419, 268] on div at bounding box center [424, 268] width 11 height 12
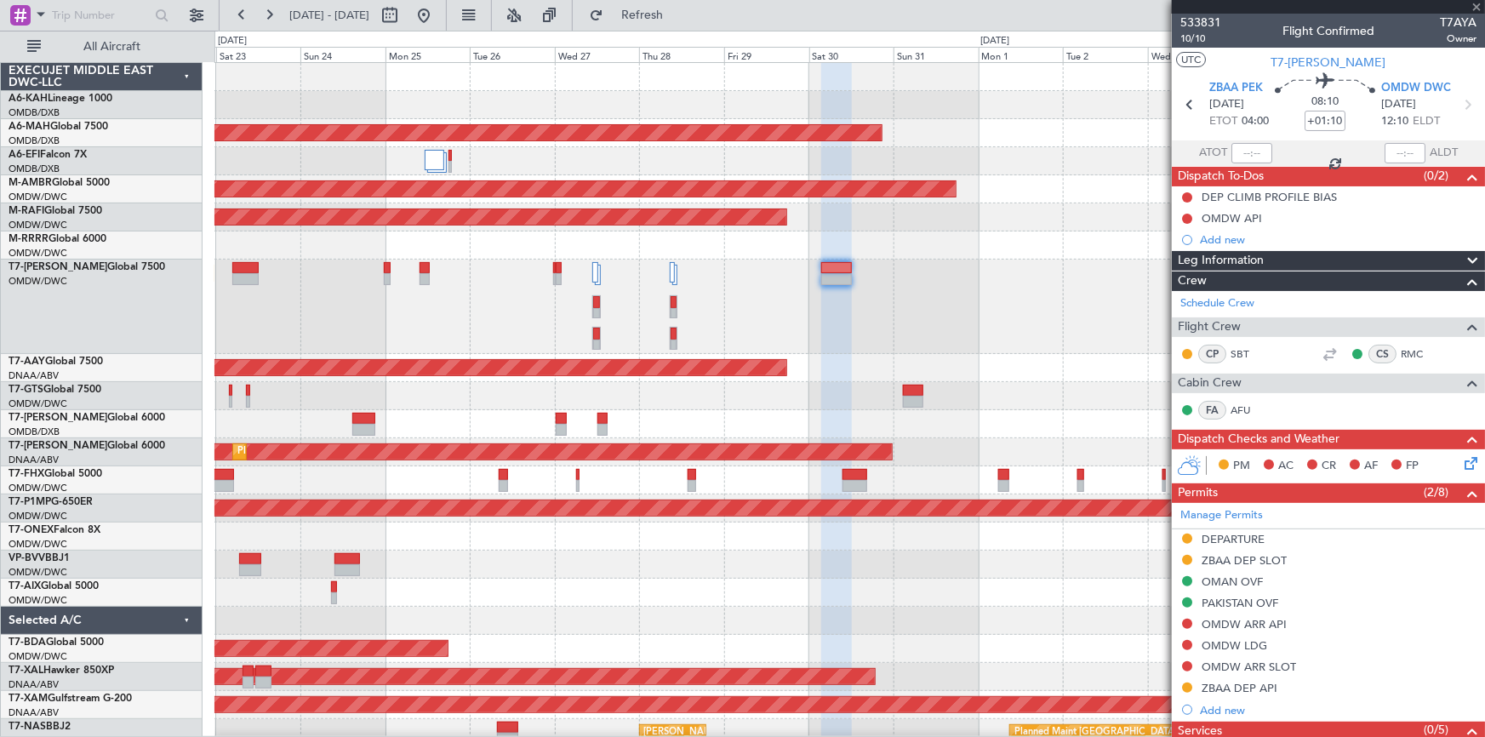
type input "+00:35"
type input "6"
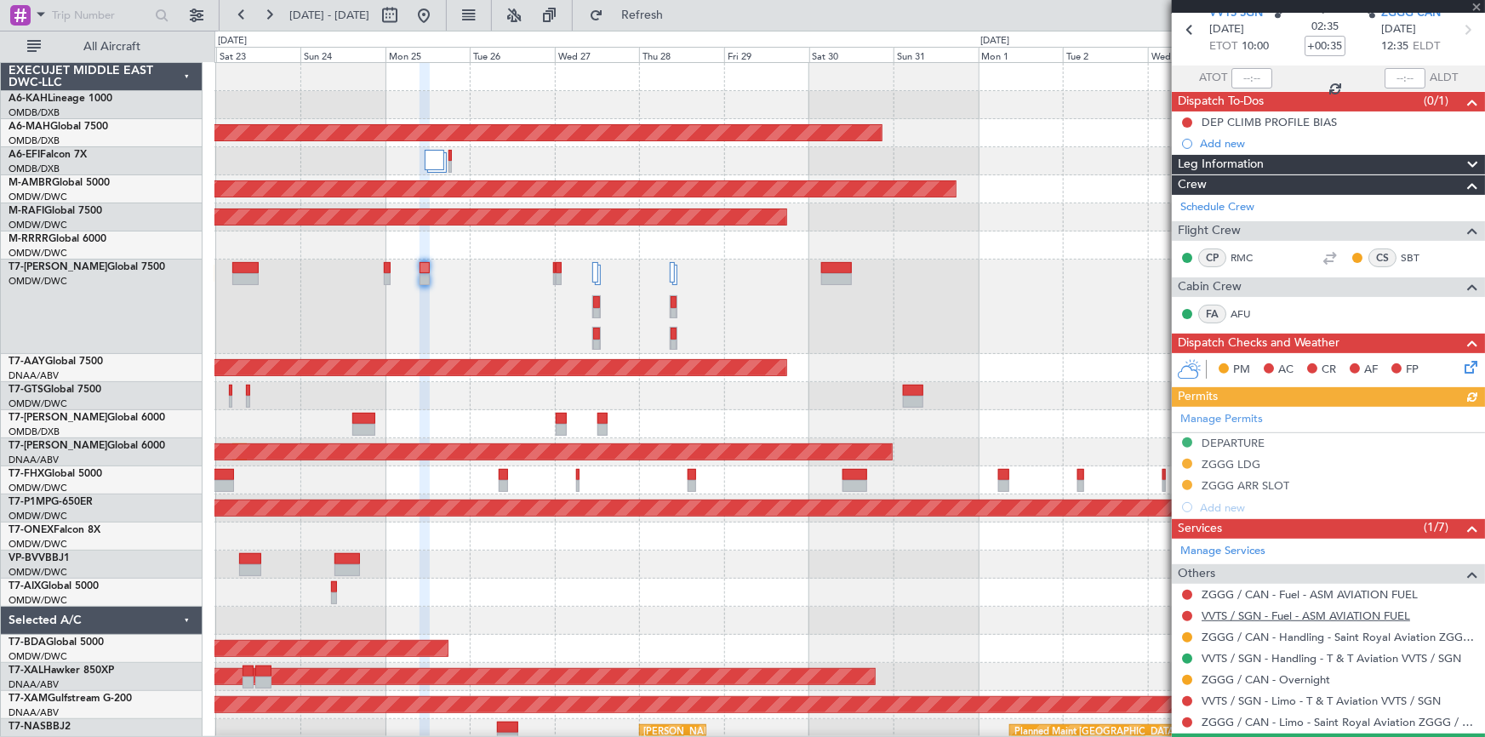
scroll to position [309, 0]
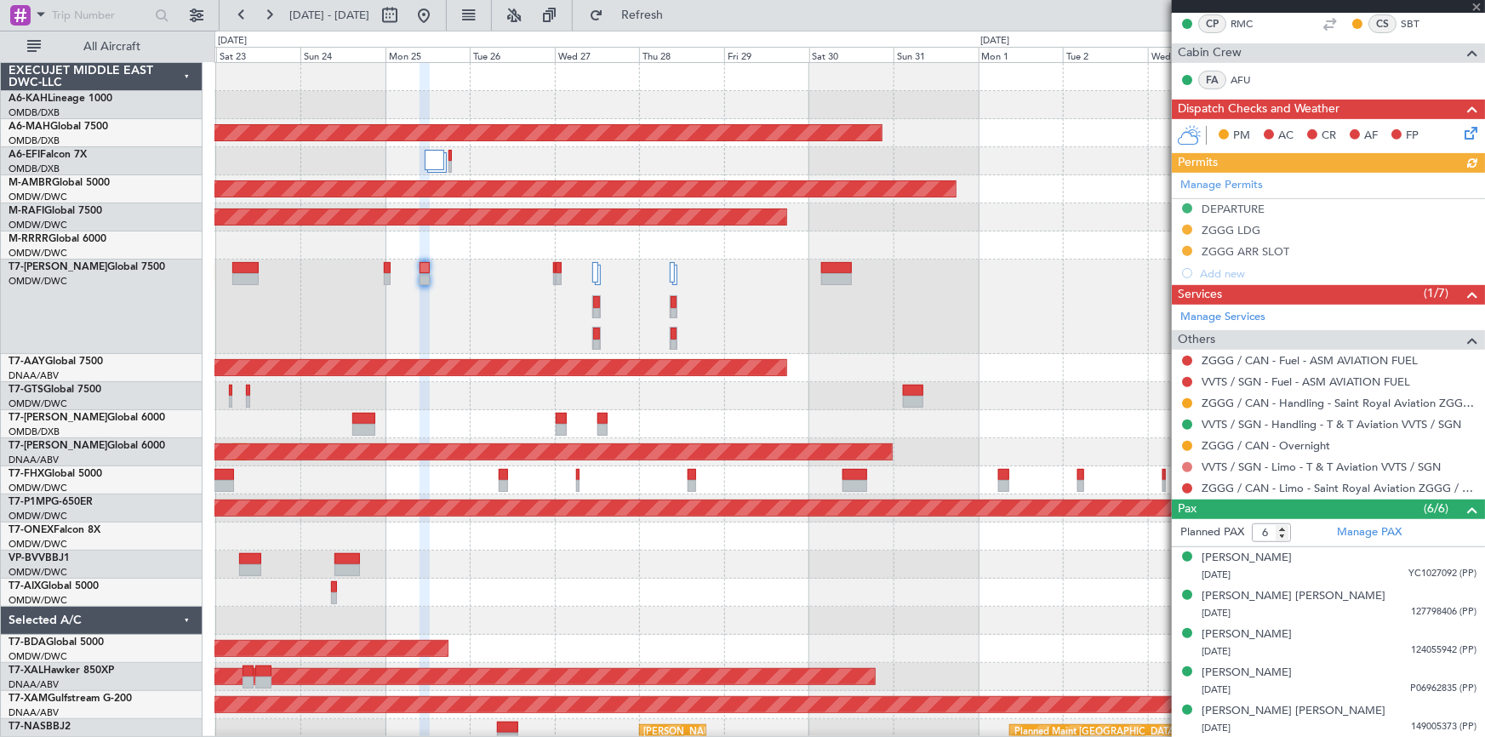
click at [1187, 462] on button at bounding box center [1187, 467] width 10 height 10
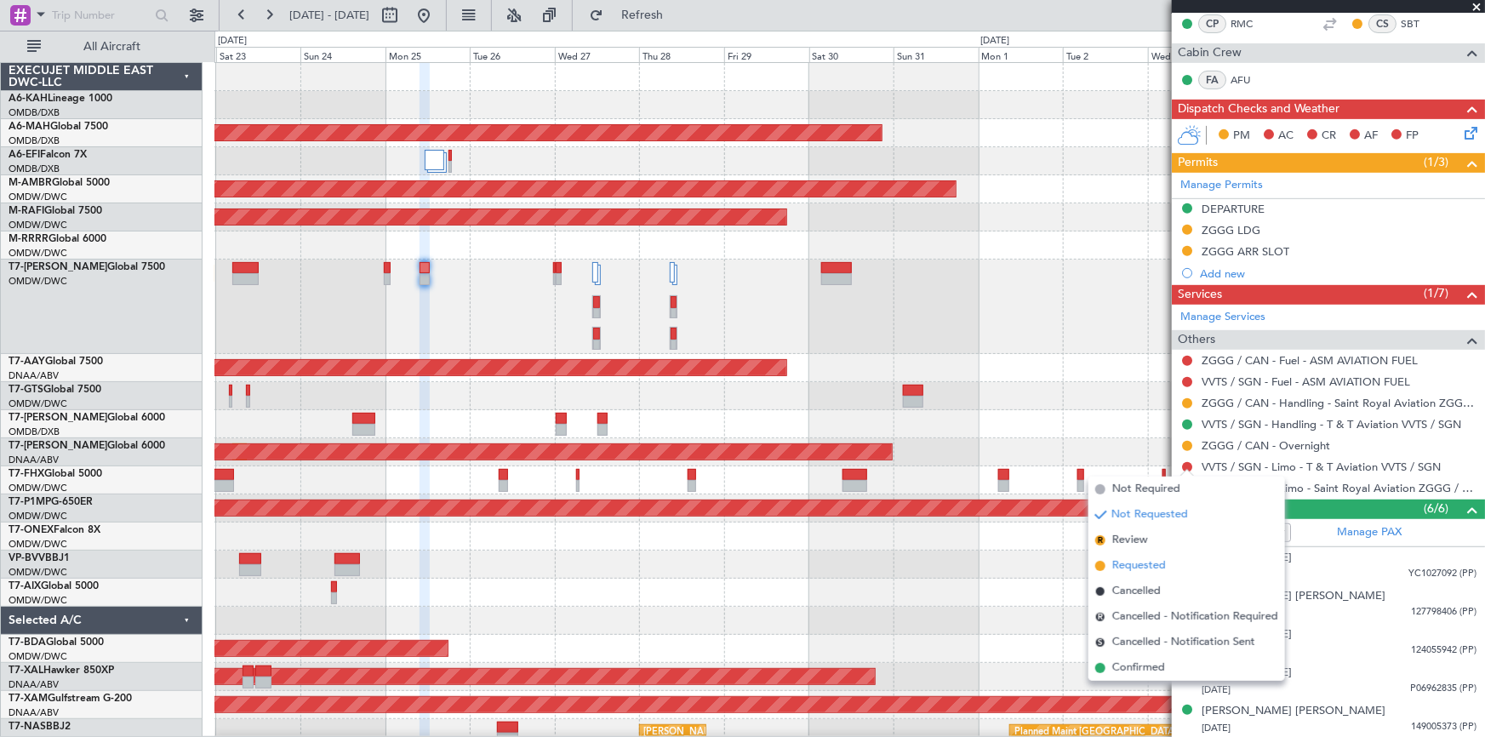
click at [1132, 562] on span "Requested" at bounding box center [1139, 565] width 54 height 17
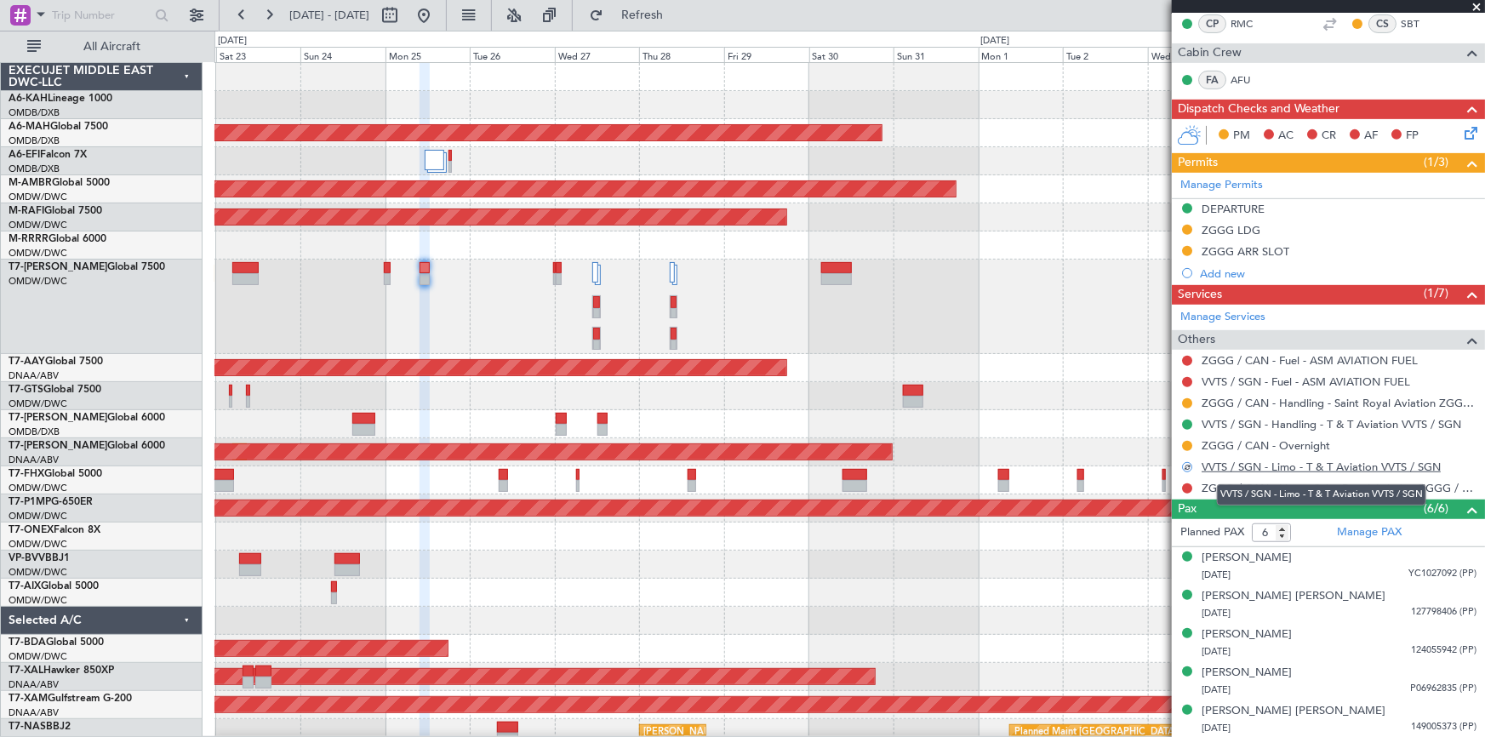
click at [1286, 464] on link "VVTS / SGN - Limo - T & T Aviation VVTS / SGN" at bounding box center [1320, 466] width 239 height 14
click at [678, 13] on span "Refresh" at bounding box center [642, 15] width 71 height 12
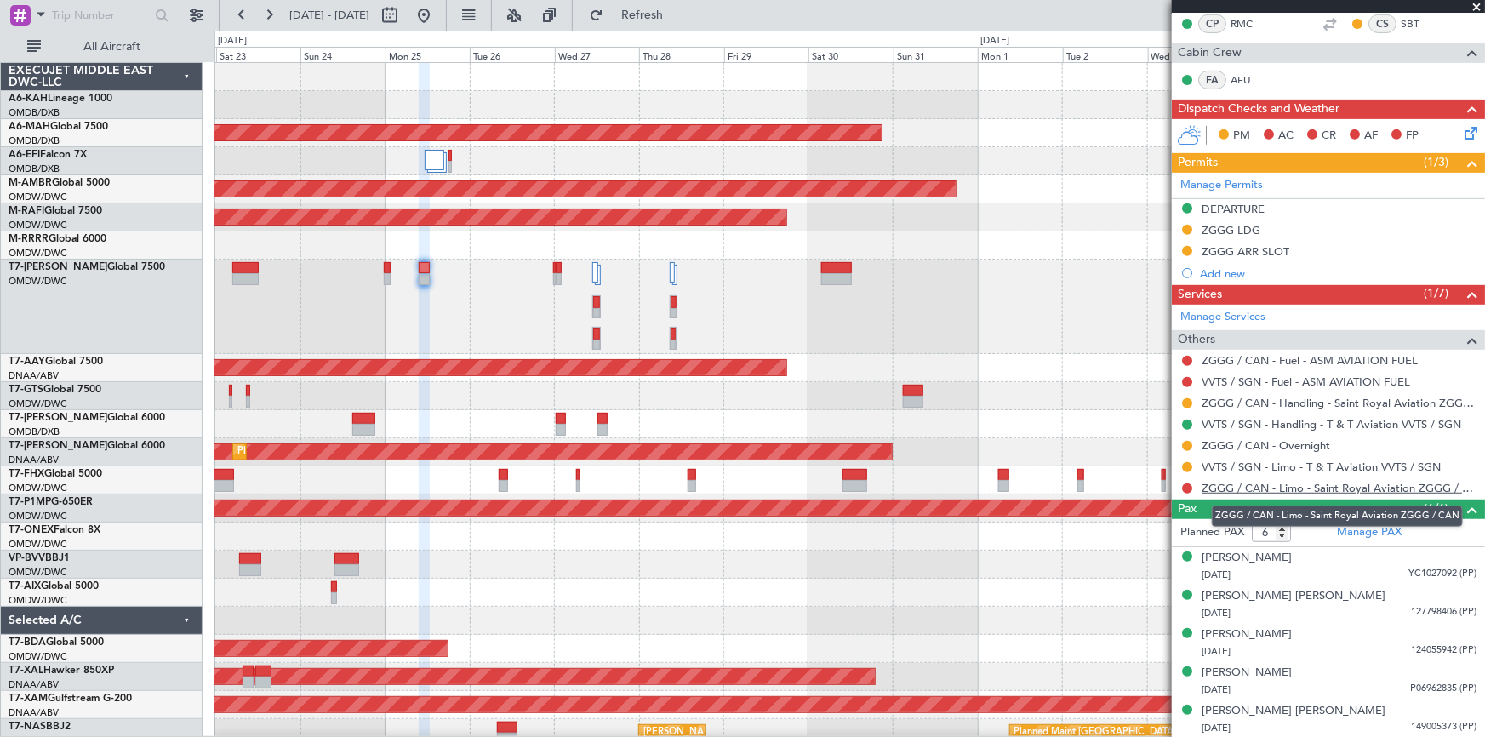
click at [1296, 486] on link "ZGGG / CAN - Limo - Saint Royal Aviation ZGGG / CAN" at bounding box center [1338, 488] width 275 height 14
click at [678, 10] on span "Refresh" at bounding box center [642, 15] width 71 height 12
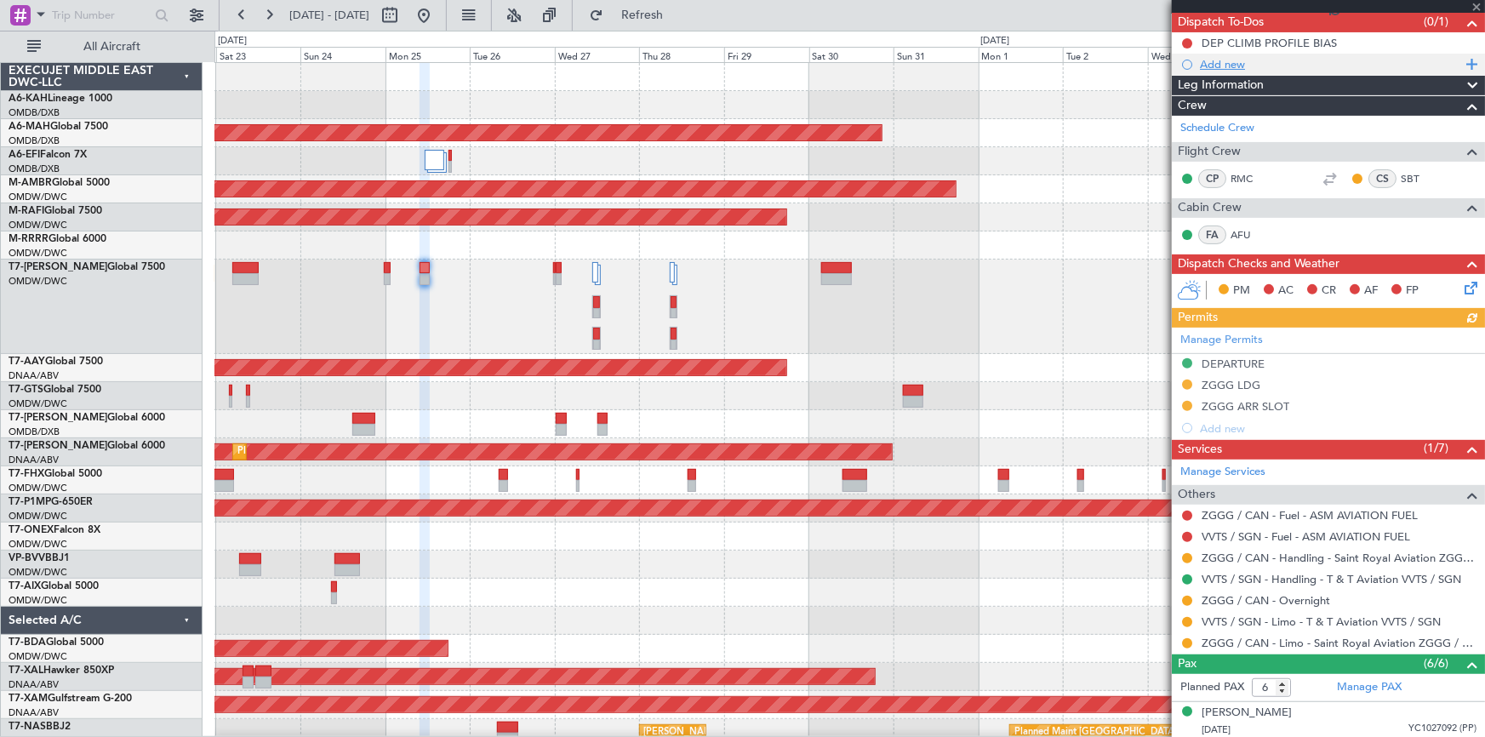
scroll to position [0, 0]
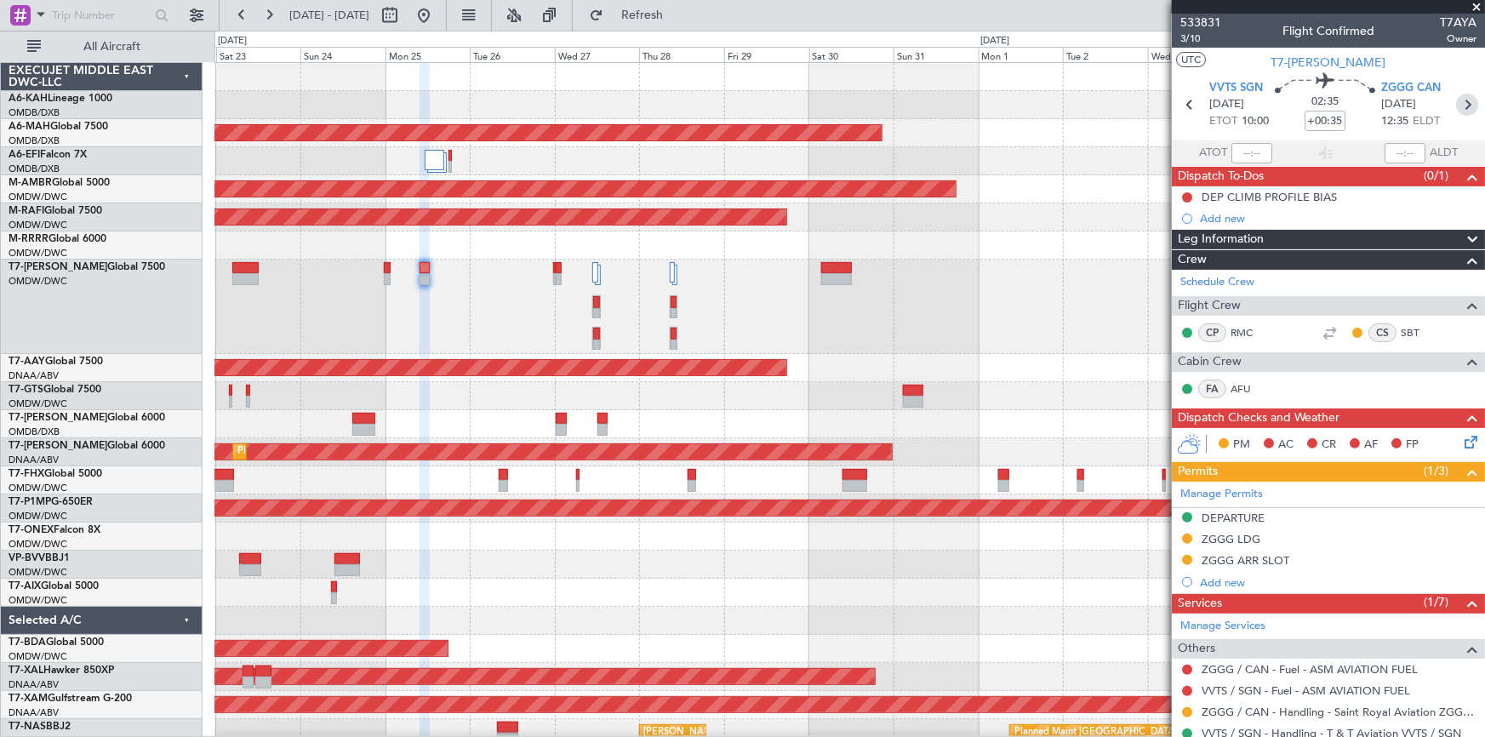
click at [1457, 101] on icon at bounding box center [1467, 105] width 22 height 22
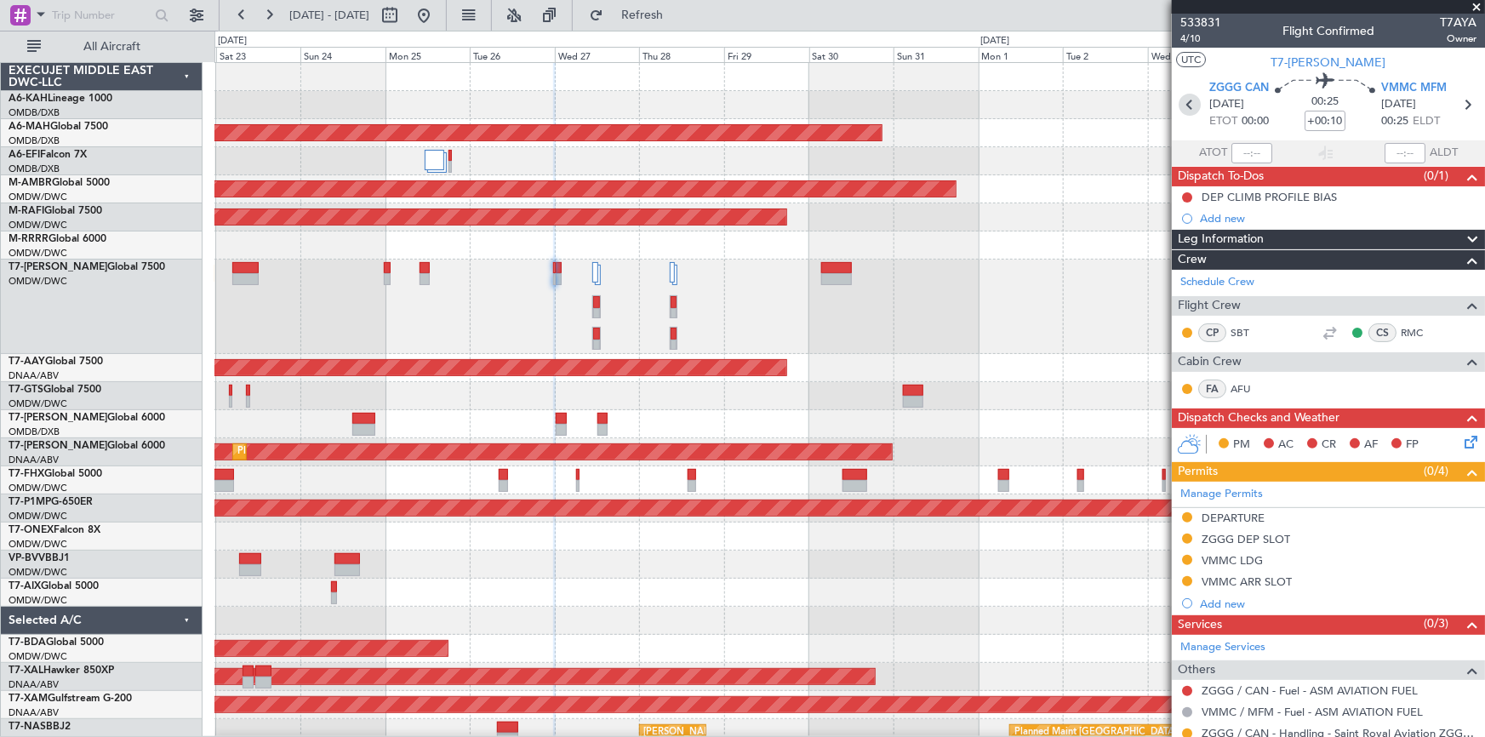
click at [1188, 101] on icon at bounding box center [1189, 105] width 22 height 22
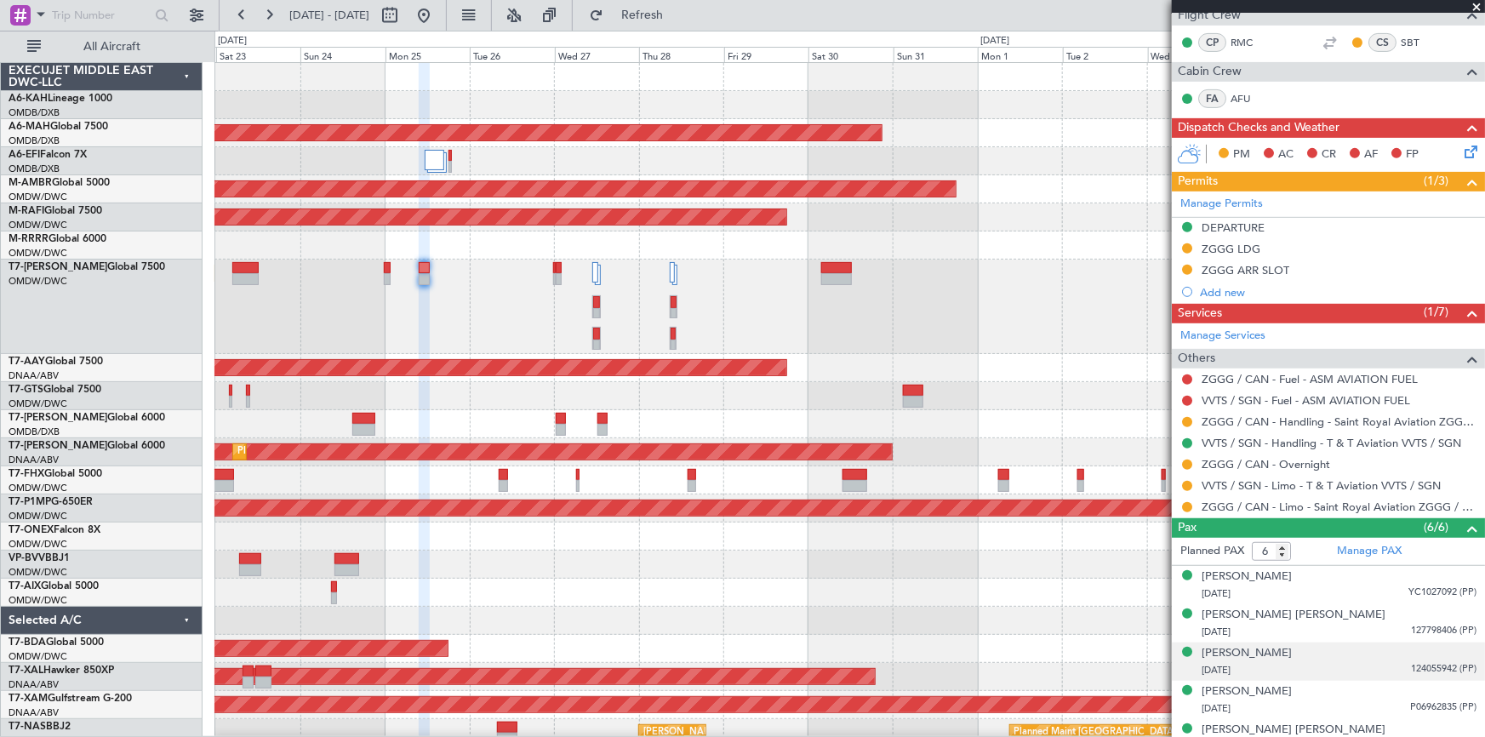
scroll to position [346, 0]
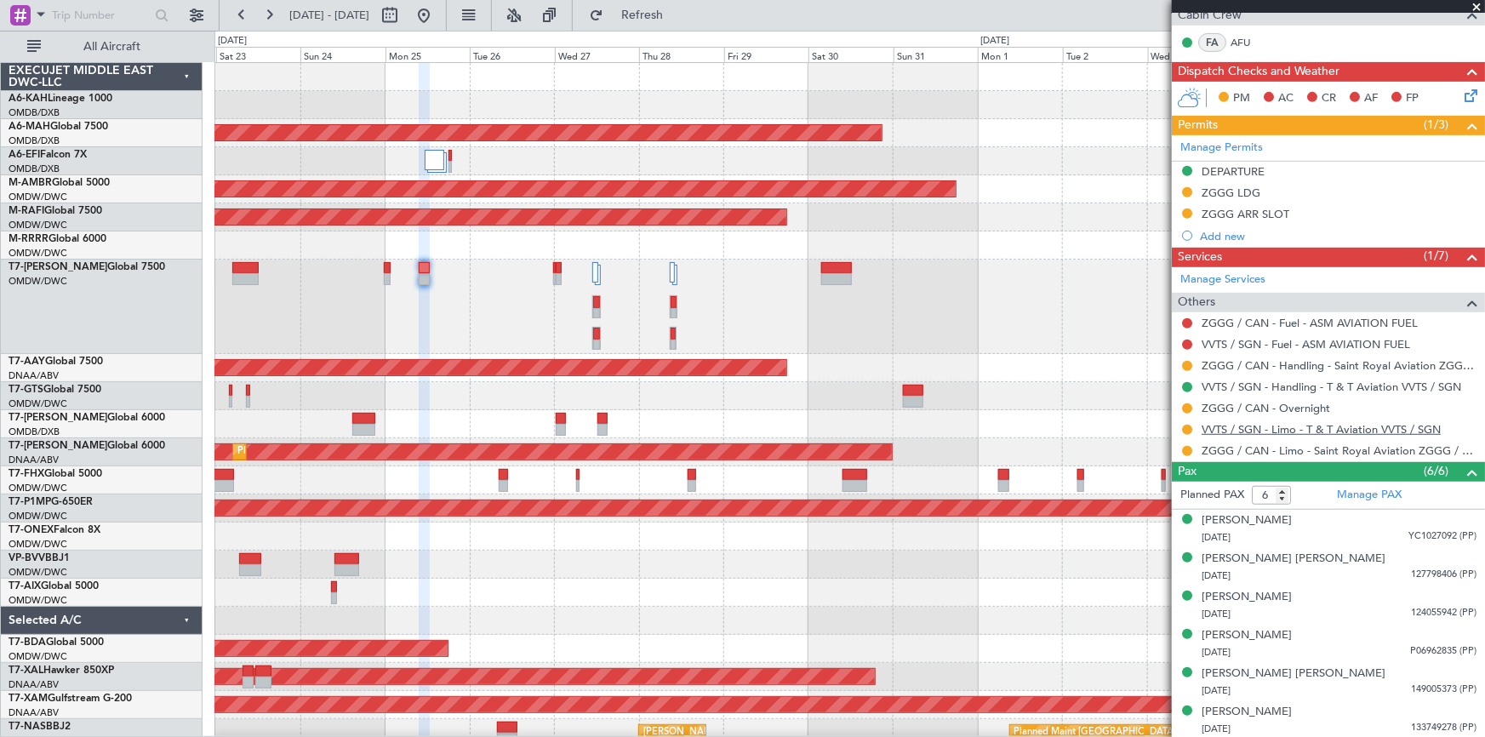
click at [1283, 431] on link "VVTS / SGN - Limo - T & T Aviation VVTS / SGN" at bounding box center [1320, 429] width 239 height 14
click at [1320, 448] on link "ZGGG / CAN - Limo - Saint Royal Aviation ZGGG / CAN" at bounding box center [1338, 450] width 275 height 14
click at [678, 9] on span "Refresh" at bounding box center [642, 15] width 71 height 12
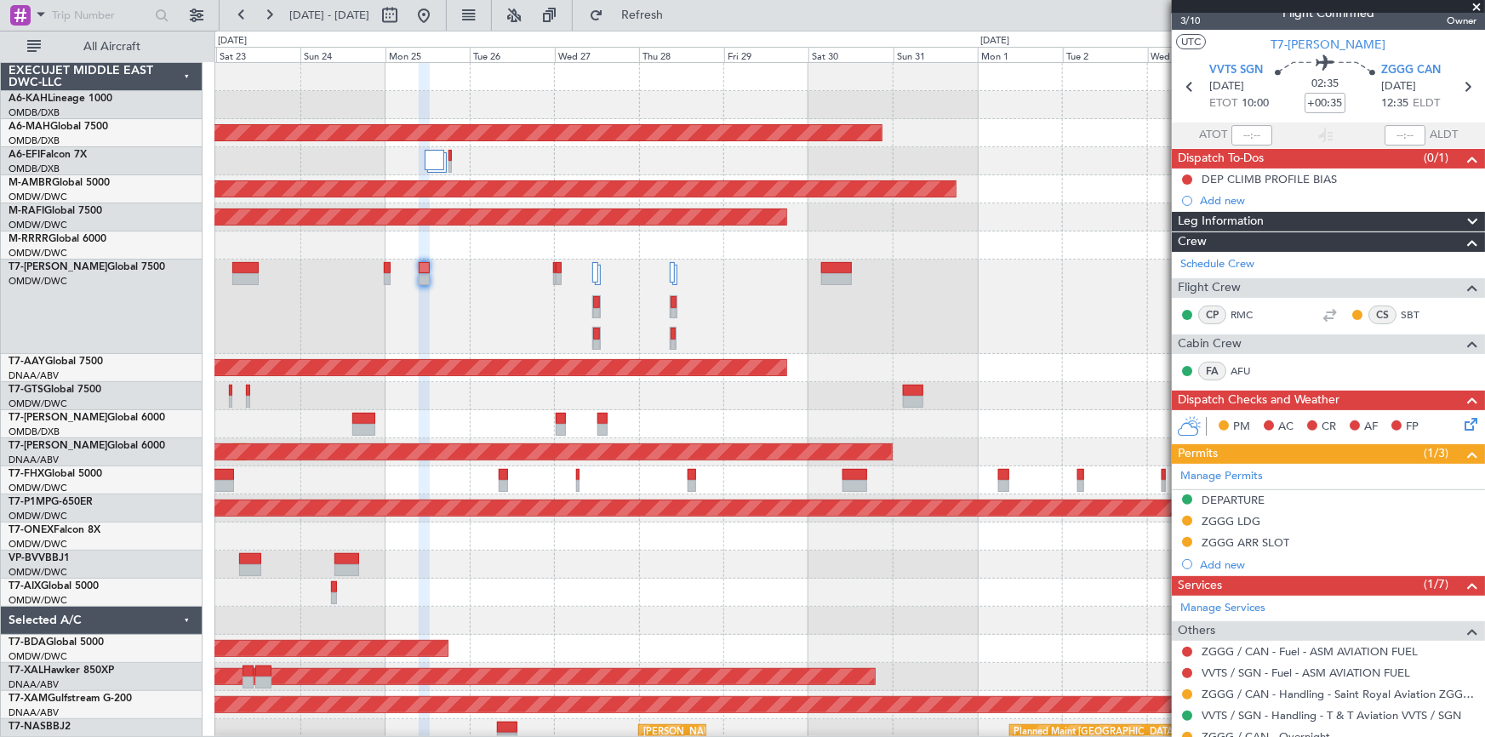
scroll to position [0, 0]
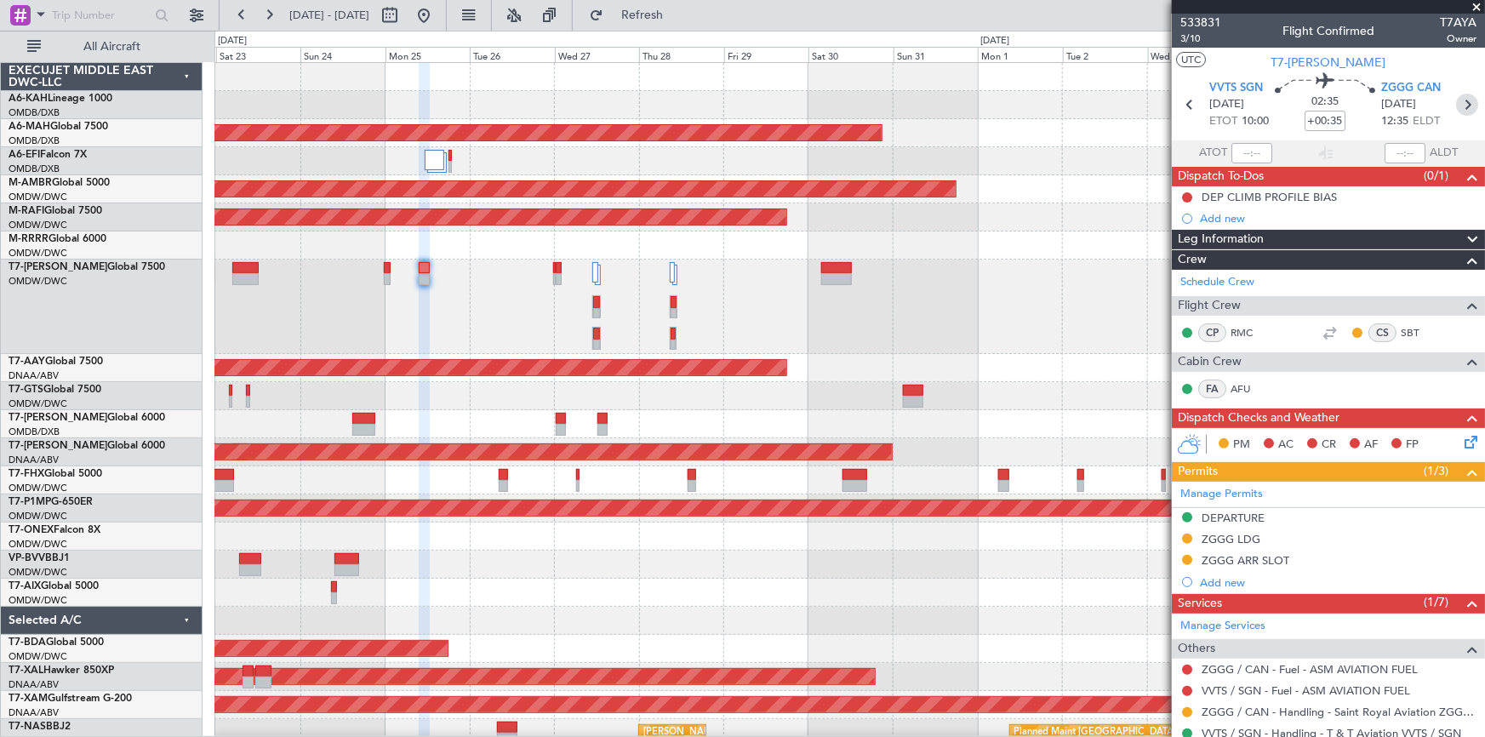
click at [1456, 100] on icon at bounding box center [1467, 105] width 22 height 22
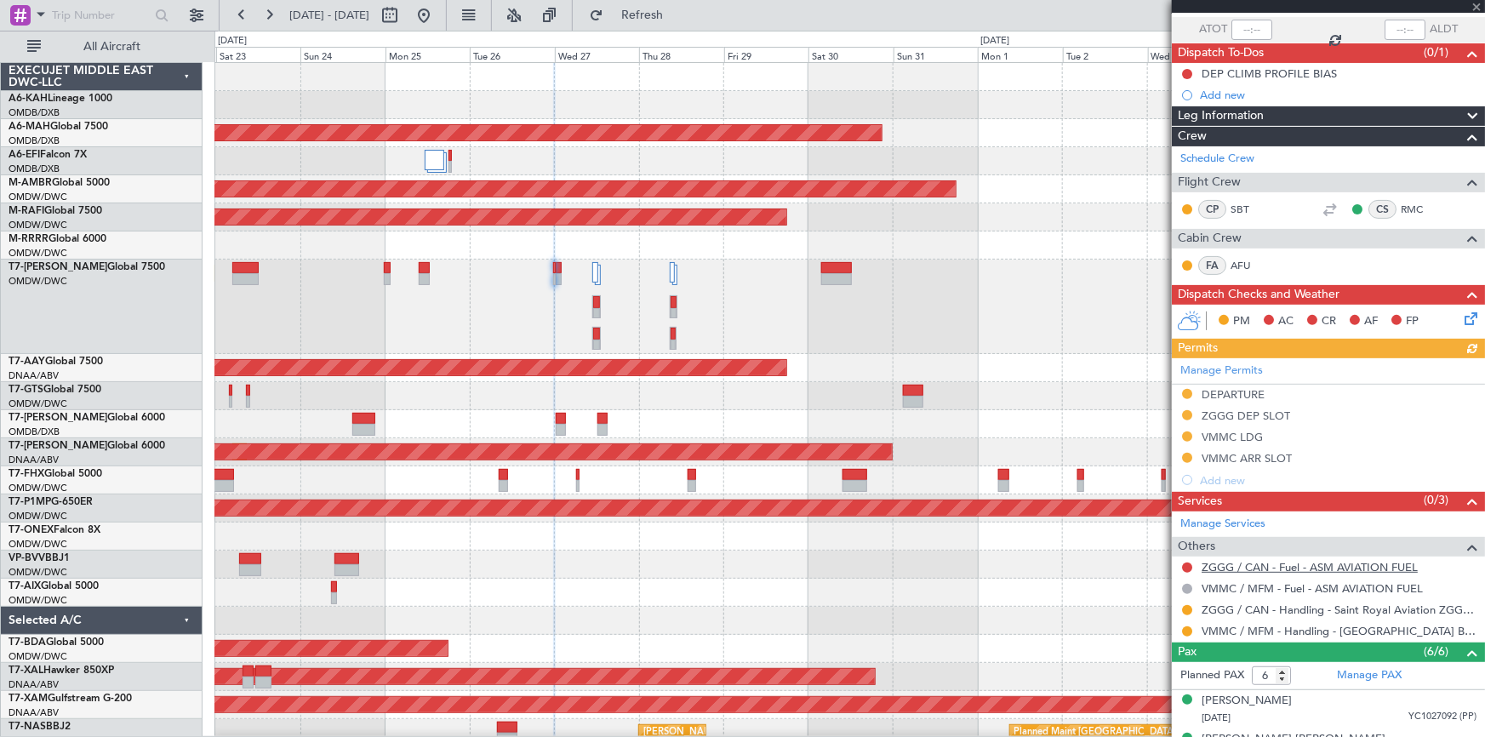
scroll to position [154, 0]
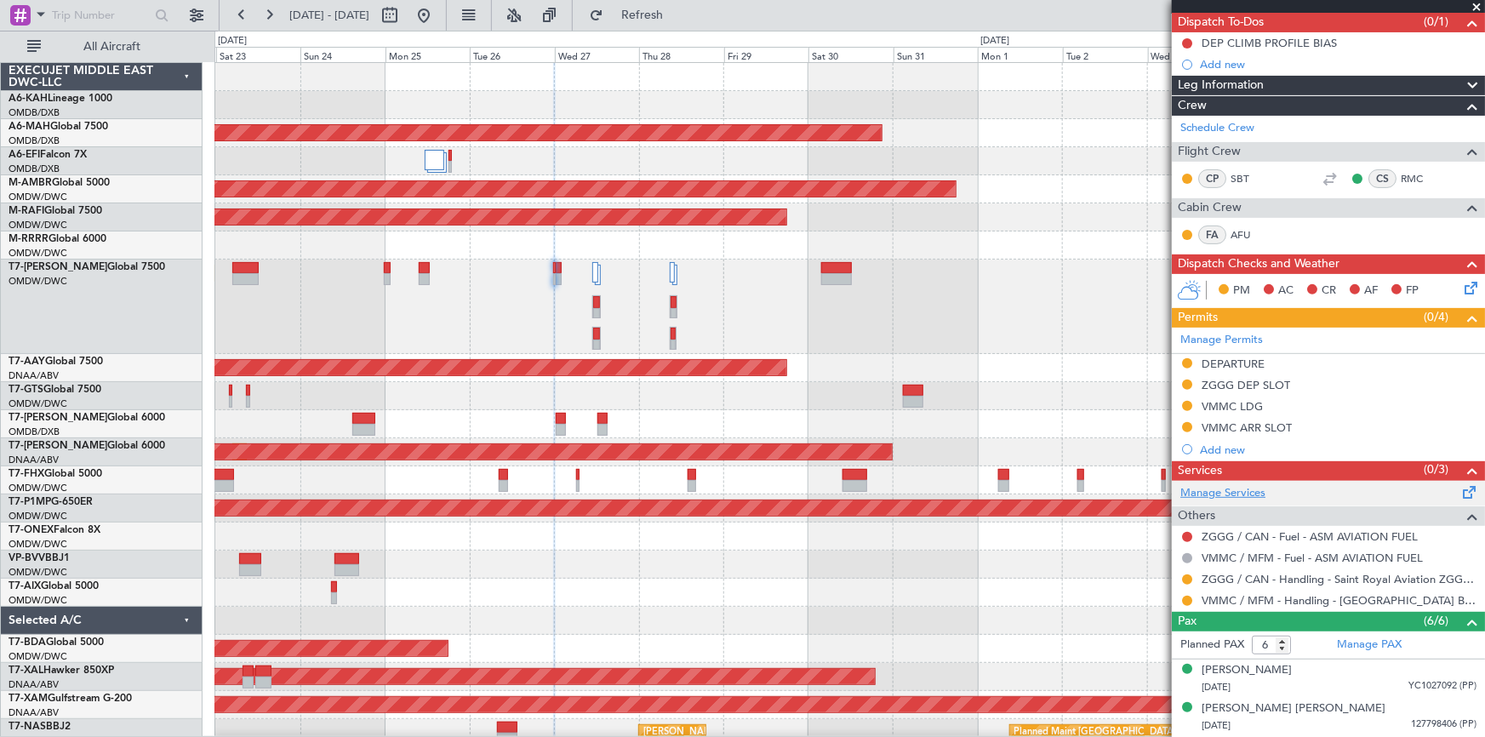
click at [1221, 487] on link "Manage Services" at bounding box center [1222, 493] width 85 height 17
click at [664, 16] on span "Refresh" at bounding box center [642, 15] width 71 height 12
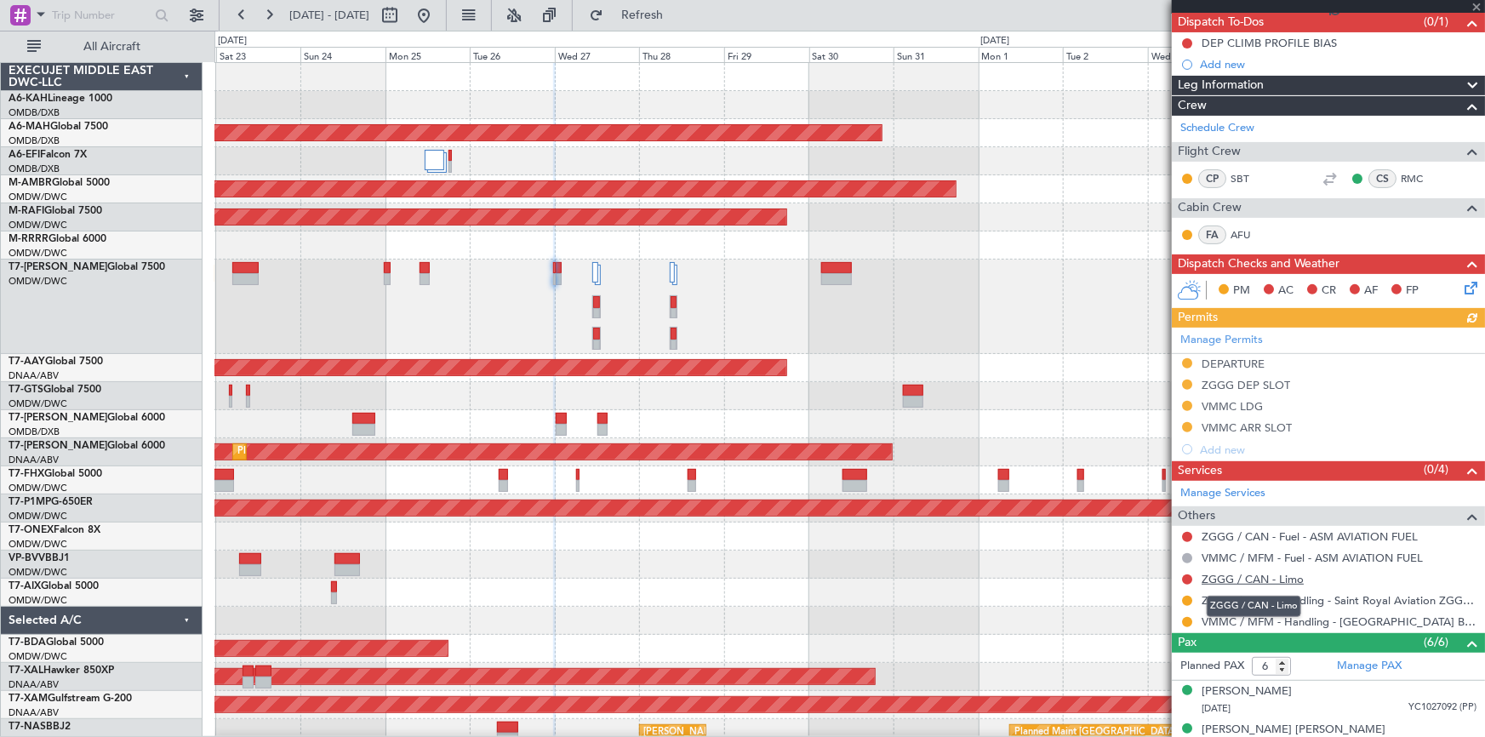
click at [1277, 579] on link "ZGGG / CAN - Limo" at bounding box center [1252, 579] width 102 height 14
click at [658, 9] on button "Refresh" at bounding box center [632, 15] width 102 height 27
click at [1188, 575] on button at bounding box center [1187, 579] width 10 height 10
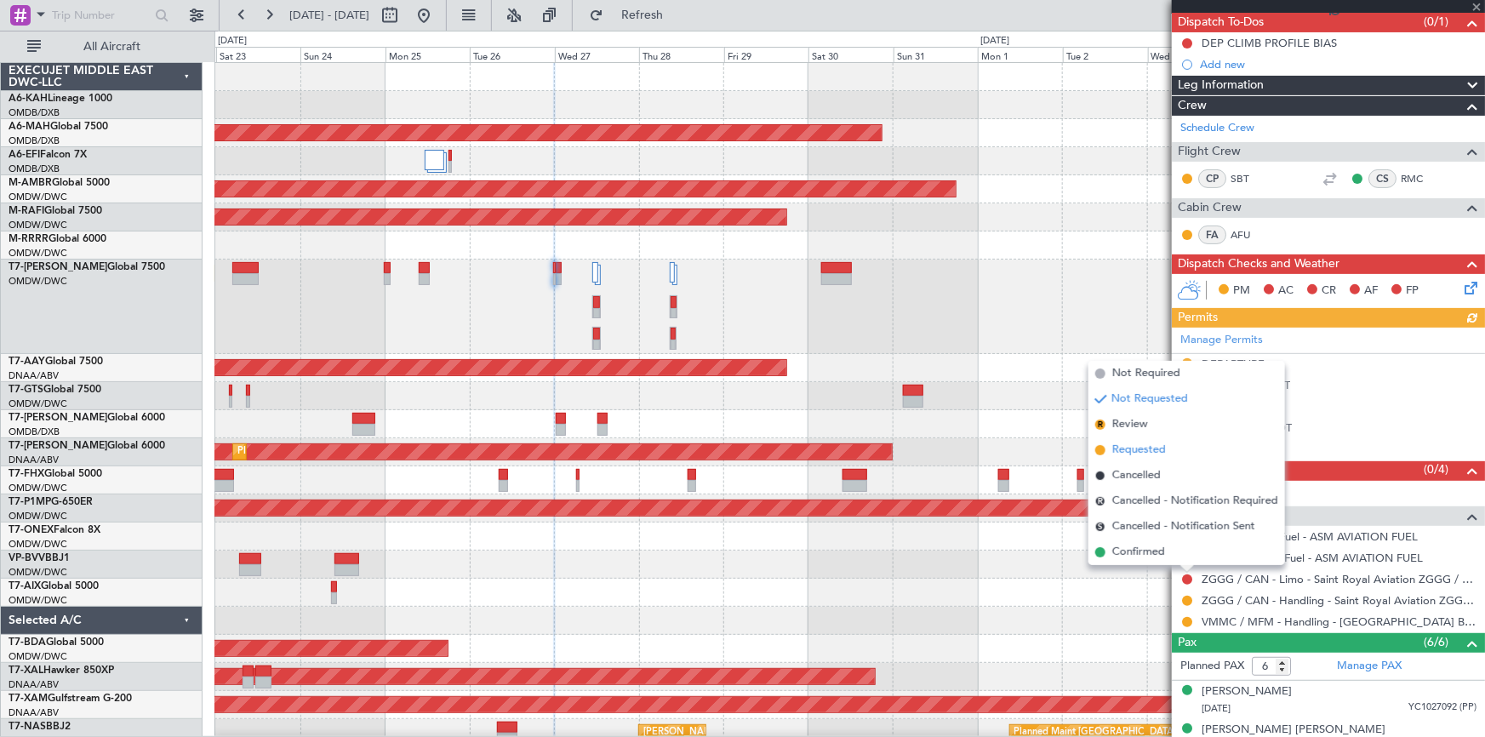
click at [1144, 442] on span "Requested" at bounding box center [1139, 450] width 54 height 17
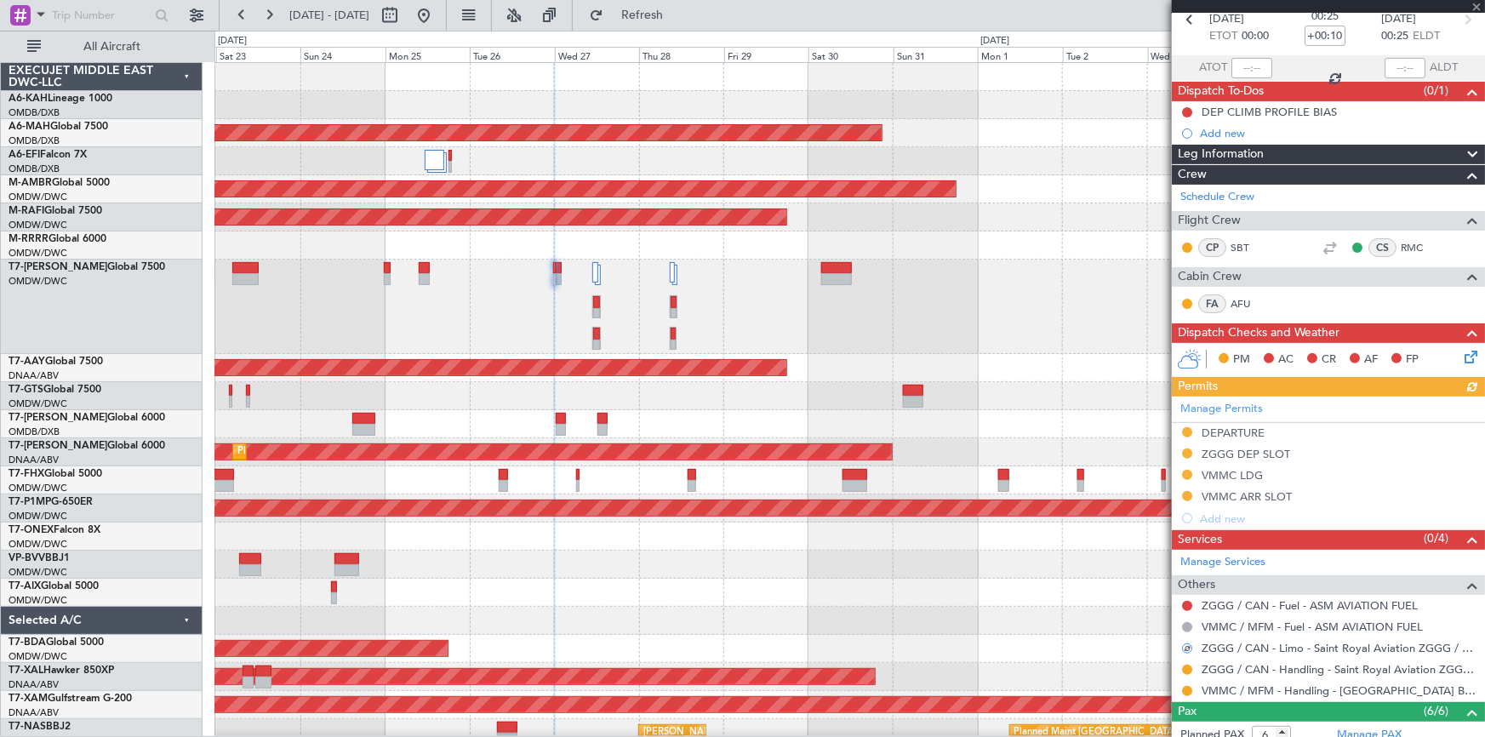
scroll to position [0, 0]
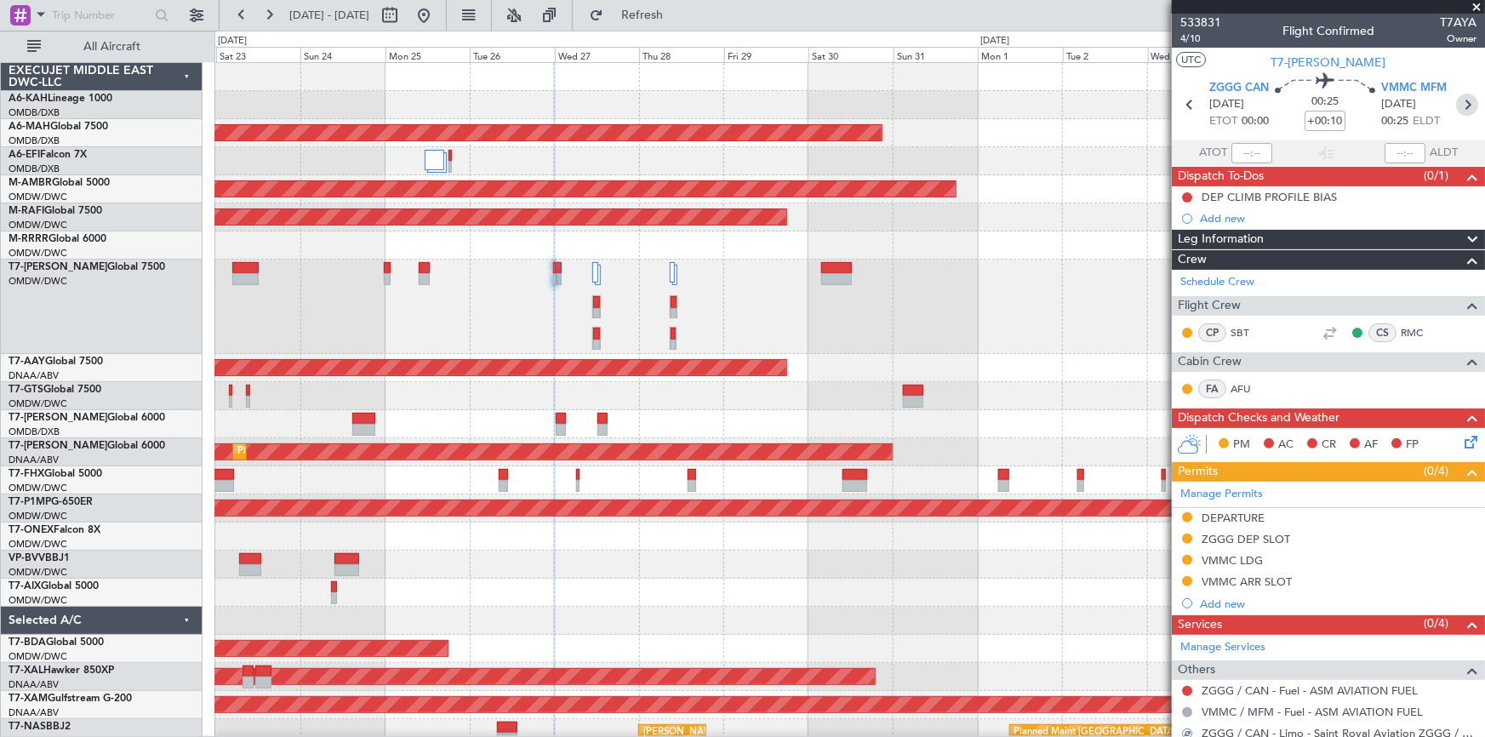
click at [1458, 102] on icon at bounding box center [1467, 105] width 22 height 22
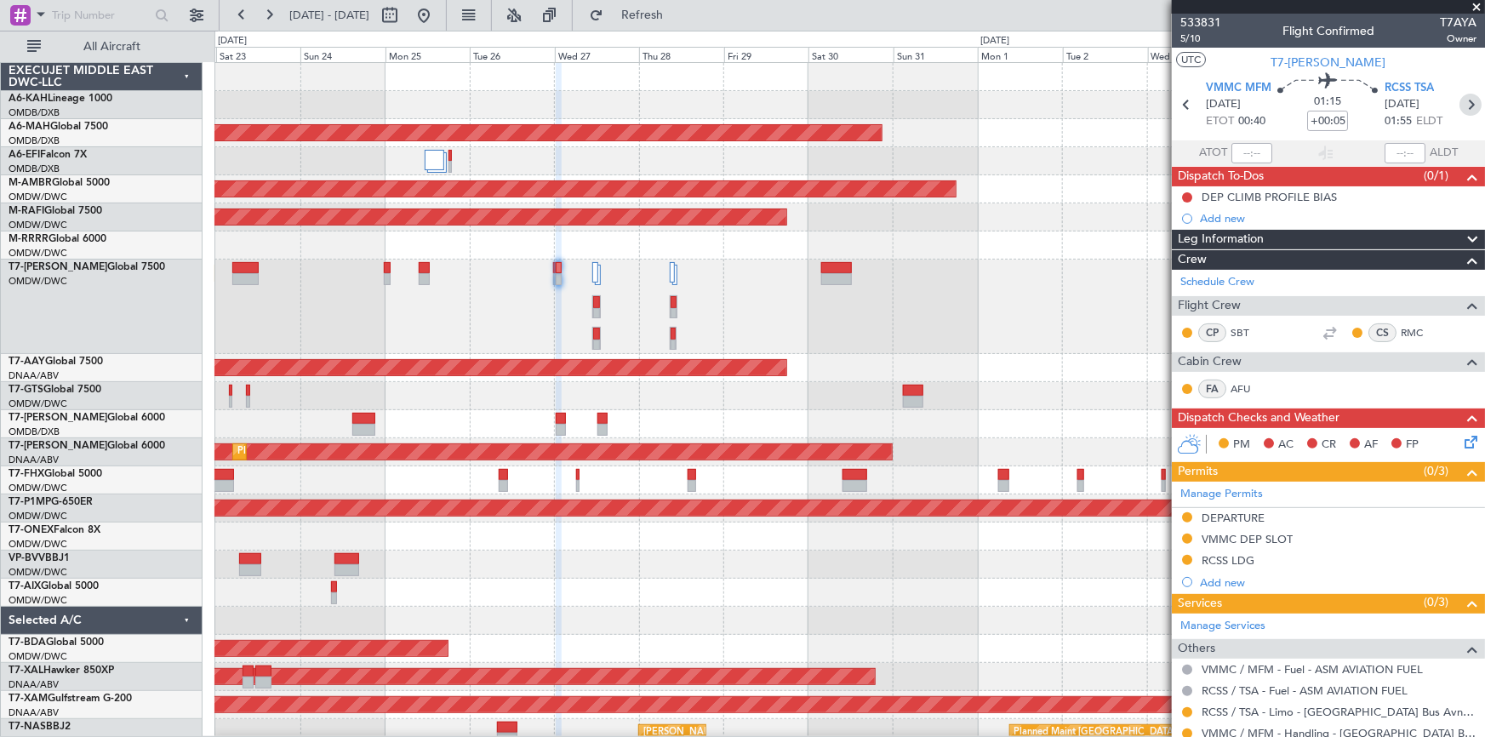
click at [1464, 108] on icon at bounding box center [1470, 105] width 22 height 22
type input "+00:15"
type input "7"
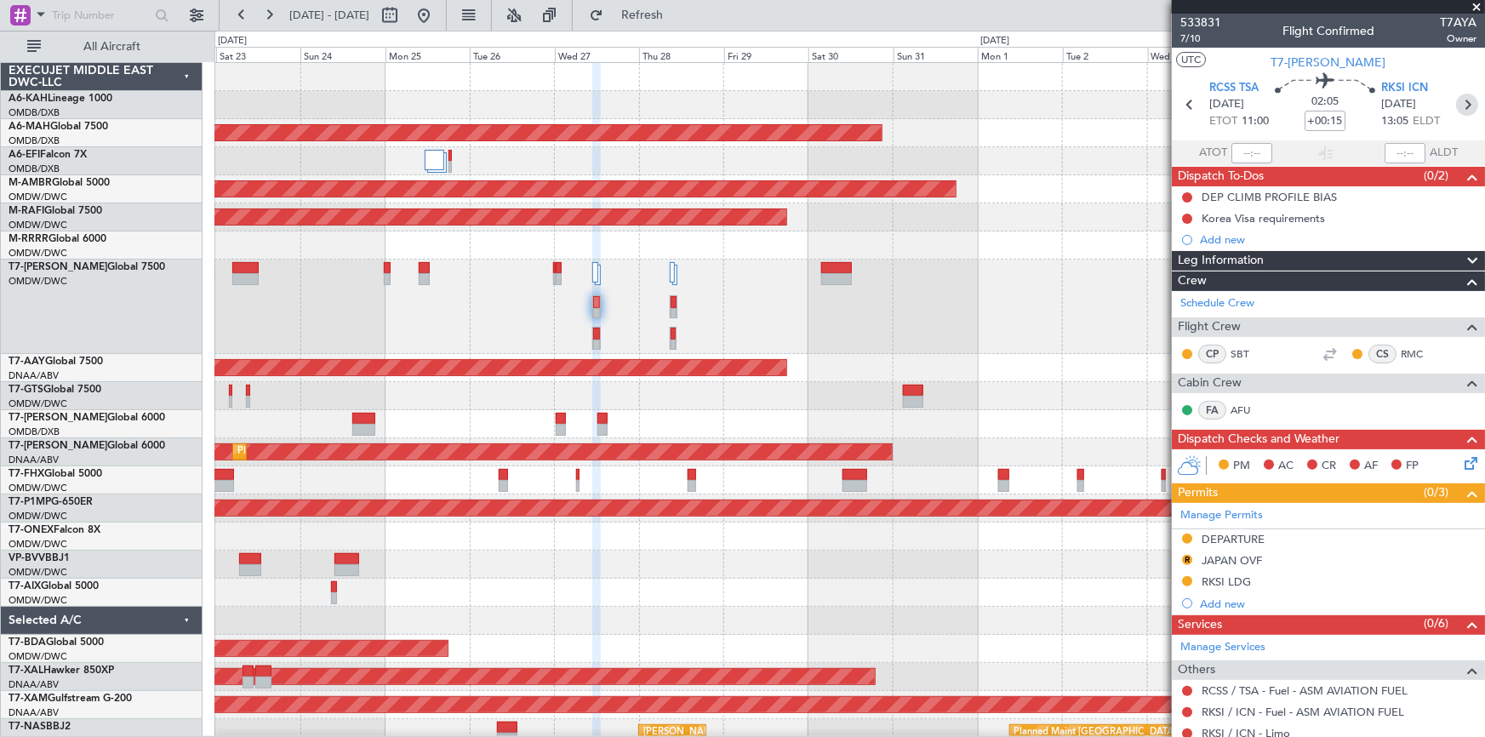
click at [1460, 100] on icon at bounding box center [1467, 105] width 22 height 22
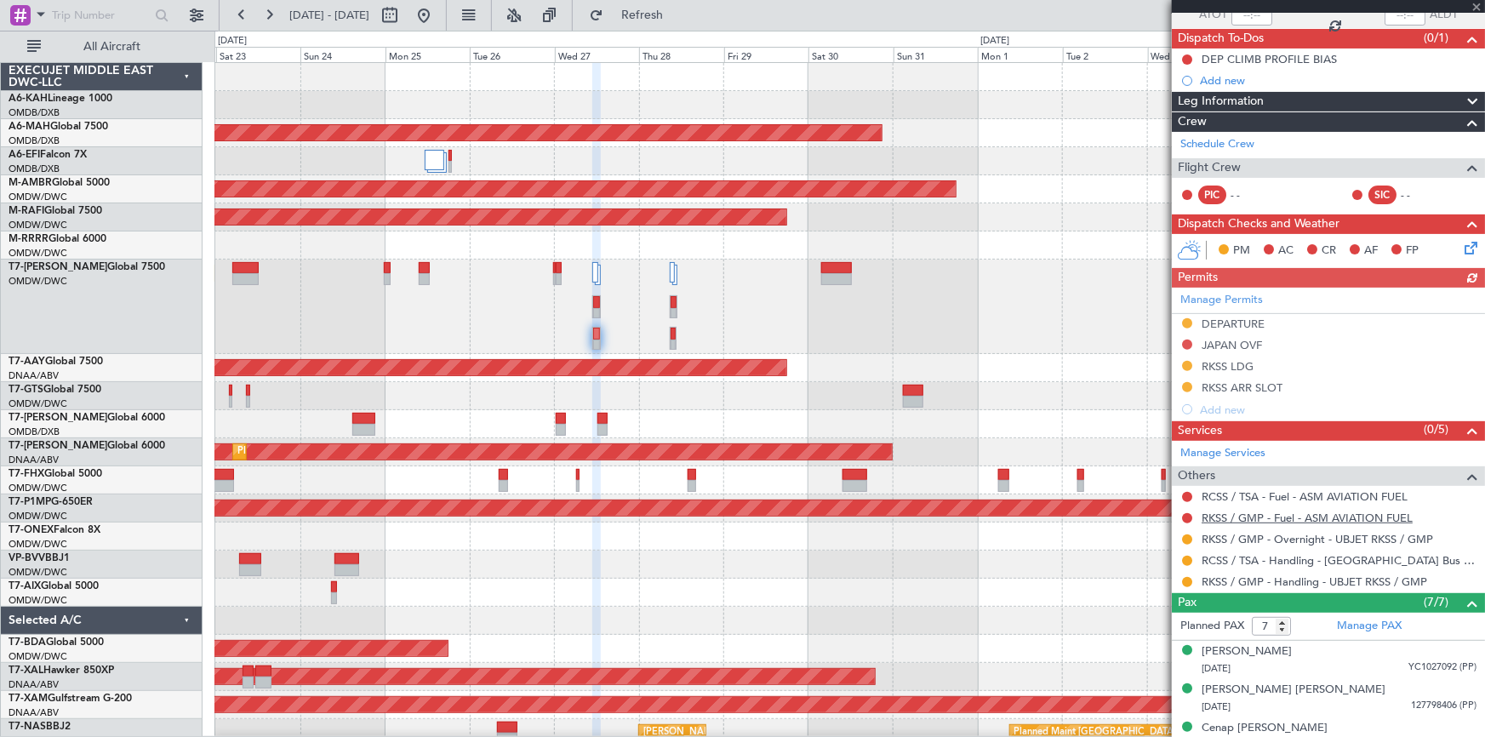
scroll to position [231, 0]
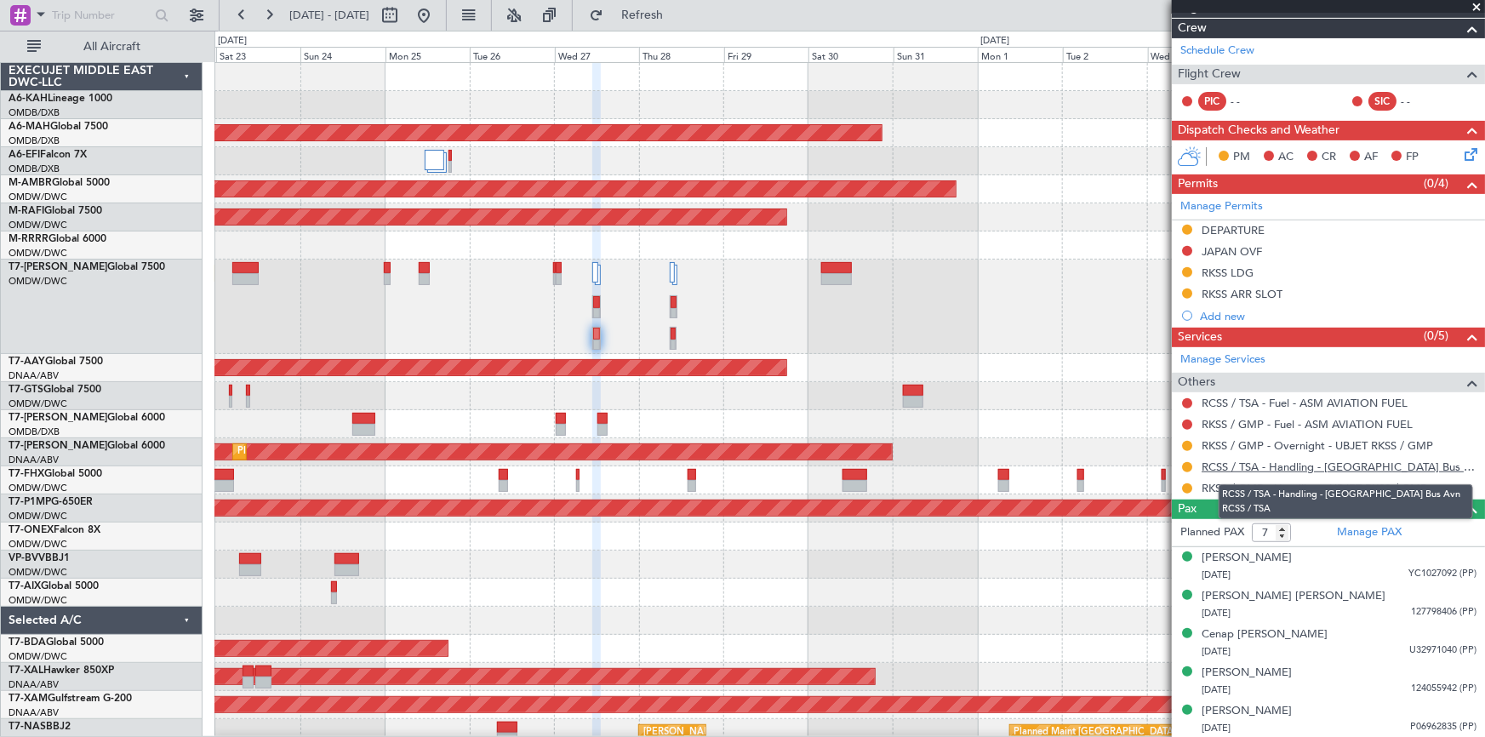
click at [1293, 464] on link "RCSS / TSA - Handling - Taiwan Bus Avn RCSS / TSA" at bounding box center [1338, 466] width 275 height 14
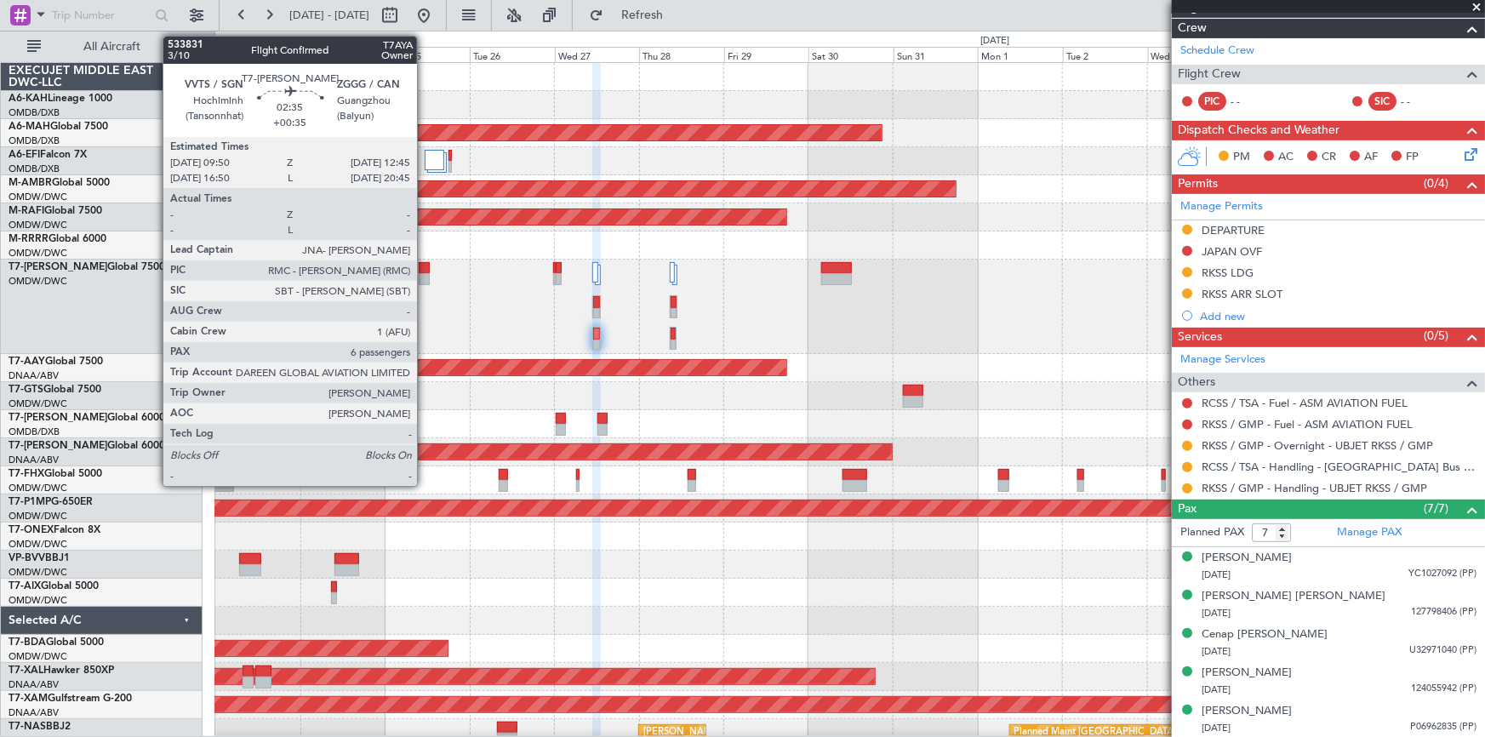
click at [425, 271] on div at bounding box center [424, 268] width 11 height 12
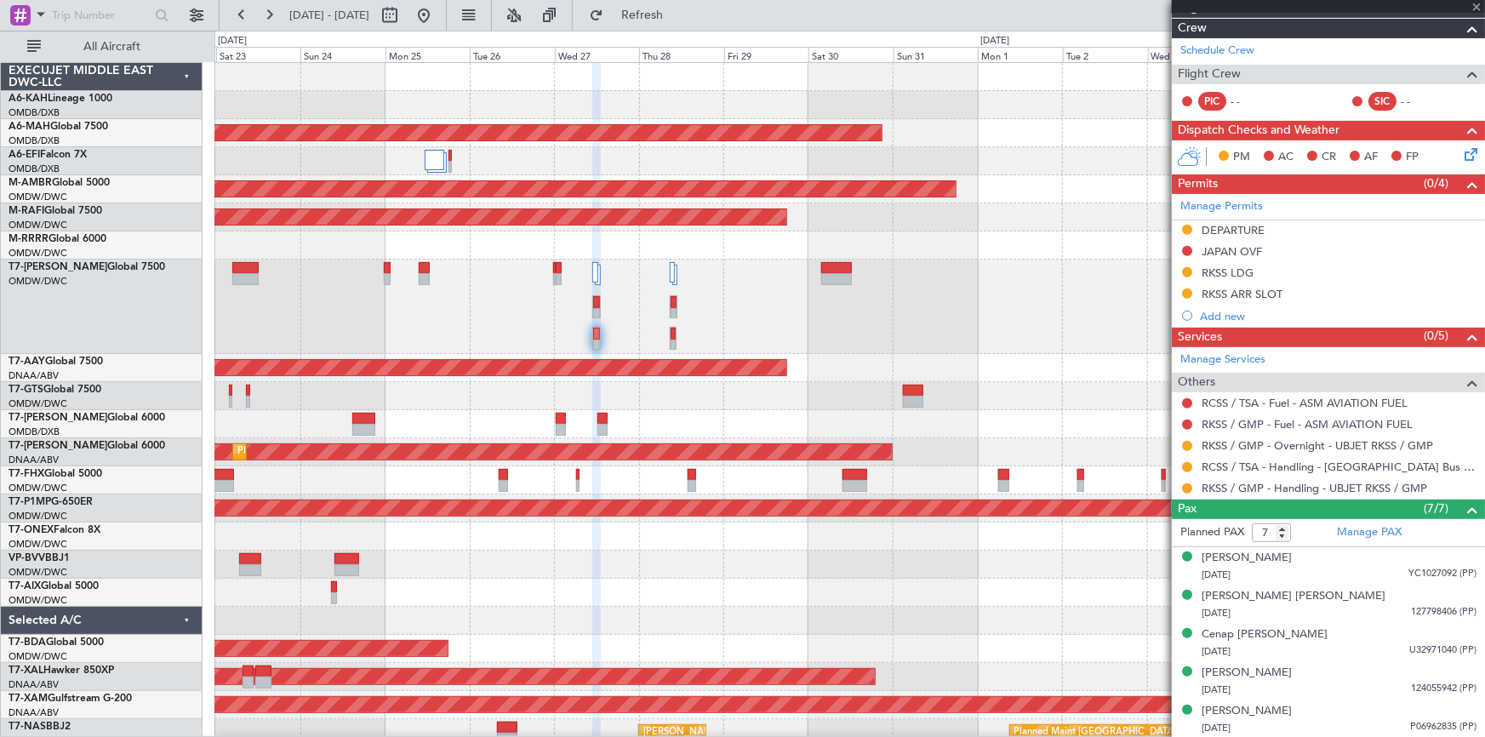
type input "+00:35"
type input "6"
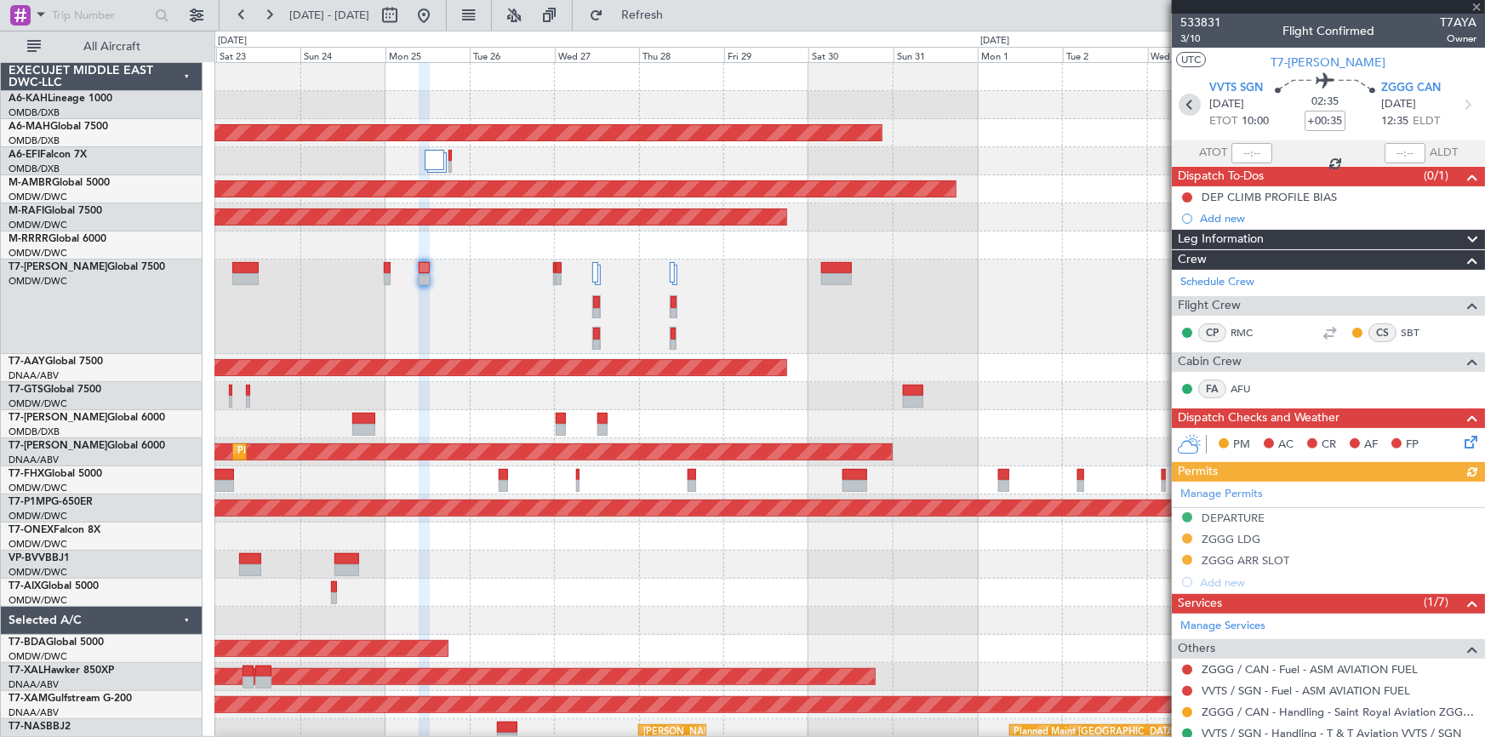
click at [1186, 105] on icon at bounding box center [1189, 105] width 22 height 22
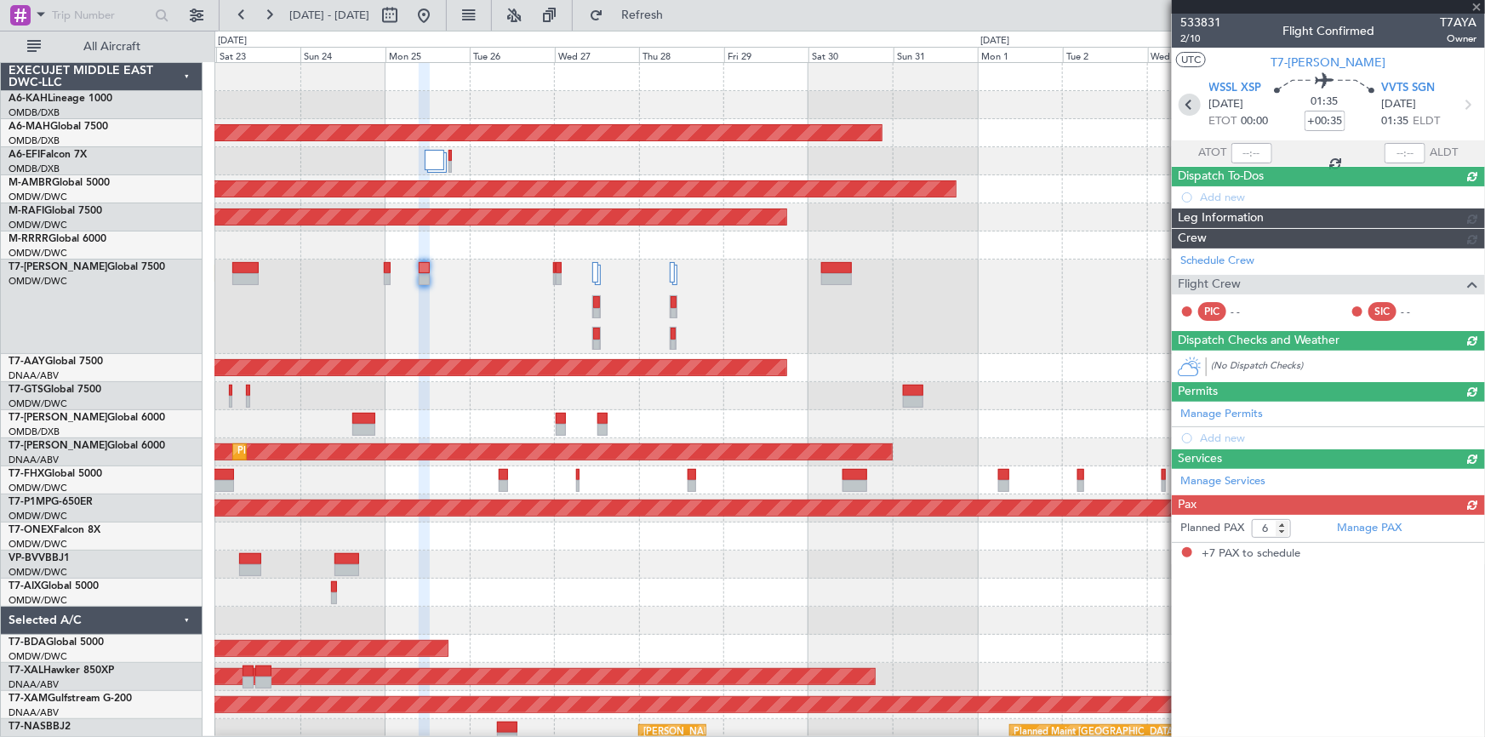
type input "+00:10"
type input "7"
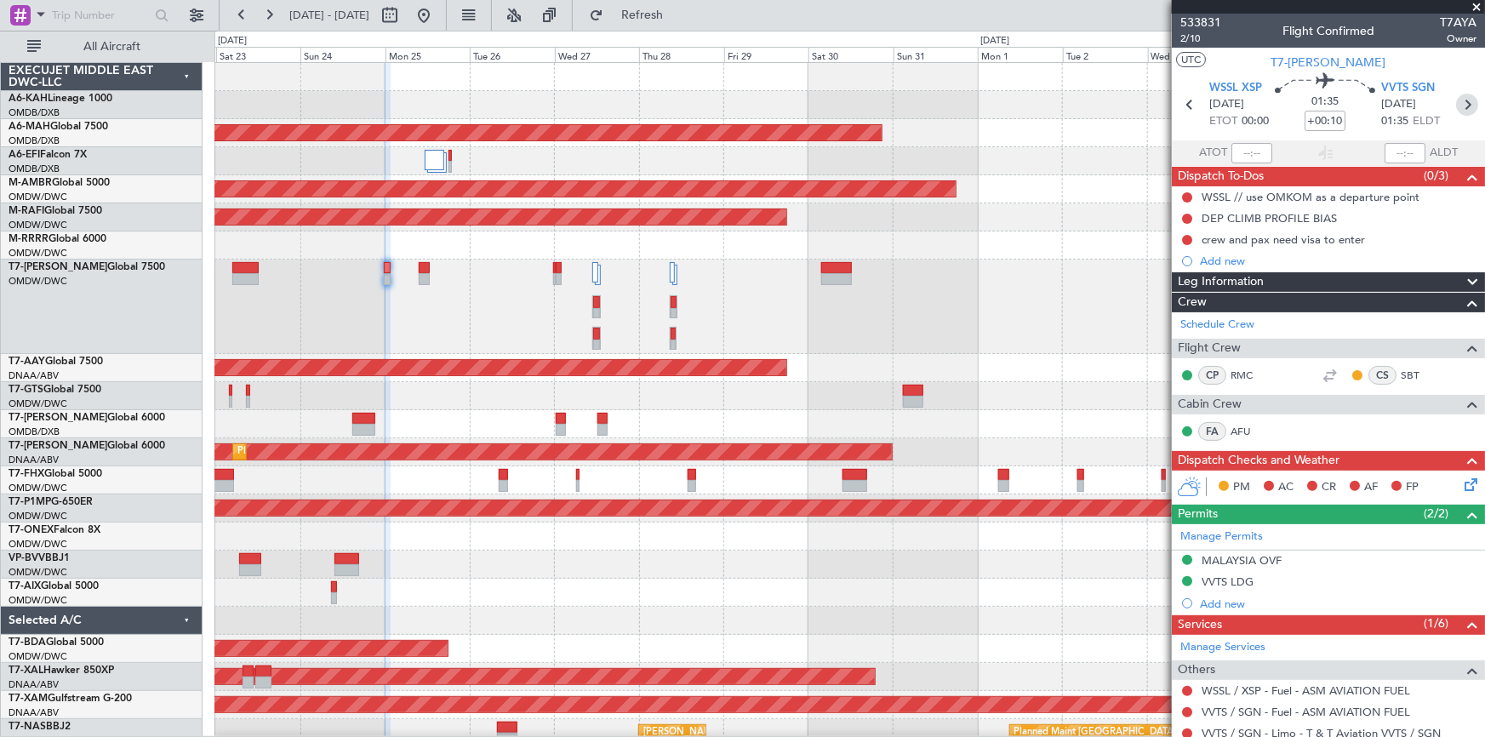
click at [1459, 103] on icon at bounding box center [1467, 105] width 22 height 22
type input "+00:35"
type input "6"
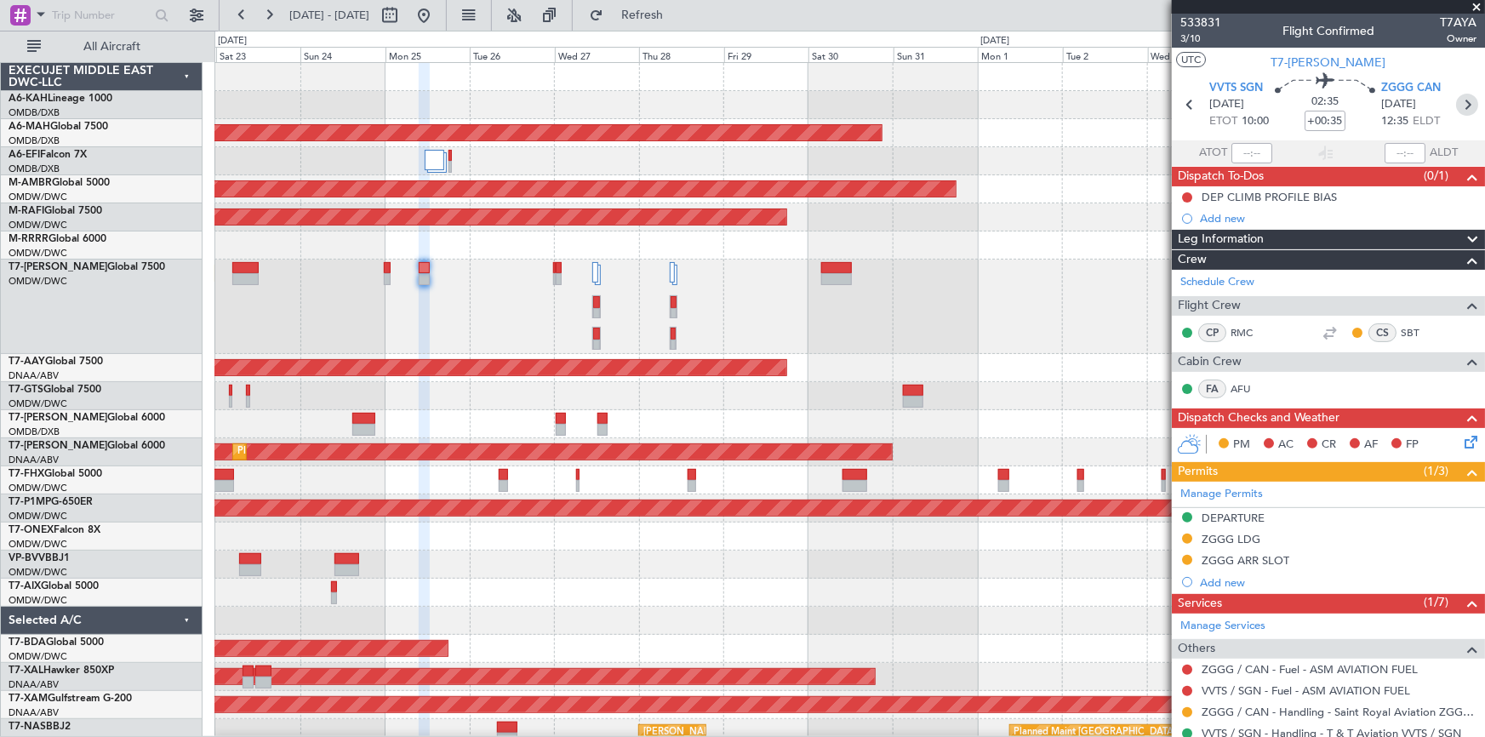
click at [1463, 102] on icon at bounding box center [1467, 105] width 22 height 22
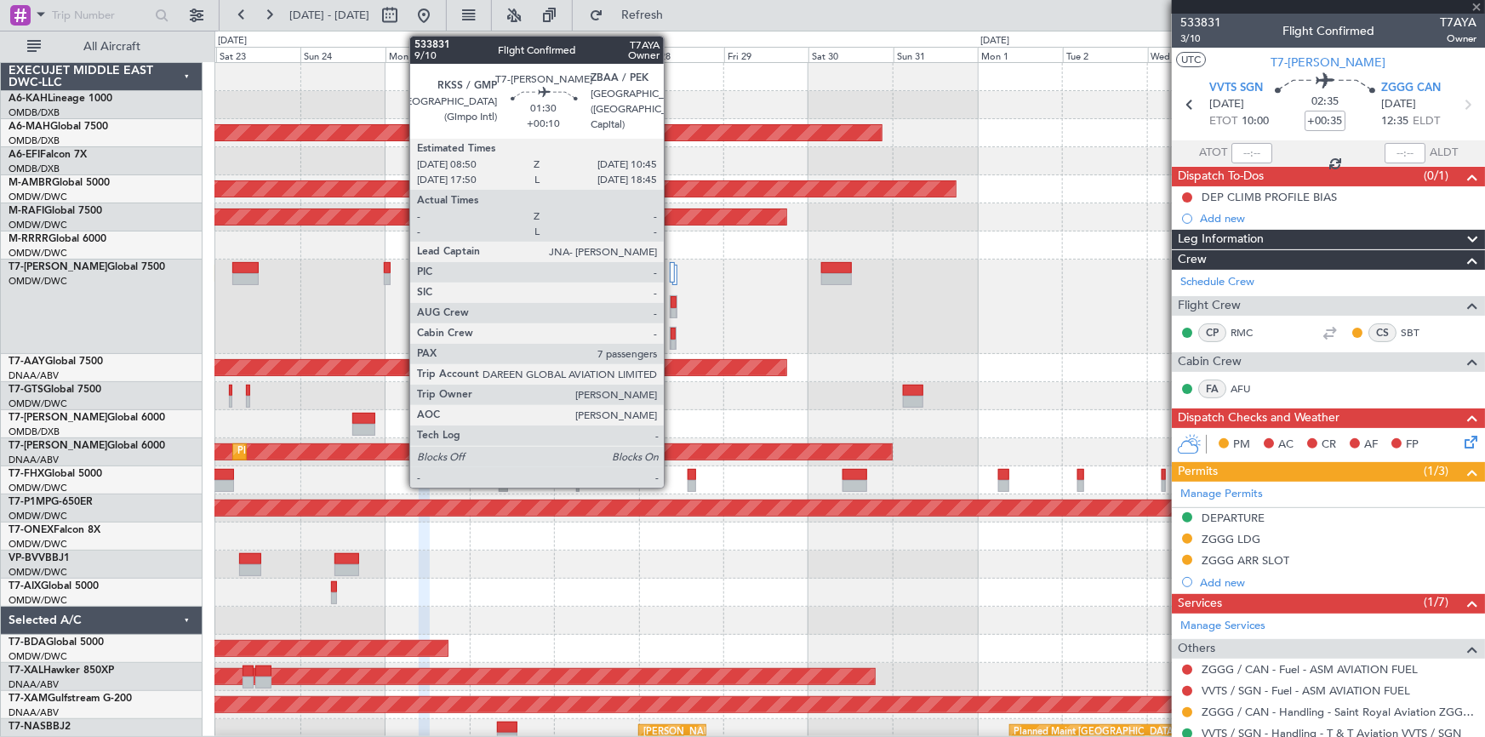
click at [671, 336] on div at bounding box center [672, 334] width 5 height 12
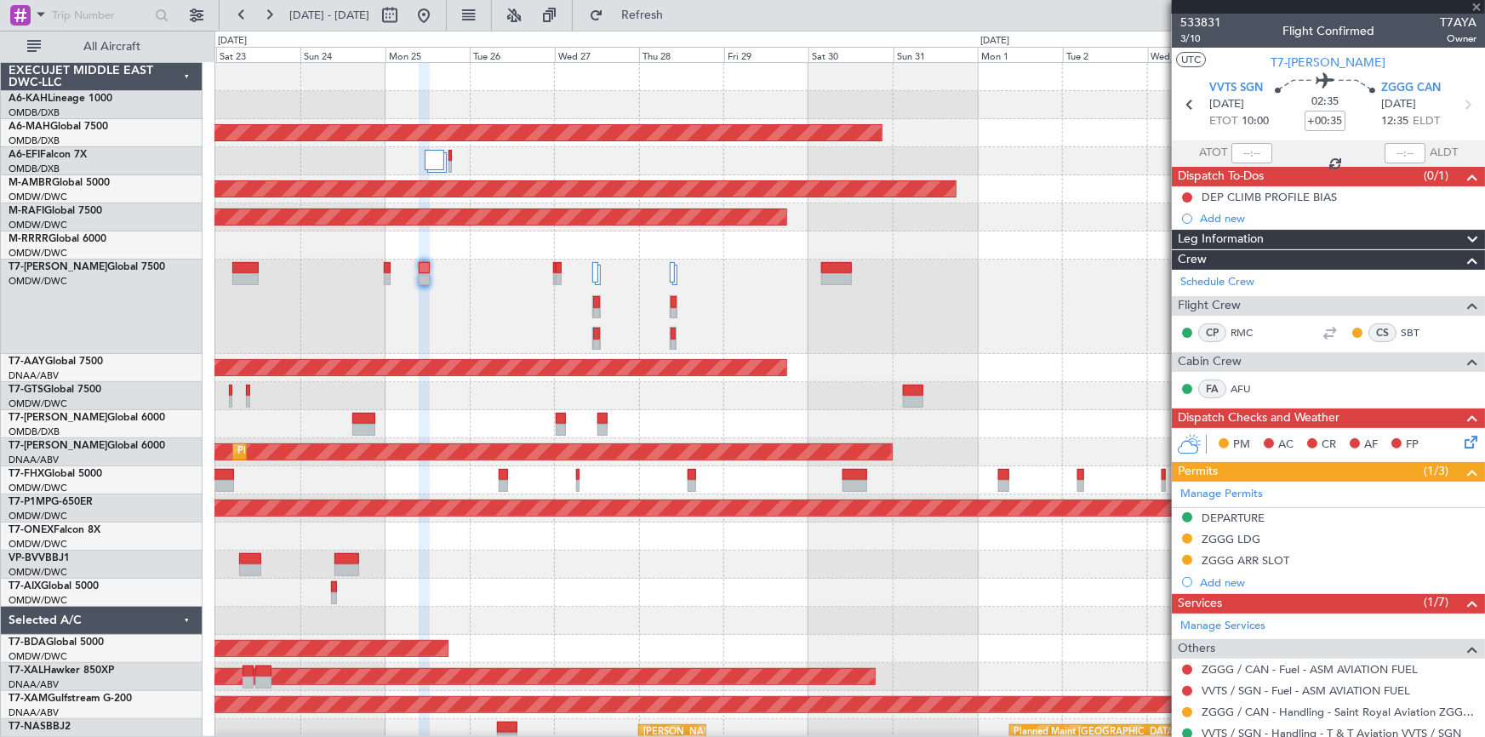
type input "+00:10"
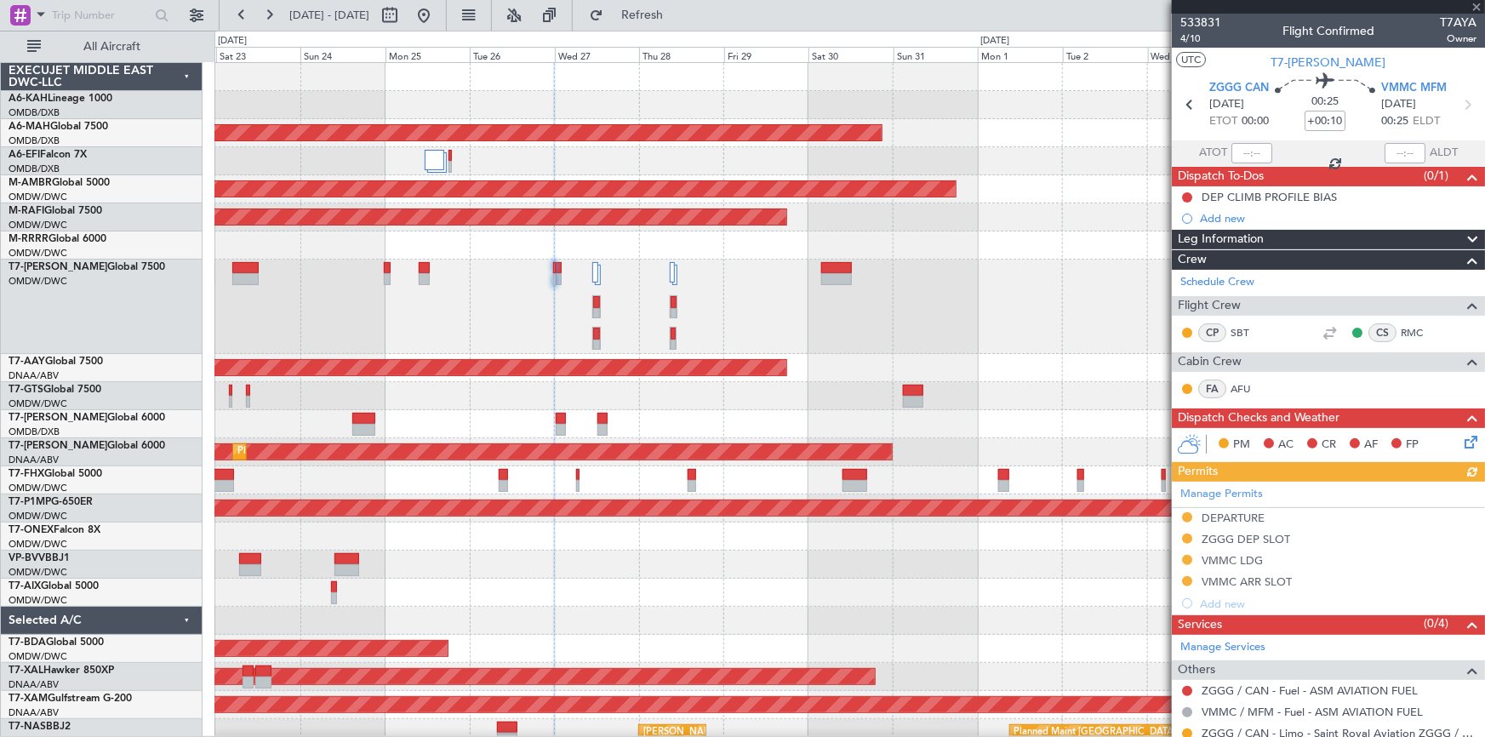
type input "7"
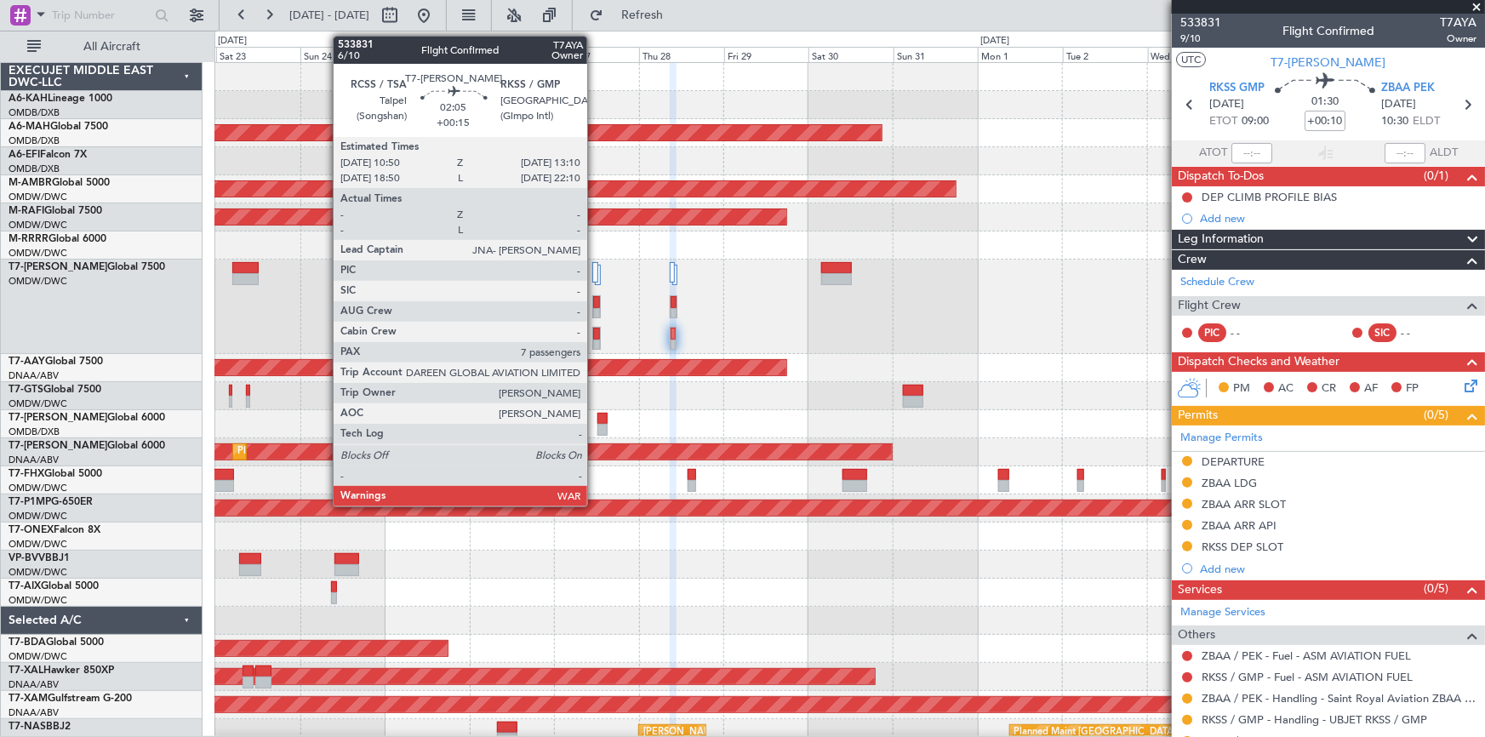
click at [595, 332] on div at bounding box center [596, 334] width 7 height 12
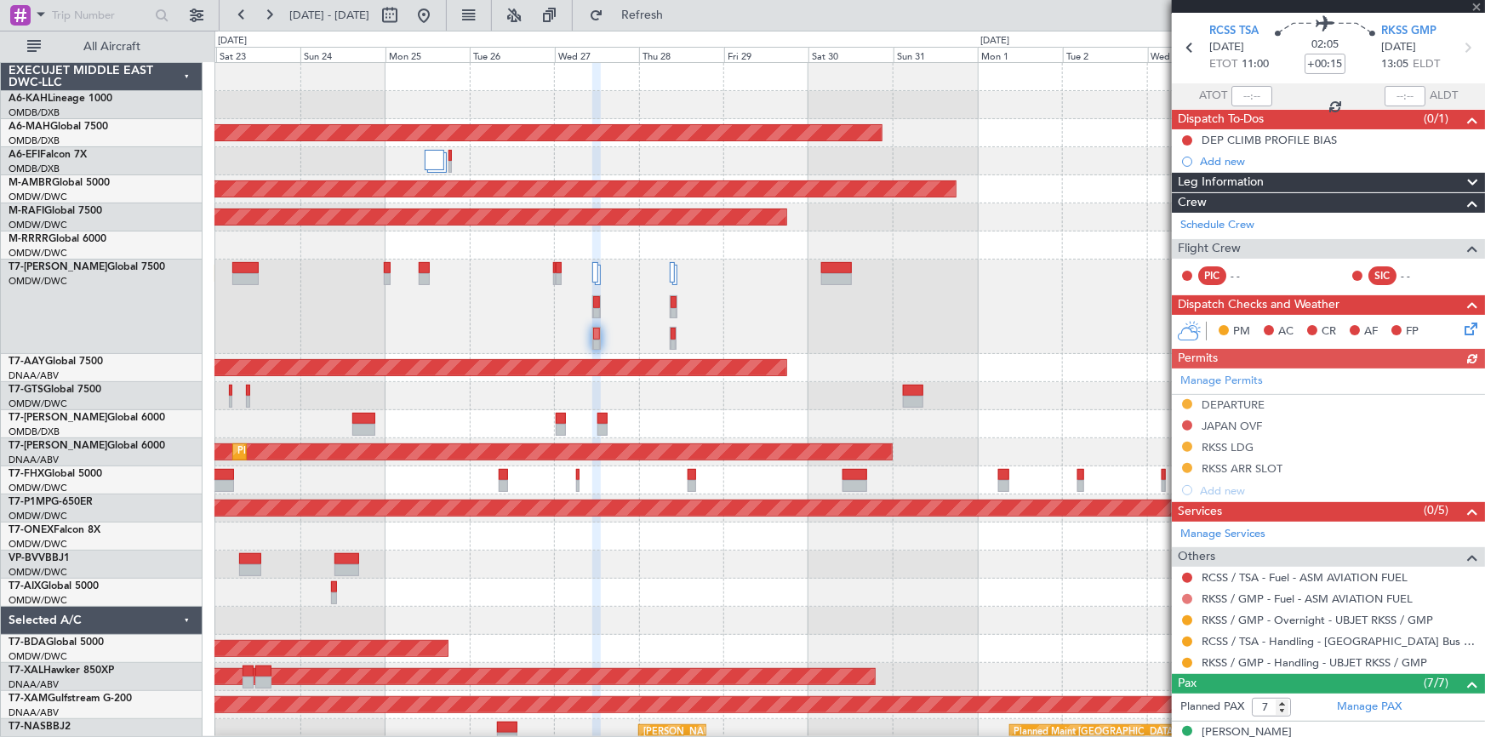
scroll to position [77, 0]
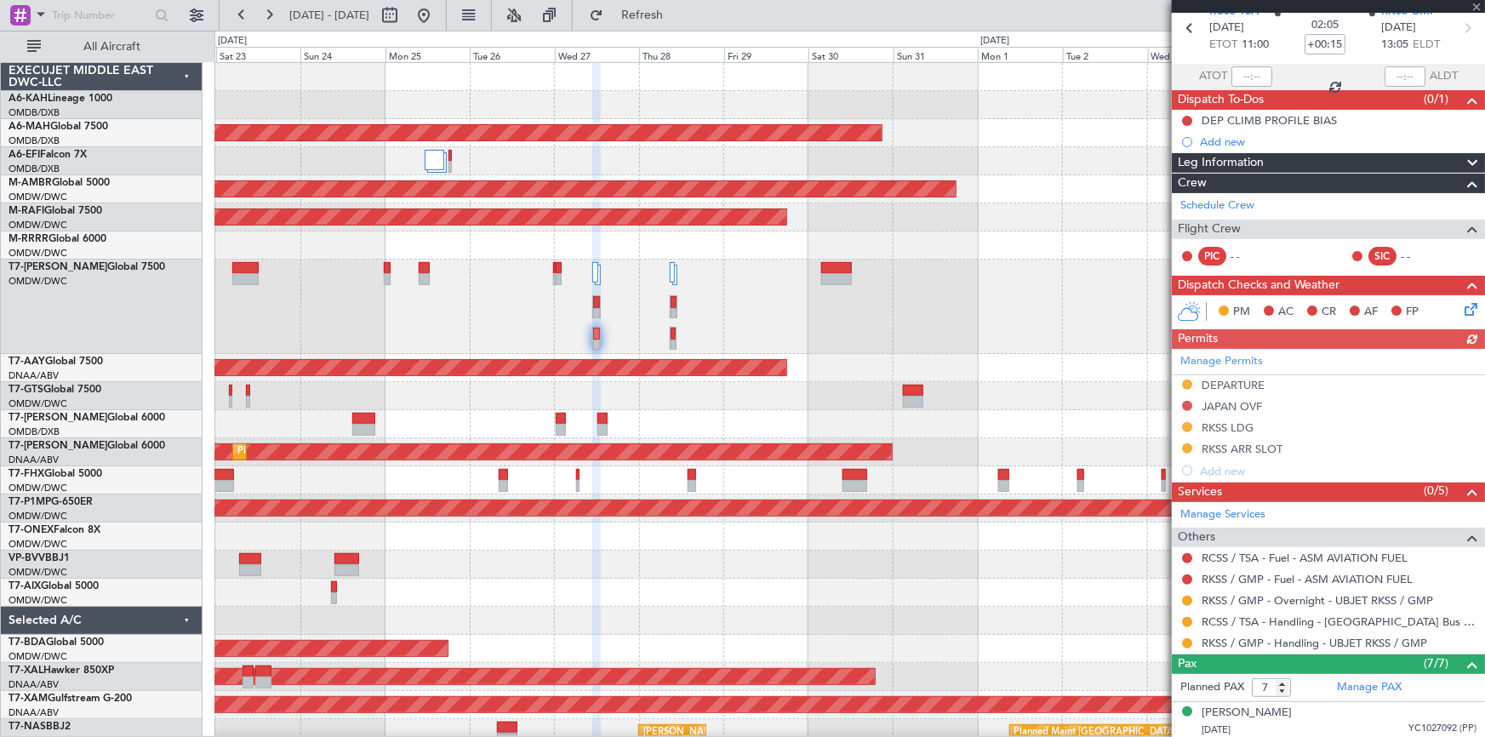
click at [1189, 402] on div "Manage Permits DEPARTURE JAPAN OVF RKSS LDG RKSS ARR SLOT Add new" at bounding box center [1328, 415] width 313 height 133
click at [1186, 402] on button at bounding box center [1187, 406] width 10 height 10
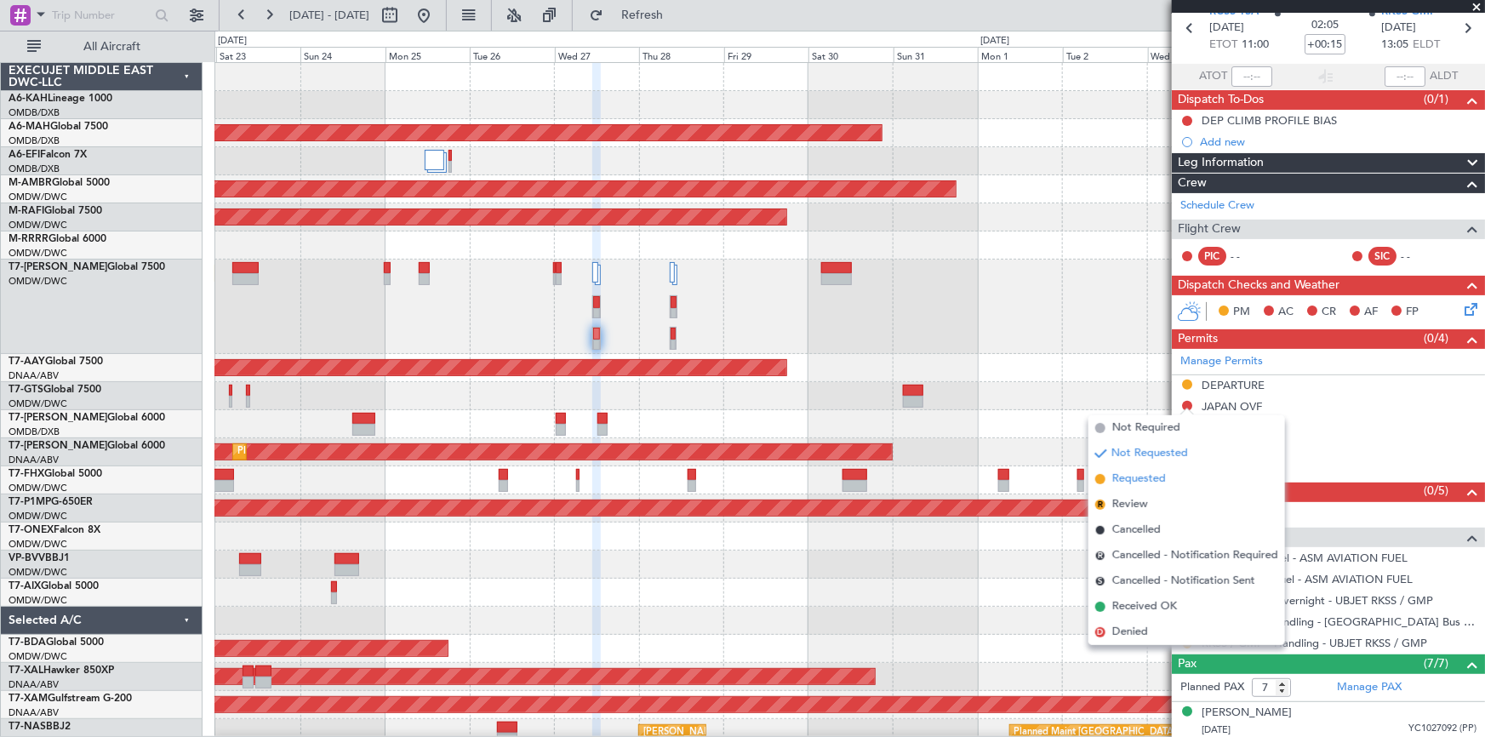
click at [1140, 477] on span "Requested" at bounding box center [1139, 479] width 54 height 17
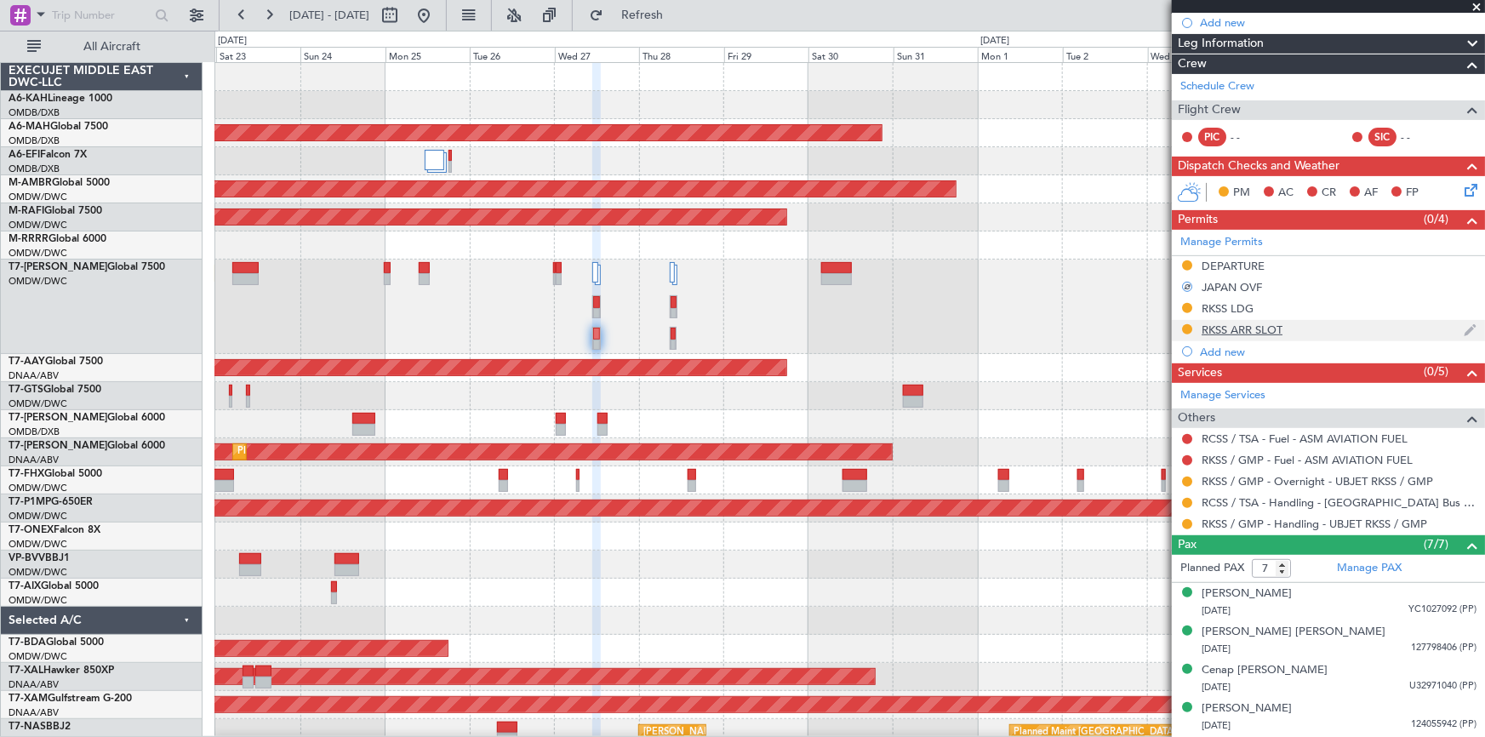
scroll to position [307, 0]
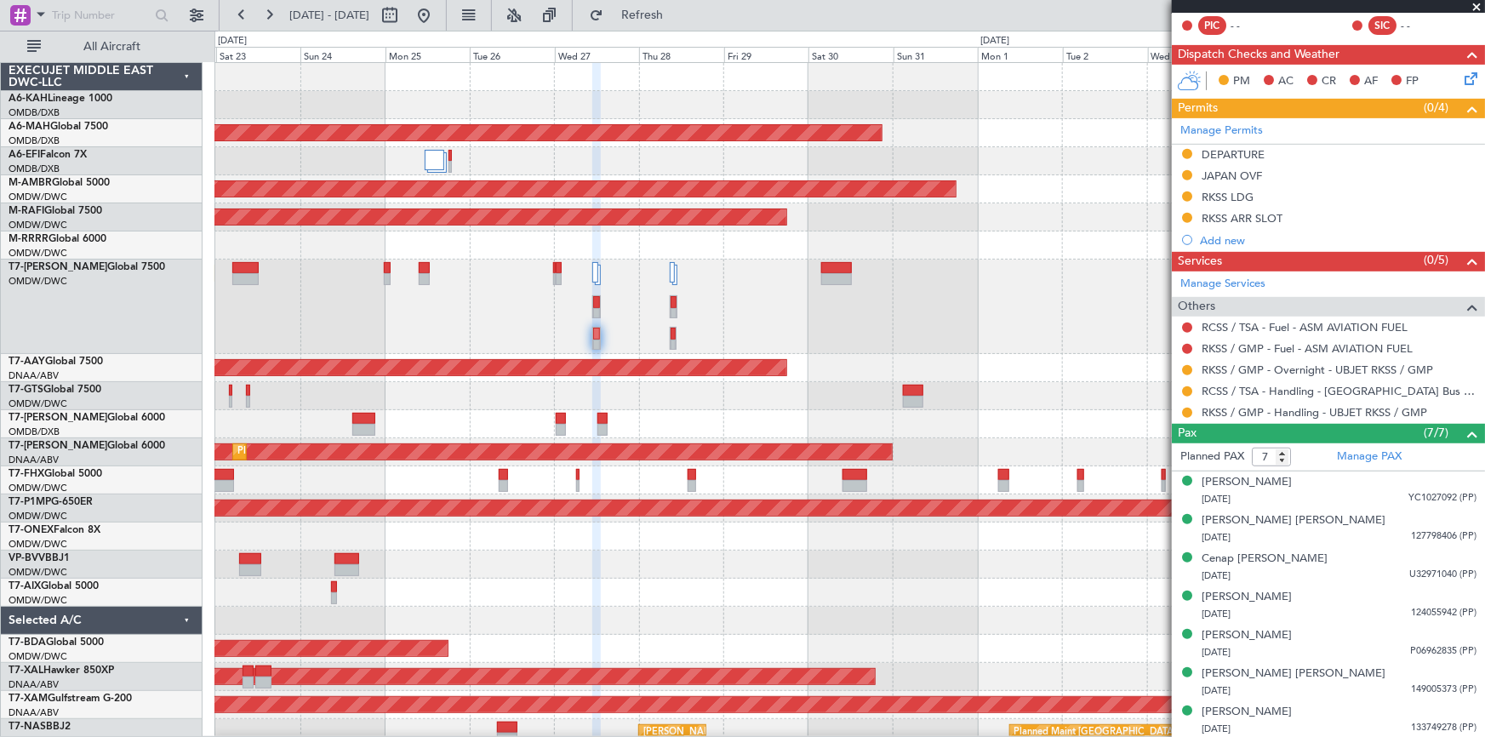
click at [776, 316] on div "Planned Maint Dubai (Al Maktoum Intl)" at bounding box center [848, 307] width 1269 height 94
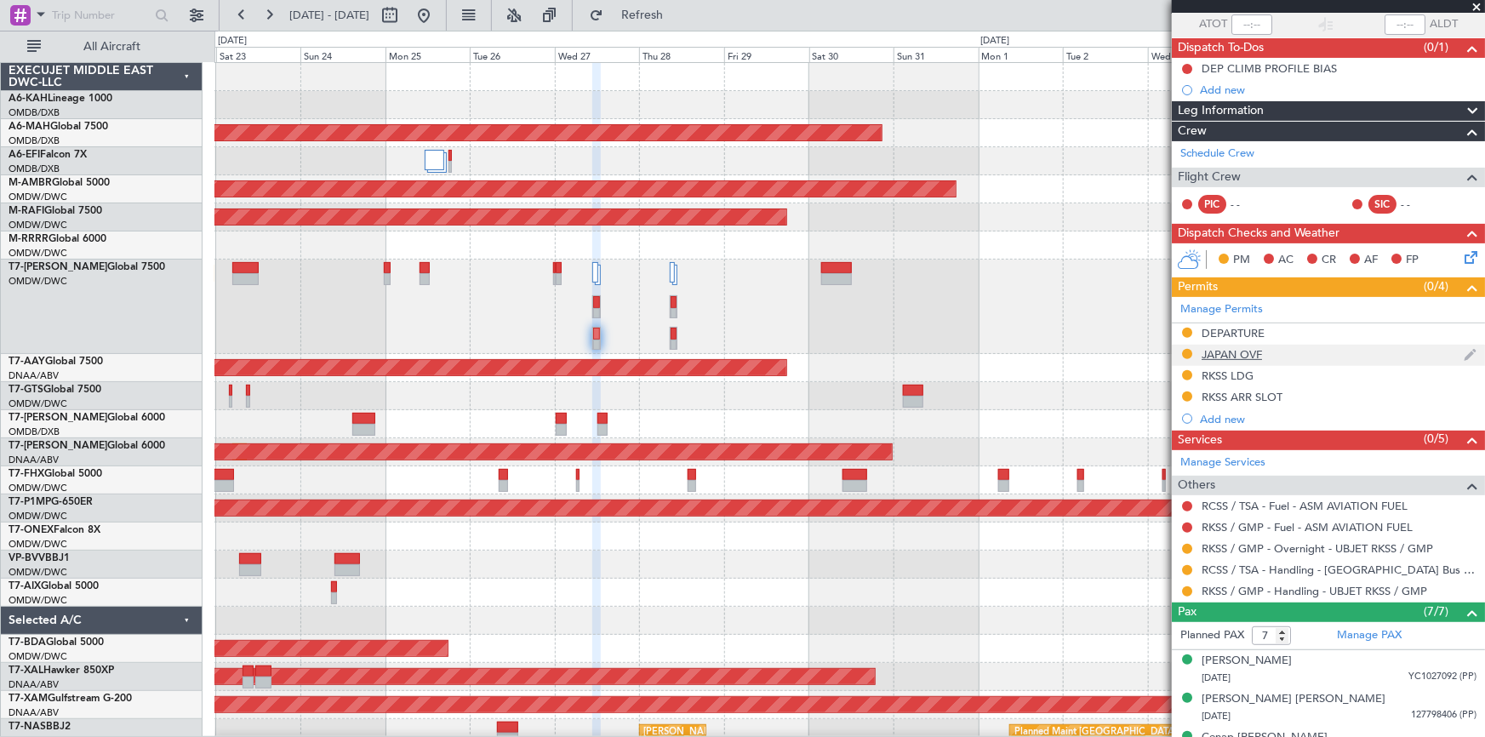
scroll to position [0, 0]
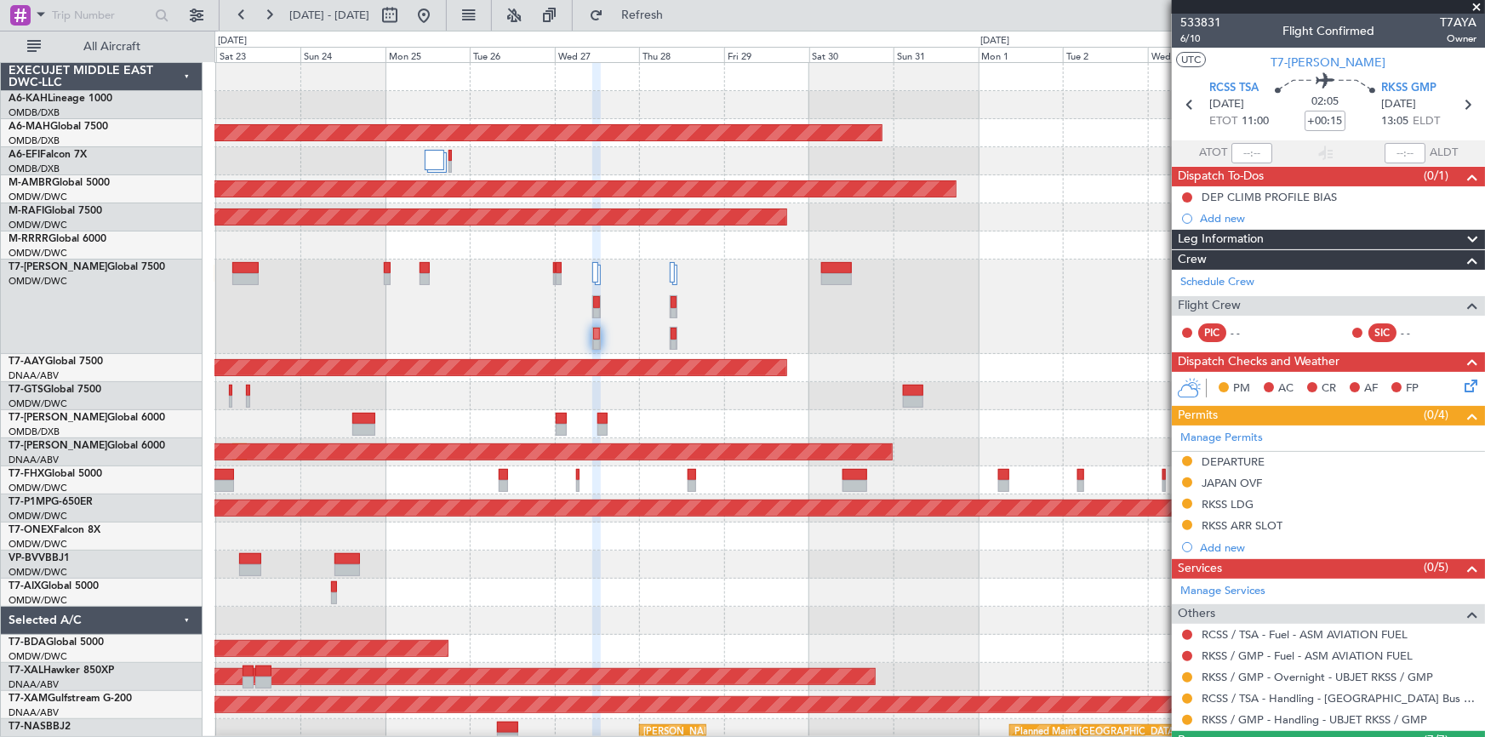
click at [704, 304] on div "Planned Maint Dubai (Al Maktoum Intl)" at bounding box center [849, 307] width 1270 height 94
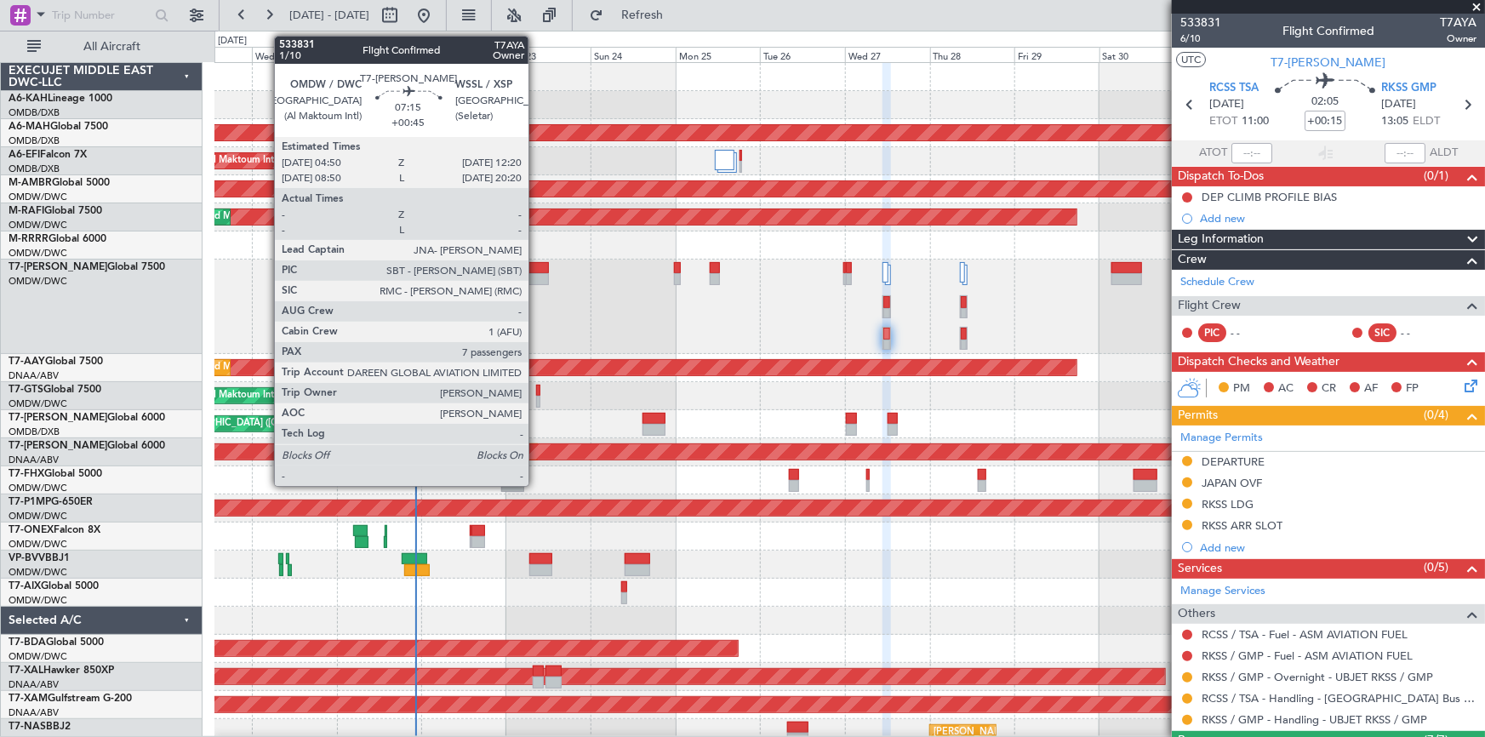
click at [536, 273] on div at bounding box center [535, 279] width 27 height 12
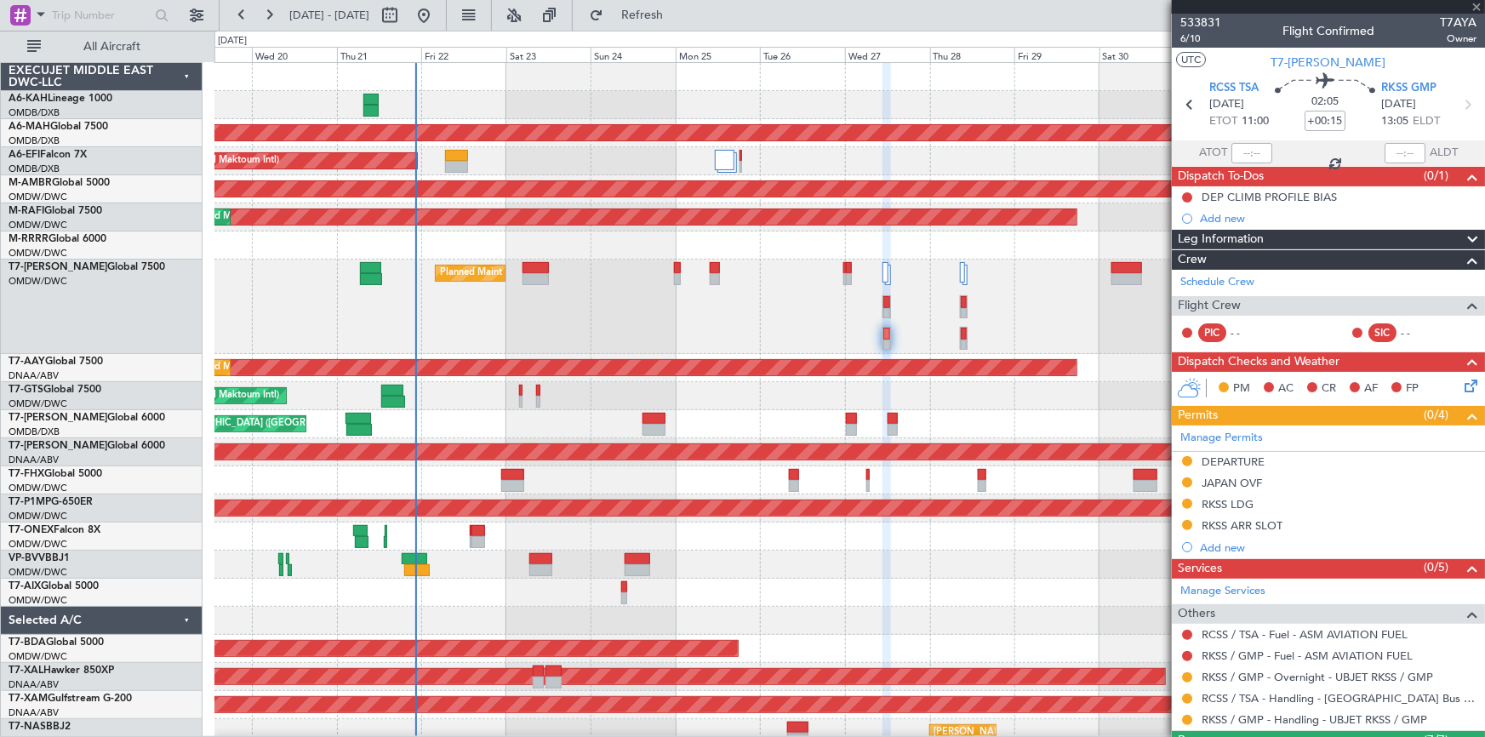
type input "+00:45"
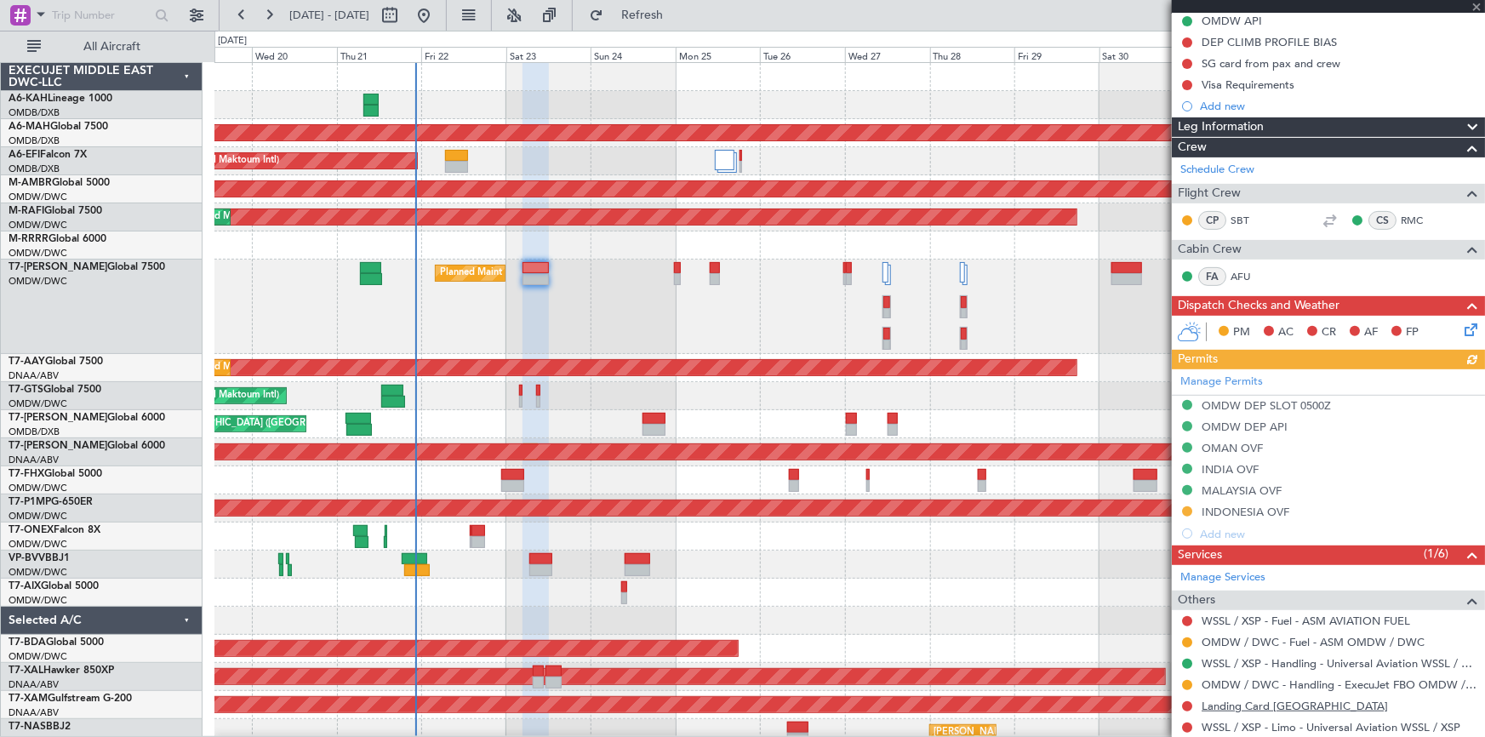
scroll to position [309, 0]
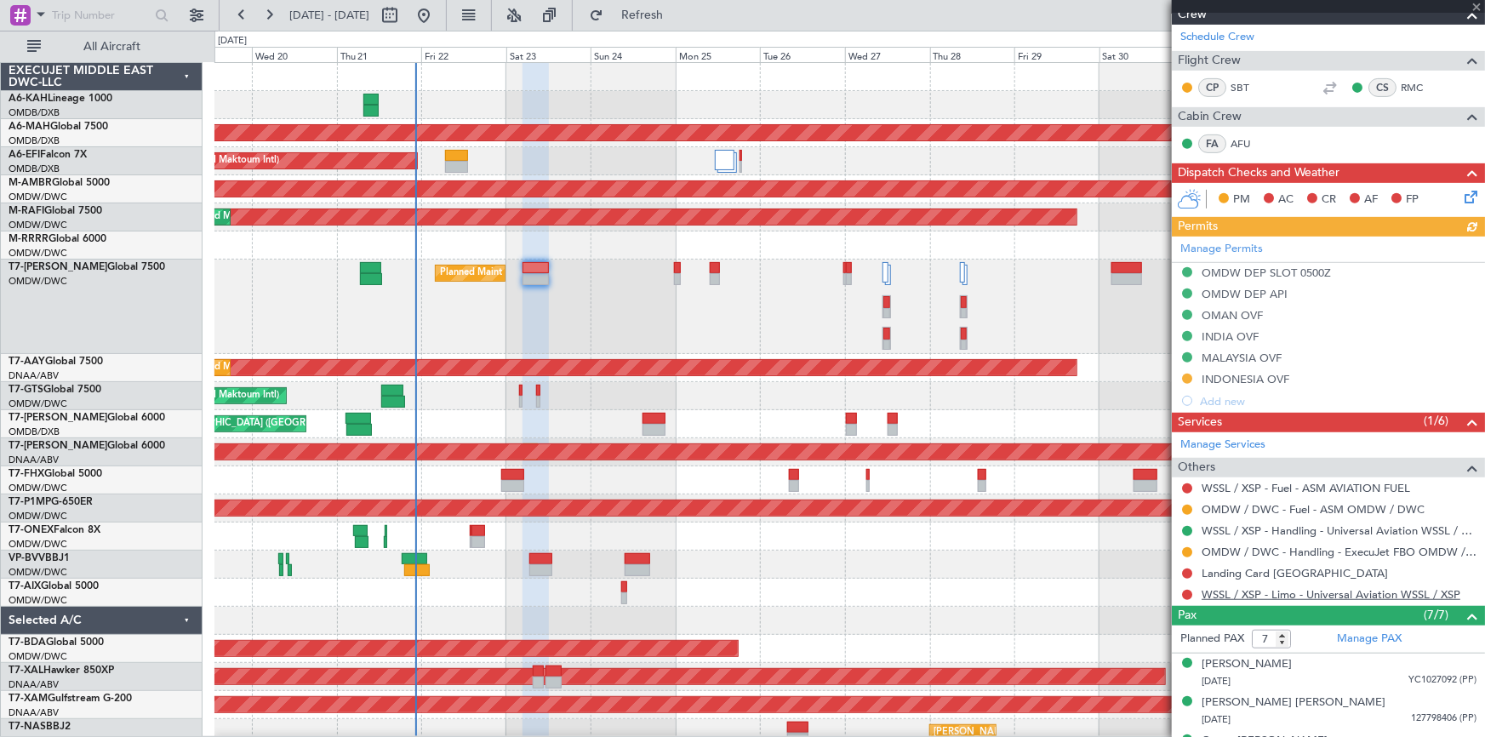
click at [1275, 590] on link "WSSL / XSP - Limo - Universal Aviation WSSL / XSP" at bounding box center [1330, 594] width 259 height 14
click at [657, 17] on button "Refresh" at bounding box center [632, 15] width 102 height 27
click at [1185, 593] on button at bounding box center [1187, 595] width 10 height 10
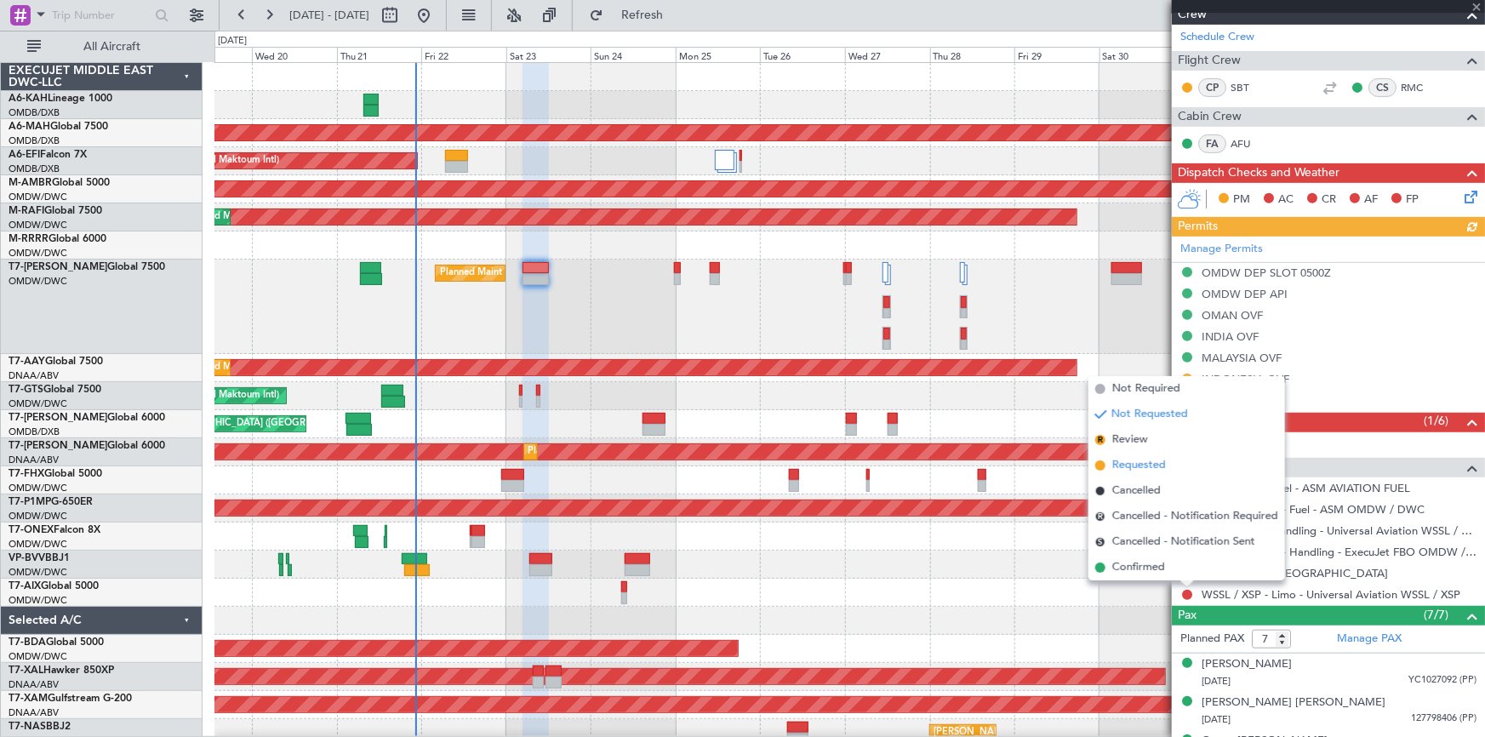
click at [1138, 465] on span "Requested" at bounding box center [1139, 465] width 54 height 17
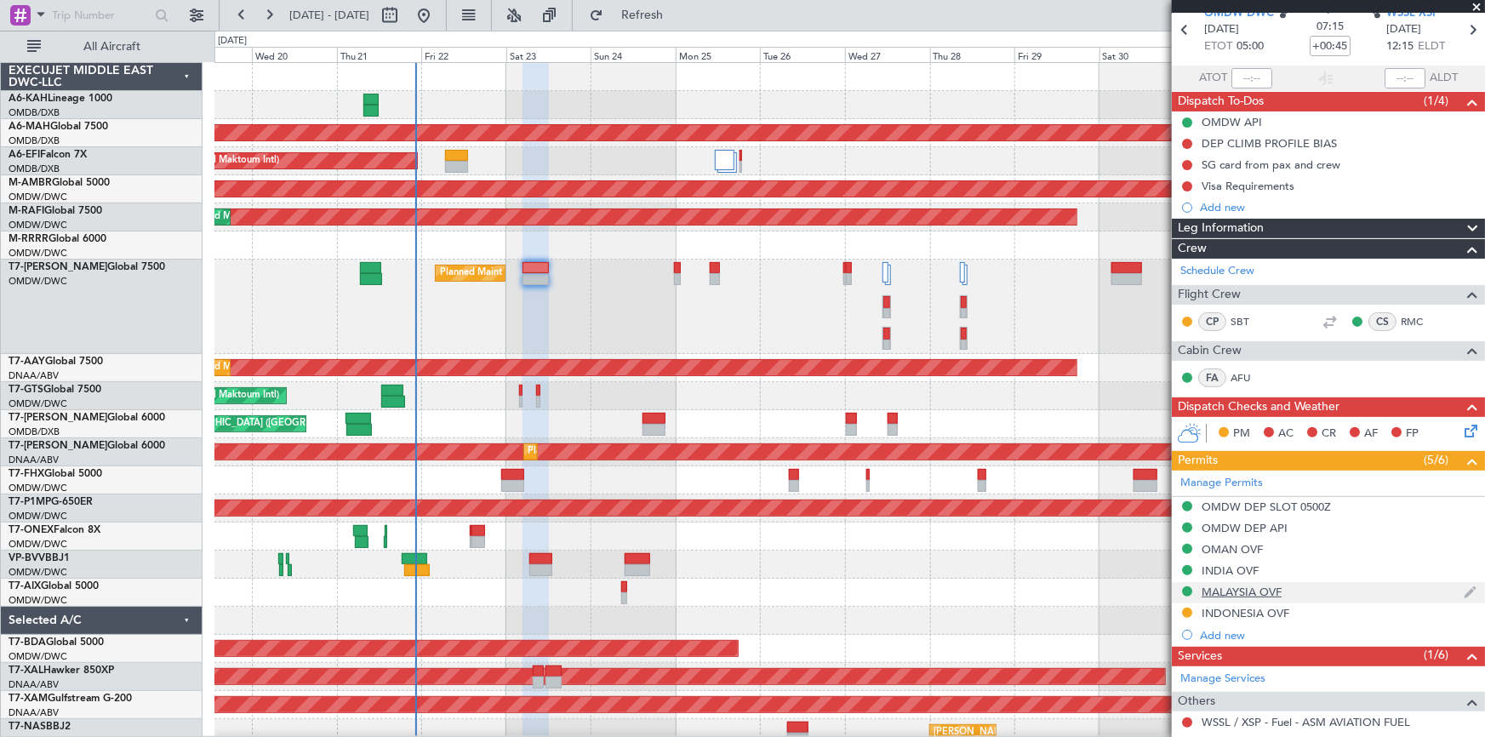
scroll to position [26, 0]
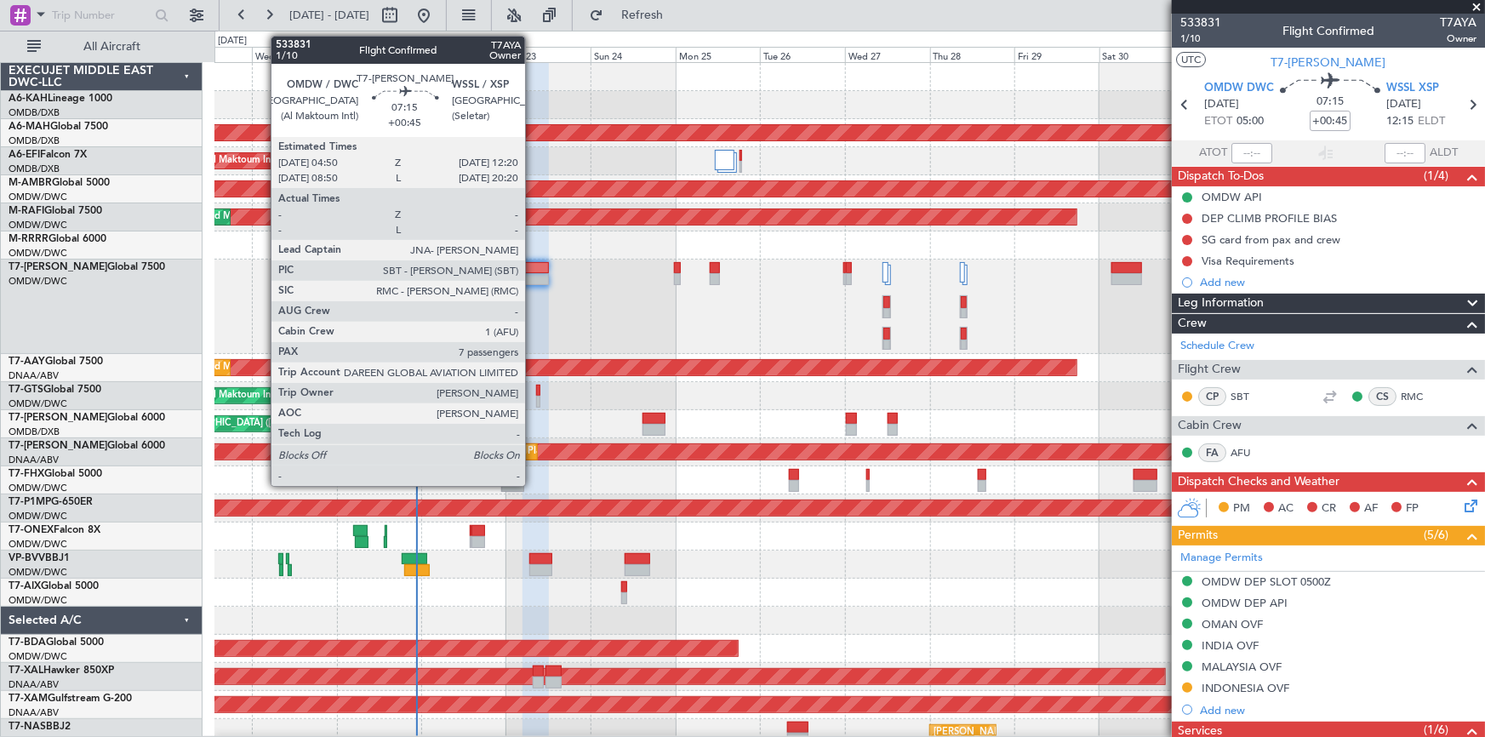
scroll to position [26, 0]
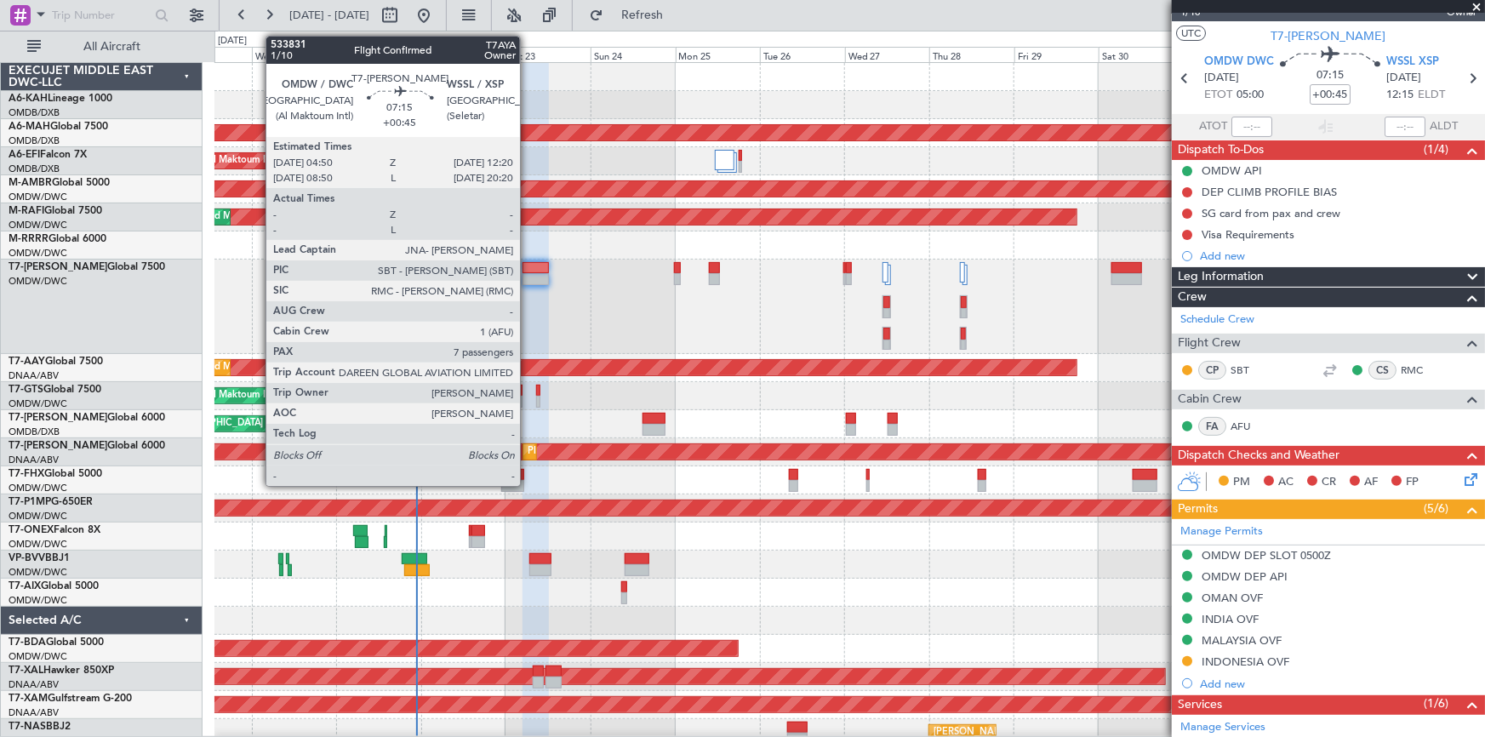
click at [528, 269] on div at bounding box center [535, 268] width 27 height 12
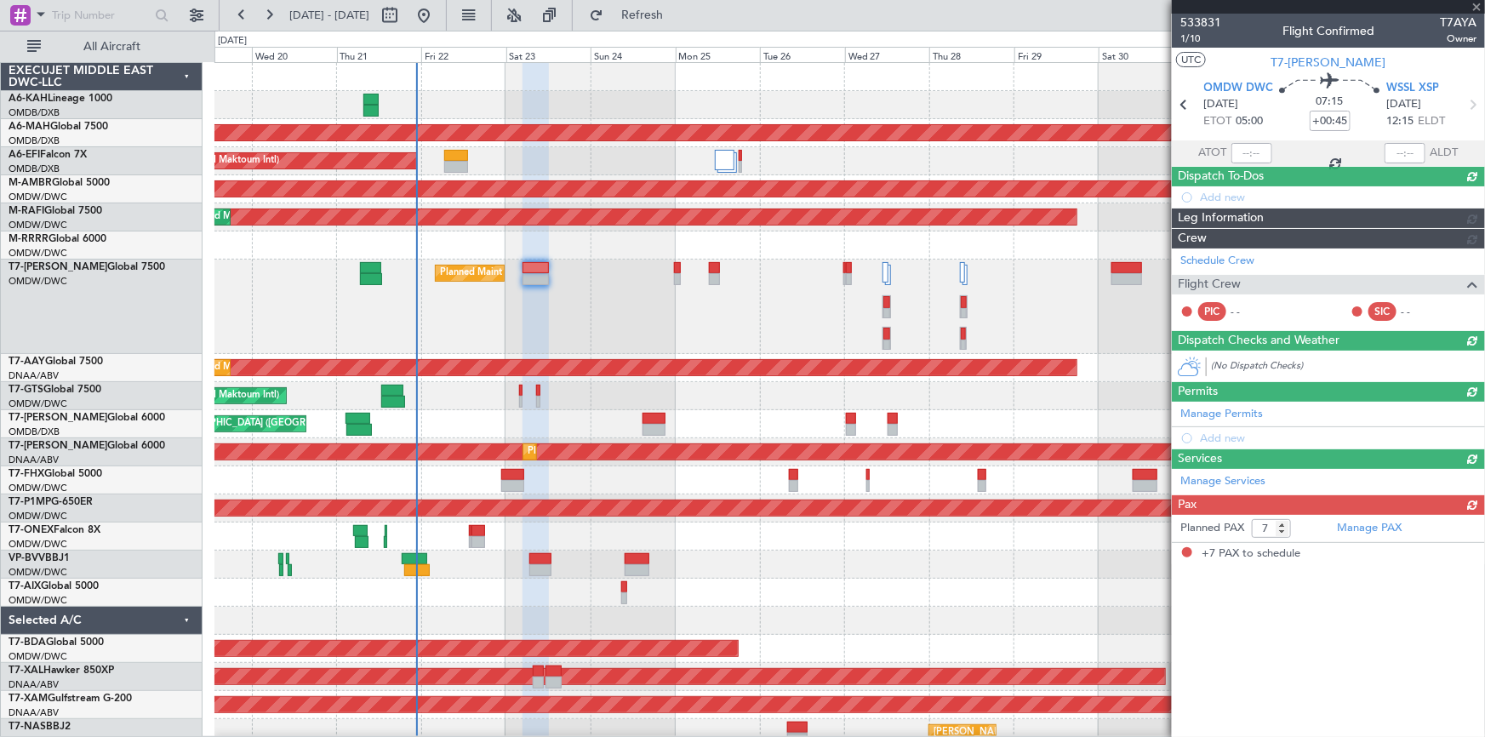
scroll to position [0, 0]
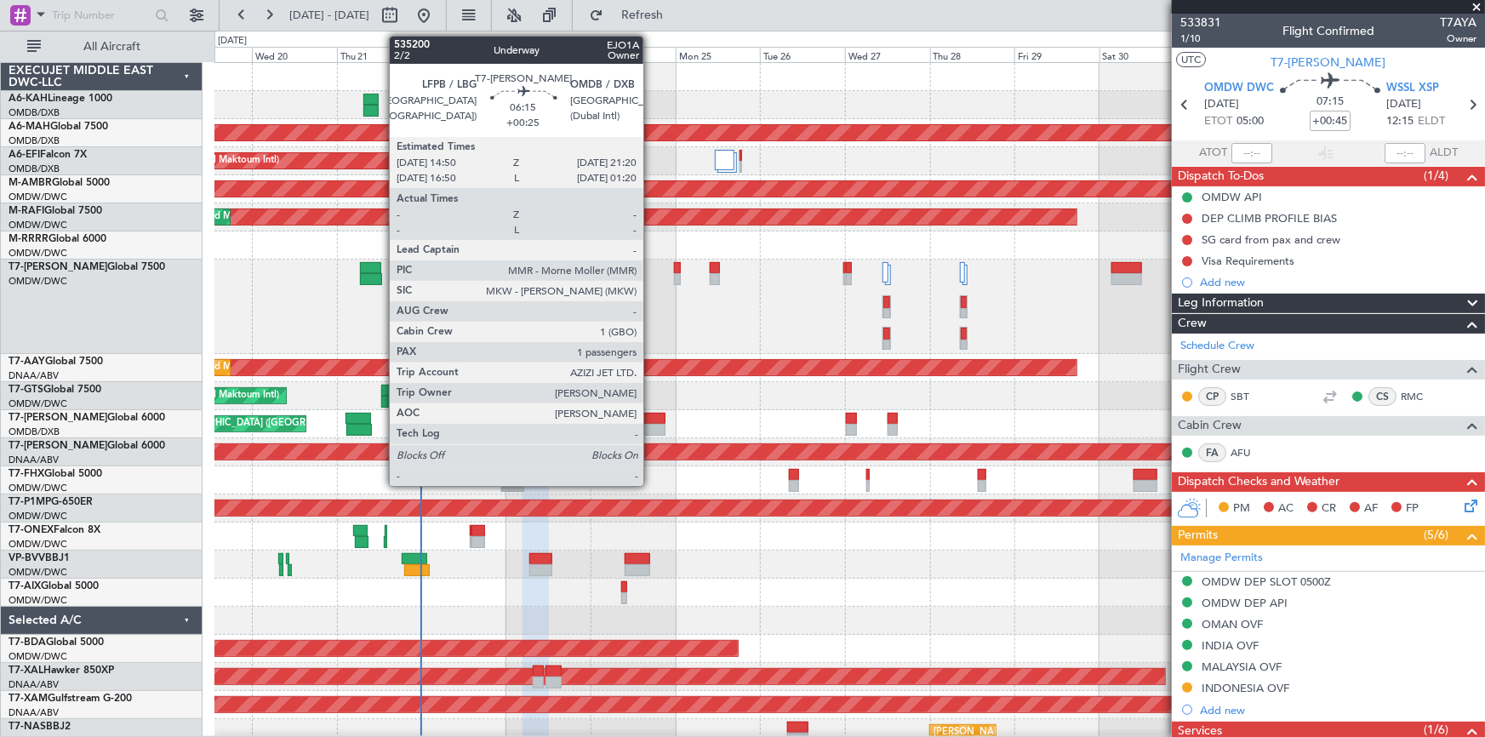
click at [651, 416] on div at bounding box center [653, 419] width 23 height 12
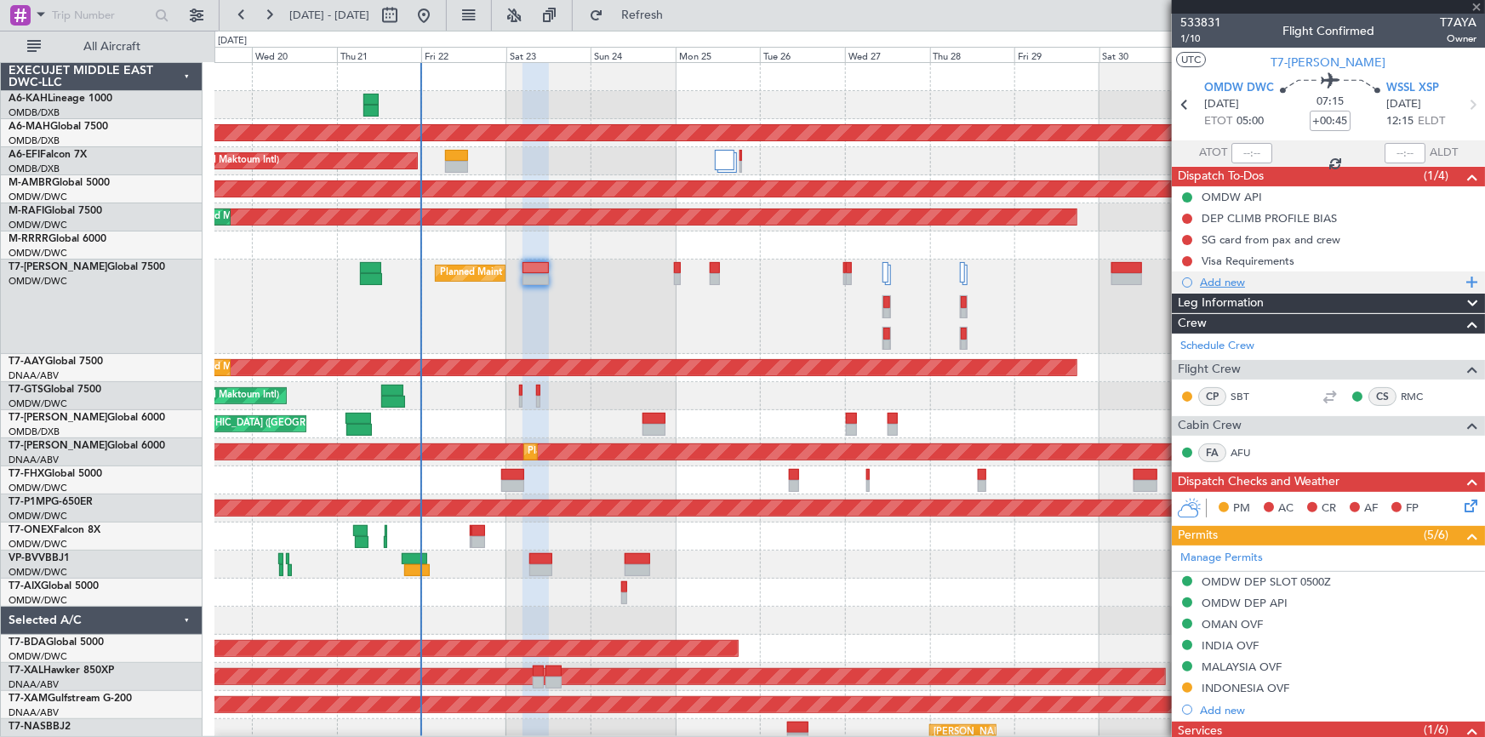
type input "+00:25"
type input "1"
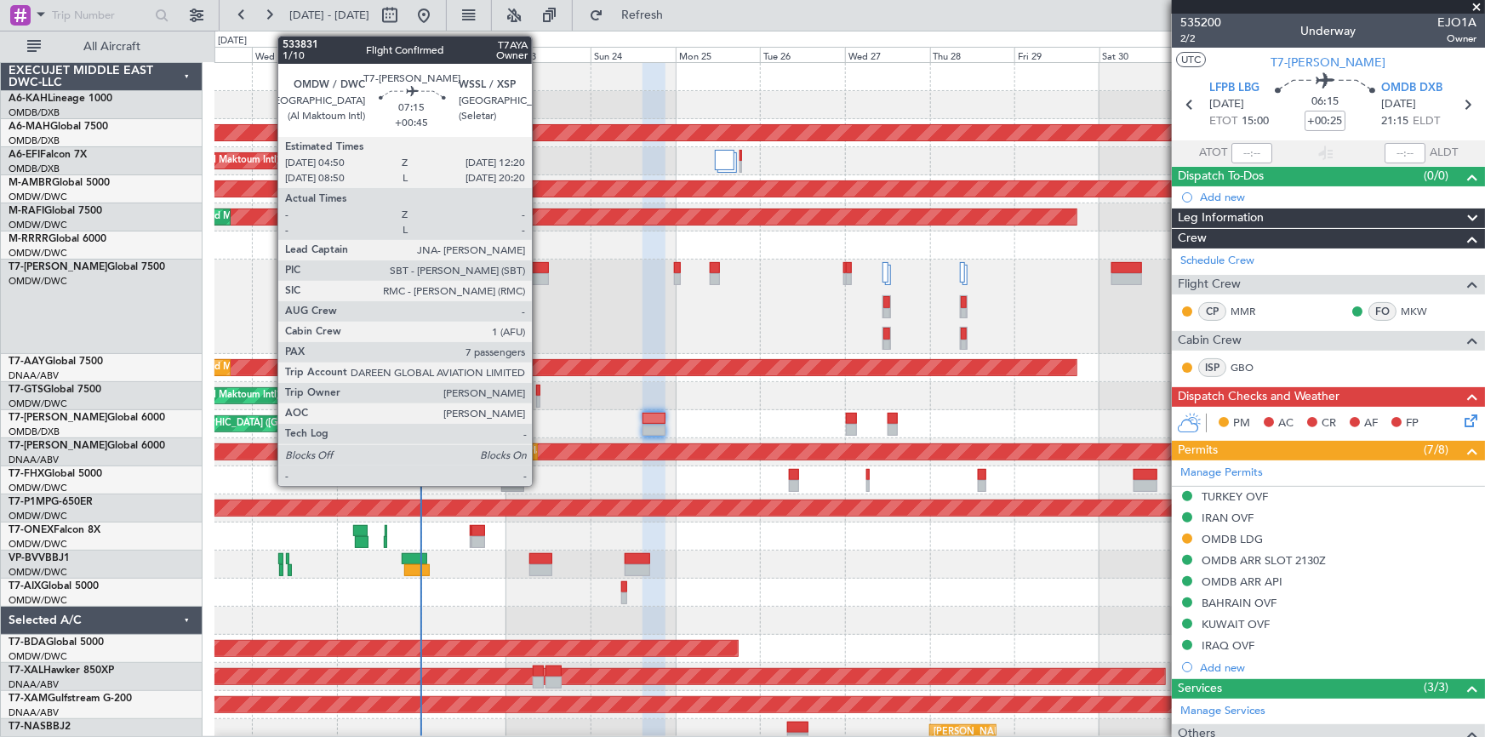
click at [539, 268] on div at bounding box center [535, 268] width 27 height 12
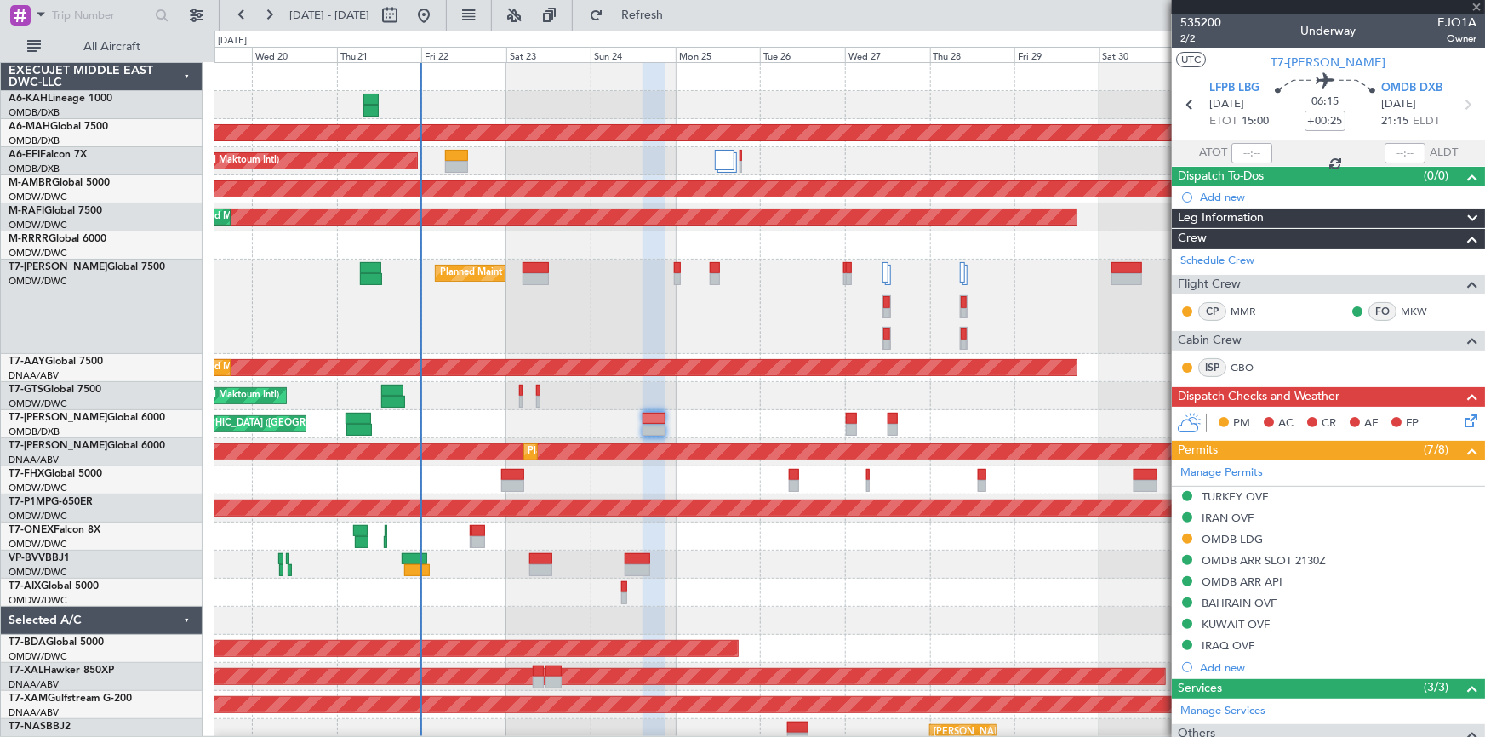
type input "+00:45"
type input "7"
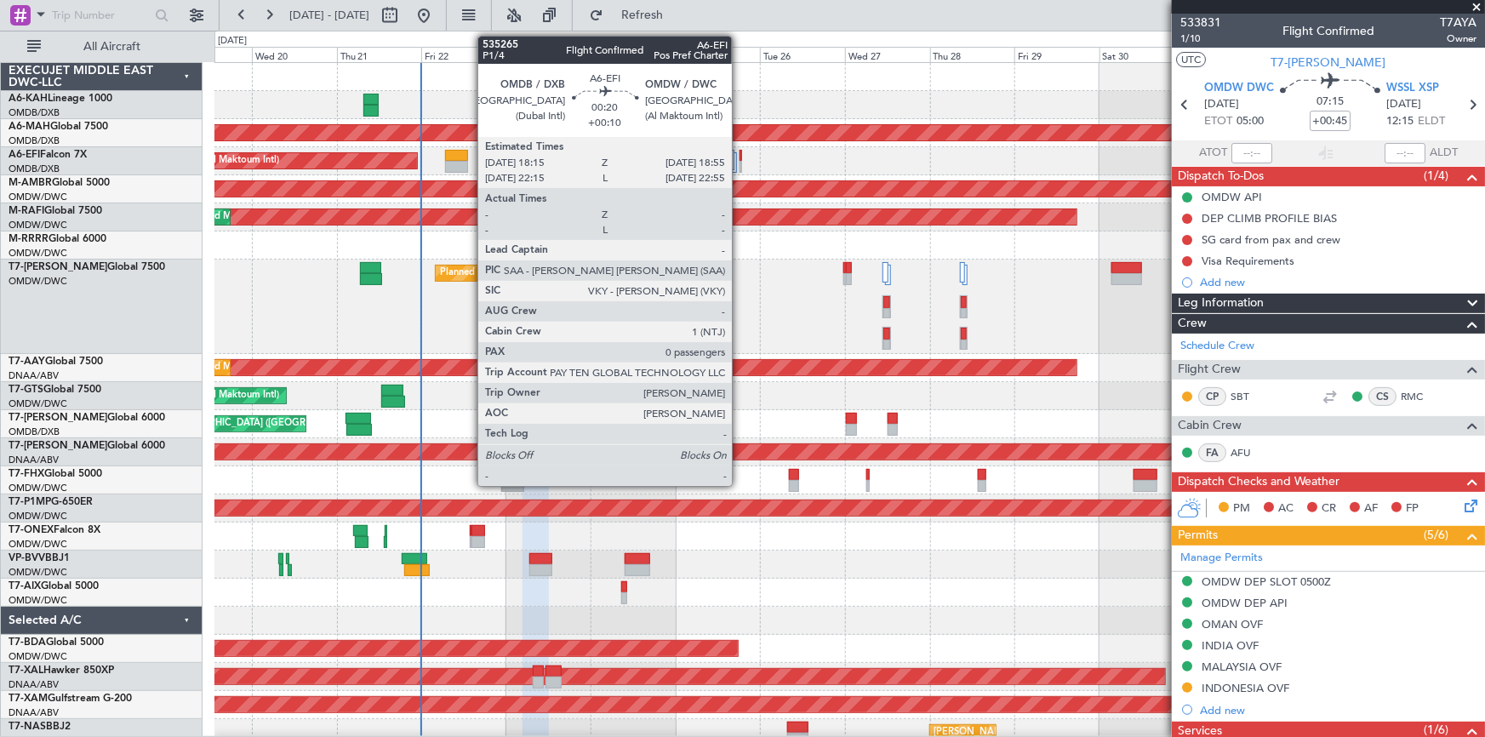
click at [739, 161] on div at bounding box center [740, 167] width 3 height 12
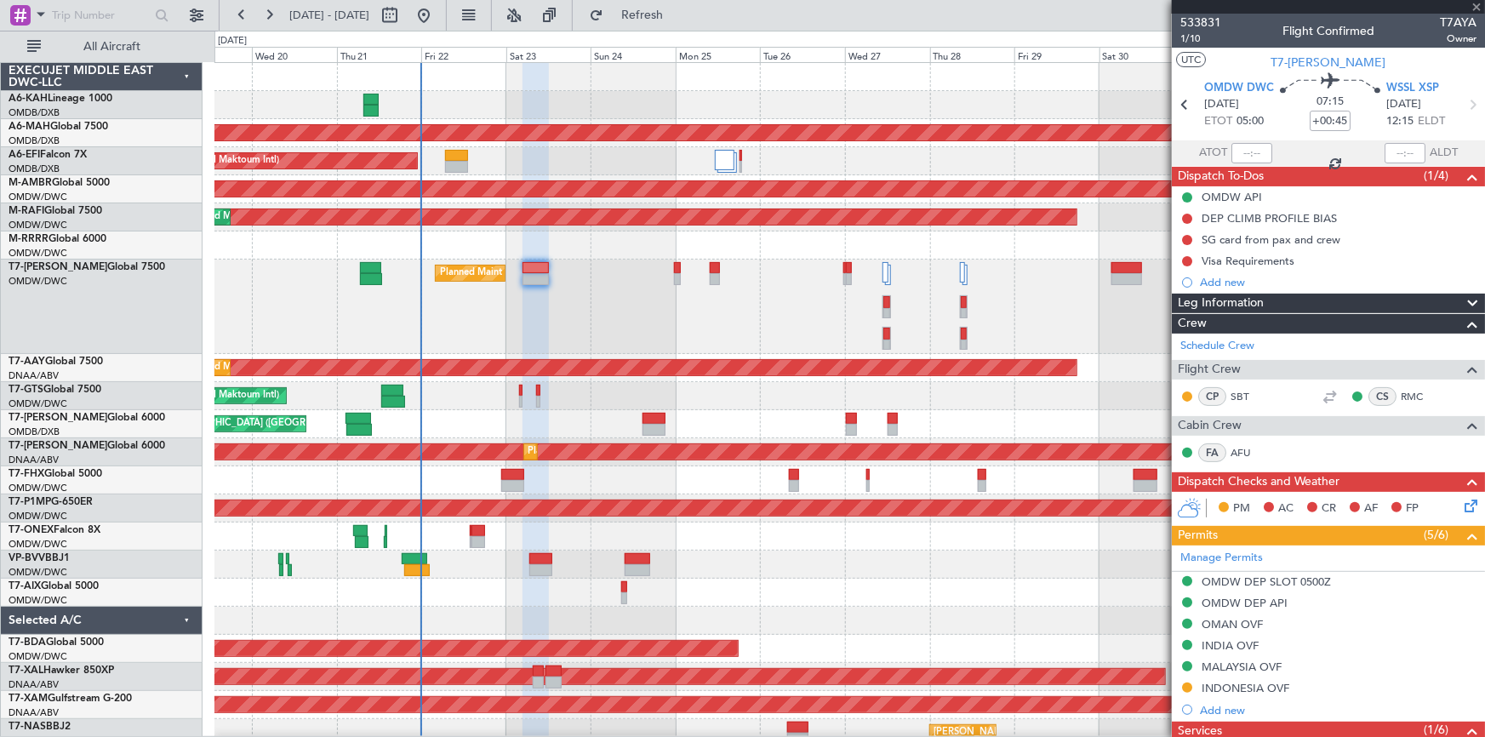
type input "+00:10"
type input "0"
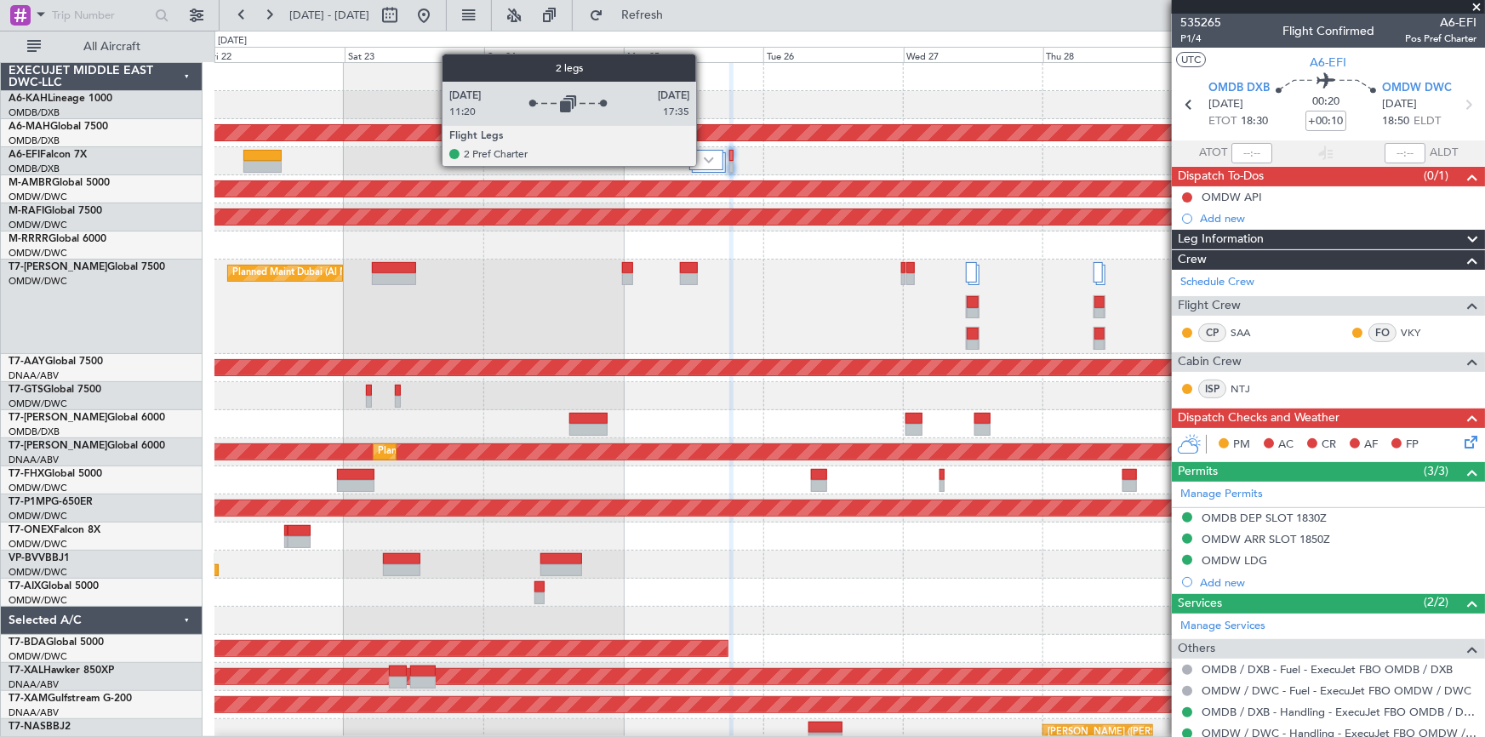
click at [704, 165] on div at bounding box center [706, 160] width 34 height 20
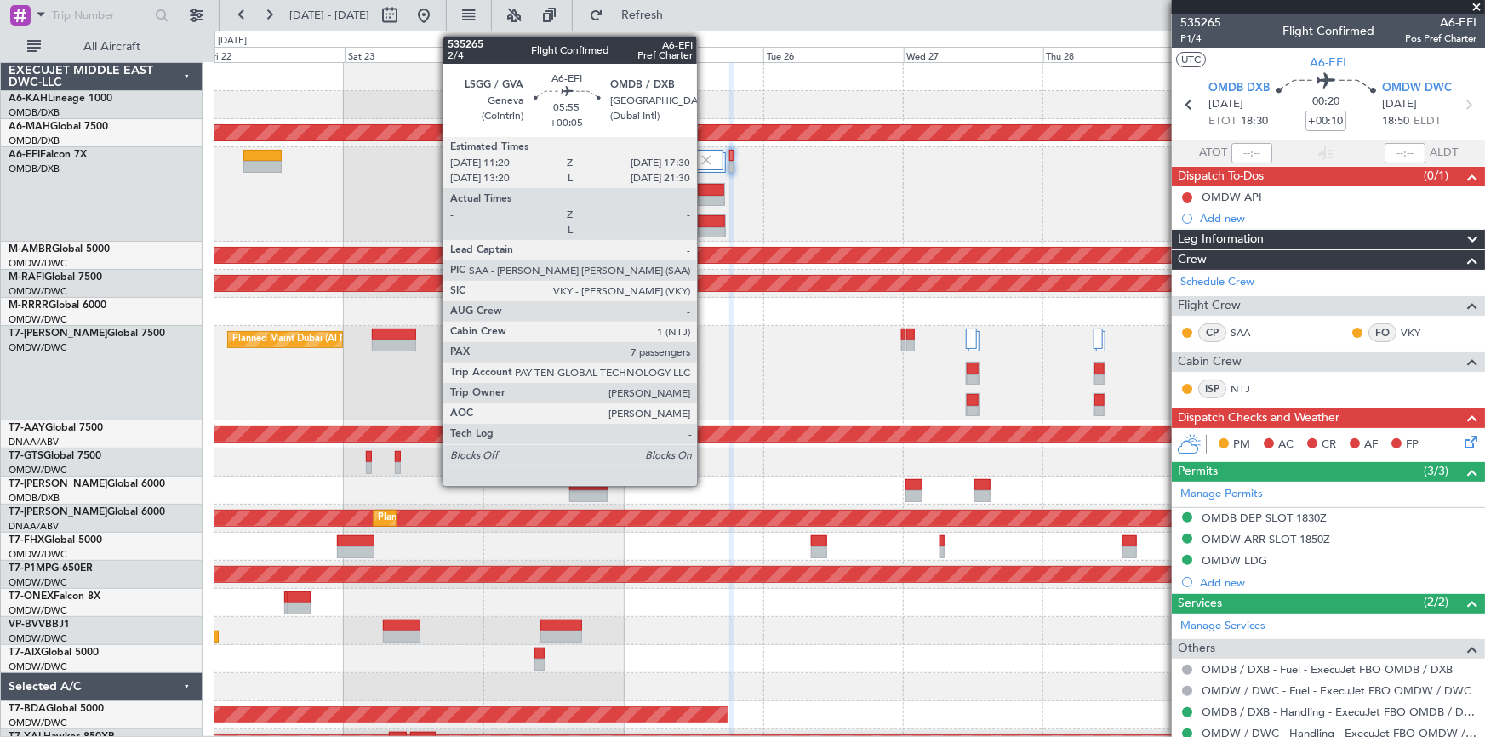
click at [704, 186] on div at bounding box center [707, 190] width 35 height 12
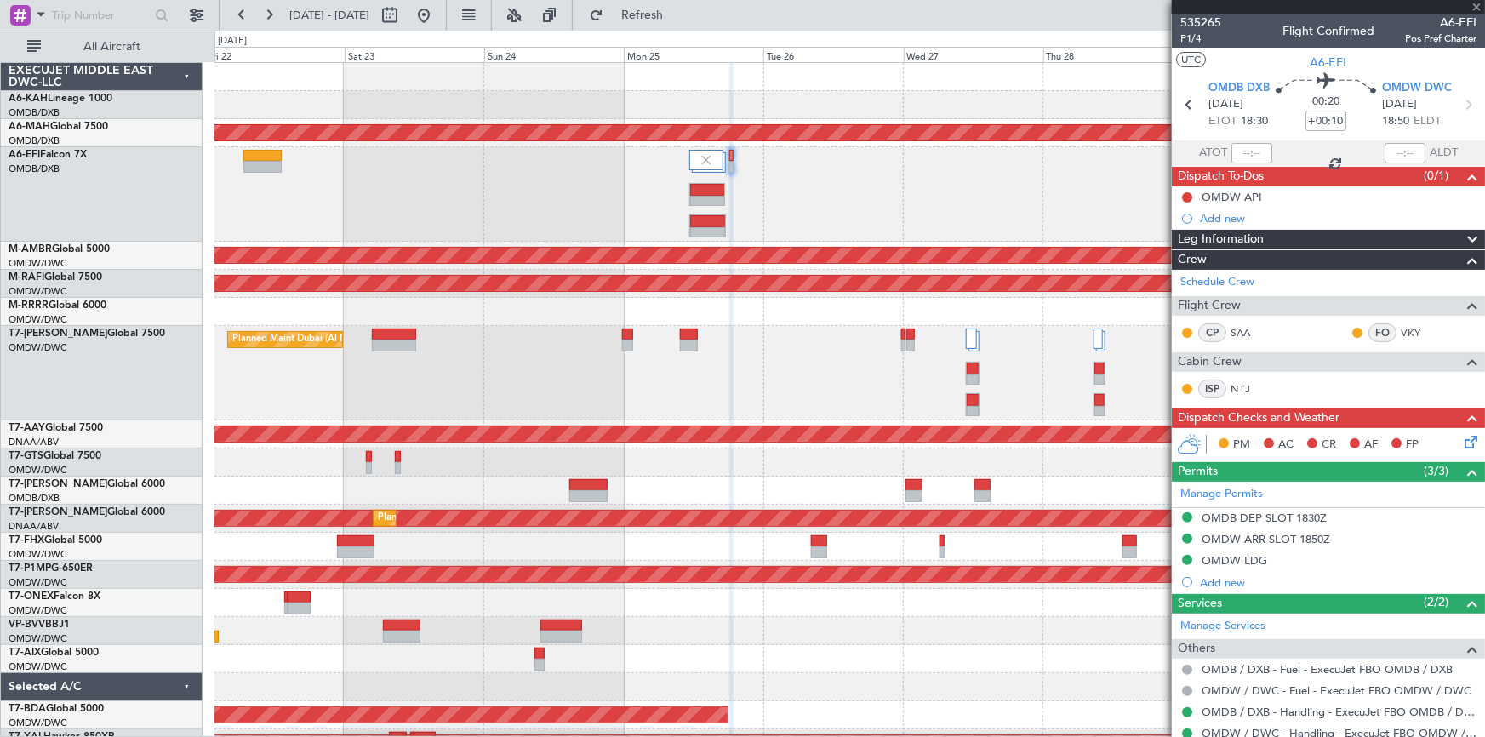
type input "+00:05"
type input "7"
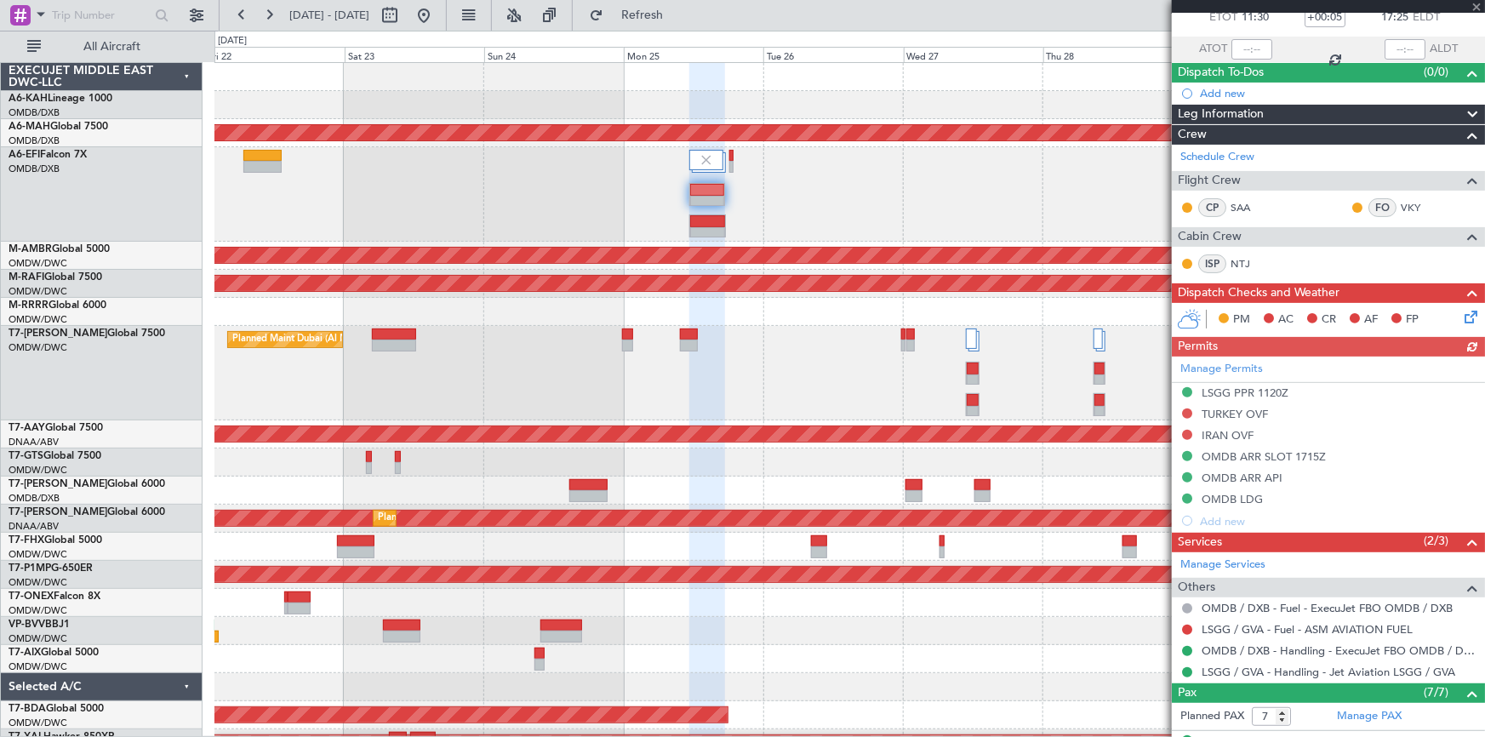
scroll to position [309, 0]
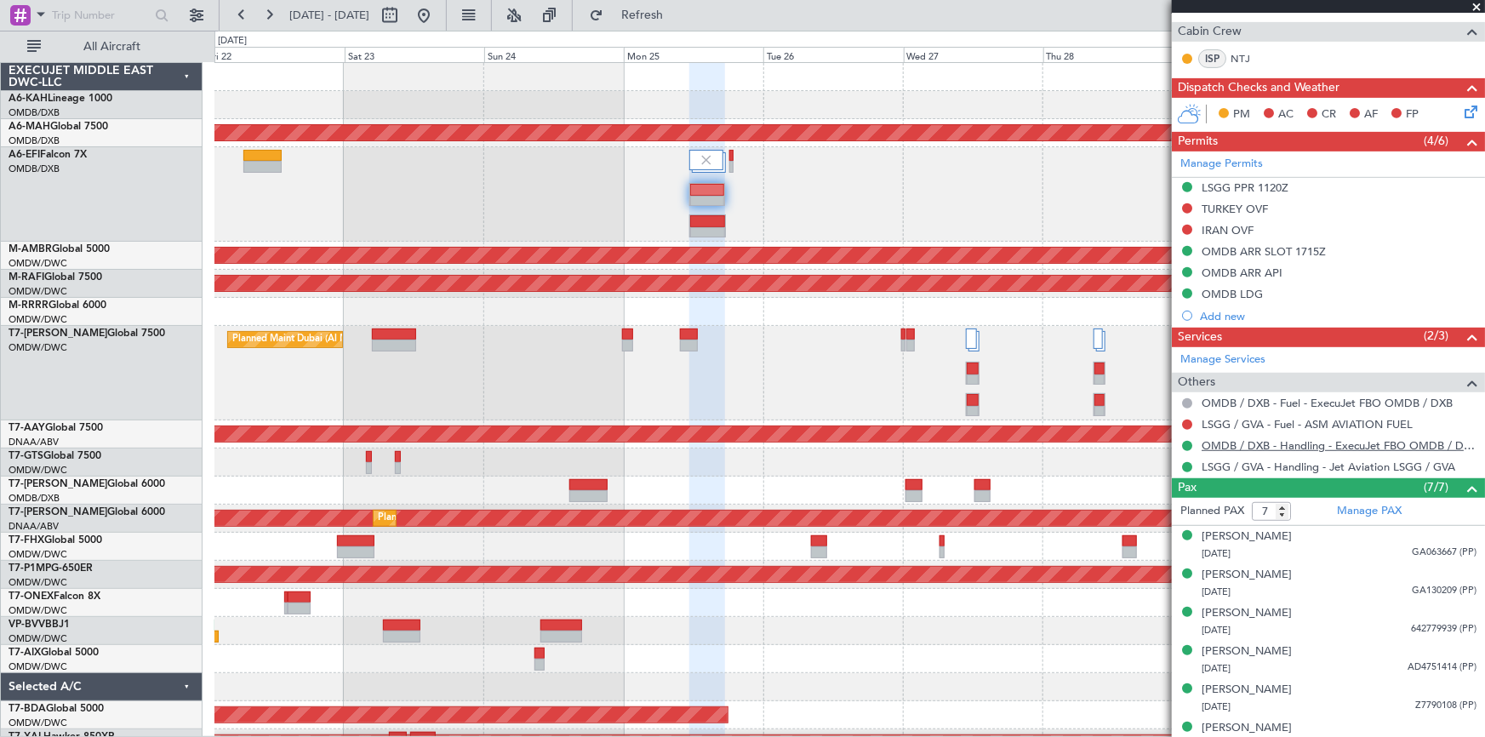
click at [1270, 445] on link "OMDB / DXB - Handling - ExecuJet FBO OMDB / DXB" at bounding box center [1338, 445] width 275 height 14
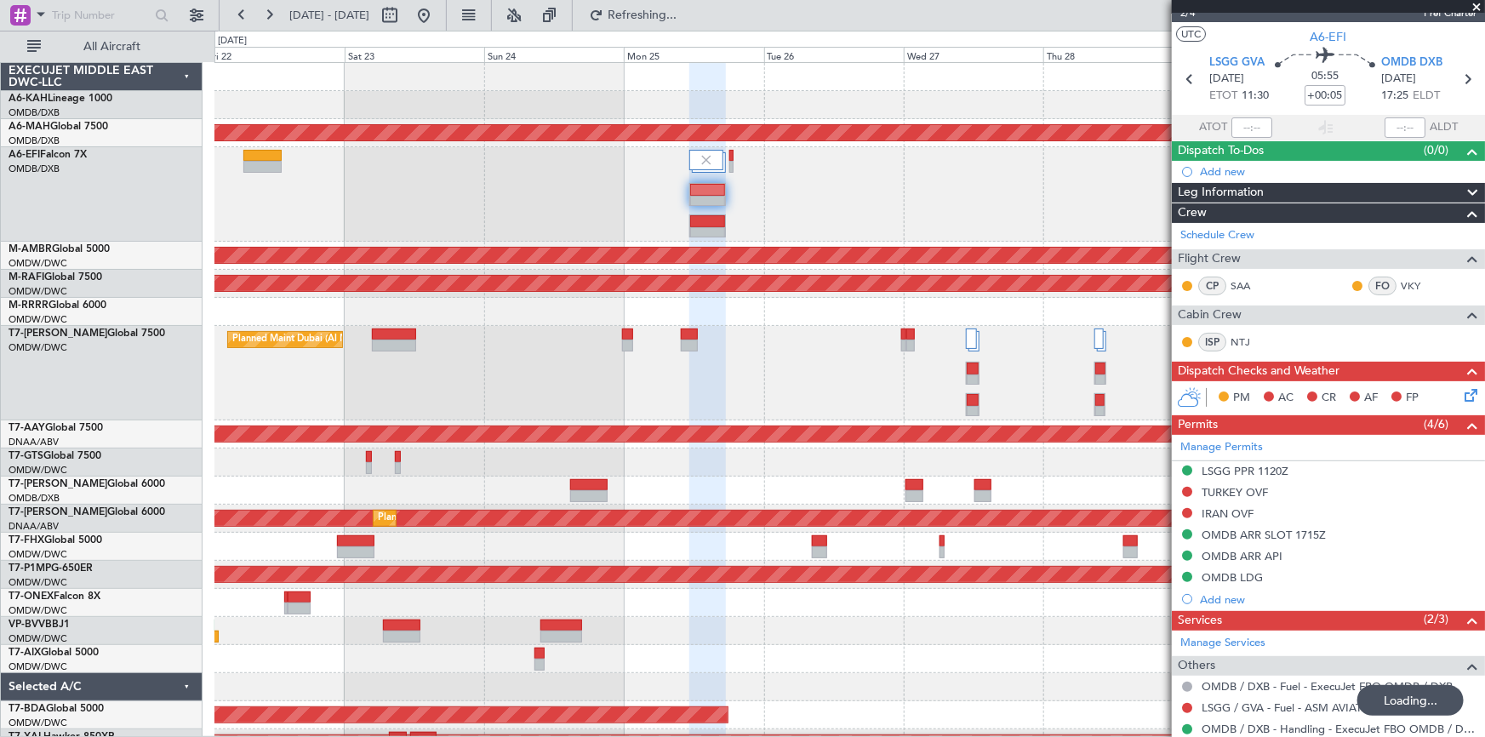
scroll to position [0, 0]
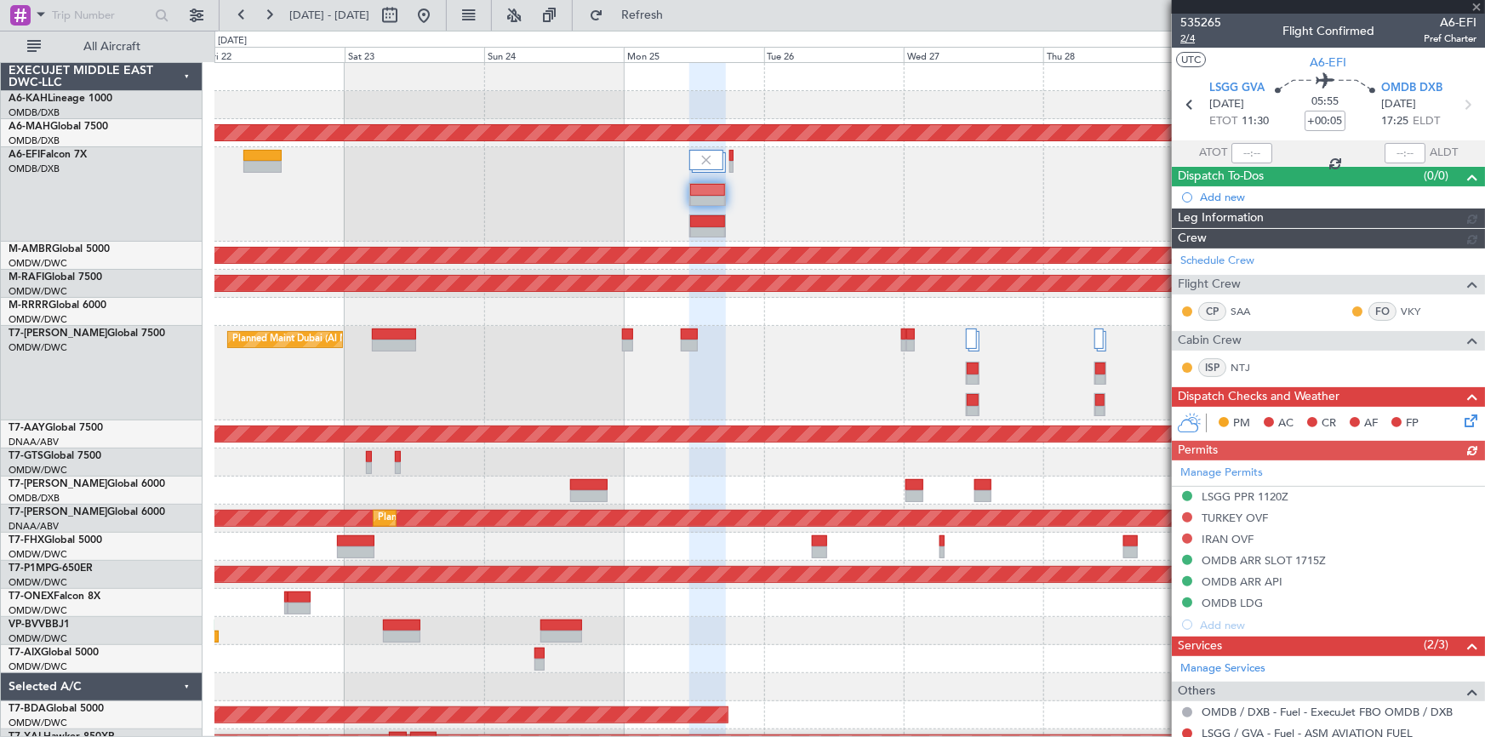
click at [1191, 37] on span "2/4" at bounding box center [1200, 38] width 41 height 14
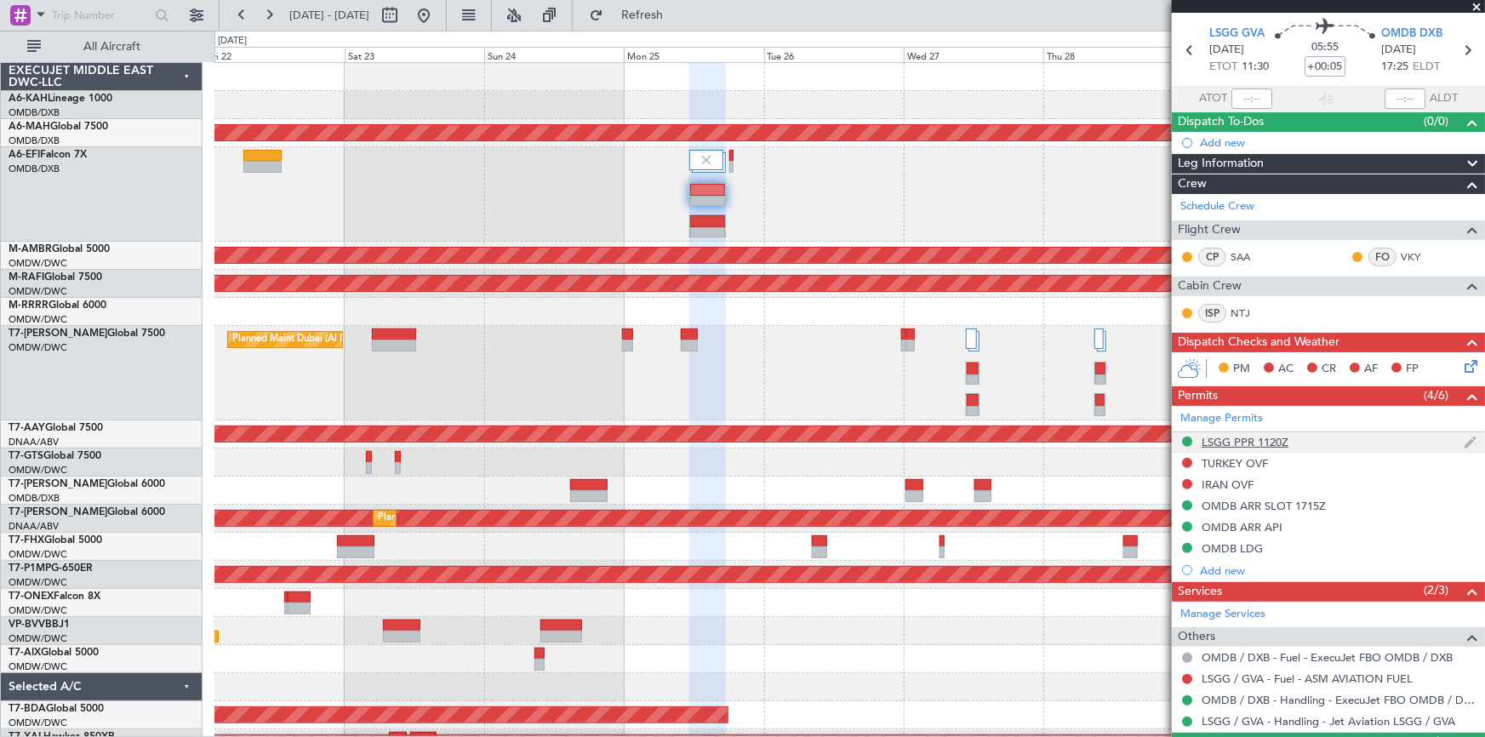
scroll to position [77, 0]
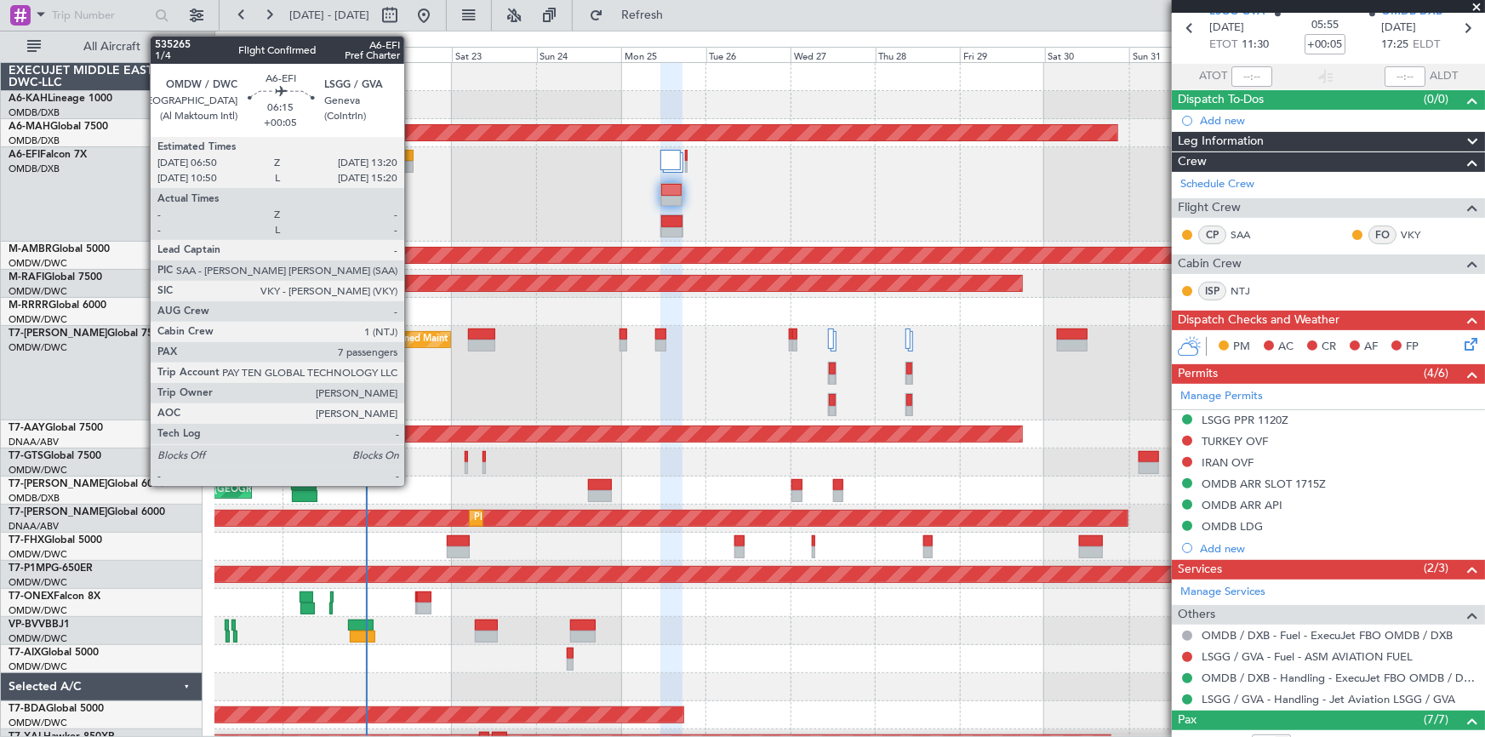
click at [409, 155] on div at bounding box center [402, 156] width 23 height 12
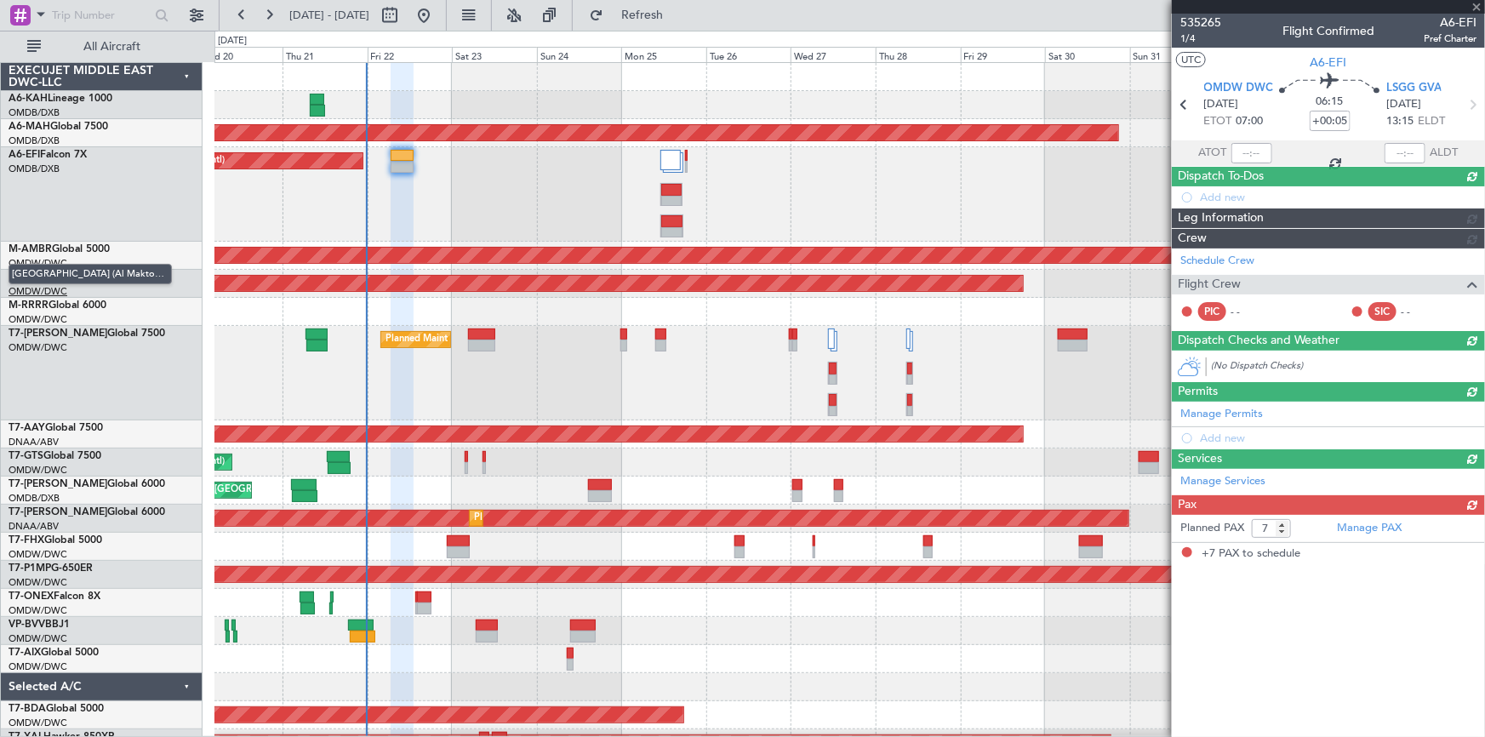
scroll to position [0, 0]
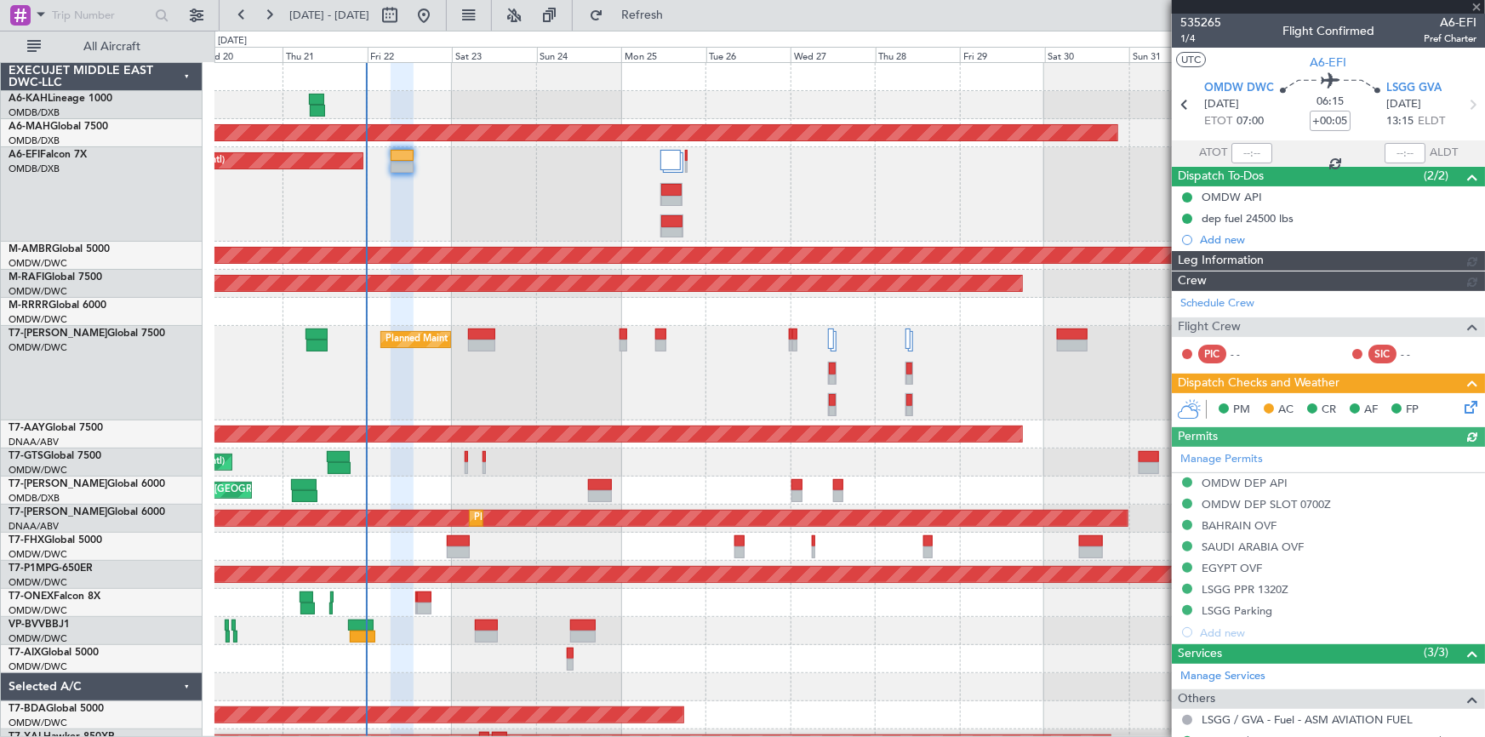
type input "Dherander Fithani (DHF)"
type input "7093"
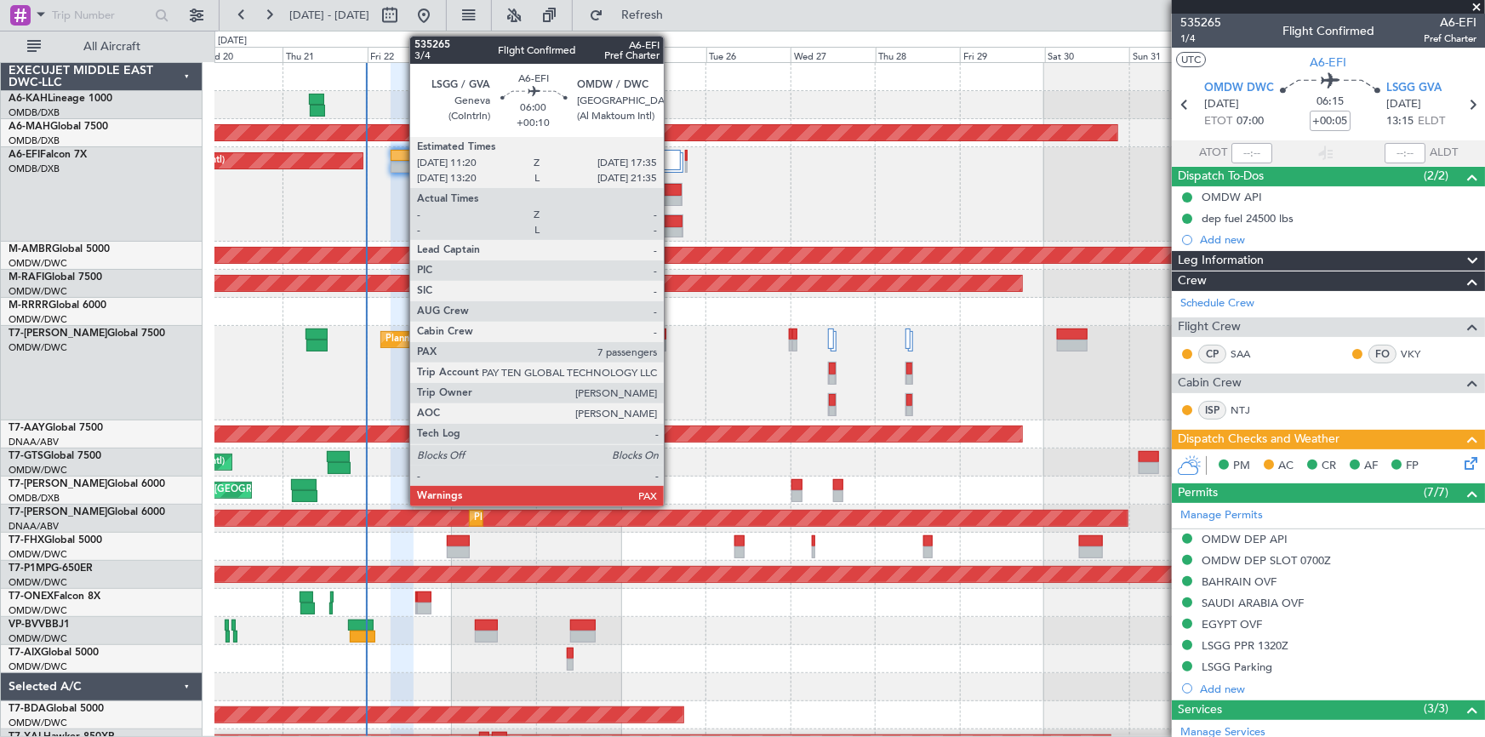
click at [671, 215] on div at bounding box center [671, 221] width 20 height 12
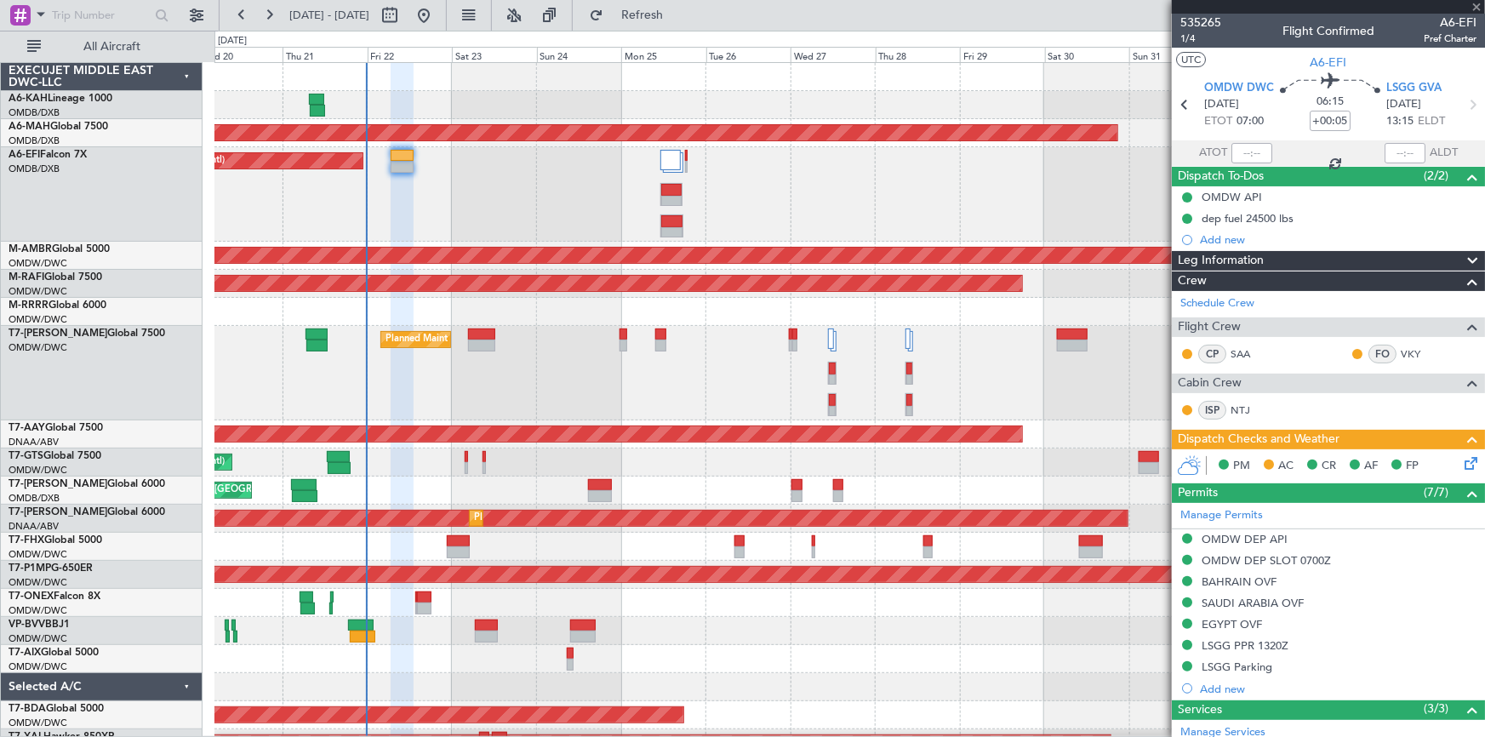
type input "+00:10"
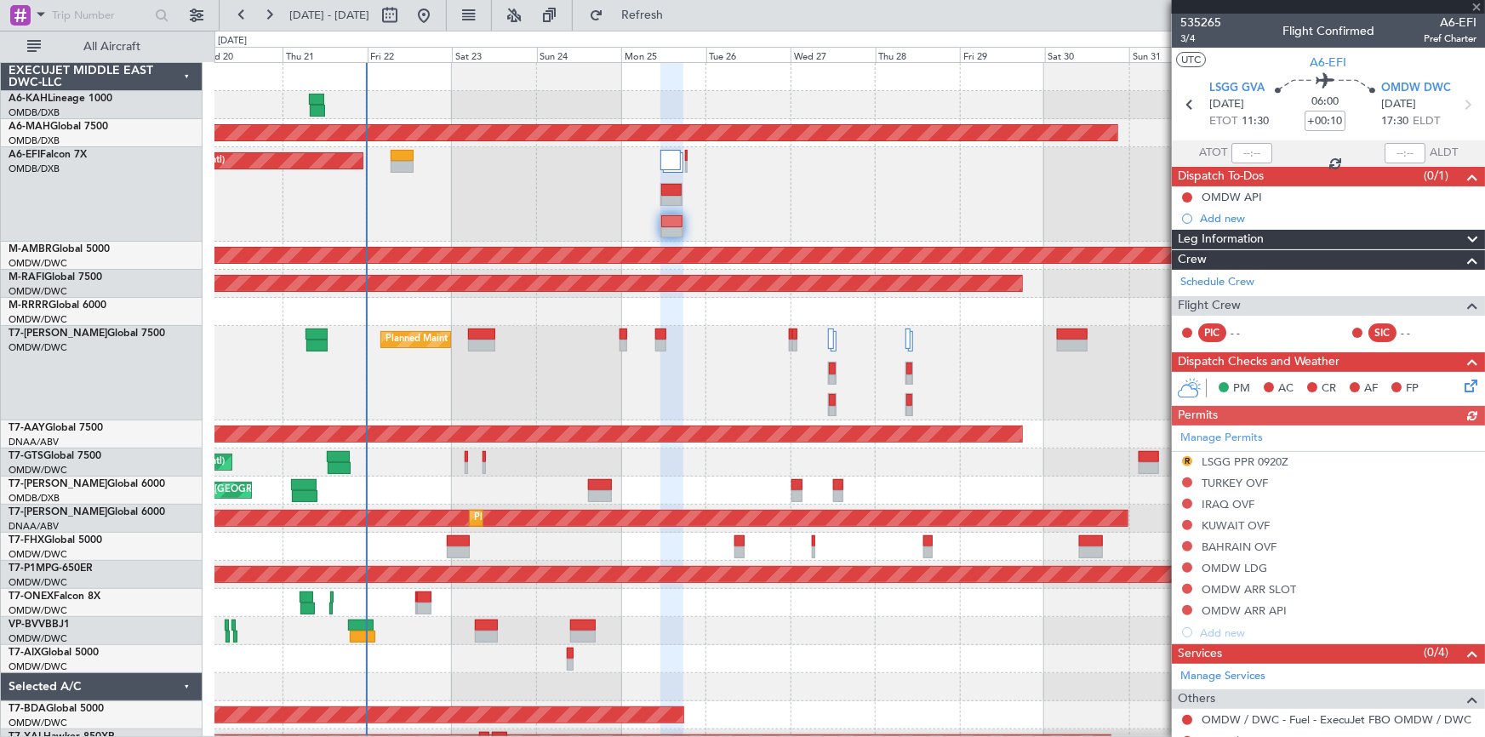
click at [483, 368] on div "Planned Maint Dubai (Al Maktoum Intl)" at bounding box center [848, 373] width 1269 height 94
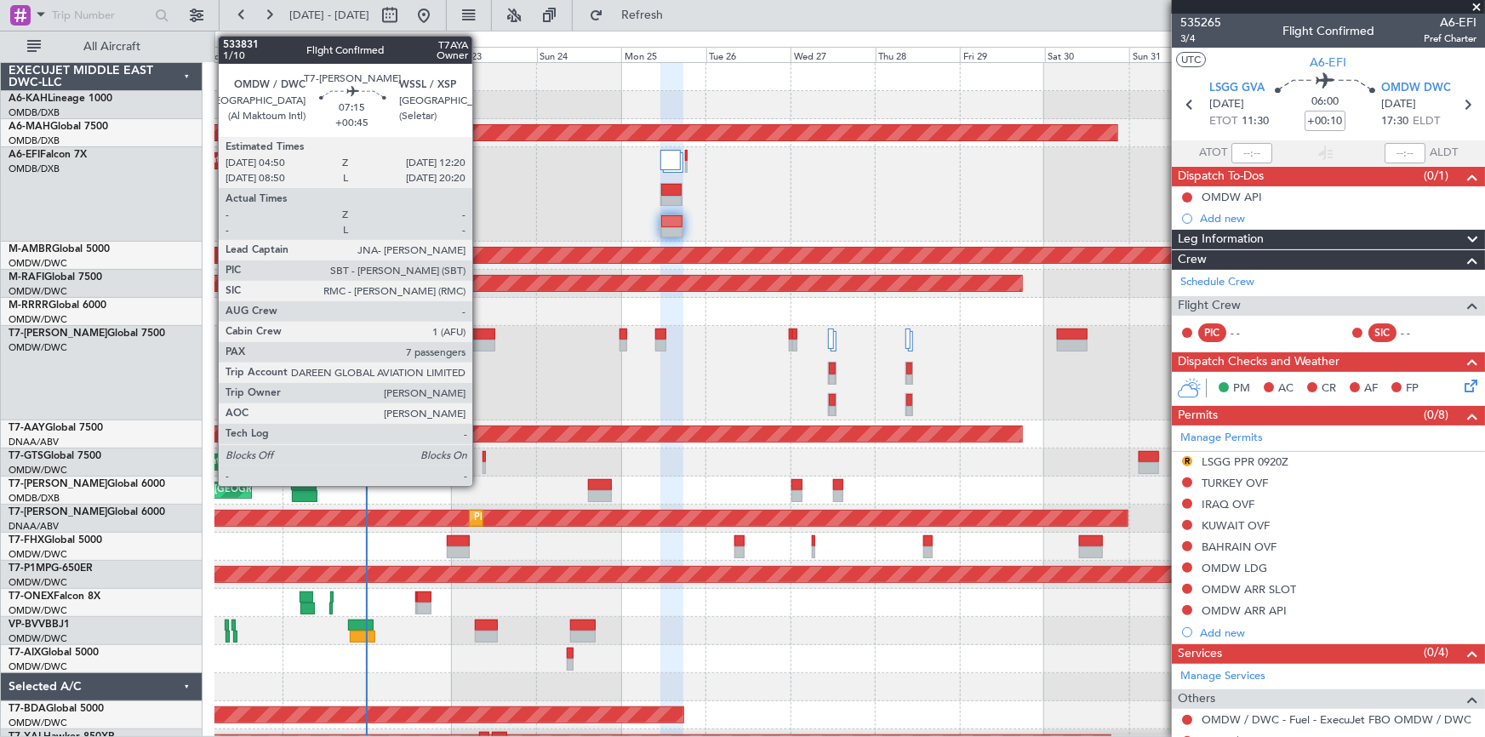
click at [480, 338] on div at bounding box center [481, 334] width 27 height 12
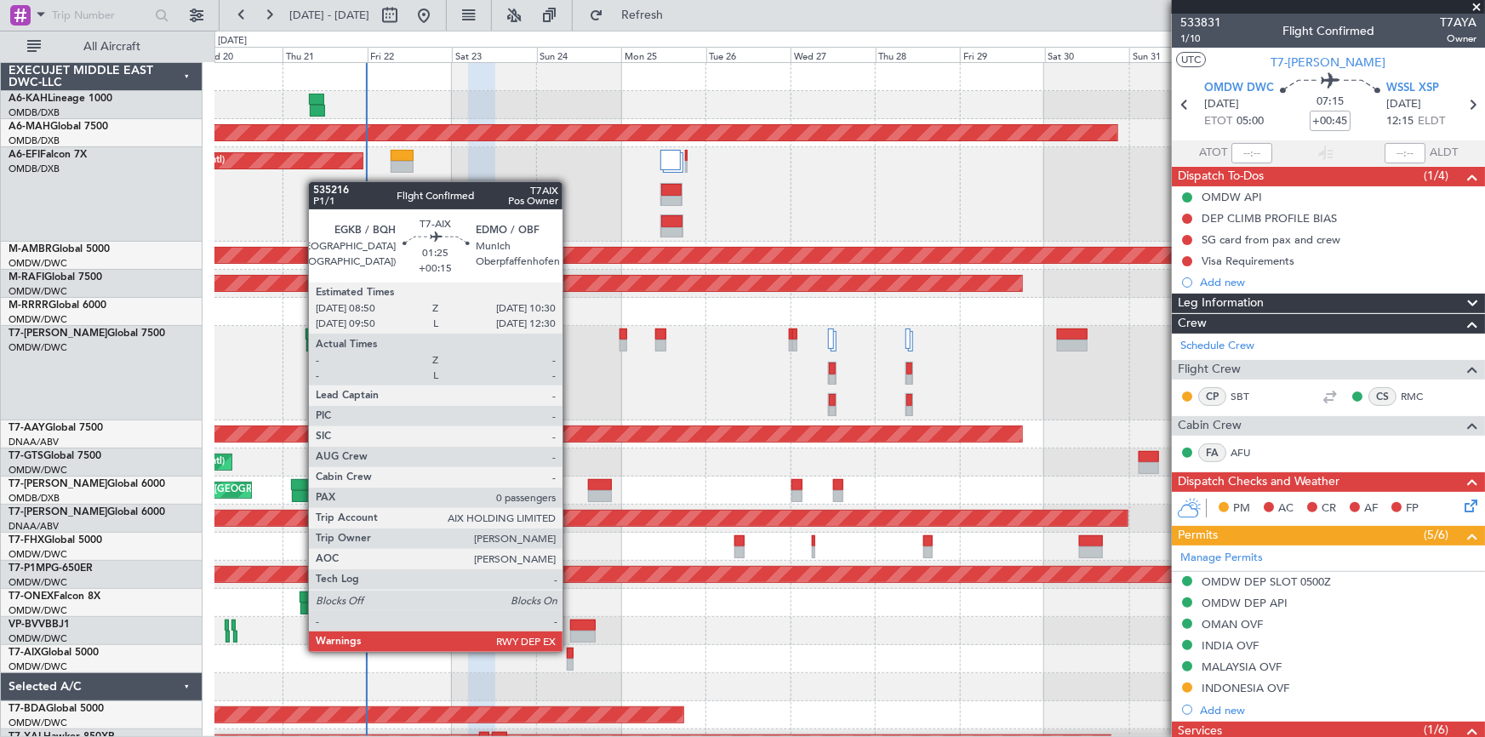
click at [570, 650] on div at bounding box center [570, 653] width 6 height 12
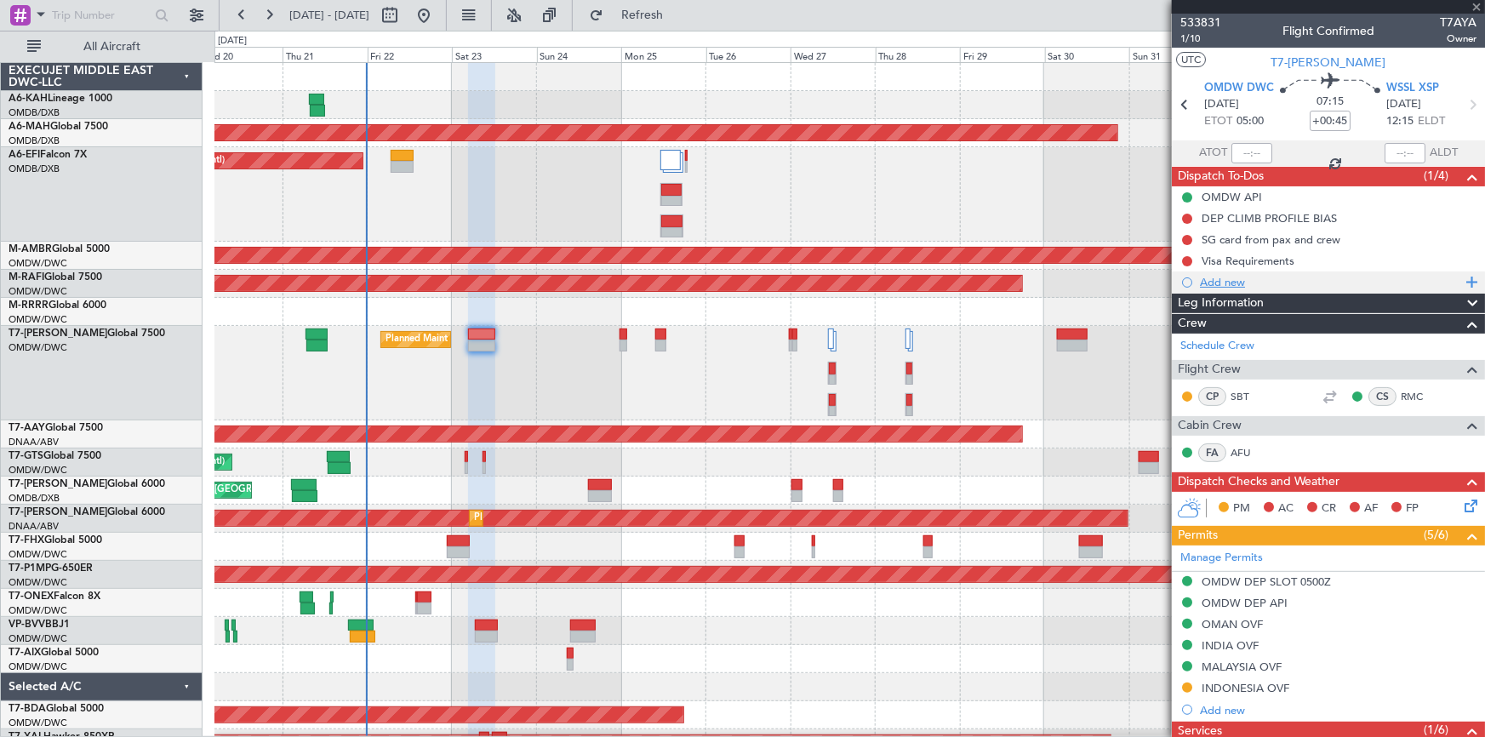
type input "+00:15"
type input "0"
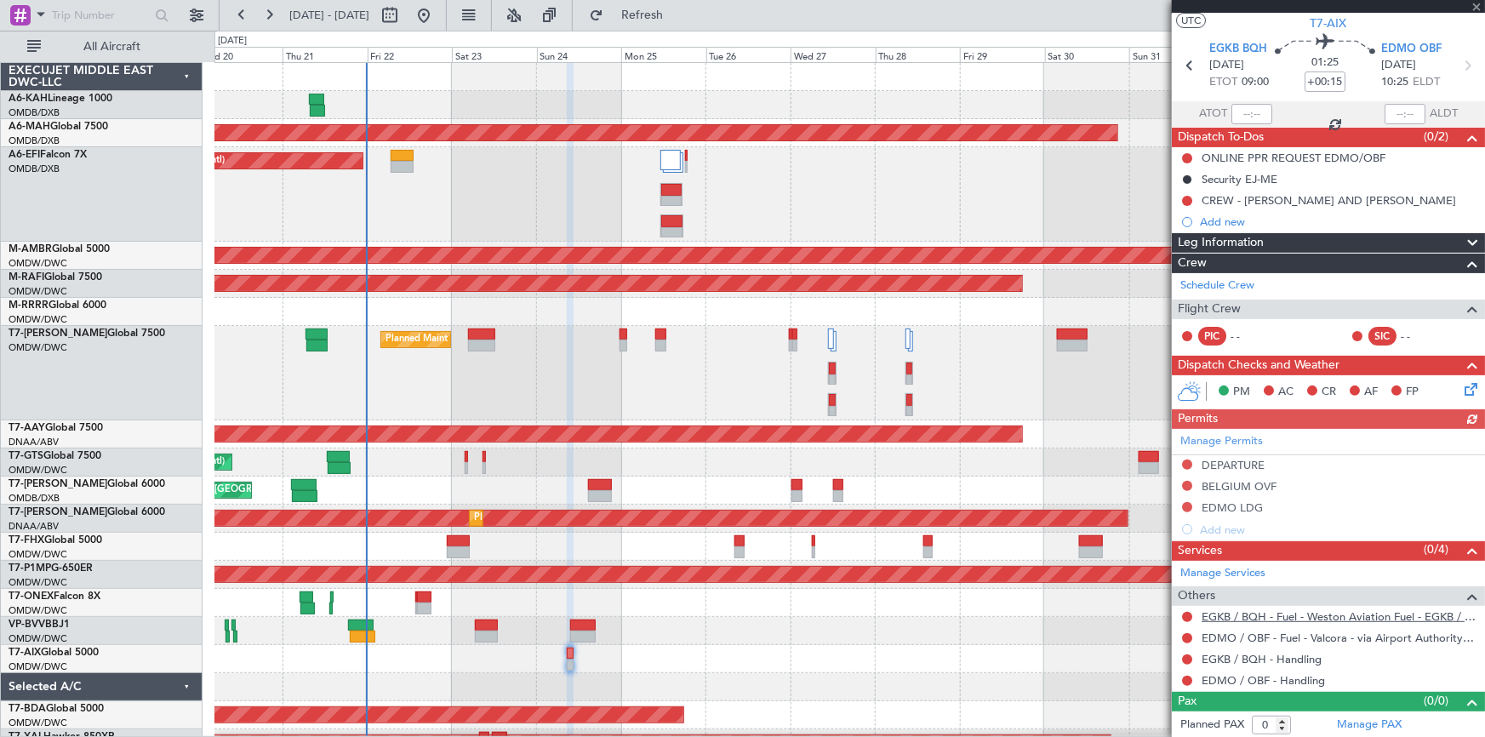
scroll to position [40, 0]
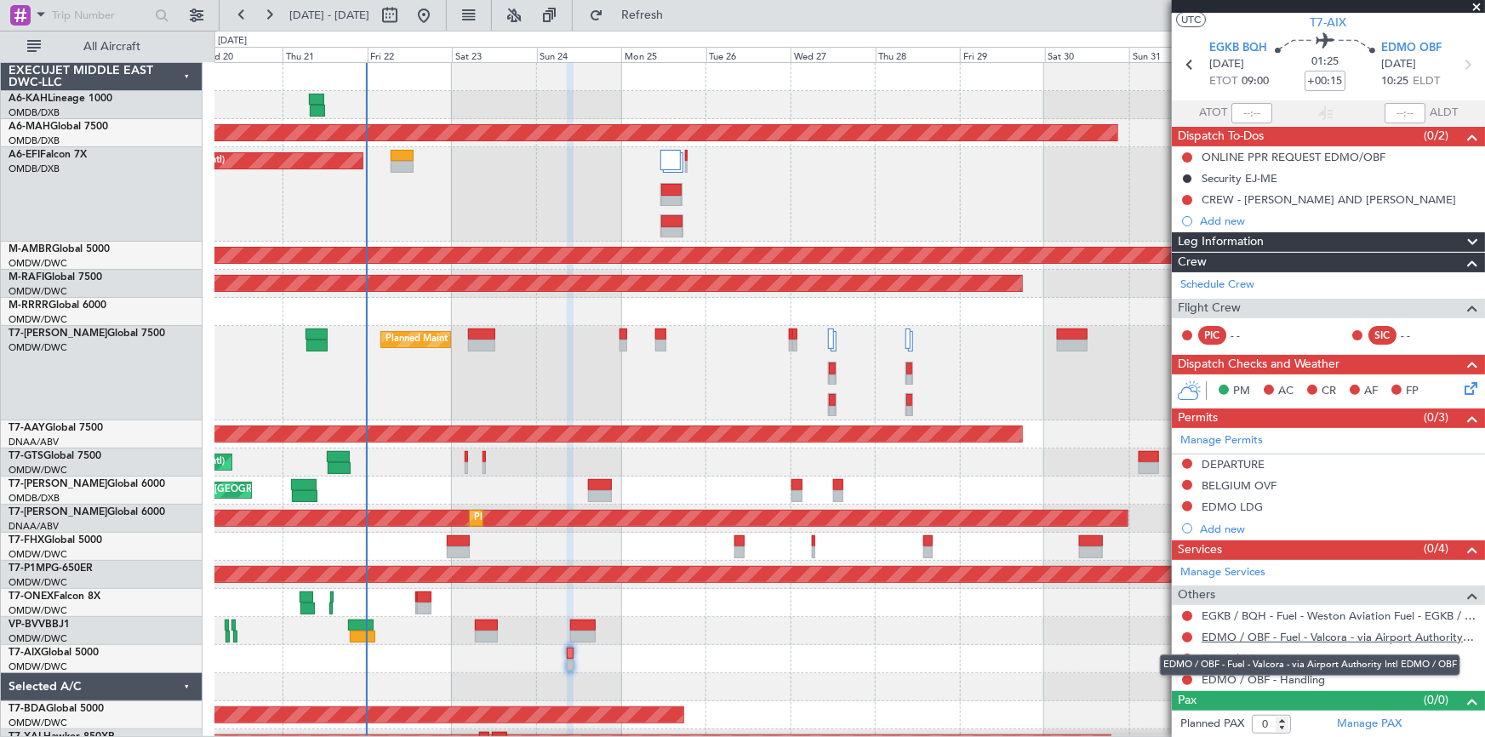
click at [1318, 636] on link "EDMO / OBF - Fuel - Valcora - via Airport Authority Intl EDMO / OBF" at bounding box center [1338, 637] width 275 height 14
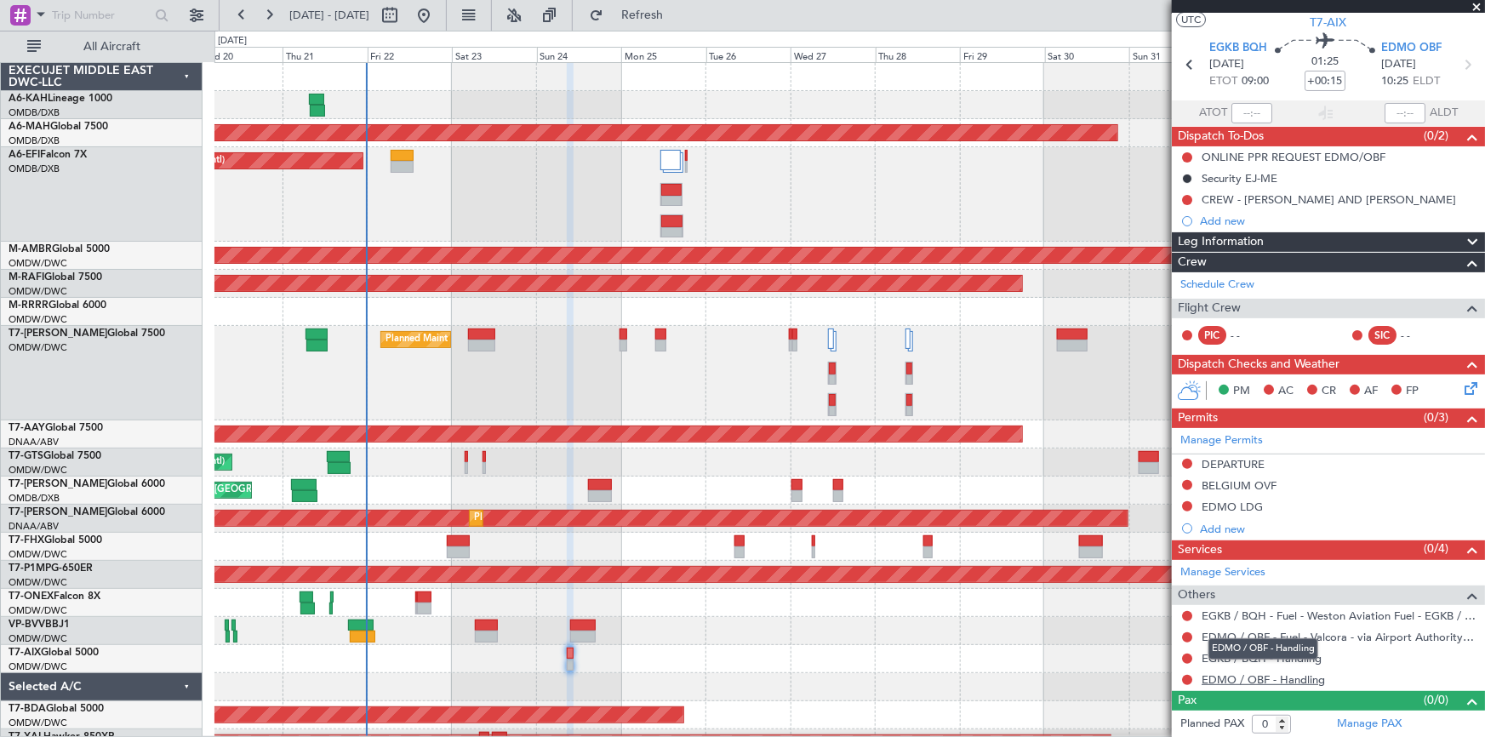
click at [1273, 677] on link "EDMO / OBF - Handling" at bounding box center [1262, 679] width 123 height 14
click at [678, 11] on span "Refresh" at bounding box center [642, 15] width 71 height 12
click at [1275, 677] on link "EDMO / OBF - Handling - Oberpfaffenhofen Aviation Service GmbH" at bounding box center [1338, 679] width 275 height 14
click at [678, 20] on span "Refresh" at bounding box center [642, 15] width 71 height 12
click at [678, 9] on span "Refresh" at bounding box center [642, 15] width 71 height 12
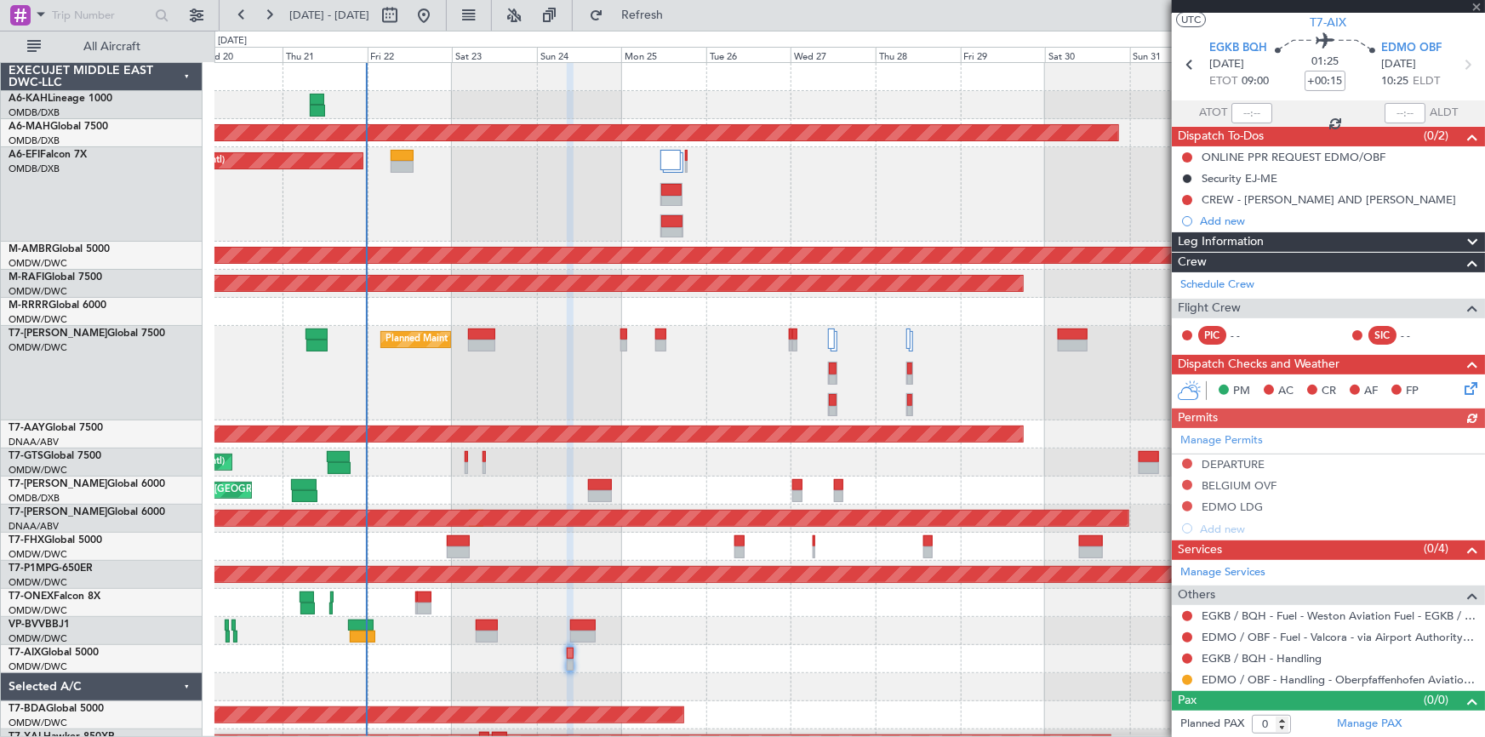
click at [1314, 659] on div "EDMO / OBF - Handling - Oberpfaffenhofen Aviation Service GmbH" at bounding box center [1314, 659] width 0 height 0
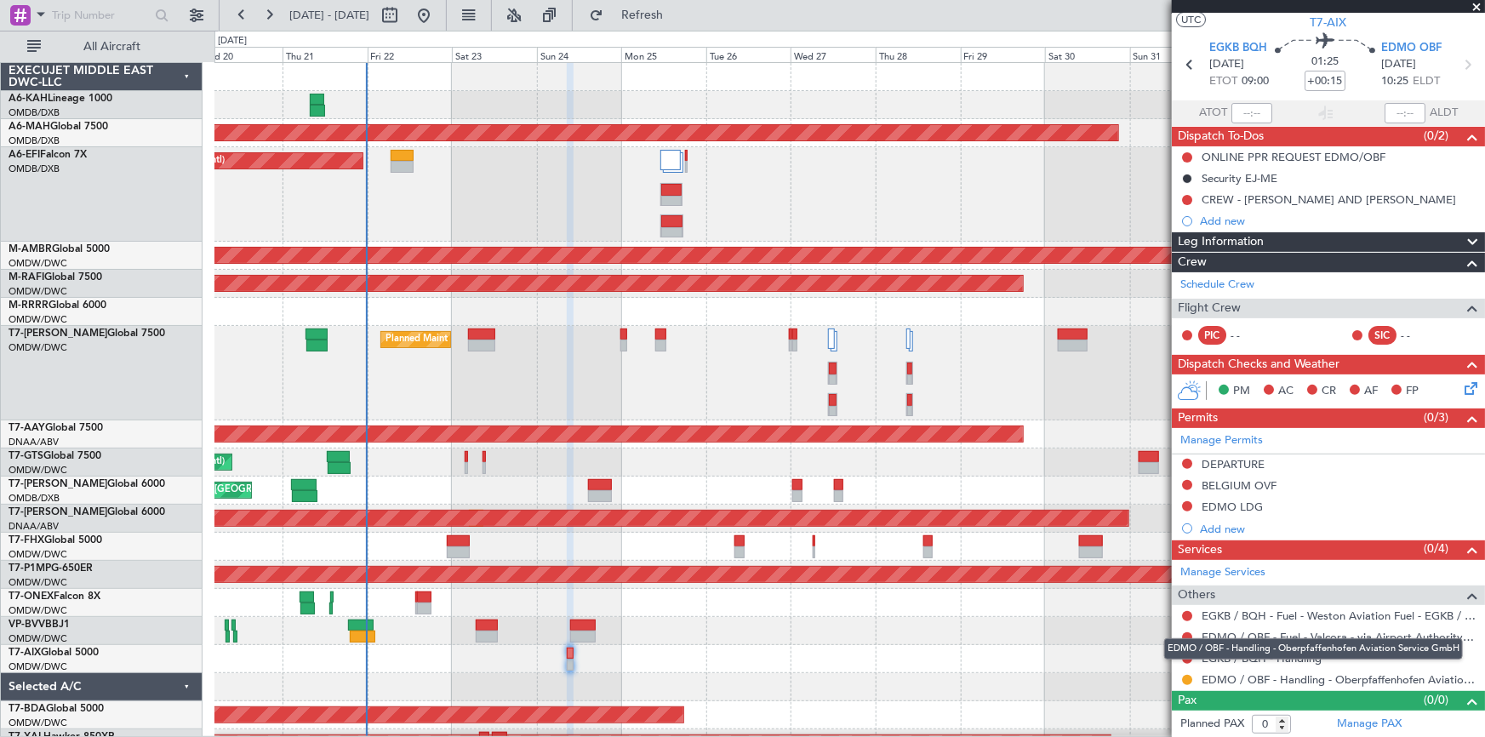
click at [1263, 655] on div "EDMO / OBF - Handling - Oberpfaffenhofen Aviation Service GmbH" at bounding box center [1313, 648] width 299 height 21
click at [1188, 659] on mat-tooltip-component "EDMO / OBF - Handling - Oberpfaffenhofen Aviation Service GmbH" at bounding box center [1313, 648] width 322 height 45
click at [1216, 655] on div "EDMO / OBF - Handling - Oberpfaffenhofen Aviation Service GmbH" at bounding box center [1313, 648] width 299 height 21
click at [1263, 647] on div "EDMO / OBF - Handling - Oberpfaffenhofen Aviation Service GmbH" at bounding box center [1313, 648] width 299 height 21
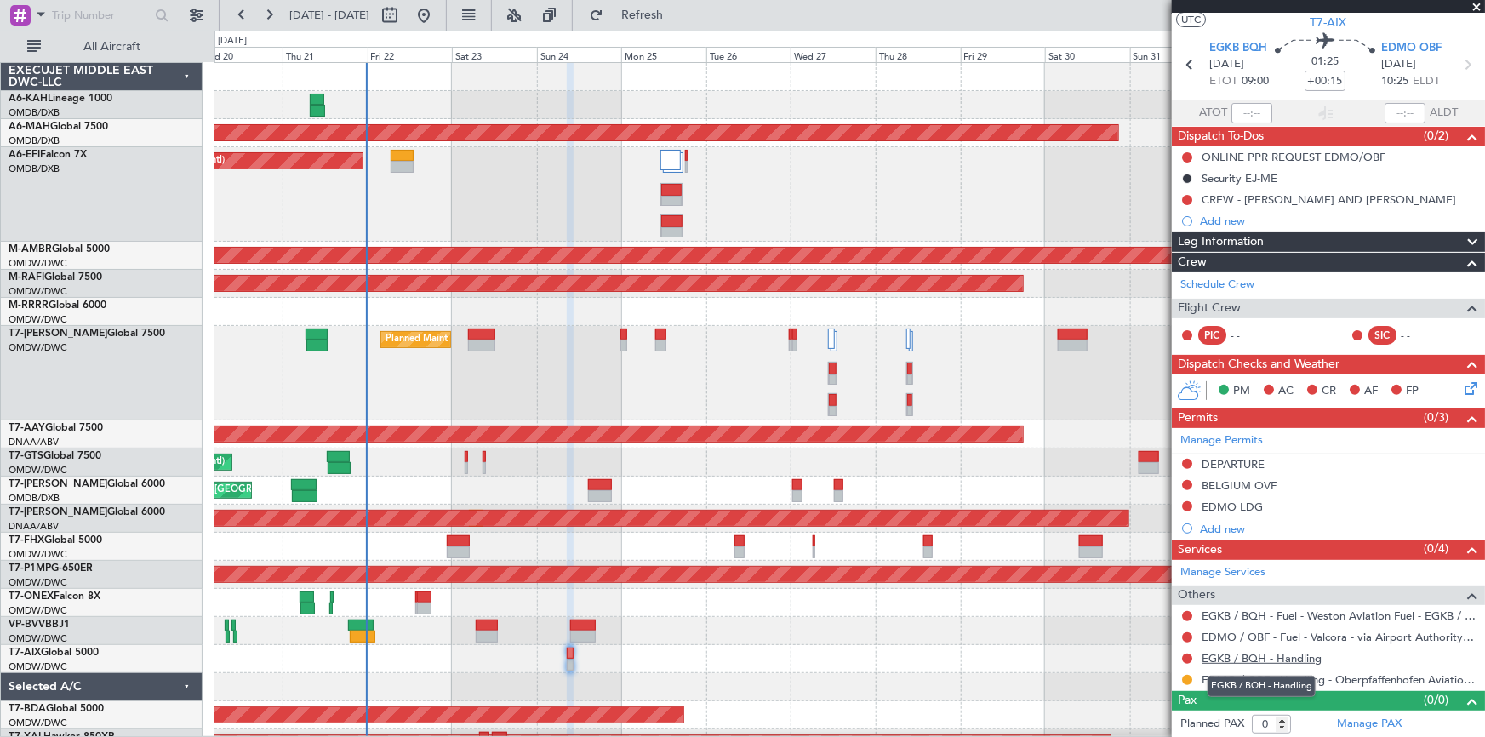
click at [1213, 655] on link "EGKB / BQH - Handling" at bounding box center [1261, 658] width 120 height 14
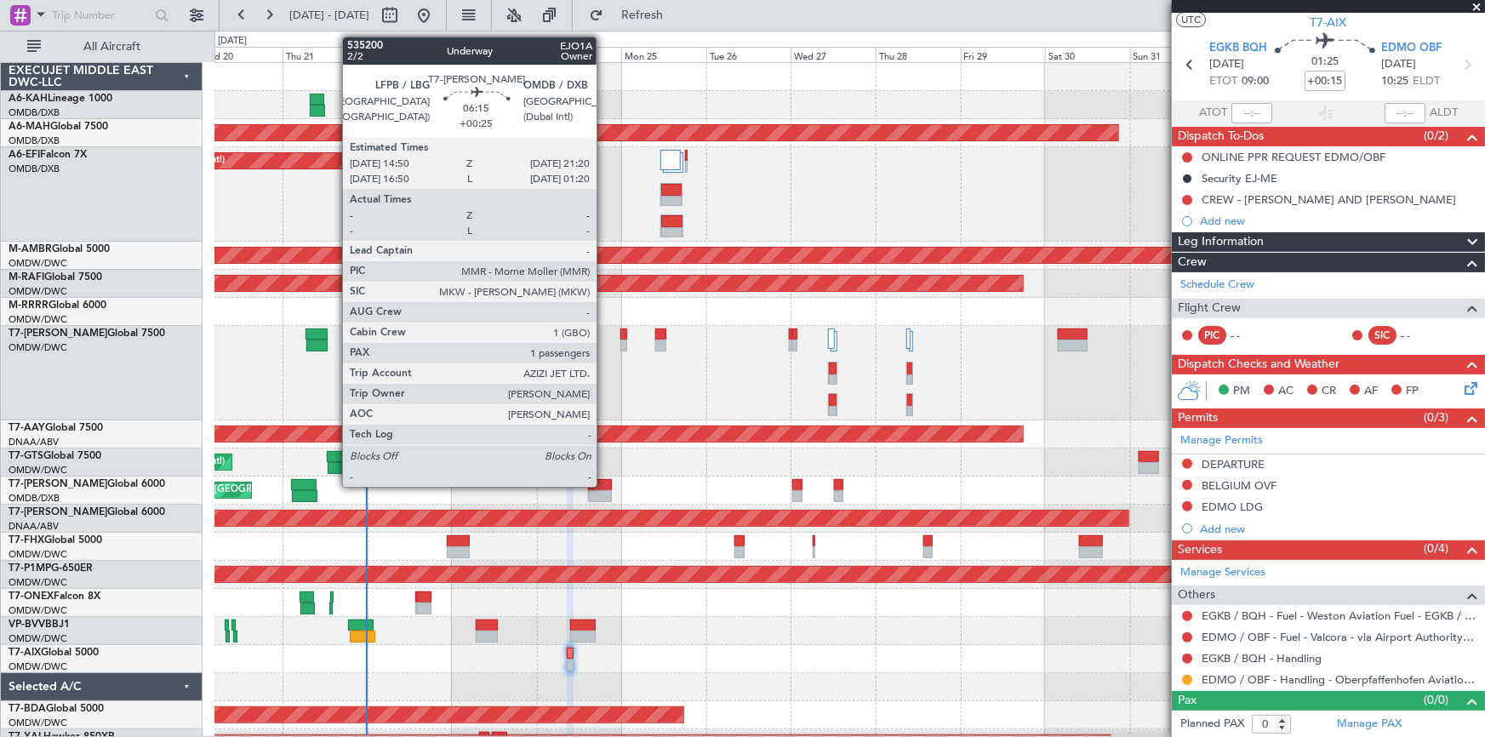
click at [604, 485] on div at bounding box center [599, 485] width 23 height 12
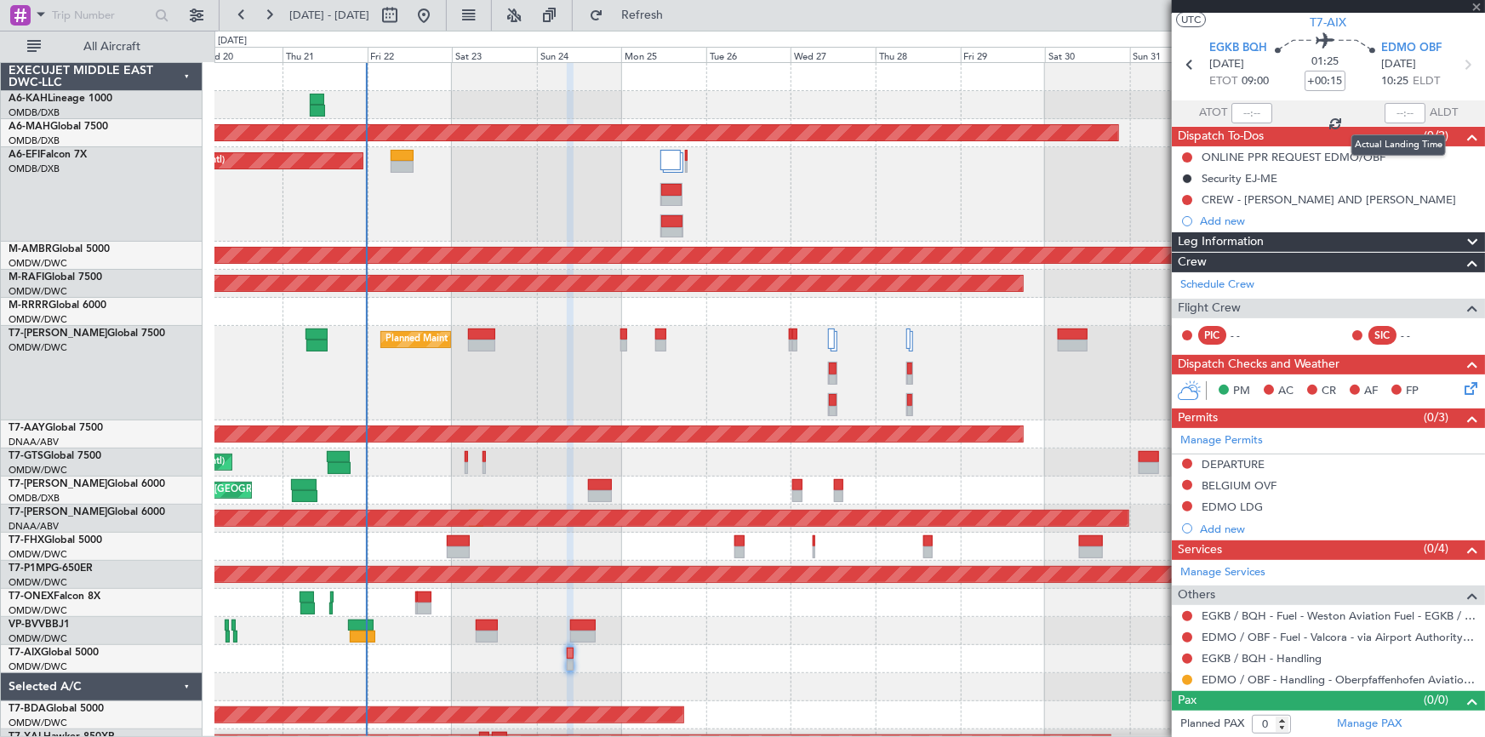
type input "+00:25"
type input "1"
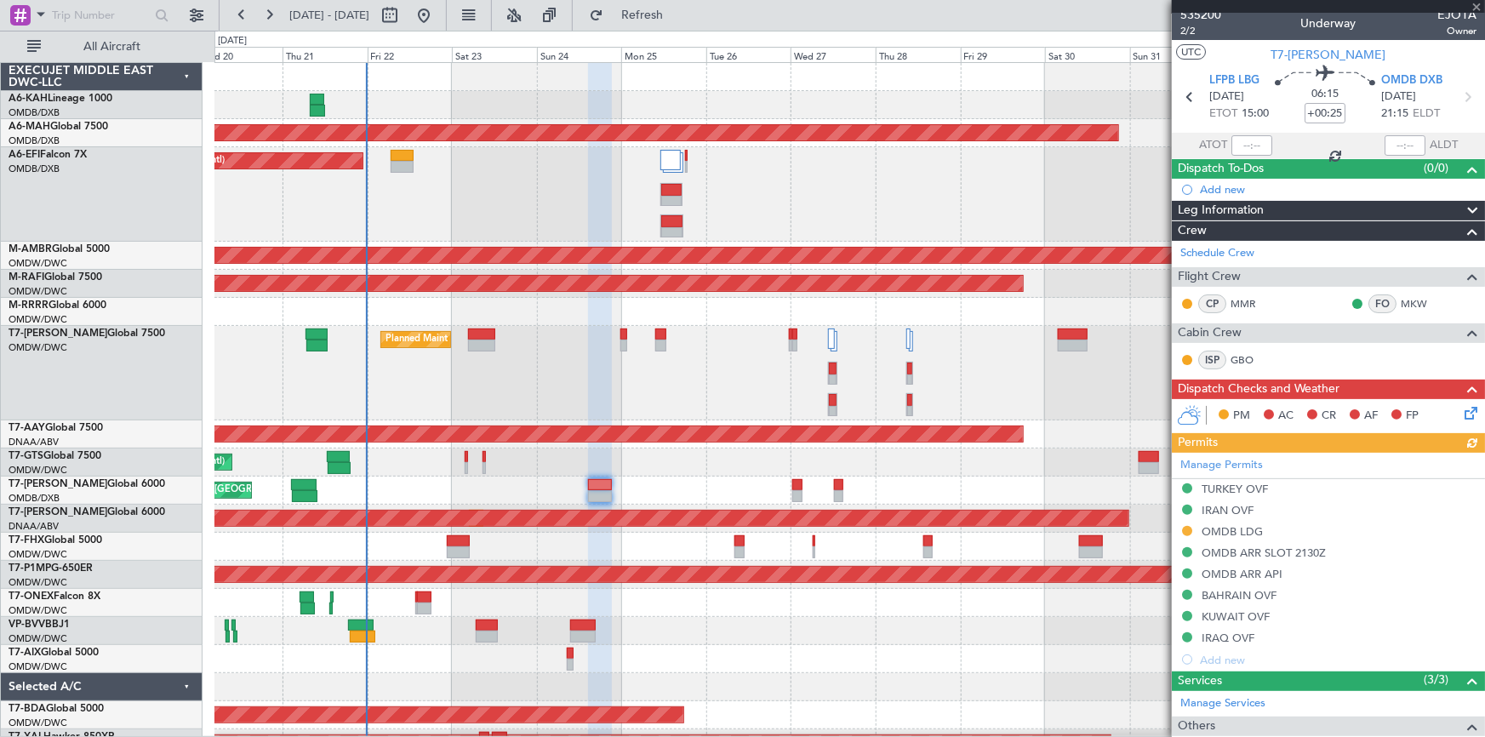
scroll to position [0, 0]
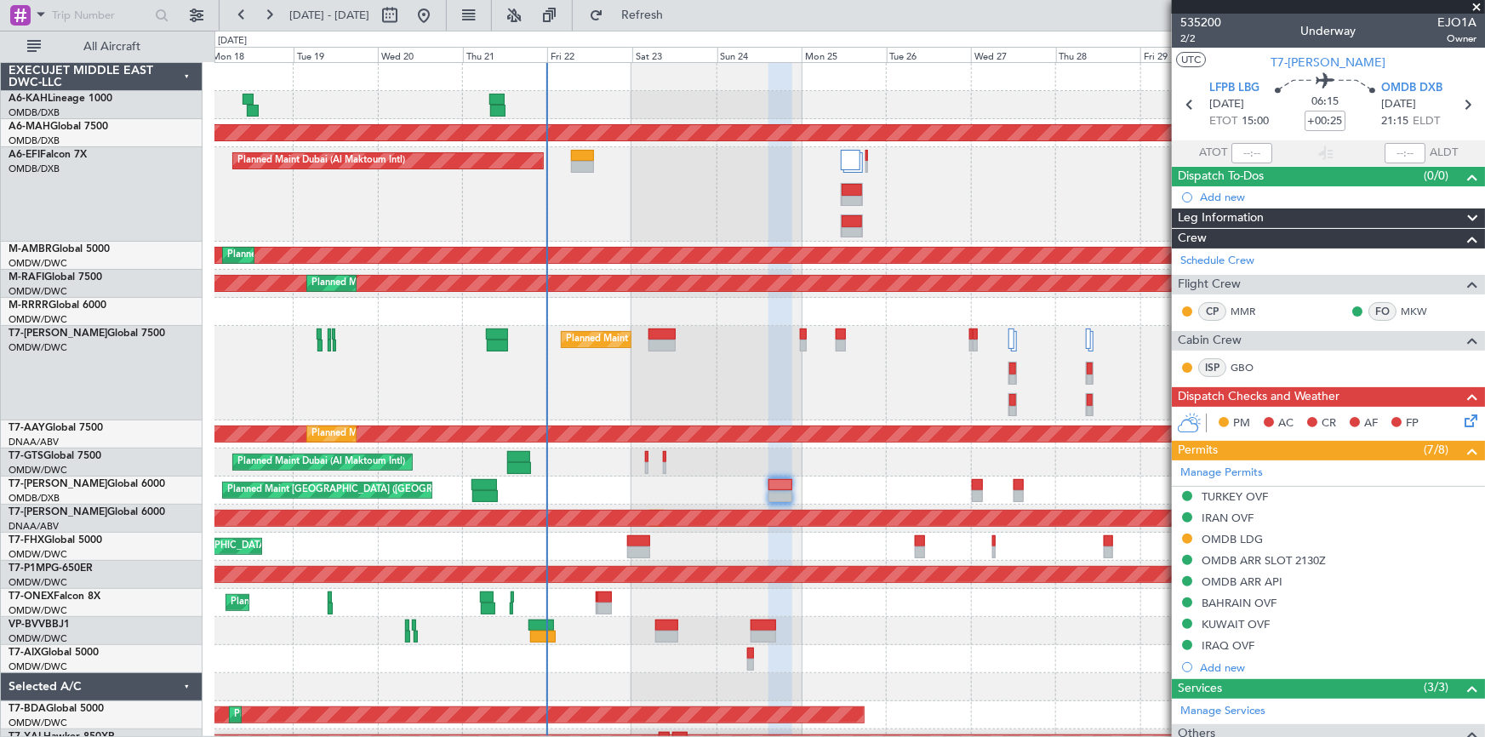
click at [607, 404] on div "Planned Maint Dubai (Al Maktoum Intl)" at bounding box center [848, 373] width 1269 height 94
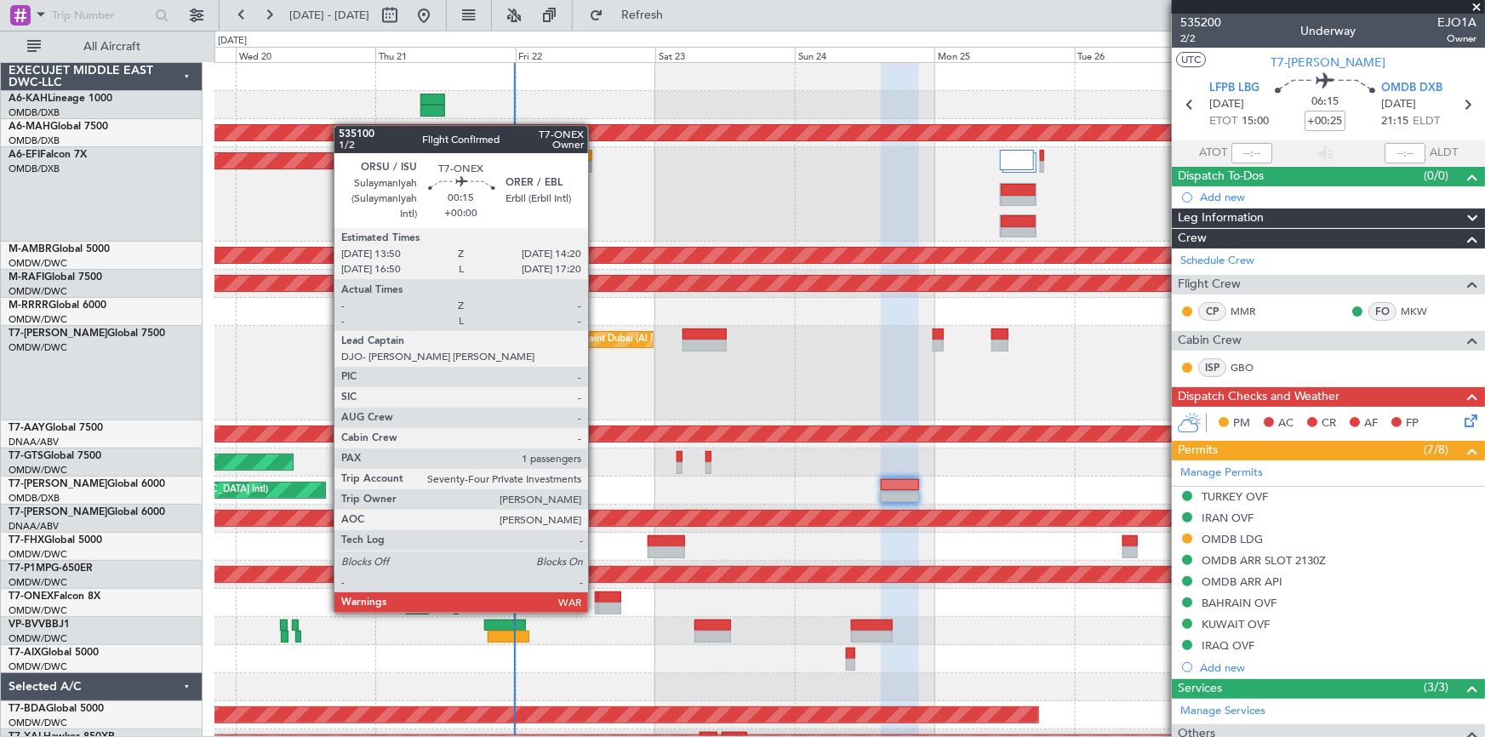
click at [596, 596] on div at bounding box center [596, 597] width 3 height 12
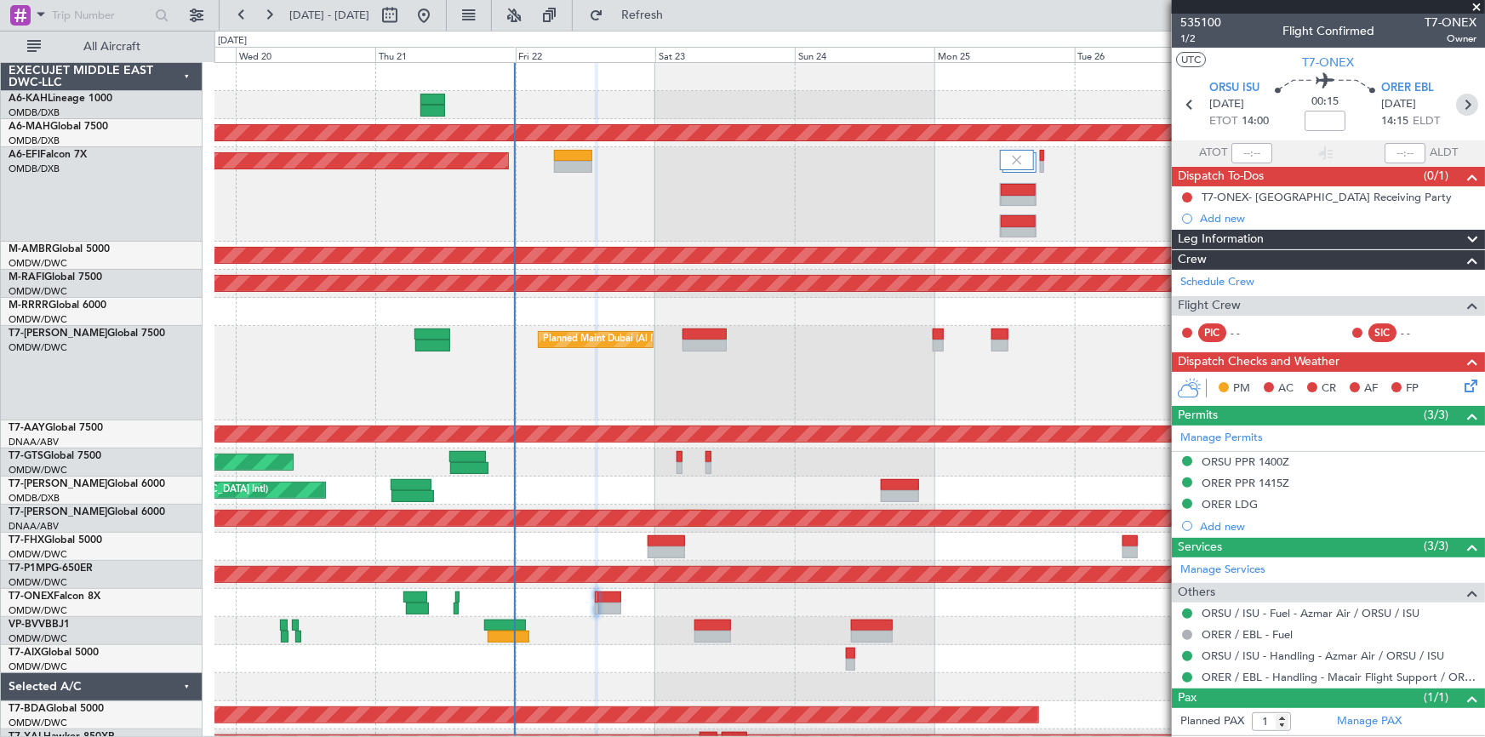
click at [1463, 105] on icon at bounding box center [1467, 105] width 22 height 22
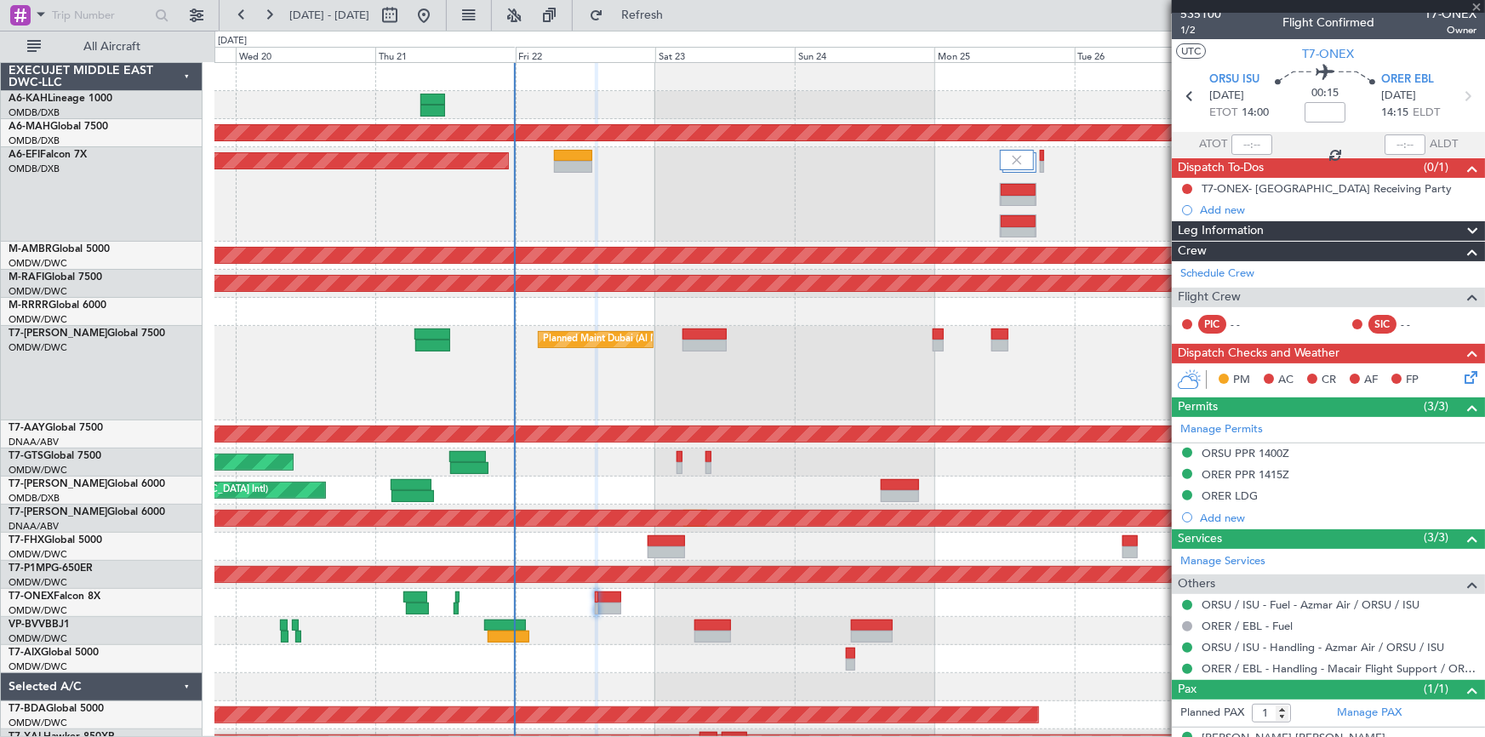
scroll to position [35, 0]
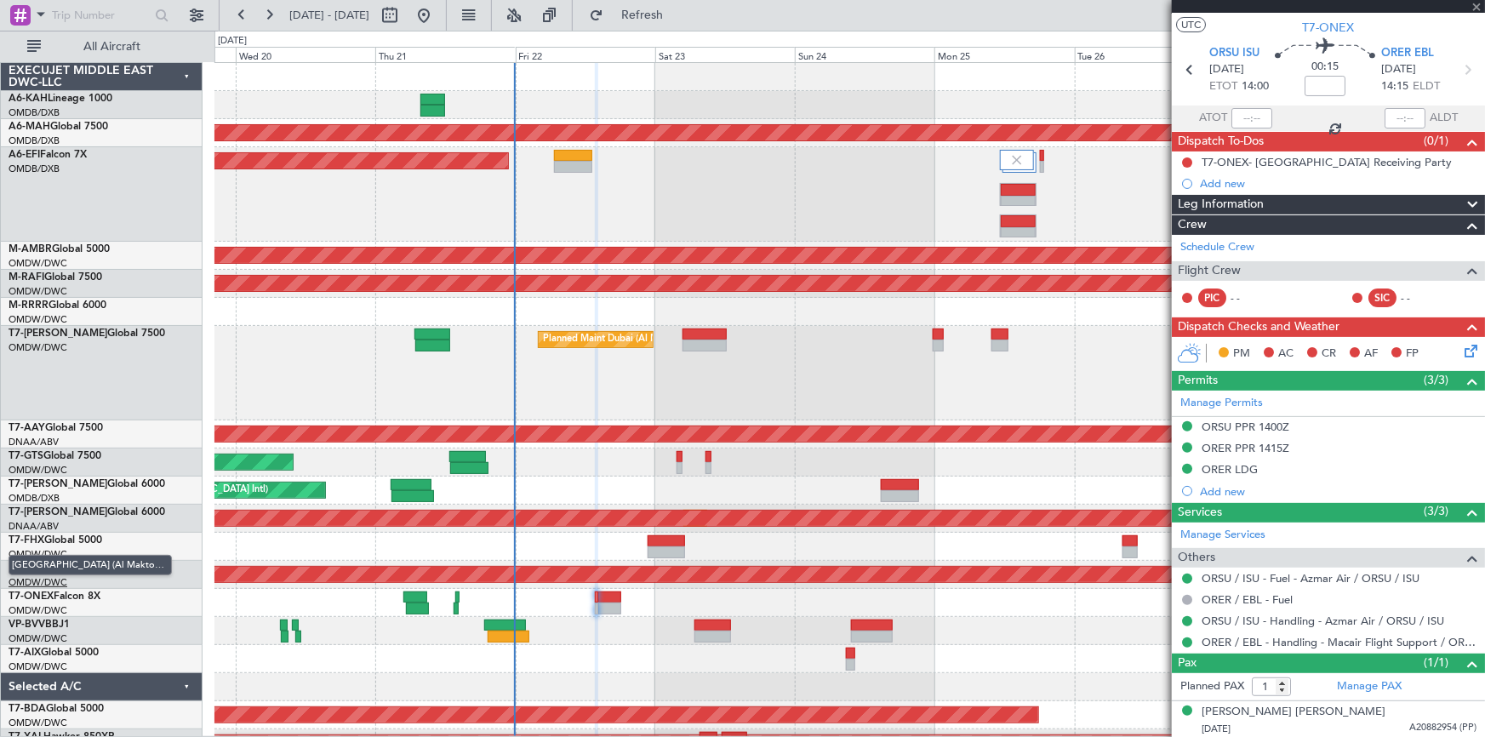
type input "+00:05"
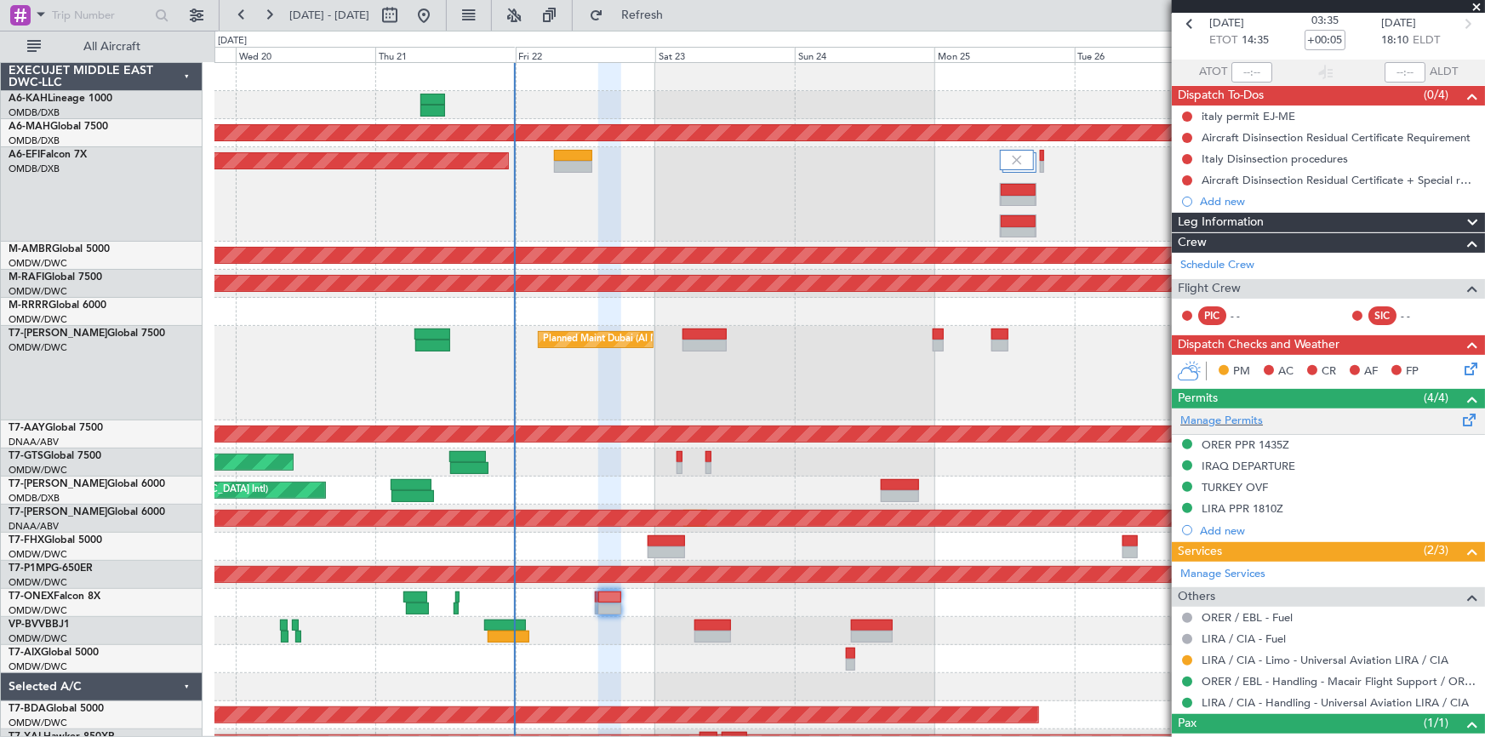
scroll to position [141, 0]
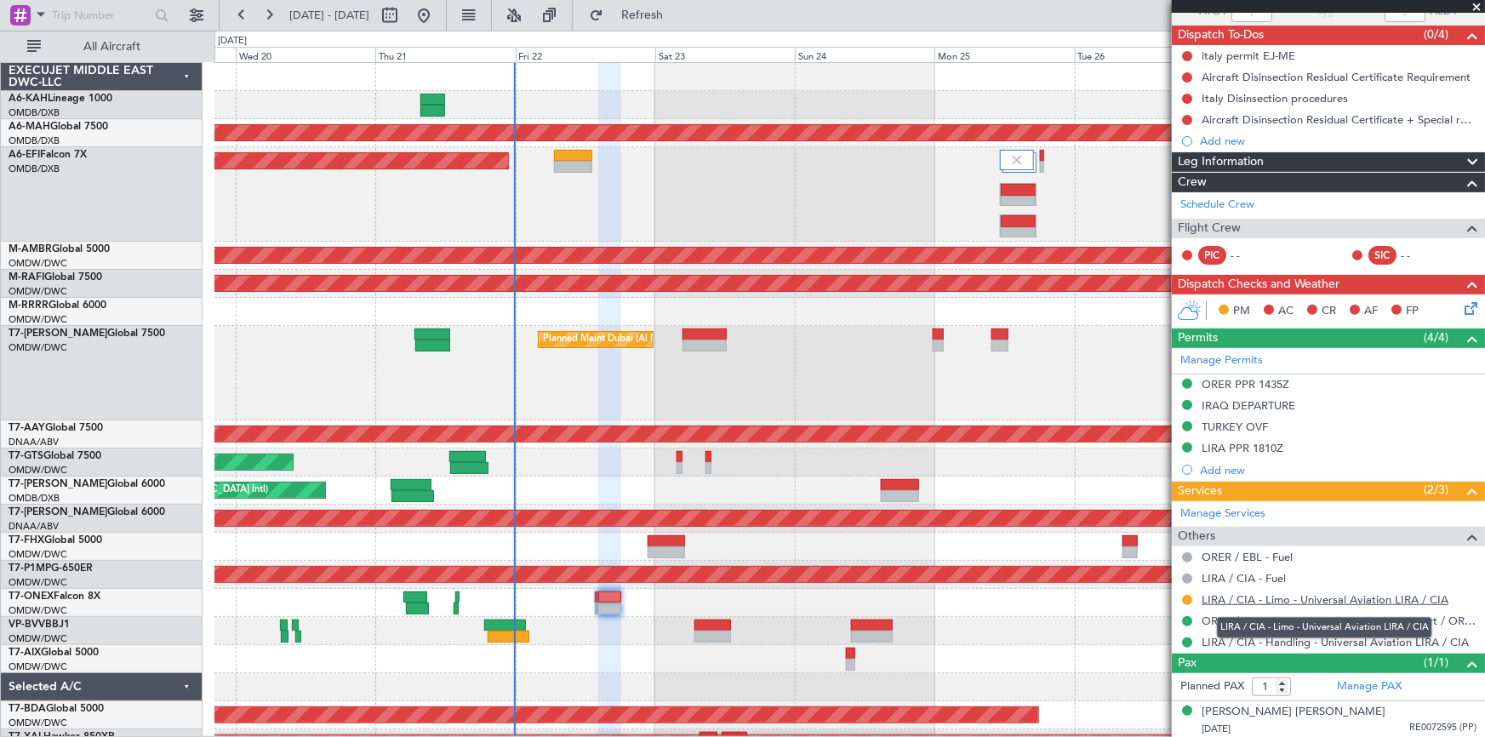
click at [1237, 596] on link "LIRA / CIA - Limo - Universal Aviation LIRA / CIA" at bounding box center [1324, 599] width 247 height 14
drag, startPoint x: 696, startPoint y: 15, endPoint x: 1078, endPoint y: 197, distance: 422.8
click at [683, 28] on button "Refresh" at bounding box center [632, 15] width 102 height 27
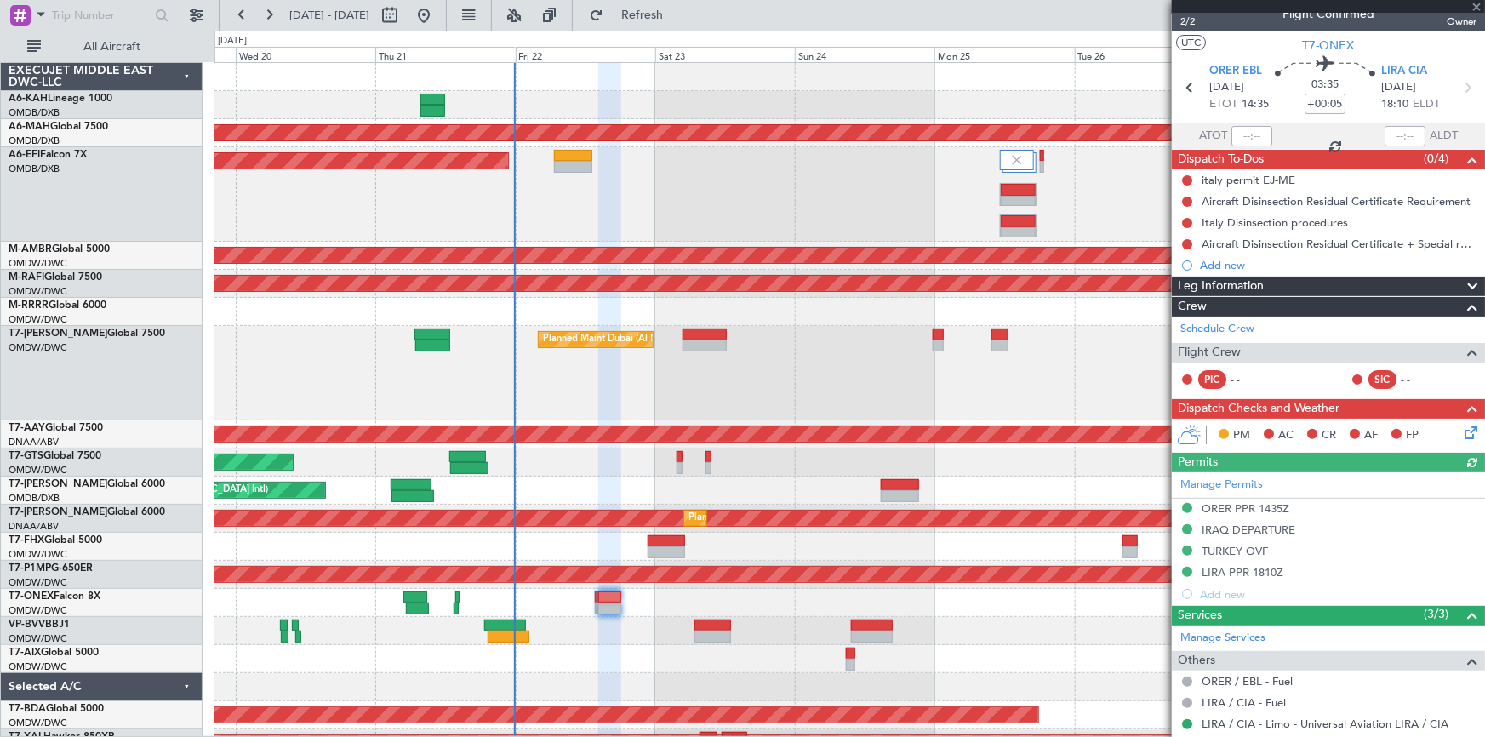
scroll to position [0, 0]
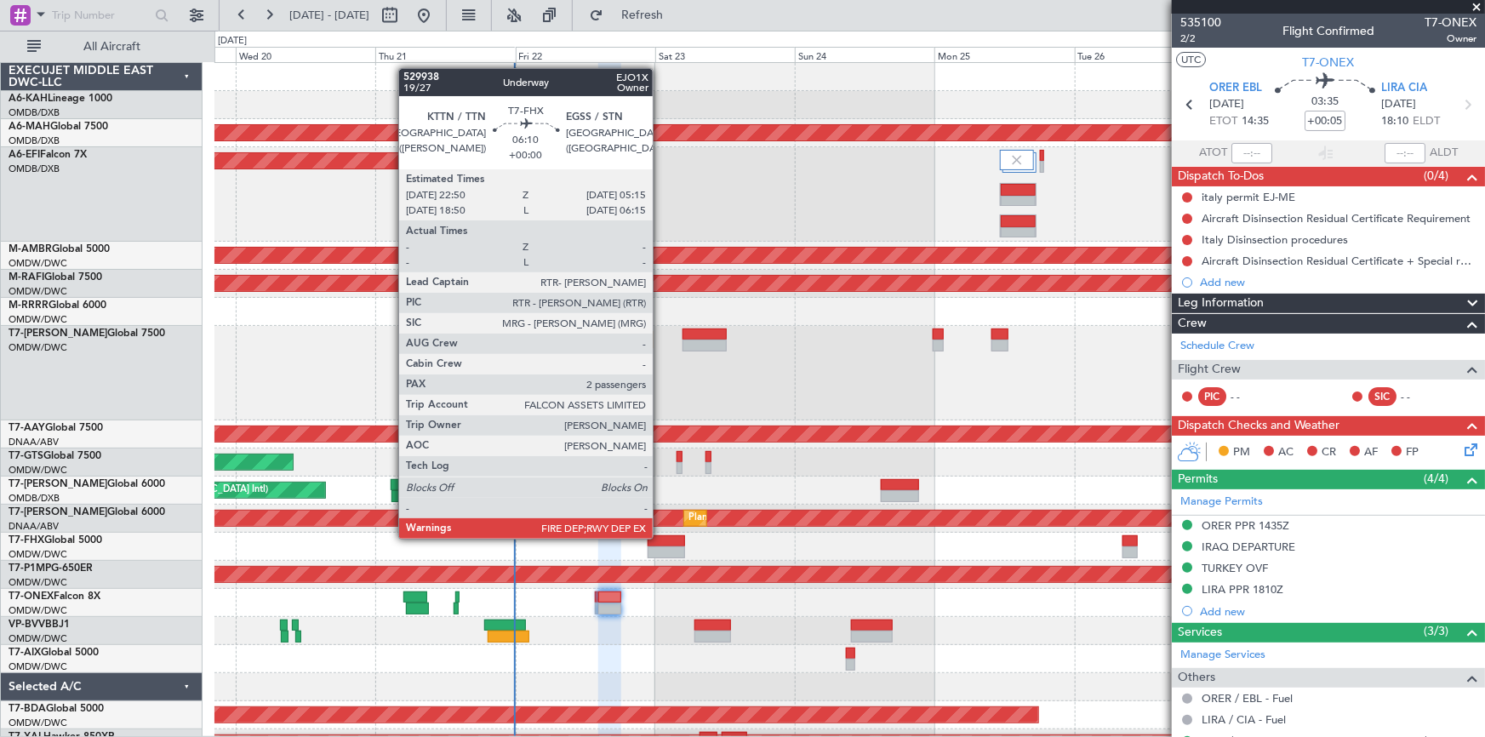
click at [660, 539] on div at bounding box center [665, 541] width 37 height 12
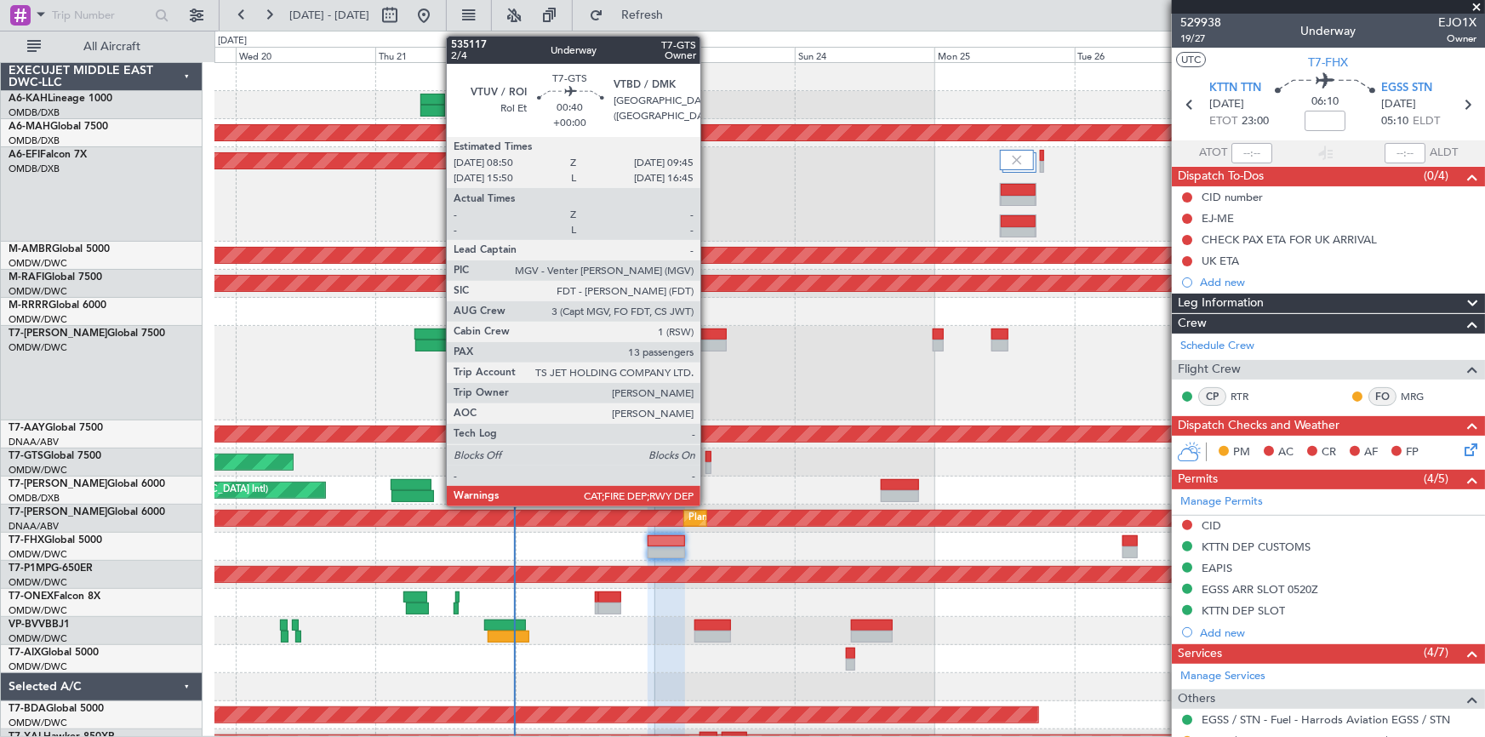
click at [708, 458] on div at bounding box center [708, 457] width 6 height 12
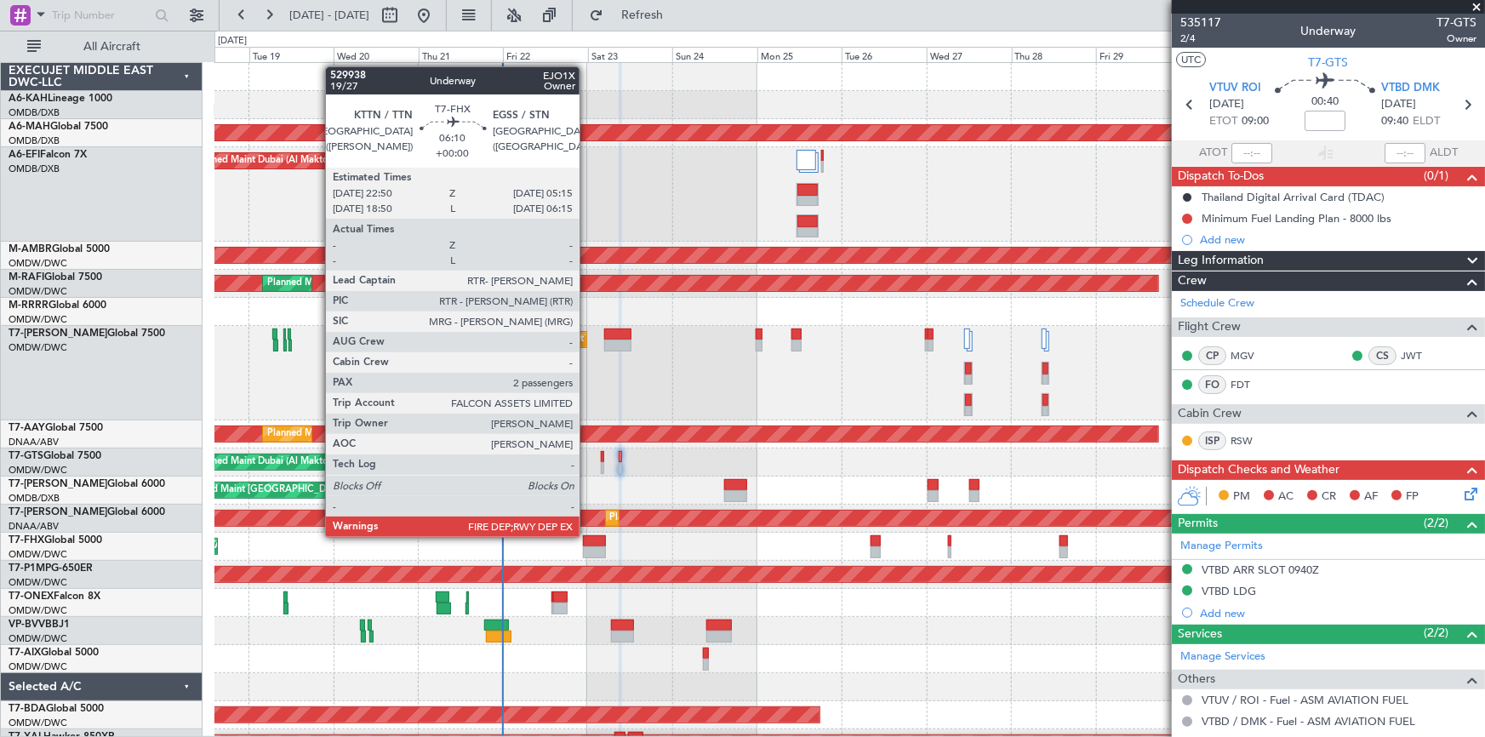
click at [587, 537] on div at bounding box center [594, 541] width 23 height 12
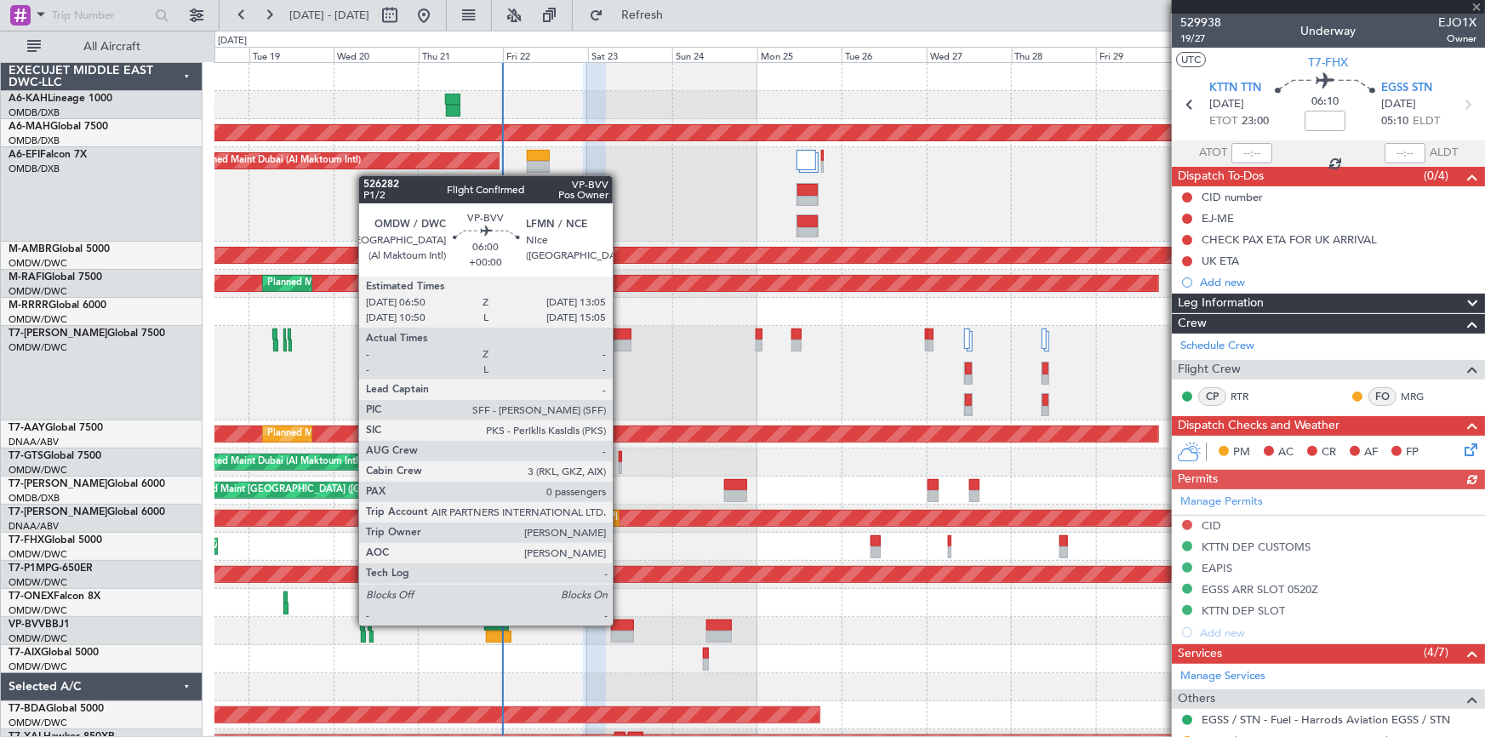
click at [620, 624] on div at bounding box center [622, 625] width 22 height 12
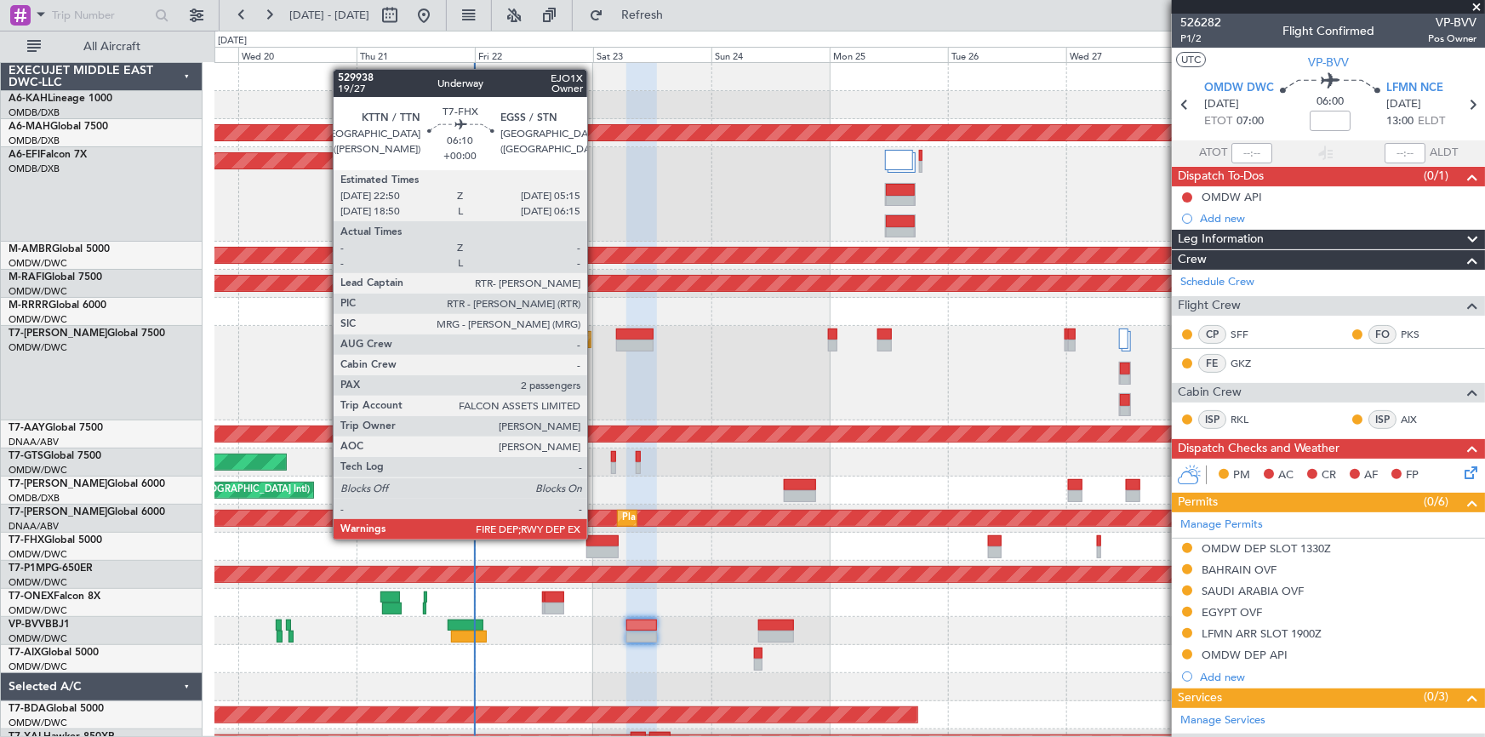
click at [595, 539] on div at bounding box center [602, 541] width 32 height 12
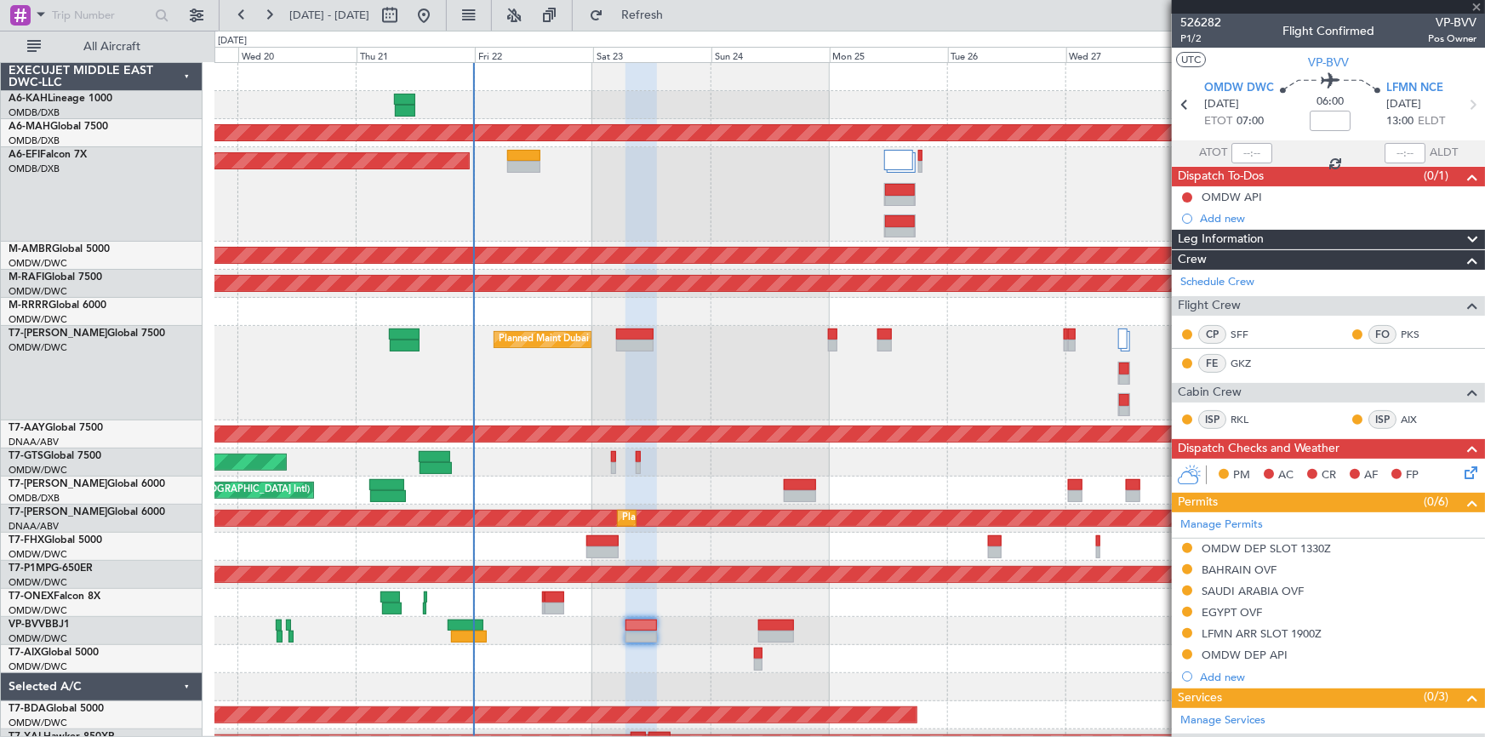
type input "2"
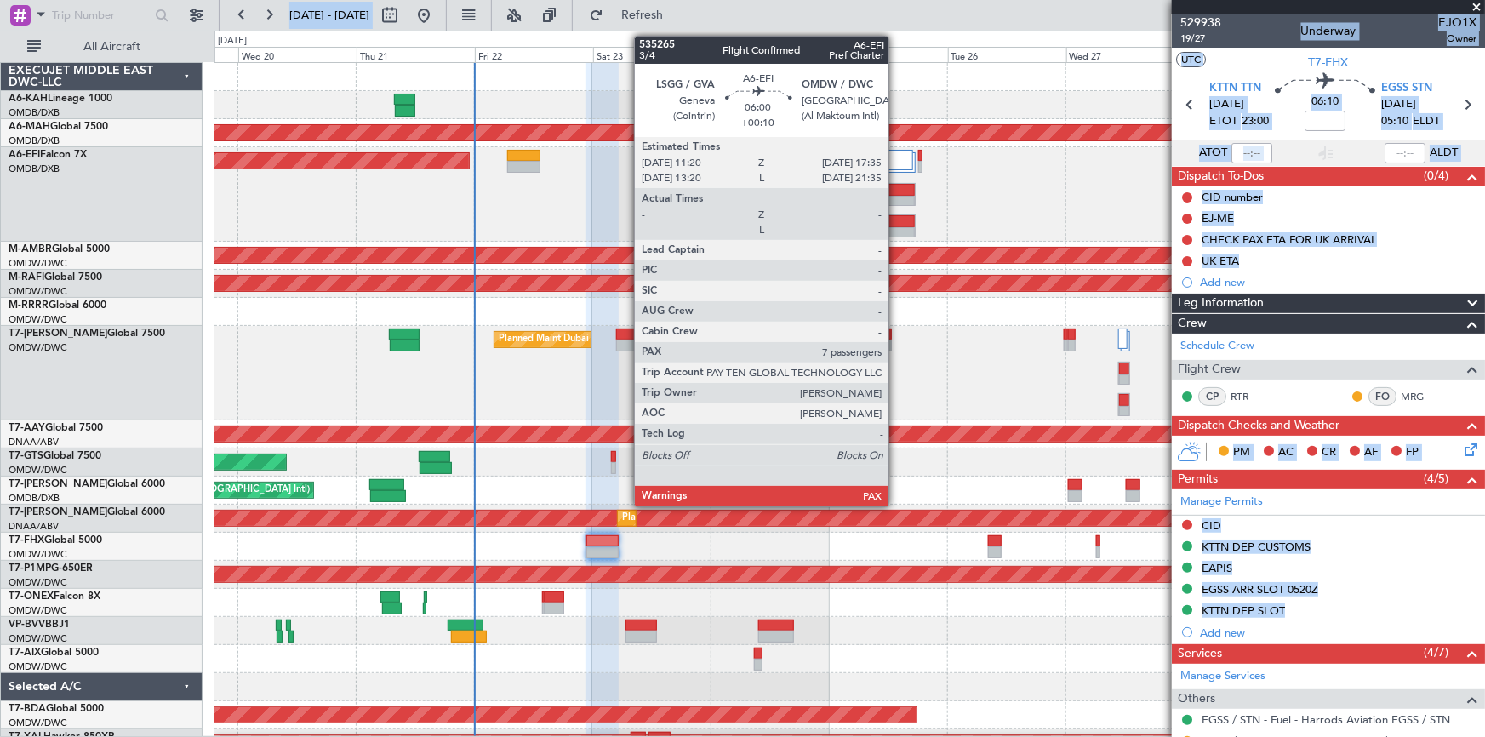
click at [896, 225] on div at bounding box center [900, 221] width 30 height 12
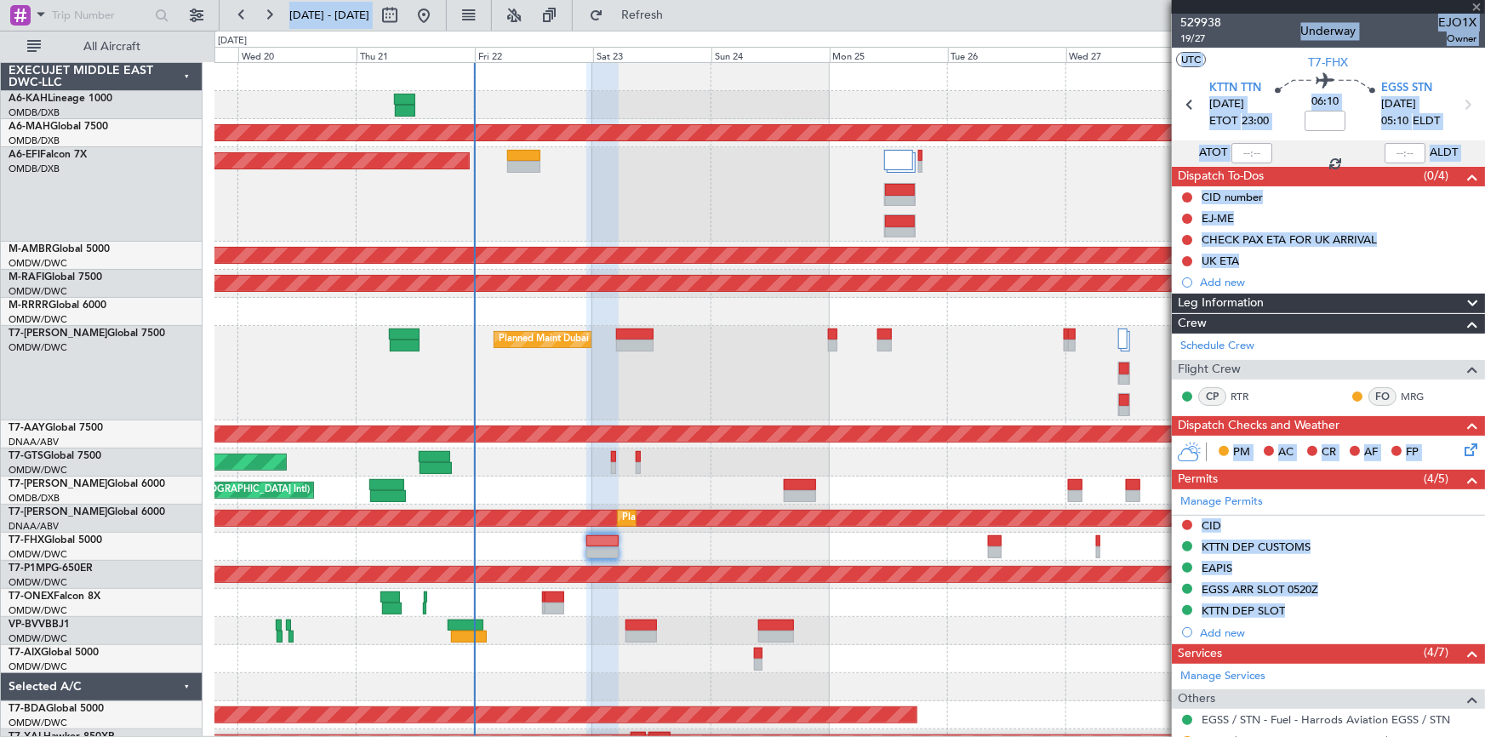
type input "+00:10"
type input "7"
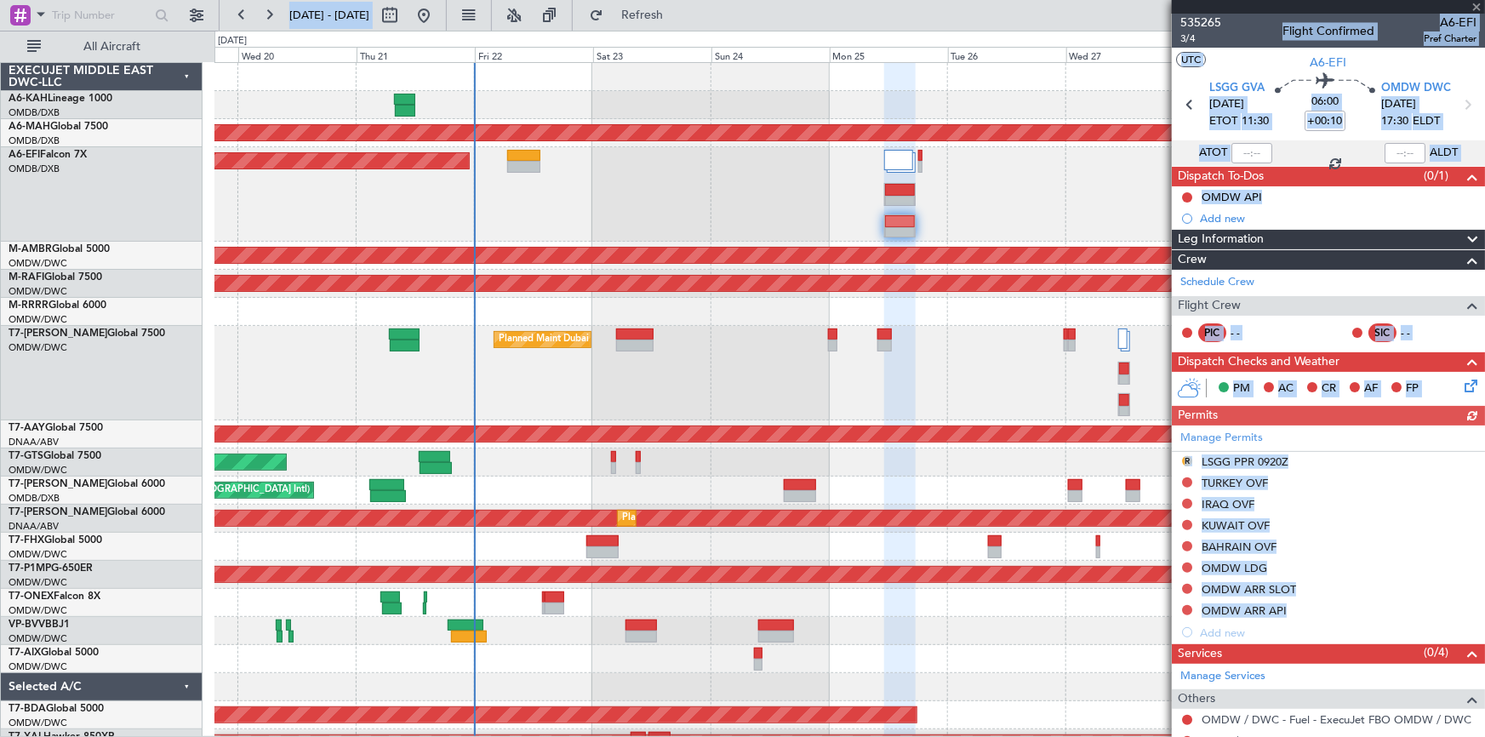
scroll to position [125, 0]
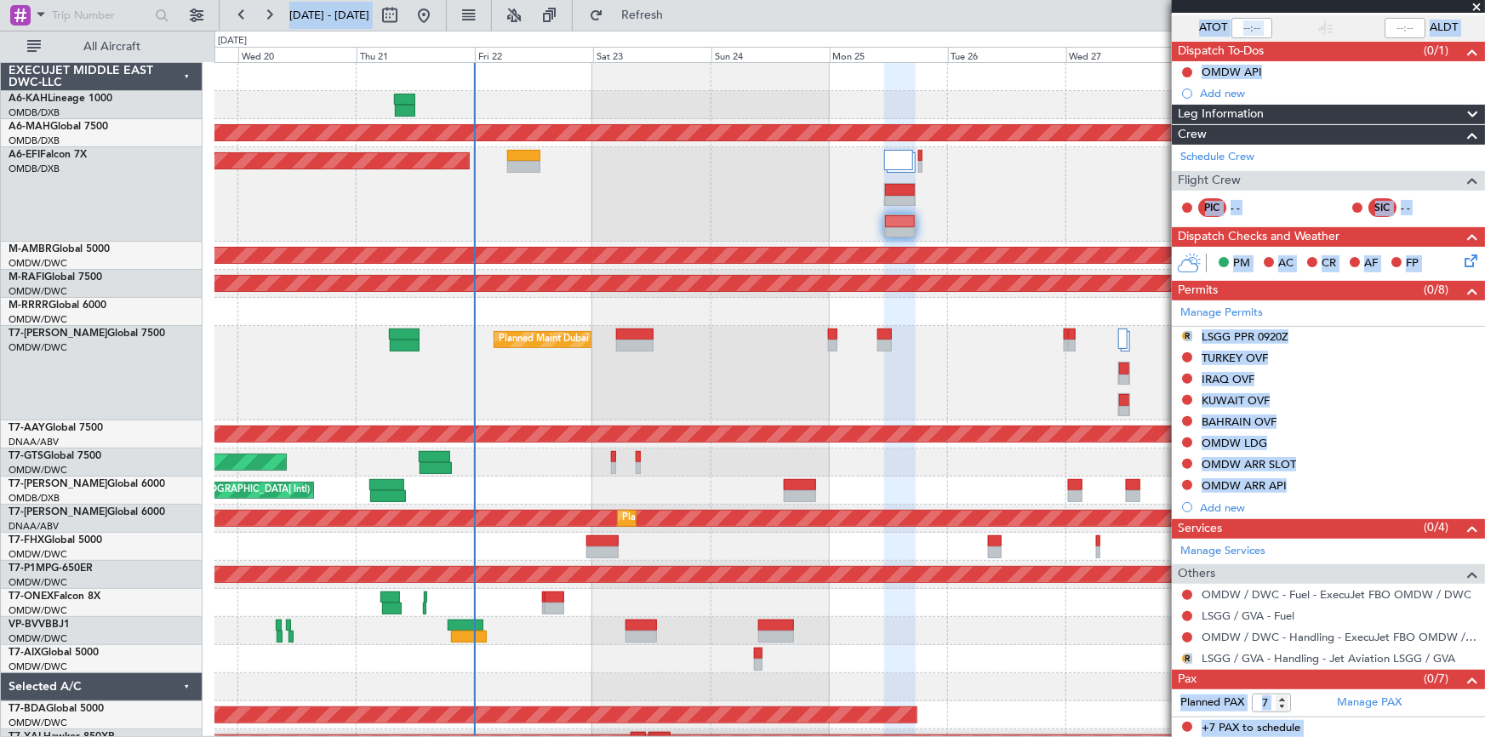
click at [962, 376] on div "Planned Maint Dubai (Al Maktoum Intl)" at bounding box center [848, 373] width 1269 height 94
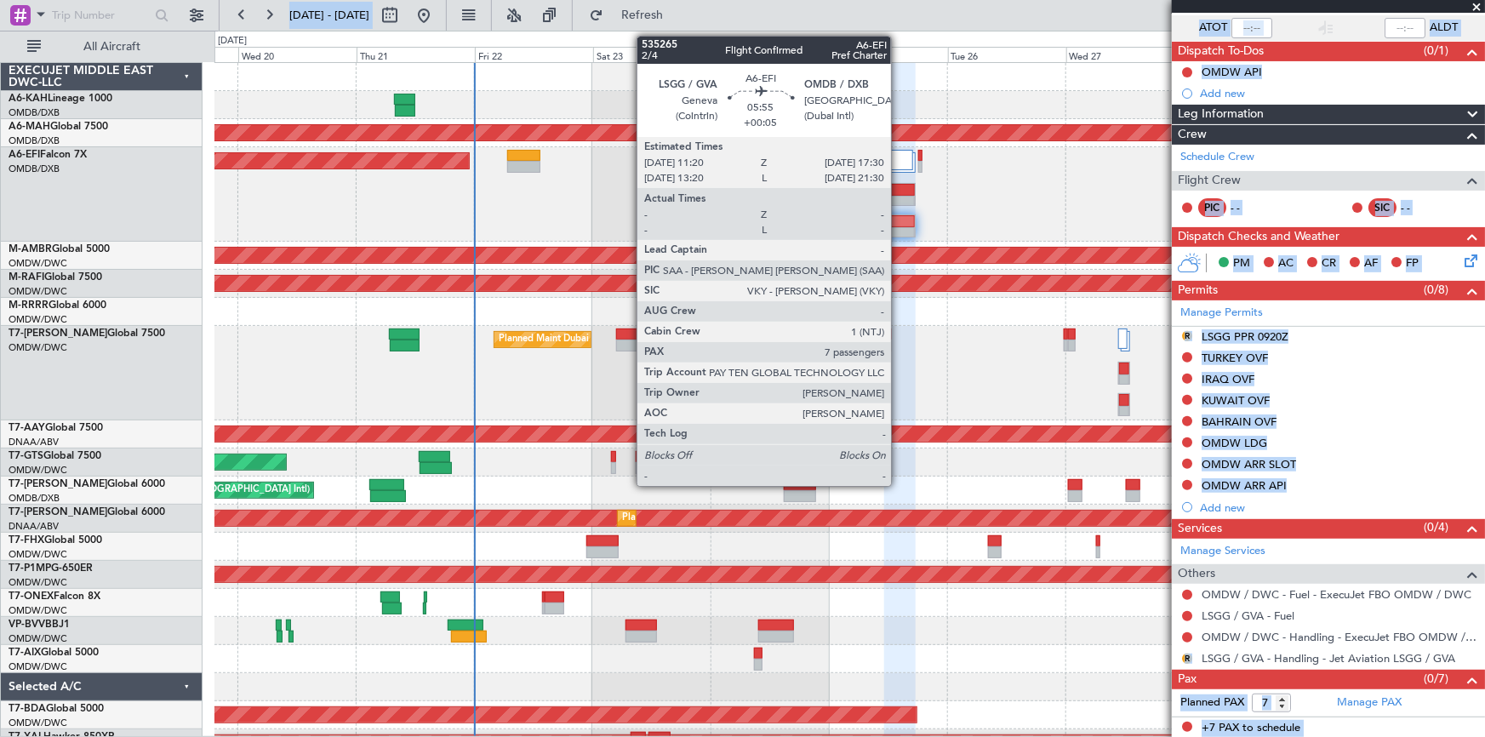
click at [898, 193] on div at bounding box center [899, 190] width 29 height 12
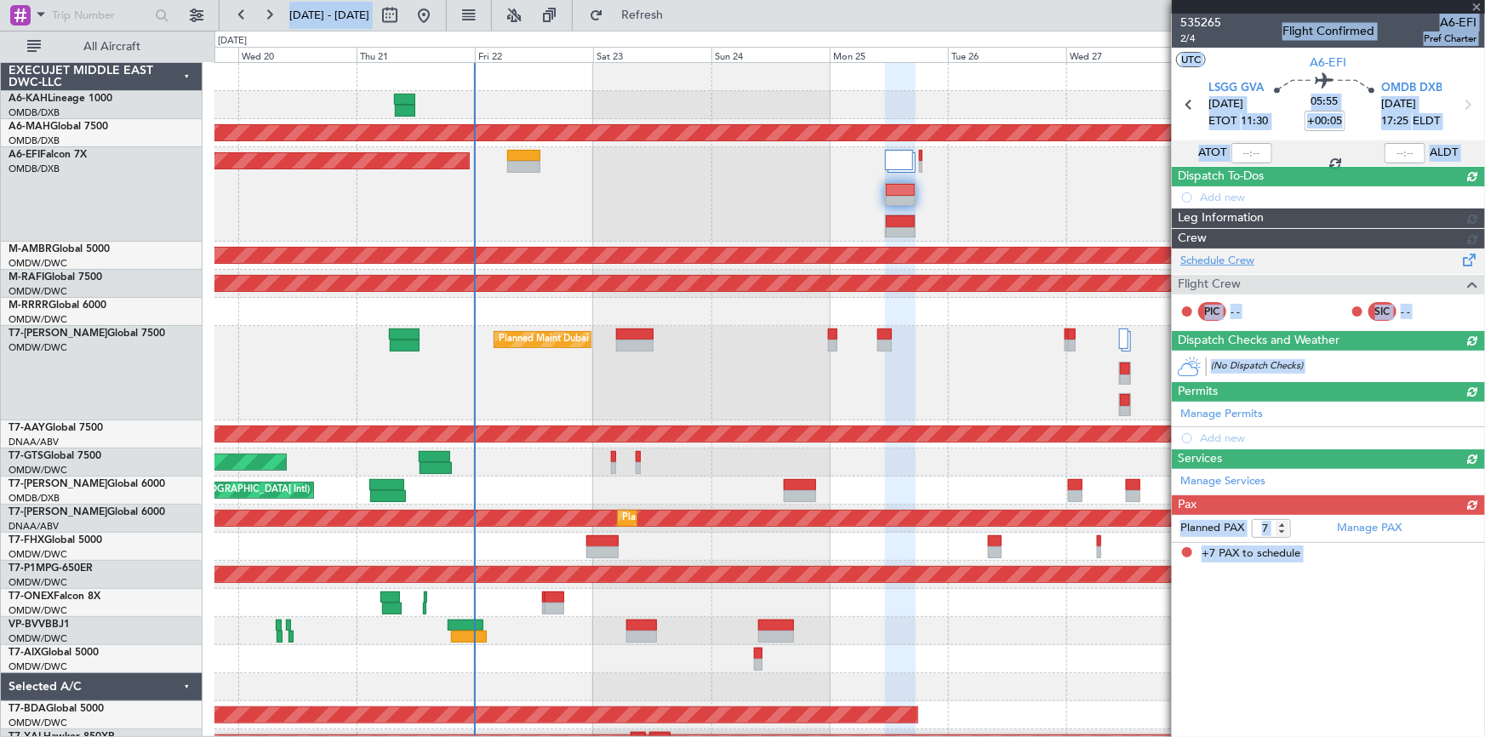
scroll to position [0, 0]
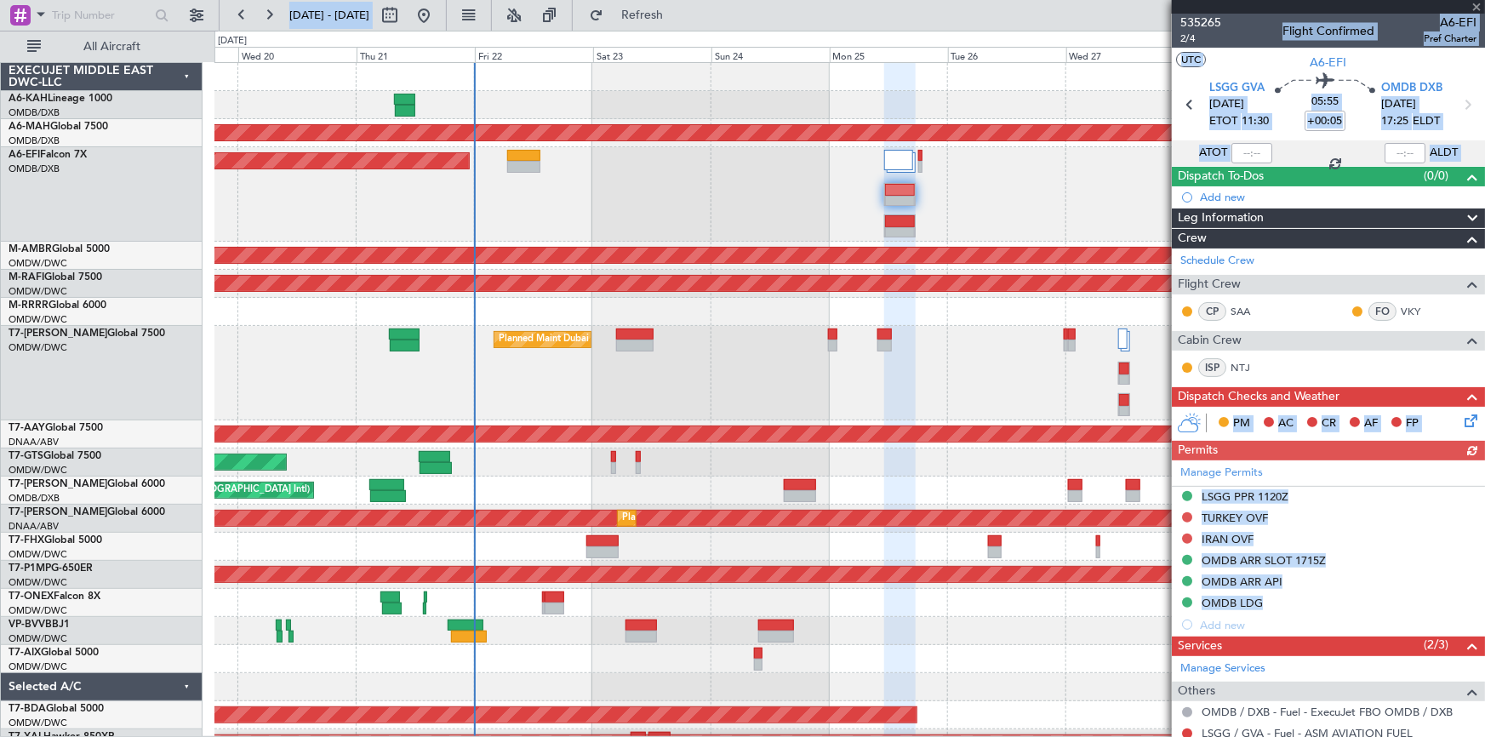
click at [1224, 56] on section "UTC A6-EFI" at bounding box center [1328, 61] width 313 height 26
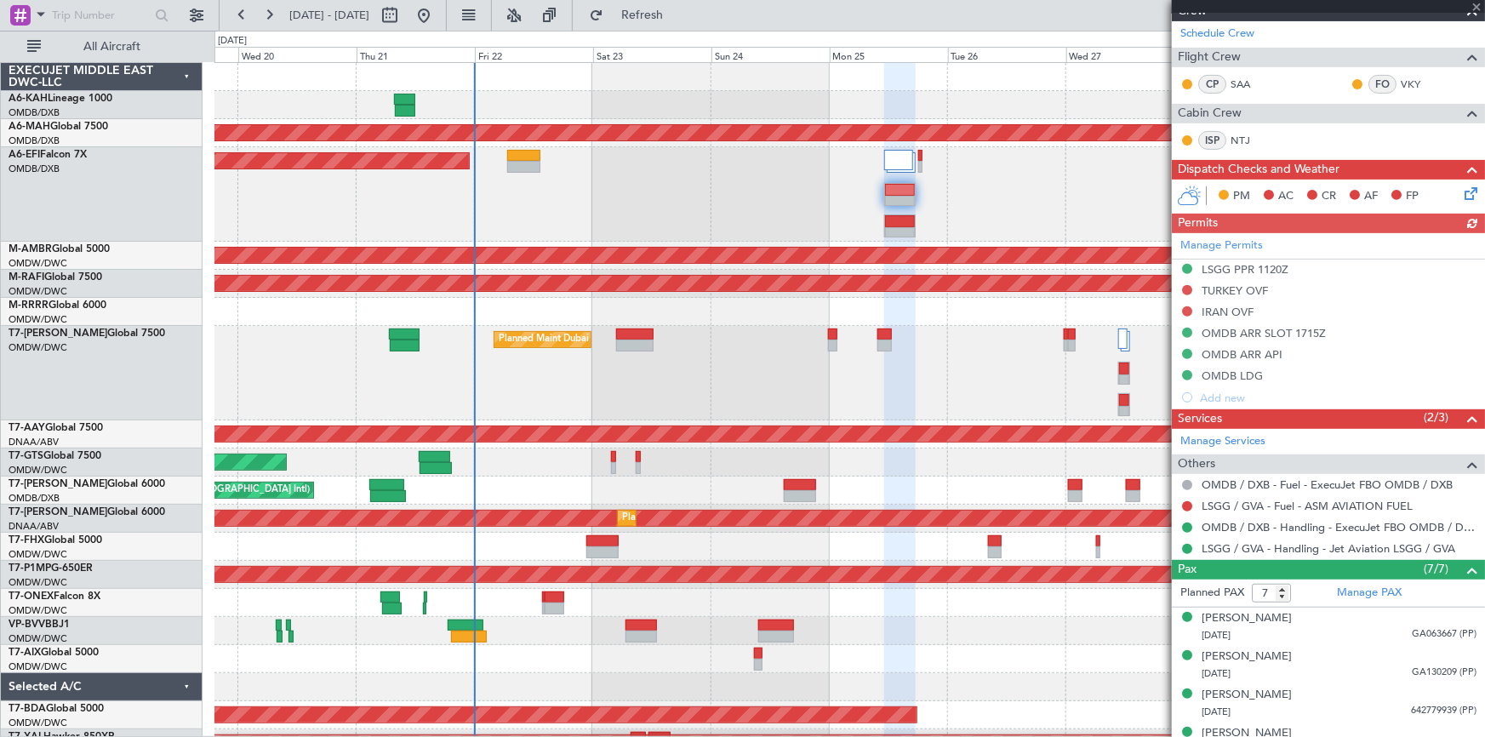
scroll to position [231, 0]
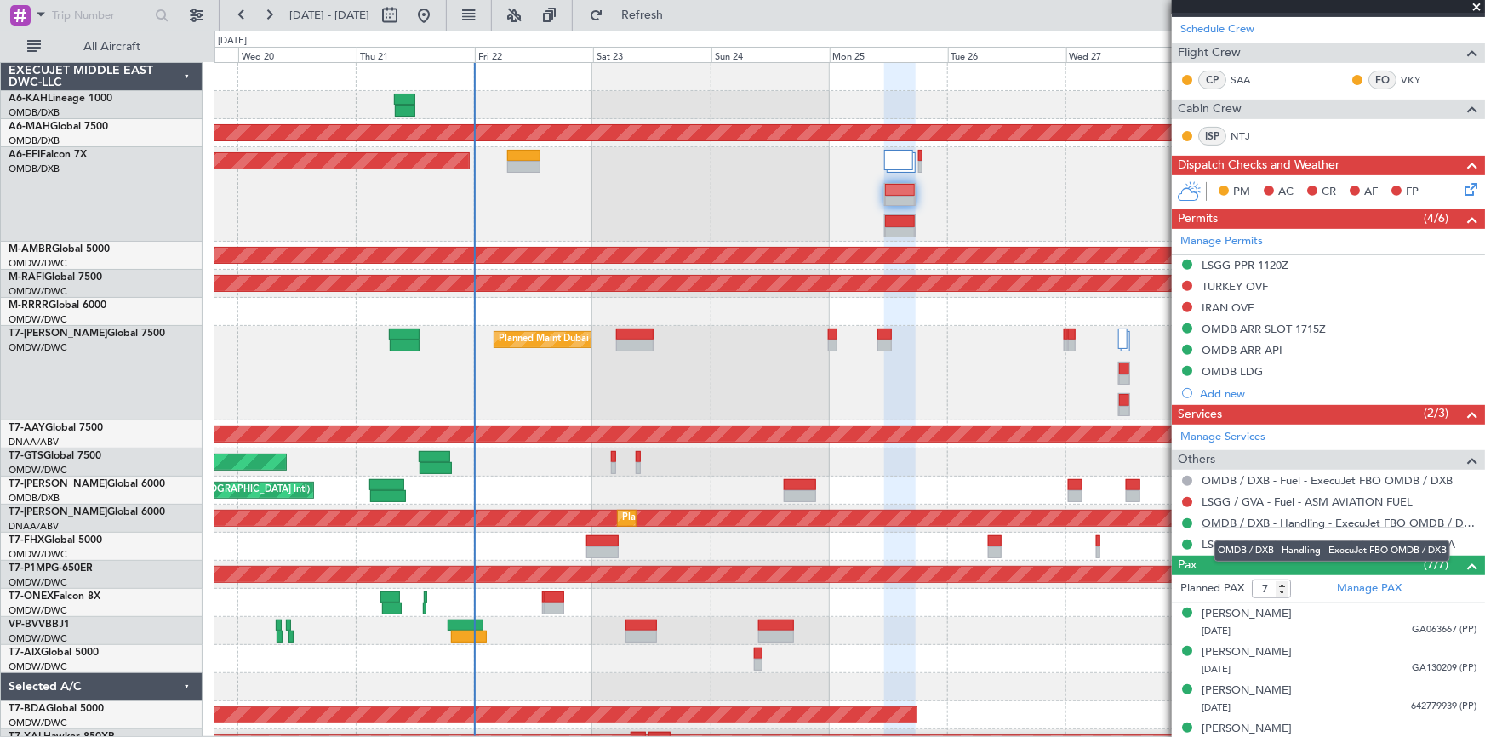
click at [1276, 522] on link "OMDB / DXB - Handling - ExecuJet FBO OMDB / DXB" at bounding box center [1338, 523] width 275 height 14
click at [678, 11] on span "Refresh" at bounding box center [642, 15] width 71 height 12
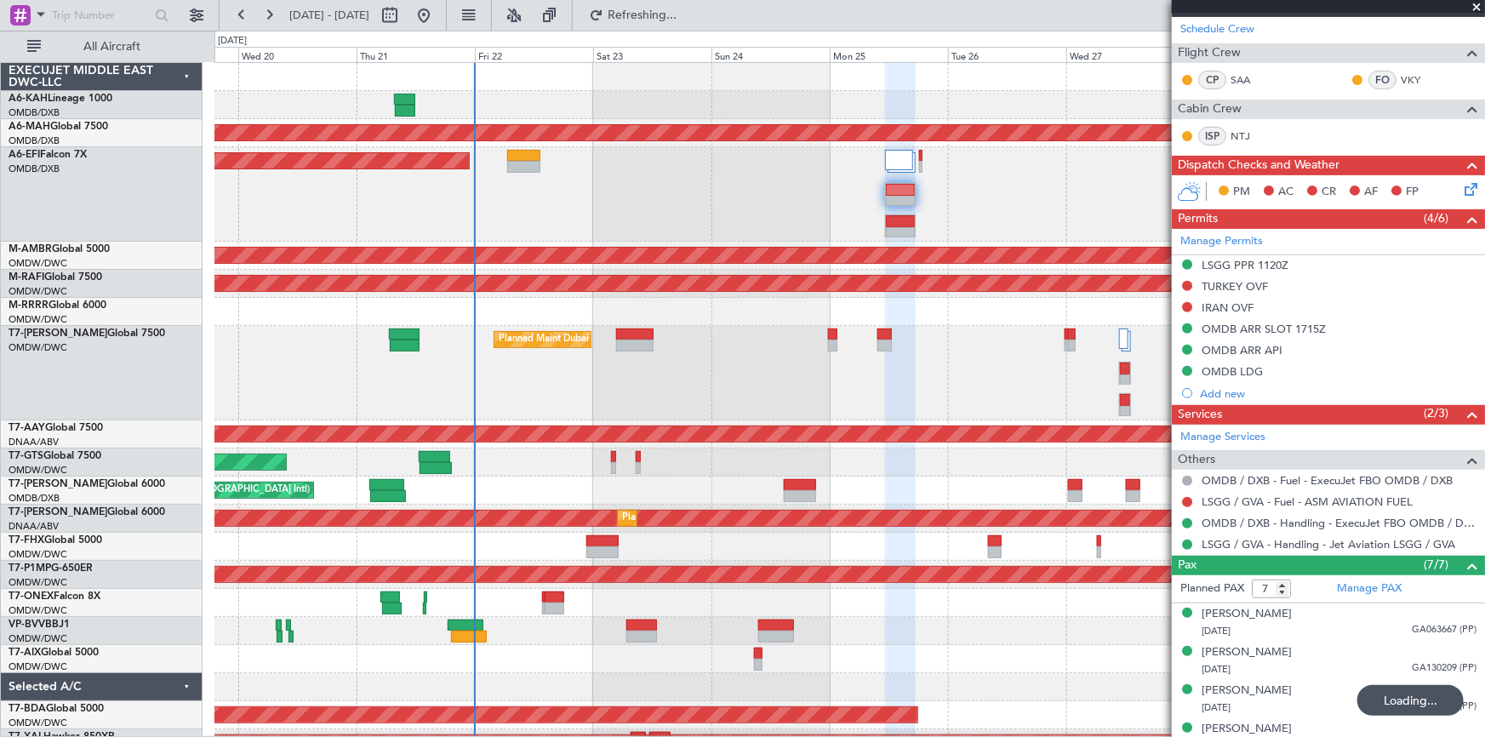
scroll to position [77, 0]
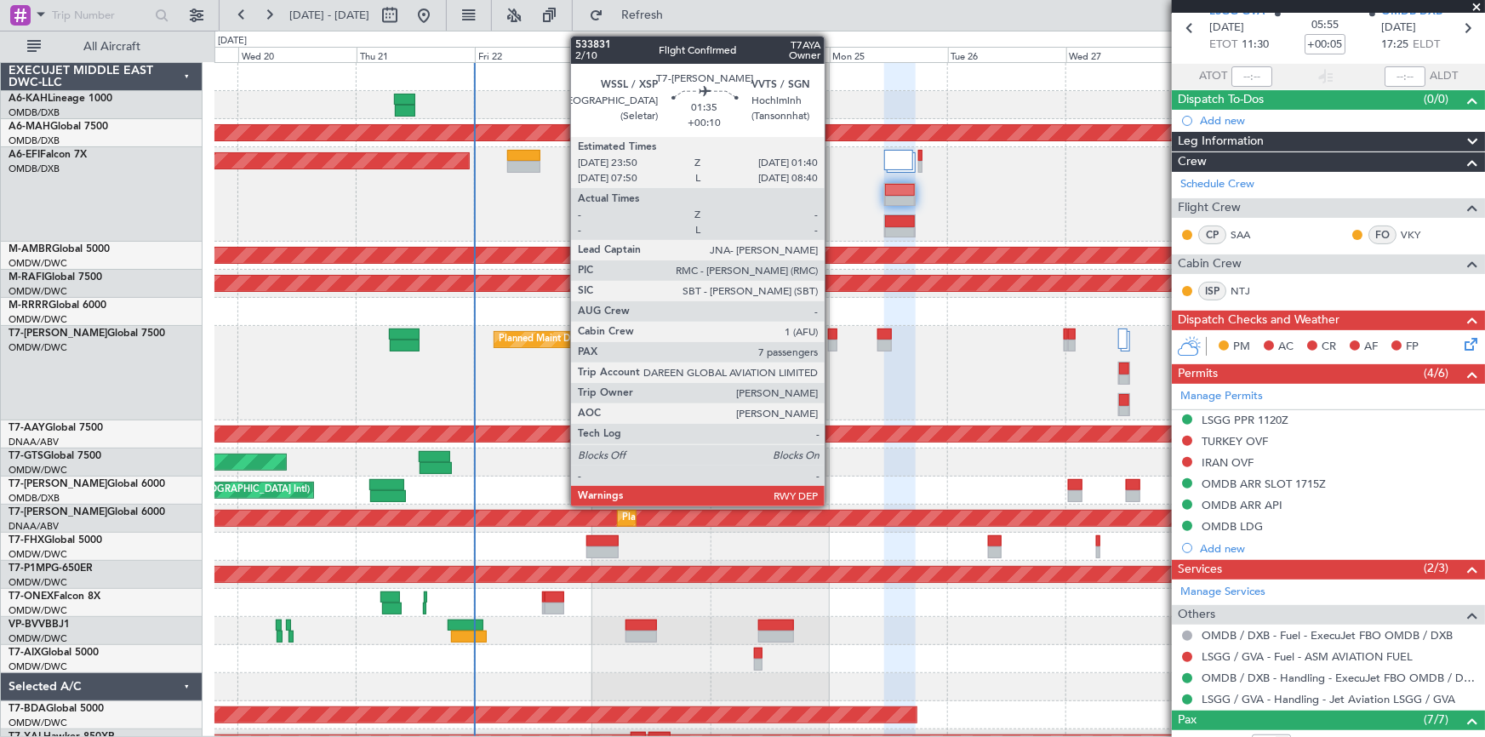
click at [832, 333] on div at bounding box center [832, 334] width 9 height 12
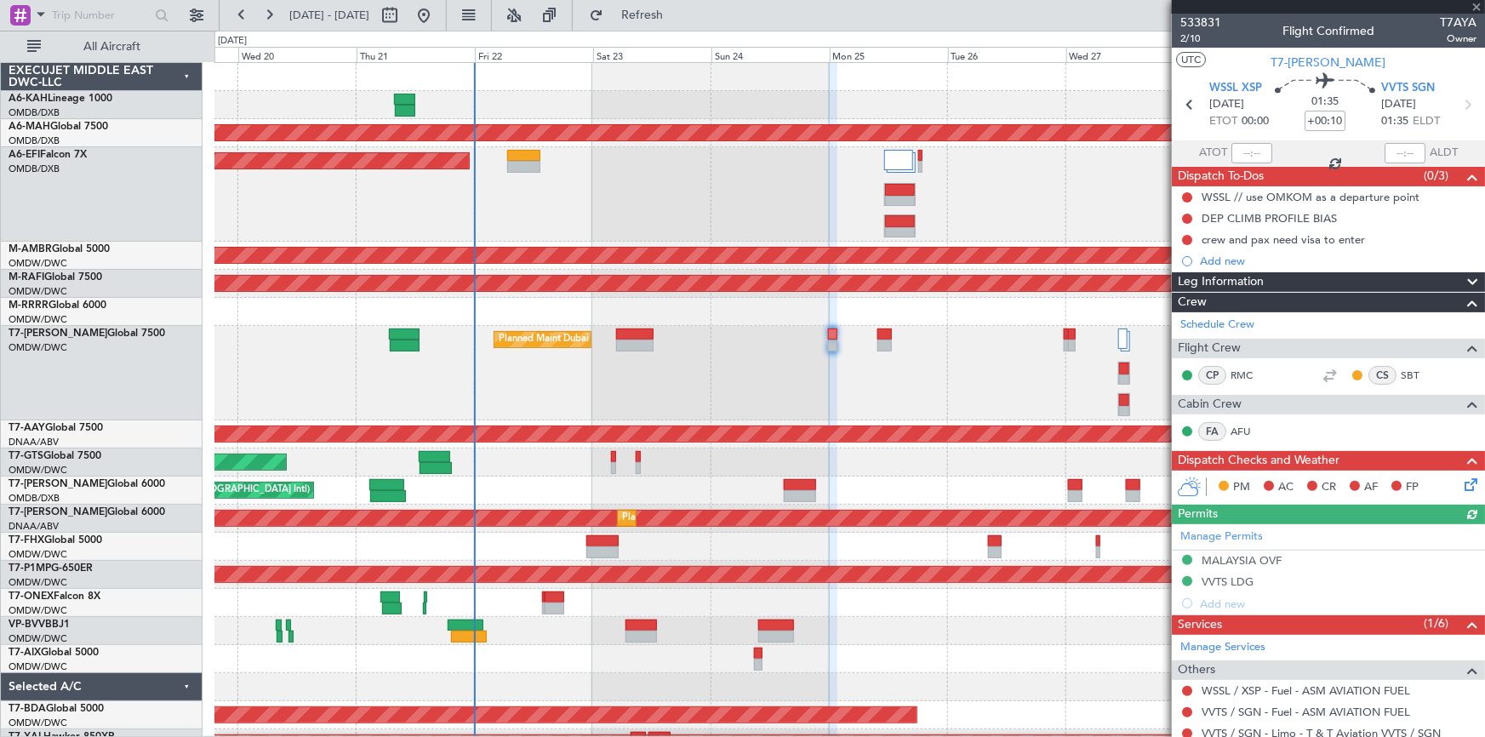
scroll to position [231, 0]
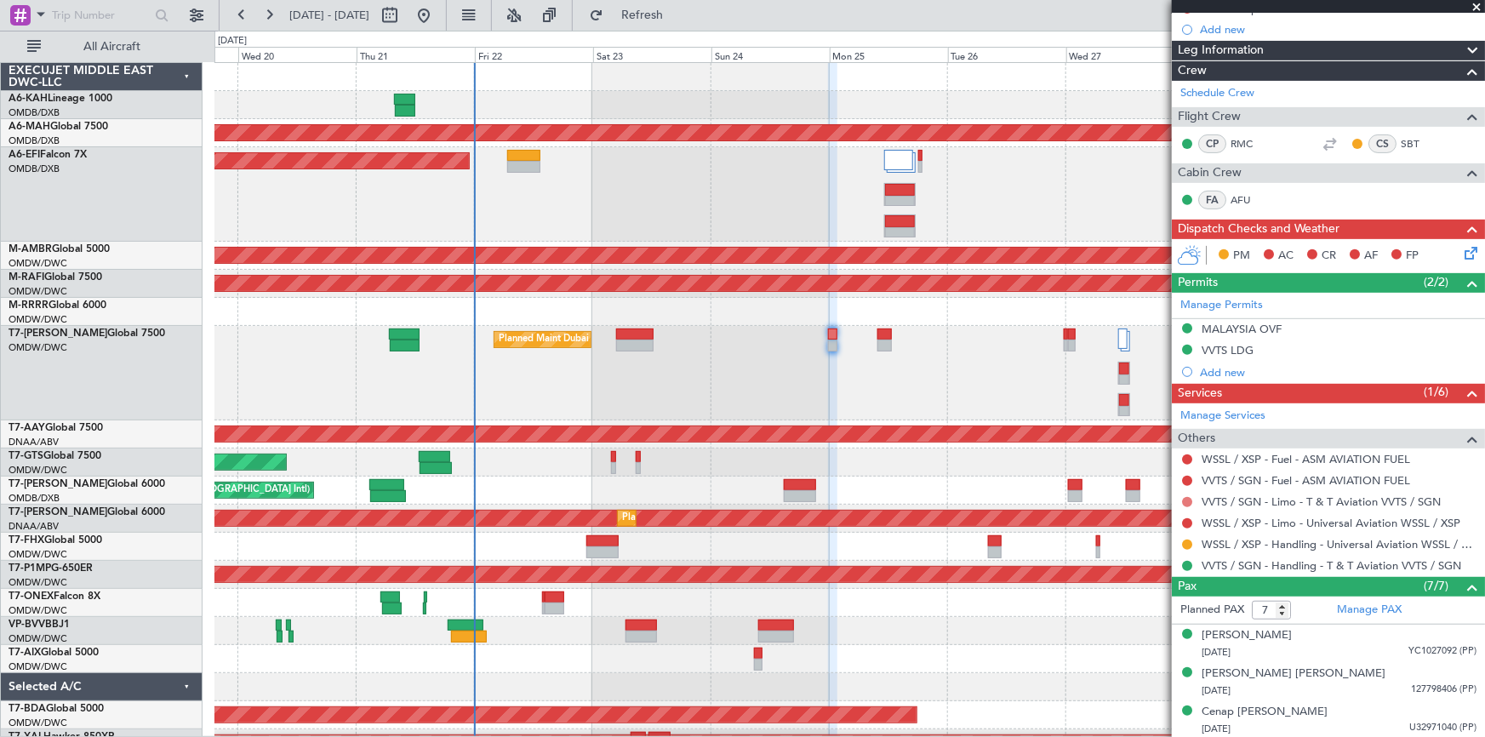
click at [1183, 499] on button at bounding box center [1187, 502] width 10 height 10
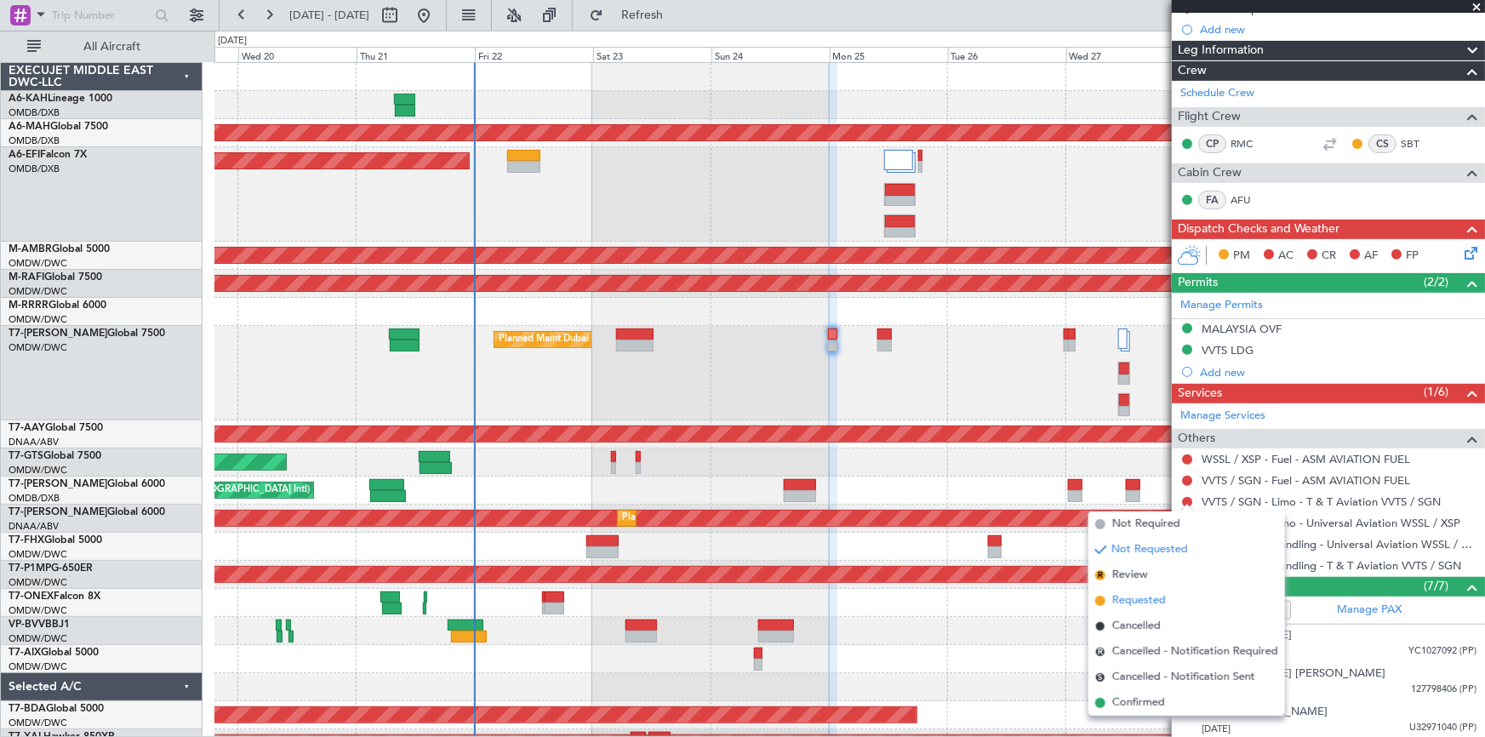
click at [1132, 598] on span "Requested" at bounding box center [1139, 600] width 54 height 17
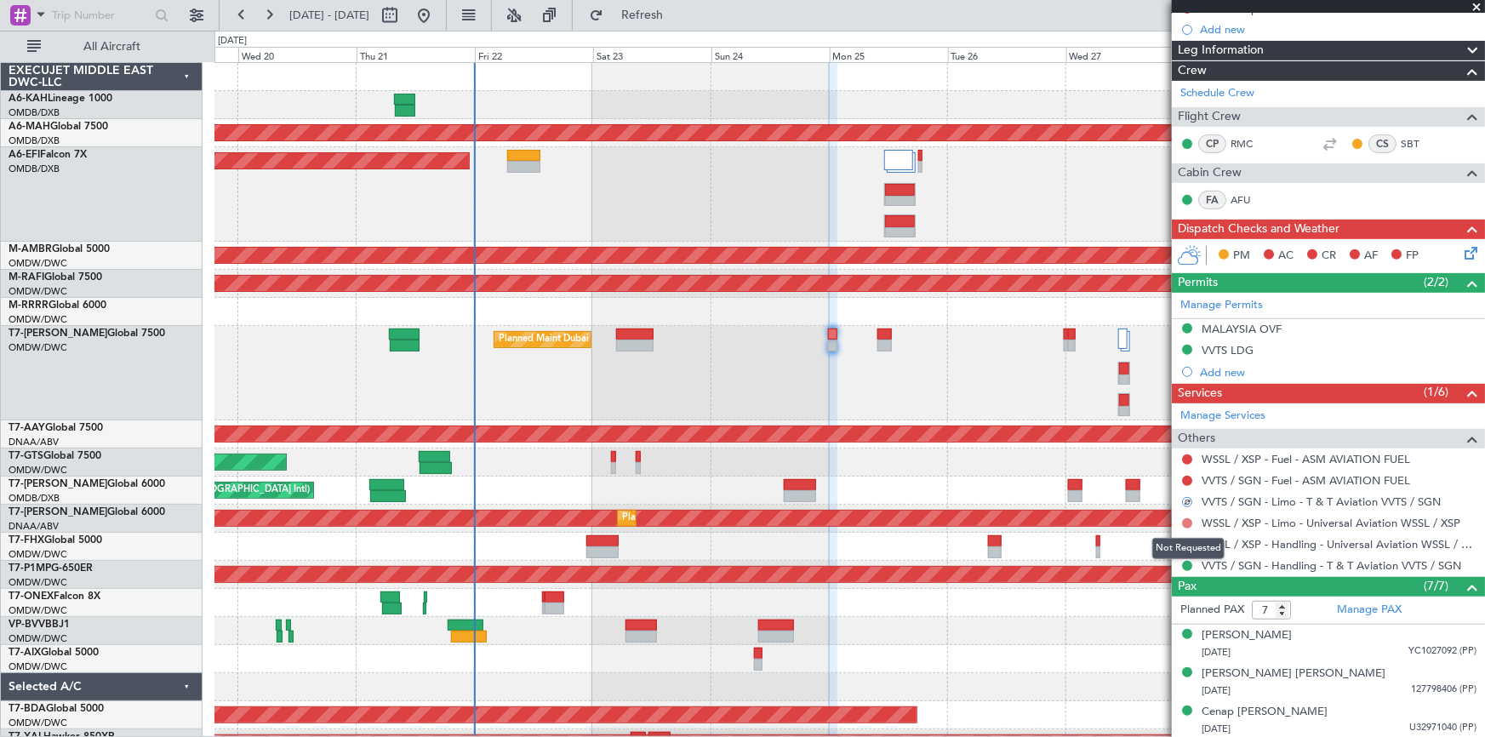
click at [1183, 522] on button at bounding box center [1187, 523] width 10 height 10
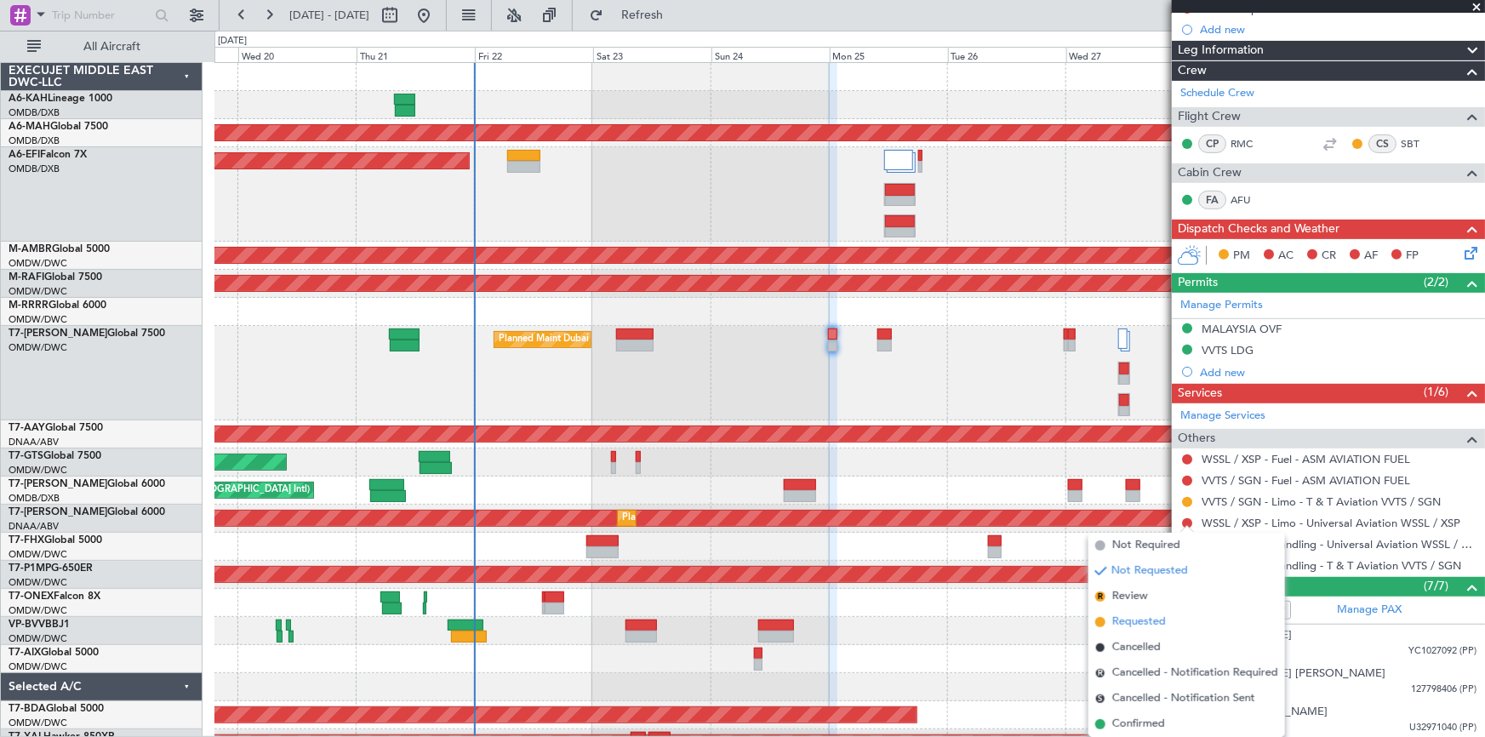
click at [1136, 625] on span "Requested" at bounding box center [1139, 621] width 54 height 17
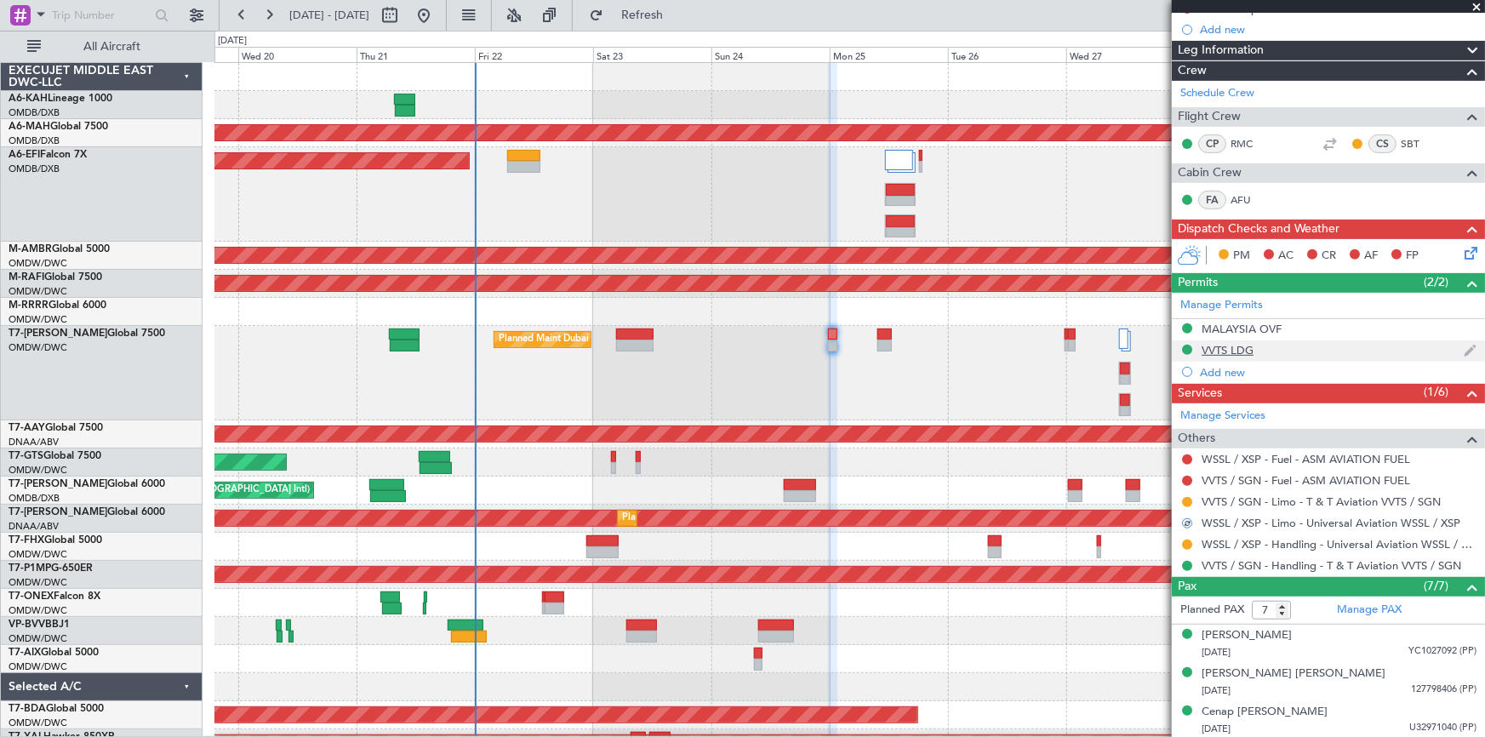
scroll to position [0, 0]
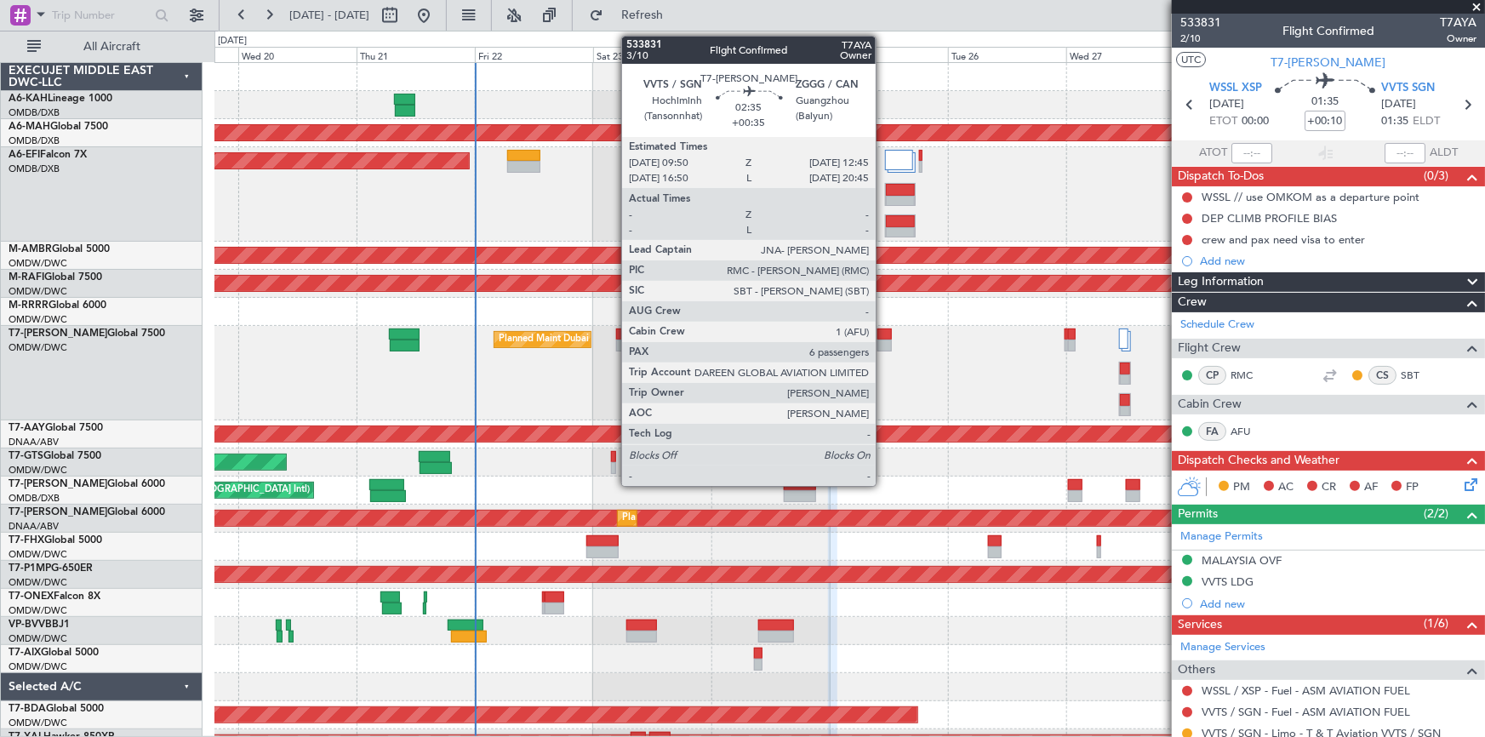
click at [883, 333] on div at bounding box center [884, 334] width 14 height 12
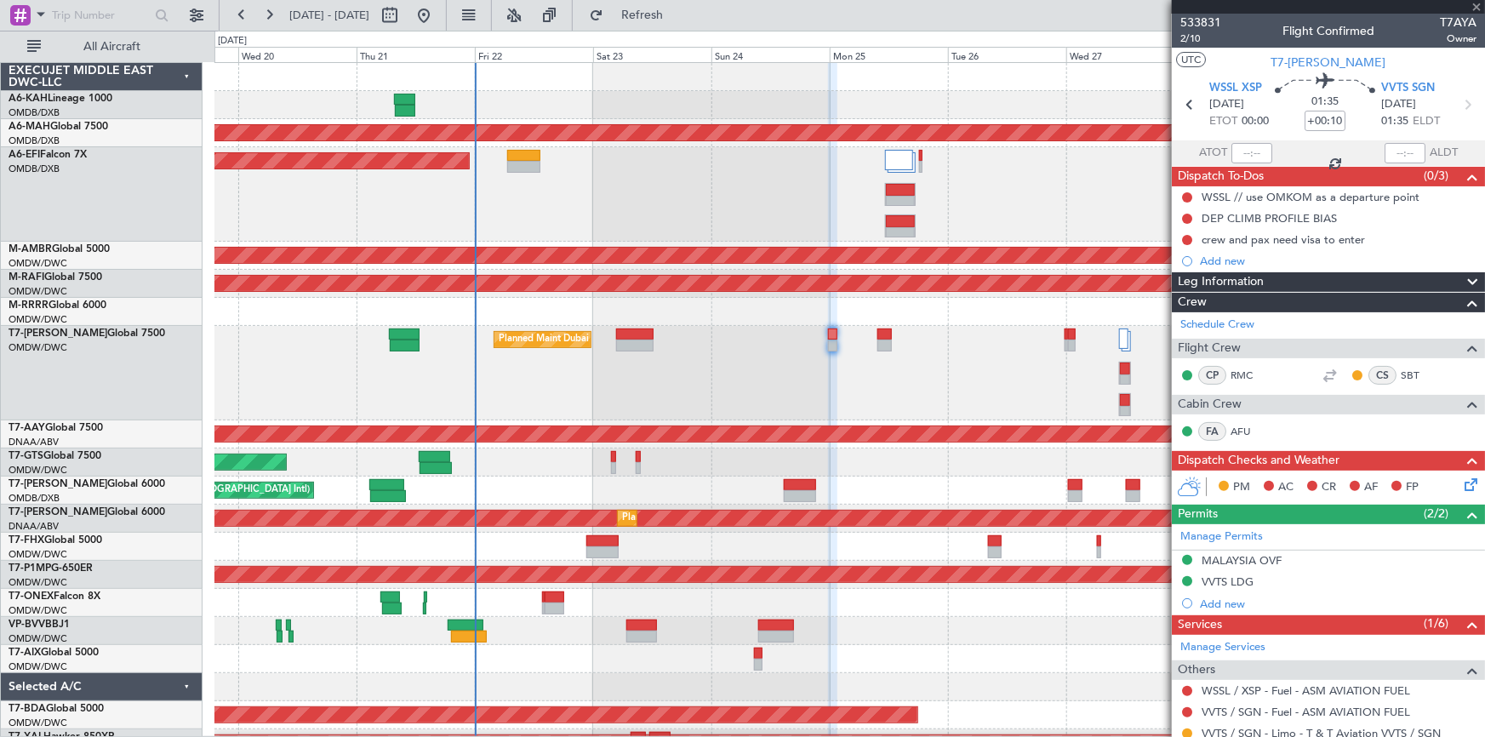
type input "+00:35"
type input "6"
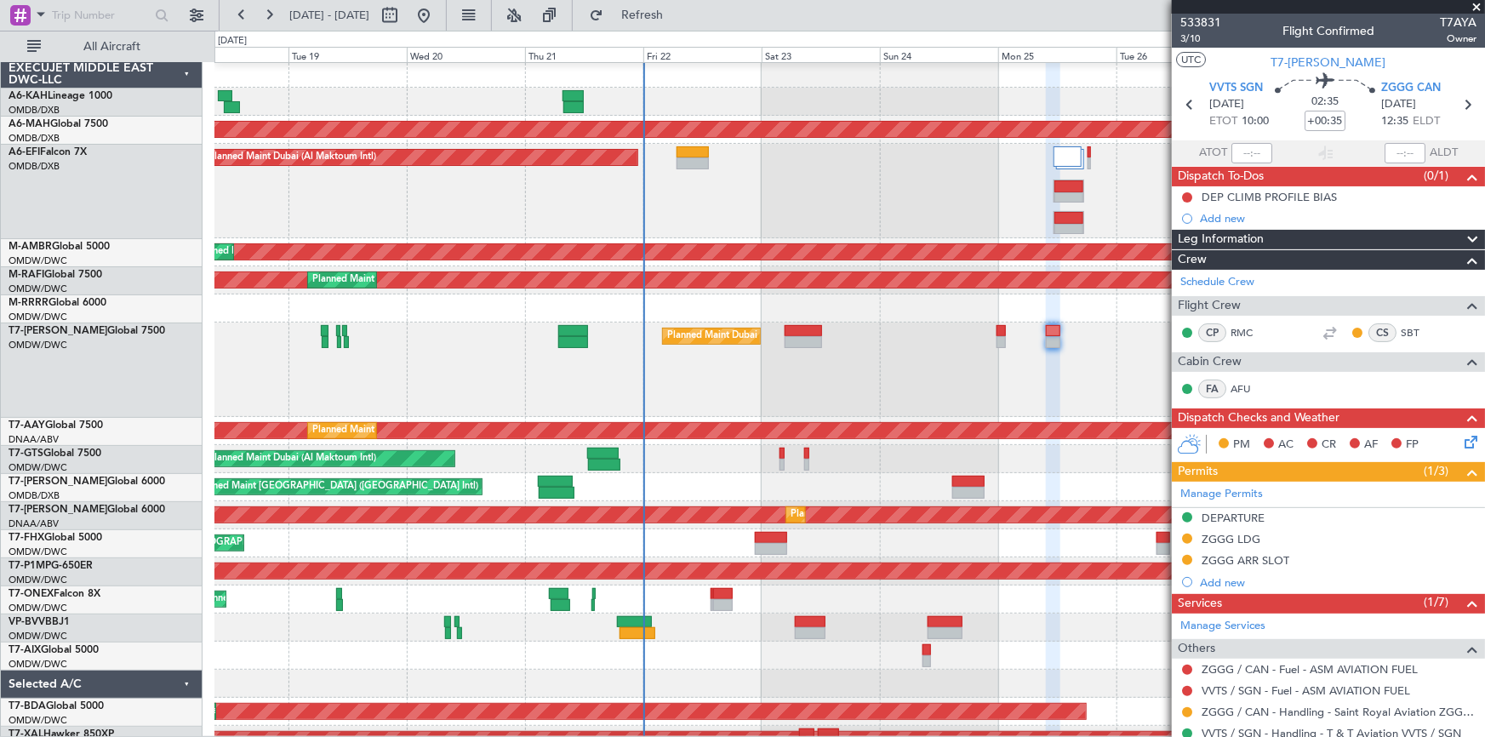
click at [536, 371] on div "Planned Maint Dubai (Al Maktoum Intl)" at bounding box center [849, 369] width 1270 height 94
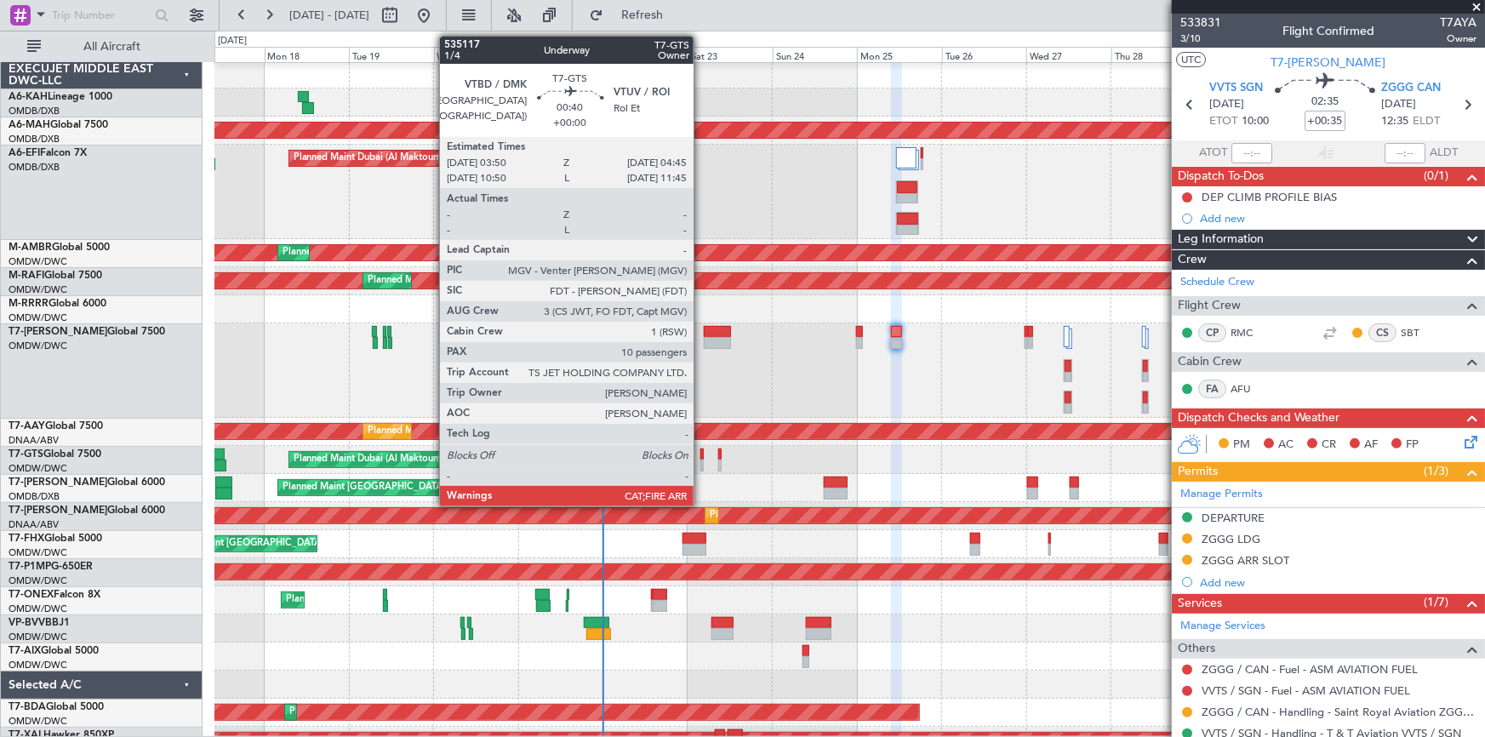
click at [701, 456] on div at bounding box center [701, 454] width 3 height 12
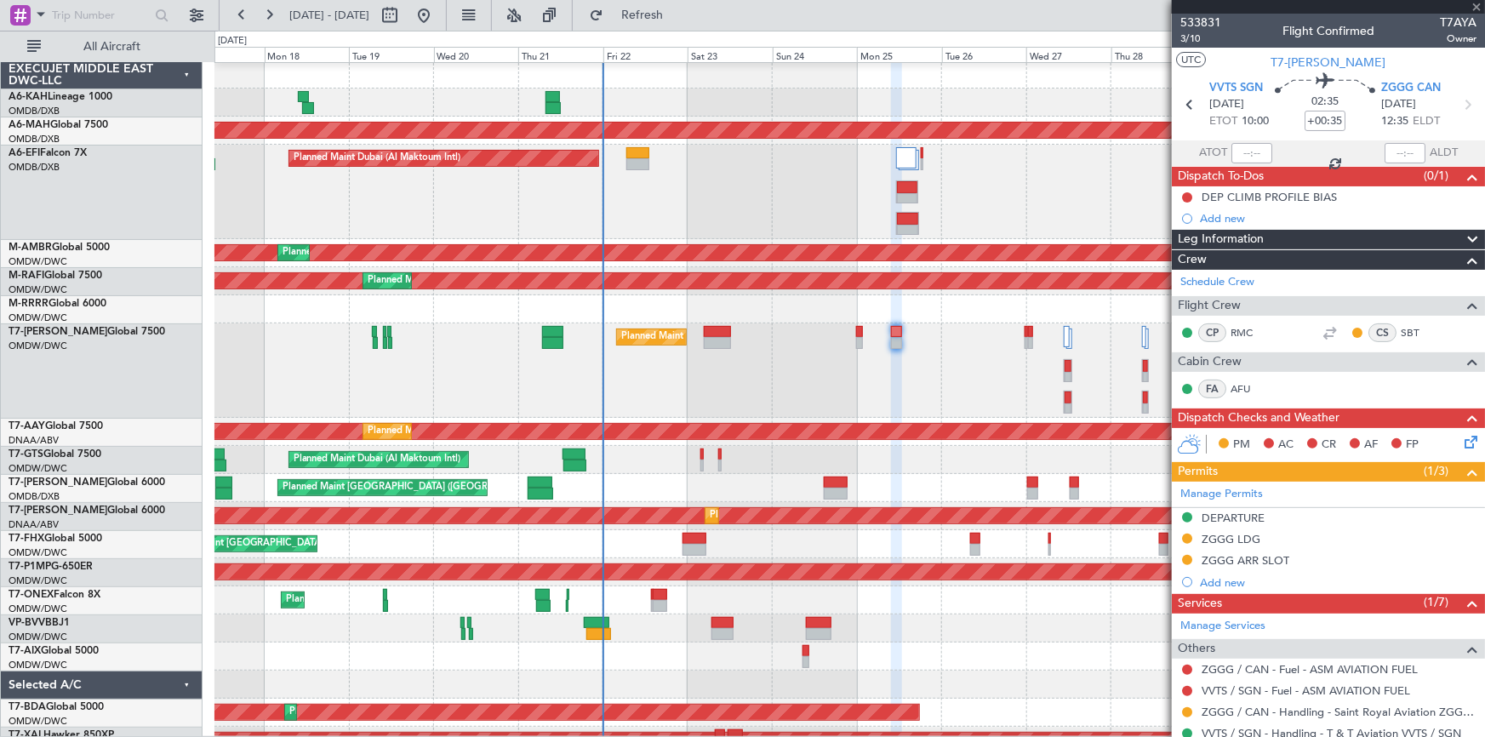
type input "10"
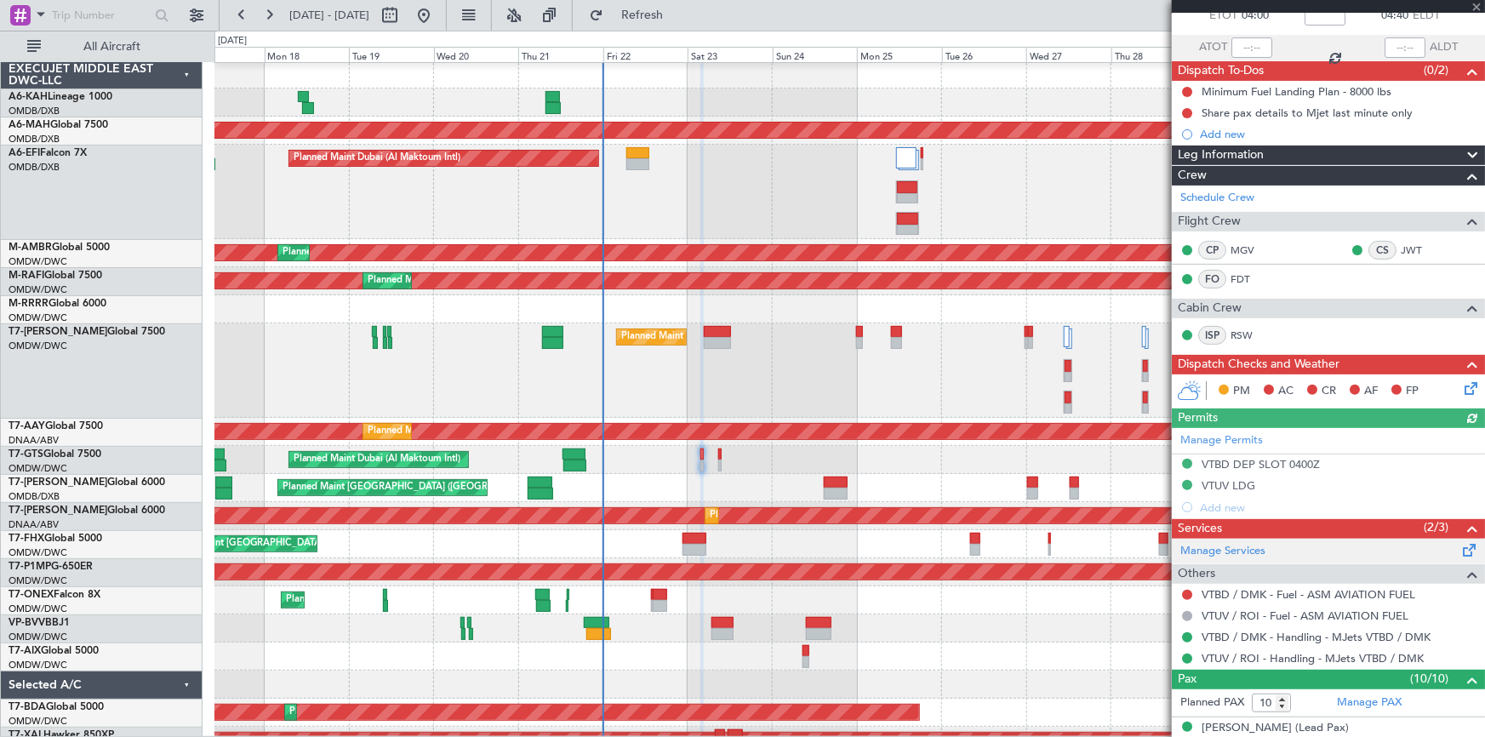
scroll to position [231, 0]
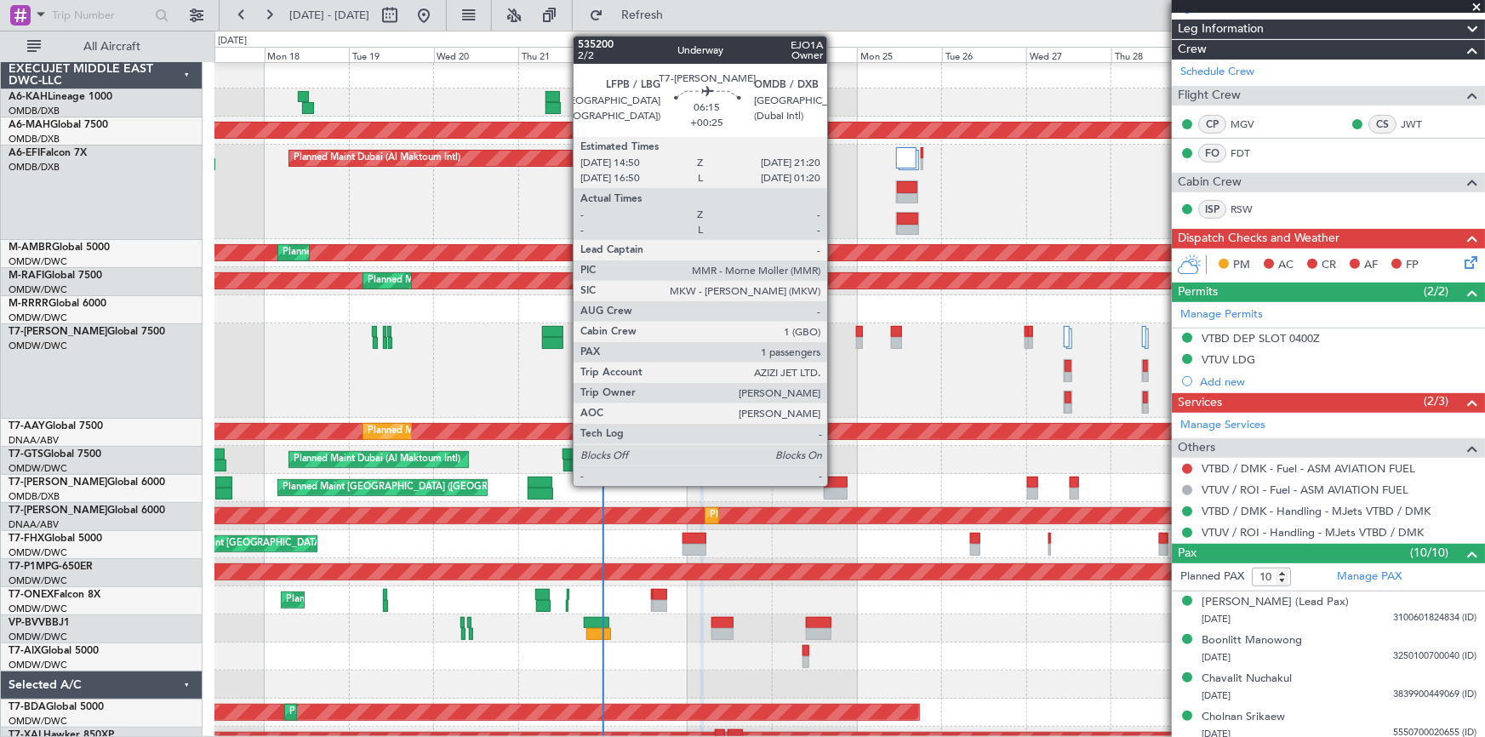
click at [835, 481] on div at bounding box center [835, 482] width 23 height 12
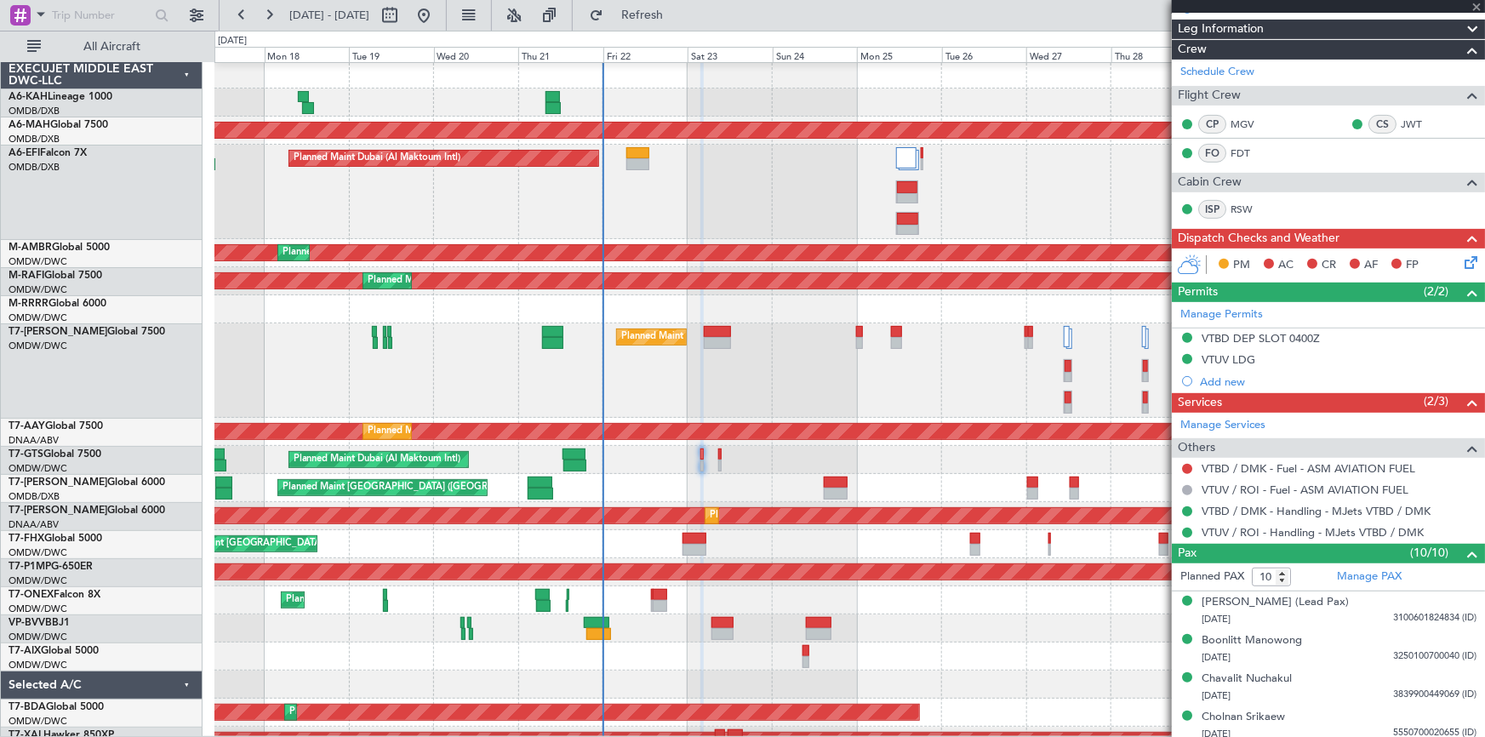
type input "+00:25"
type input "1"
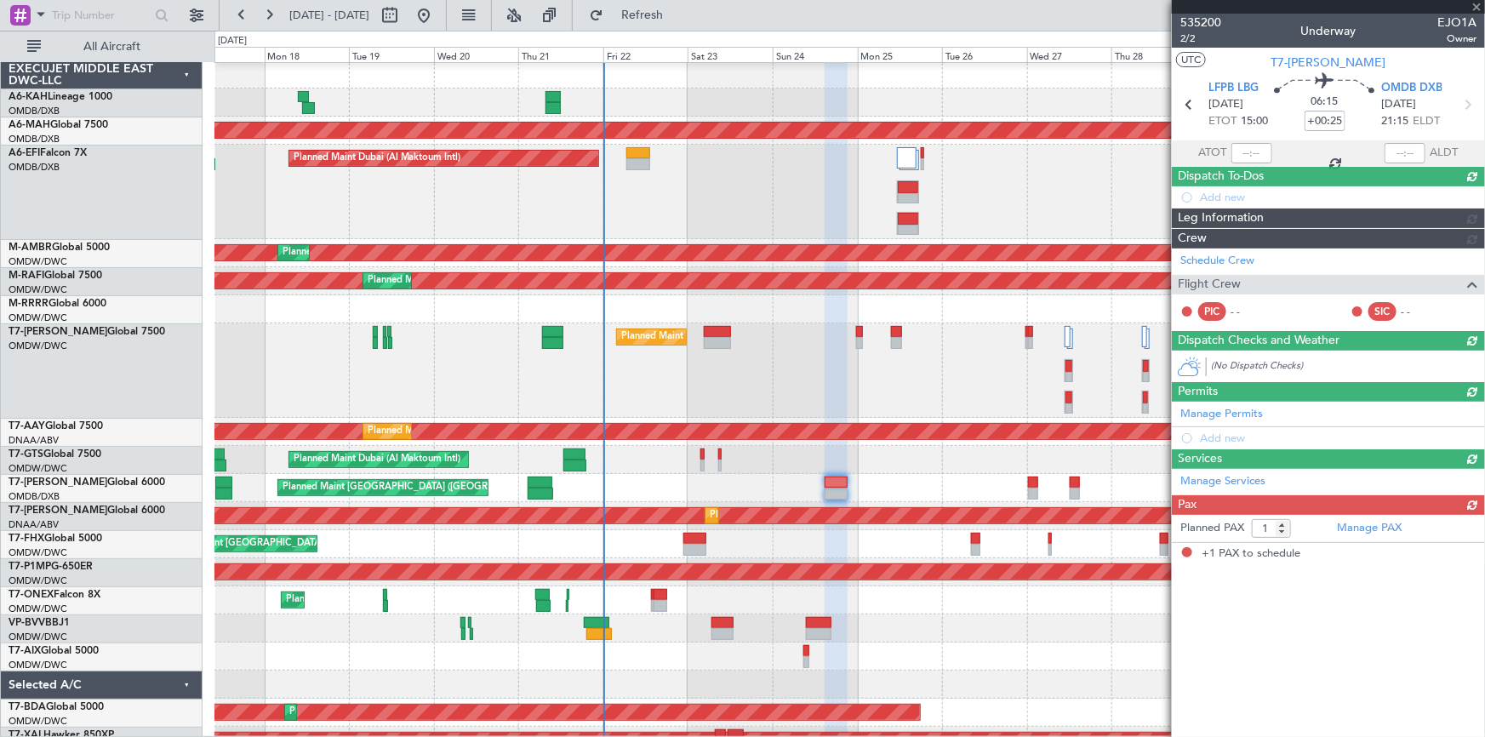
scroll to position [0, 0]
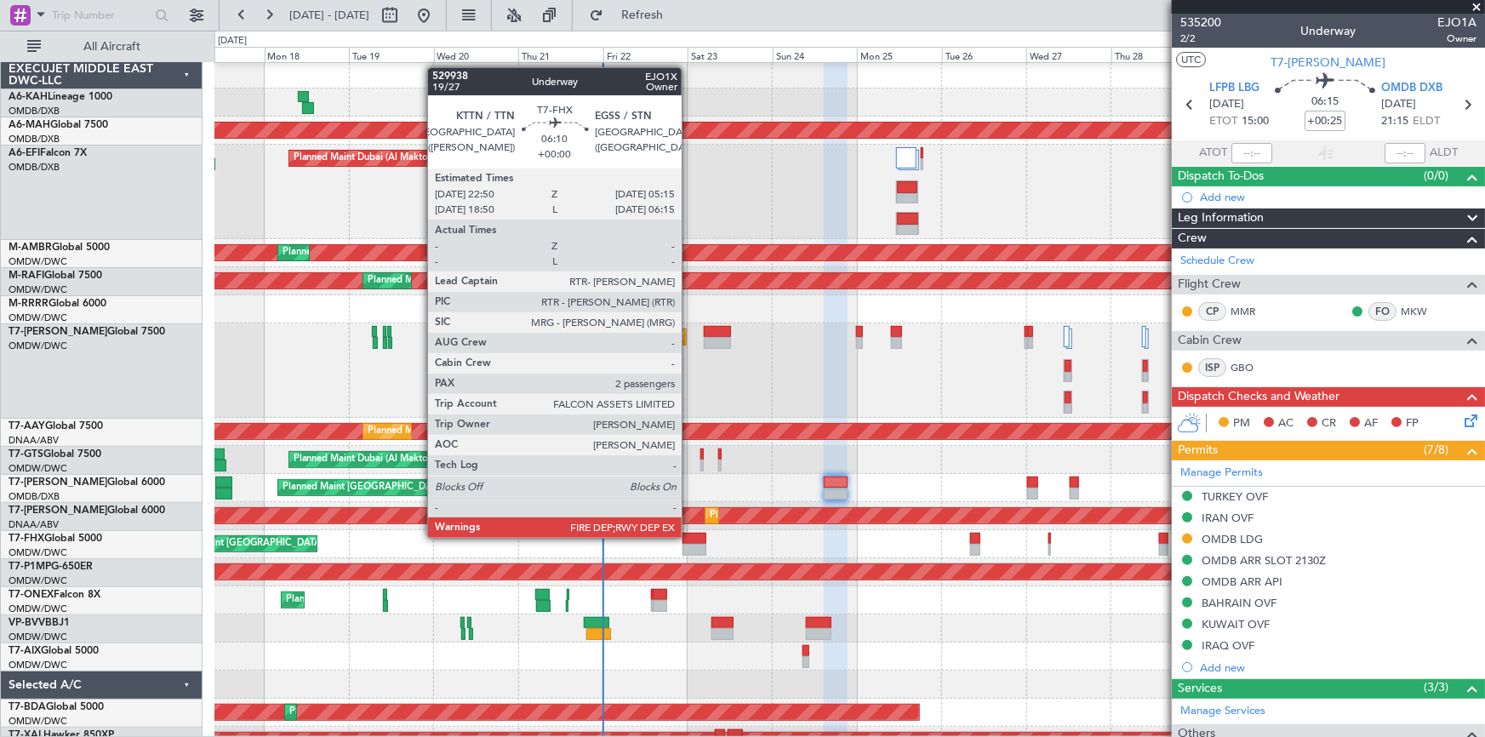
click at [689, 538] on div at bounding box center [693, 539] width 23 height 12
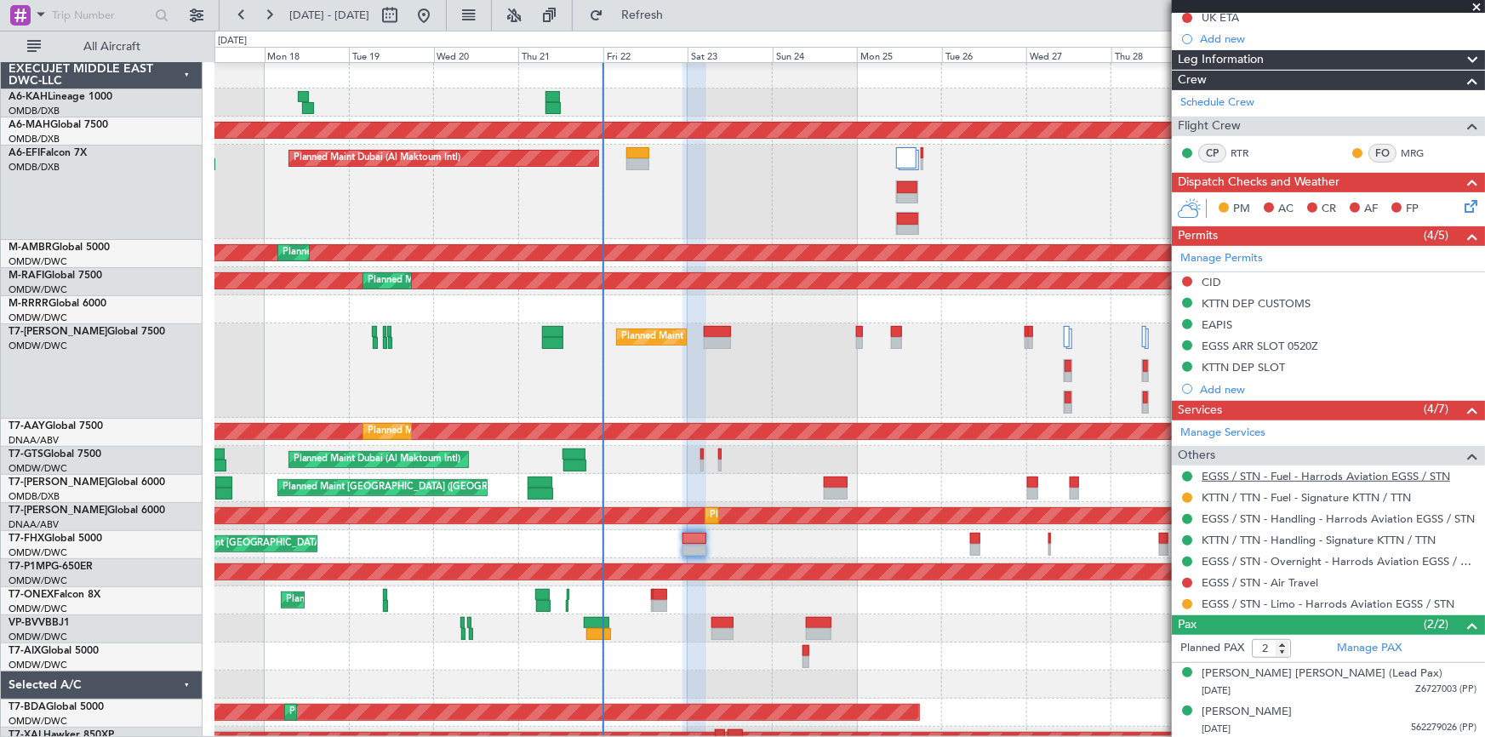
scroll to position [88, 0]
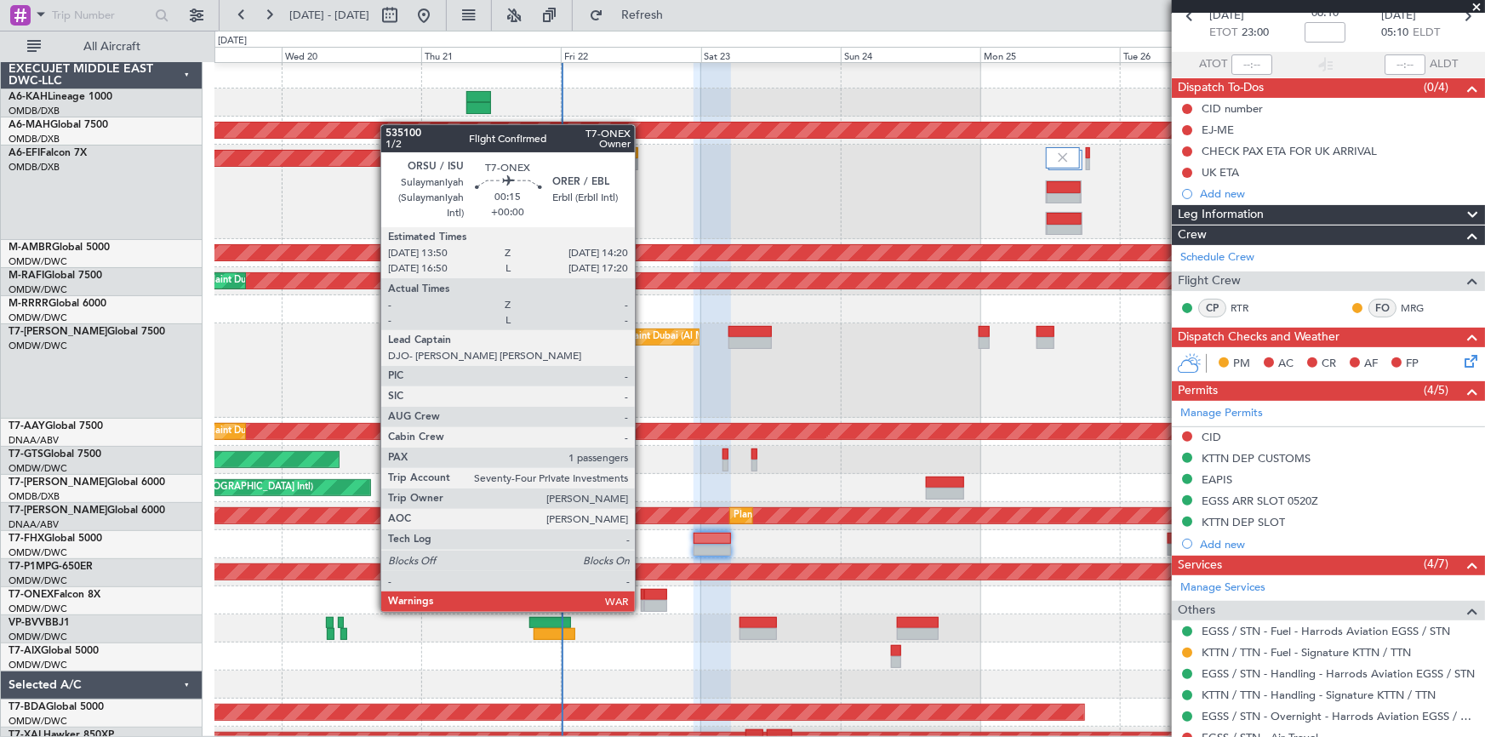
click at [642, 595] on div at bounding box center [642, 595] width 3 height 12
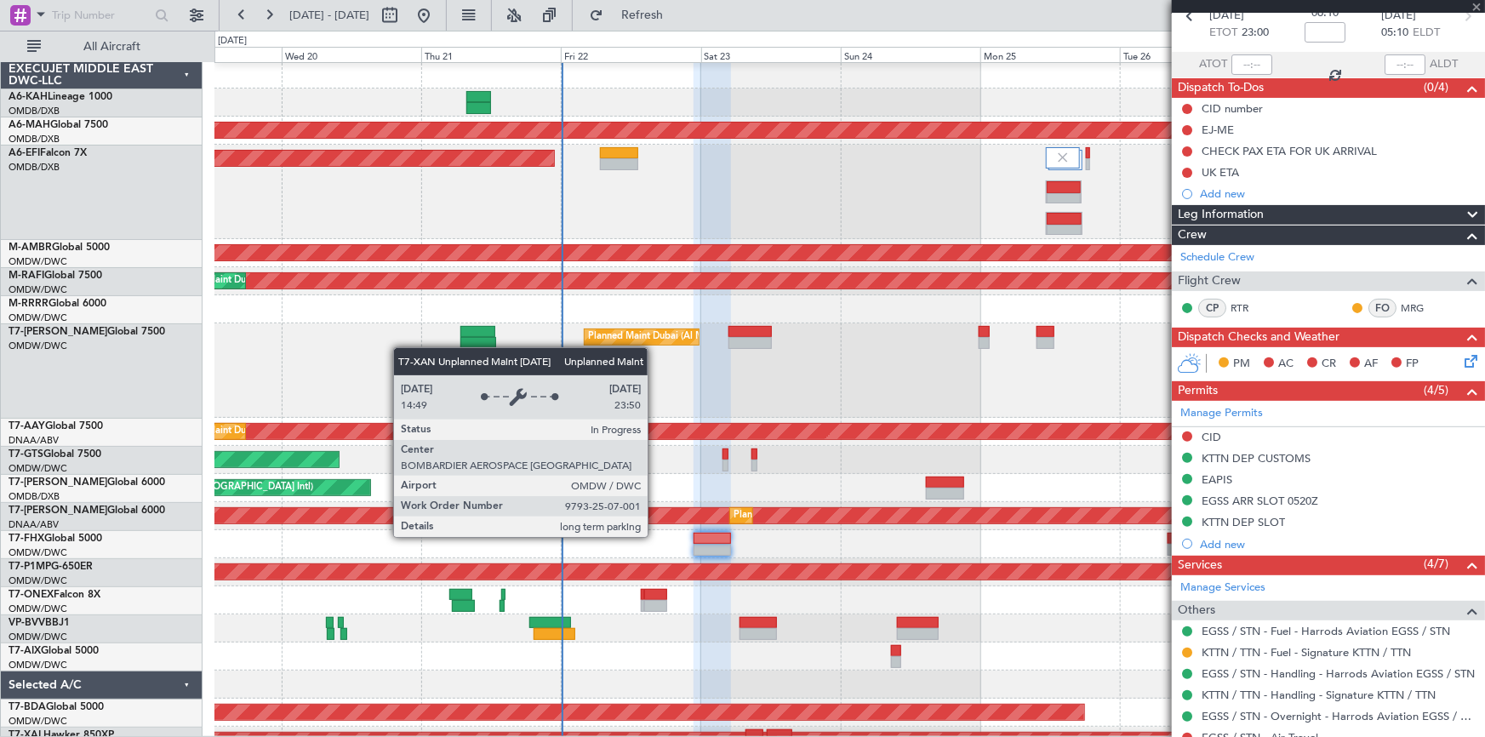
type input "1"
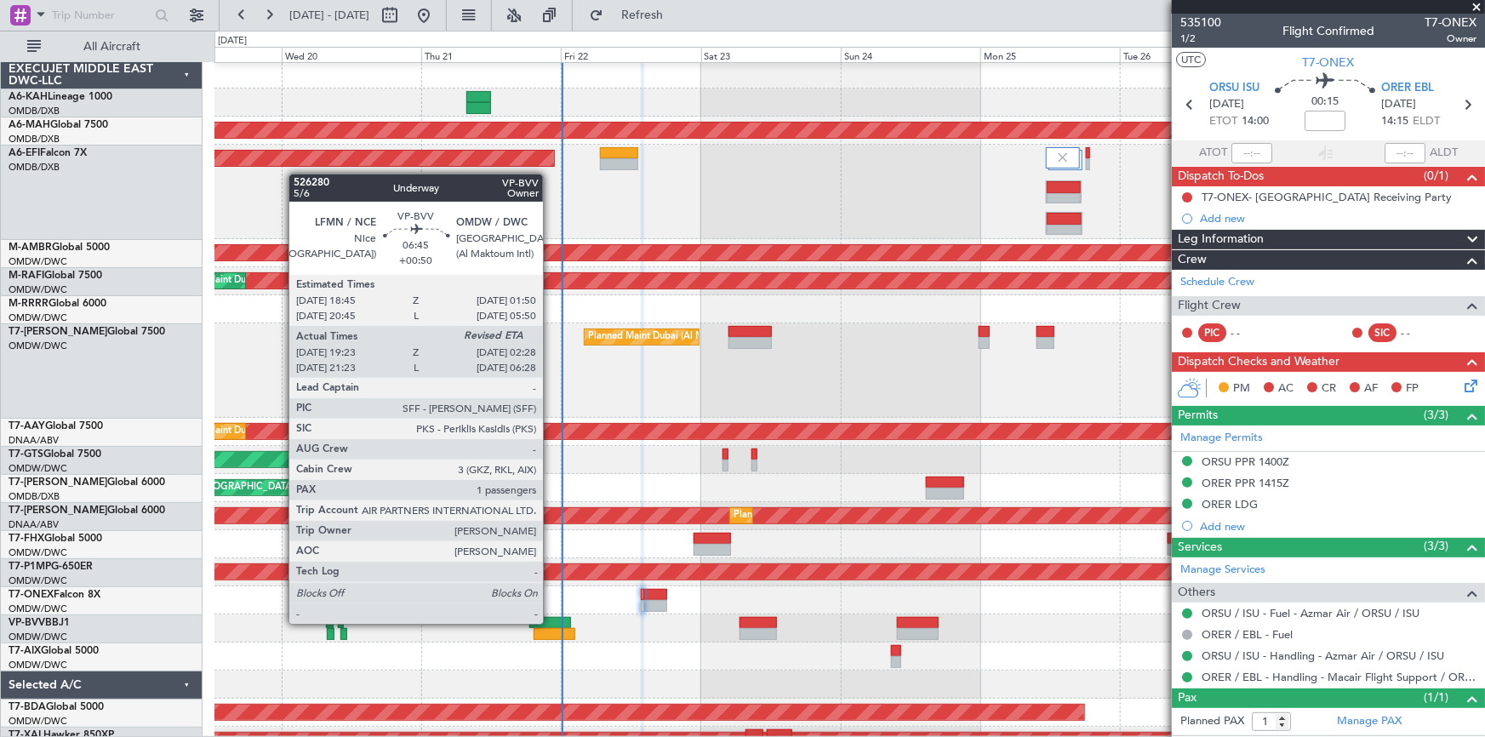
click at [550, 622] on div at bounding box center [550, 623] width 42 height 12
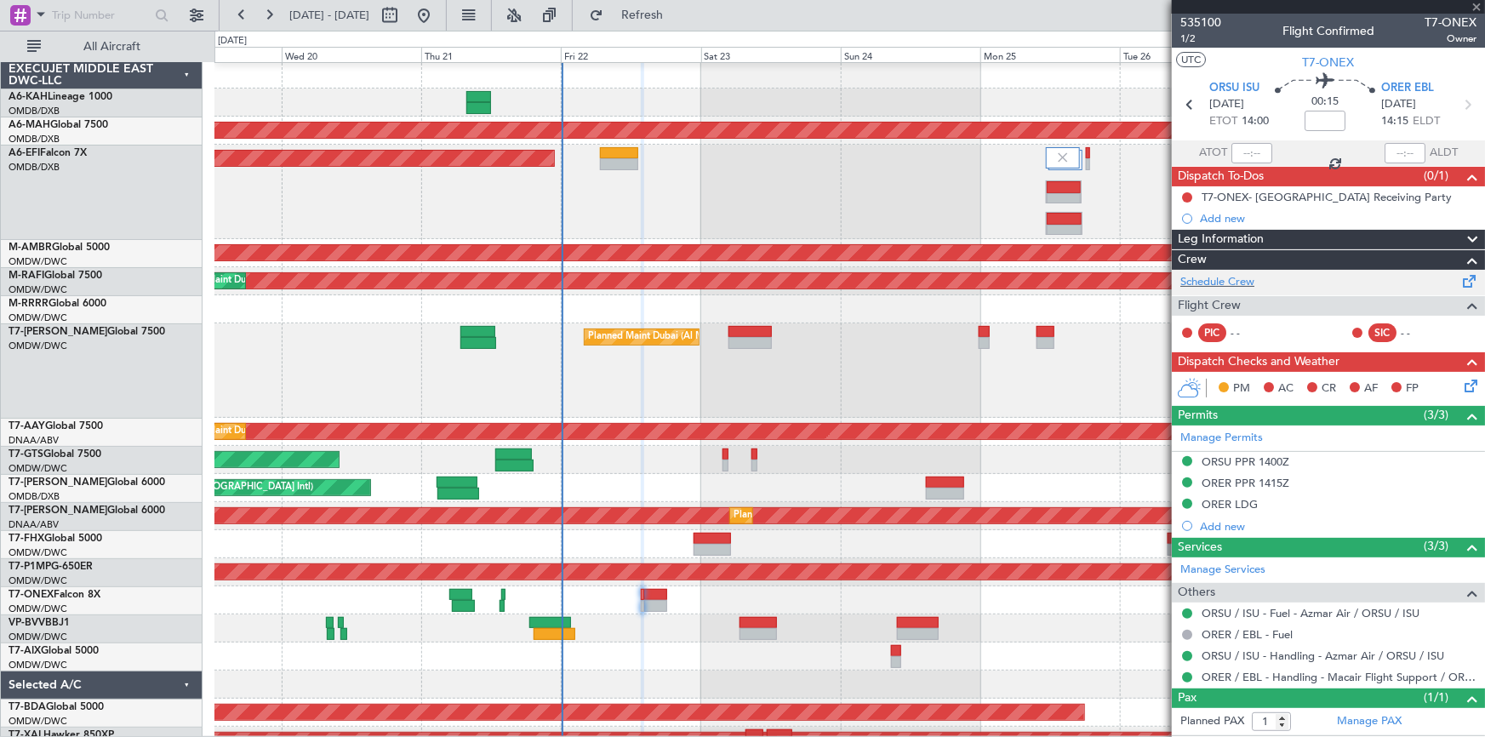
type input "+00:50"
type input "19:38"
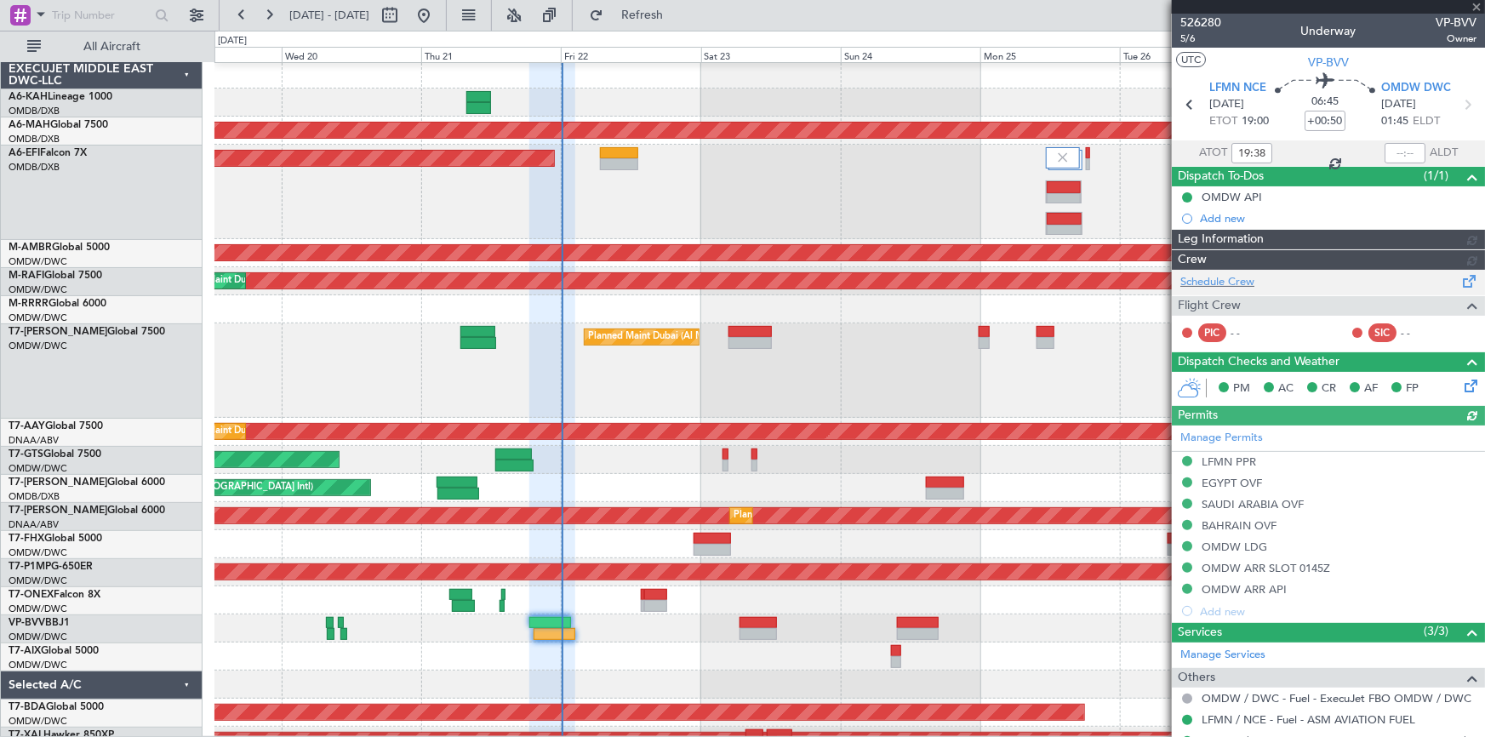
type input "Dherander Fithani (DHF)"
type input "7091"
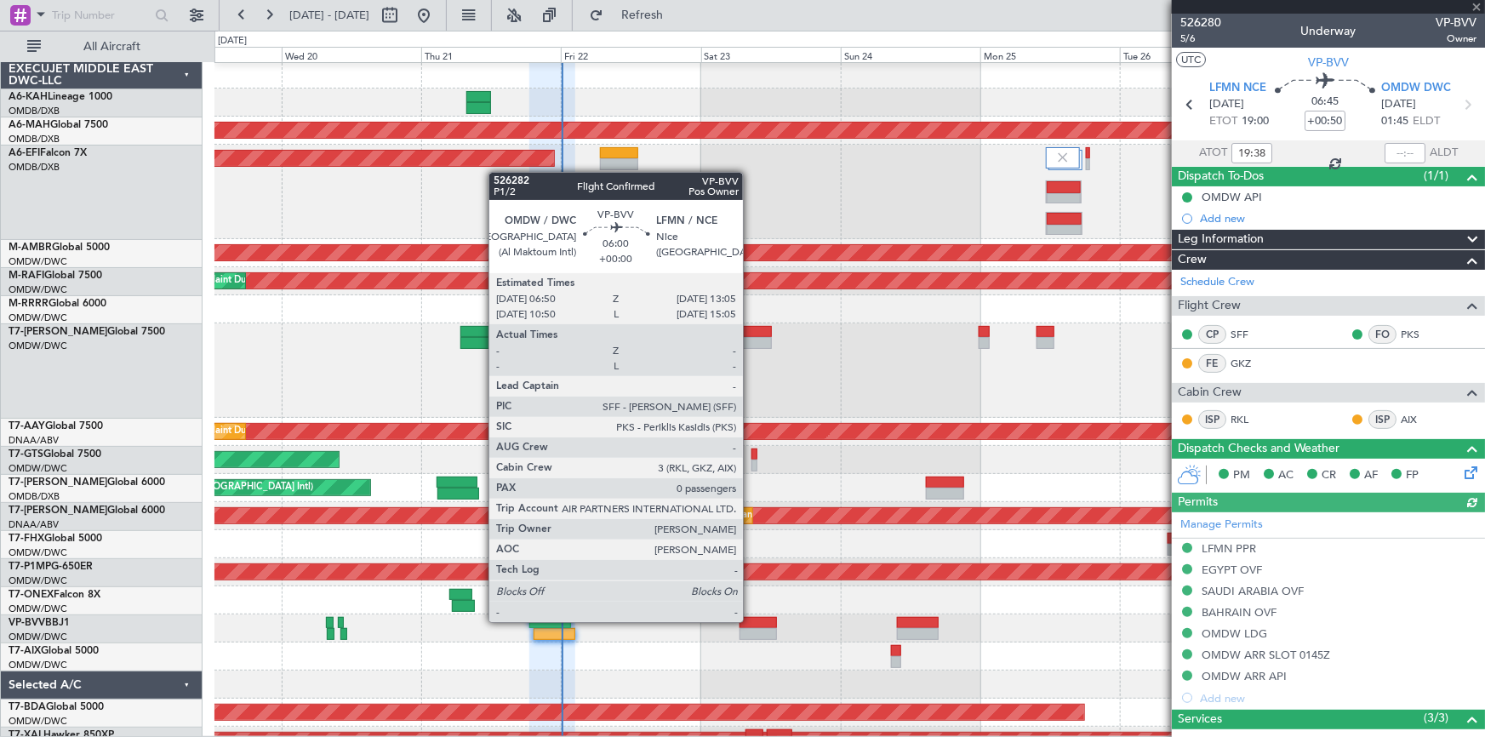
click at [750, 620] on div at bounding box center [757, 623] width 37 height 12
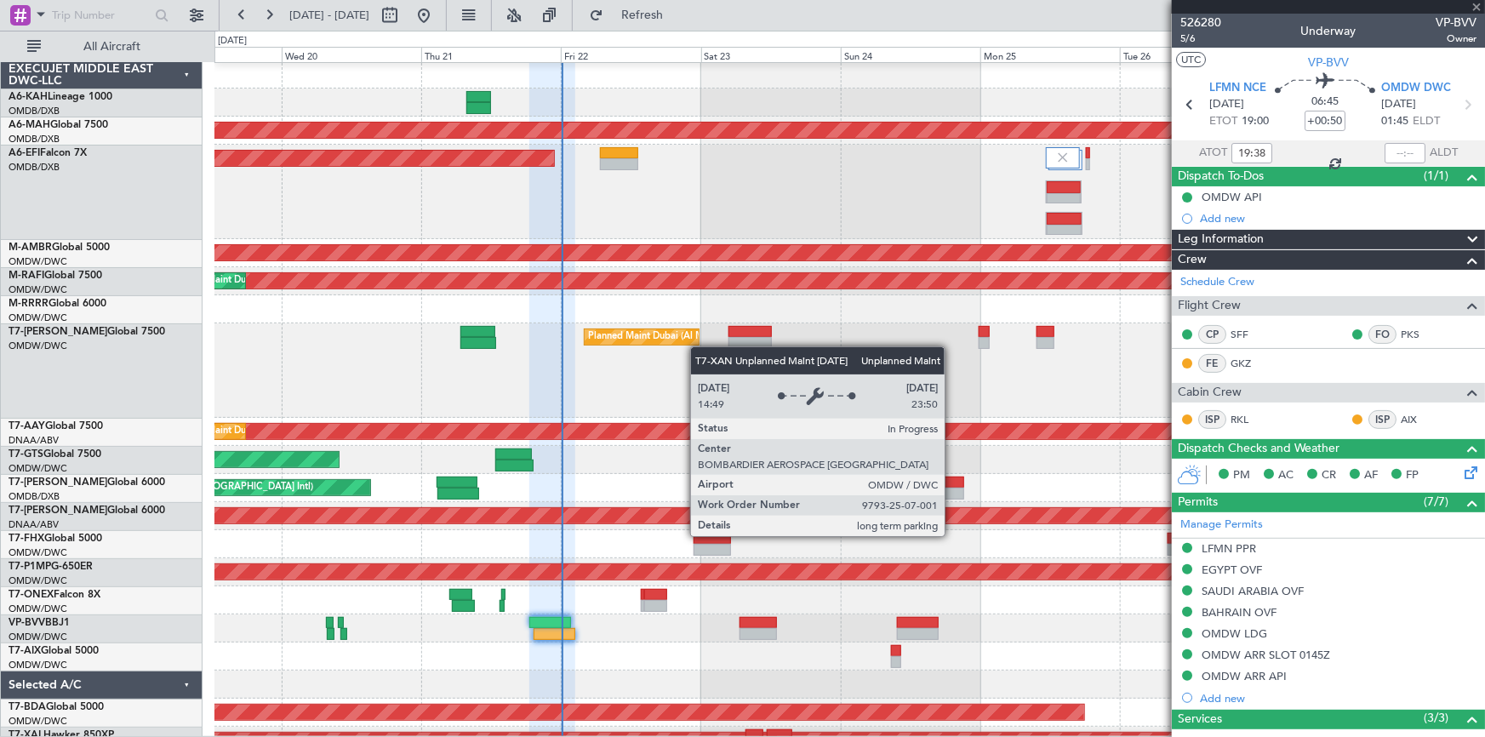
type input "0"
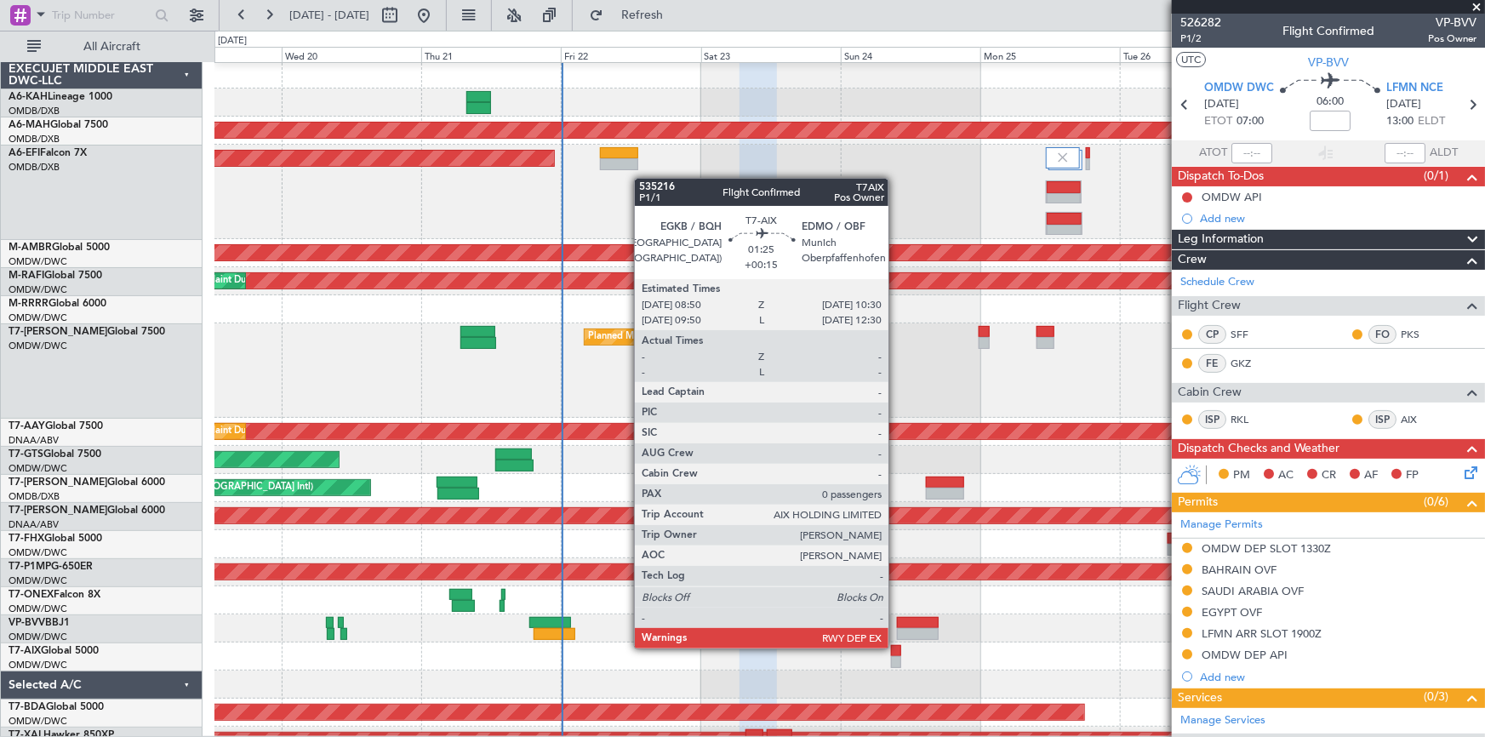
click at [896, 647] on div at bounding box center [896, 651] width 10 height 12
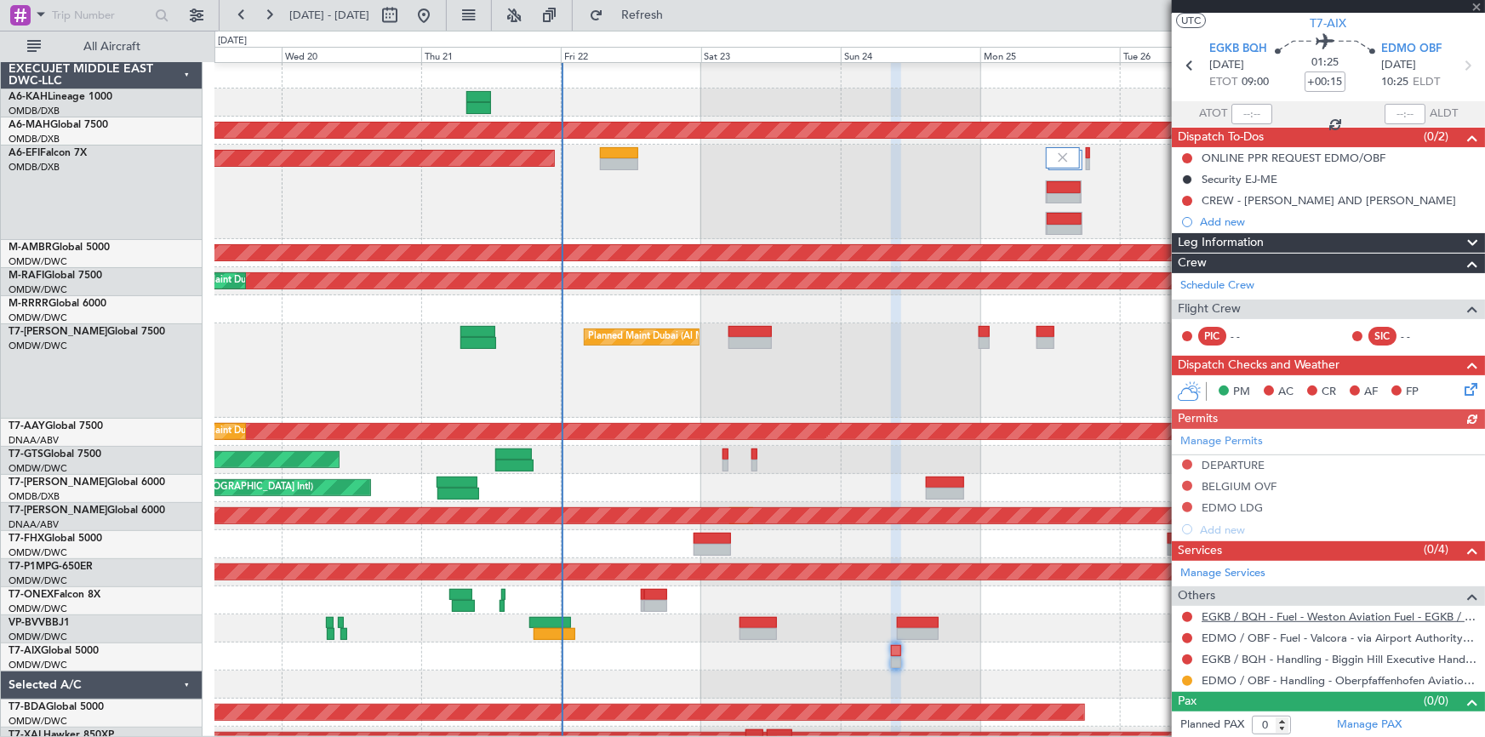
scroll to position [40, 0]
click at [678, 19] on span "Refresh" at bounding box center [642, 15] width 71 height 12
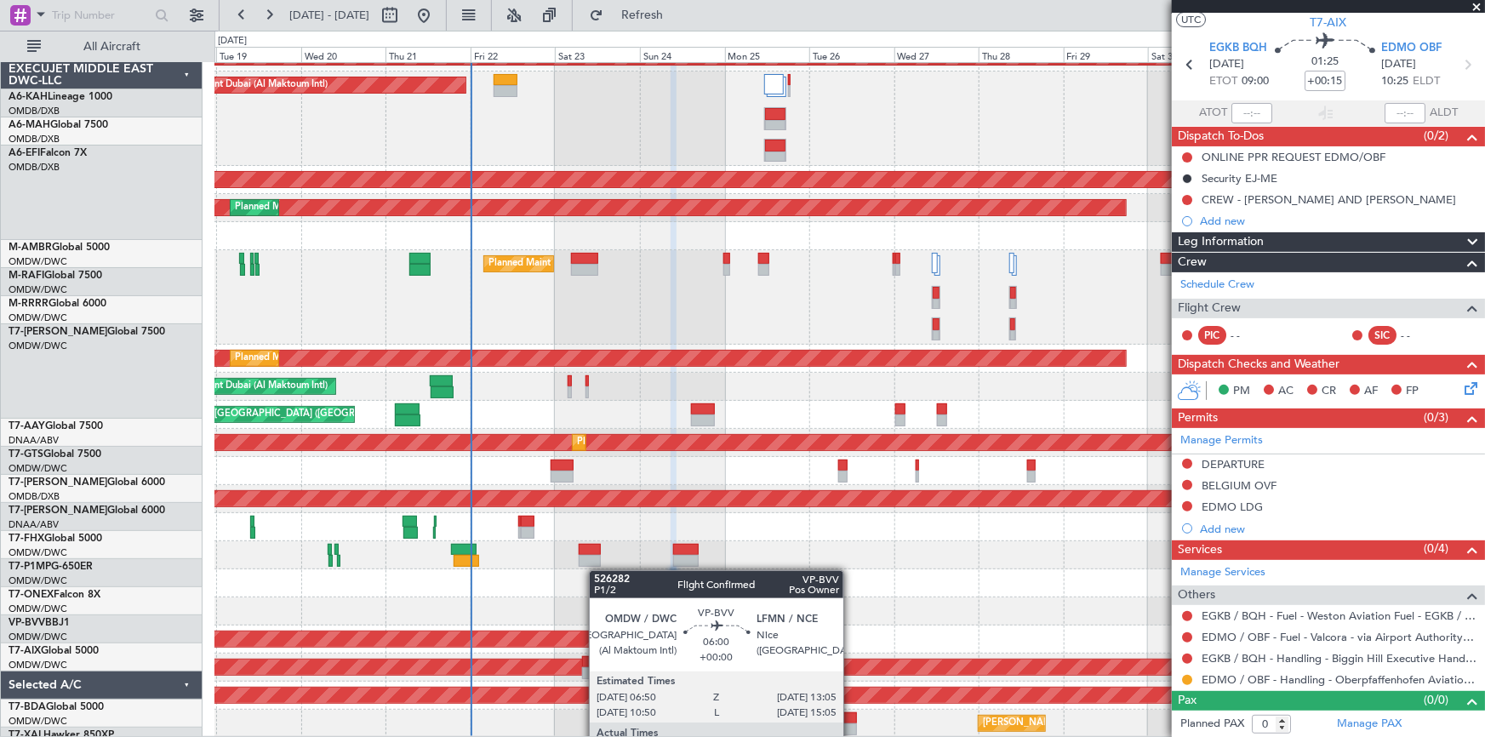
scroll to position [76, 0]
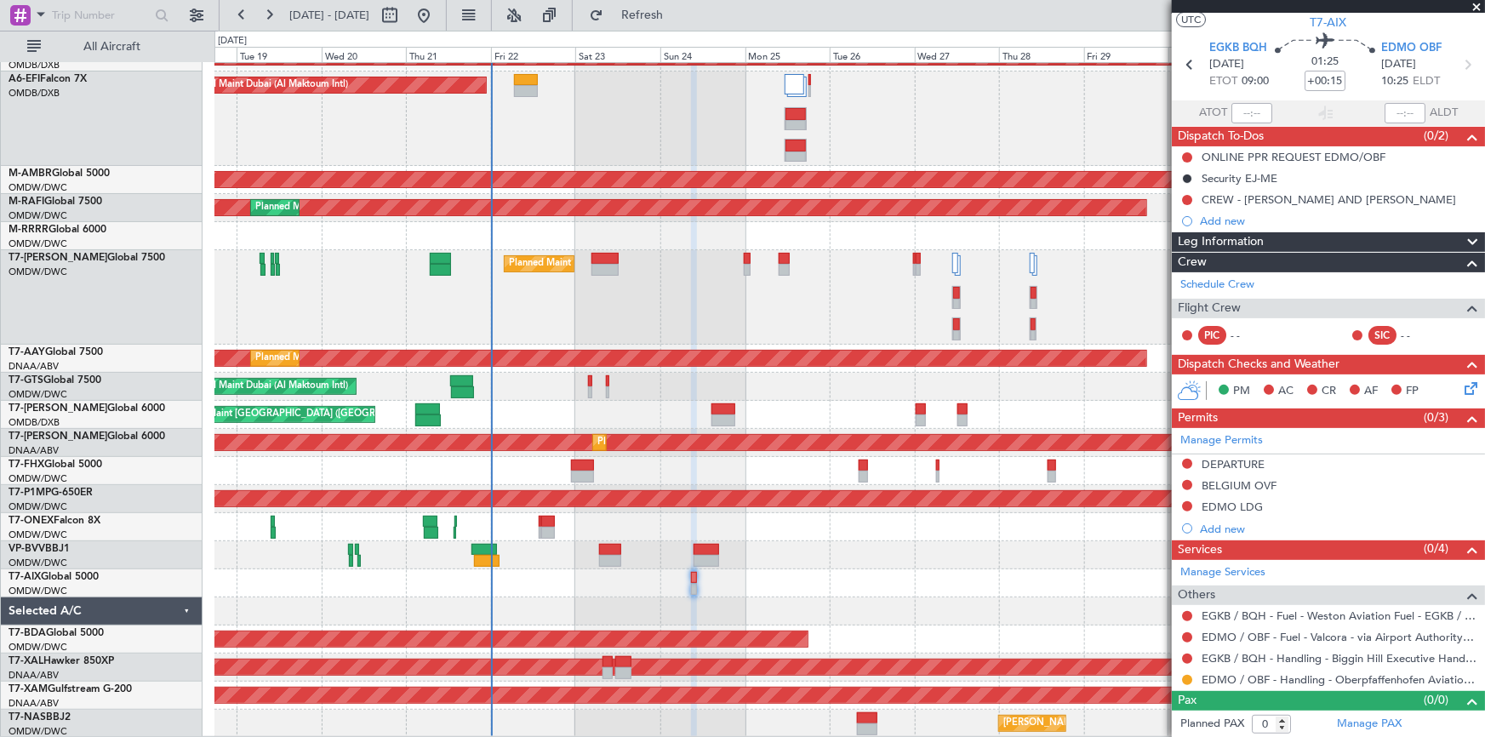
click at [612, 472] on div "Unplanned Maint Budapest ([PERSON_NAME] Intl) Planned Maint [GEOGRAPHIC_DATA] (…" at bounding box center [849, 362] width 1270 height 750
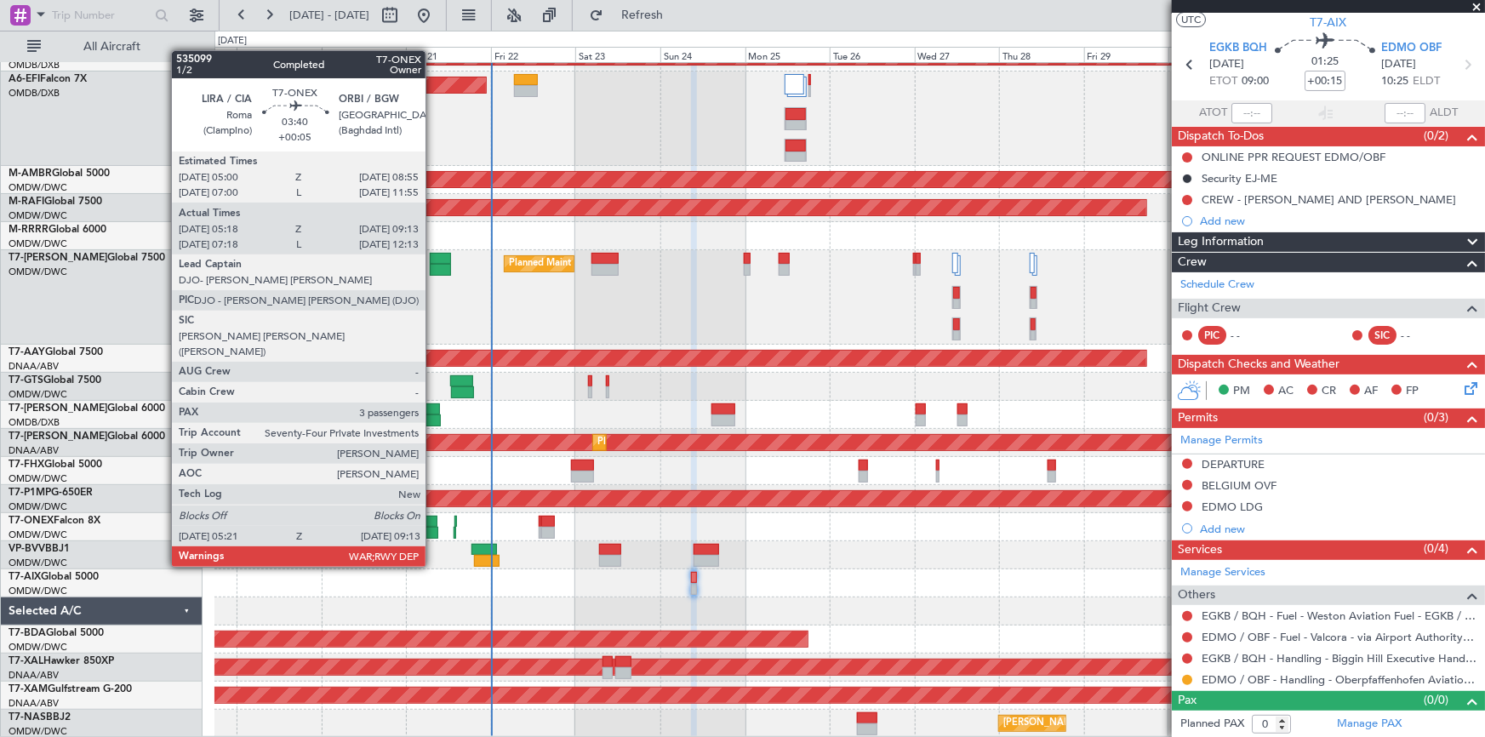
click at [433, 519] on div at bounding box center [430, 522] width 14 height 12
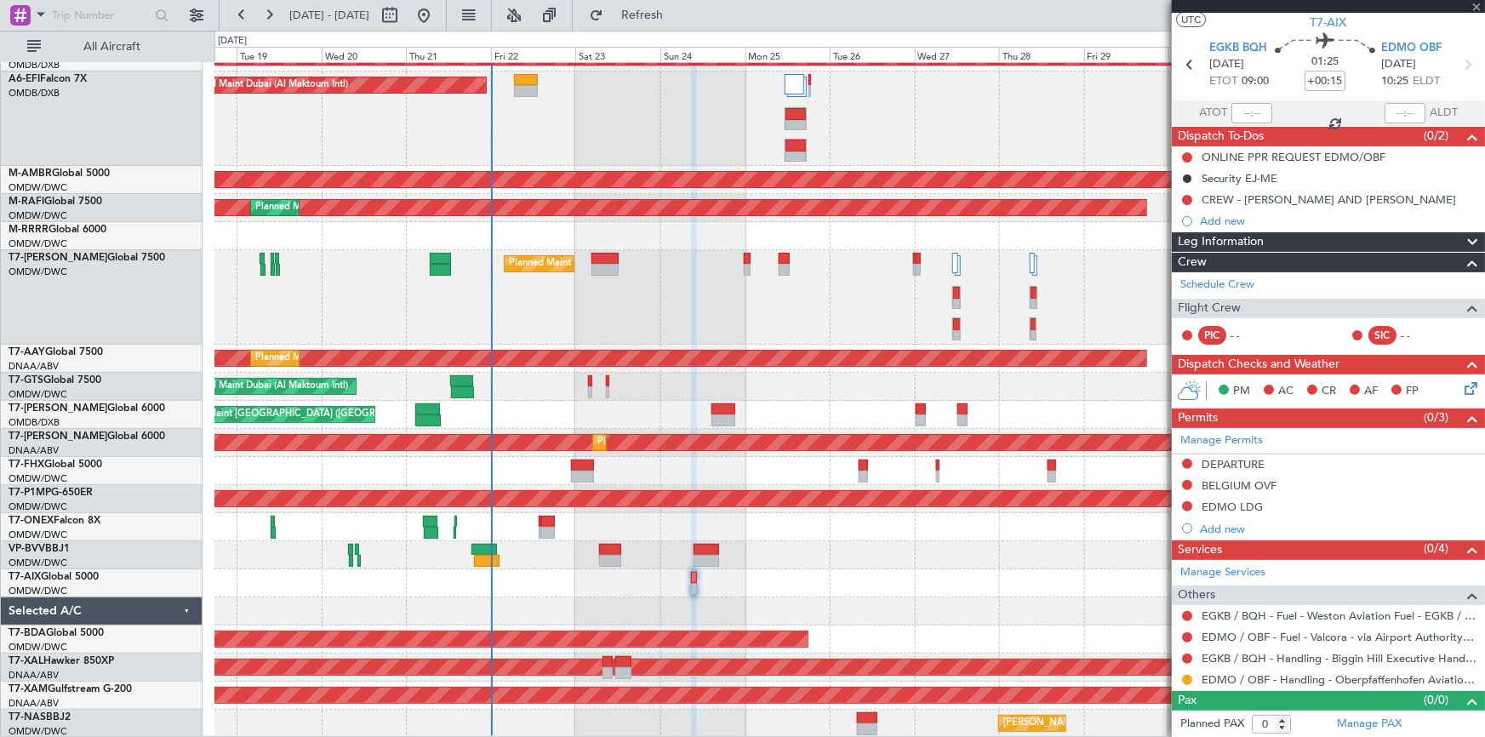
type input "+00:05"
type input "05:28"
type input "09:08"
type input "3"
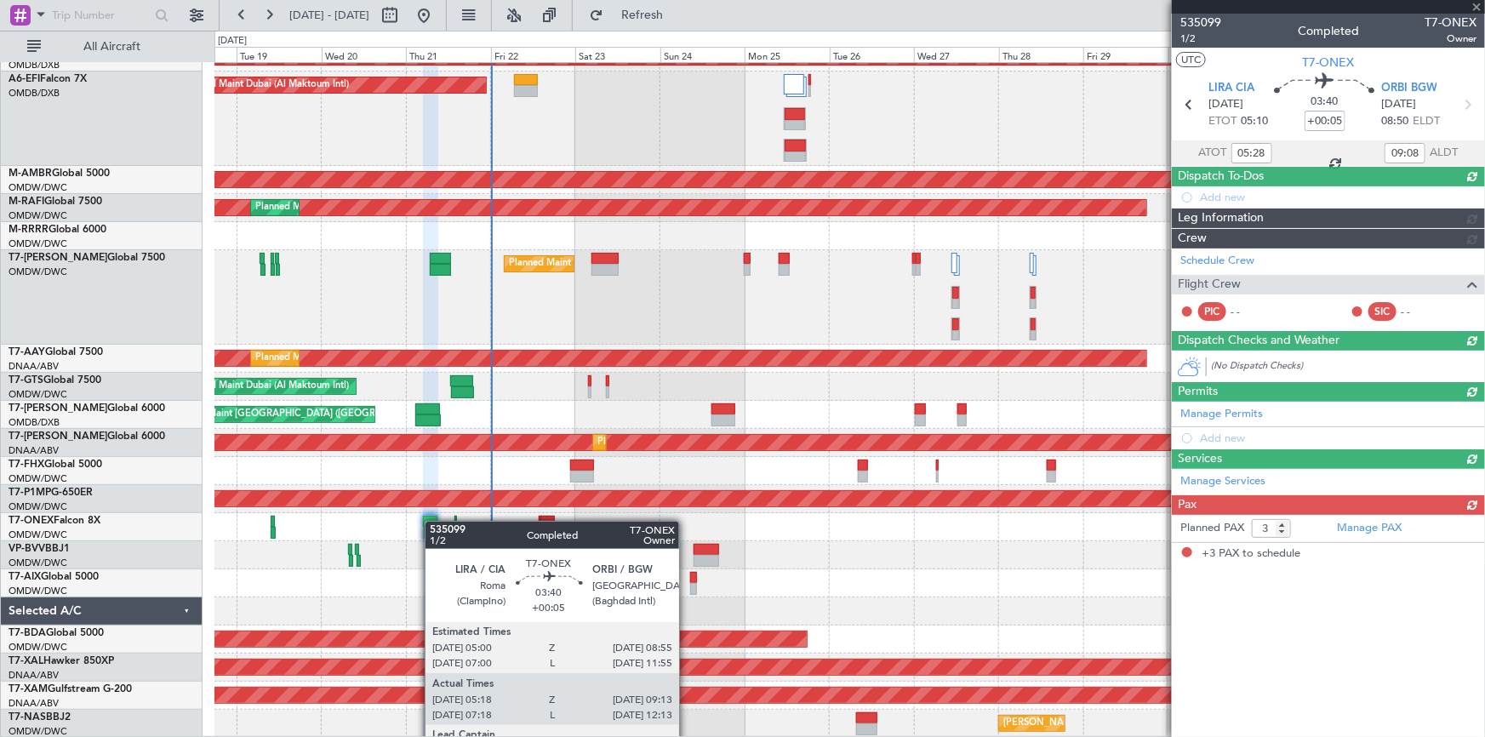
scroll to position [0, 0]
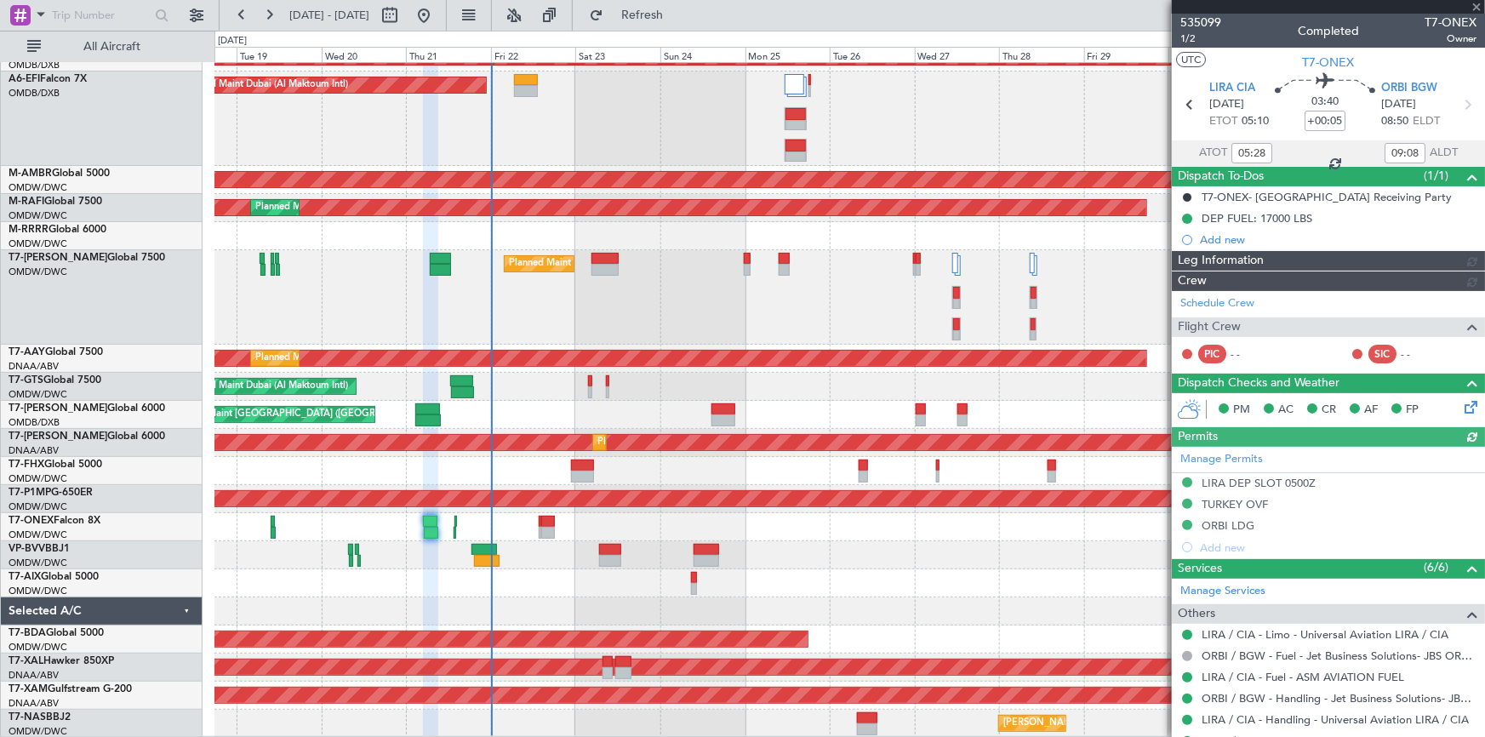
type input "Dherander Fithani (DHF)"
type input "7039"
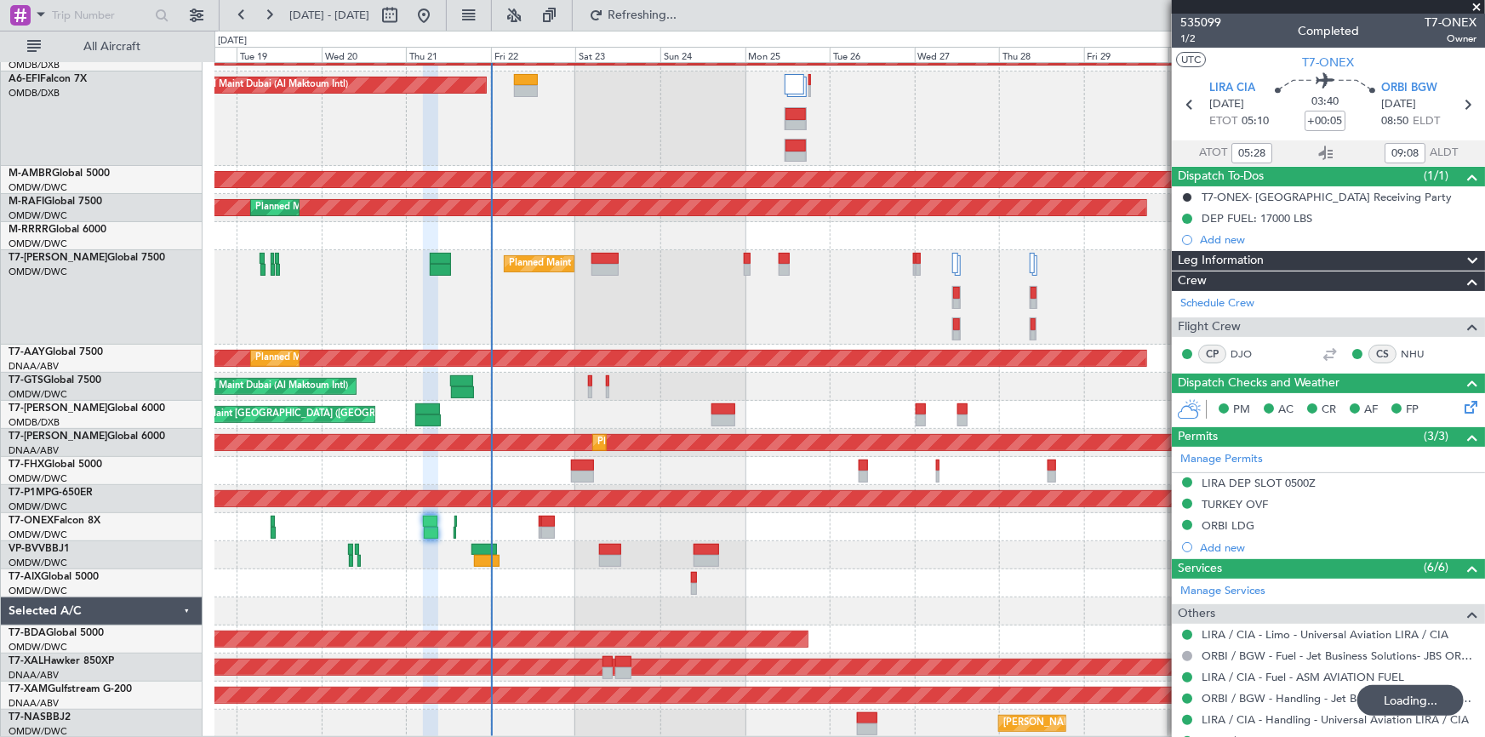
type input "Dherander Fithani (DHF)"
type input "7039"
